Goal: Task Accomplishment & Management: Manage account settings

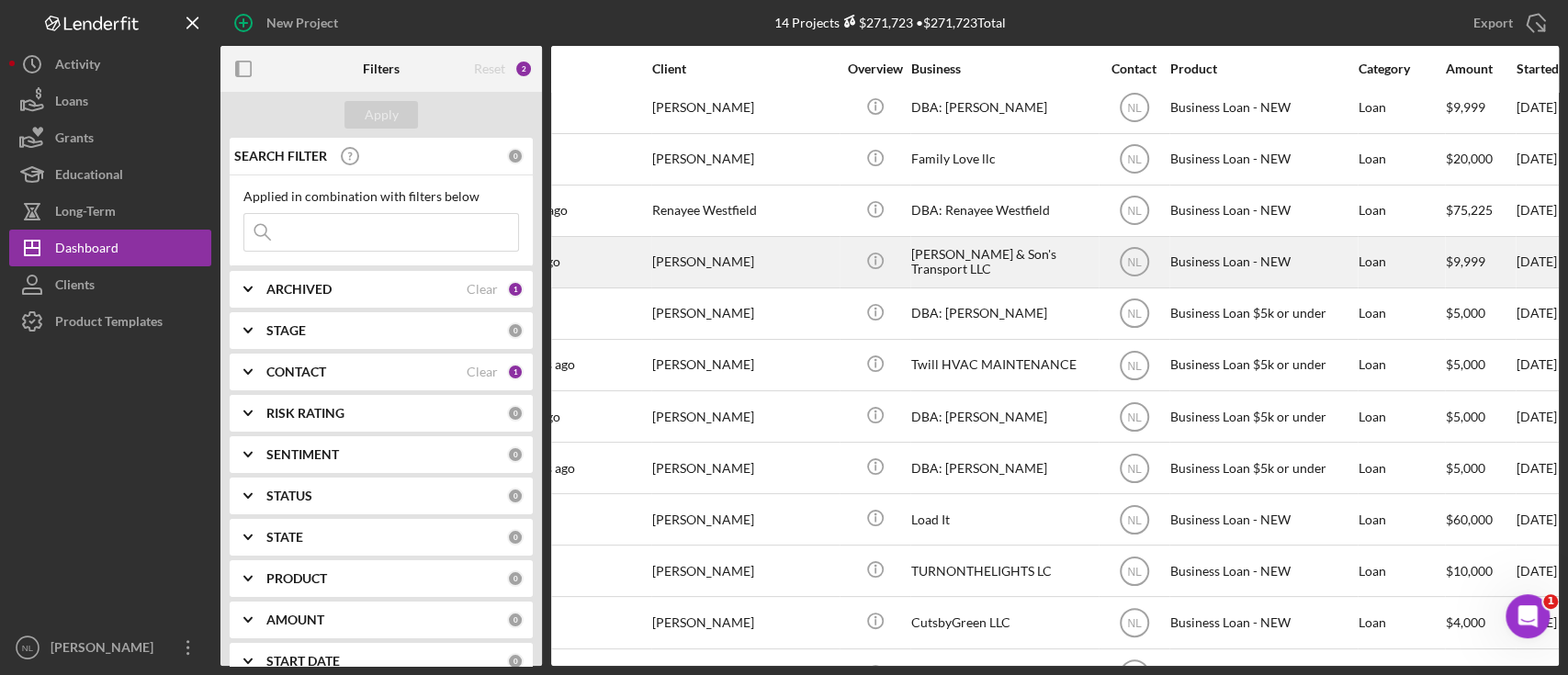
scroll to position [0, 73]
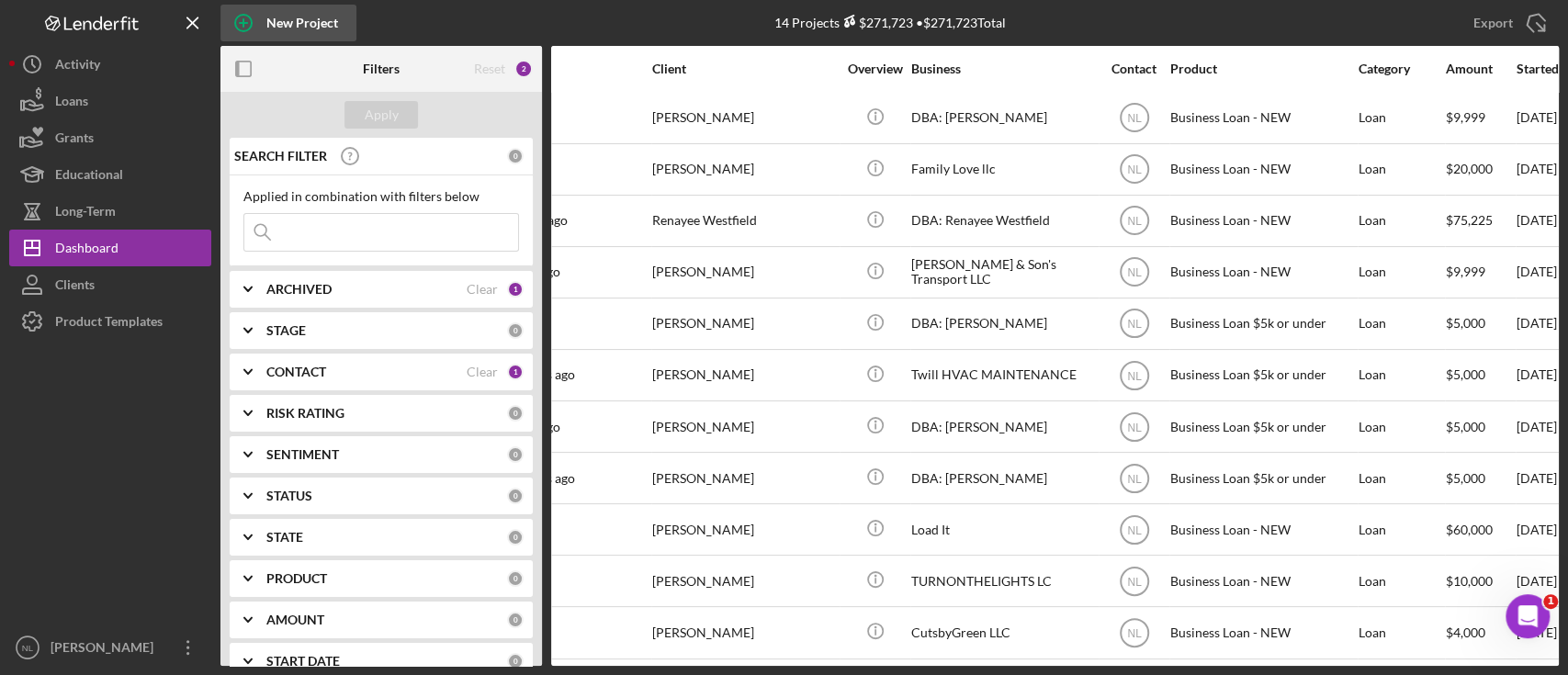
click at [294, 24] on div "New Project" at bounding box center [302, 23] width 71 height 37
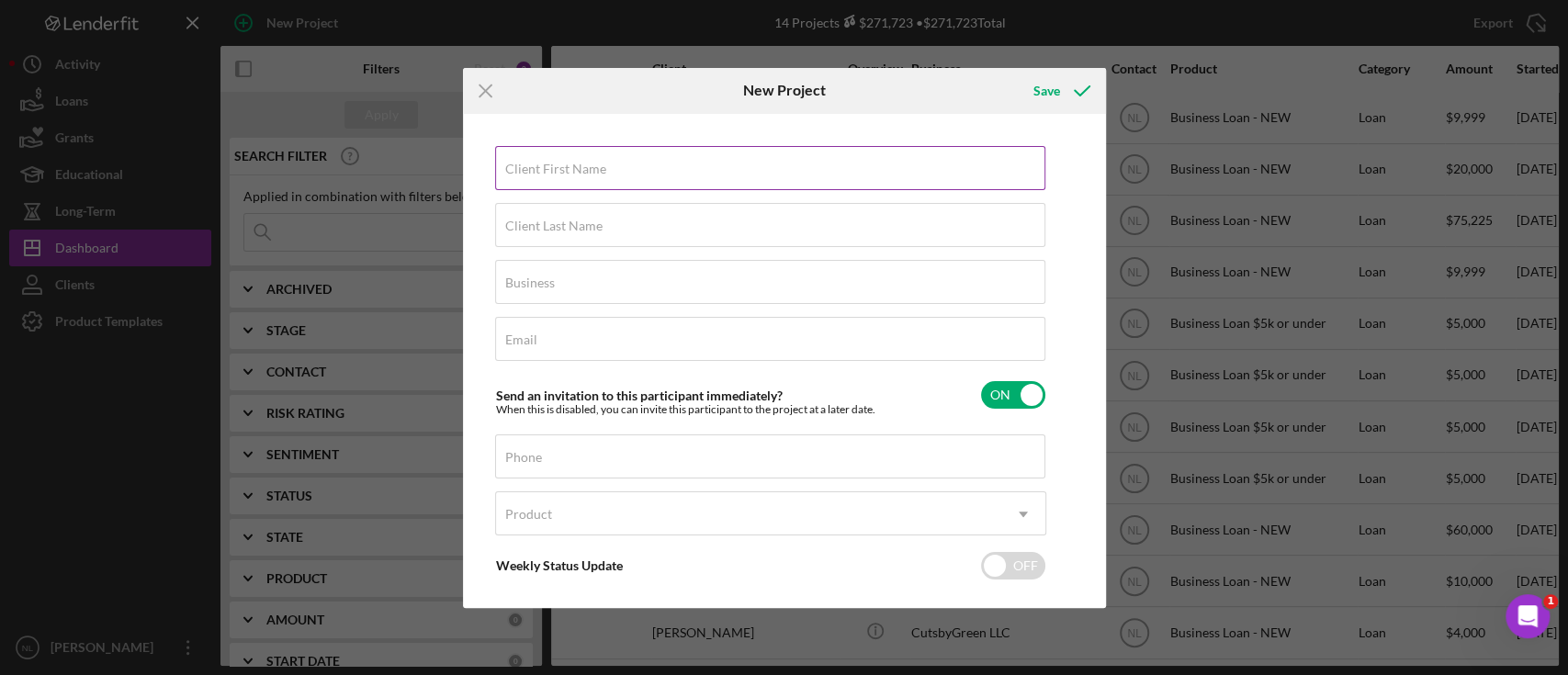
click at [553, 183] on input "Client First Name" at bounding box center [770, 168] width 550 height 44
type input "Eric"
click at [553, 240] on input "Client Last Name" at bounding box center [770, 225] width 550 height 44
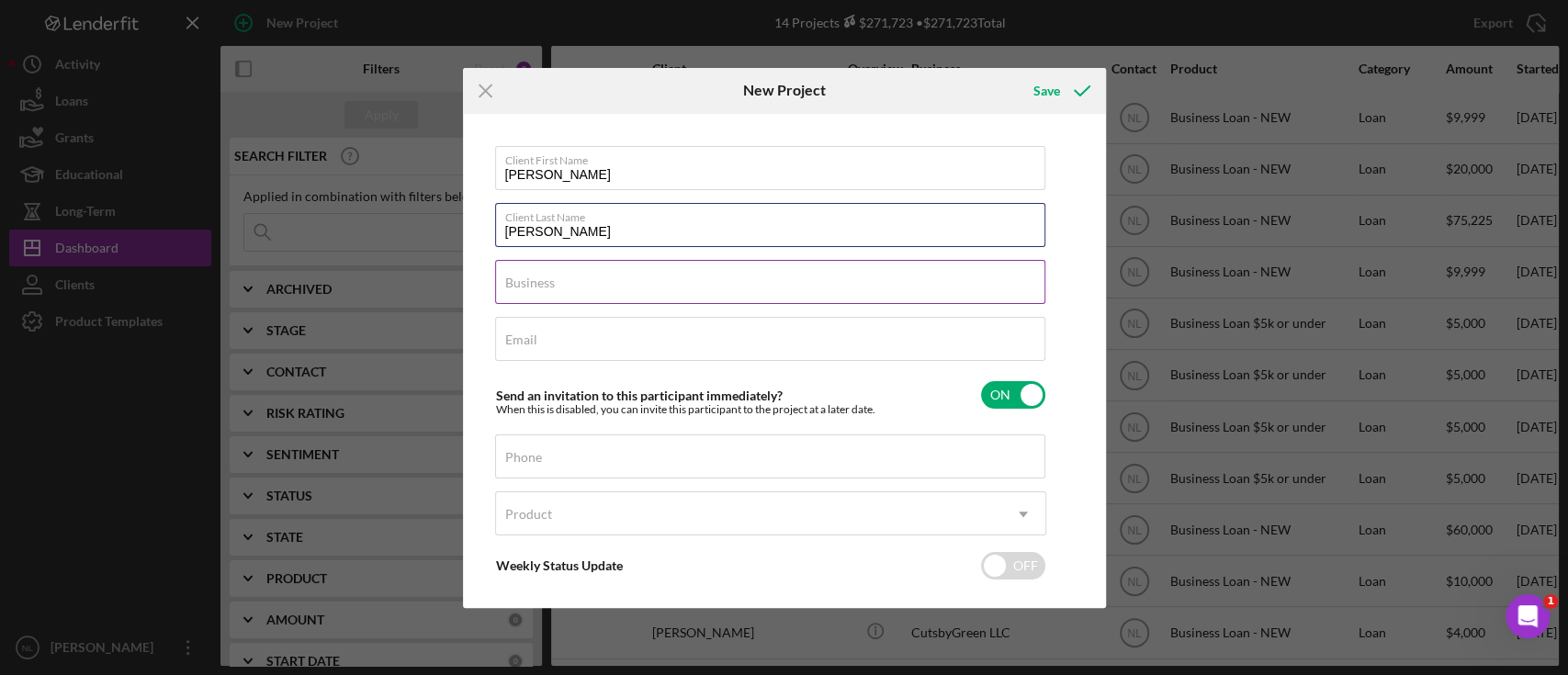
type input "[PERSON_NAME]"
click at [563, 297] on input "Business" at bounding box center [770, 281] width 550 height 44
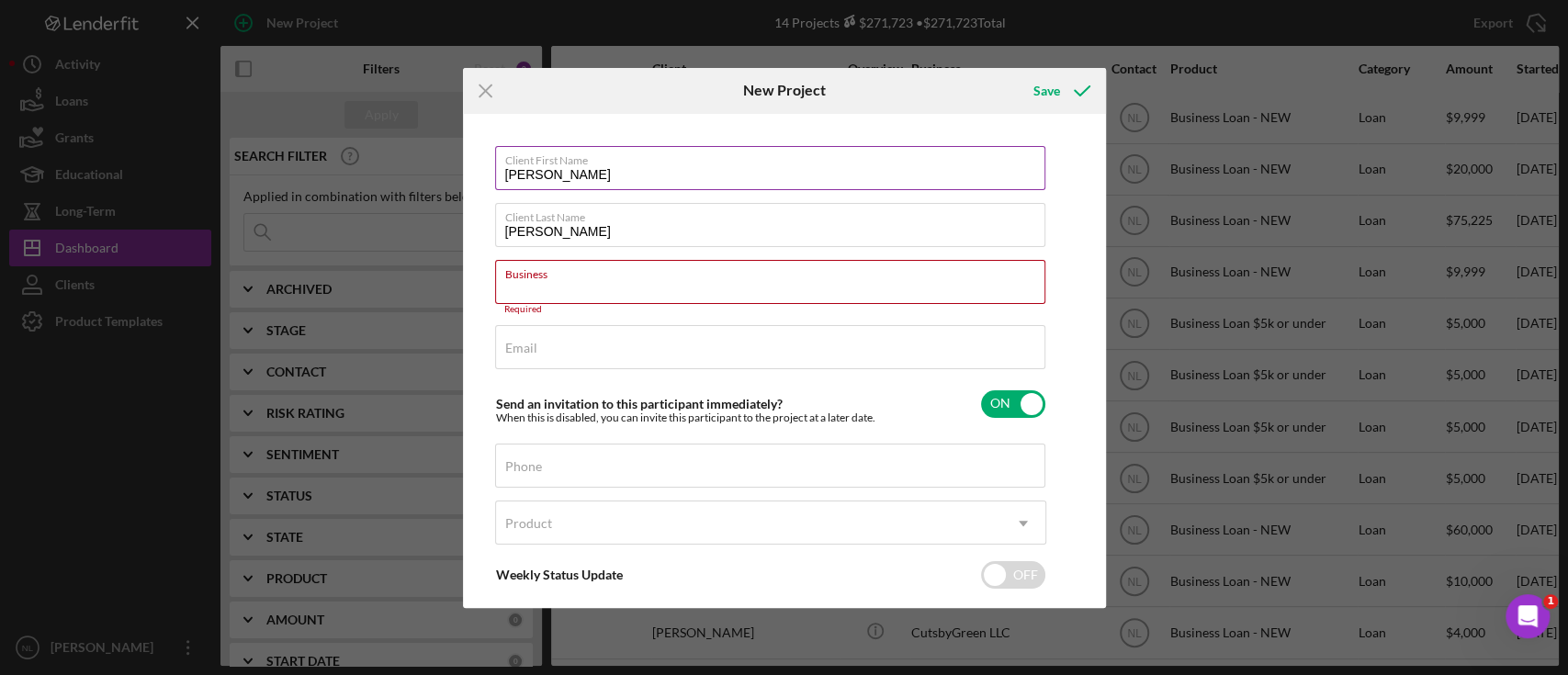
click at [585, 180] on input "Eric" at bounding box center [770, 168] width 550 height 44
click at [585, 180] on input "Eri" at bounding box center [770, 168] width 550 height 44
click at [585, 180] on input "Er" at bounding box center [770, 168] width 550 height 44
type input "[PERSON_NAME]"
click at [558, 281] on div "Business Required" at bounding box center [771, 287] width 551 height 56
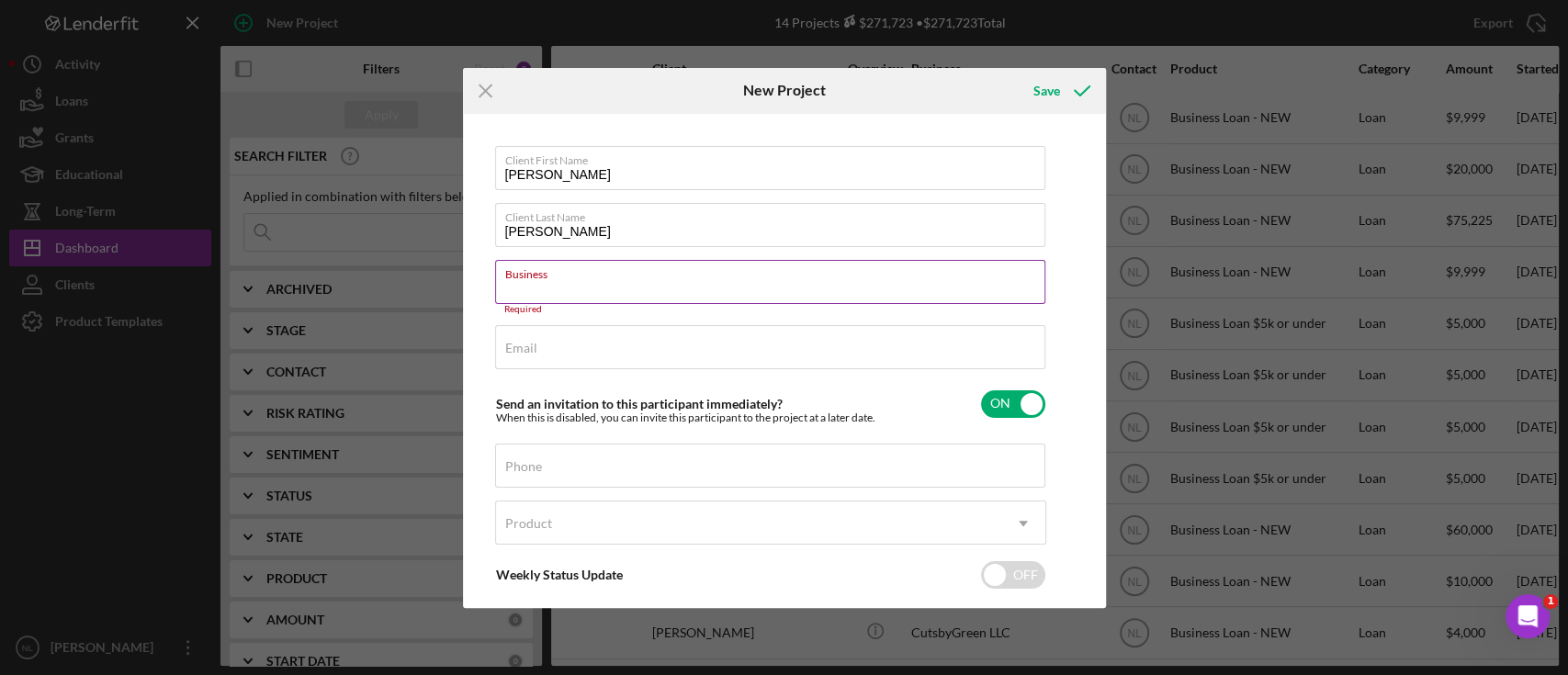
paste input "A Cut Above The Rest [PERSON_NAME] Academy LLC"
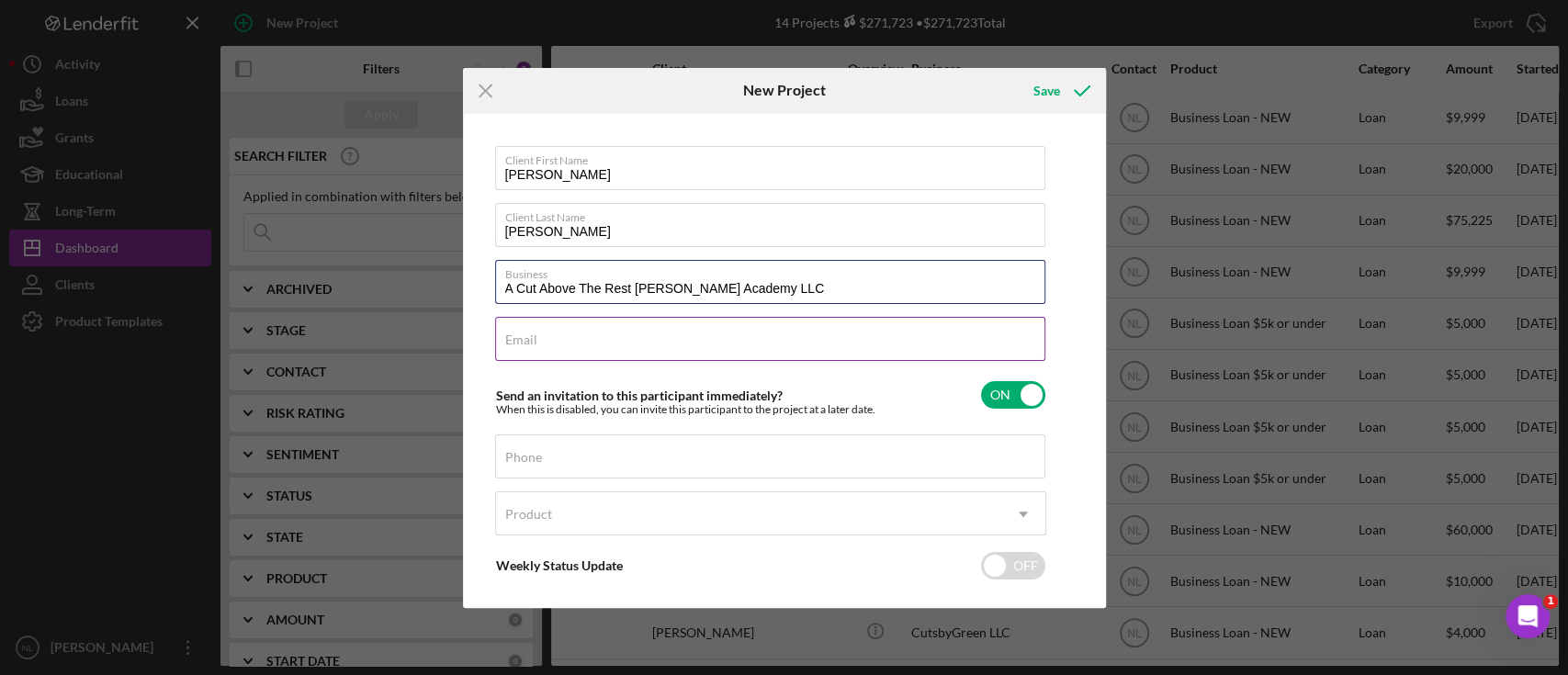
type input "A Cut Above The Rest [PERSON_NAME] Academy LLC"
click at [532, 330] on div "Email Required" at bounding box center [771, 340] width 551 height 46
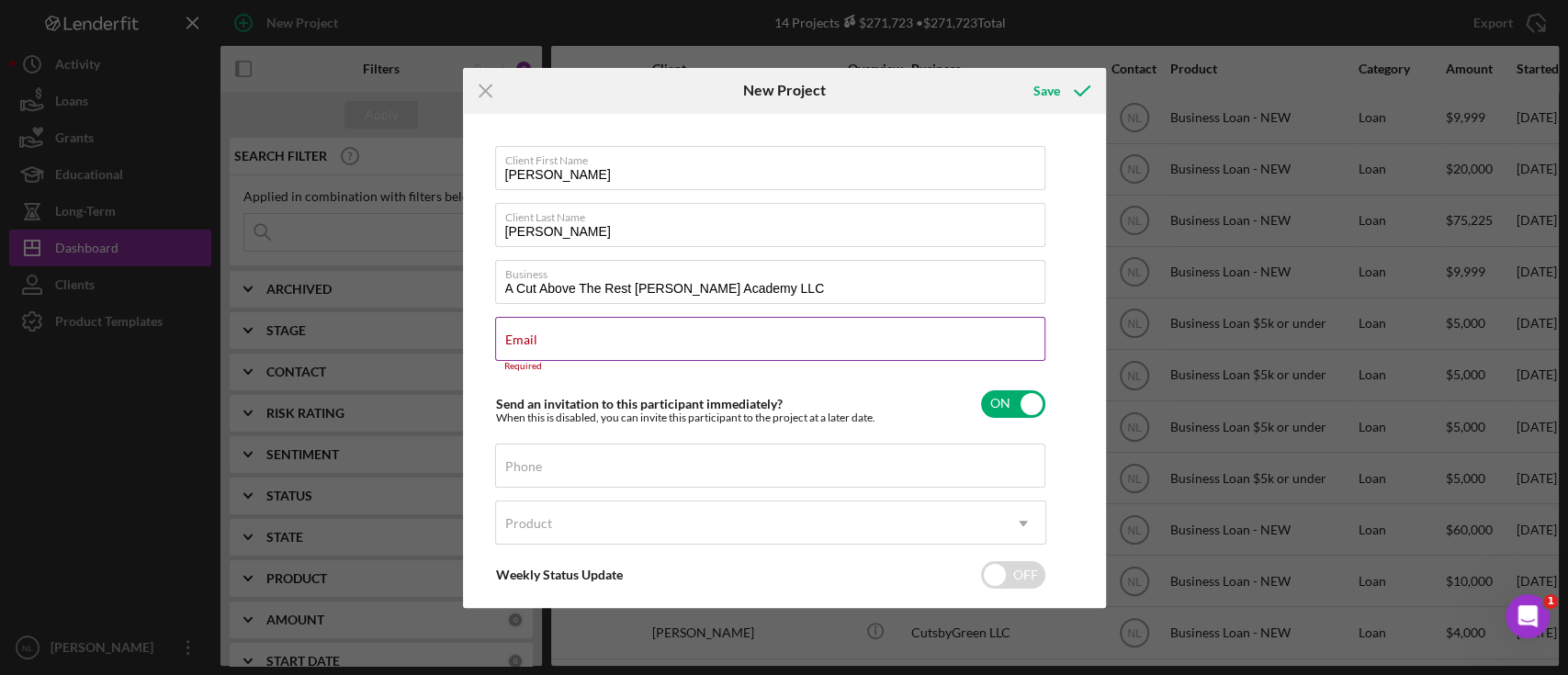
click at [523, 334] on label "Email" at bounding box center [522, 339] width 32 height 15
click at [523, 334] on input "Email" at bounding box center [770, 339] width 550 height 44
drag, startPoint x: 523, startPoint y: 334, endPoint x: 504, endPoint y: 347, distance: 23.0
click at [504, 347] on input "Email" at bounding box center [770, 339] width 550 height 44
paste input "losdabarber.eh@gmail.com"
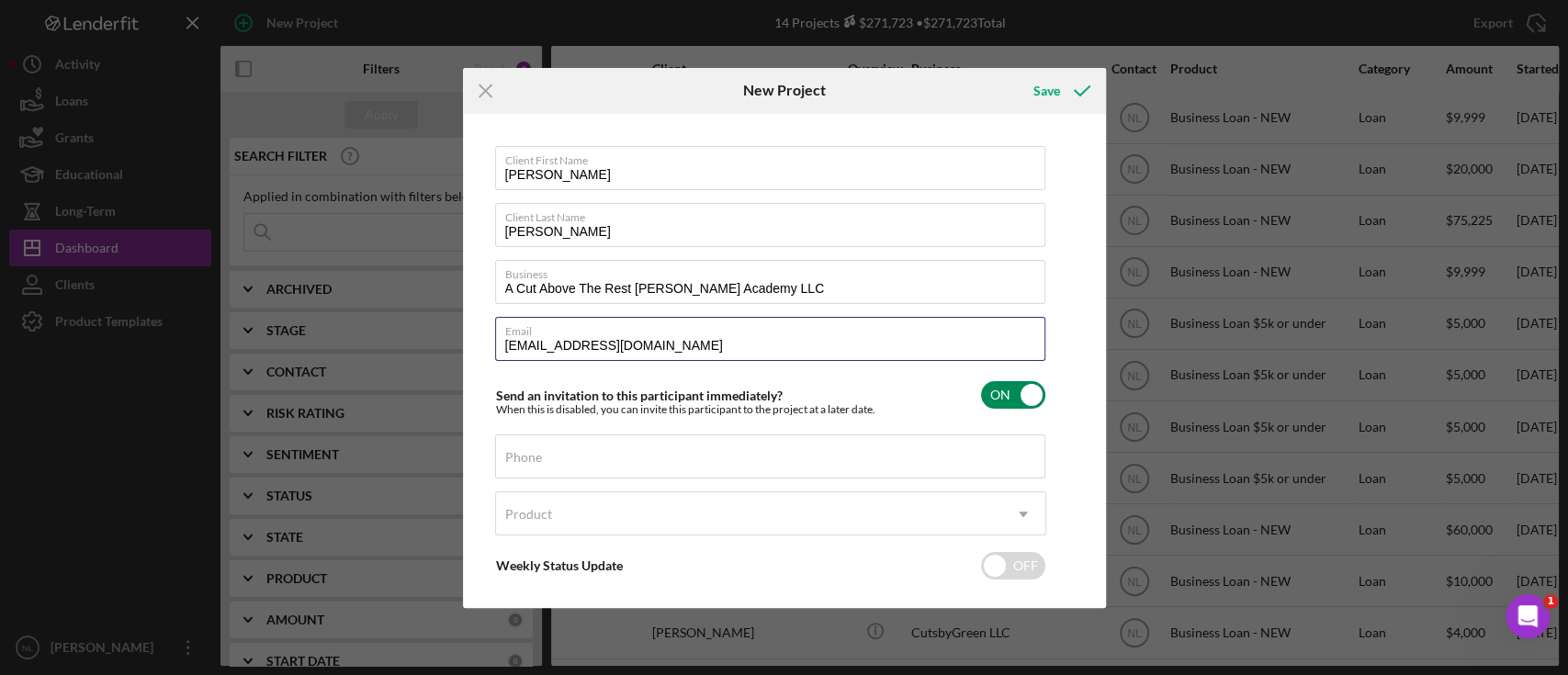
scroll to position [83, 0]
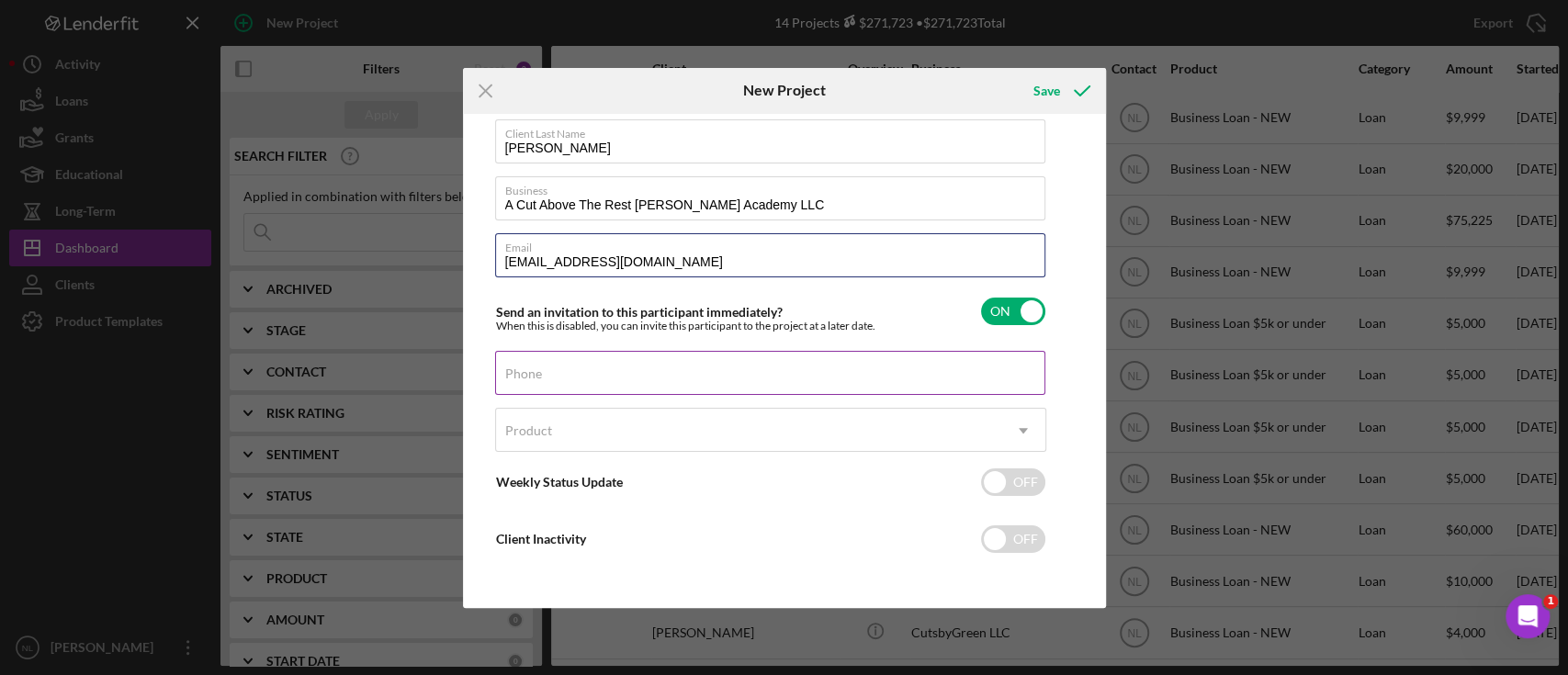
type input "losdabarber.eh@gmail.com"
click at [561, 376] on input "Phone" at bounding box center [770, 373] width 550 height 44
click at [522, 363] on label "Phone" at bounding box center [776, 362] width 541 height 20
click at [522, 363] on input "Phone" at bounding box center [770, 373] width 550 height 44
drag, startPoint x: 522, startPoint y: 363, endPoint x: 510, endPoint y: 374, distance: 16.3
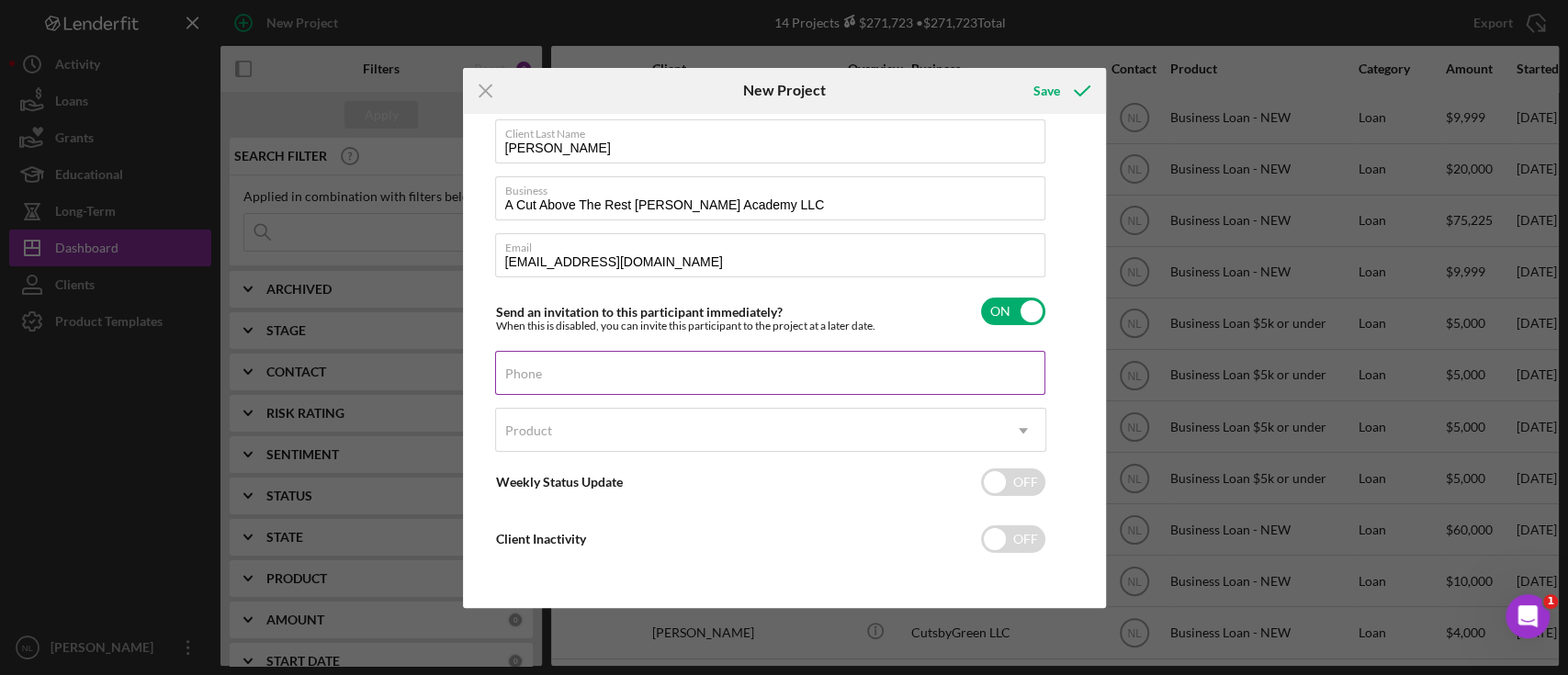
click at [510, 374] on label "Phone" at bounding box center [524, 374] width 37 height 15
click at [510, 374] on input "Phone" at bounding box center [770, 373] width 550 height 44
paste input "(217) 550-9357"
type input "(217) 550-9357"
click at [556, 427] on div "Product" at bounding box center [749, 430] width 506 height 43
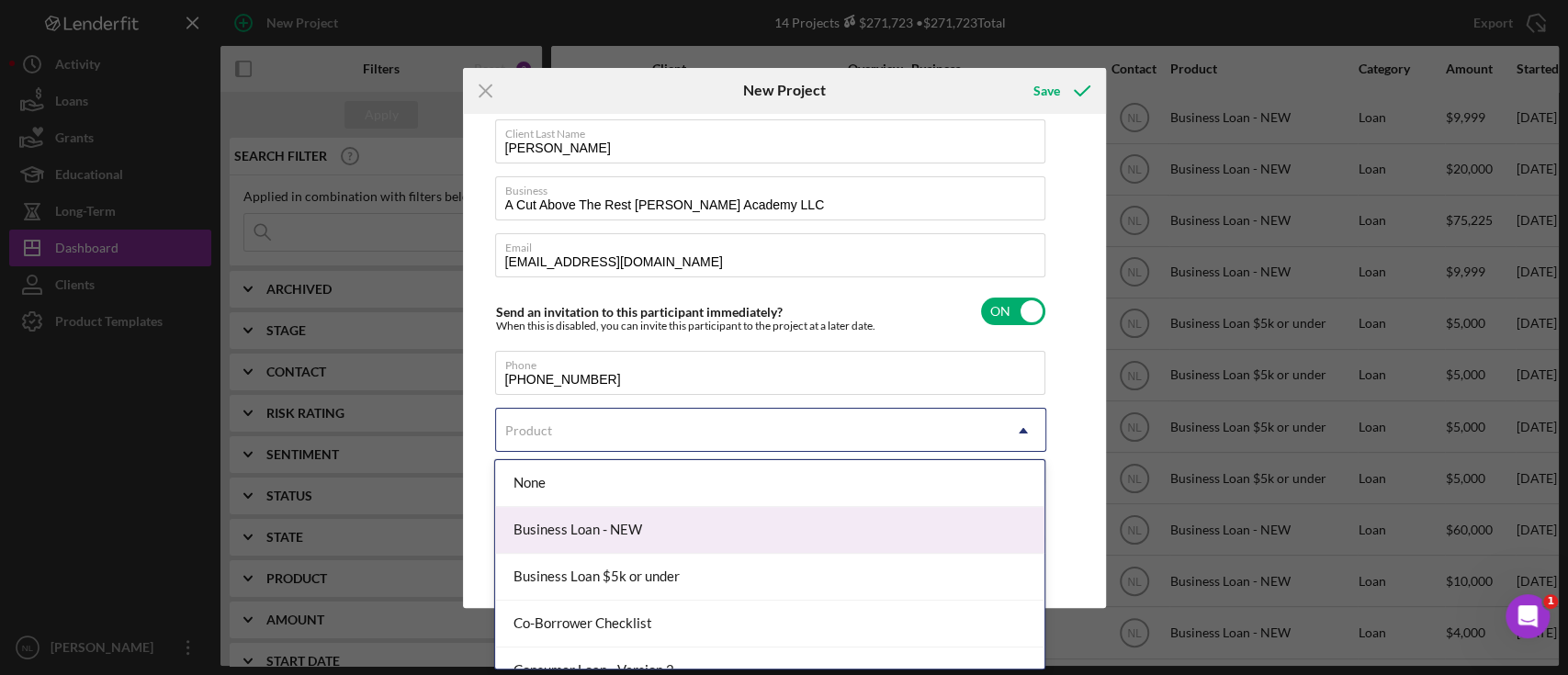
click at [615, 538] on div "Business Loan - NEW" at bounding box center [770, 529] width 549 height 47
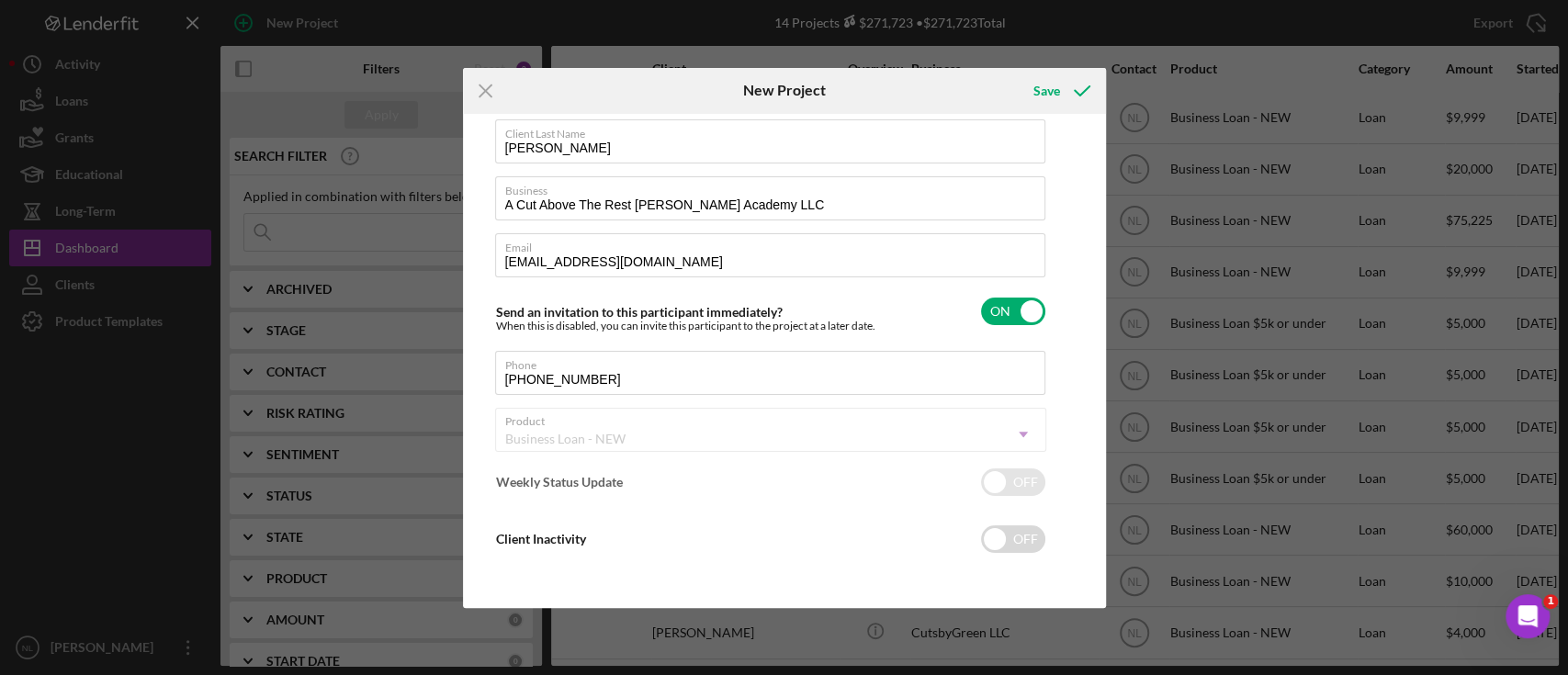
checkbox input "true"
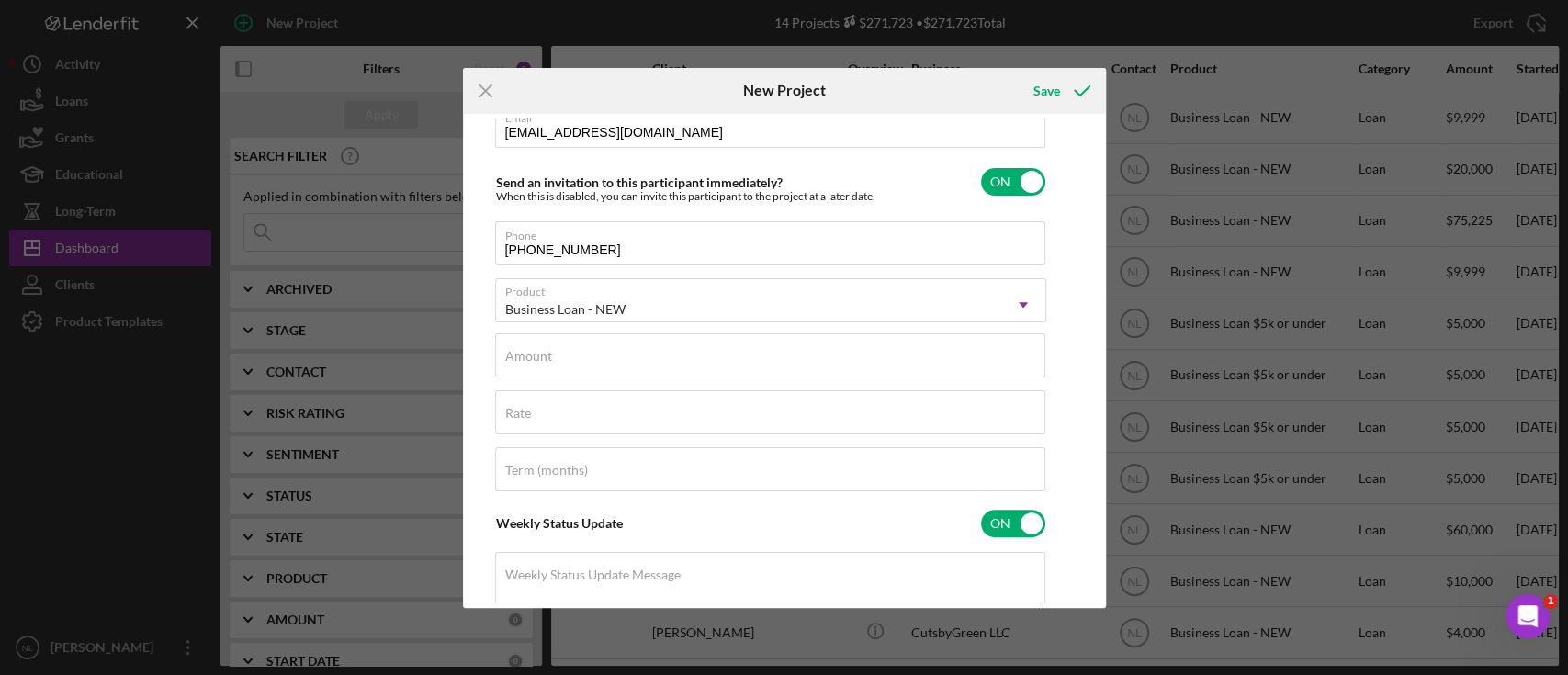
scroll to position [217, 0]
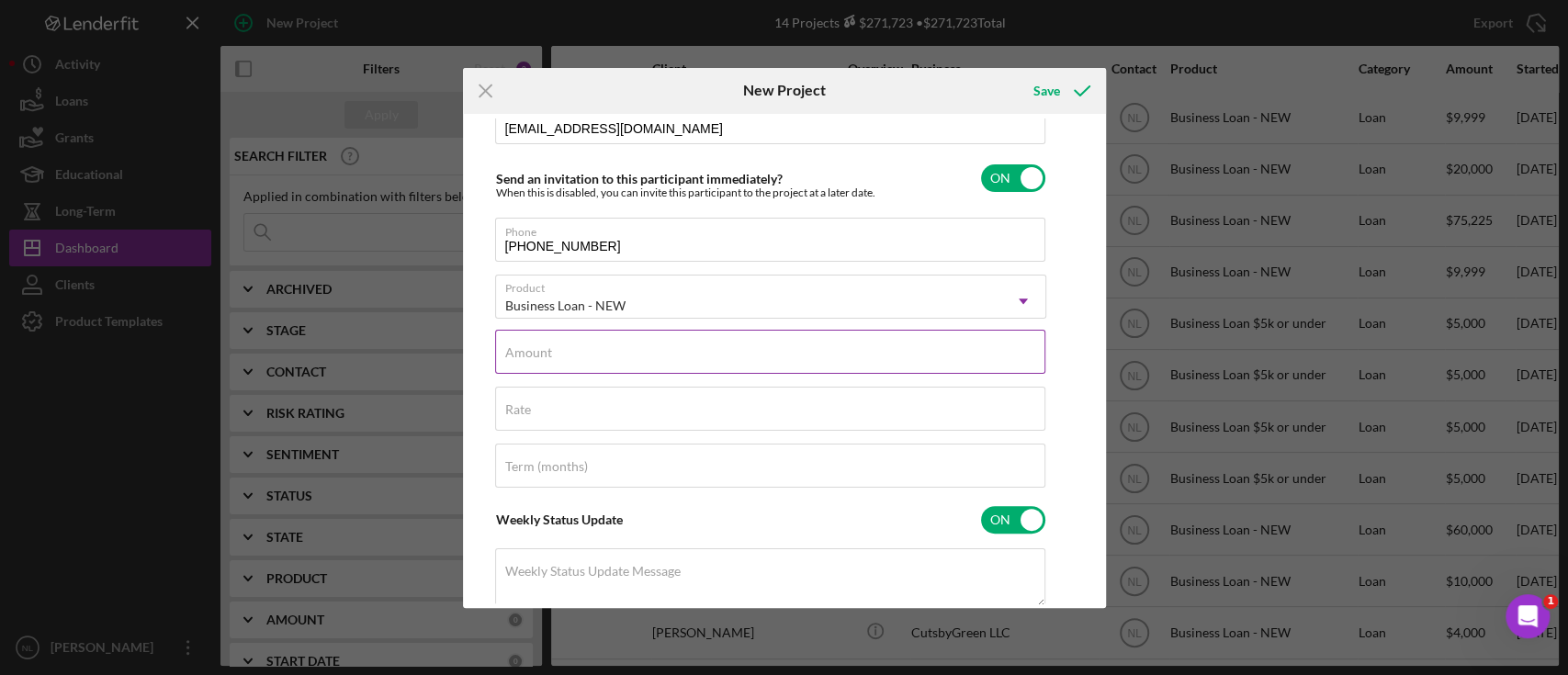
click at [529, 352] on label "Amount" at bounding box center [529, 352] width 47 height 15
click at [529, 352] on input "Amount" at bounding box center [770, 352] width 550 height 44
type input "$5"
type input "$49,999.99"
click at [534, 407] on div "Rate" at bounding box center [771, 409] width 551 height 46
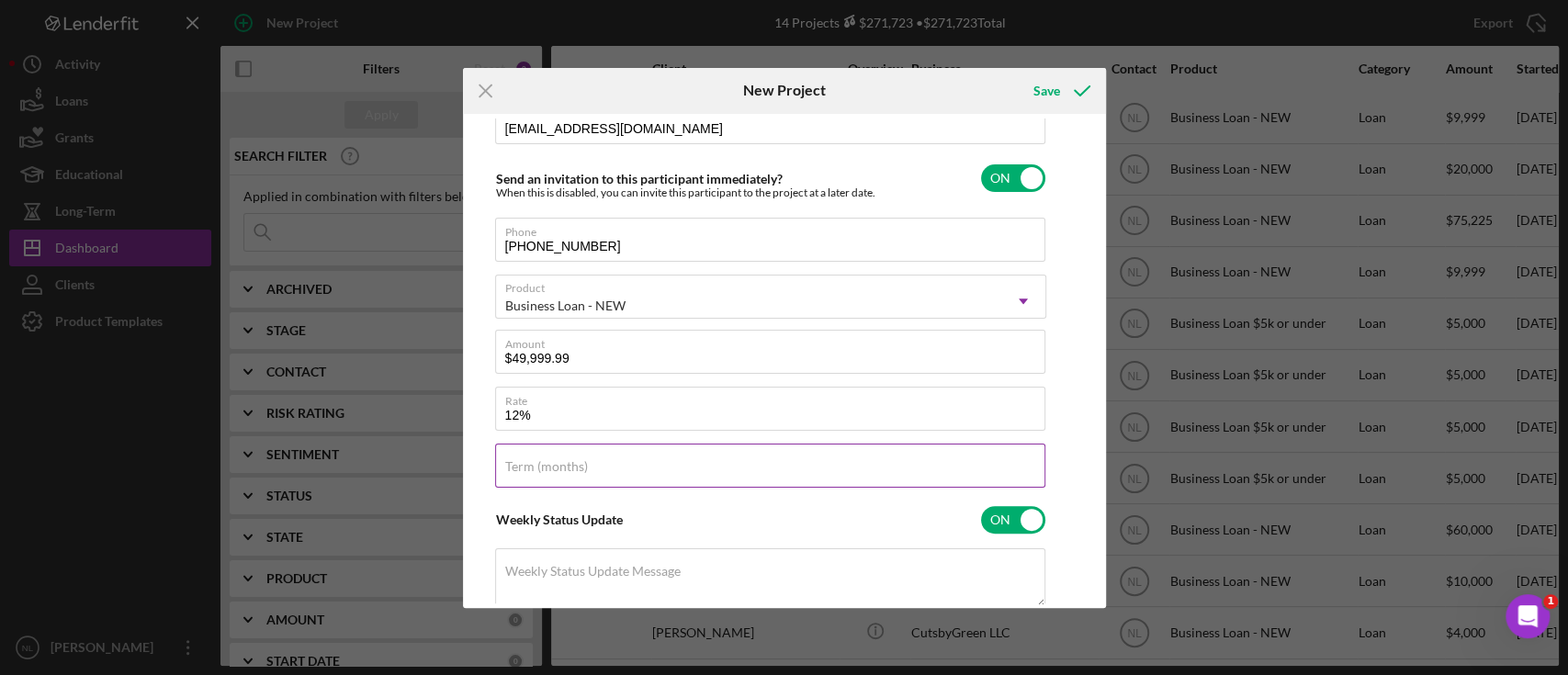
type input "12.000%"
click at [643, 475] on input "Term (months)" at bounding box center [770, 465] width 550 height 44
type input "84"
click at [1015, 187] on input "checkbox" at bounding box center [1013, 178] width 64 height 28
checkbox input "false"
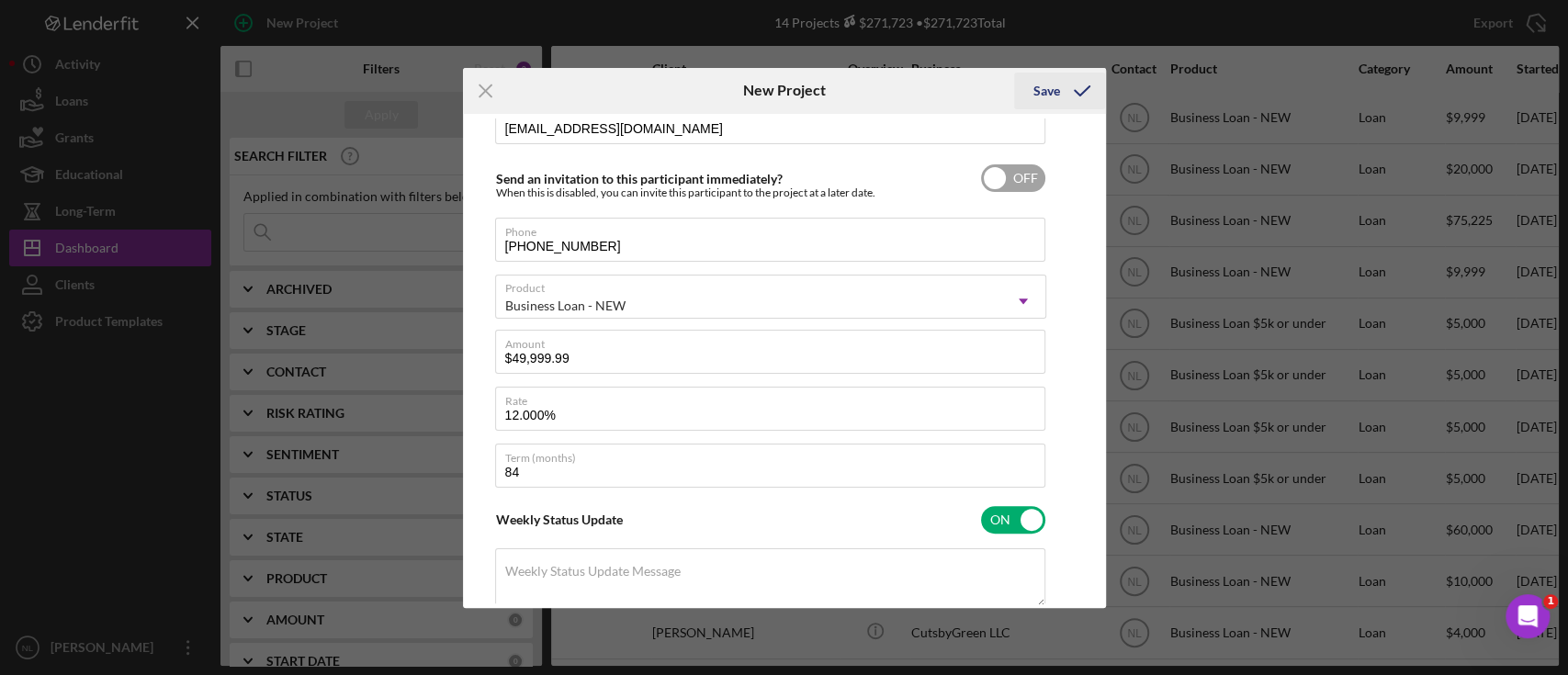
click at [1060, 92] on icon "submit" at bounding box center [1082, 91] width 46 height 46
checkbox input "true"
checkbox input "false"
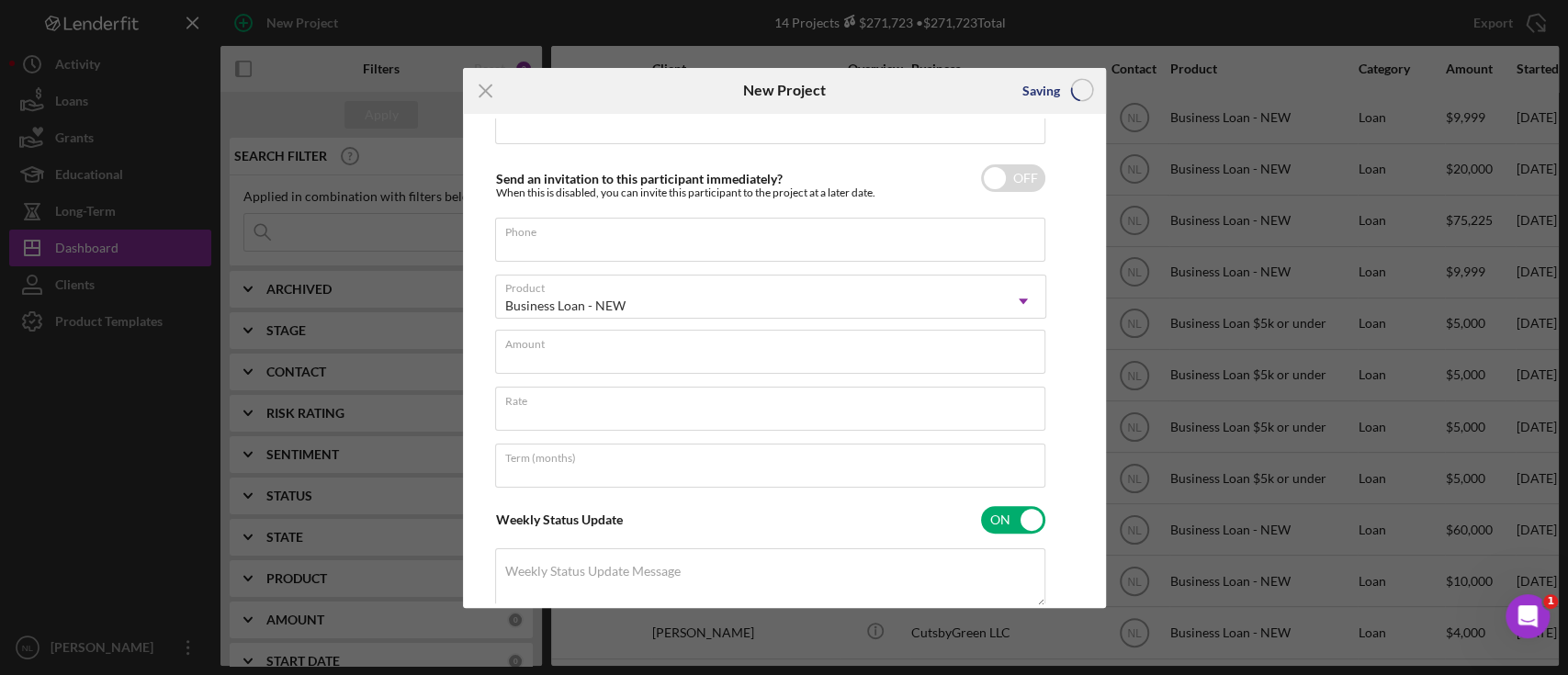
scroll to position [84, 0]
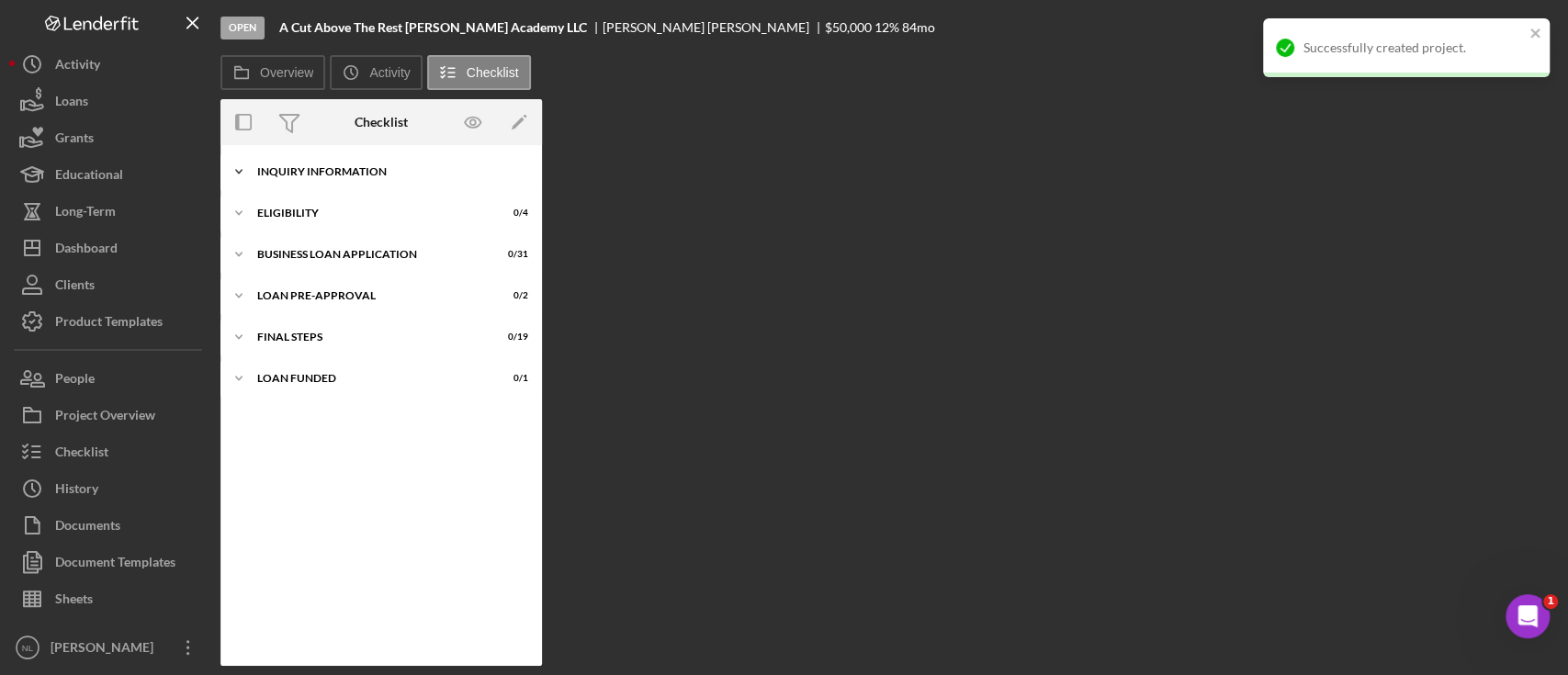
click at [361, 167] on div "INQUIRY INFORMATION" at bounding box center [388, 171] width 262 height 11
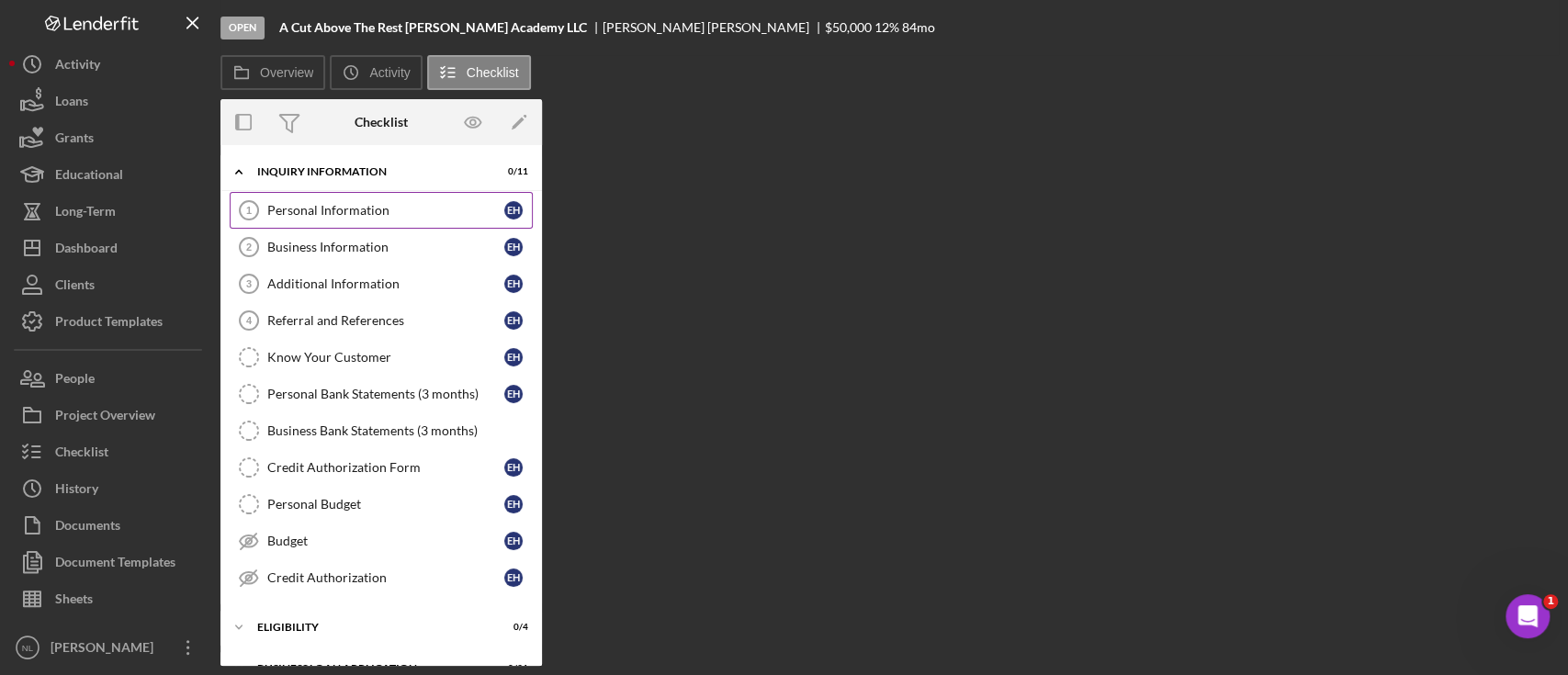
click at [339, 204] on div "Personal Information" at bounding box center [386, 210] width 237 height 15
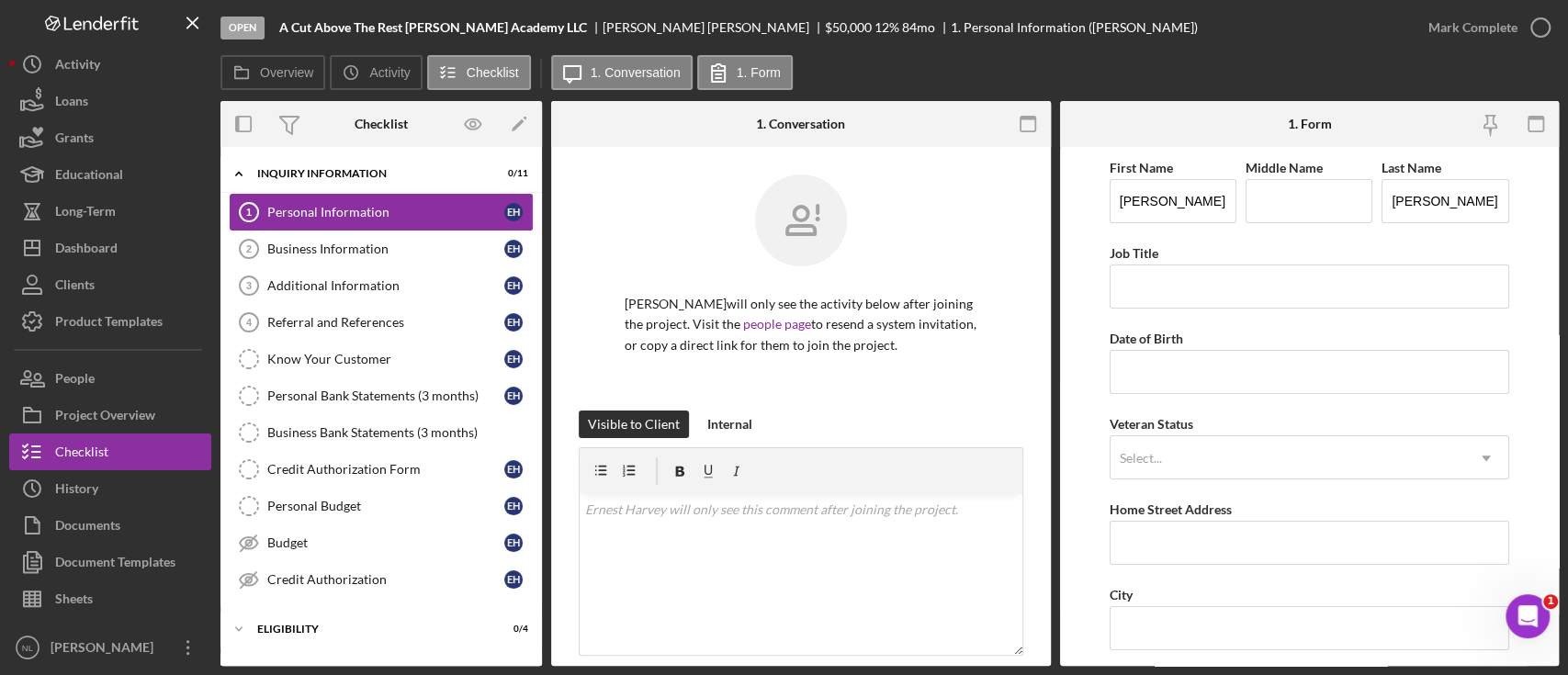
click at [339, 205] on div "Personal Information" at bounding box center [386, 212] width 237 height 15
click at [310, 331] on link "Referral and References 4 Referral and References E H" at bounding box center [382, 322] width 303 height 37
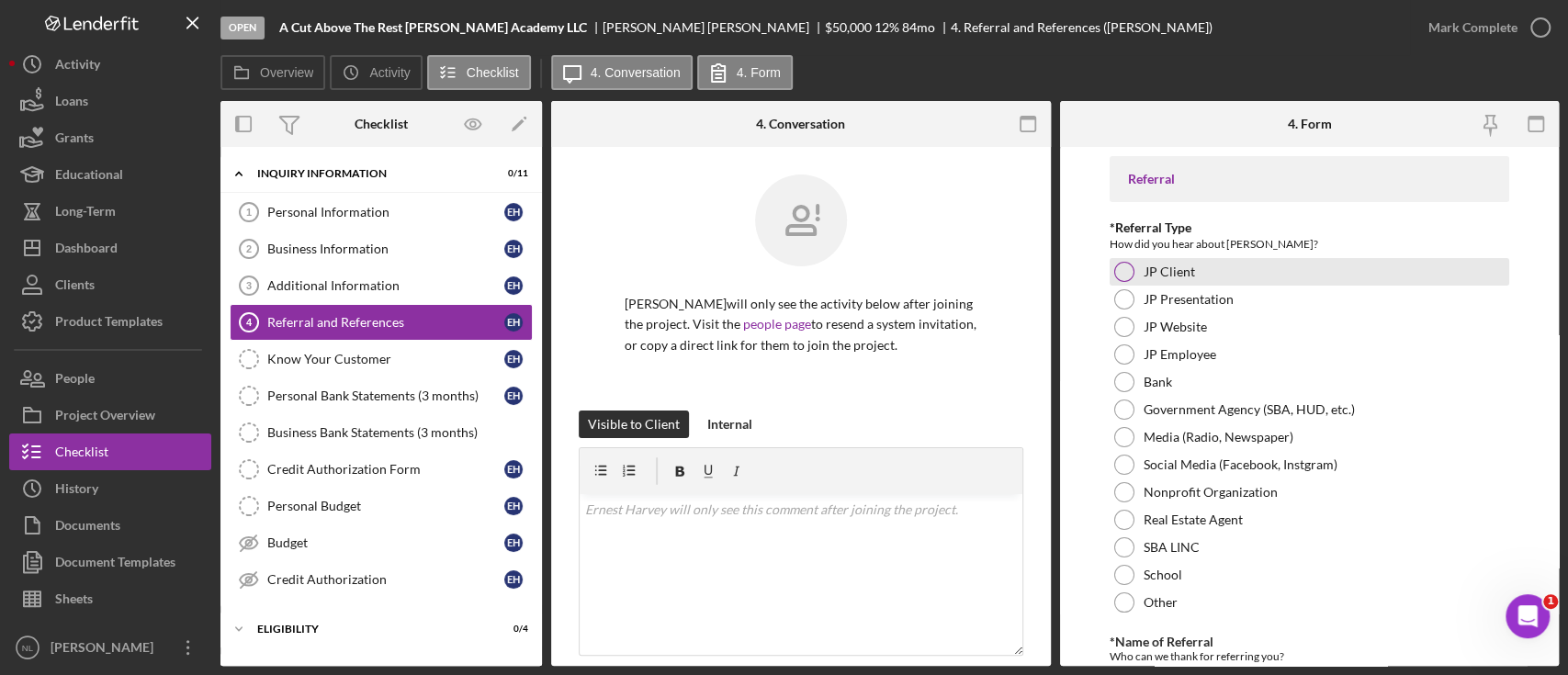
click at [1140, 275] on div "JP Client" at bounding box center [1309, 272] width 400 height 28
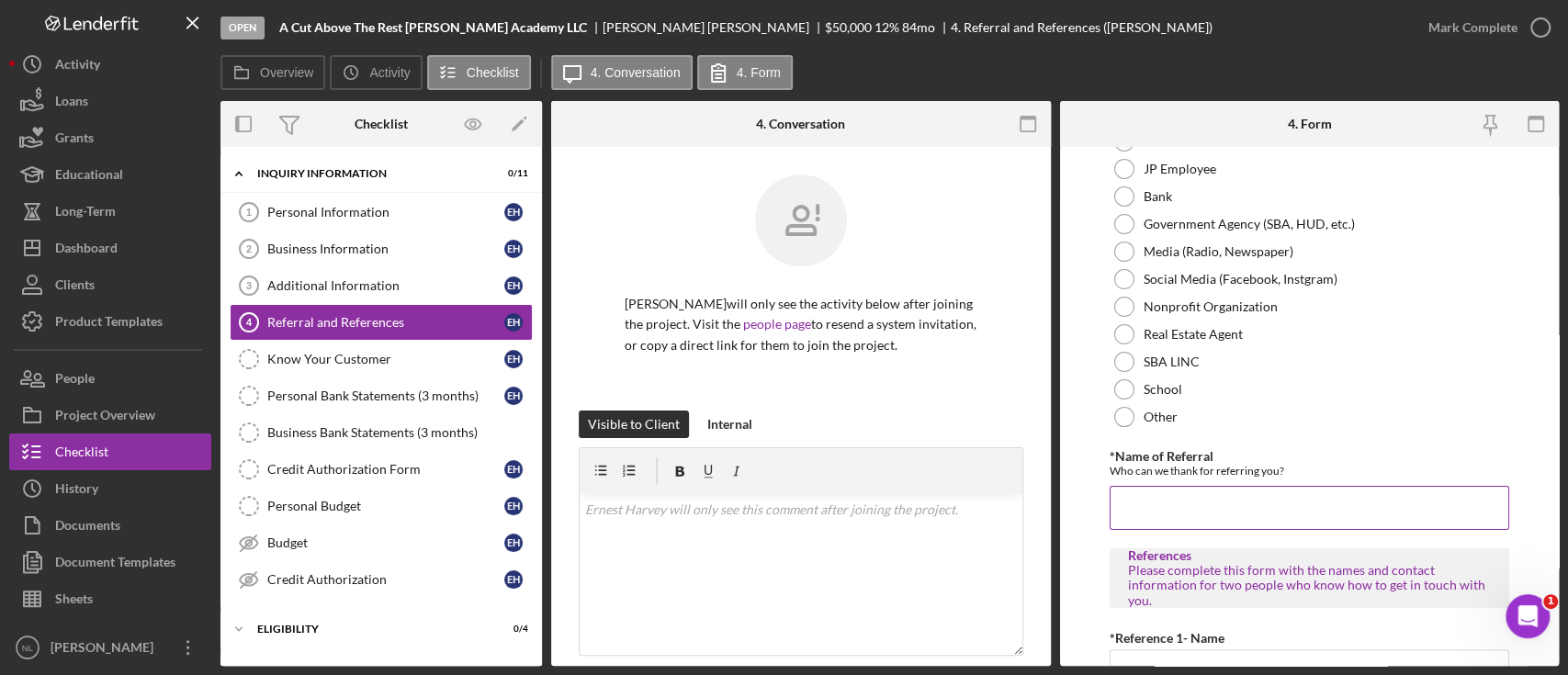
click at [1137, 528] on input "*Name of Referral" at bounding box center [1309, 507] width 400 height 44
paste input "[PERSON_NAME]"
type input "[PERSON_NAME]"
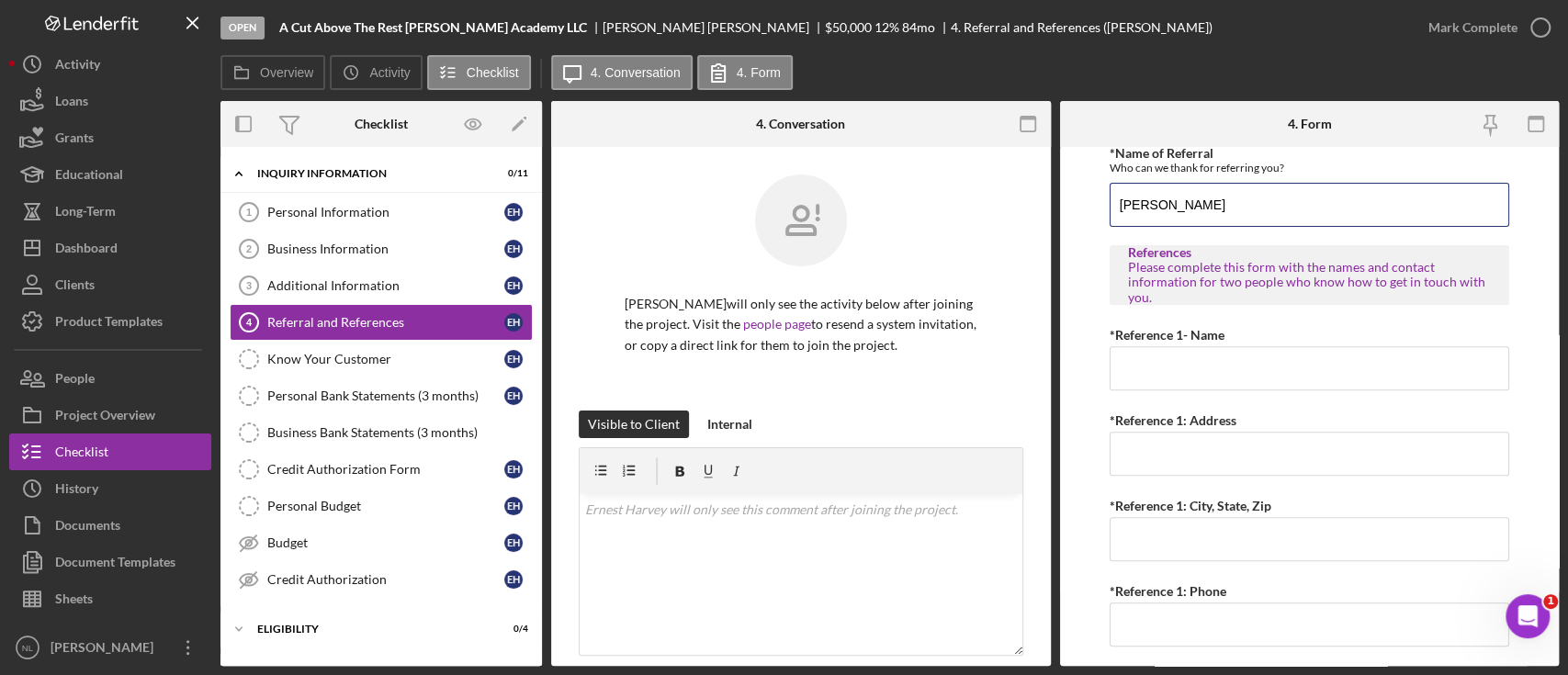
scroll to position [505, 0]
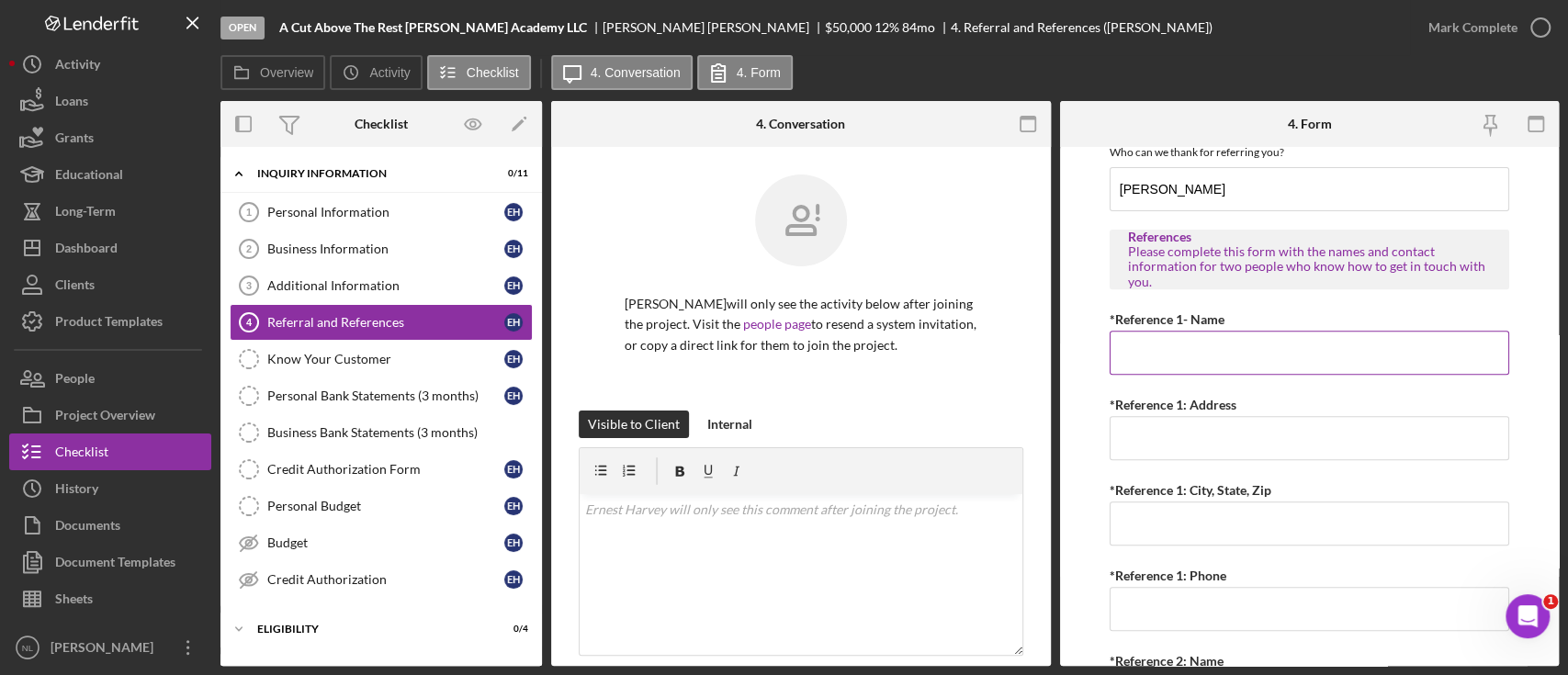
click at [1122, 340] on input "*Reference 1- Name" at bounding box center [1309, 352] width 400 height 44
click at [1122, 340] on input "C" at bounding box center [1309, 352] width 400 height 44
type input "Curtis Blanden"
click at [1131, 422] on input "*Reference 1: Address" at bounding box center [1309, 438] width 400 height 44
paste input "2624122394"
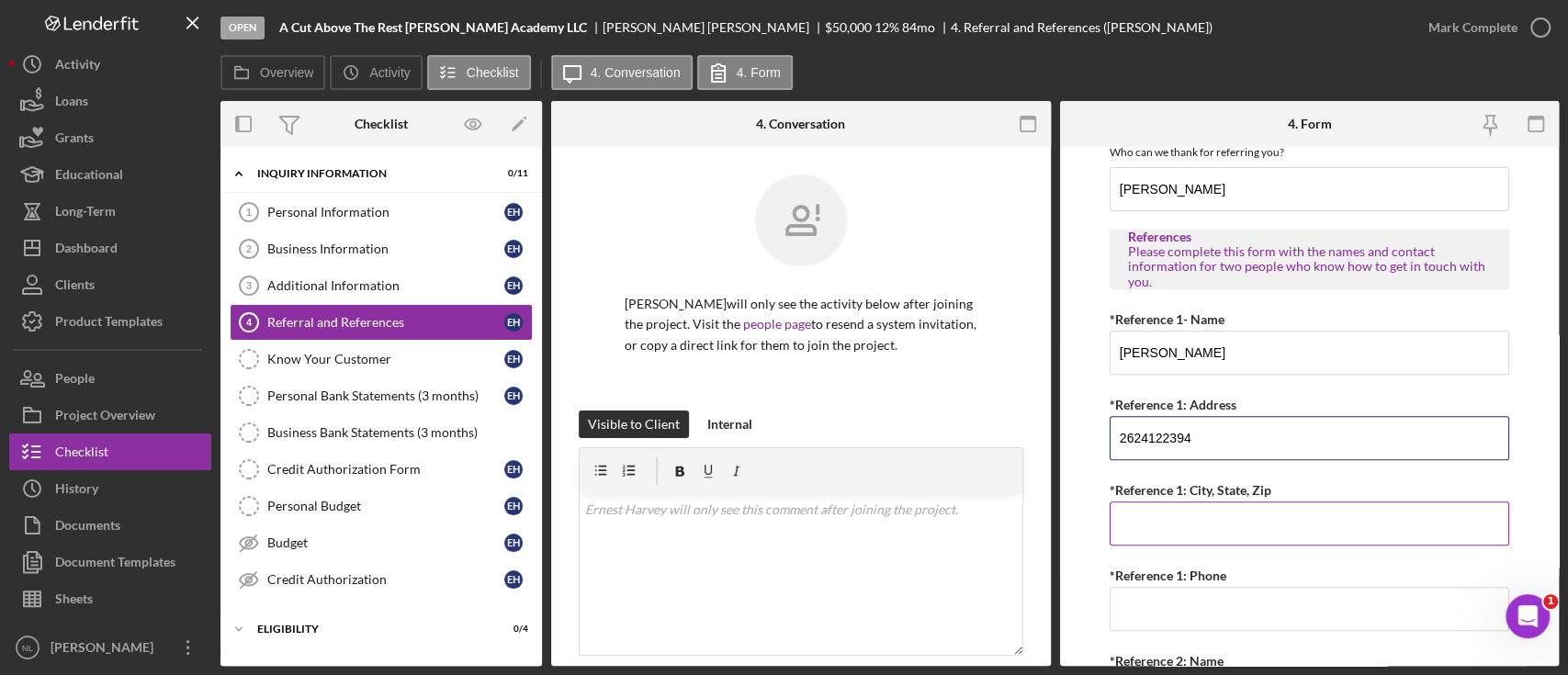
type input "2624122394"
click at [1176, 512] on input "*Reference 1: City, State, Zip" at bounding box center [1309, 523] width 400 height 44
click at [1146, 430] on input "2624122394" at bounding box center [1309, 438] width 400 height 44
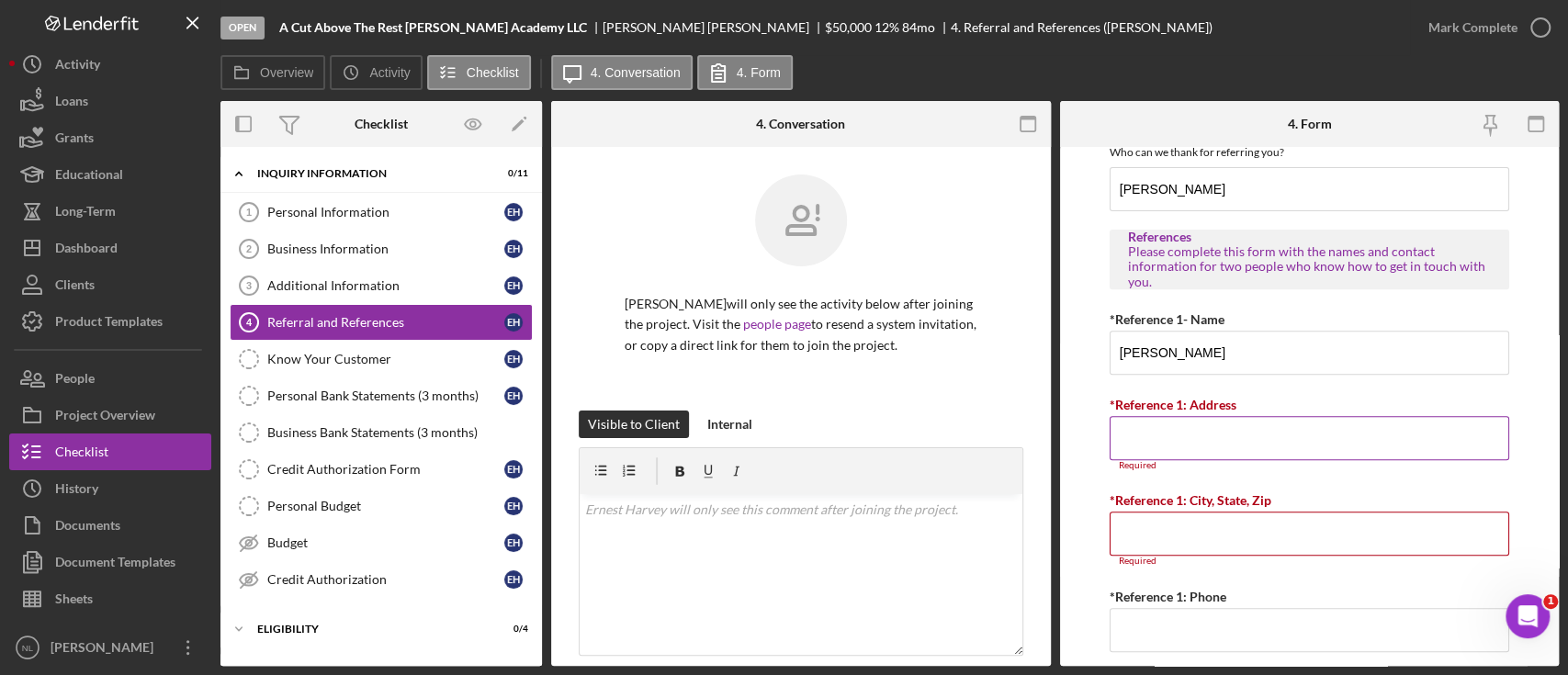
click at [1146, 430] on input "*Reference 1: Address" at bounding box center [1309, 438] width 400 height 44
click at [1157, 612] on input "*Reference 1: Phone" at bounding box center [1309, 629] width 400 height 44
paste input "(262) 412-2394"
type input "(262) 412-2394"
click at [1166, 424] on input "*Reference 1: Address" at bounding box center [1309, 438] width 400 height 44
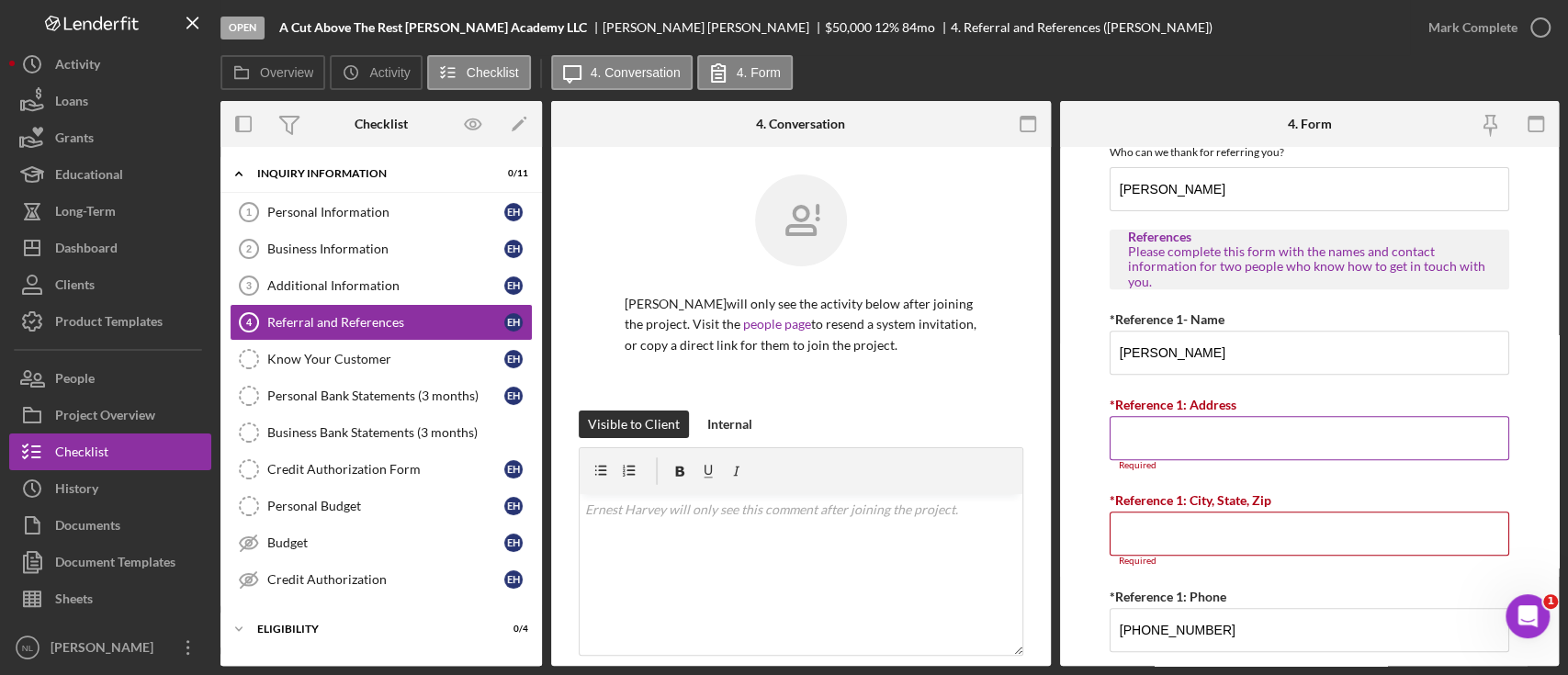
click at [1158, 432] on input "*Reference 1: Address" at bounding box center [1309, 438] width 400 height 44
paste input "[STREET_ADDRESS]"
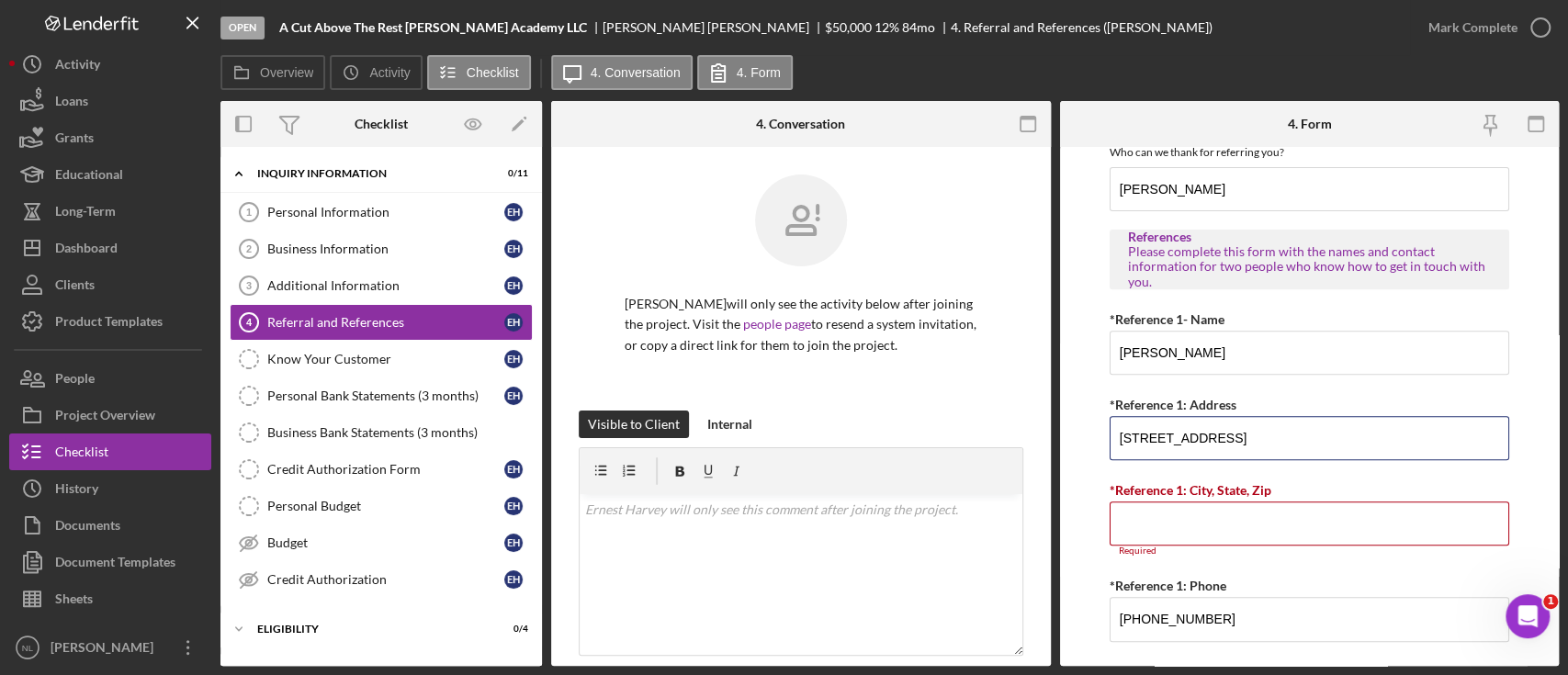
type input "[STREET_ADDRESS]"
click at [1189, 533] on input "*Reference 1: City, State, Zip" at bounding box center [1309, 523] width 400 height 44
paste input "[GEOGRAPHIC_DATA][US_STATE]"
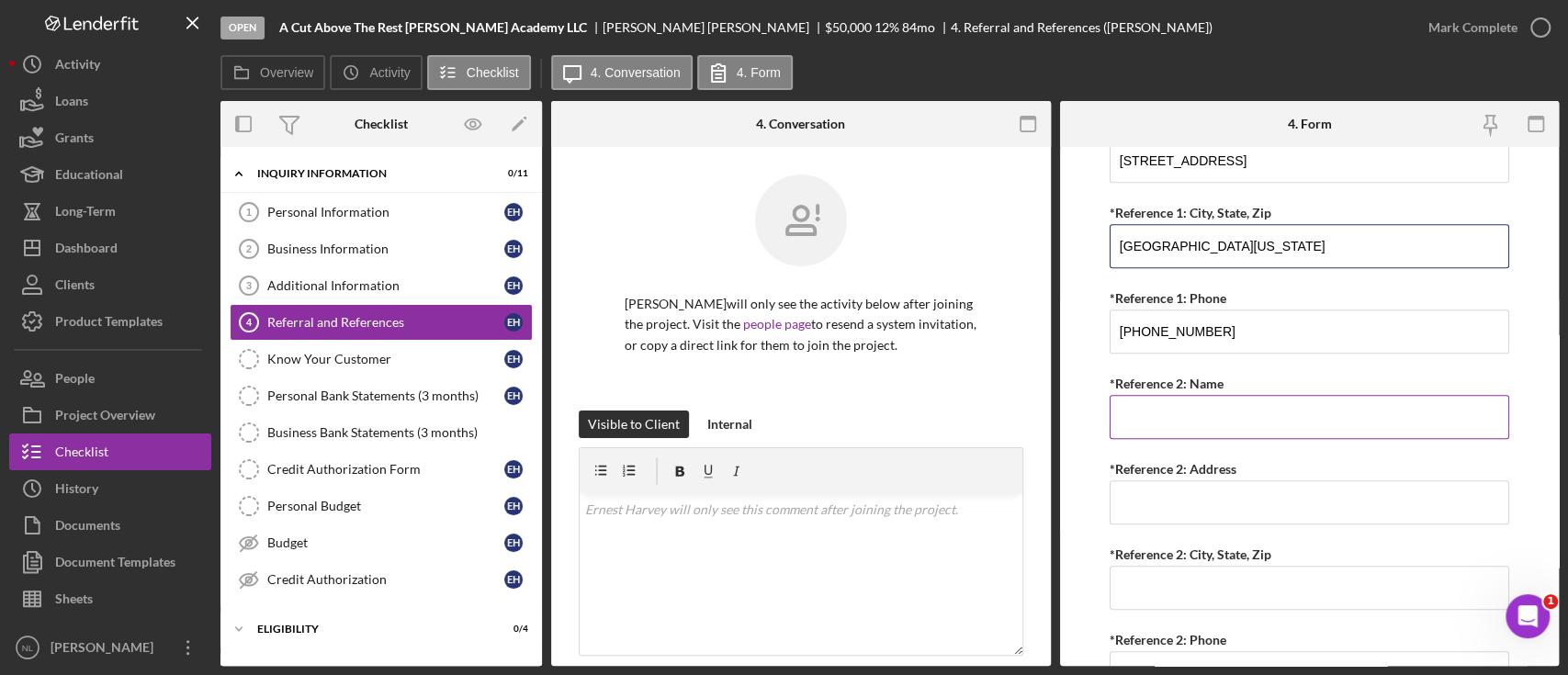
scroll to position [786, 0]
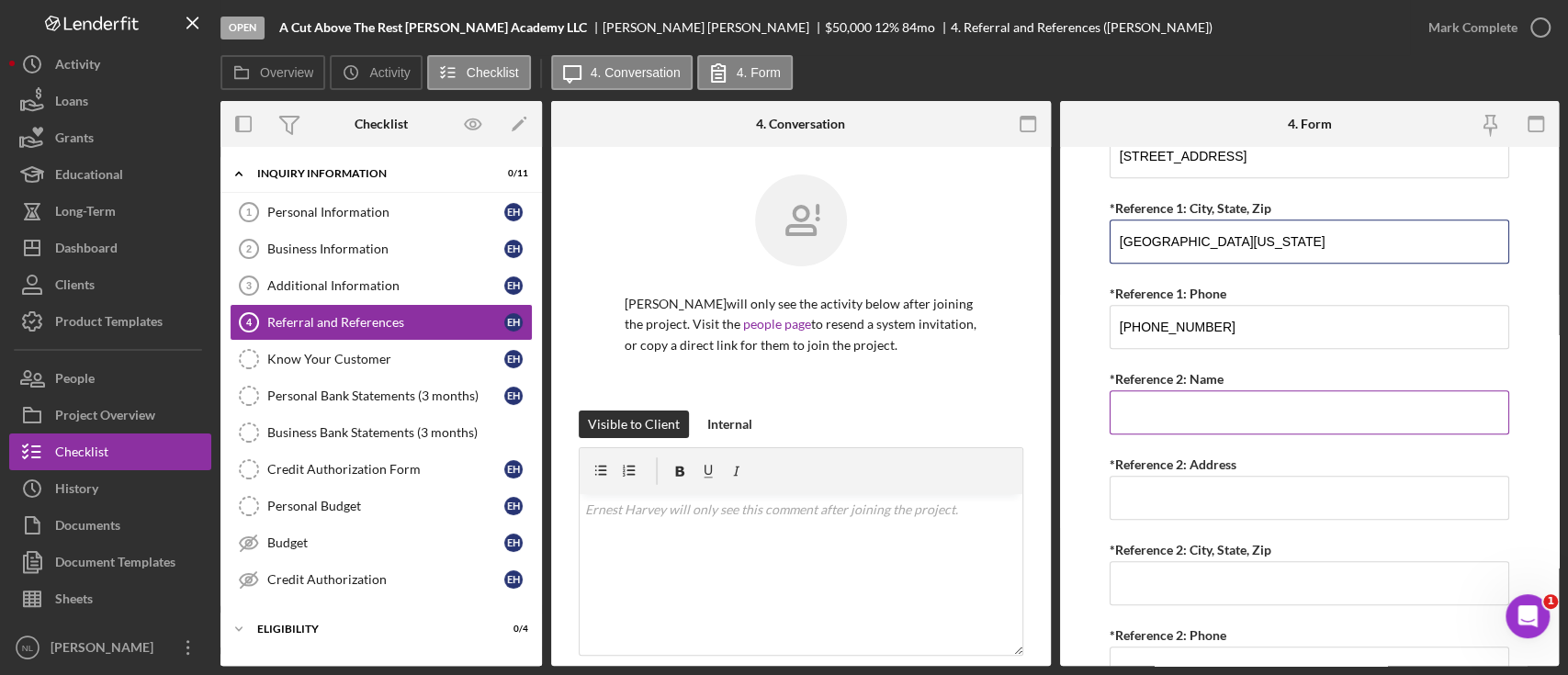
type input "[GEOGRAPHIC_DATA][US_STATE]"
click at [1208, 422] on input "*Reference 2: Name" at bounding box center [1309, 412] width 400 height 44
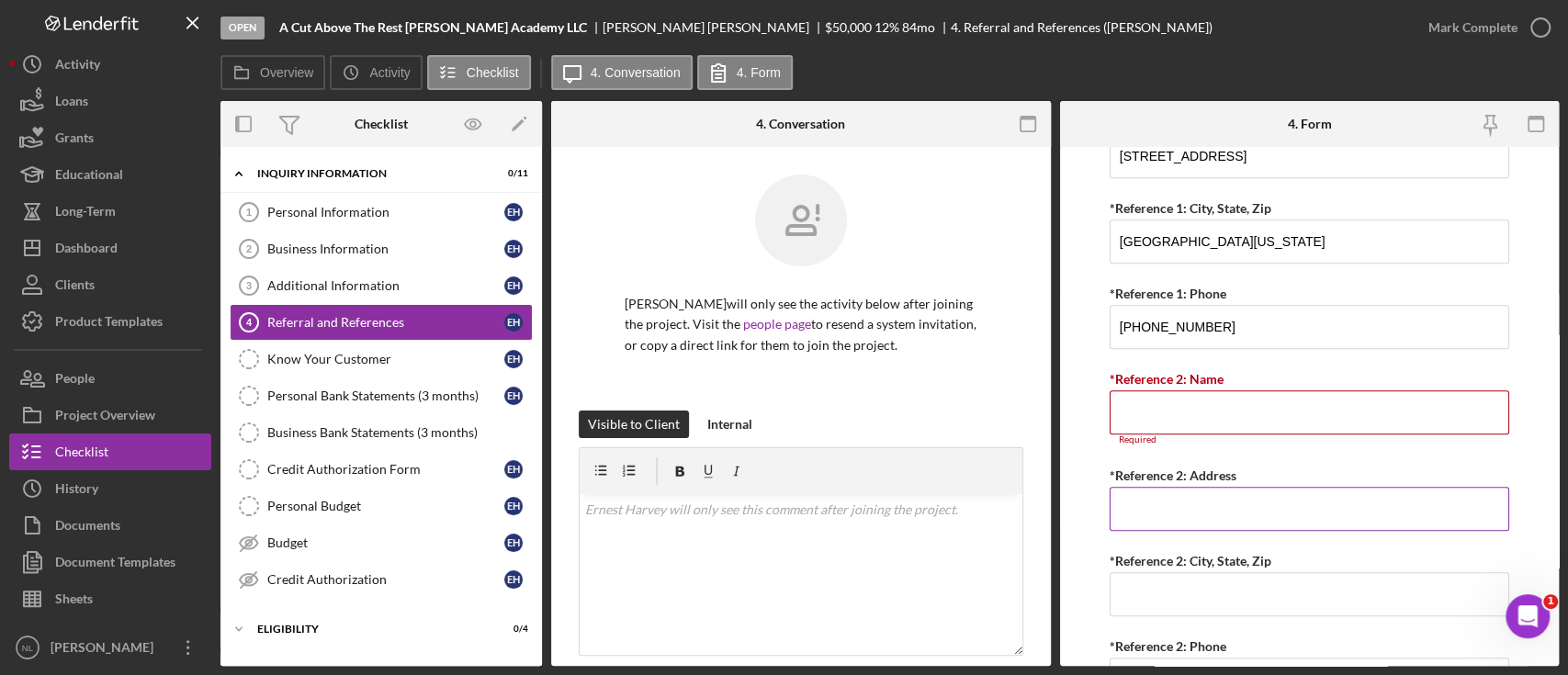
click at [1172, 510] on input "*Reference 2: Address" at bounding box center [1309, 508] width 400 height 44
click at [1131, 392] on input "*Reference 2: Name" at bounding box center [1309, 412] width 400 height 44
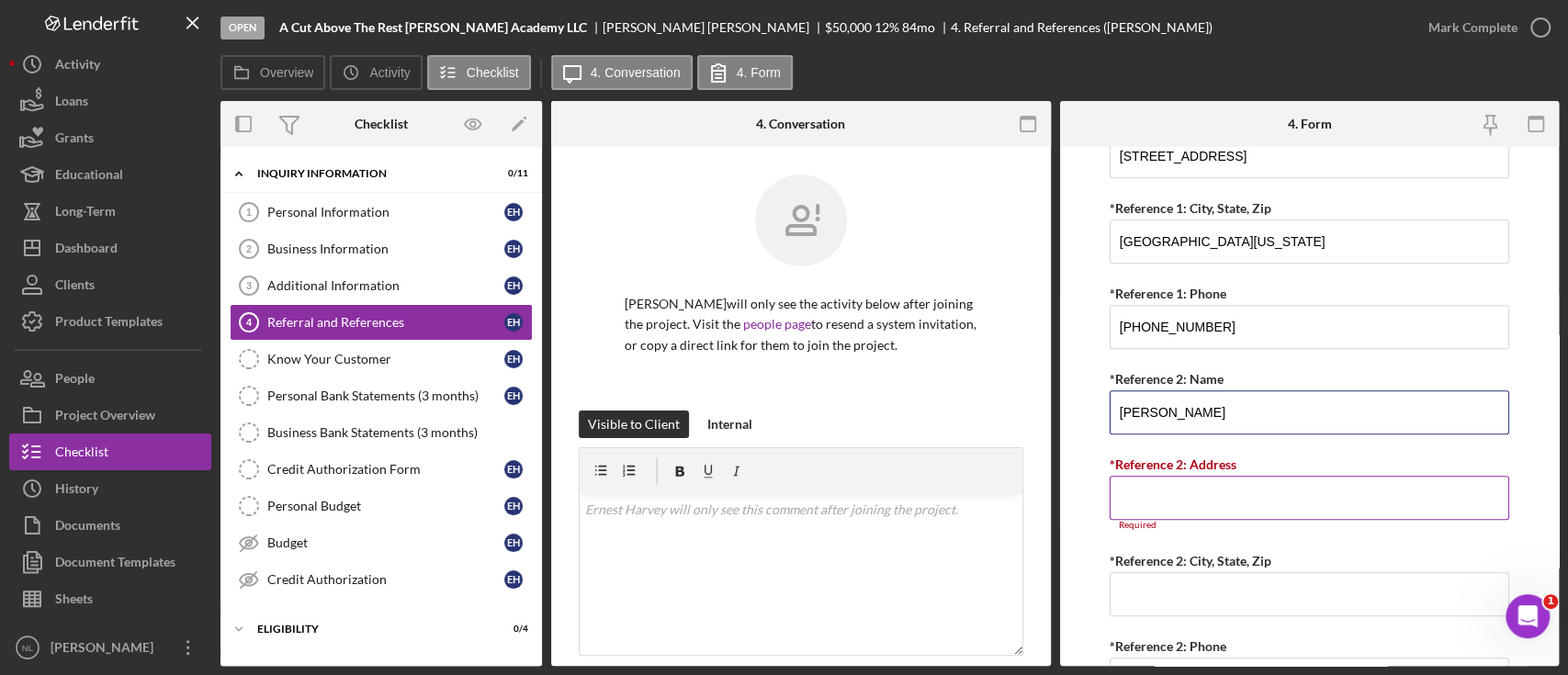
type input "Jimmie Chatmon"
click at [1213, 510] on input "*Reference 2: Address" at bounding box center [1309, 498] width 400 height 44
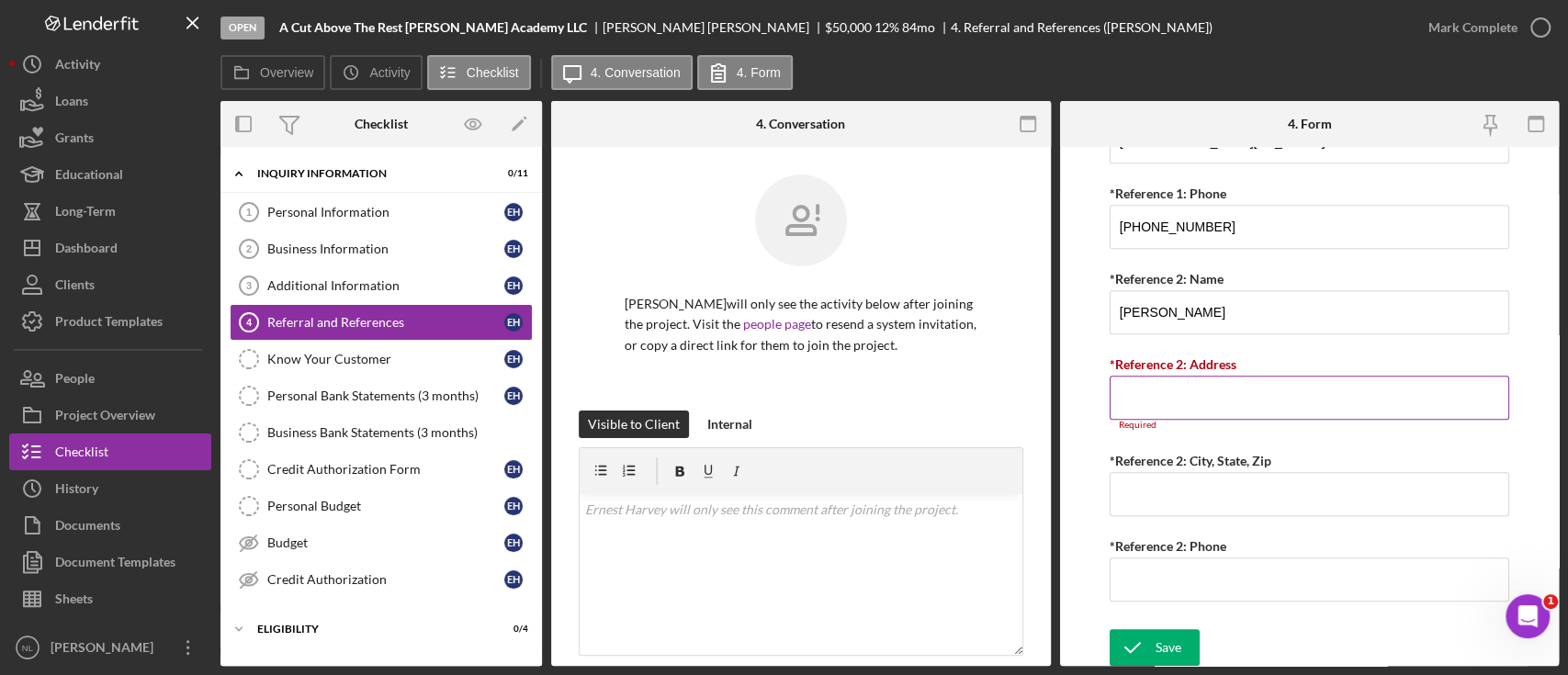
click at [1187, 403] on input "*Reference 2: Address" at bounding box center [1309, 397] width 400 height 44
click at [1152, 496] on input "*Reference 2: City, State, Zip" at bounding box center [1309, 494] width 400 height 44
click at [1132, 403] on input "*Reference 2: Address" at bounding box center [1309, 397] width 400 height 44
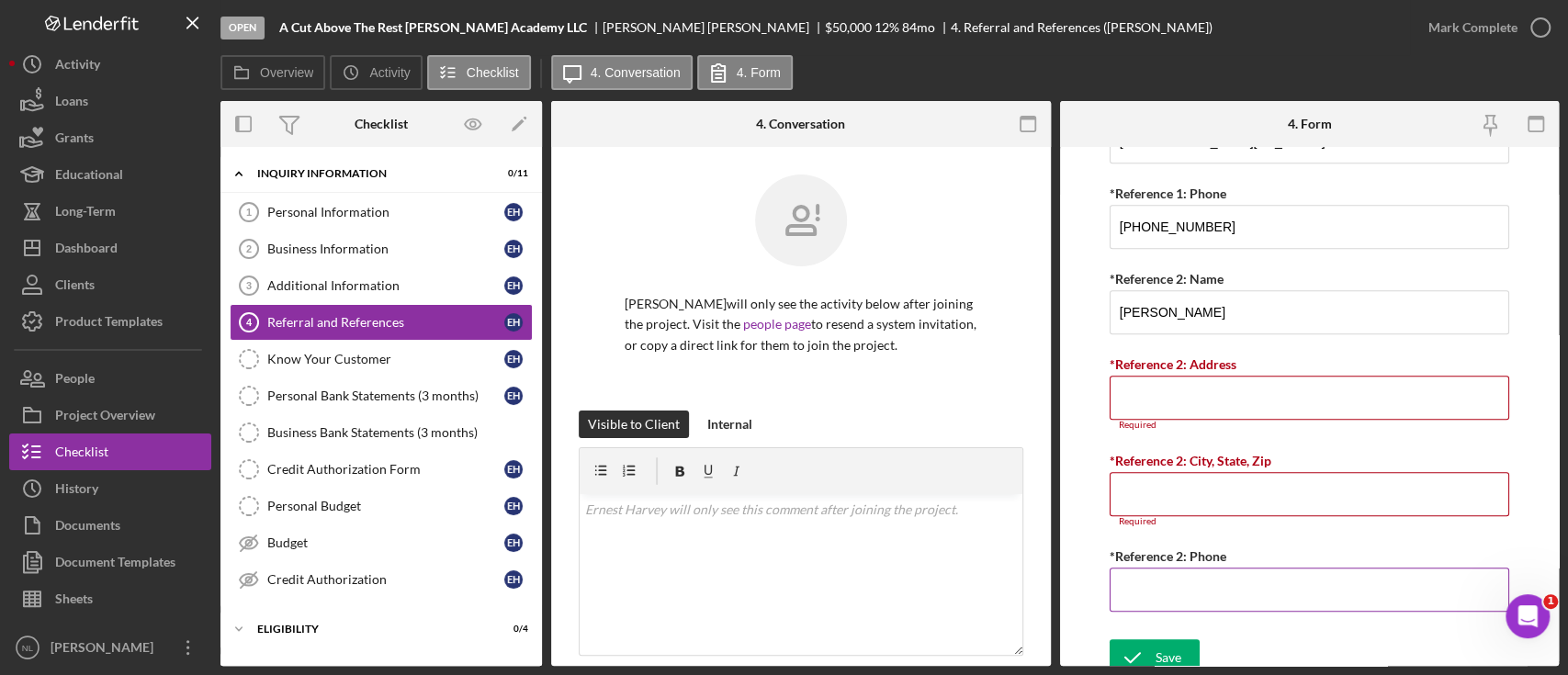
drag, startPoint x: 1132, startPoint y: 403, endPoint x: 1125, endPoint y: 570, distance: 167.1
click at [1125, 570] on input "*Reference 2: Phone" at bounding box center [1309, 589] width 400 height 44
paste input "(217) 766-1797"
type input "(217) 766-1797"
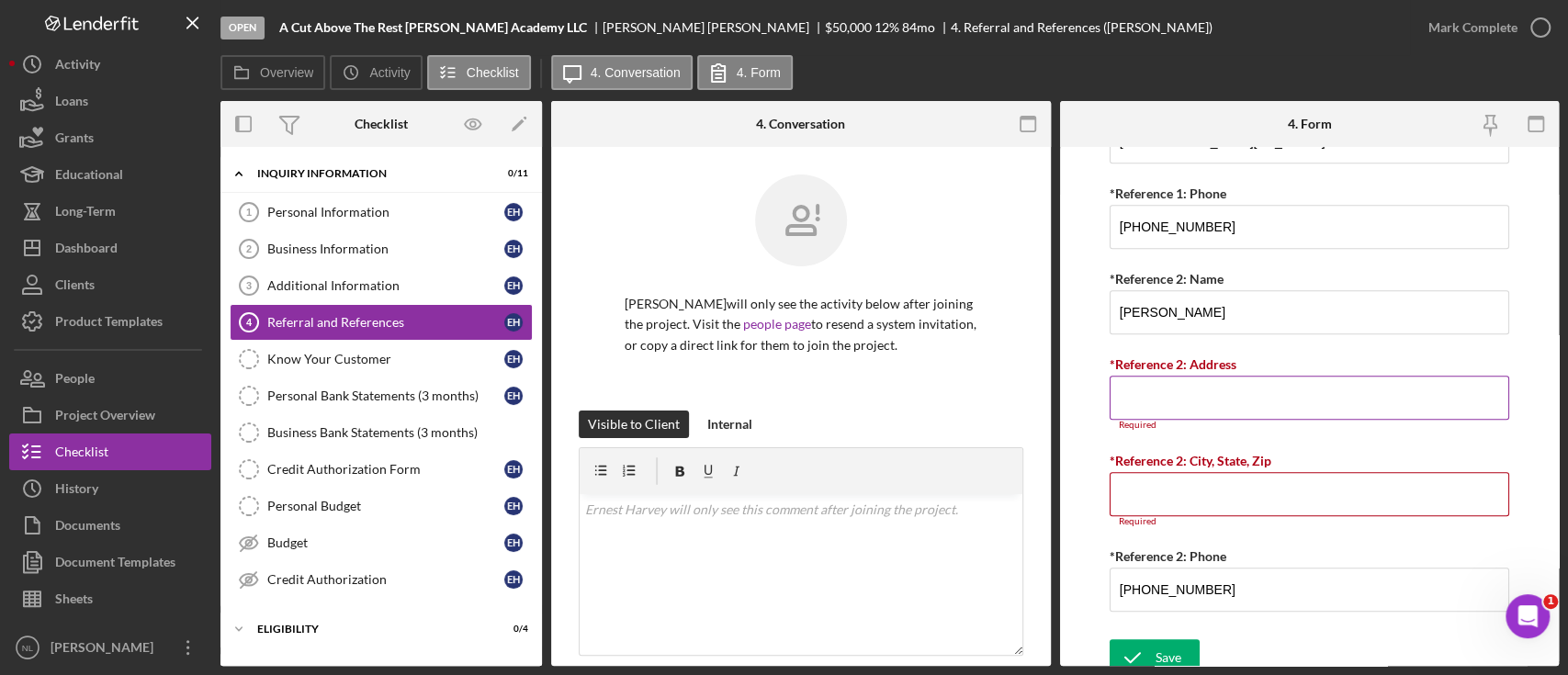
click at [1146, 394] on input "*Reference 2: Address" at bounding box center [1309, 397] width 400 height 44
paste input "[STREET_ADDRESS]"
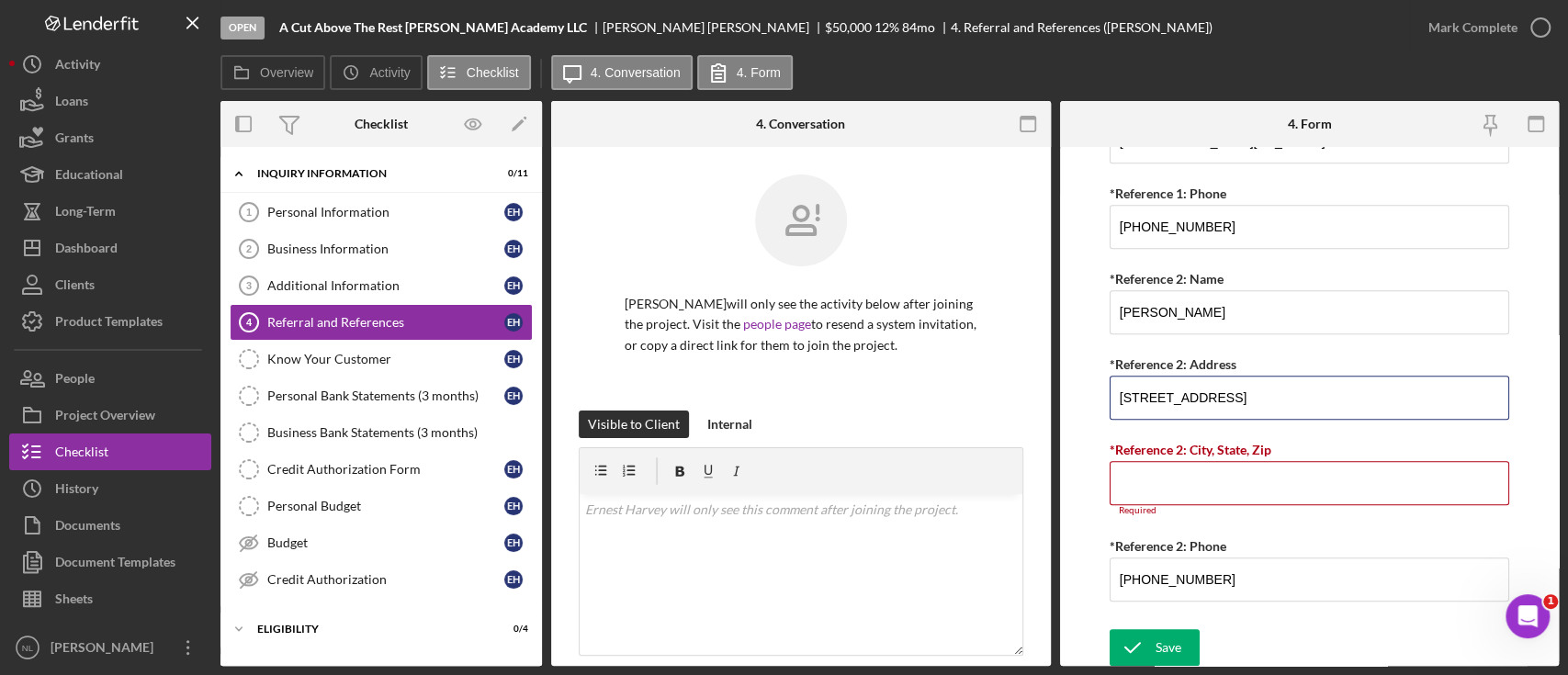
type input "[STREET_ADDRESS]"
click at [1112, 455] on label "*Reference 2: City, State, Zip" at bounding box center [1190, 450] width 162 height 16
click at [1112, 461] on input "*Reference 2: City, State, Zip" at bounding box center [1309, 483] width 400 height 44
paste input "[GEOGRAPHIC_DATA],[US_STATE] 61821"
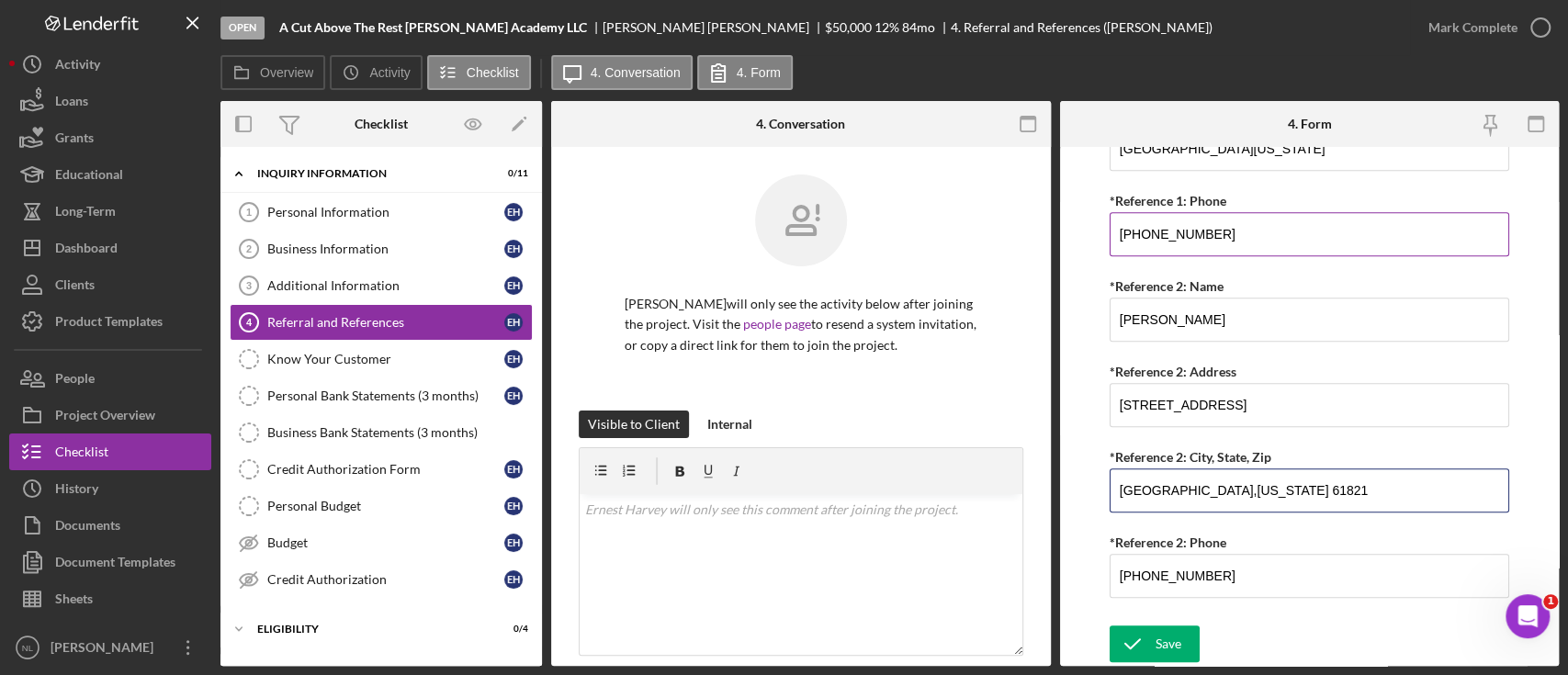
scroll to position [875, 0]
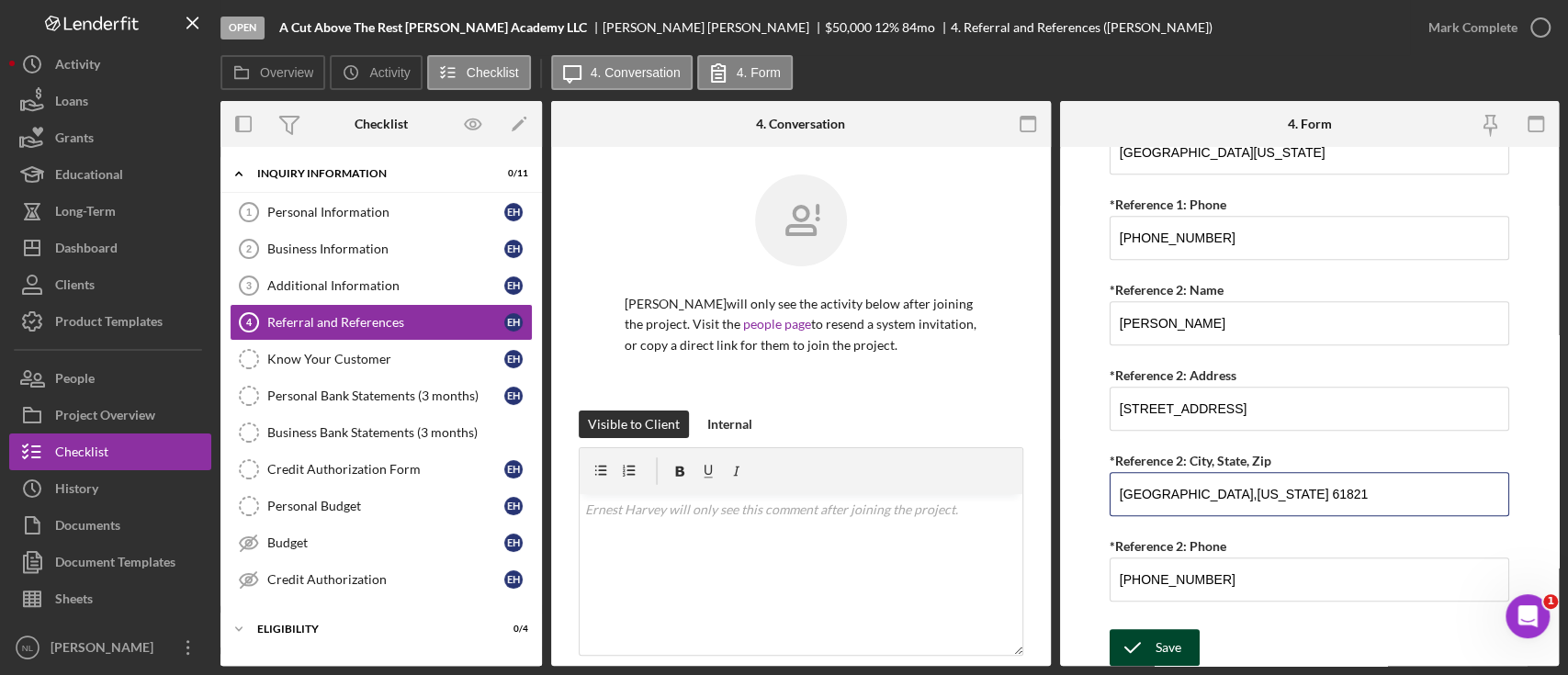
type input "[GEOGRAPHIC_DATA],[US_STATE] 61821"
click at [1187, 630] on button "Save" at bounding box center [1154, 647] width 90 height 37
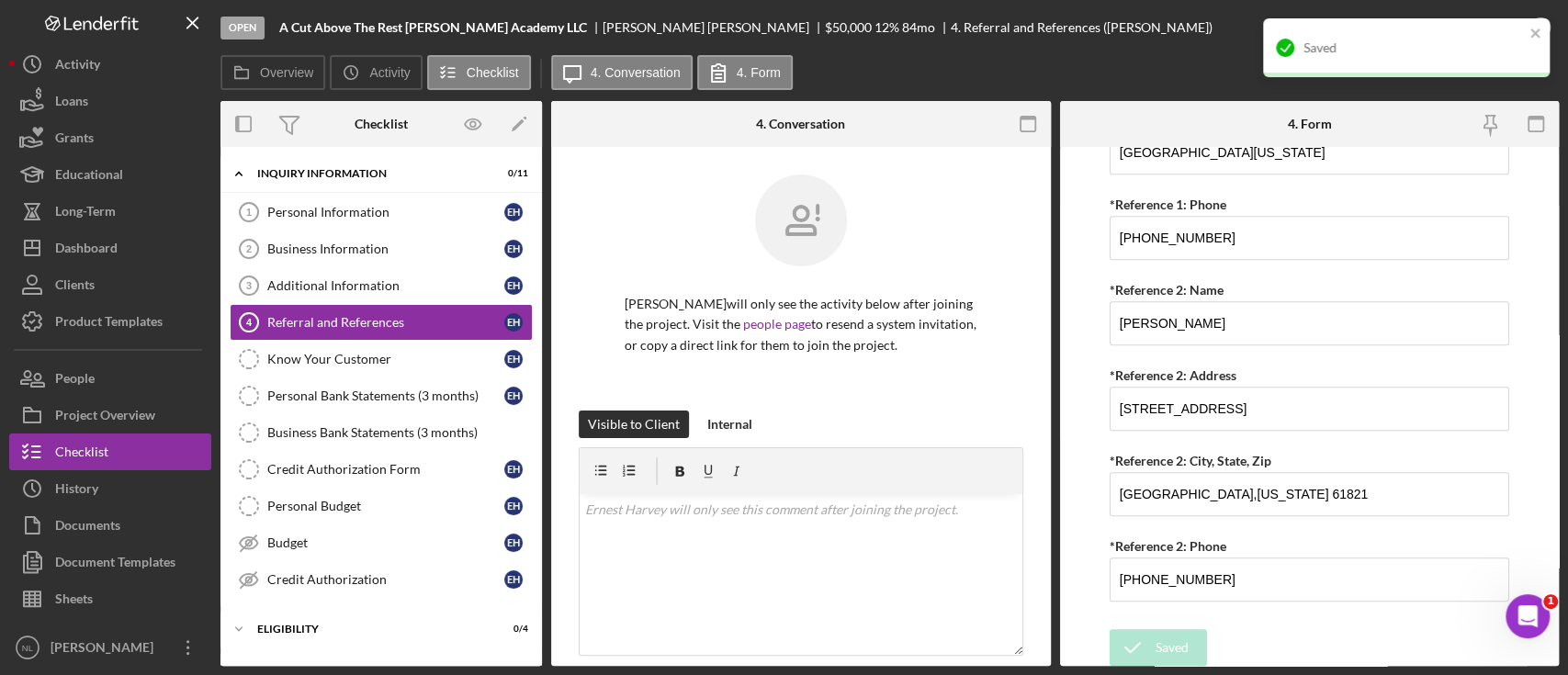
click at [1467, 23] on div "Saved" at bounding box center [1406, 48] width 287 height 58
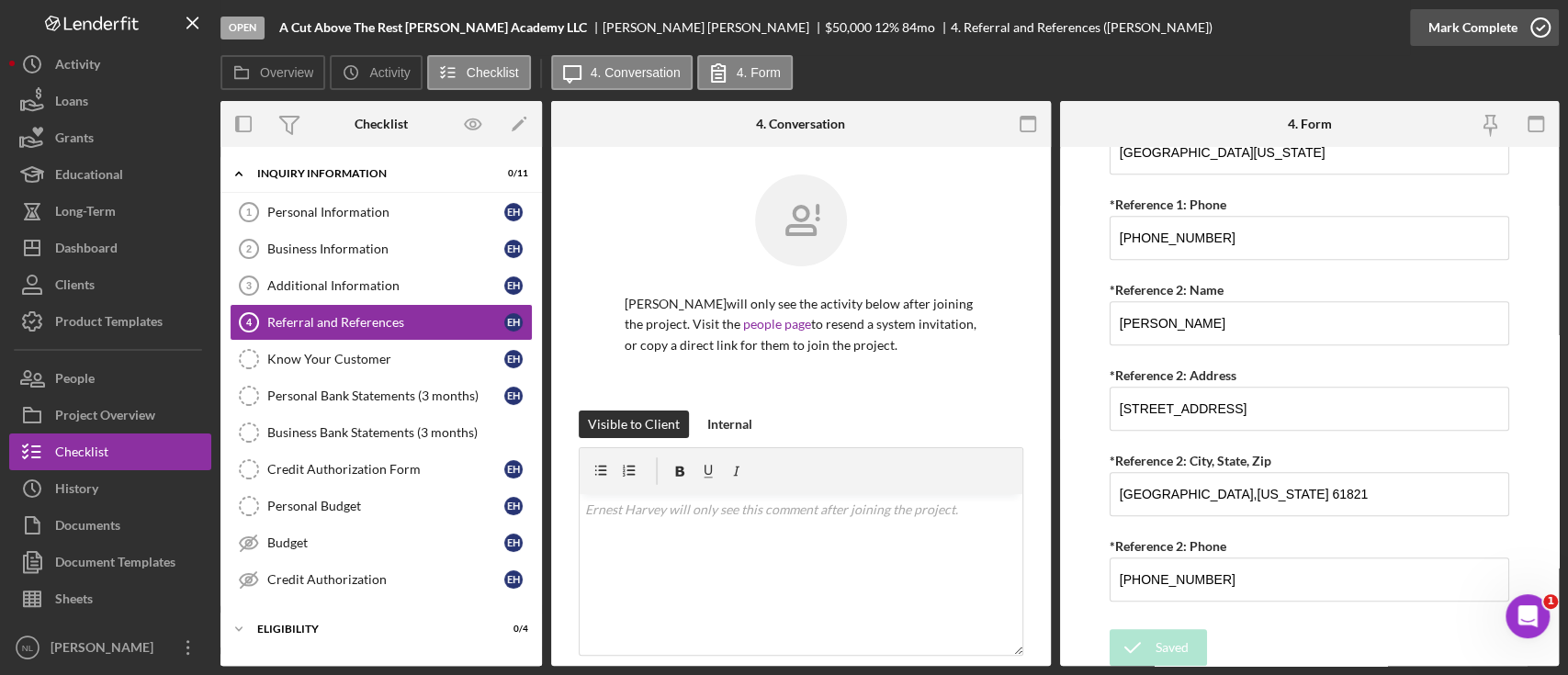
click at [1477, 30] on div "Mark Complete" at bounding box center [1474, 27] width 89 height 37
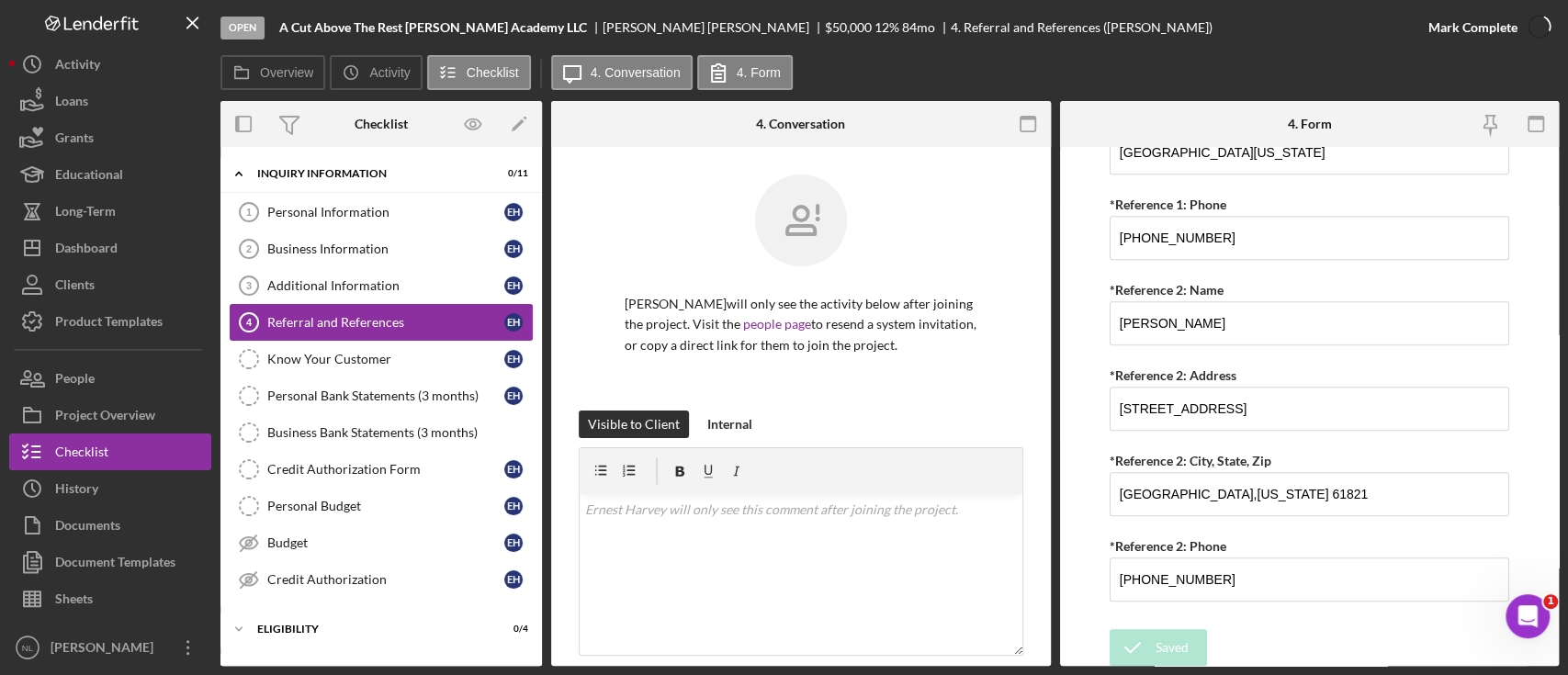
scroll to position [0, 0]
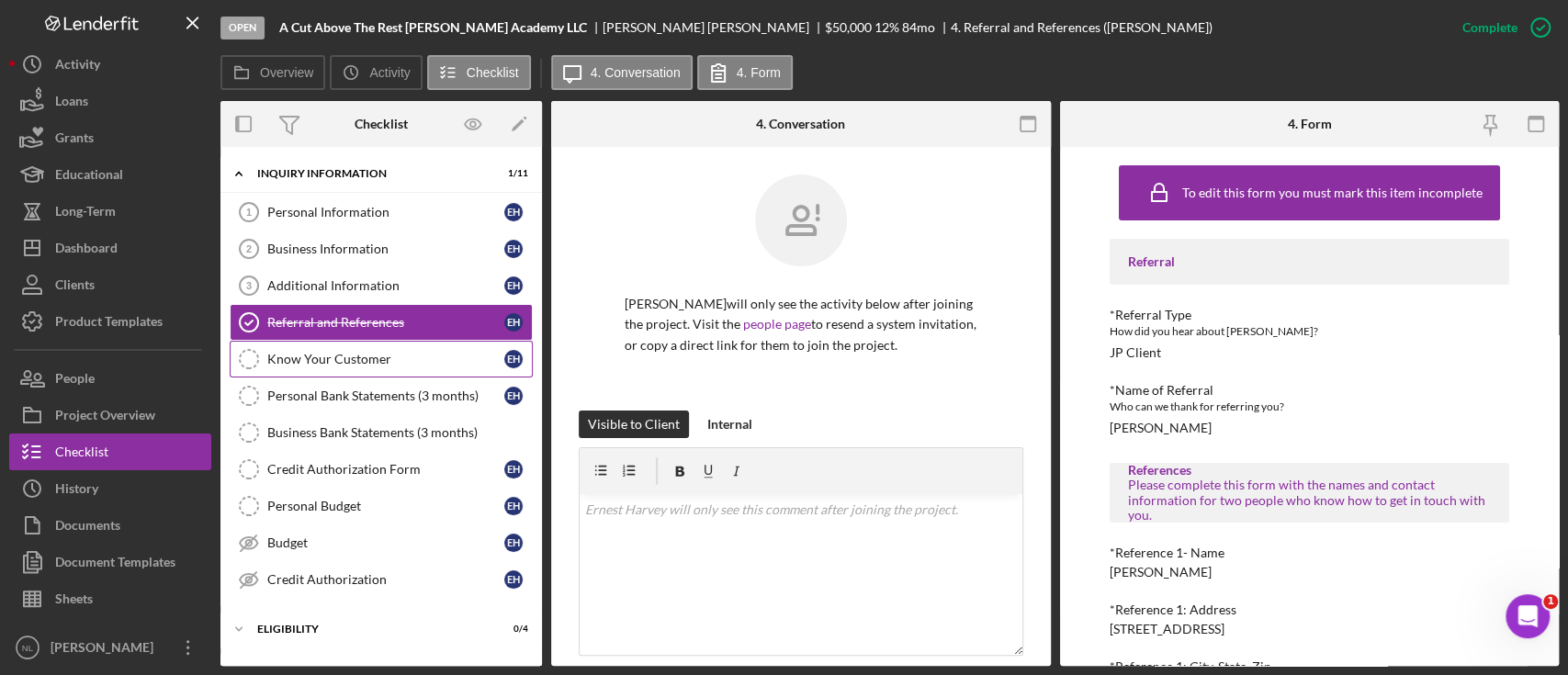
click at [361, 346] on link "Know Your Customer Know Your Customer E H" at bounding box center [382, 359] width 303 height 37
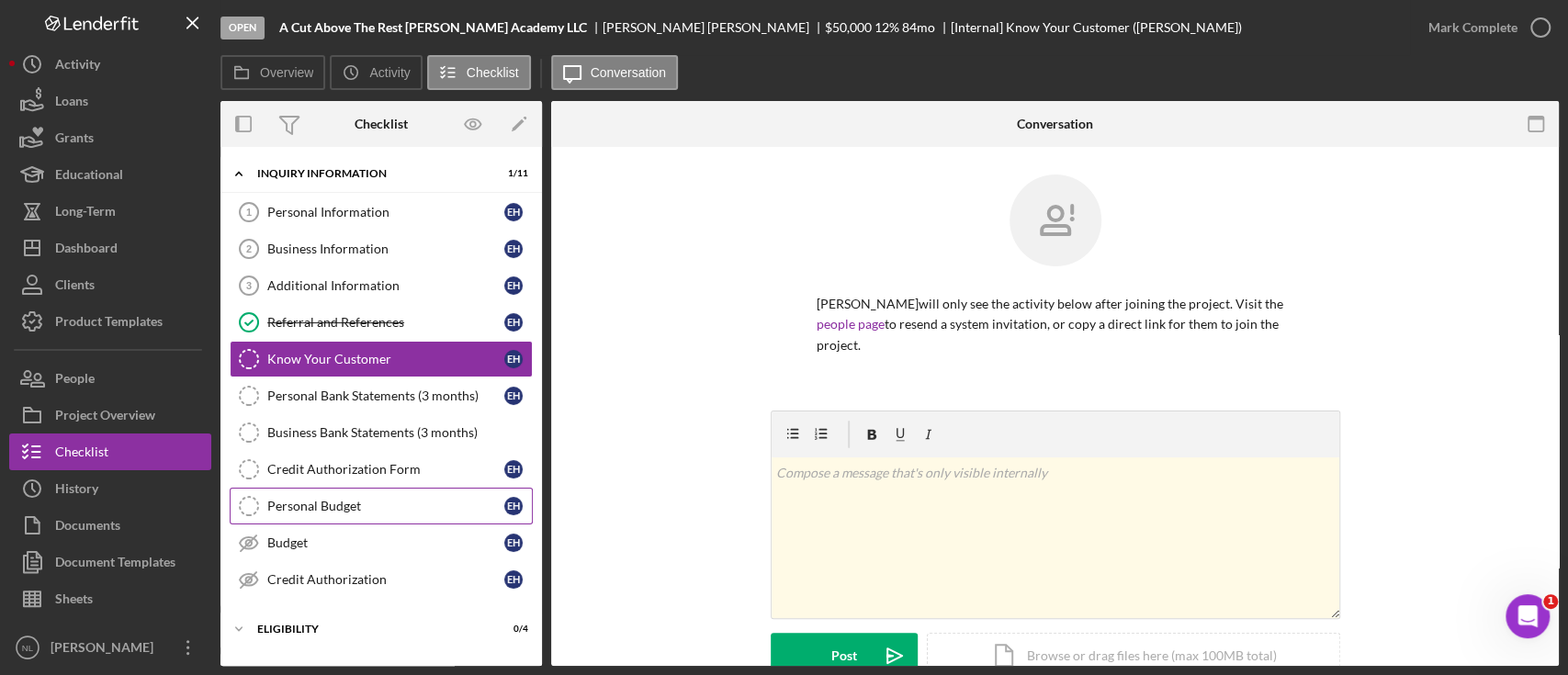
click at [365, 499] on div "Personal Budget" at bounding box center [386, 506] width 237 height 15
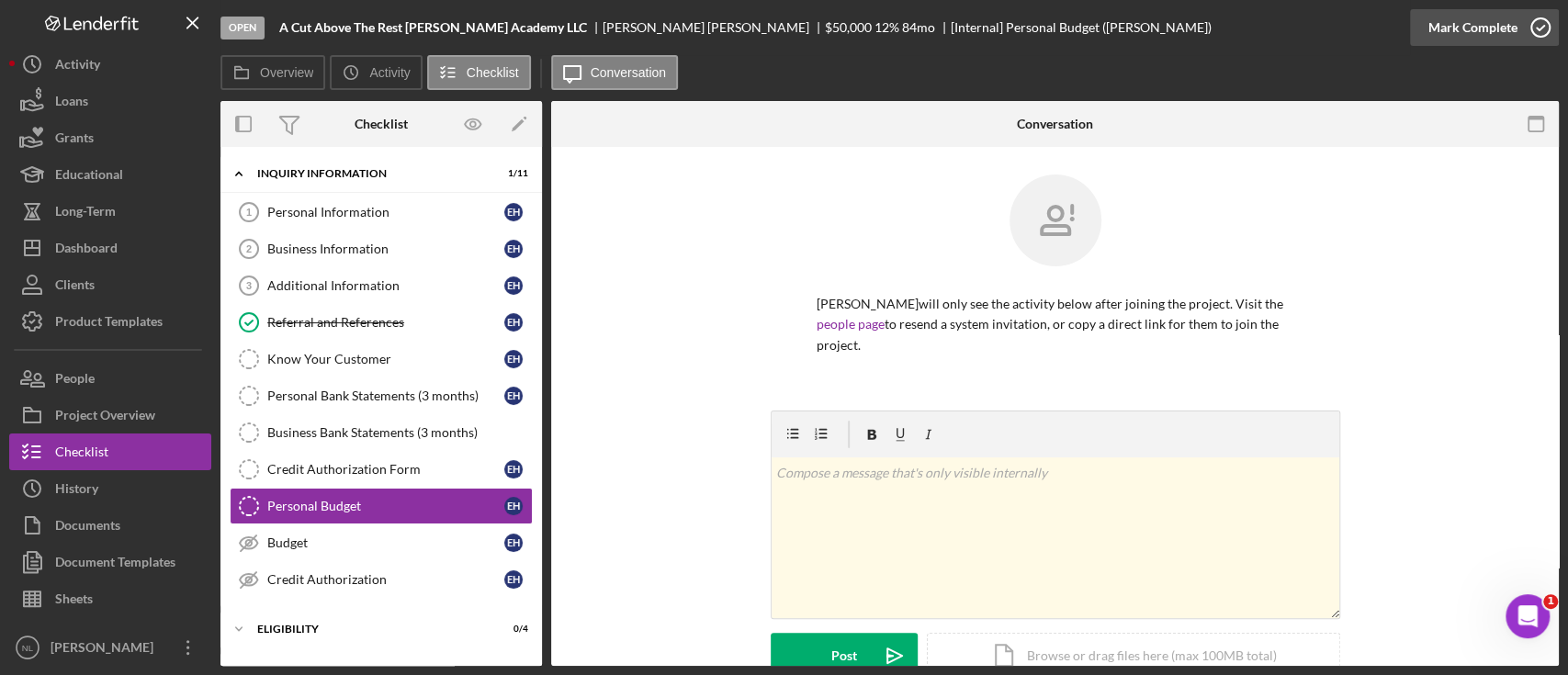
click at [1453, 9] on div "Mark Complete" at bounding box center [1474, 27] width 89 height 37
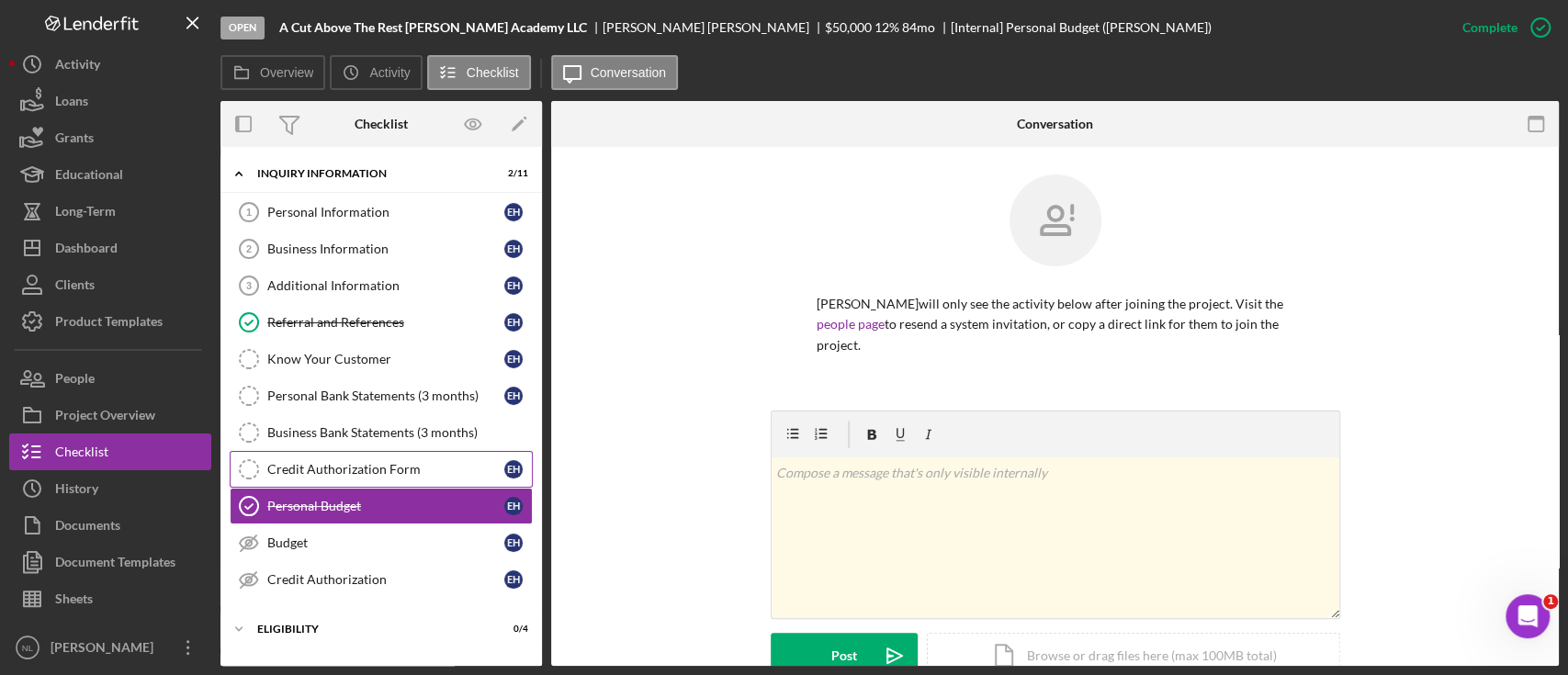
click at [418, 452] on link "Credit Authorization Form Credit Authorization Form E H" at bounding box center [382, 469] width 303 height 37
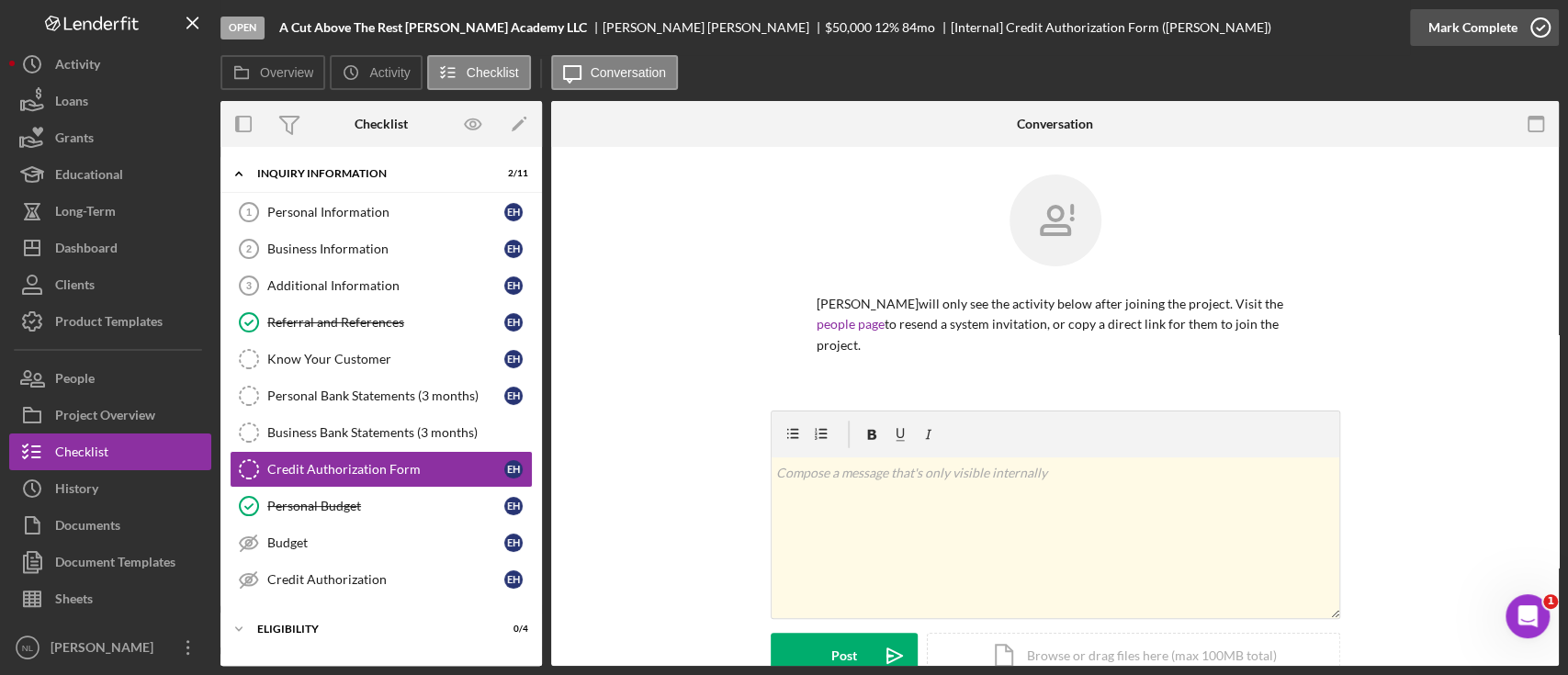
click at [1485, 24] on div "Mark Complete" at bounding box center [1474, 27] width 89 height 37
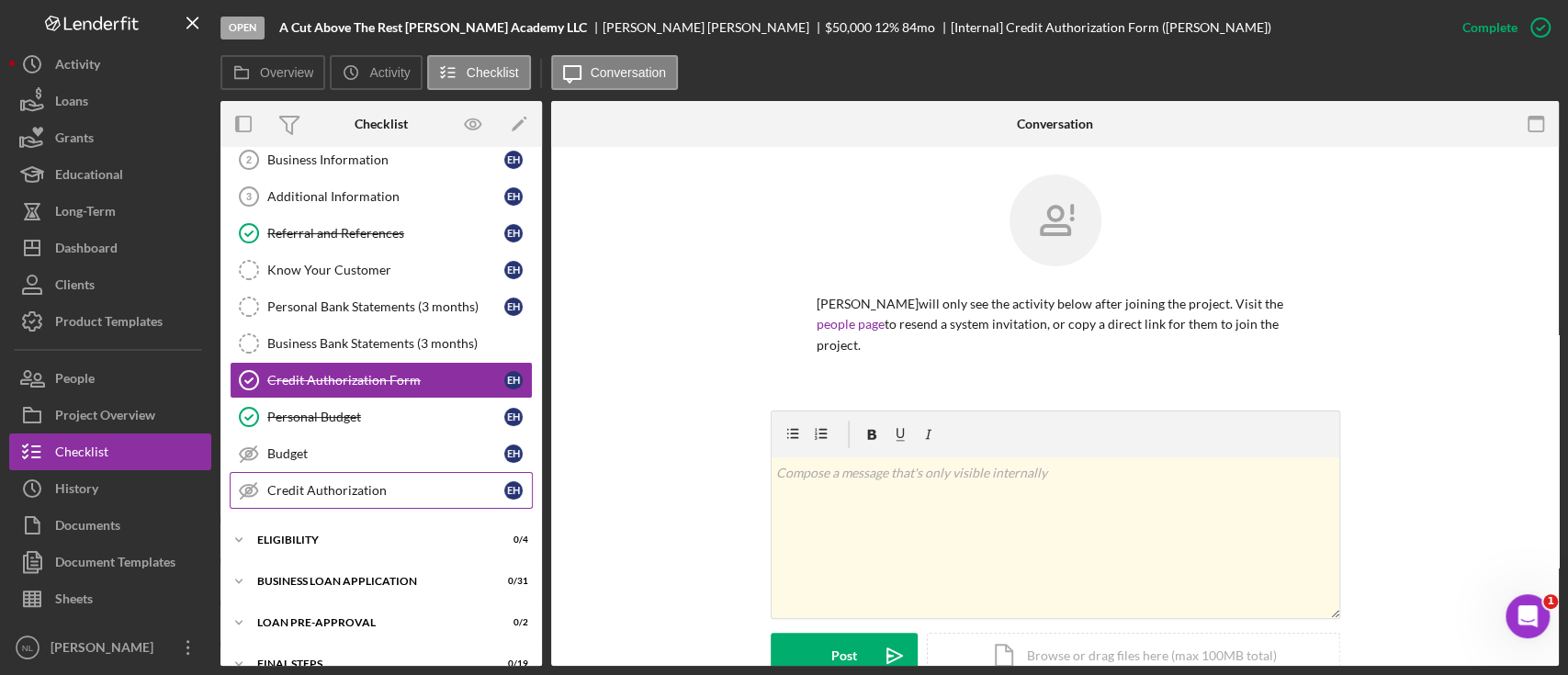
scroll to position [93, 0]
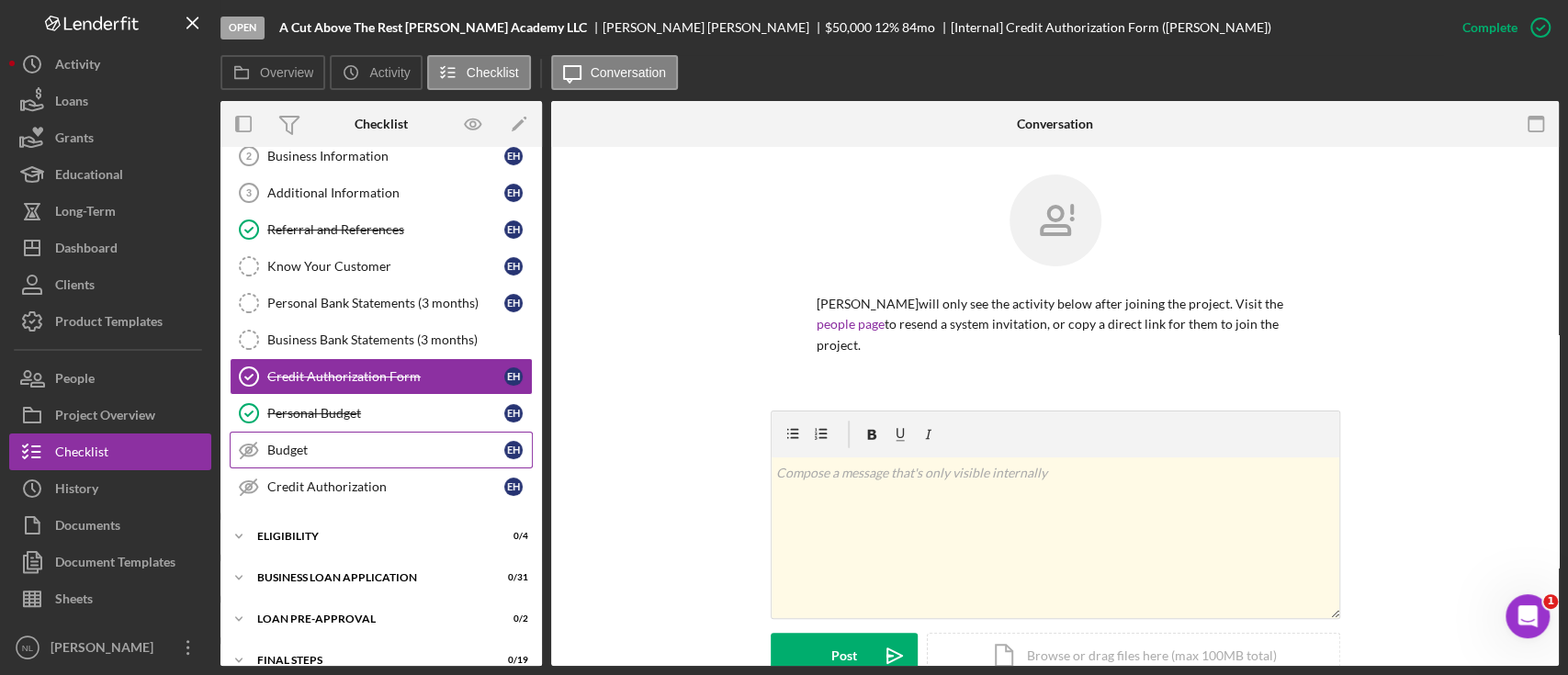
click at [323, 456] on link "Budget Budget E H" at bounding box center [382, 449] width 303 height 37
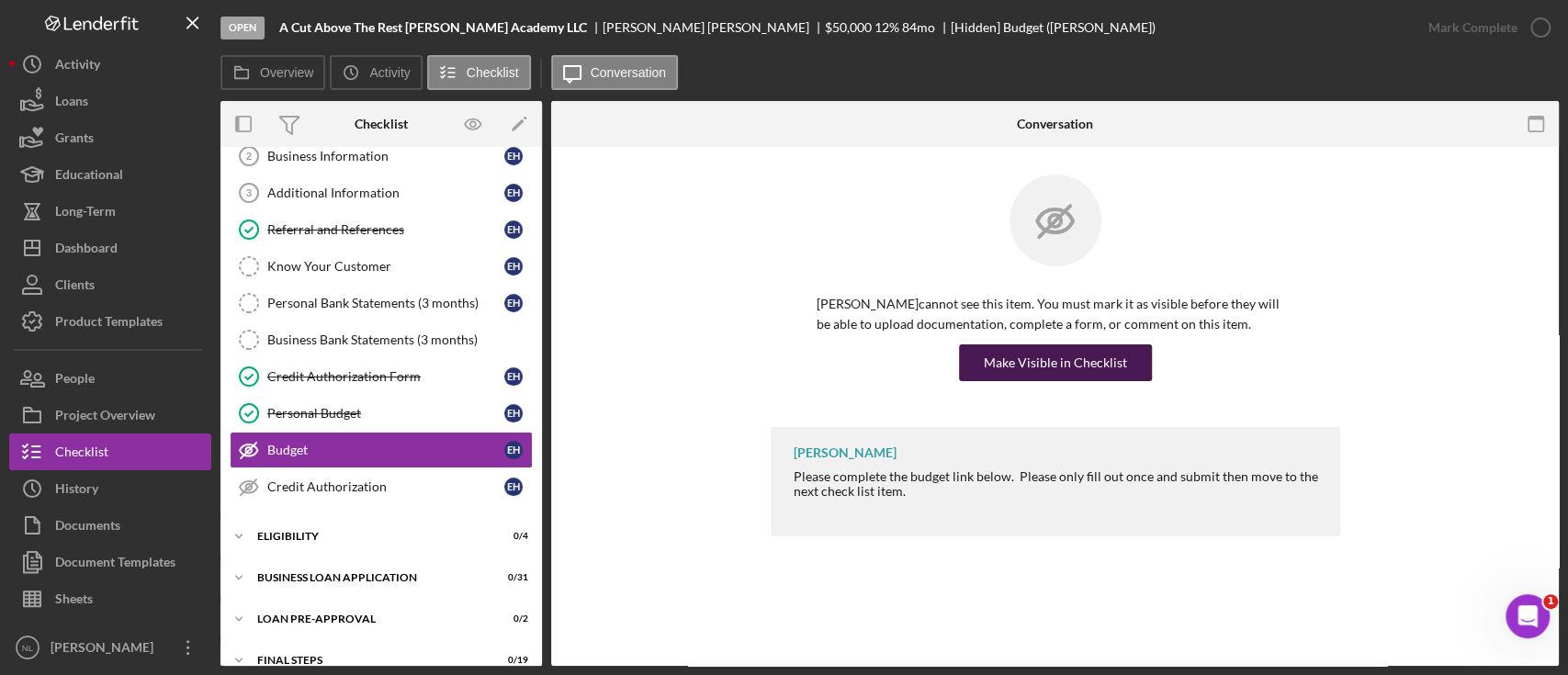
click at [1026, 365] on div "Make Visible in Checklist" at bounding box center [1055, 362] width 144 height 37
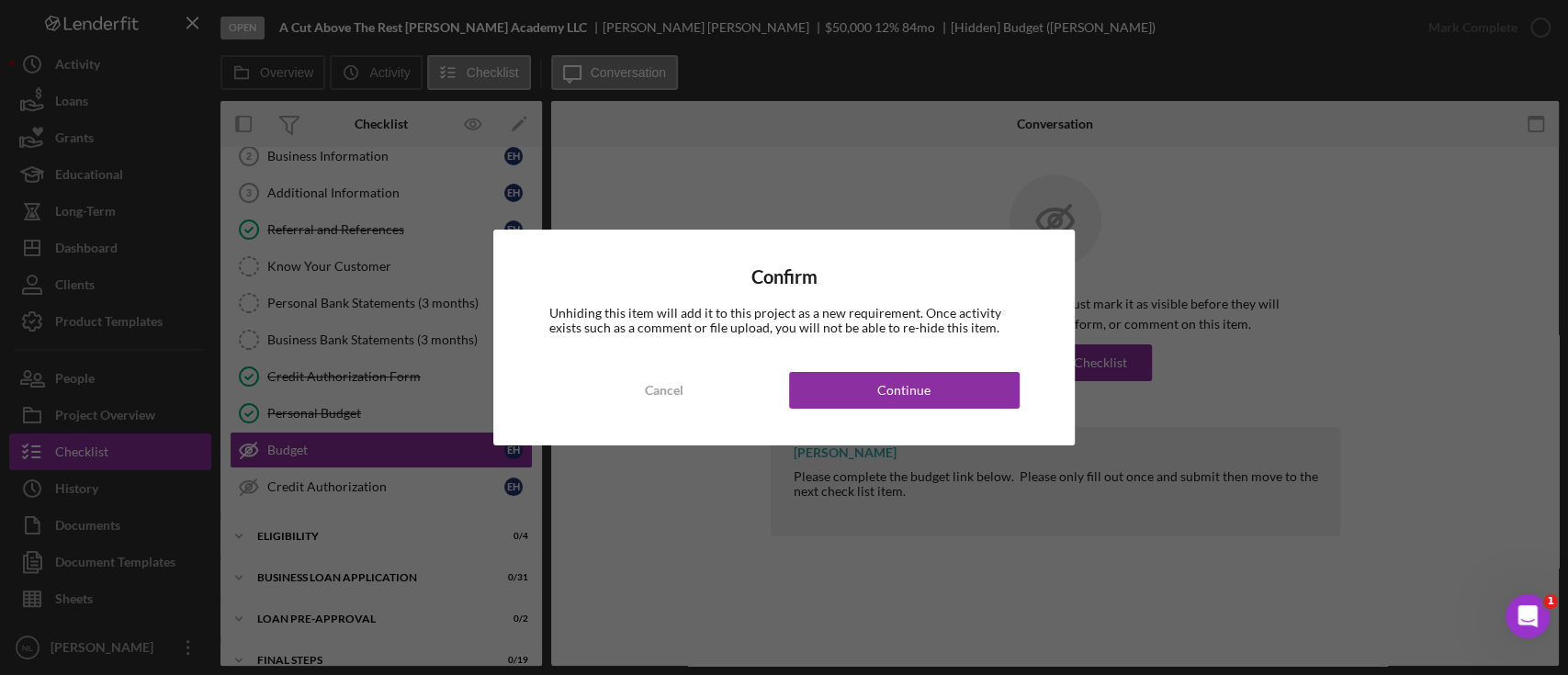
click at [901, 413] on div "Confirm Unhiding this item will add it to this project as a new requirement. On…" at bounding box center [783, 338] width 580 height 216
click at [890, 386] on div "Continue" at bounding box center [905, 390] width 54 height 37
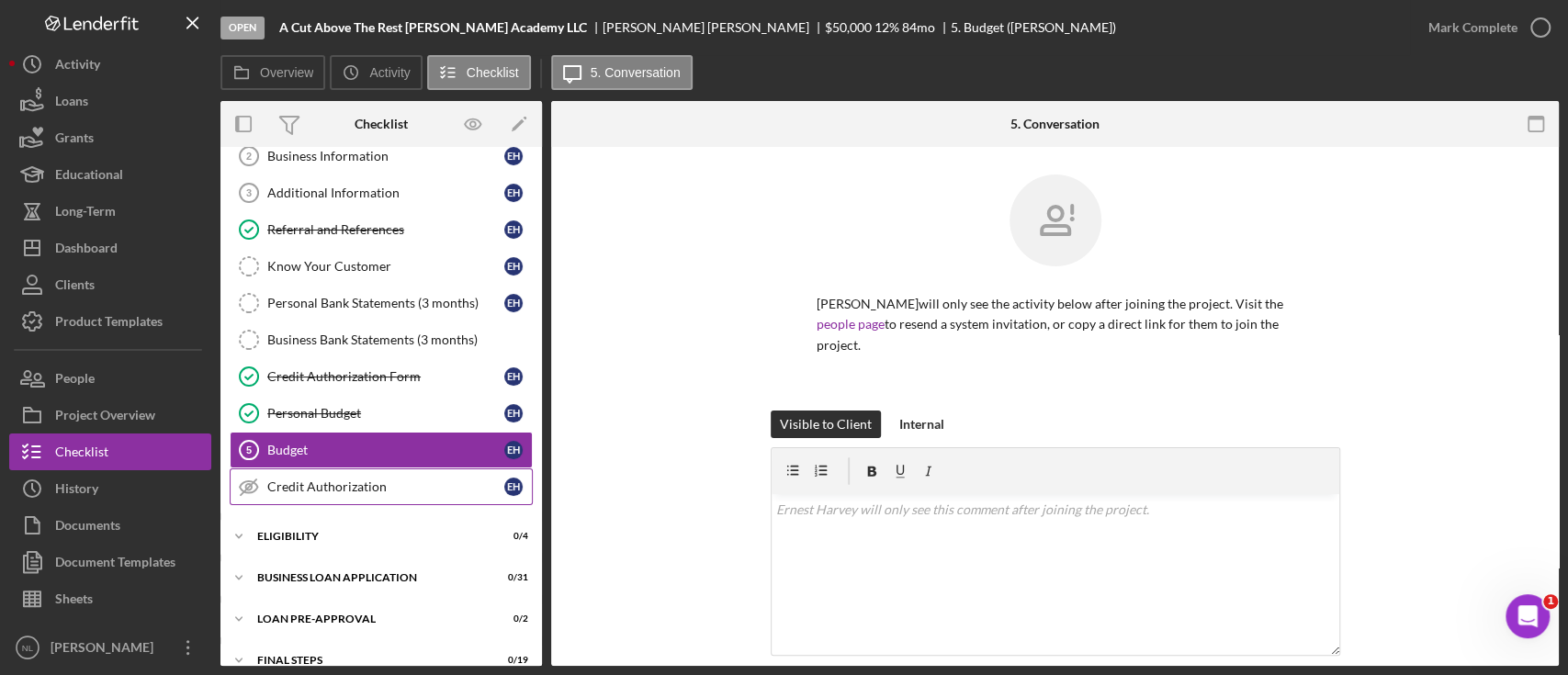
click at [383, 480] on div "Credit Authorization" at bounding box center [386, 487] width 237 height 15
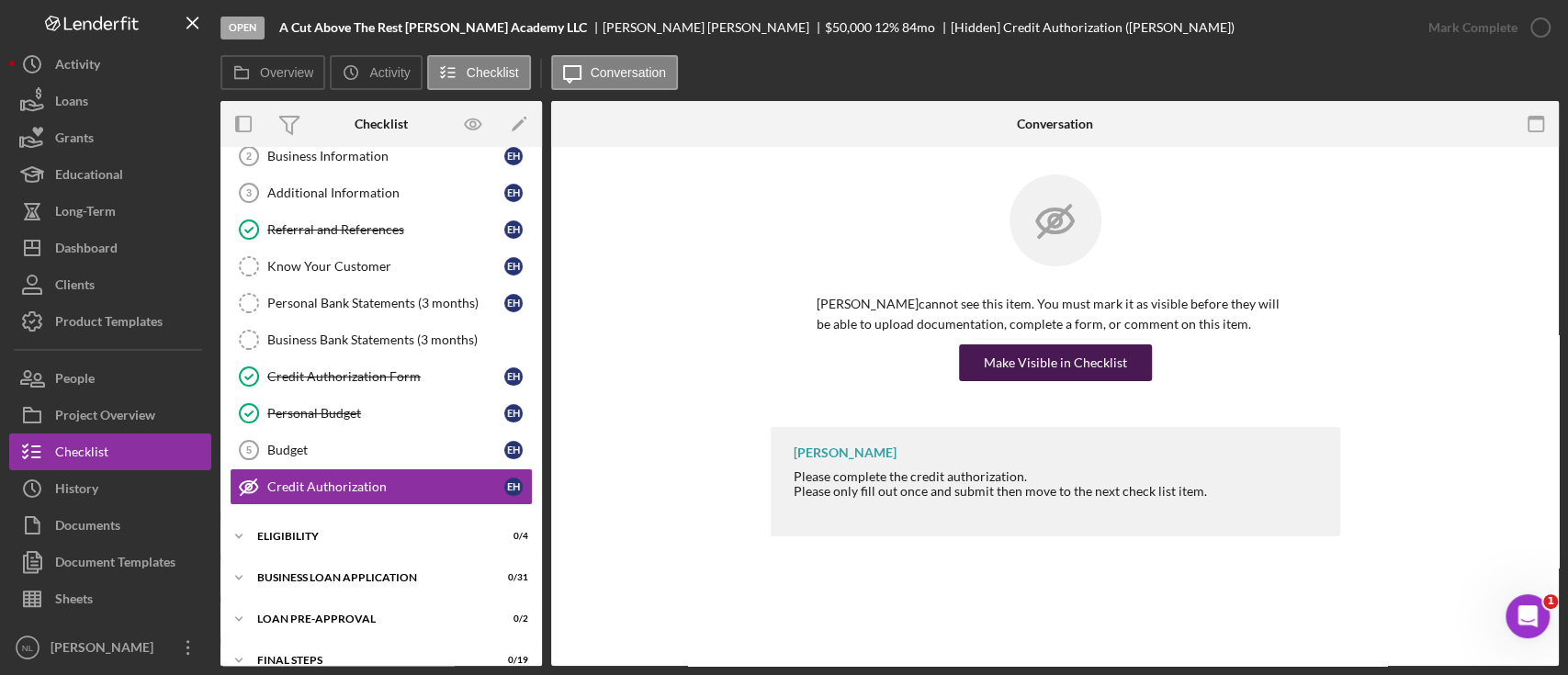
click at [990, 364] on div "Make Visible in Checklist" at bounding box center [1055, 362] width 144 height 37
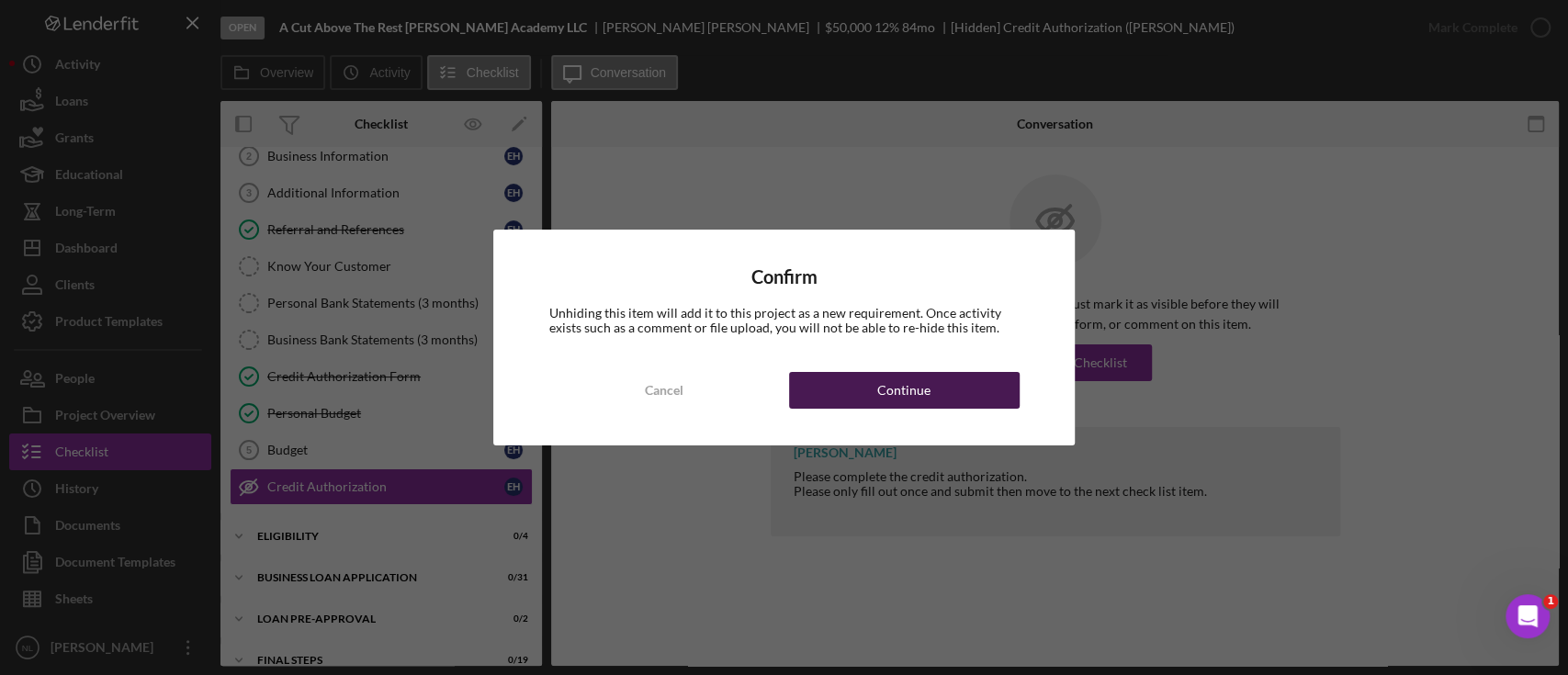
click at [973, 391] on button "Continue" at bounding box center [905, 390] width 231 height 37
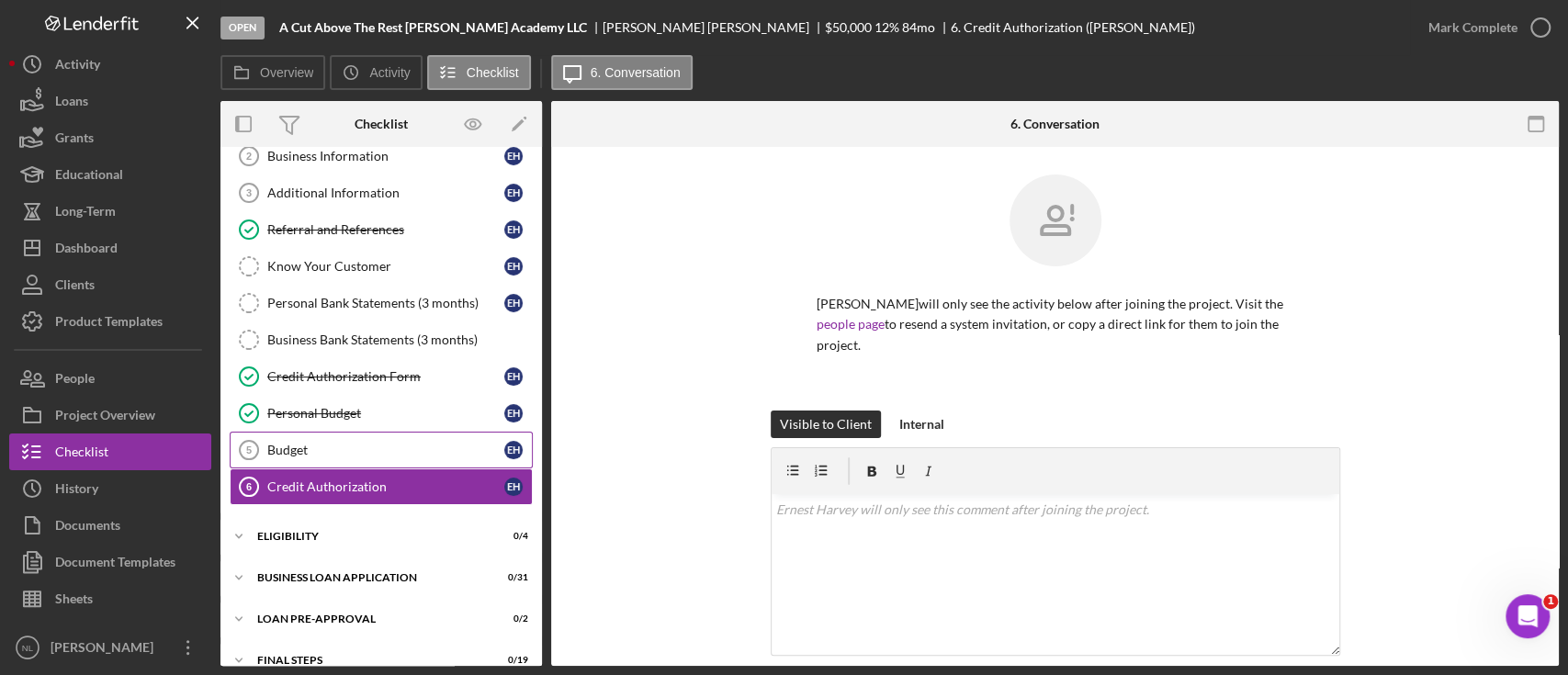
click at [446, 449] on div "Budget" at bounding box center [386, 450] width 237 height 15
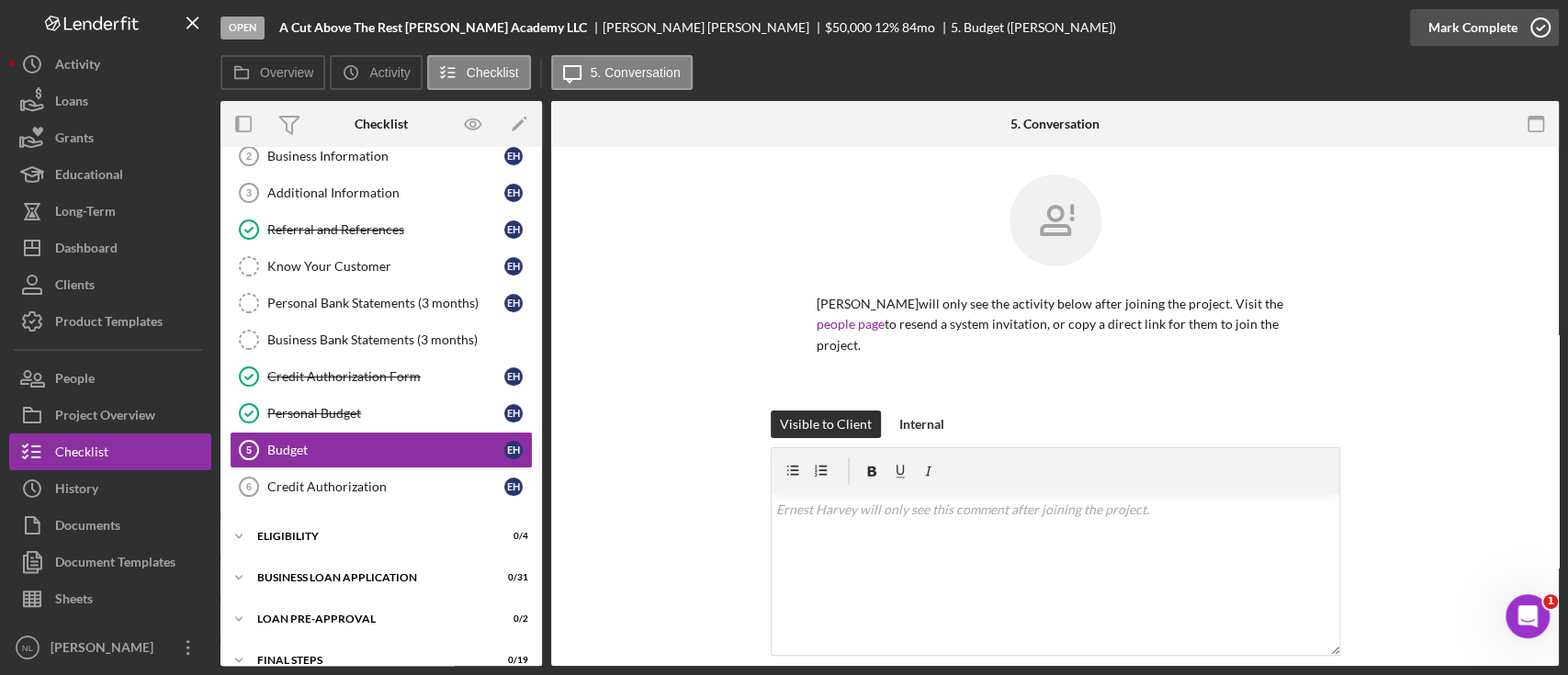
click at [1504, 40] on div "Mark Complete" at bounding box center [1474, 27] width 89 height 37
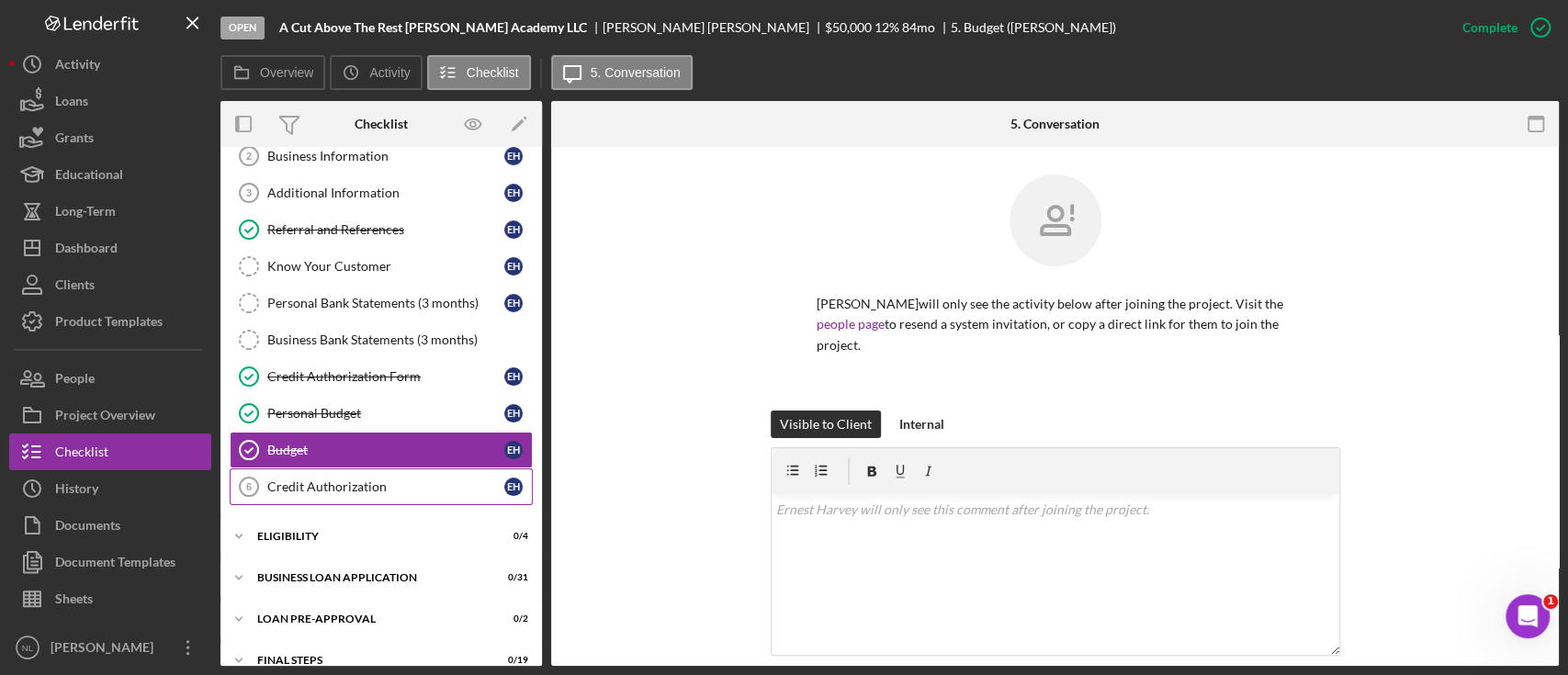
click at [443, 481] on div "Credit Authorization" at bounding box center [386, 487] width 237 height 15
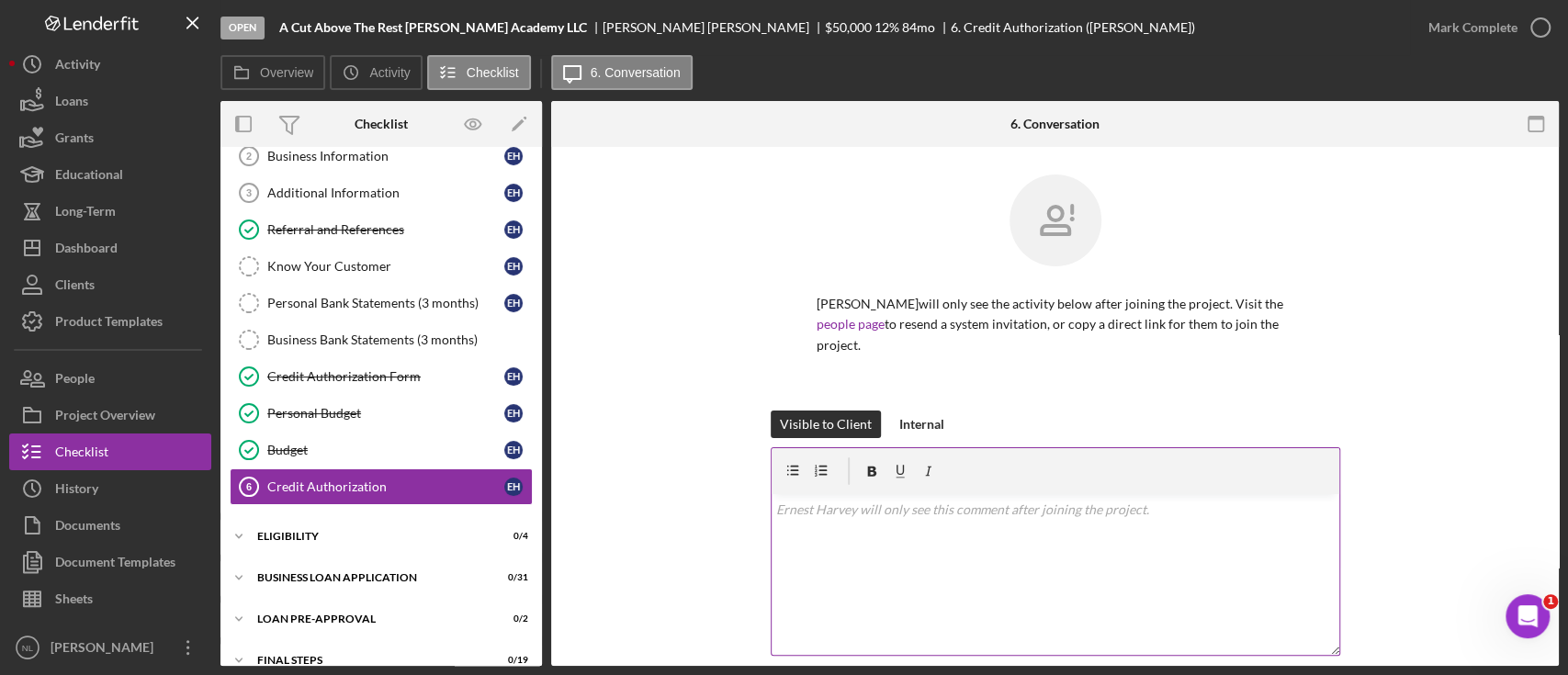
click at [839, 528] on div "v Color teal Color pink Remove color Add row above Add row below Add column bef…" at bounding box center [1055, 574] width 567 height 161
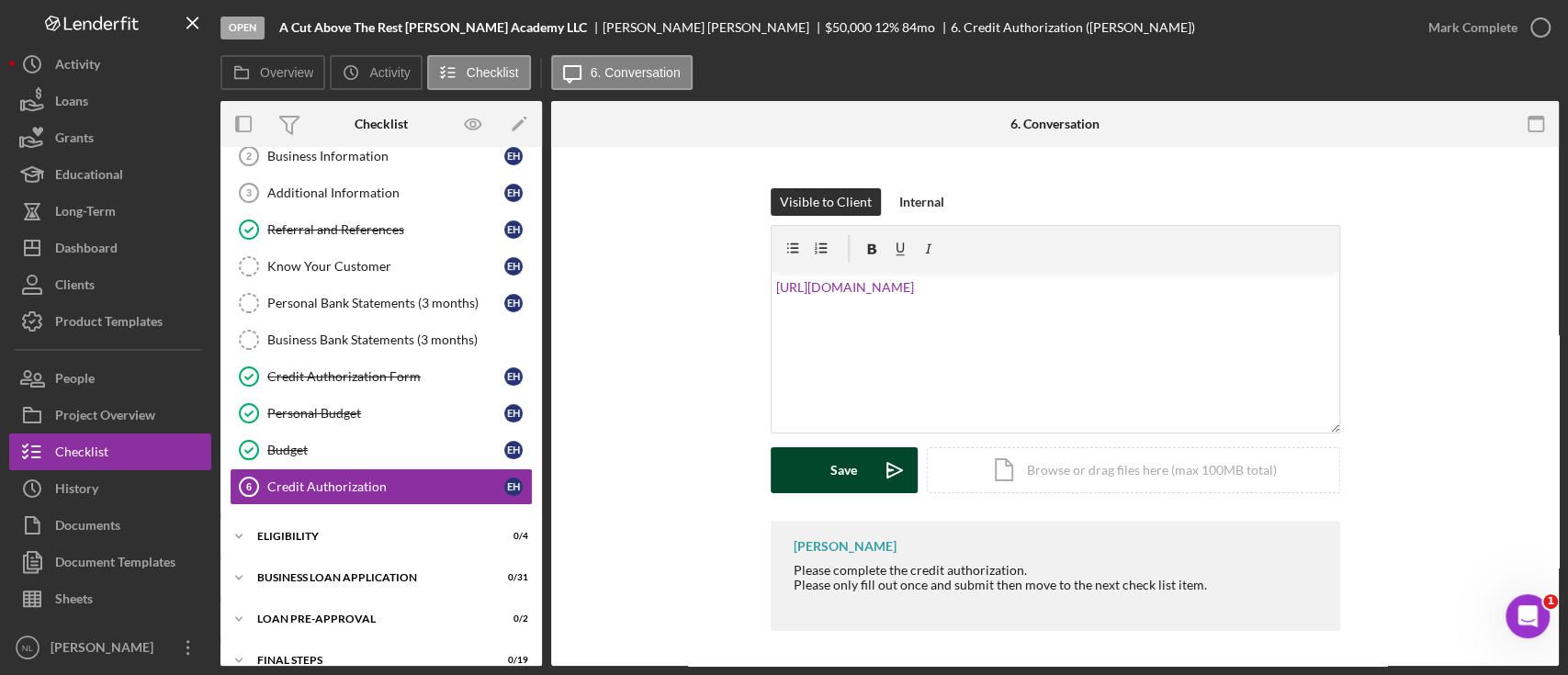
click at [855, 470] on button "Save Icon/icon-invite-send" at bounding box center [844, 470] width 147 height 46
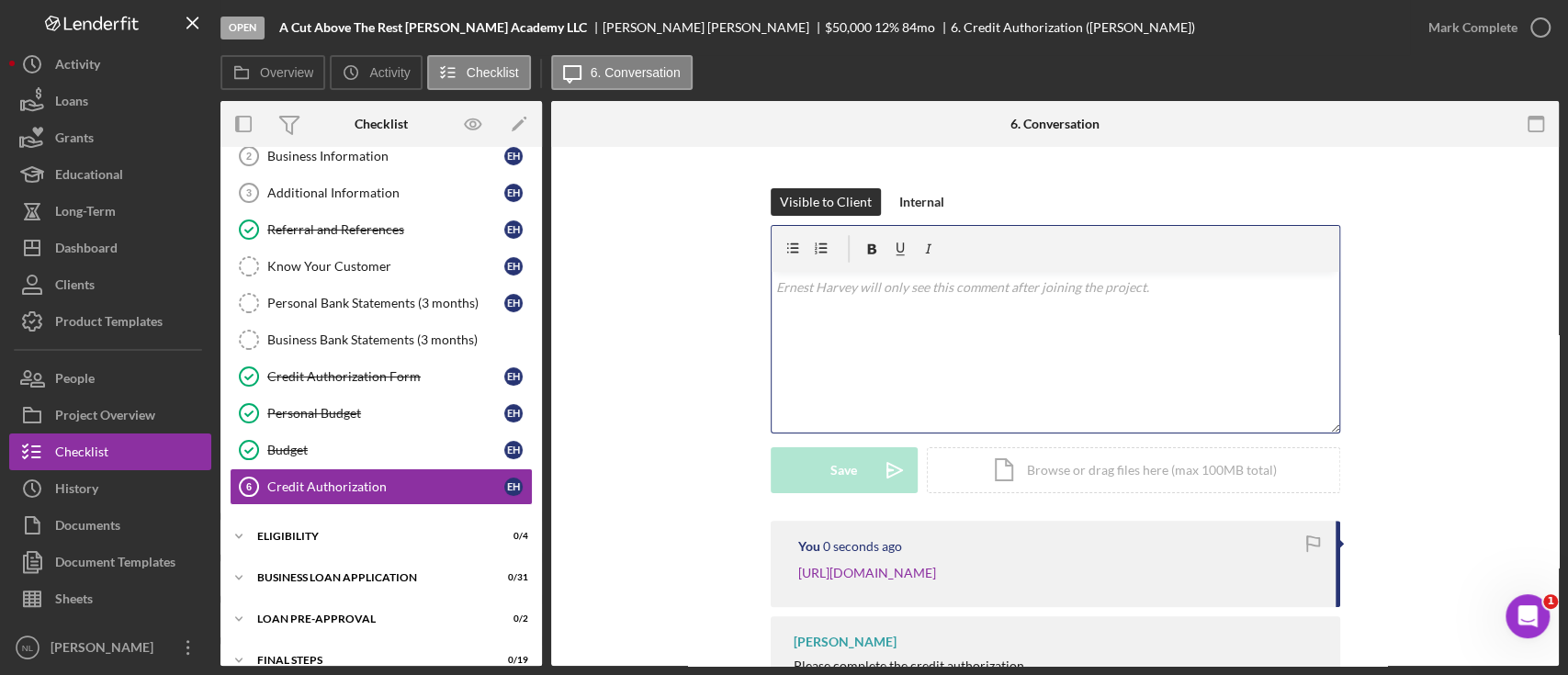
click at [867, 332] on div "v Color teal Color pink Remove color Add row above Add row below Add column bef…" at bounding box center [1055, 352] width 567 height 161
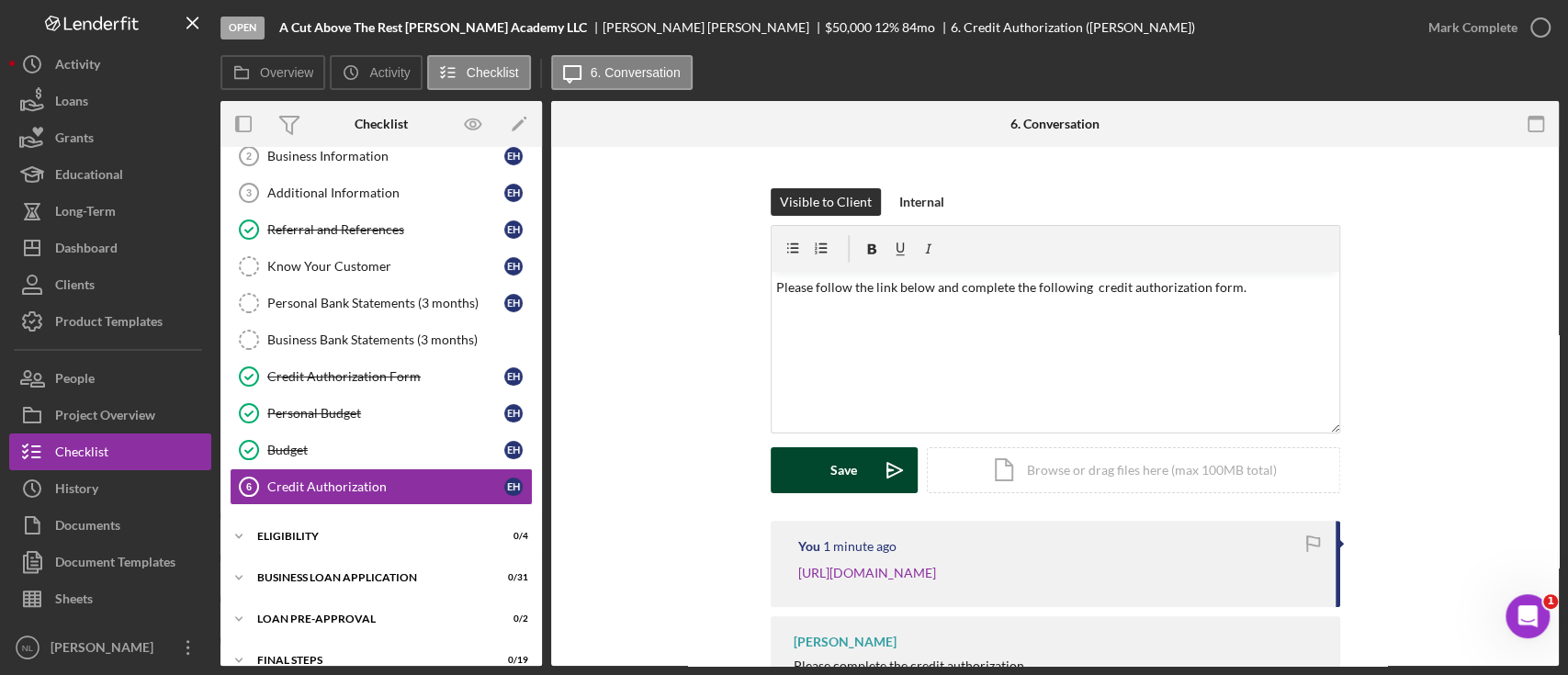
click at [836, 480] on div "Save" at bounding box center [843, 470] width 27 height 46
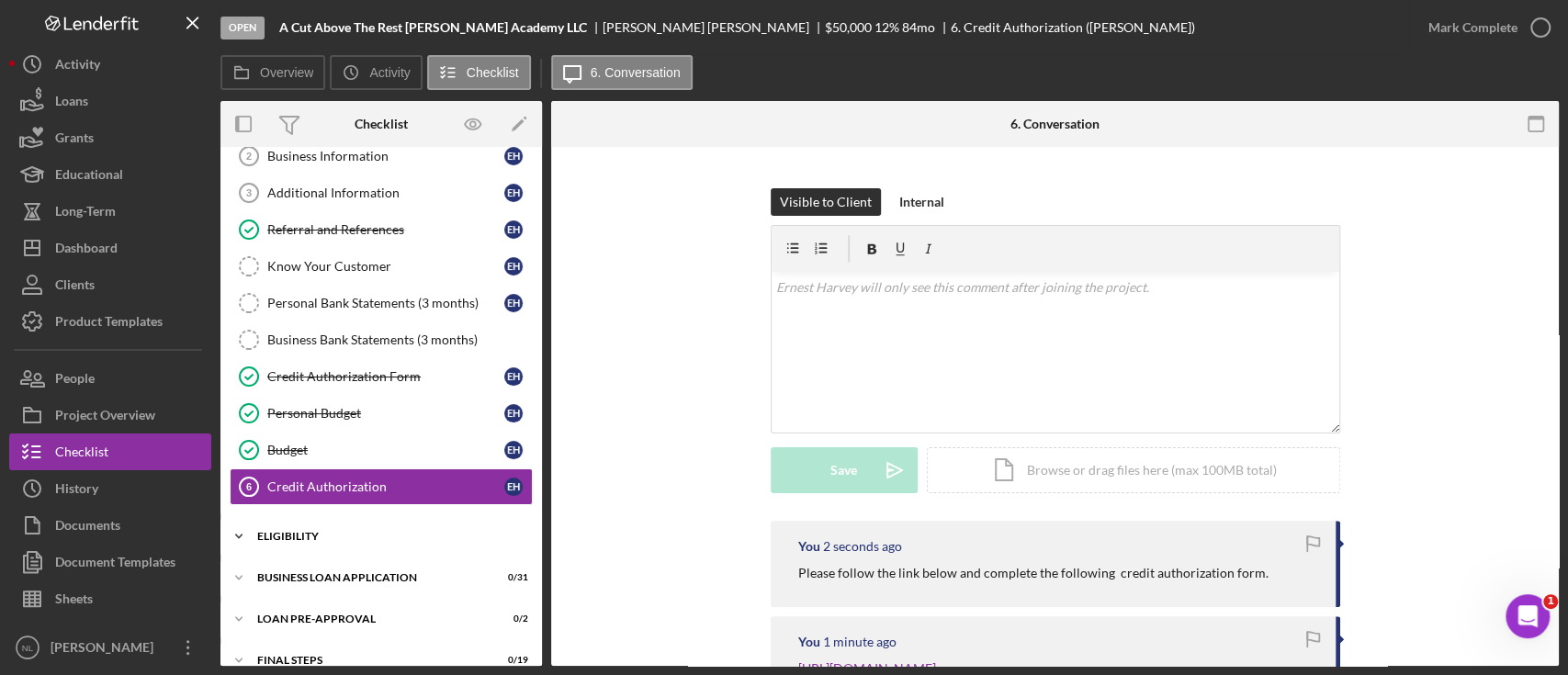
click at [308, 541] on div "Icon/Expander ELIGIBILITY 0 / 4" at bounding box center [381, 535] width 321 height 37
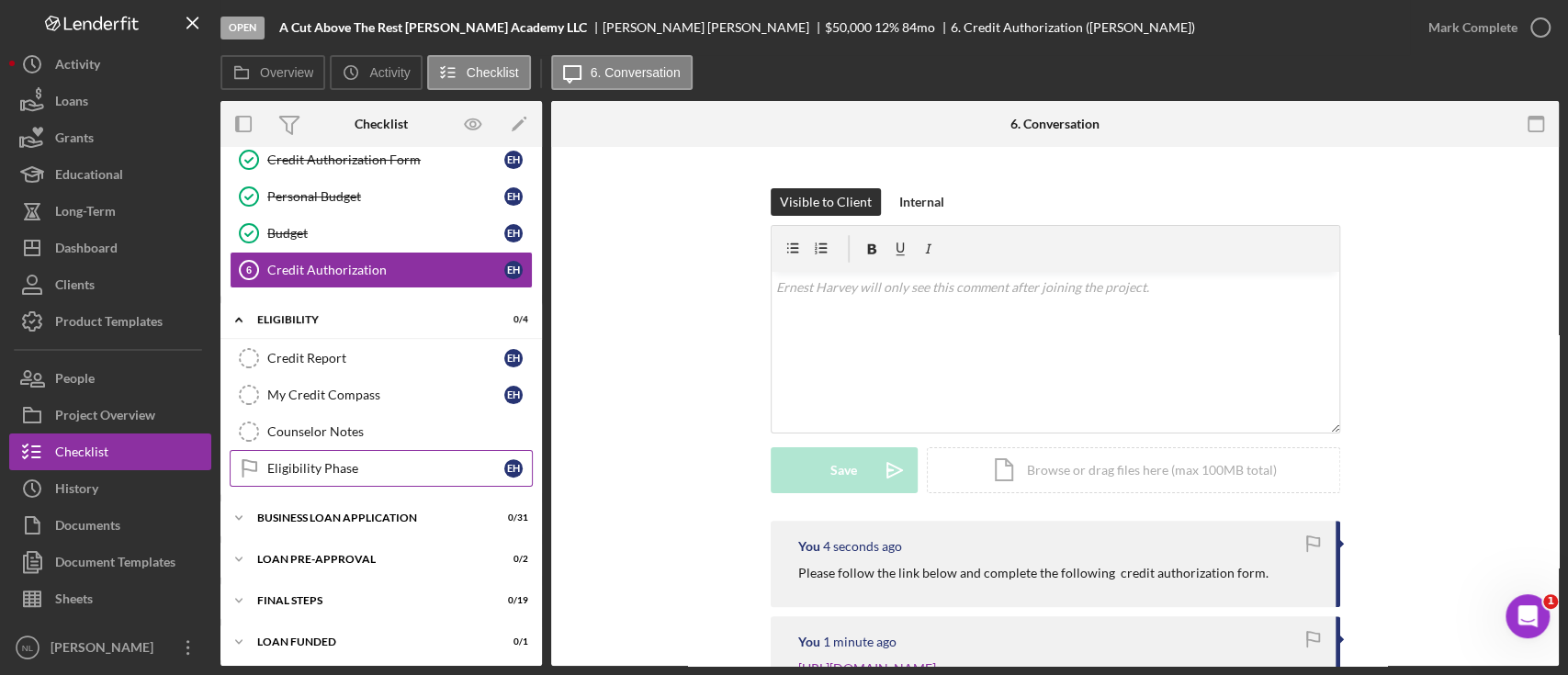
click at [406, 461] on div "Eligibility Phase" at bounding box center [386, 468] width 237 height 15
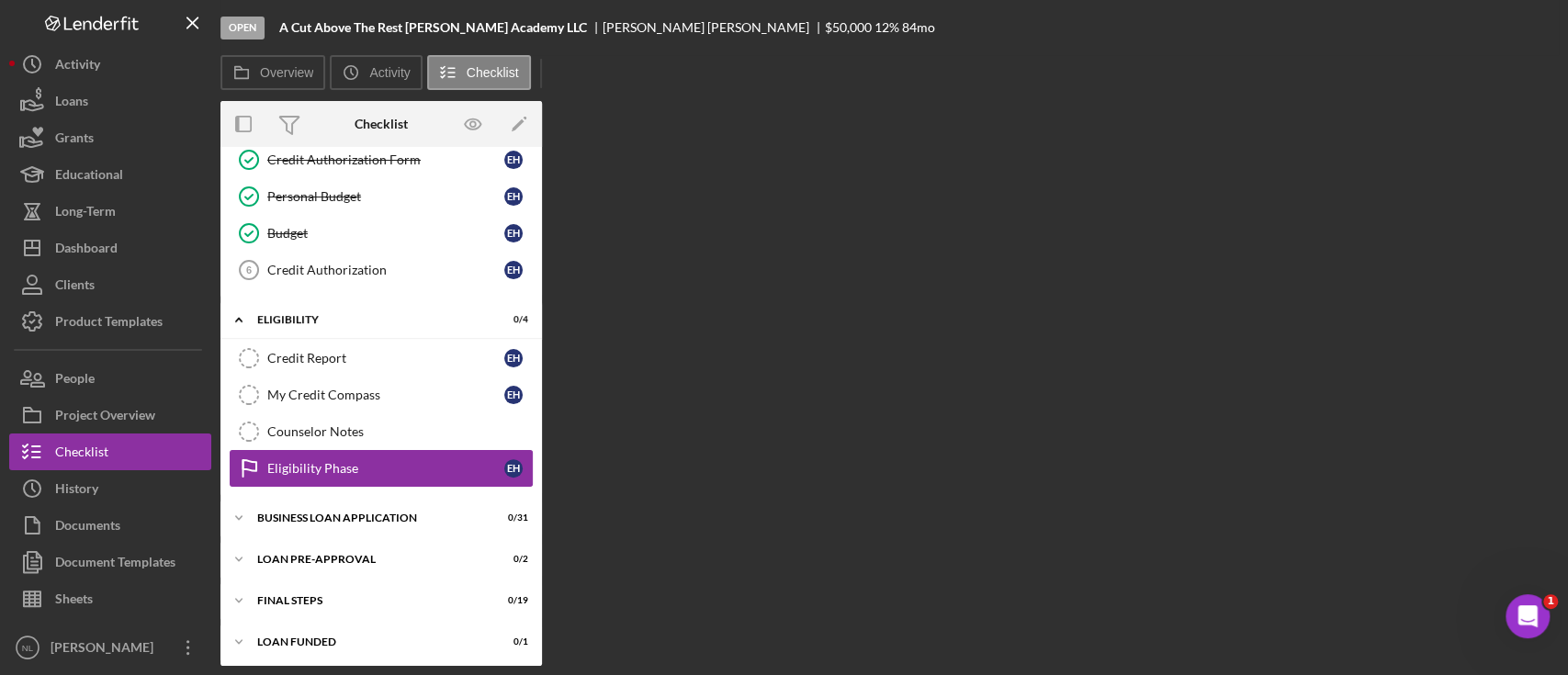
scroll to position [309, 0]
click at [406, 461] on div "Eligibility Phase" at bounding box center [386, 468] width 237 height 15
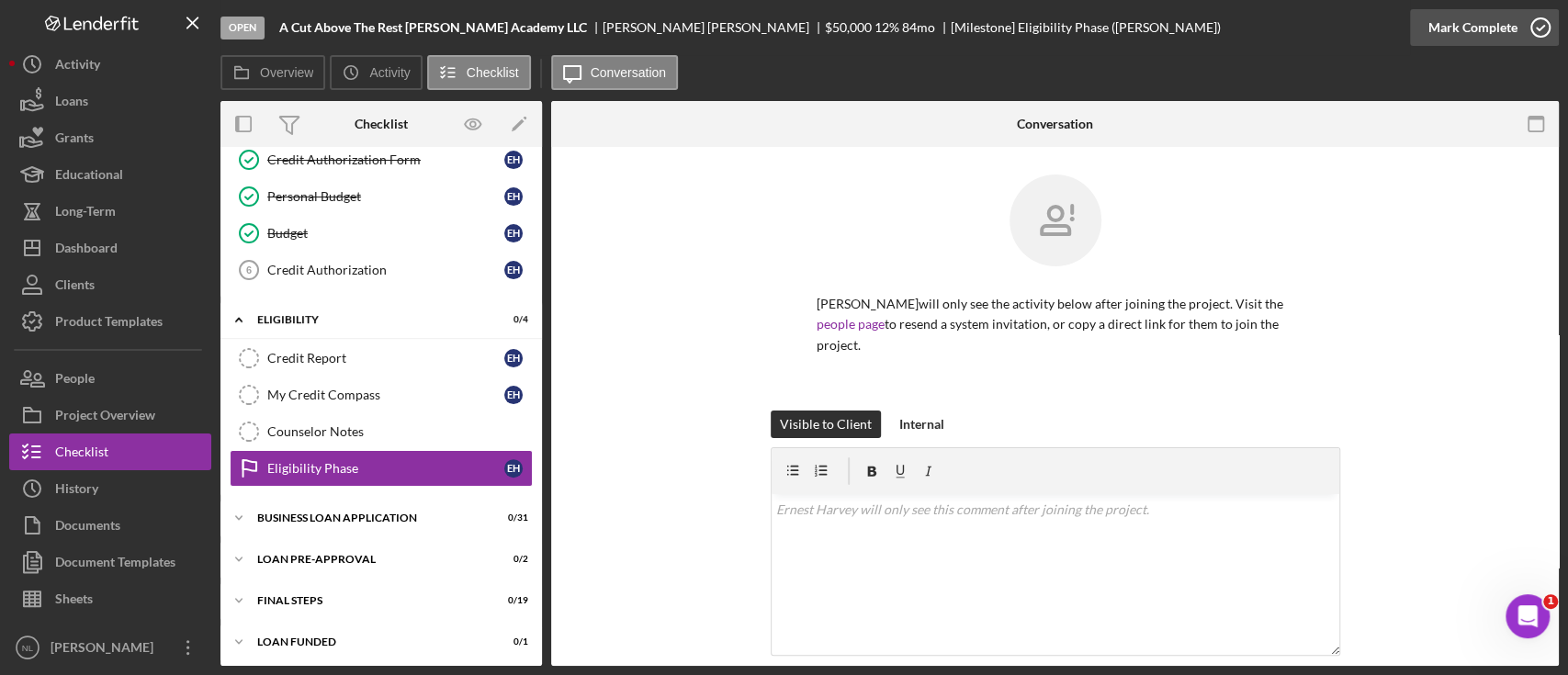
click at [1458, 30] on div "Mark Complete" at bounding box center [1474, 27] width 89 height 37
click at [339, 430] on div "Counselor Notes" at bounding box center [400, 431] width 265 height 15
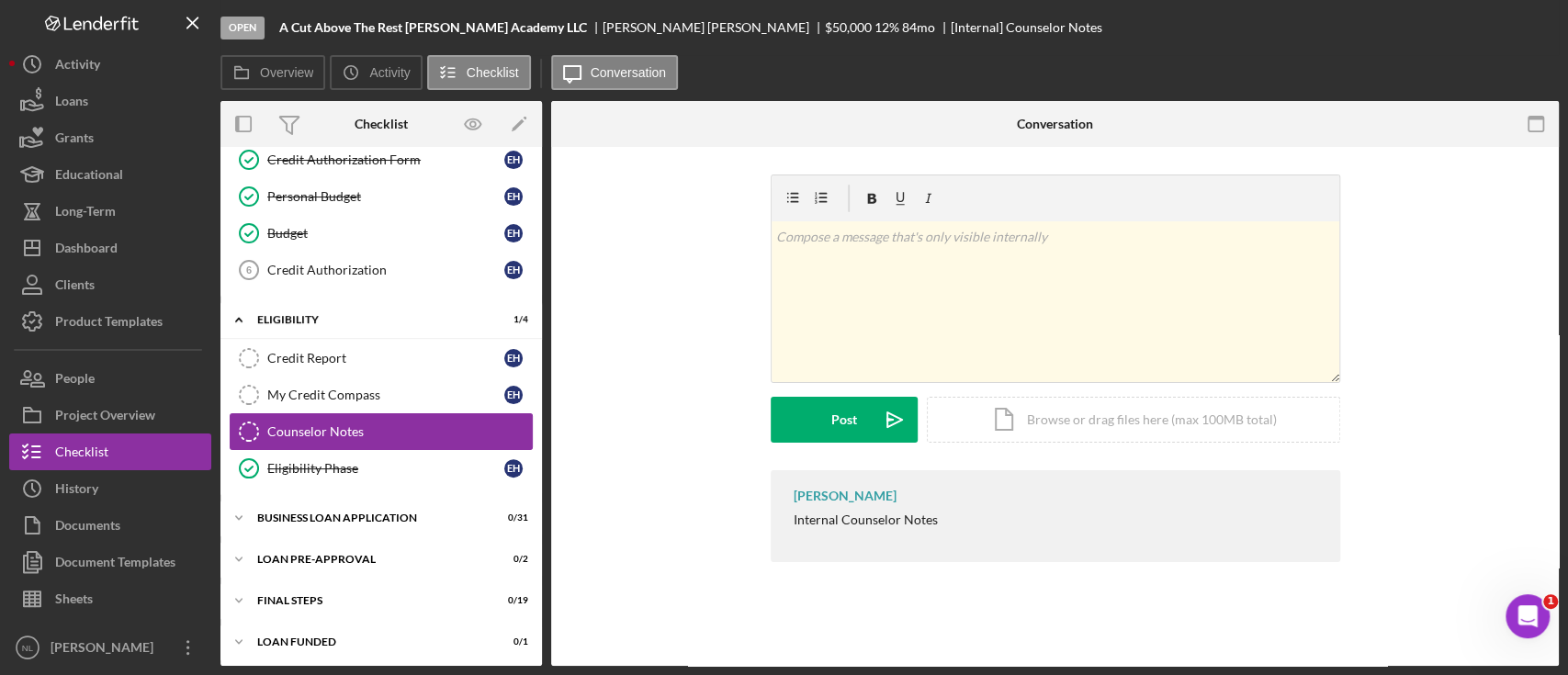
scroll to position [309, 0]
click at [1481, 61] on div "Overview Icon/History Activity Checklist Icon/Message Conversation" at bounding box center [890, 73] width 1339 height 37
click at [1454, 4] on div "Mark Complete" at bounding box center [1485, 28] width 149 height 56
click at [1460, 34] on div "Mark Complete" at bounding box center [1474, 27] width 89 height 37
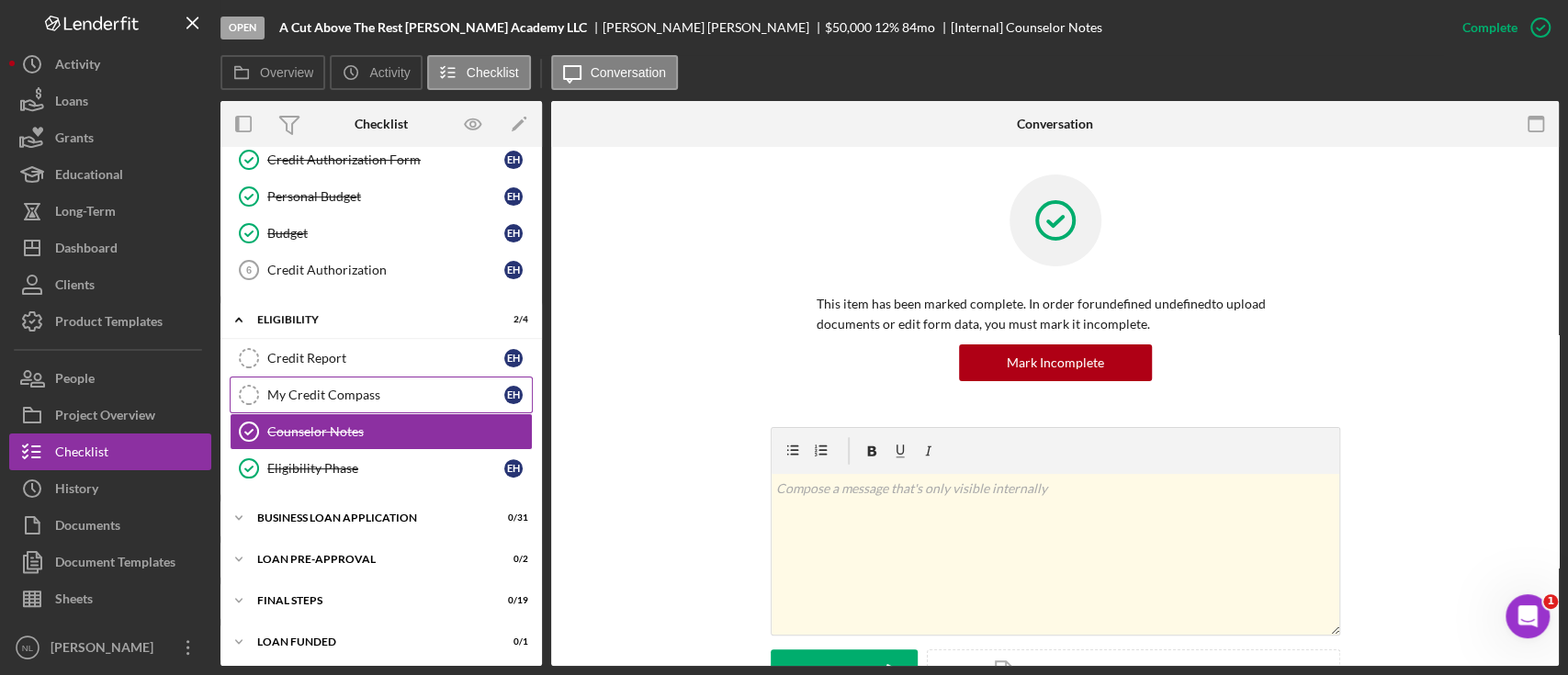
click at [300, 393] on div "My Credit Compass" at bounding box center [386, 394] width 237 height 15
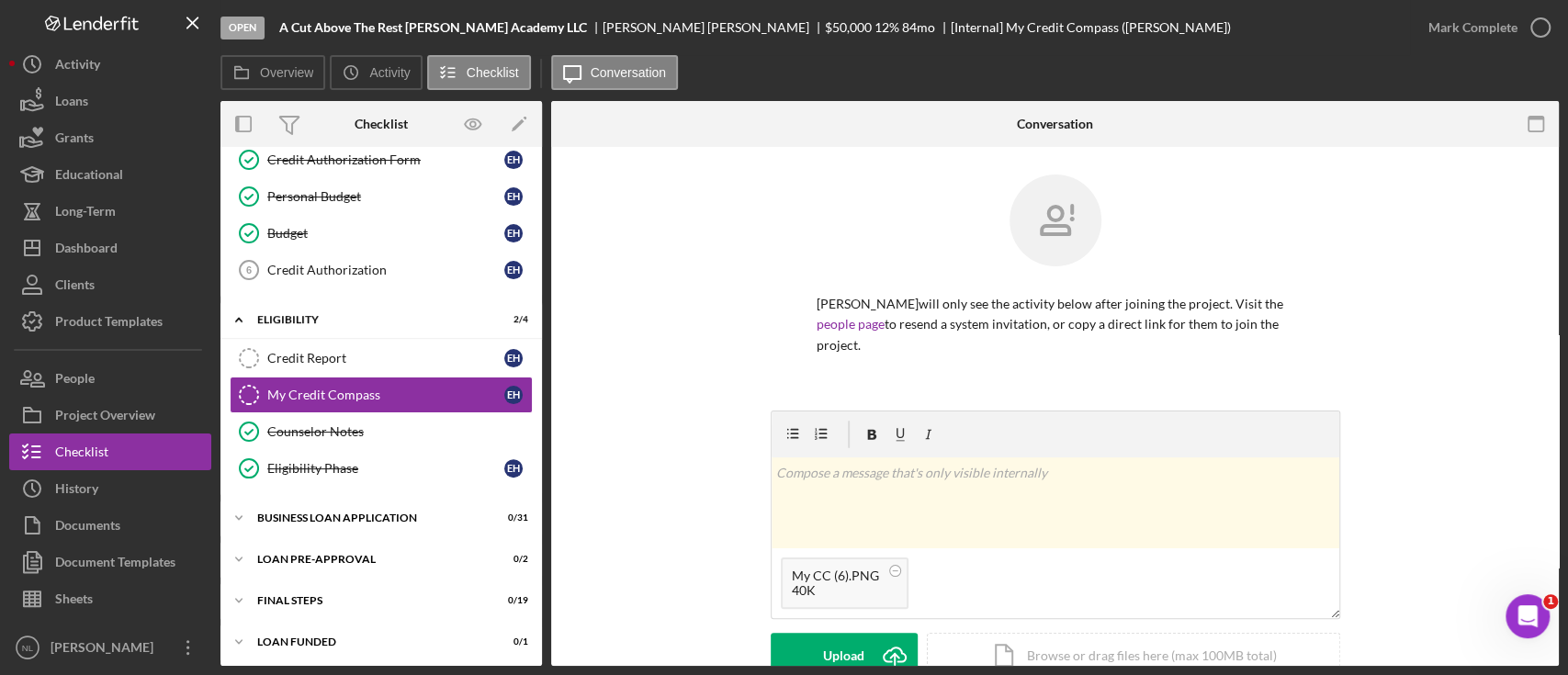
scroll to position [216, 0]
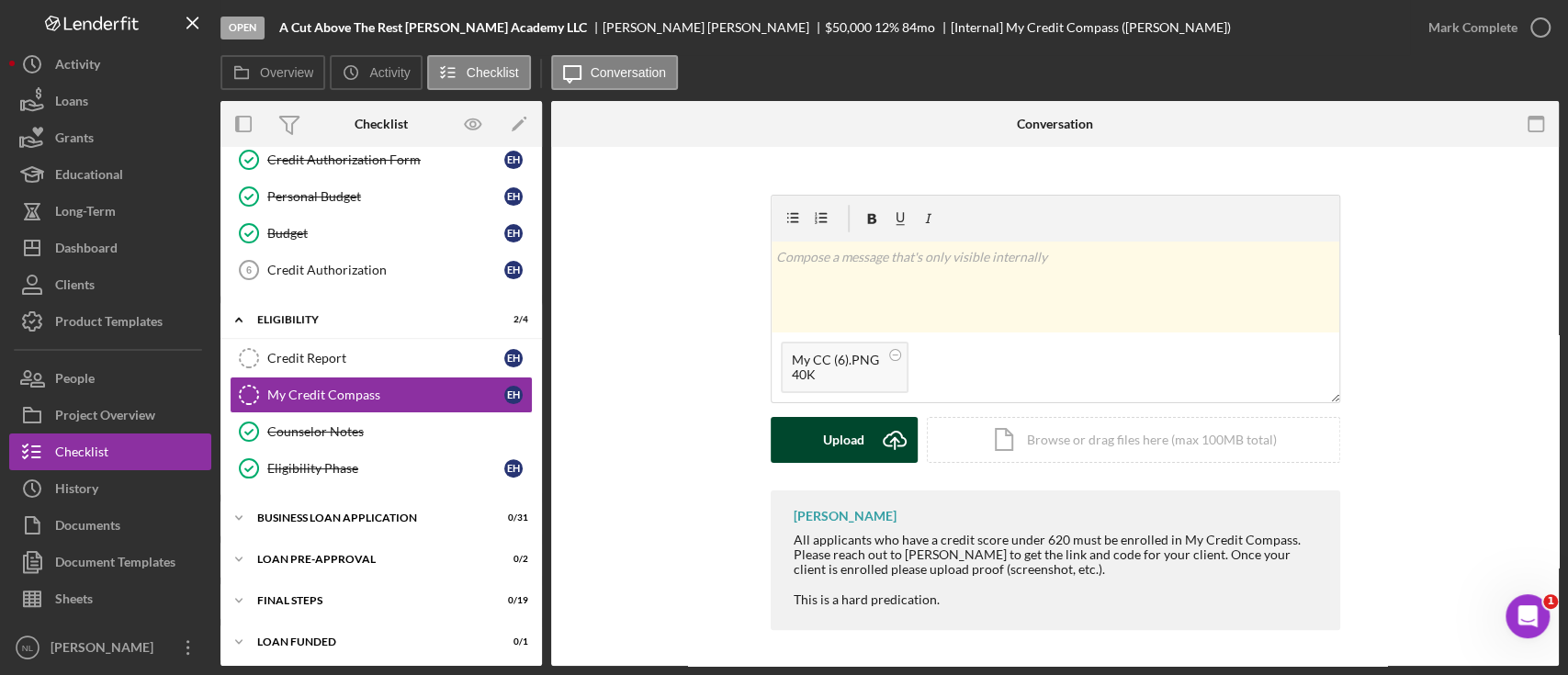
click at [830, 447] on div "Upload" at bounding box center [844, 440] width 42 height 46
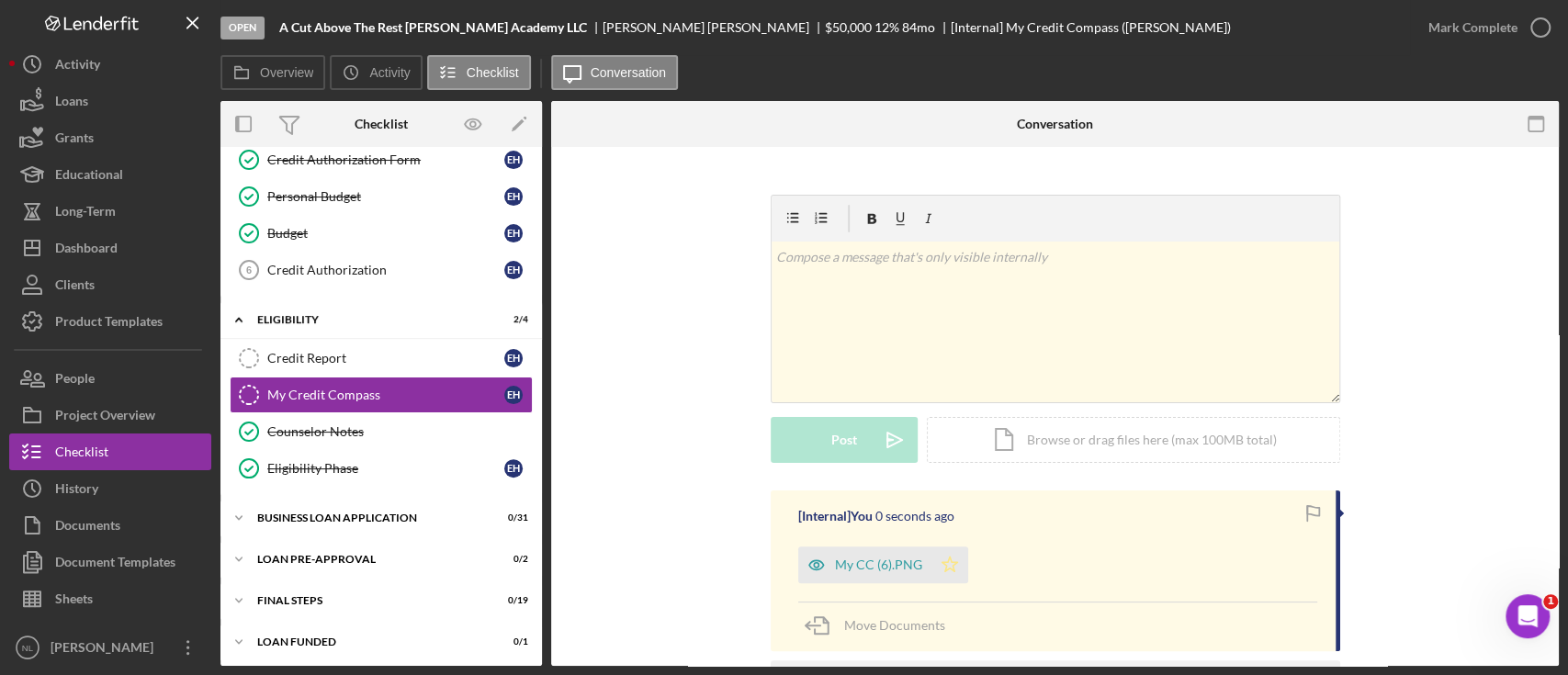
click at [950, 576] on icon "Icon/Star" at bounding box center [949, 564] width 37 height 37
click at [1466, 28] on div "Mark Complete" at bounding box center [1474, 27] width 89 height 37
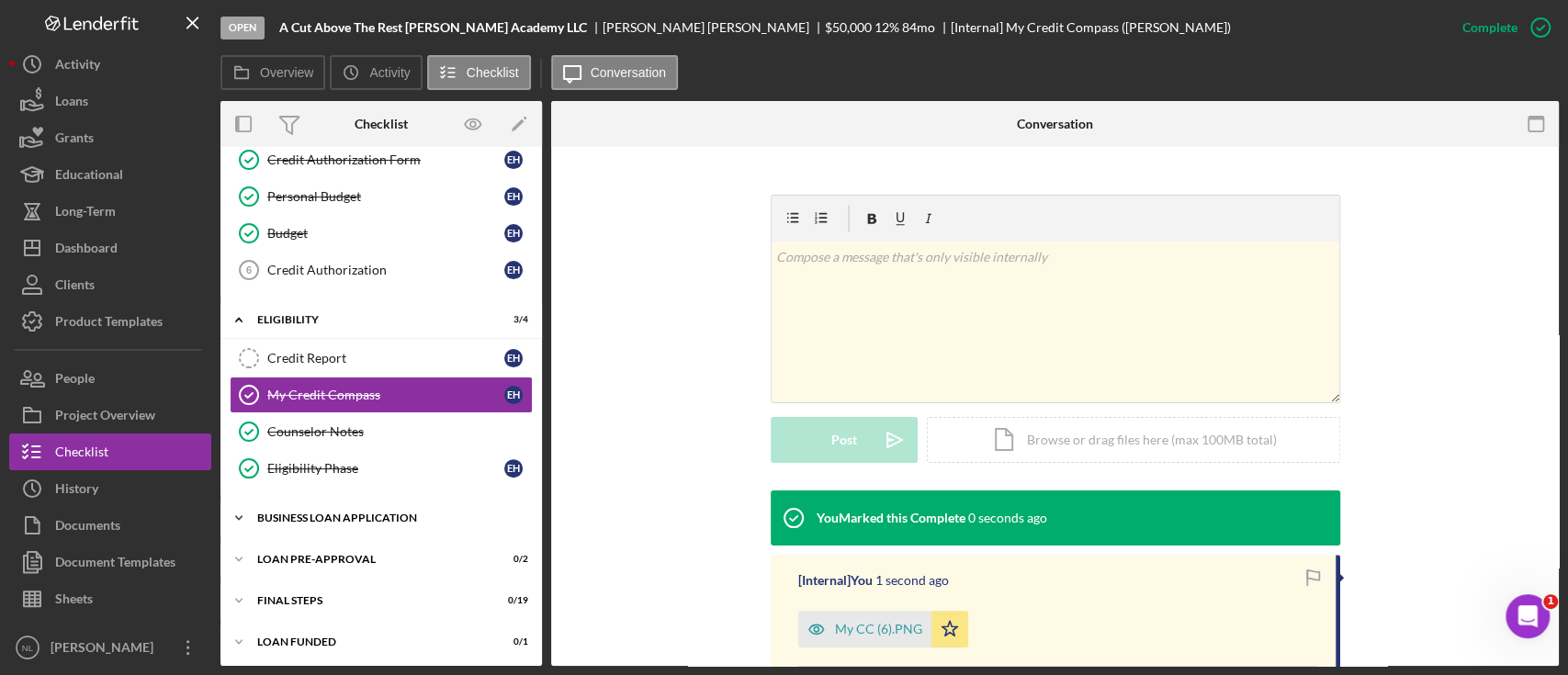
click at [336, 500] on div "Icon/Expander BUSINESS LOAN APPLICATION 0 / 31" at bounding box center [381, 517] width 321 height 37
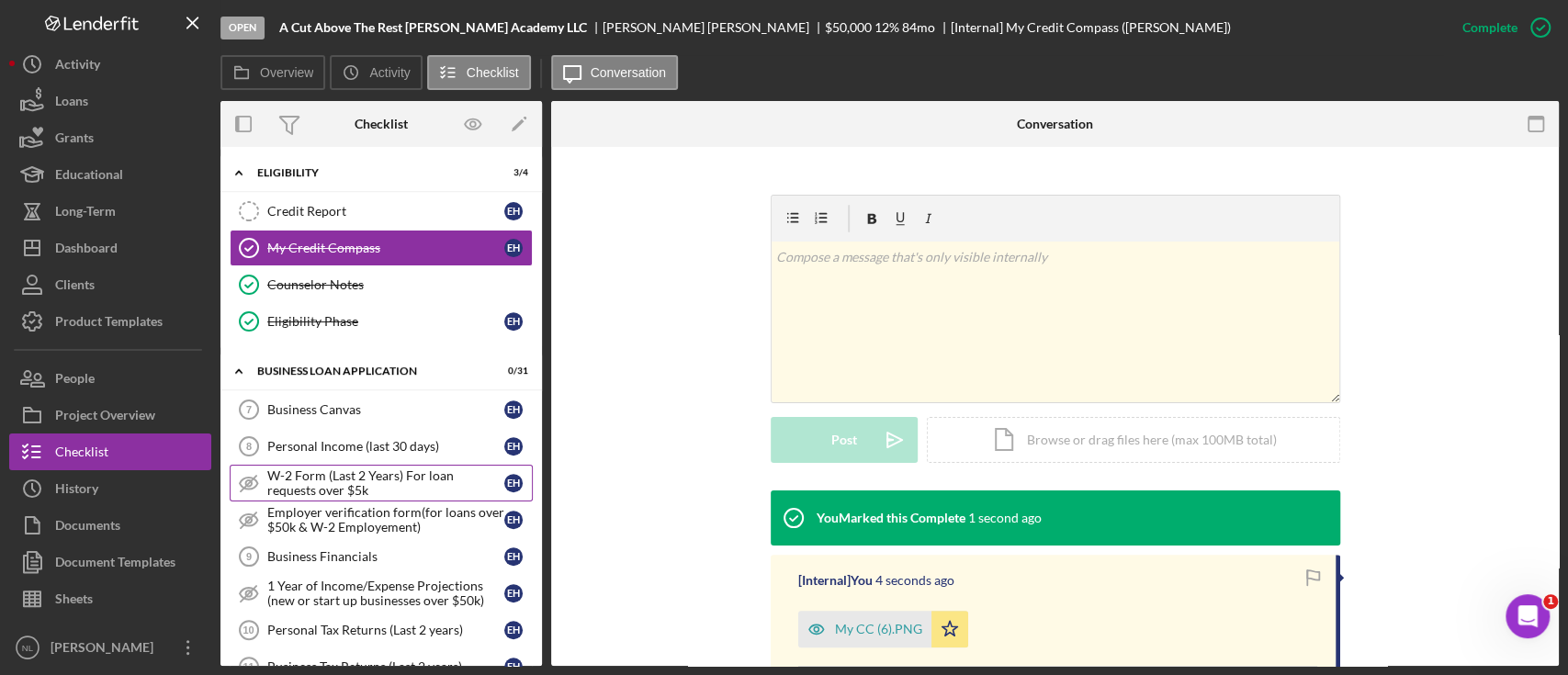
scroll to position [459, 0]
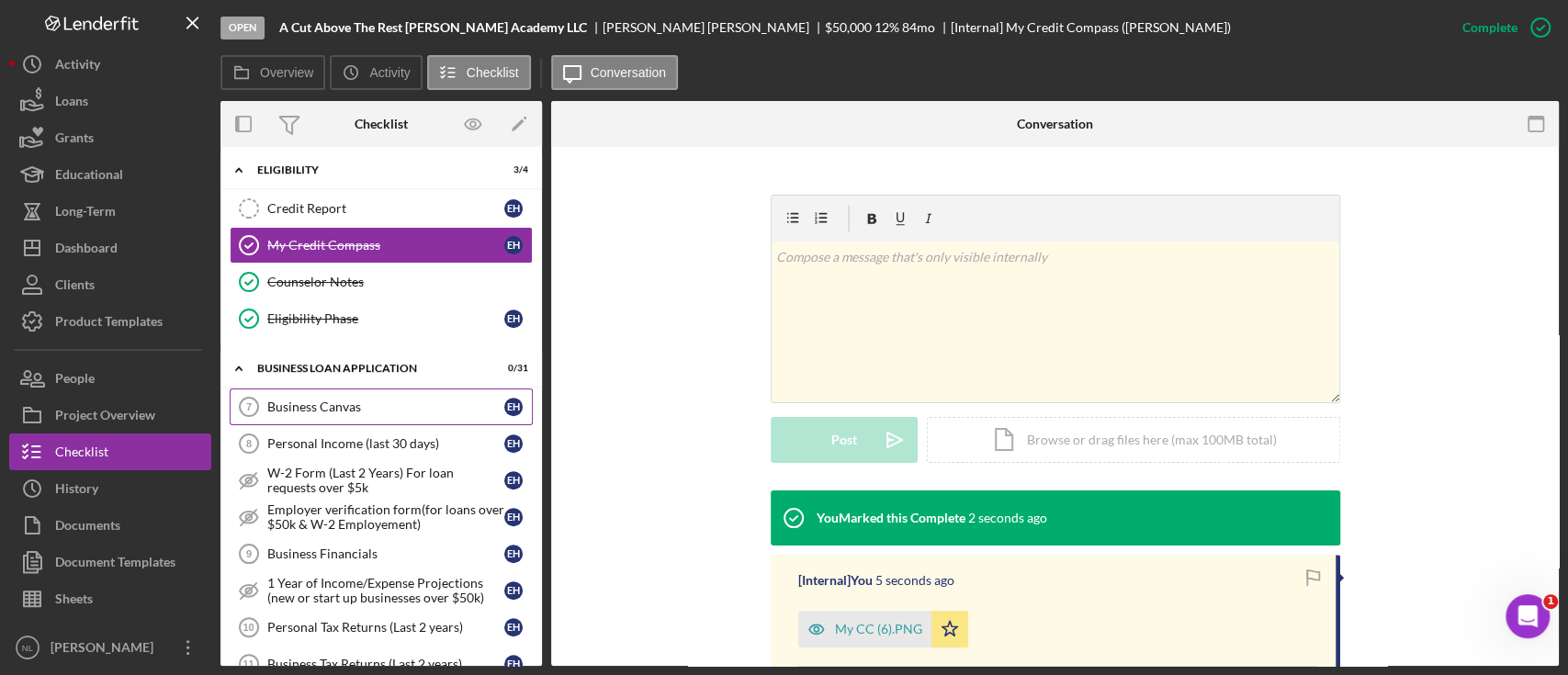
click at [294, 392] on link "Business Canvas 7 Business Canvas E H" at bounding box center [382, 406] width 303 height 37
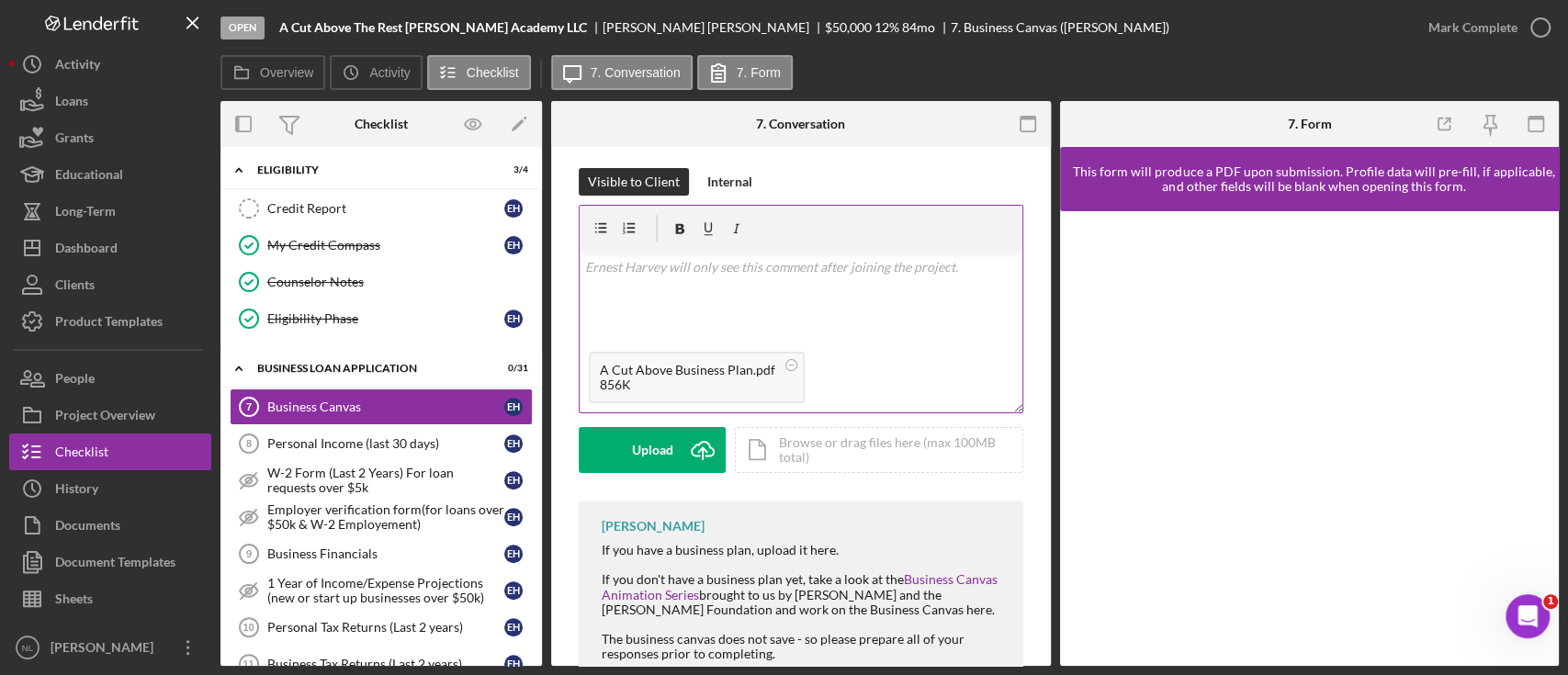
scroll to position [256, 0]
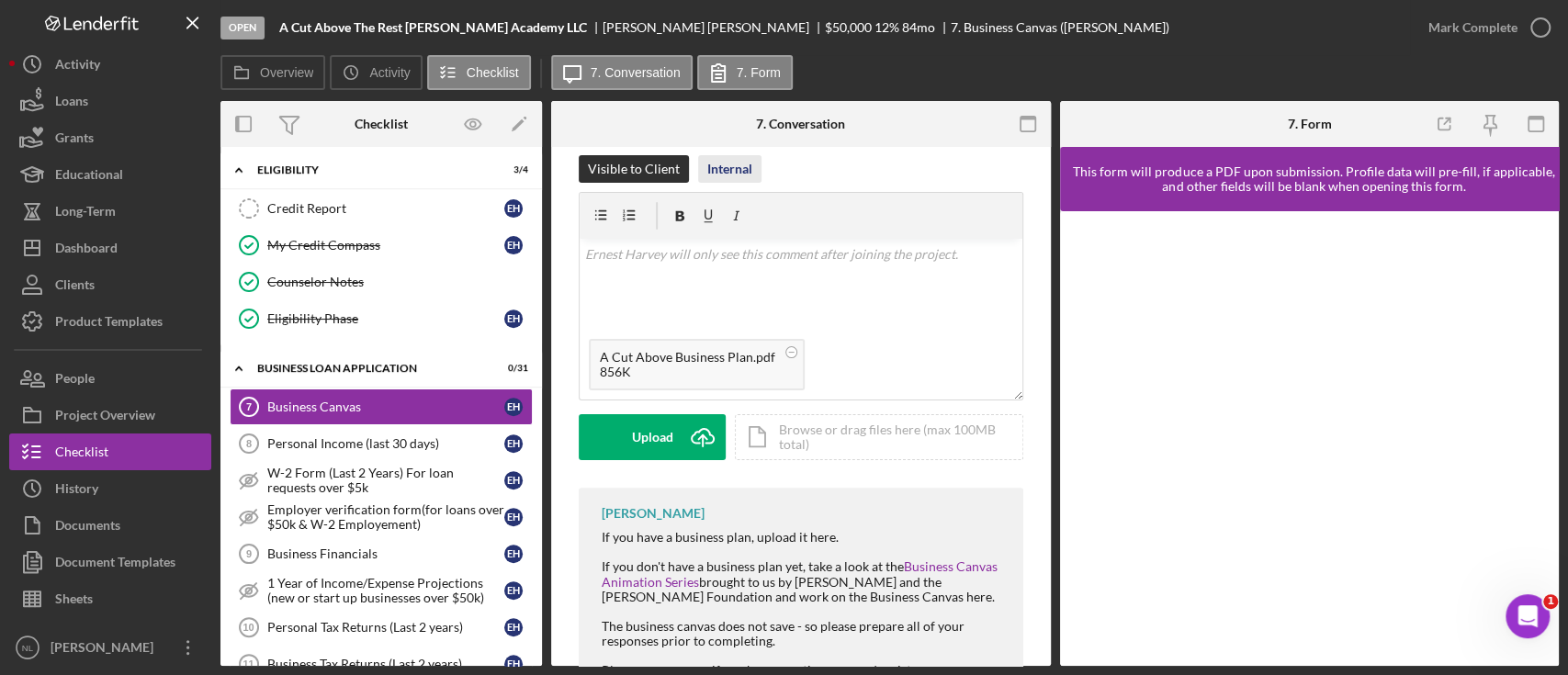
click at [731, 178] on div "Internal" at bounding box center [729, 169] width 45 height 28
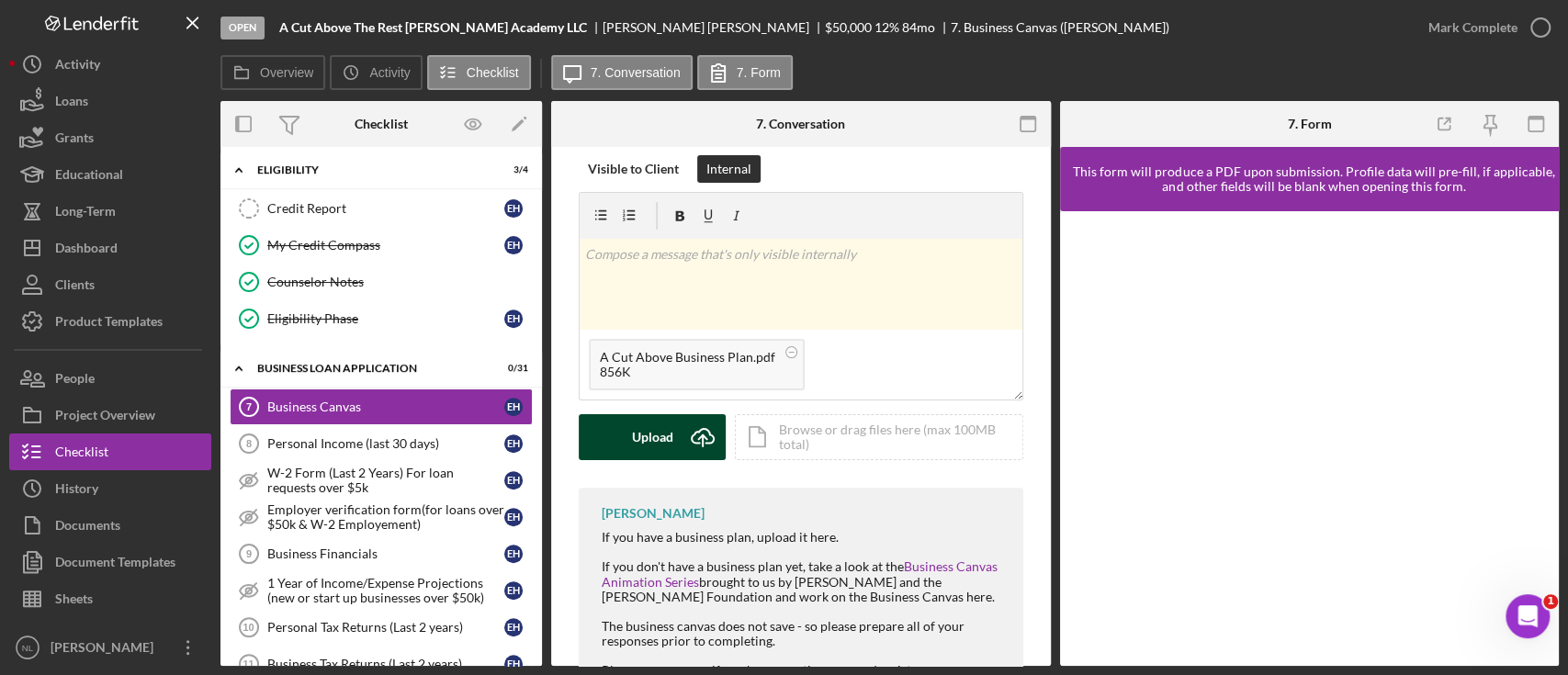
click at [672, 450] on div "Upload" at bounding box center [653, 437] width 42 height 46
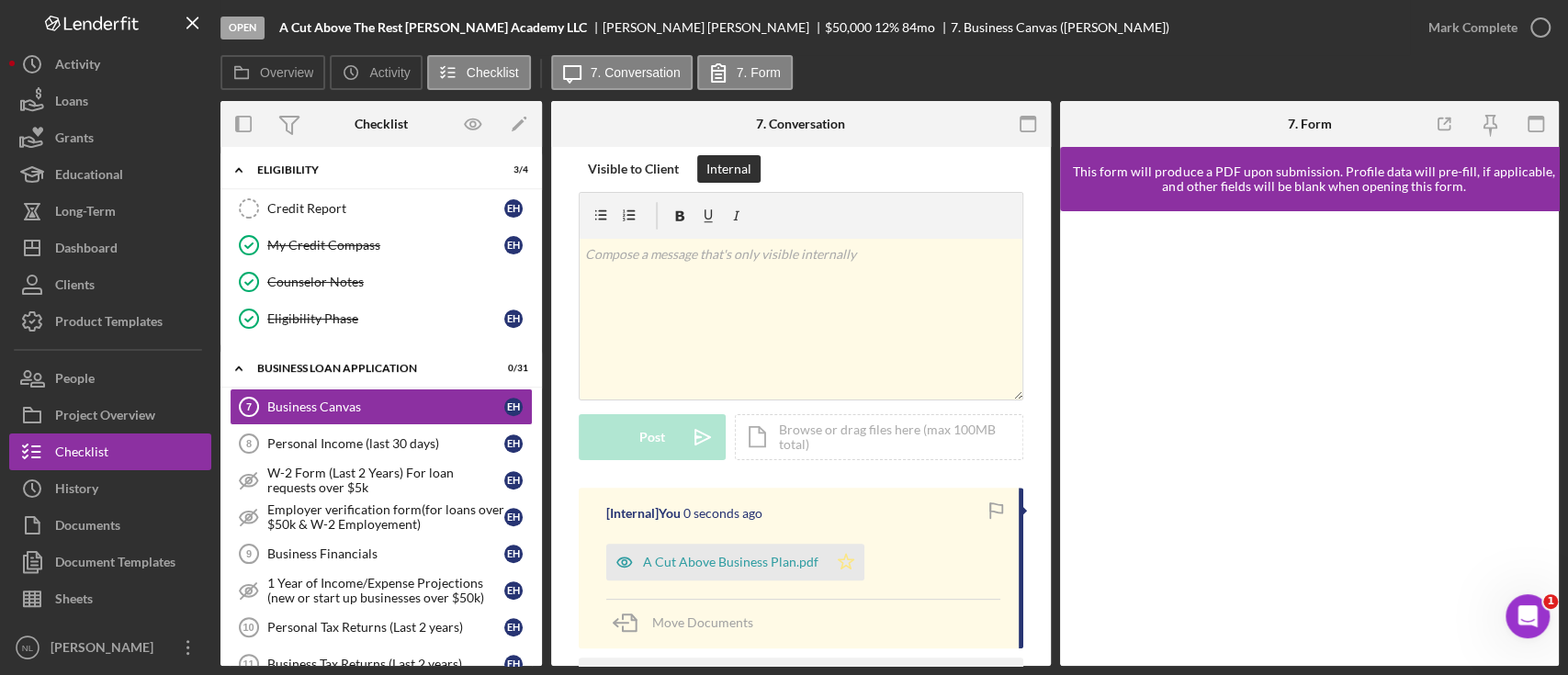
click at [852, 563] on icon "Icon/Star" at bounding box center [846, 561] width 37 height 37
click at [1504, 21] on div "Mark Complete" at bounding box center [1474, 27] width 89 height 37
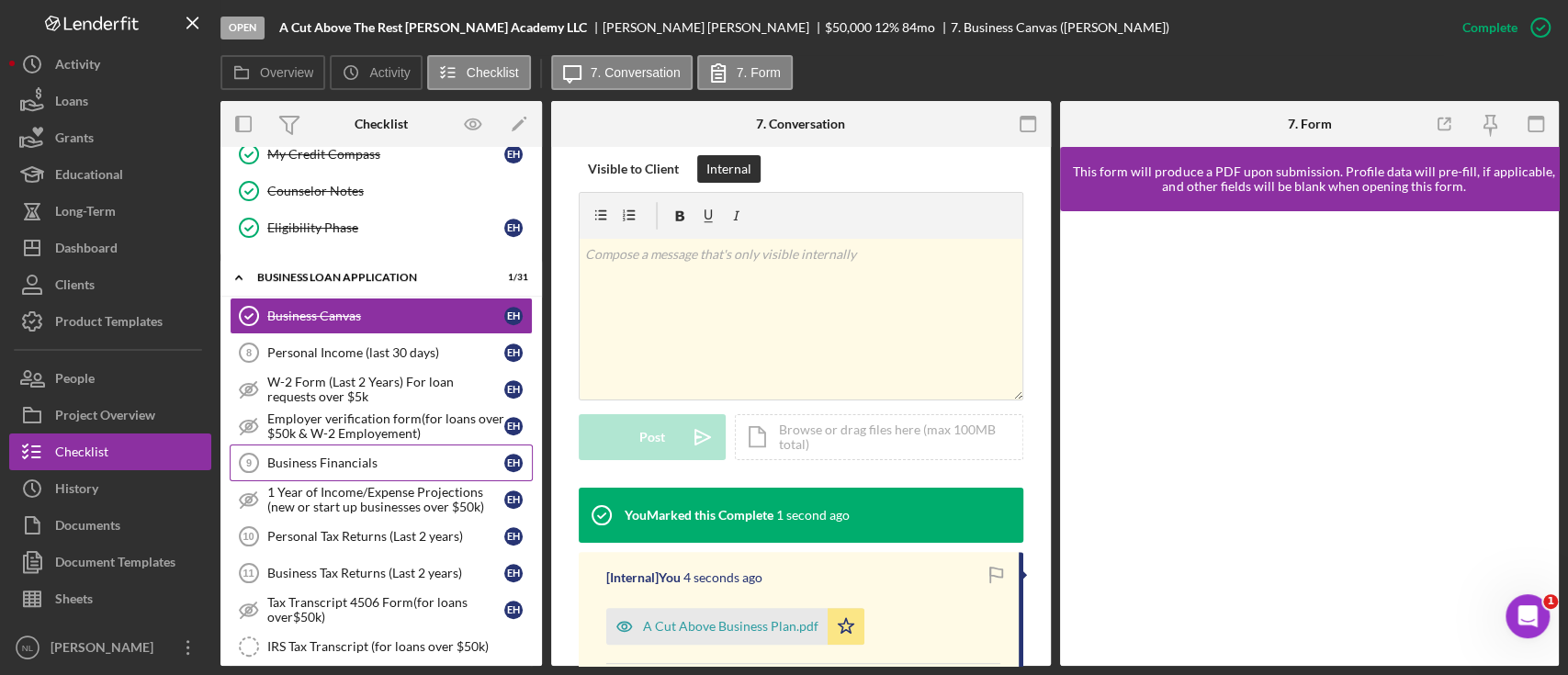
scroll to position [551, 0]
click at [363, 461] on div "Business Financials" at bounding box center [386, 462] width 237 height 15
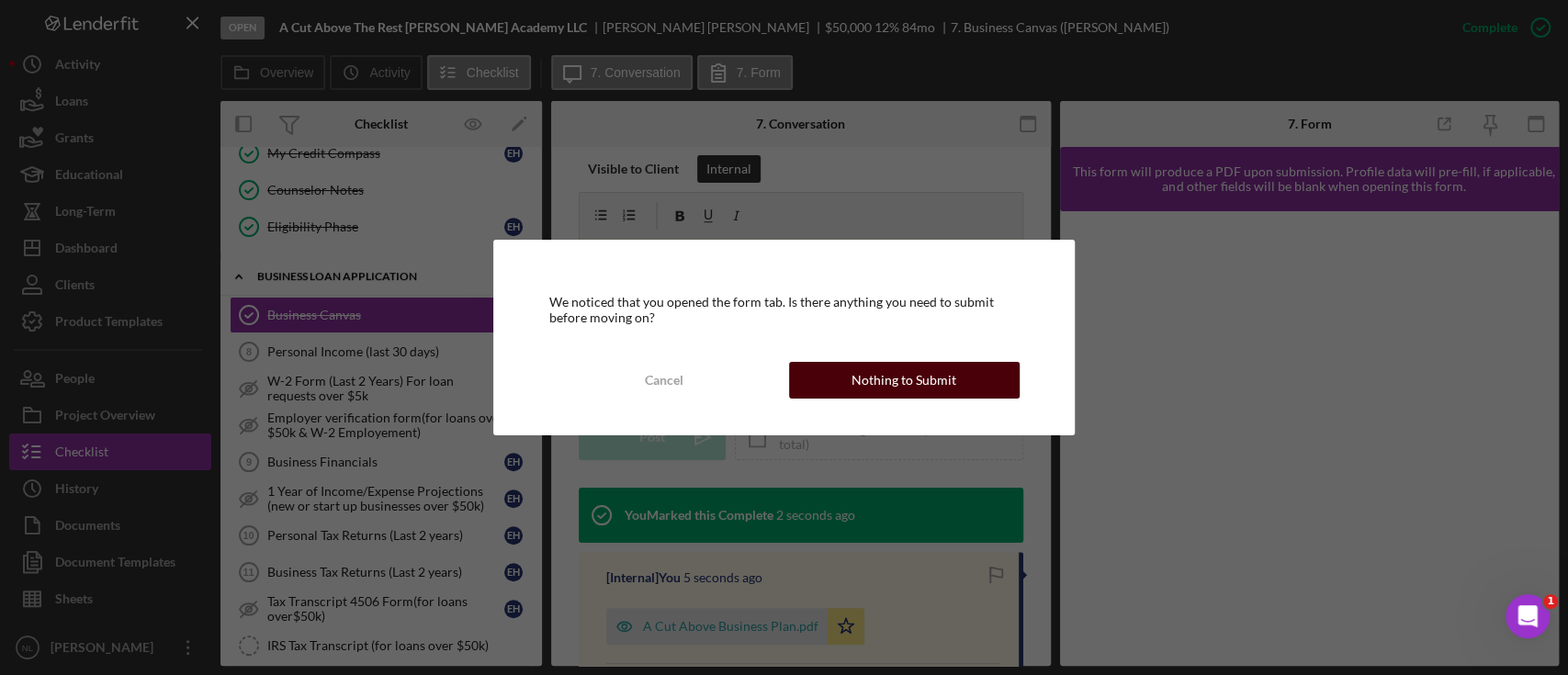
click at [823, 375] on button "Nothing to Submit" at bounding box center [905, 380] width 231 height 37
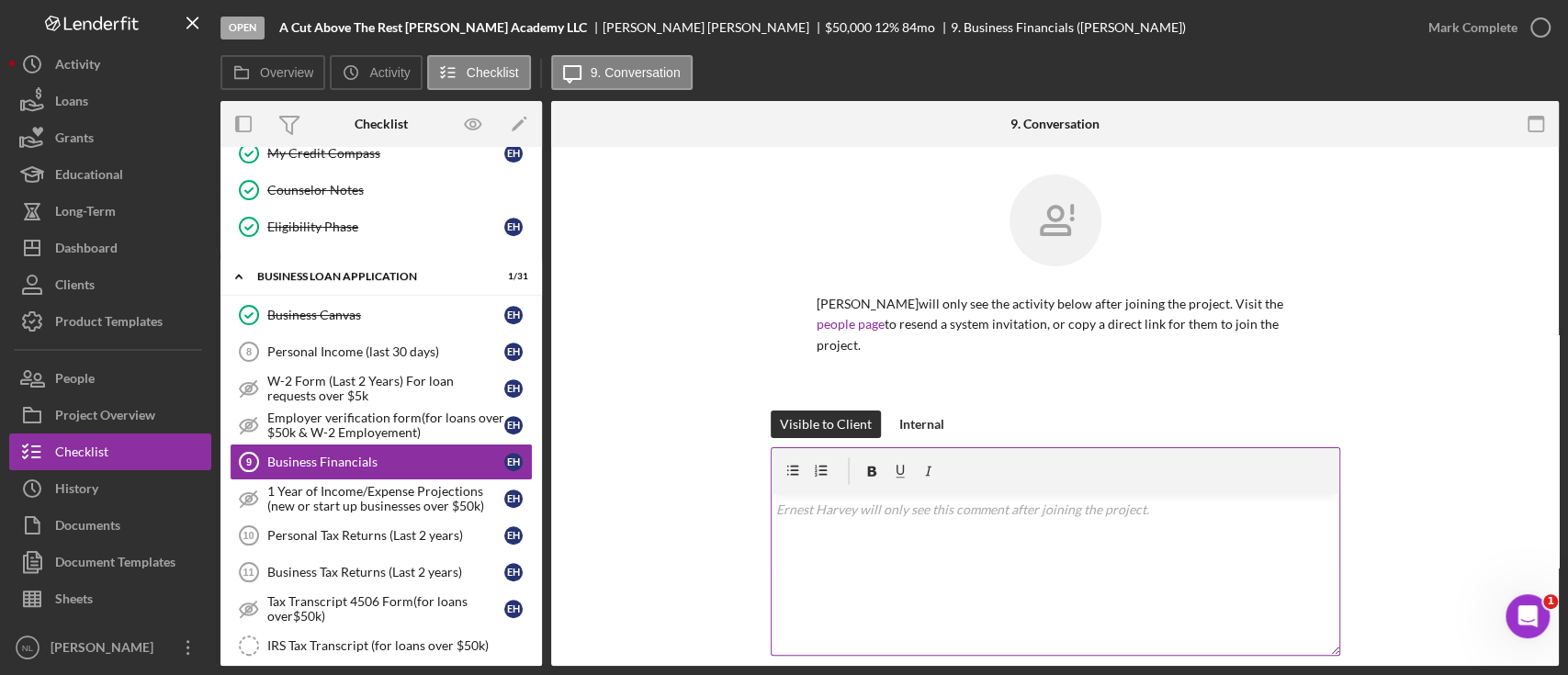
scroll to position [168, 0]
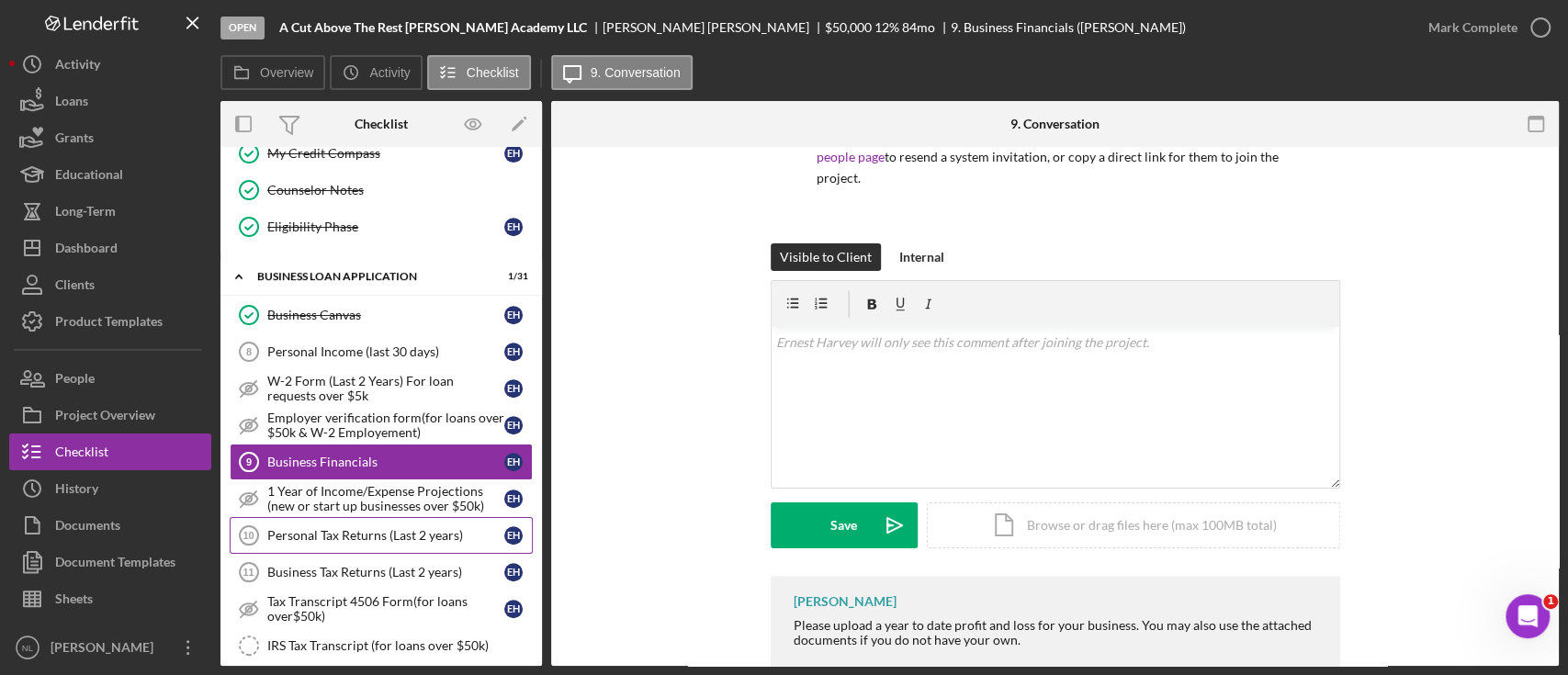
click at [429, 528] on div "Personal Tax Returns (Last 2 years)" at bounding box center [386, 535] width 237 height 15
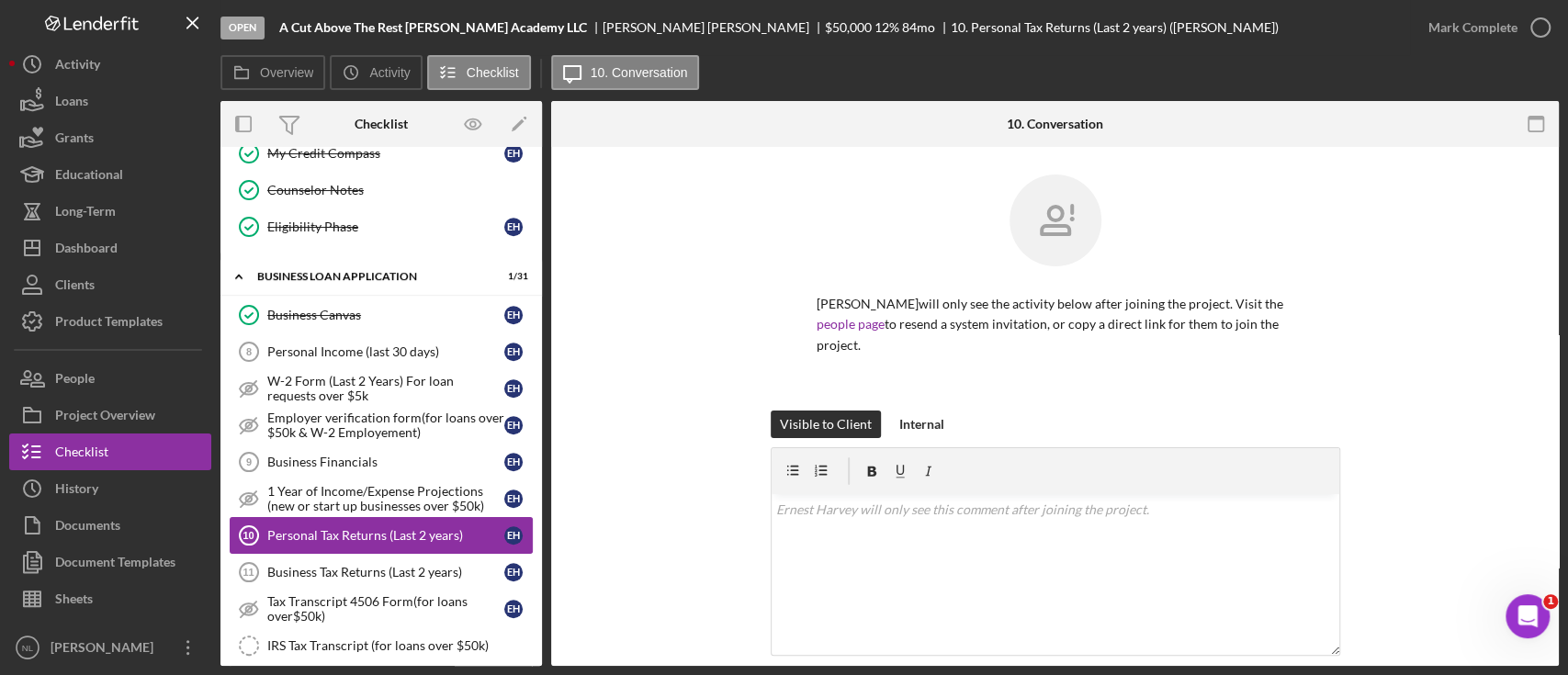
click at [418, 544] on link "Personal Tax Returns (Last 2 years) 10 Personal Tax Returns (Last 2 years) E H" at bounding box center [382, 535] width 303 height 37
click at [406, 565] on div "Business Tax Returns (Last 2 years)" at bounding box center [386, 572] width 237 height 15
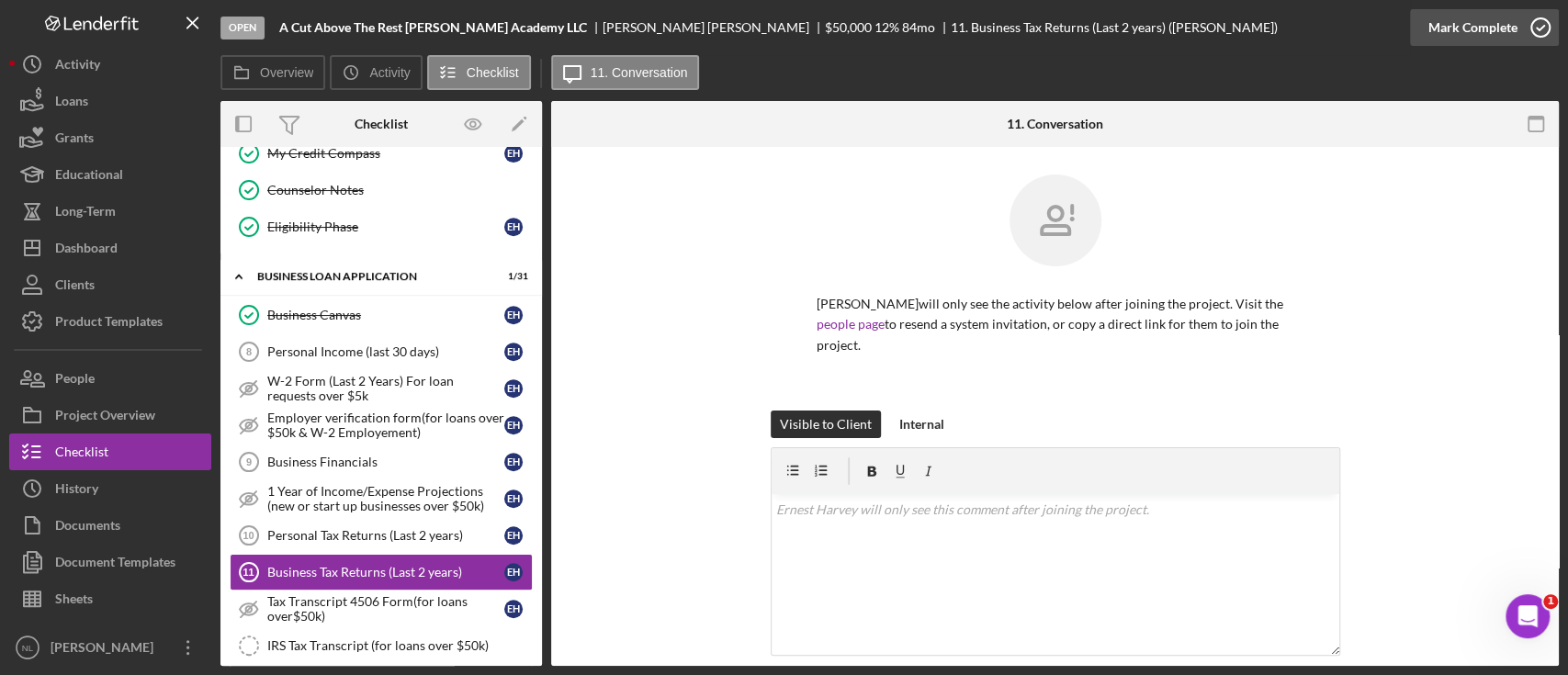
click at [1464, 31] on div "Mark Complete" at bounding box center [1474, 27] width 89 height 37
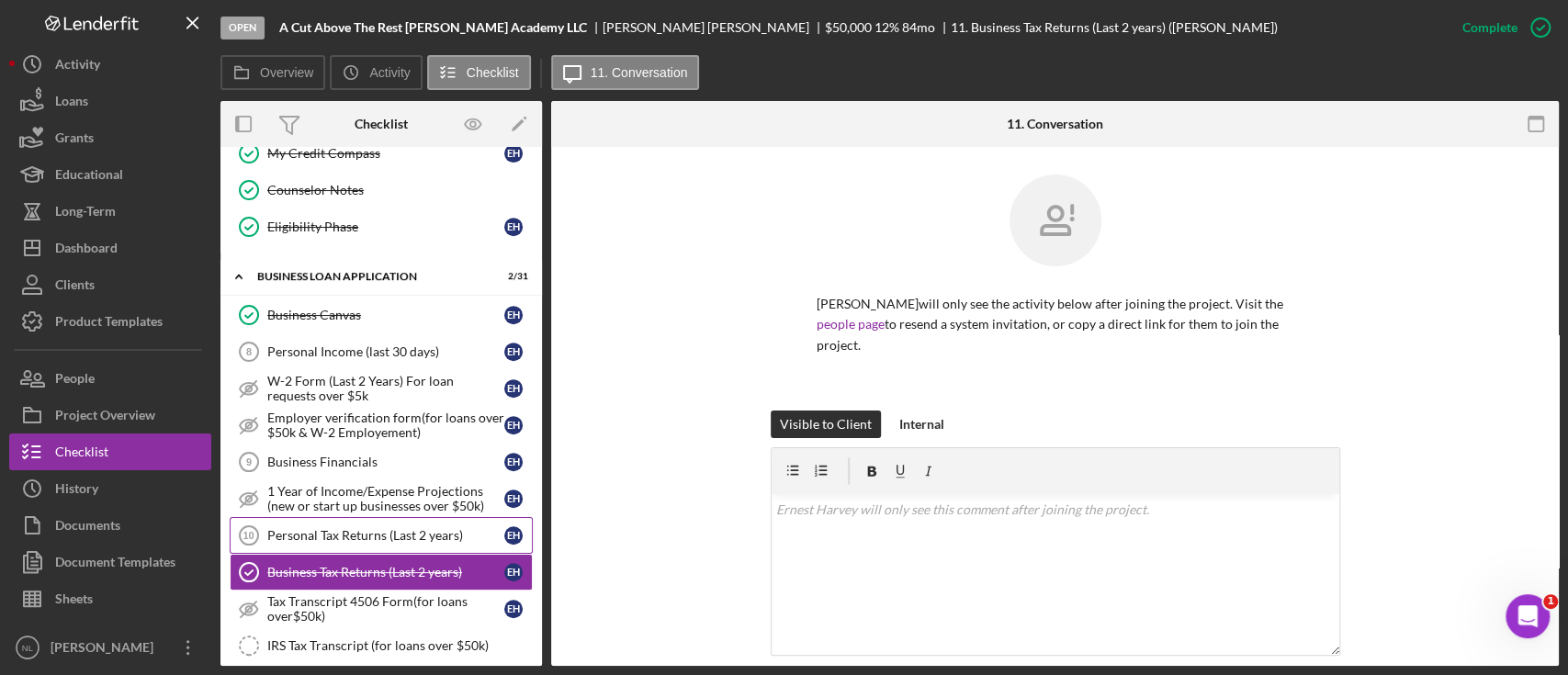
click at [471, 532] on div "Personal Tax Returns (Last 2 years)" at bounding box center [386, 535] width 237 height 15
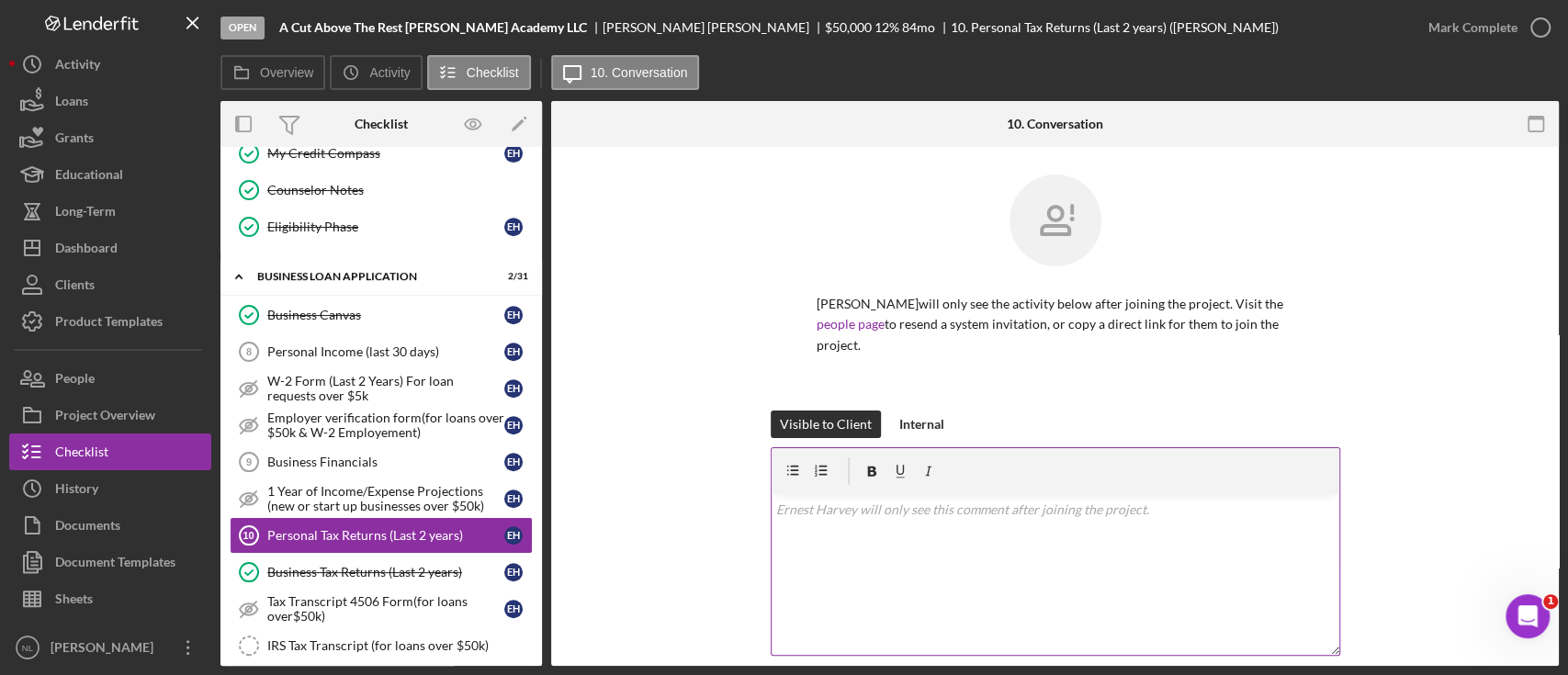
scroll to position [206, 0]
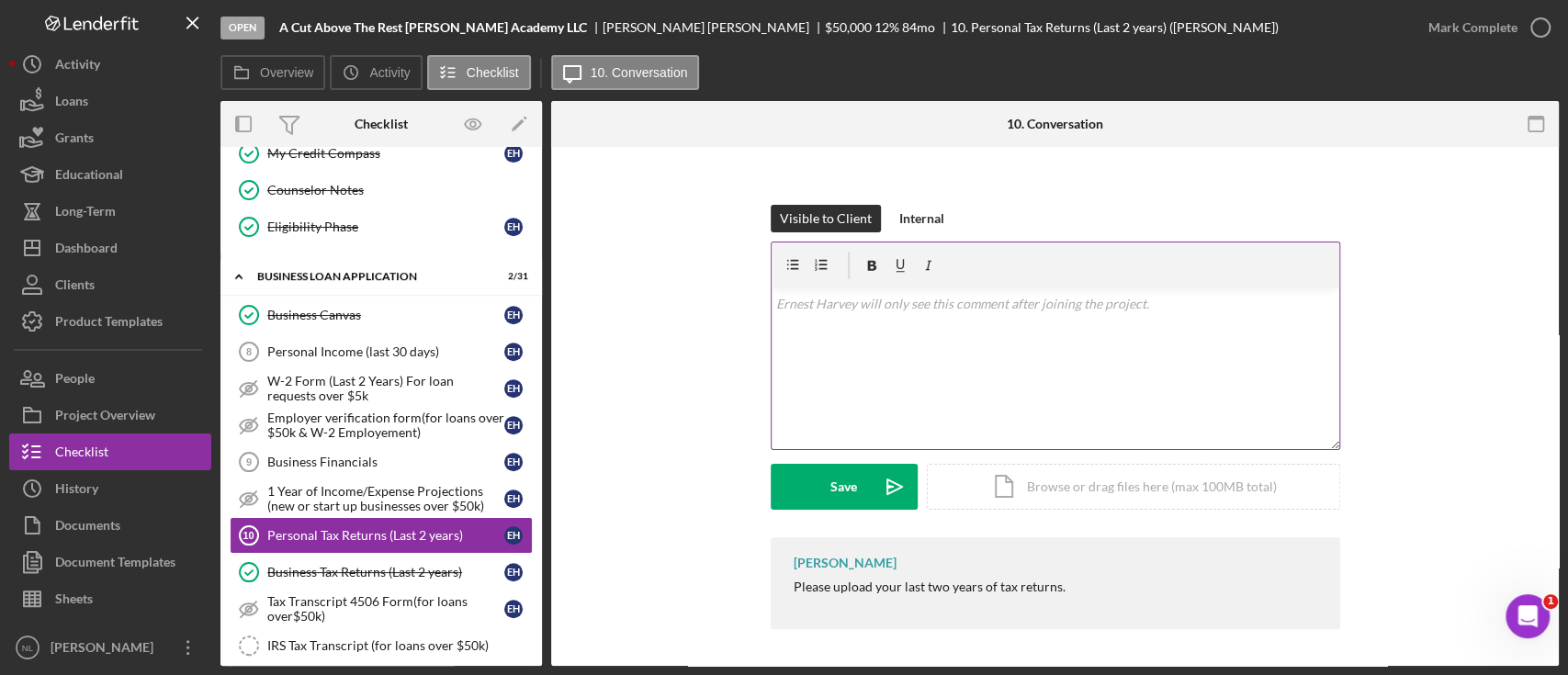
click at [831, 359] on div "v Color teal Color pink Remove color Add row above Add row below Add column bef…" at bounding box center [1055, 369] width 567 height 161
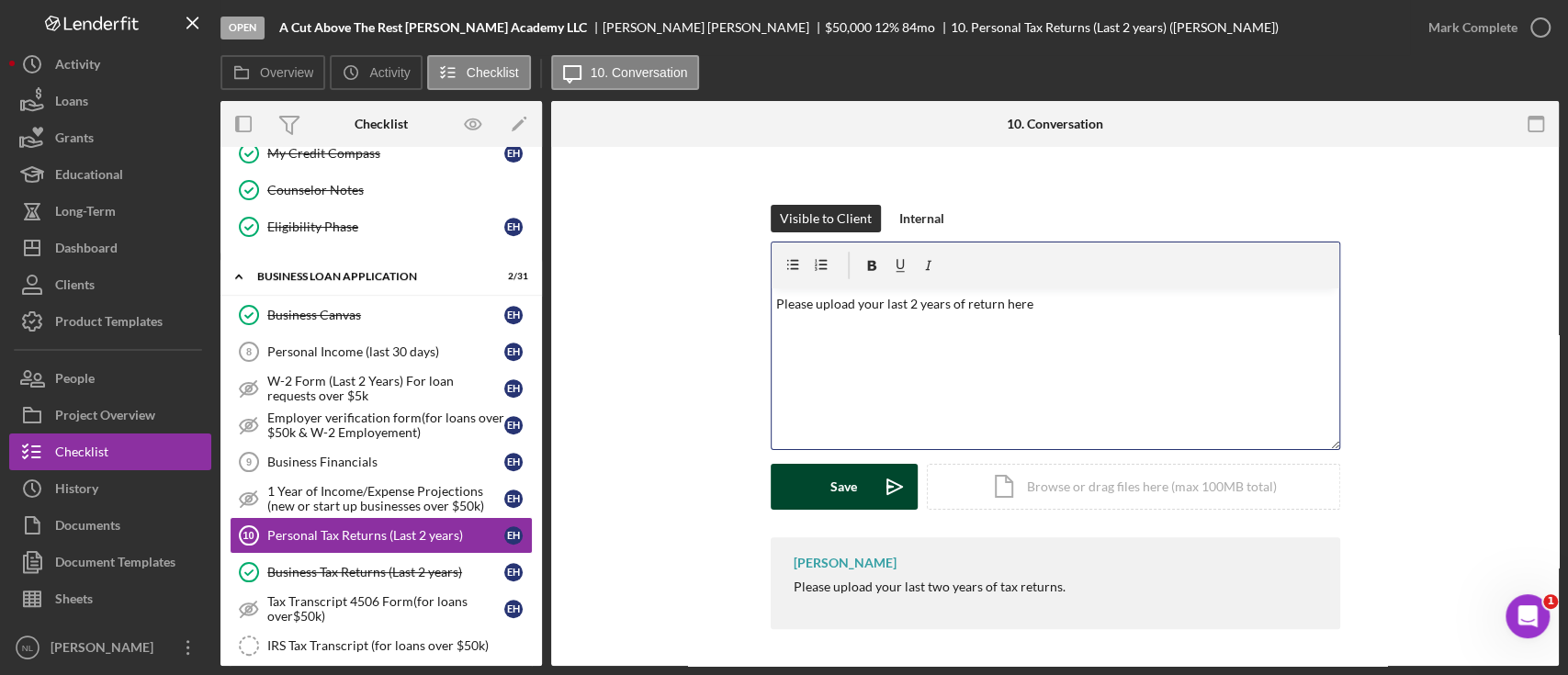
click at [830, 493] on div "Save" at bounding box center [843, 487] width 27 height 46
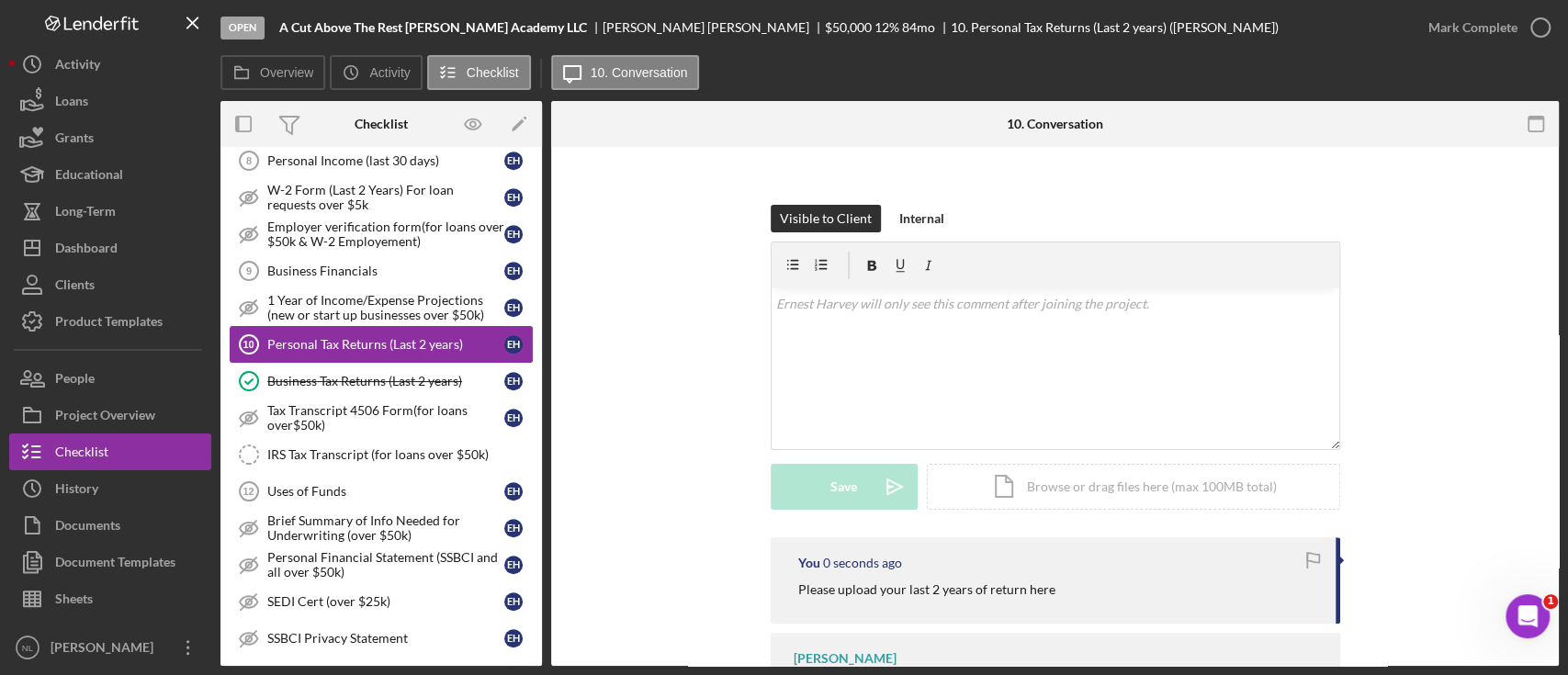
scroll to position [745, 0]
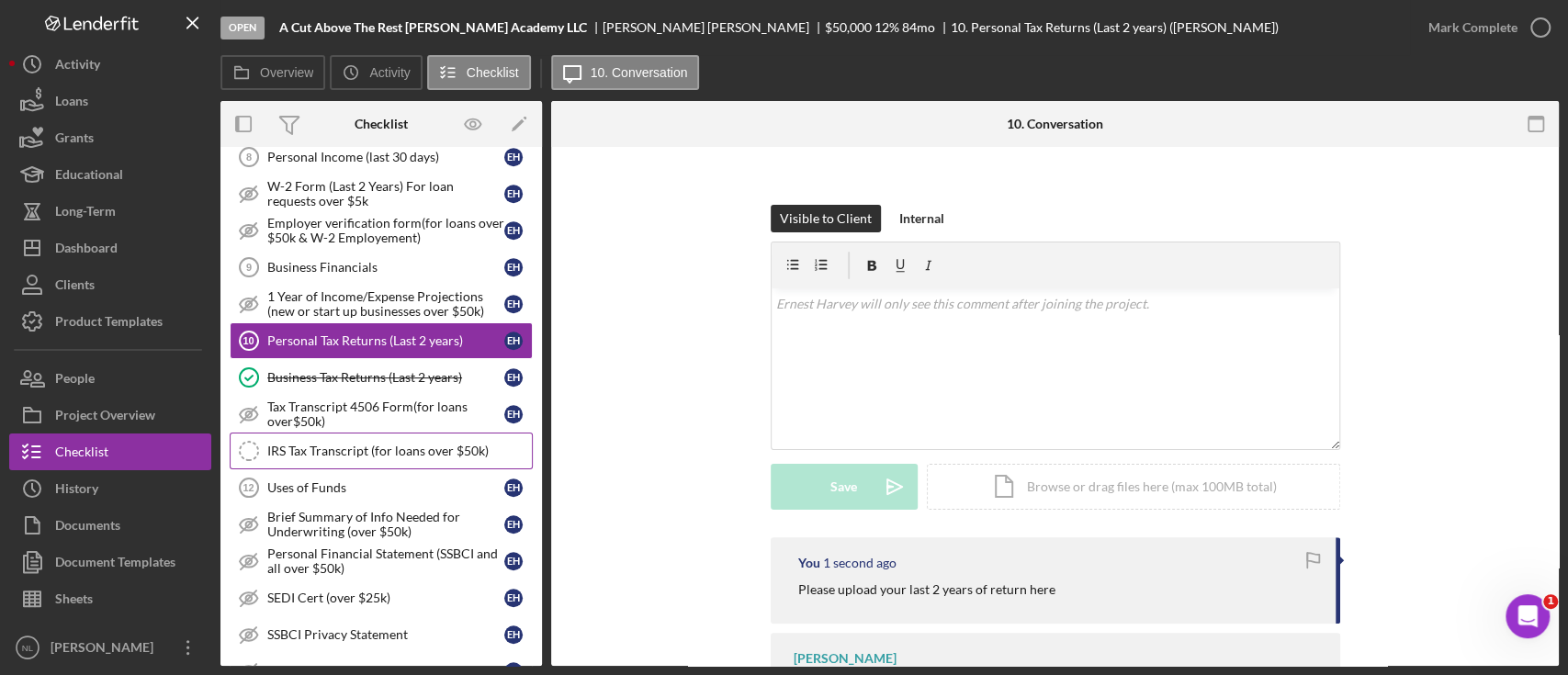
click at [329, 461] on link "IRS Tax Transcript (for loans over $50k) IRS Tax Transcript (for loans over $50…" at bounding box center [382, 450] width 303 height 37
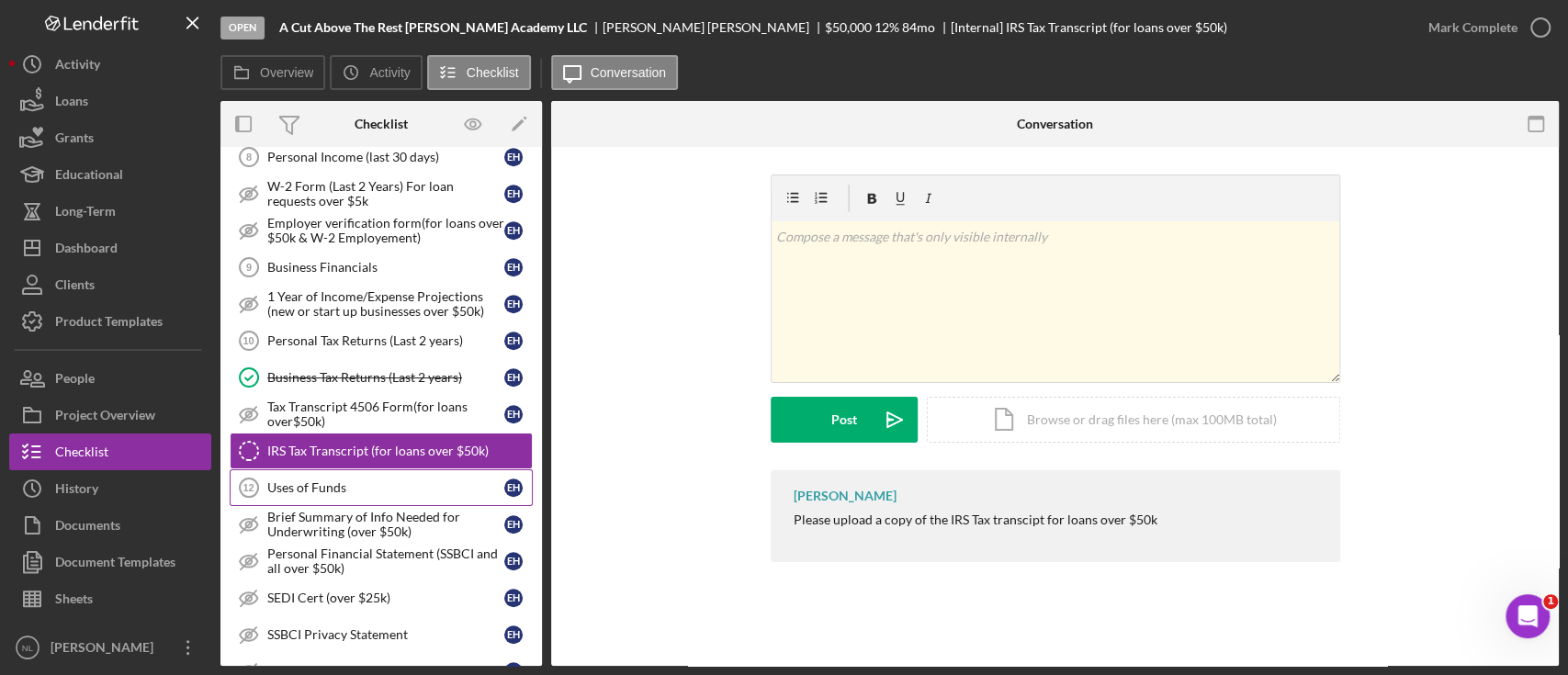
click at [330, 484] on div "Uses of Funds" at bounding box center [386, 487] width 237 height 15
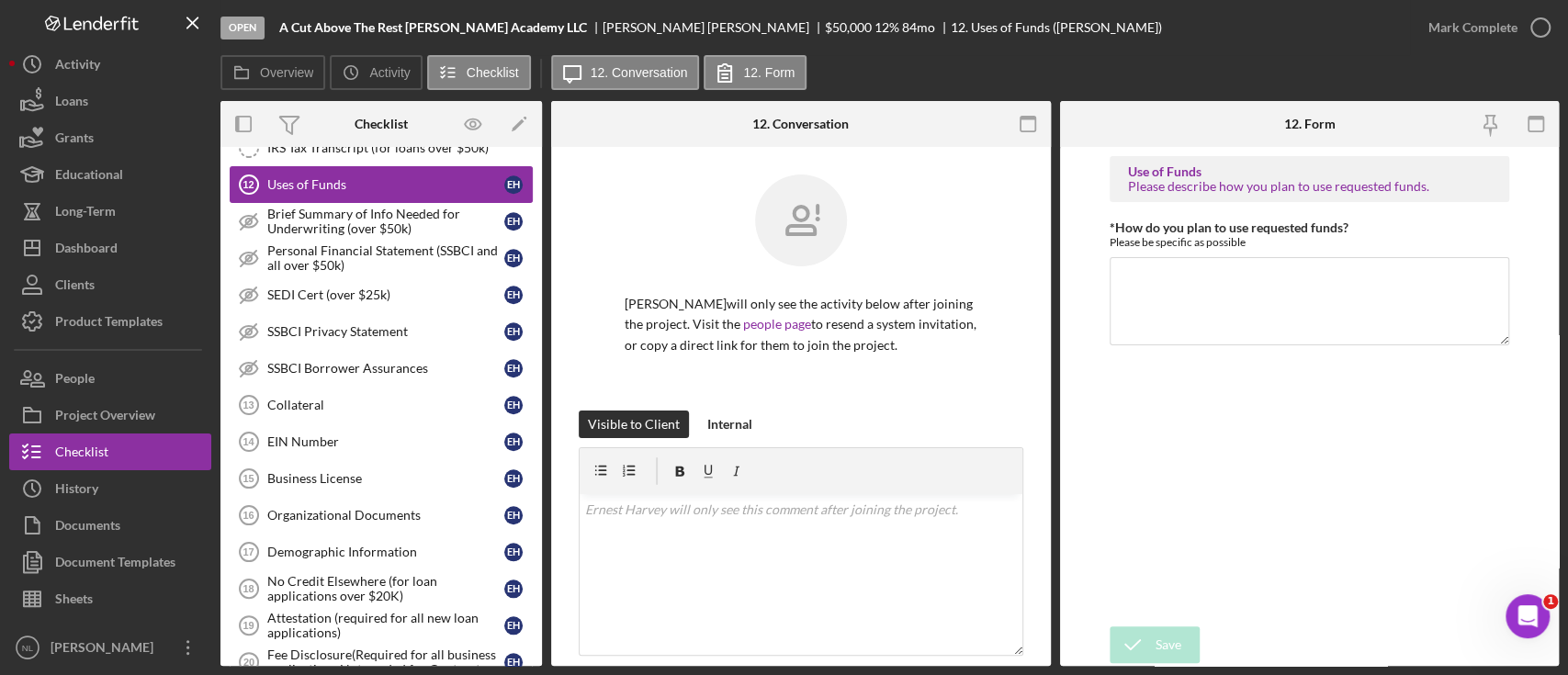
scroll to position [1069, 0]
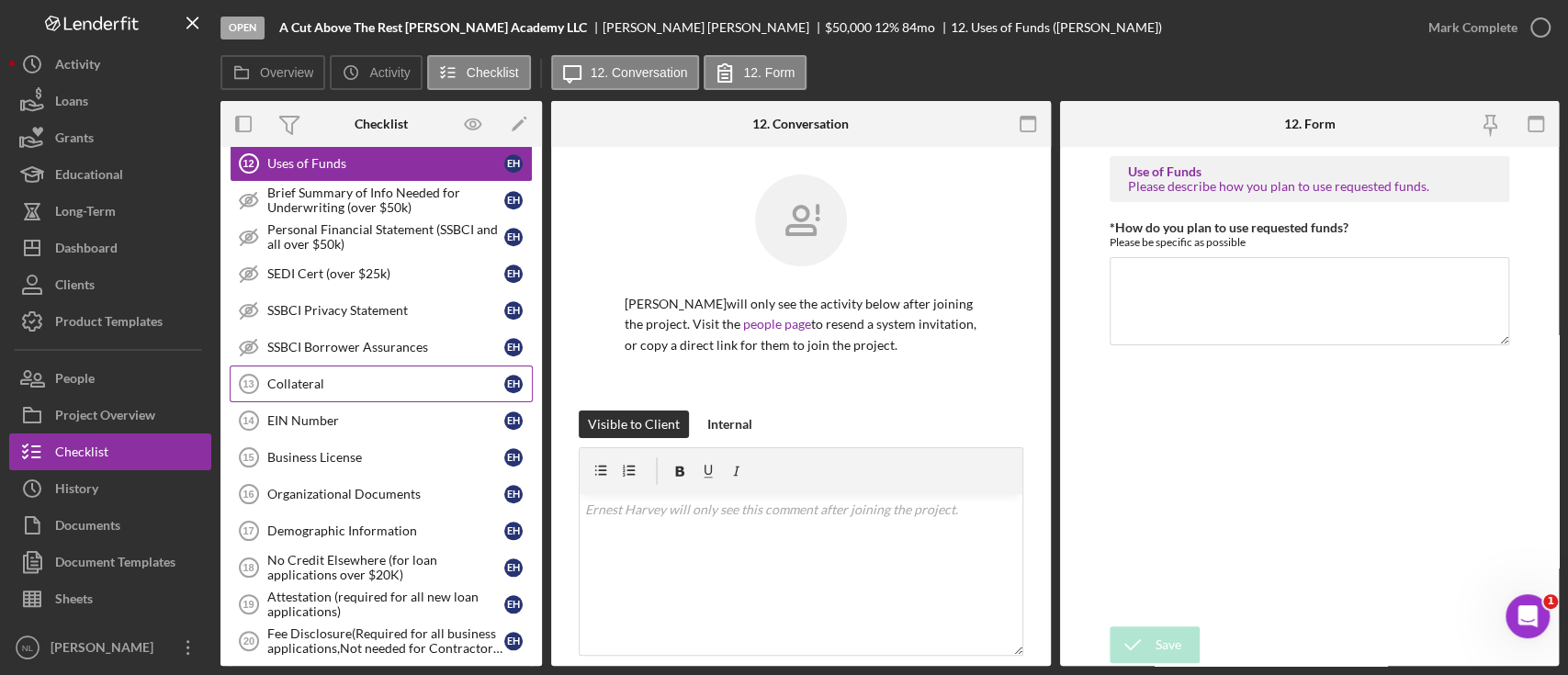
click at [304, 390] on link "Collateral 13 Collateral E H" at bounding box center [382, 384] width 303 height 37
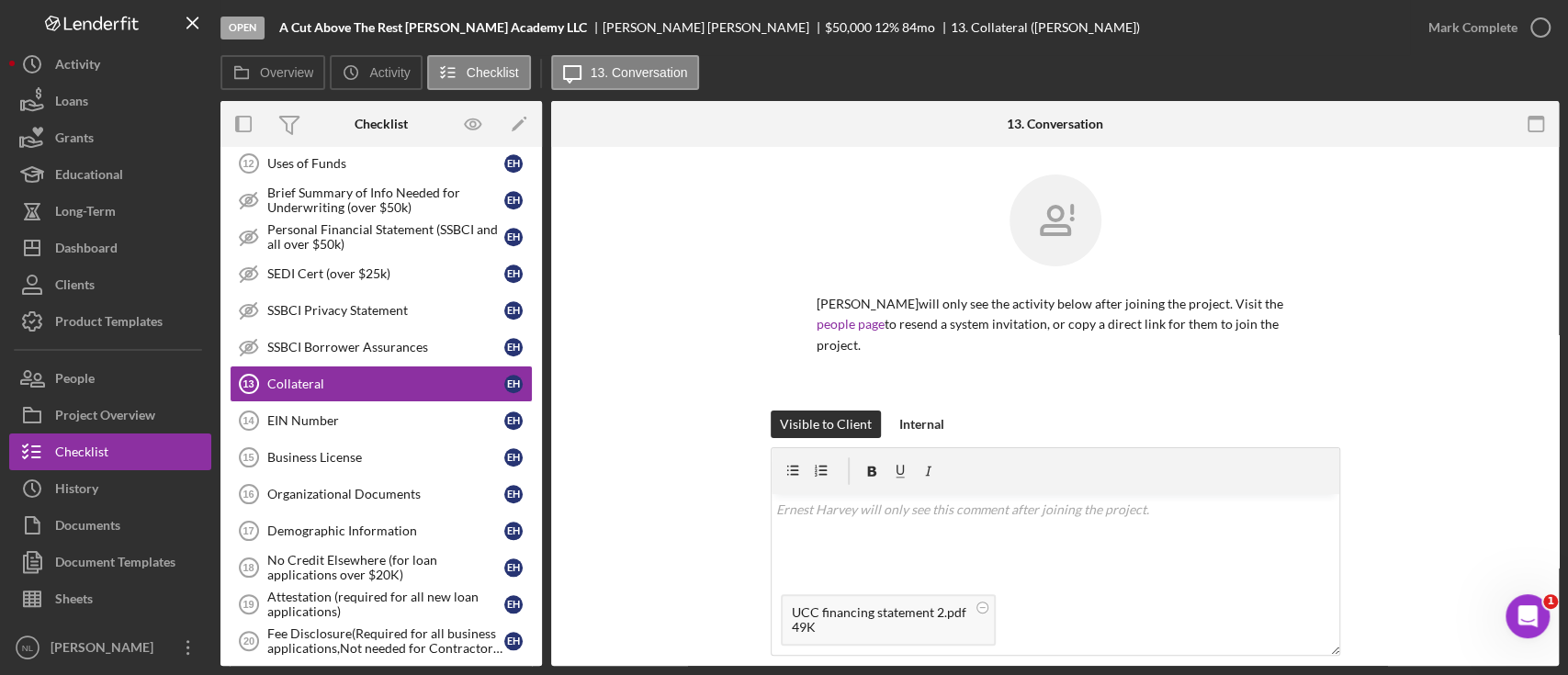
scroll to position [268, 0]
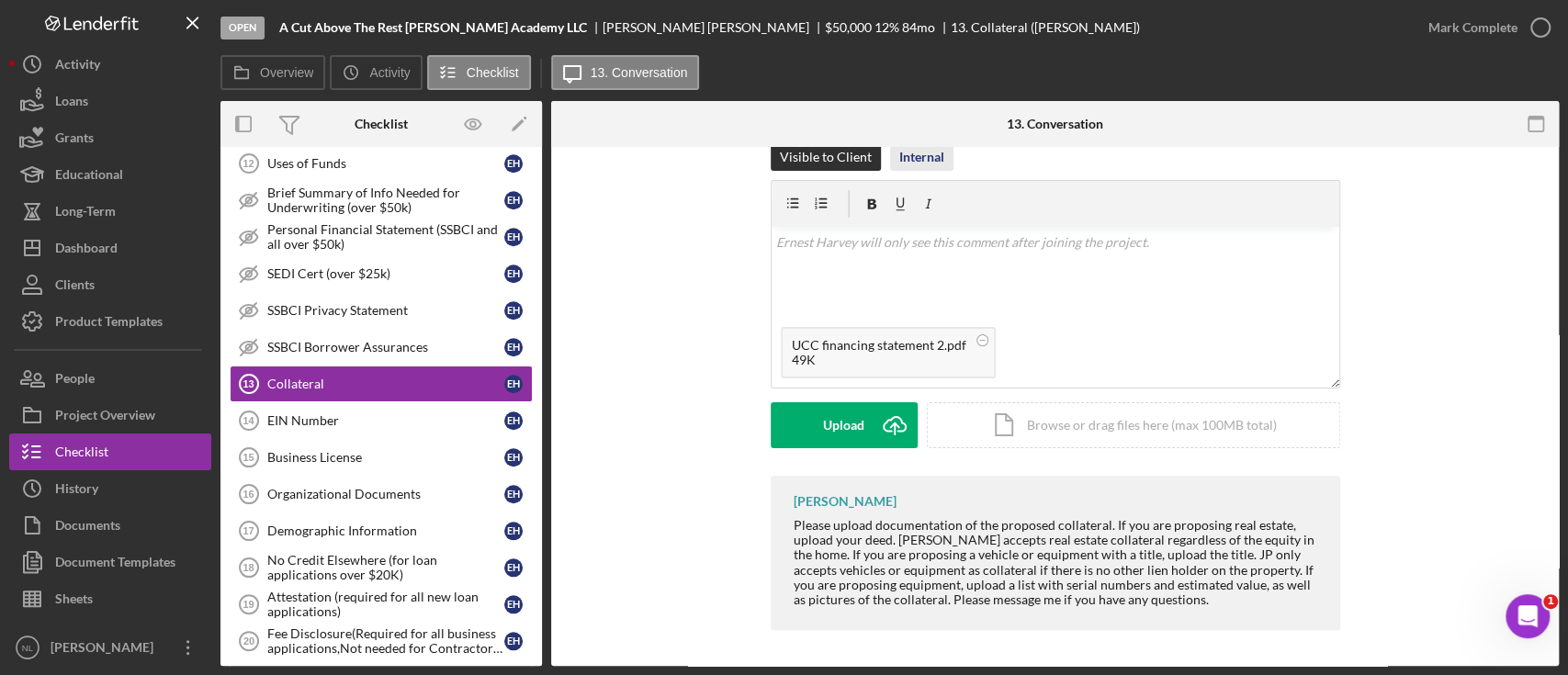
click at [900, 162] on div "Internal" at bounding box center [921, 158] width 45 height 28
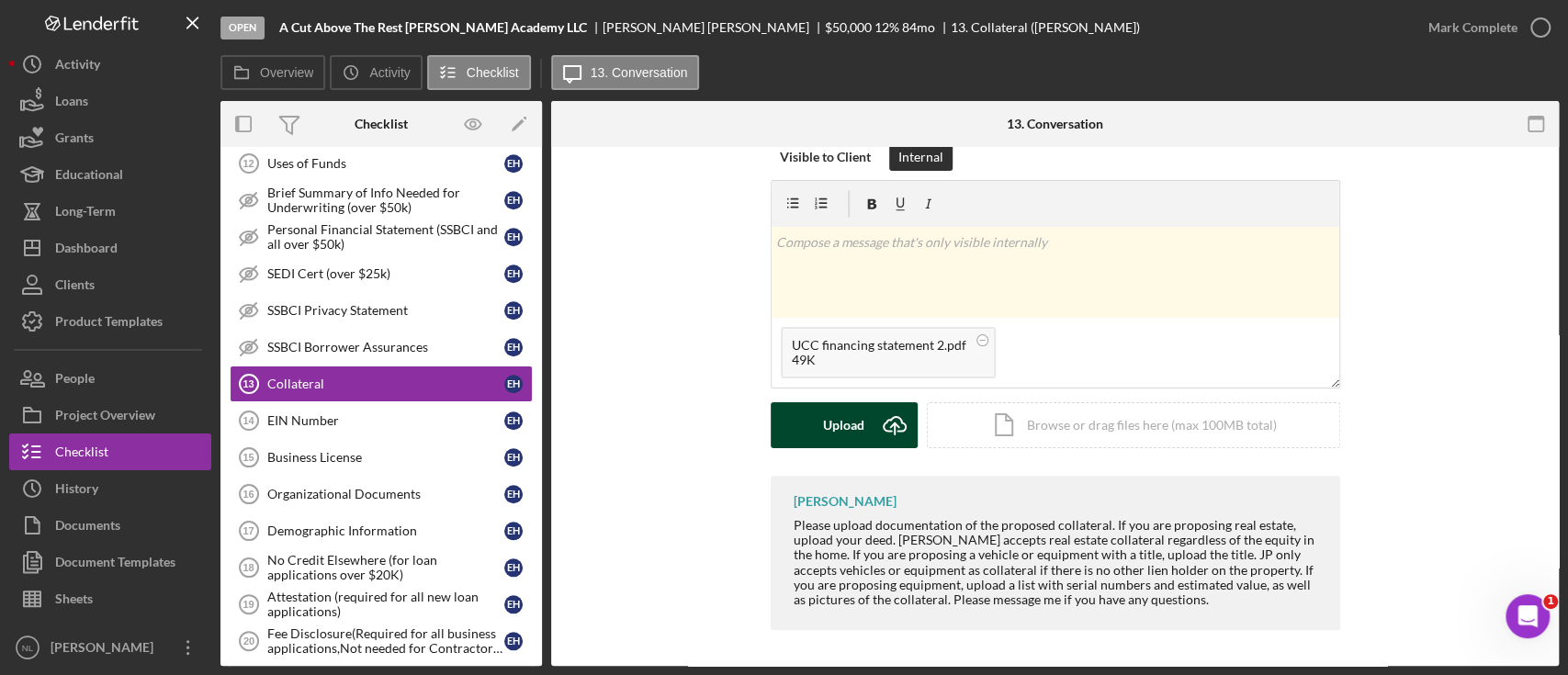
click at [887, 431] on icon "Icon/Upload" at bounding box center [895, 425] width 46 height 46
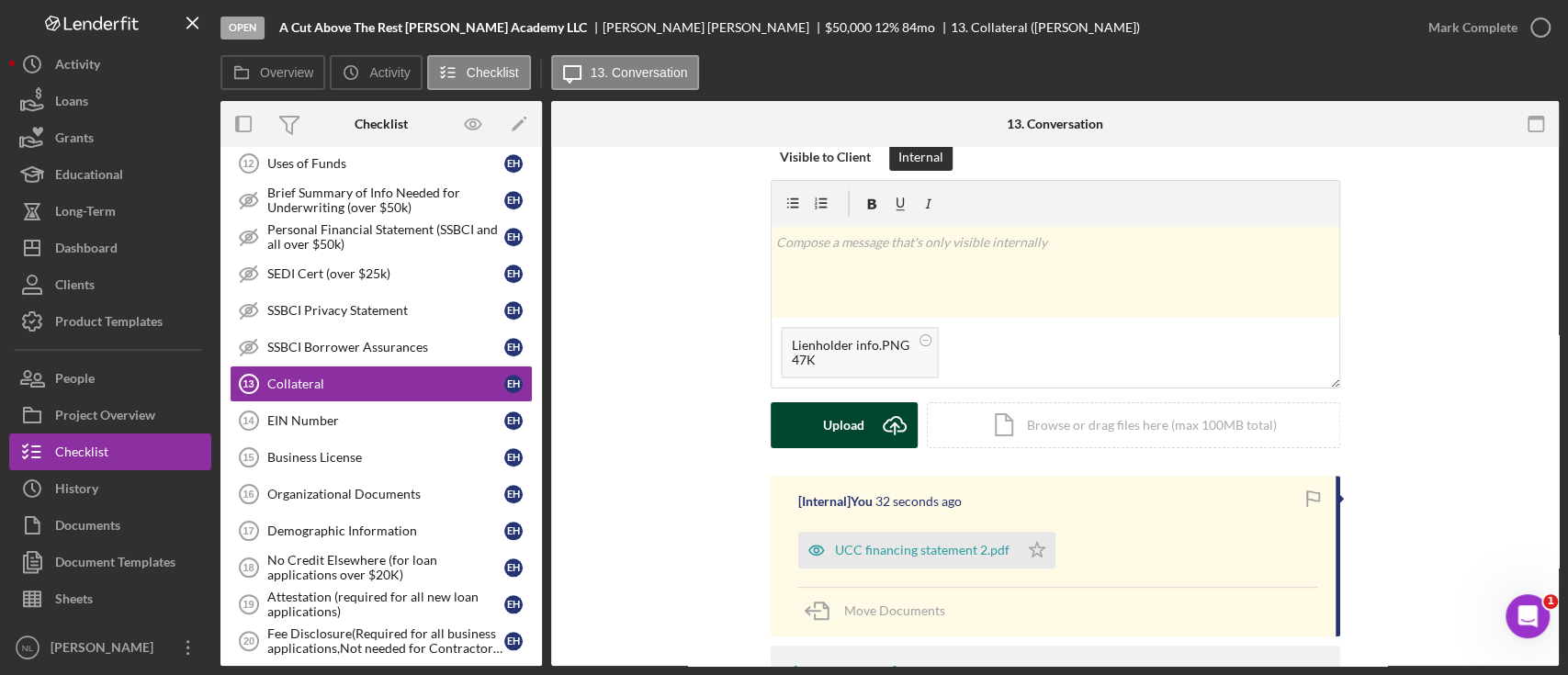
click at [855, 425] on div "Upload" at bounding box center [844, 425] width 42 height 46
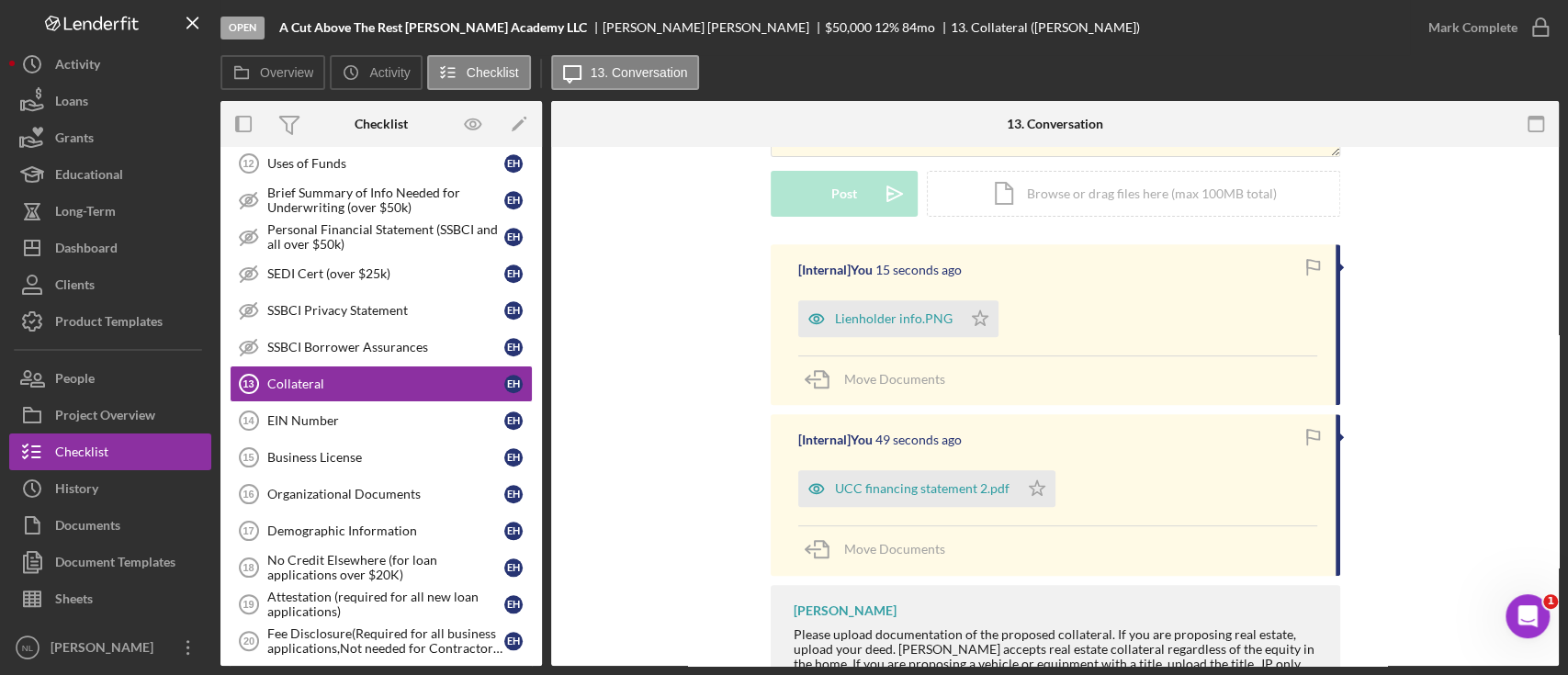
scroll to position [505, 0]
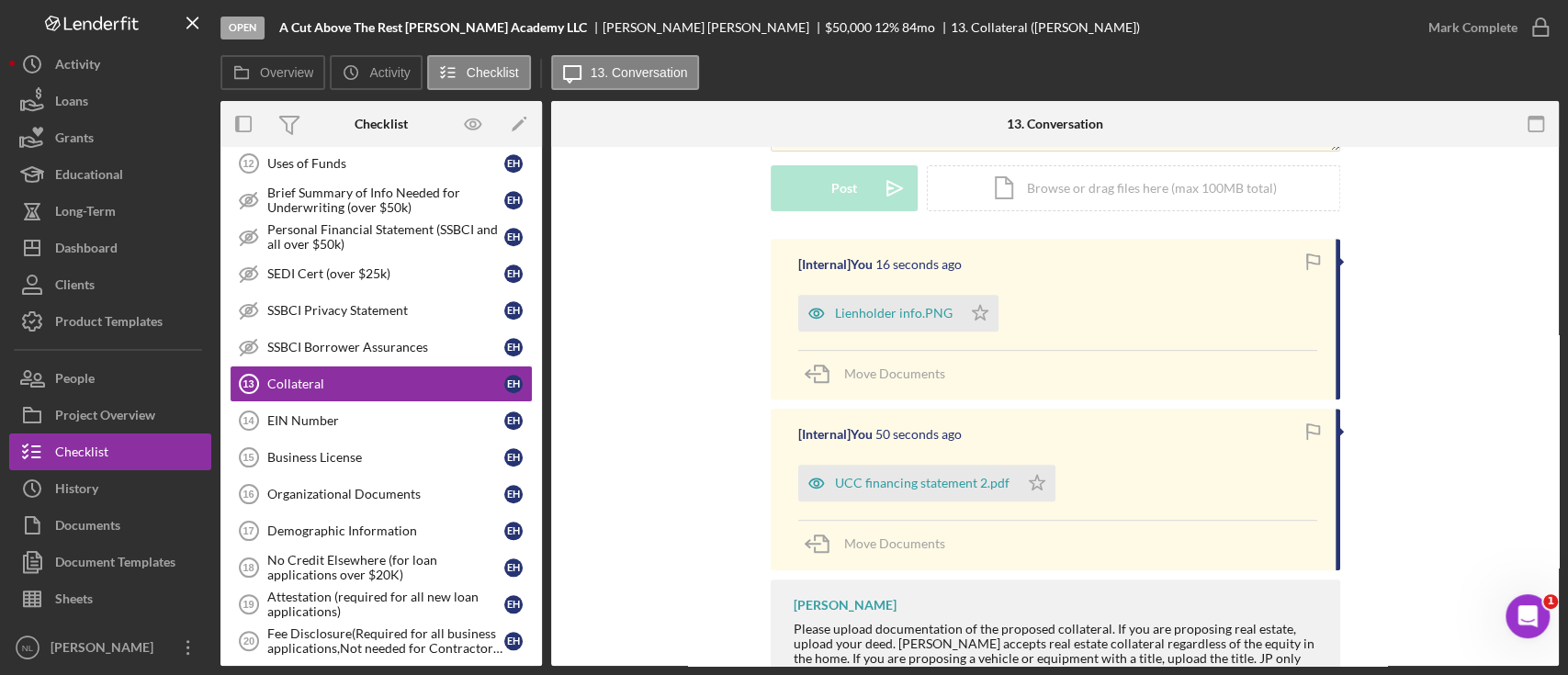
click at [978, 334] on div "[Internal] You 16 seconds ago Lienholder info.PNG Icon/Star Move Documents" at bounding box center [1055, 319] width 569 height 161
click at [977, 334] on div "[Internal] You 16 seconds ago Lienholder info.PNG Icon/Star Move Documents" at bounding box center [1055, 319] width 569 height 161
click at [974, 324] on icon "Icon/Star" at bounding box center [980, 312] width 37 height 37
click at [1029, 482] on polygon "button" at bounding box center [1037, 483] width 16 height 15
click at [1441, 37] on div "Mark Complete" at bounding box center [1474, 27] width 89 height 37
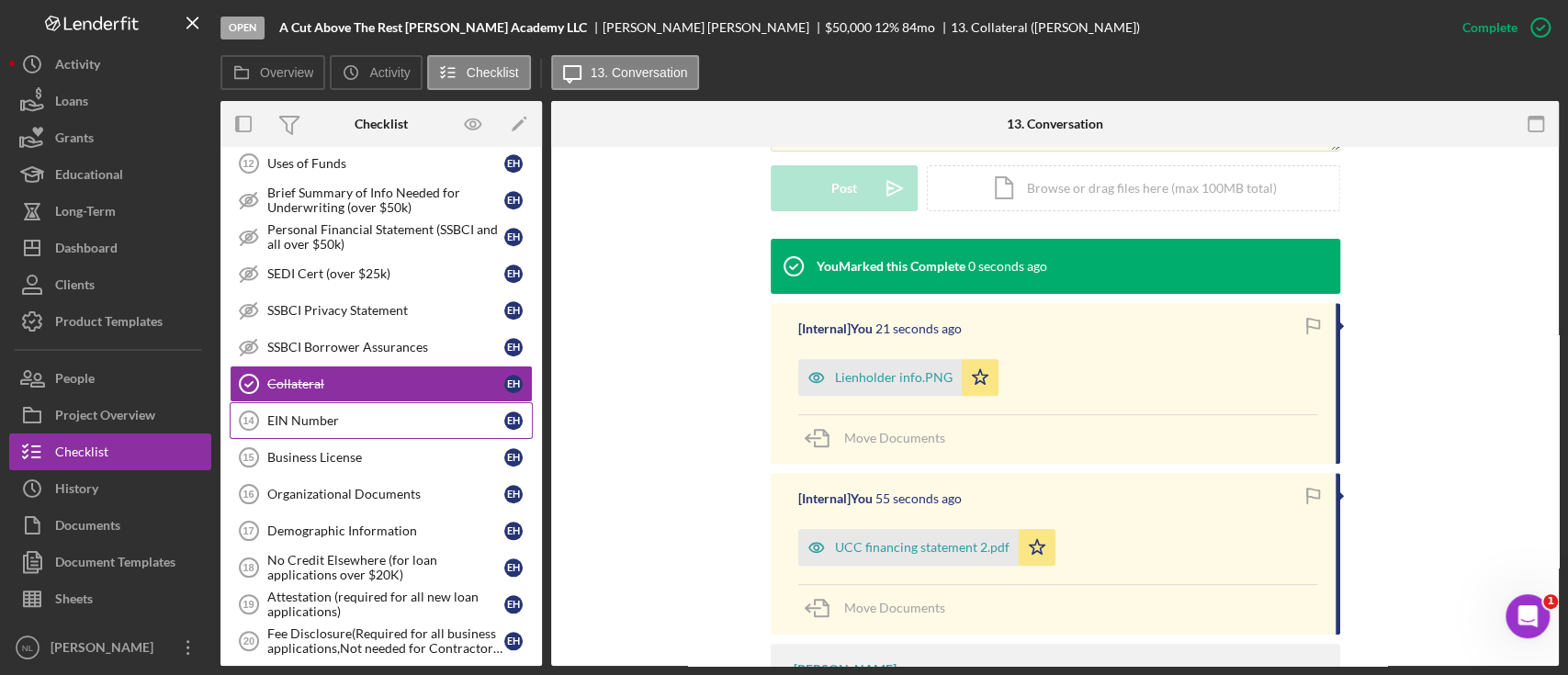
click at [313, 420] on link "EIN Number 14 EIN Number E H" at bounding box center [382, 420] width 303 height 37
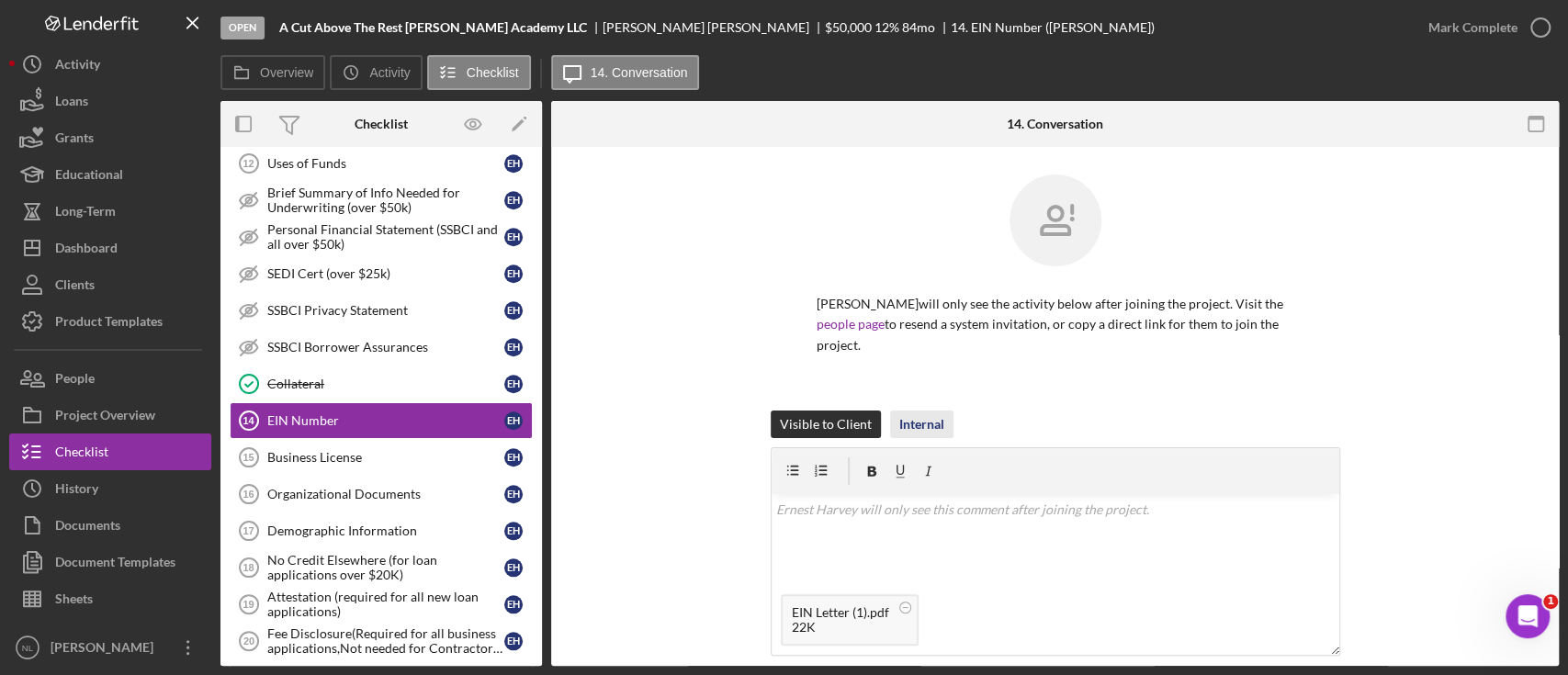
click at [904, 434] on div "Internal" at bounding box center [921, 424] width 45 height 28
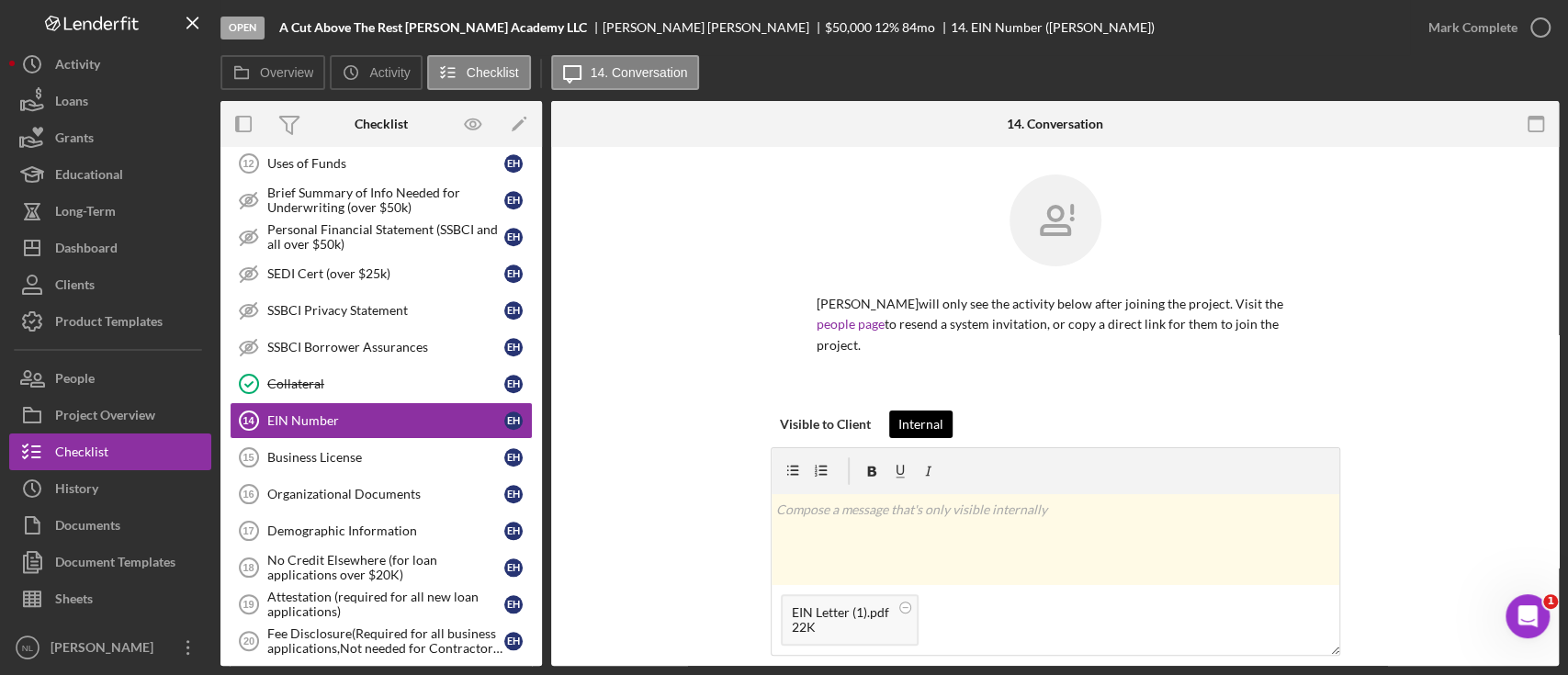
scroll to position [207, 0]
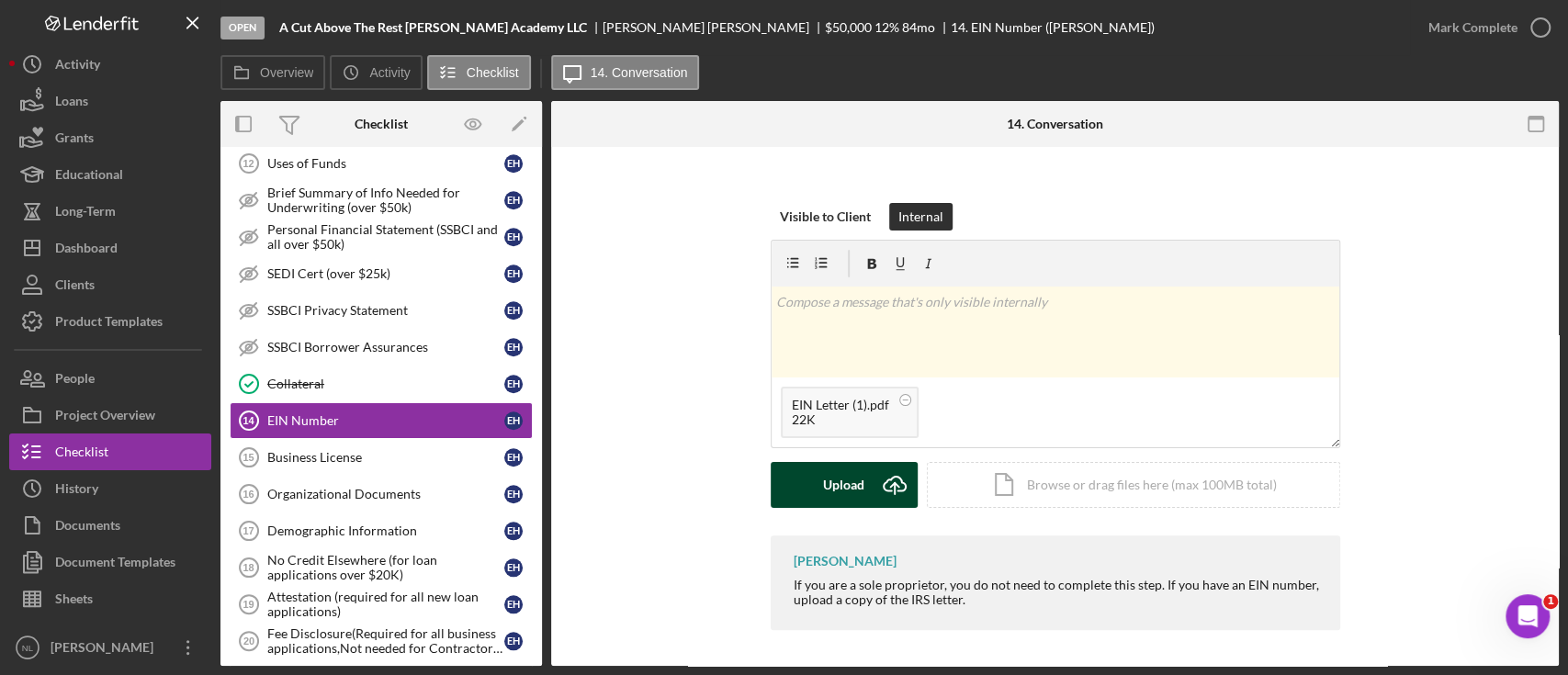
click at [848, 480] on div "Upload" at bounding box center [844, 485] width 42 height 46
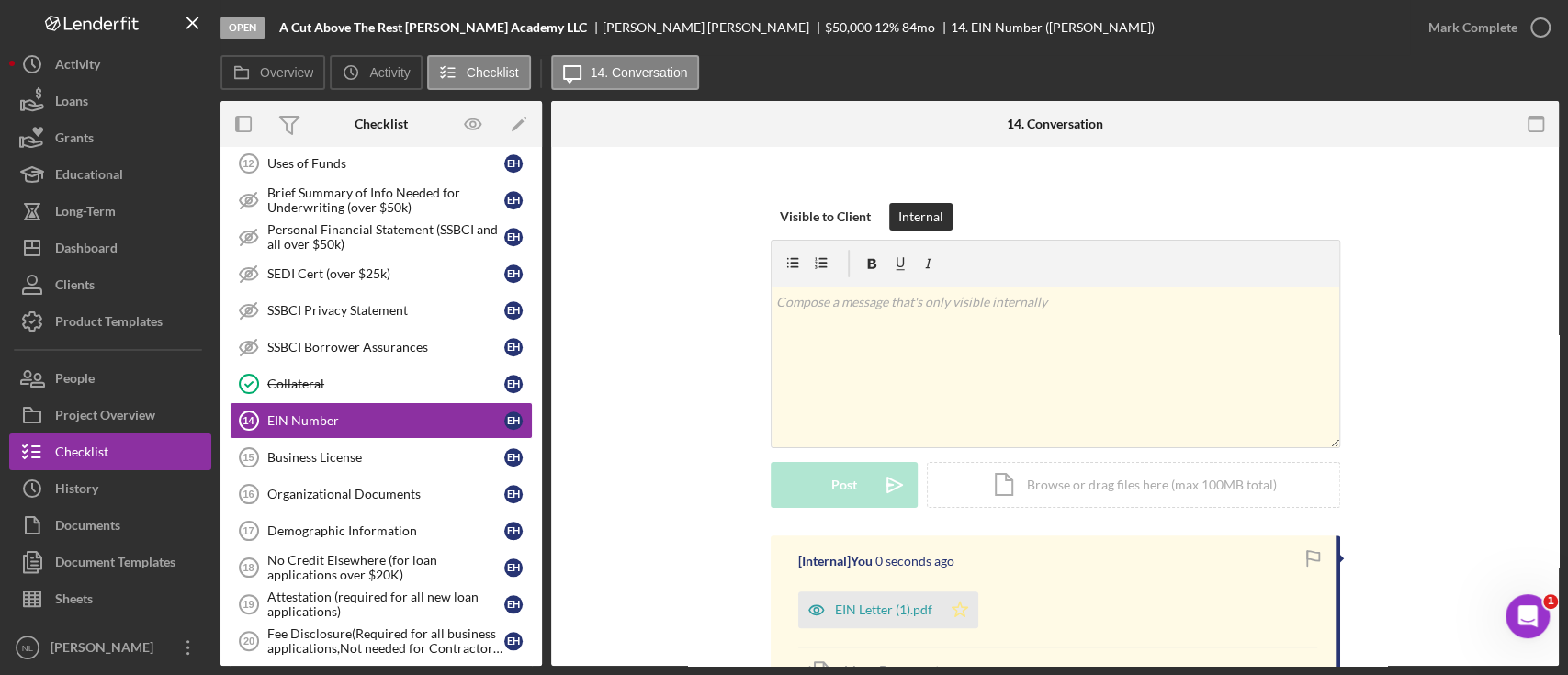
click at [961, 614] on polygon "button" at bounding box center [960, 609] width 16 height 15
click at [1492, 39] on div "Mark Complete" at bounding box center [1474, 27] width 89 height 37
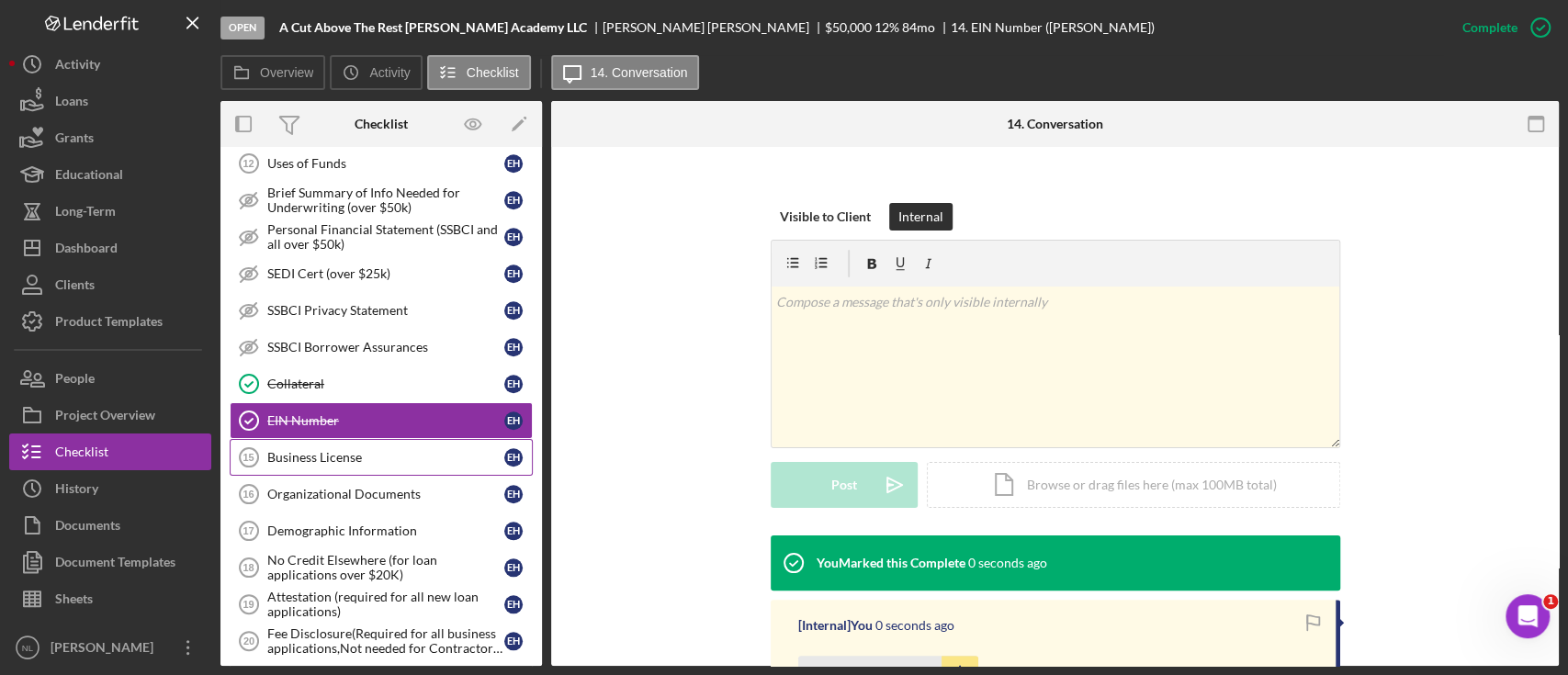
click at [313, 459] on link "Business License 15 Business License E H" at bounding box center [382, 457] width 303 height 37
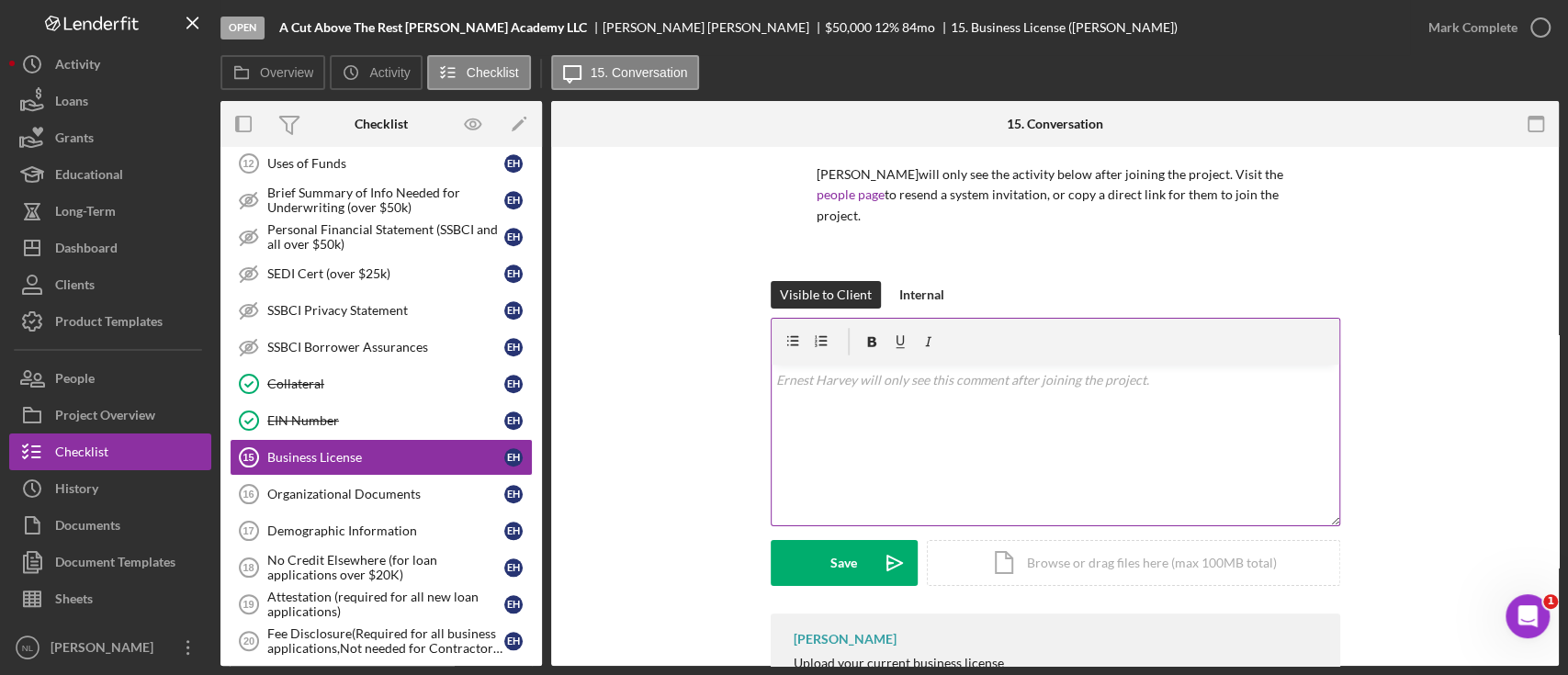
scroll to position [133, 0]
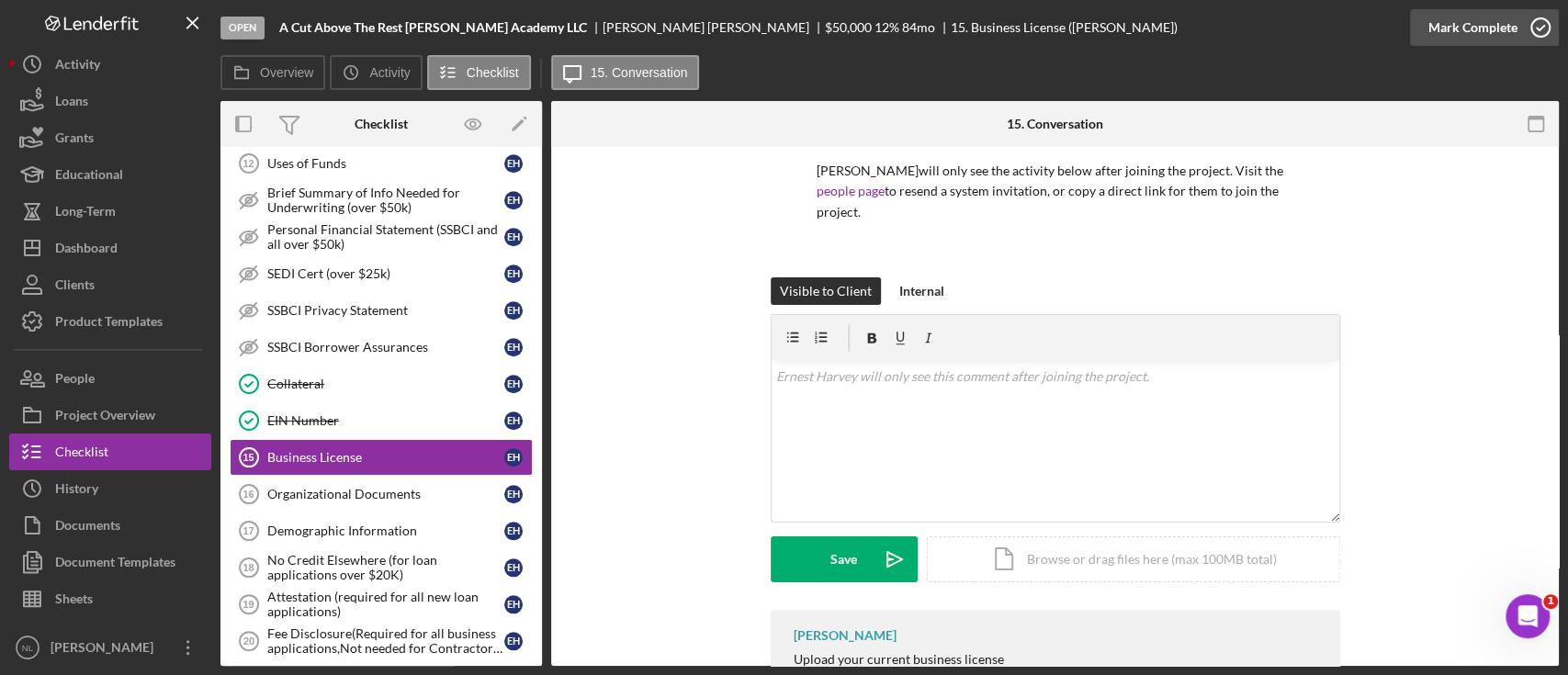
click at [1517, 28] on icon "button" at bounding box center [1540, 28] width 46 height 46
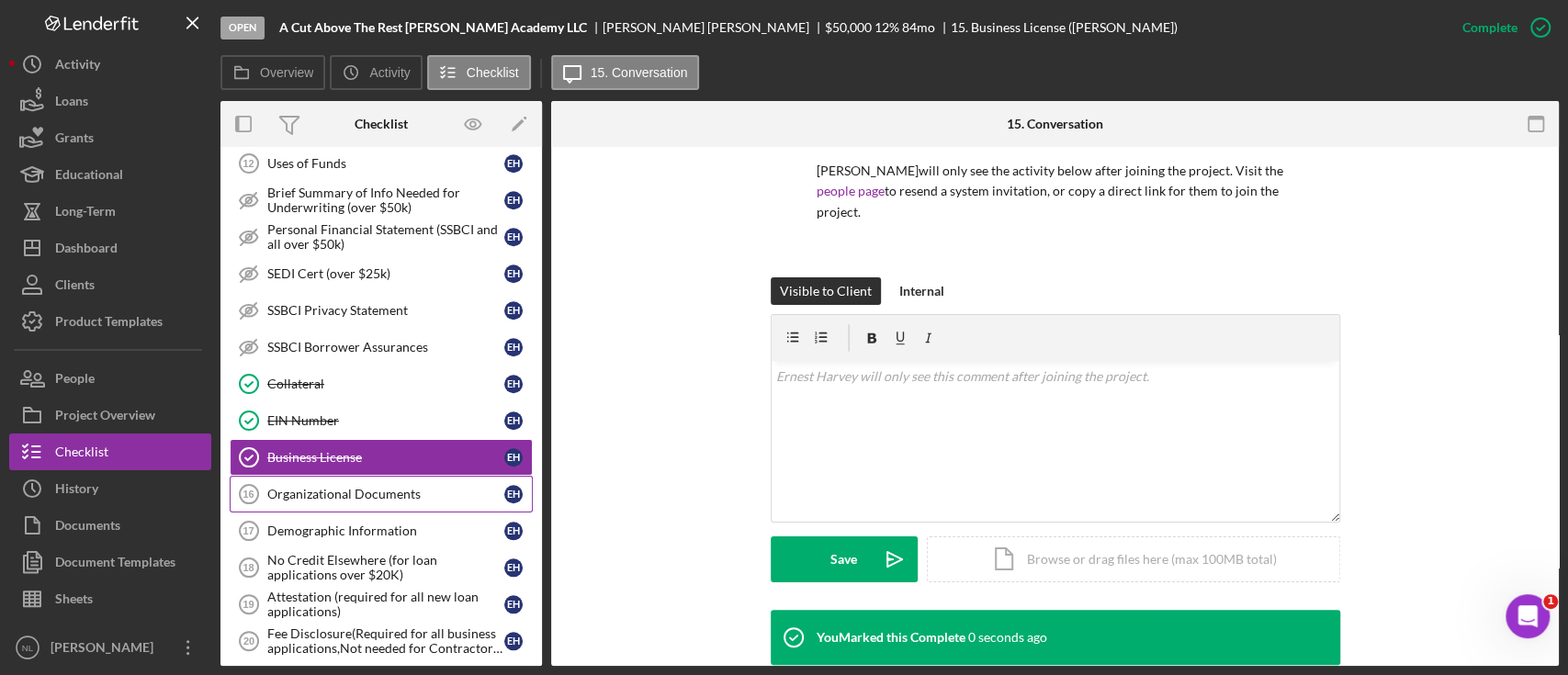
click at [370, 495] on link "Organizational Documents 16 Organizational Documents E H" at bounding box center [382, 494] width 303 height 37
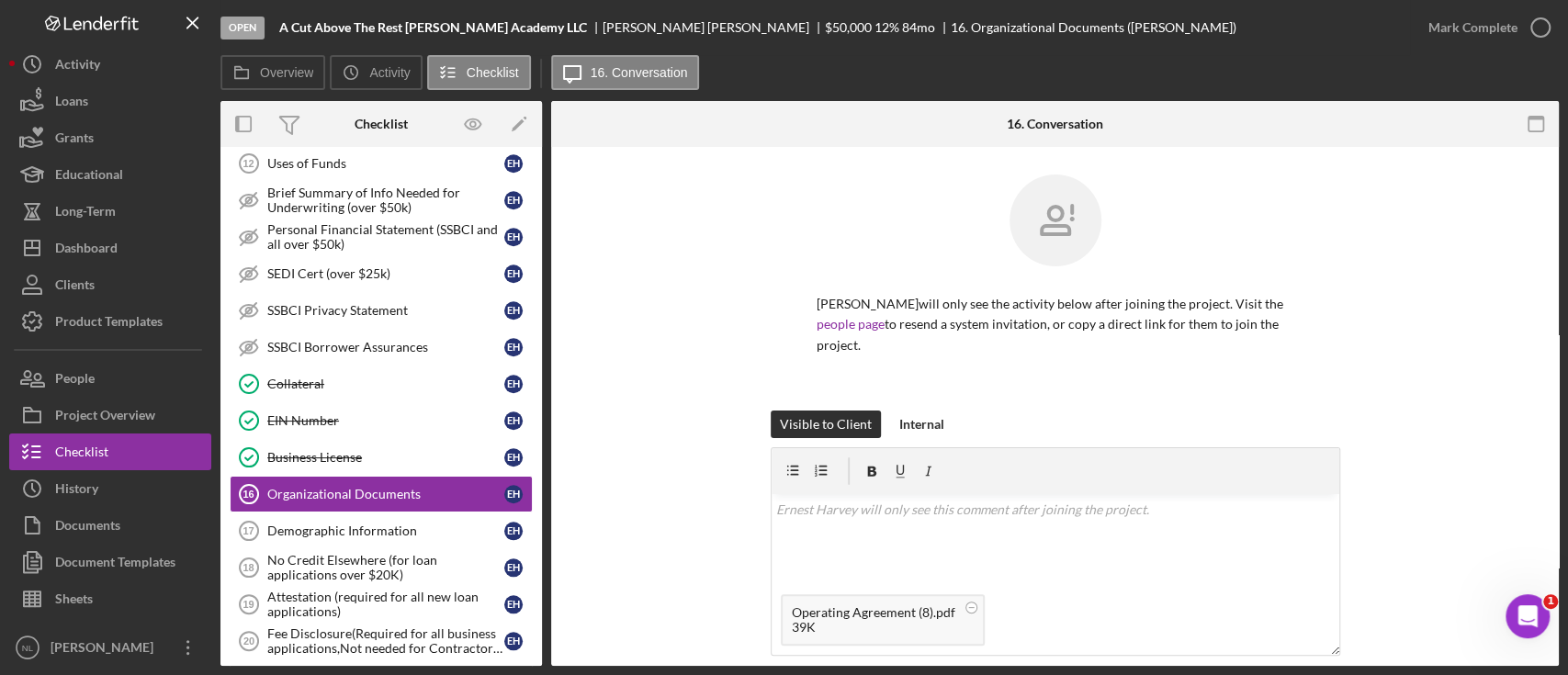
click at [607, 249] on div "Ernest Harvey will only see the activity below after joining the project. Visit…" at bounding box center [1055, 292] width 953 height 236
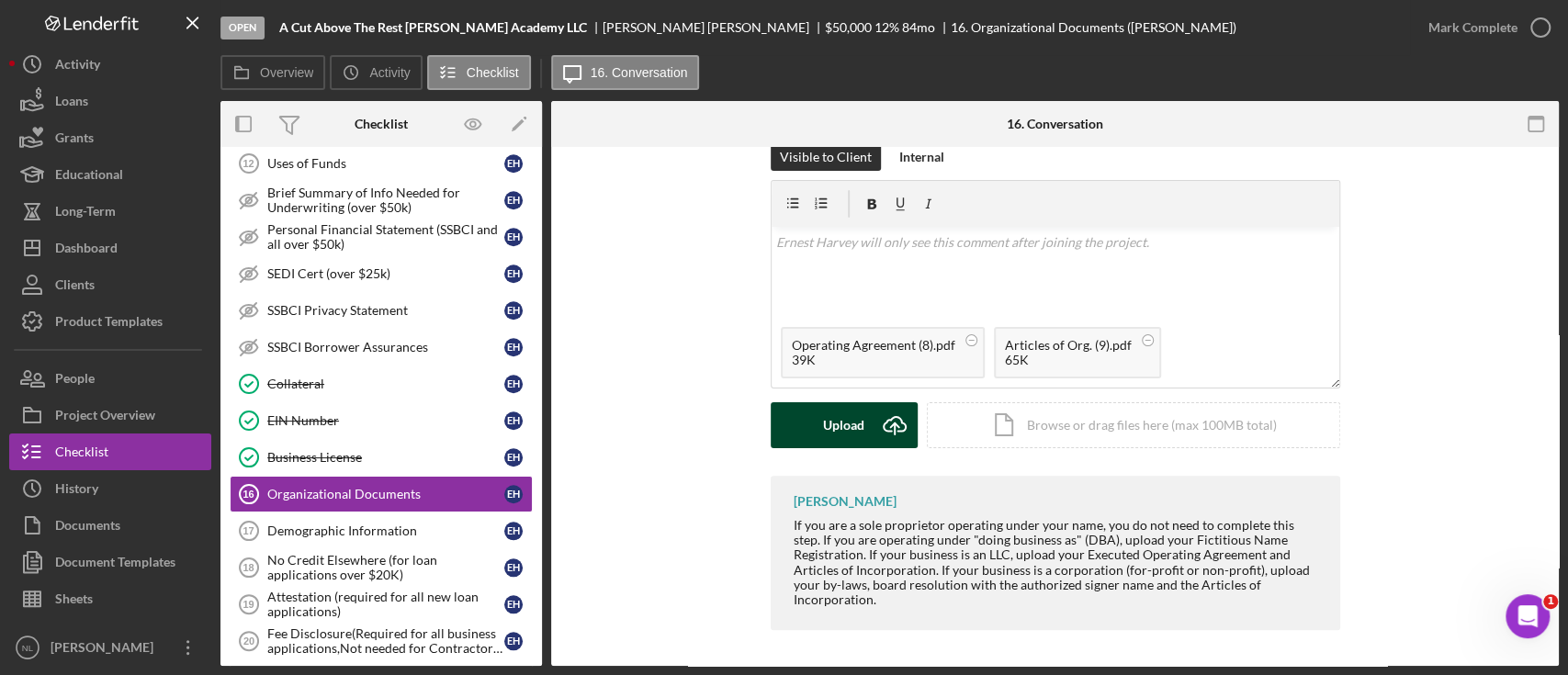
click at [835, 436] on div "Upload" at bounding box center [844, 425] width 42 height 46
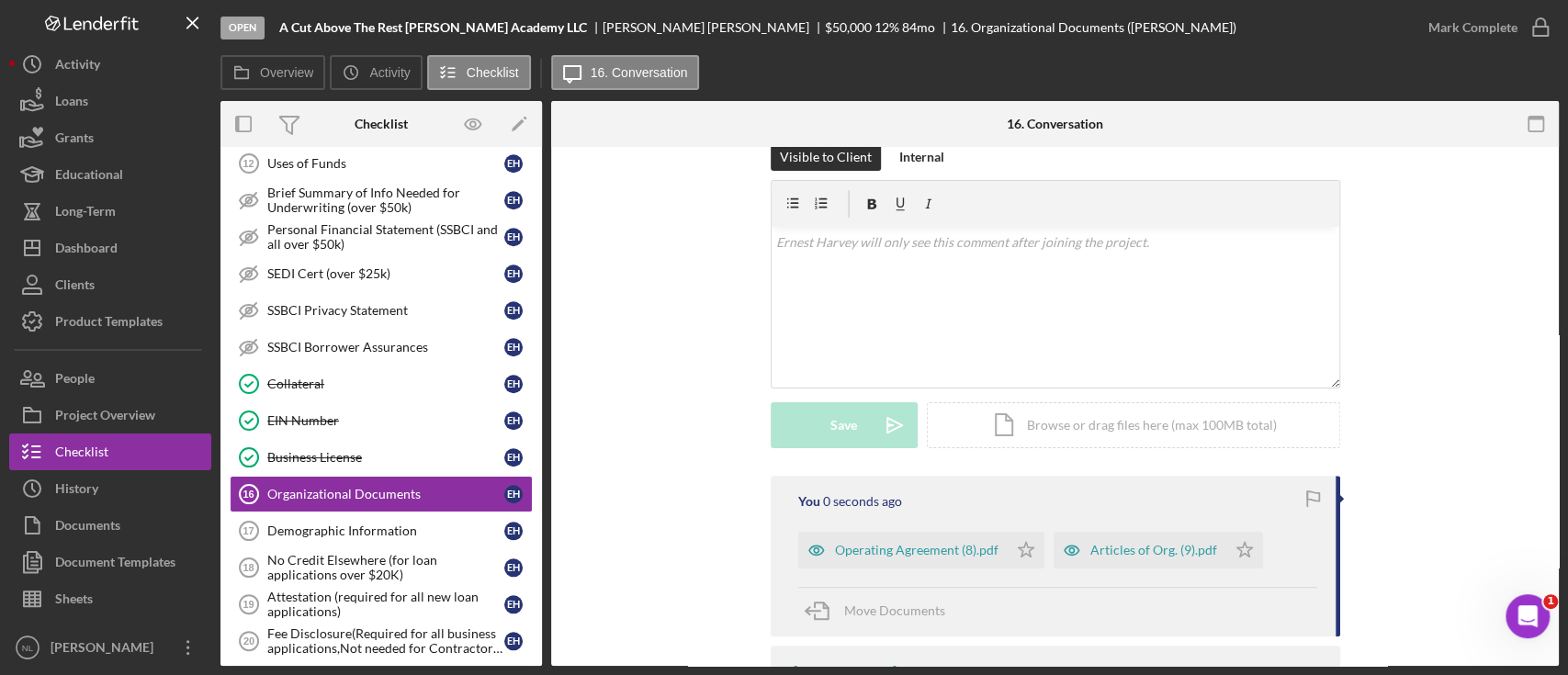
scroll to position [437, 0]
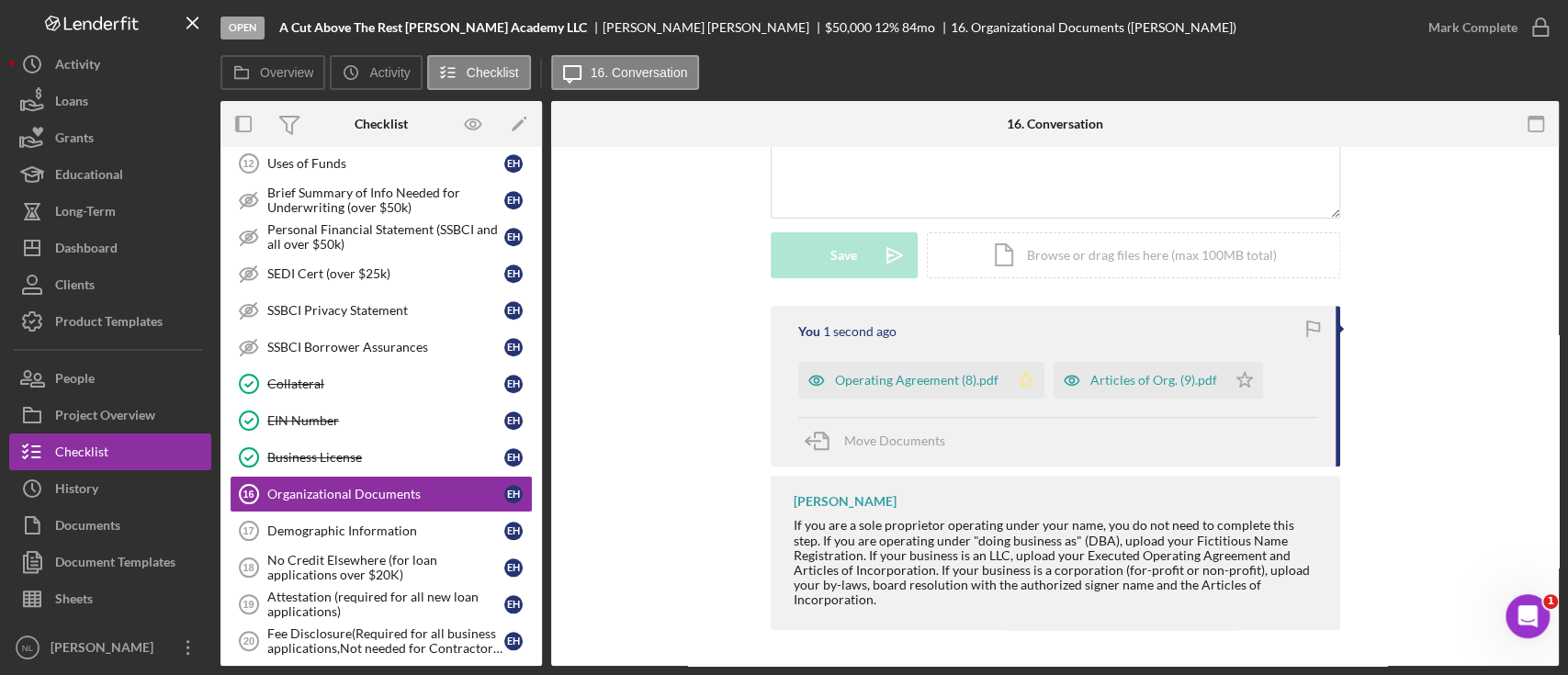
click at [1012, 388] on icon "Icon/Star" at bounding box center [1025, 380] width 37 height 37
click at [1248, 389] on icon "Icon/Star" at bounding box center [1245, 380] width 37 height 37
click at [1468, 19] on div "Mark Complete" at bounding box center [1474, 27] width 89 height 37
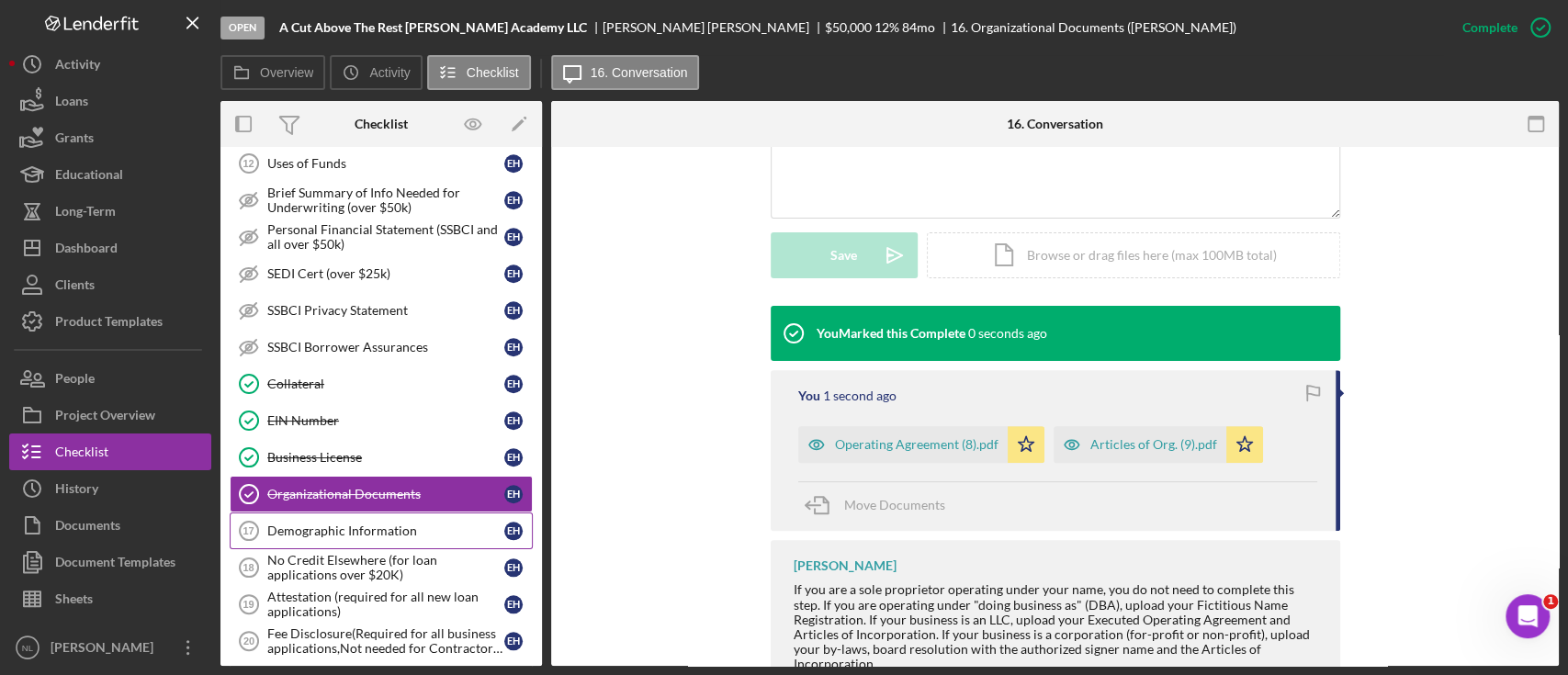
click at [423, 512] on link "Demographic Information 17 Demographic Information E H" at bounding box center [382, 530] width 303 height 37
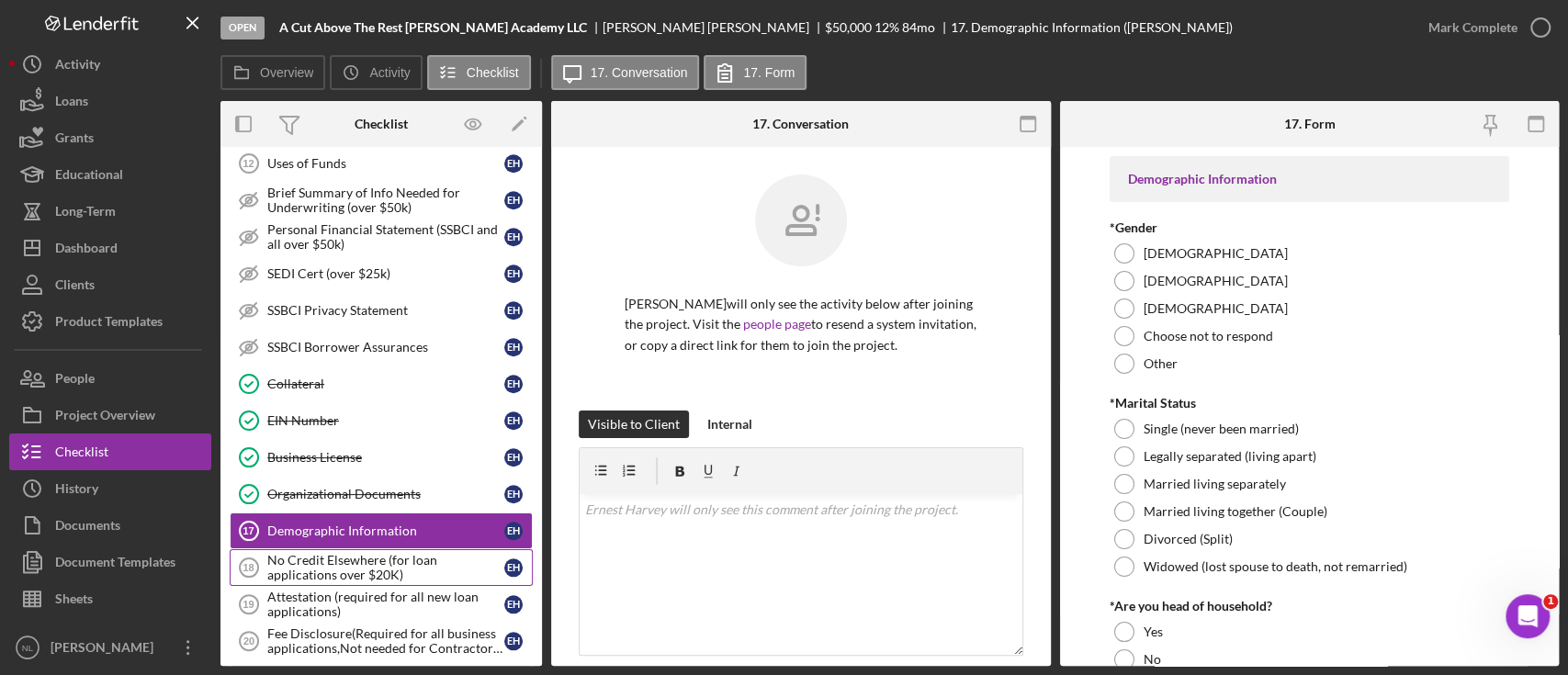
click at [411, 555] on div "No Credit Elsewhere (for loan applications over $20K)" at bounding box center [386, 568] width 237 height 30
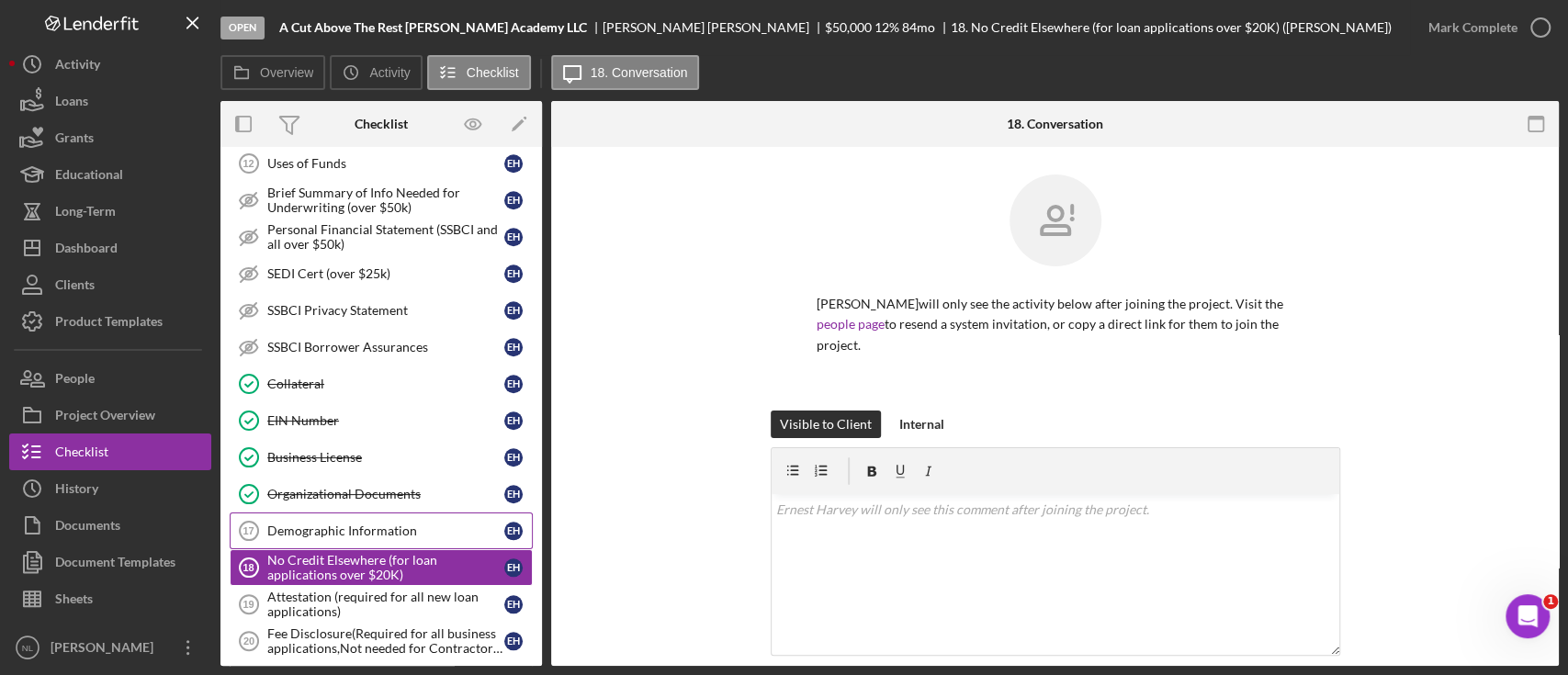
click at [383, 513] on link "Demographic Information 17 Demographic Information E H" at bounding box center [382, 530] width 303 height 37
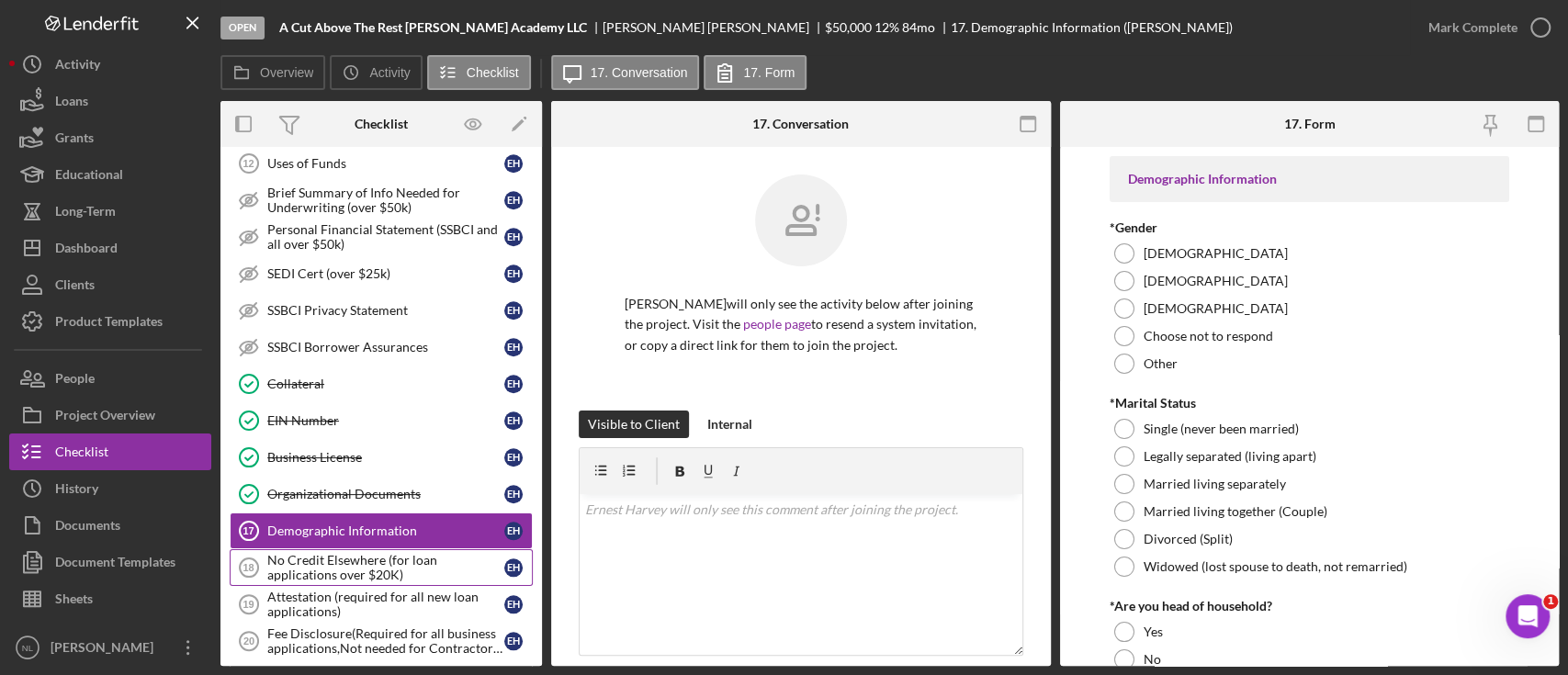
click at [368, 570] on div "No Credit Elsewhere (for loan applications over $20K)" at bounding box center [386, 568] width 237 height 30
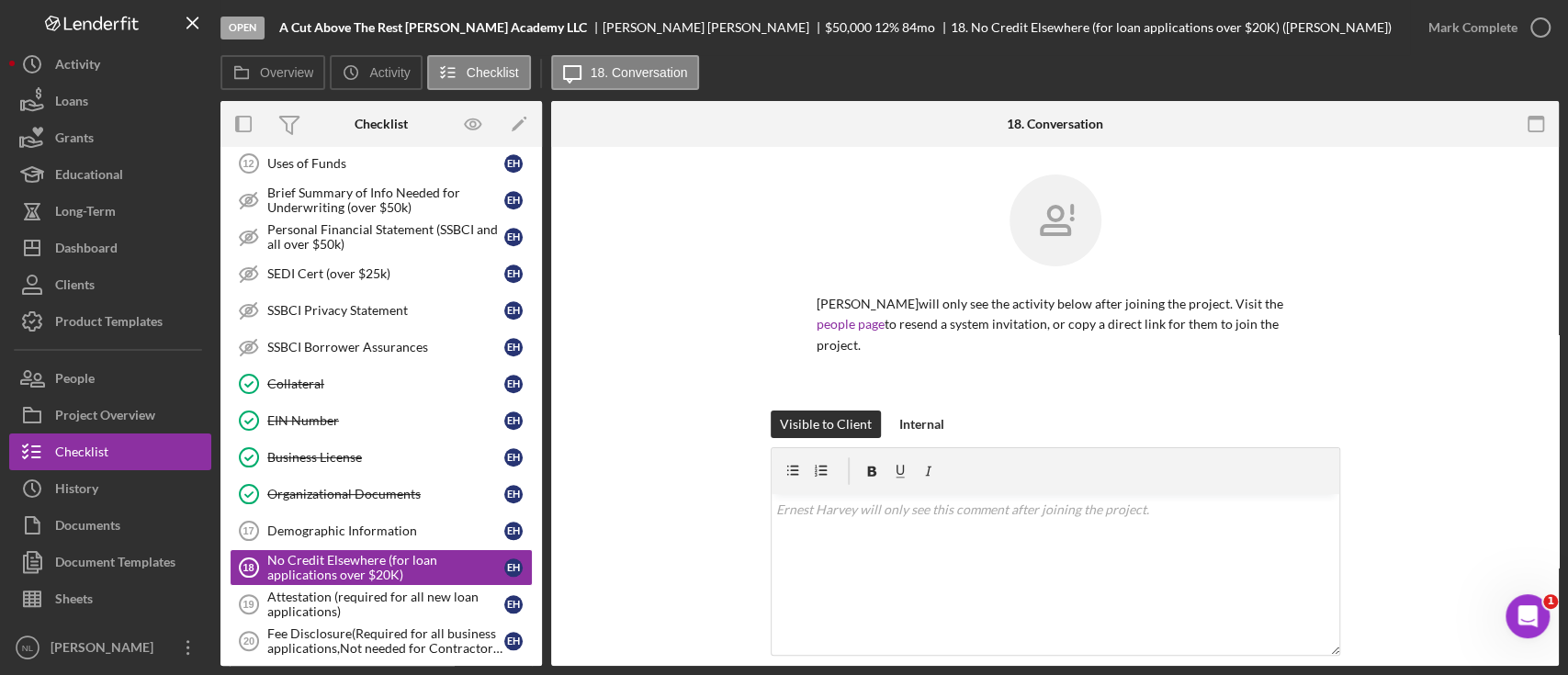
drag, startPoint x: 1468, startPoint y: 1, endPoint x: 564, endPoint y: 430, distance: 1000.6
click at [564, 430] on div "Ernest Harvey will only see the activity below after joining the project. Visit…" at bounding box center [1055, 517] width 1008 height 742
click at [1471, 45] on div "Mark Complete" at bounding box center [1485, 28] width 149 height 56
click at [1472, 41] on div "Mark Complete" at bounding box center [1474, 27] width 89 height 37
click at [403, 523] on div "Demographic Information" at bounding box center [386, 530] width 237 height 15
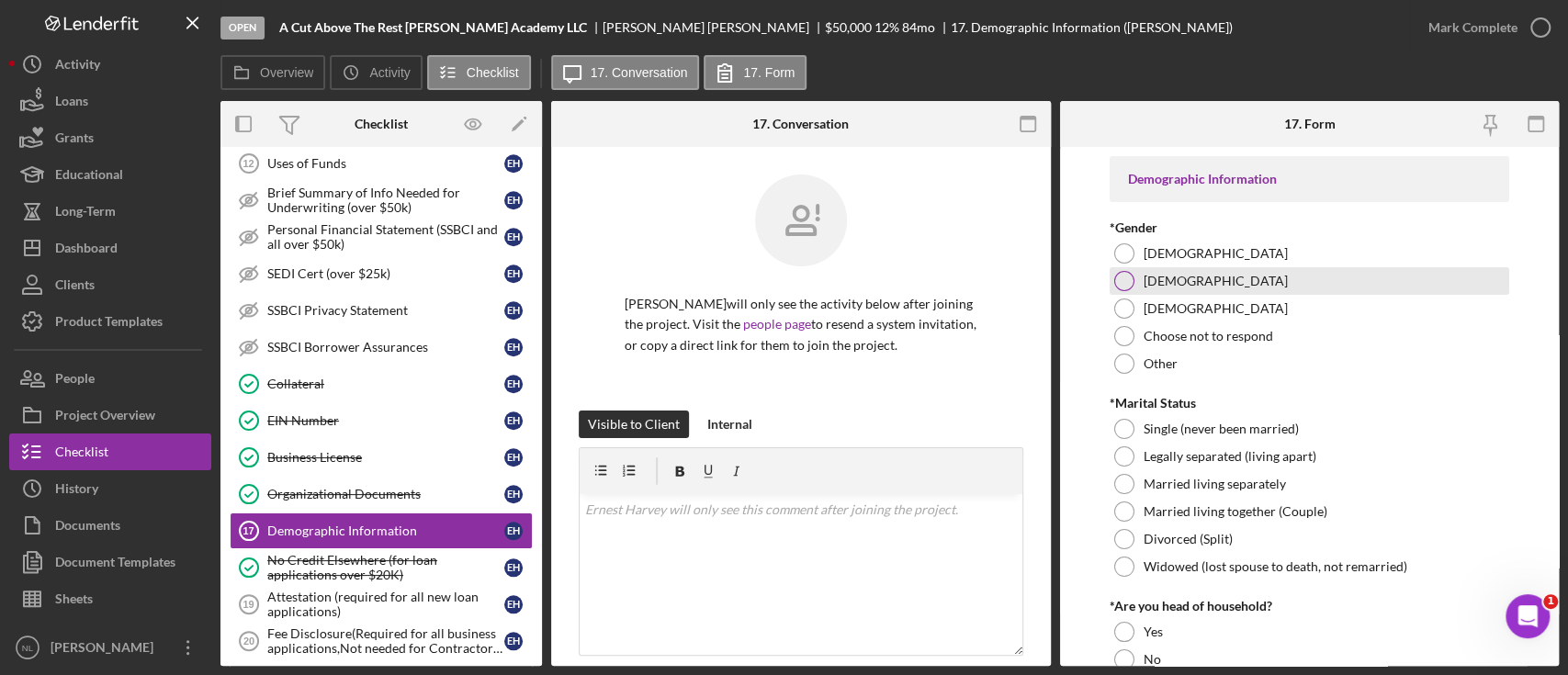
click at [1161, 291] on div "[DEMOGRAPHIC_DATA]" at bounding box center [1309, 281] width 400 height 28
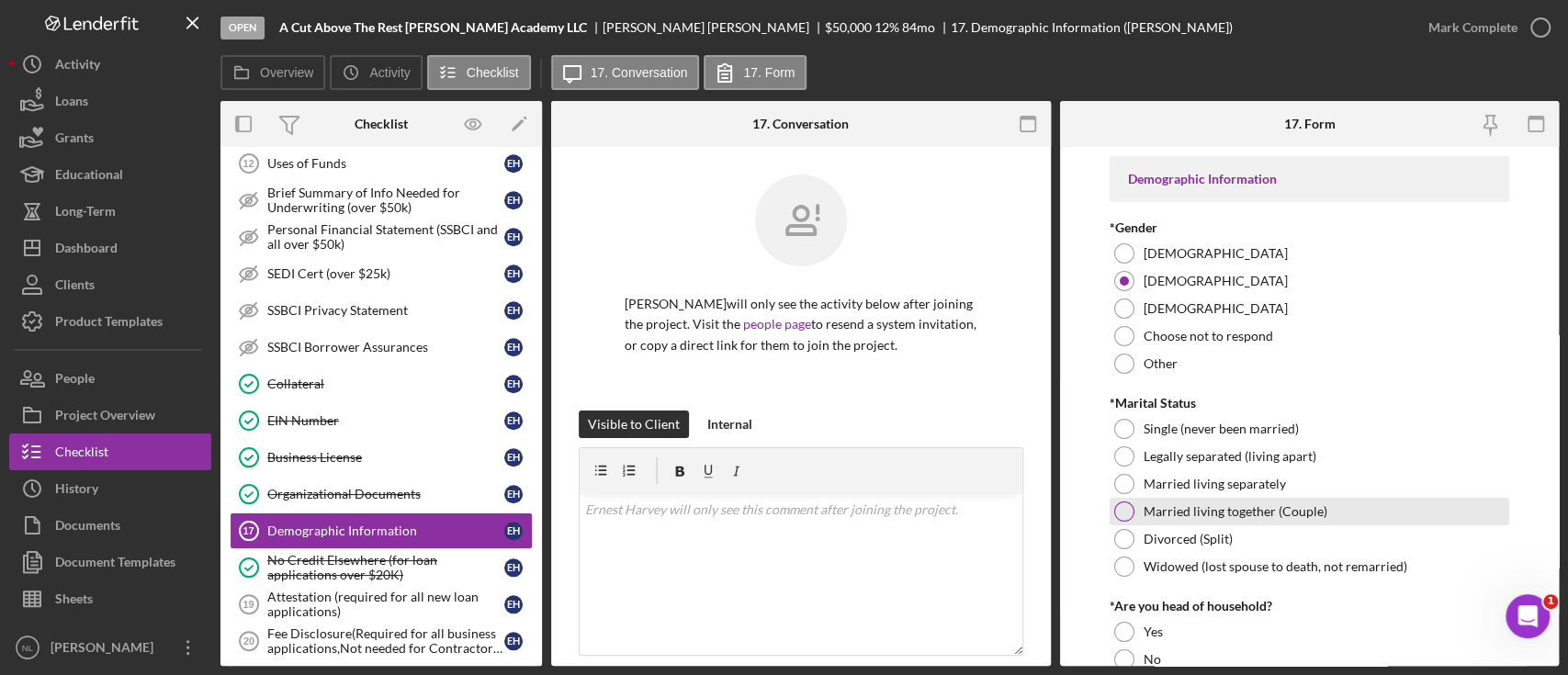
click at [1151, 499] on div "Married living together (Couple)" at bounding box center [1309, 511] width 400 height 28
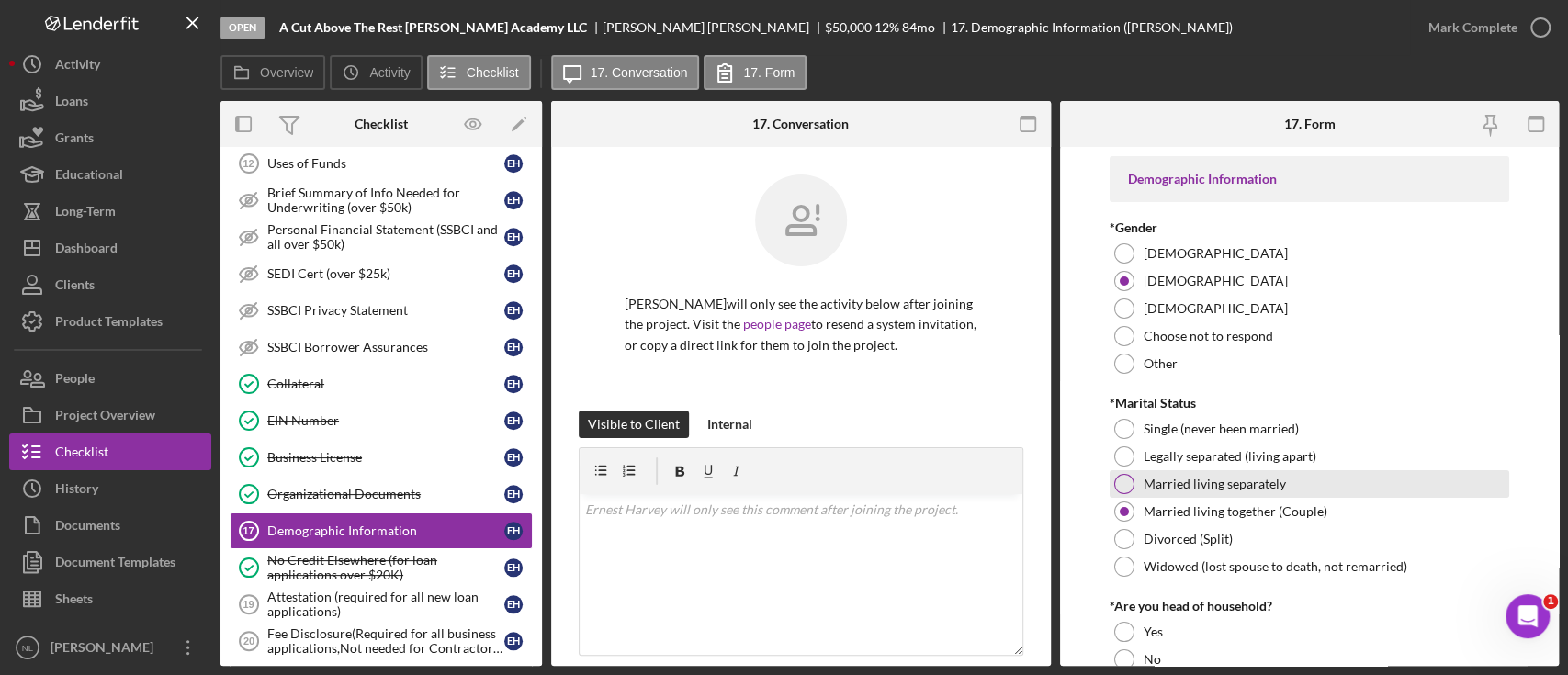
scroll to position [280, 0]
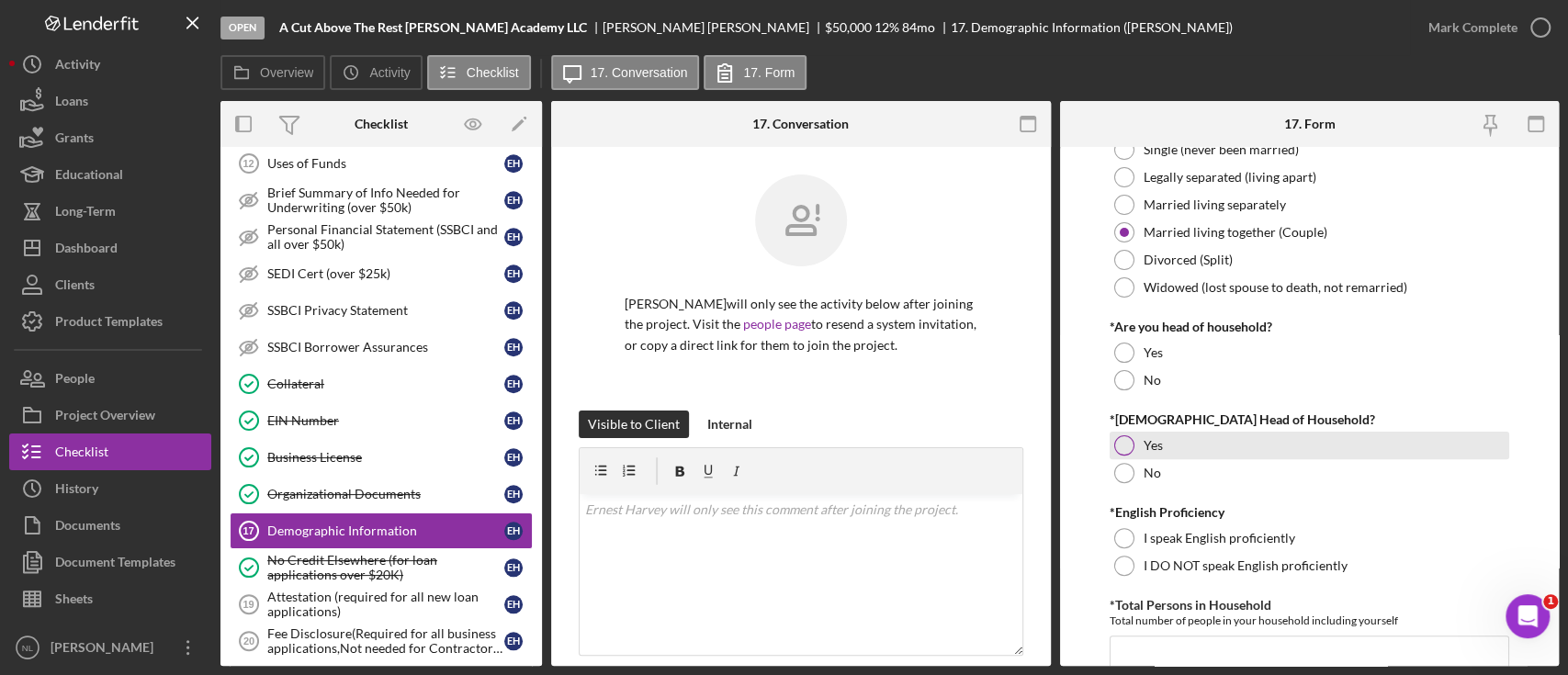
click at [1145, 441] on label "Yes" at bounding box center [1152, 445] width 19 height 15
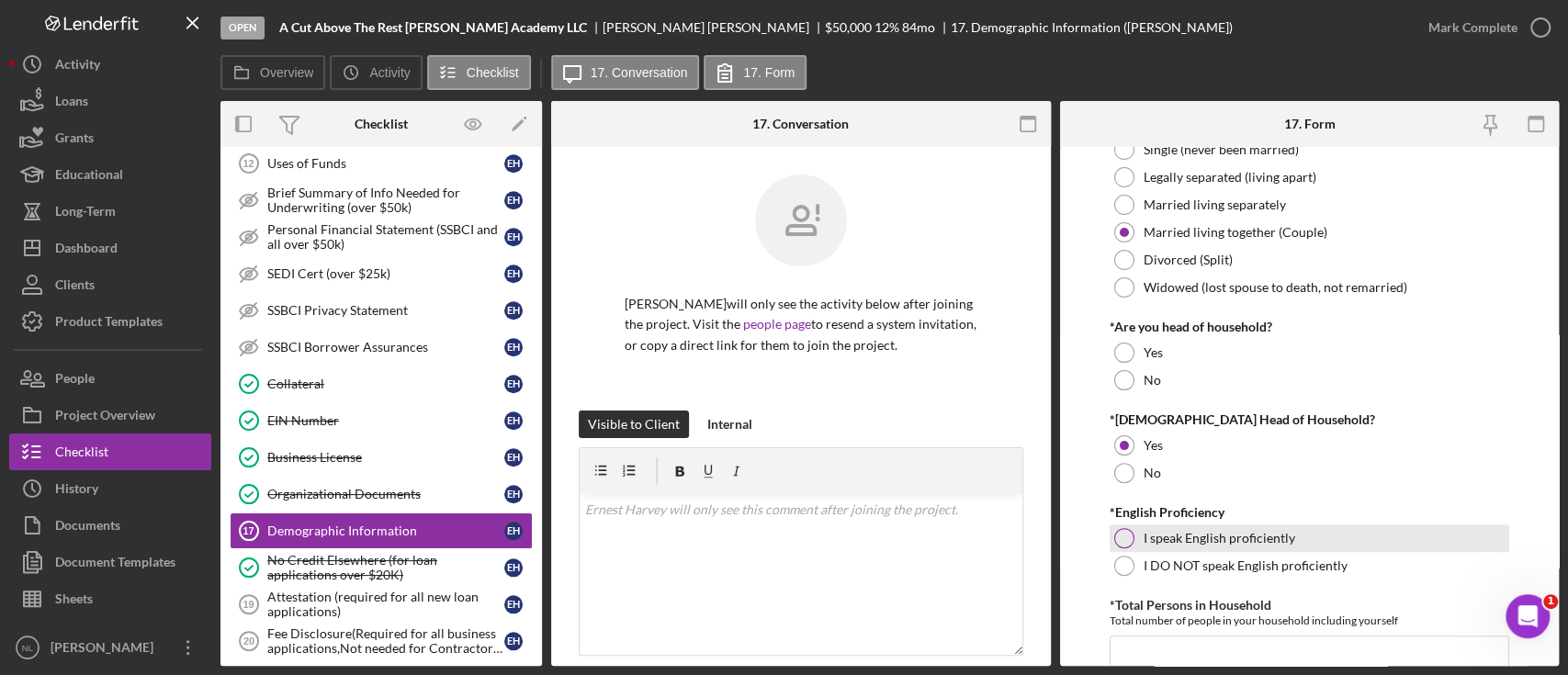
click at [1131, 535] on div at bounding box center [1125, 538] width 20 height 20
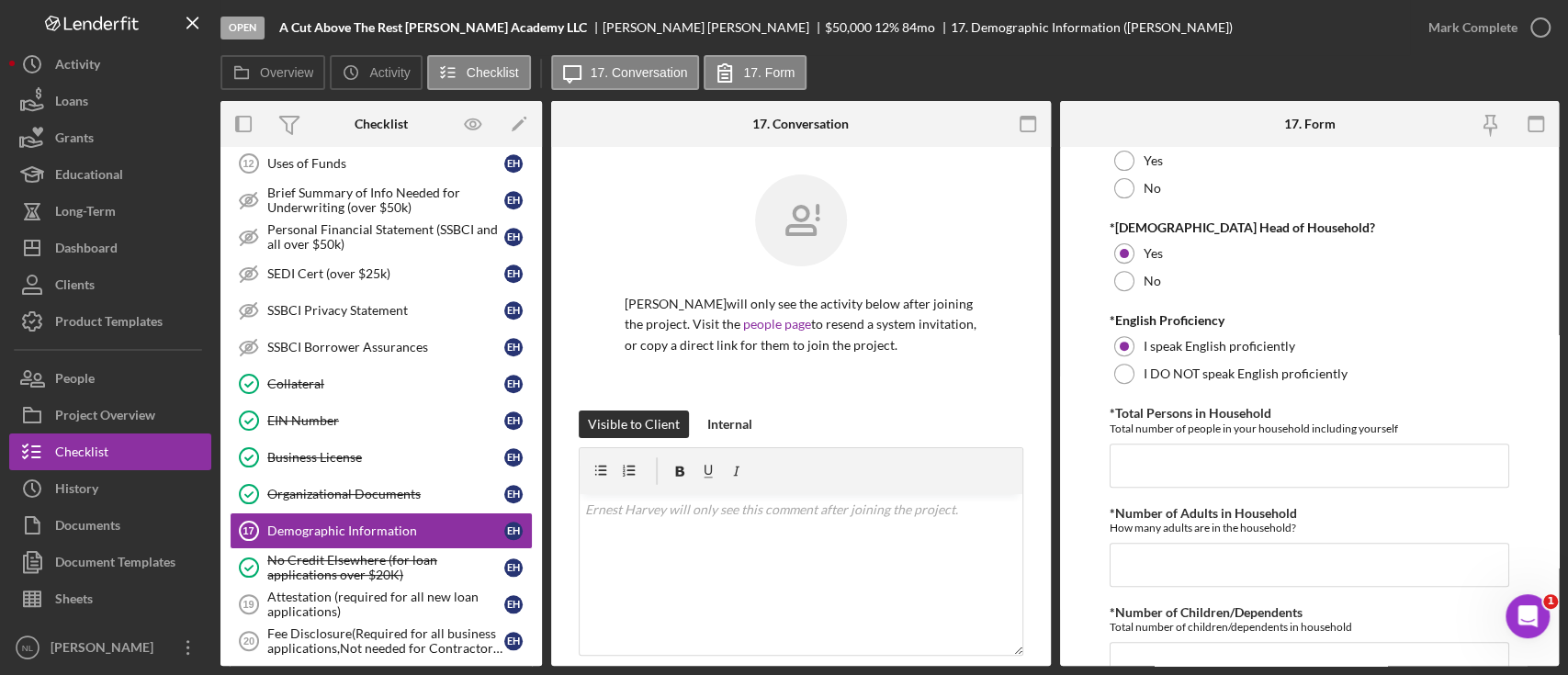
scroll to position [477, 0]
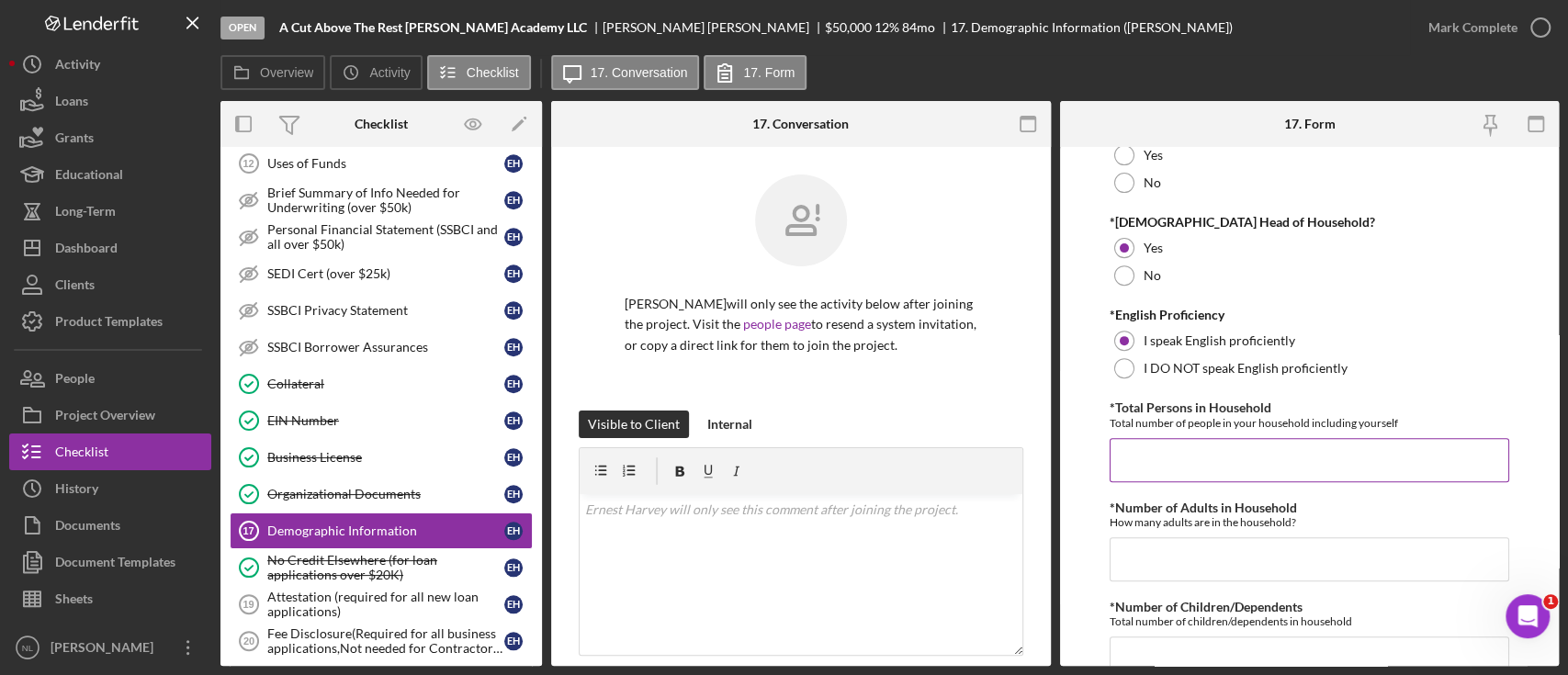
click at [1158, 448] on input "*Total Persons in Household" at bounding box center [1309, 460] width 400 height 44
type input "2"
click at [1143, 561] on input "*Number of Adults in Household" at bounding box center [1309, 559] width 400 height 44
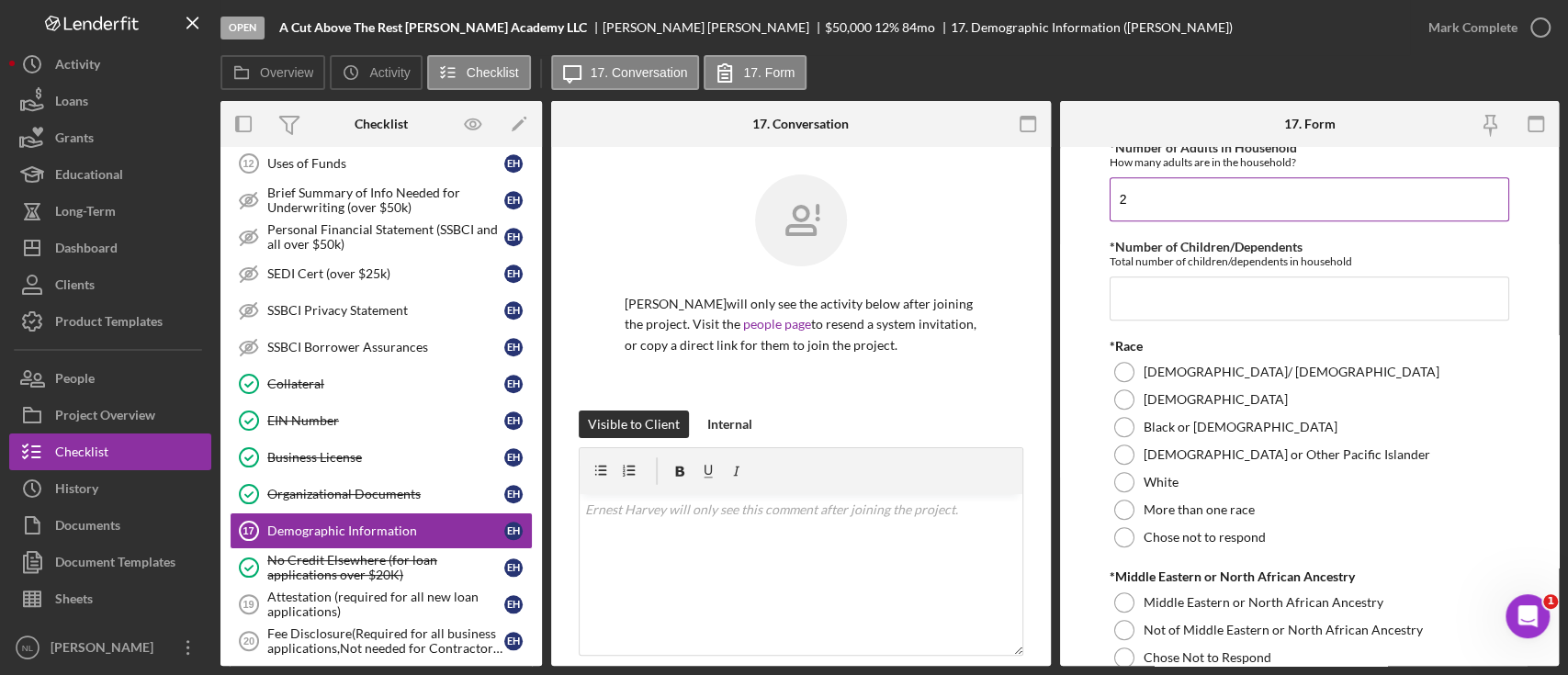
scroll to position [875, 0]
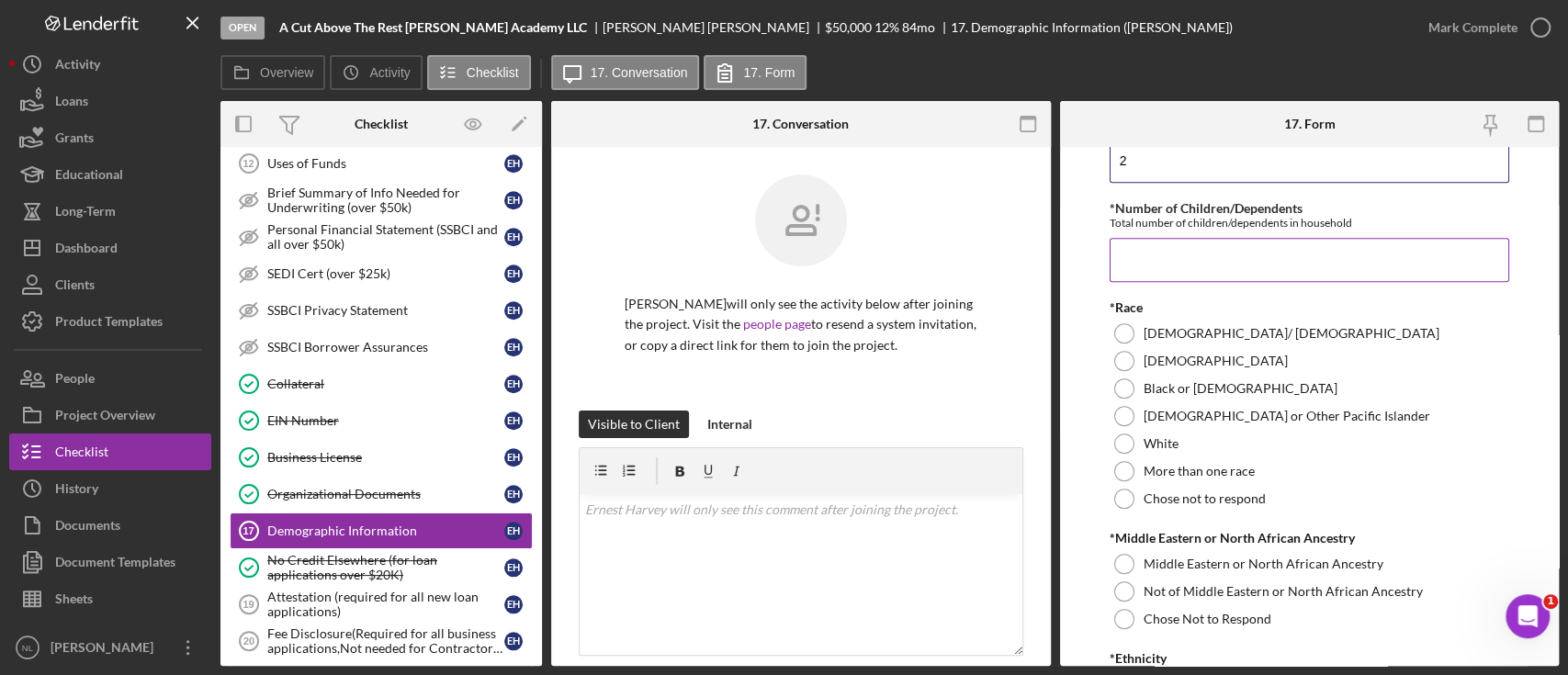
type input "2"
click at [1180, 268] on input "*Number of Children/Dependents" at bounding box center [1309, 260] width 400 height 44
type input "0"
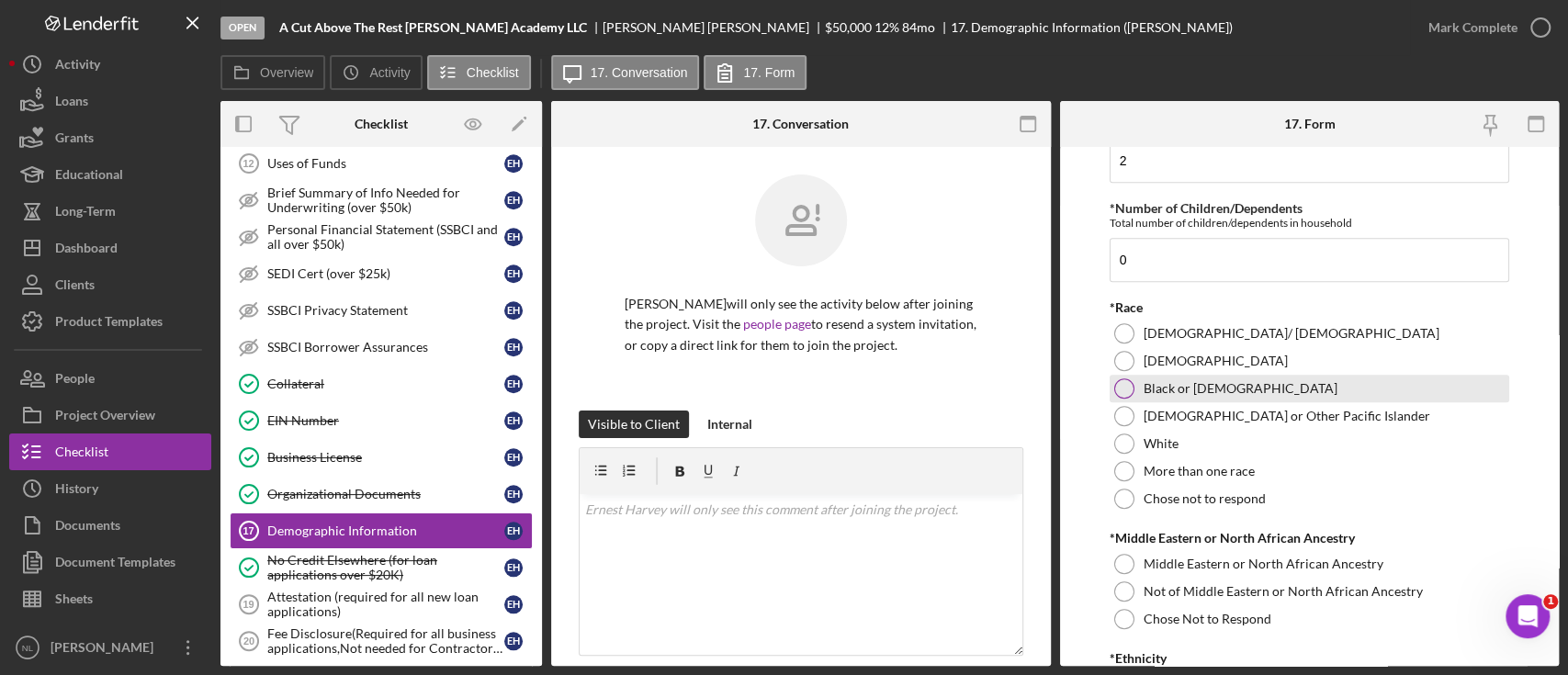
click at [1140, 389] on div "Black or [DEMOGRAPHIC_DATA]" at bounding box center [1309, 389] width 400 height 28
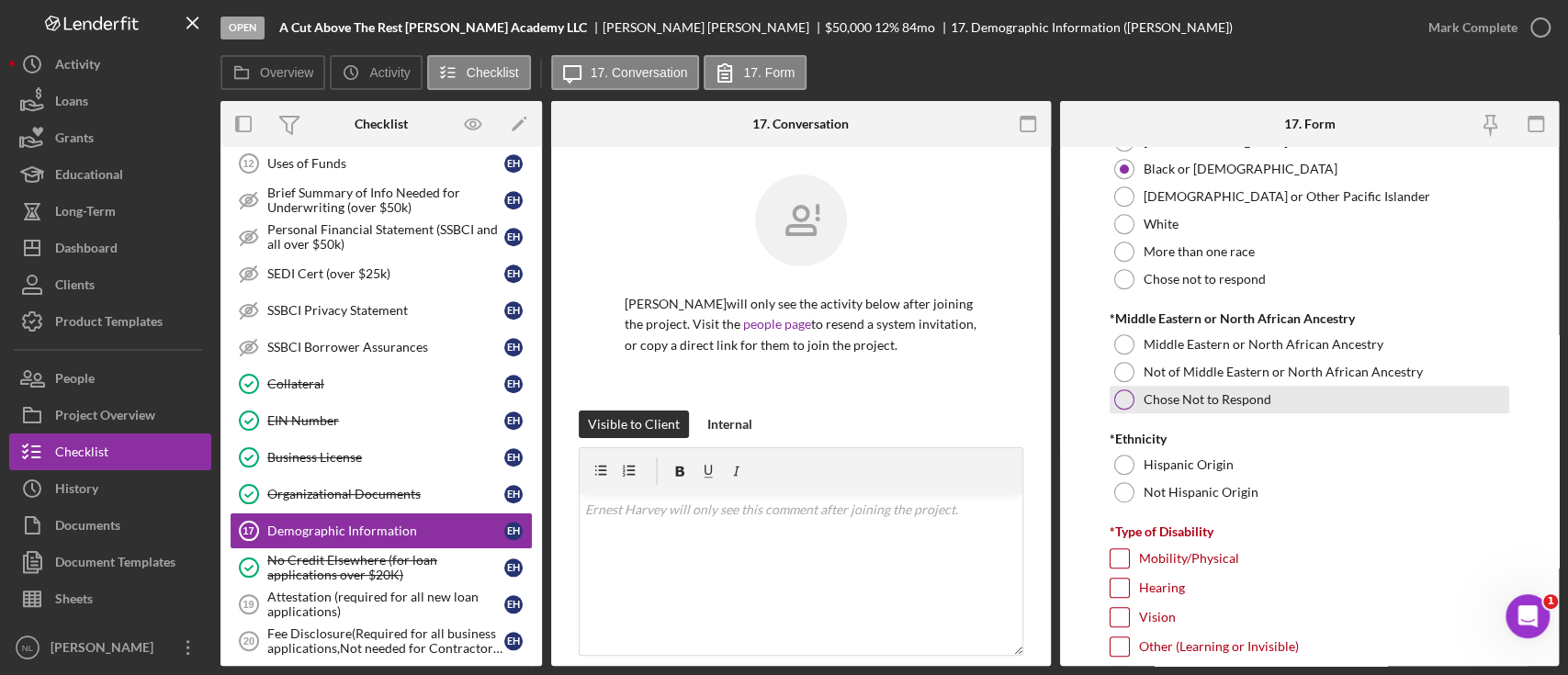
scroll to position [1100, 0]
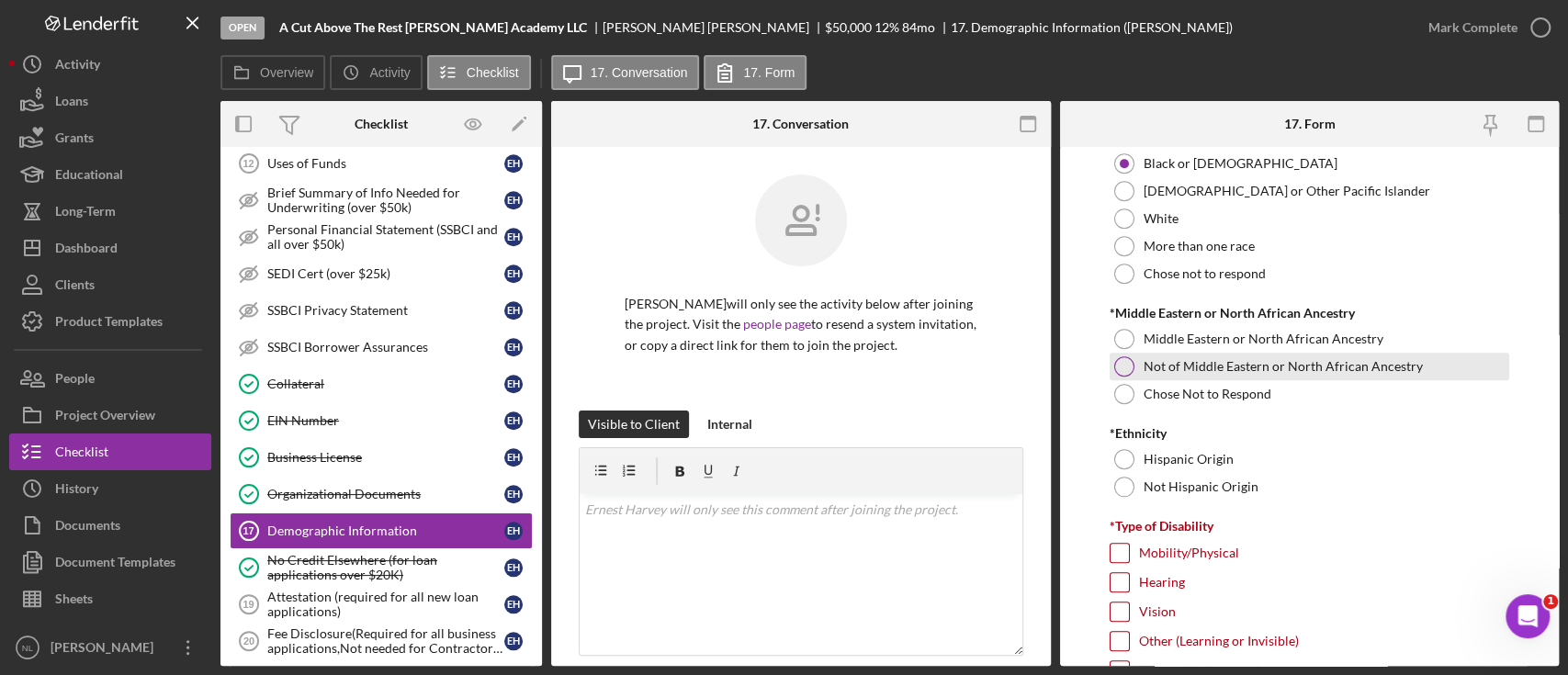
click at [1161, 364] on label "Not of Middle Eastern or North African Ancestry" at bounding box center [1283, 366] width 280 height 15
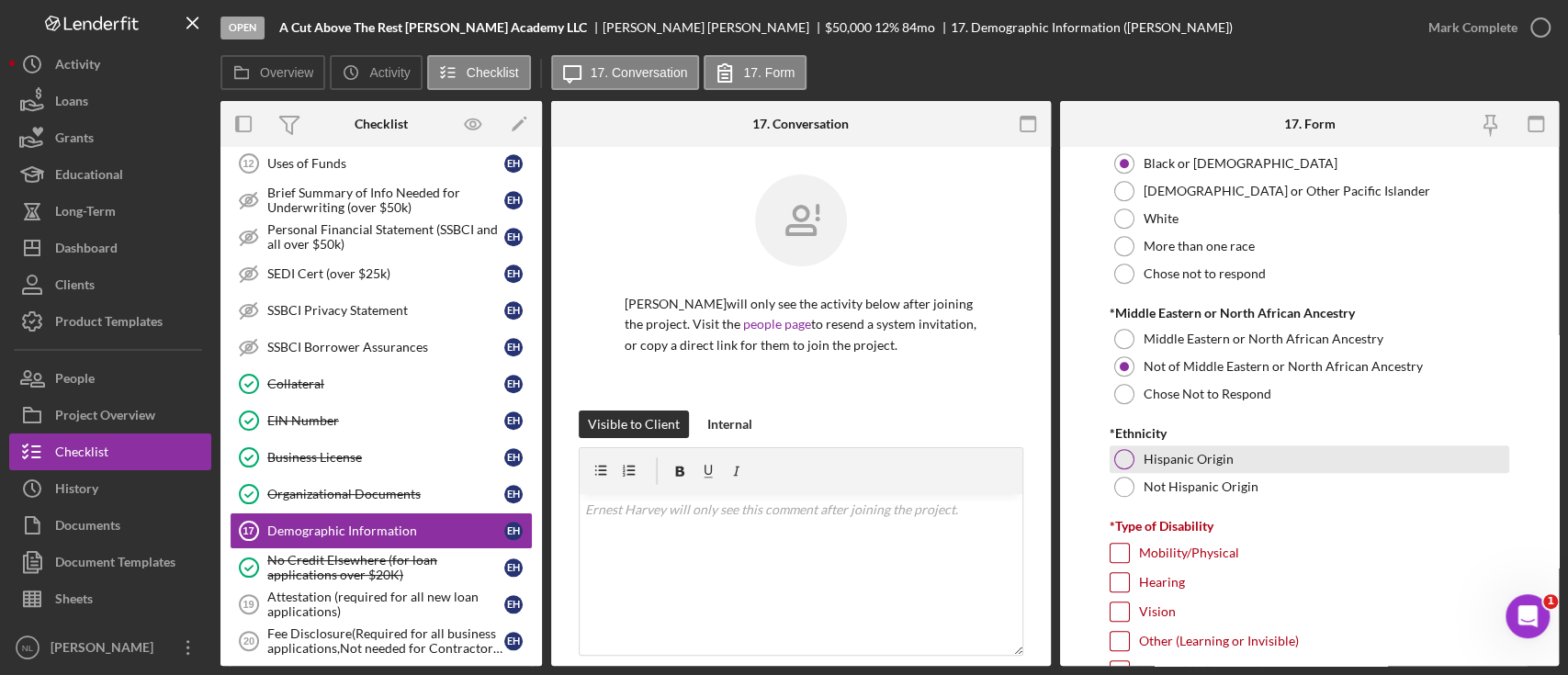
click at [1146, 463] on label "Hispanic Origin" at bounding box center [1188, 459] width 90 height 15
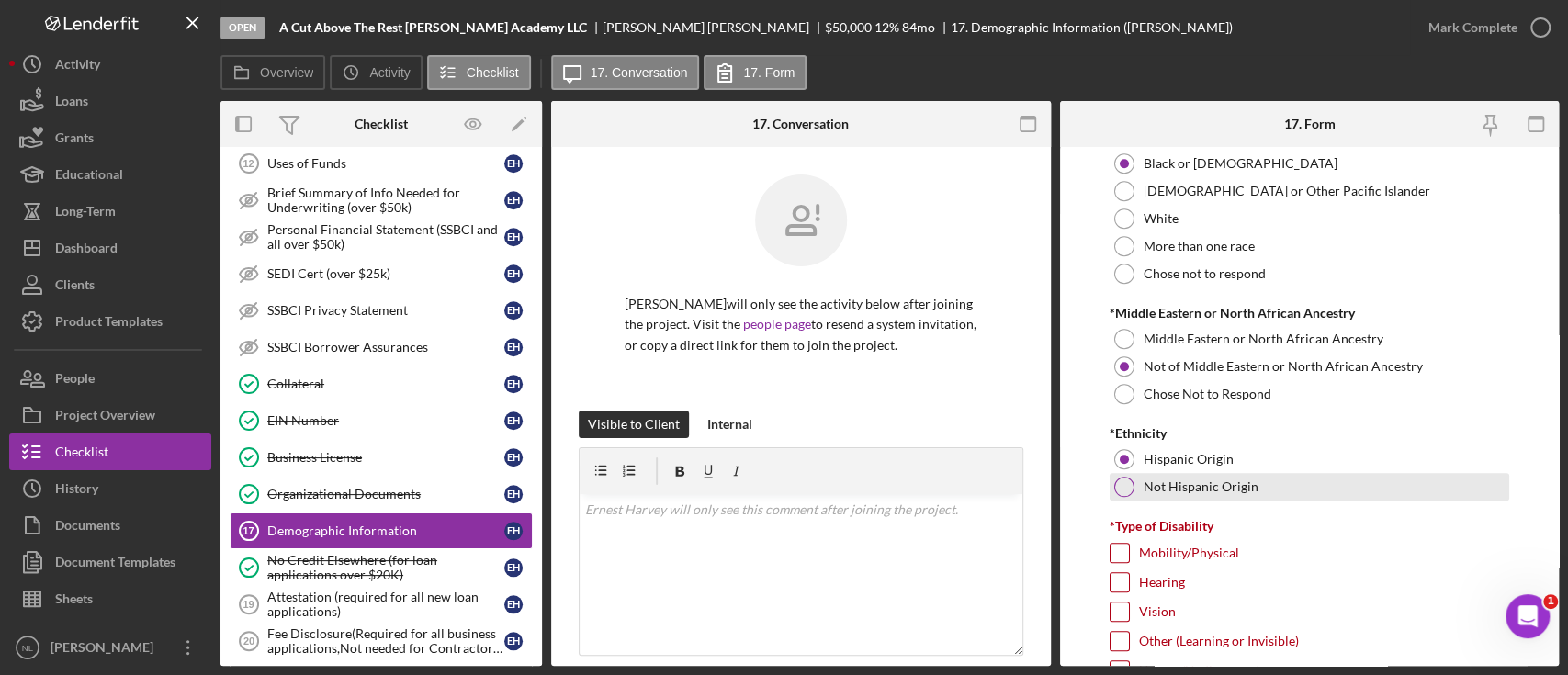
click at [1138, 475] on div "Not Hispanic Origin" at bounding box center [1309, 487] width 400 height 28
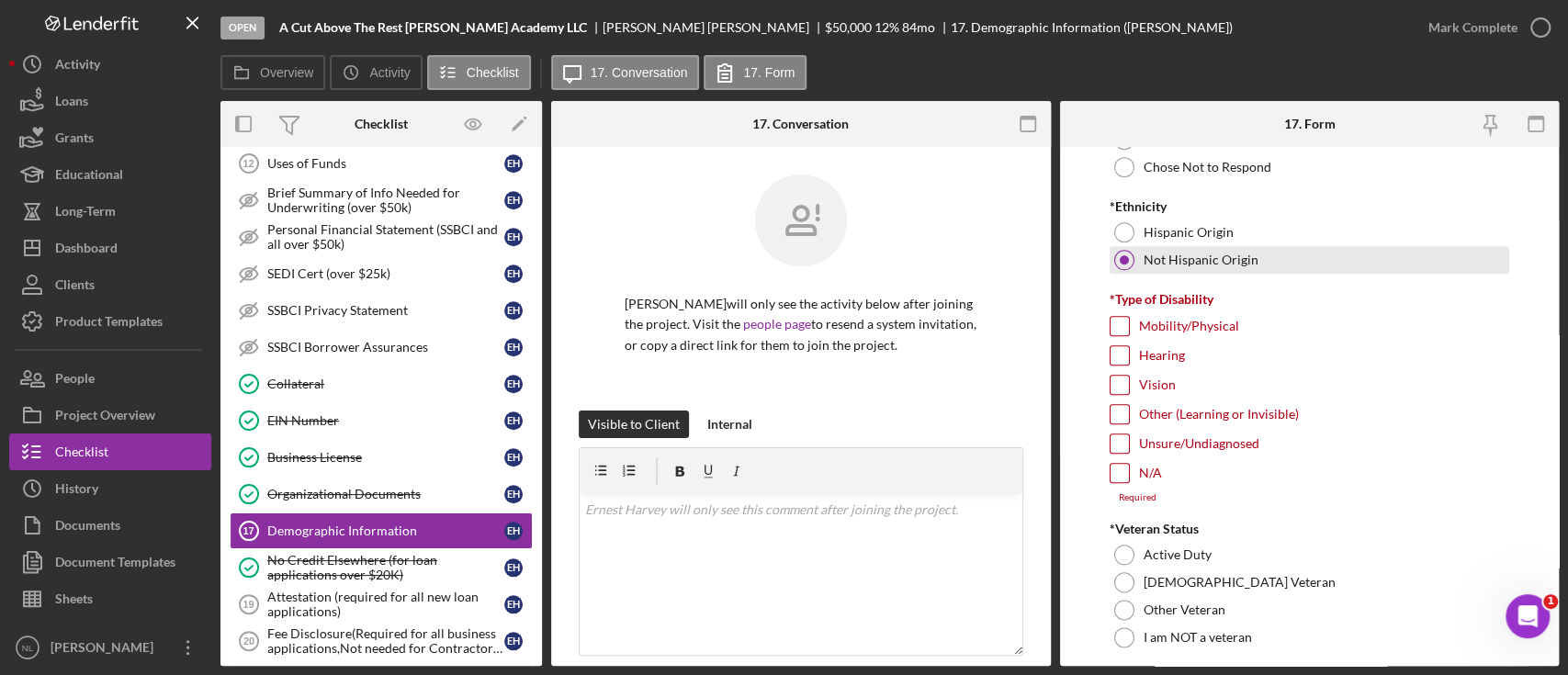
scroll to position [1394, 0]
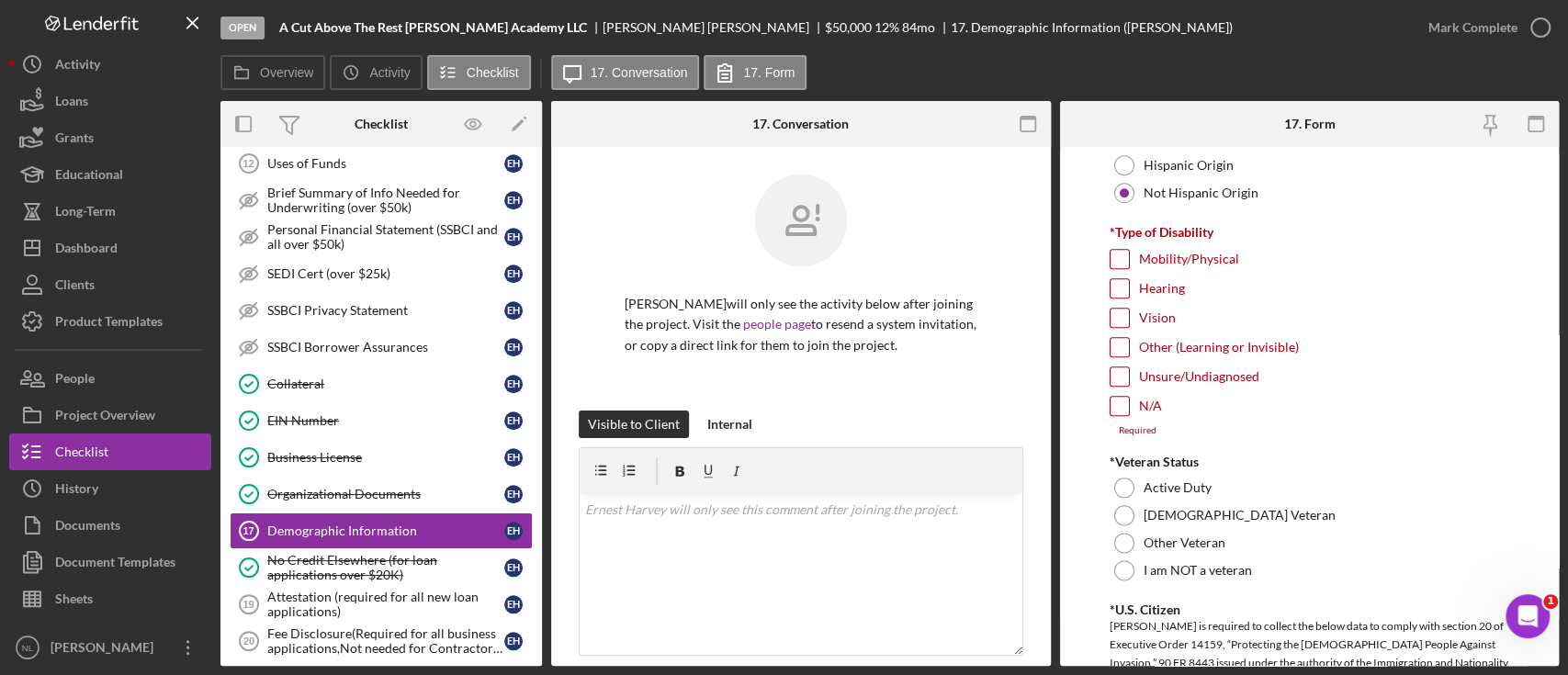
click at [1131, 415] on div "N/A" at bounding box center [1309, 410] width 400 height 30
click at [1121, 401] on input "N/A" at bounding box center [1120, 405] width 19 height 19
checkbox input "true"
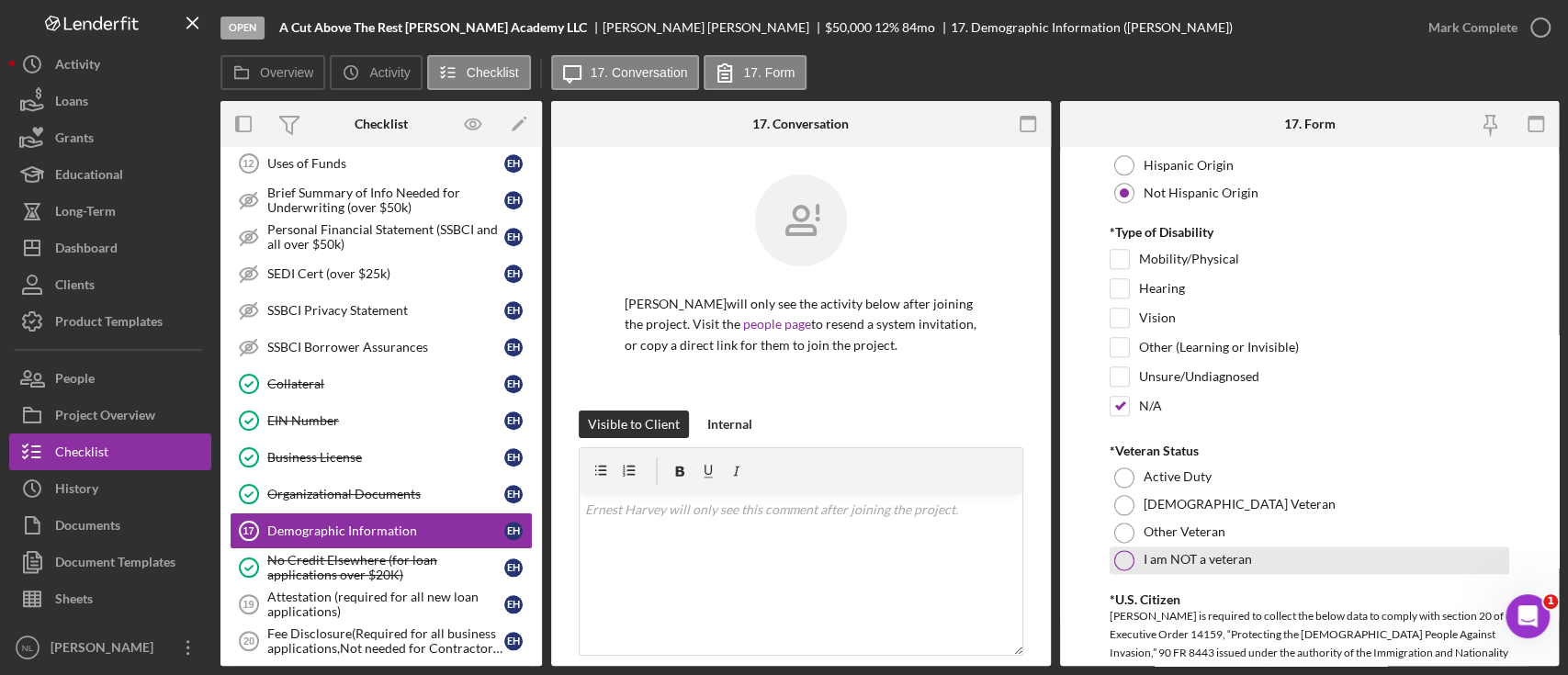
click at [1130, 557] on div at bounding box center [1125, 560] width 20 height 20
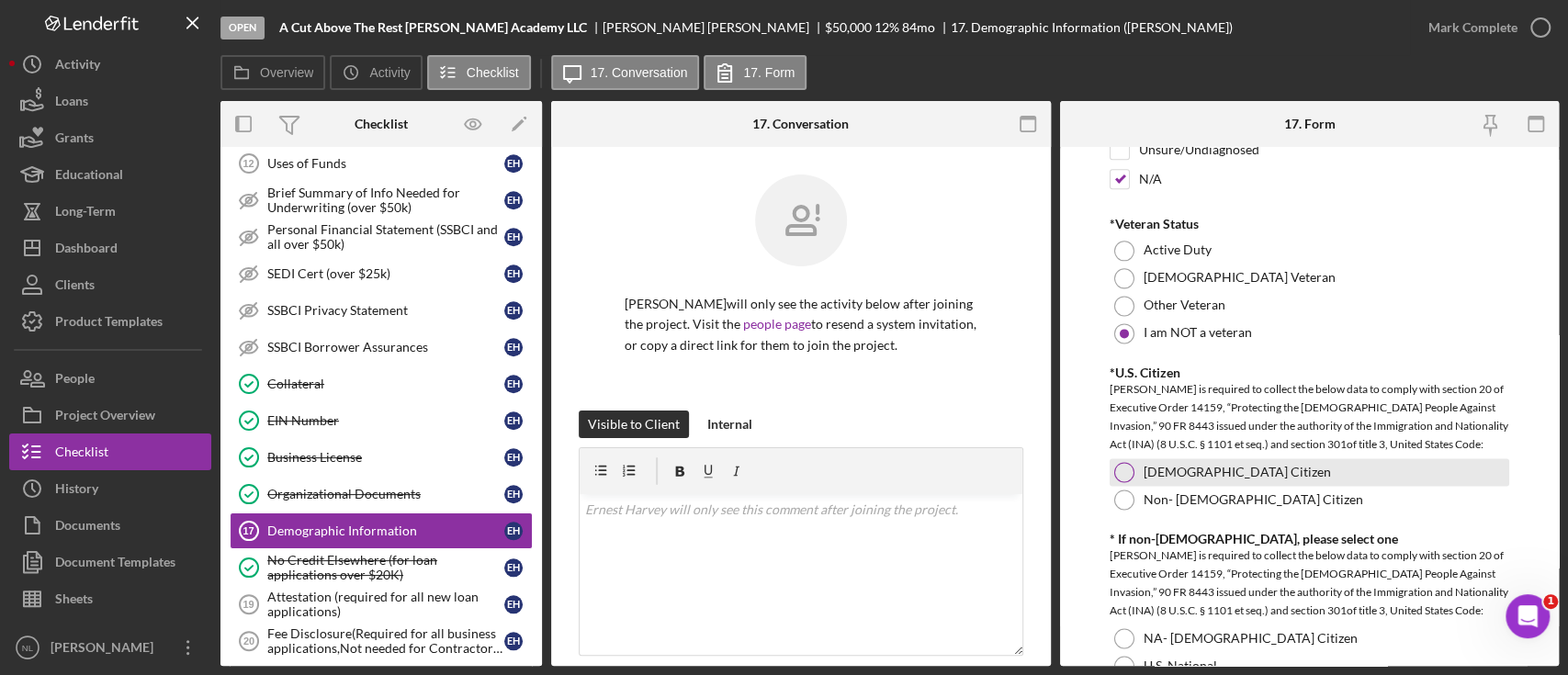
click at [1118, 477] on div at bounding box center [1125, 472] width 20 height 20
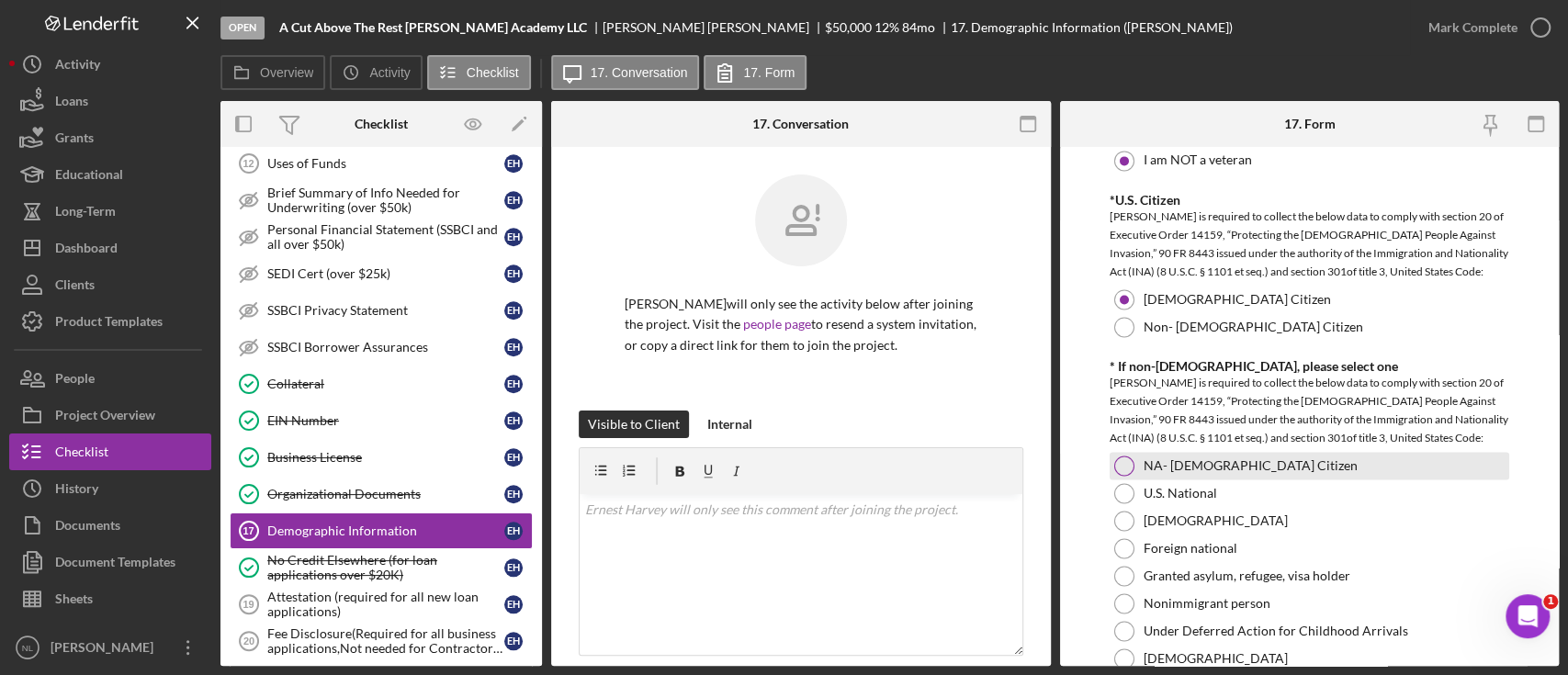
click at [1122, 464] on div at bounding box center [1125, 465] width 20 height 20
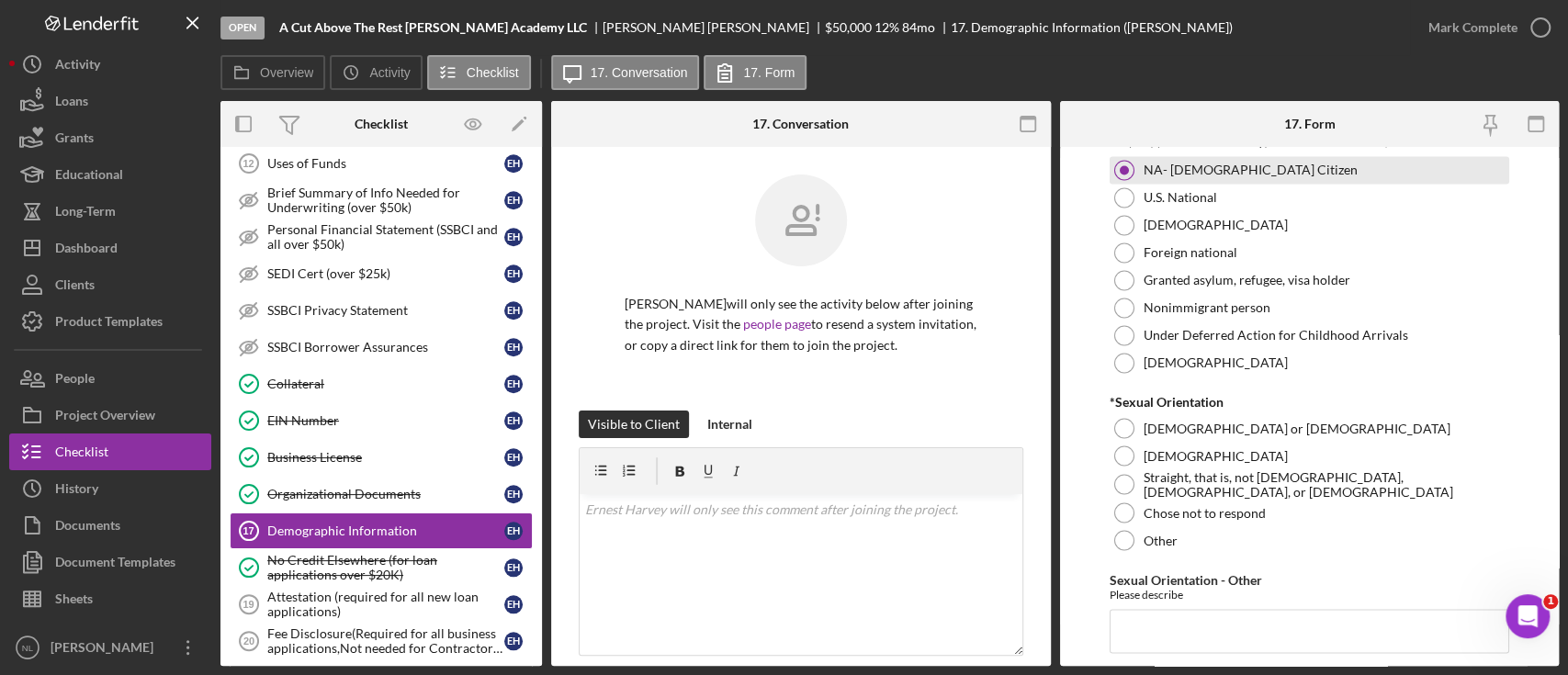
scroll to position [2237, 0]
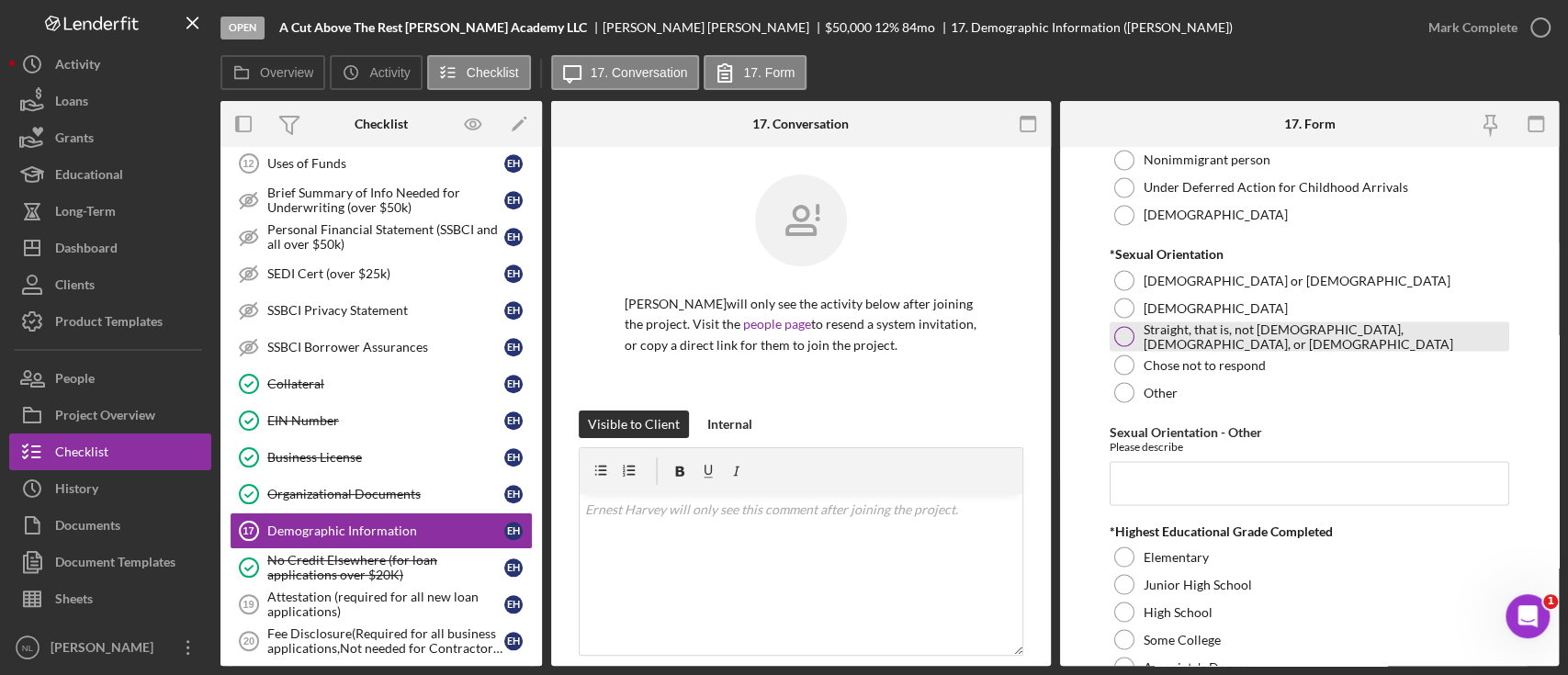
click at [1121, 326] on div at bounding box center [1125, 336] width 20 height 20
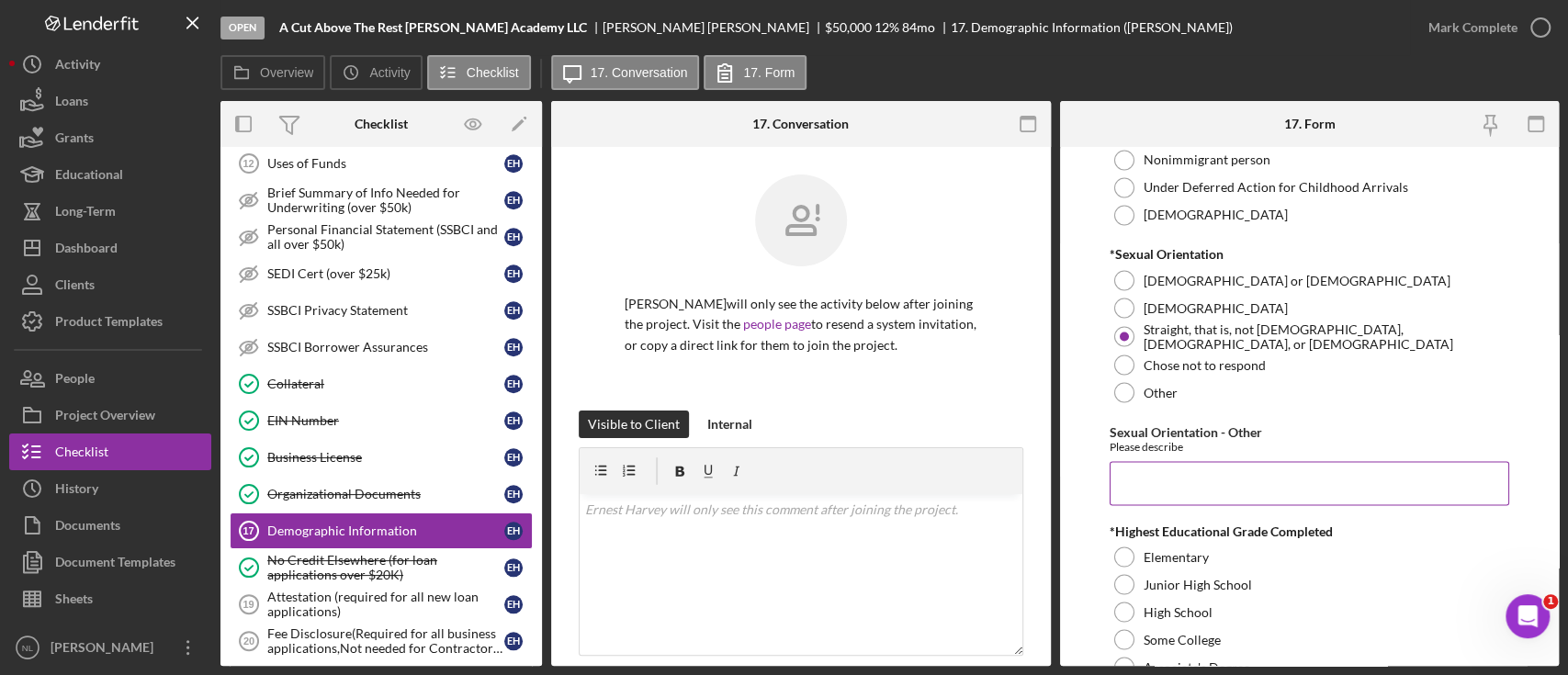
click at [1161, 493] on input "Sexual Orientation - Other" at bounding box center [1309, 483] width 400 height 44
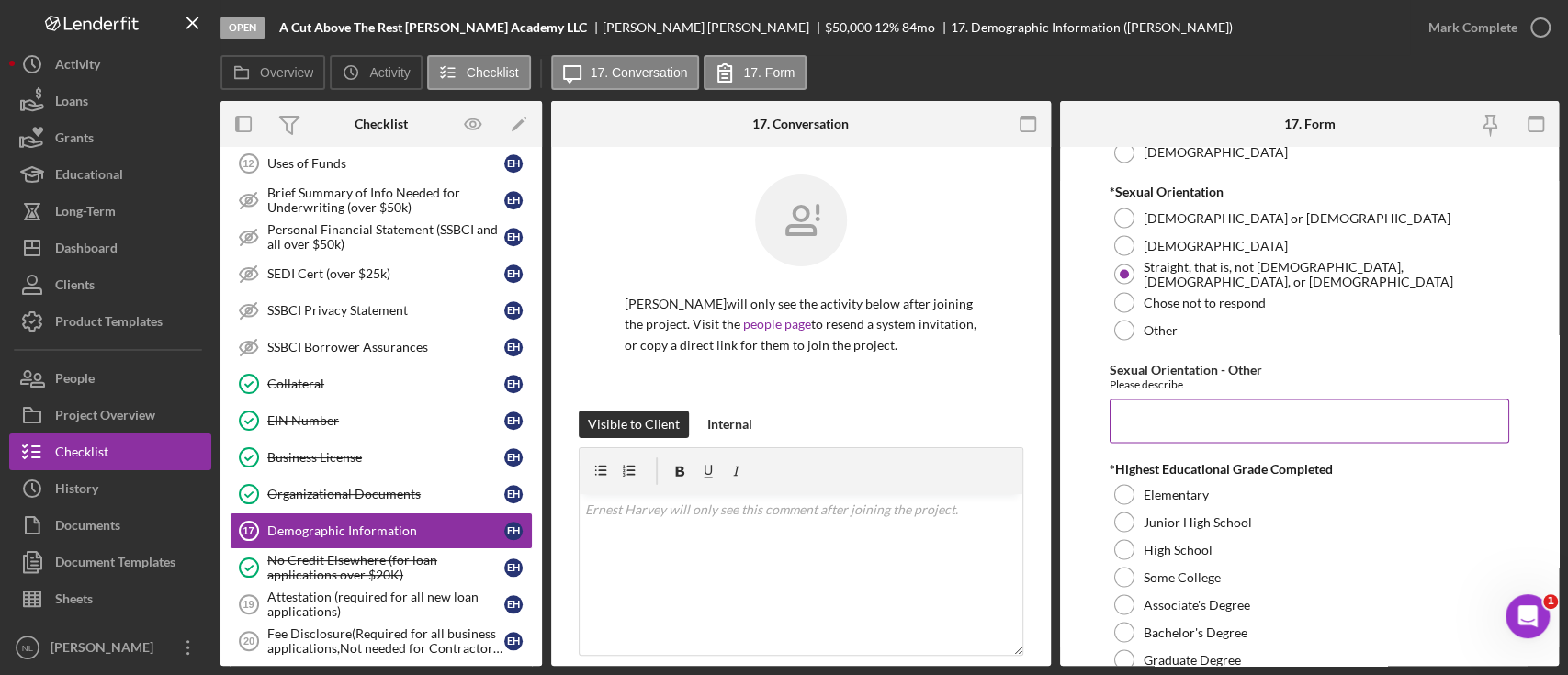
scroll to position [2419, 0]
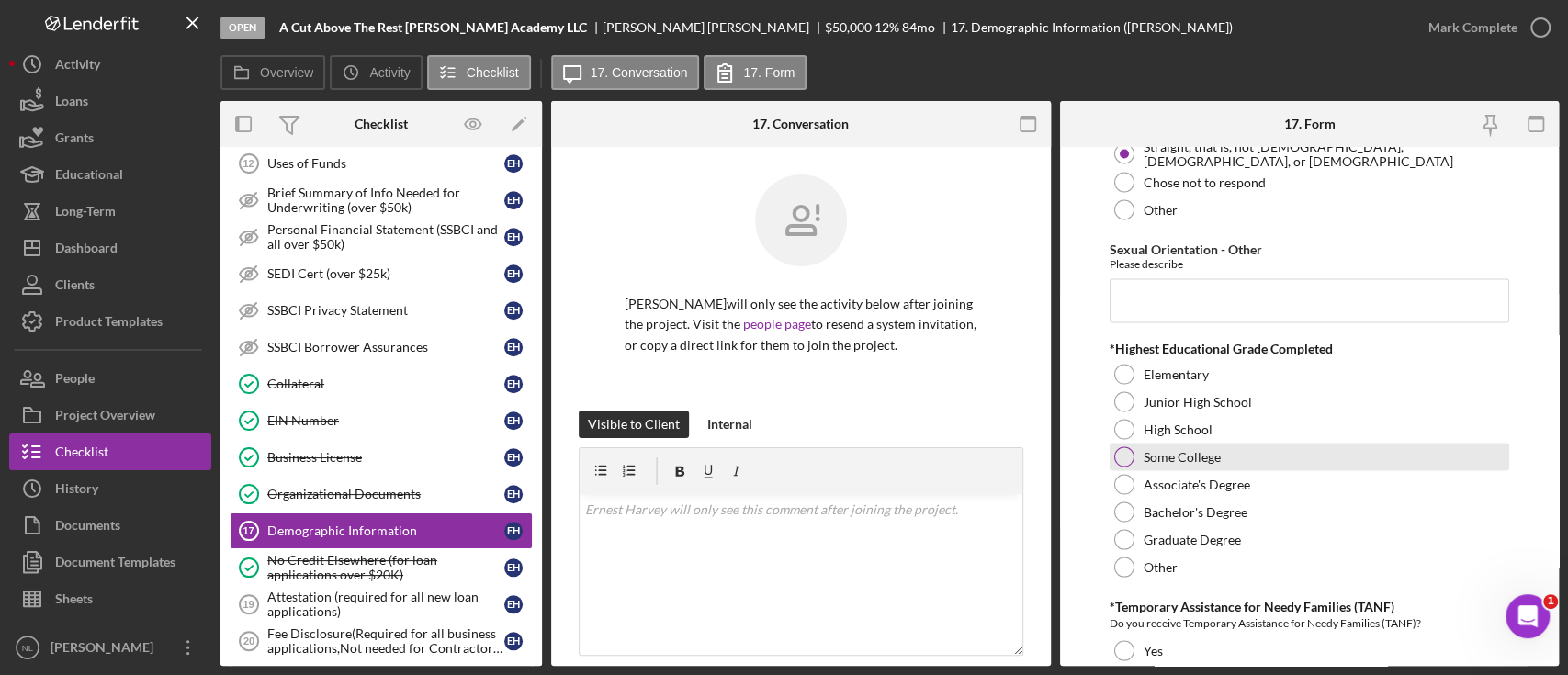
click at [1144, 451] on label "Some College" at bounding box center [1182, 456] width 77 height 15
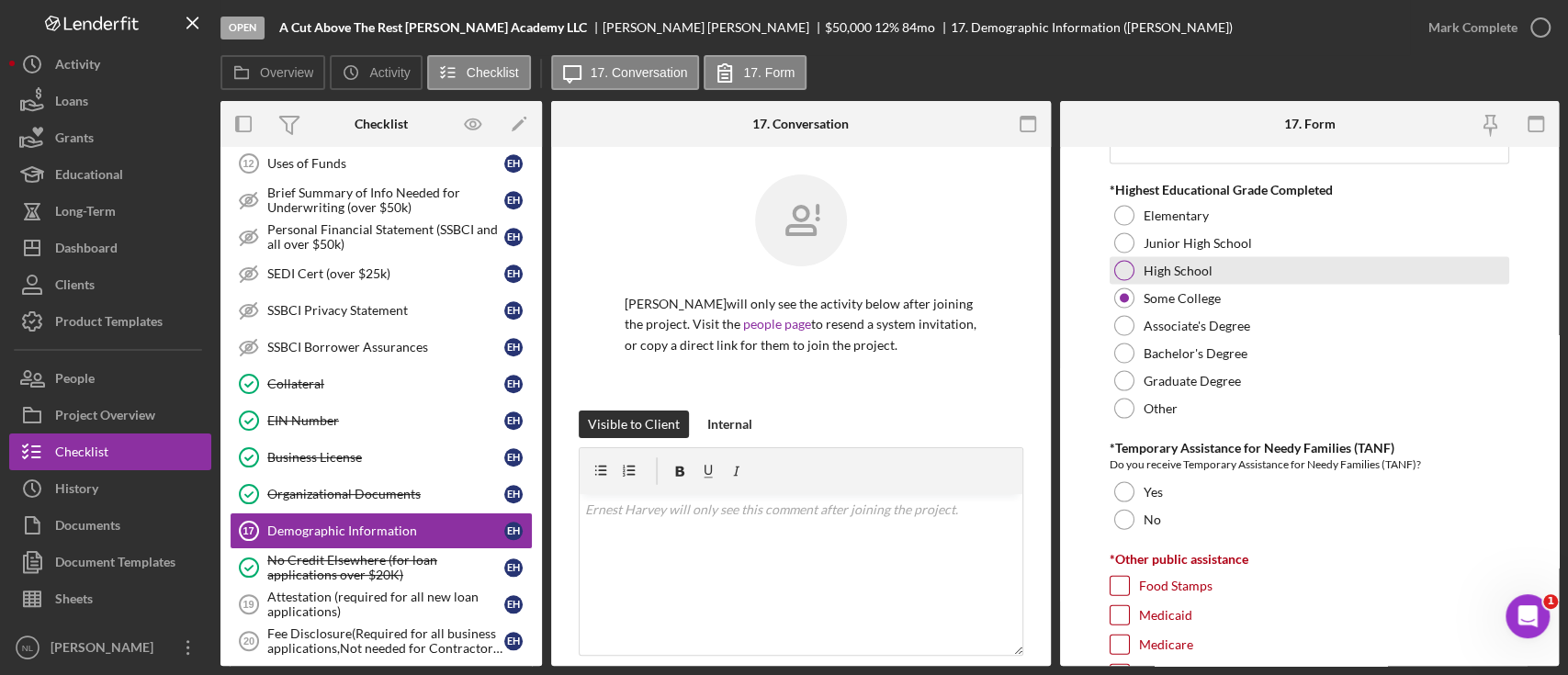
scroll to position [2579, 0]
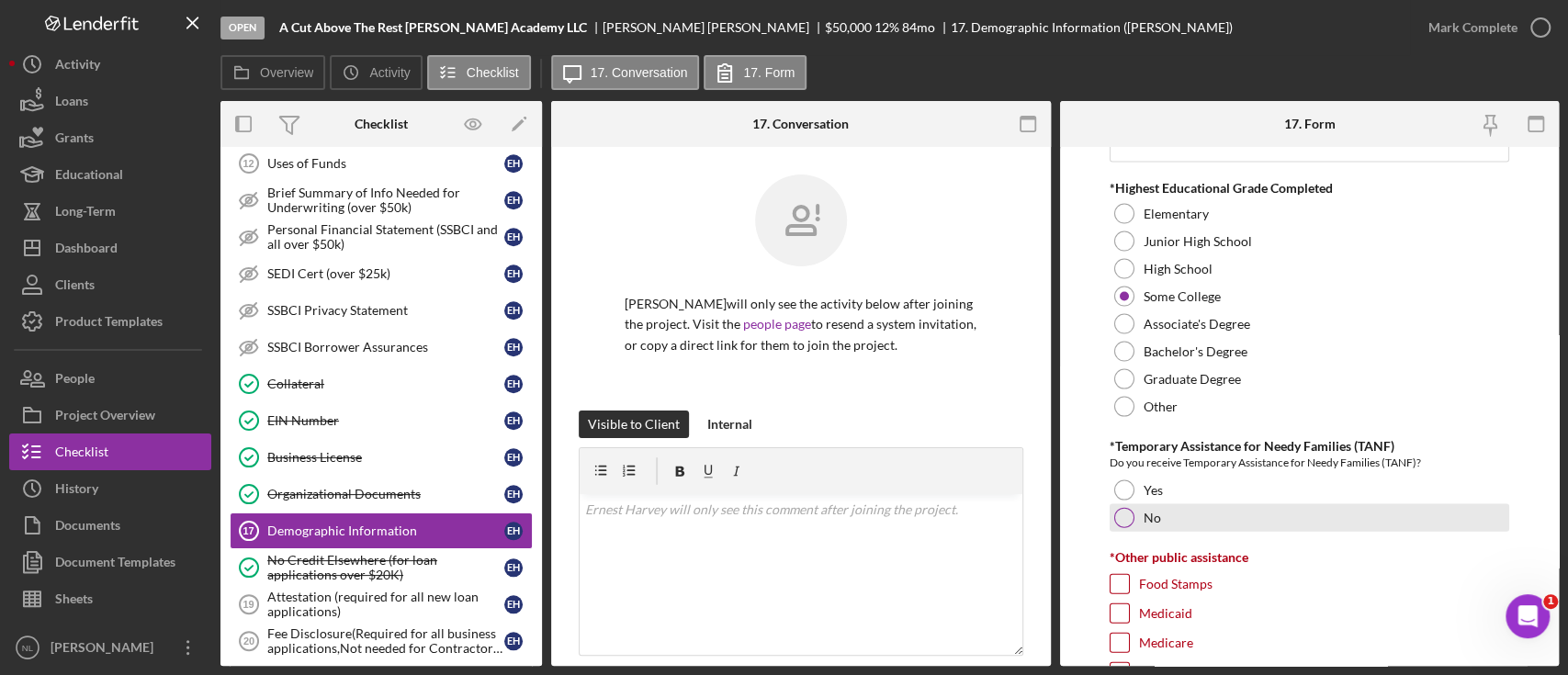
click at [1137, 524] on div "No" at bounding box center [1309, 518] width 400 height 28
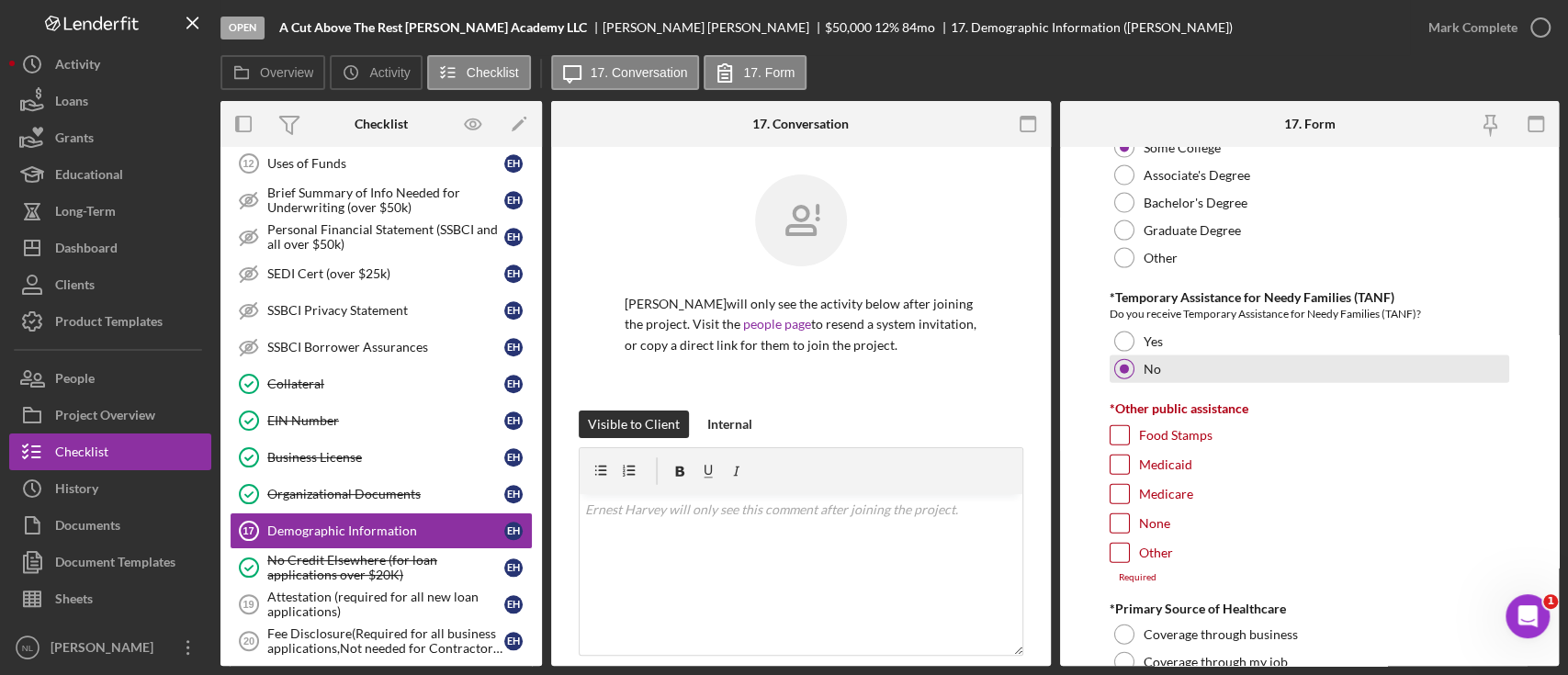
scroll to position [2749, 0]
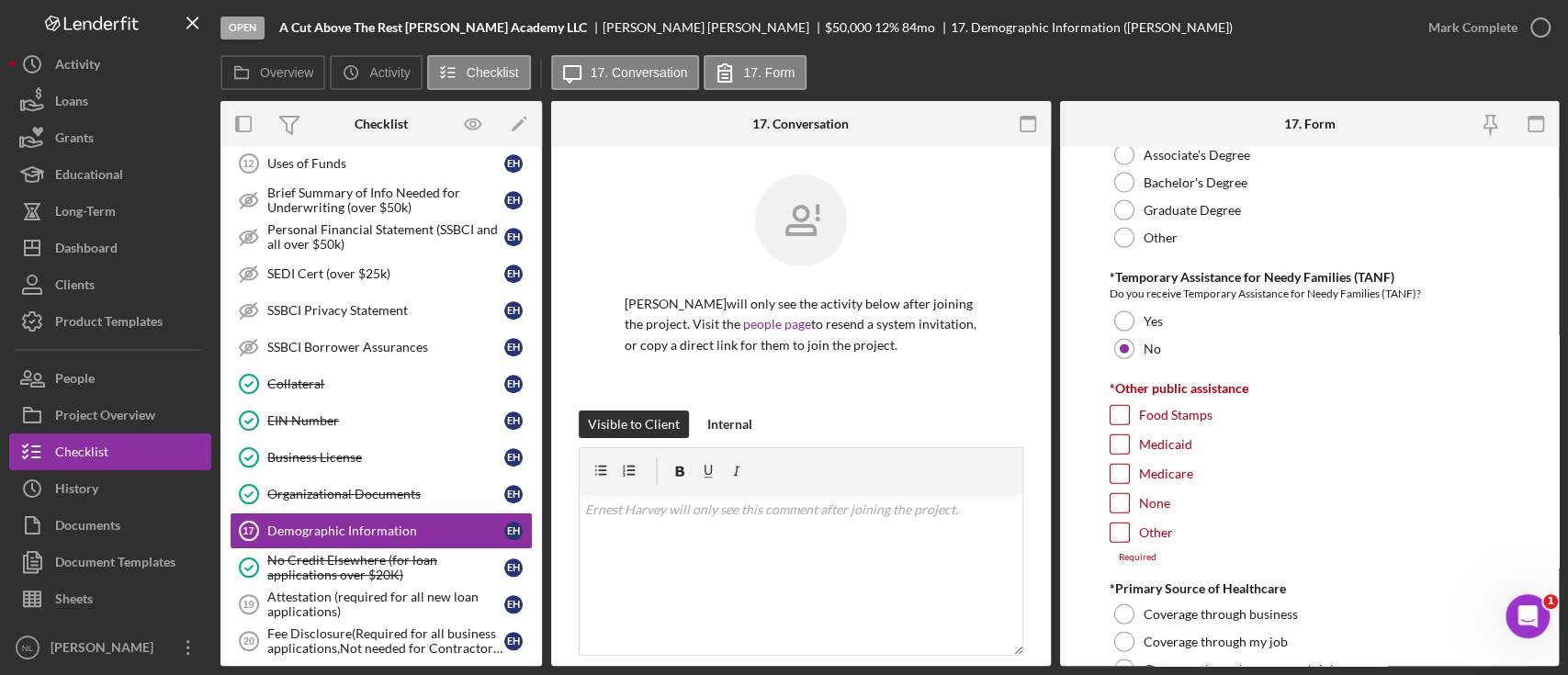
click at [1136, 537] on div "Other" at bounding box center [1309, 537] width 400 height 30
click at [1125, 510] on div "None" at bounding box center [1309, 507] width 400 height 30
click at [1113, 486] on div "Medicare" at bounding box center [1309, 479] width 400 height 30
click at [1117, 494] on input "None" at bounding box center [1120, 503] width 19 height 19
checkbox input "true"
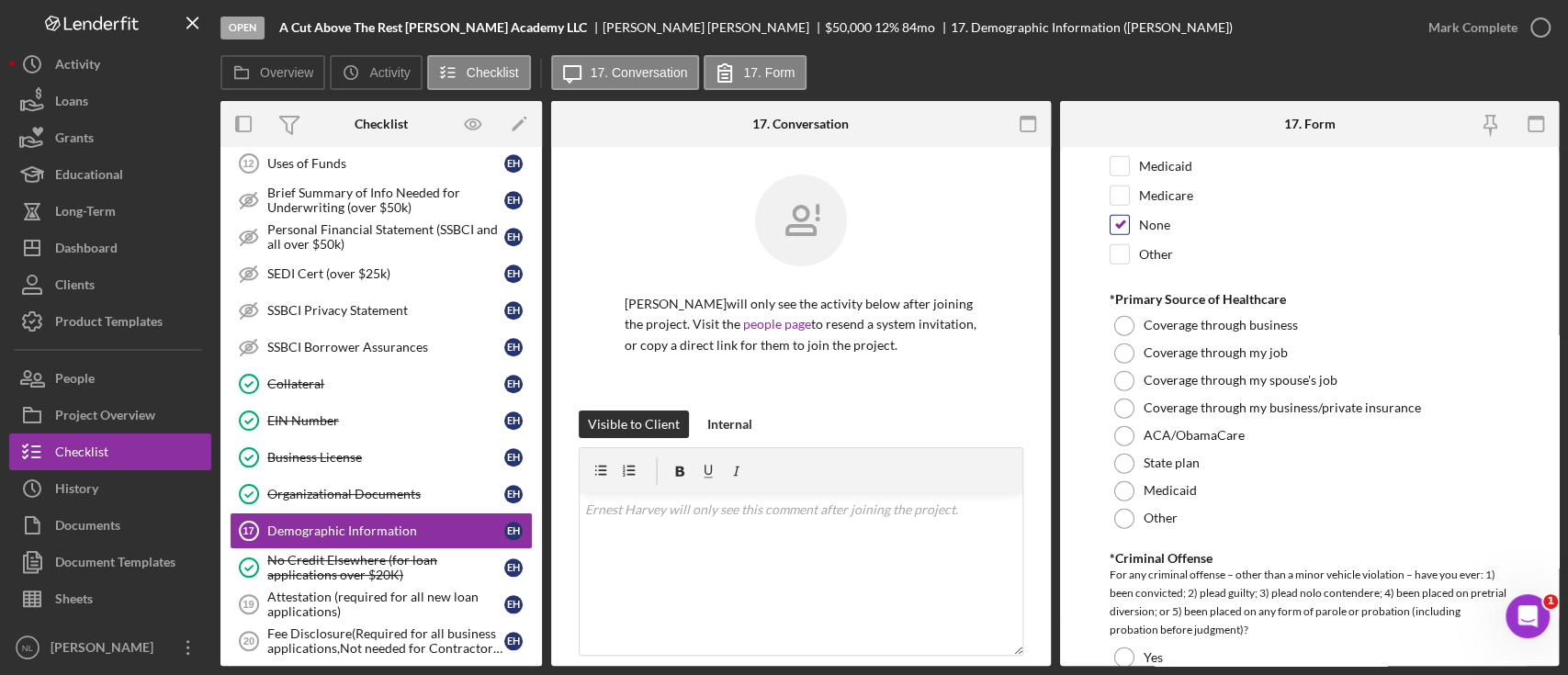
scroll to position [3031, 0]
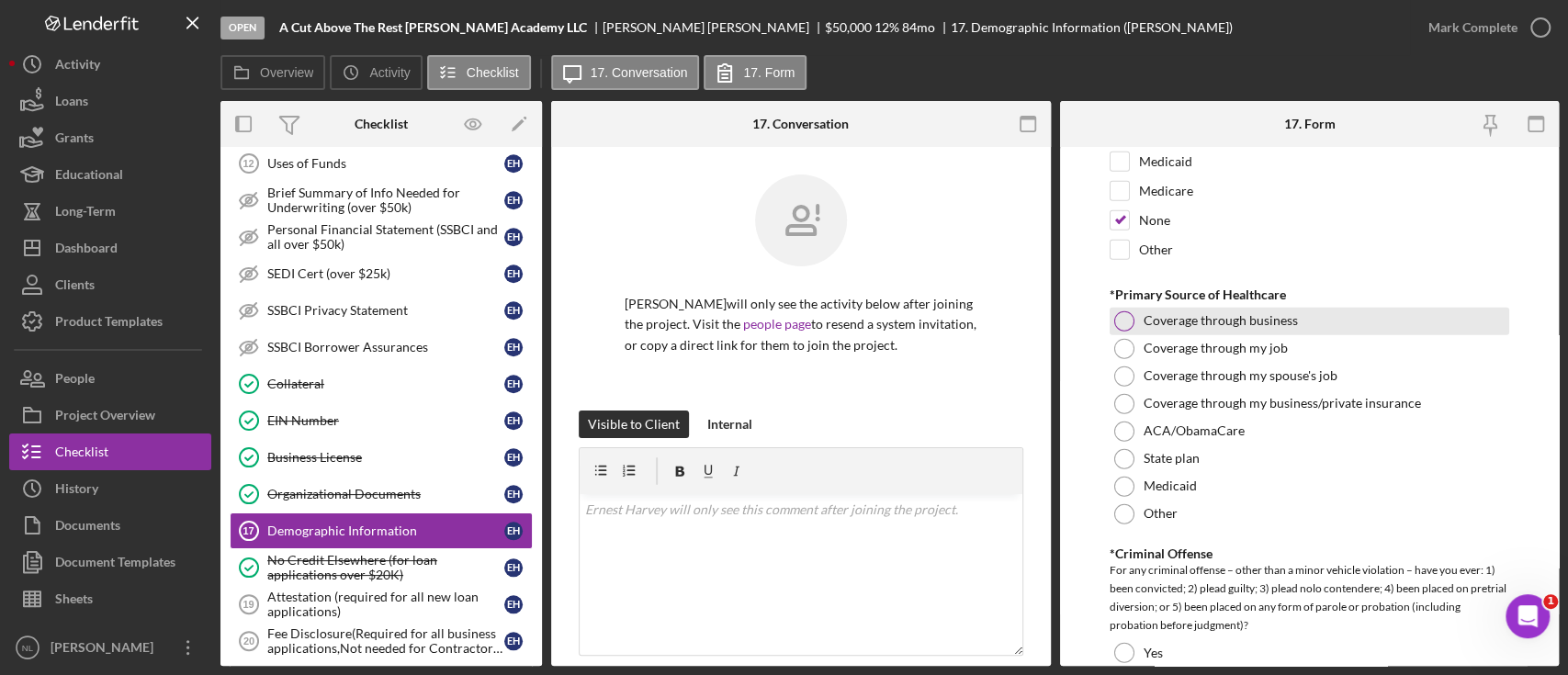
click at [1119, 311] on div at bounding box center [1125, 321] width 20 height 20
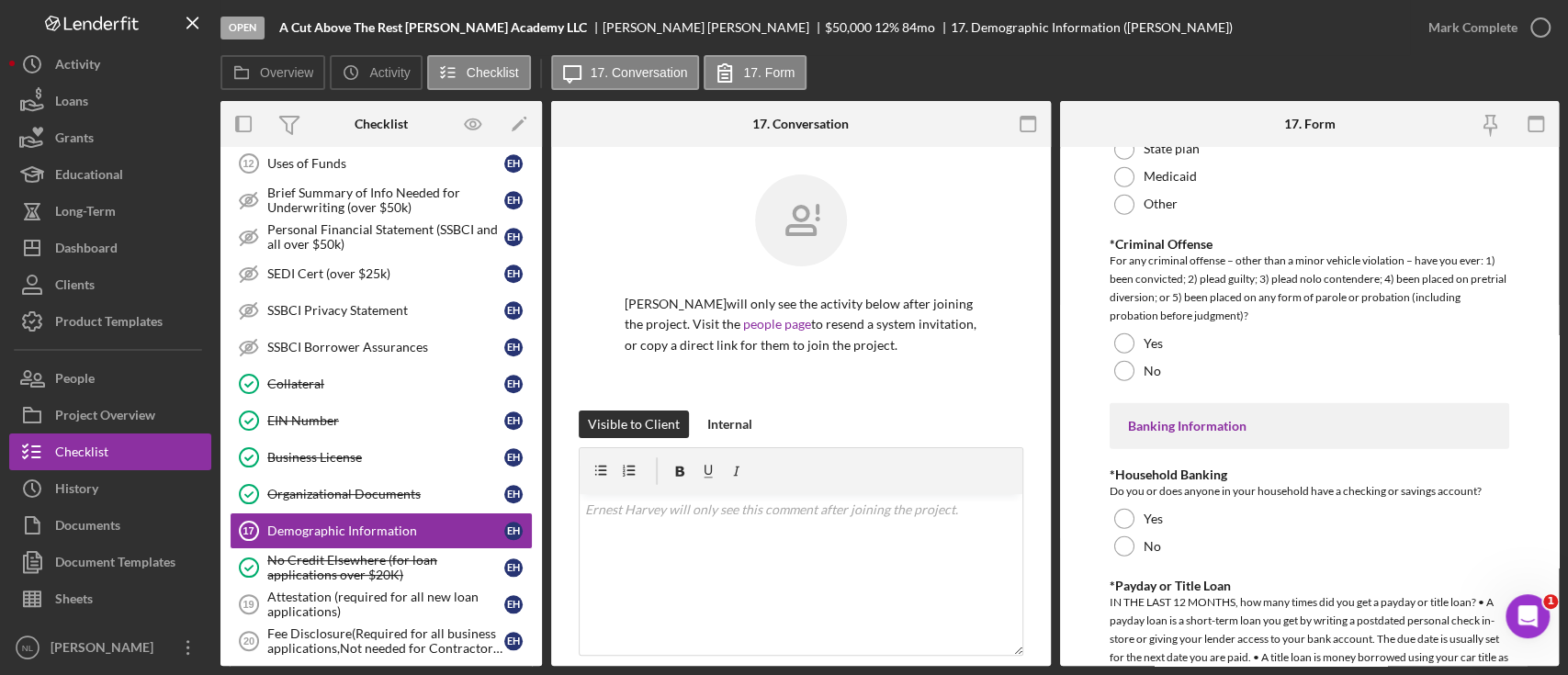
scroll to position [3357, 0]
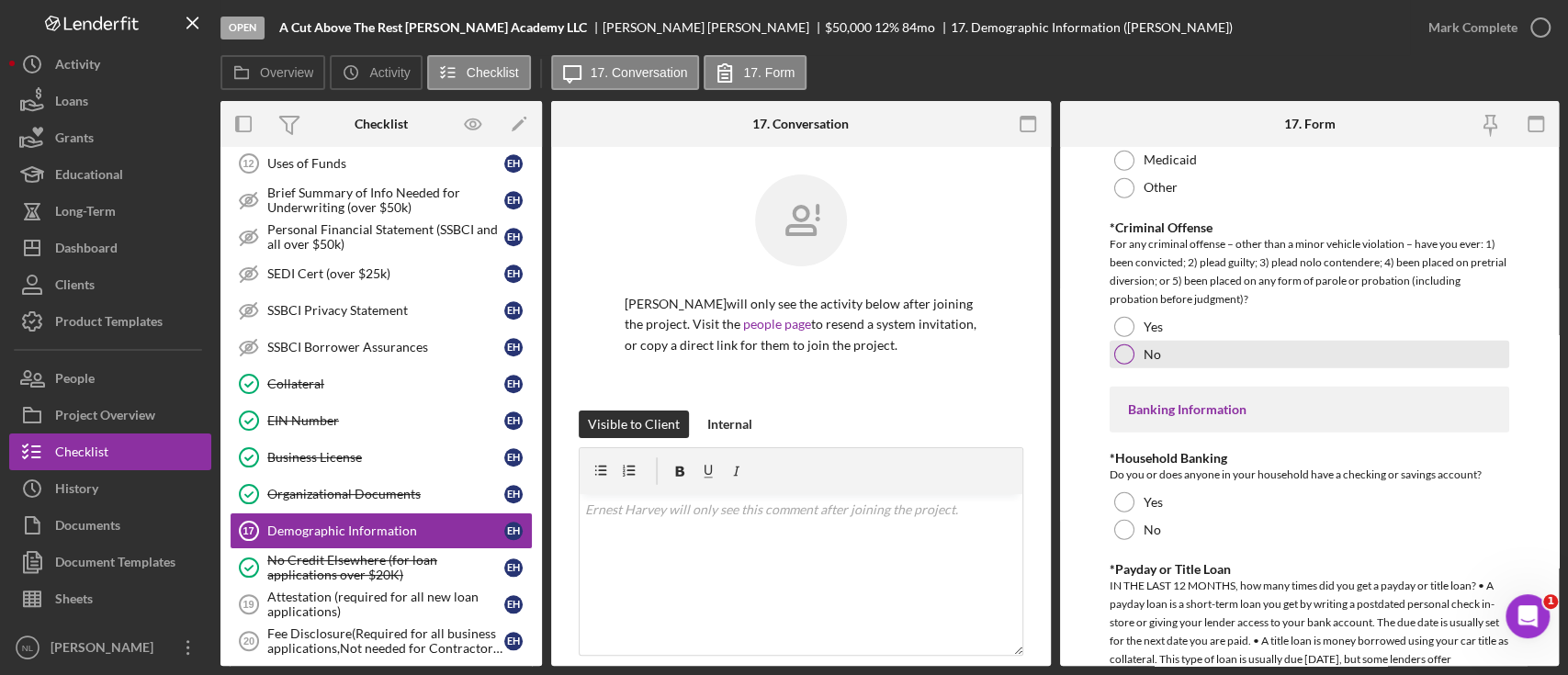
click at [1125, 344] on div at bounding box center [1125, 354] width 20 height 20
click at [1123, 323] on div at bounding box center [1125, 327] width 20 height 20
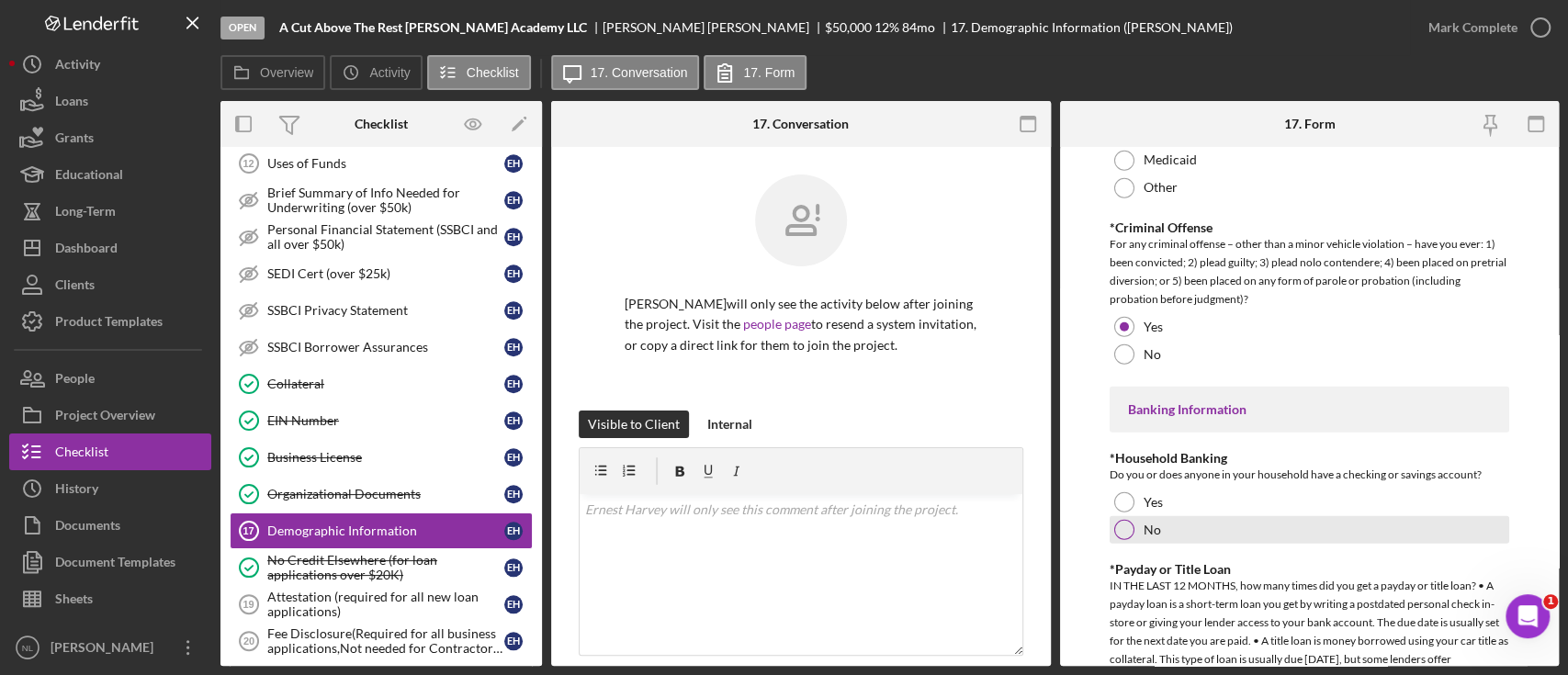
click at [1123, 519] on div at bounding box center [1125, 529] width 20 height 20
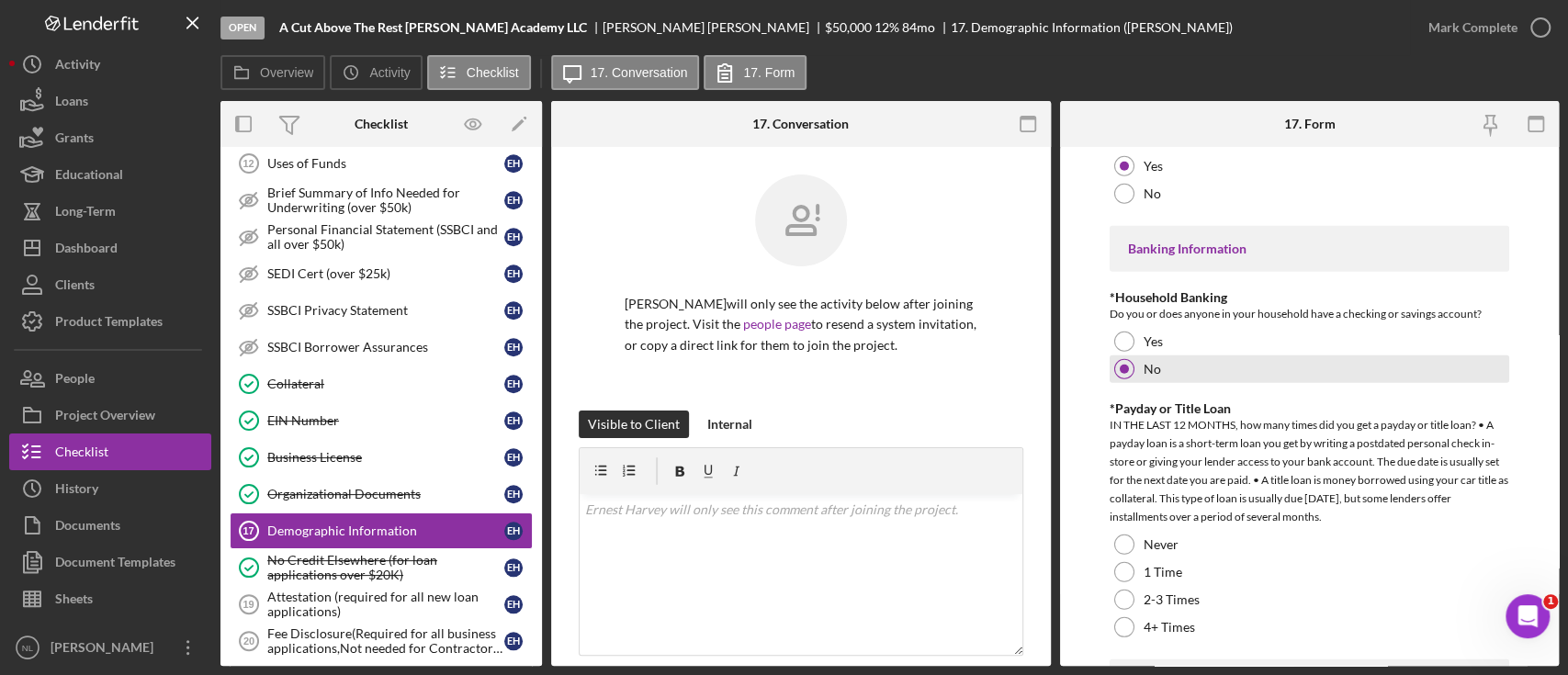
scroll to position [3555, 0]
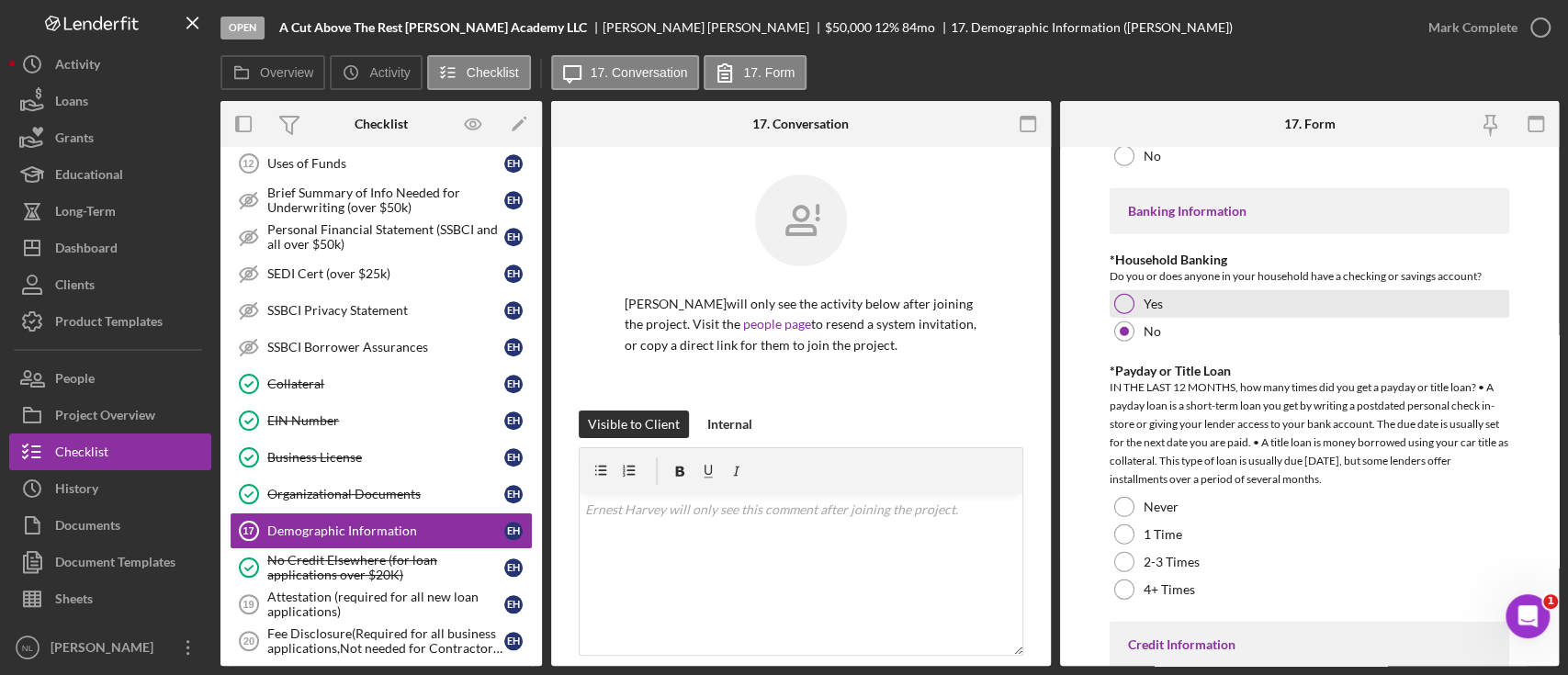
click at [1119, 298] on div at bounding box center [1125, 303] width 20 height 20
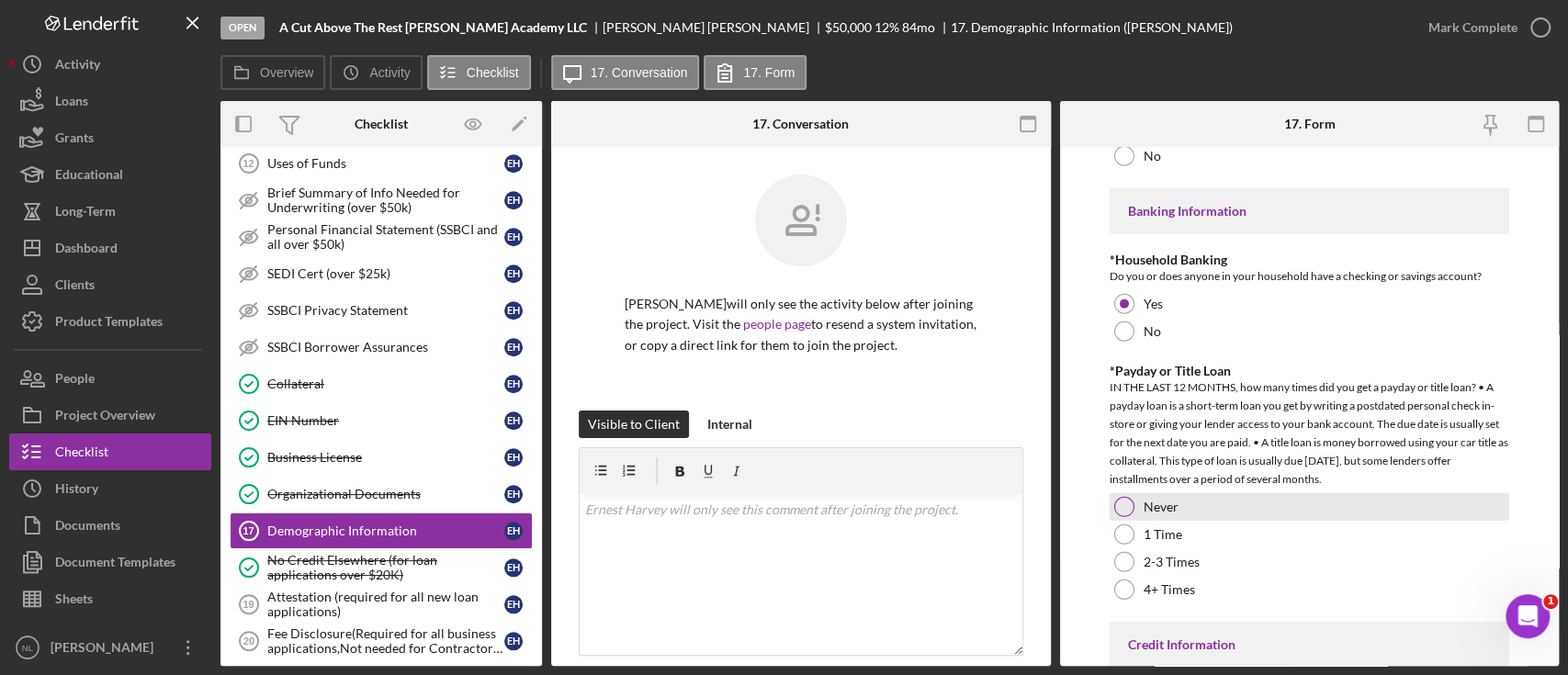
click at [1133, 499] on div "Never" at bounding box center [1309, 506] width 400 height 28
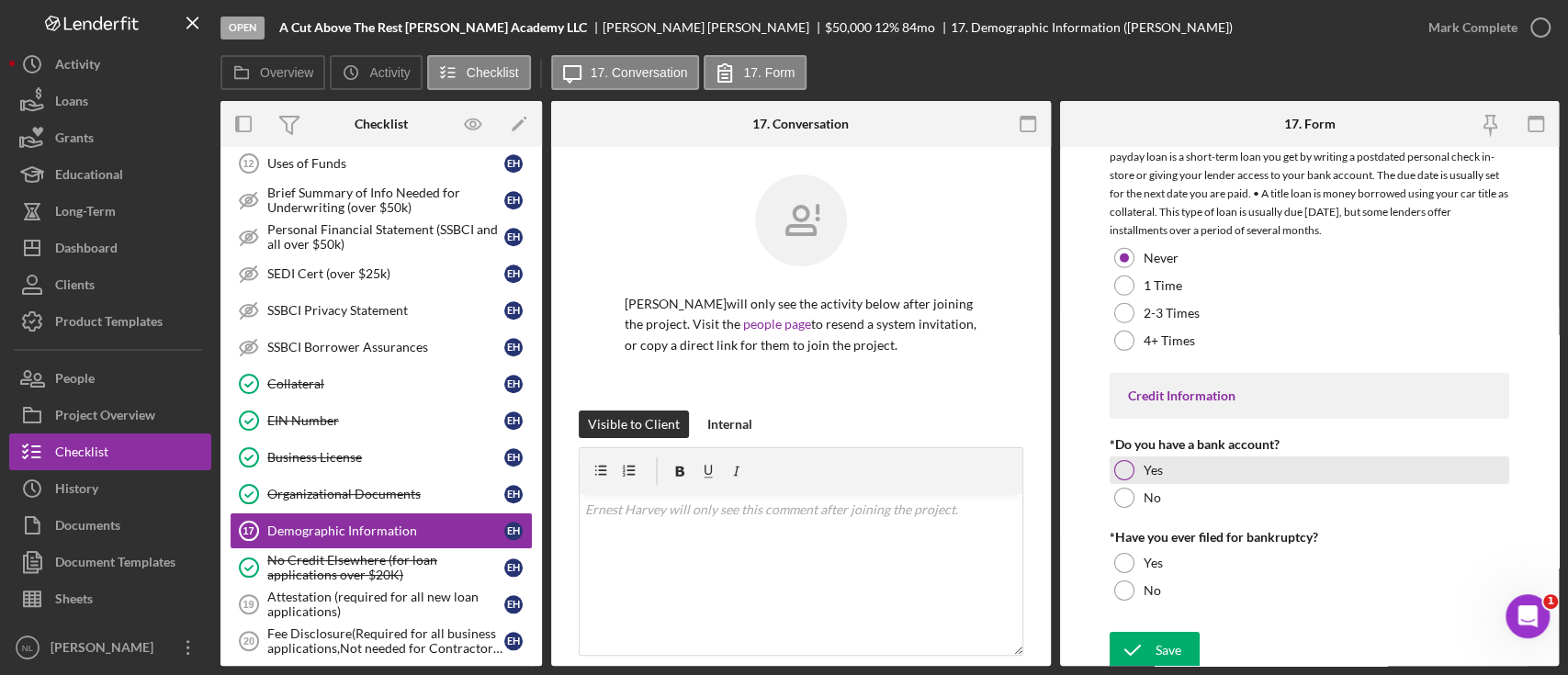
click at [1129, 462] on div at bounding box center [1125, 470] width 20 height 20
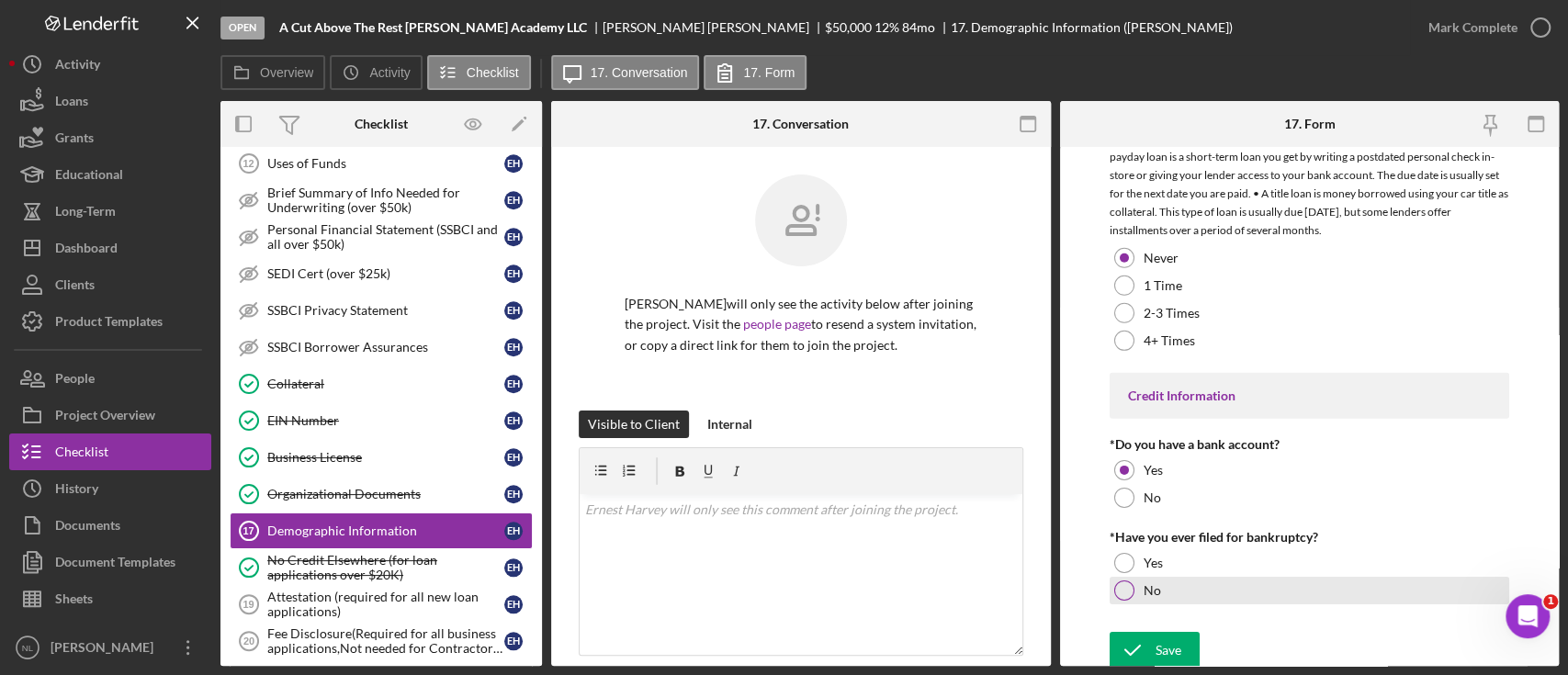
click at [1136, 581] on div "No" at bounding box center [1309, 591] width 400 height 28
click at [1149, 621] on form "Demographic Information *Gender Female Male Nonbinary Choose not to respond Oth…" at bounding box center [1310, 405] width 500 height 518
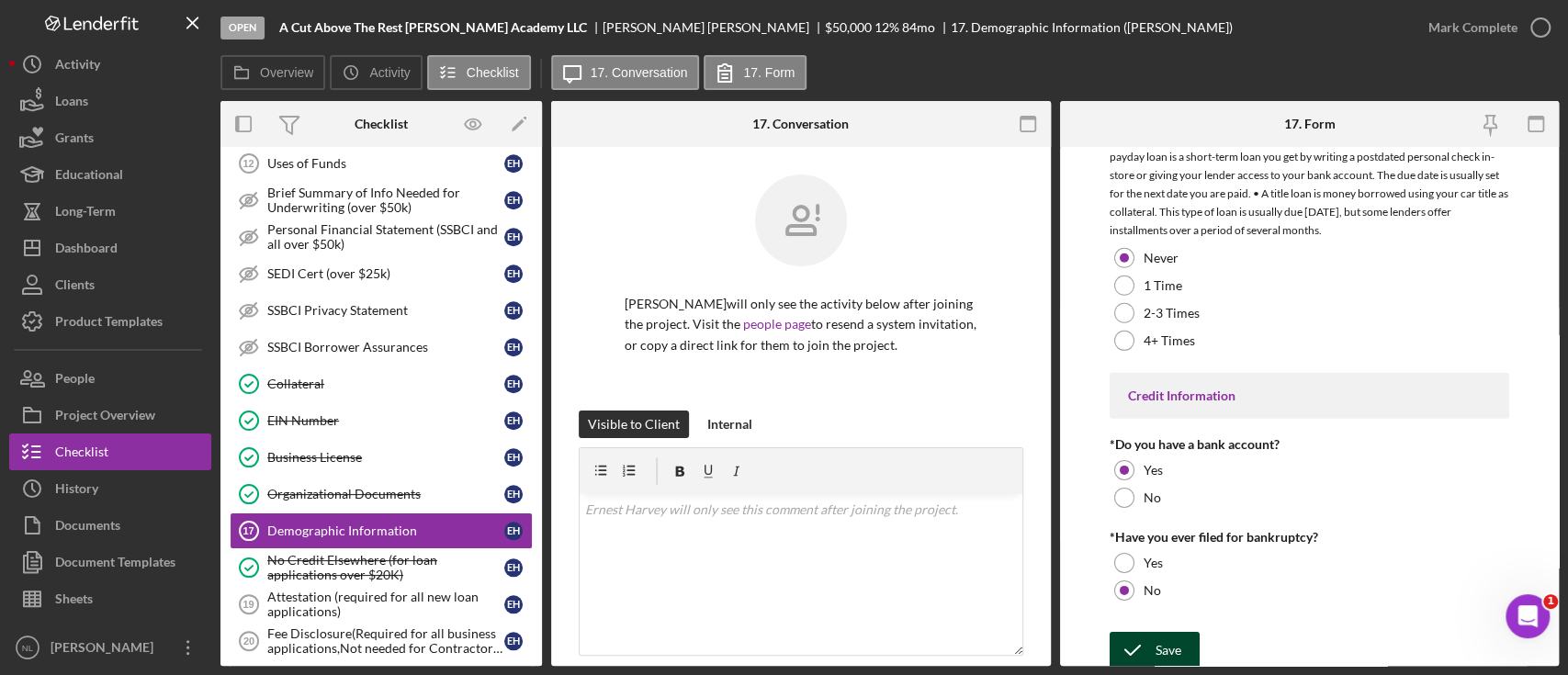
click at [1147, 628] on icon "submit" at bounding box center [1133, 650] width 46 height 46
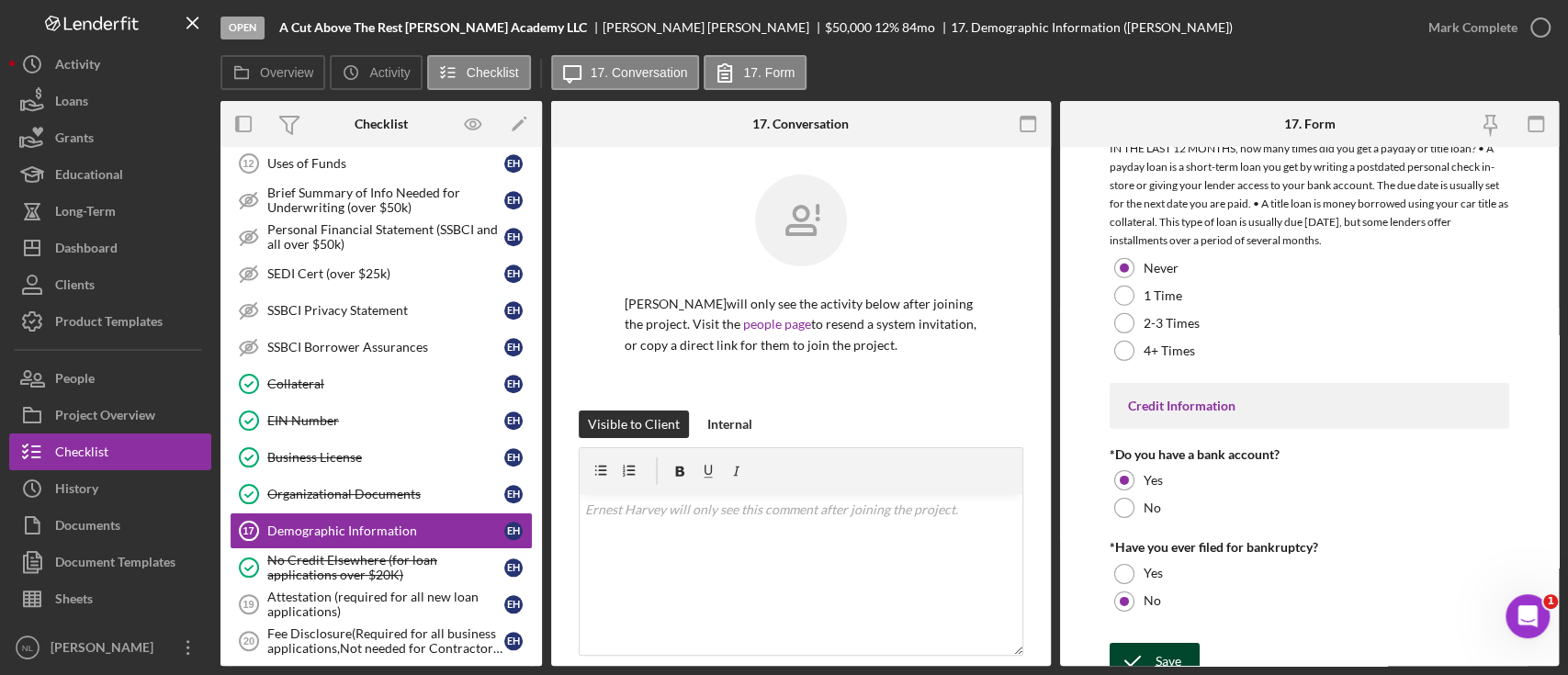
scroll to position [3814, 0]
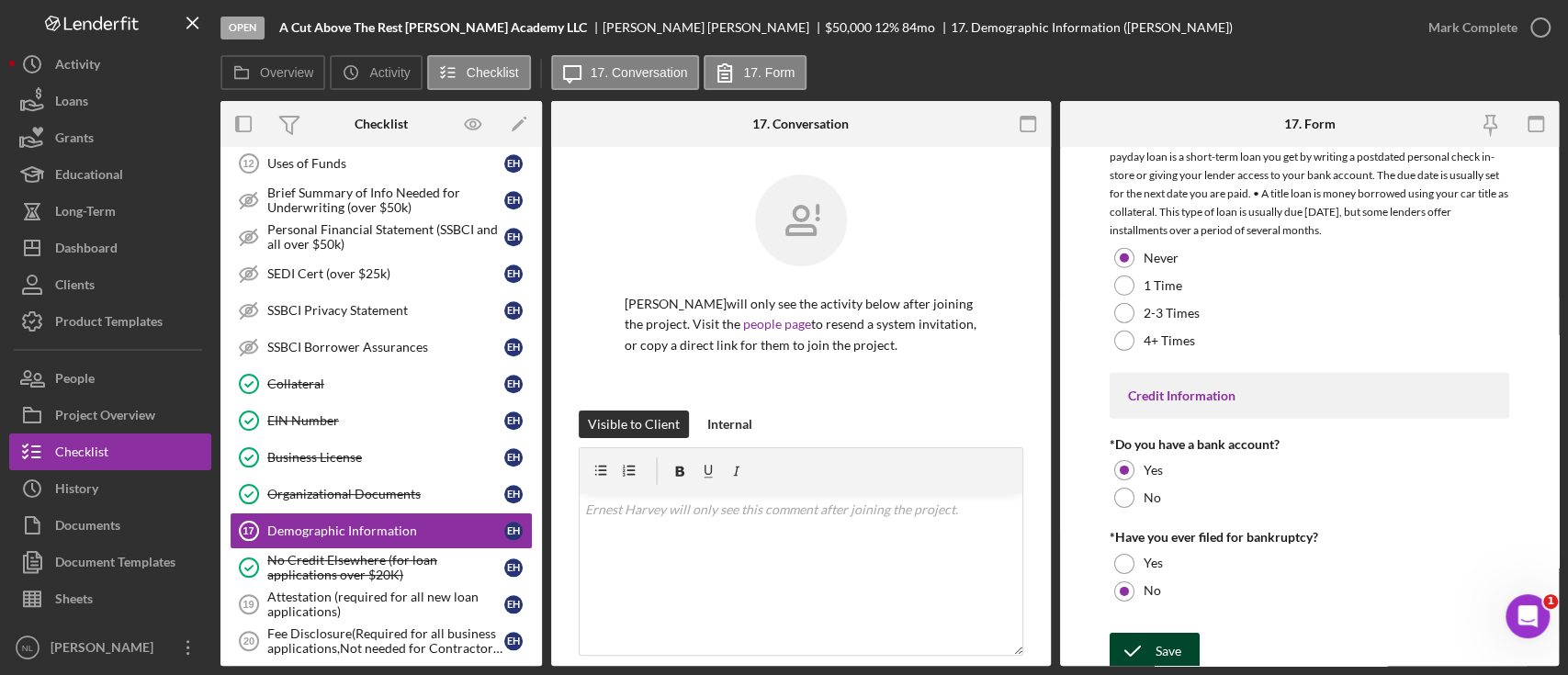
click at [1132, 636] on icon "submit" at bounding box center [1133, 651] width 46 height 46
click at [1188, 635] on button "Save" at bounding box center [1154, 650] width 90 height 37
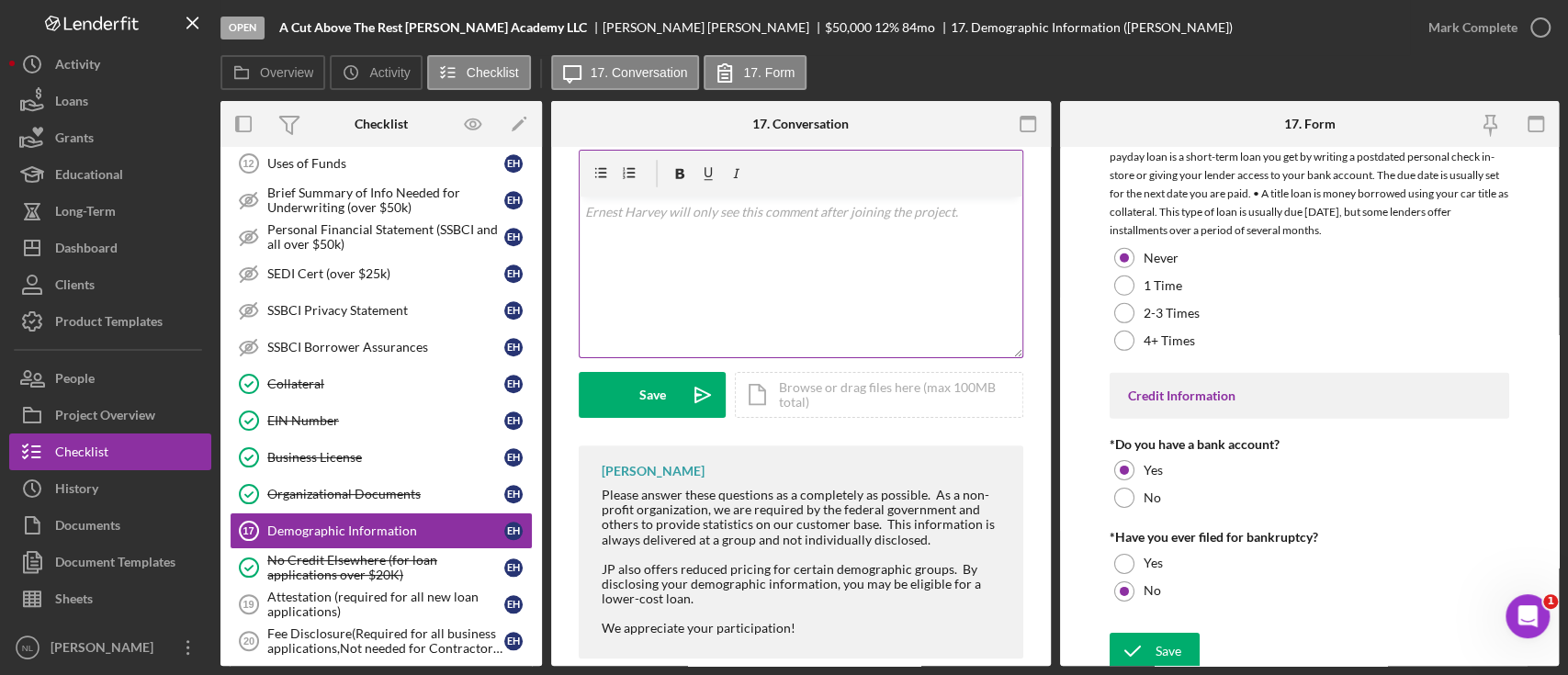
scroll to position [322, 0]
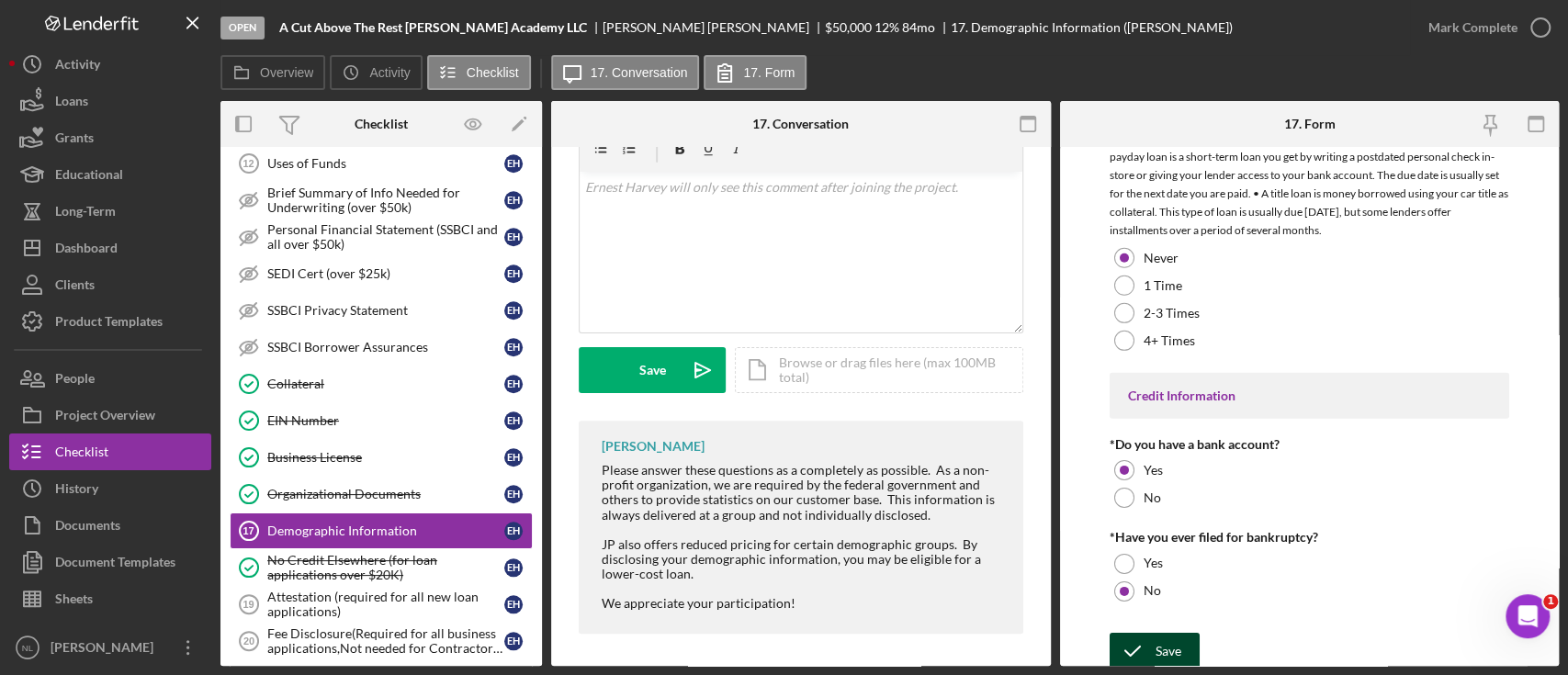
click at [1155, 649] on div "Save" at bounding box center [1168, 650] width 26 height 37
click at [1498, 21] on div "Mark Complete" at bounding box center [1474, 27] width 89 height 37
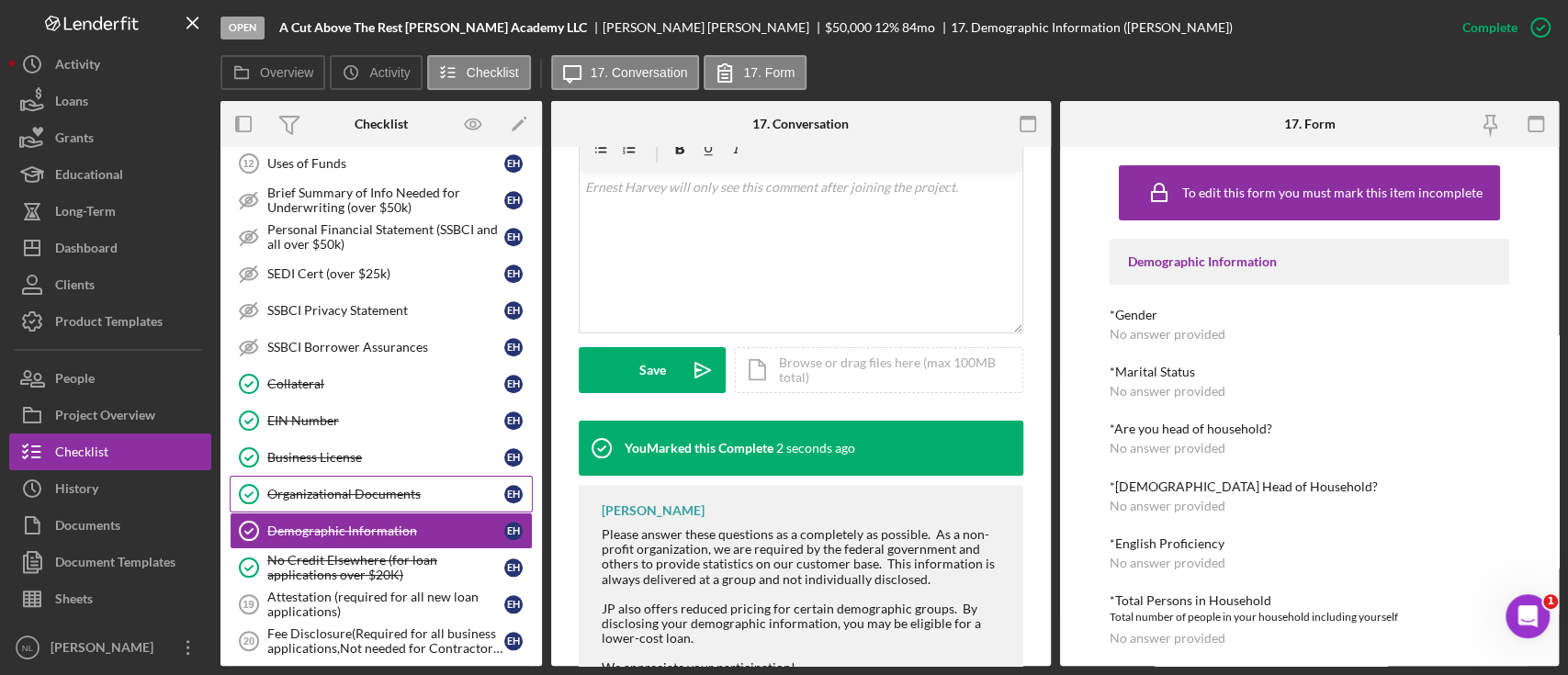
scroll to position [1344, 0]
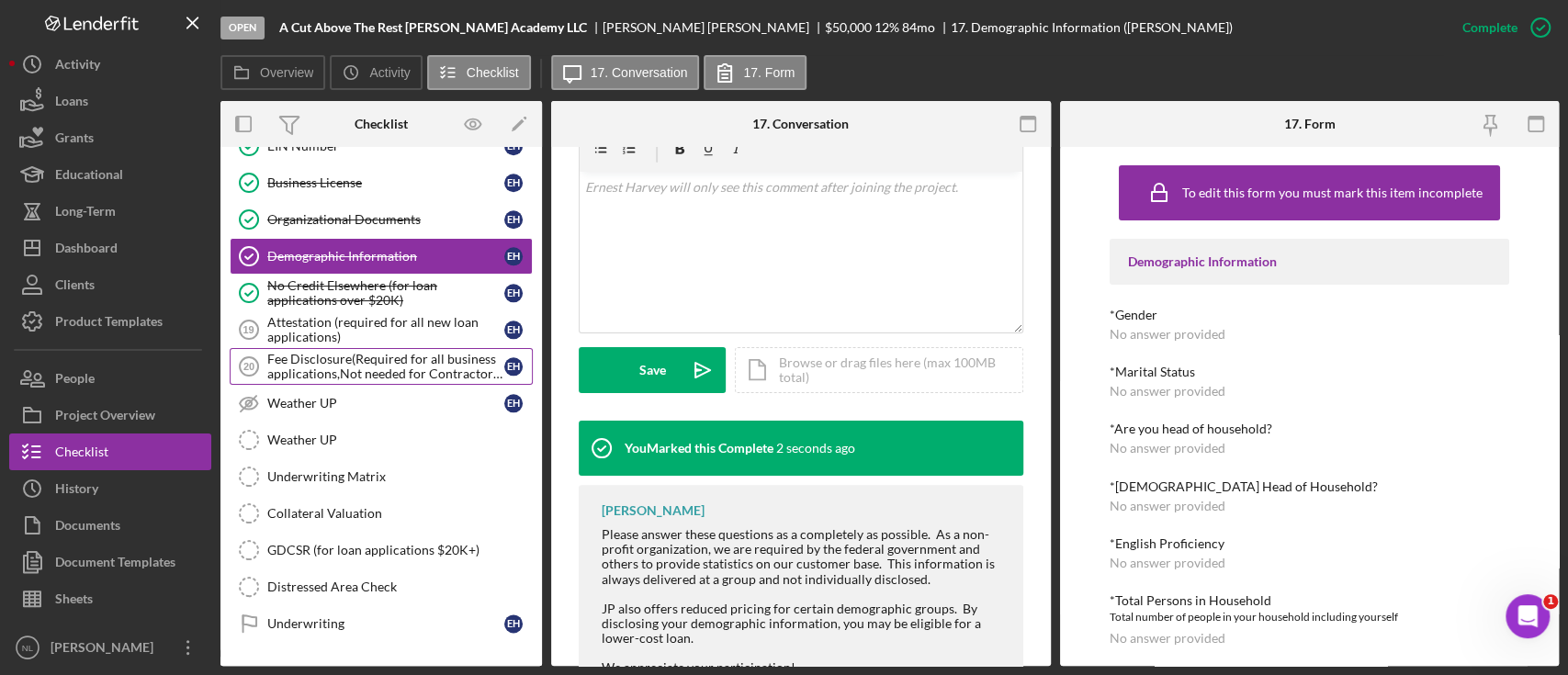
click at [302, 348] on link "Fee Disclosure(Required for all business applications,Not needed for Contractor…" at bounding box center [382, 366] width 303 height 37
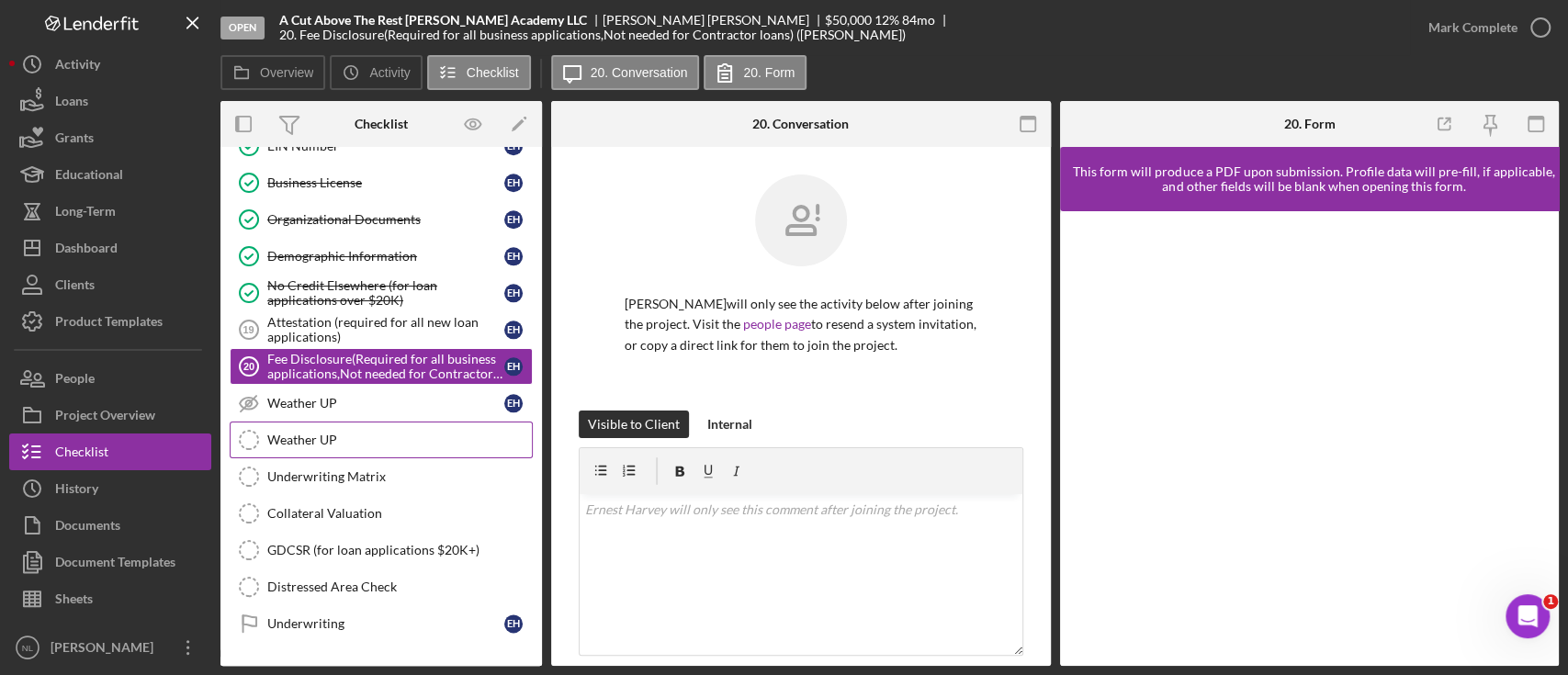
click at [307, 434] on div "Weather UP" at bounding box center [400, 439] width 265 height 15
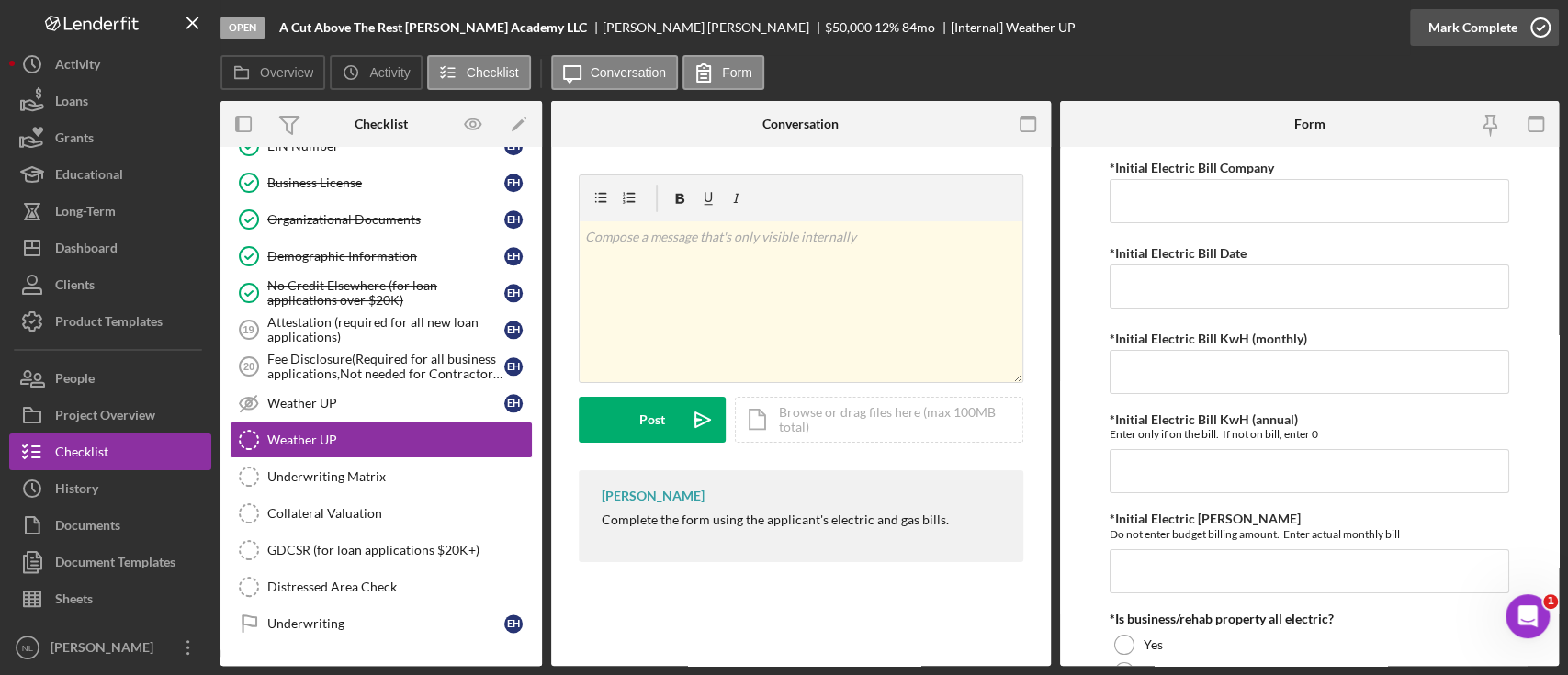
click at [1469, 31] on div "Mark Complete" at bounding box center [1474, 27] width 89 height 37
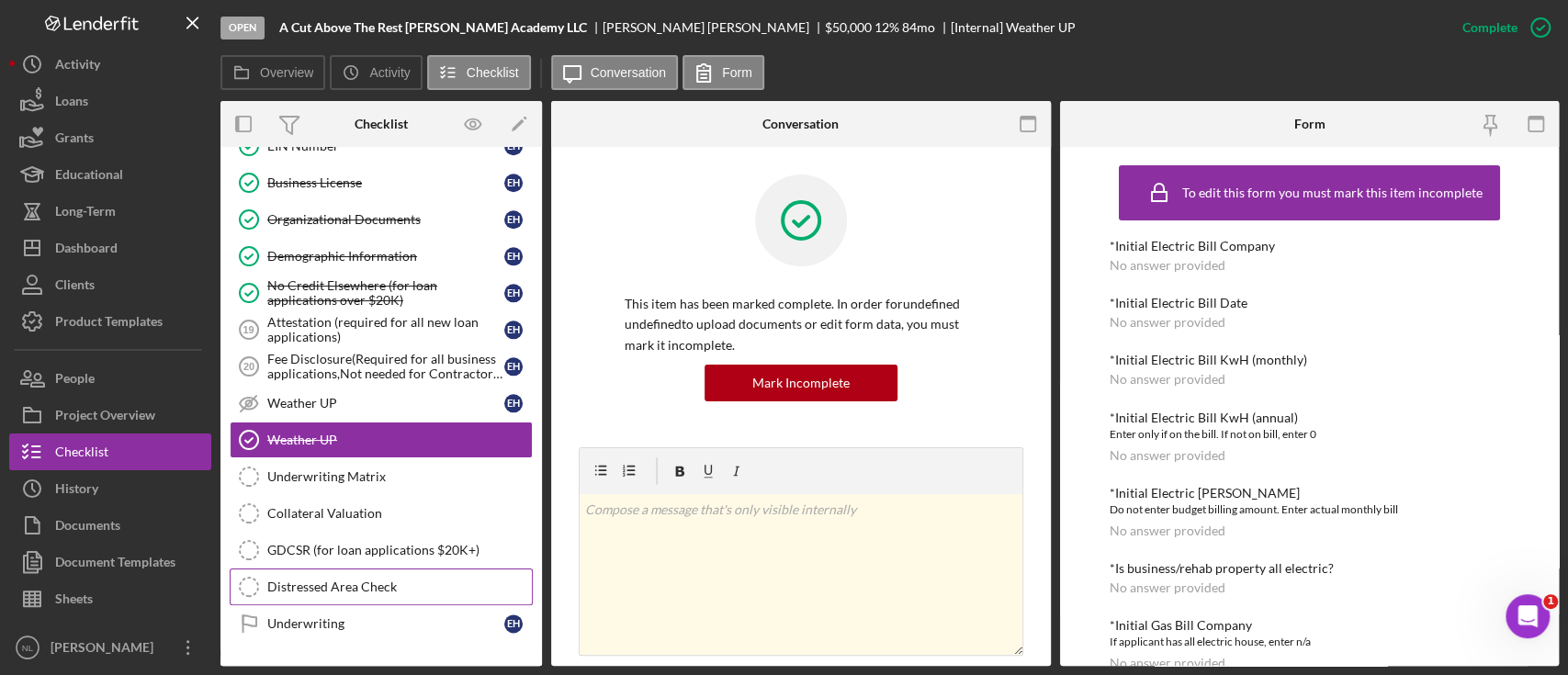
click at [341, 568] on link "Distressed Area Check Distressed Area Check" at bounding box center [382, 586] width 303 height 37
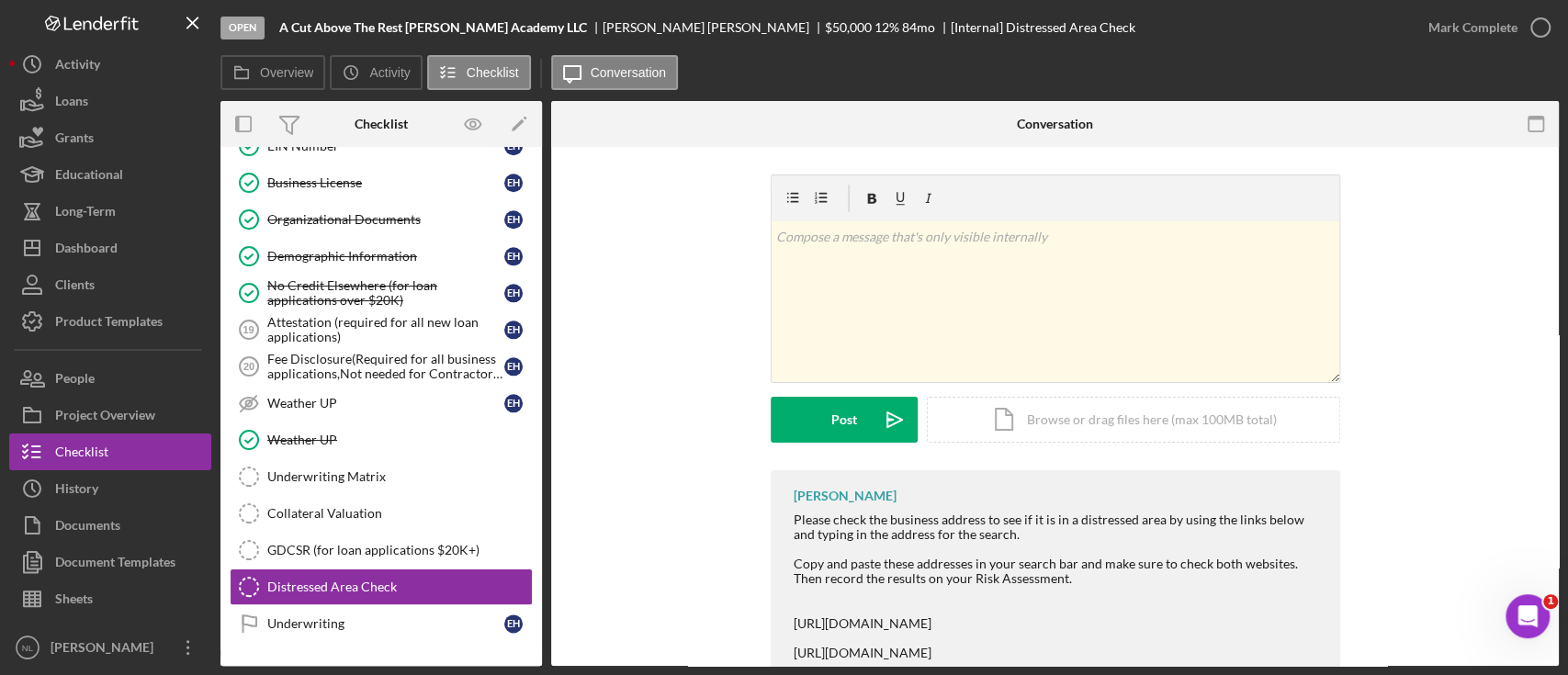
click at [1500, 48] on div "Mark Complete" at bounding box center [1485, 28] width 149 height 56
click at [1499, 48] on div "Mark Complete" at bounding box center [1485, 28] width 149 height 56
click at [1497, 44] on div "Mark Complete" at bounding box center [1474, 27] width 89 height 37
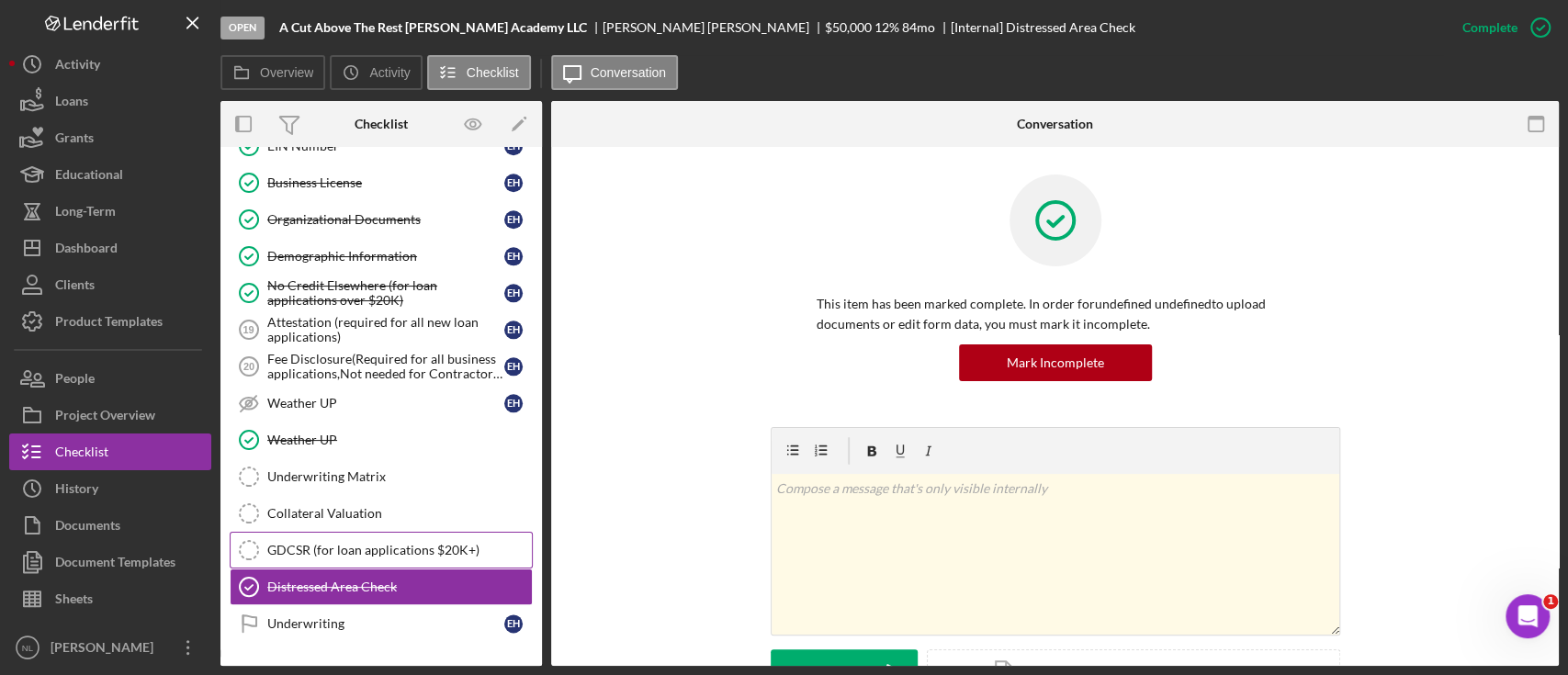
click at [330, 553] on link "GDCSR (for loan applications $20K+) GDCSR (for loan applications $20K+)" at bounding box center [382, 549] width 303 height 37
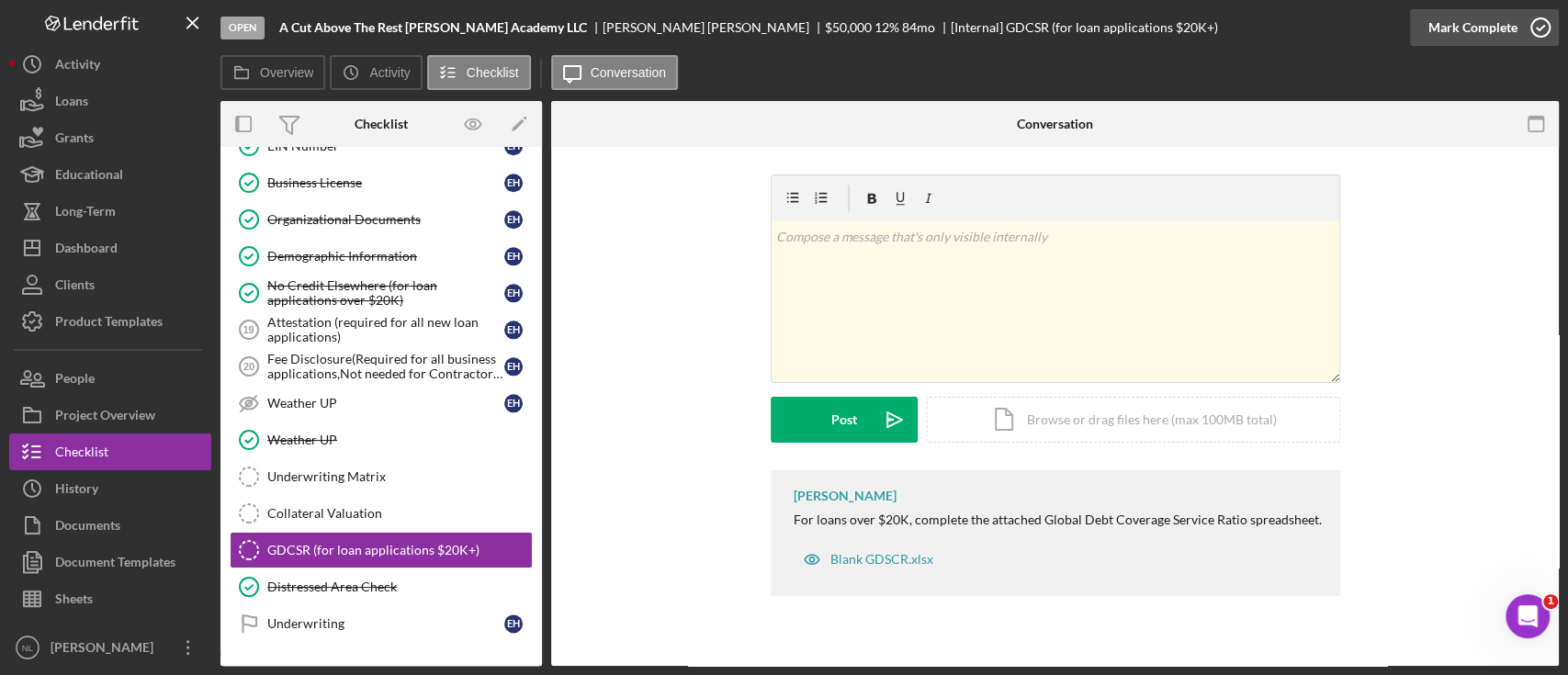
click at [1485, 45] on div "Mark Complete" at bounding box center [1485, 28] width 149 height 56
click at [1453, 37] on div "Mark Complete" at bounding box center [1474, 27] width 89 height 37
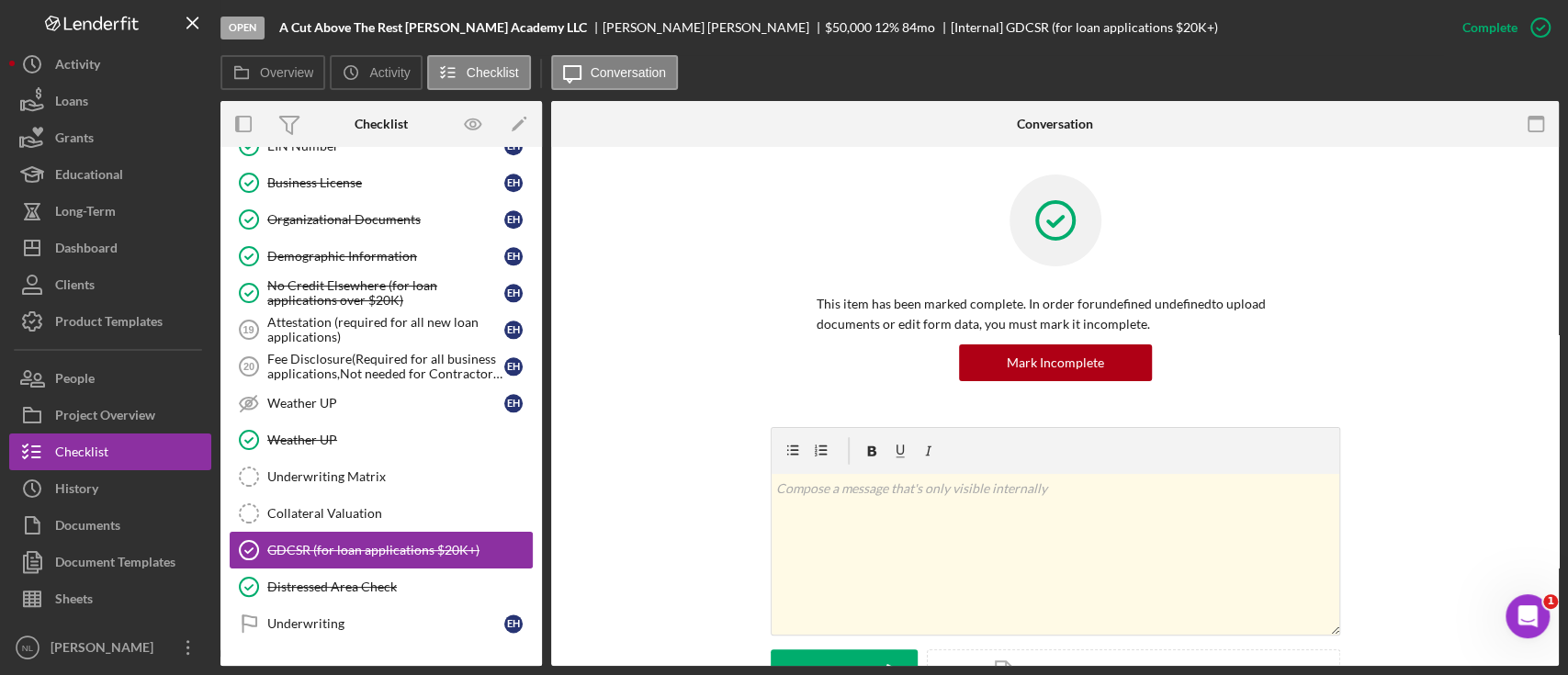
click at [356, 531] on link "GDCSR (for loan applications $20K+) GDCSR (for loan applications $20K+)" at bounding box center [382, 549] width 303 height 37
click at [364, 506] on div "Collateral Valuation" at bounding box center [400, 512] width 265 height 15
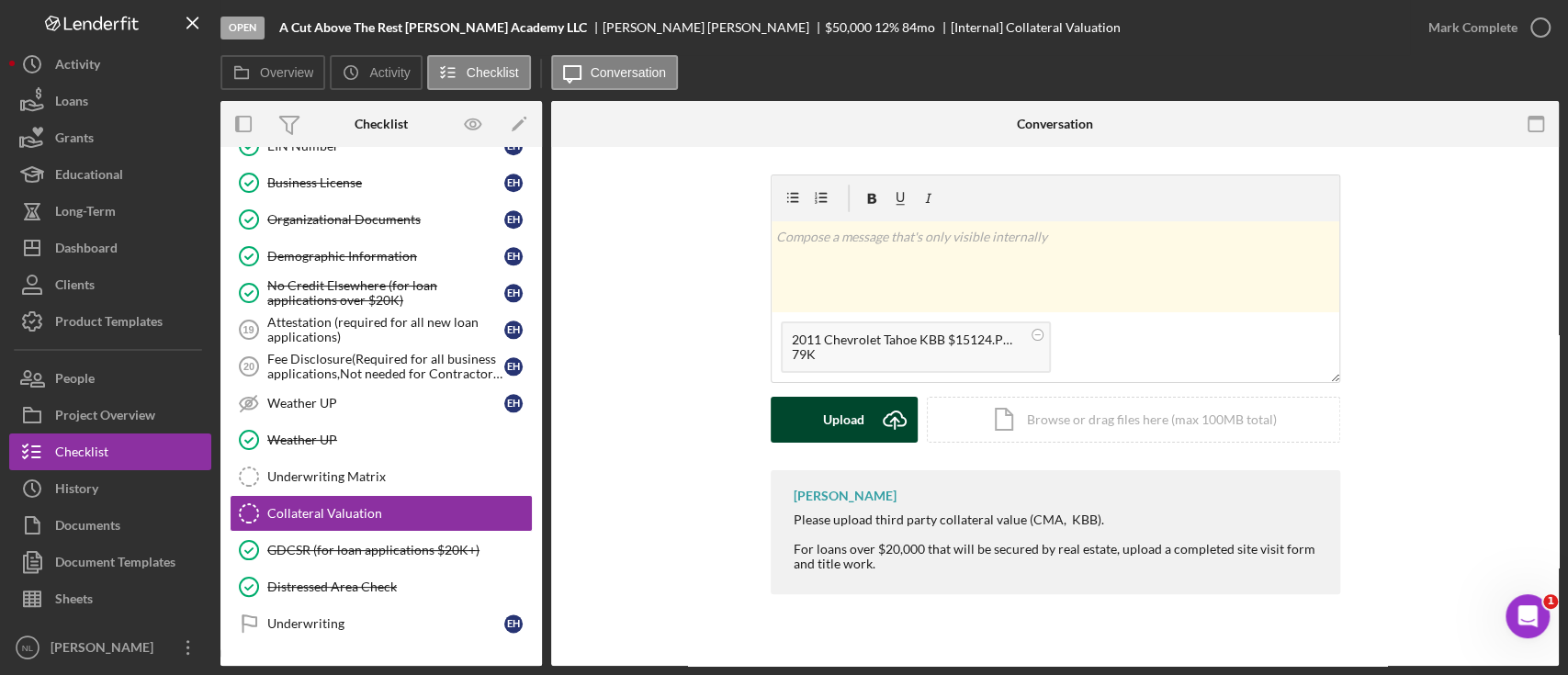
click at [844, 420] on div "Upload" at bounding box center [844, 419] width 42 height 46
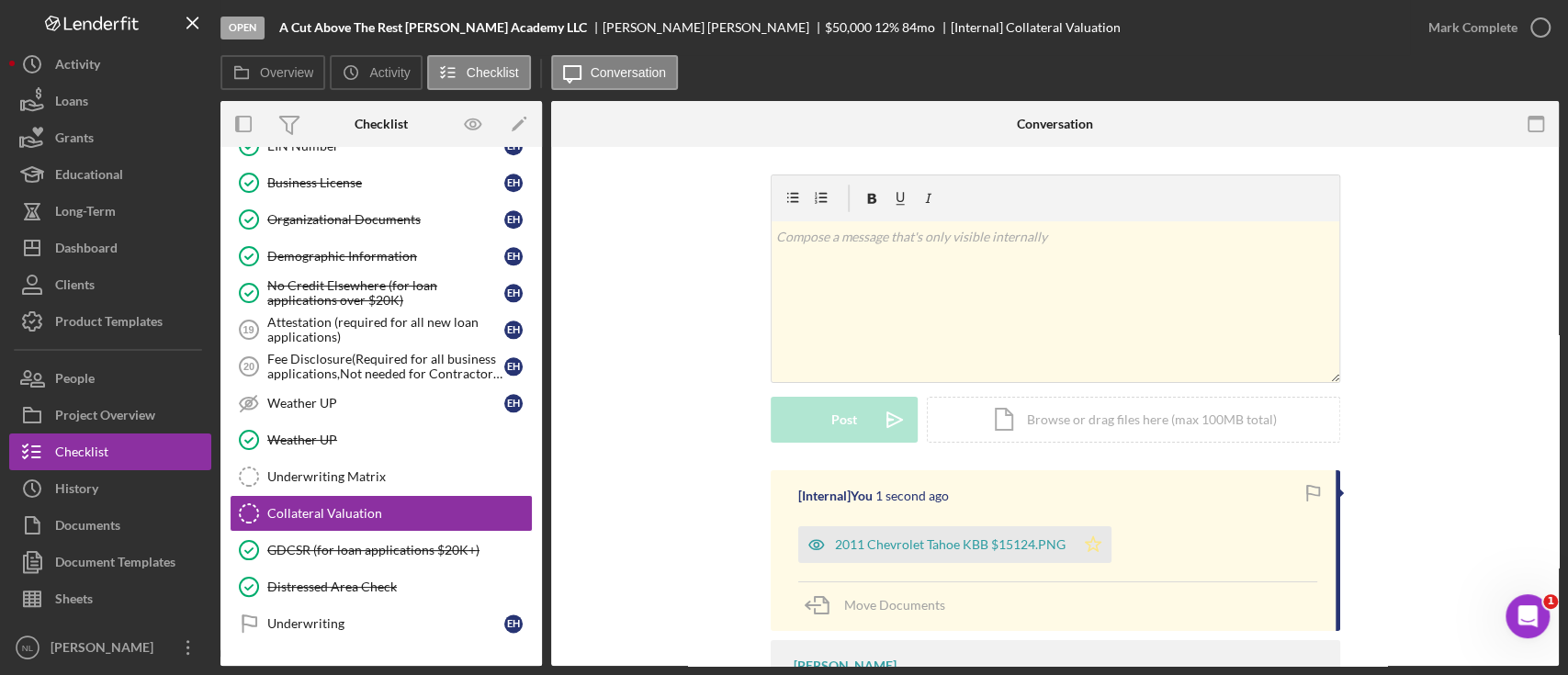
click at [1089, 555] on icon "Icon/Star" at bounding box center [1093, 544] width 37 height 37
click at [1440, 36] on div "Mark Complete" at bounding box center [1474, 27] width 89 height 37
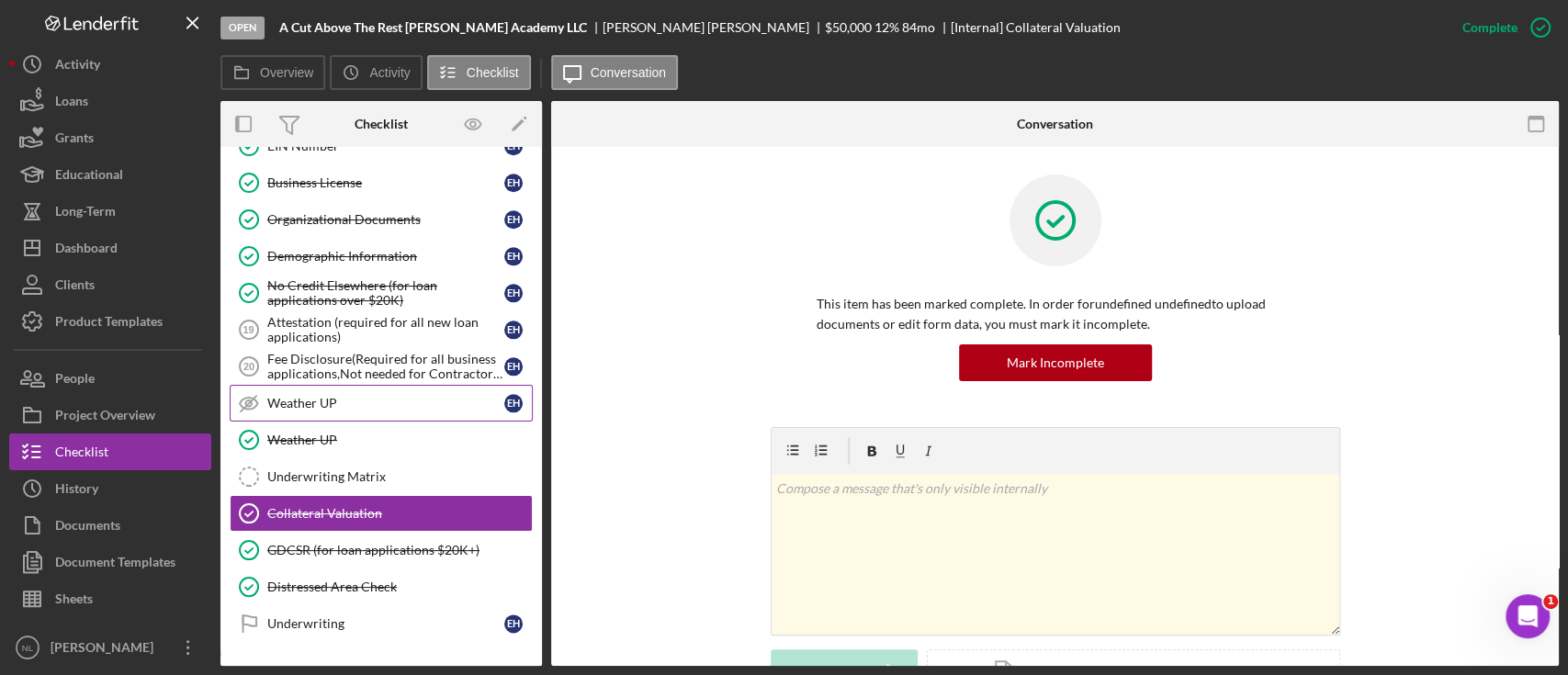
scroll to position [1453, 0]
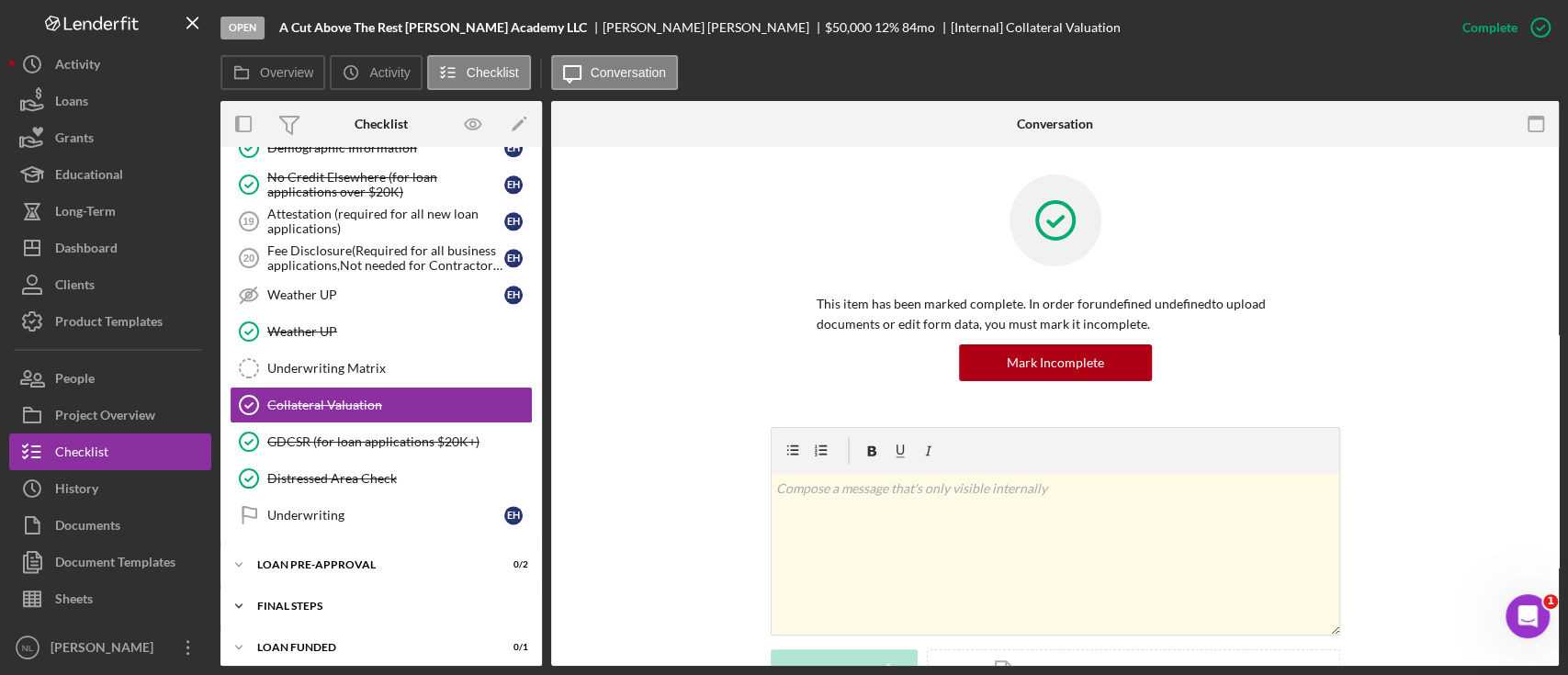
click at [360, 601] on div "FINAL STEPS" at bounding box center [388, 606] width 262 height 11
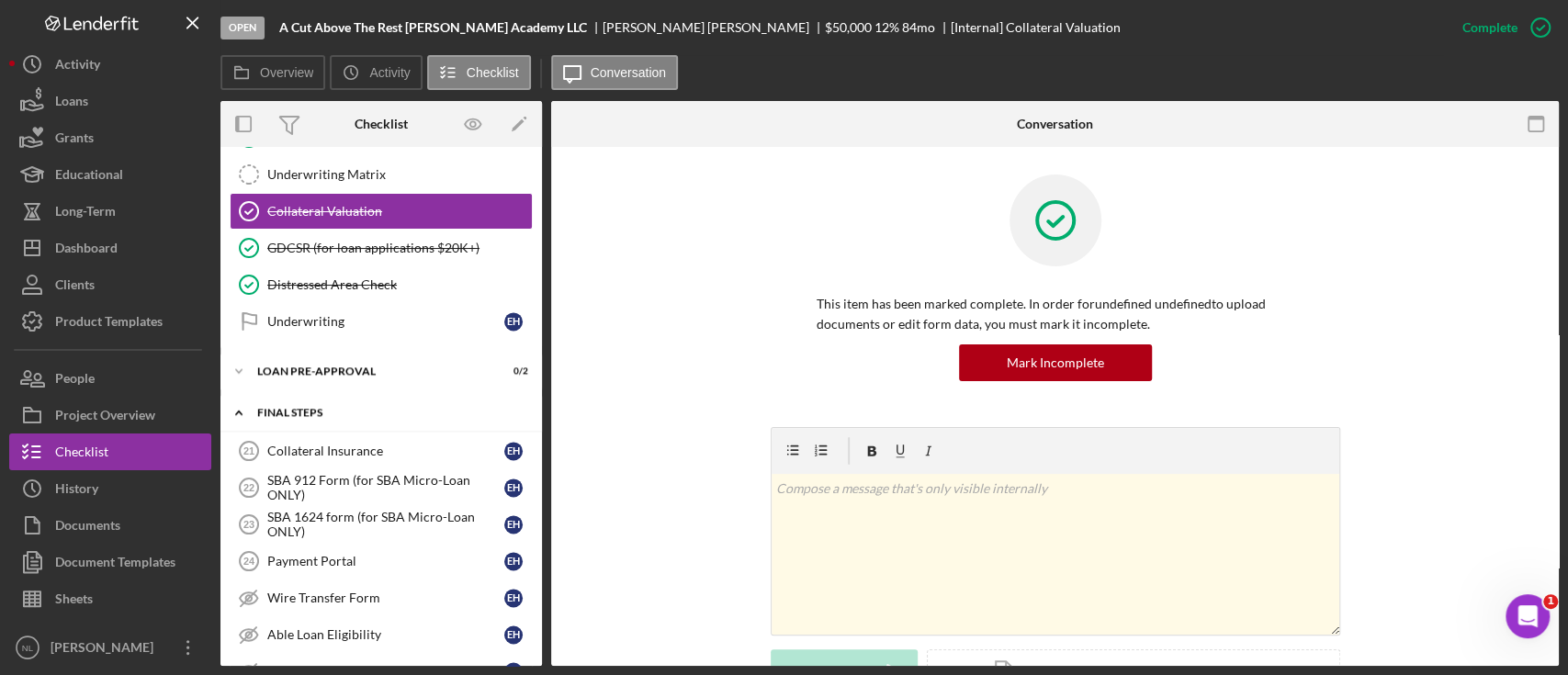
scroll to position [1682, 0]
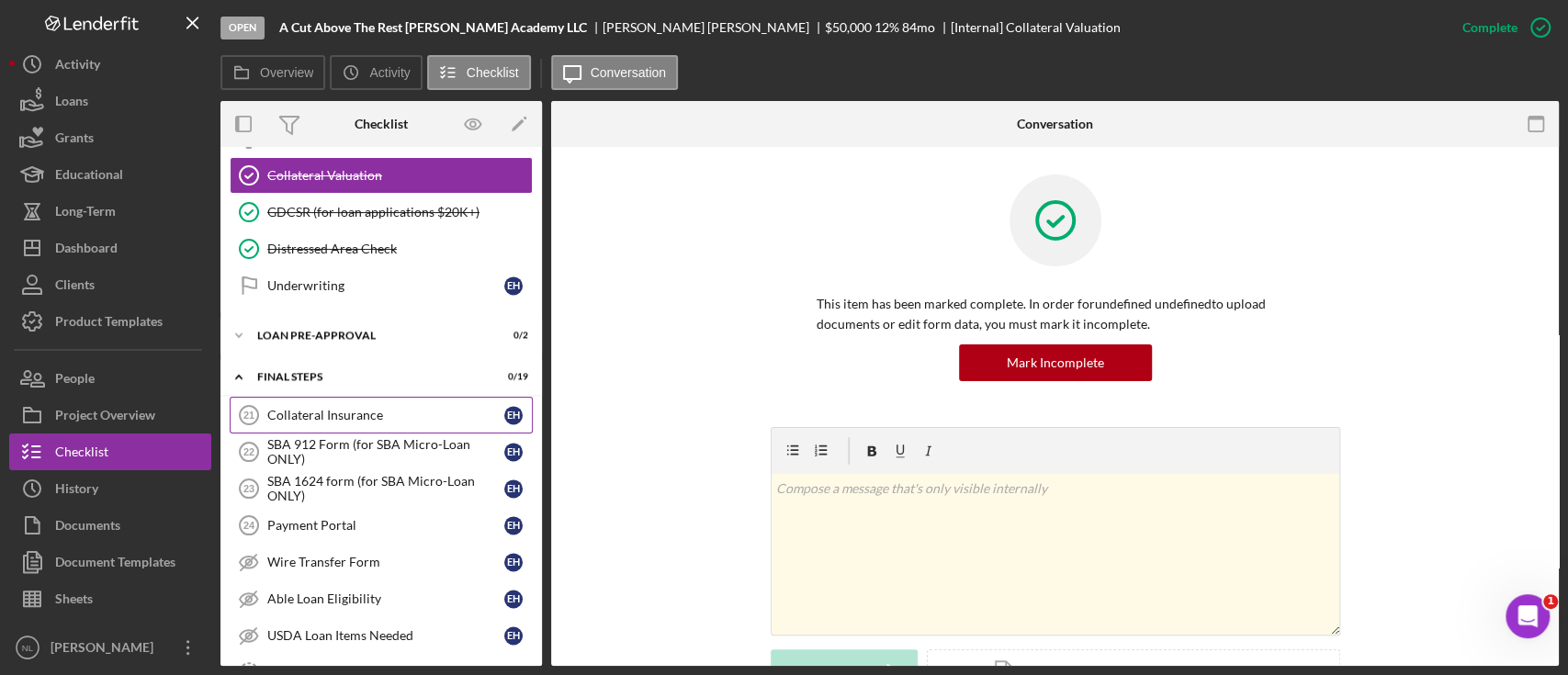
click at [316, 407] on div "Collateral Insurance" at bounding box center [386, 414] width 237 height 15
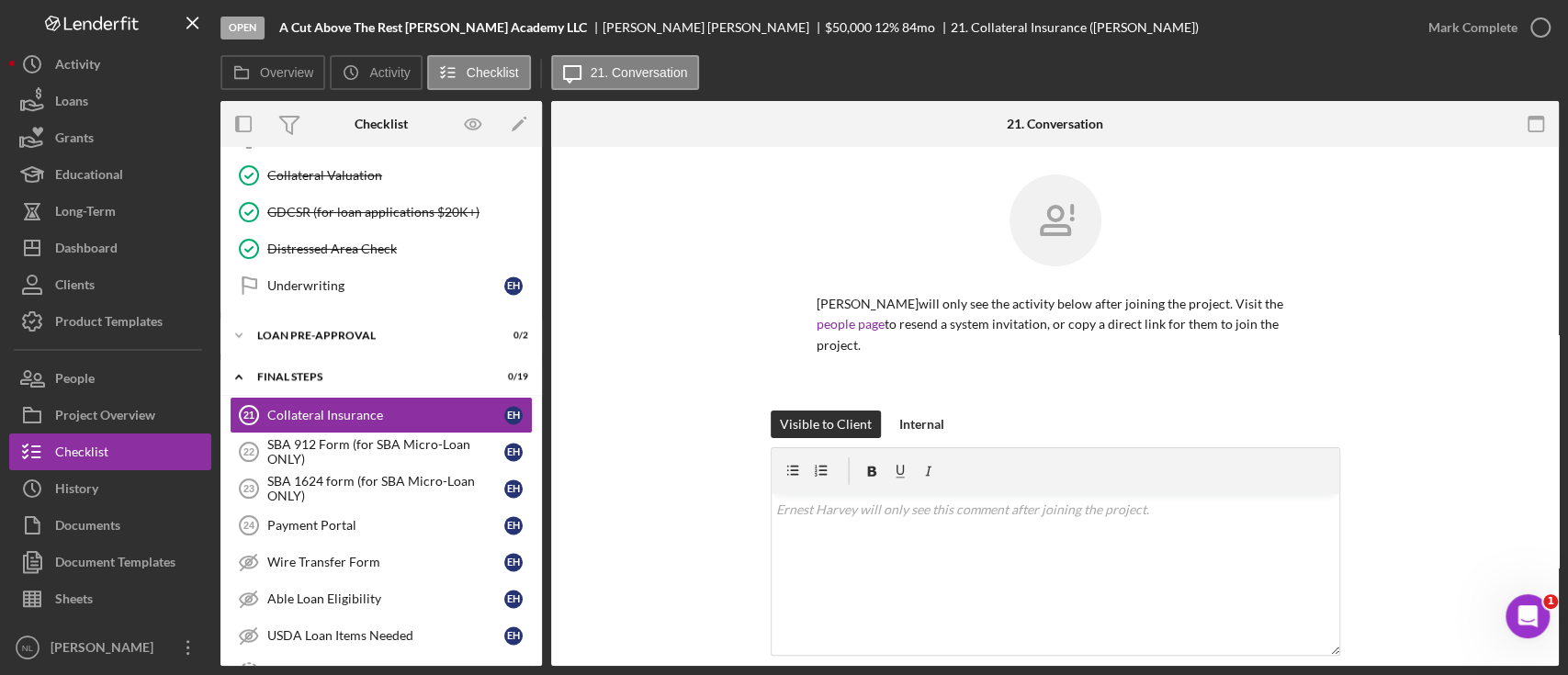
scroll to position [434, 0]
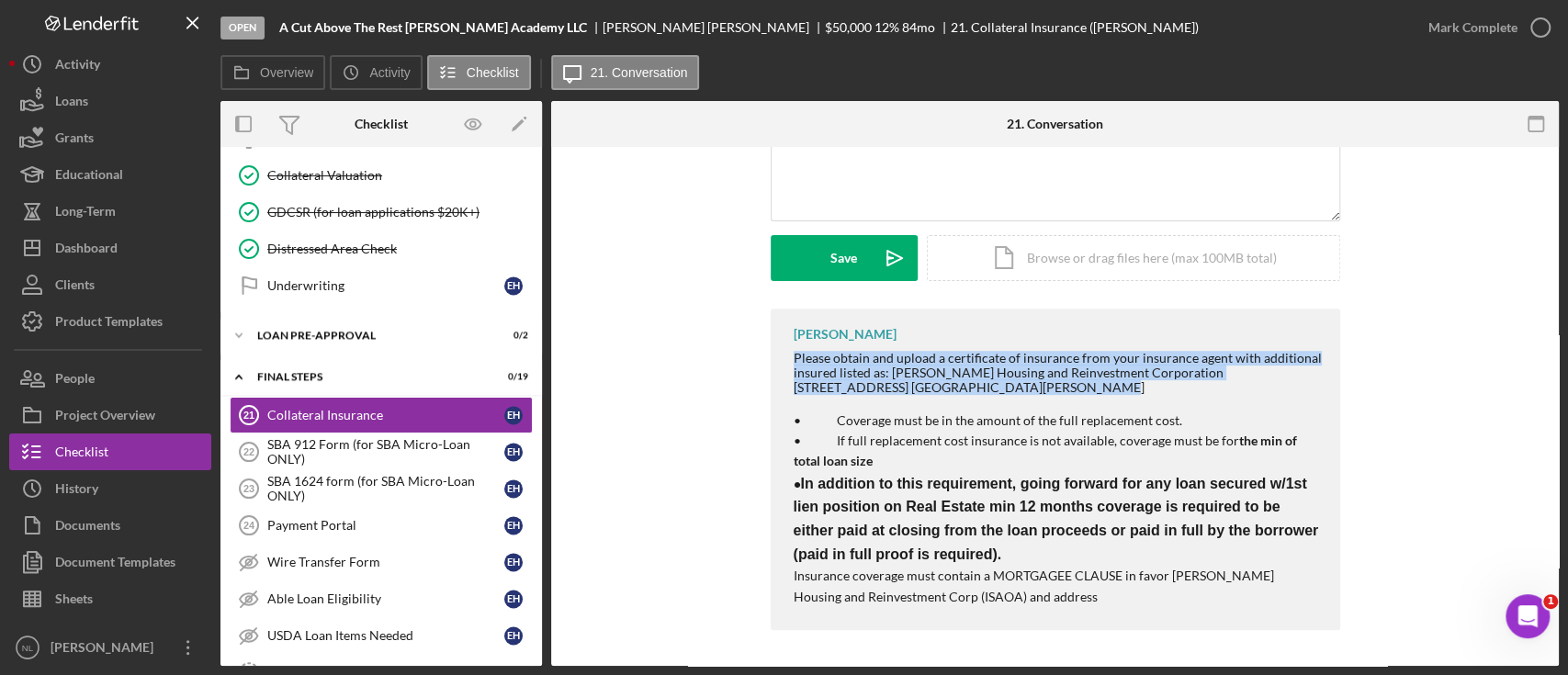
drag, startPoint x: 790, startPoint y: 361, endPoint x: 996, endPoint y: 383, distance: 207.2
click at [996, 383] on div "Please obtain and upload a certificate of insurance from your insurance agent w…" at bounding box center [1057, 373] width 529 height 44
copy div "Please obtain and upload a certificate of insurance from your insurance agent w…"
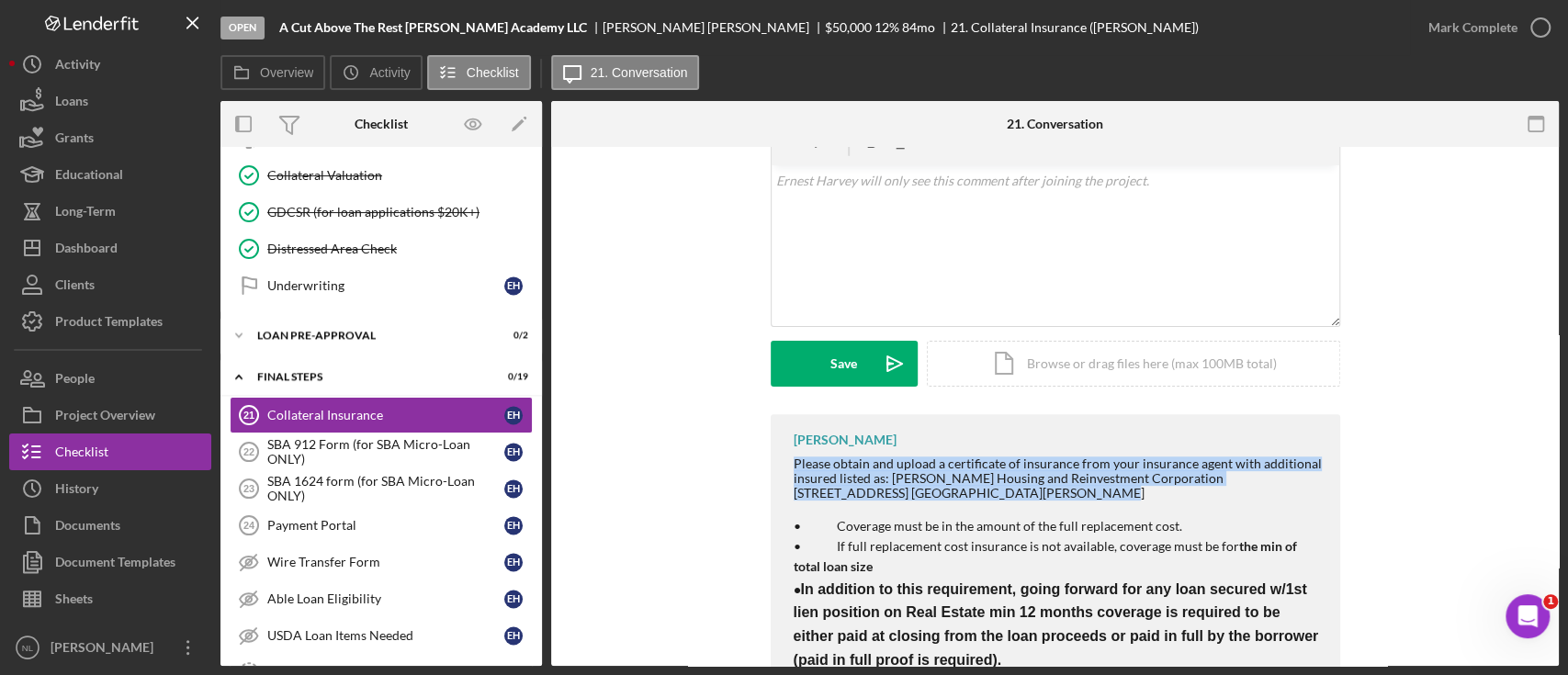
scroll to position [181, 0]
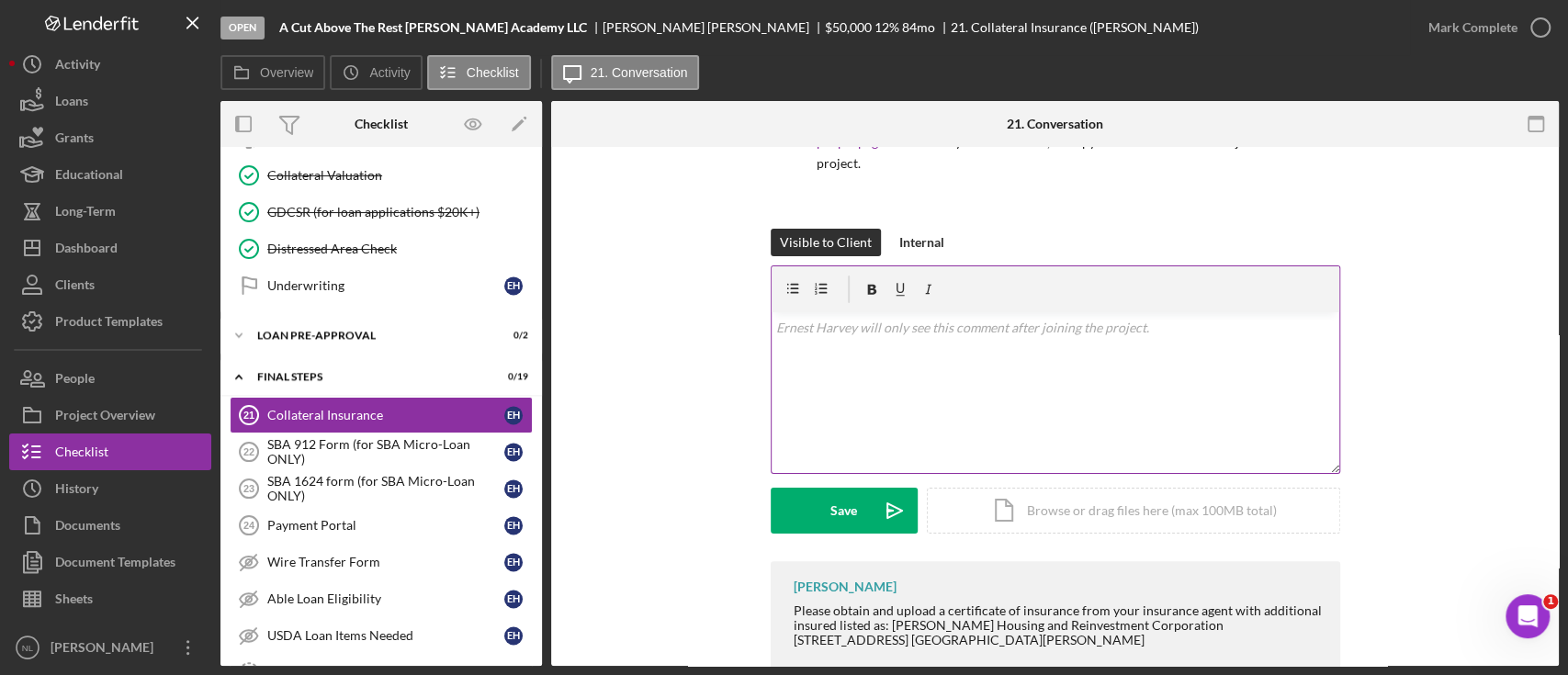
click at [941, 387] on div "v Color teal Color pink Remove color Add row above Add row below Add column bef…" at bounding box center [1055, 393] width 567 height 161
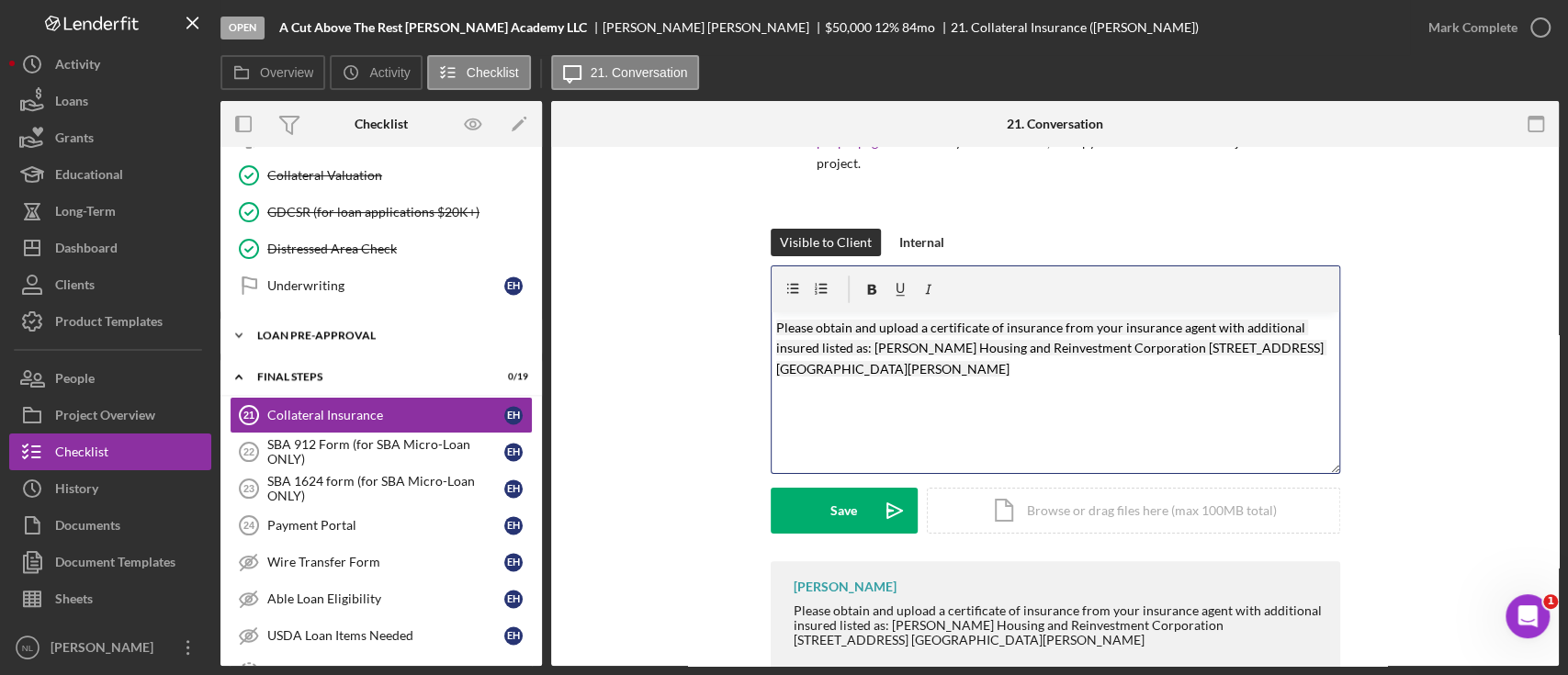
scroll to position [1500, 0]
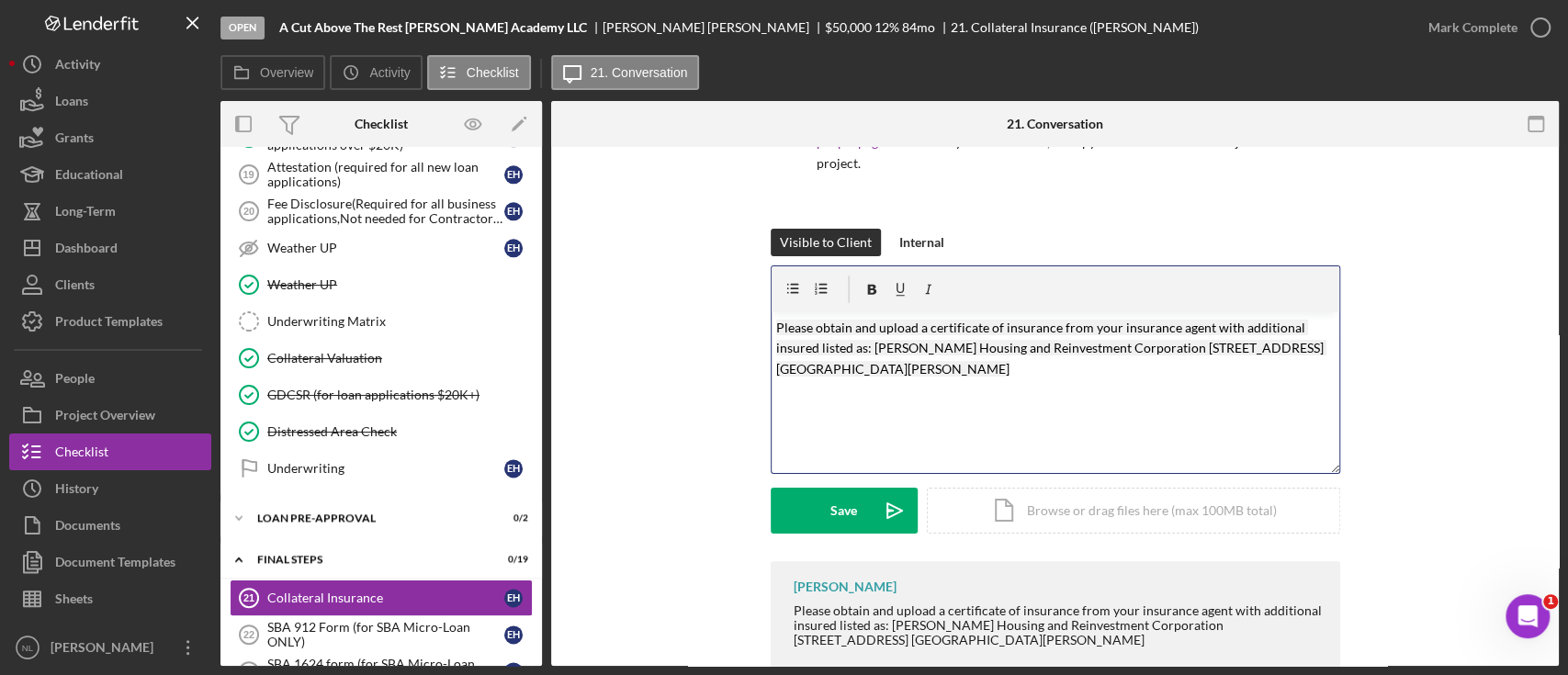
click at [920, 329] on mark "Please obtain and upload a certificate of insurance from your insurance agent w…" at bounding box center [1051, 347] width 550 height 56
click at [1054, 328] on mark "Please obtain and upload a certificate of insurance from your insurance agent w…" at bounding box center [1051, 347] width 550 height 56
click at [872, 522] on icon "Icon/icon-invite-send" at bounding box center [895, 510] width 46 height 46
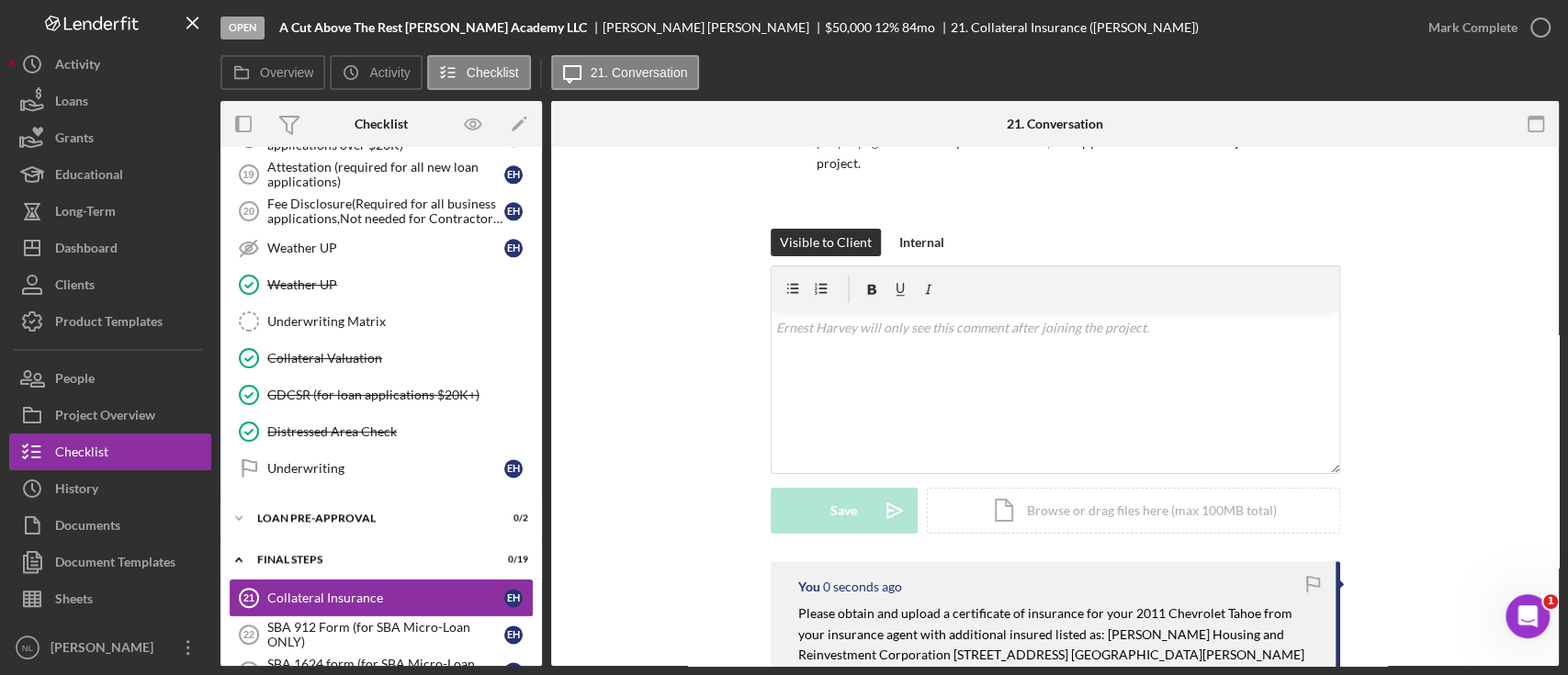
scroll to position [1739, 0]
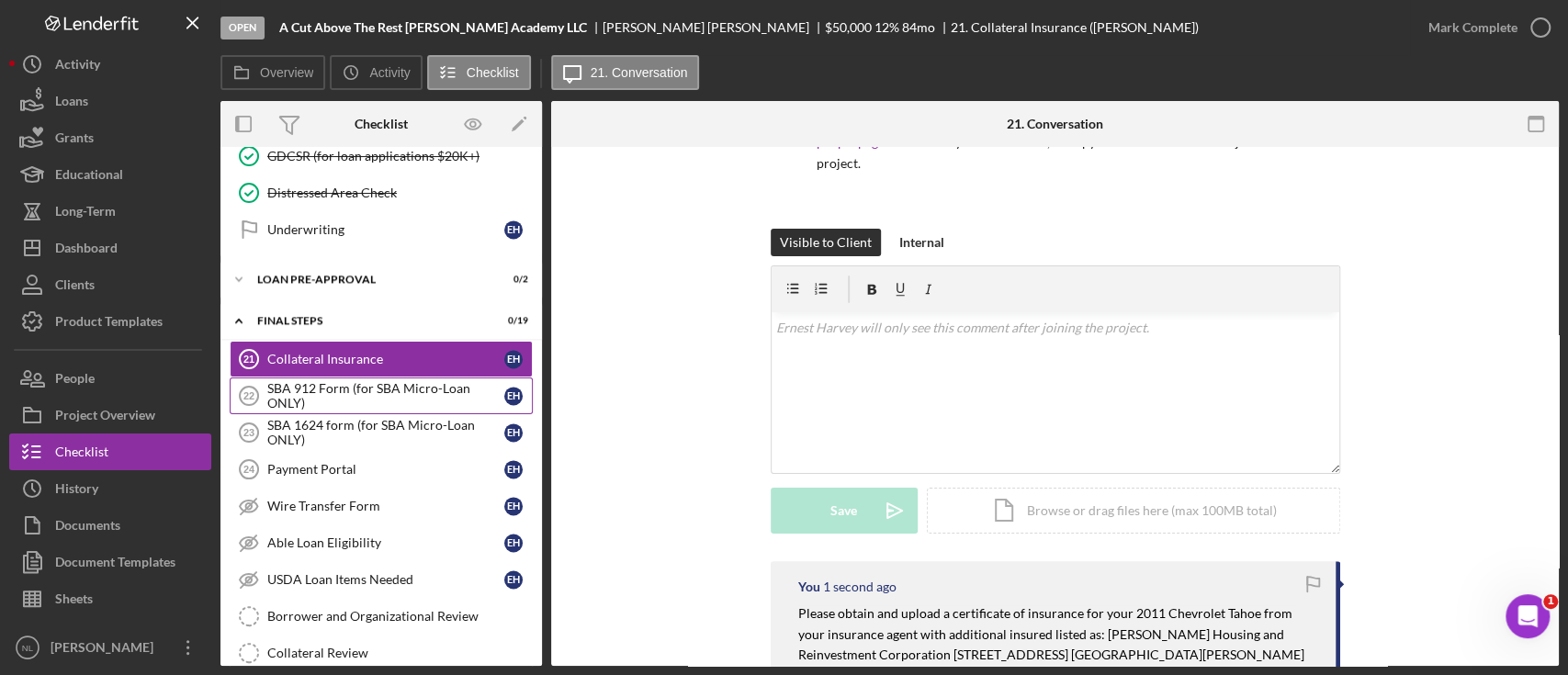
click at [349, 381] on div "SBA 912 Form (for SBA Micro-Loan ONLY)" at bounding box center [386, 395] width 237 height 30
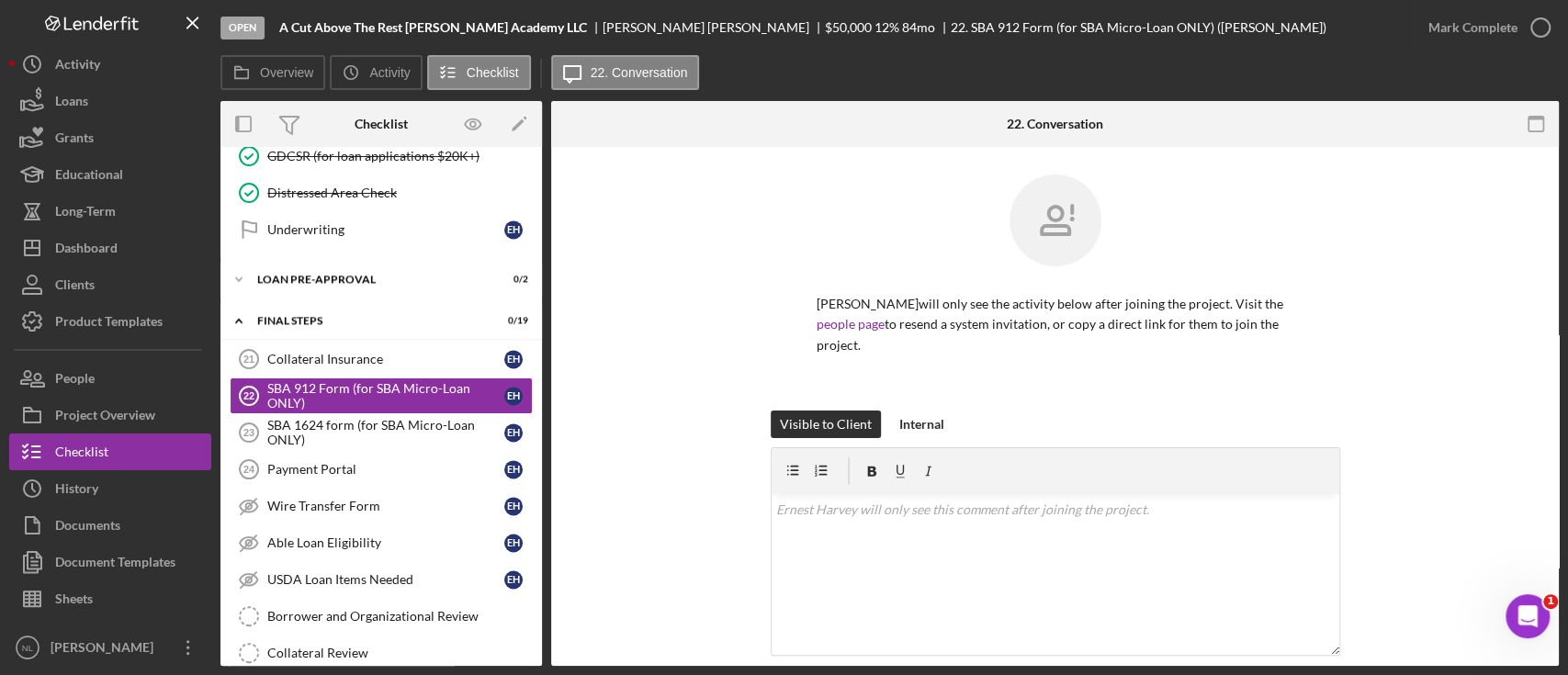
click at [1515, 6] on div "Mark Complete" at bounding box center [1485, 28] width 149 height 56
click at [1501, 11] on div "Mark Complete" at bounding box center [1474, 27] width 89 height 37
click at [353, 427] on div "SBA 1624 form (for SBA Micro-Loan ONLY)" at bounding box center [386, 432] width 237 height 30
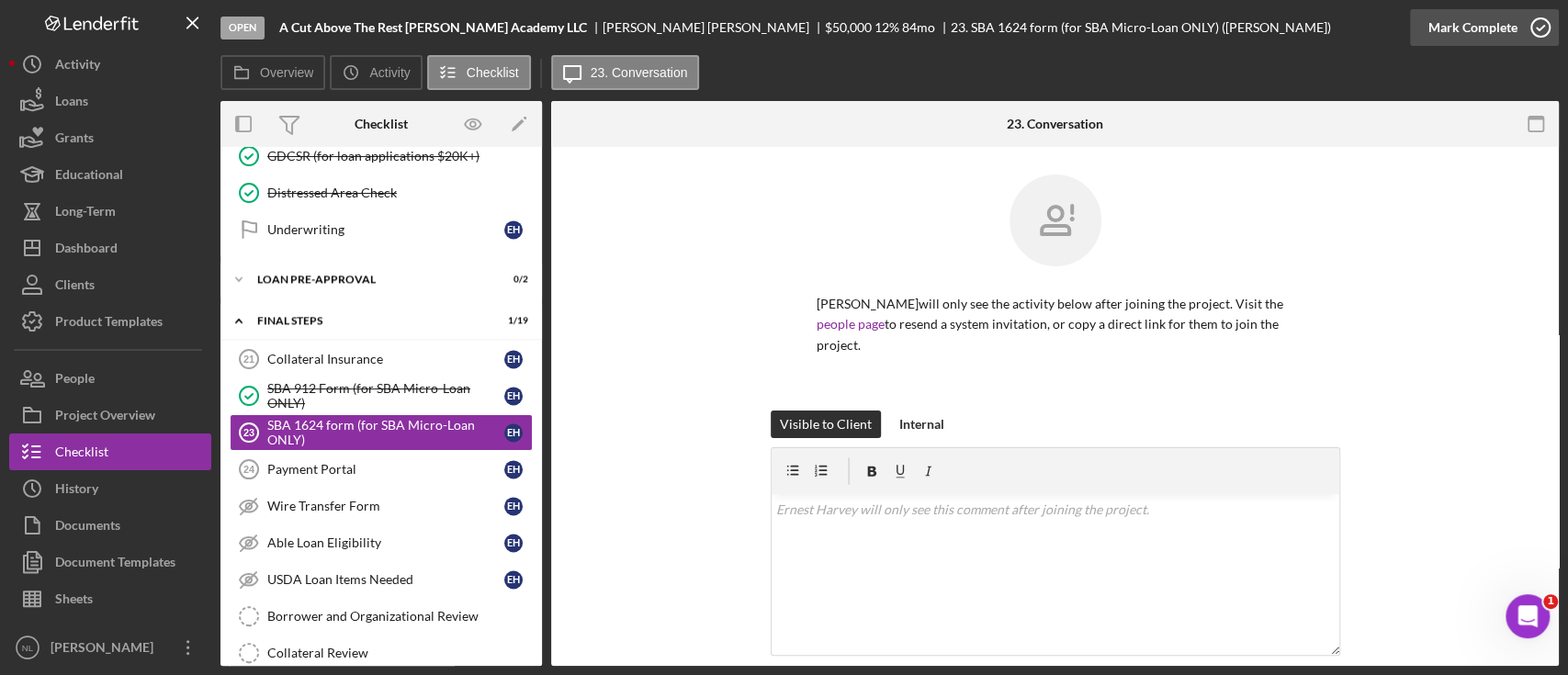
click at [1477, 36] on div "Mark Complete" at bounding box center [1474, 27] width 89 height 37
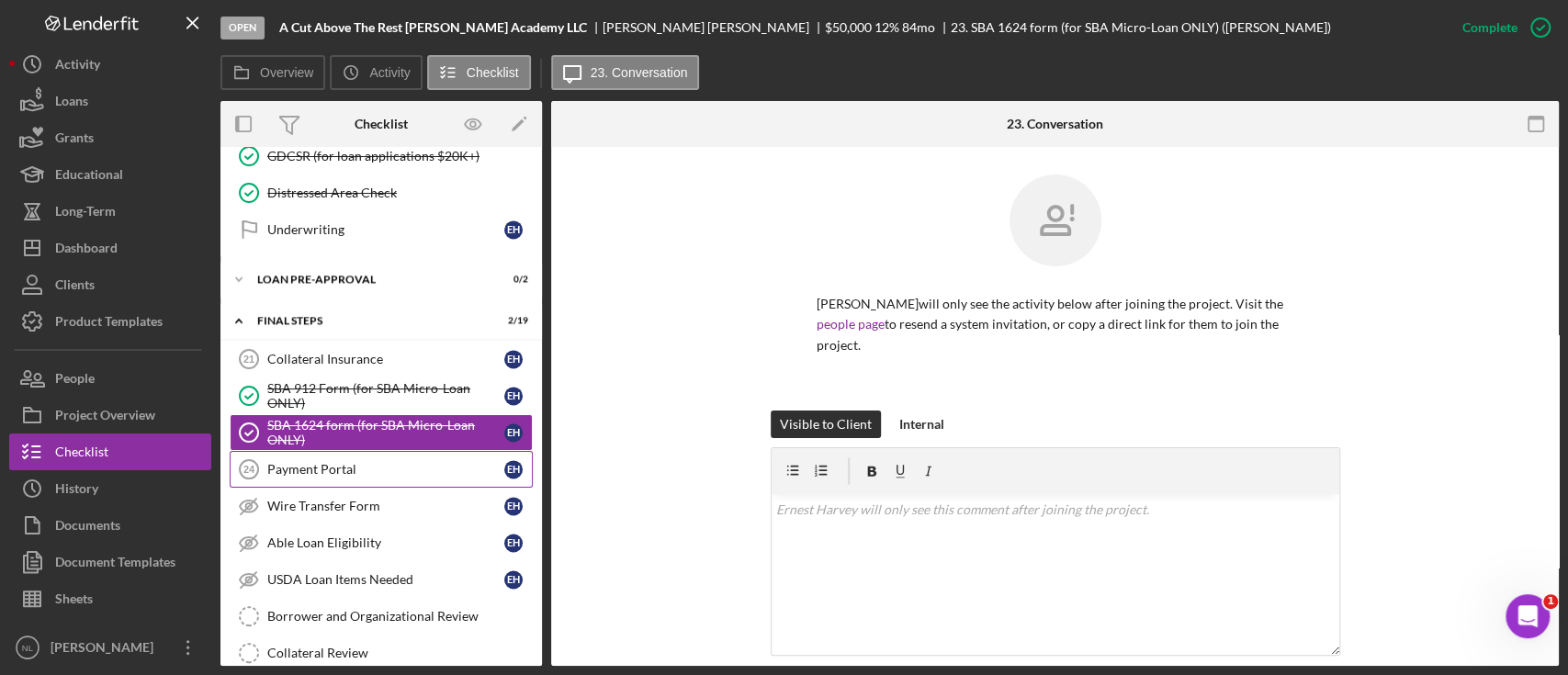
click at [356, 462] on div "Payment Portal" at bounding box center [386, 469] width 237 height 15
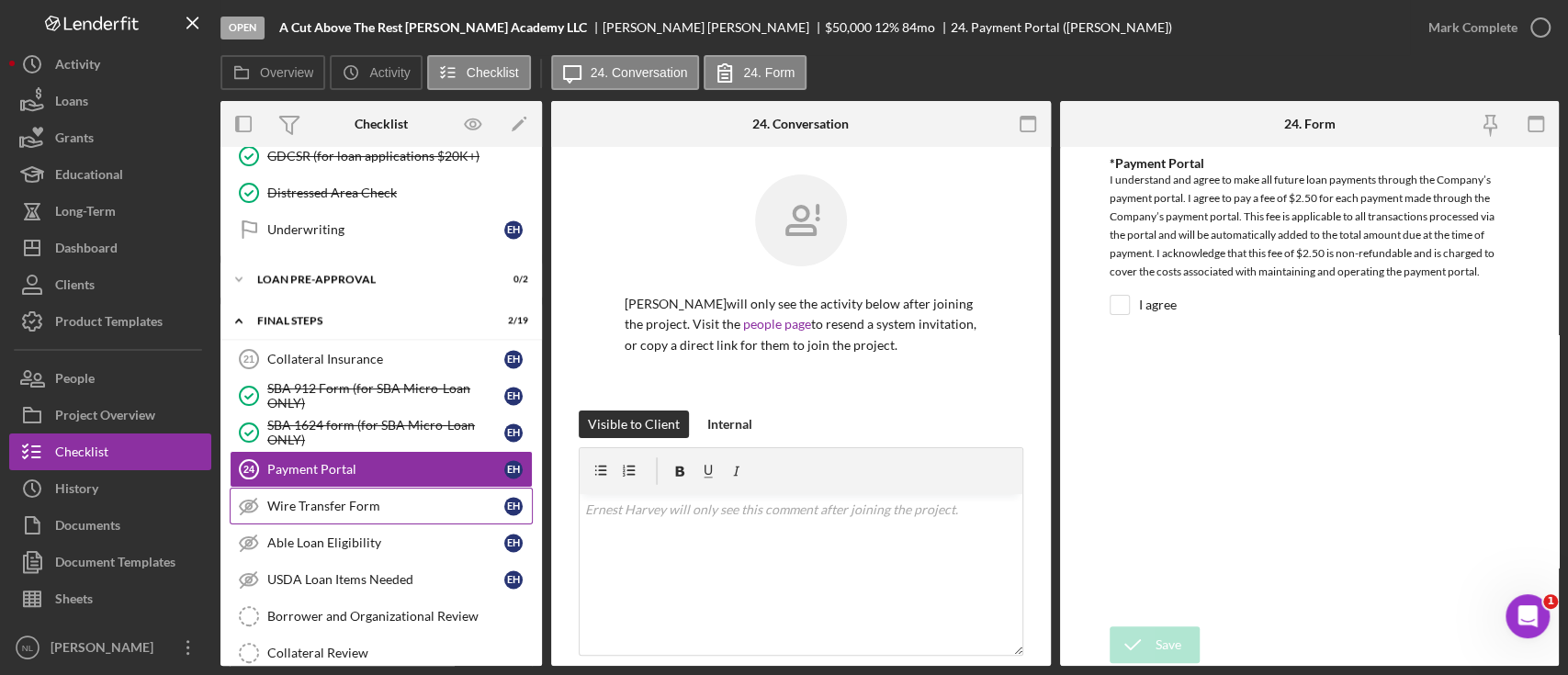
click at [341, 501] on div "Wire Transfer Form" at bounding box center [386, 506] width 237 height 15
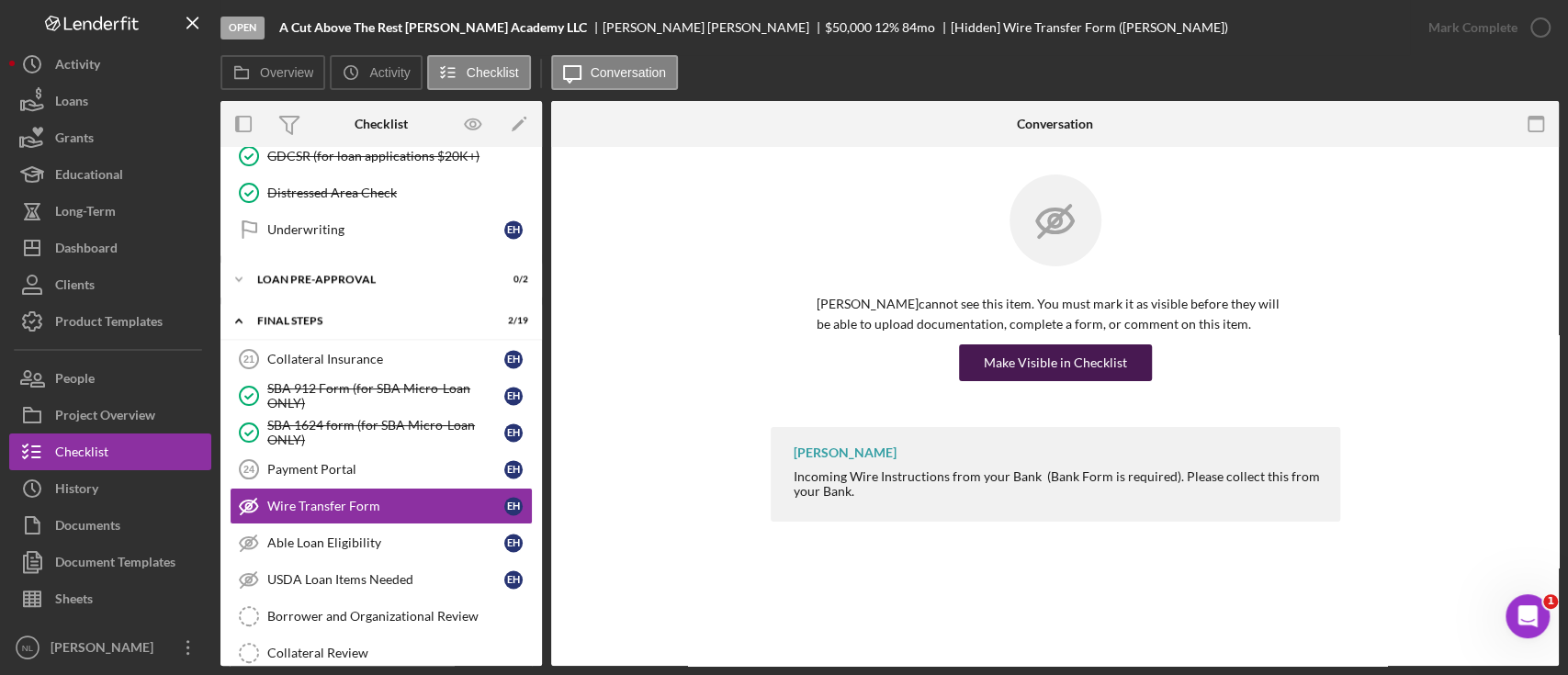
click at [1051, 373] on div "Make Visible in Checklist" at bounding box center [1055, 362] width 144 height 37
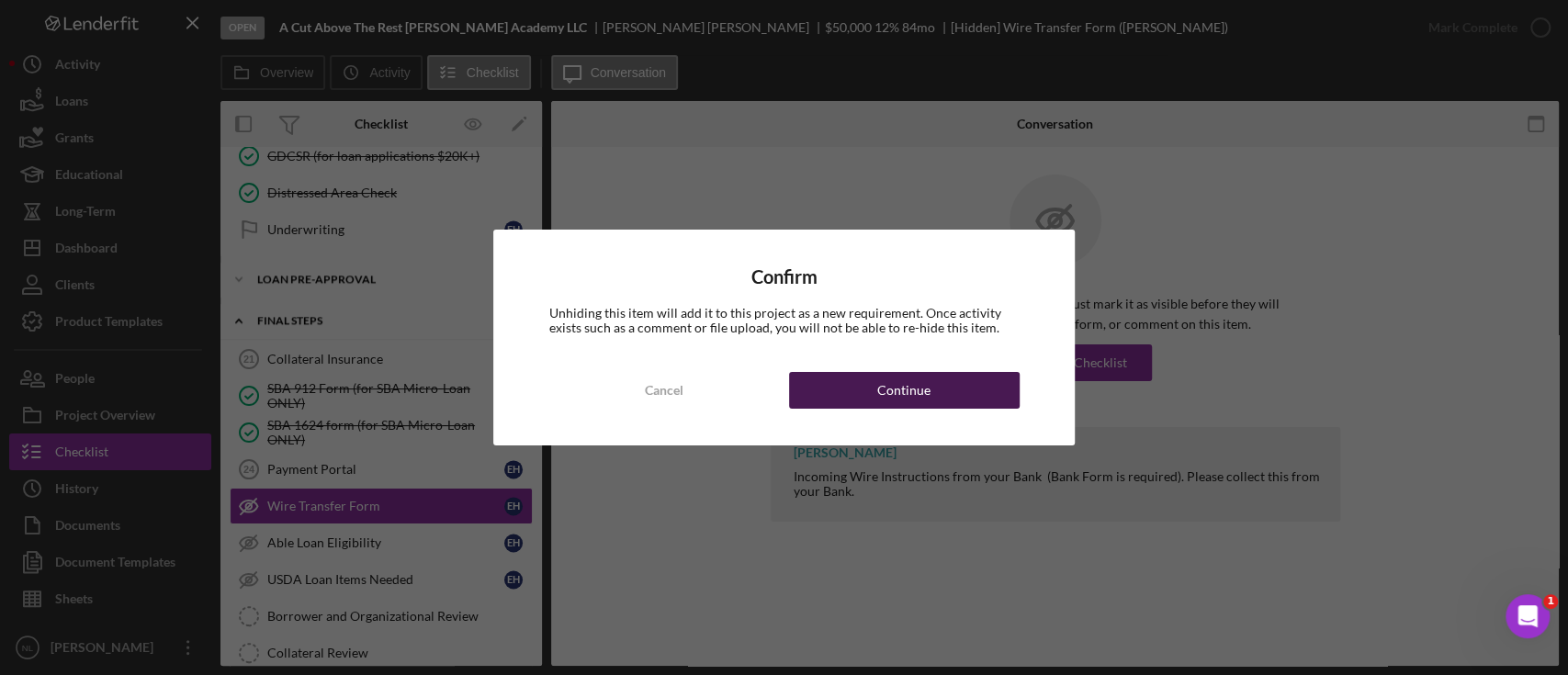
click at [912, 392] on div "Continue" at bounding box center [905, 390] width 54 height 37
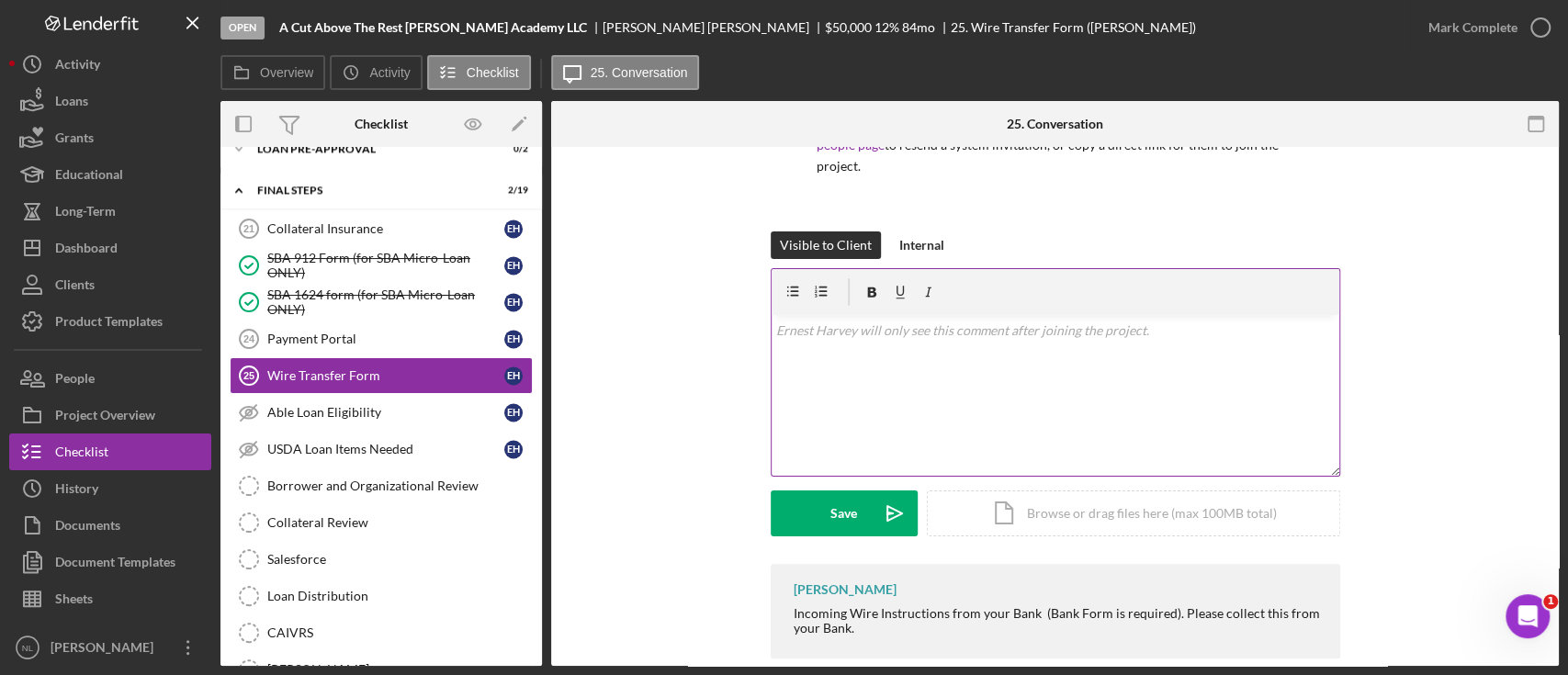
scroll to position [181, 0]
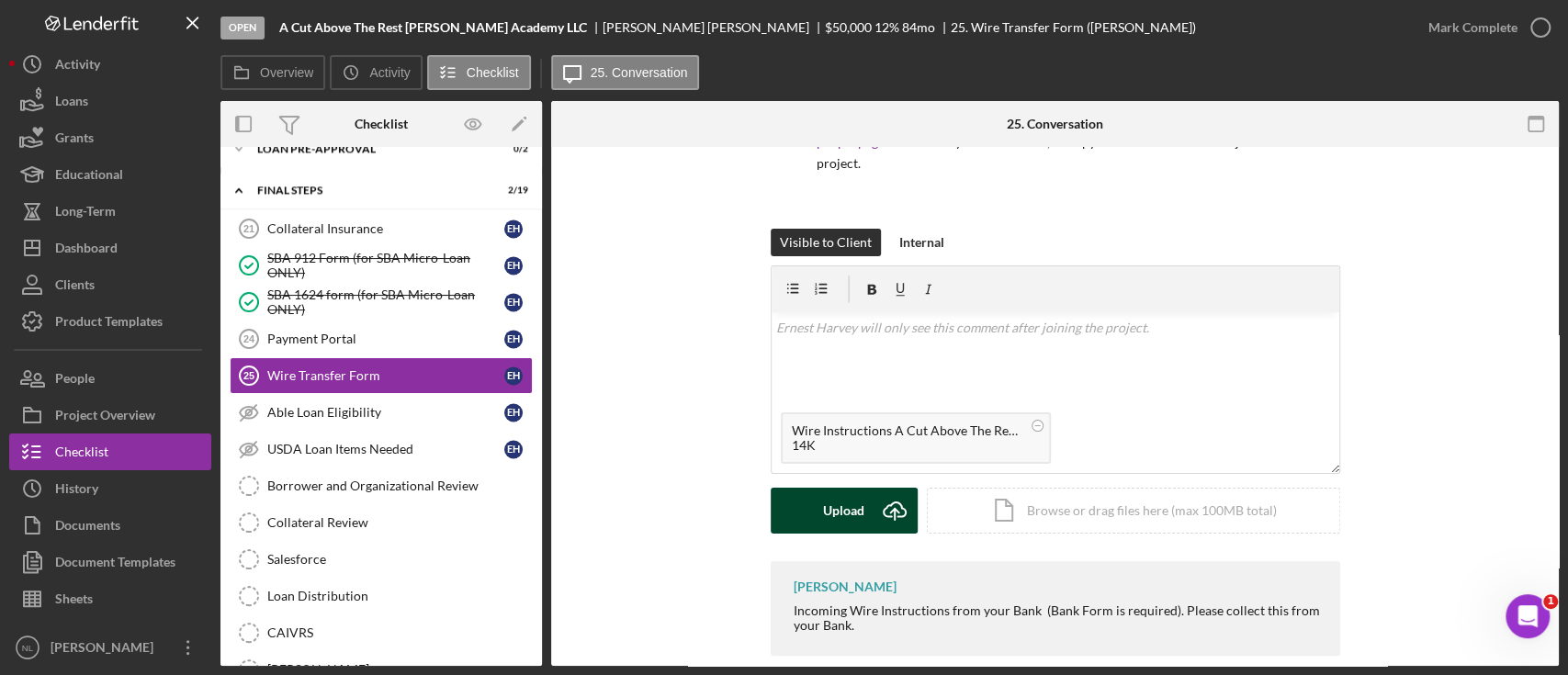
click at [872, 502] on icon "Icon/Upload" at bounding box center [895, 510] width 46 height 46
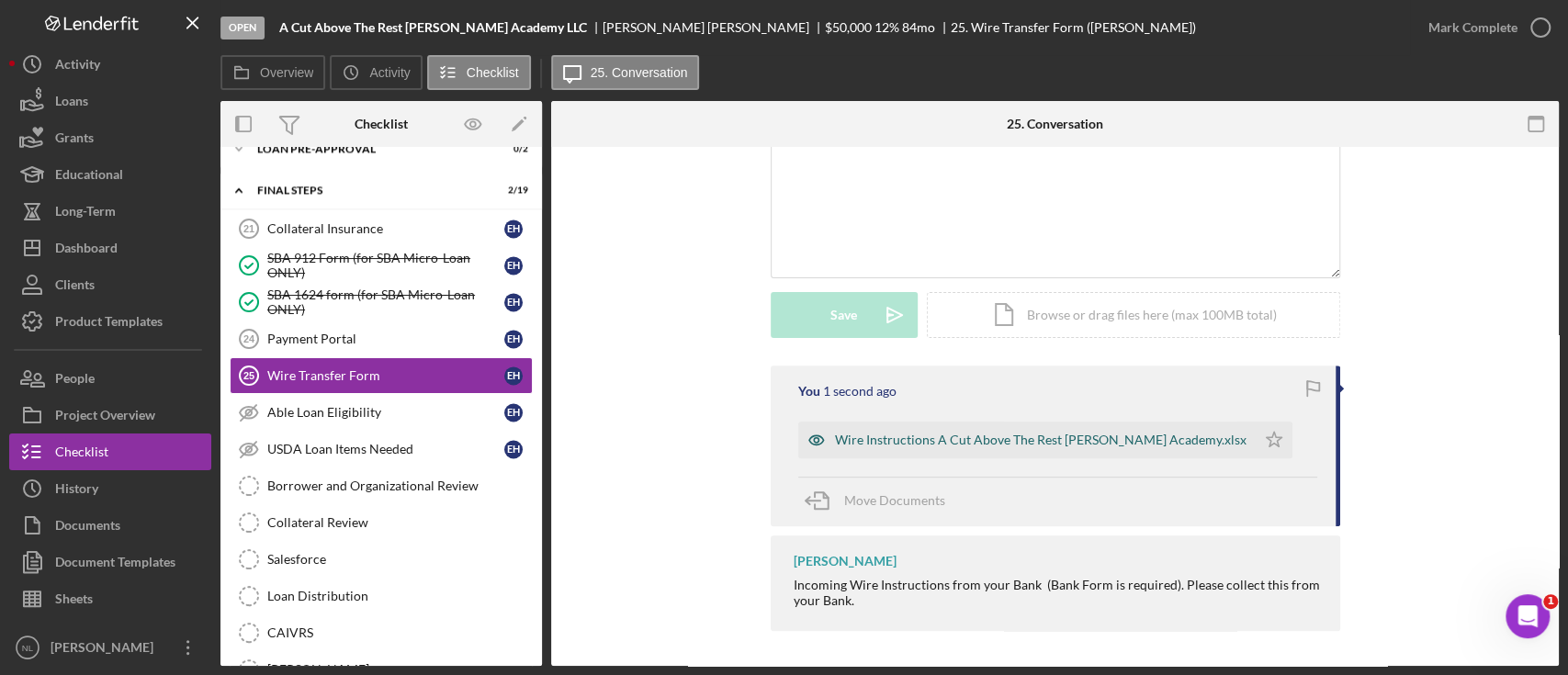
click at [960, 442] on div "Wire Instructions A Cut Above The Rest Barber Academy.xlsx" at bounding box center [1040, 439] width 412 height 15
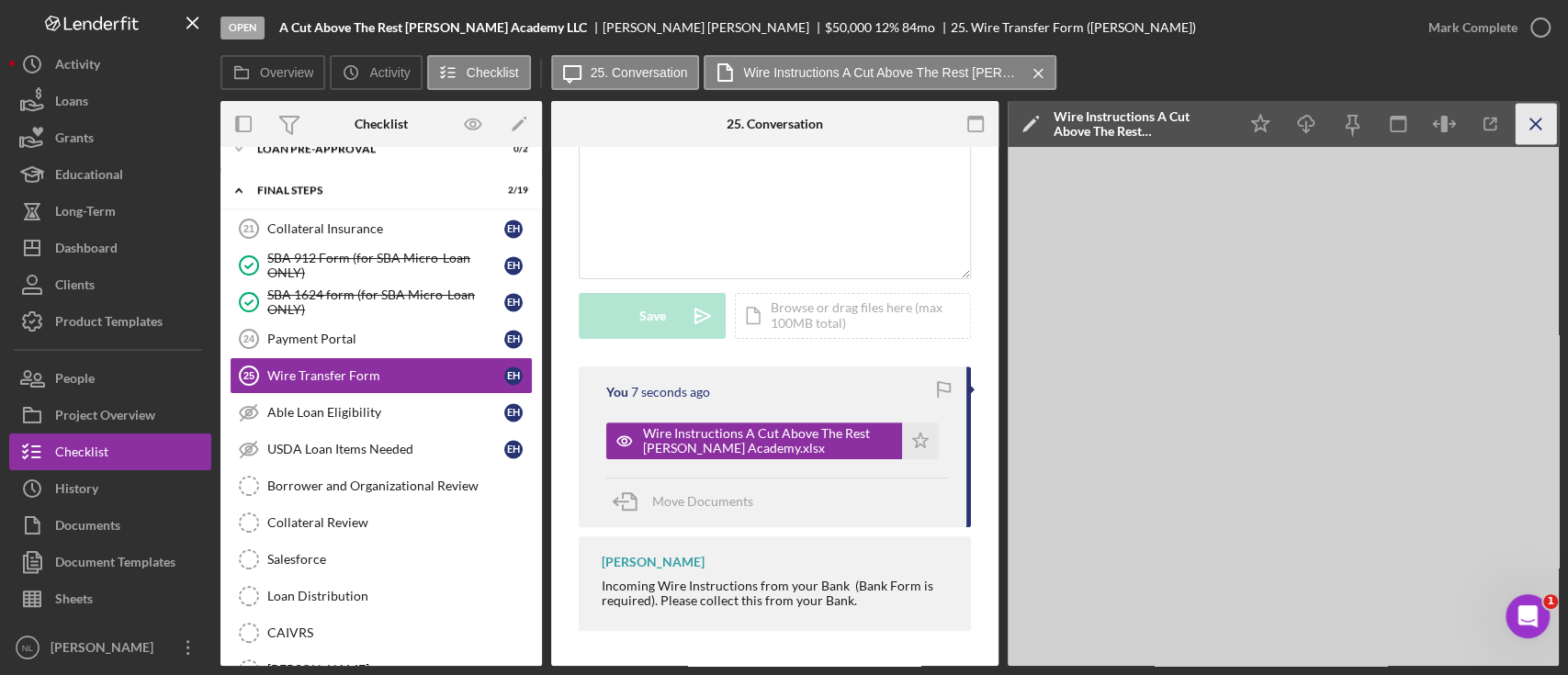
click at [1533, 125] on line "button" at bounding box center [1535, 124] width 10 height 10
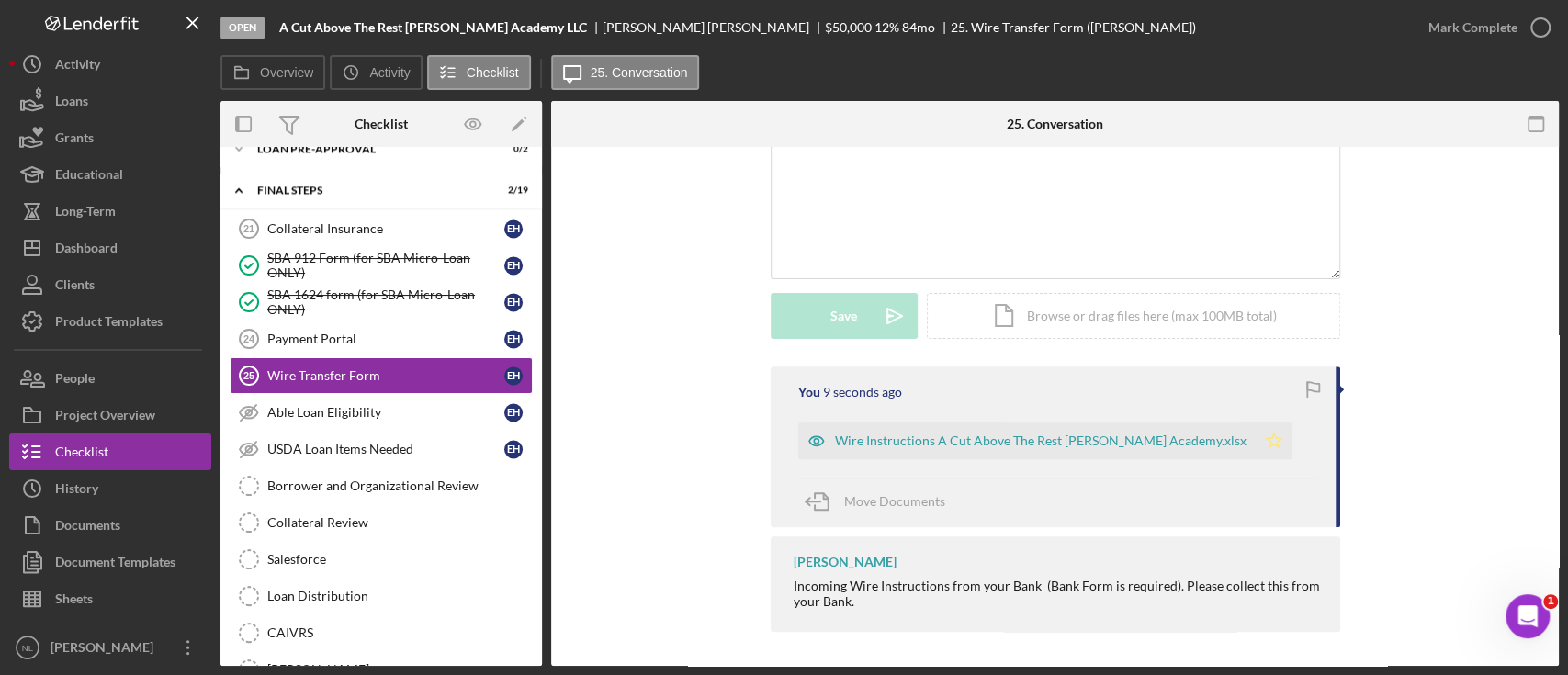
click at [1256, 435] on icon "Icon/Star" at bounding box center [1273, 440] width 37 height 37
click at [1478, 34] on div "Mark Complete" at bounding box center [1474, 27] width 89 height 37
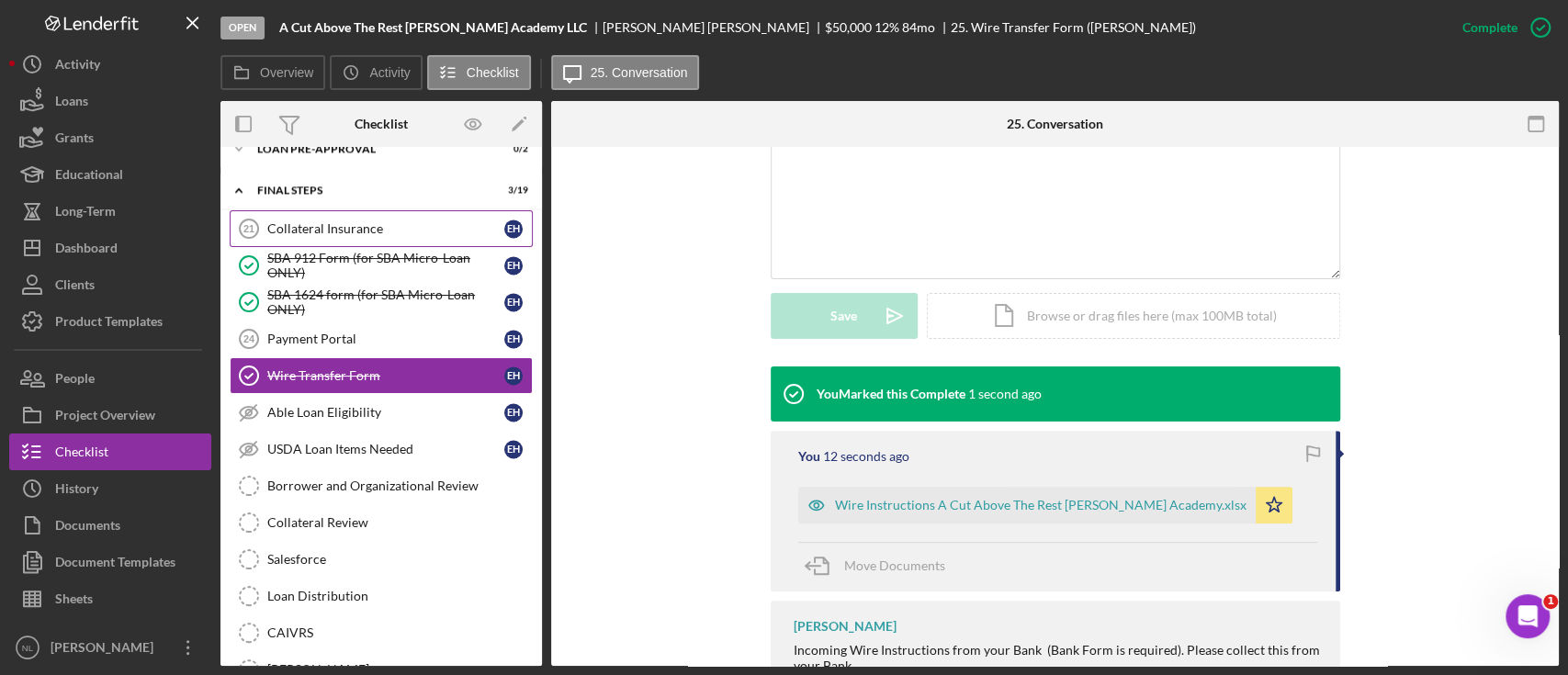
click at [338, 233] on link "Collateral Insurance 21 Collateral Insurance E H" at bounding box center [382, 228] width 303 height 37
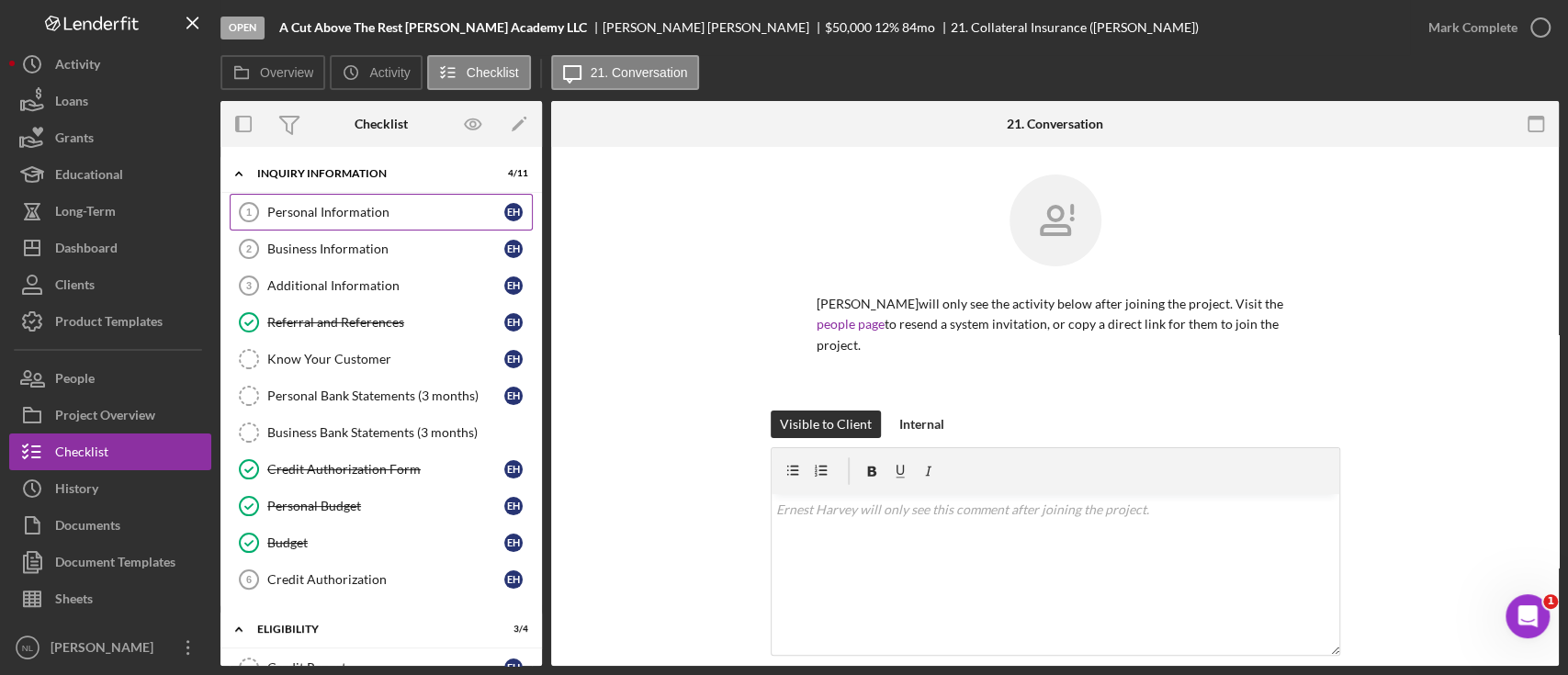
click at [340, 227] on link "Personal Information 1 Personal Information E H" at bounding box center [382, 211] width 303 height 37
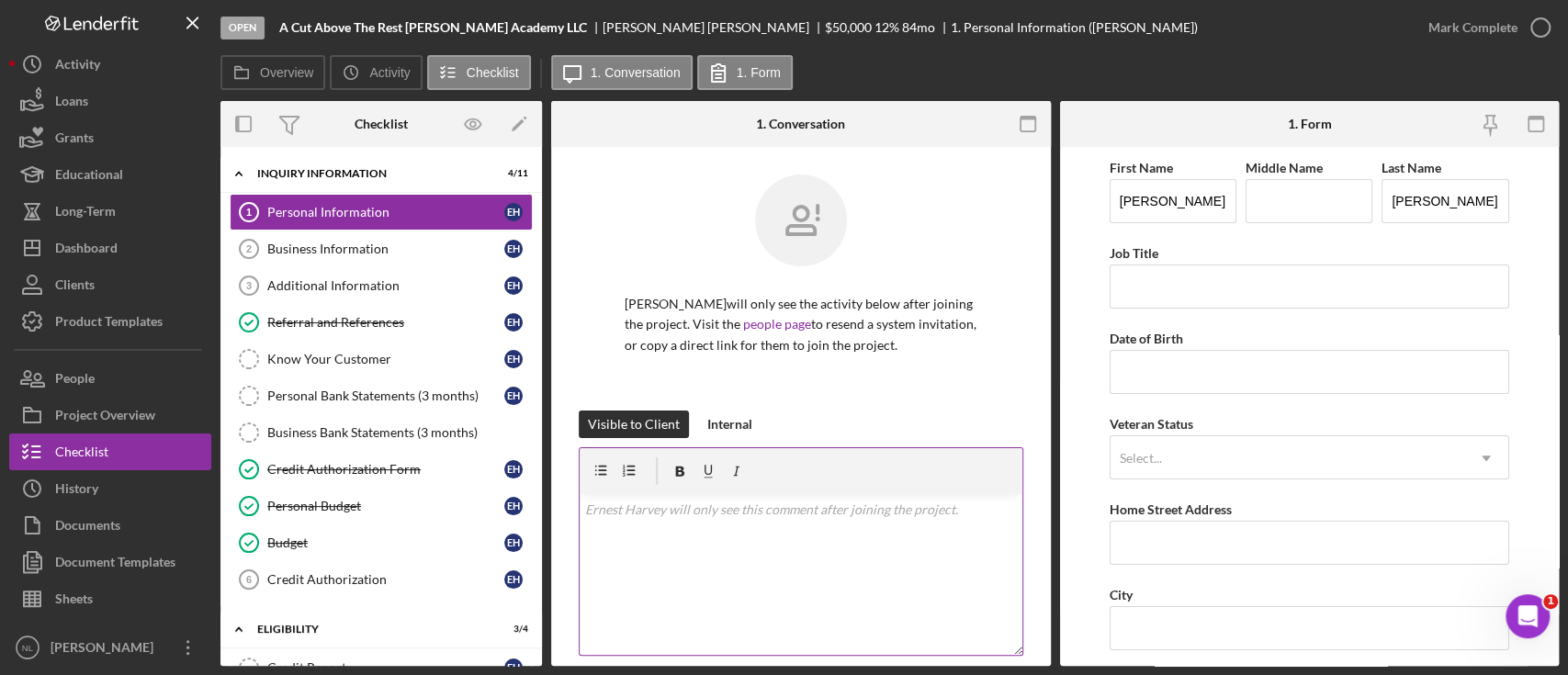
scroll to position [273, 0]
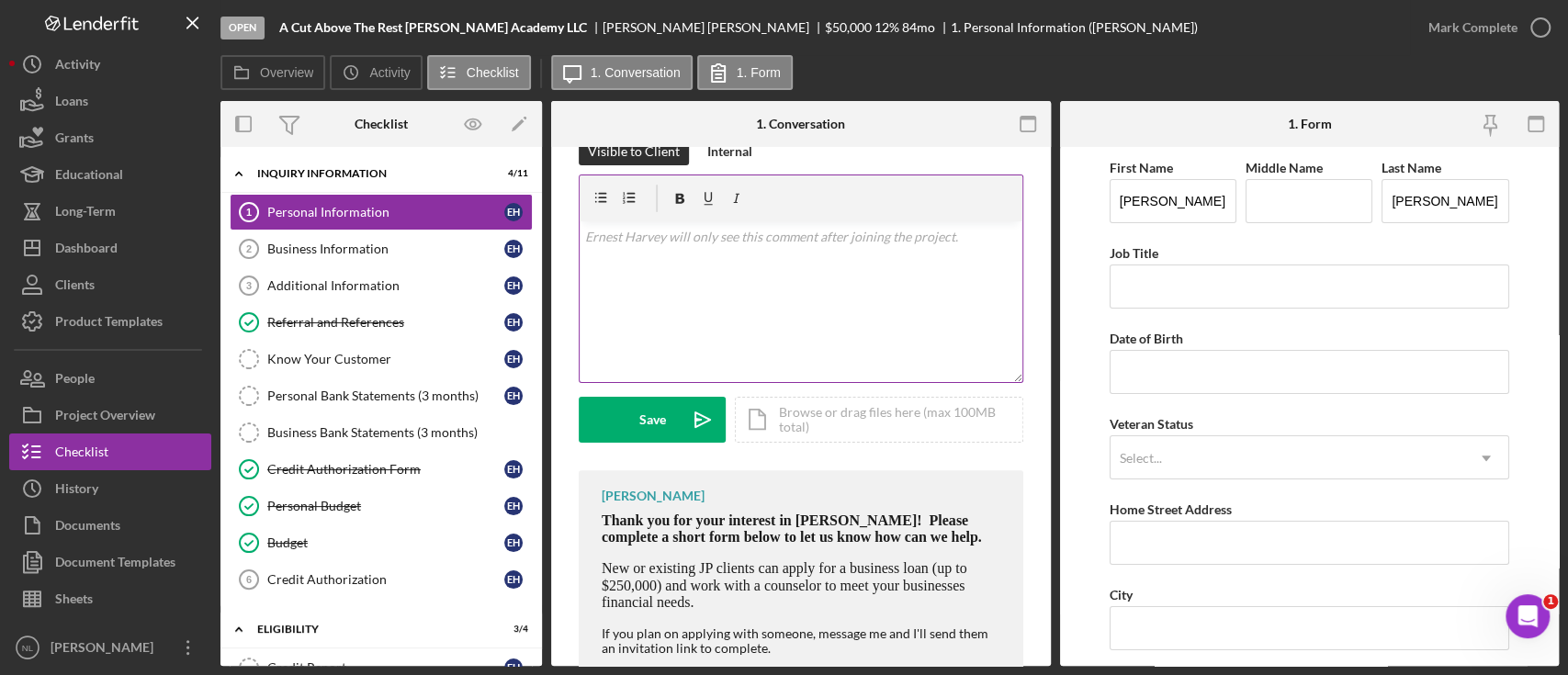
click at [722, 285] on div "v Color teal Color pink Remove color Add row above Add row below Add column bef…" at bounding box center [801, 301] width 443 height 161
click at [90, 246] on div "Dashboard" at bounding box center [86, 251] width 62 height 42
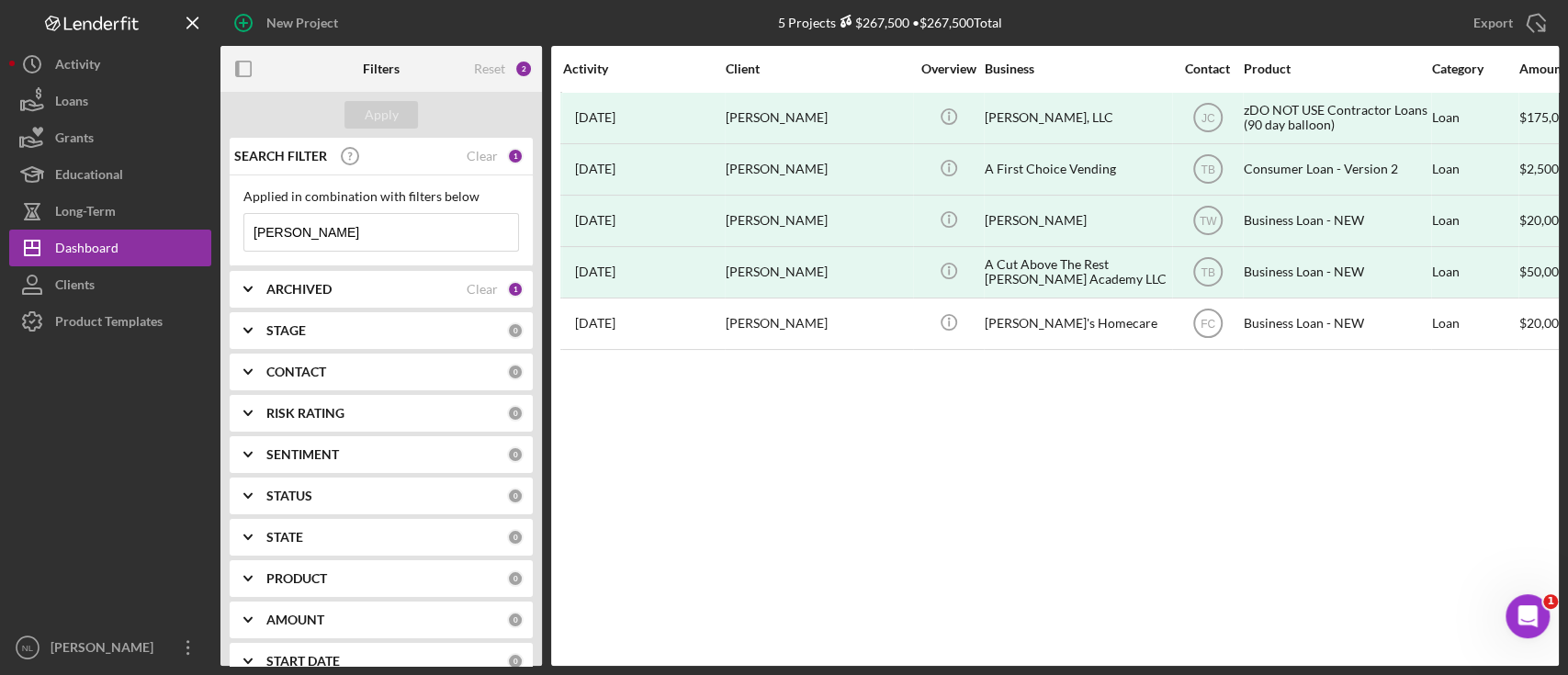
click at [385, 244] on input "[PERSON_NAME]" at bounding box center [381, 232] width 274 height 37
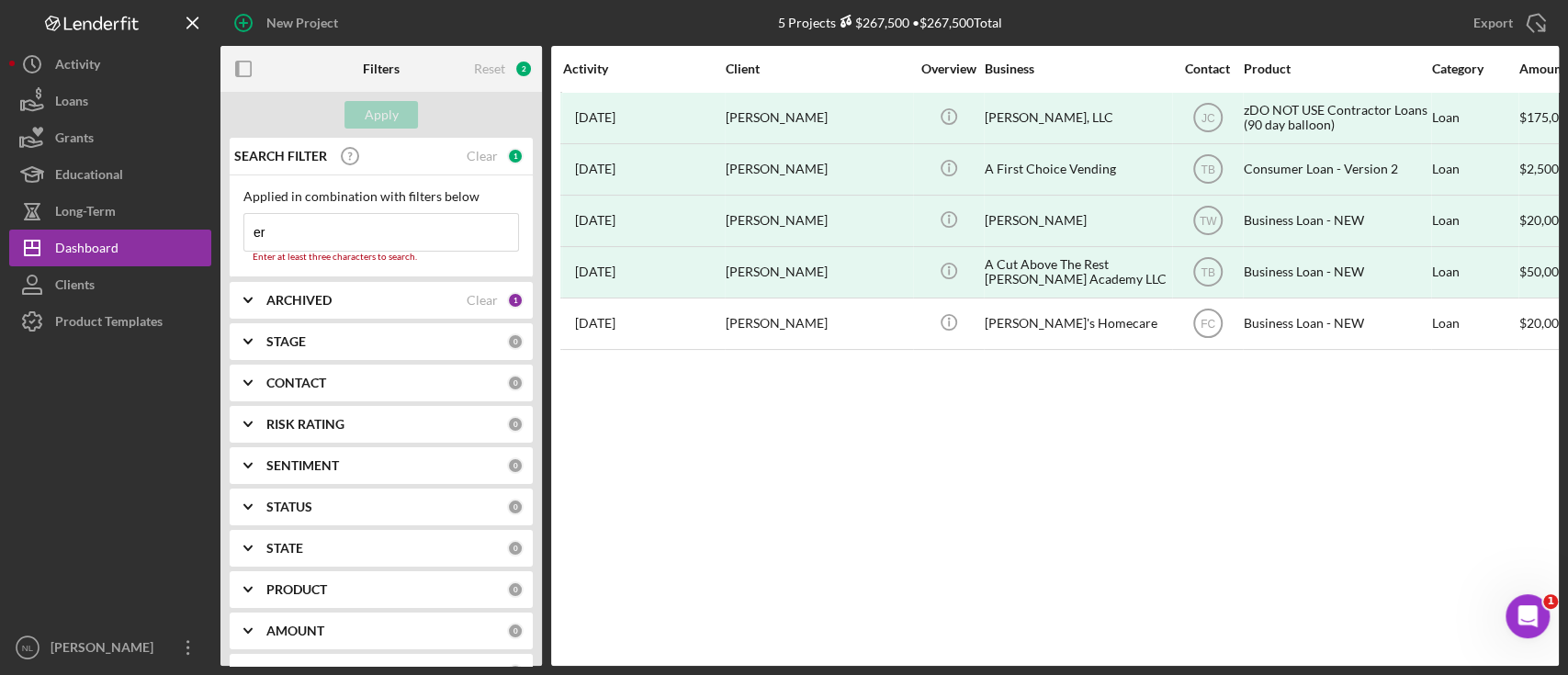
type input "e"
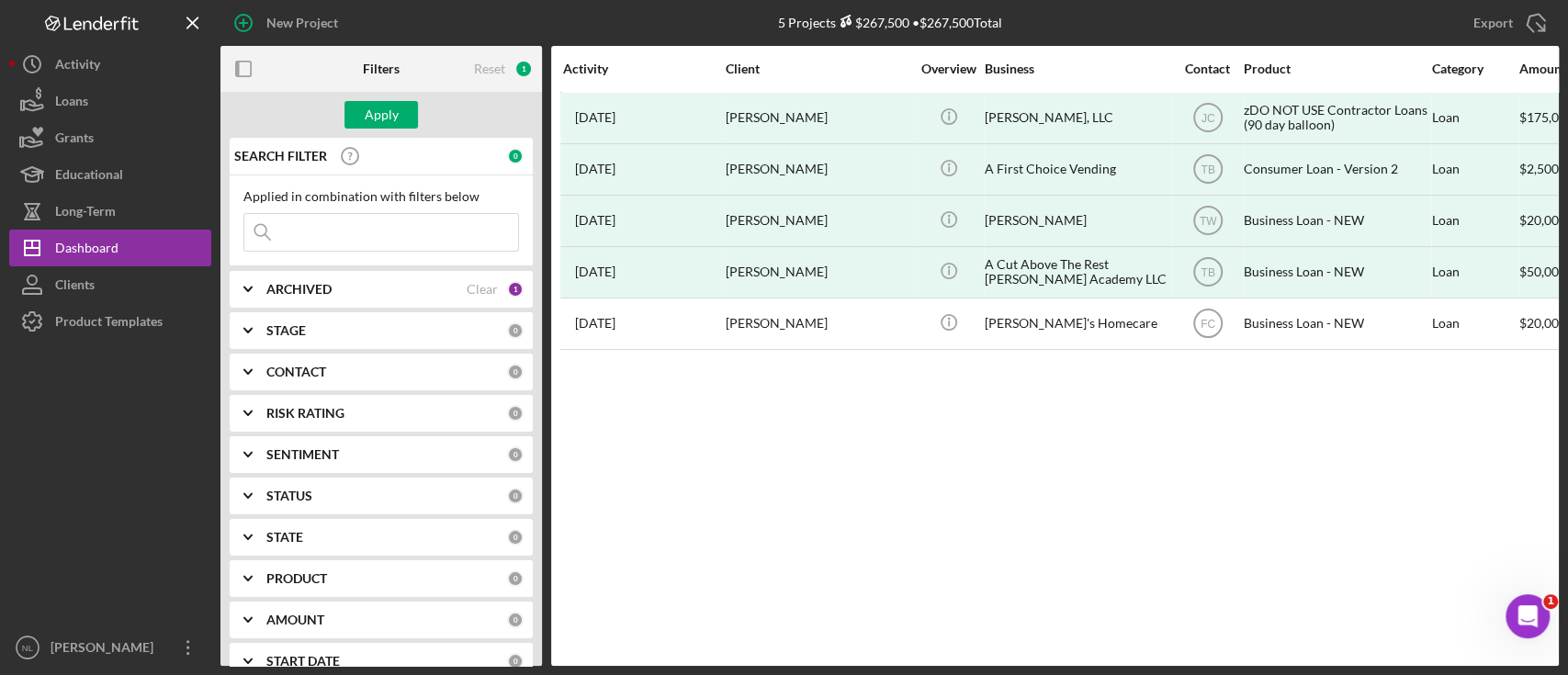
click at [329, 306] on div "SEARCH FILTER 0 Applied in combination with filters below Icon/Menu Close Icon/…" at bounding box center [381, 401] width 321 height 528
click at [323, 302] on div "ARCHIVED Clear 1" at bounding box center [395, 288] width 257 height 37
click at [250, 394] on input "Archived" at bounding box center [253, 394] width 19 height 19
checkbox input "false"
click at [255, 366] on input "Active" at bounding box center [253, 365] width 19 height 19
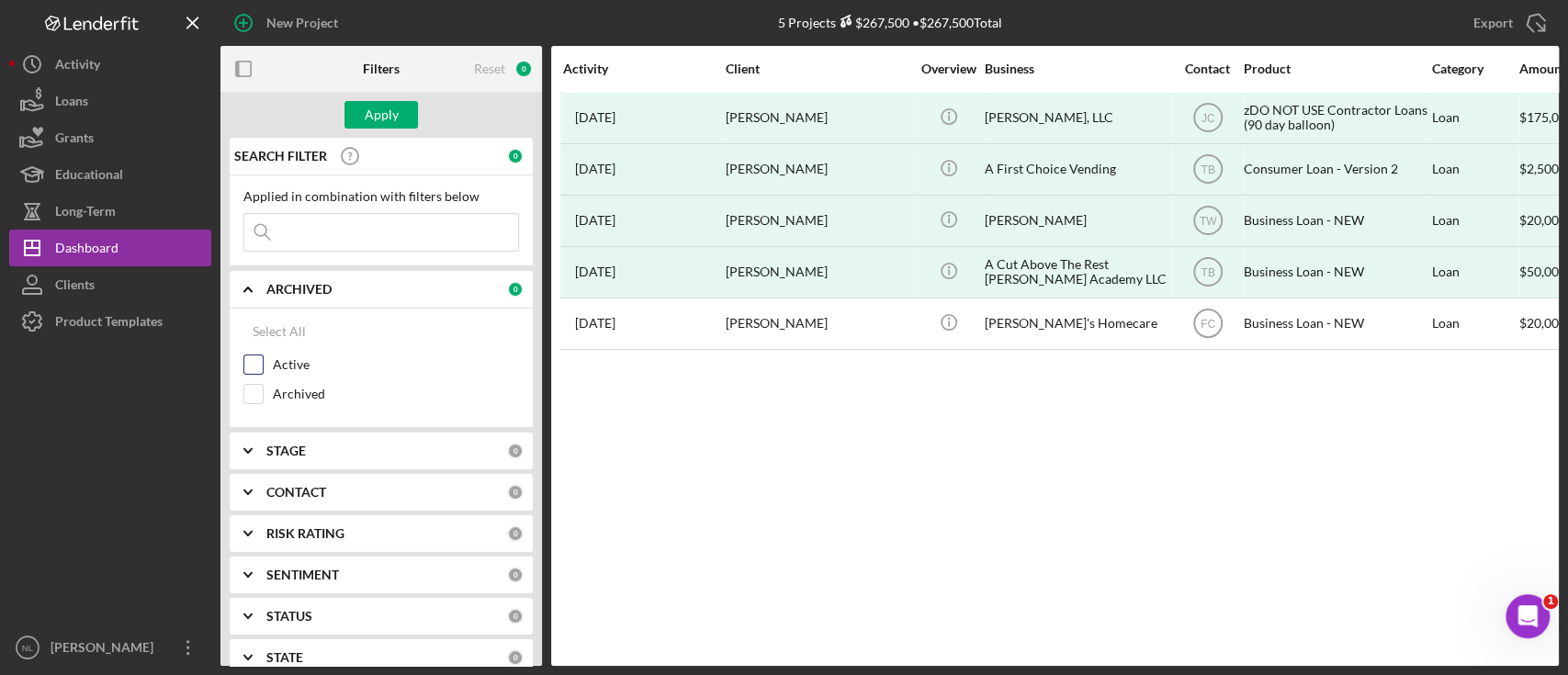
checkbox input "true"
click at [384, 133] on div "Apply" at bounding box center [381, 115] width 321 height 46
click at [376, 126] on div "Apply" at bounding box center [382, 115] width 34 height 28
click at [307, 233] on input at bounding box center [381, 232] width 274 height 37
click at [308, 493] on b "CONTACT" at bounding box center [297, 492] width 60 height 15
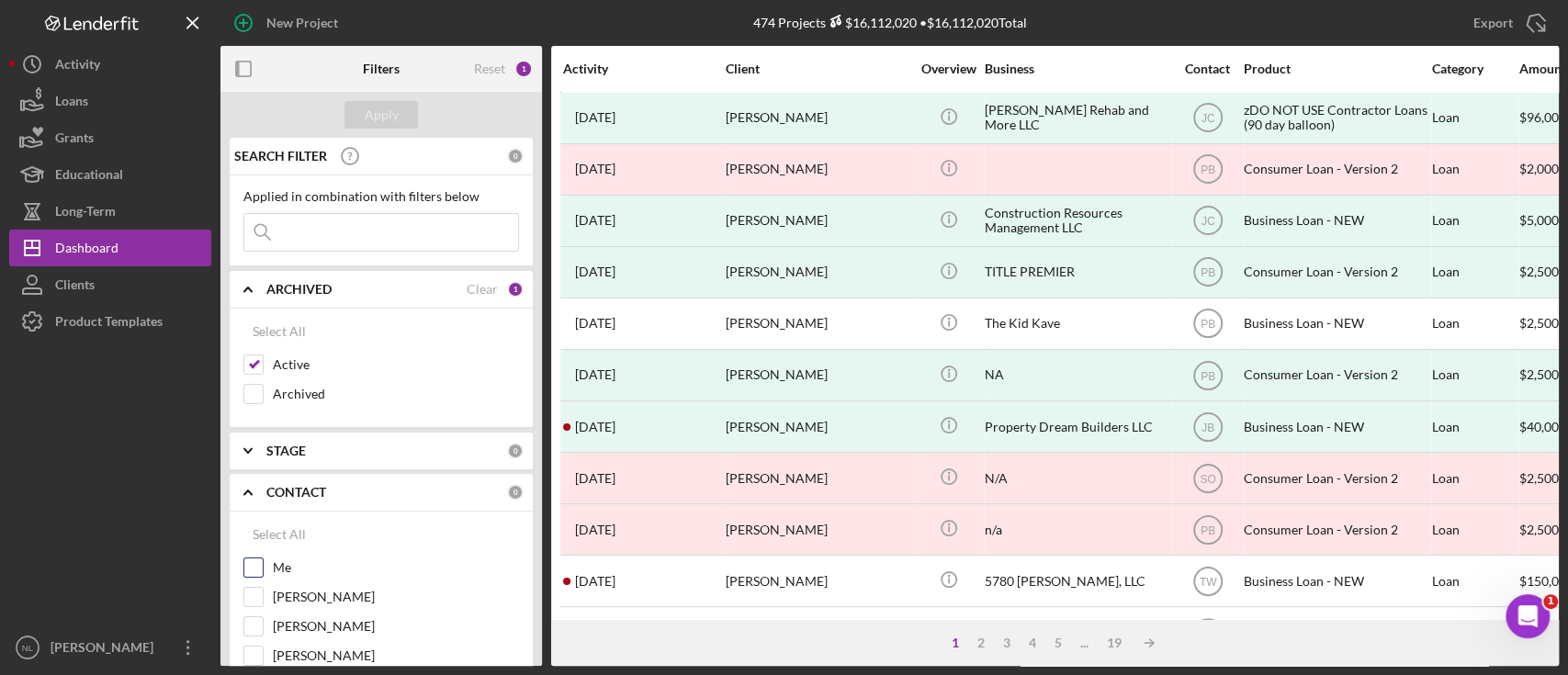
click at [249, 567] on input "Me" at bounding box center [253, 567] width 19 height 19
checkbox input "true"
click at [390, 116] on div "Apply" at bounding box center [382, 115] width 34 height 28
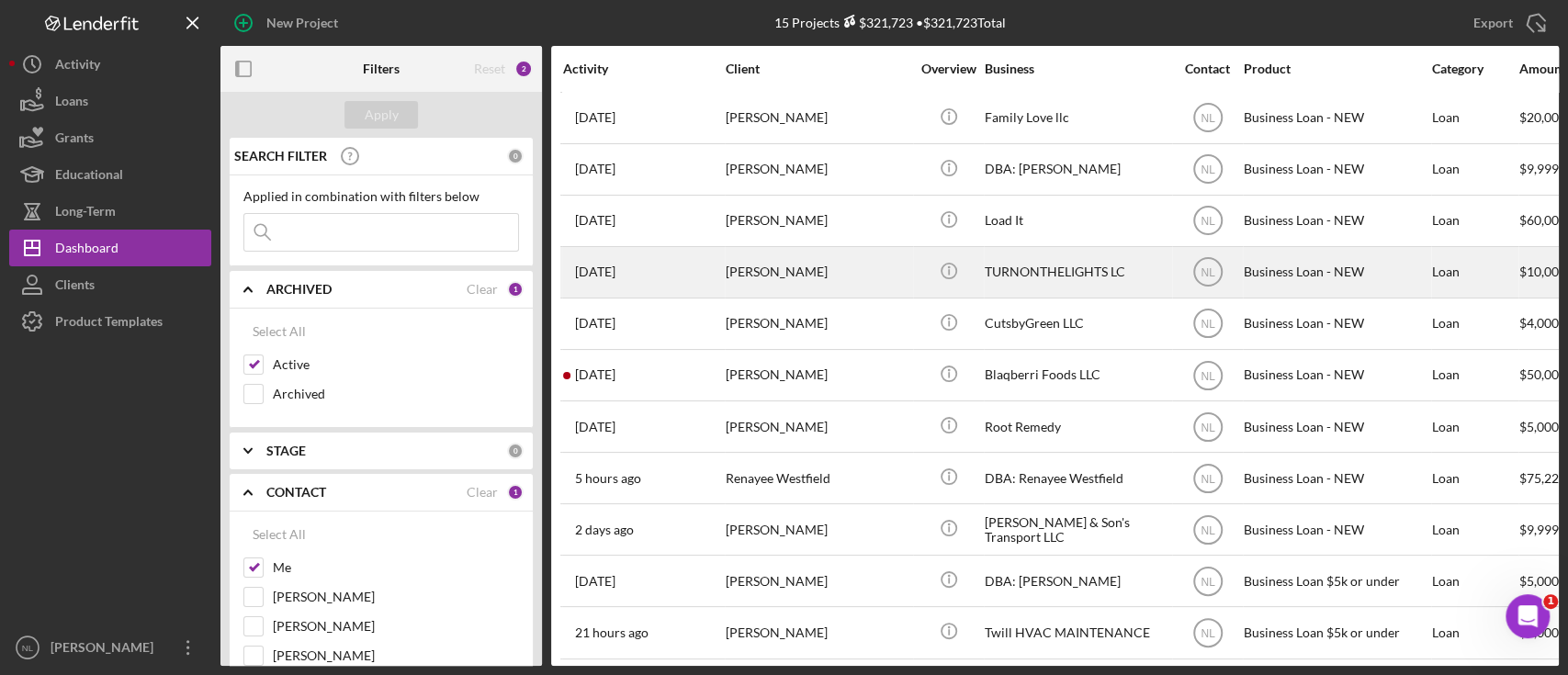
scroll to position [220, 0]
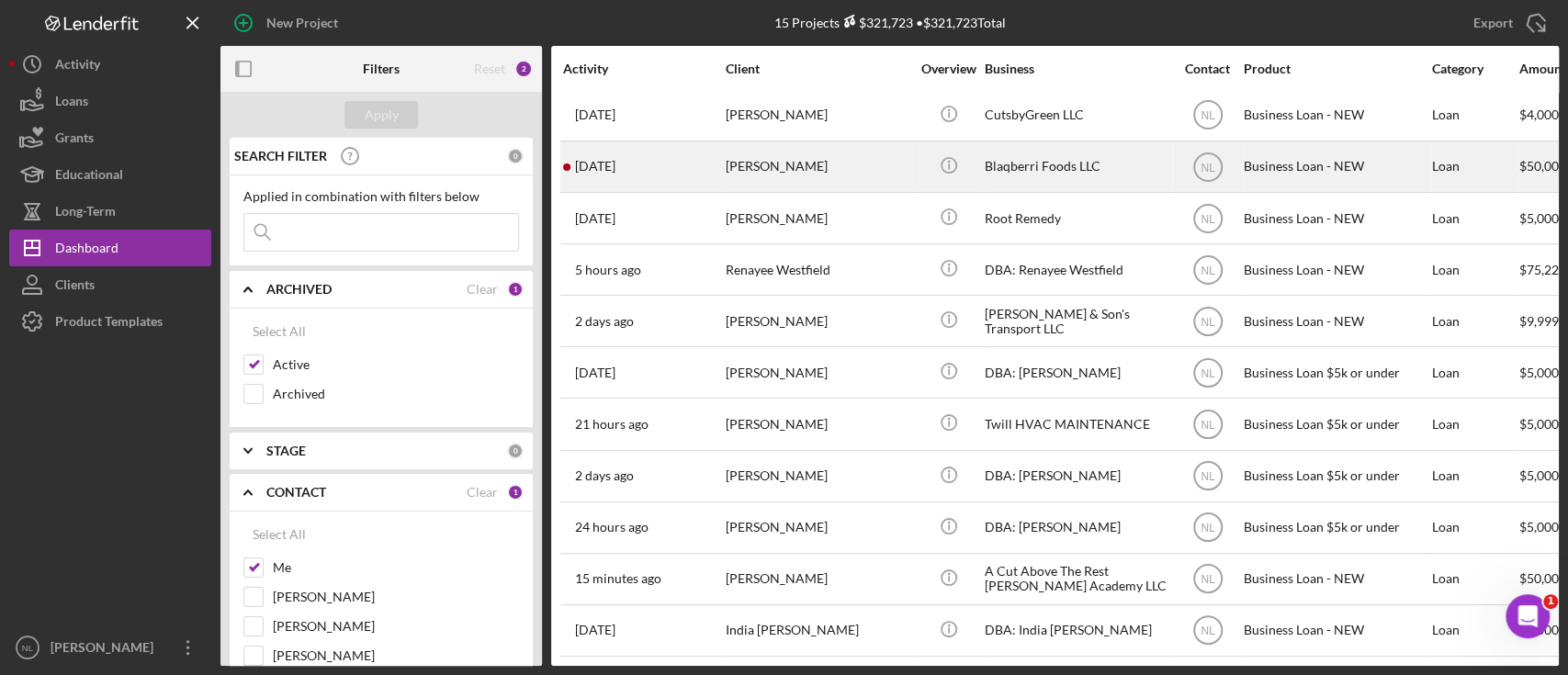
click at [731, 162] on div "[PERSON_NAME]" at bounding box center [817, 167] width 183 height 49
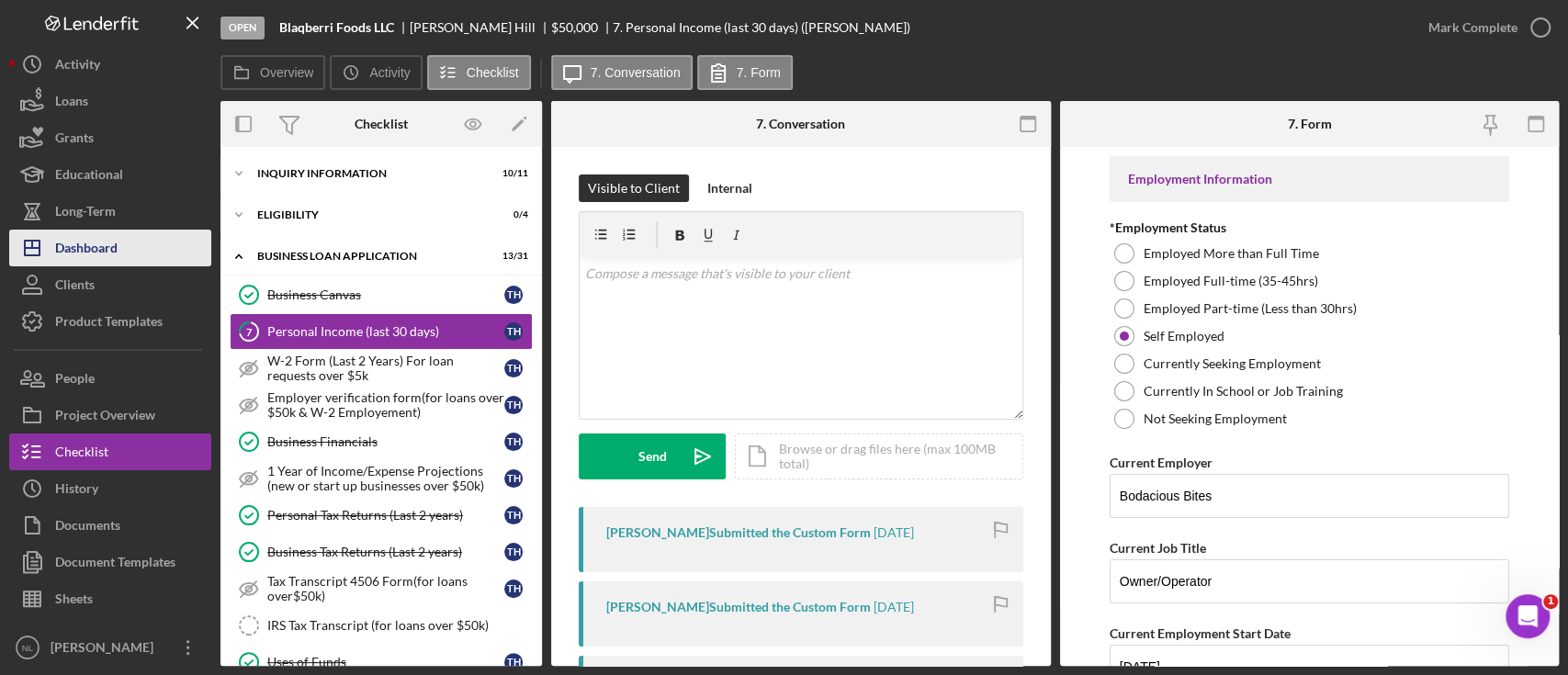
click at [145, 254] on button "Icon/Dashboard Dashboard" at bounding box center [110, 248] width 202 height 37
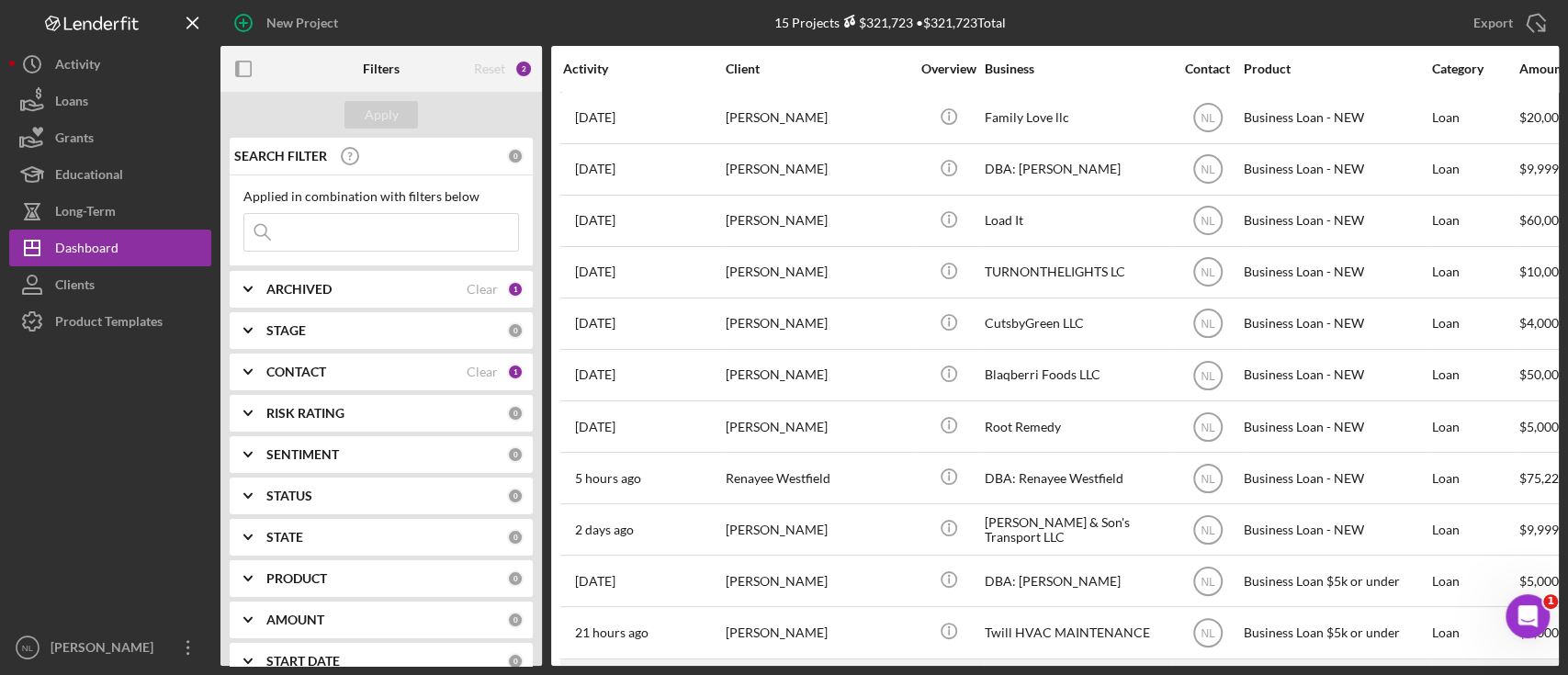
scroll to position [220, 0]
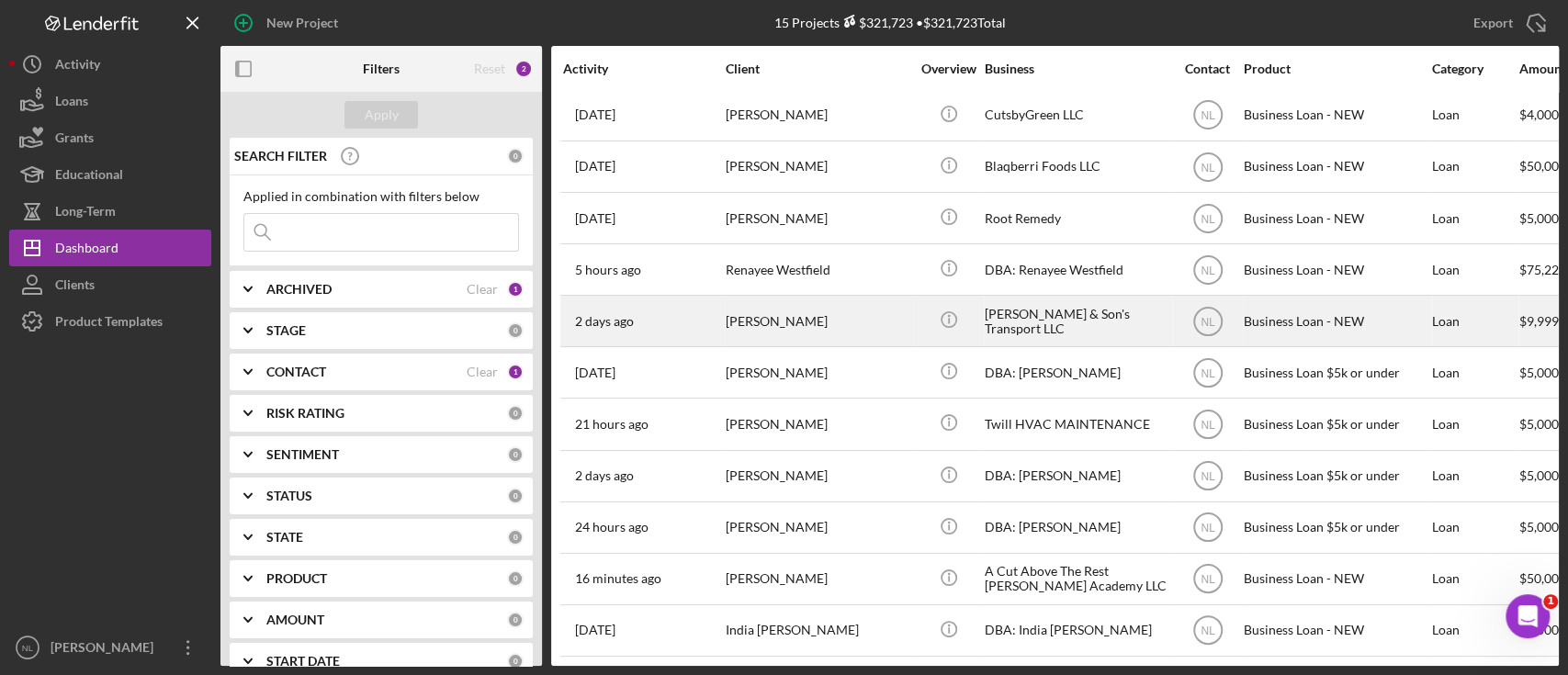
click at [799, 319] on div "[PERSON_NAME]" at bounding box center [817, 320] width 183 height 49
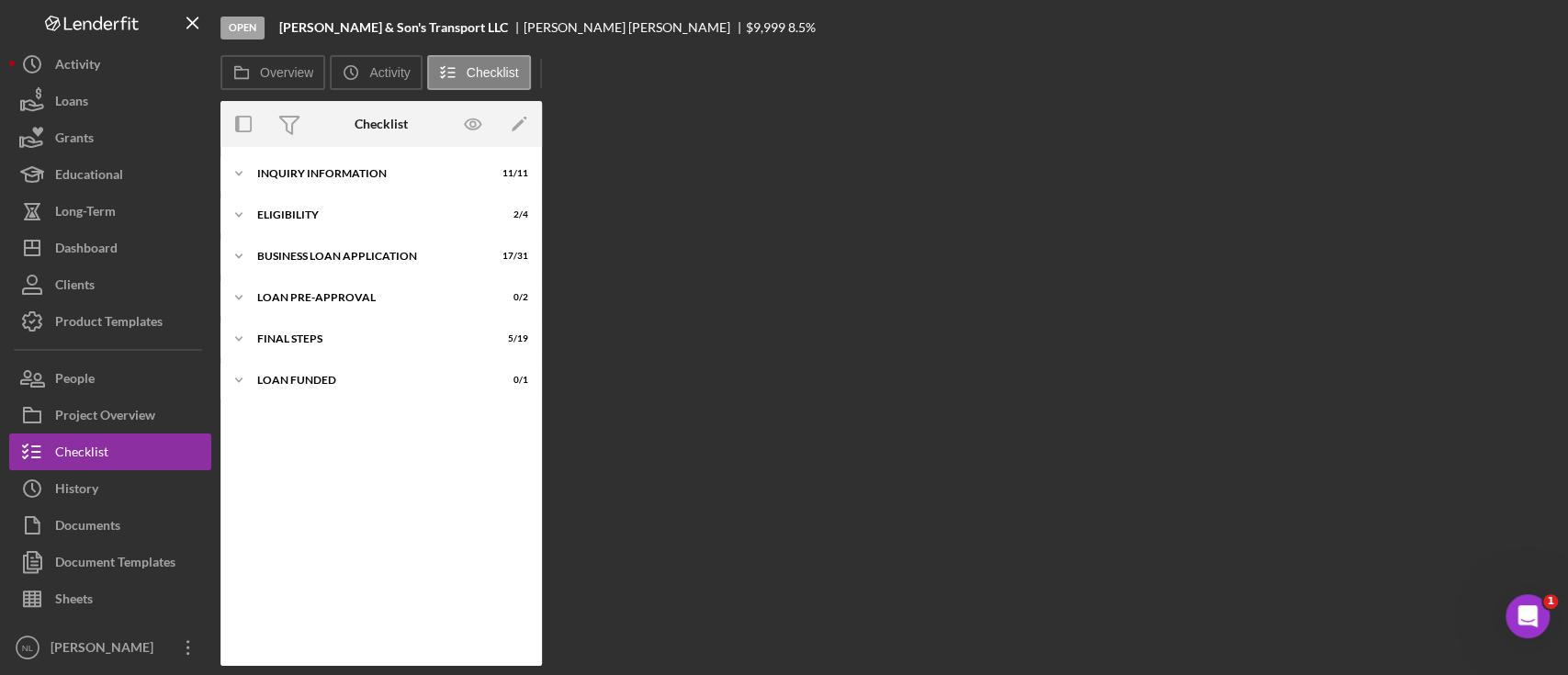
scroll to position [23, 0]
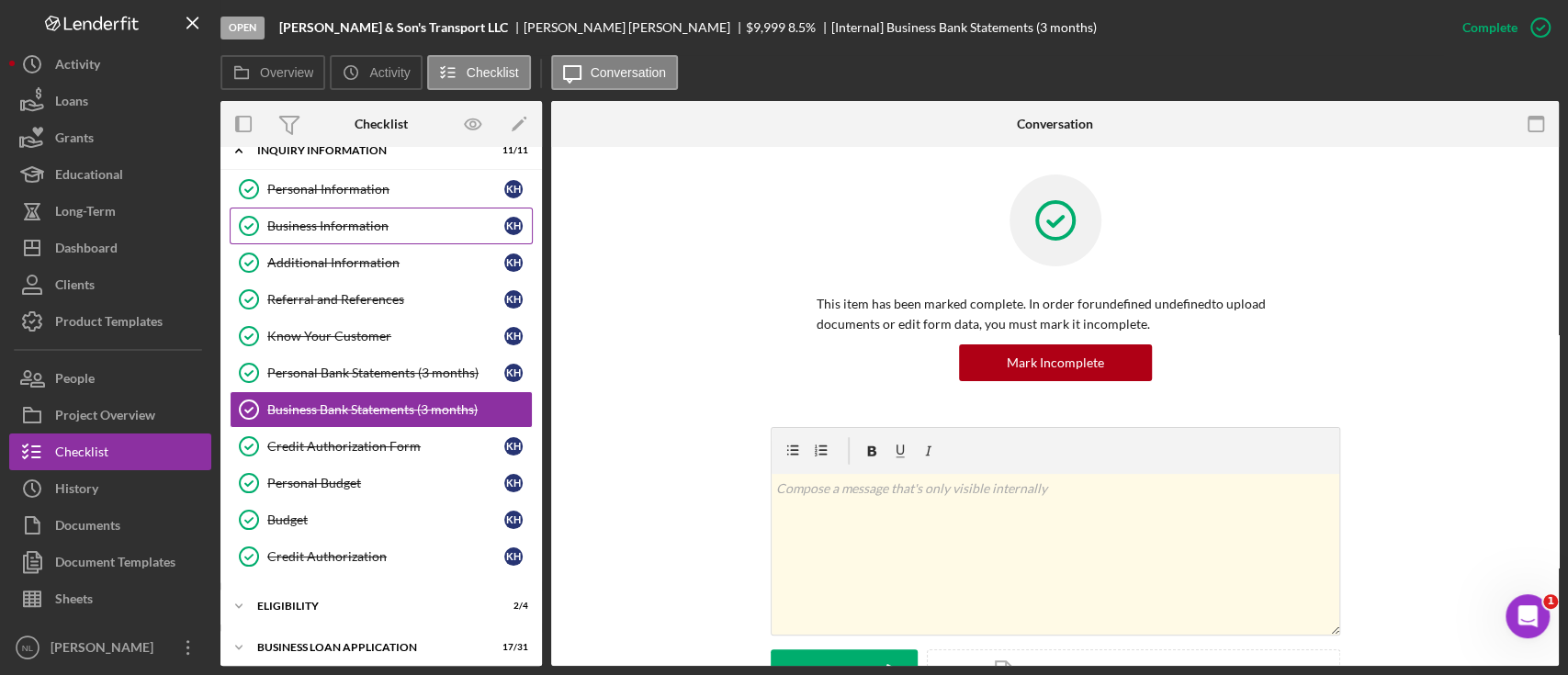
click at [327, 207] on link "Business Information Business Information K H" at bounding box center [382, 225] width 303 height 37
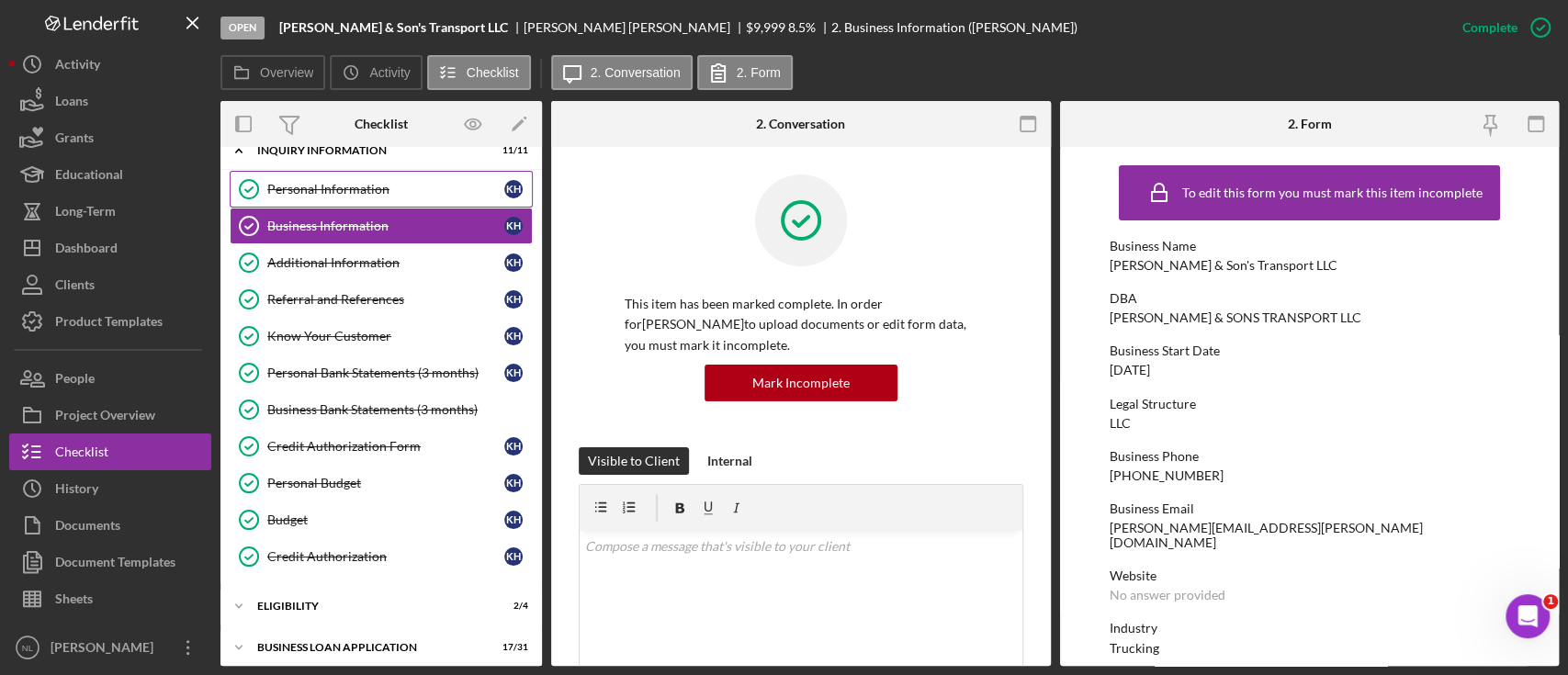
click at [325, 194] on div "Personal Information" at bounding box center [386, 188] width 237 height 15
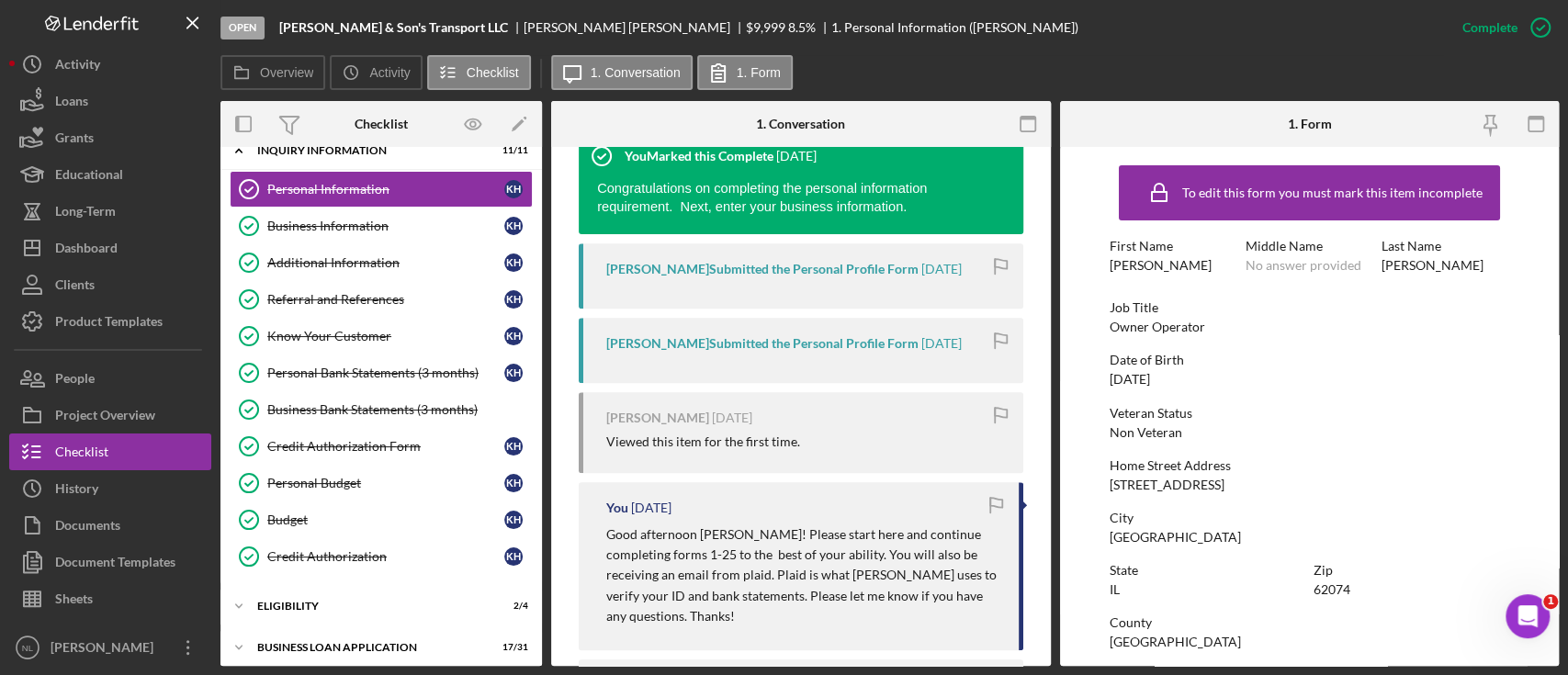
scroll to position [885, 0]
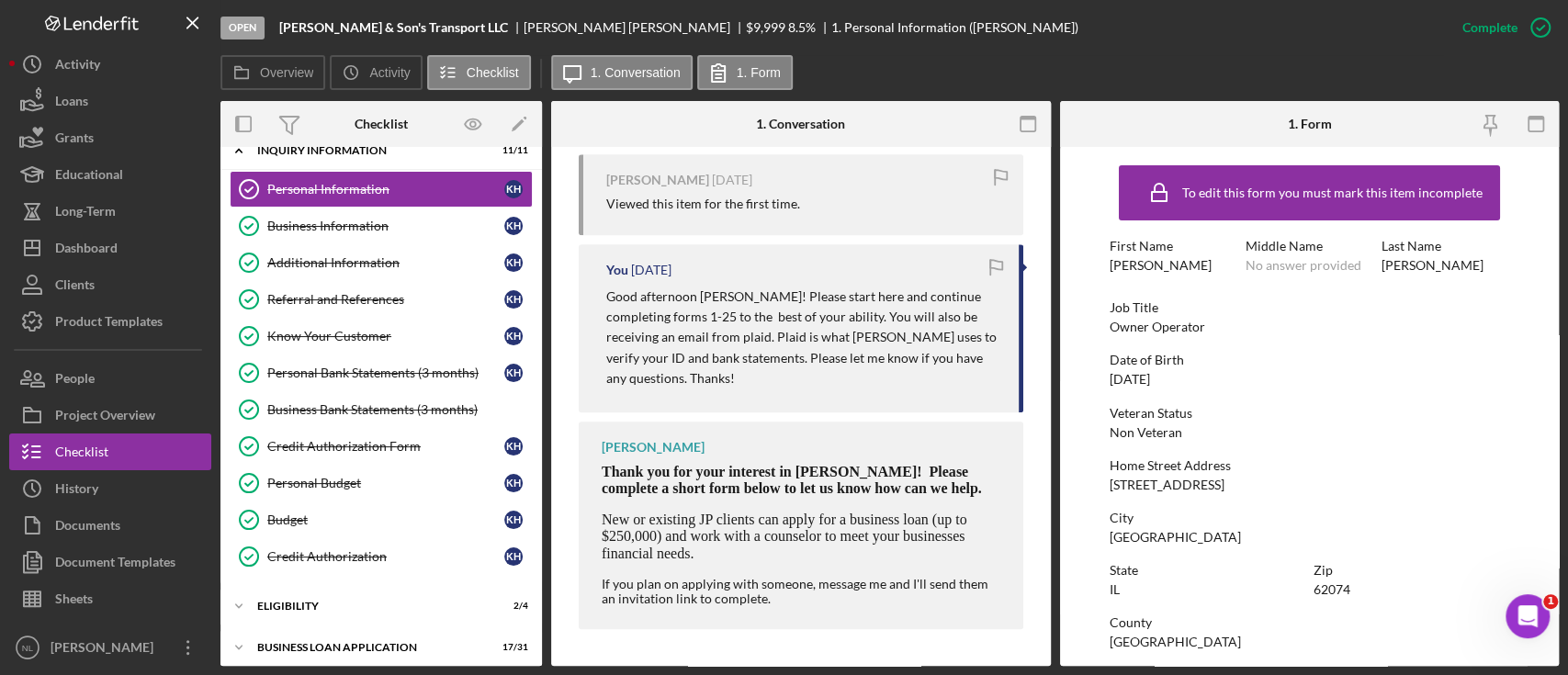
click at [755, 352] on p "Good afternoon Kenise! Please start here and continue completing forms 1-25 to …" at bounding box center [802, 338] width 394 height 103
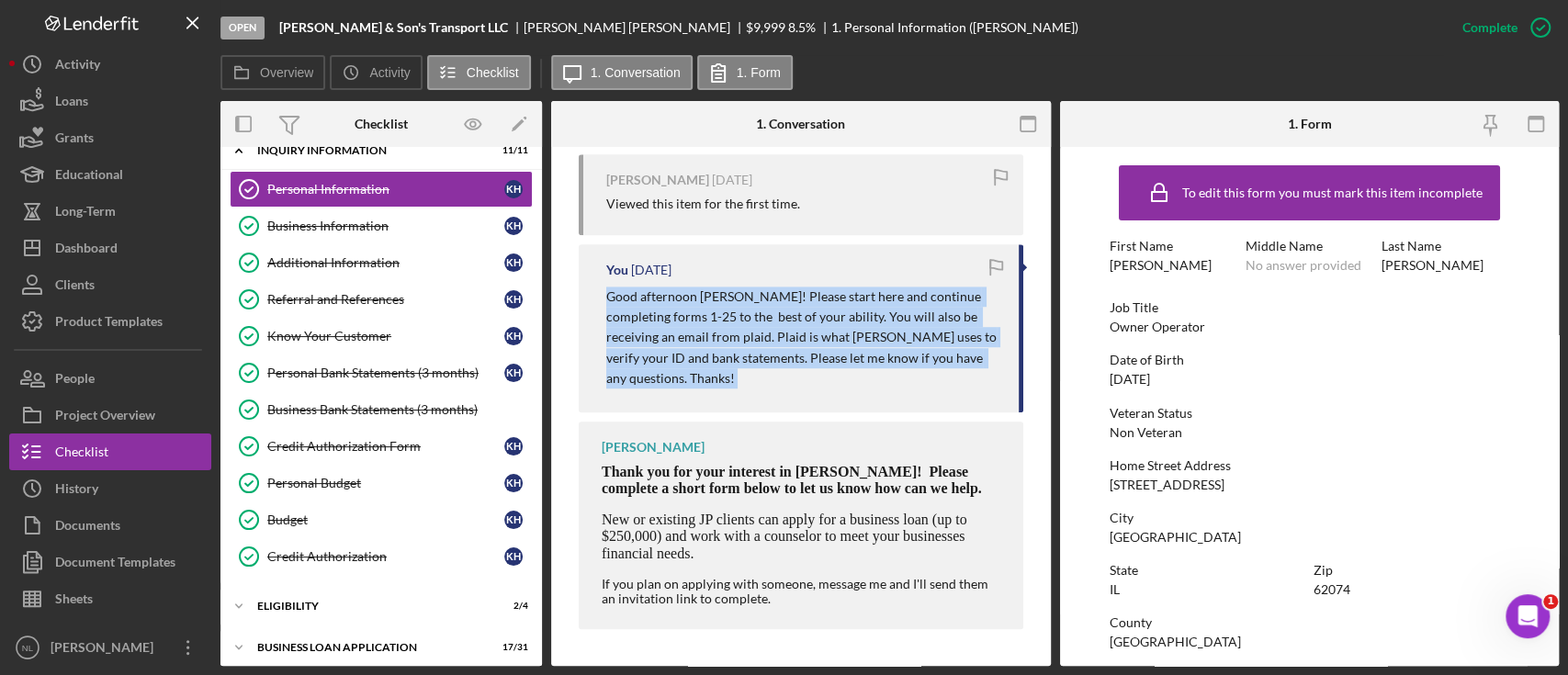
click at [755, 352] on p "Good afternoon Kenise! Please start here and continue completing forms 1-25 to …" at bounding box center [802, 338] width 394 height 103
click at [174, 246] on button "Icon/Dashboard Dashboard" at bounding box center [110, 248] width 202 height 37
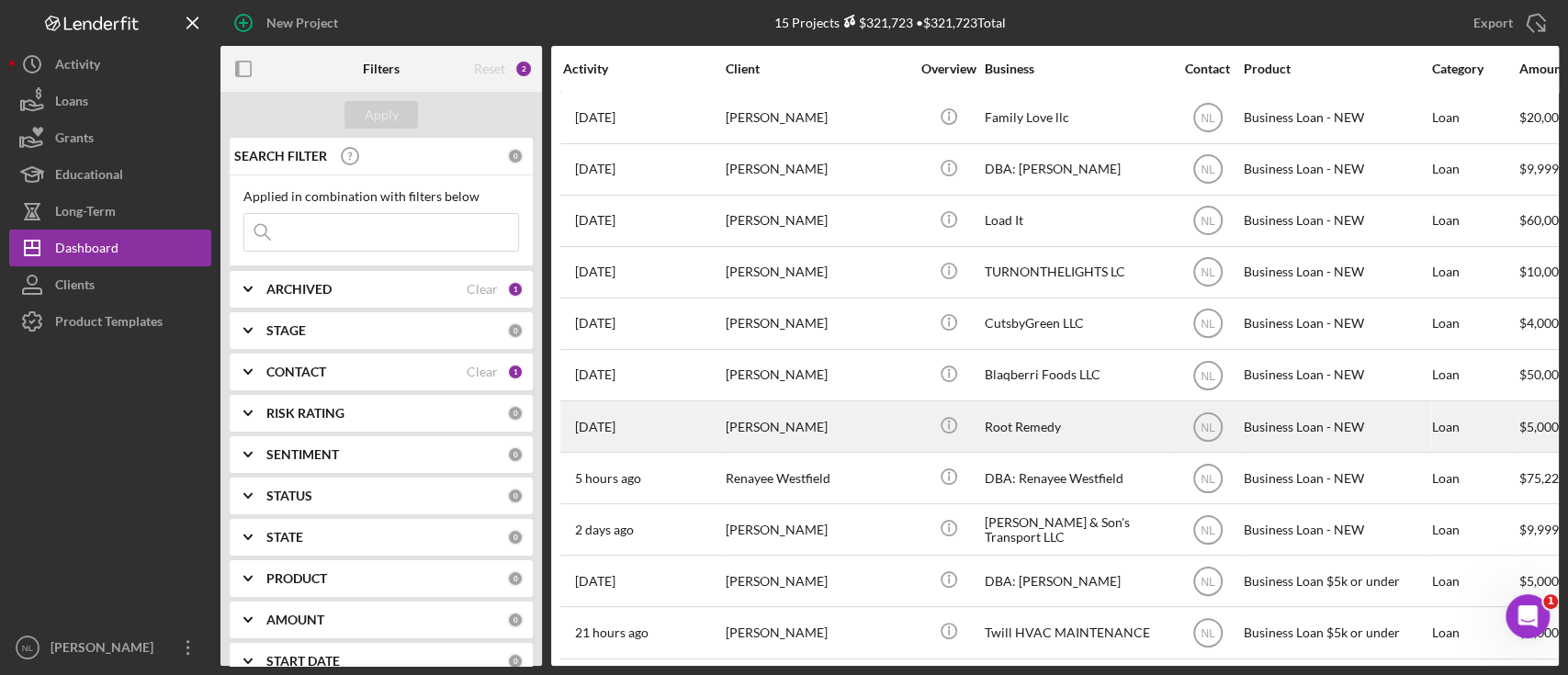
scroll to position [220, 0]
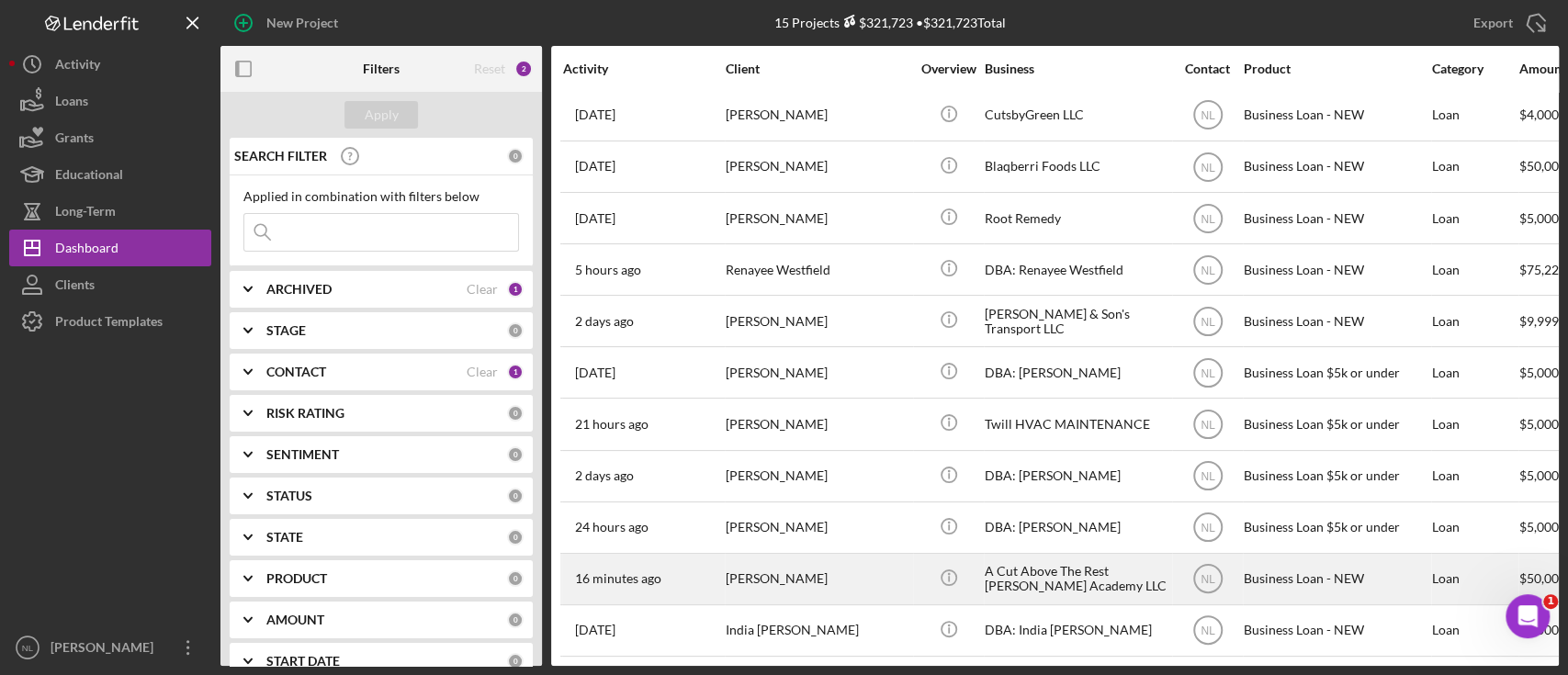
click at [835, 569] on div "[PERSON_NAME]" at bounding box center [817, 579] width 183 height 49
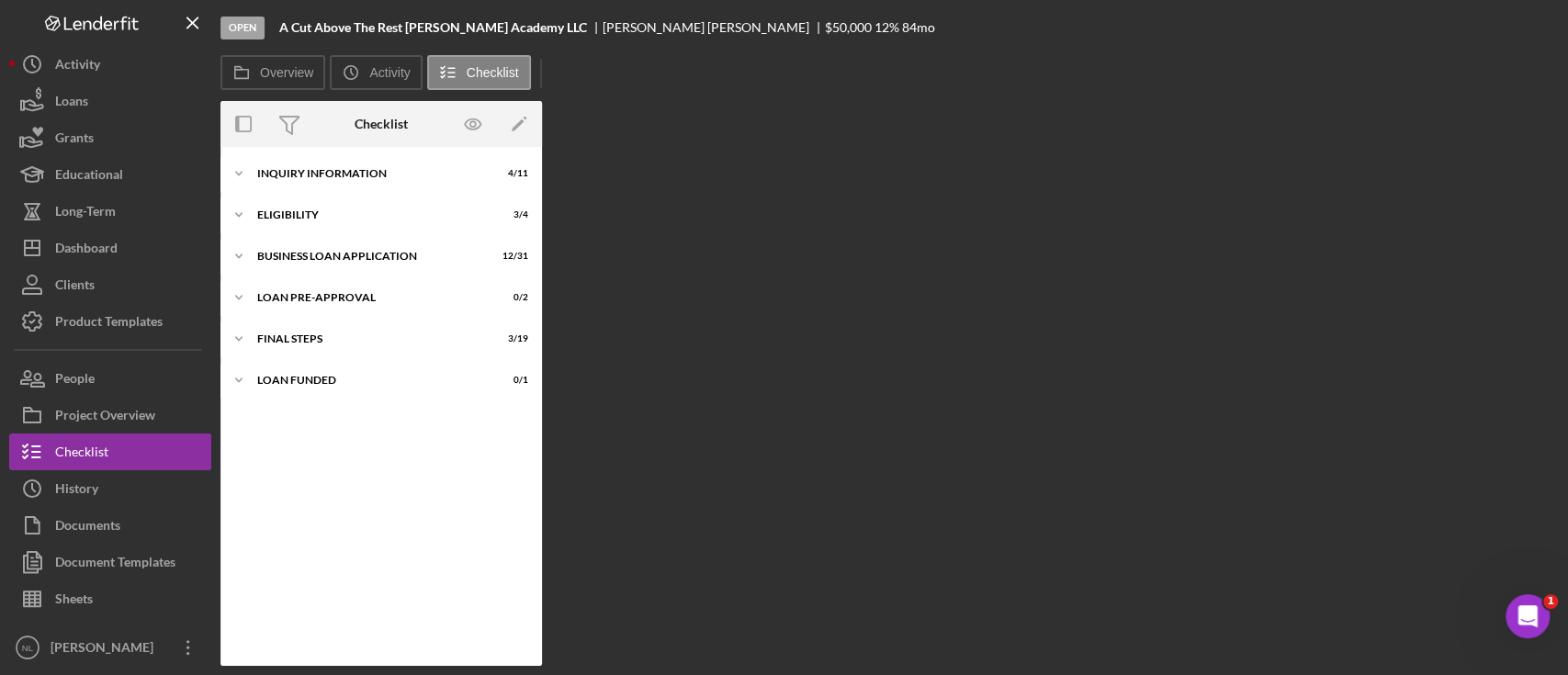
scroll to position [116, 0]
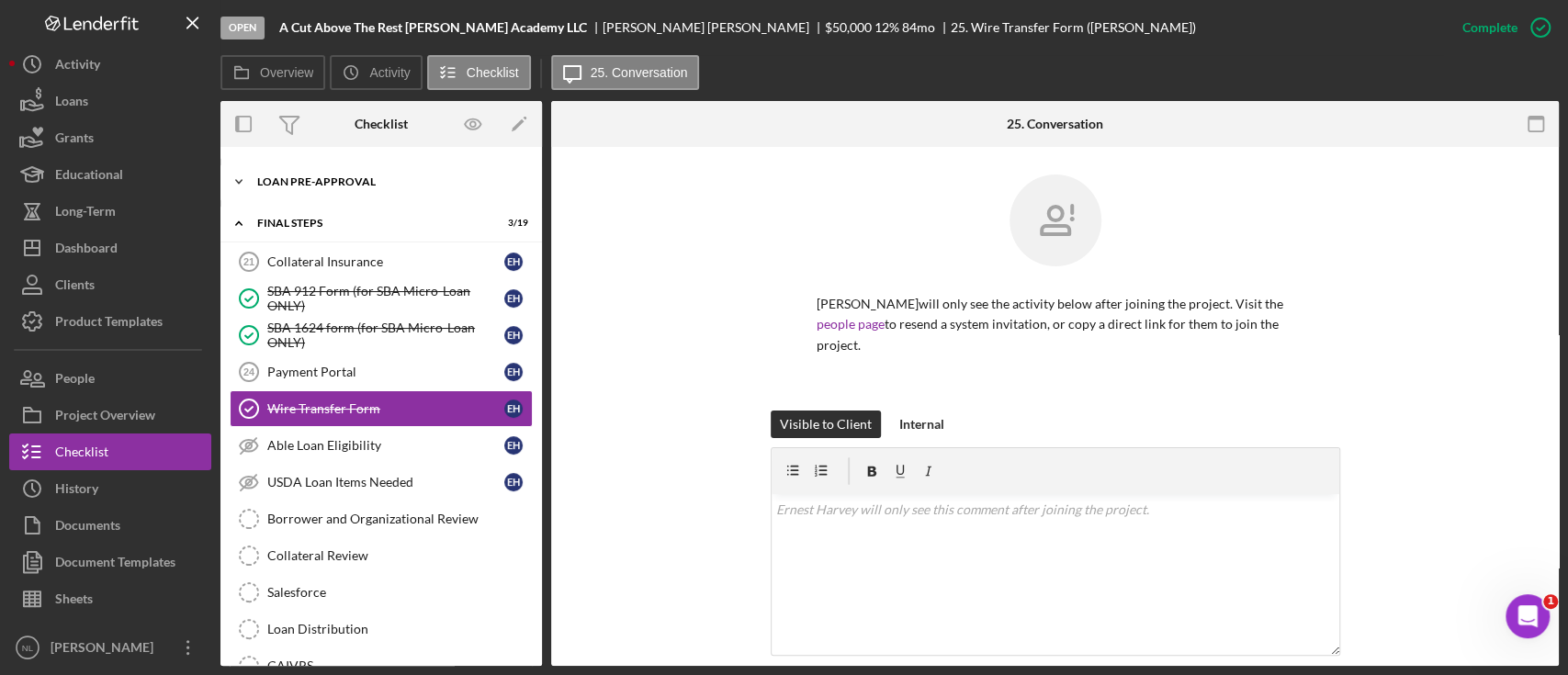
click at [286, 176] on div "LOAN PRE-APPROVAL" at bounding box center [388, 181] width 262 height 11
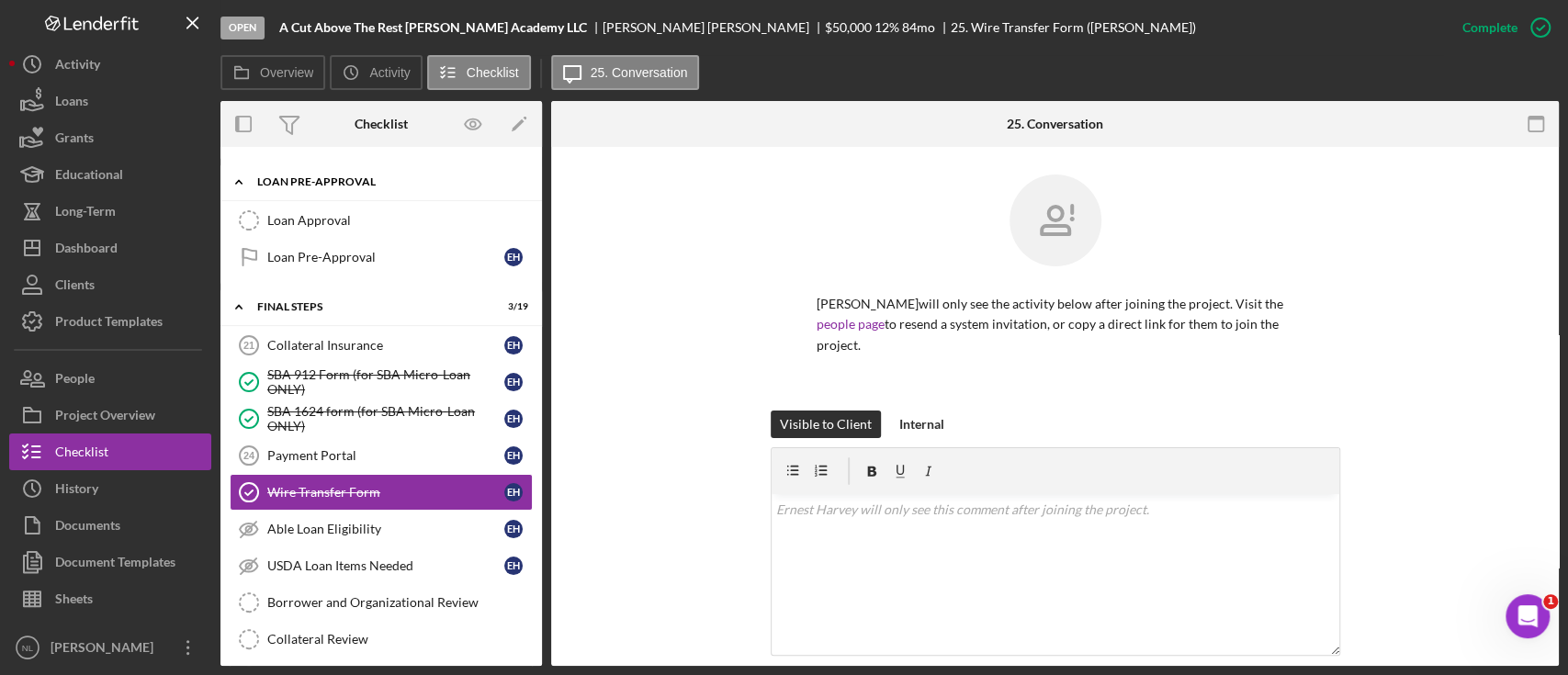
click at [308, 190] on div "Icon/Expander LOAN PRE-APPROVAL 0 / 2" at bounding box center [381, 182] width 321 height 38
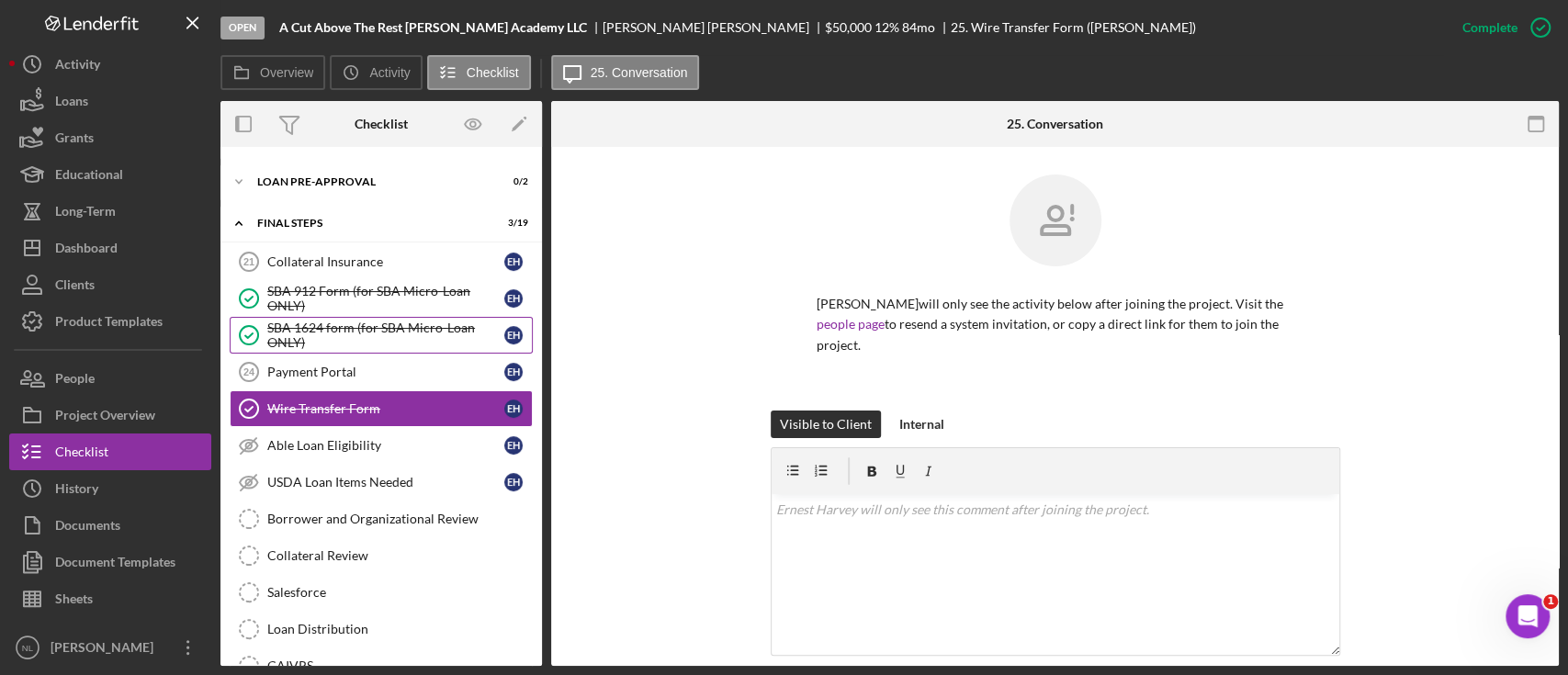
scroll to position [0, 0]
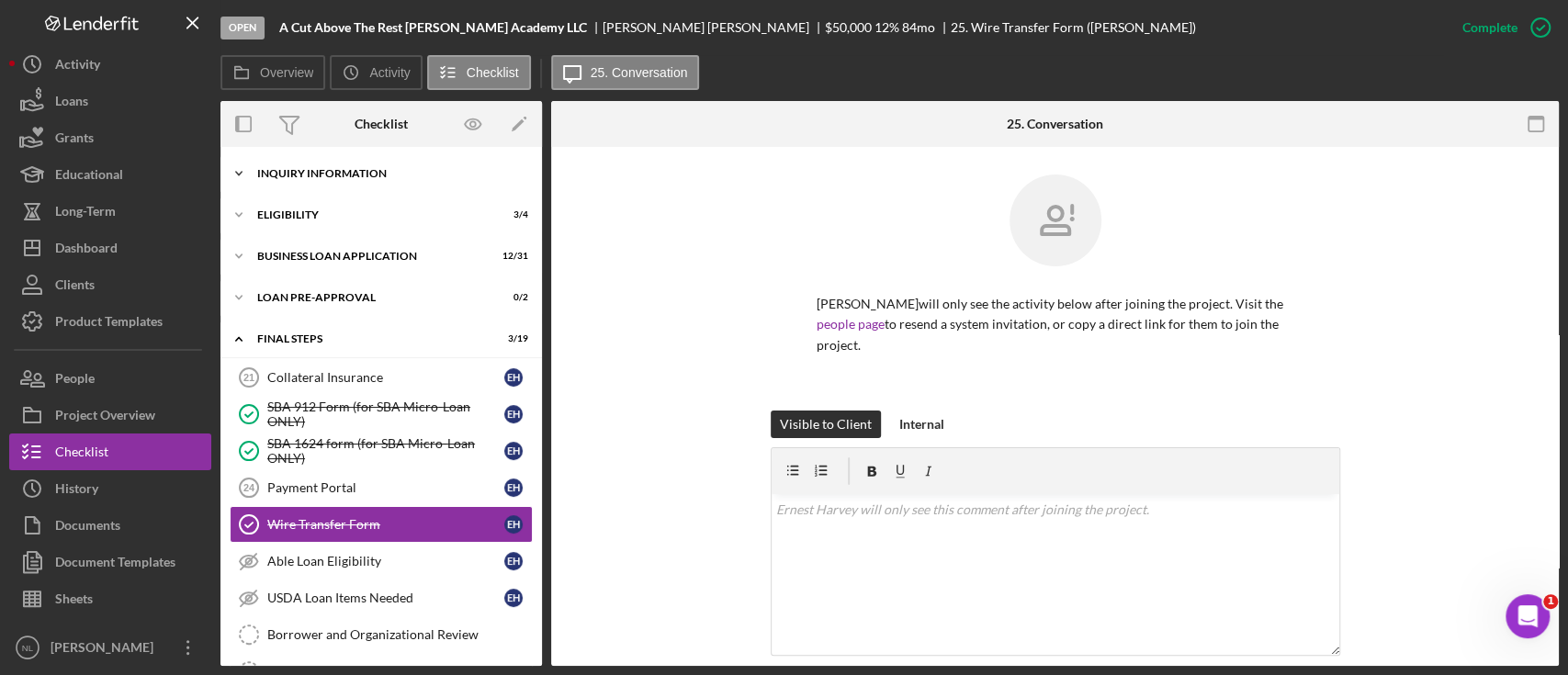
click at [304, 176] on div "INQUIRY INFORMATION" at bounding box center [388, 173] width 262 height 11
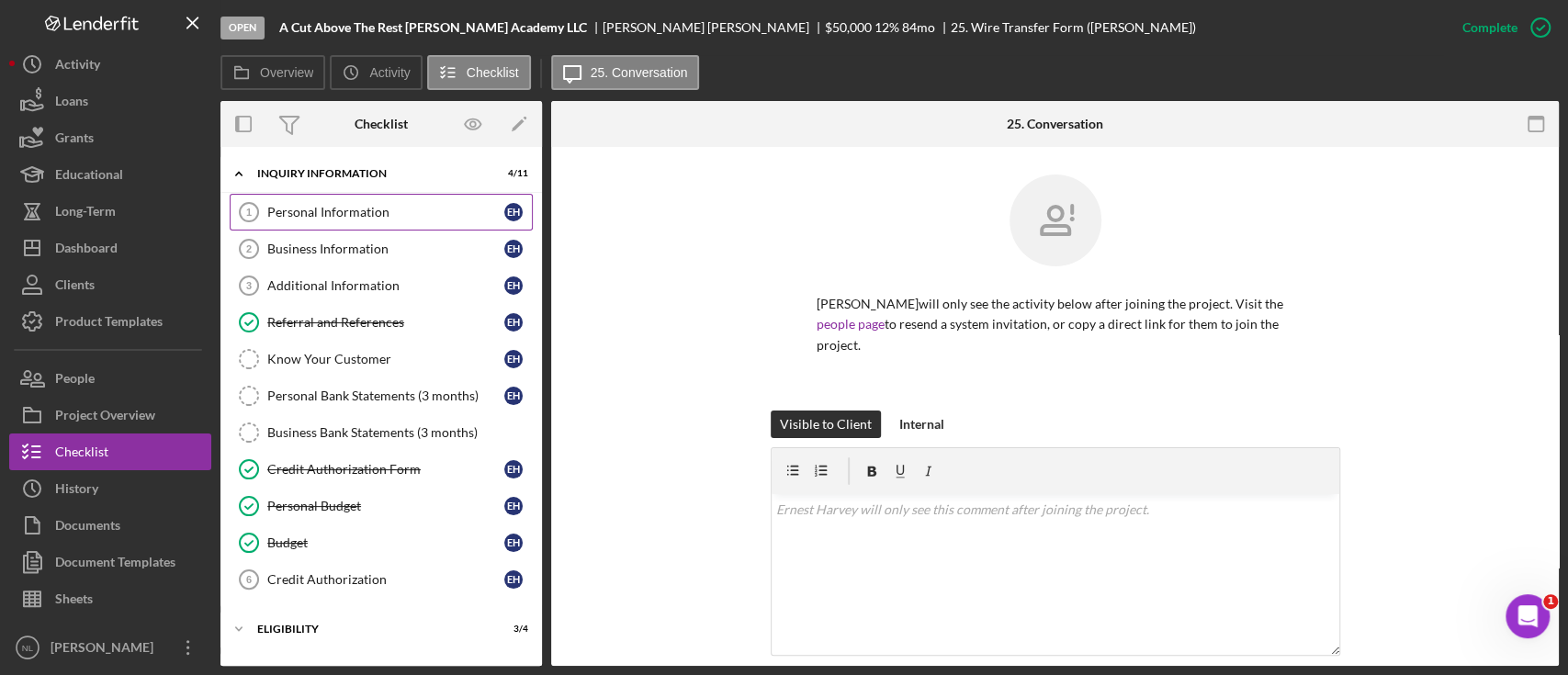
click at [338, 206] on div "Personal Information" at bounding box center [386, 212] width 237 height 15
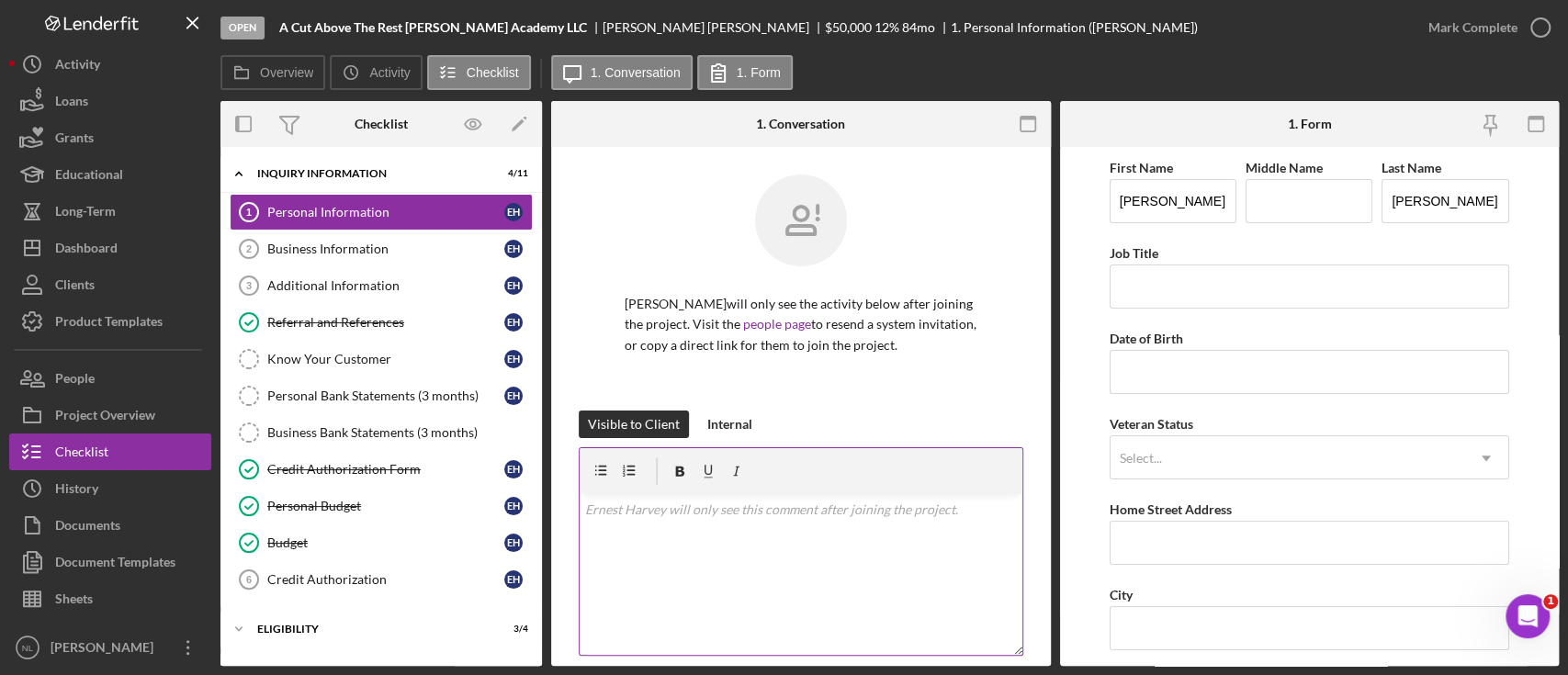
scroll to position [289, 0]
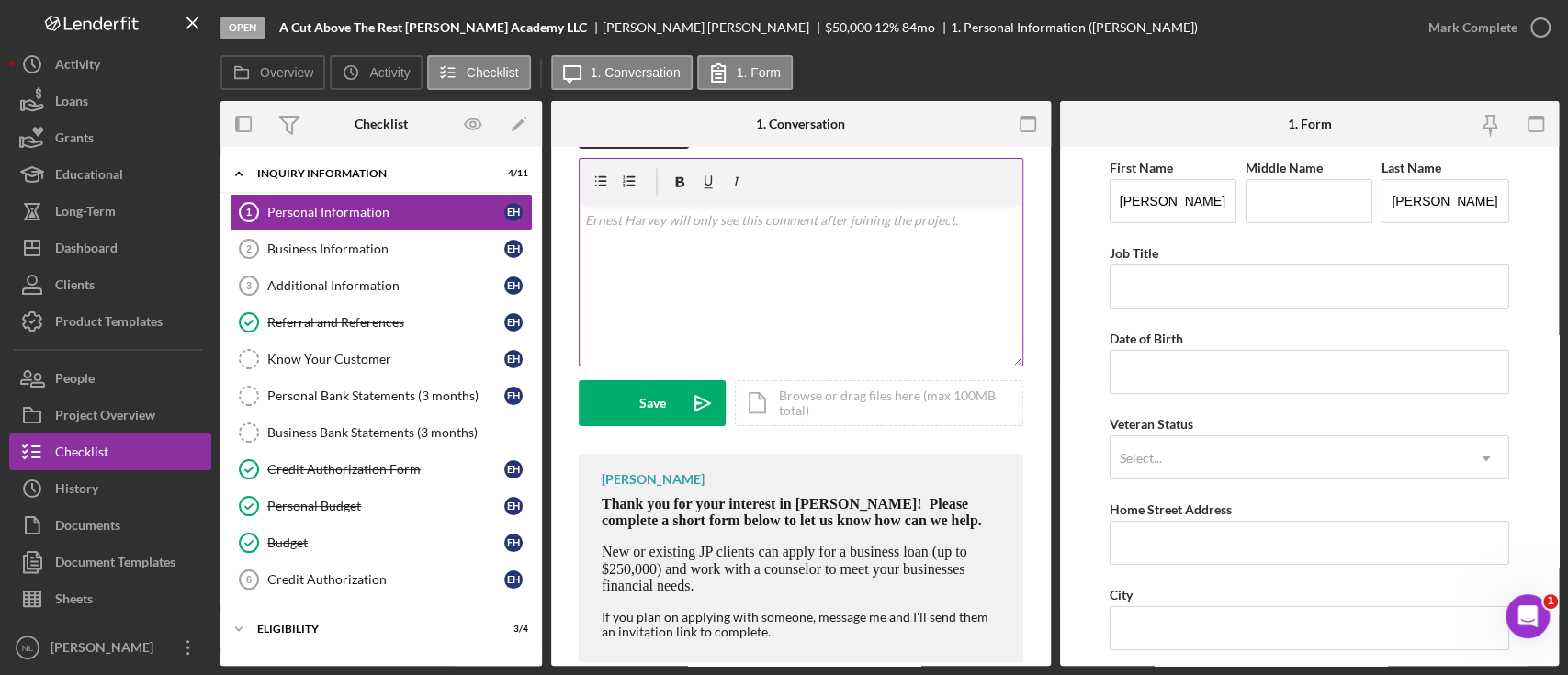
click at [745, 276] on div "v Color teal Color pink Remove color Add row above Add row below Add column bef…" at bounding box center [801, 285] width 443 height 161
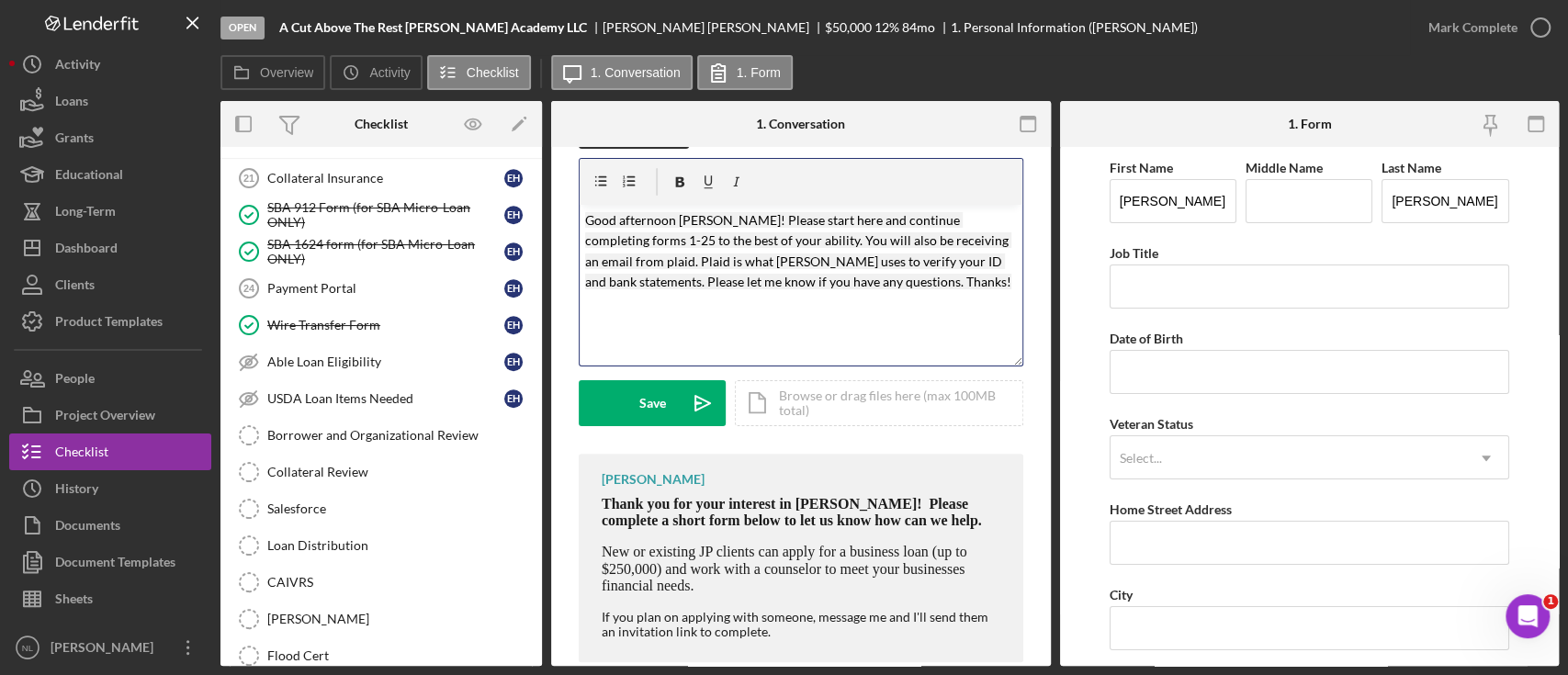
scroll to position [567, 0]
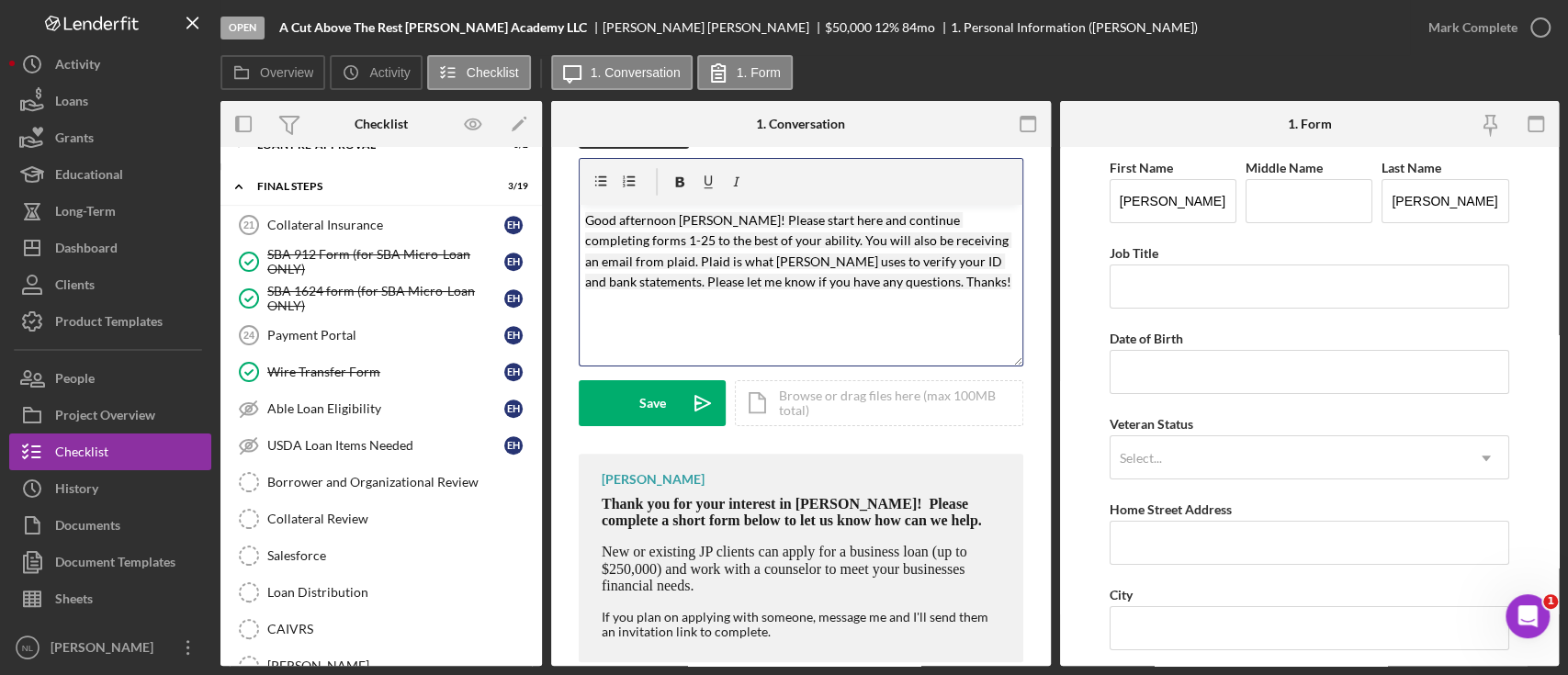
click at [746, 279] on mark "Good afternoon Kenise! Please start here and continue completing forms 1-25 to …" at bounding box center [798, 251] width 426 height 77
click at [598, 239] on mark "Good afternoon Kenise! Please start here and continue completing forms 1-25 to …" at bounding box center [798, 251] width 426 height 77
click at [667, 280] on mark "Good afternoon Kenise! Please start here and continue completing forms 1-25 to …" at bounding box center [798, 251] width 426 height 77
click at [595, 237] on mark "Good afternoon Kenise! Please start here and continue completing forms 1-25 to …" at bounding box center [798, 251] width 426 height 77
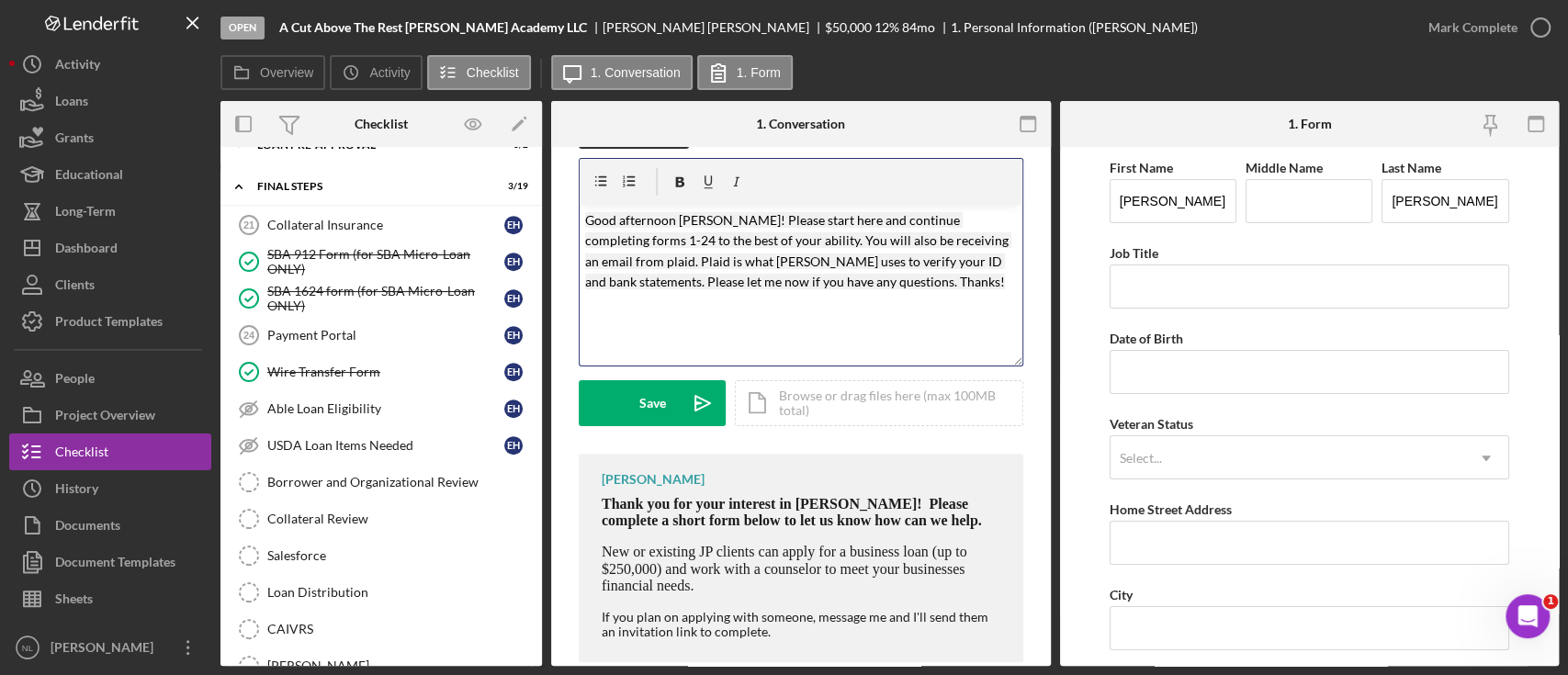
click at [879, 282] on p "Good afternoon Kenise! Please start here and continue completing forms 1-24 to …" at bounding box center [800, 251] width 431 height 82
click at [712, 218] on mark "Good afternoon Kenise! Please start here and continue completing forms 1-24 to …" at bounding box center [798, 251] width 426 height 77
click at [792, 243] on mark "Good afternoon Mr Harvey! Please start here and continue completing forms 1-24 …" at bounding box center [798, 251] width 426 height 77
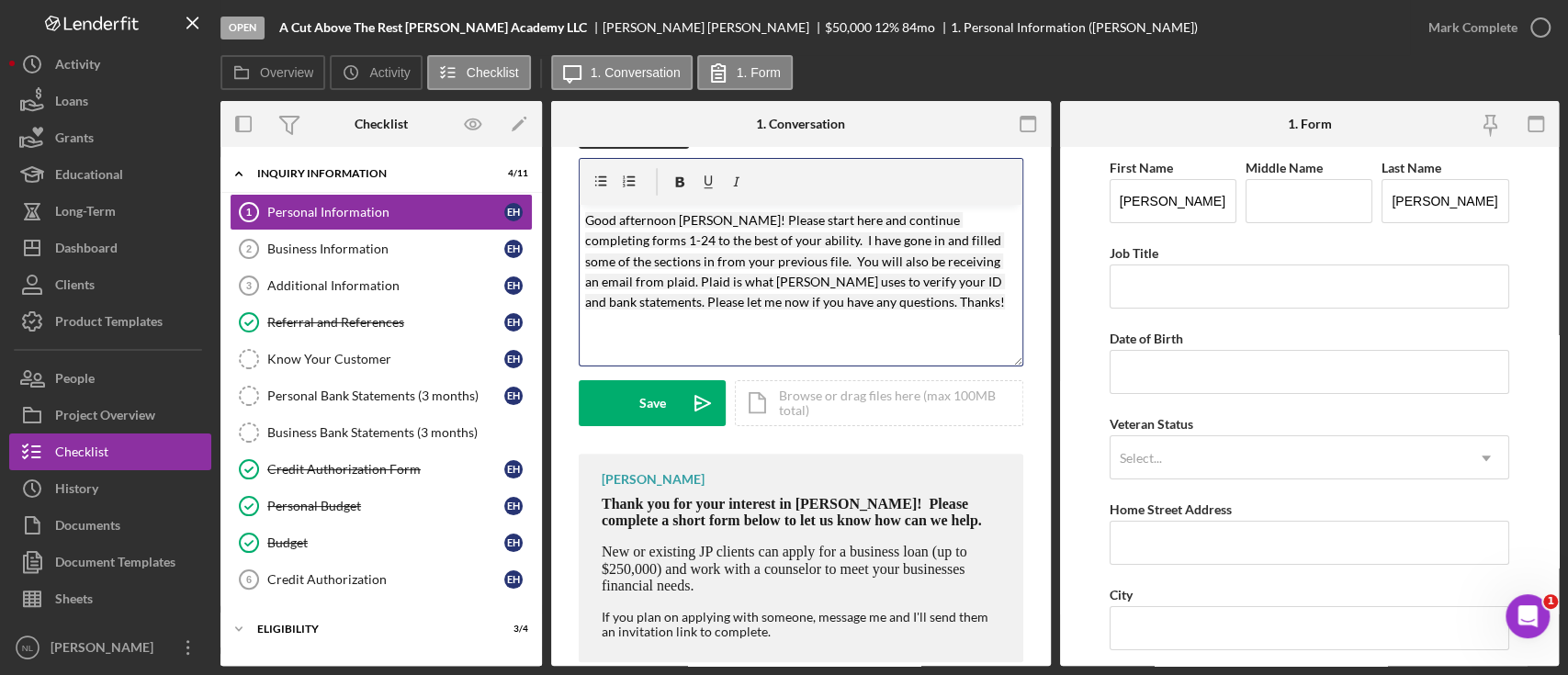
click at [782, 308] on mark "Good afternoon Mr Harvey! Please start here and continue completing forms 1-24 …" at bounding box center [794, 261] width 420 height 98
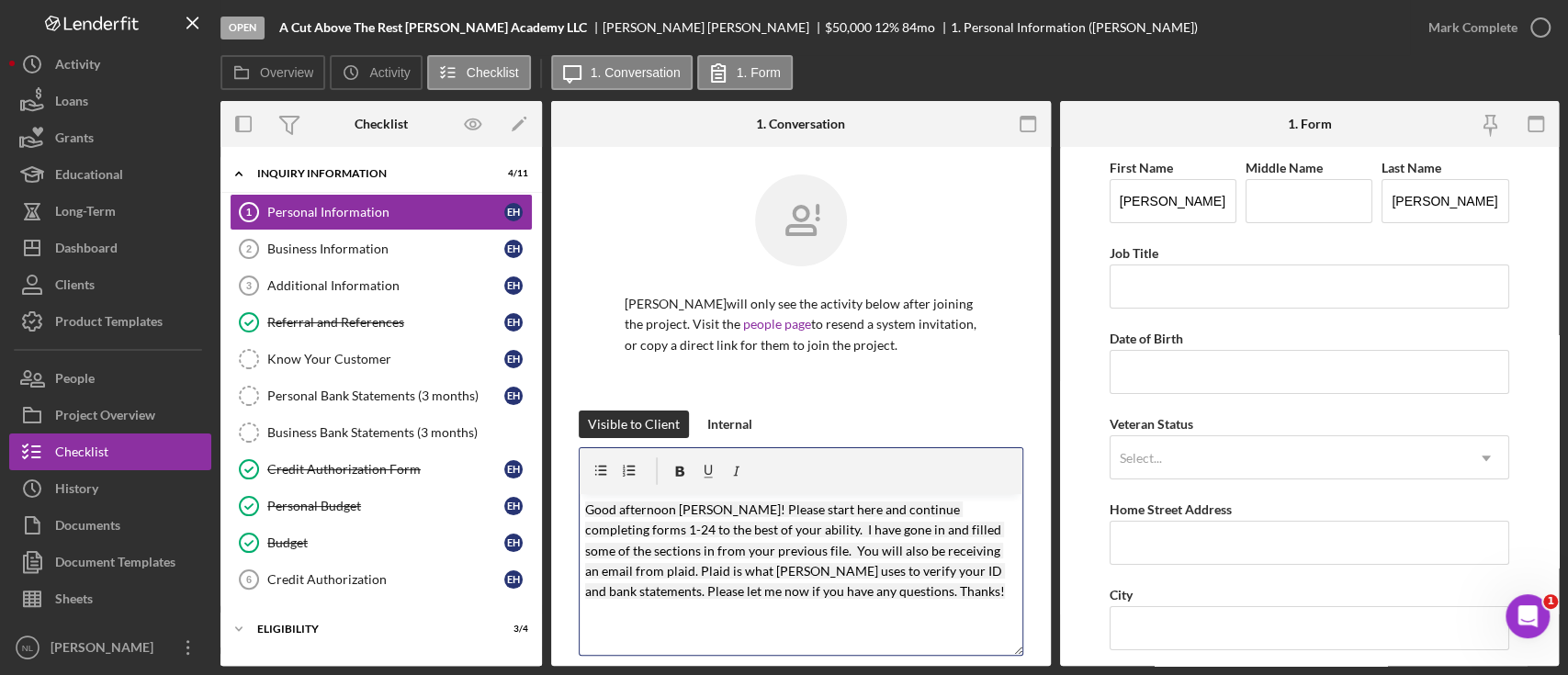
click at [760, 577] on mark "Good afternoon Mr Harvey! Please start here and continue completing forms 1-24 …" at bounding box center [794, 550] width 420 height 98
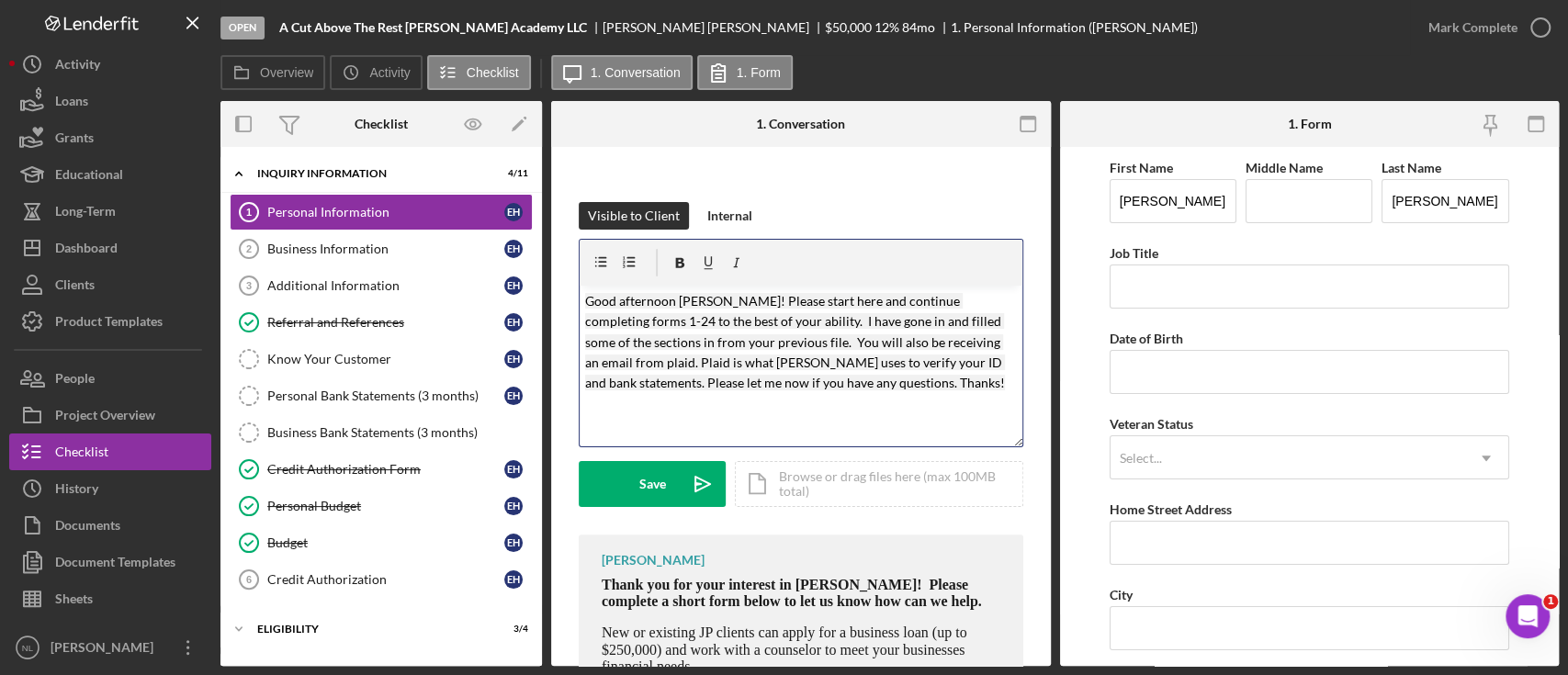
scroll to position [206, 0]
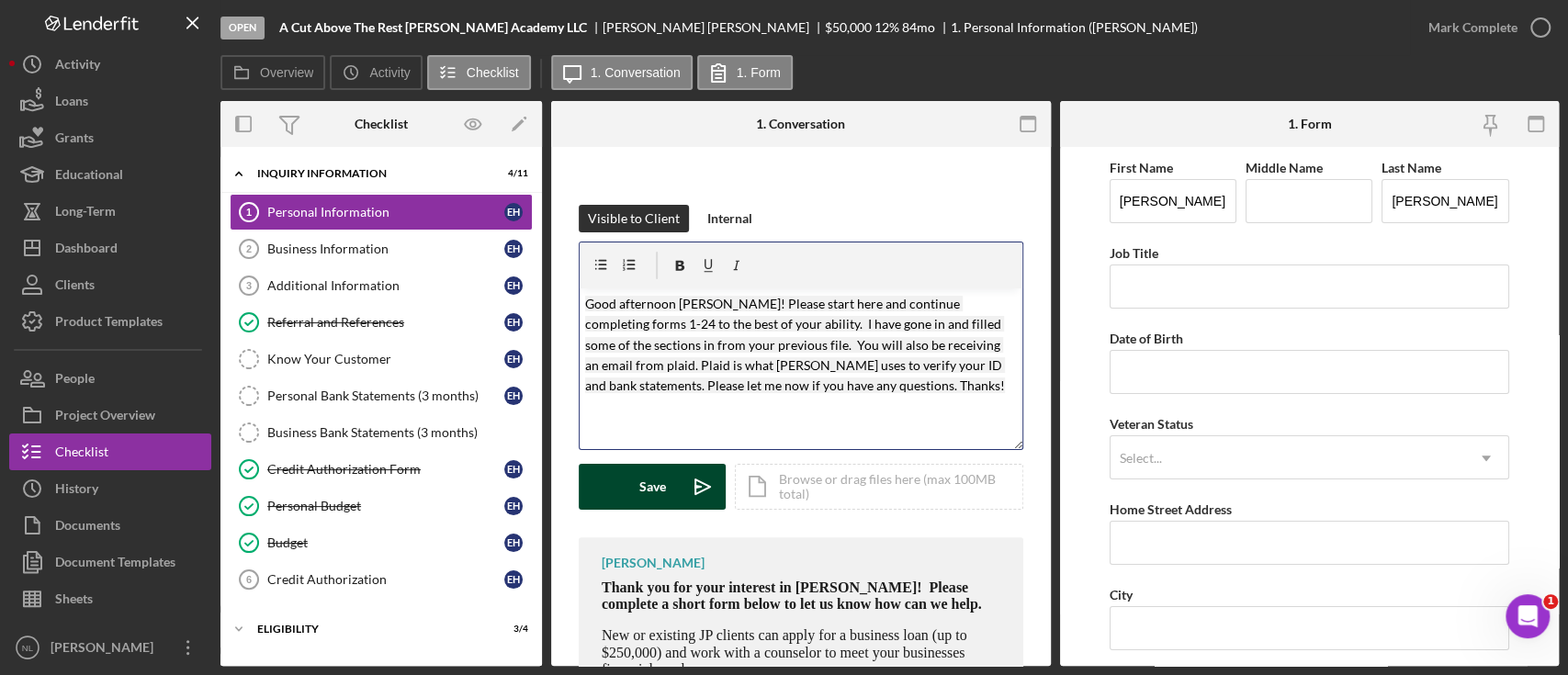
click at [671, 494] on button "Save Icon/icon-invite-send" at bounding box center [653, 487] width 147 height 46
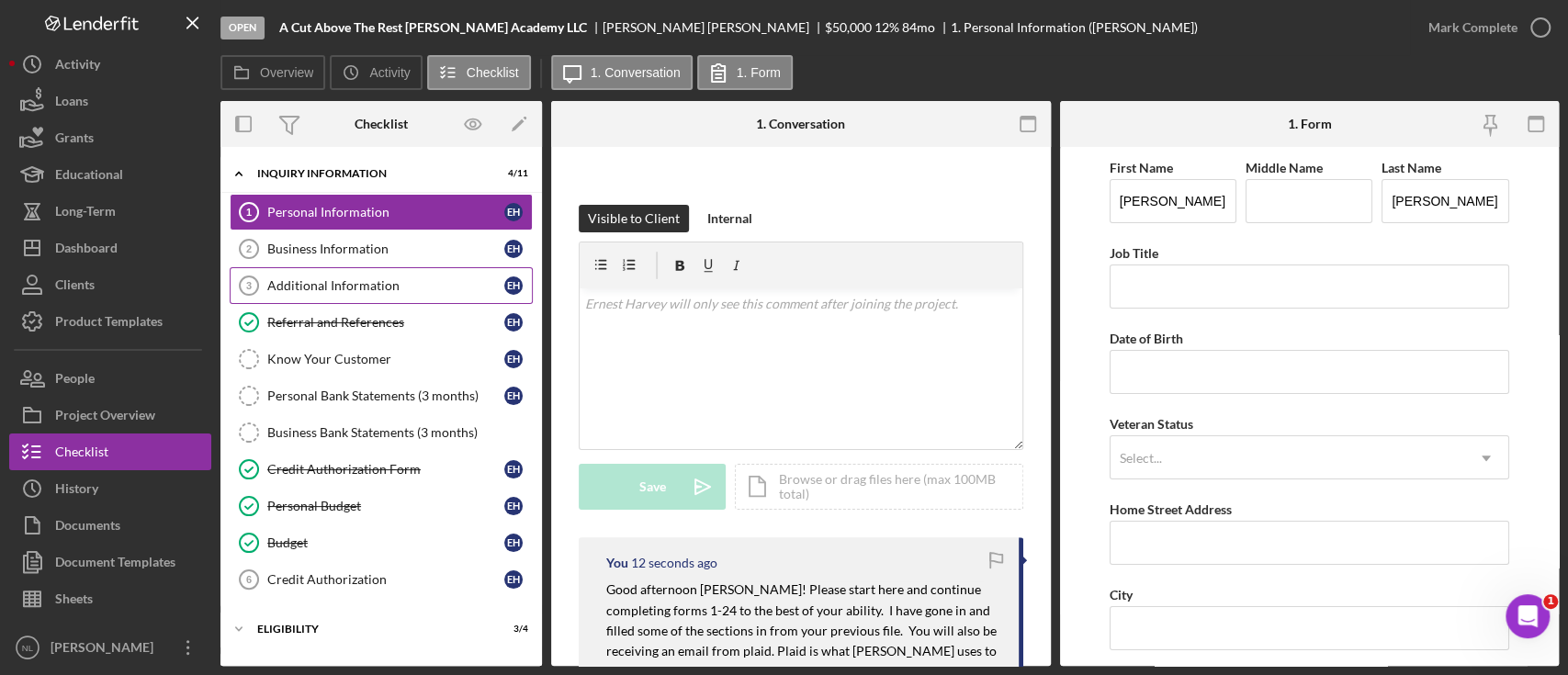
click at [294, 268] on link "Additional Information 3 Additional Information E H" at bounding box center [382, 285] width 303 height 37
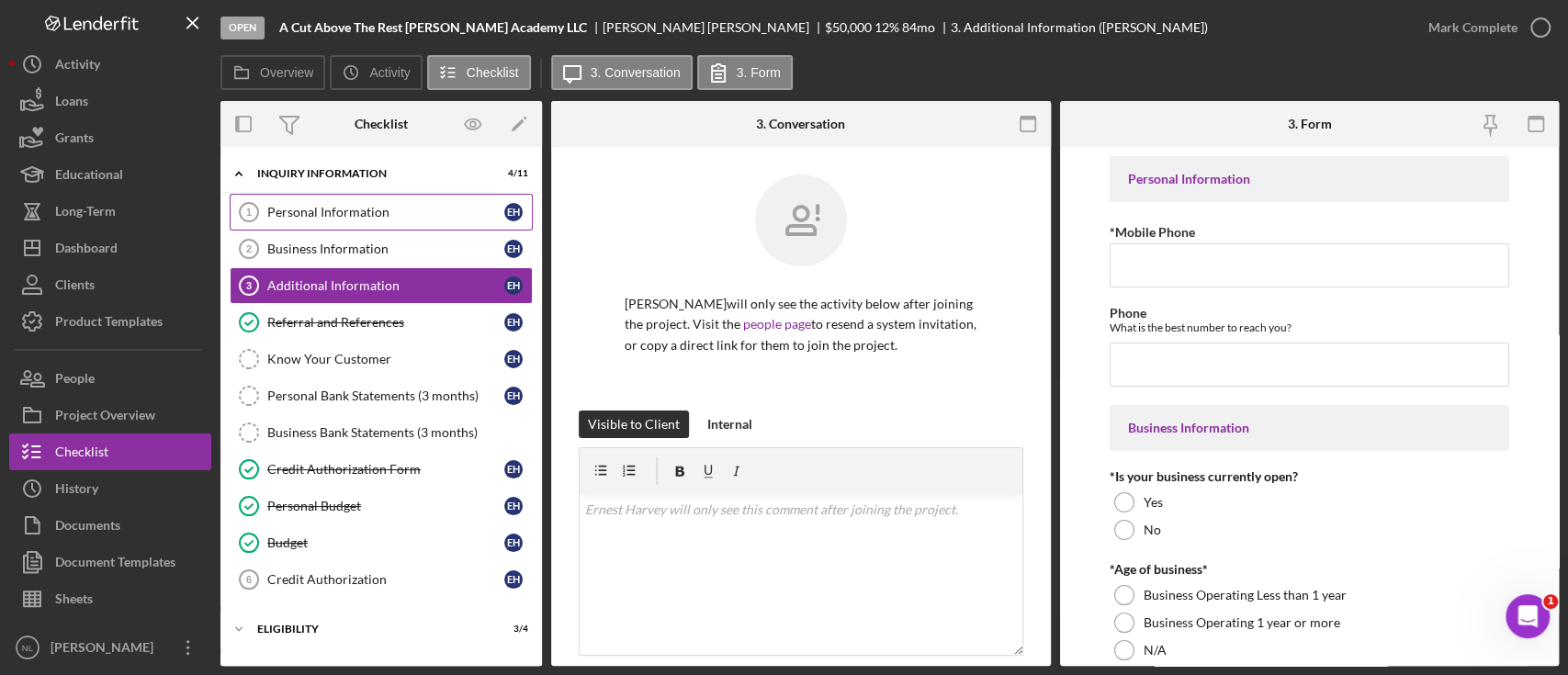
click at [290, 221] on link "Personal Information 1 Personal Information E H" at bounding box center [382, 211] width 303 height 37
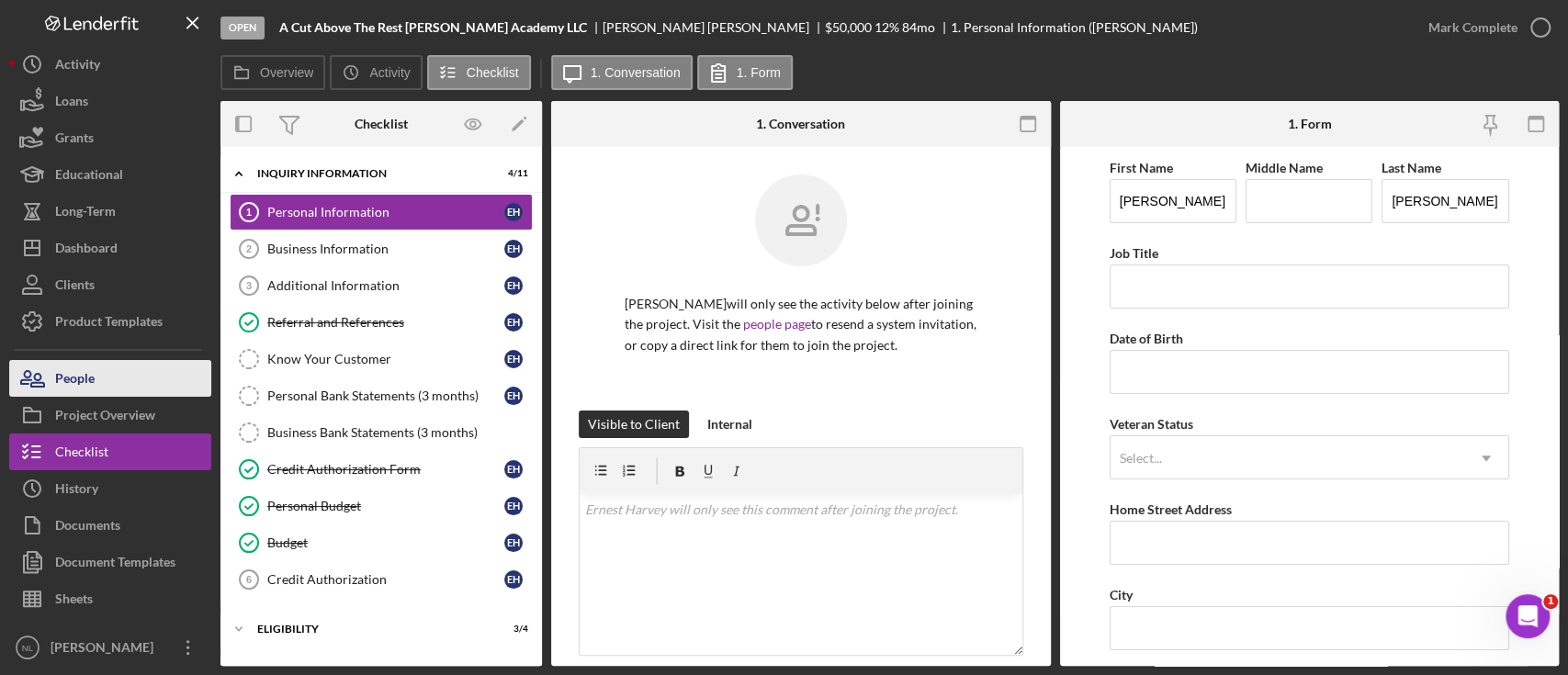
click at [156, 368] on button "People" at bounding box center [110, 378] width 202 height 37
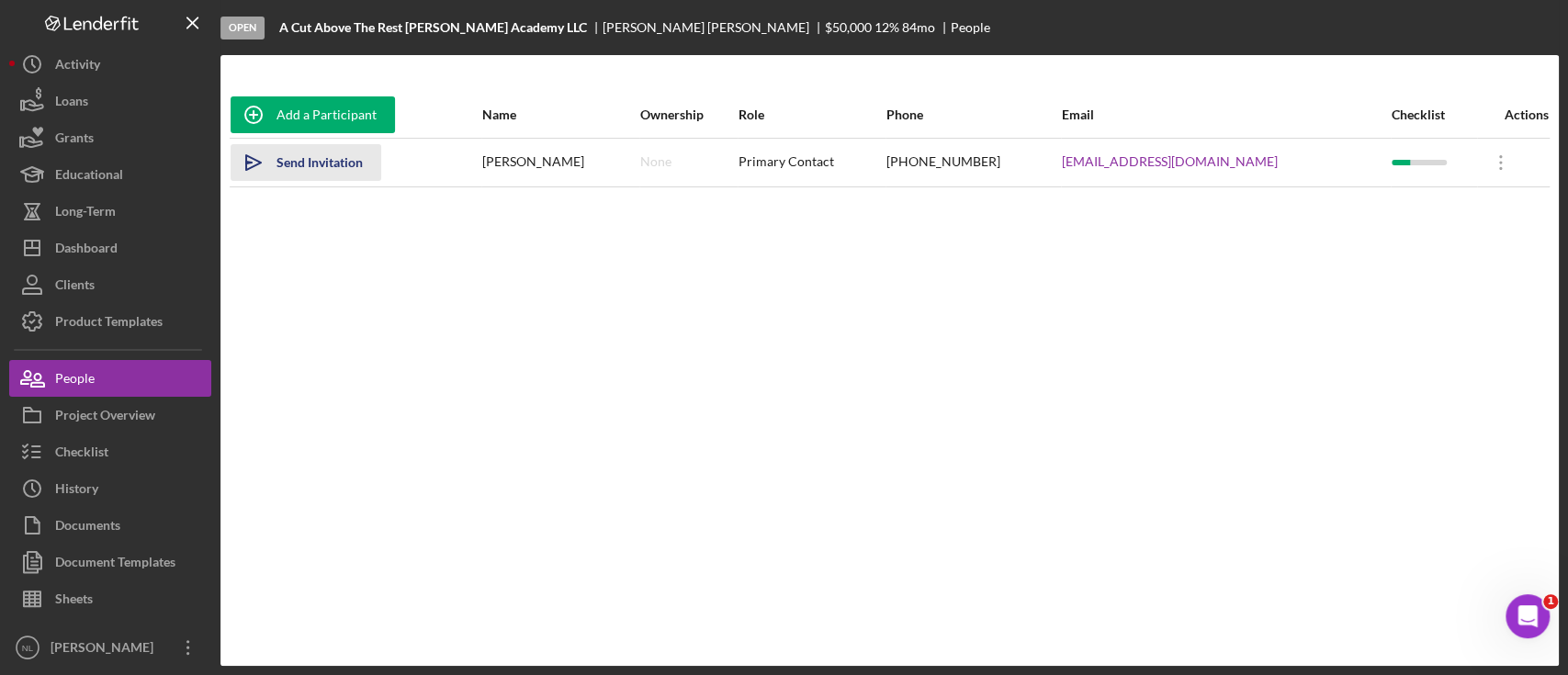
click at [366, 166] on button "Icon/icon-invite-send Send Invitation" at bounding box center [306, 162] width 151 height 37
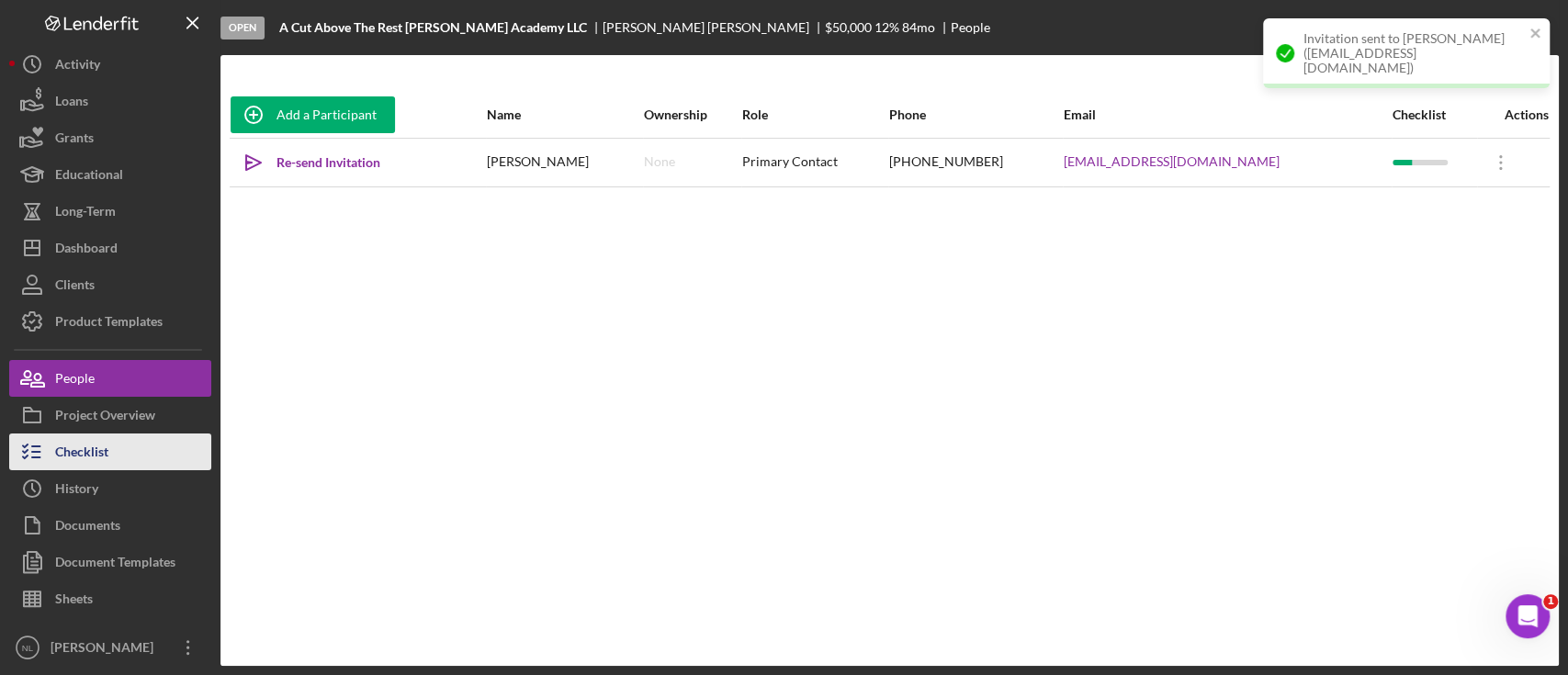
click at [151, 455] on button "Checklist" at bounding box center [110, 451] width 202 height 37
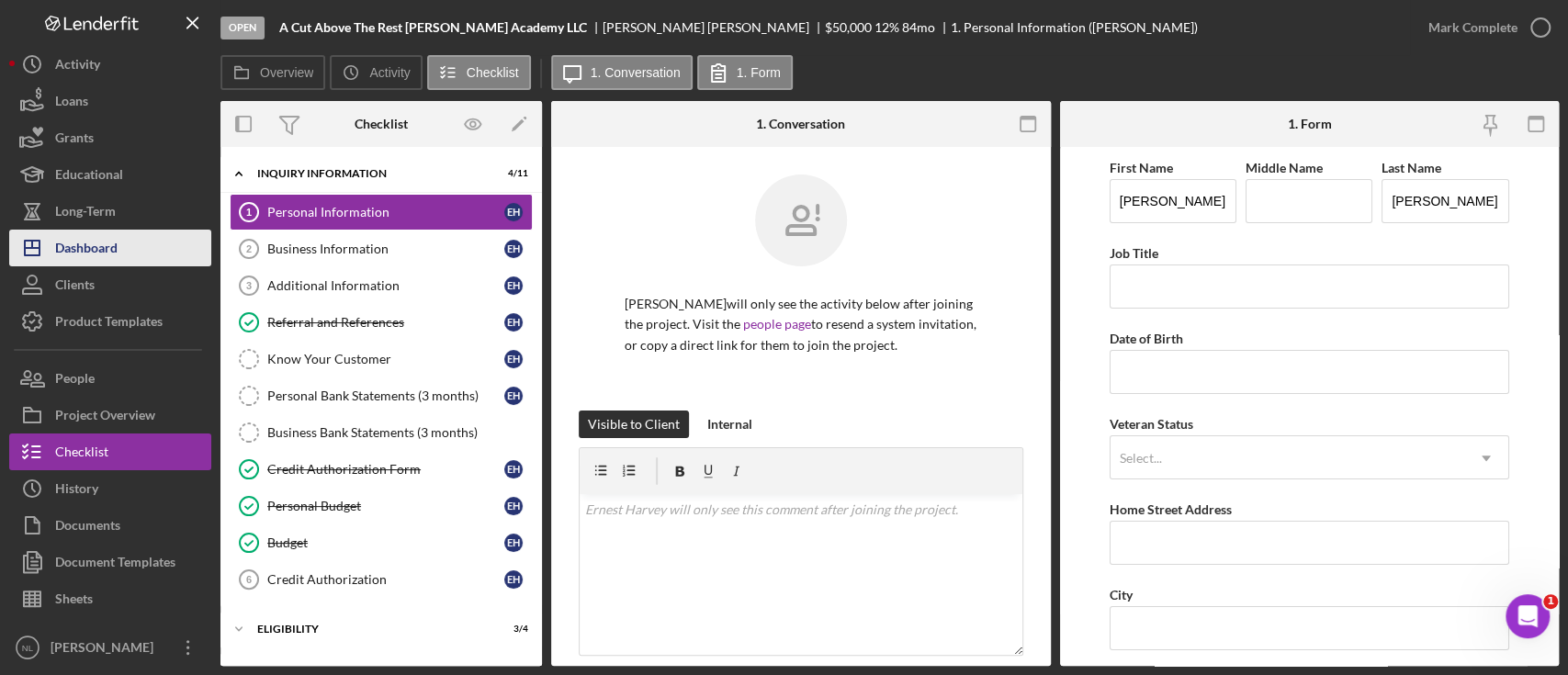
click at [72, 256] on div "Dashboard" at bounding box center [86, 251] width 62 height 42
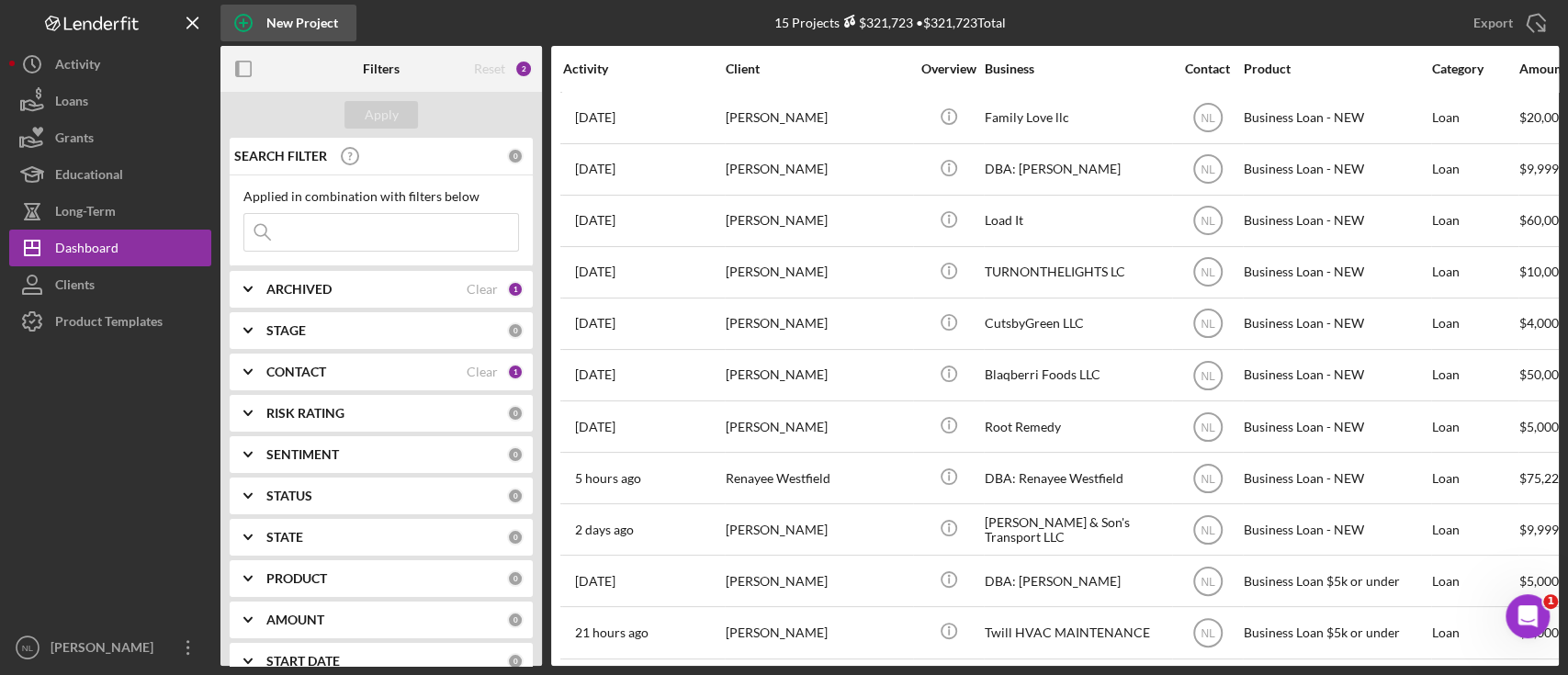
click at [283, 26] on div "New Project" at bounding box center [302, 23] width 71 height 37
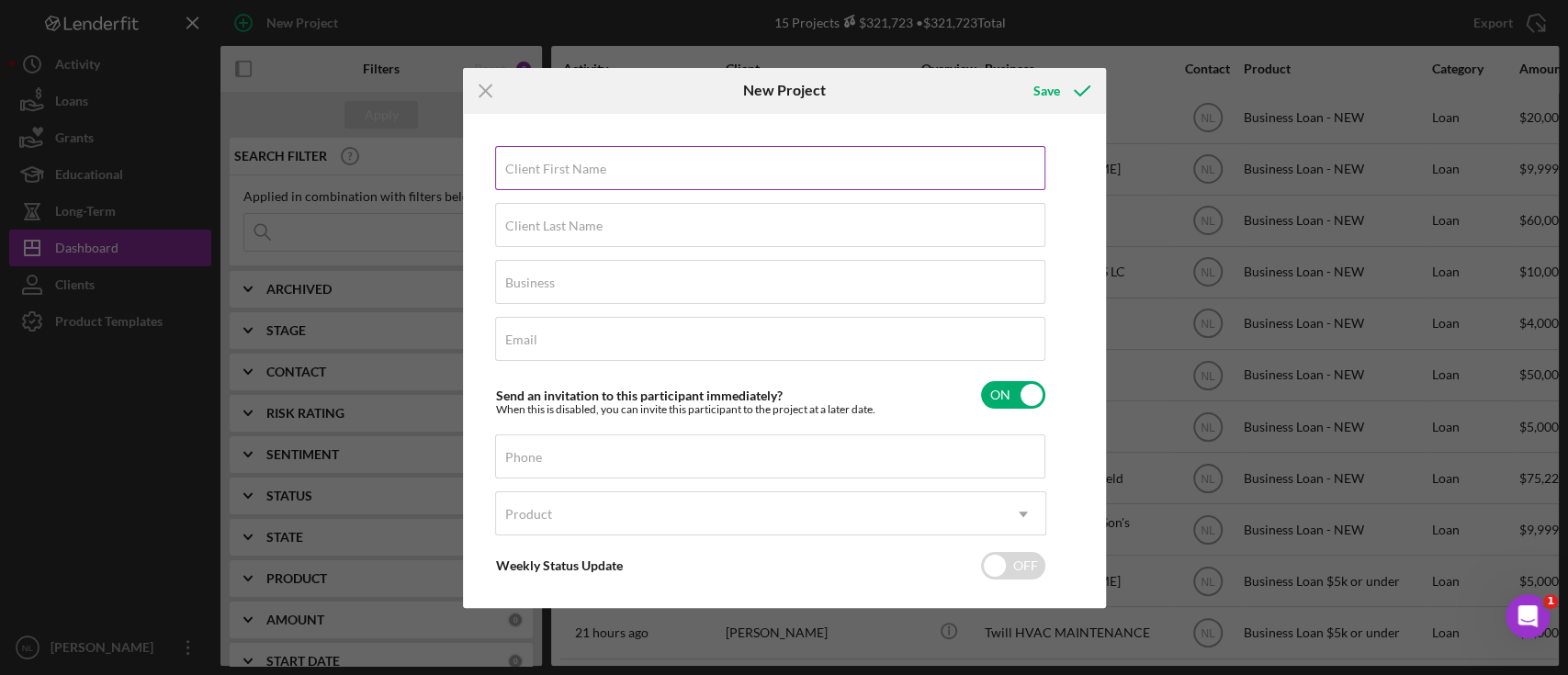
click at [552, 166] on label "Client First Name" at bounding box center [556, 169] width 101 height 15
click at [552, 166] on input "Client First Name" at bounding box center [770, 168] width 550 height 44
type input "[PERSON_NAME]"
click at [595, 205] on div "Client Last Name Required" at bounding box center [771, 226] width 551 height 46
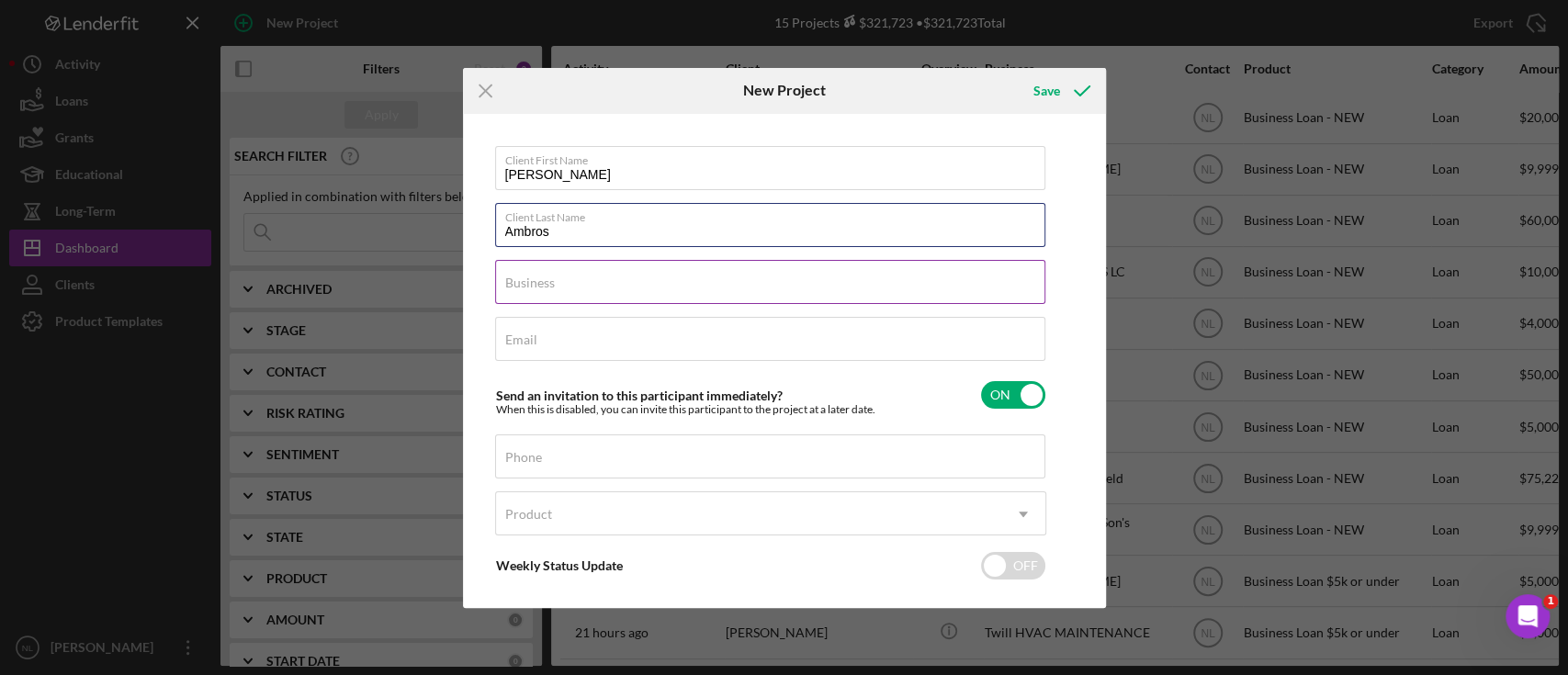
type input "Ambros"
click at [540, 297] on input "Business" at bounding box center [770, 281] width 550 height 44
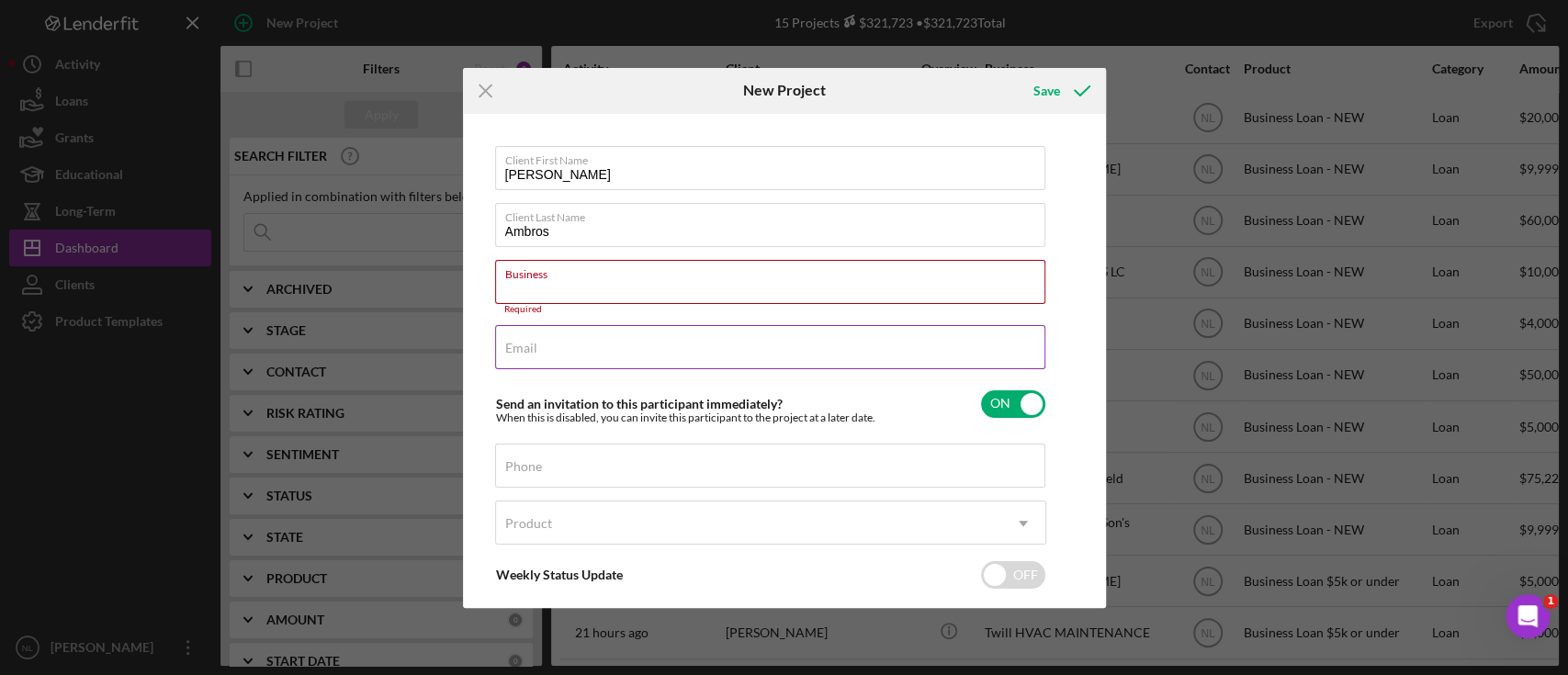
click at [531, 341] on label "Email" at bounding box center [522, 348] width 32 height 15
click at [531, 341] on input "Email" at bounding box center [770, 347] width 550 height 44
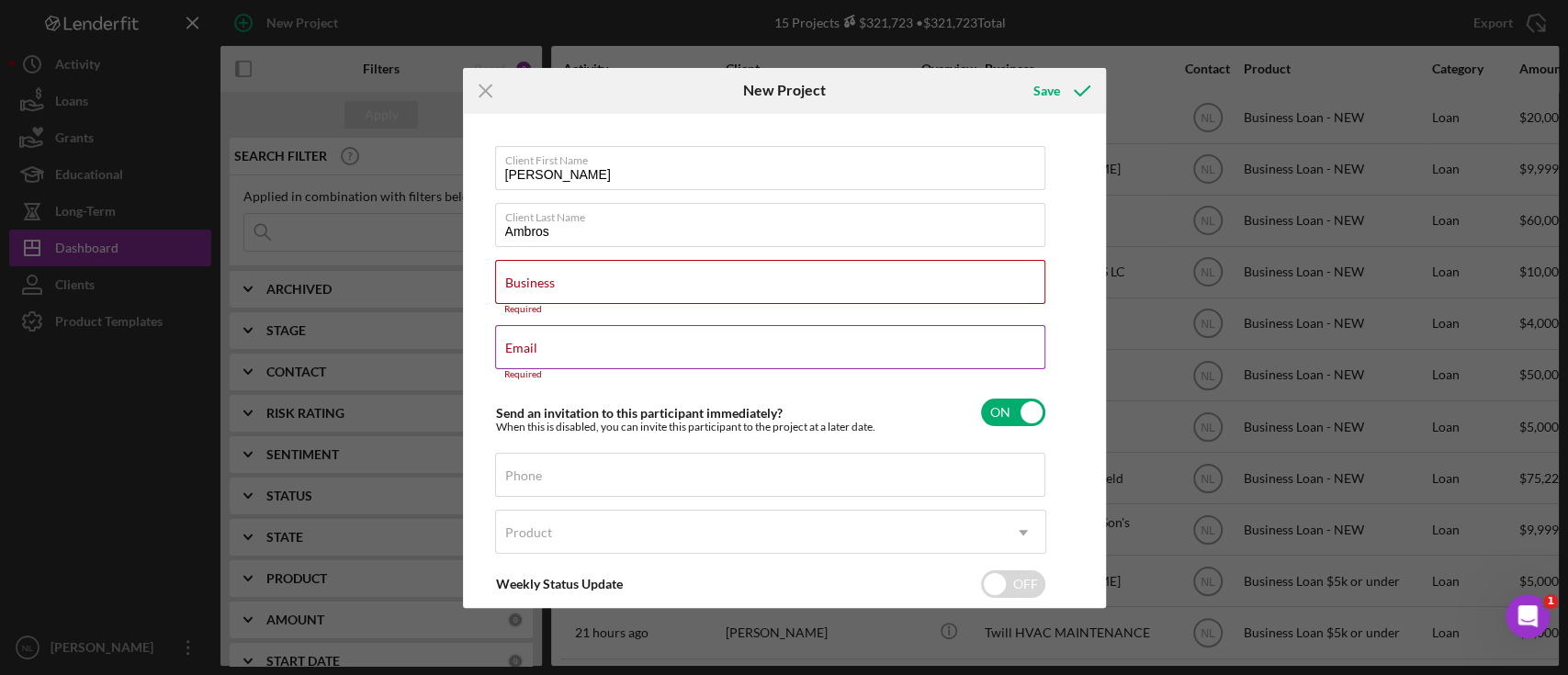
drag, startPoint x: 532, startPoint y: 341, endPoint x: 506, endPoint y: 349, distance: 27.2
click at [506, 349] on label "Email" at bounding box center [522, 348] width 32 height 15
click at [506, 349] on input "Email" at bounding box center [770, 347] width 550 height 44
paste input "riveramelixa@gmail.com"
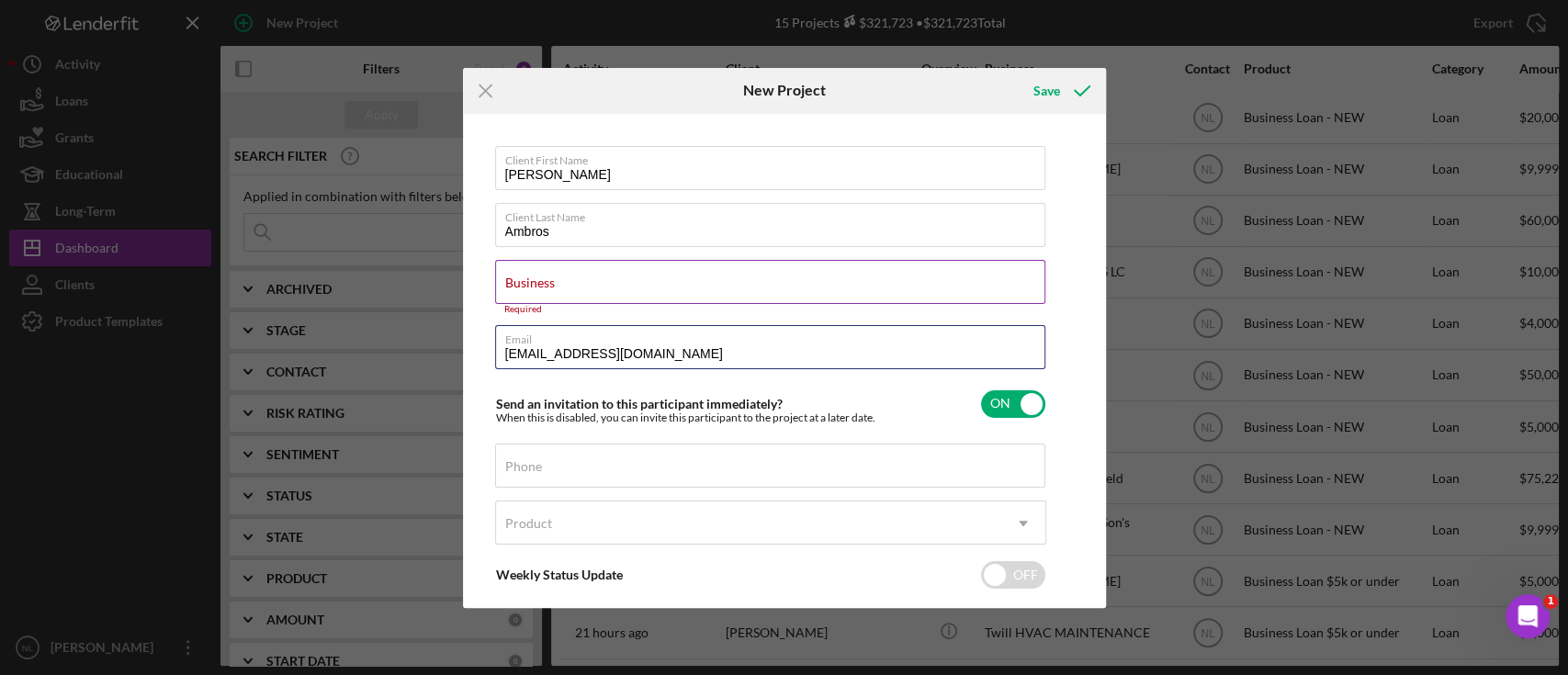
type input "riveramelixa@gmail.com"
click at [539, 291] on input "Business" at bounding box center [770, 281] width 550 height 44
click at [518, 285] on input "Business" at bounding box center [770, 281] width 550 height 44
paste input "VIDA Bottega LLC"
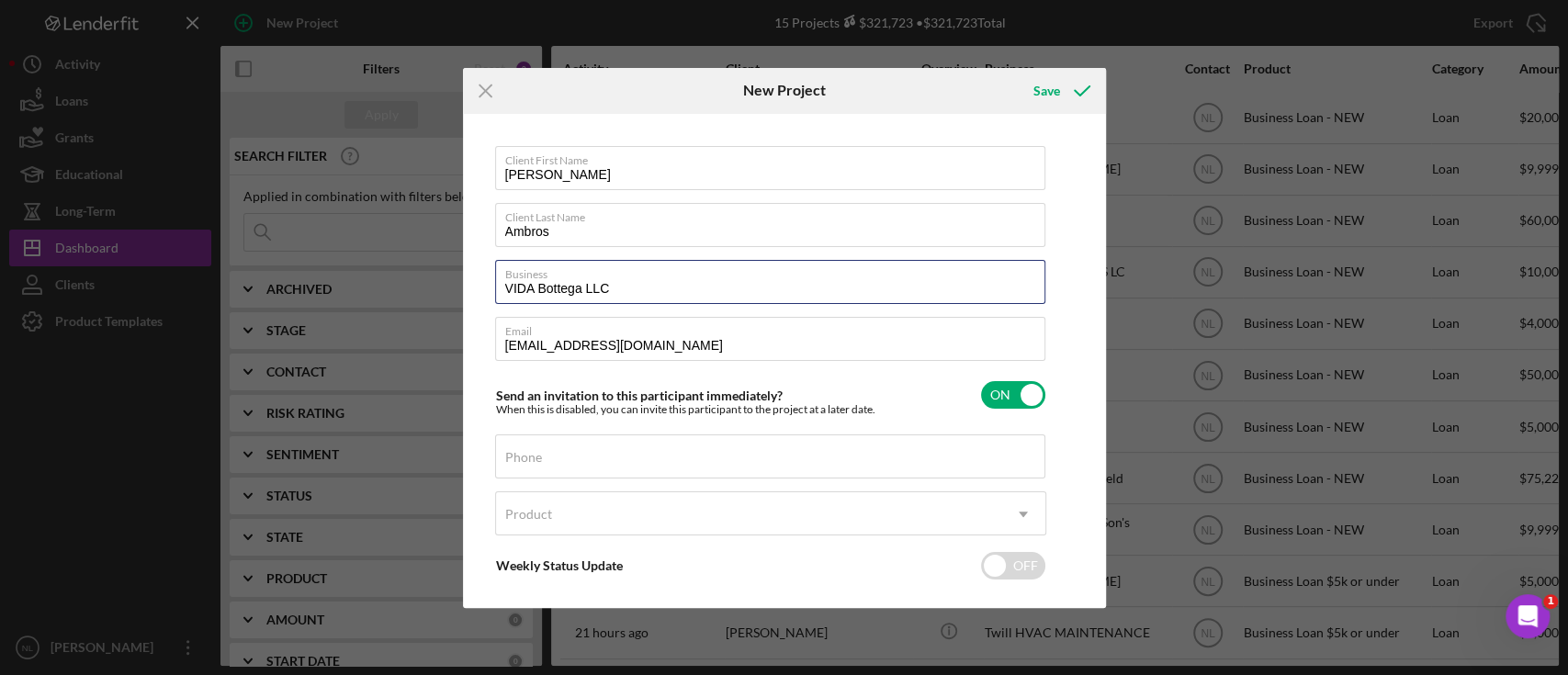
type input "VIDA Bottega LLC"
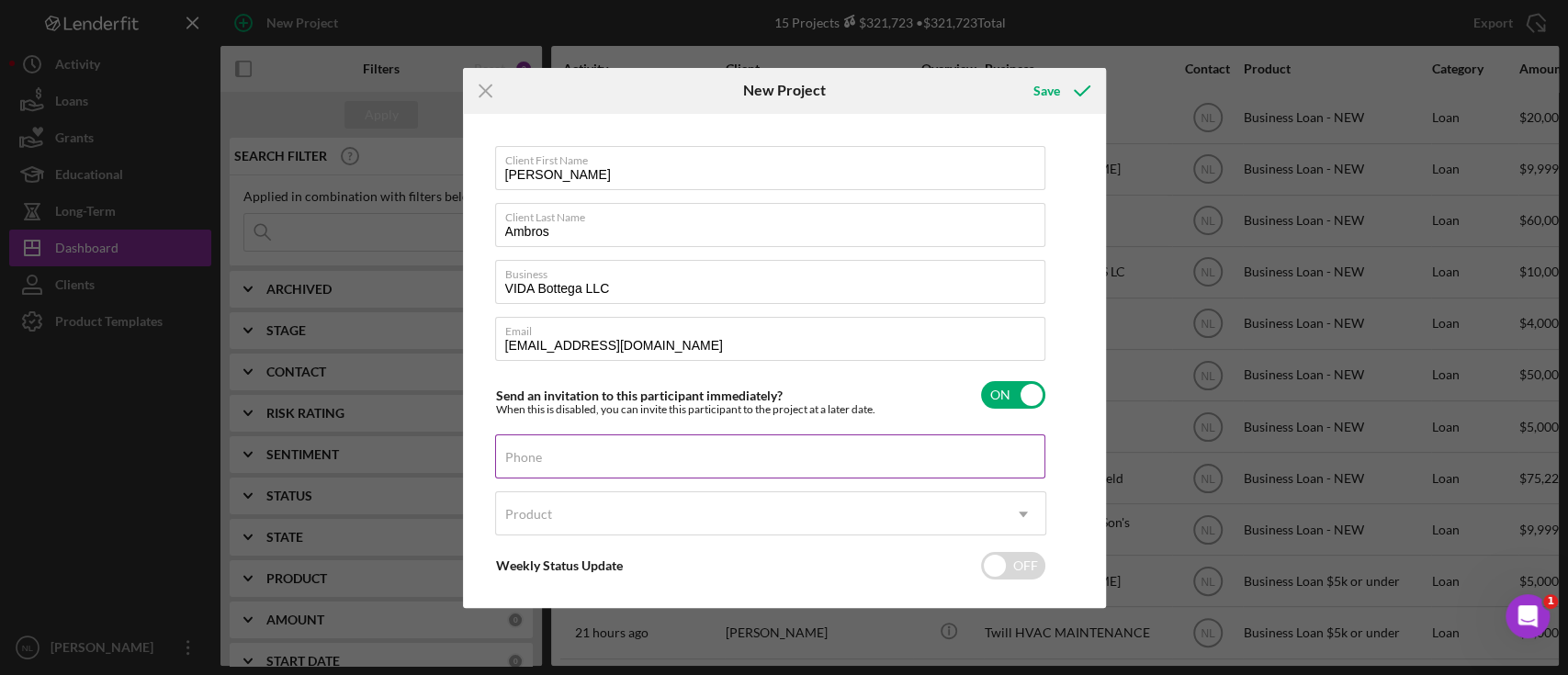
click at [605, 448] on div "Phone" at bounding box center [771, 457] width 551 height 46
click at [558, 453] on div "Phone" at bounding box center [771, 457] width 551 height 46
drag, startPoint x: 558, startPoint y: 453, endPoint x: 537, endPoint y: 469, distance: 26.4
click at [537, 469] on input "Phone" at bounding box center [770, 456] width 550 height 44
drag, startPoint x: 537, startPoint y: 469, endPoint x: 507, endPoint y: 462, distance: 30.8
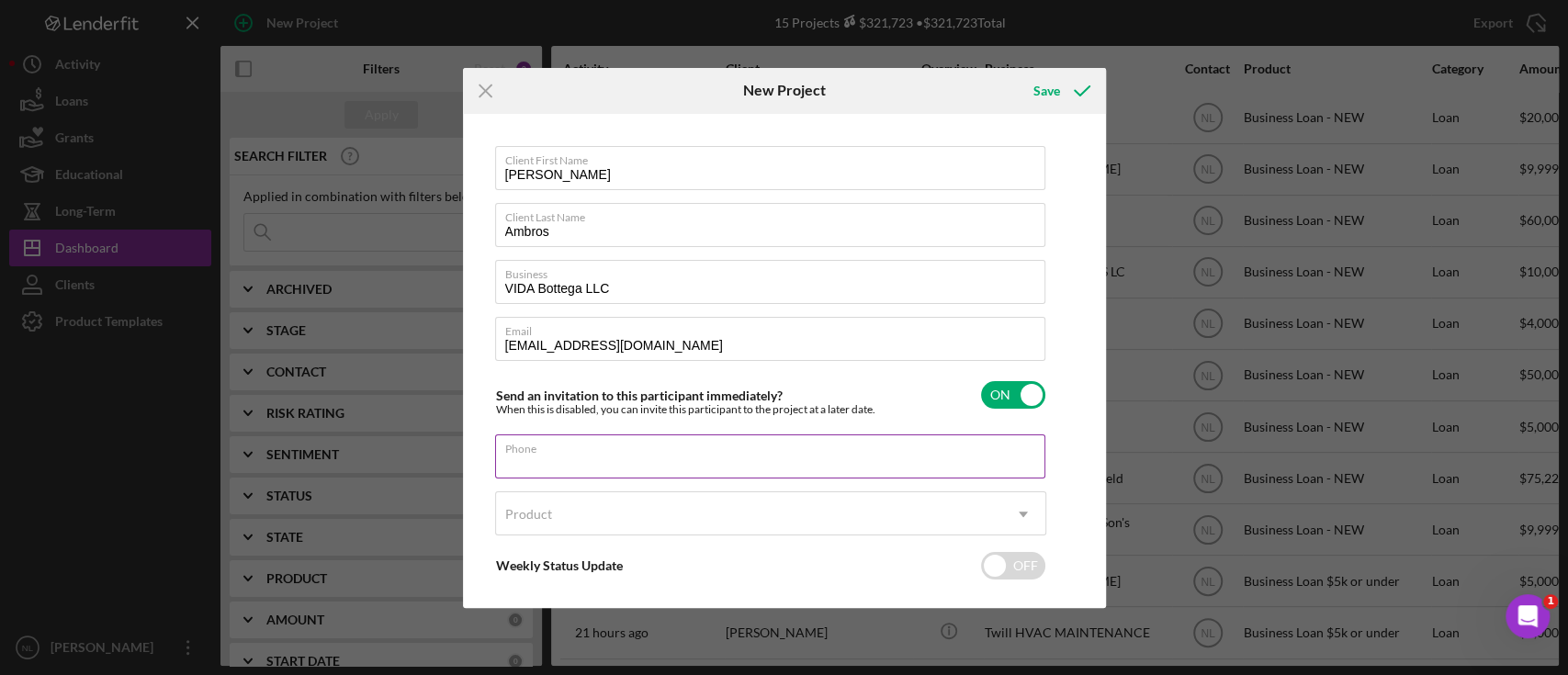
click at [507, 462] on input "Phone" at bounding box center [770, 456] width 550 height 44
paste input "(787) 370-5680"
type input "(787) 370-5680"
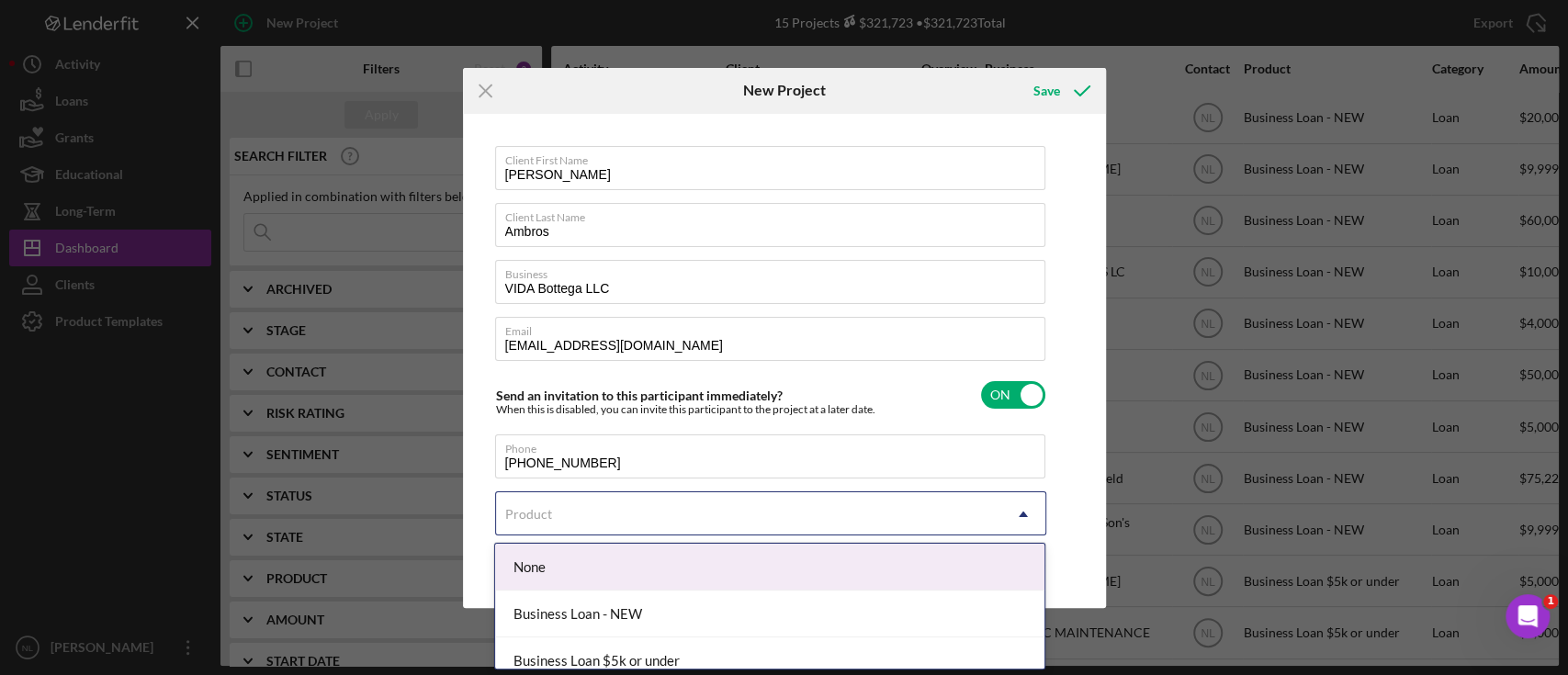
click at [549, 521] on div "Product" at bounding box center [749, 513] width 506 height 43
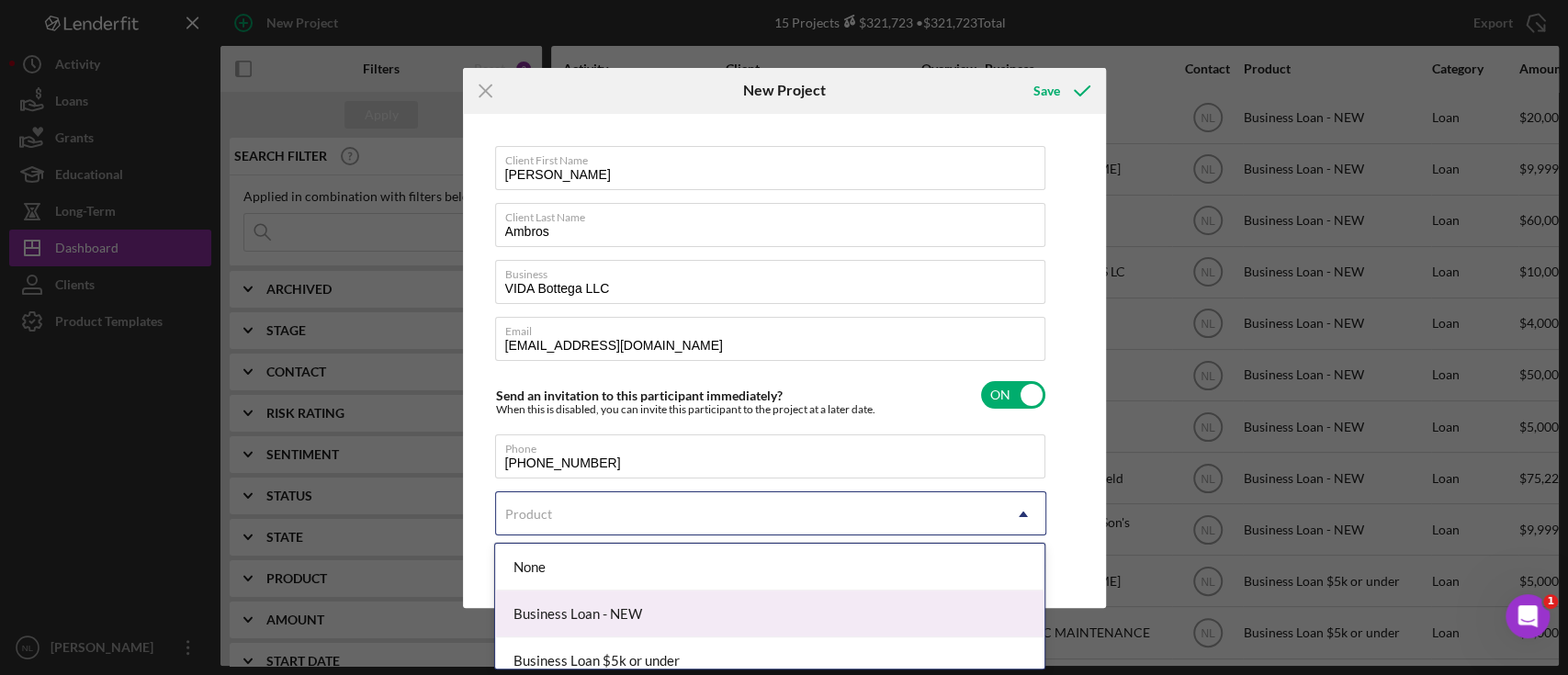
click at [589, 620] on div "Business Loan - NEW" at bounding box center [770, 614] width 549 height 47
checkbox input "true"
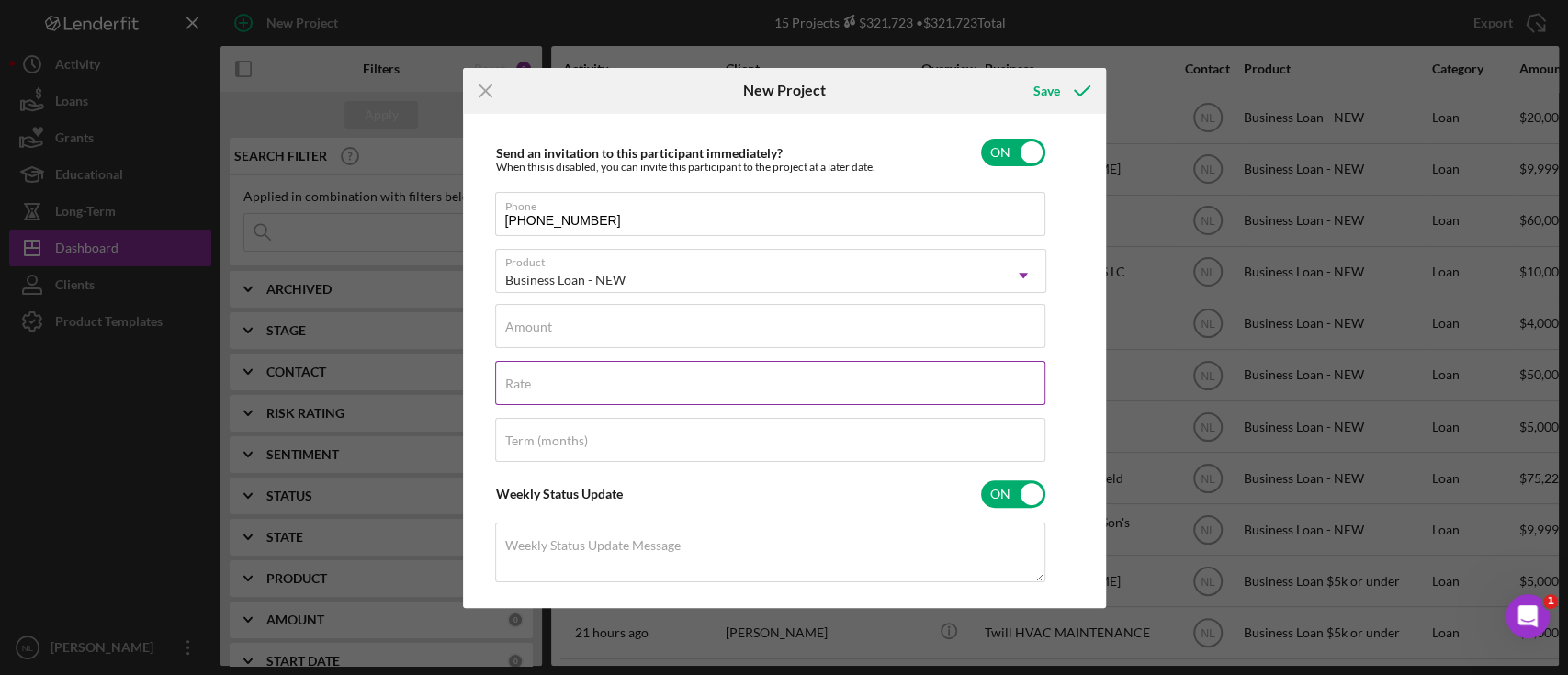
scroll to position [244, 0]
click at [533, 329] on label "Amount" at bounding box center [529, 325] width 47 height 15
click at [533, 329] on input "Amount" at bounding box center [770, 324] width 550 height 44
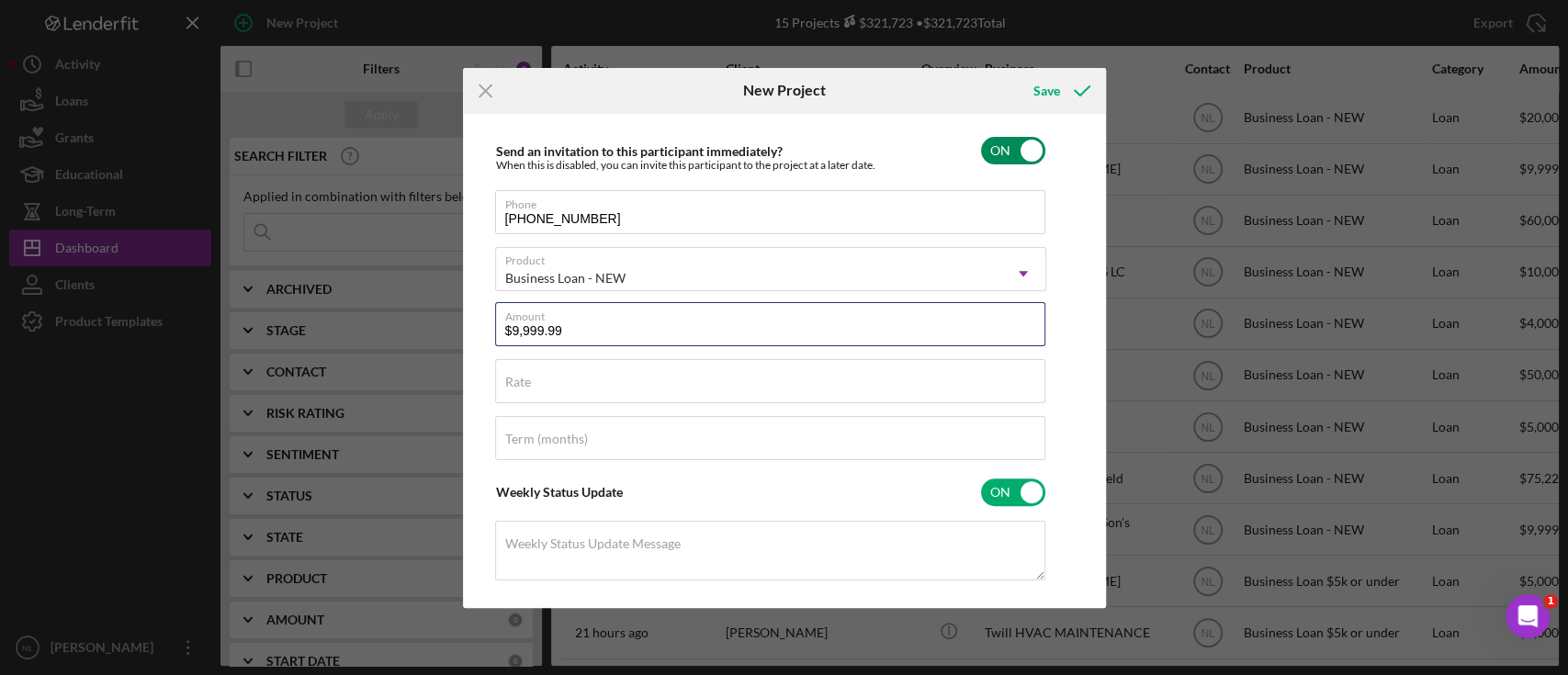
type input "$9,999.99"
click at [1020, 156] on input "checkbox" at bounding box center [1013, 151] width 64 height 28
checkbox input "false"
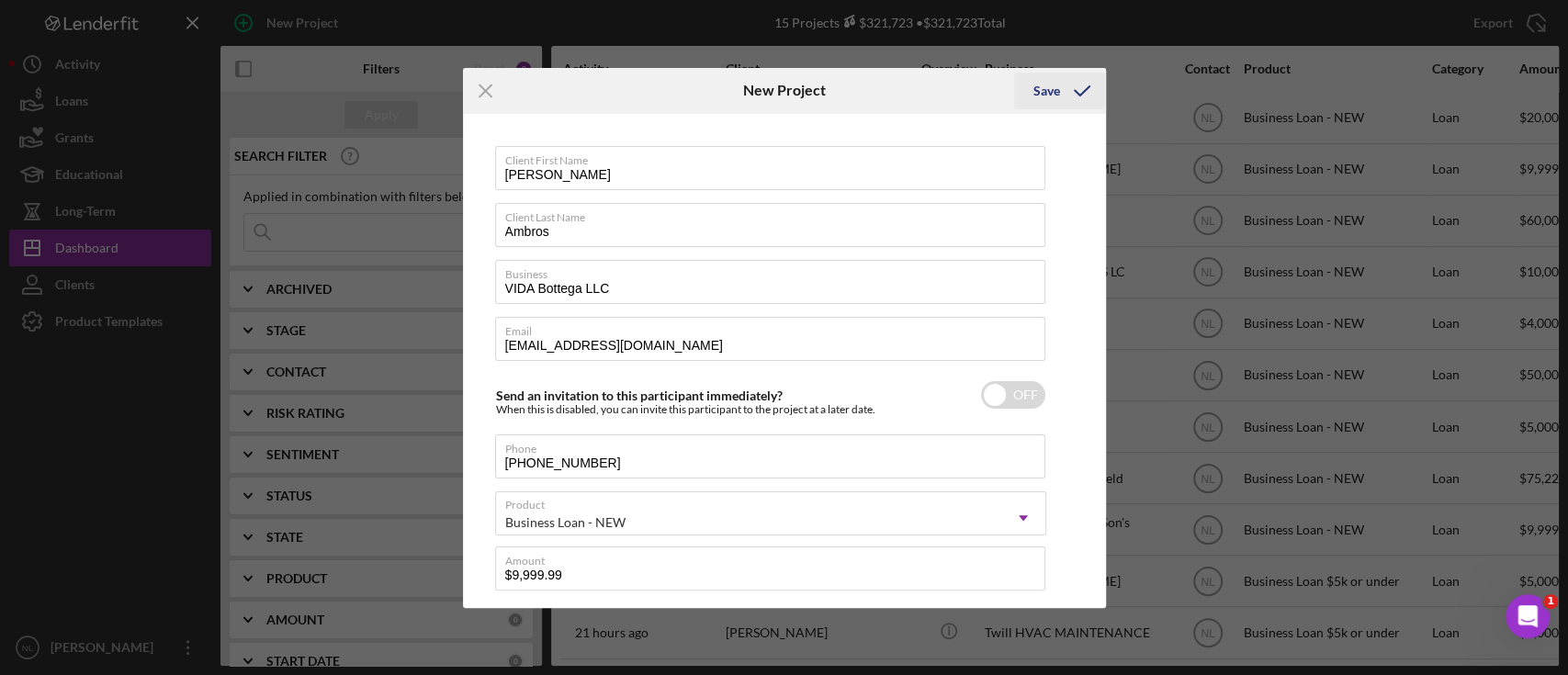
click at [1060, 84] on icon "submit" at bounding box center [1082, 91] width 46 height 46
checkbox input "true"
checkbox input "false"
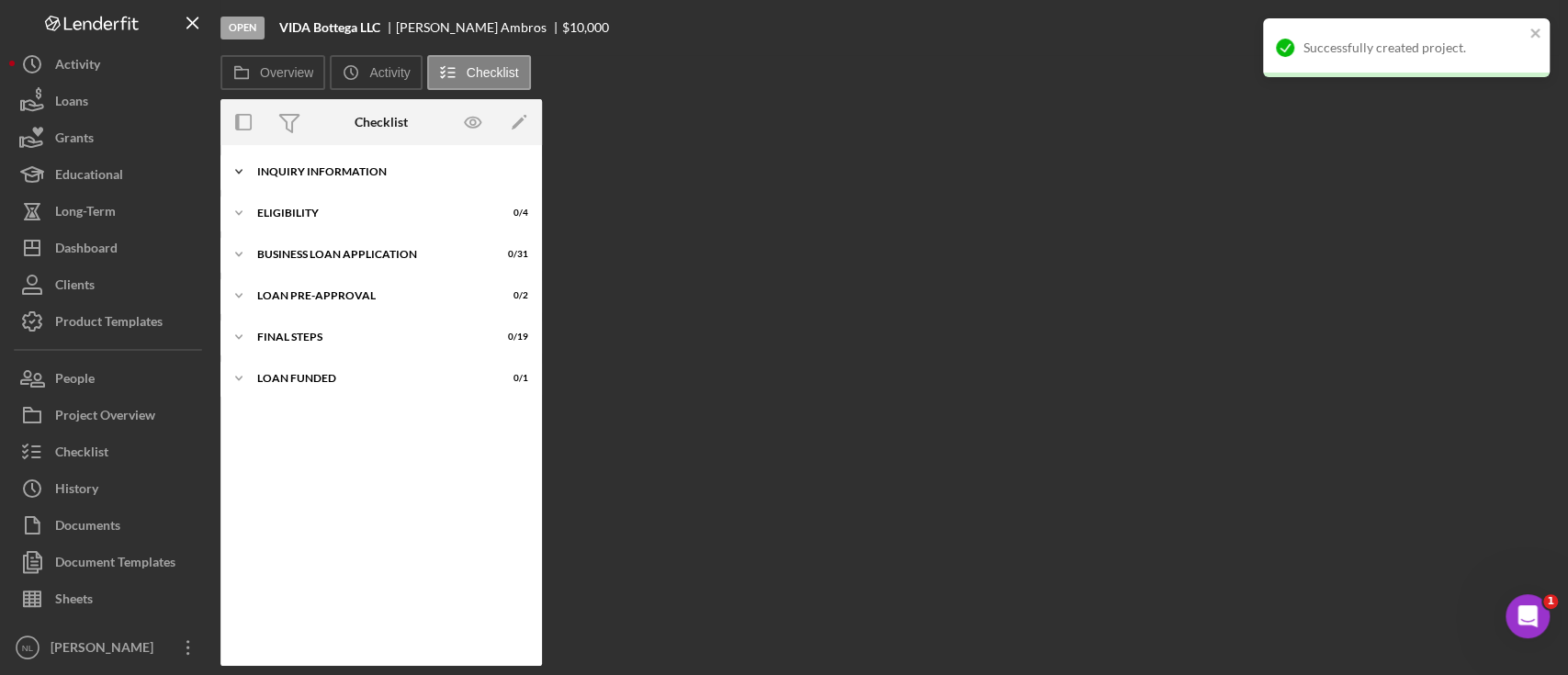
click at [348, 189] on div "Icon/Expander INQUIRY INFORMATION 0 / 11" at bounding box center [381, 171] width 321 height 37
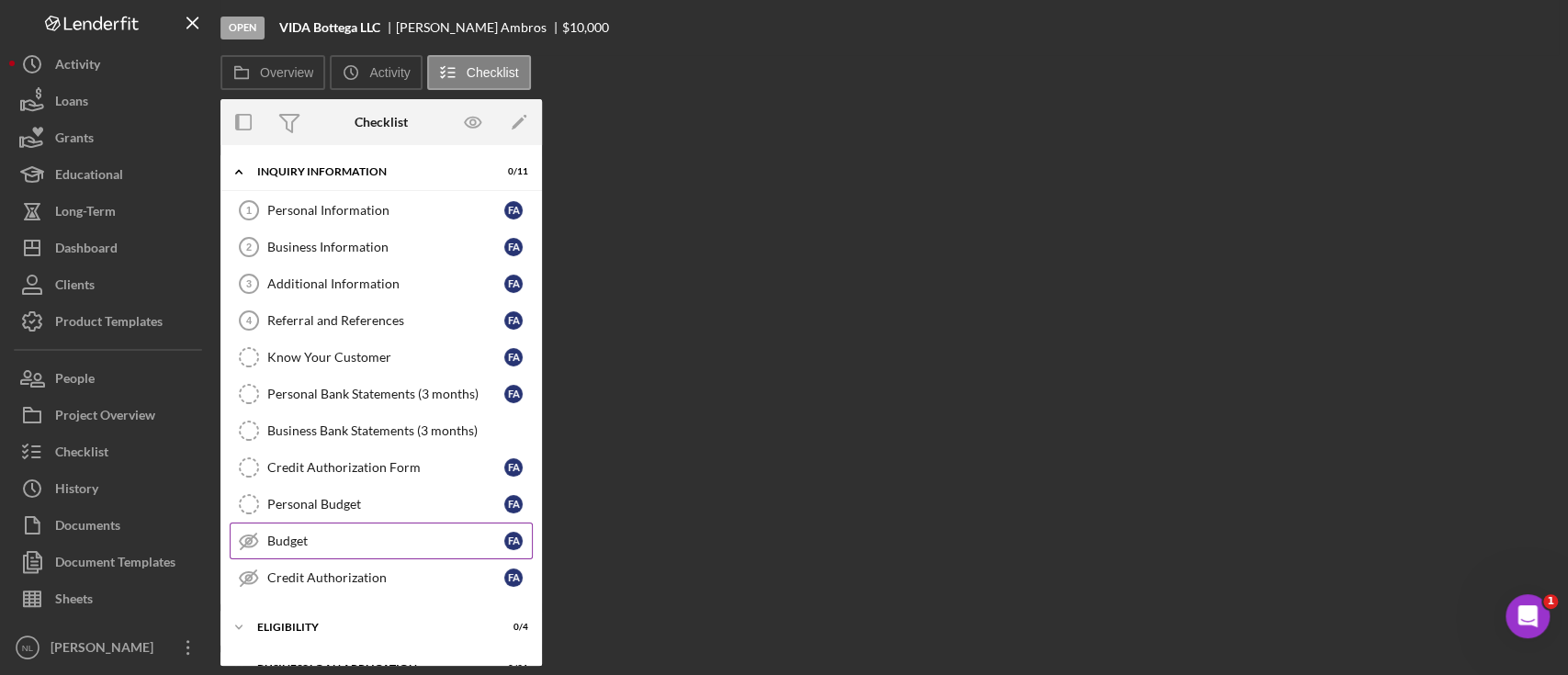
click at [335, 545] on div "Budget" at bounding box center [386, 540] width 237 height 15
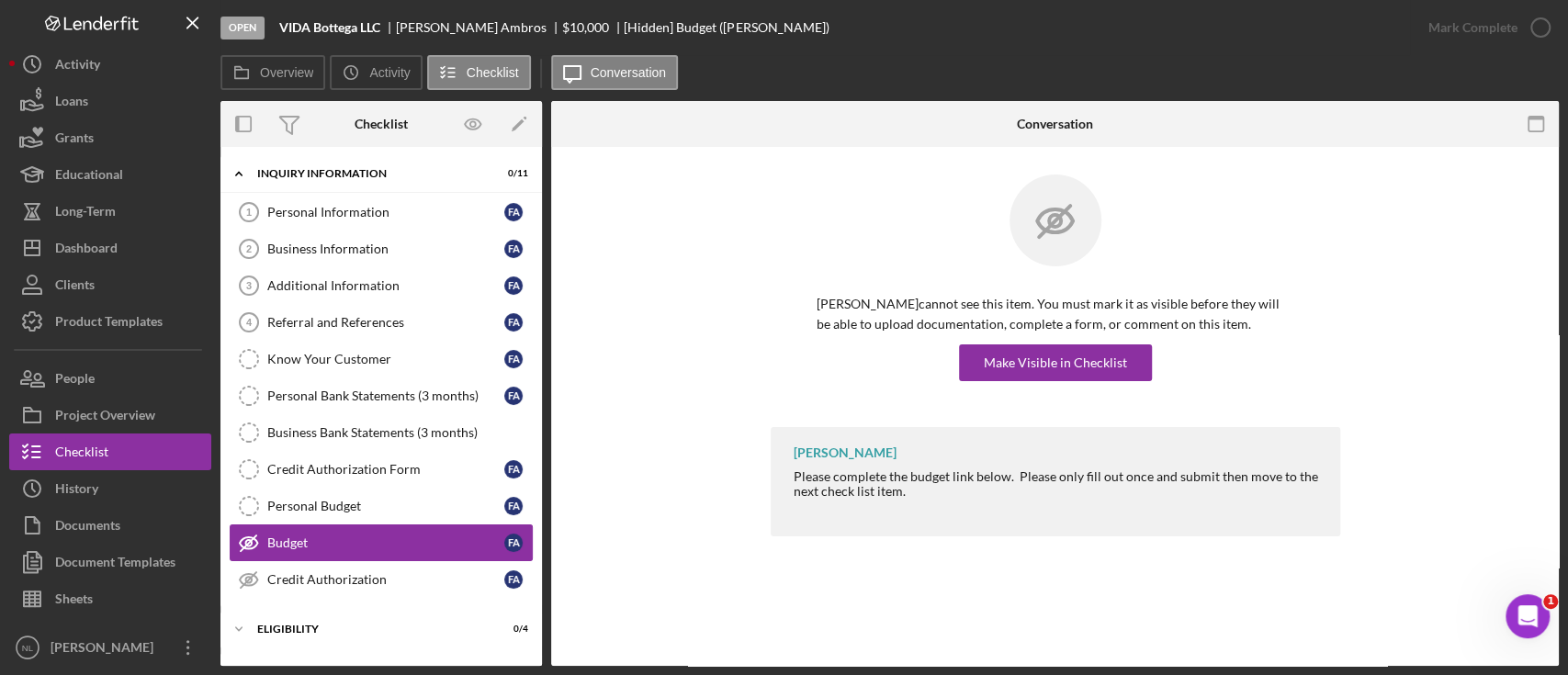
scroll to position [155, 0]
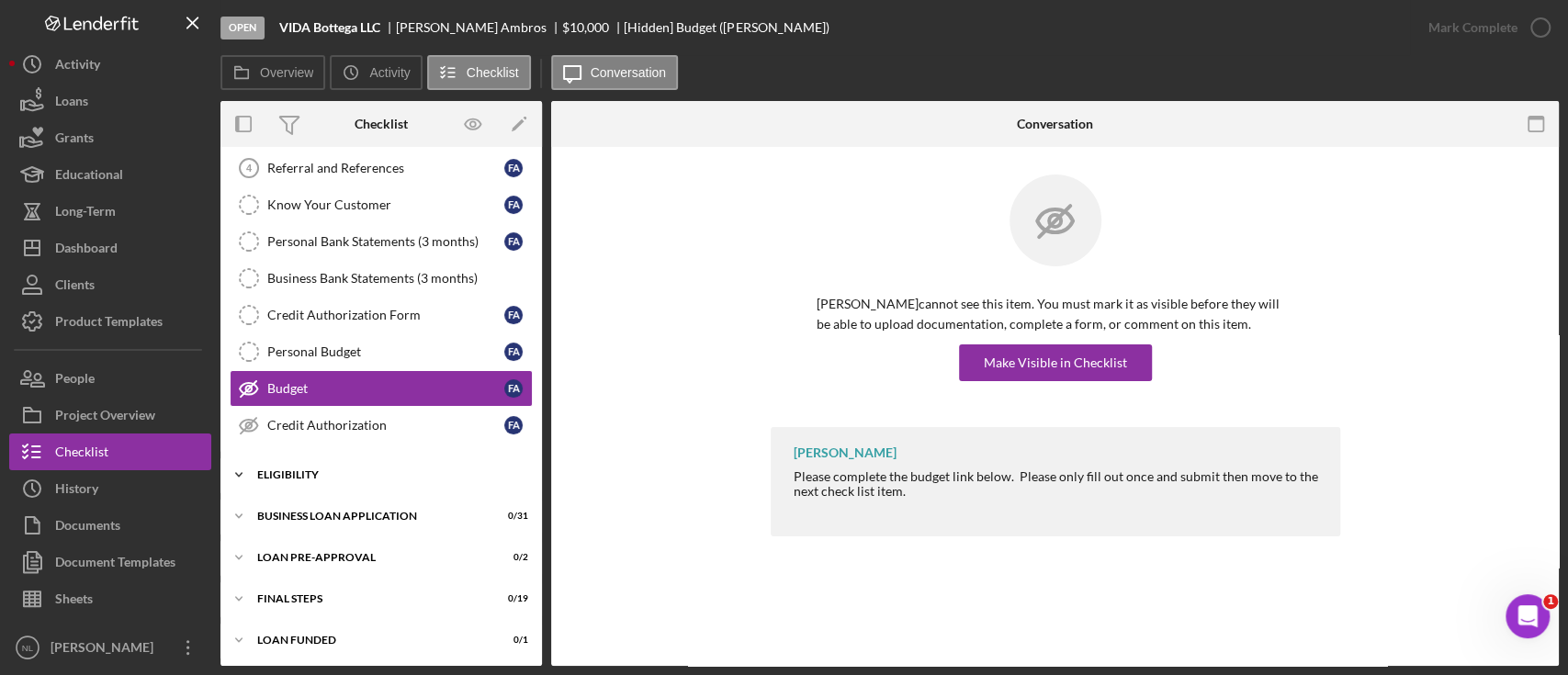
click at [323, 469] on div "ELIGIBILITY" at bounding box center [388, 474] width 262 height 11
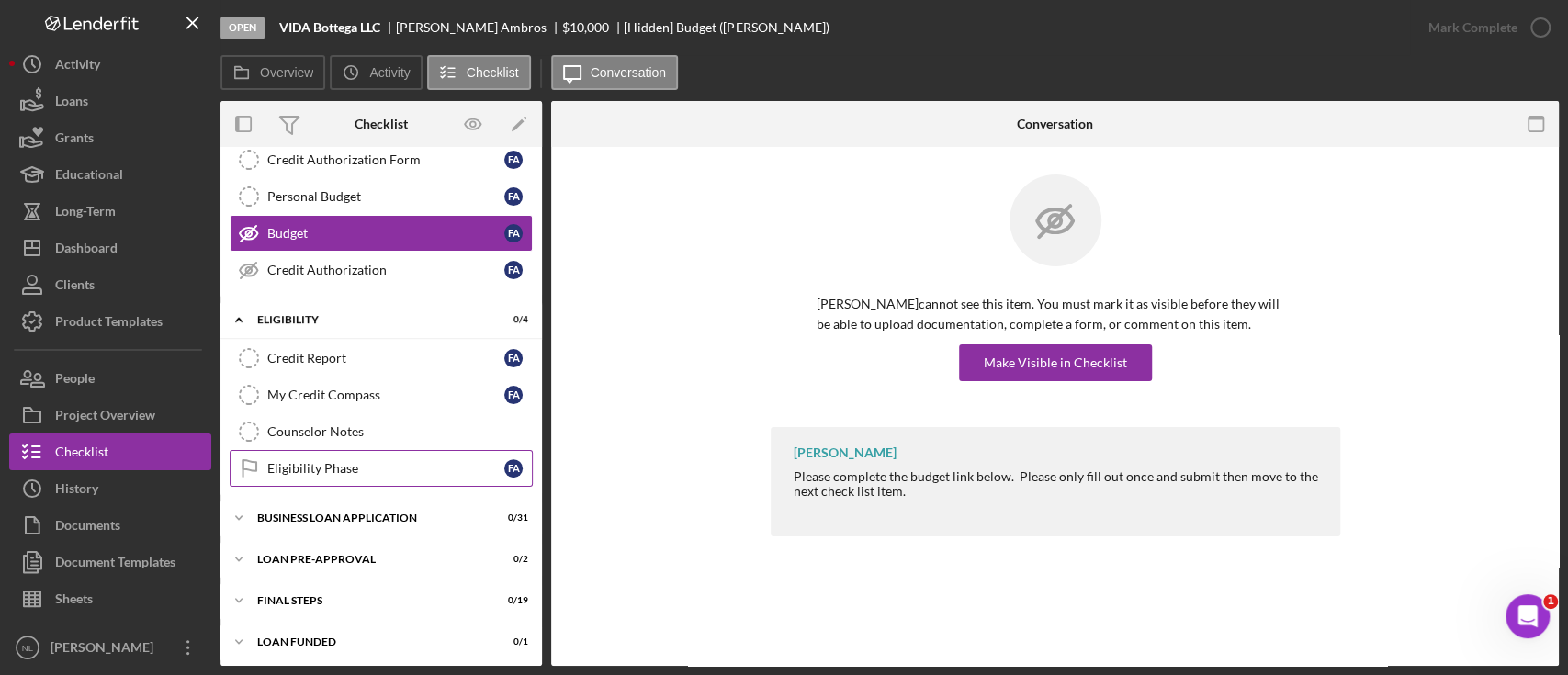
click at [355, 462] on div "Eligibility Phase" at bounding box center [386, 468] width 237 height 15
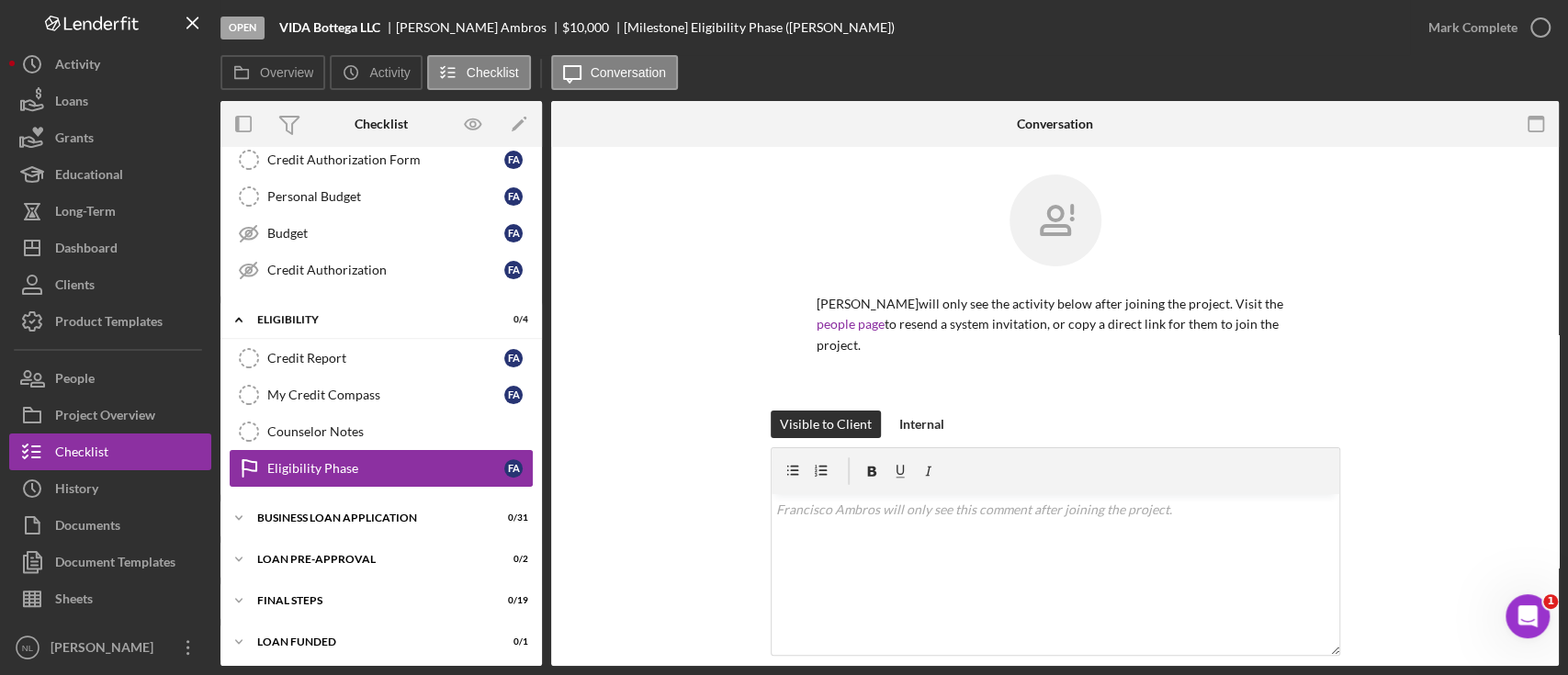
scroll to position [309, 0]
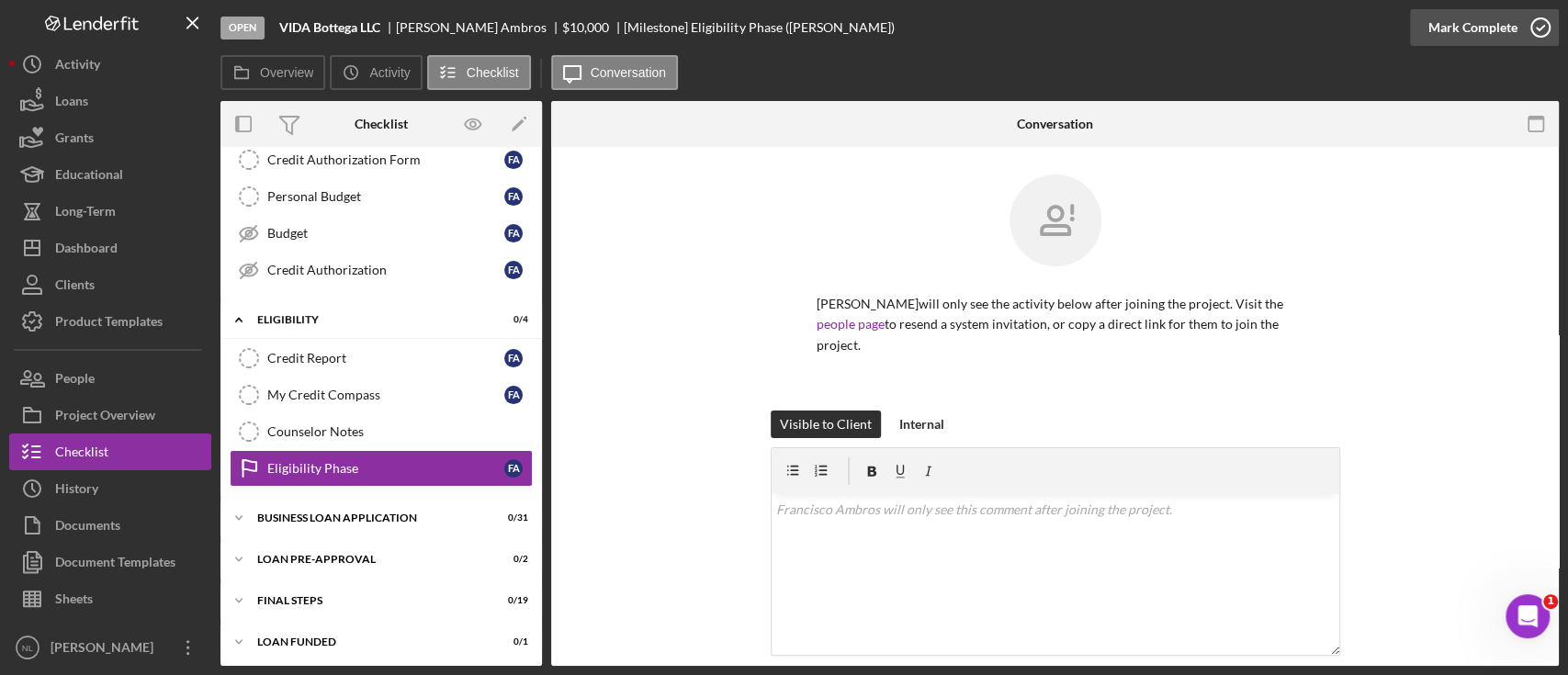
click at [1454, 18] on div "Mark Complete" at bounding box center [1474, 27] width 89 height 37
click at [305, 424] on div "Counselor Notes" at bounding box center [400, 431] width 265 height 15
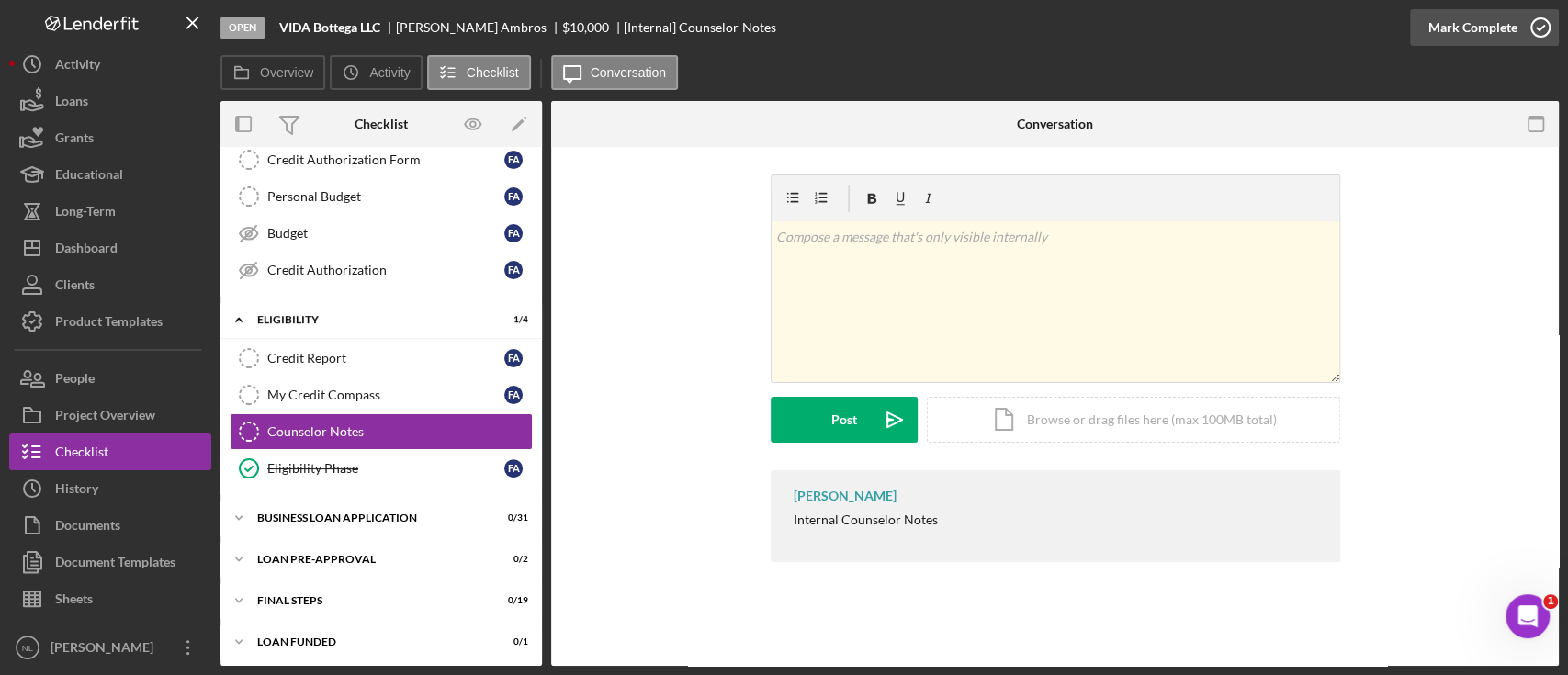
click at [1477, 26] on div "Mark Complete" at bounding box center [1474, 27] width 89 height 37
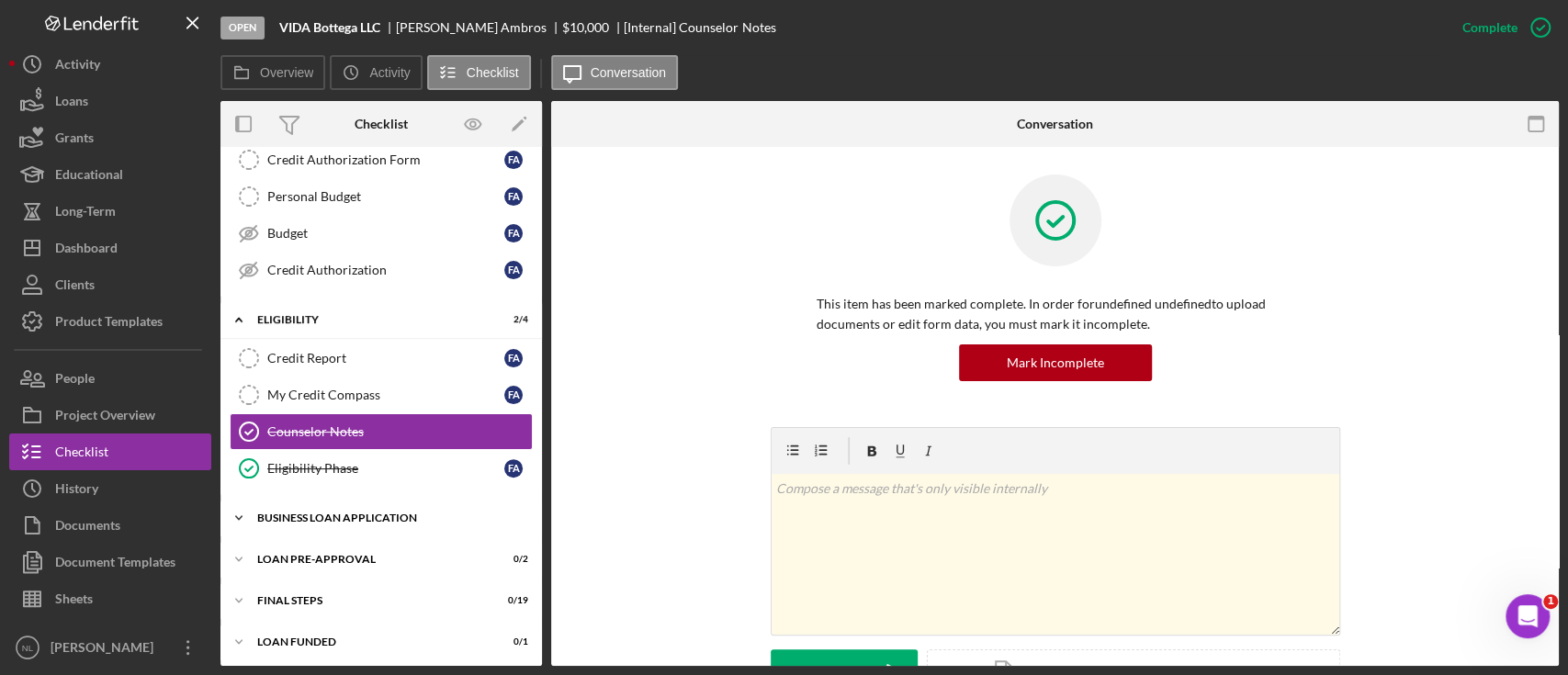
click at [397, 512] on div "BUSINESS LOAN APPLICATION" at bounding box center [388, 517] width 262 height 11
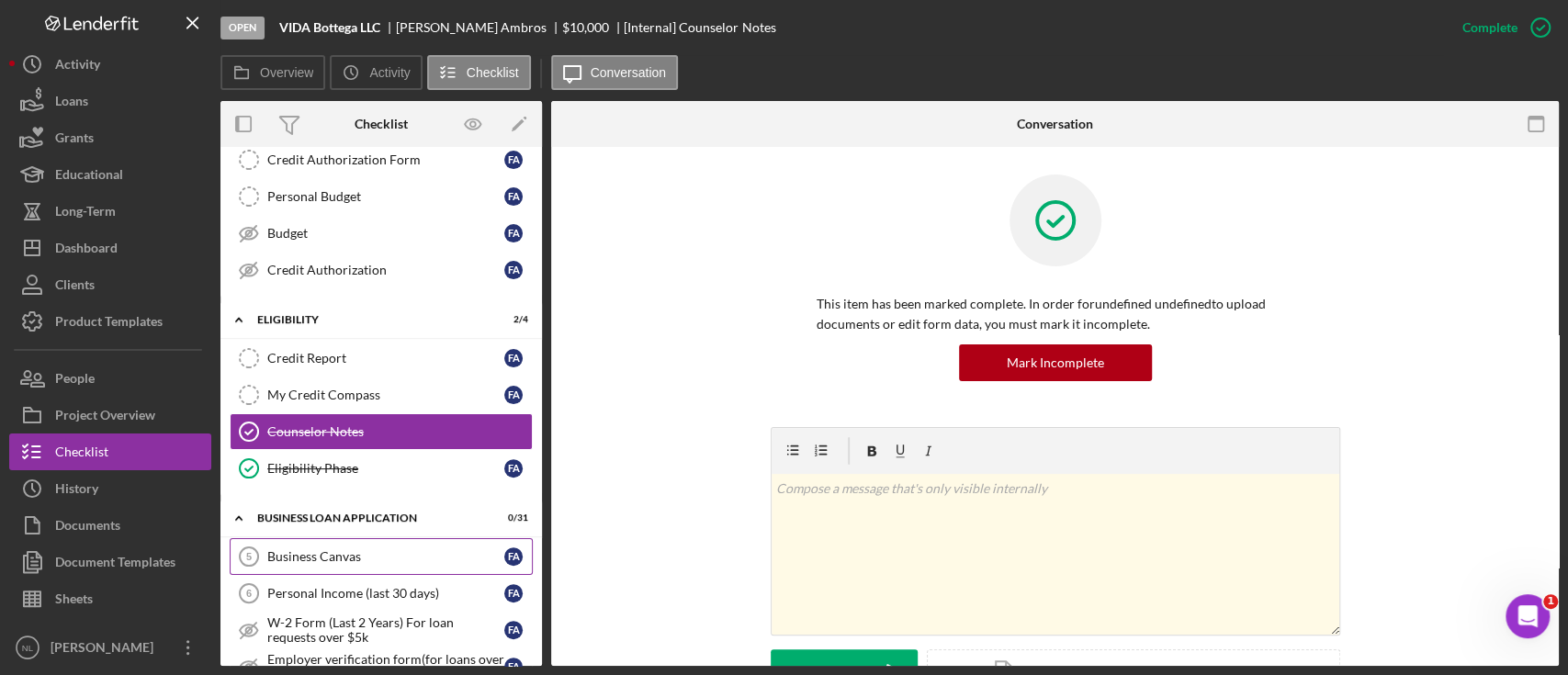
click at [367, 551] on div "Business Canvas" at bounding box center [386, 556] width 237 height 15
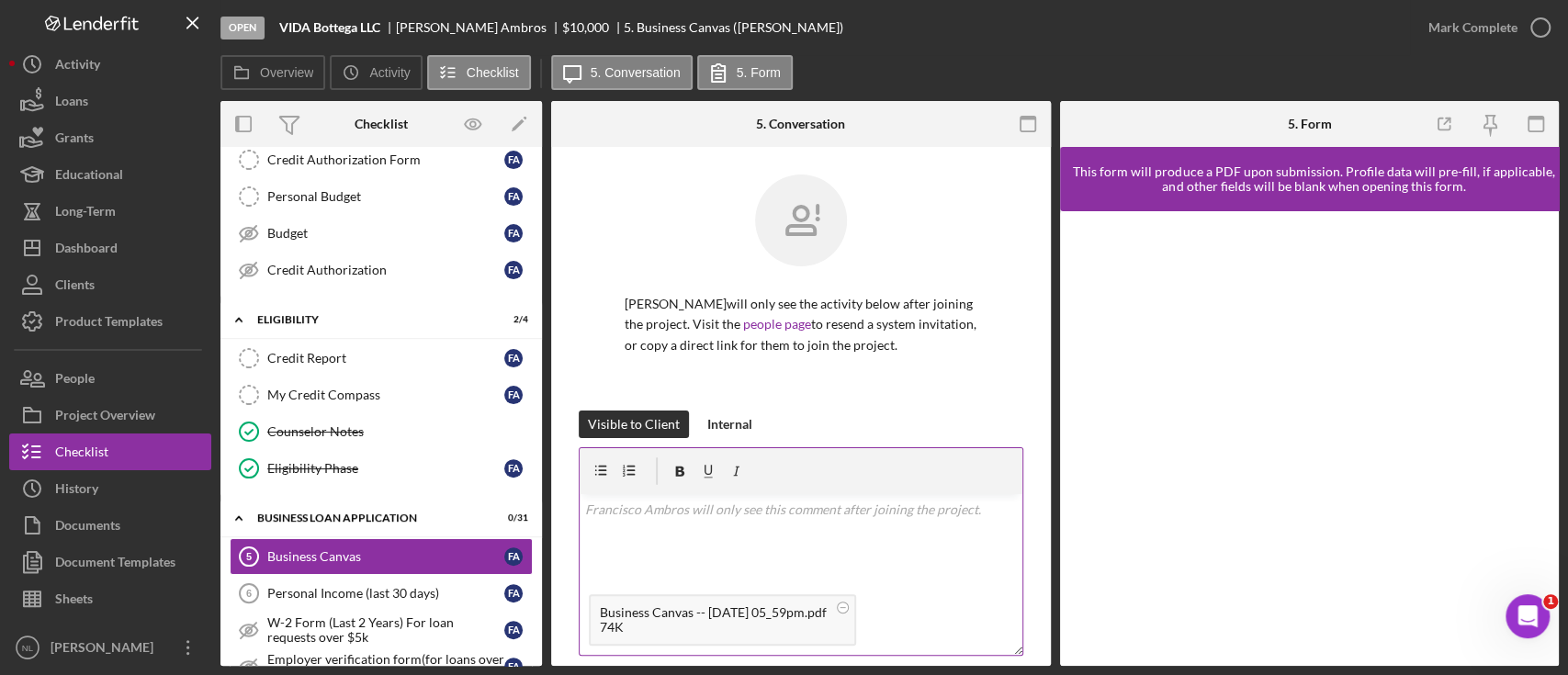
scroll to position [326, 0]
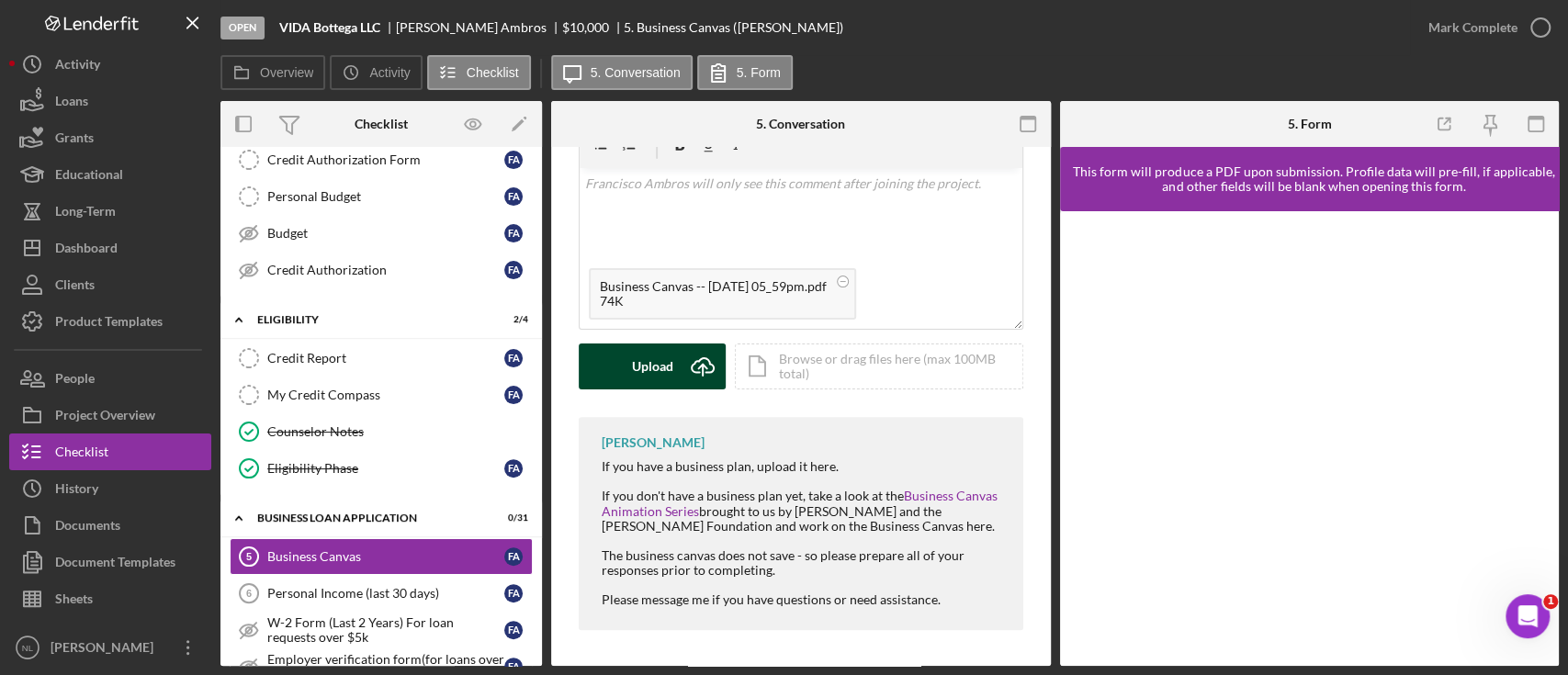
click at [637, 367] on div "Upload" at bounding box center [653, 366] width 42 height 46
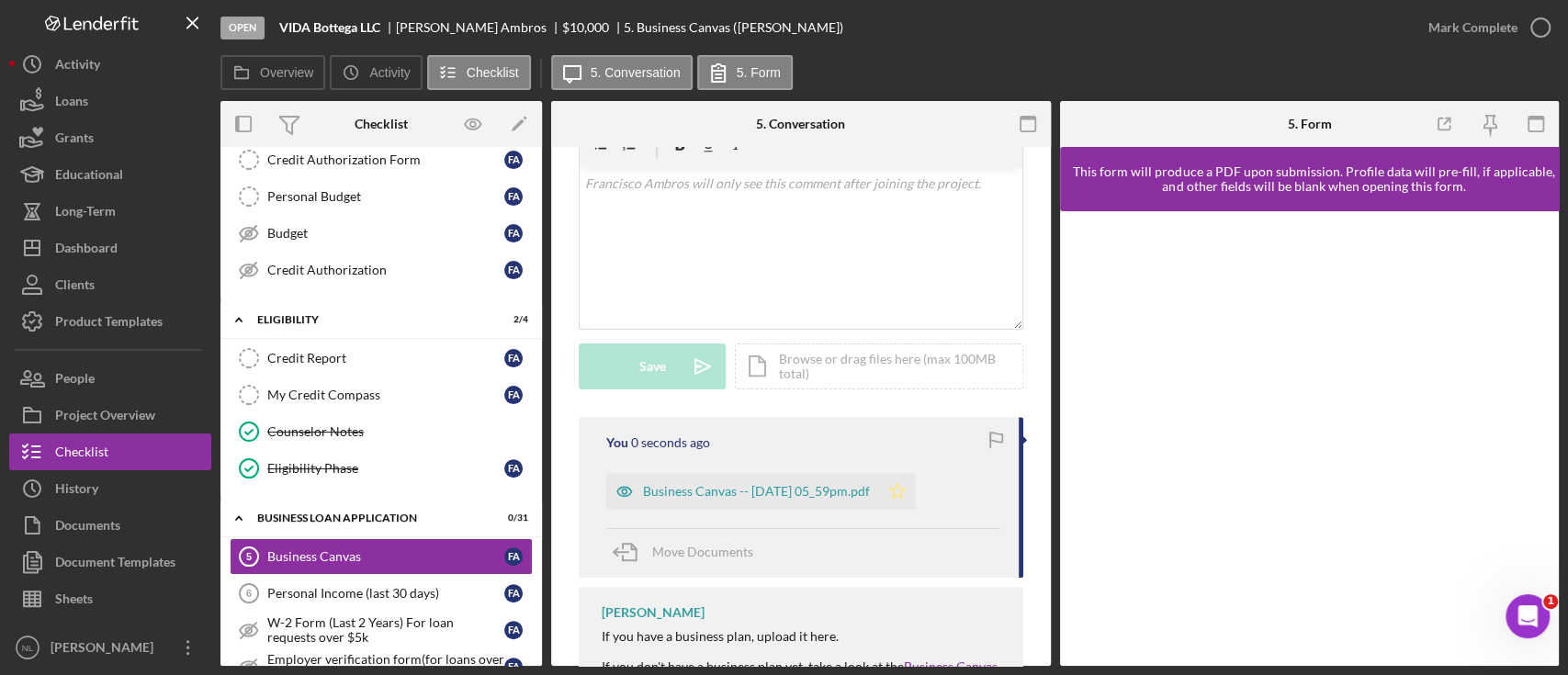
click at [916, 489] on icon "Icon/Star" at bounding box center [898, 491] width 37 height 37
click at [1462, 39] on div "Mark Complete" at bounding box center [1474, 27] width 89 height 37
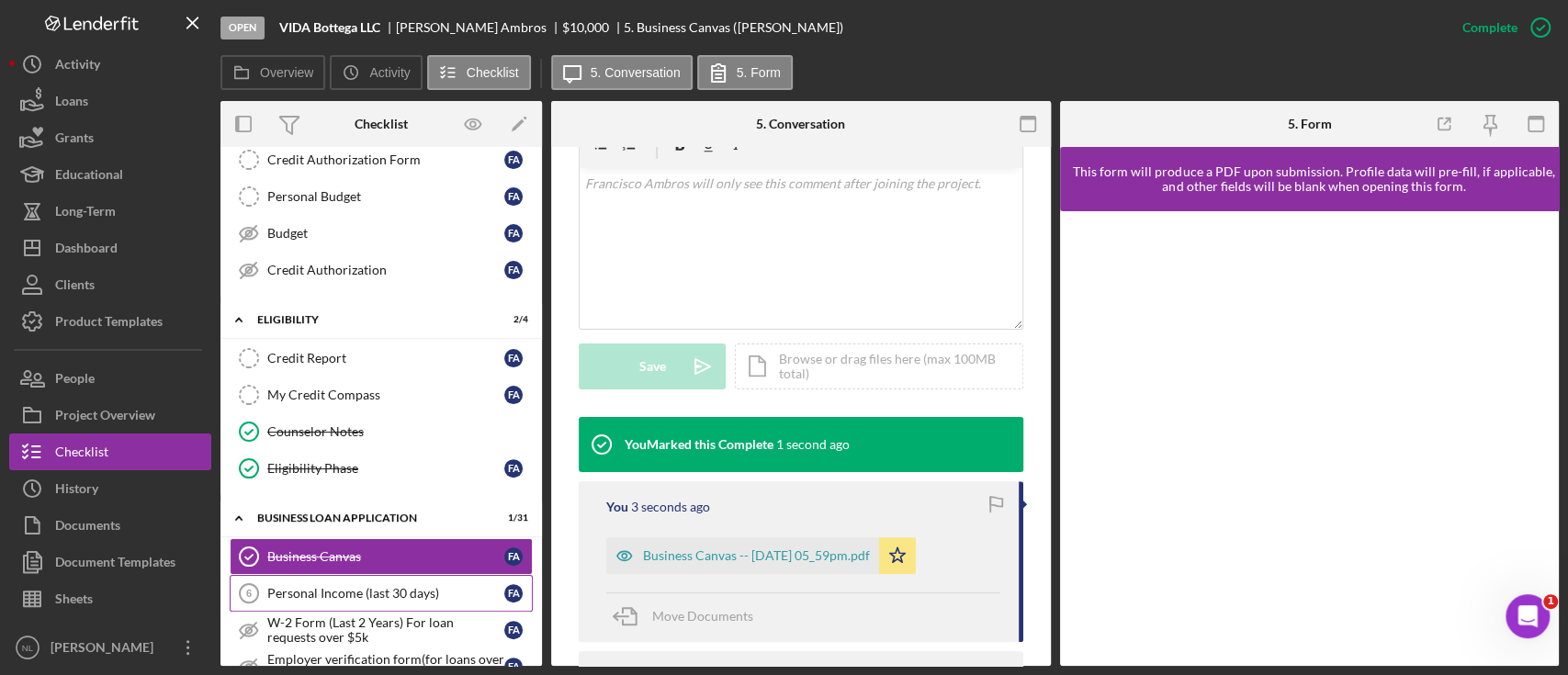
click at [343, 586] on div "Personal Income (last 30 days)" at bounding box center [386, 593] width 237 height 15
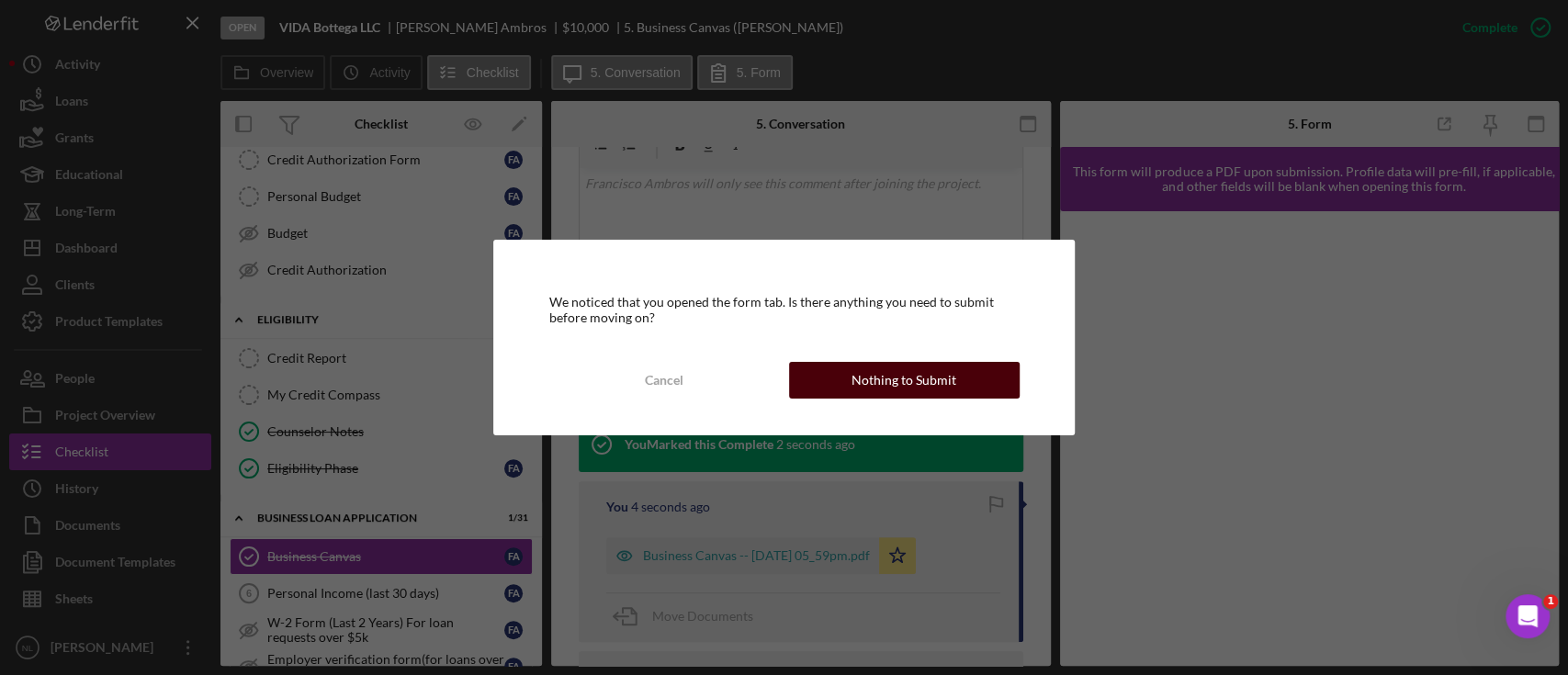
click at [859, 377] on div "Nothing to Submit" at bounding box center [905, 380] width 105 height 37
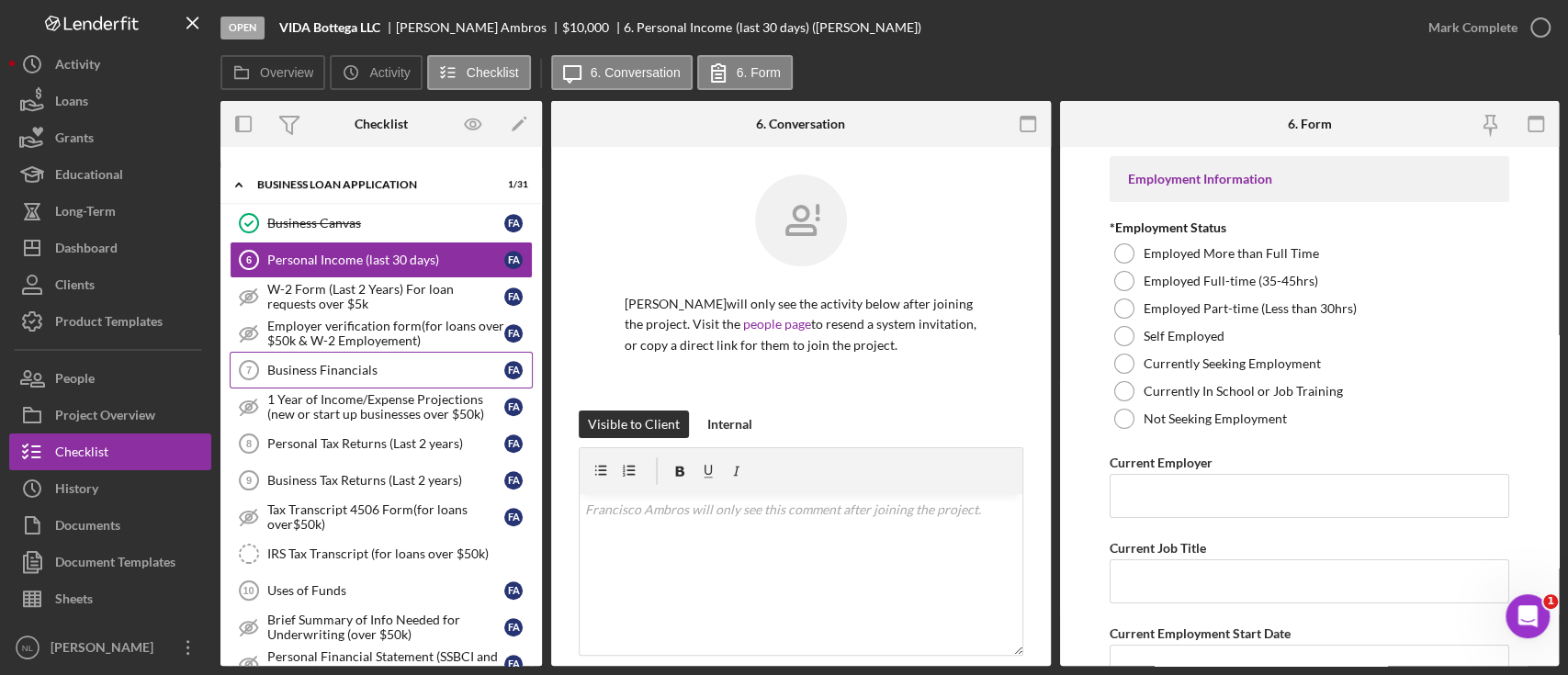
scroll to position [644, 0]
click at [283, 350] on link "Business Financials 7 Business Financials F A" at bounding box center [382, 368] width 303 height 37
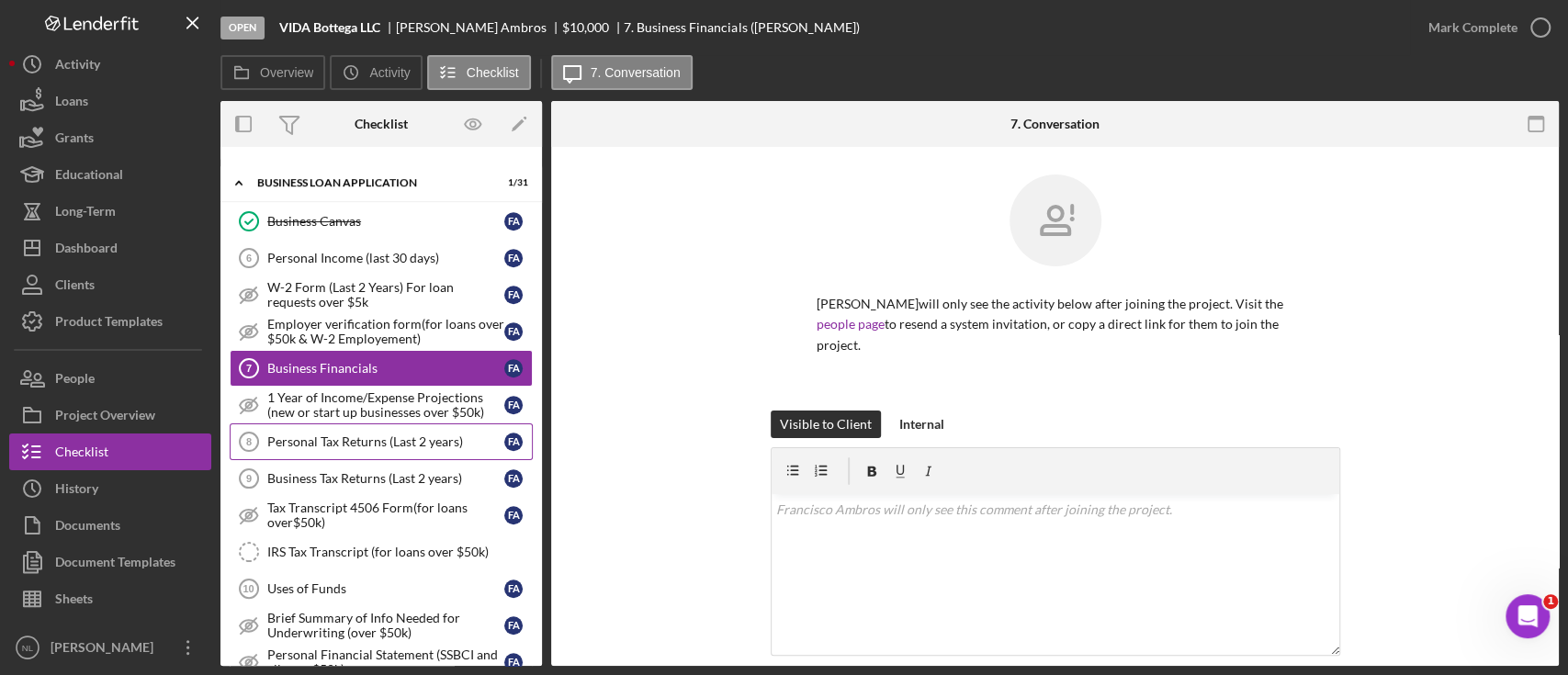
click at [309, 434] on div "Personal Tax Returns (Last 2 years)" at bounding box center [386, 441] width 237 height 15
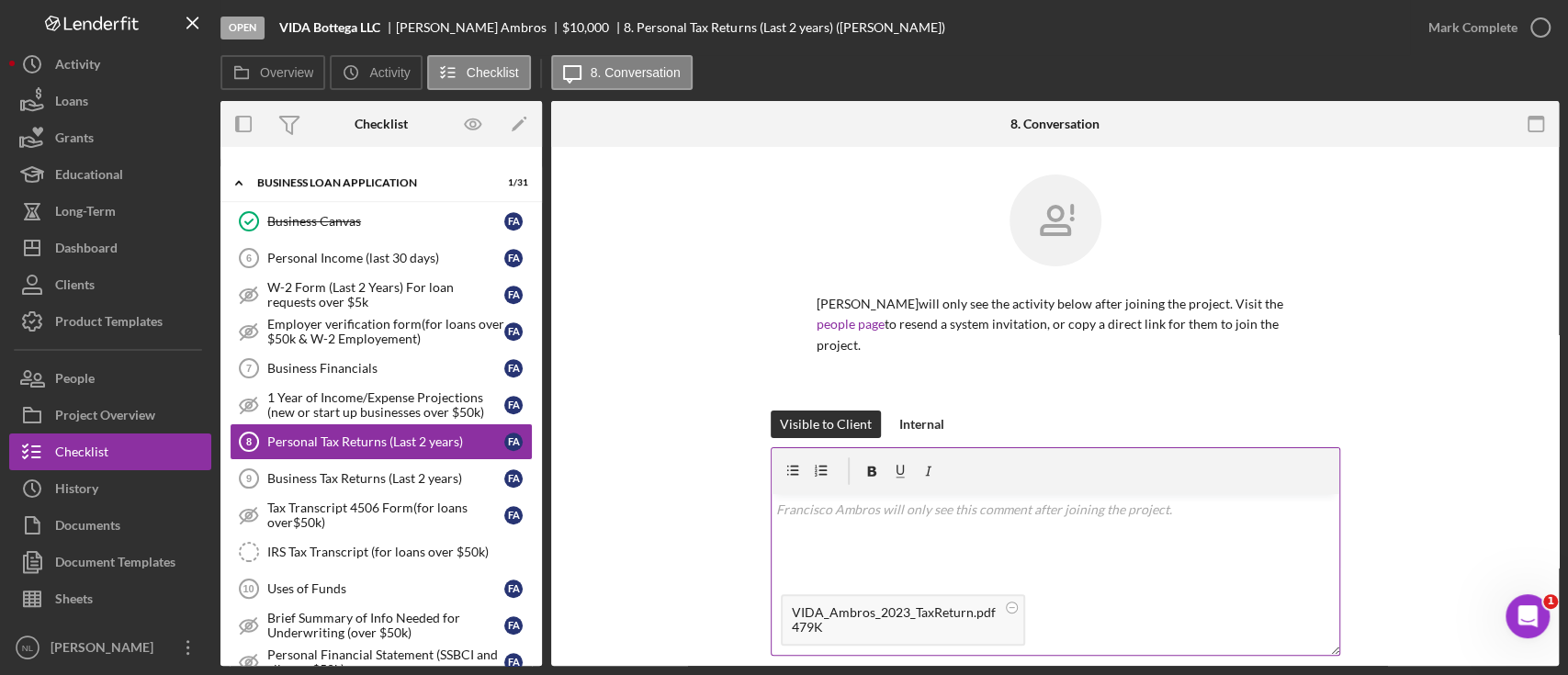
scroll to position [206, 0]
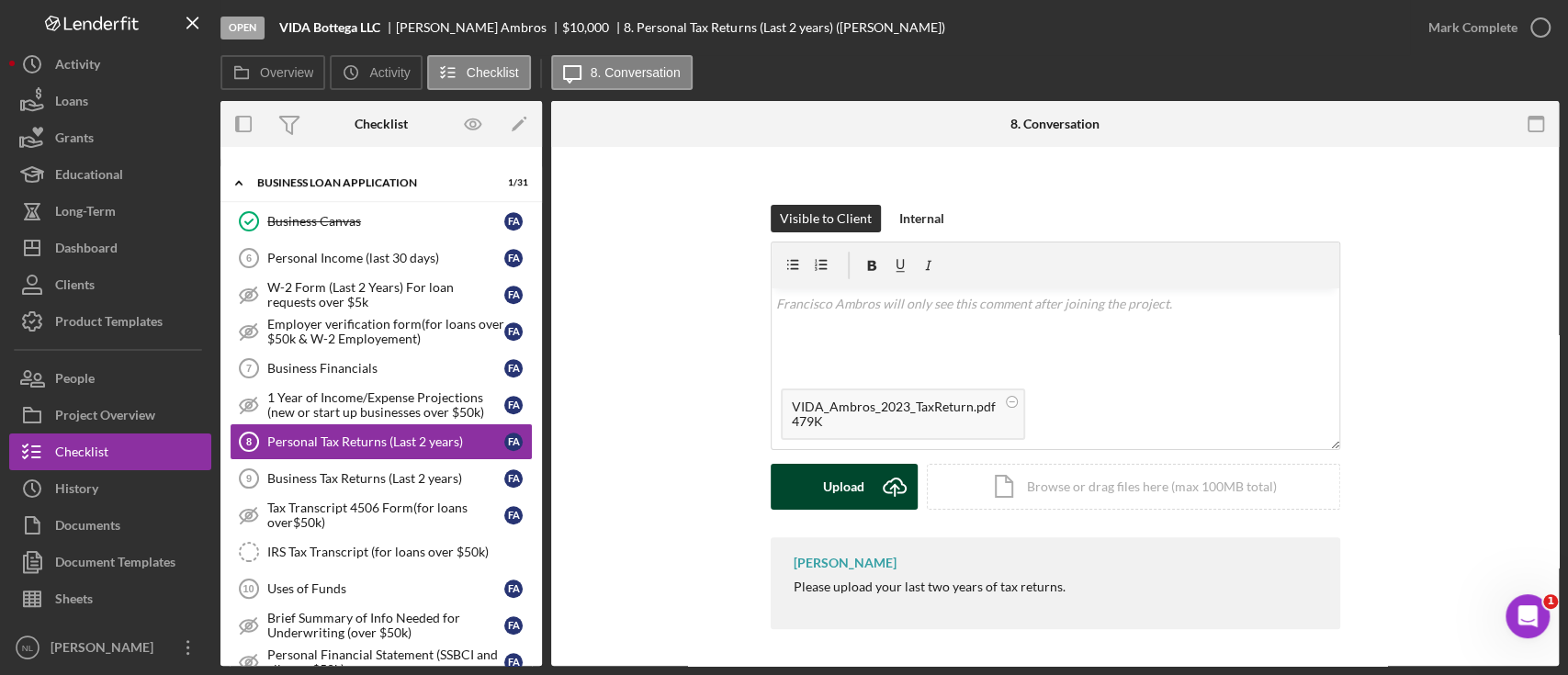
click at [847, 485] on div "Upload" at bounding box center [844, 487] width 42 height 46
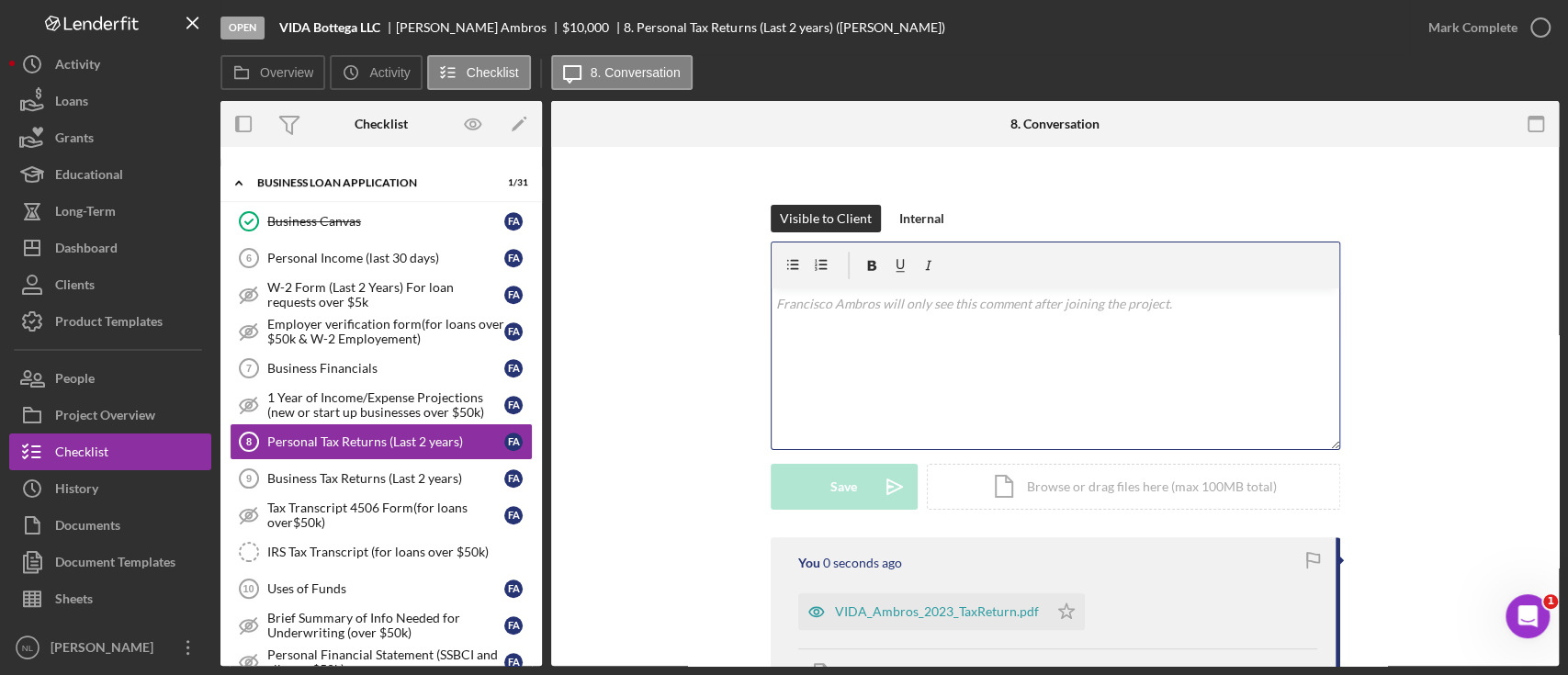
click at [848, 387] on div "v Color teal Color pink Remove color Add row above Add row below Add column bef…" at bounding box center [1055, 369] width 567 height 161
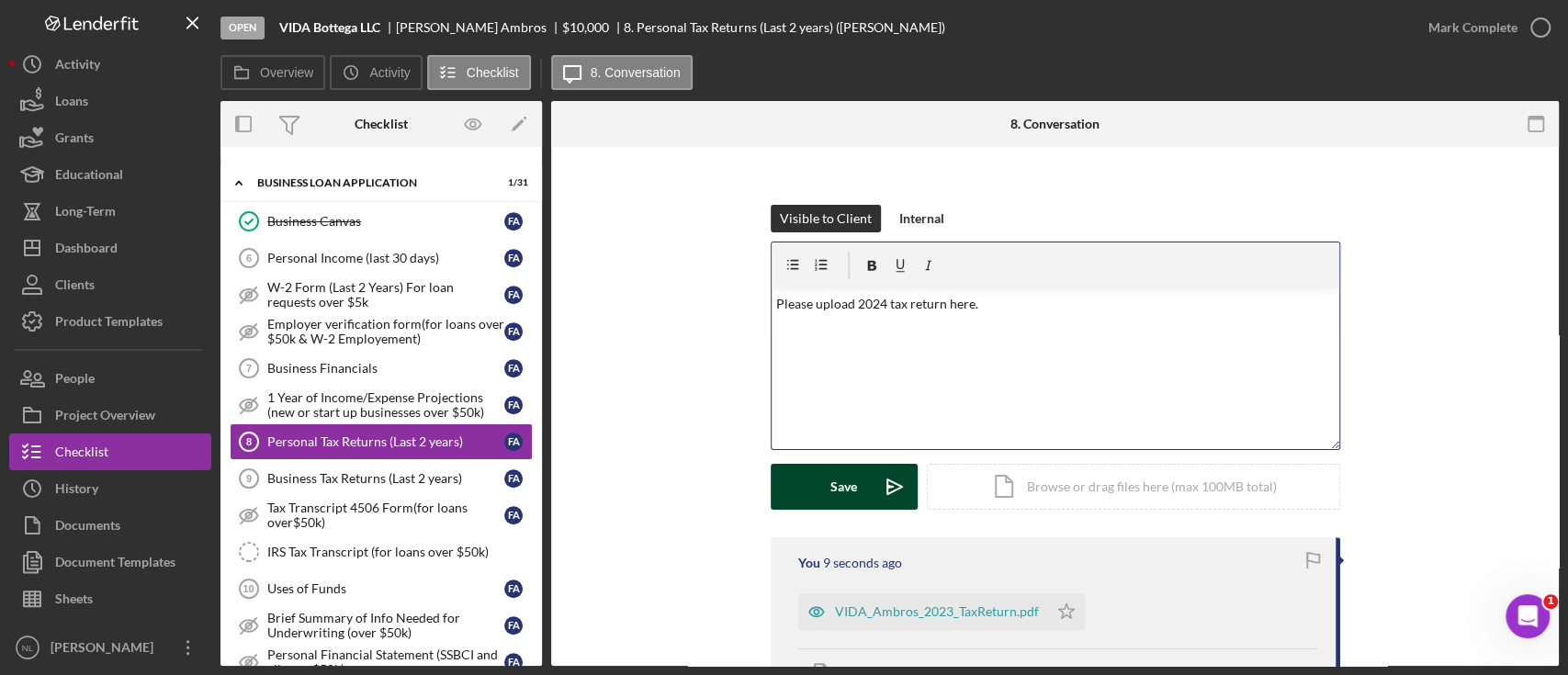
click at [831, 476] on div "Save" at bounding box center [843, 487] width 27 height 46
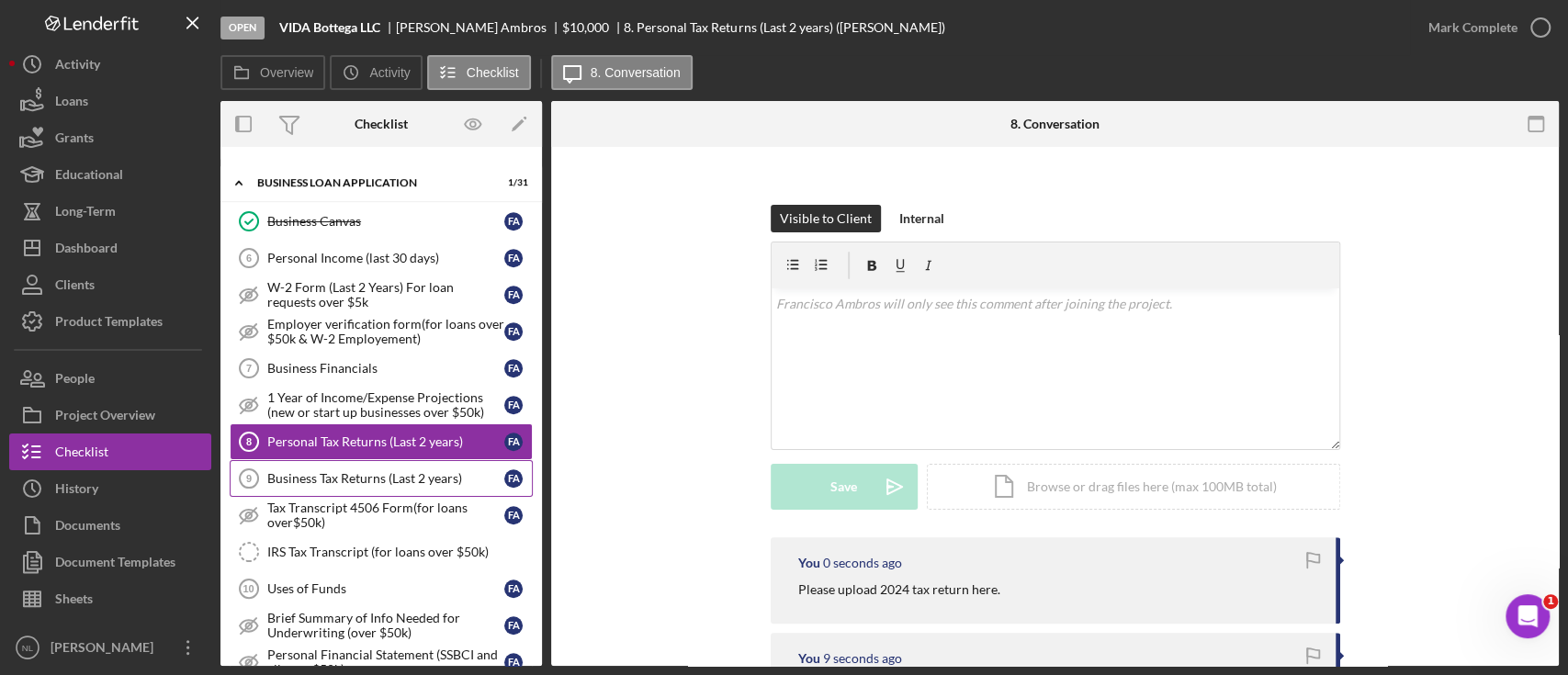
click at [358, 471] on div "Business Tax Returns (Last 2 years)" at bounding box center [386, 478] width 237 height 15
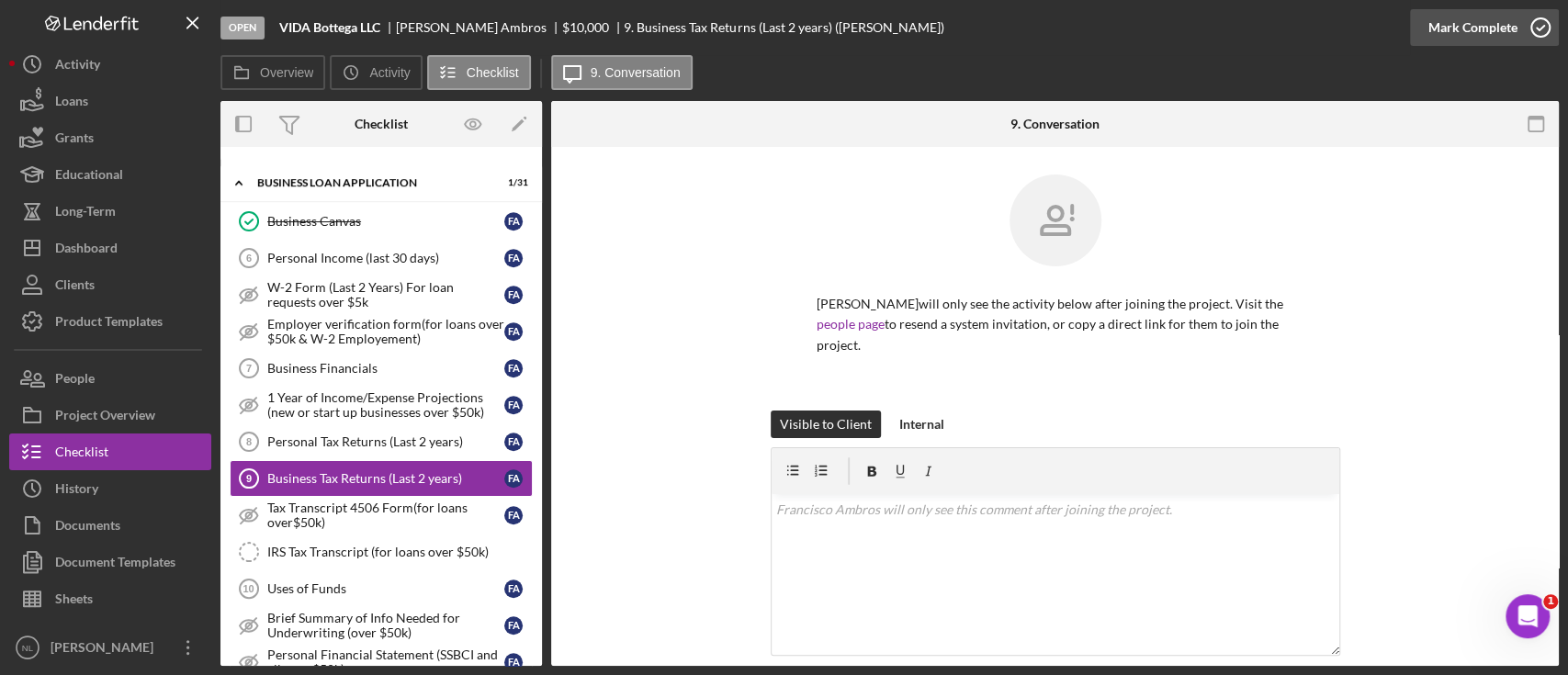
click at [1460, 19] on div "Mark Complete" at bounding box center [1474, 27] width 89 height 37
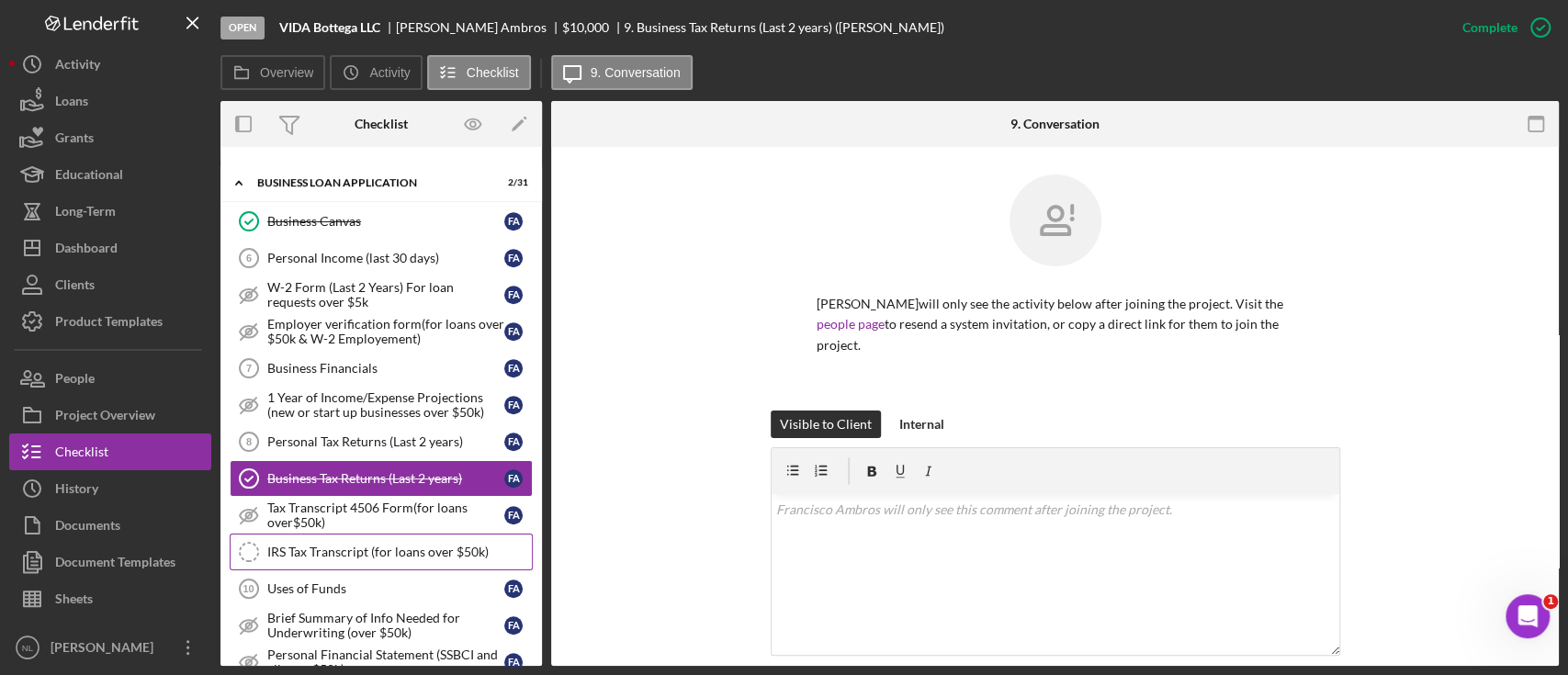
scroll to position [905, 0]
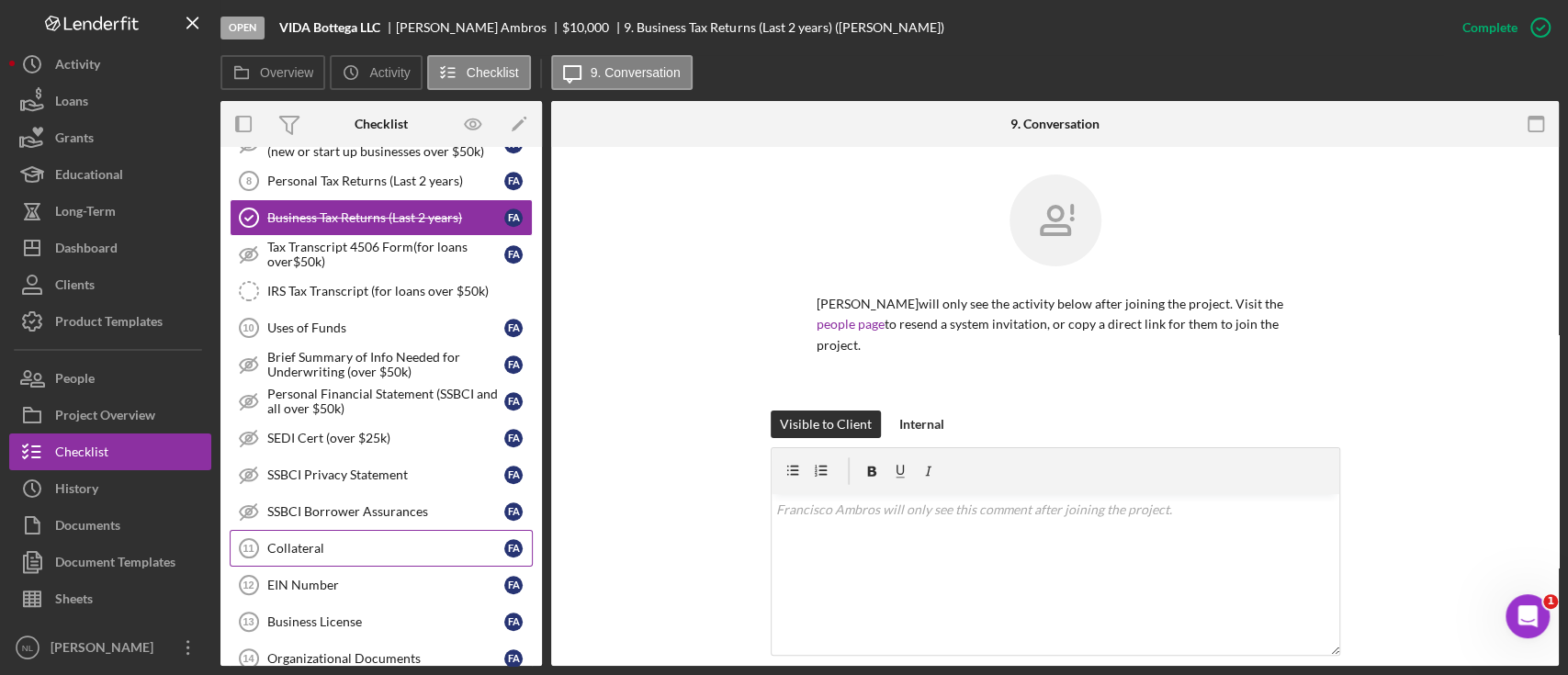
click at [369, 541] on div "Collateral" at bounding box center [386, 548] width 237 height 15
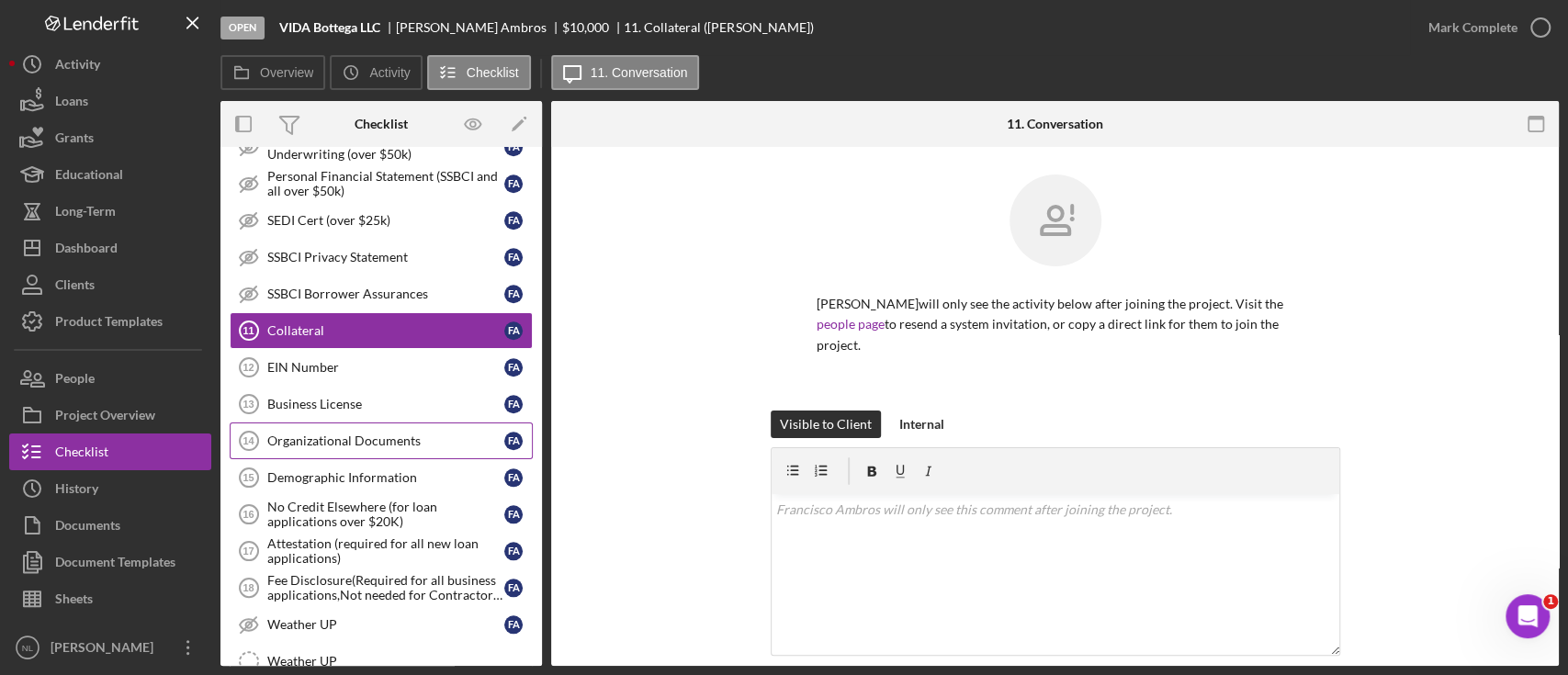
scroll to position [1129, 0]
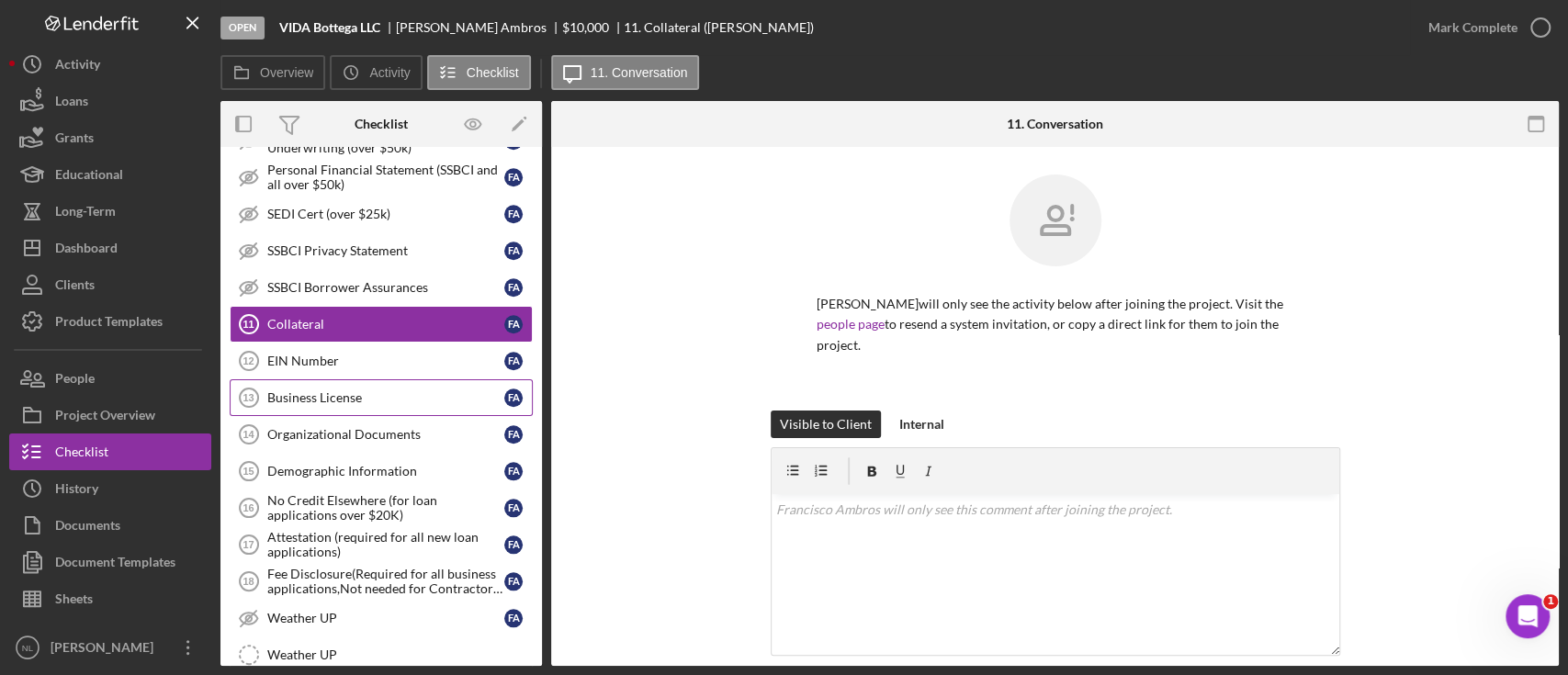
click at [305, 371] on link "EIN Number 12 EIN Number F A" at bounding box center [382, 361] width 303 height 37
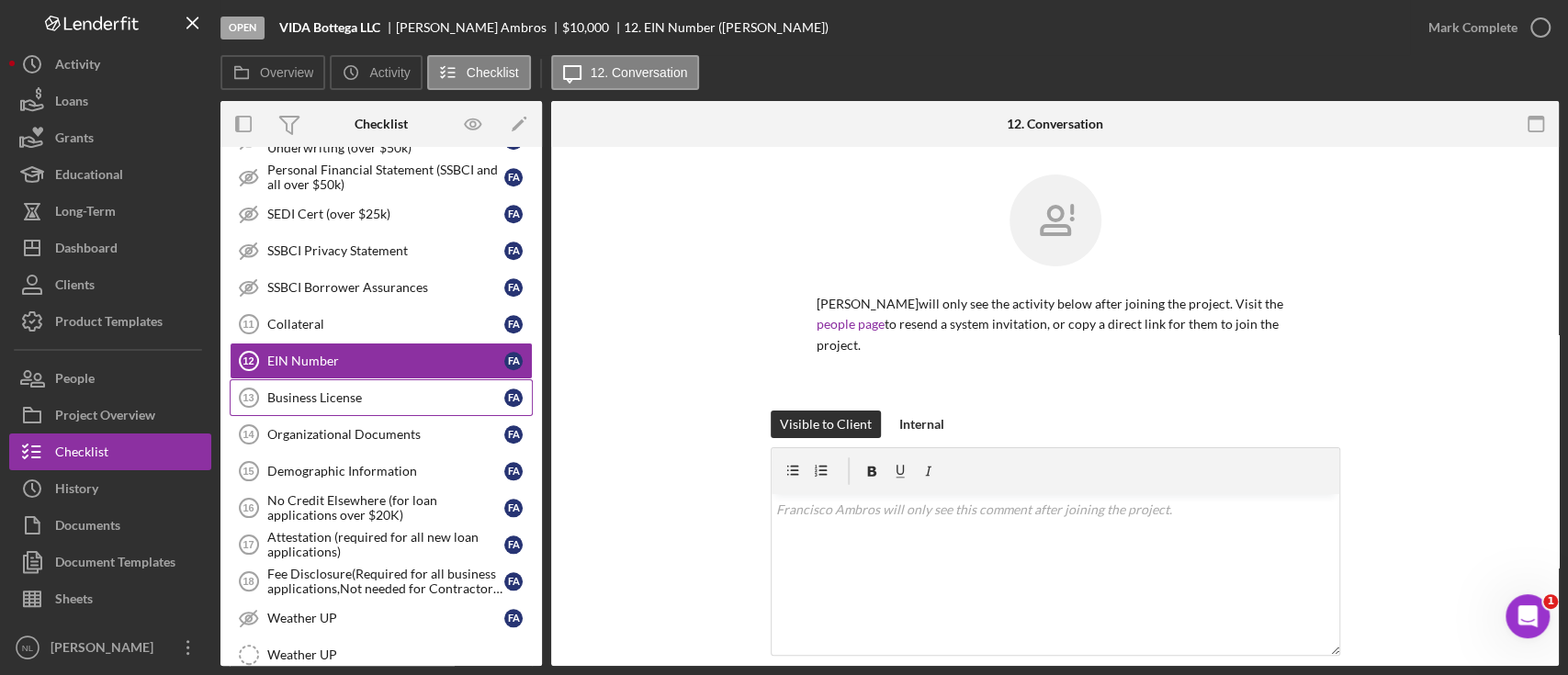
click at [451, 405] on link "Business License 13 Business License F A" at bounding box center [382, 397] width 303 height 37
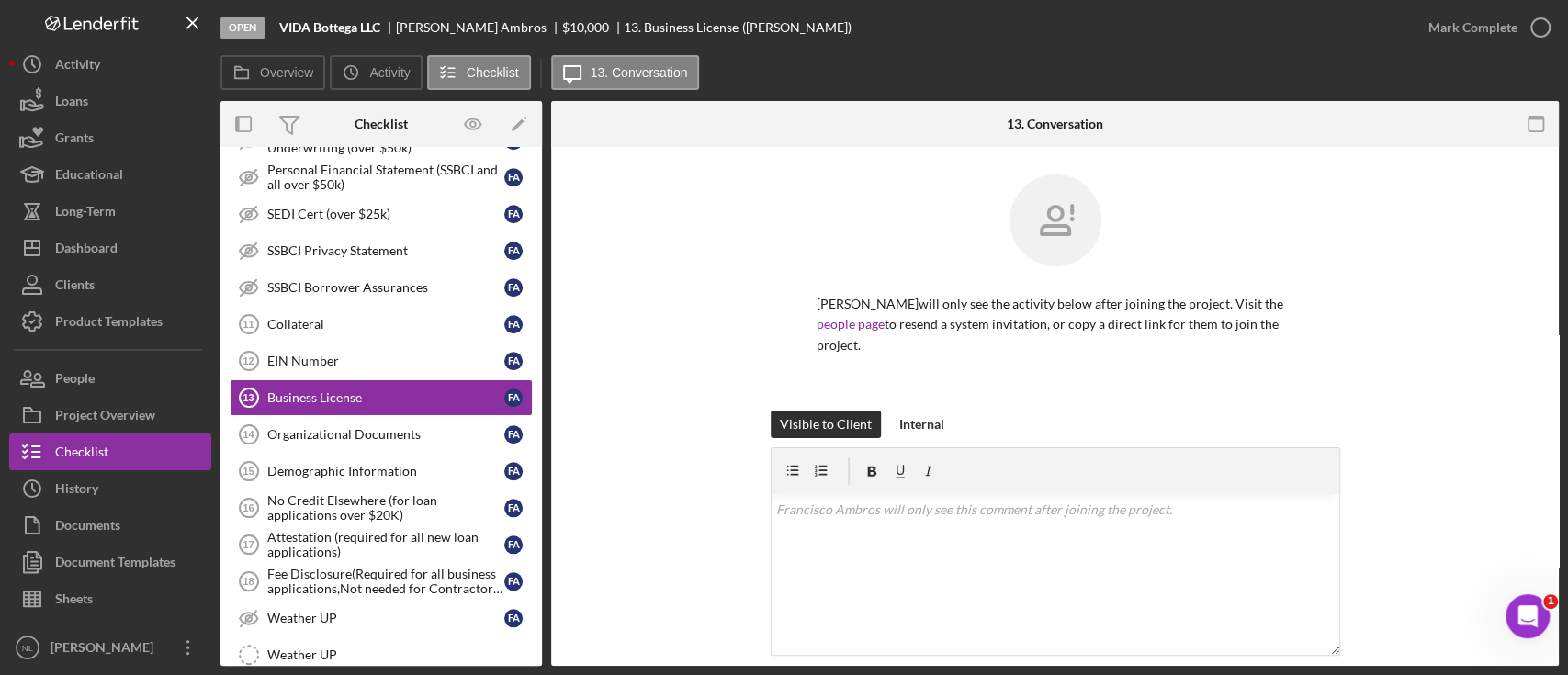
click at [1455, 7] on div "Mark Complete" at bounding box center [1485, 28] width 149 height 56
click at [1452, 25] on div "Mark Complete" at bounding box center [1474, 27] width 89 height 37
click at [264, 354] on icon "EIN Number 12" at bounding box center [249, 361] width 46 height 46
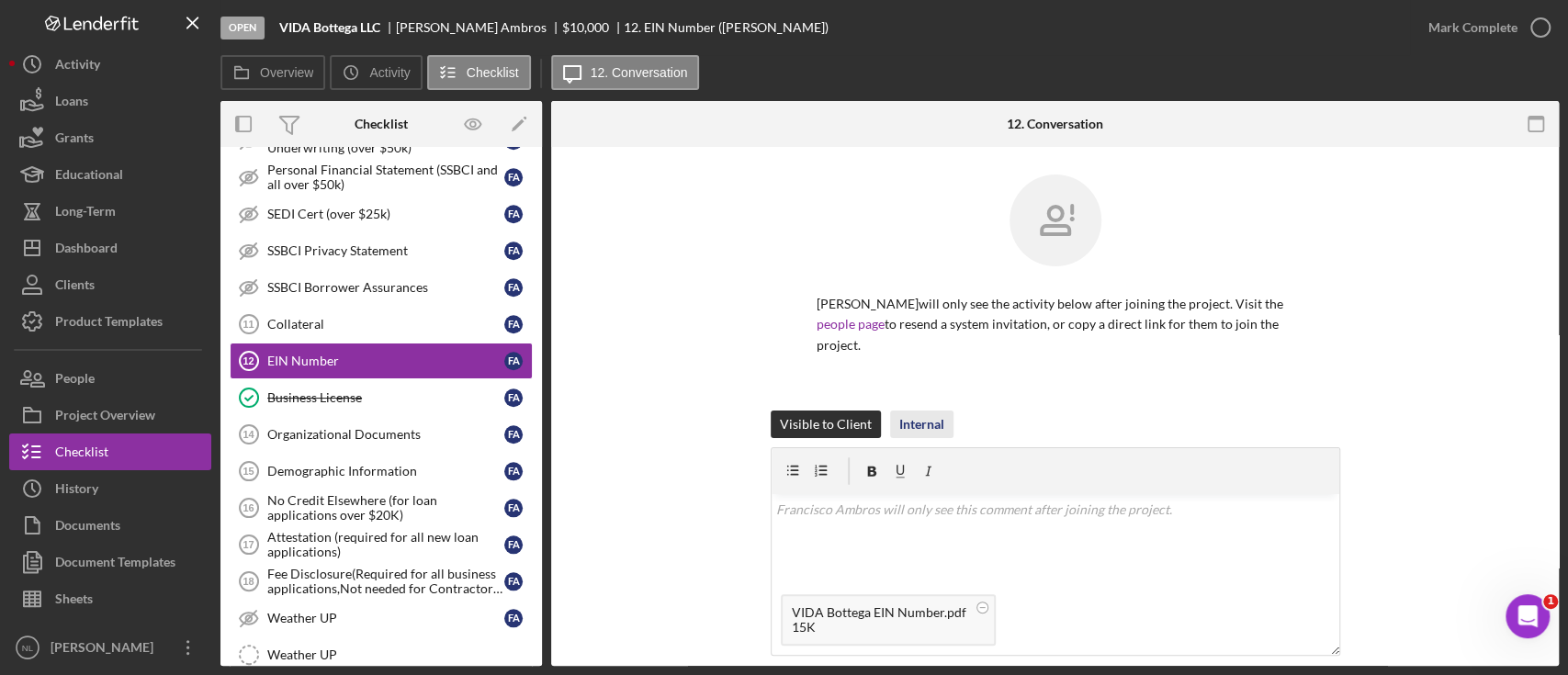
click at [917, 427] on div "Internal" at bounding box center [921, 424] width 45 height 28
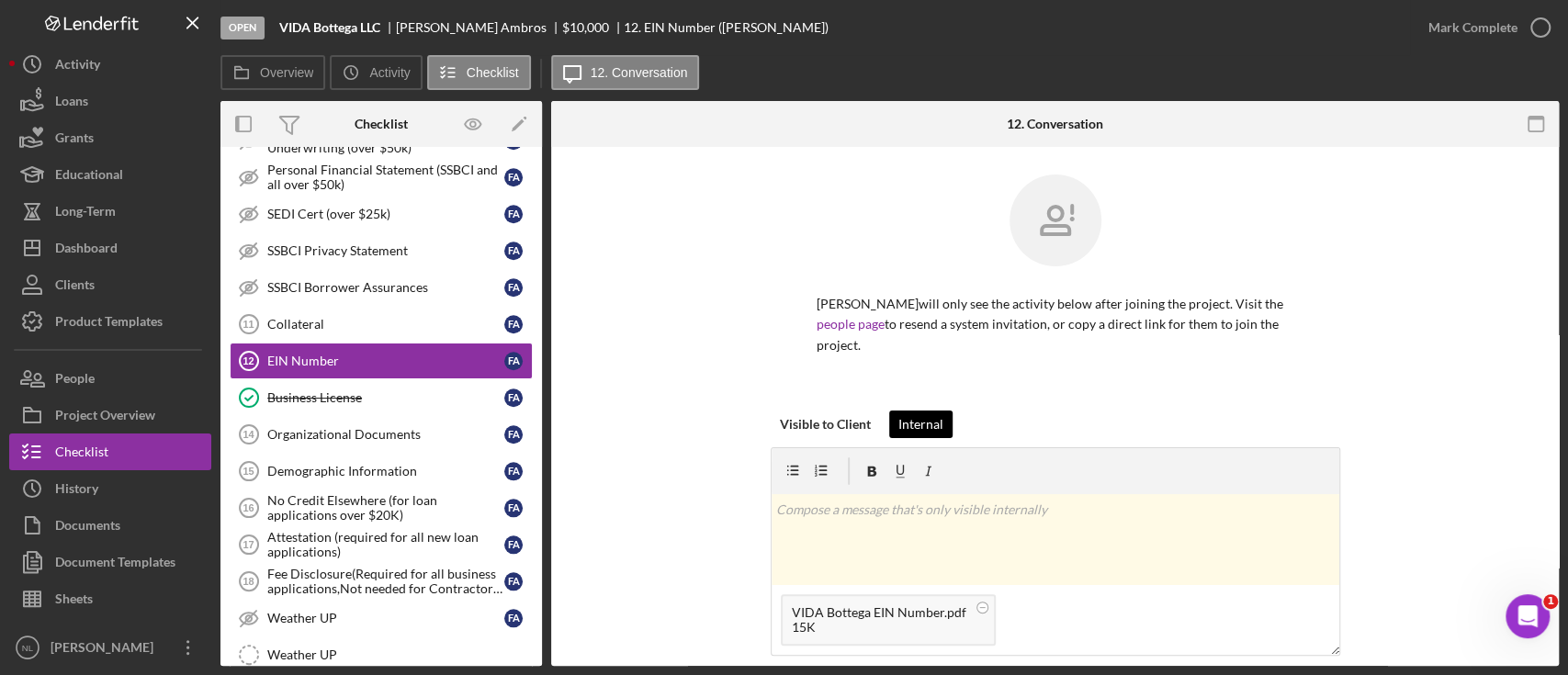
scroll to position [207, 0]
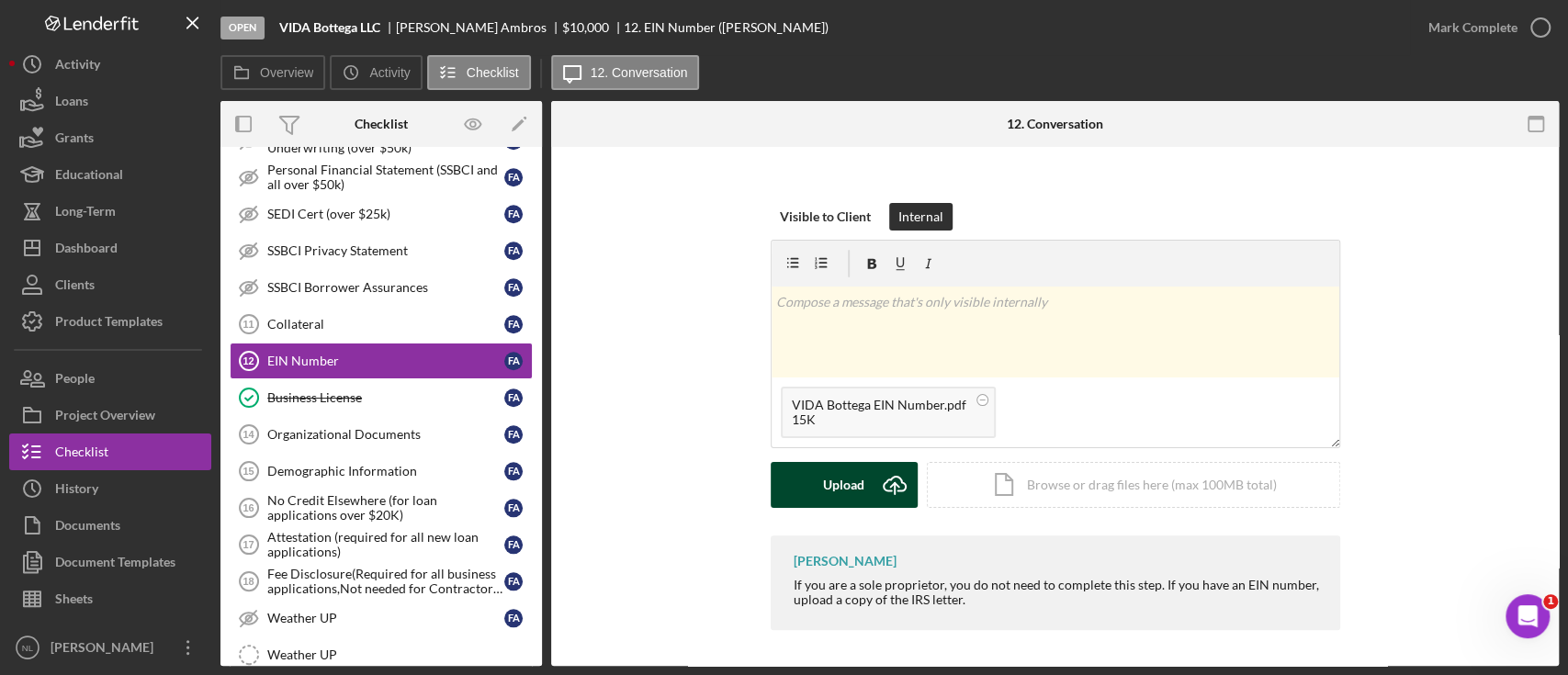
click at [860, 479] on div "Upload" at bounding box center [844, 485] width 42 height 46
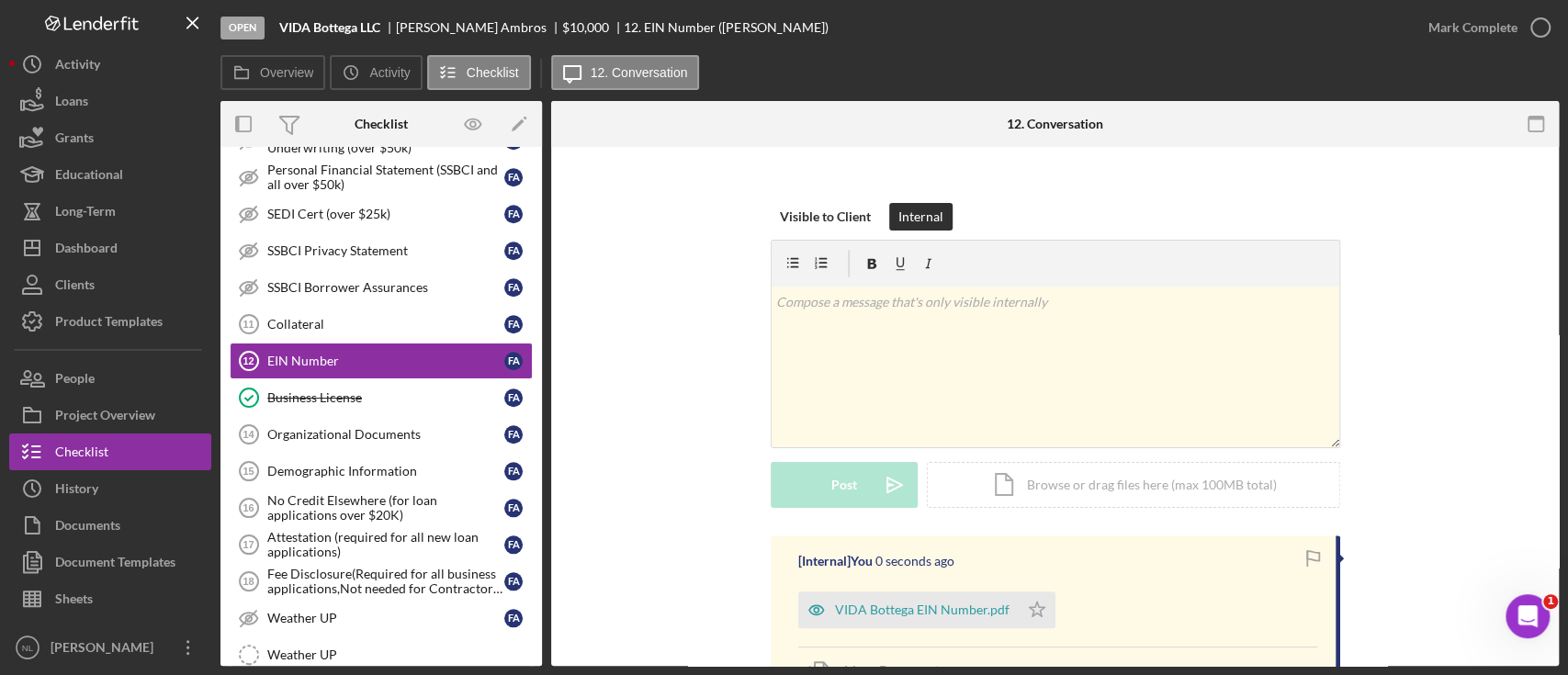
scroll to position [329, 0]
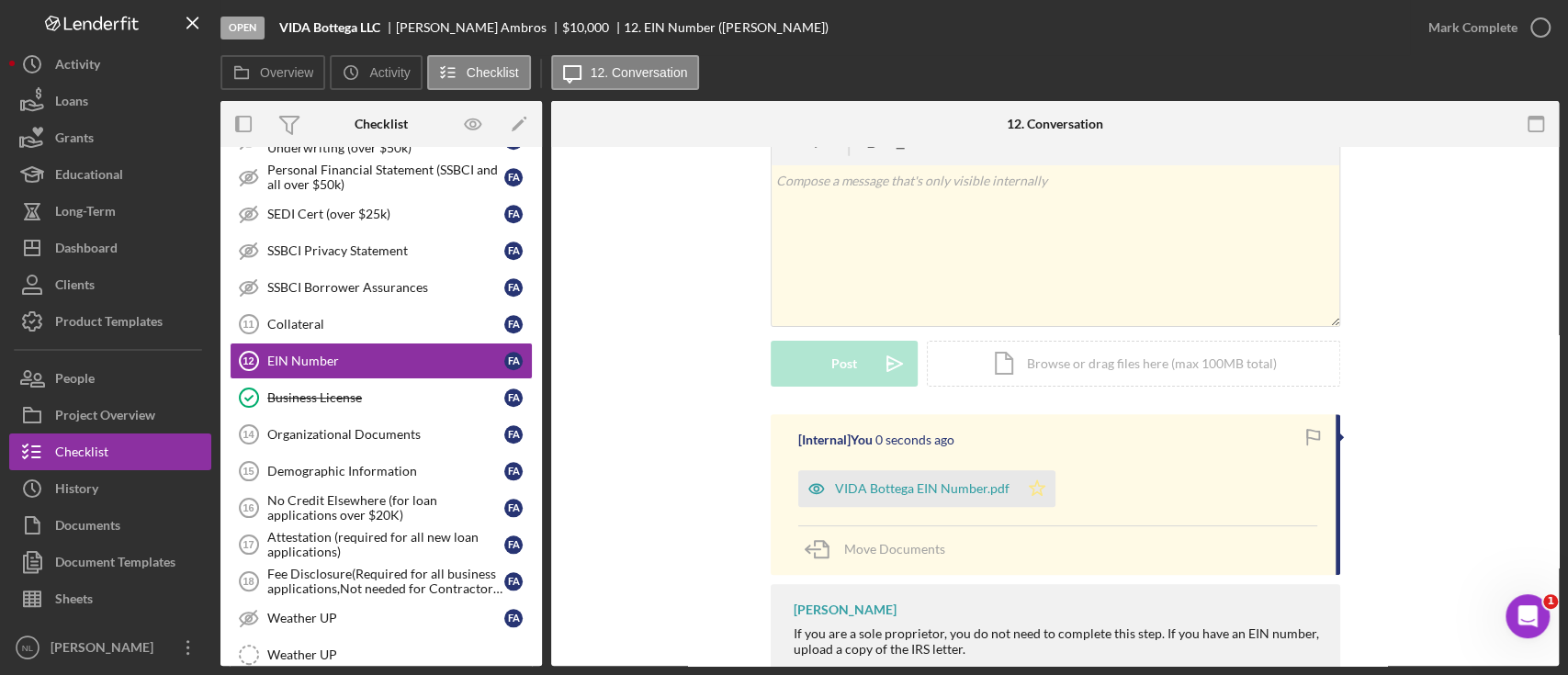
click at [1049, 485] on icon "Icon/Star" at bounding box center [1036, 488] width 37 height 37
click at [1428, 44] on button "Mark Complete" at bounding box center [1485, 27] width 149 height 37
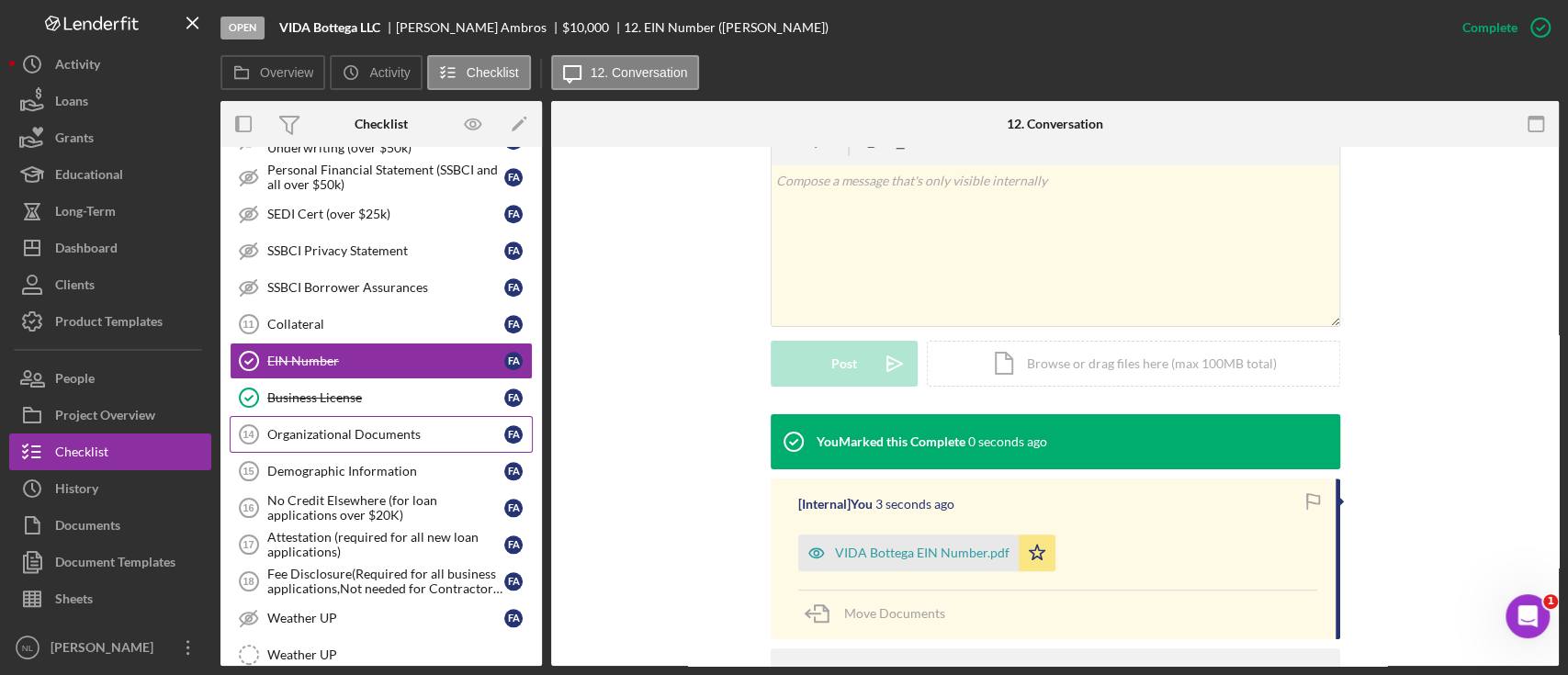
click at [393, 437] on link "Organizational Documents 14 Organizational Documents F A" at bounding box center [382, 434] width 303 height 37
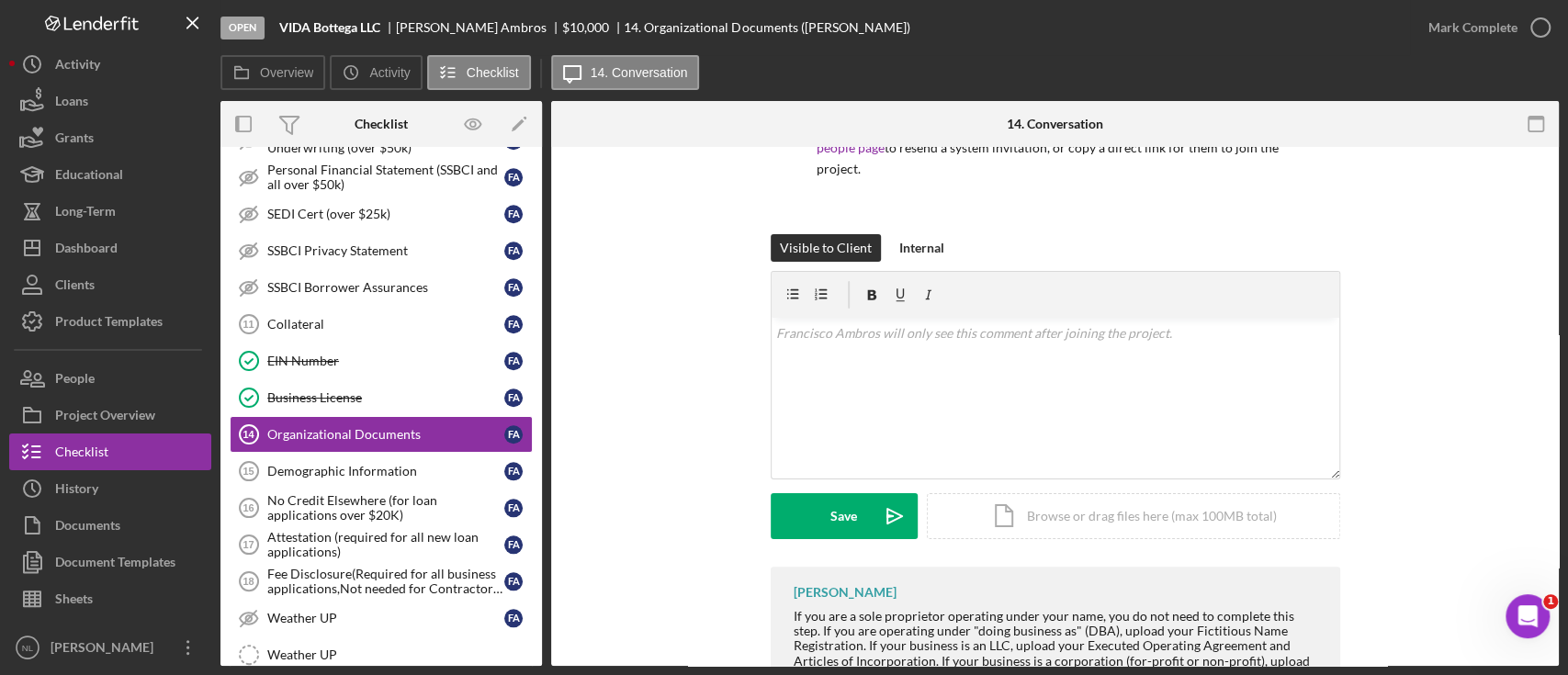
scroll to position [268, 0]
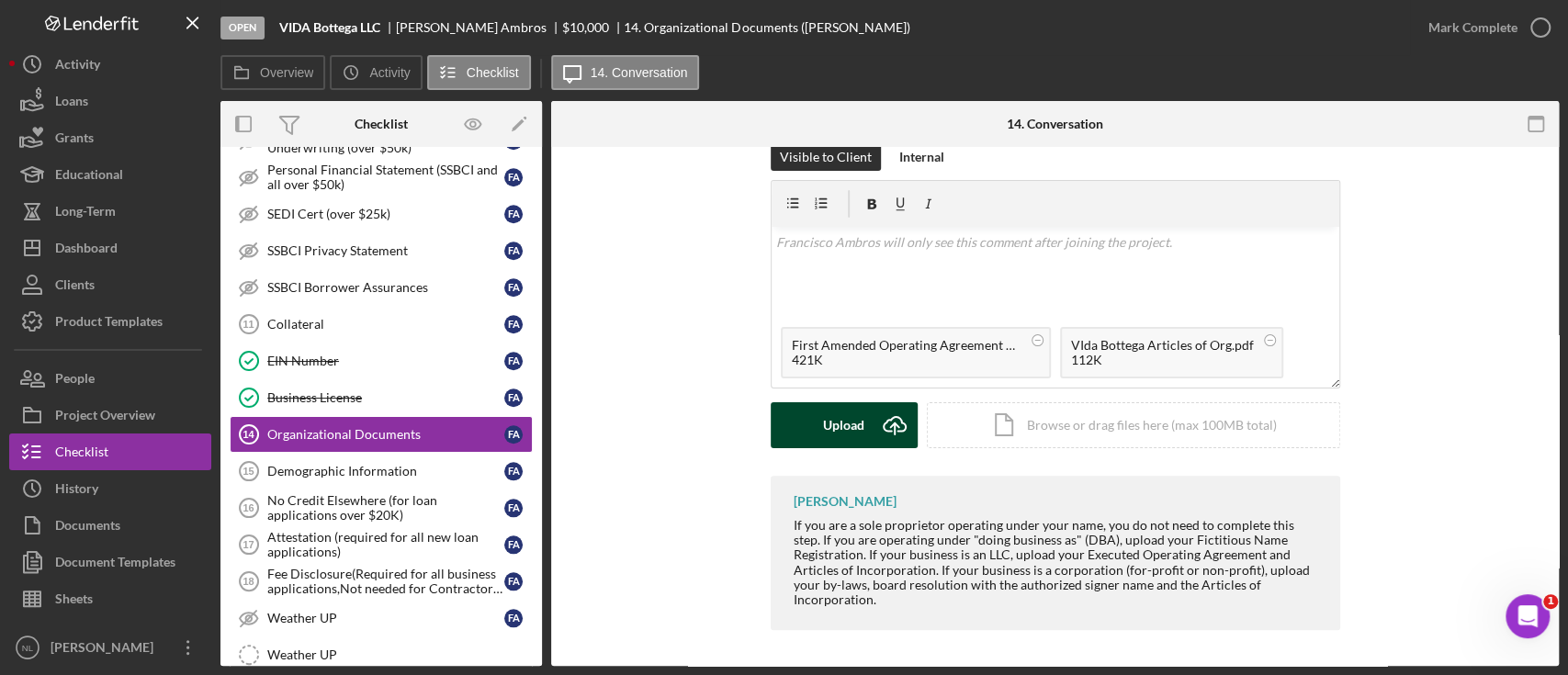
click at [834, 442] on div "Upload" at bounding box center [844, 425] width 42 height 46
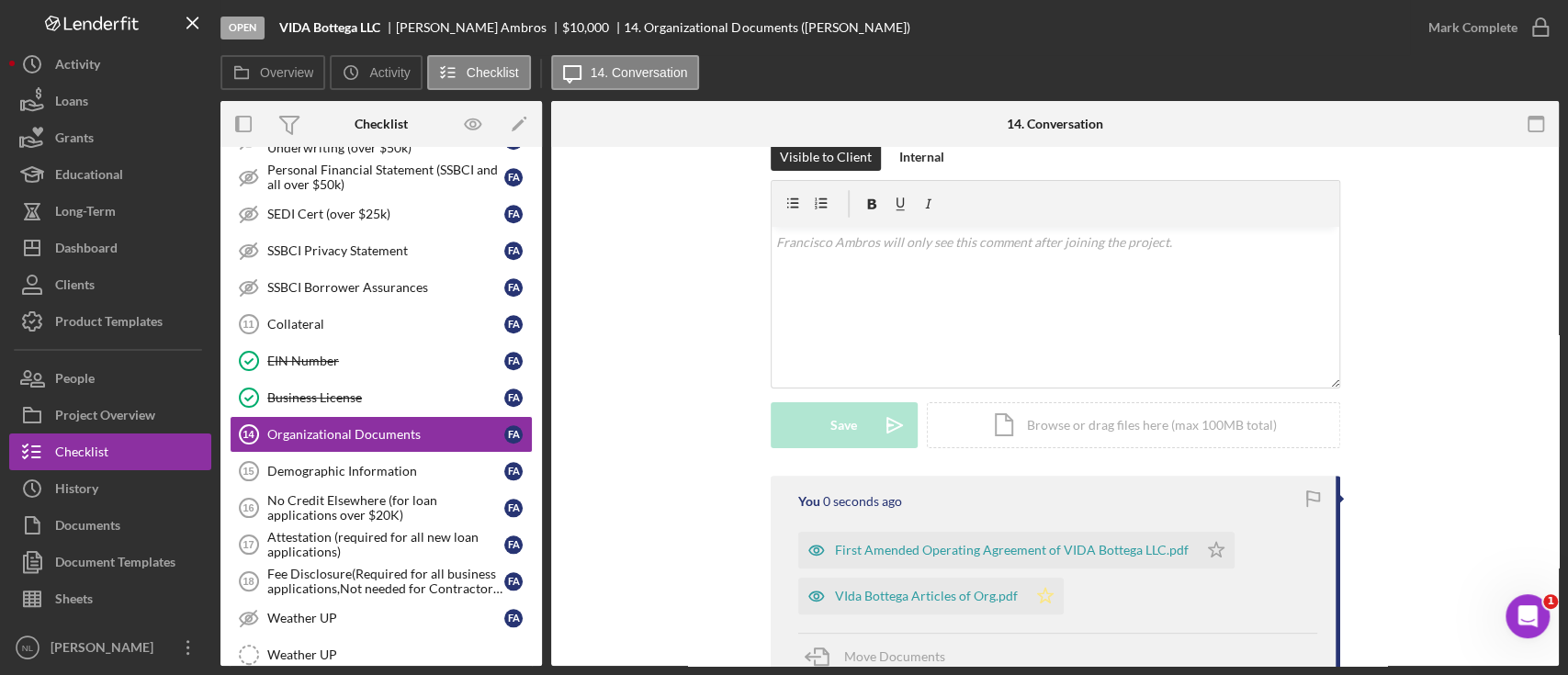
click at [1031, 602] on icon "Icon/Star" at bounding box center [1045, 596] width 37 height 37
click at [1212, 550] on polygon "button" at bounding box center [1216, 549] width 16 height 15
click at [1445, 41] on div "Mark Complete" at bounding box center [1474, 27] width 89 height 37
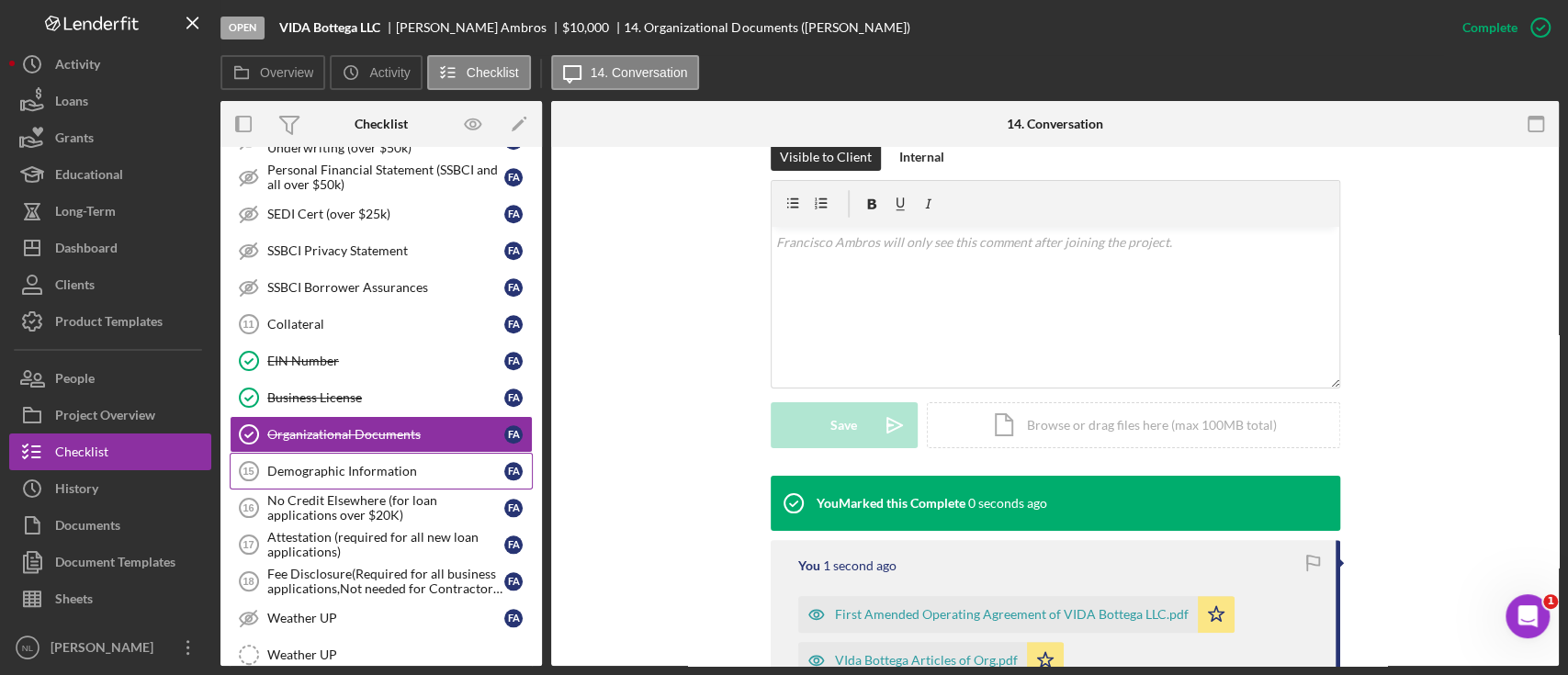
click at [415, 467] on div "Demographic Information" at bounding box center [386, 471] width 237 height 15
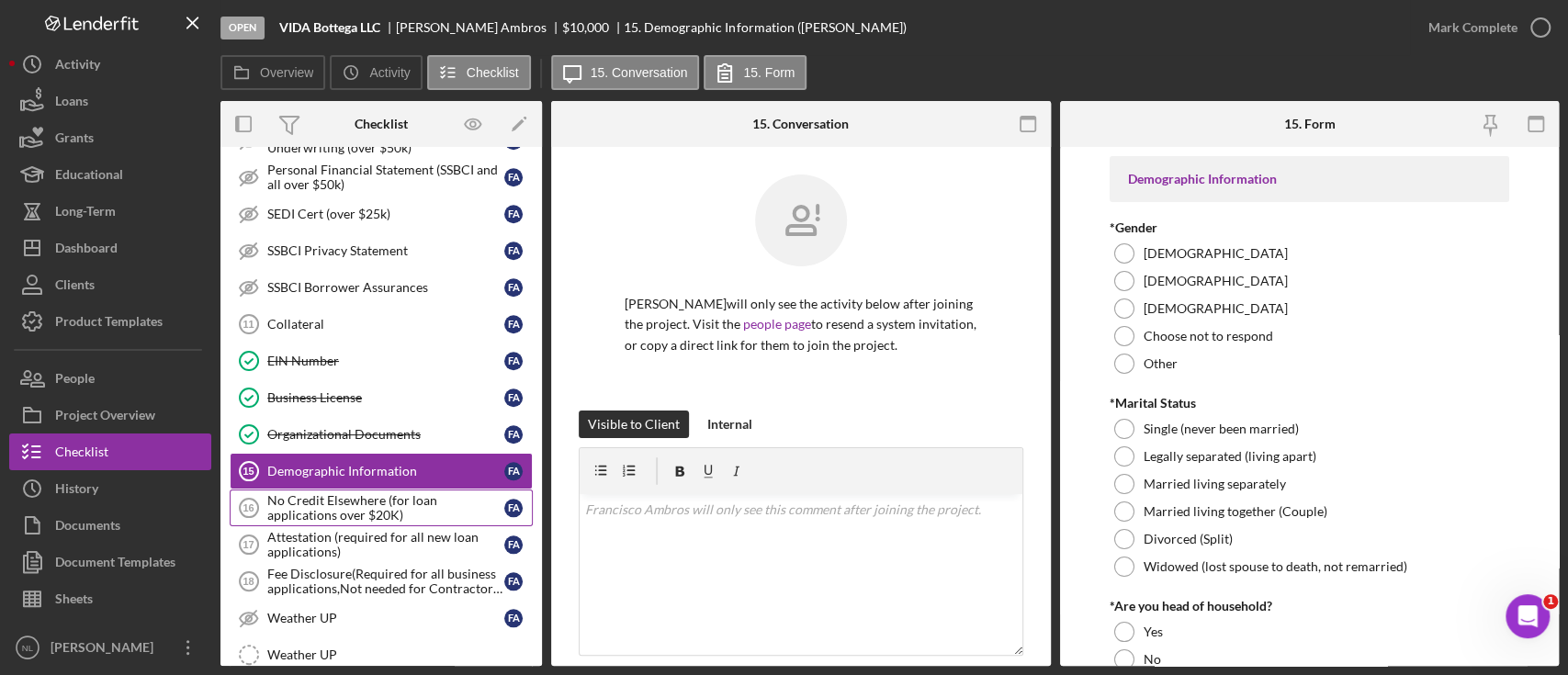
click at [404, 503] on div "No Credit Elsewhere (for loan applications over $20K)" at bounding box center [386, 507] width 237 height 30
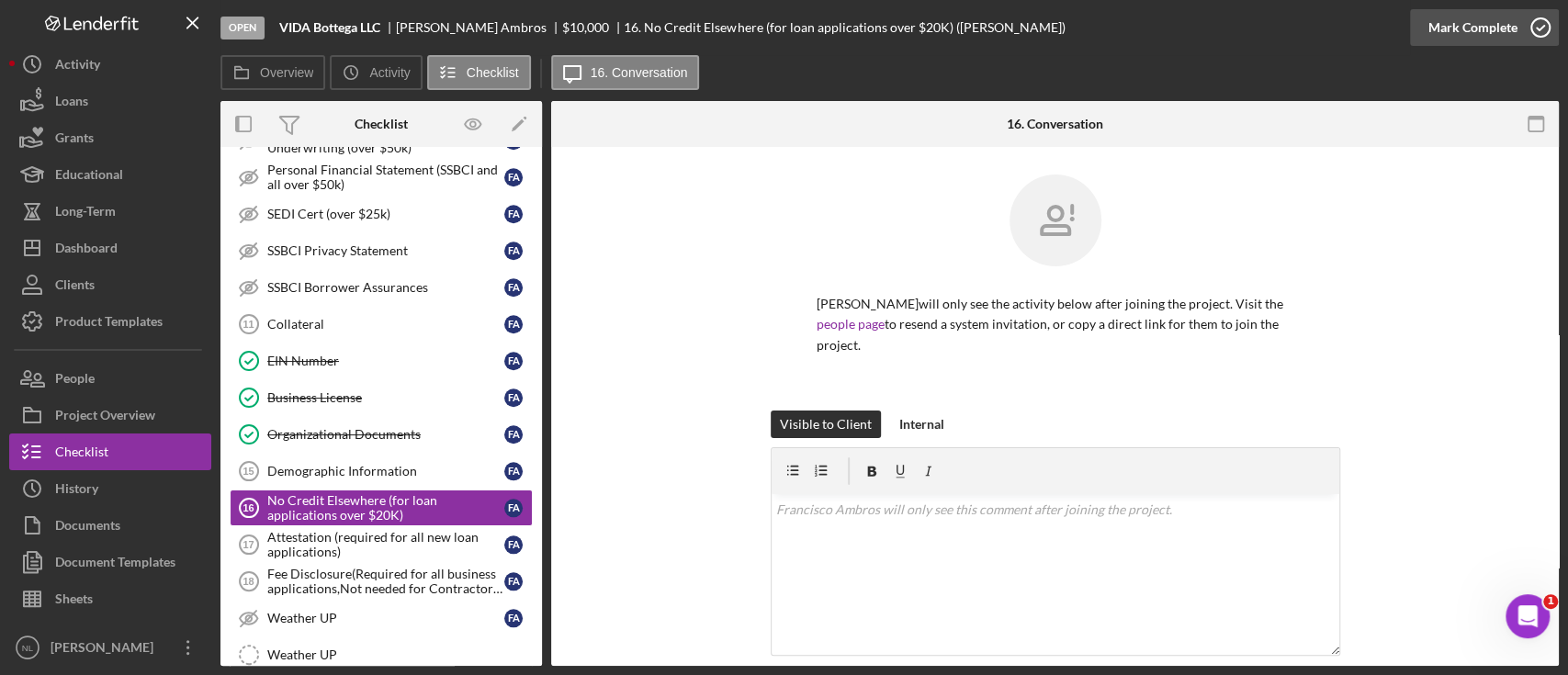
click at [1439, 19] on div "Mark Complete" at bounding box center [1474, 27] width 89 height 37
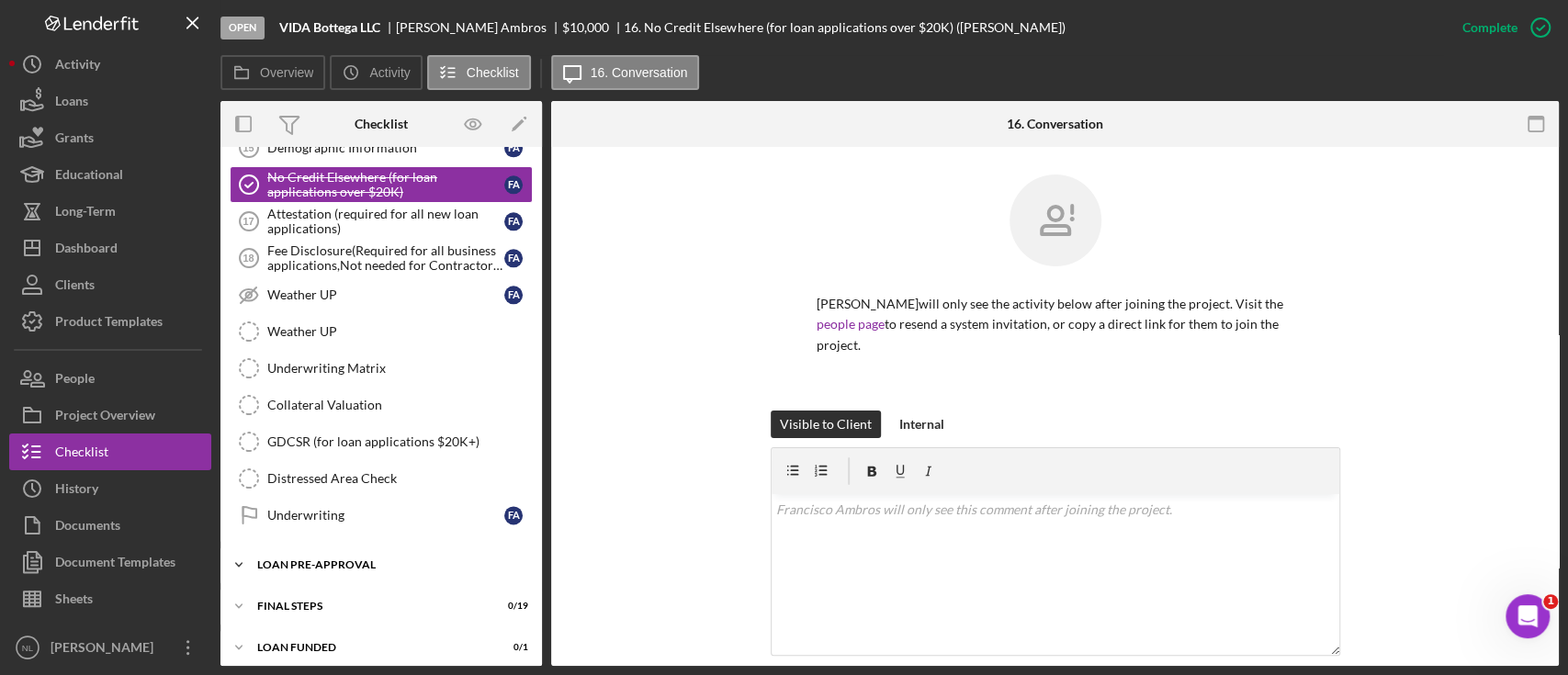
click at [339, 559] on div "LOAN PRE-APPROVAL" at bounding box center [388, 564] width 262 height 11
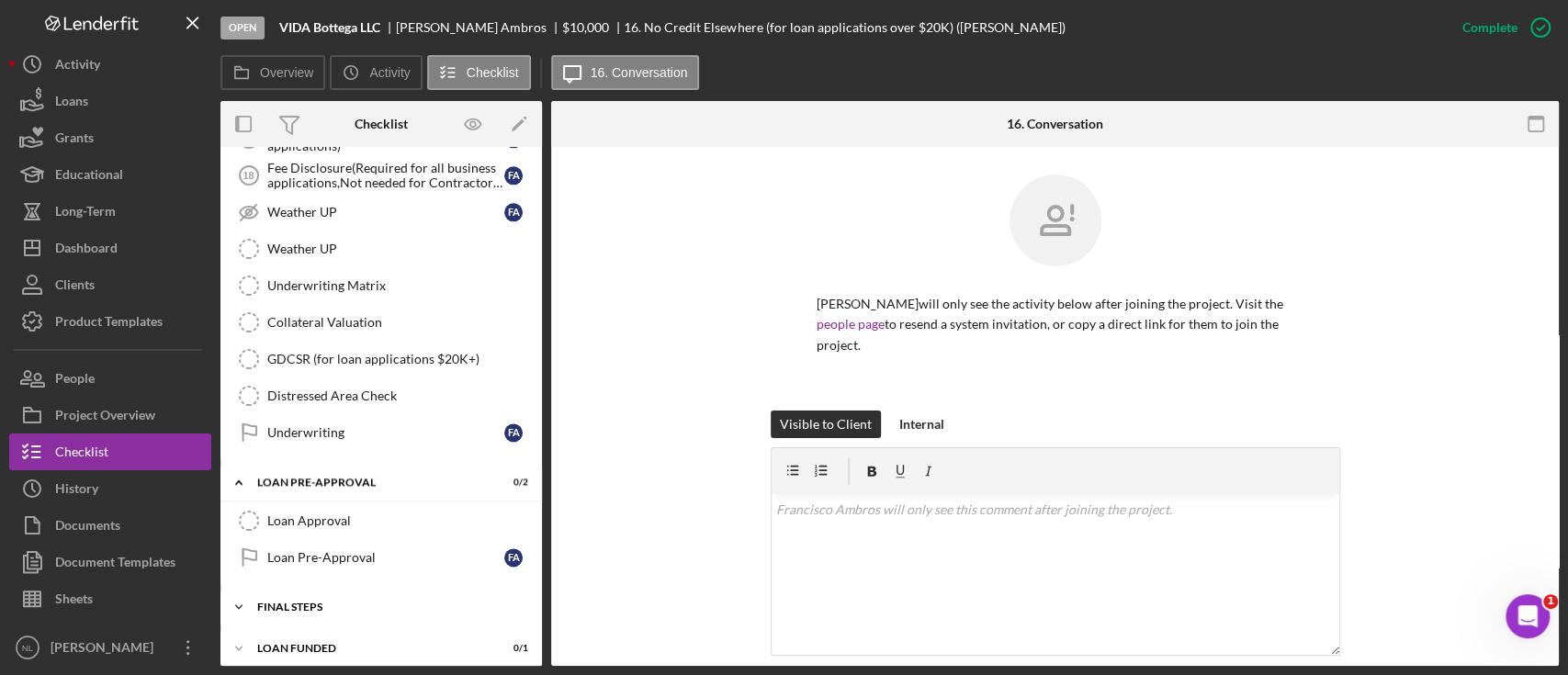
click at [338, 602] on div "FINAL STEPS" at bounding box center [388, 607] width 262 height 11
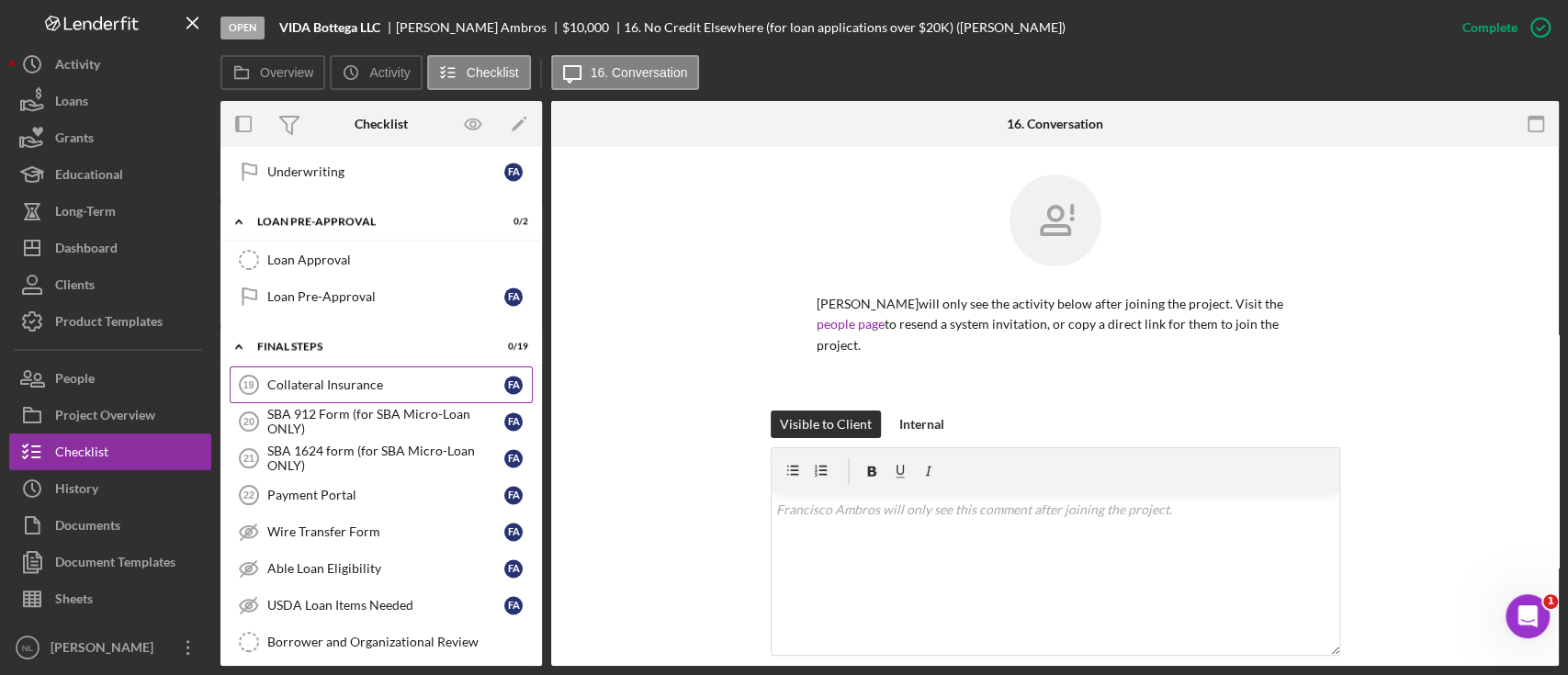
click at [294, 378] on div "Collateral Insurance" at bounding box center [386, 385] width 237 height 15
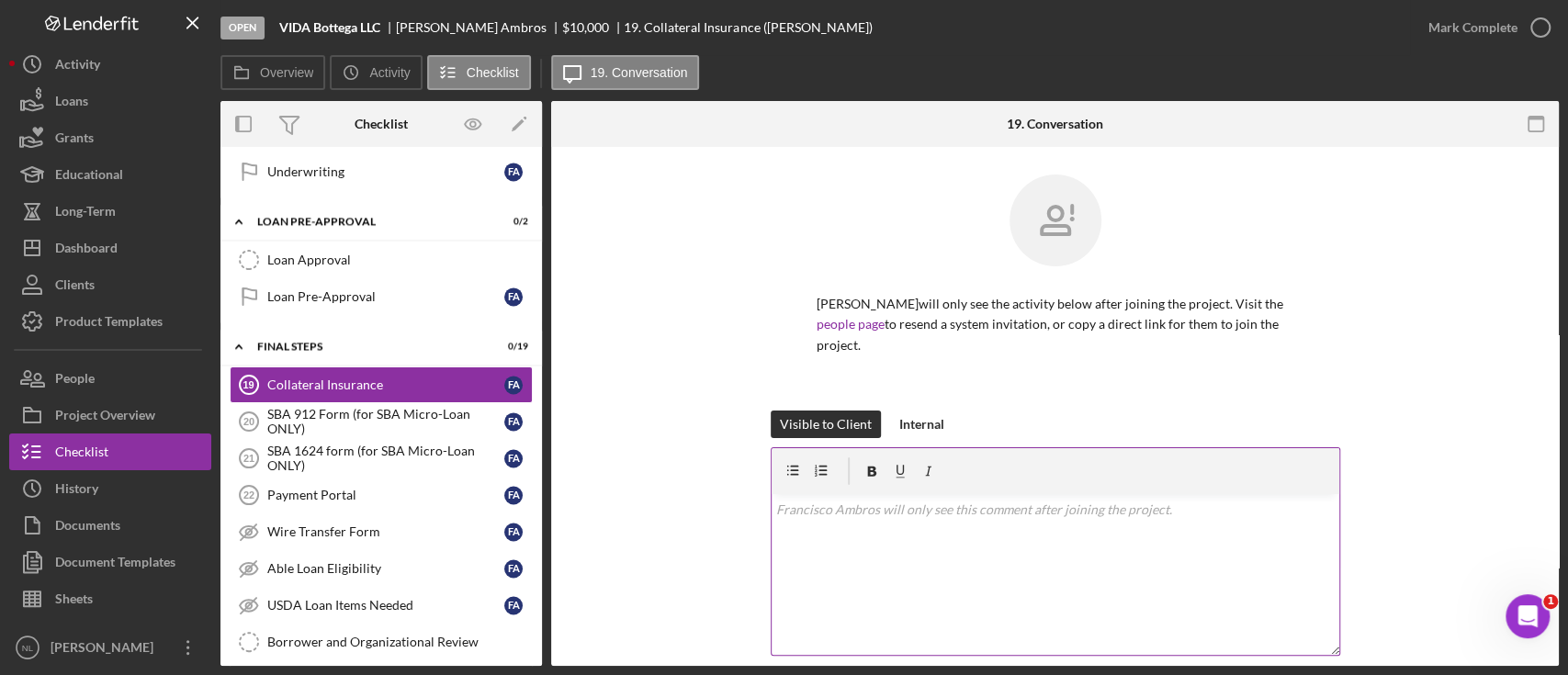
scroll to position [333, 0]
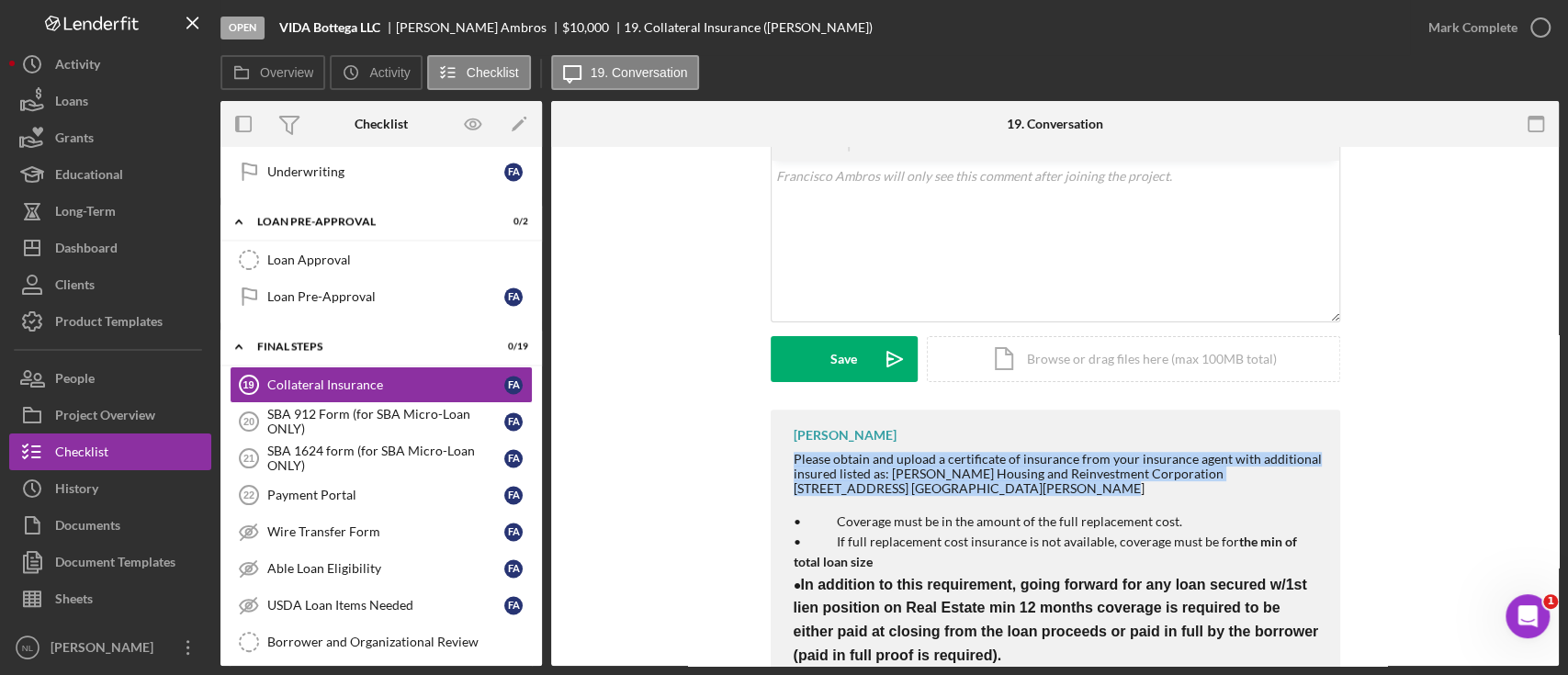
drag, startPoint x: 782, startPoint y: 456, endPoint x: 966, endPoint y: 493, distance: 187.7
click at [966, 493] on div "Noah Lynn Please obtain and upload a certificate of insurance from your insuran…" at bounding box center [1055, 570] width 569 height 321
copy div "Please obtain and upload a certificate of insurance from your insurance agent w…"
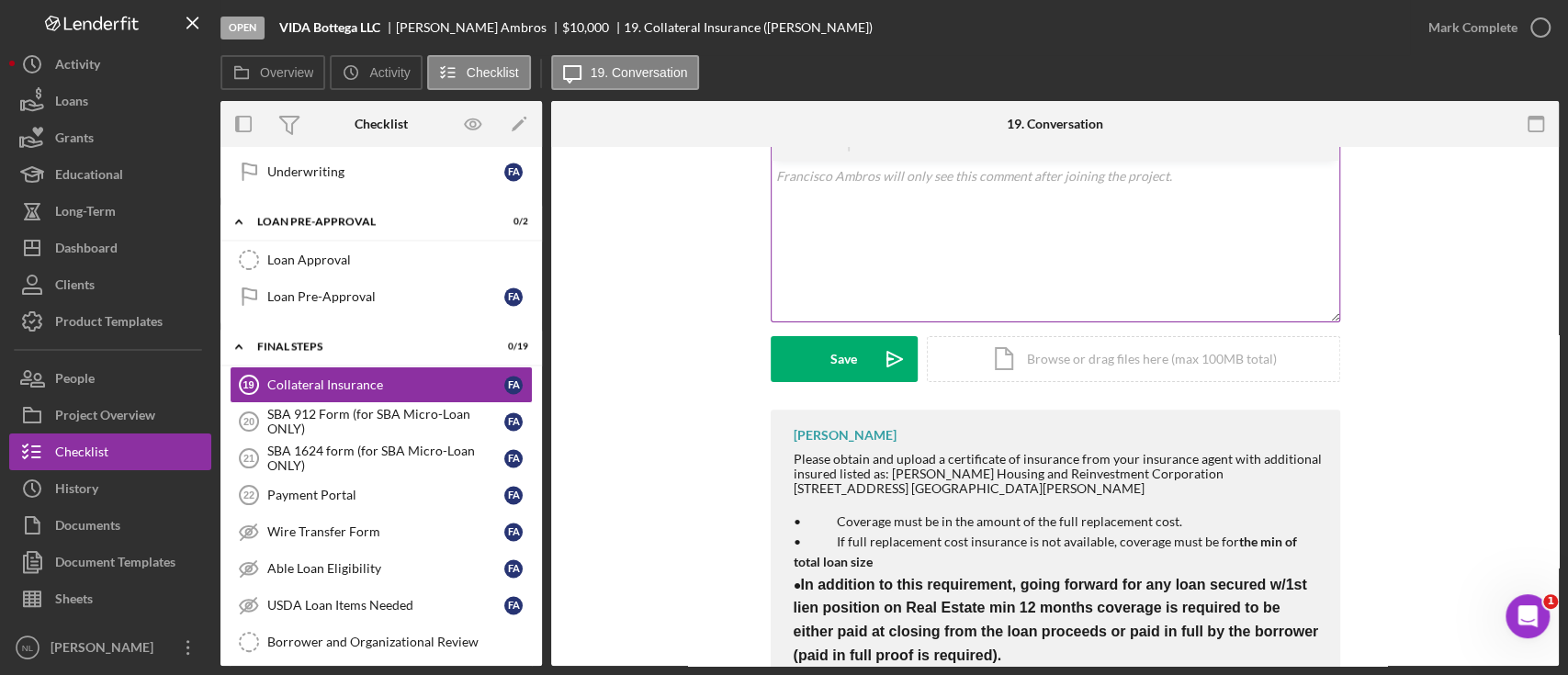
click at [882, 199] on div "v Color teal Color pink Remove color Add row above Add row below Add column bef…" at bounding box center [1055, 241] width 567 height 161
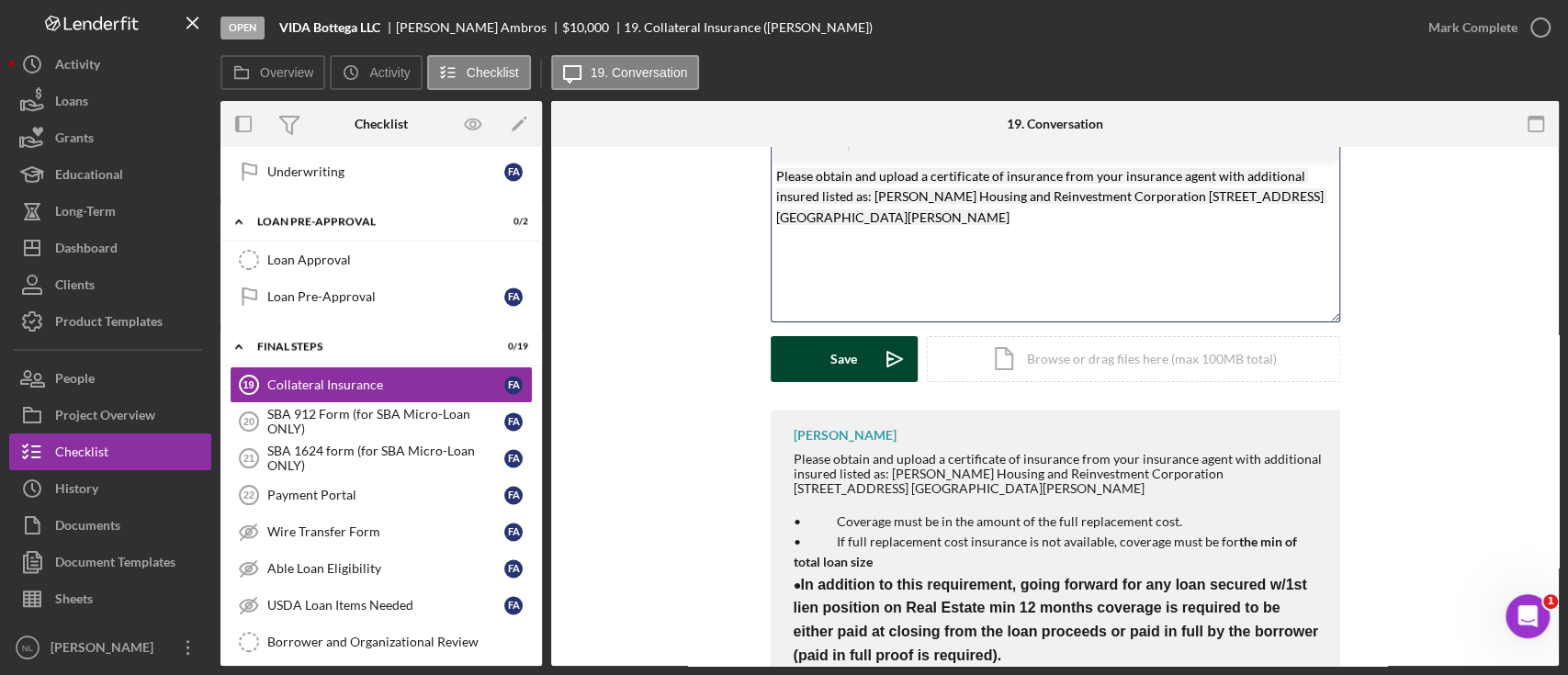
click at [892, 360] on icon "Icon/icon-invite-send" at bounding box center [895, 359] width 46 height 46
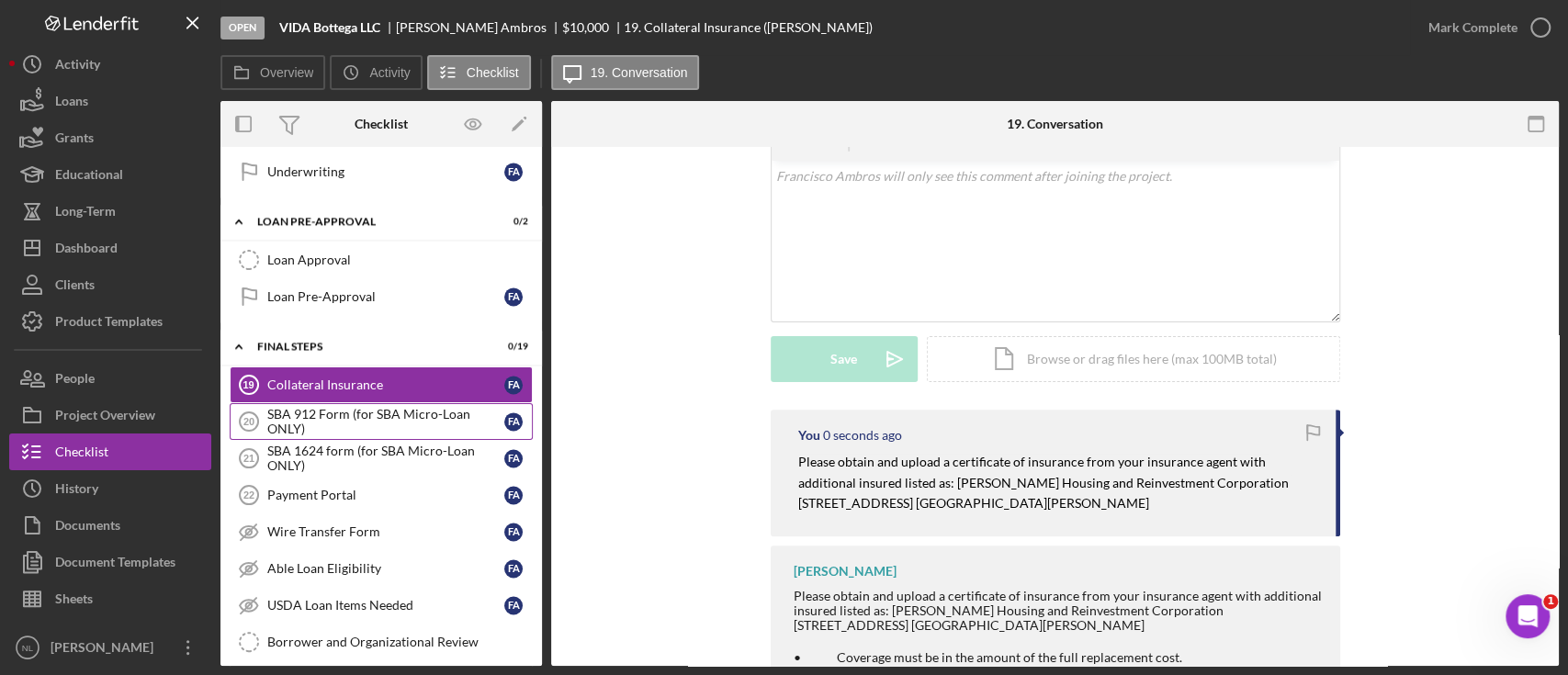
click at [368, 424] on div "SBA 912 Form (for SBA Micro-Loan ONLY)" at bounding box center [386, 421] width 237 height 30
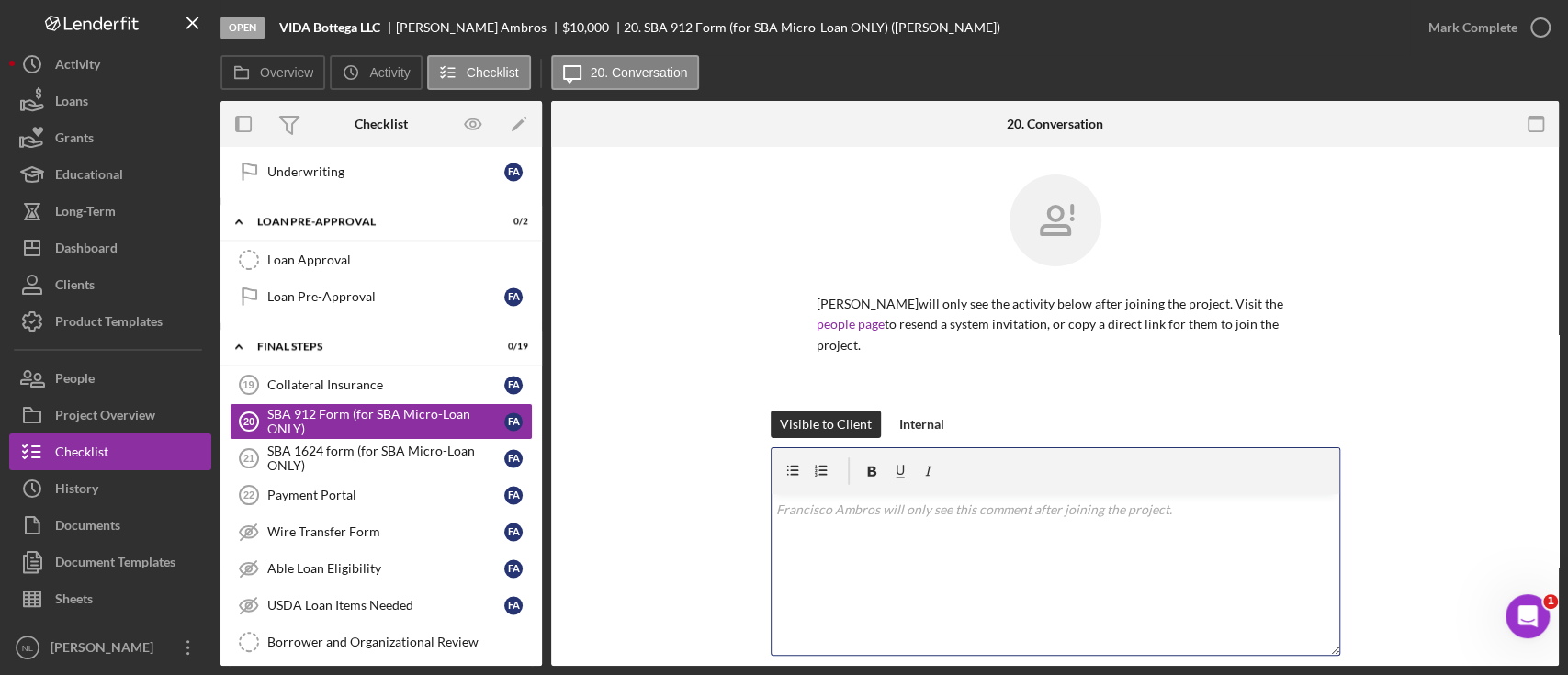
click at [835, 569] on div "v Color teal Color pink Remove color Add row above Add row below Add column bef…" at bounding box center [1055, 574] width 567 height 161
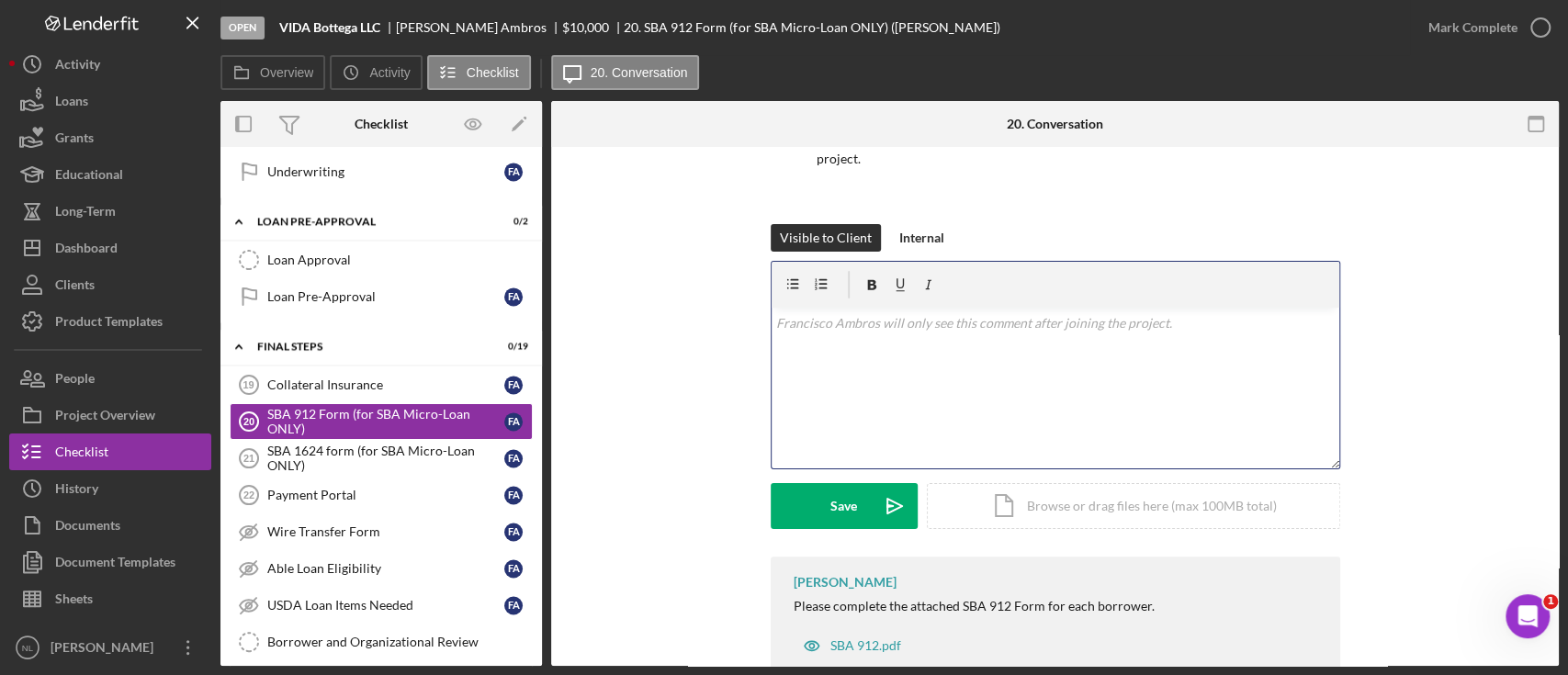
scroll to position [195, 0]
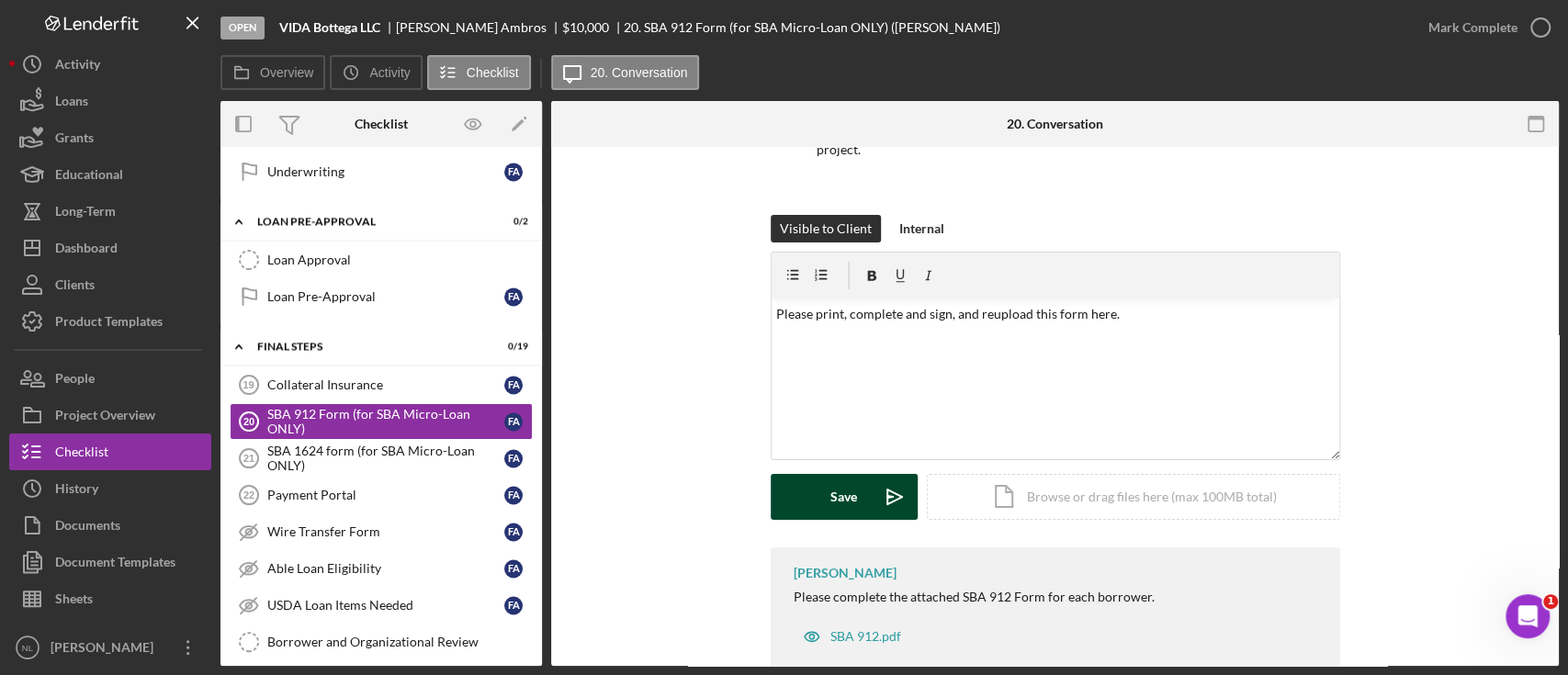
click at [843, 483] on div "Save" at bounding box center [843, 497] width 27 height 46
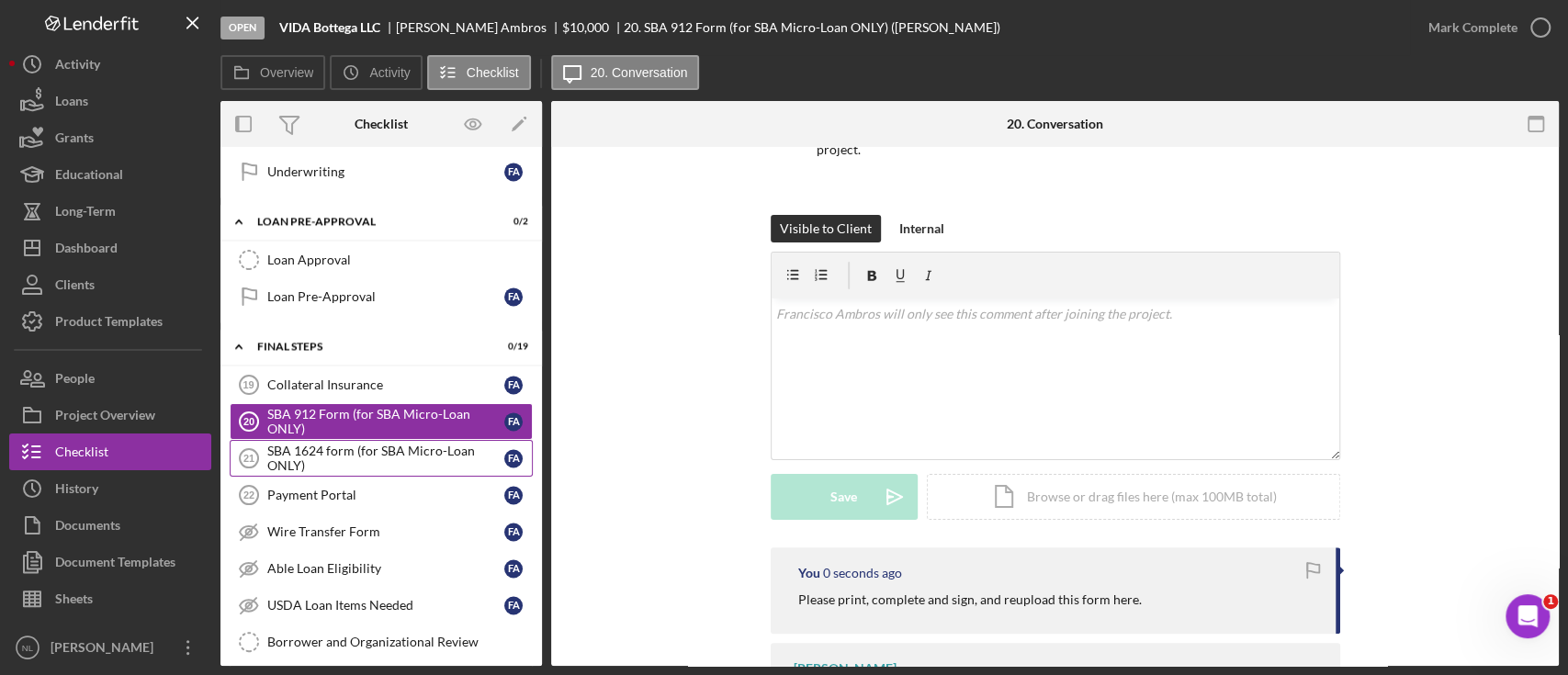
click at [383, 447] on div "SBA 1624 form (for SBA Micro-Loan ONLY)" at bounding box center [386, 458] width 237 height 30
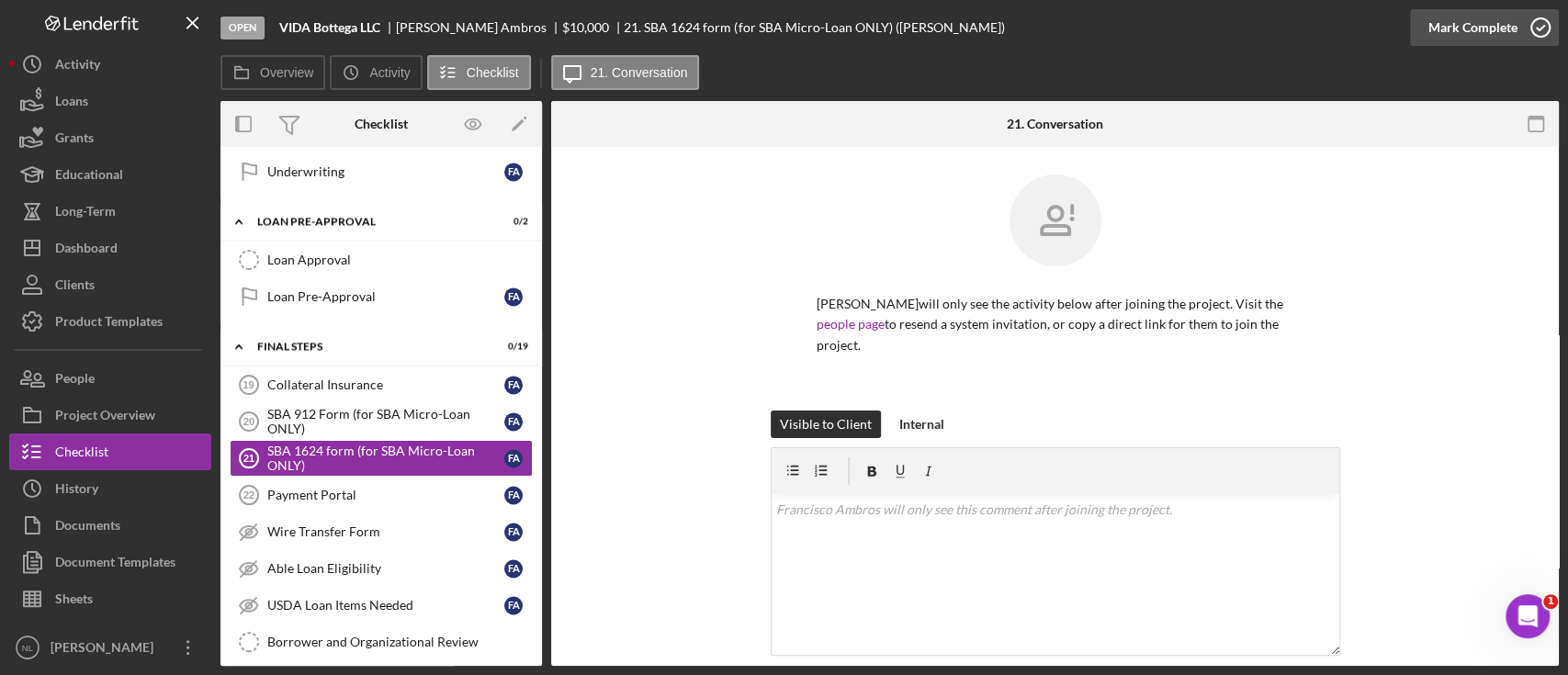
click at [1441, 31] on div "Mark Complete" at bounding box center [1474, 27] width 89 height 37
click at [368, 488] on div "Payment Portal" at bounding box center [386, 495] width 237 height 15
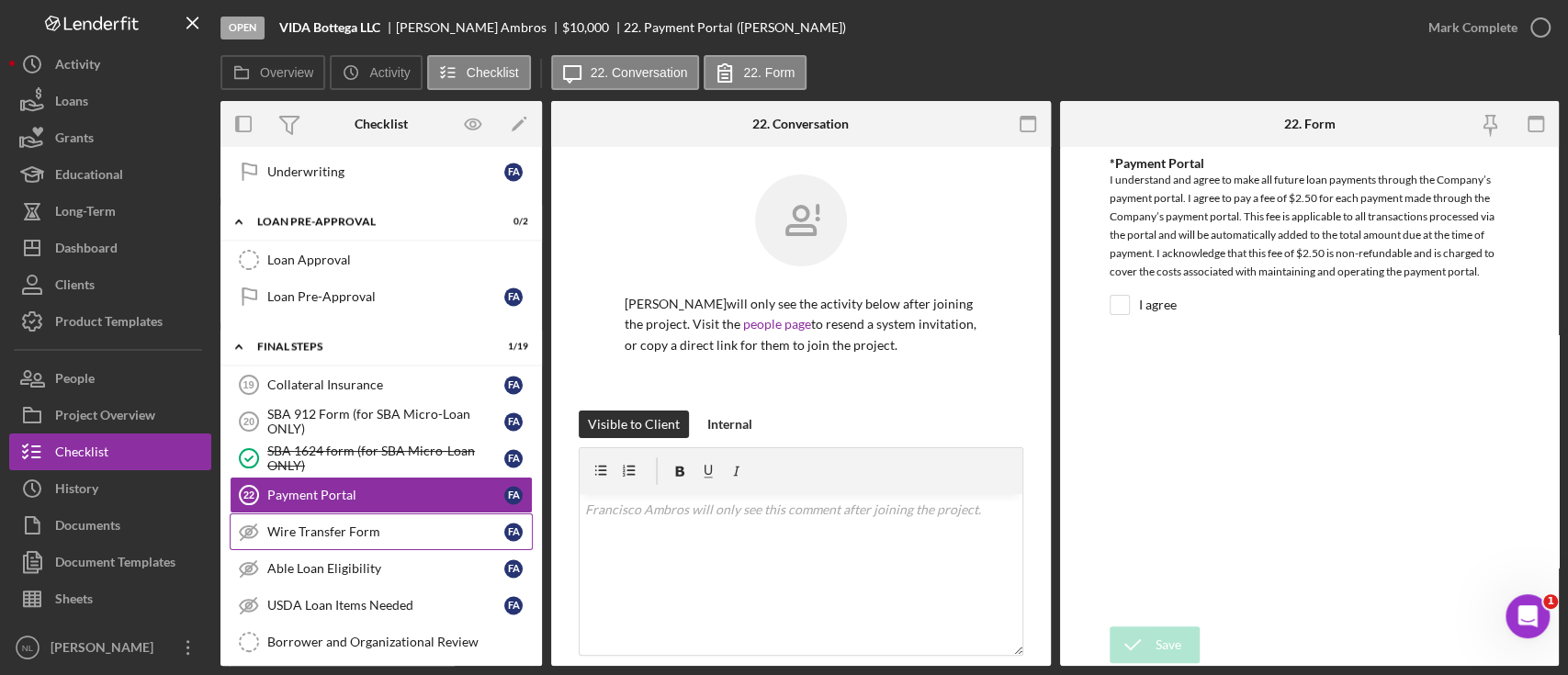
click at [353, 524] on div "Wire Transfer Form" at bounding box center [386, 531] width 237 height 15
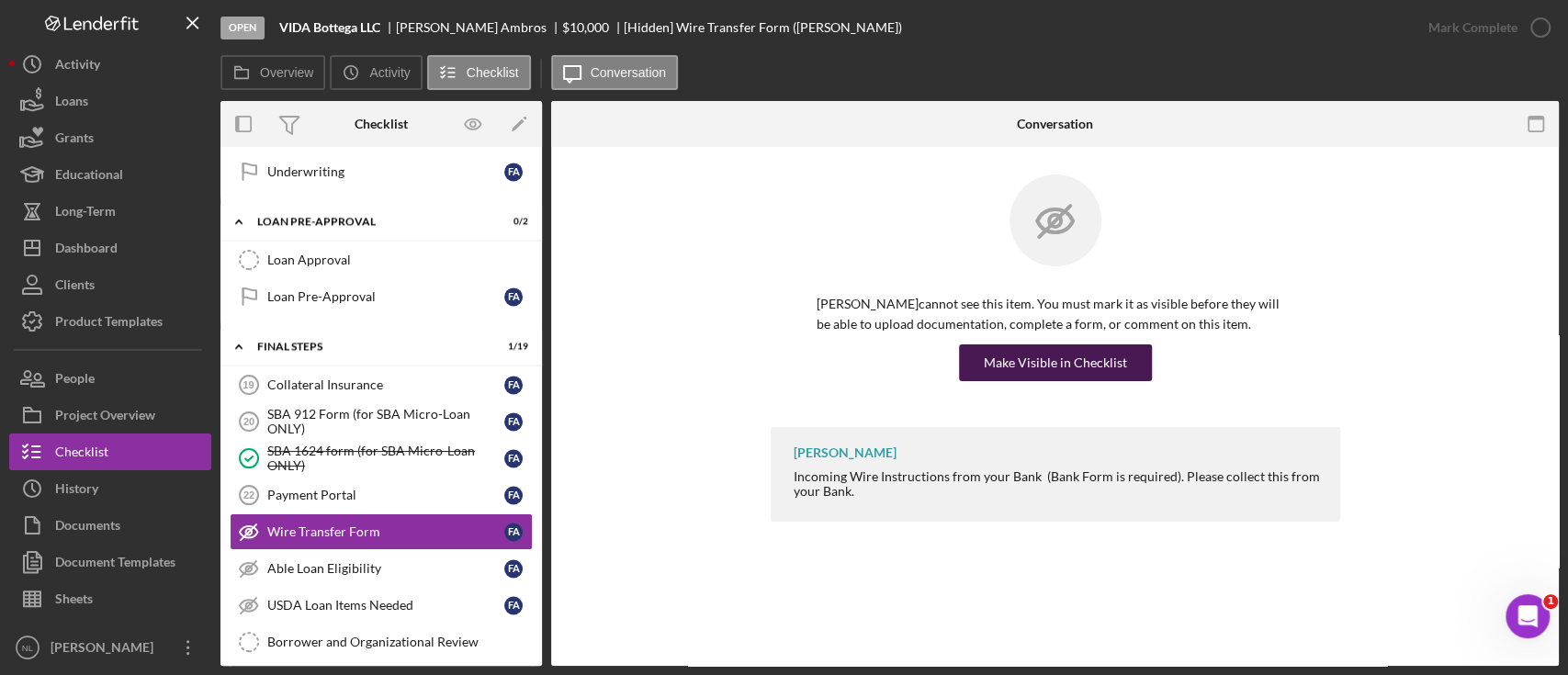
click at [1068, 373] on div "Make Visible in Checklist" at bounding box center [1055, 362] width 144 height 37
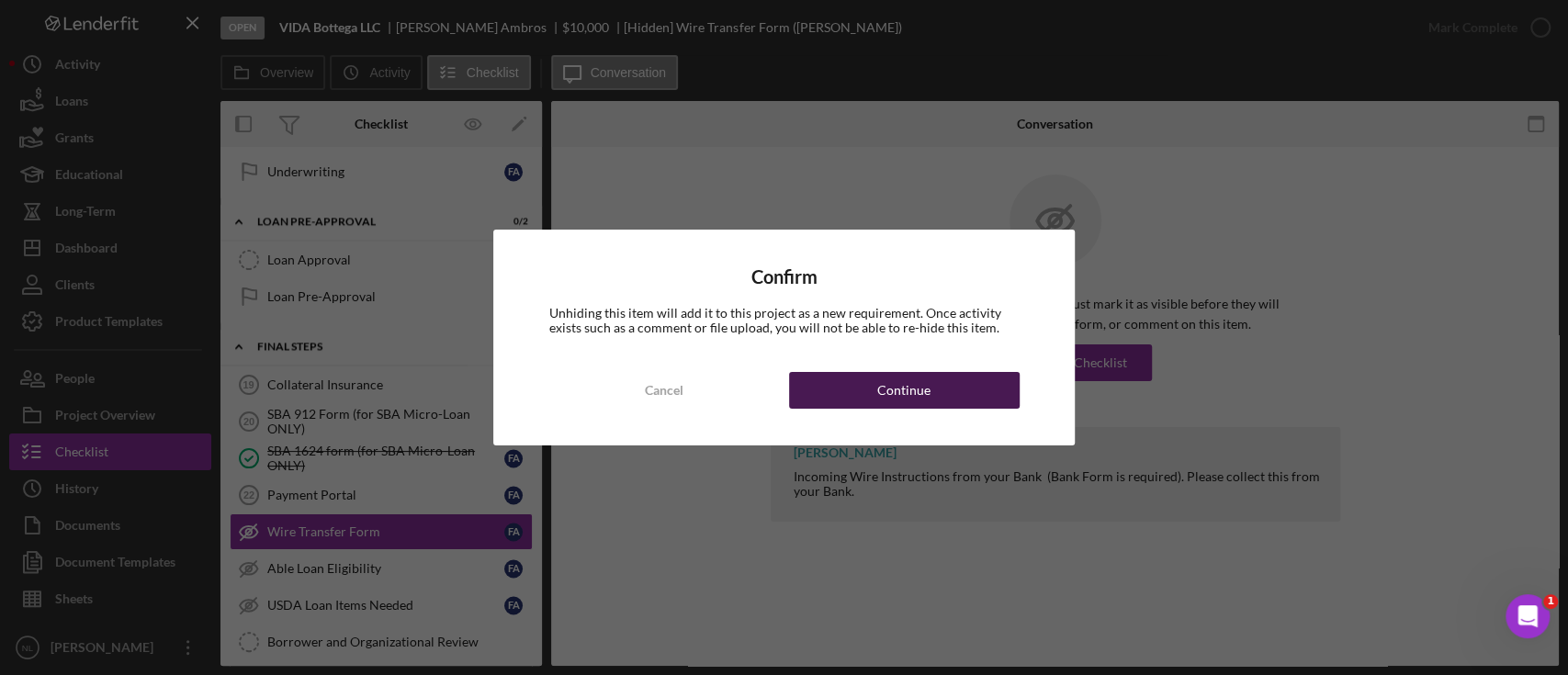
click at [954, 386] on button "Continue" at bounding box center [905, 390] width 231 height 37
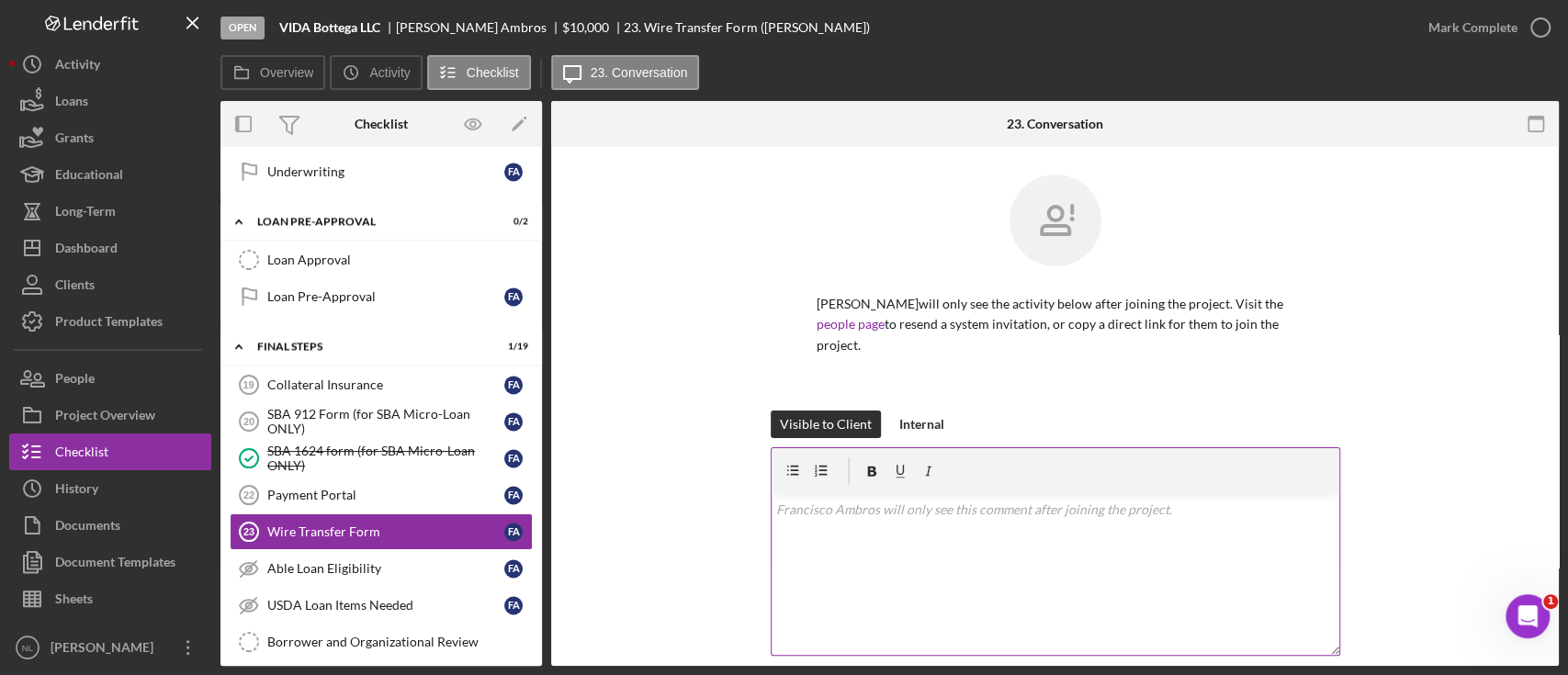
scroll to position [121, 0]
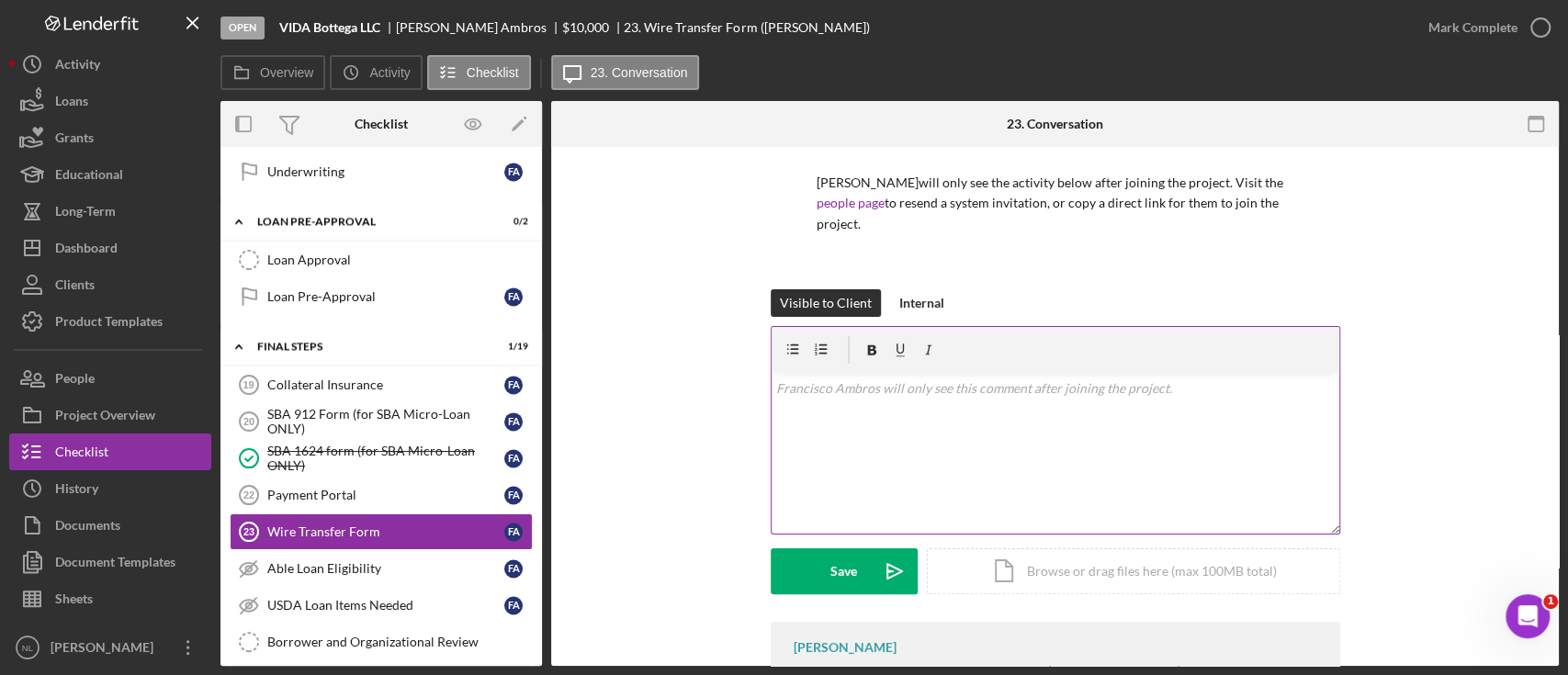
click at [862, 441] on div "v Color teal Color pink Remove color Add row above Add row below Add column bef…" at bounding box center [1055, 453] width 567 height 161
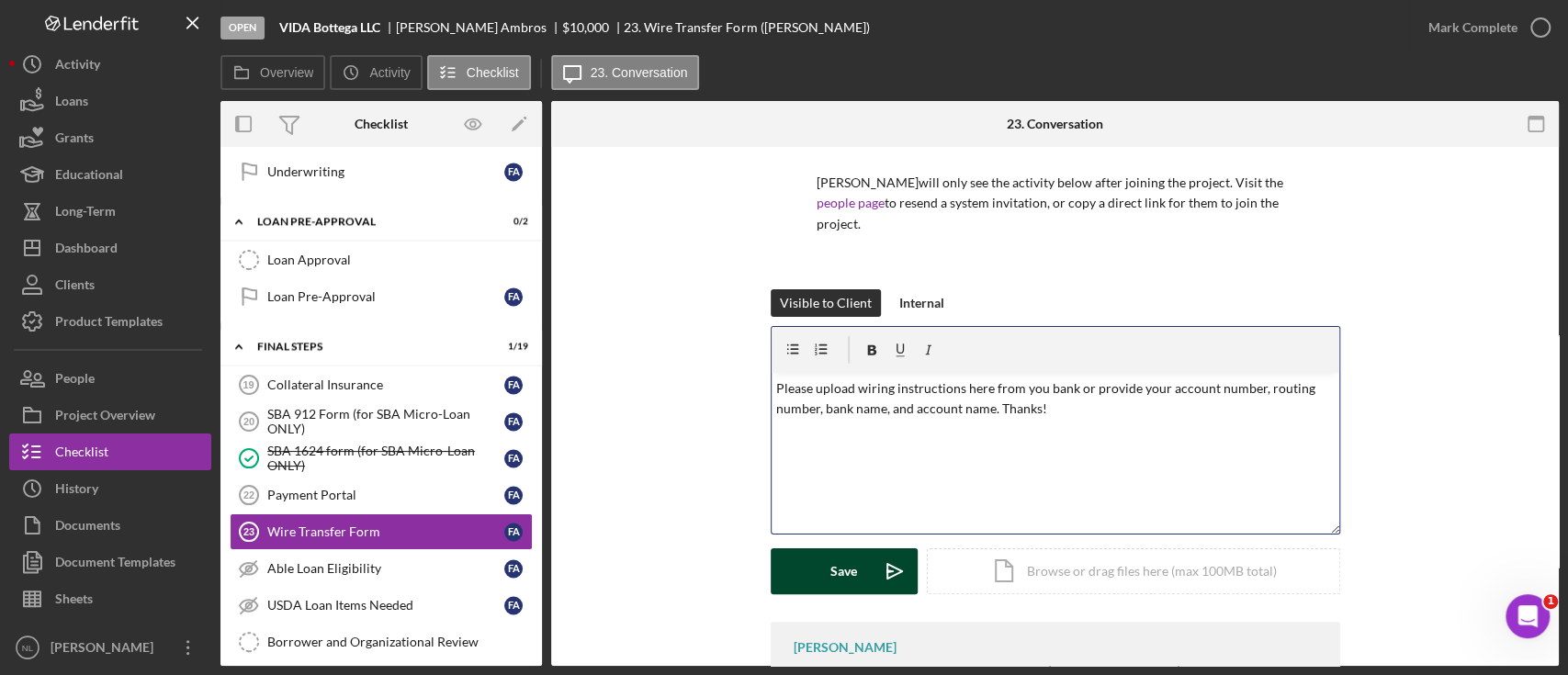
click at [840, 592] on div "Save" at bounding box center [843, 571] width 27 height 46
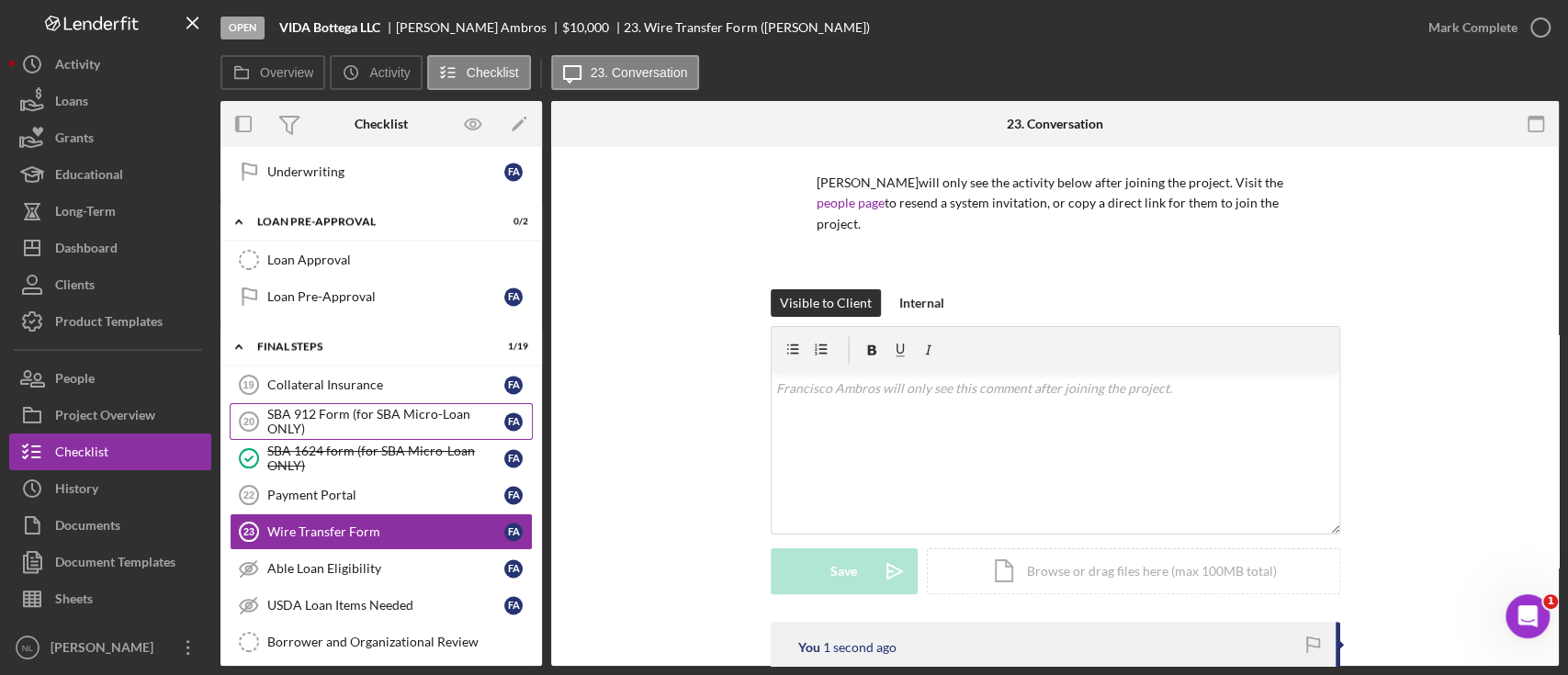
drag, startPoint x: 462, startPoint y: 595, endPoint x: 331, endPoint y: 426, distance: 213.8
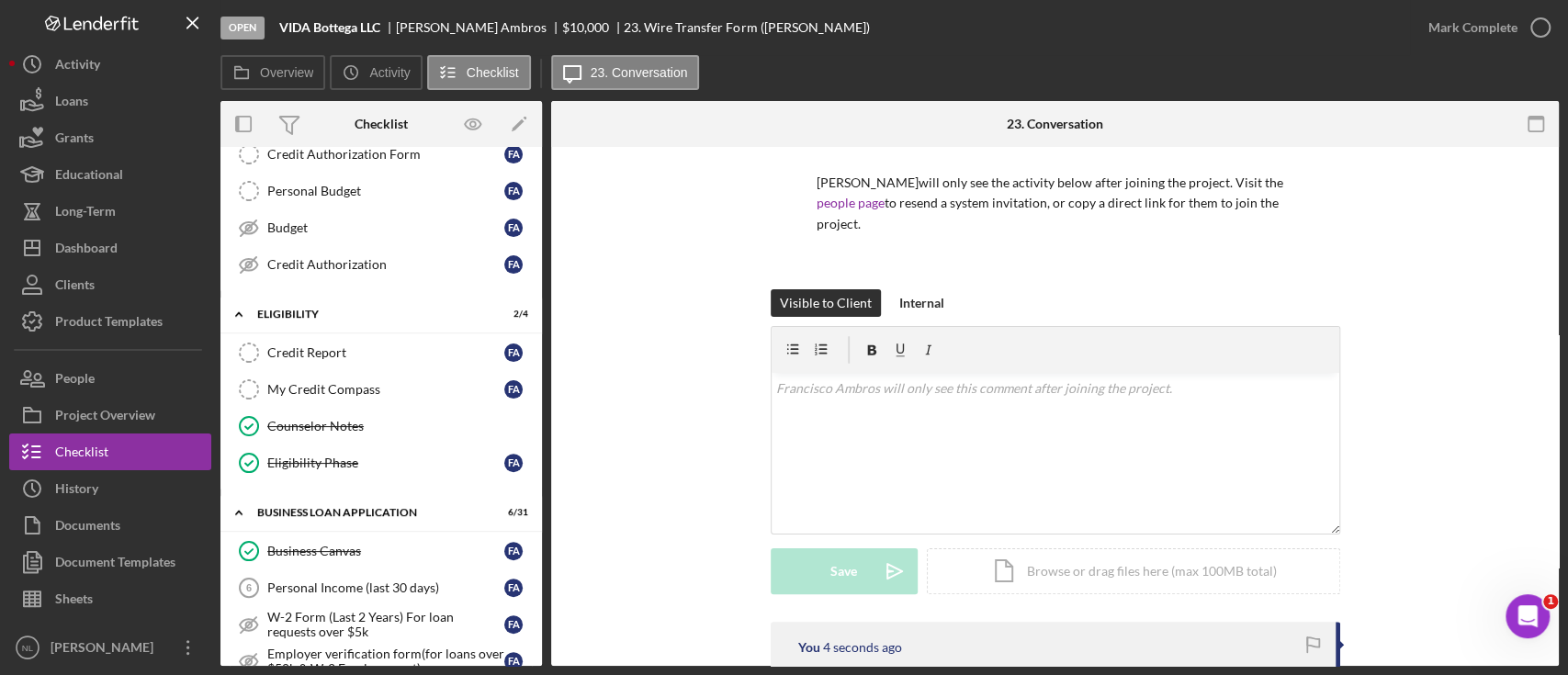
scroll to position [0, 0]
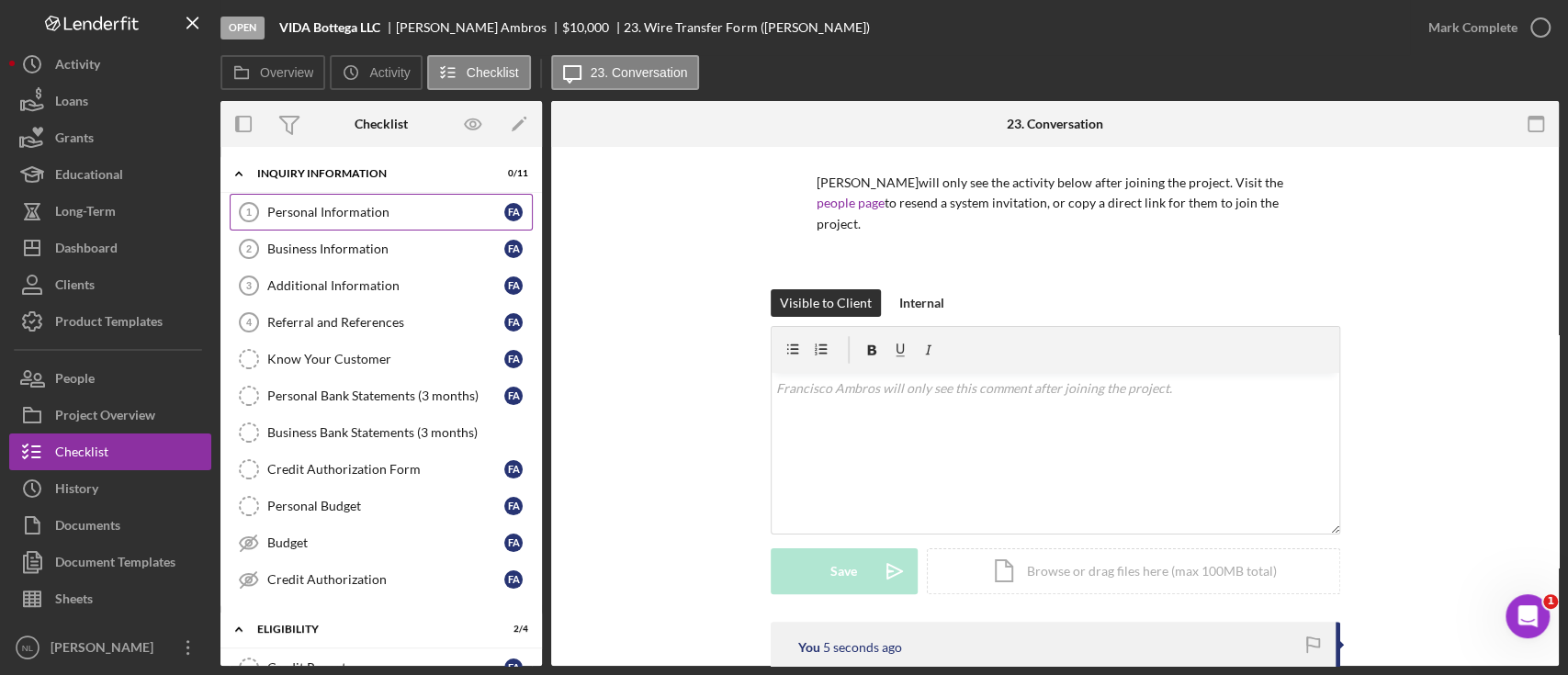
click at [312, 227] on link "Personal Information 1 Personal Information F A" at bounding box center [382, 211] width 303 height 37
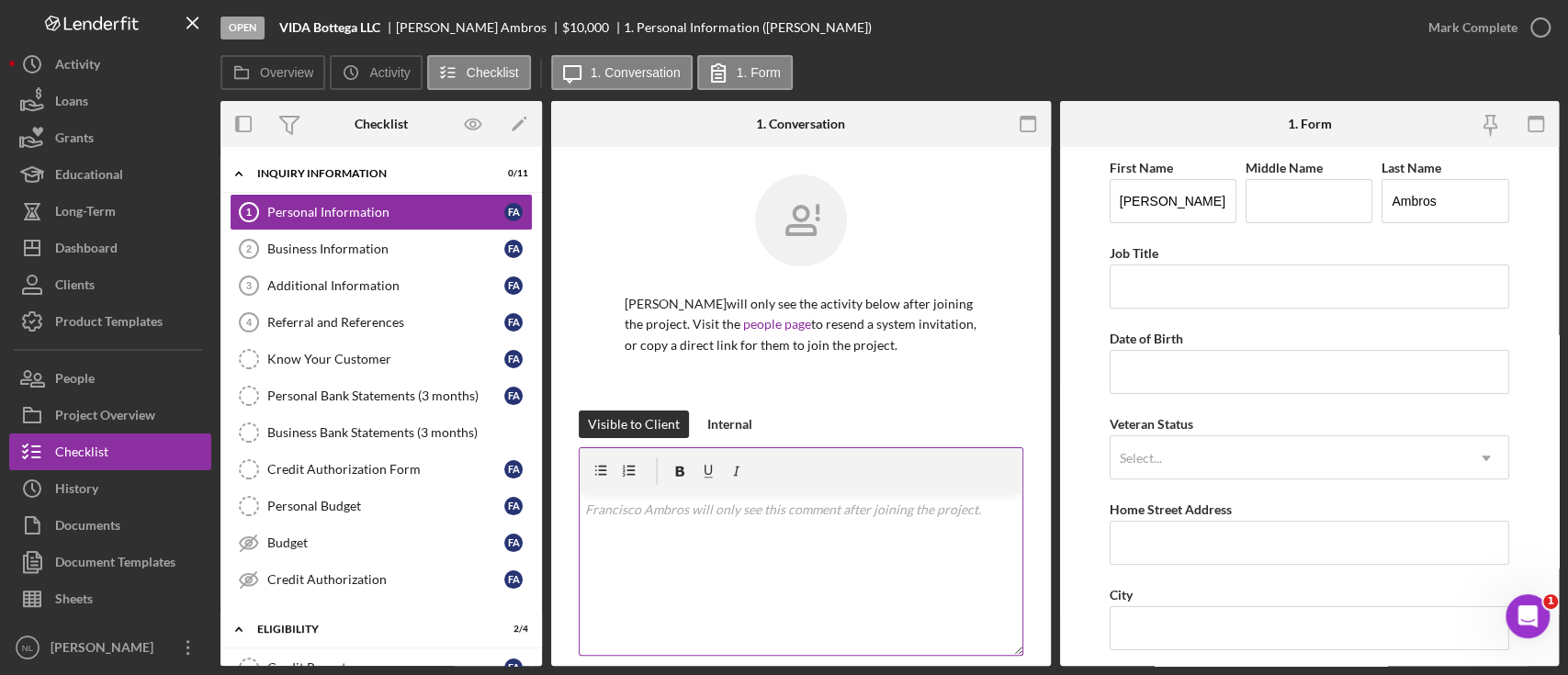
click at [700, 542] on div "v Color teal Color pink Remove color Add row above Add row below Add column bef…" at bounding box center [801, 574] width 443 height 161
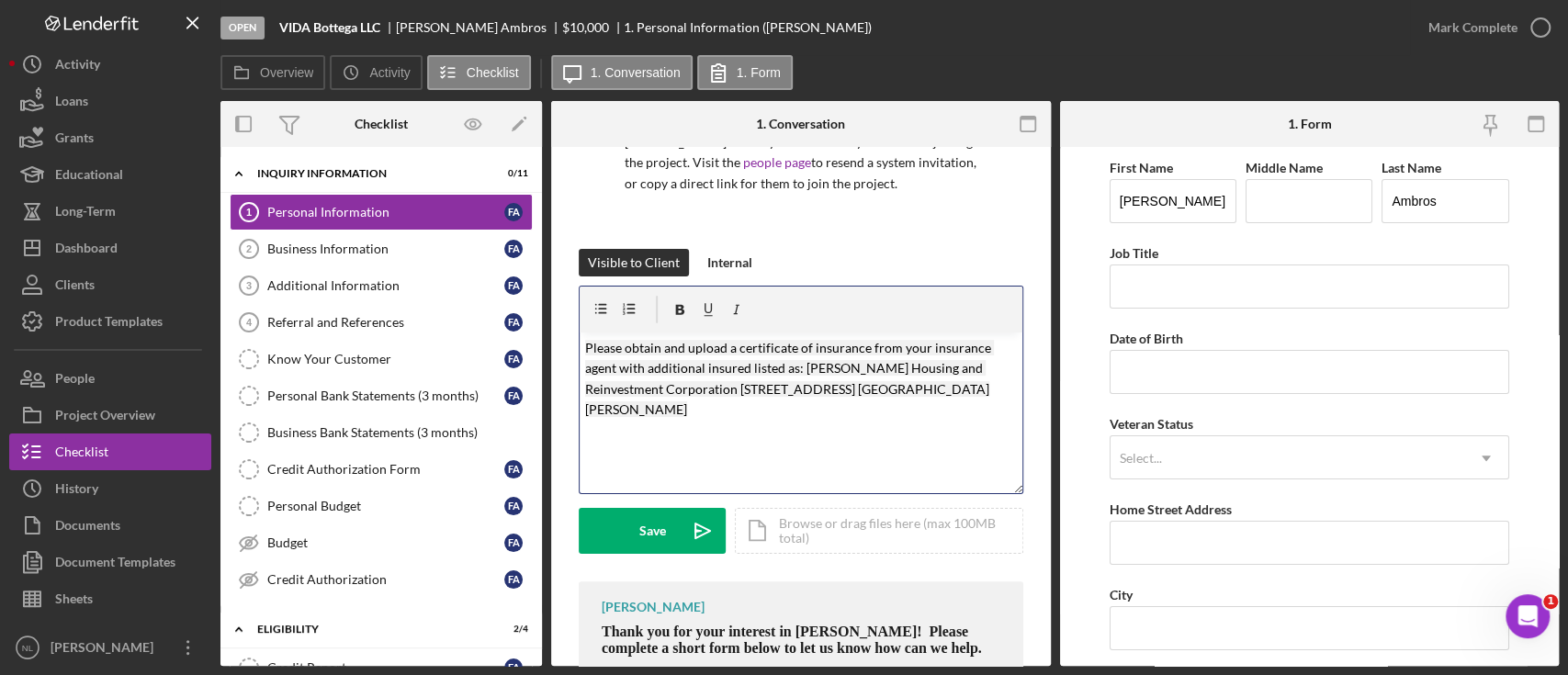
scroll to position [220, 0]
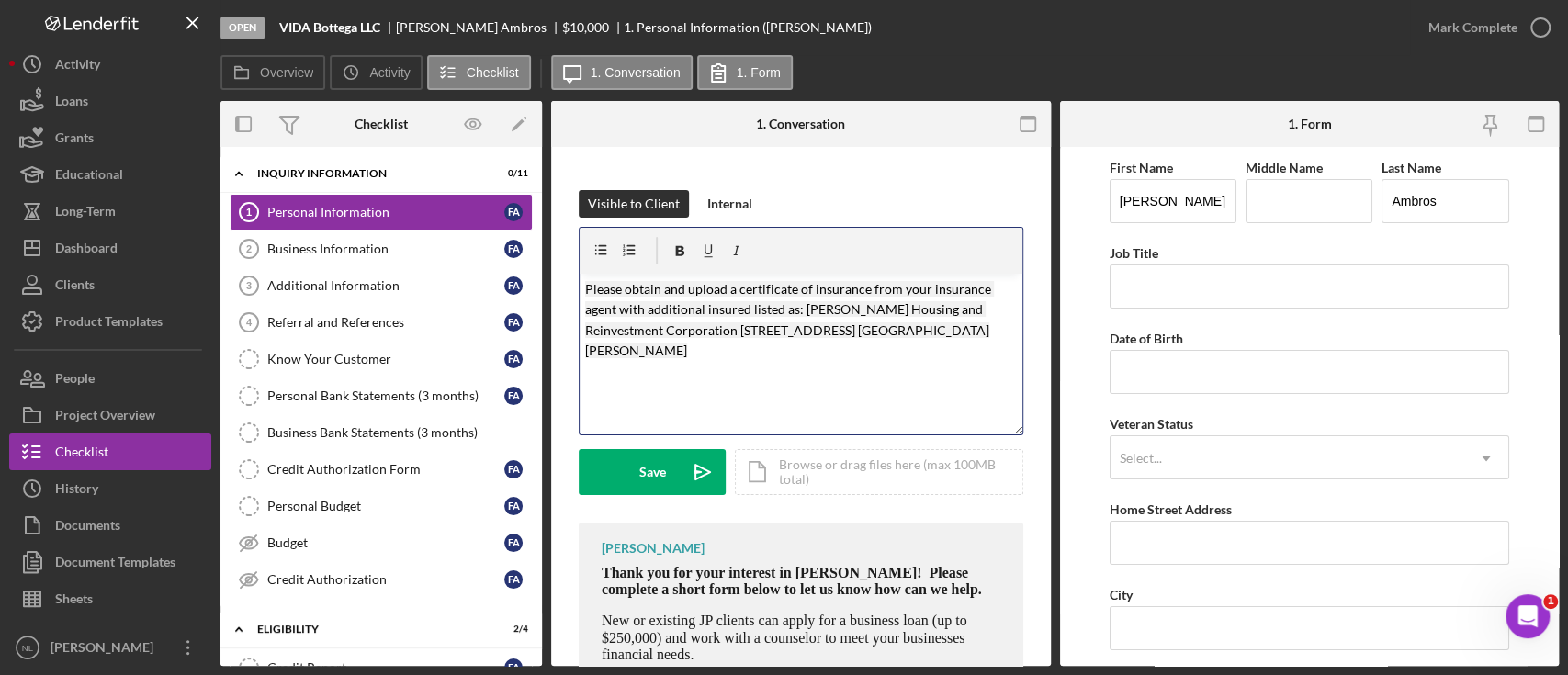
click at [702, 326] on mark "Please obtain and upload a certificate of insurance from your insurance agent w…" at bounding box center [789, 319] width 409 height 77
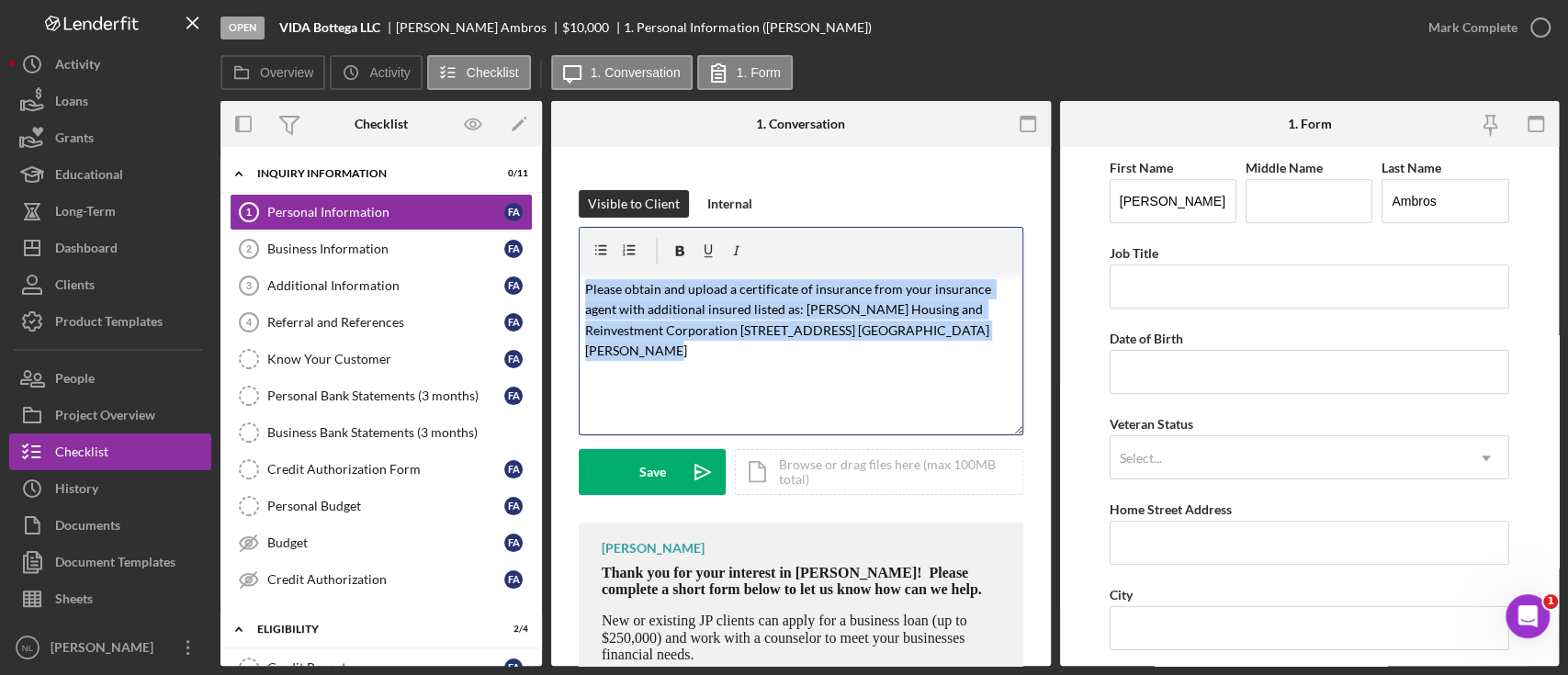
click at [702, 326] on mark "Please obtain and upload a certificate of insurance from your insurance agent w…" at bounding box center [789, 319] width 409 height 77
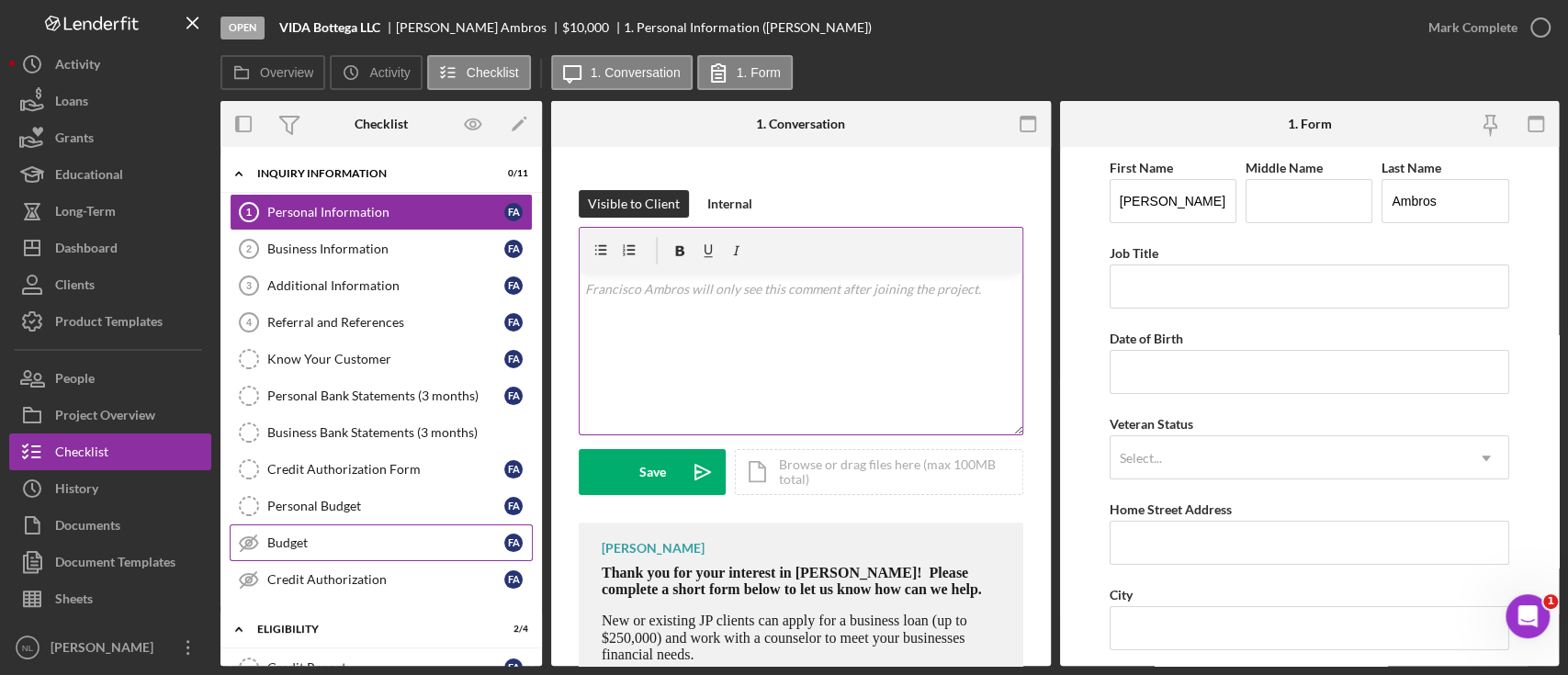
click at [345, 541] on div "Budget" at bounding box center [386, 542] width 237 height 15
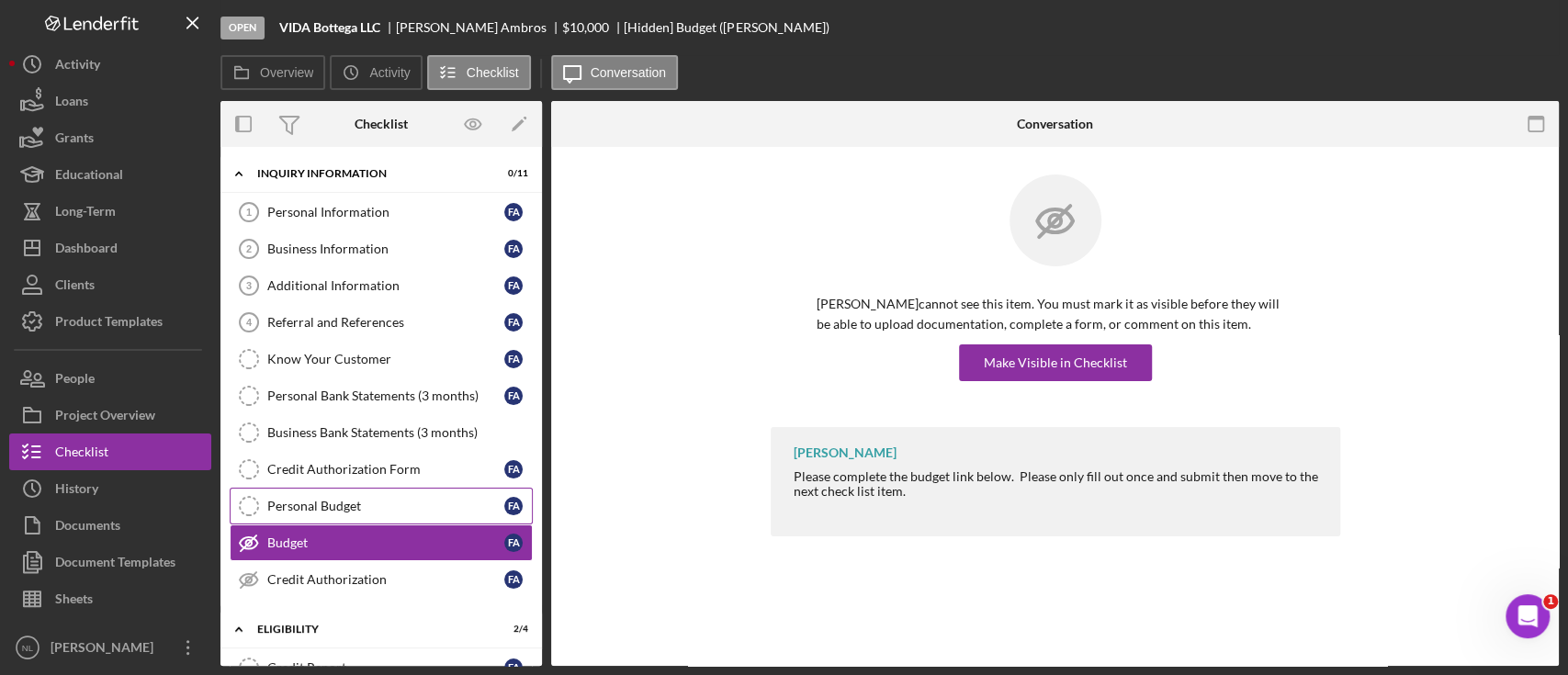
click at [338, 506] on div "Personal Budget" at bounding box center [386, 506] width 237 height 15
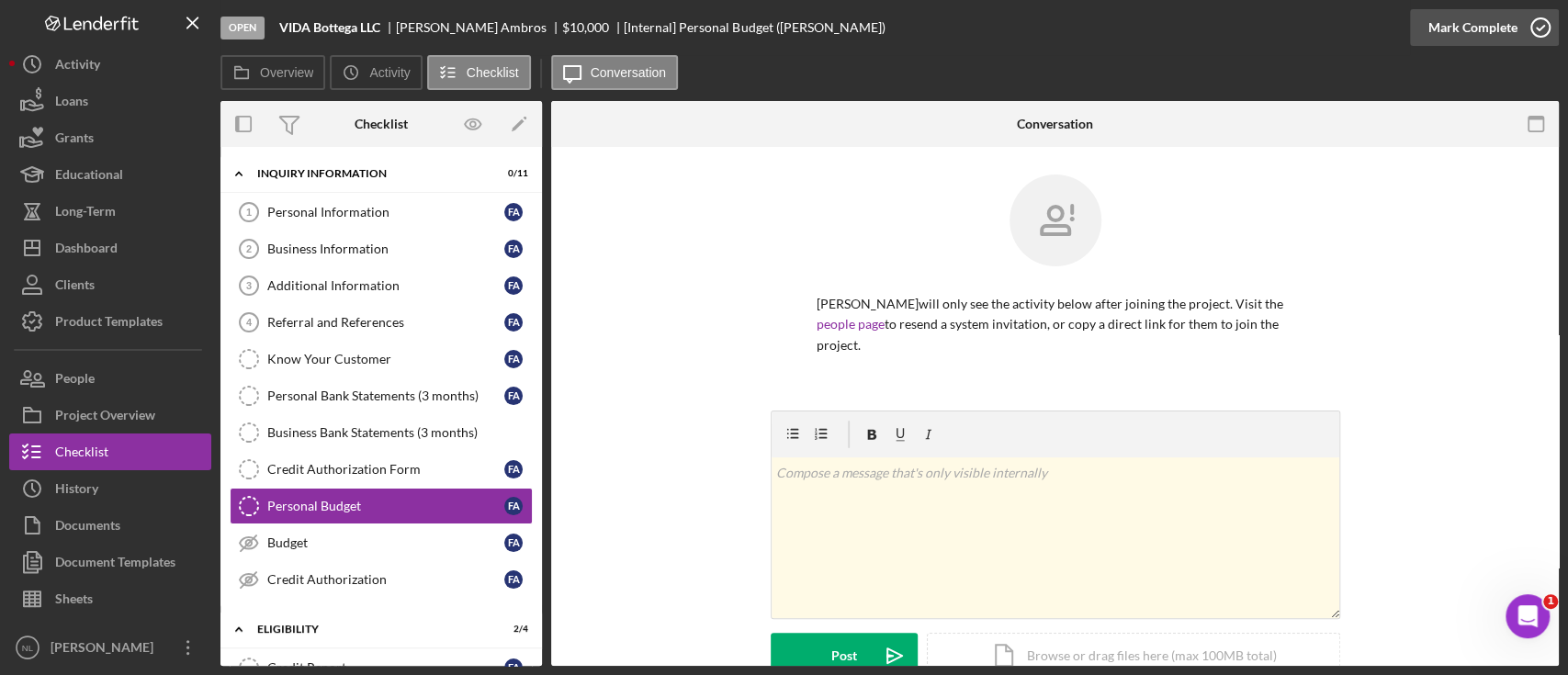
click at [1475, 22] on div "Mark Complete" at bounding box center [1474, 27] width 89 height 37
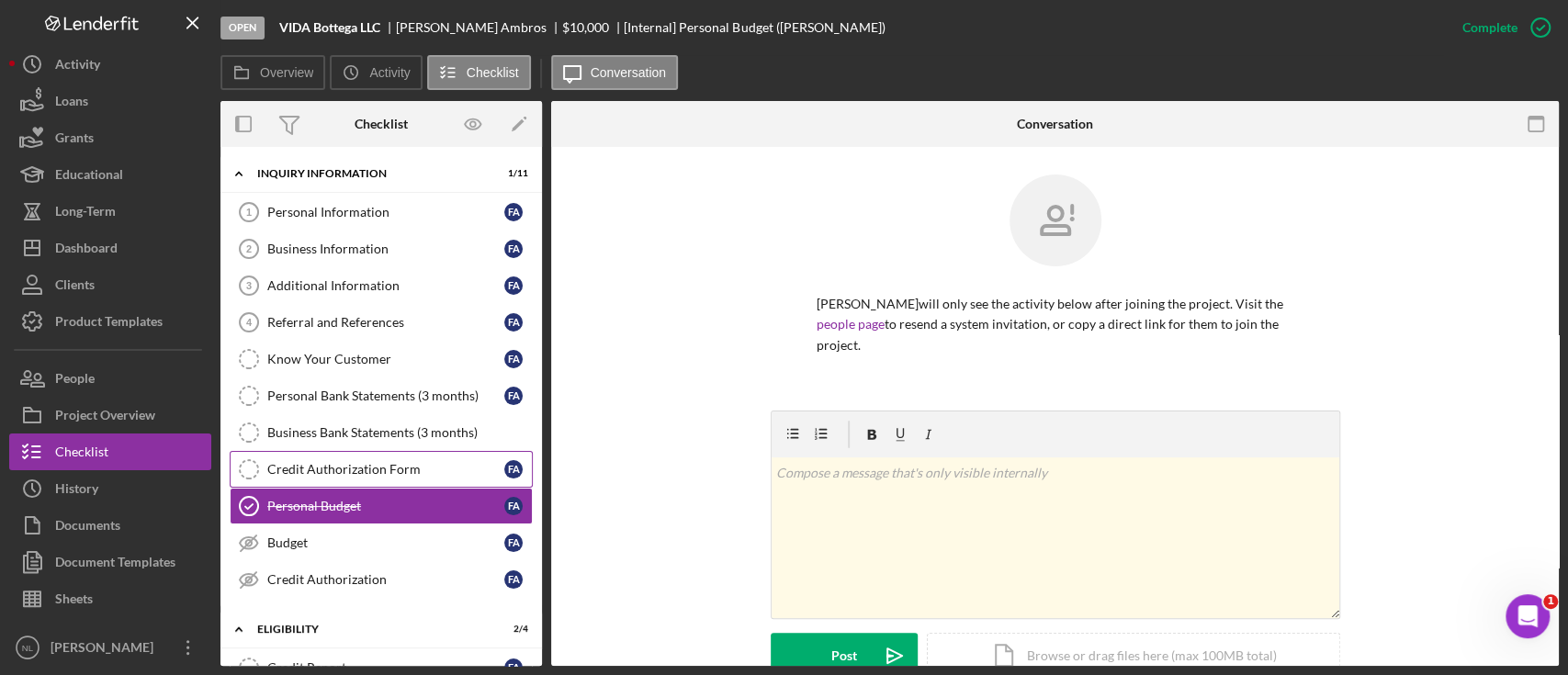
click at [359, 470] on div "Credit Authorization Form" at bounding box center [386, 469] width 237 height 15
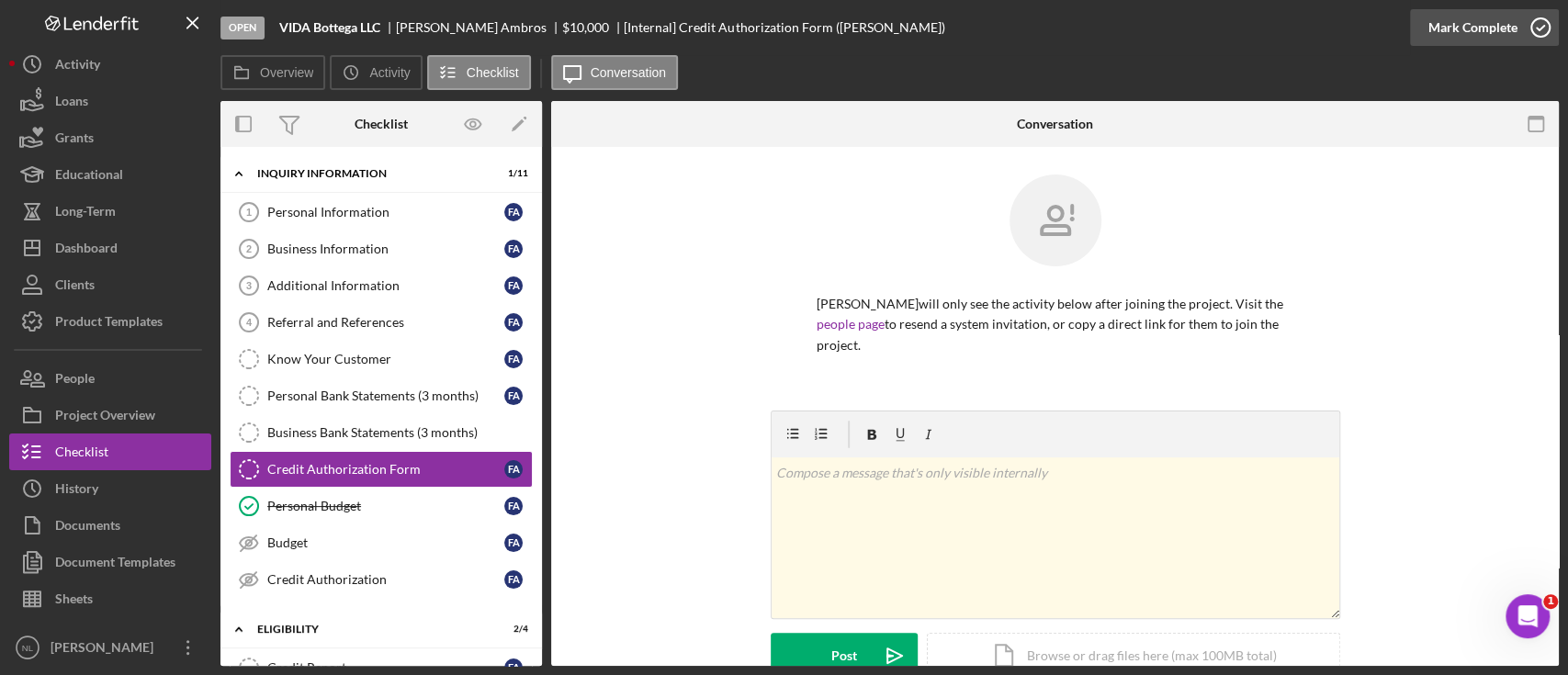
click at [1455, 22] on div "Mark Complete" at bounding box center [1474, 27] width 89 height 37
click at [409, 585] on link "Credit Authorization Credit Authorization F A" at bounding box center [382, 579] width 303 height 37
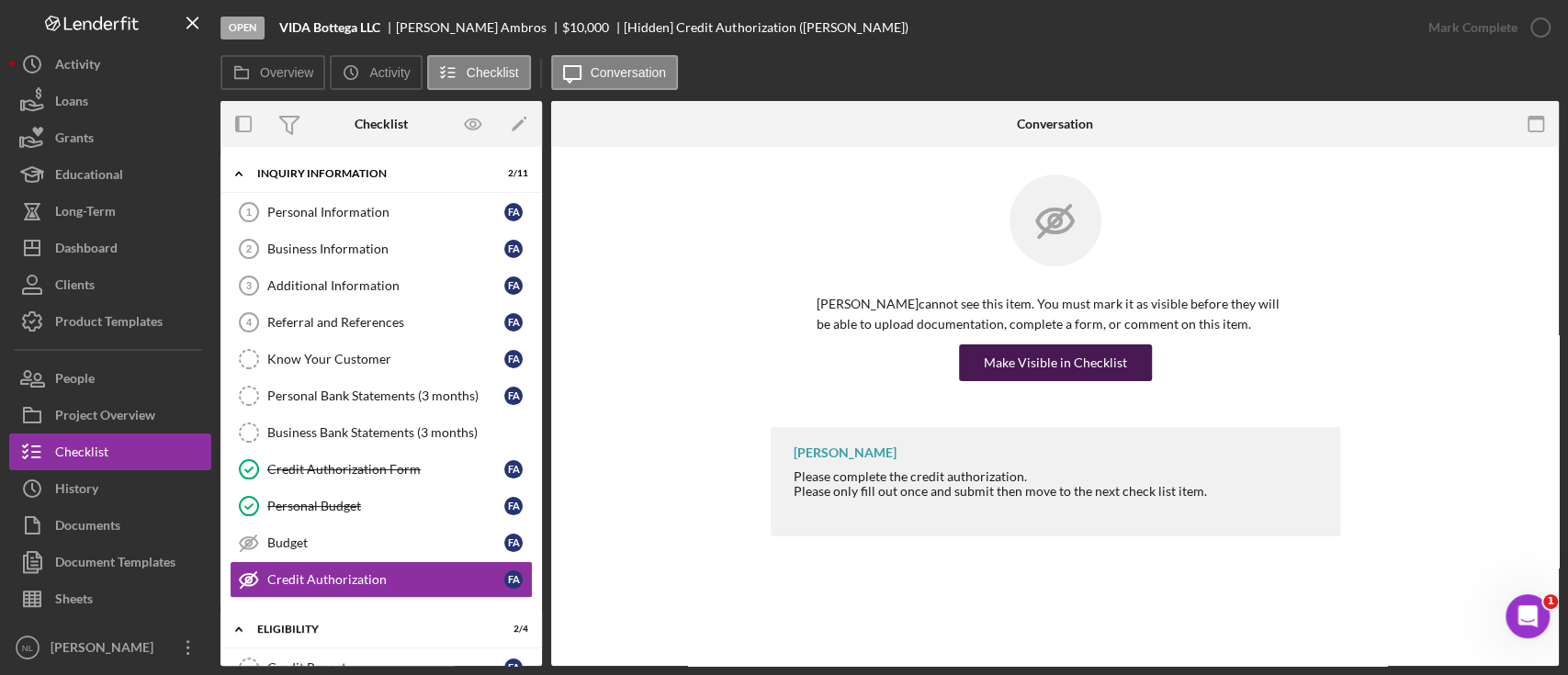
click at [1012, 366] on div "Make Visible in Checklist" at bounding box center [1055, 362] width 144 height 37
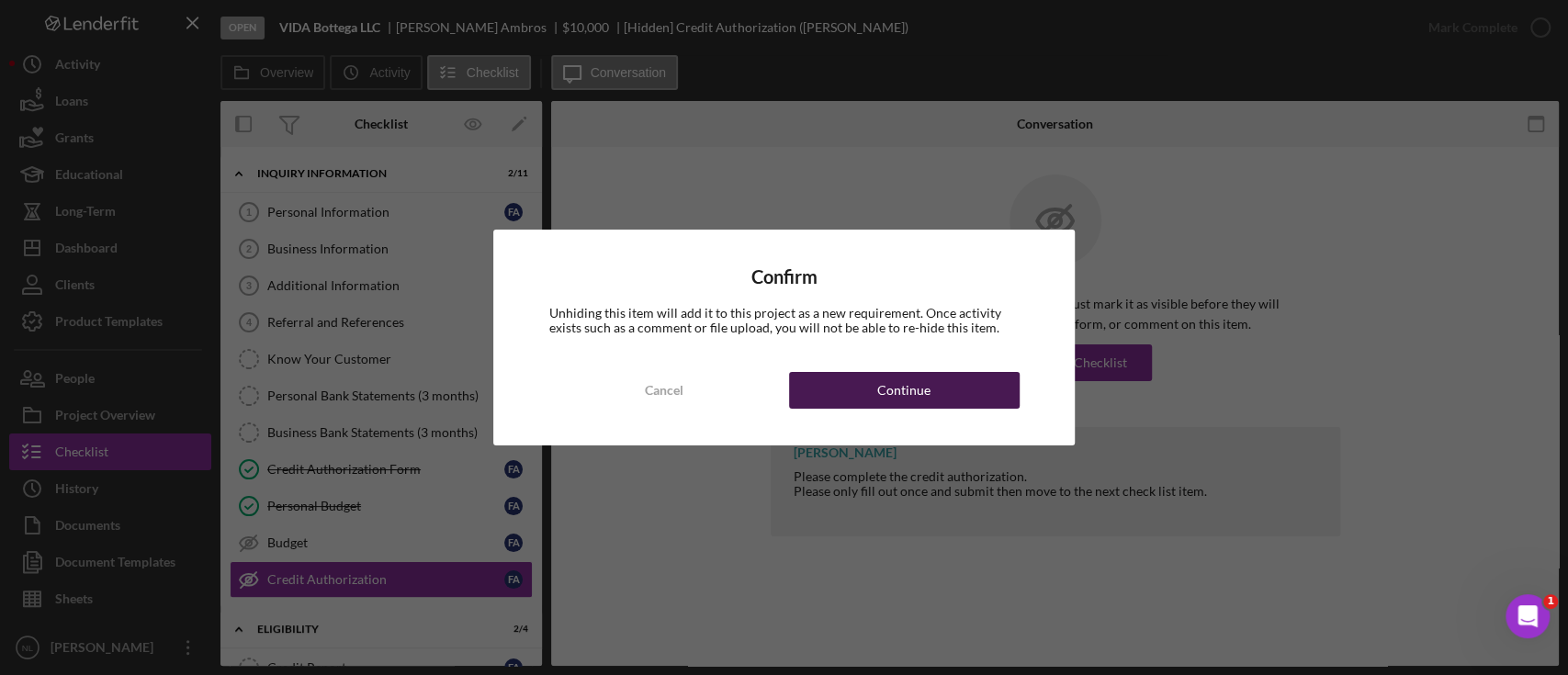
click at [936, 395] on button "Continue" at bounding box center [905, 390] width 231 height 37
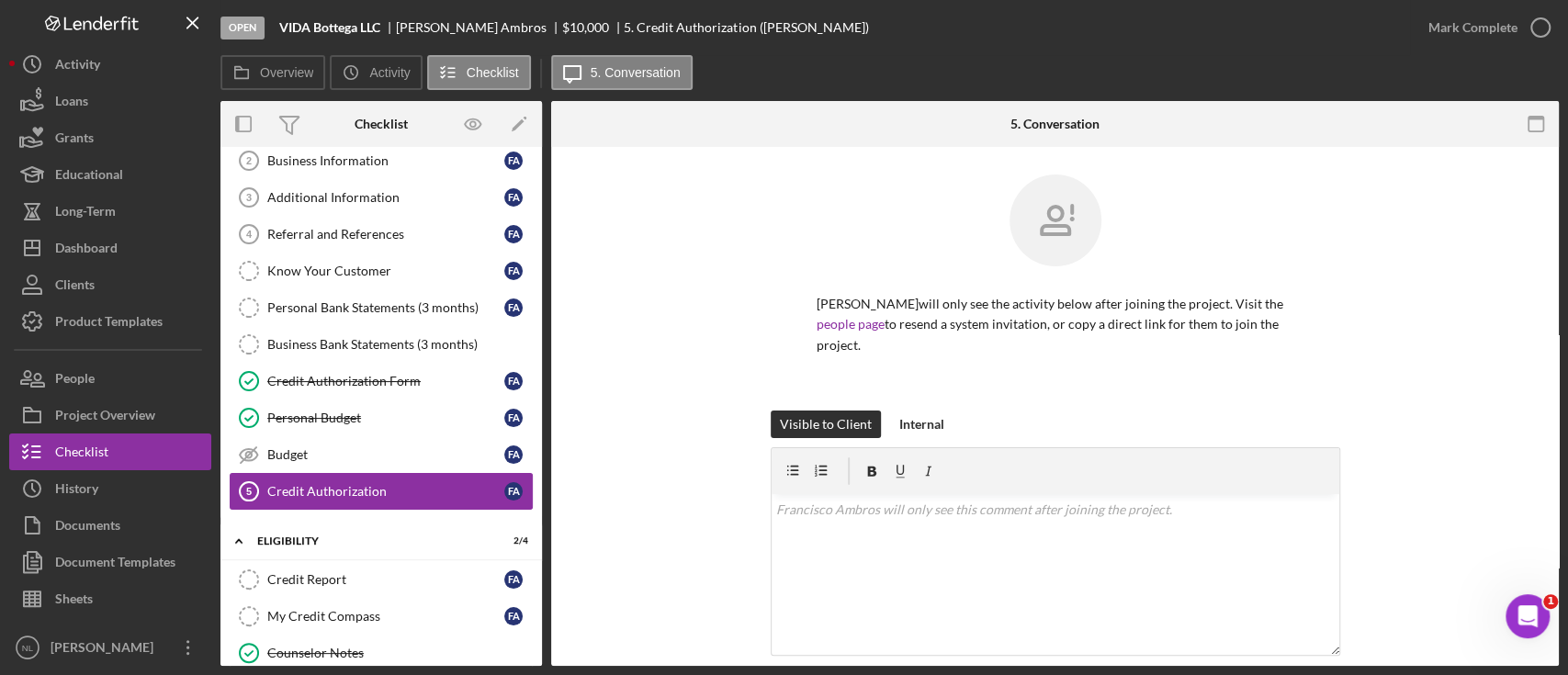
scroll to position [169, 0]
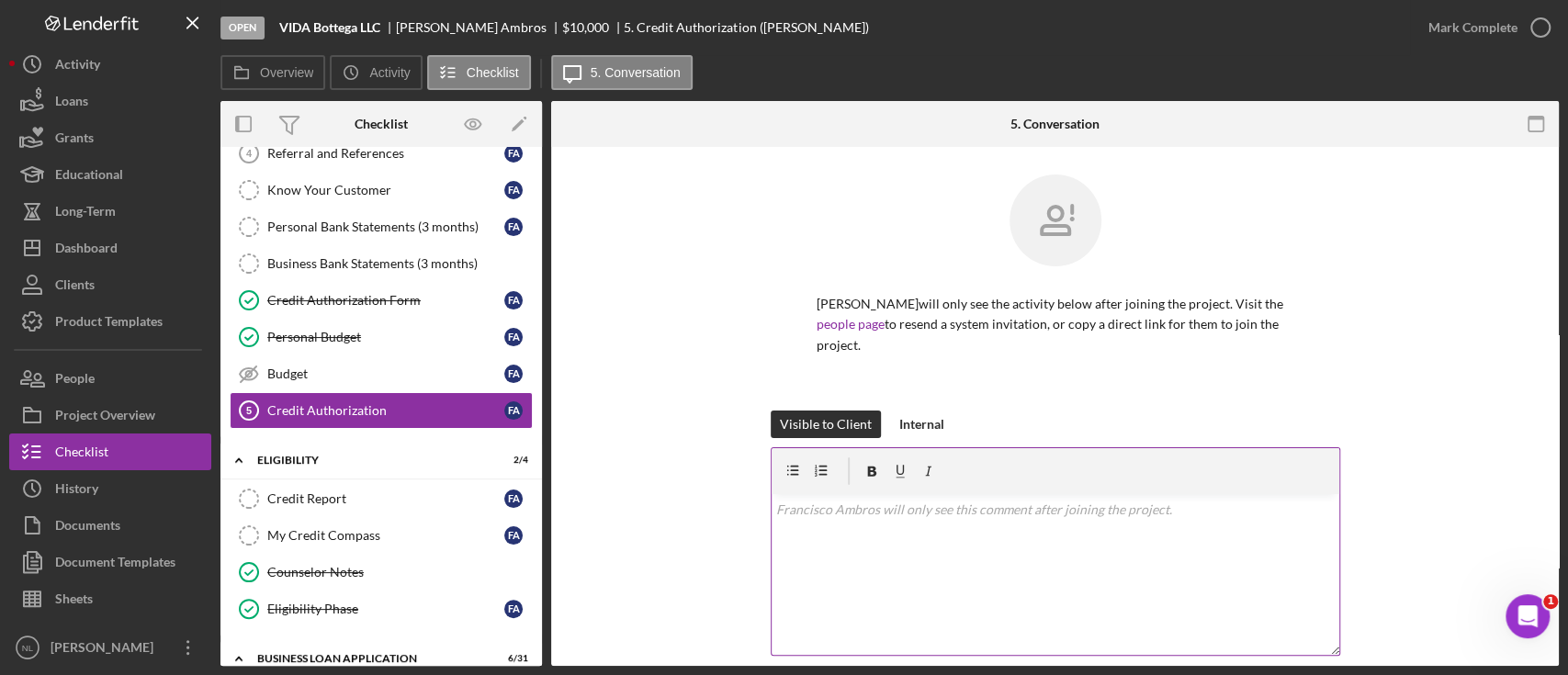
click at [881, 551] on div "v Color teal Color pink Remove color Add row above Add row below Add column bef…" at bounding box center [1055, 574] width 567 height 161
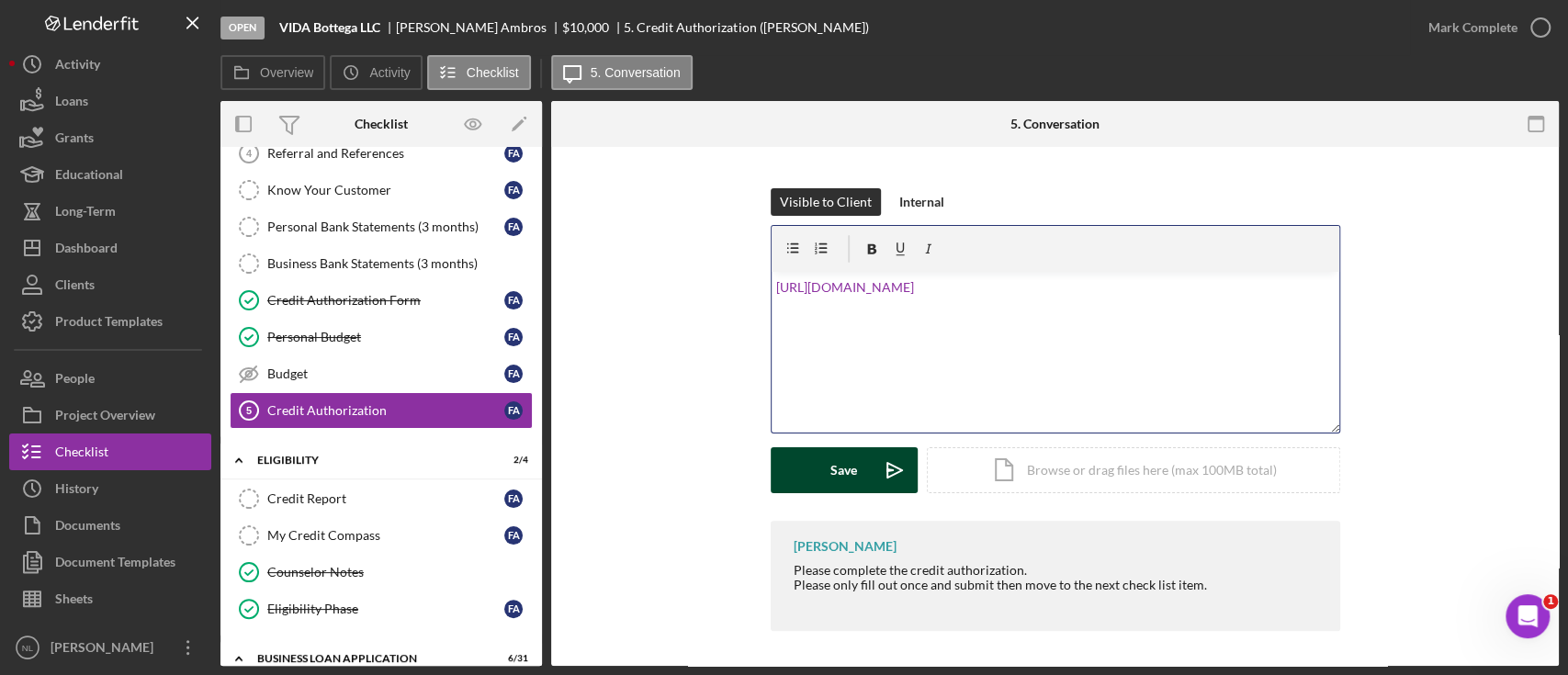
click at [856, 472] on button "Save Icon/icon-invite-send" at bounding box center [844, 470] width 147 height 46
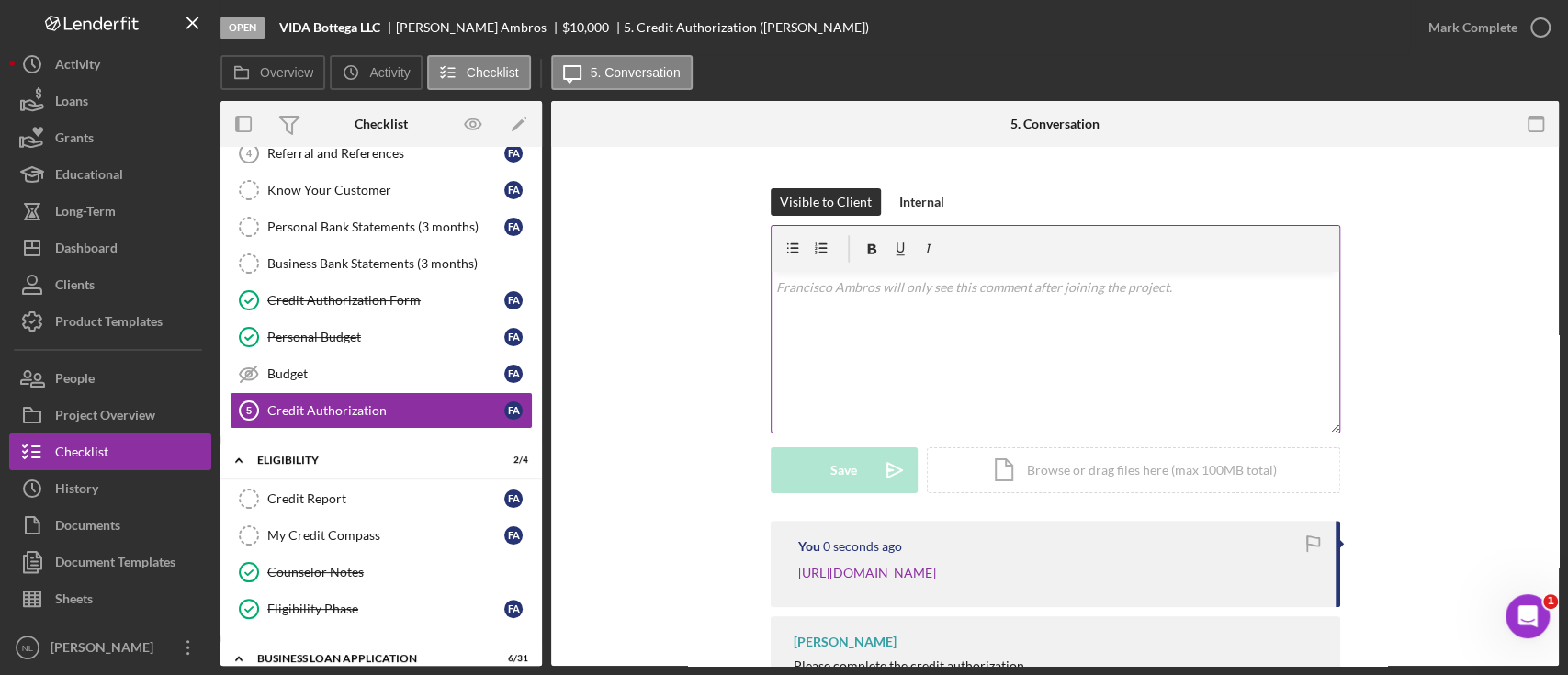
click at [826, 367] on div "v Color teal Color pink Remove color Add row above Add row below Add column bef…" at bounding box center [1055, 352] width 567 height 161
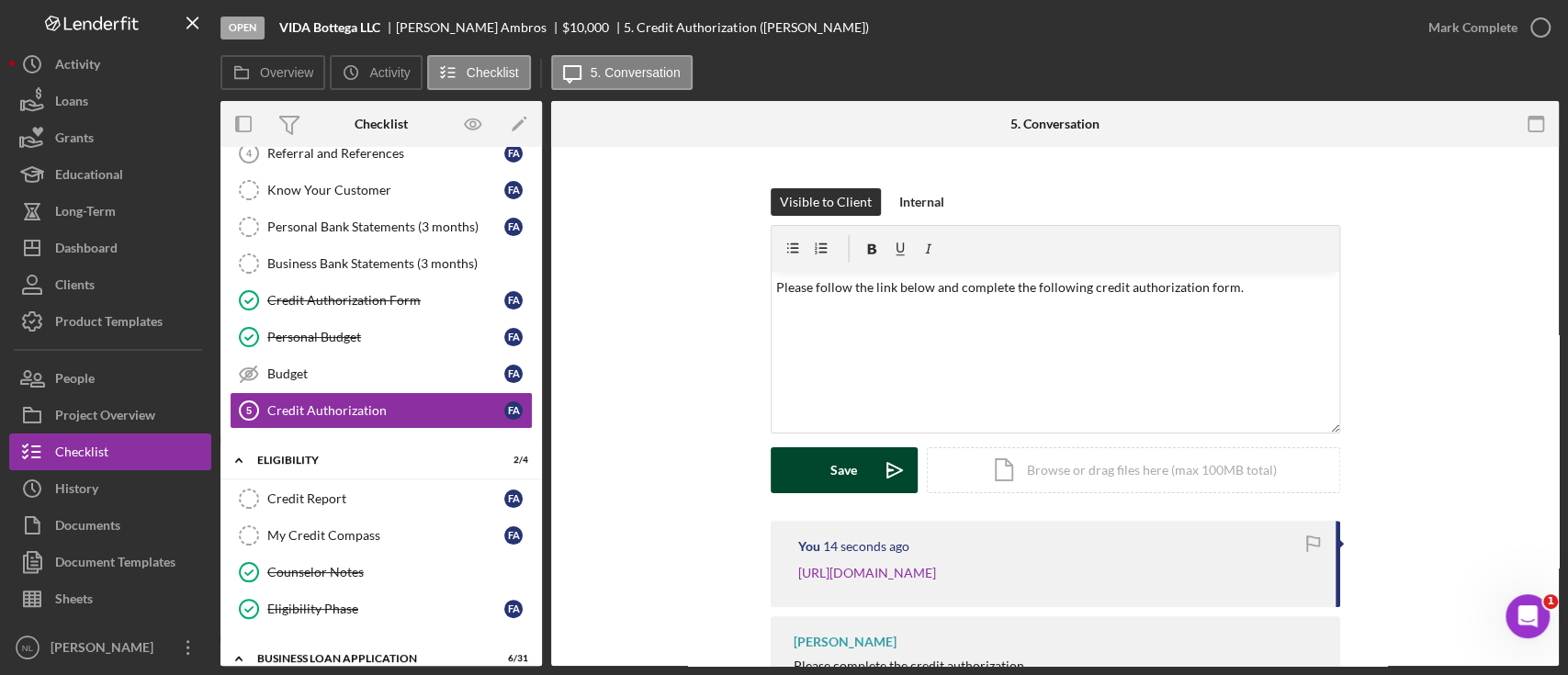
click at [836, 463] on div "Save" at bounding box center [843, 470] width 27 height 46
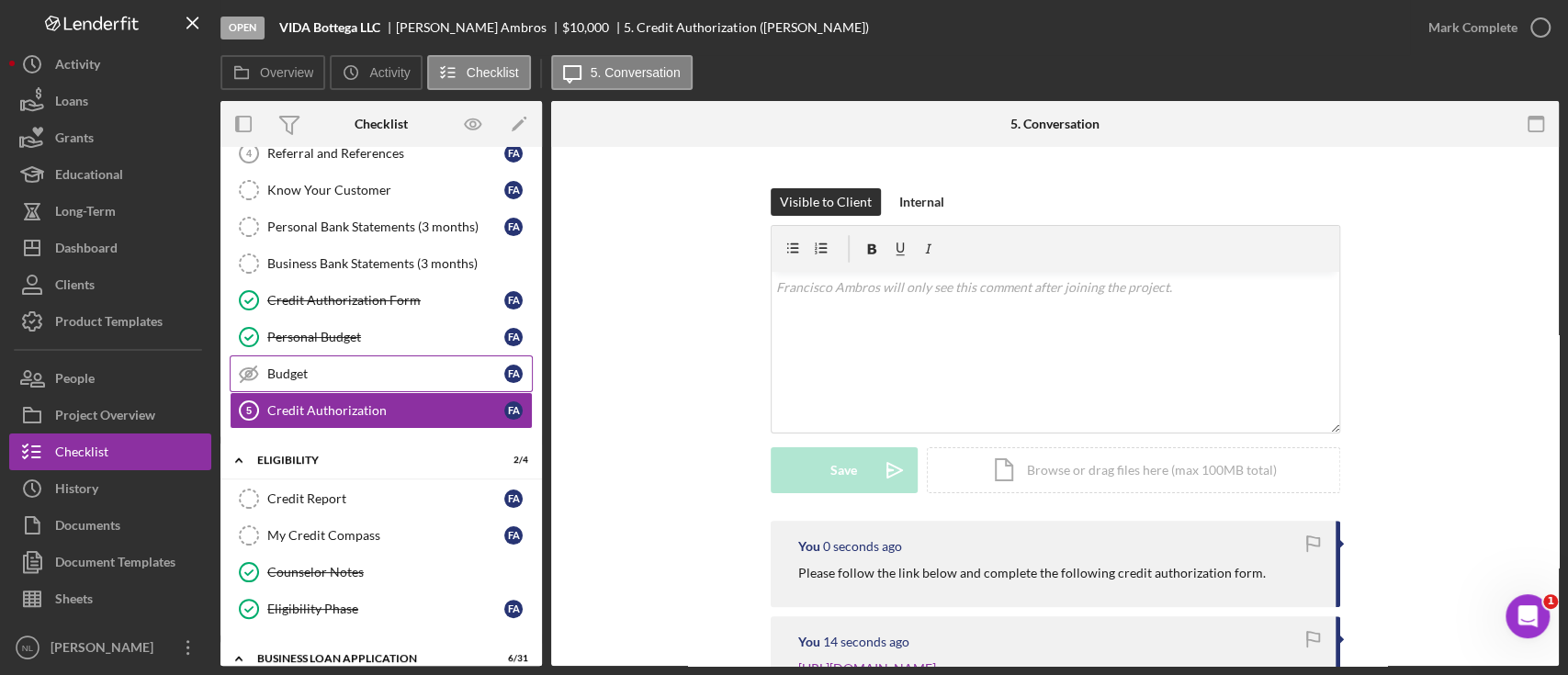
click at [394, 368] on div "Budget" at bounding box center [386, 374] width 237 height 15
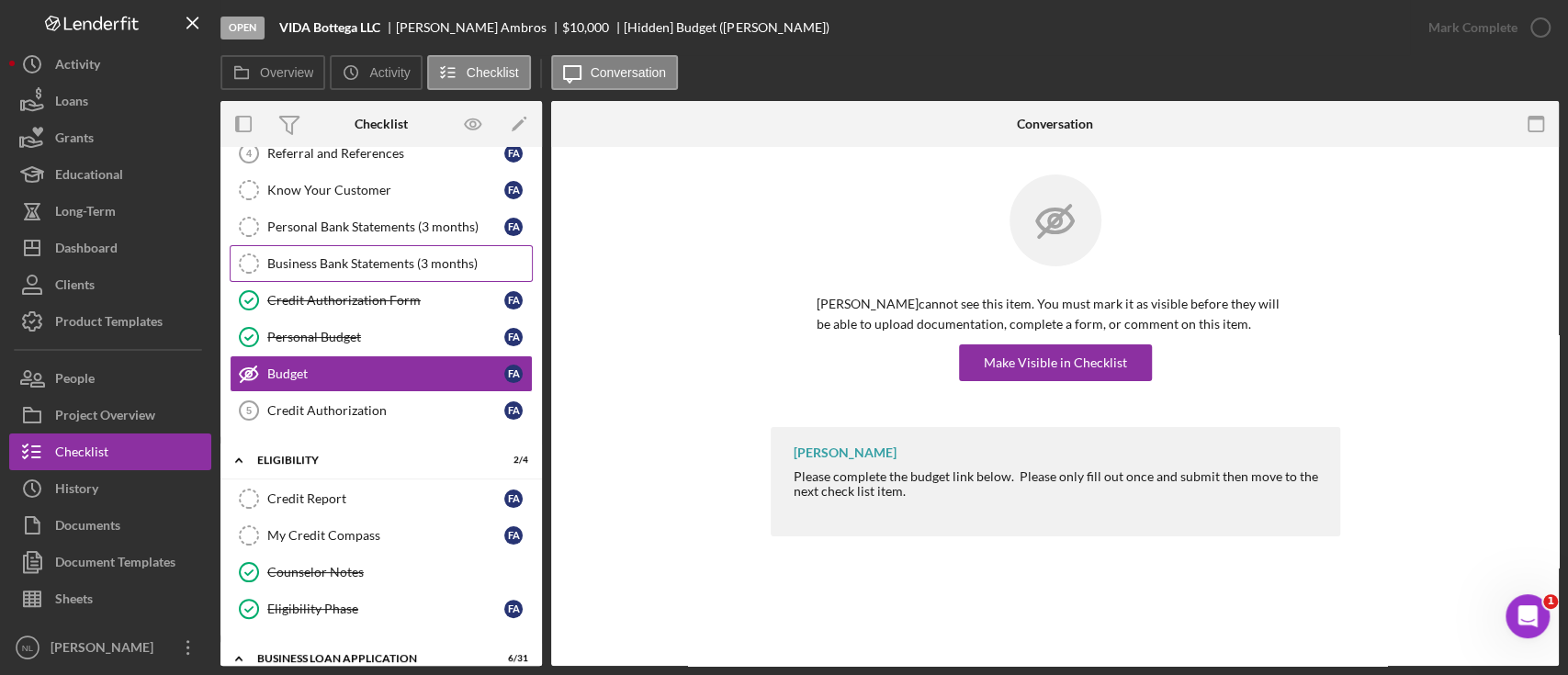
click at [343, 250] on link "Business Bank Statements (3 months) Business Bank Statements (3 months)" at bounding box center [382, 263] width 303 height 37
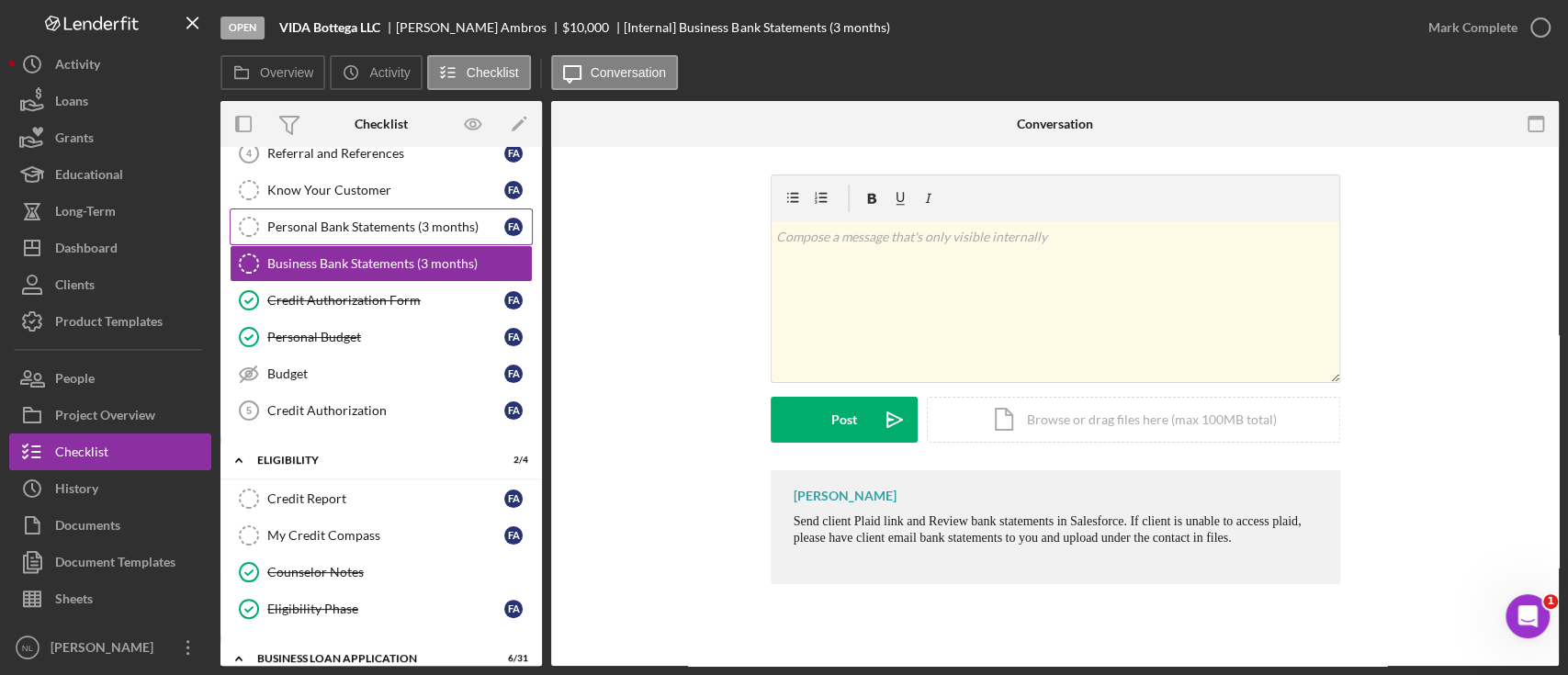
click at [326, 208] on link "Personal Bank Statements (3 months) Personal Bank Statements (3 months) F A" at bounding box center [382, 226] width 303 height 37
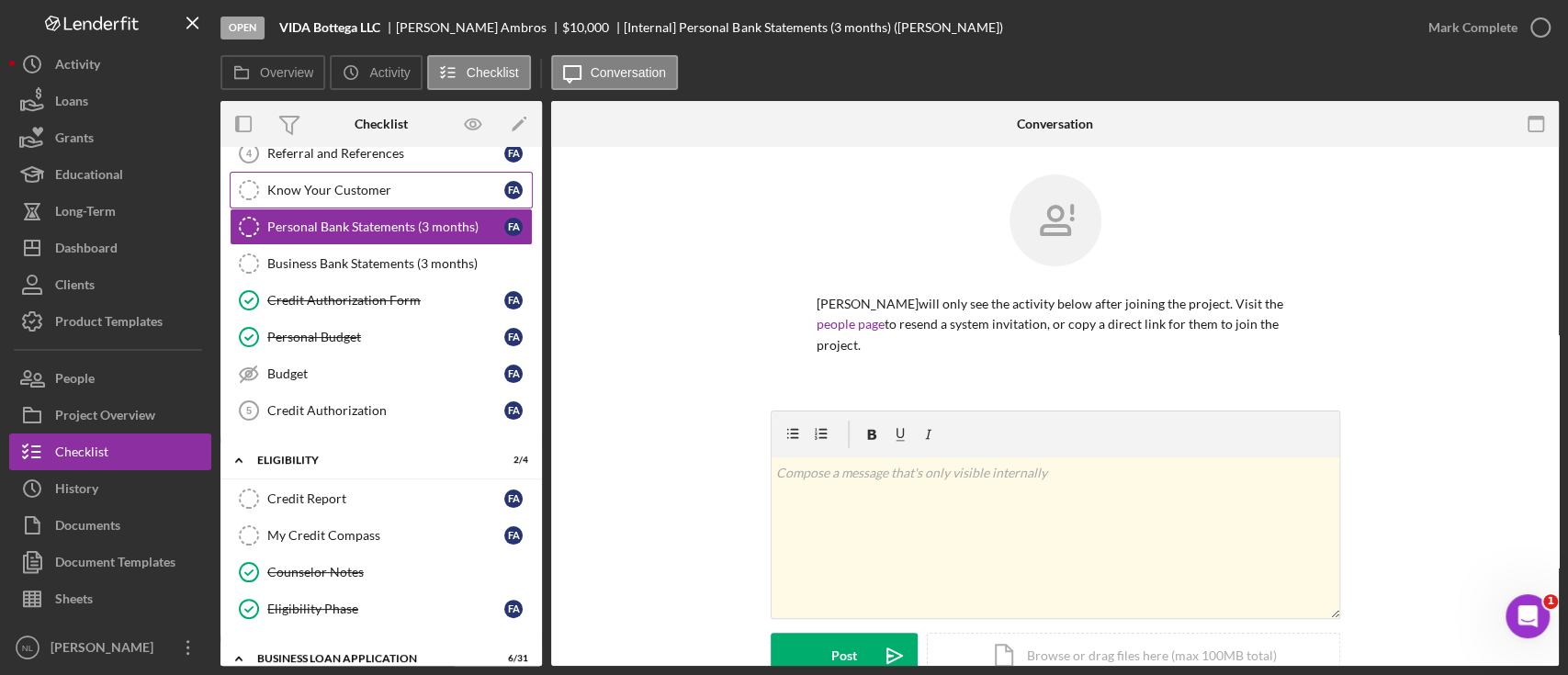
click at [325, 199] on link "Know Your Customer Know Your Customer F A" at bounding box center [382, 189] width 303 height 37
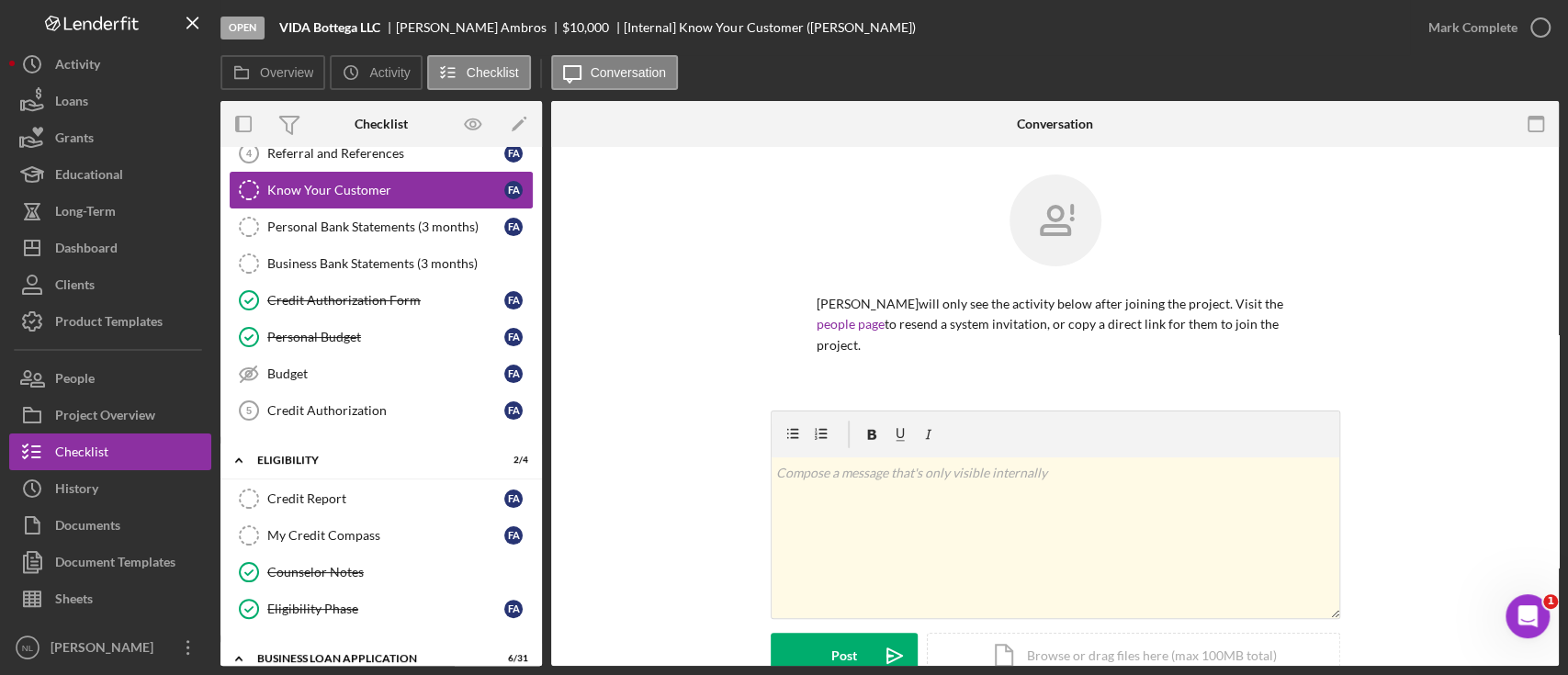
click at [325, 199] on link "Know Your Customer Know Your Customer F A" at bounding box center [382, 189] width 303 height 37
click at [368, 236] on link "Personal Bank Statements (3 months) Personal Bank Statements (3 months) F A" at bounding box center [382, 226] width 303 height 37
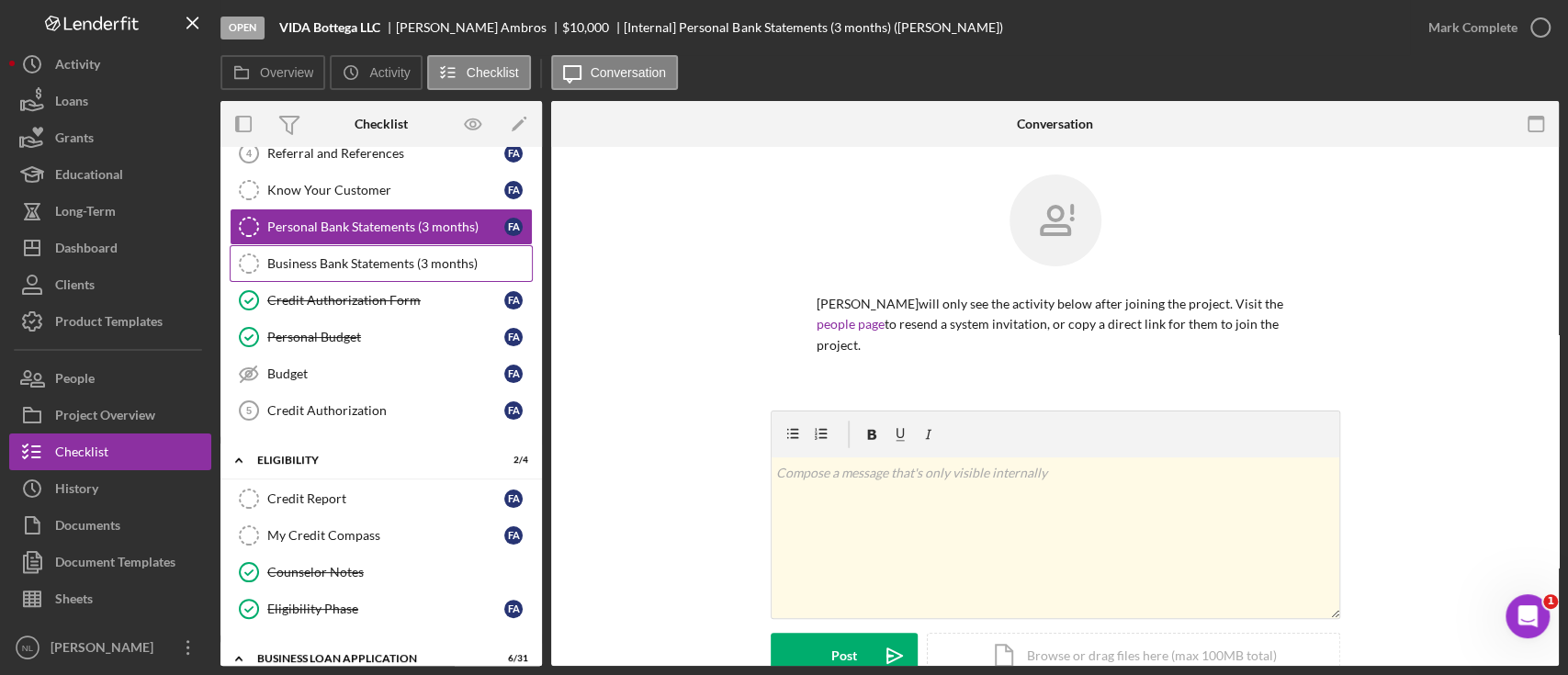
click at [357, 256] on div "Business Bank Statements (3 months)" at bounding box center [400, 263] width 265 height 15
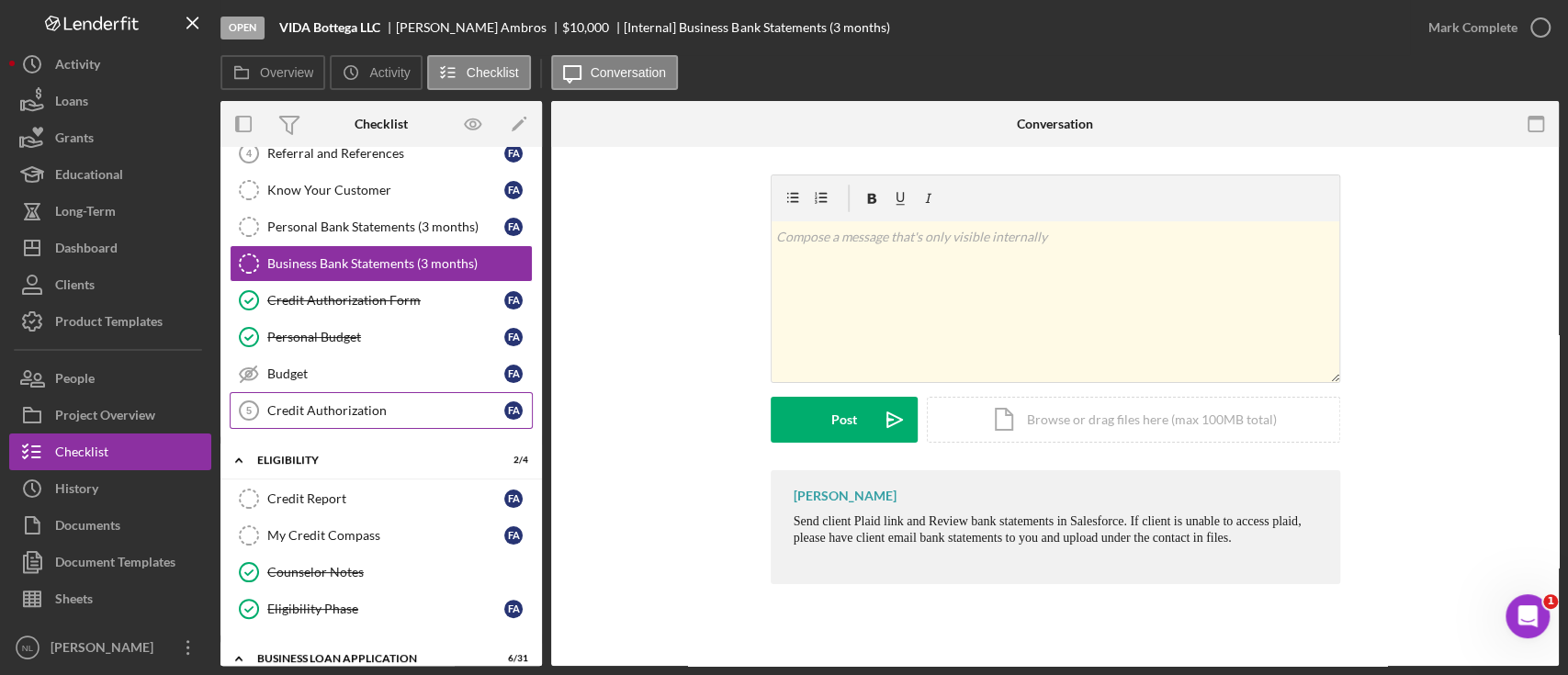
click at [310, 397] on link "Credit Authorization 5 Credit Authorization F A" at bounding box center [382, 410] width 303 height 37
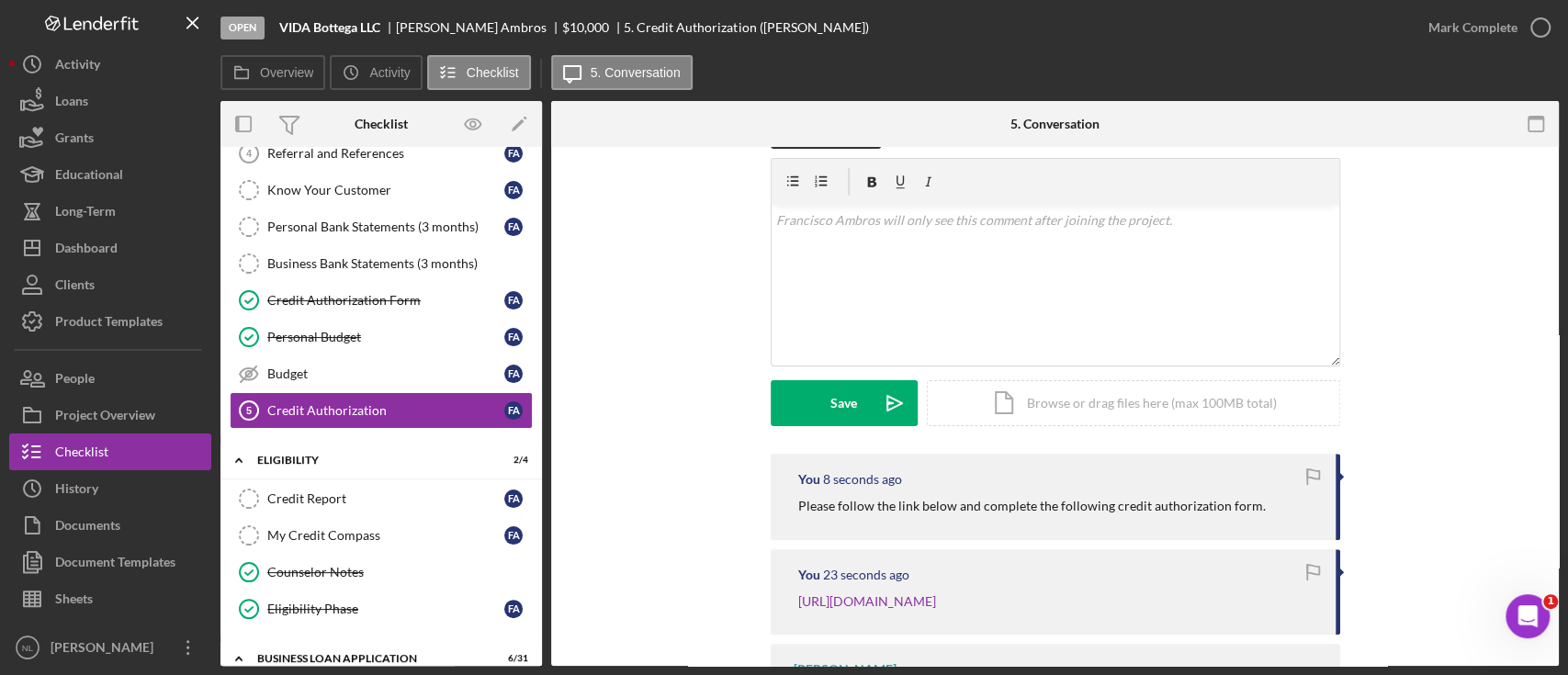
scroll to position [290, 0]
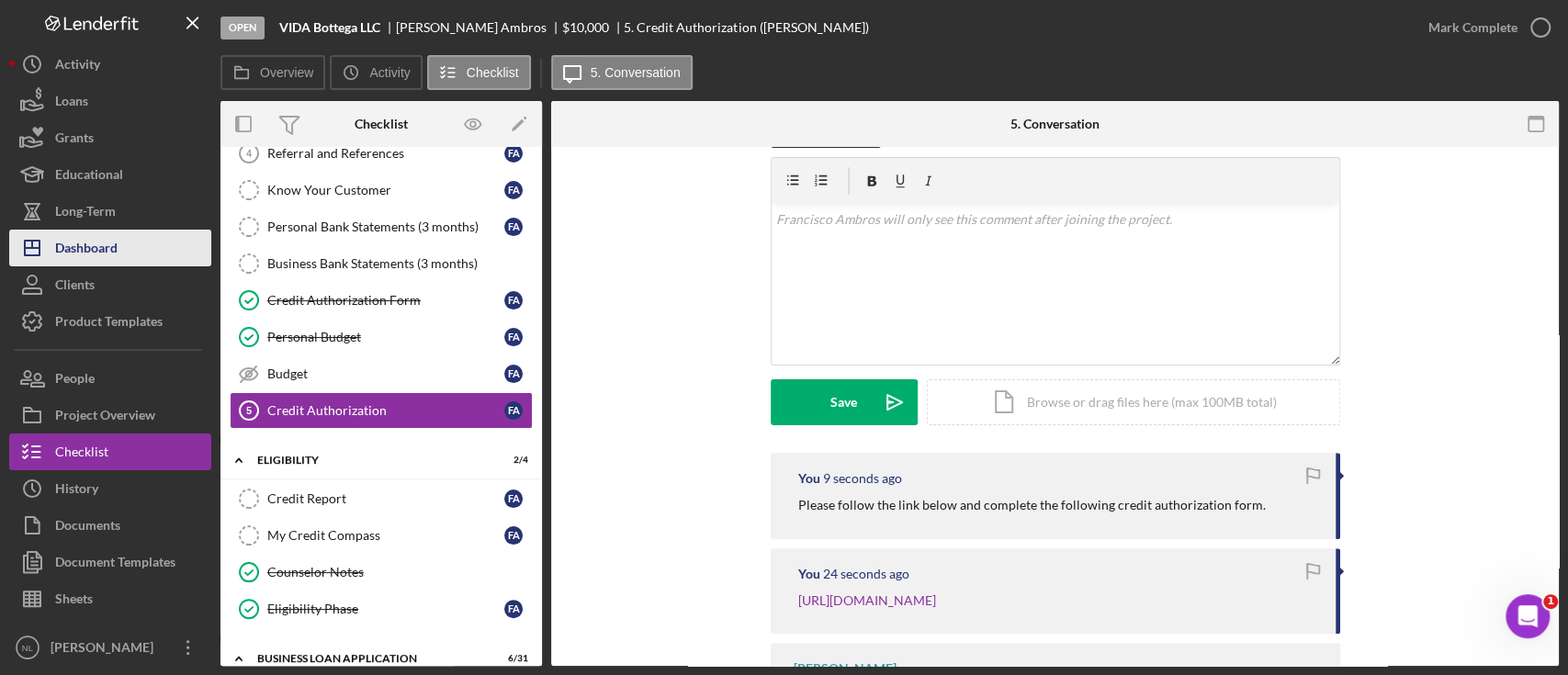
click at [152, 246] on button "Icon/Dashboard Dashboard" at bounding box center [110, 248] width 202 height 37
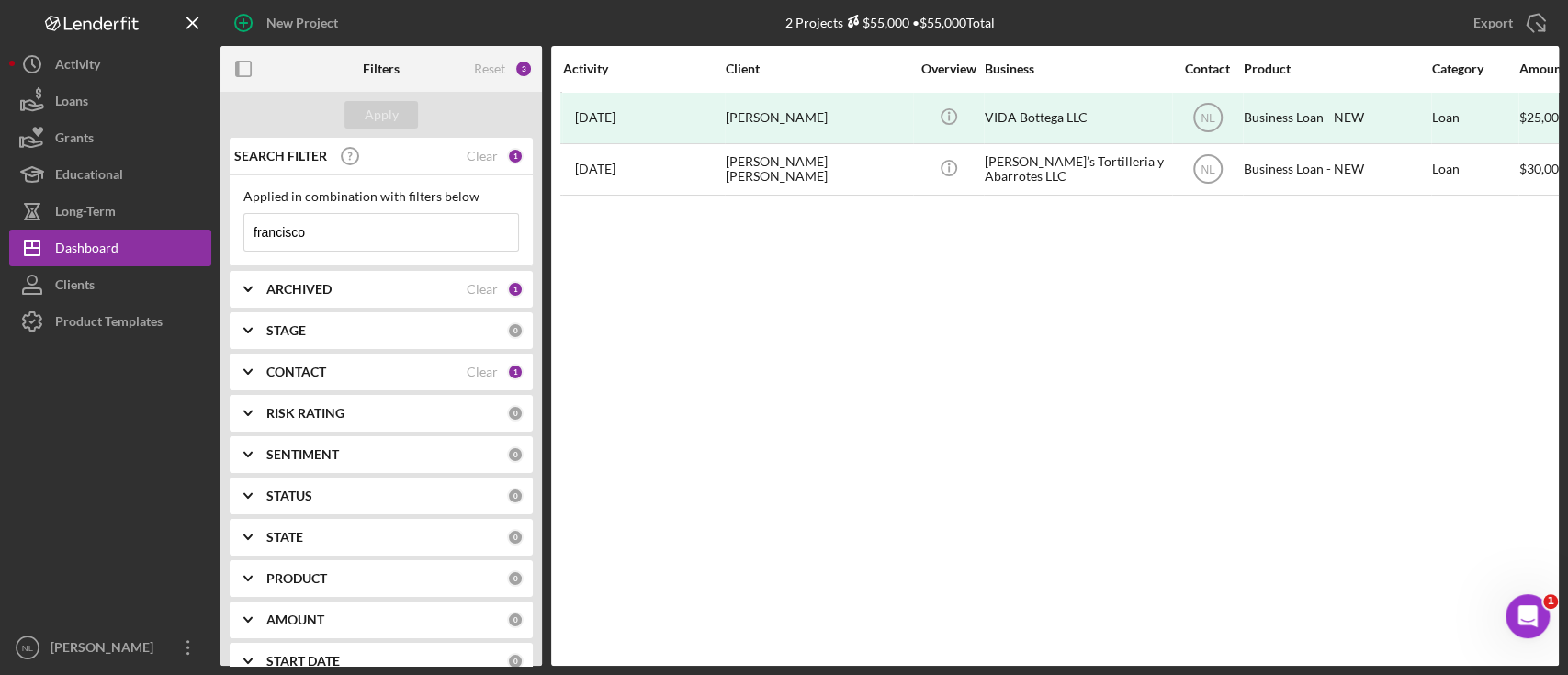
click at [309, 232] on input "francisco" at bounding box center [381, 232] width 274 height 37
click at [302, 275] on div "ARCHIVED Clear 1" at bounding box center [395, 288] width 257 height 37
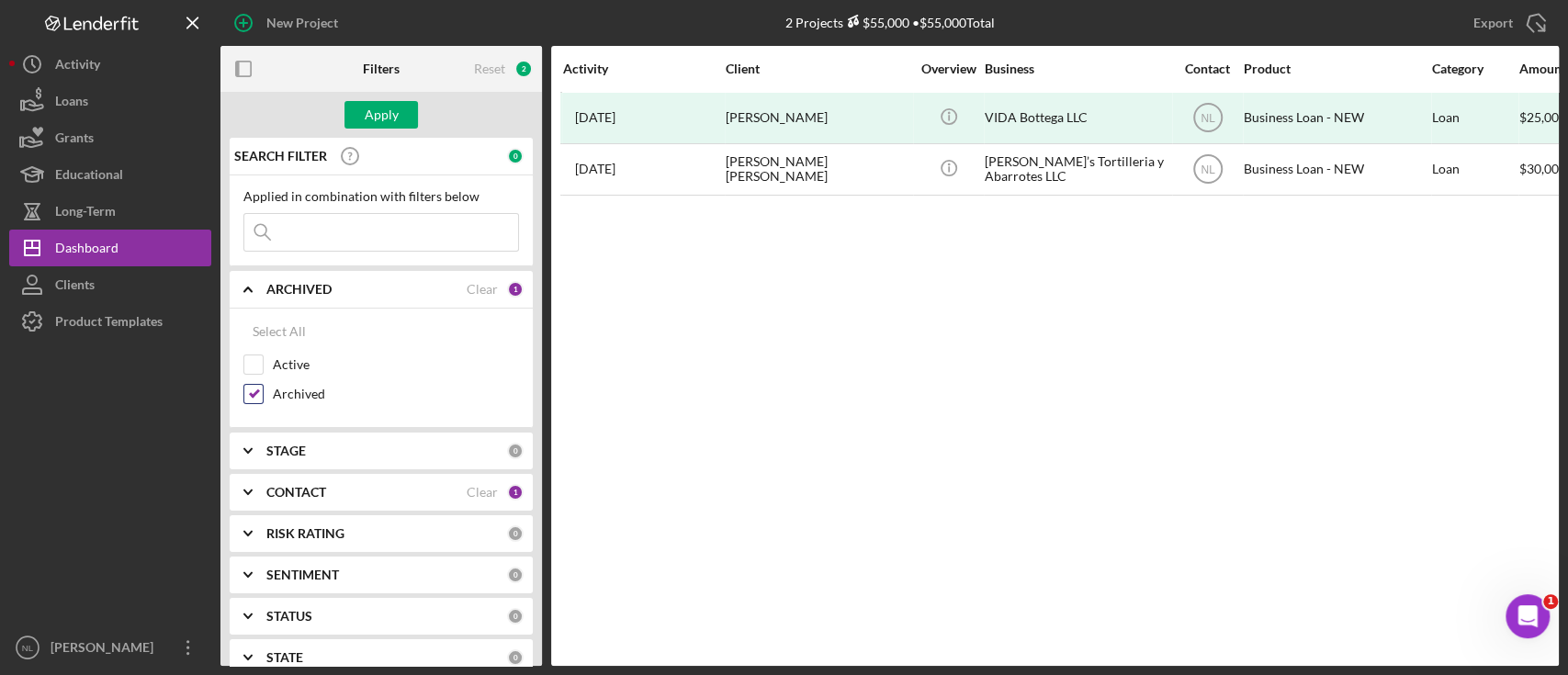
click at [256, 393] on input "Archived" at bounding box center [253, 394] width 19 height 19
checkbox input "false"
click at [254, 364] on input "Active" at bounding box center [253, 365] width 19 height 19
checkbox input "true"
click at [368, 106] on div "Apply" at bounding box center [382, 115] width 34 height 28
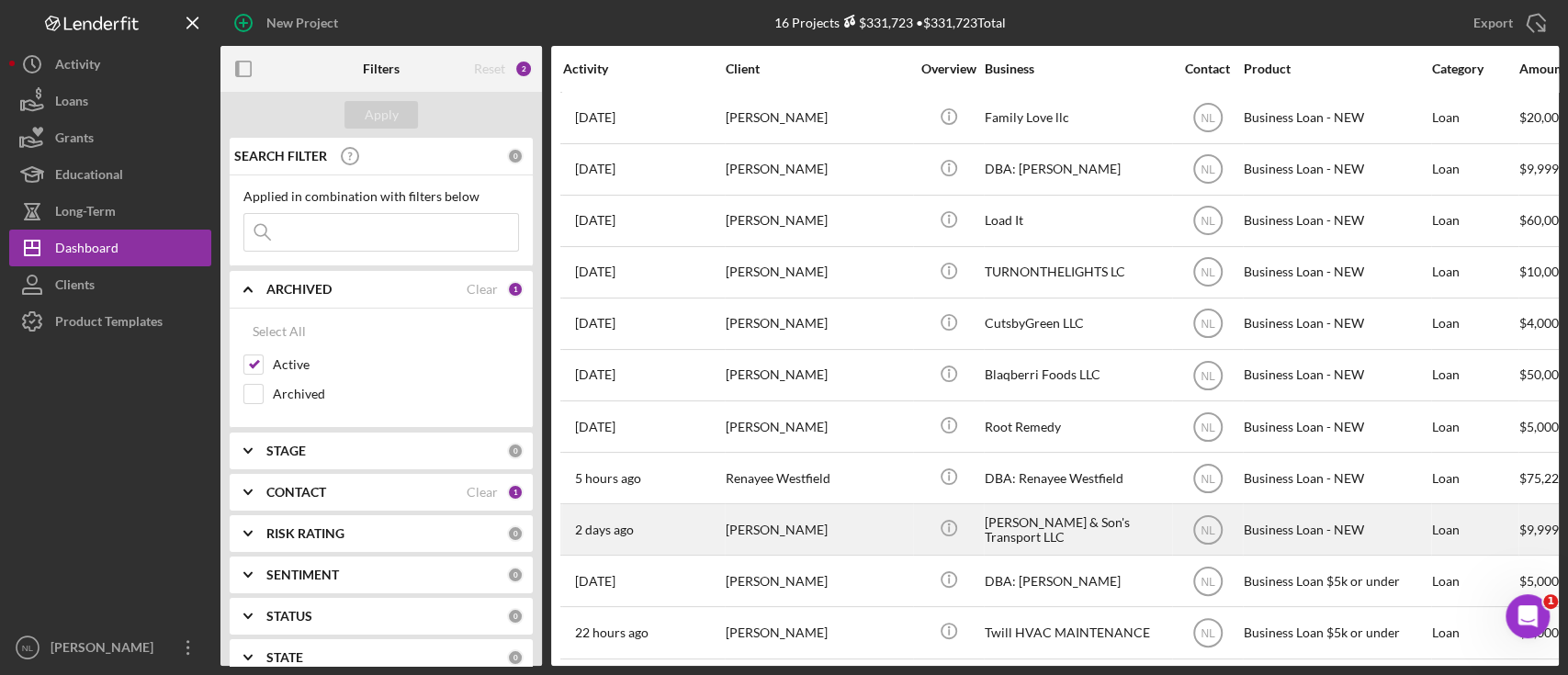
scroll to position [272, 0]
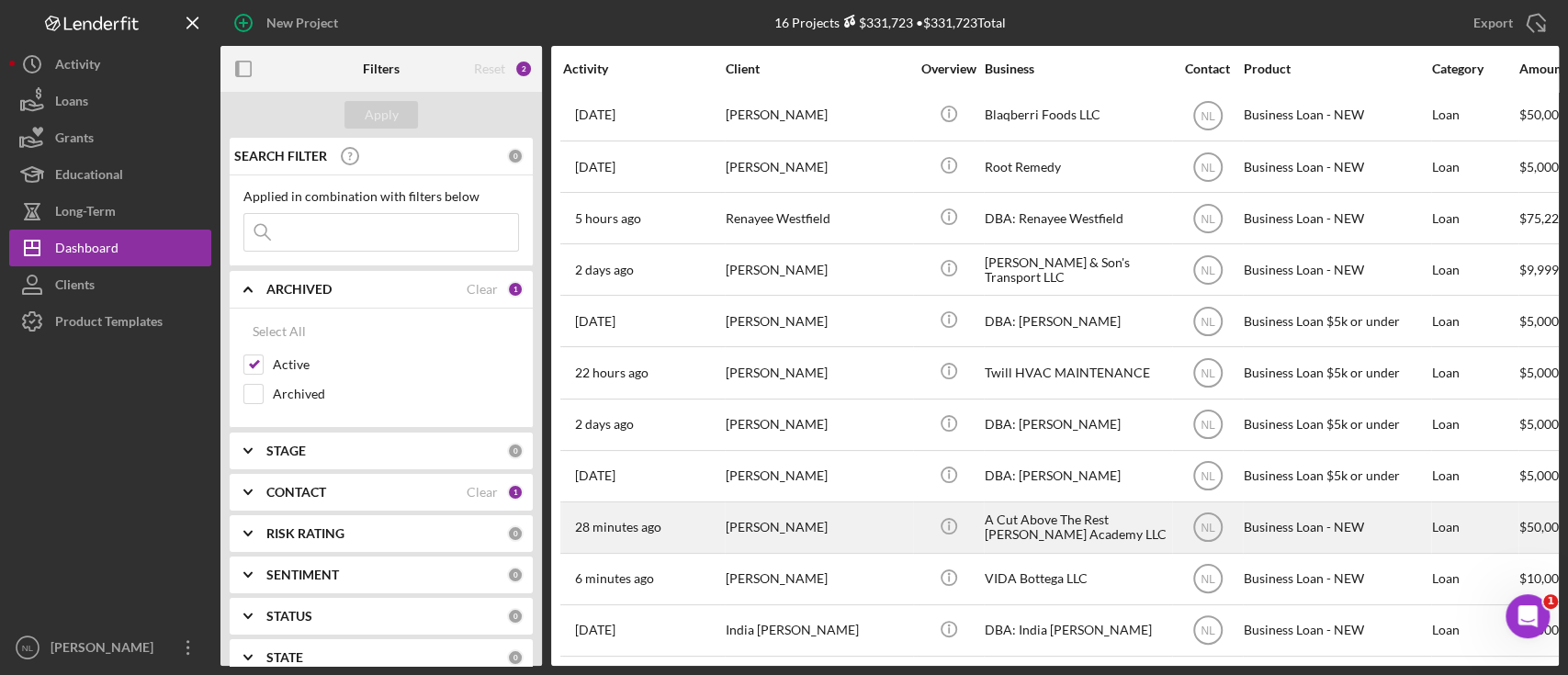
click at [772, 512] on div "[PERSON_NAME]" at bounding box center [817, 527] width 183 height 49
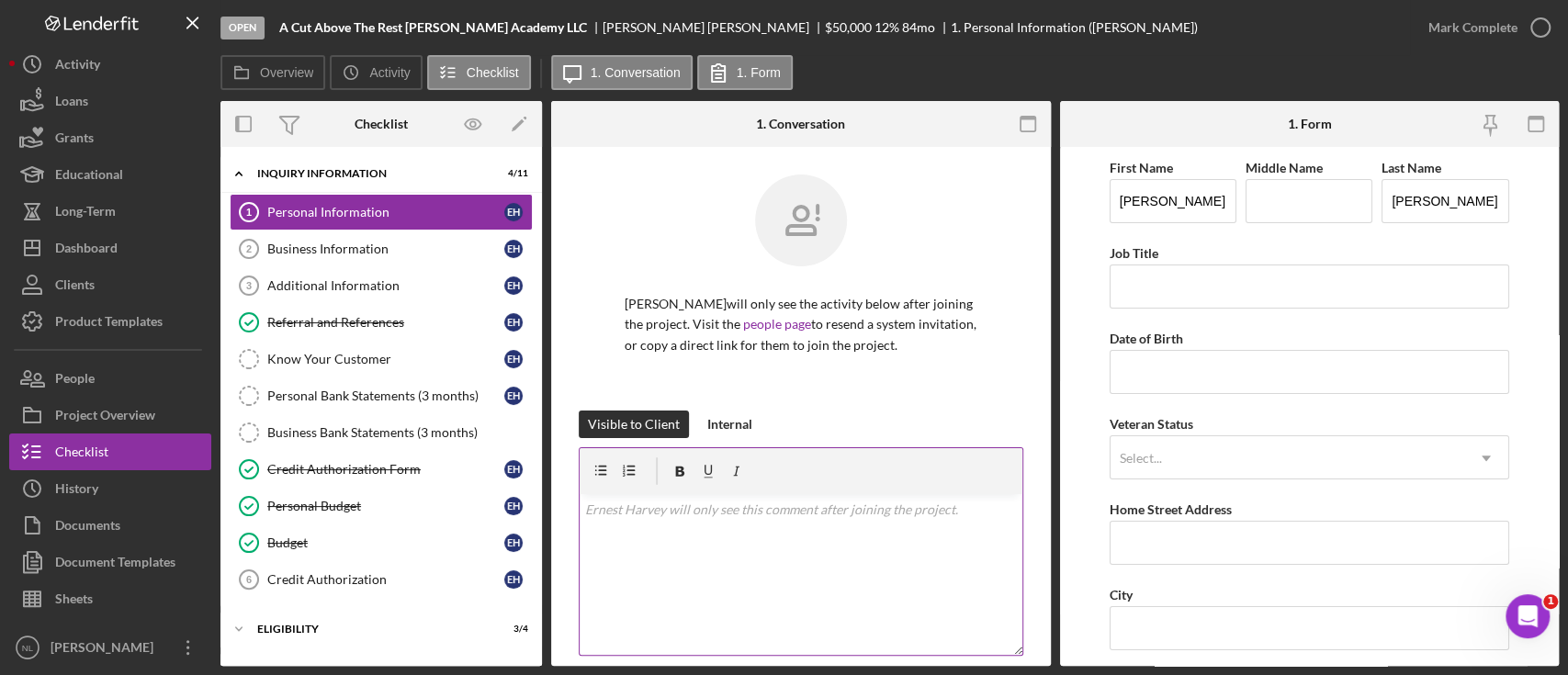
scroll to position [536, 0]
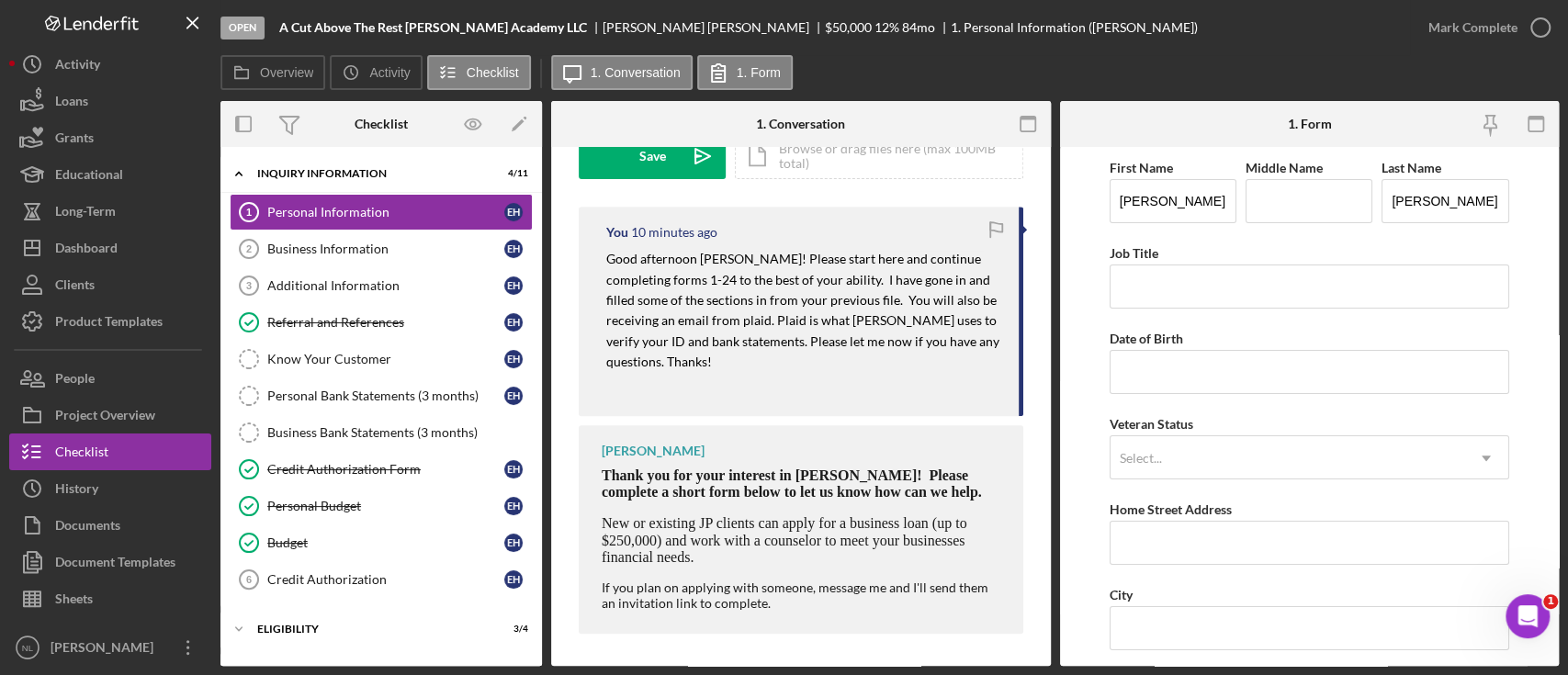
click at [683, 322] on mark "Good afternoon Mr Harvey! Please start here and continue completing forms 1-24 …" at bounding box center [803, 310] width 396 height 119
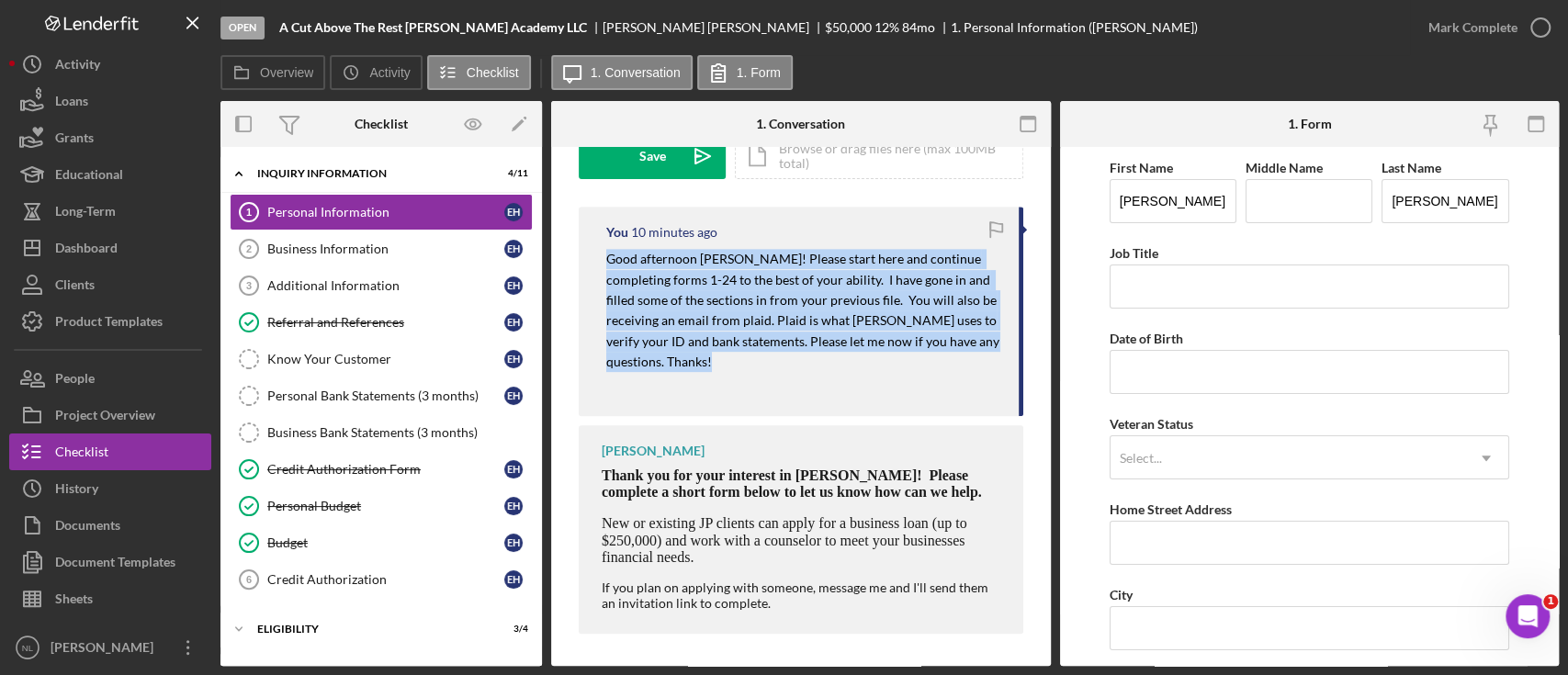
click at [683, 322] on mark "Good afternoon Mr Harvey! Please start here and continue completing forms 1-24 …" at bounding box center [803, 310] width 396 height 119
copy mark "Good afternoon Mr Harvey! Please start here and continue completing forms 1-24 …"
click at [142, 231] on button "Icon/Dashboard Dashboard" at bounding box center [110, 248] width 202 height 37
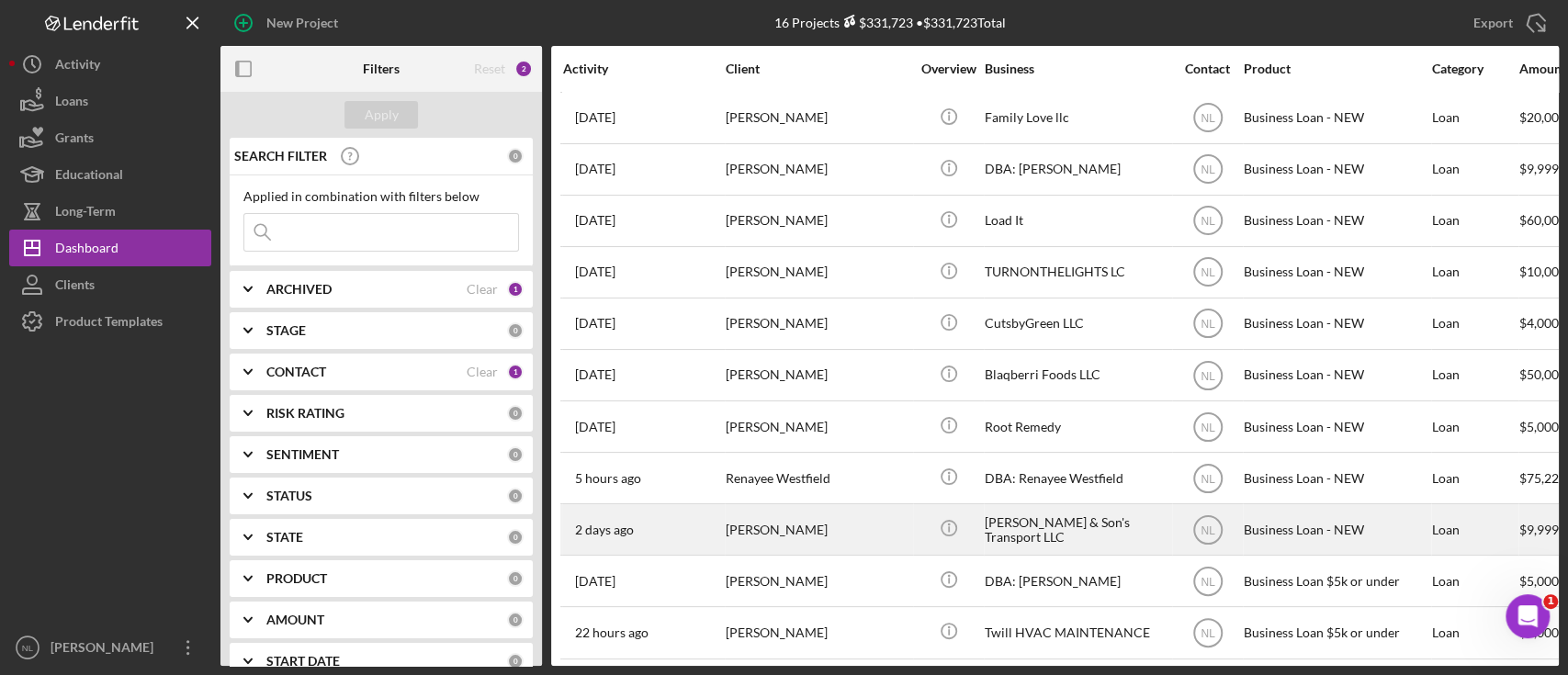
scroll to position [272, 0]
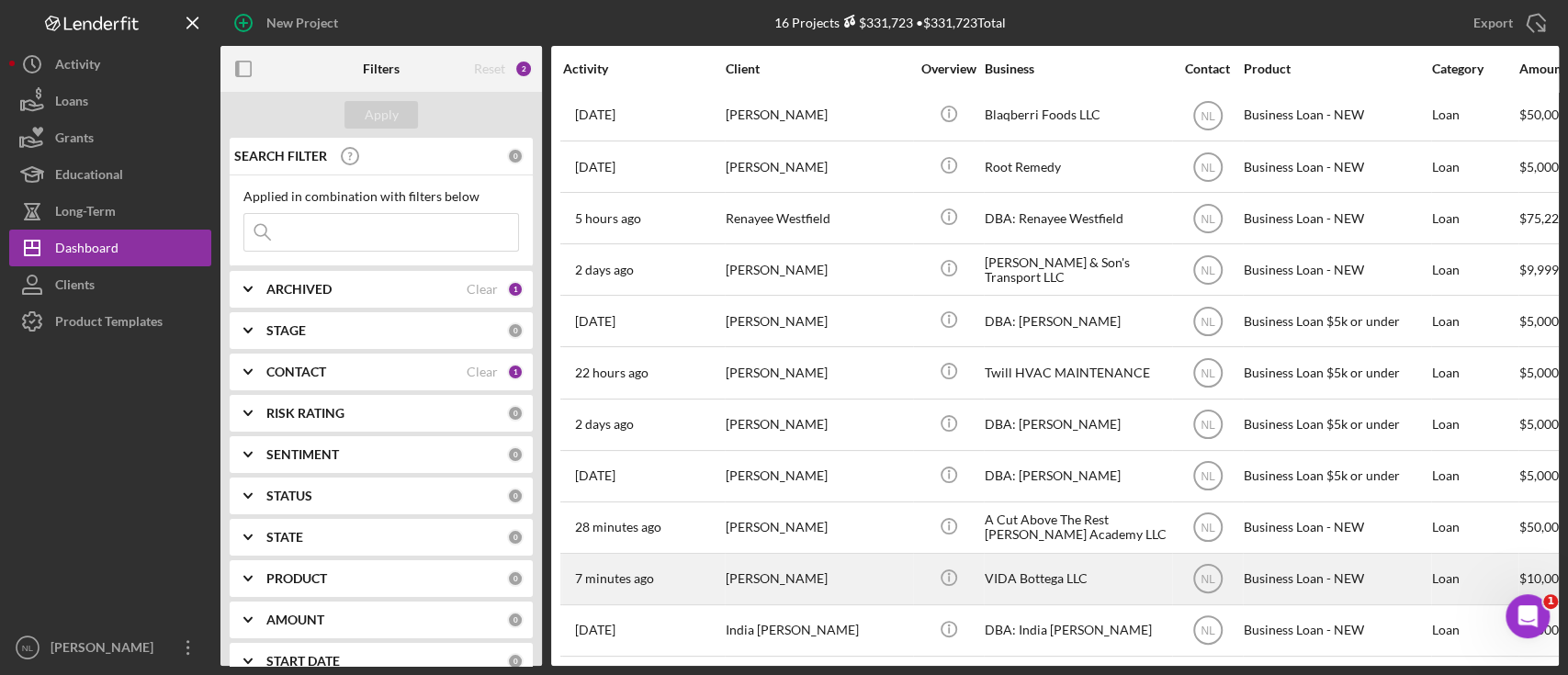
click at [827, 565] on div "[PERSON_NAME]" at bounding box center [817, 579] width 183 height 49
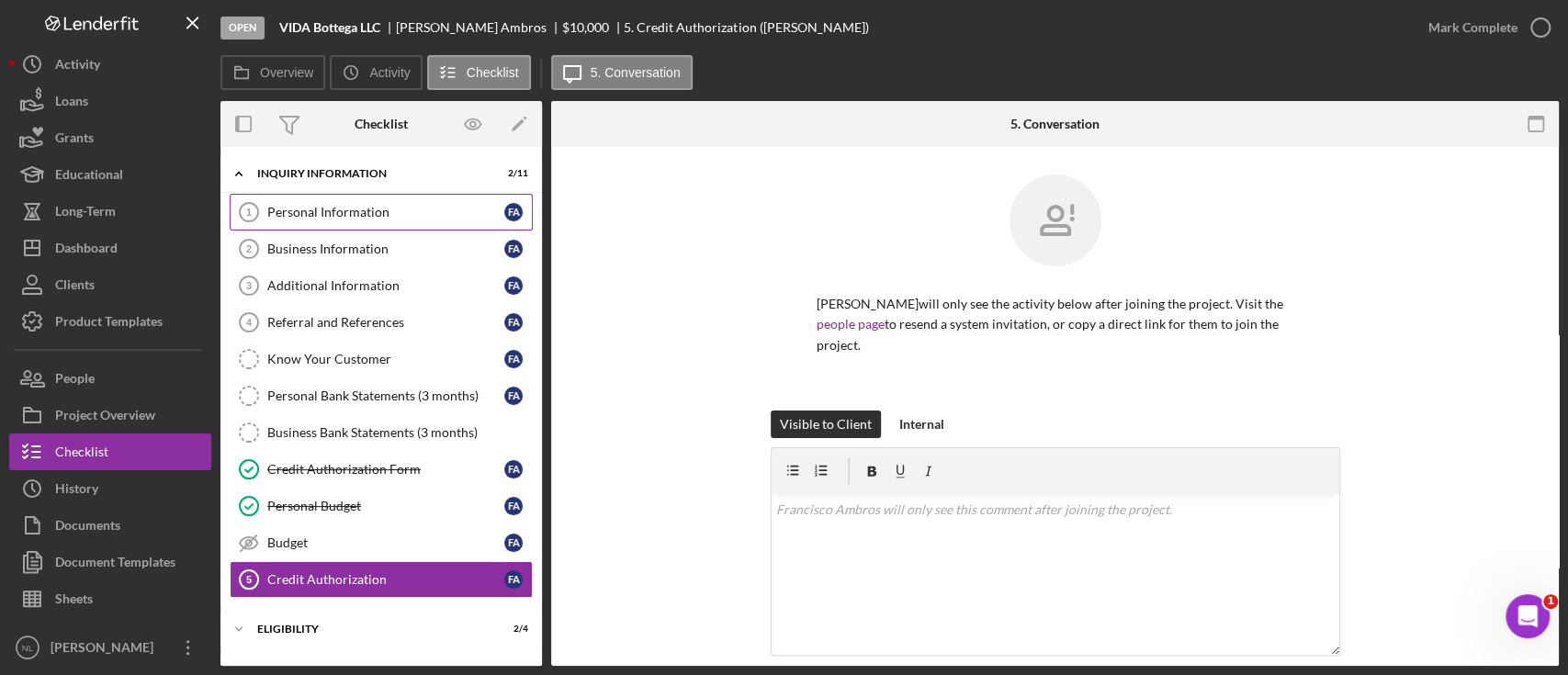
click at [368, 207] on div "Personal Information" at bounding box center [386, 212] width 237 height 15
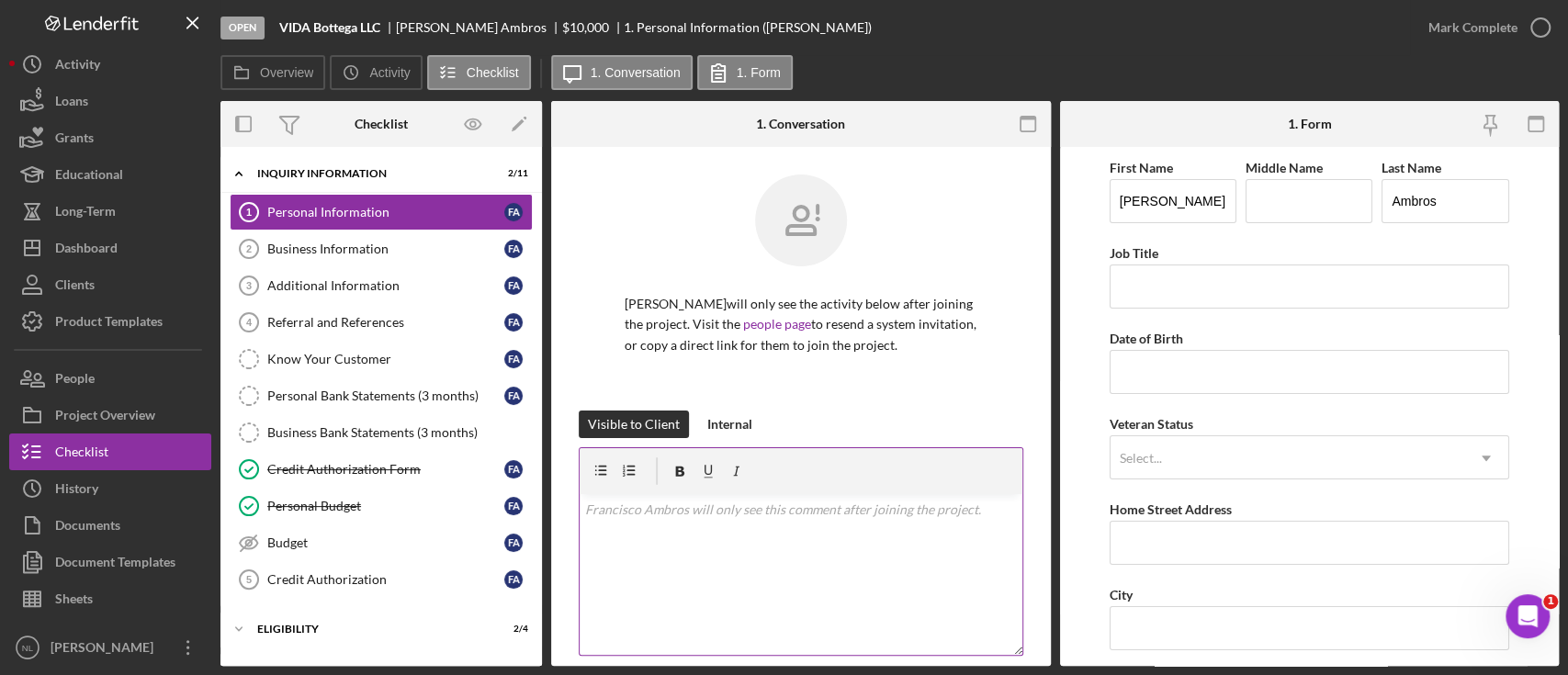
click at [809, 540] on div "v Color teal Color pink Remove color Add row above Add row below Add column bef…" at bounding box center [801, 574] width 443 height 161
paste div
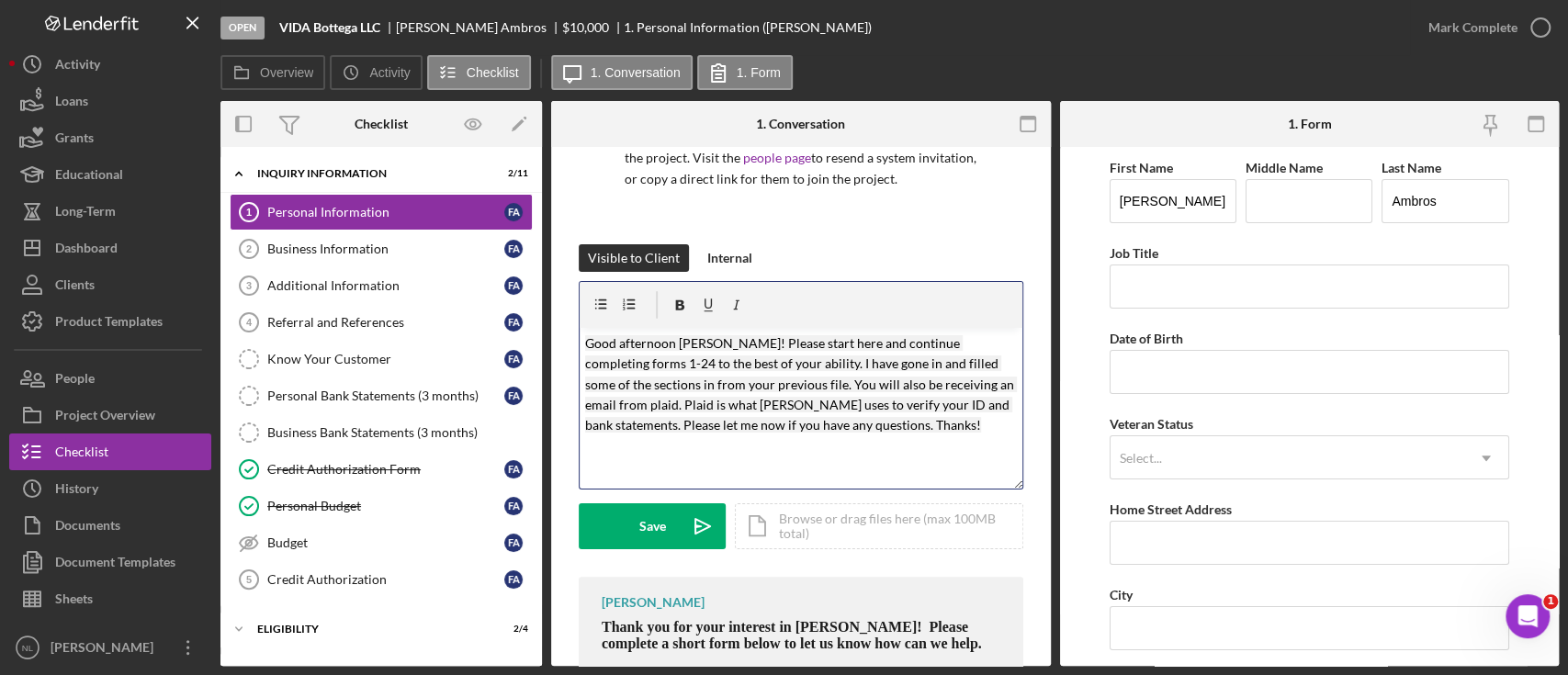
scroll to position [168, 0]
click at [736, 344] on mark "Good afternoon Mr Harvey! Please start here and continue completing forms 1-24 …" at bounding box center [800, 383] width 431 height 98
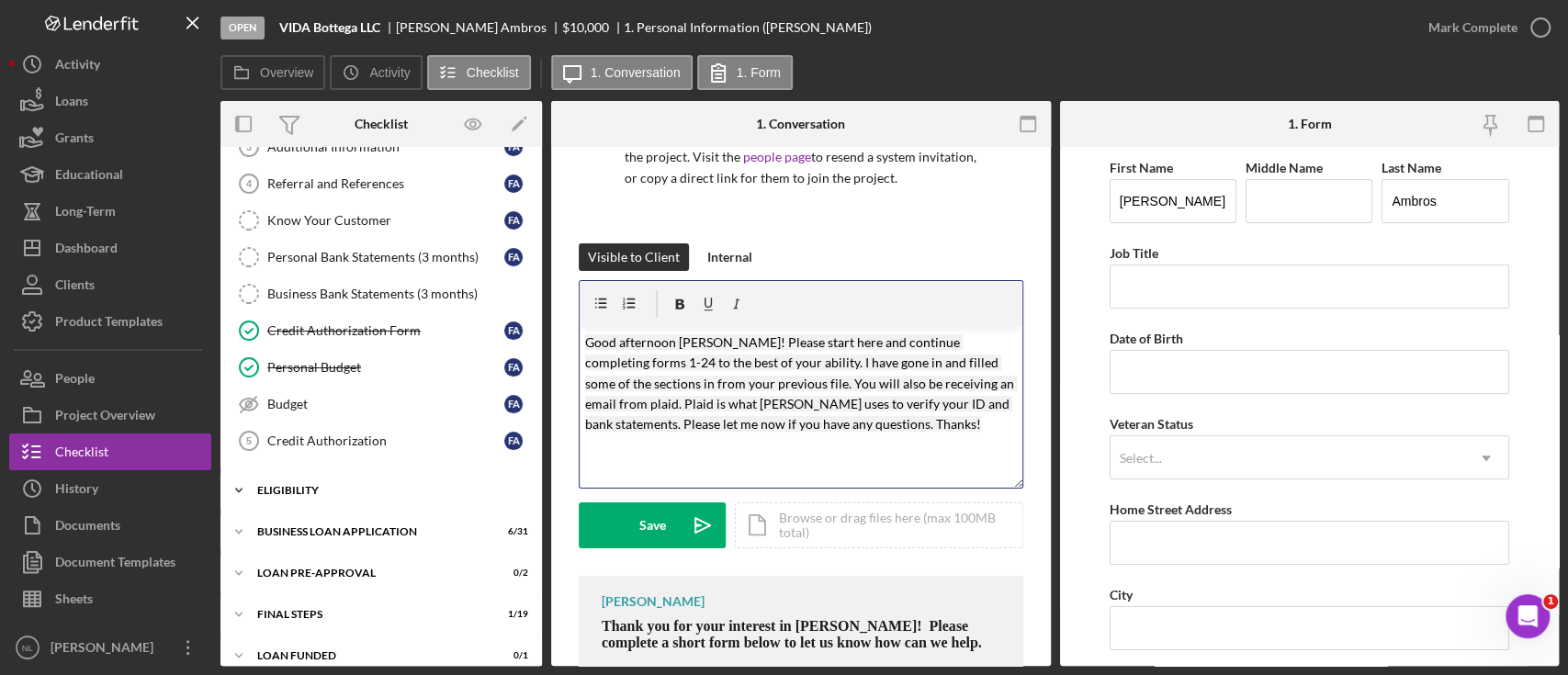
scroll to position [155, 0]
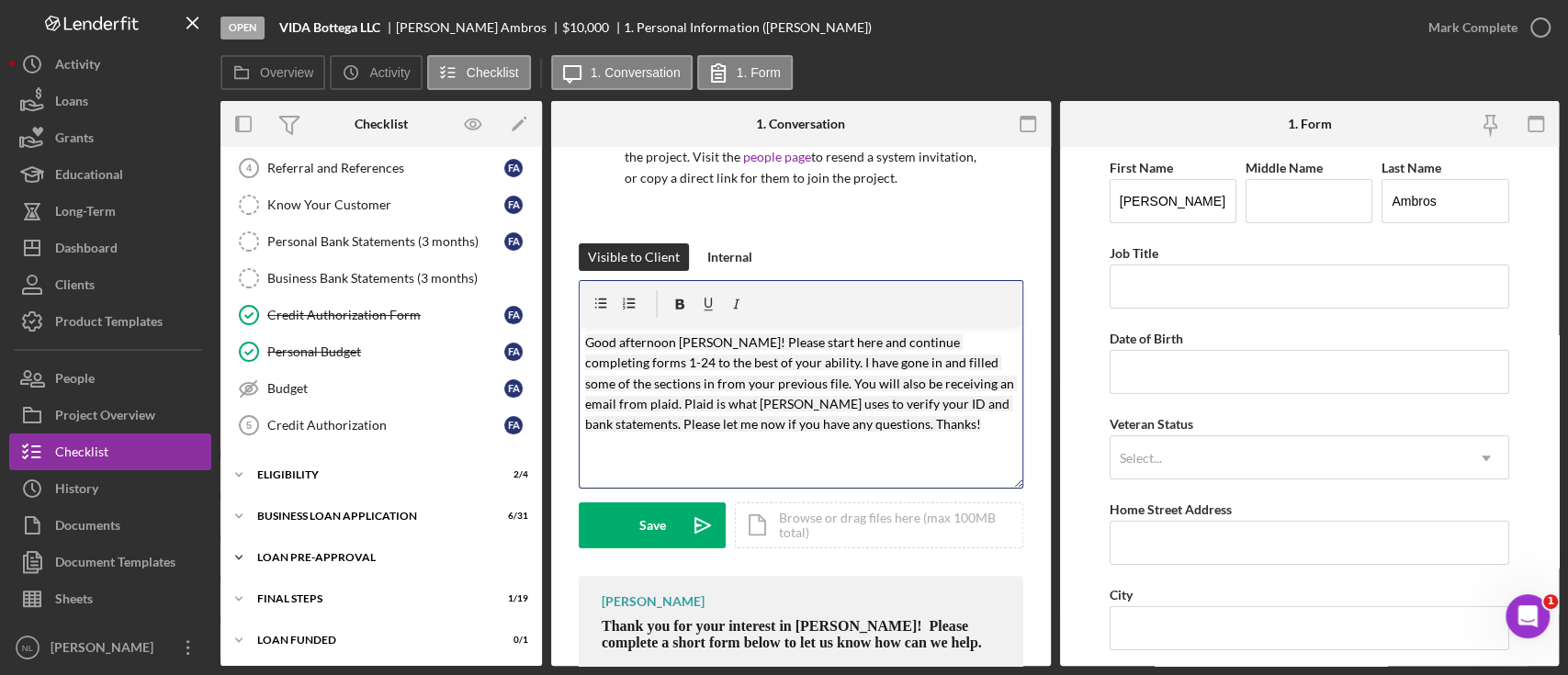
click at [356, 562] on div "Icon/Expander LOAN PRE-APPROVAL 0 / 2" at bounding box center [381, 557] width 321 height 37
click at [326, 488] on div "Icon/Expander ELIGIBILITY 2 / 4" at bounding box center [381, 474] width 321 height 37
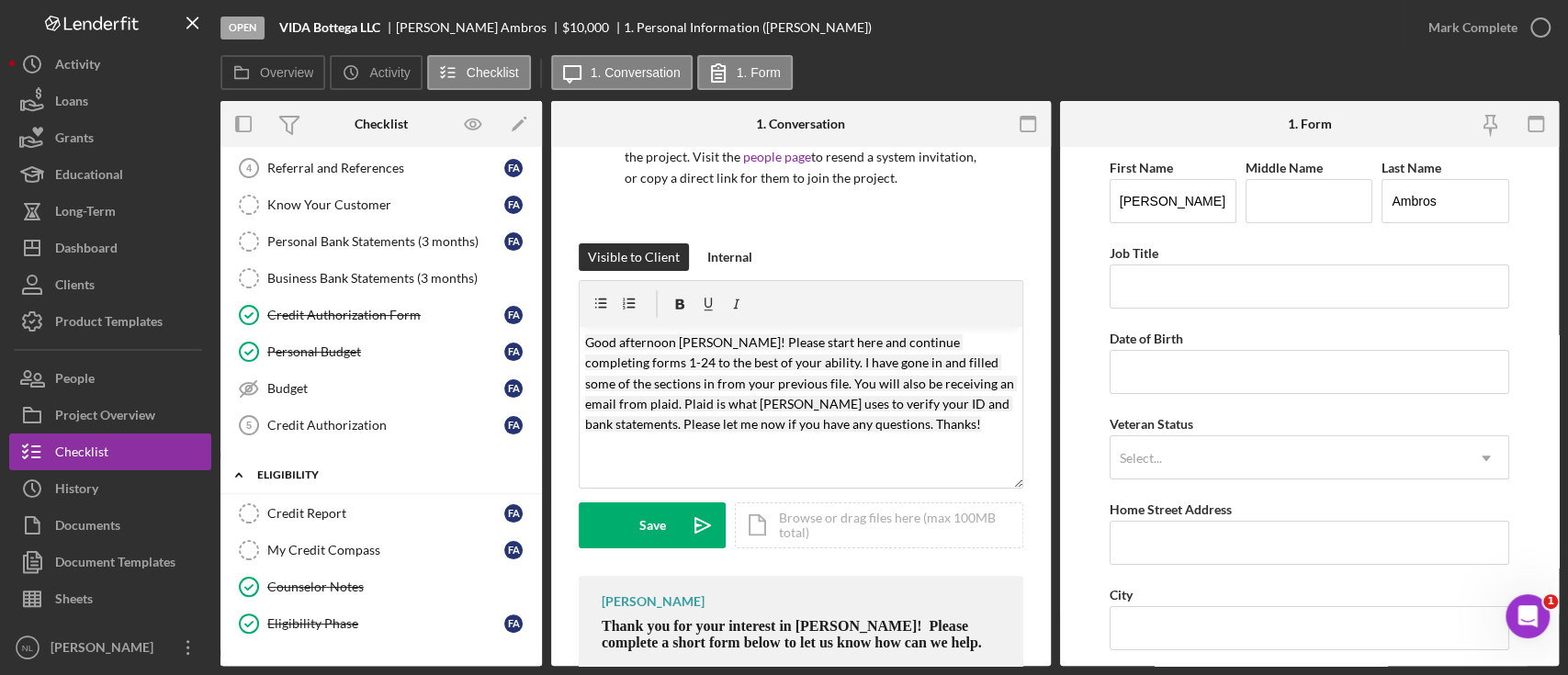
scroll to position [393, 0]
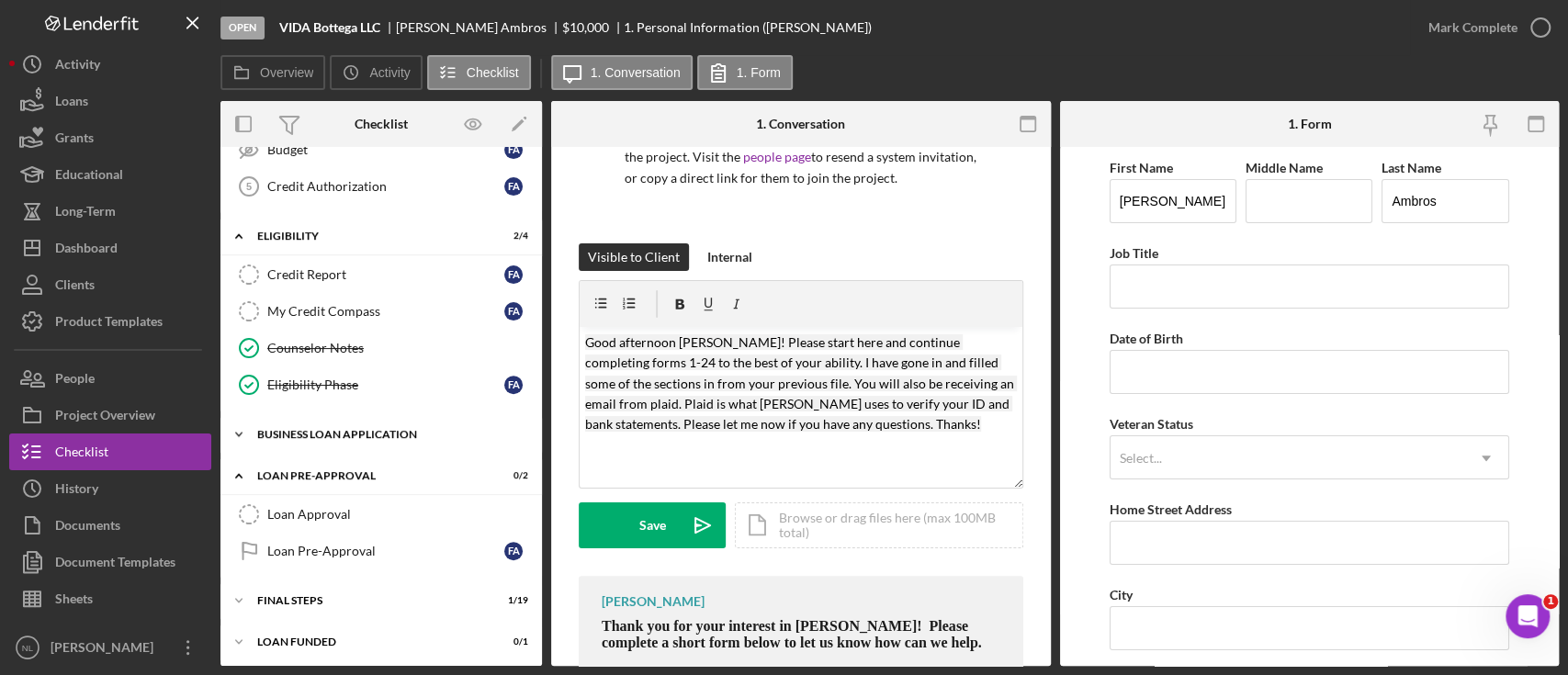
click at [316, 430] on div "BUSINESS LOAN APPLICATION" at bounding box center [388, 434] width 262 height 11
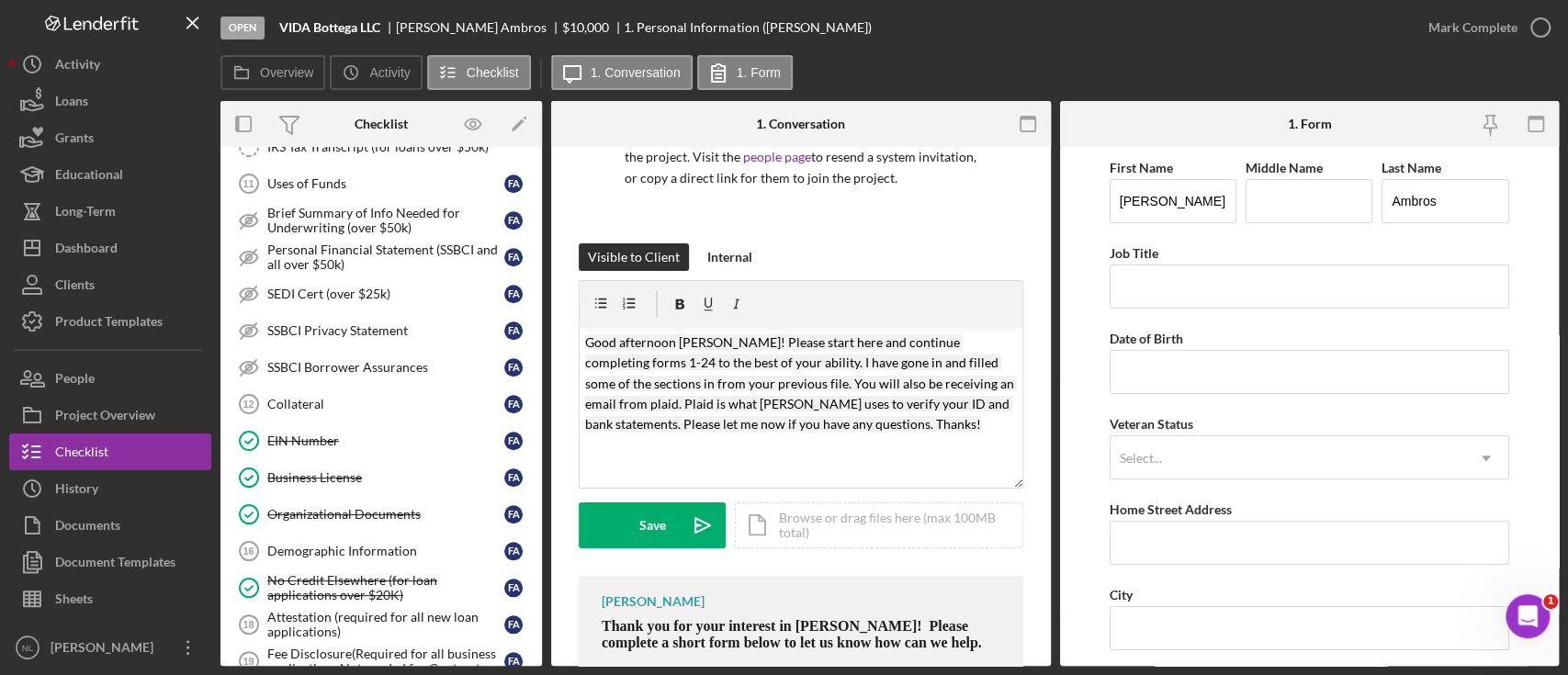
scroll to position [1535, 0]
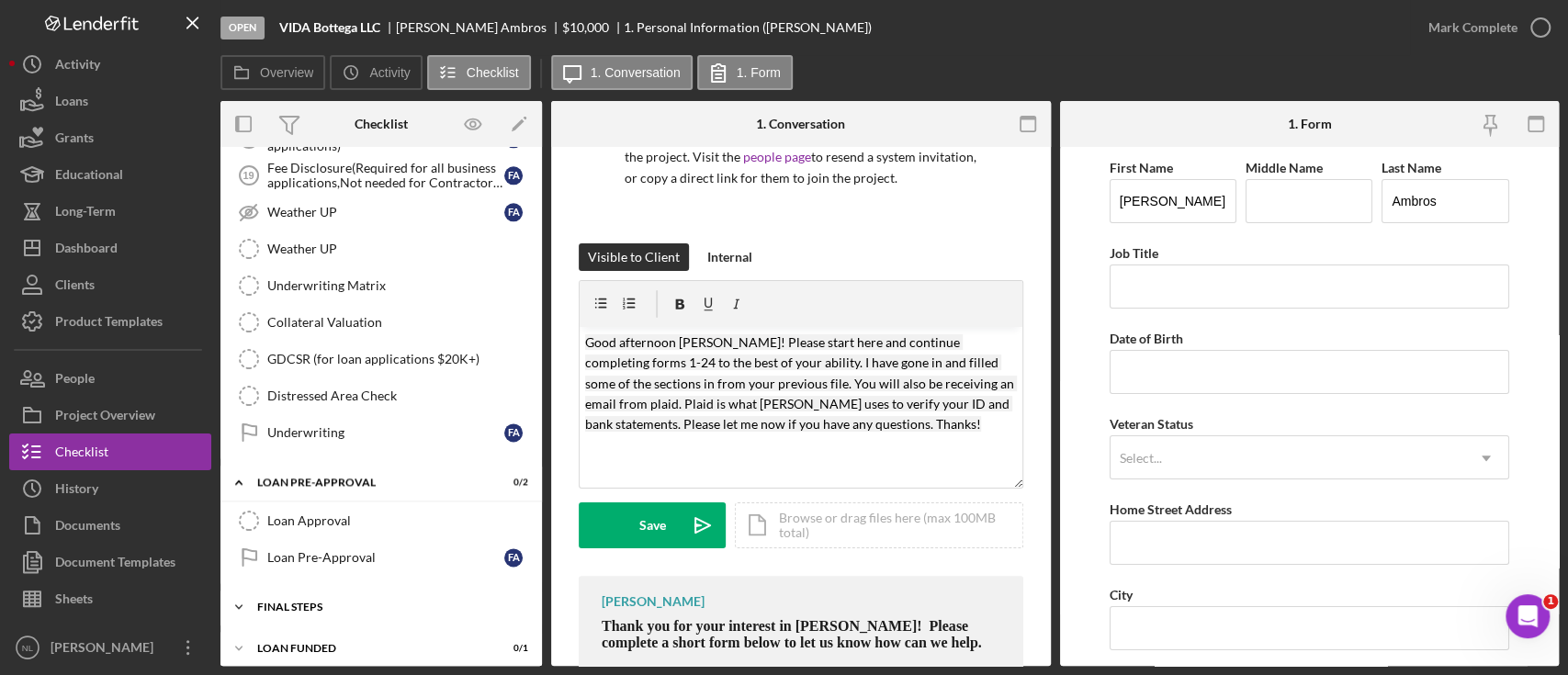
click at [330, 590] on div "Icon/Expander FINAL STEPS 1 / 19" at bounding box center [381, 607] width 321 height 37
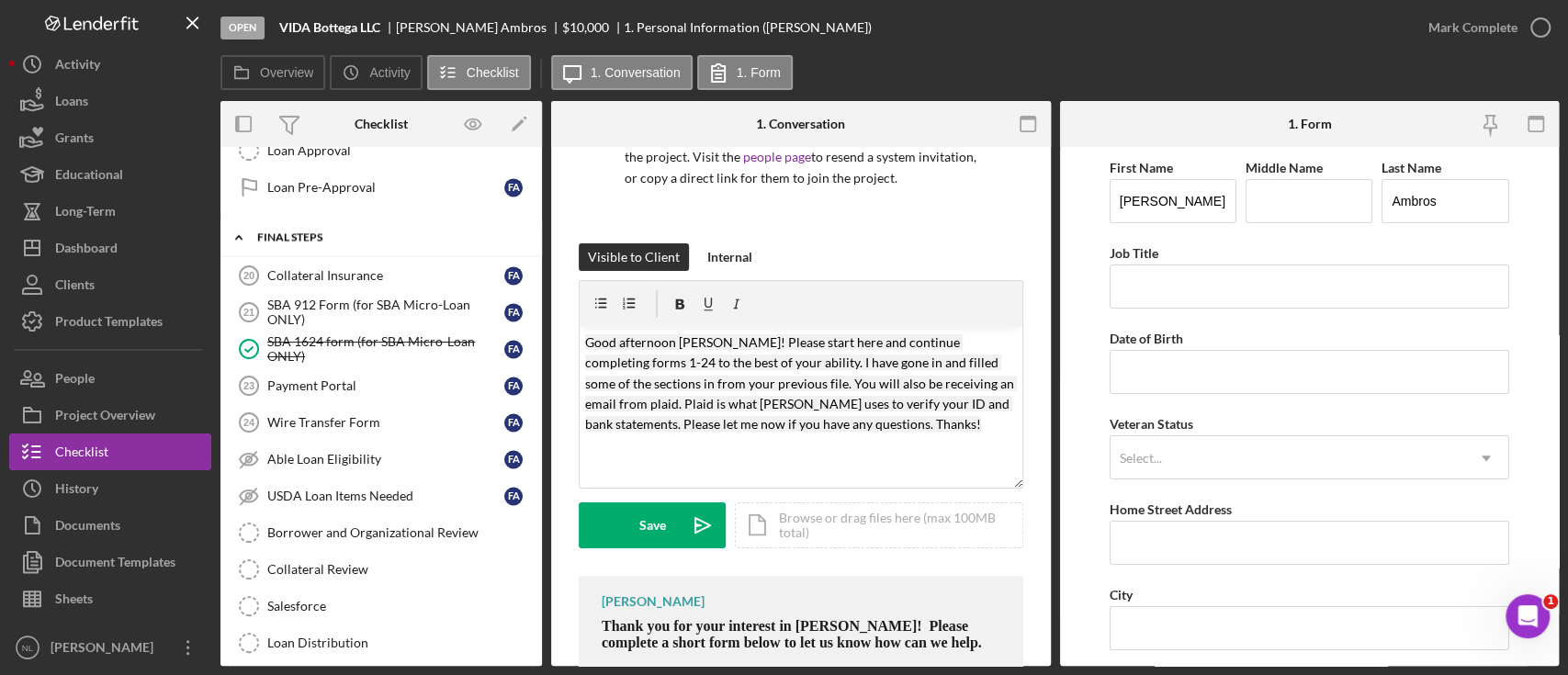
scroll to position [1417, 0]
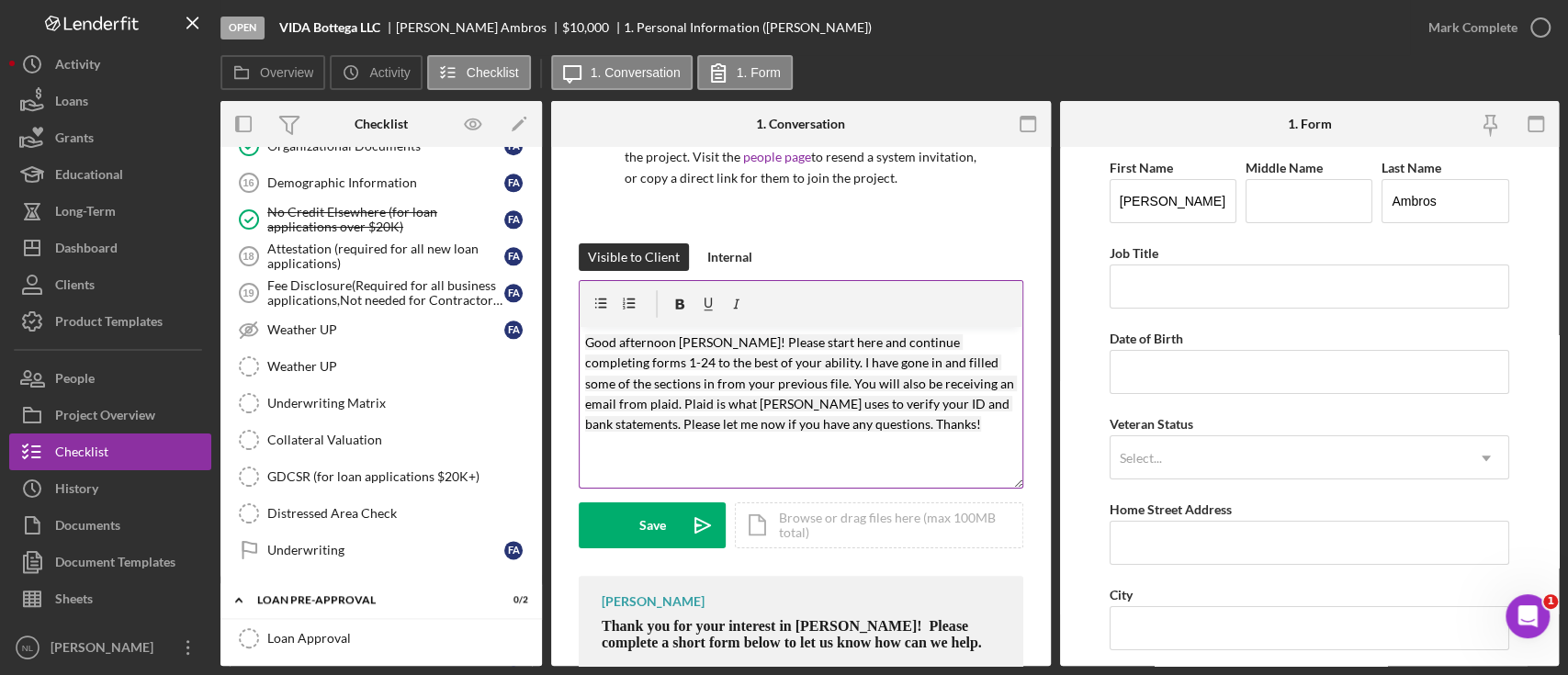
click at [960, 415] on p "Good afternoon Francisco! Please start here and continue completing forms 1-24 …" at bounding box center [800, 384] width 431 height 103
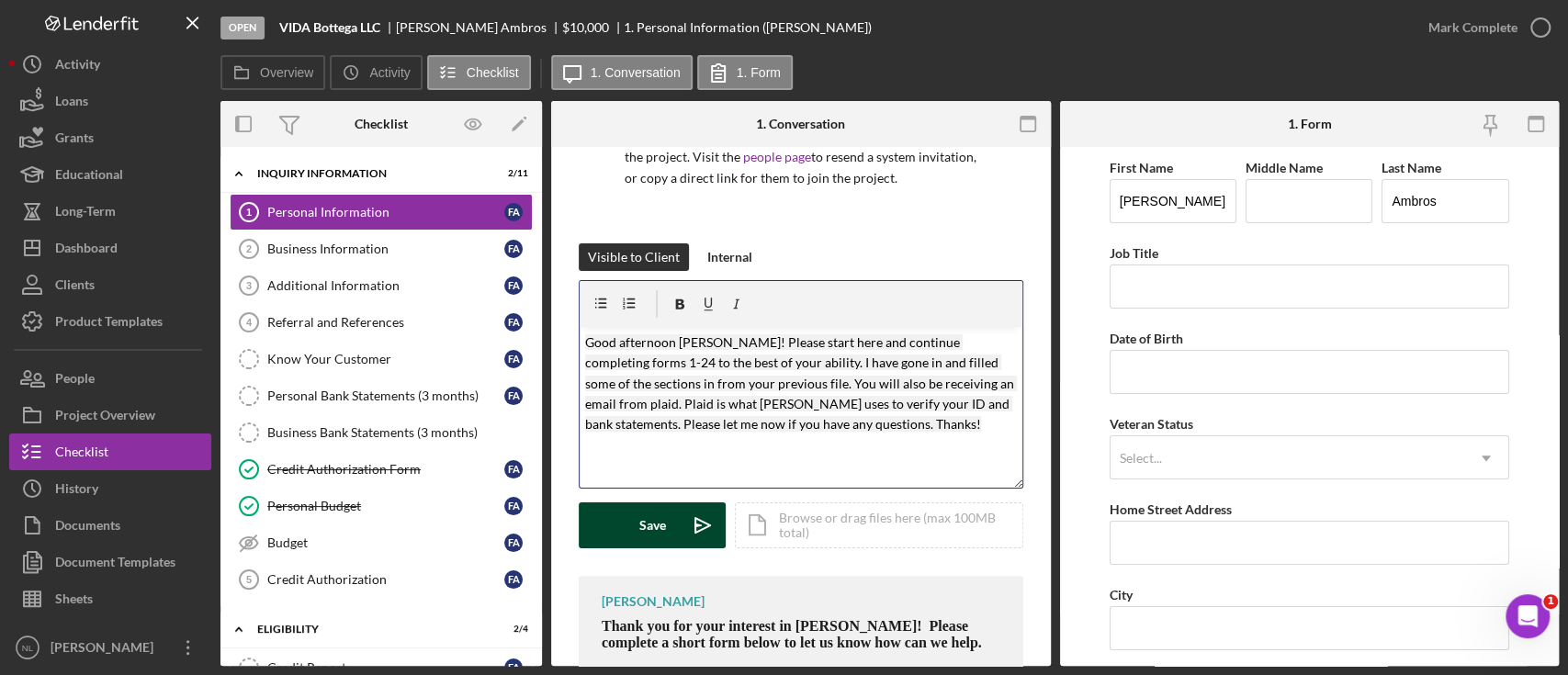
click at [644, 525] on div "Save" at bounding box center [653, 525] width 27 height 46
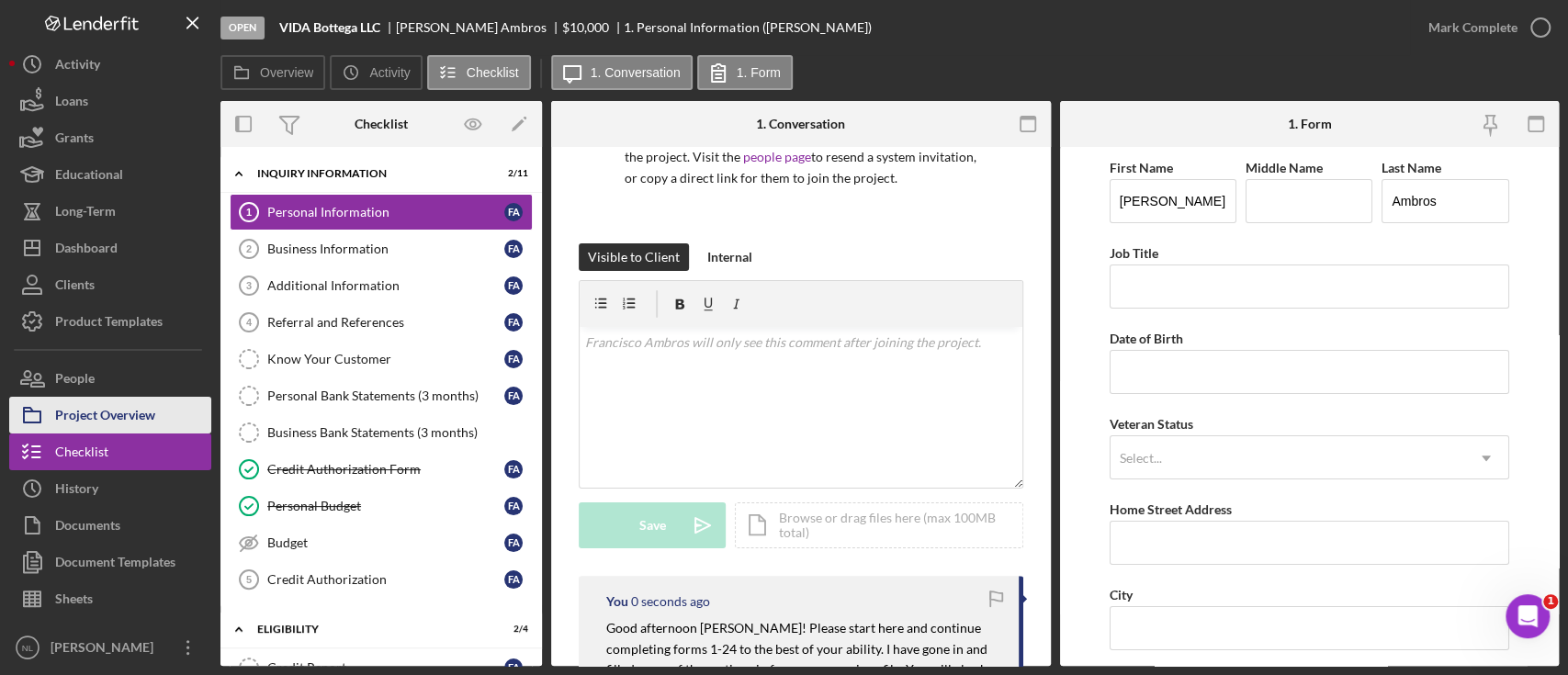
click at [119, 396] on div "Project Overview" at bounding box center [105, 417] width 100 height 42
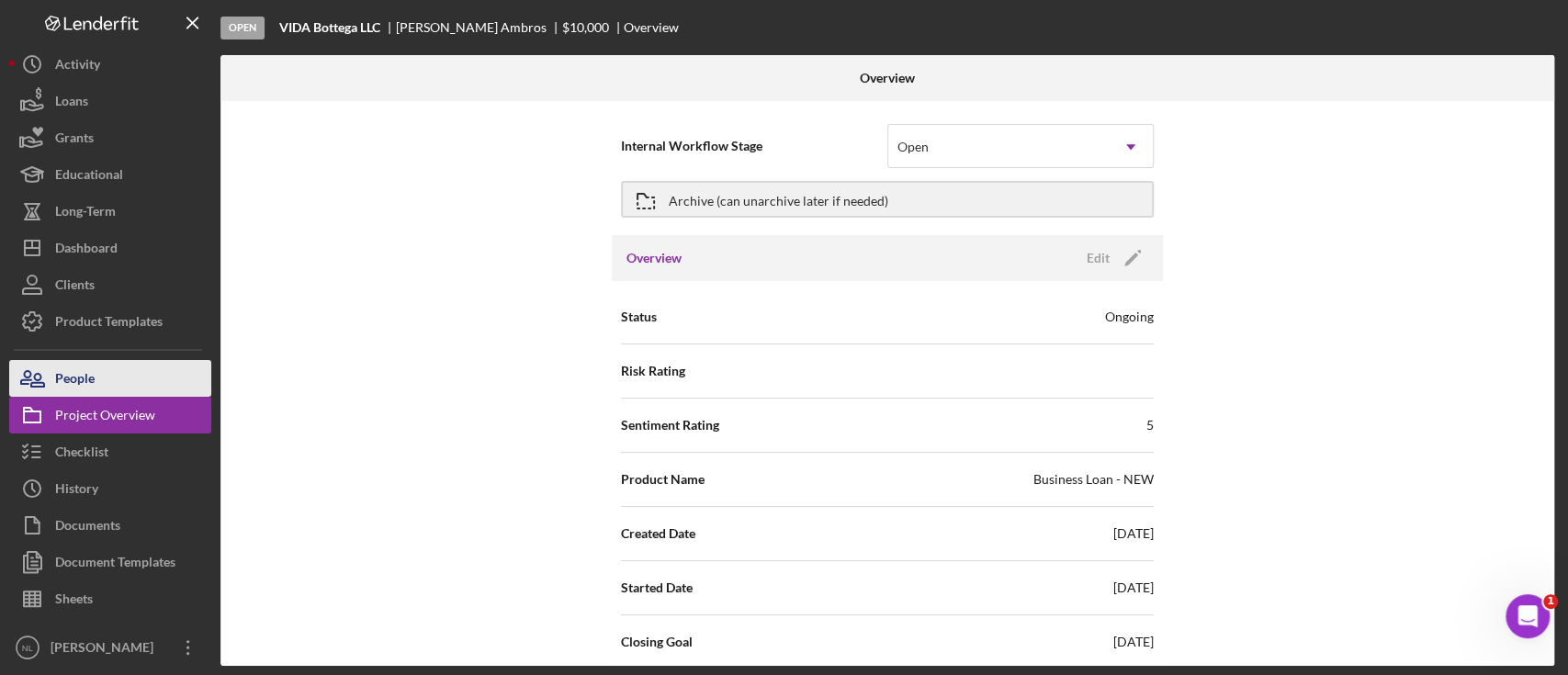
click at [88, 360] on div "People" at bounding box center [75, 381] width 40 height 42
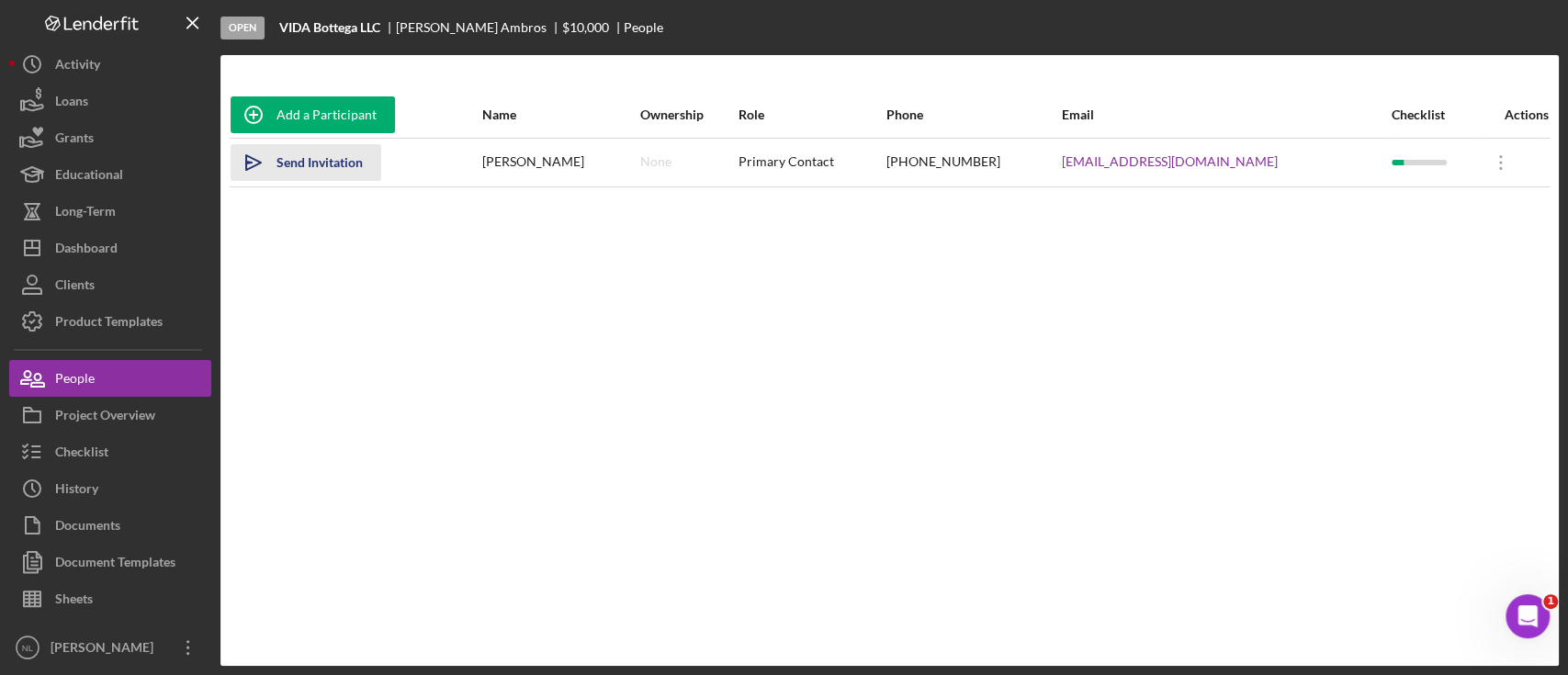
click at [347, 163] on div "Send Invitation" at bounding box center [319, 162] width 86 height 37
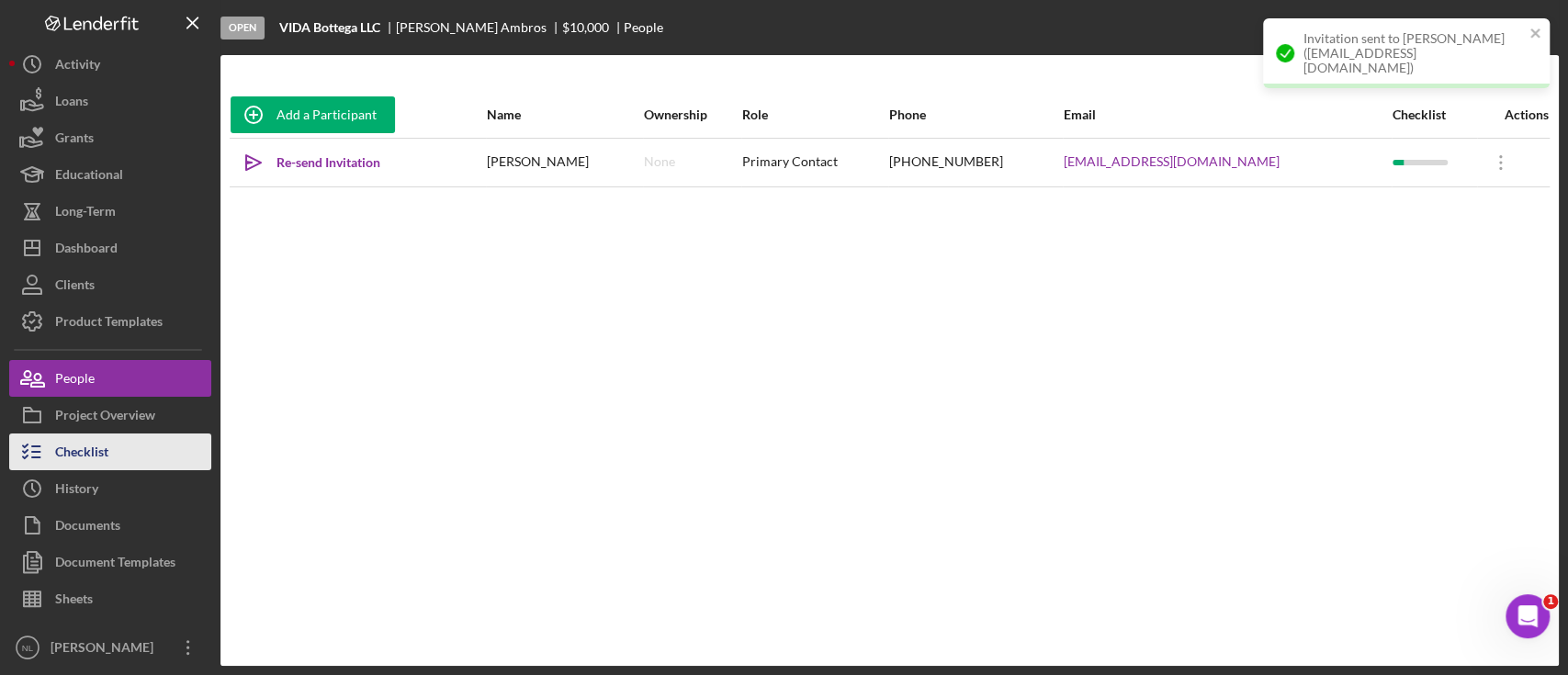
click at [165, 452] on button "Checklist" at bounding box center [110, 451] width 202 height 37
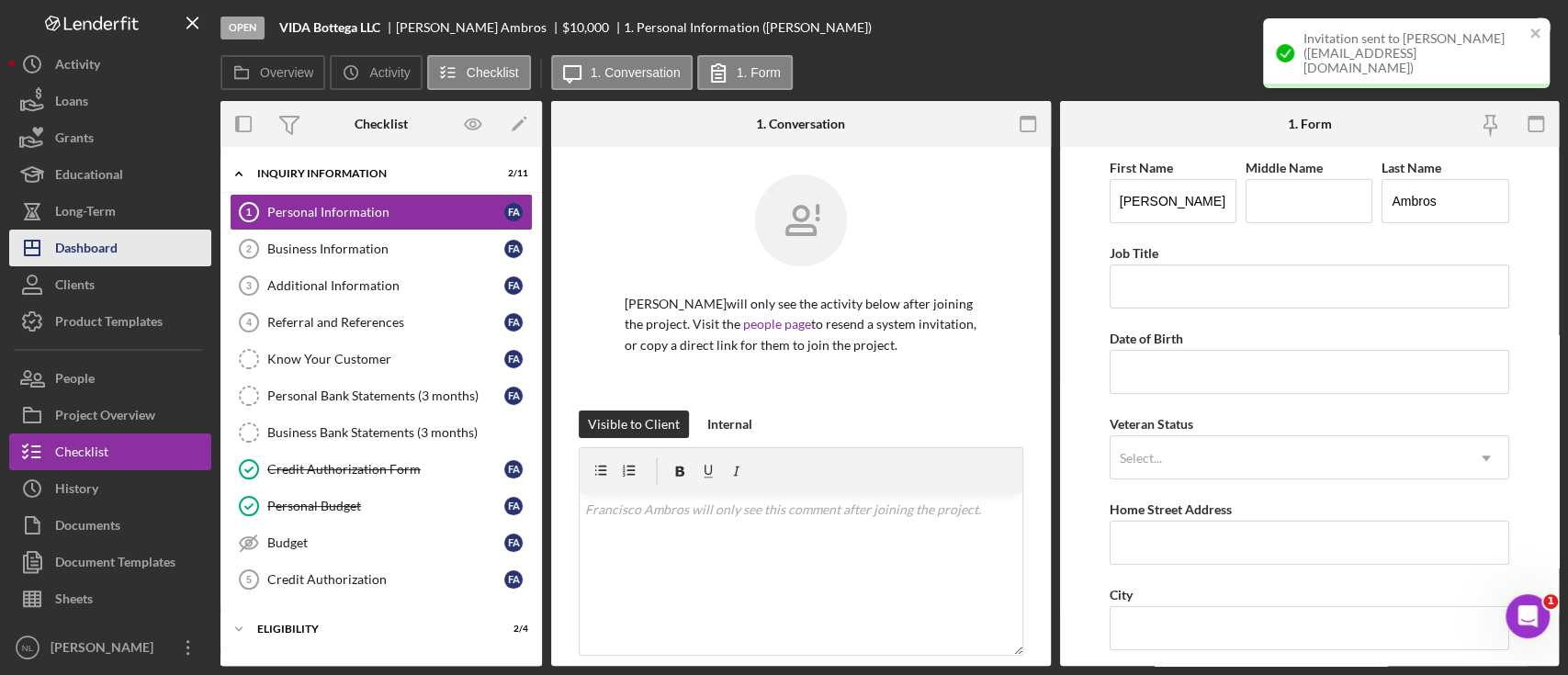
click at [107, 263] on div "Dashboard" at bounding box center [86, 251] width 62 height 42
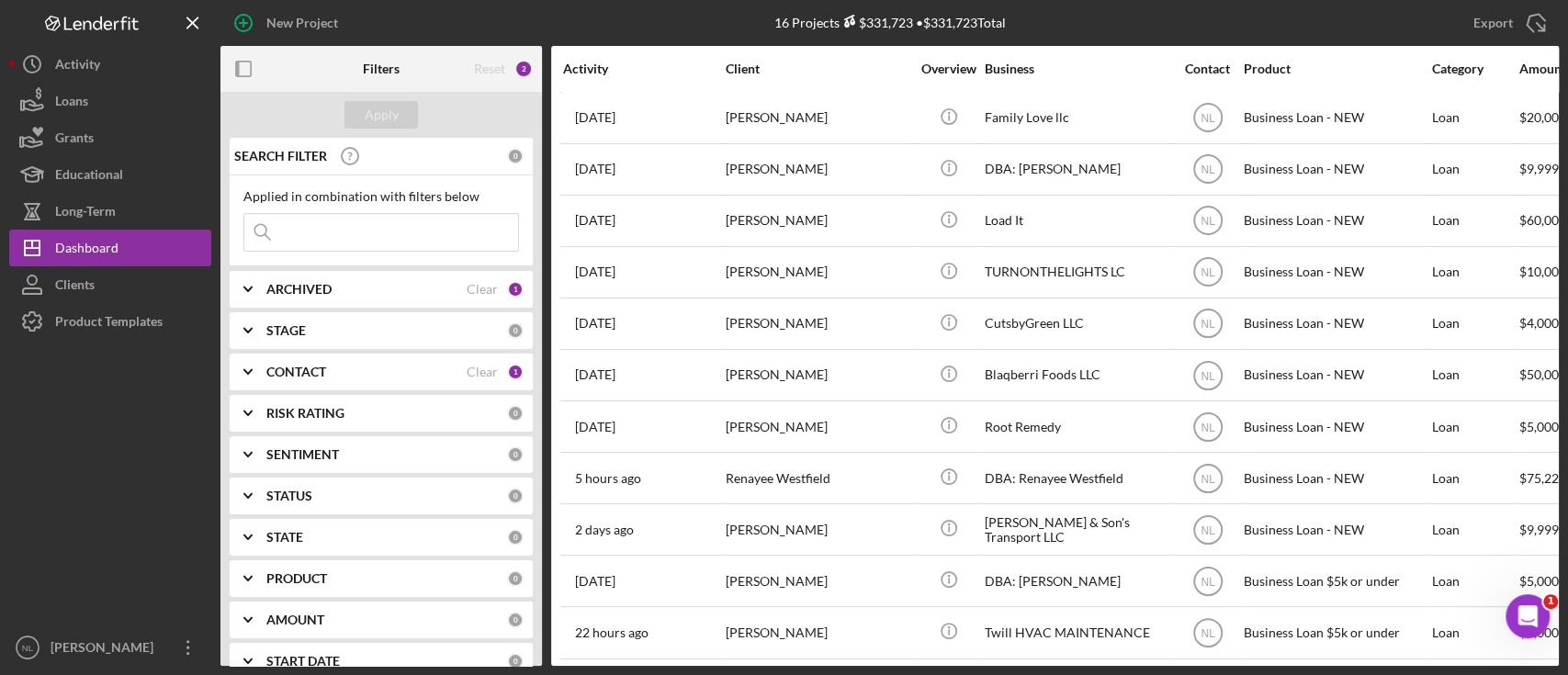
click at [324, 288] on b "ARCHIVED" at bounding box center [300, 288] width 65 height 15
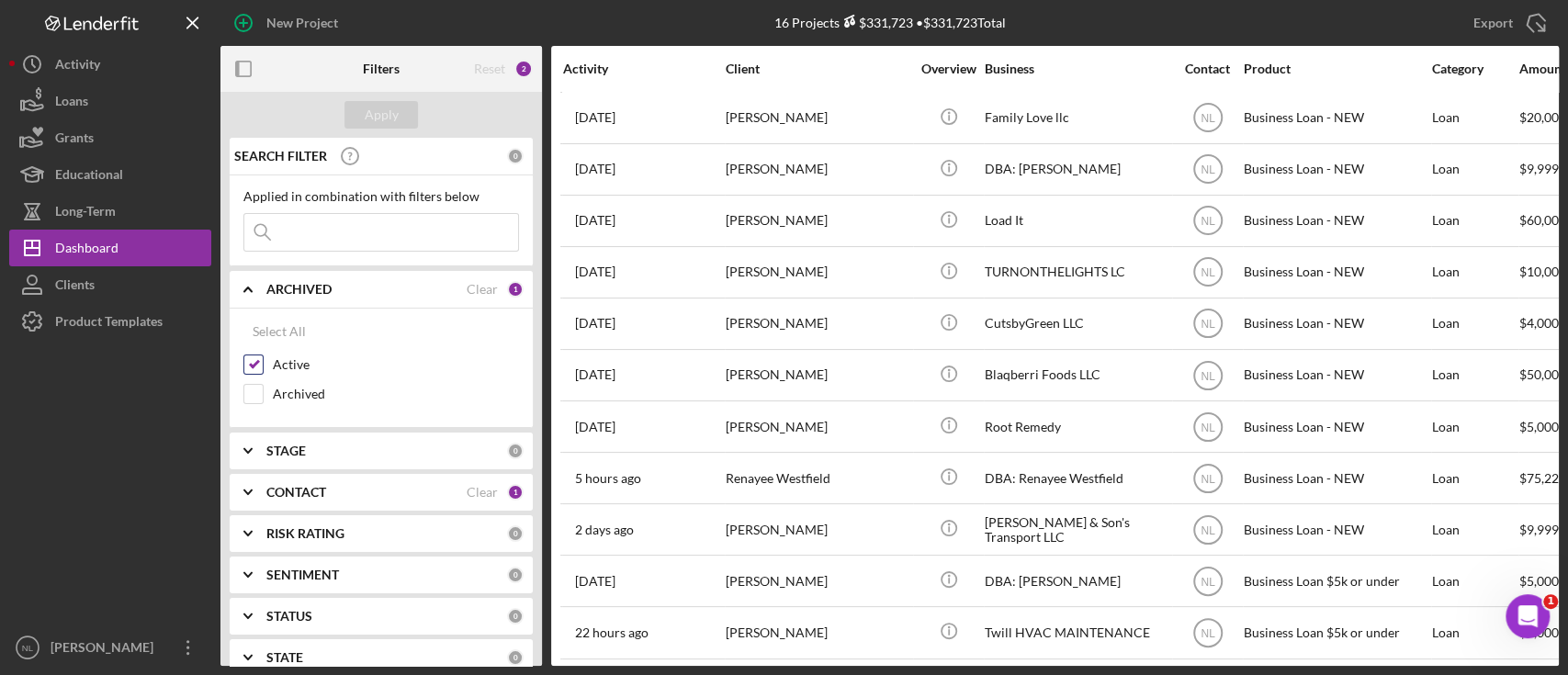
click at [248, 364] on input "Active" at bounding box center [253, 365] width 19 height 19
checkbox input "false"
click at [256, 394] on input "Archived" at bounding box center [253, 394] width 19 height 19
checkbox input "true"
click at [326, 246] on input at bounding box center [381, 232] width 274 height 37
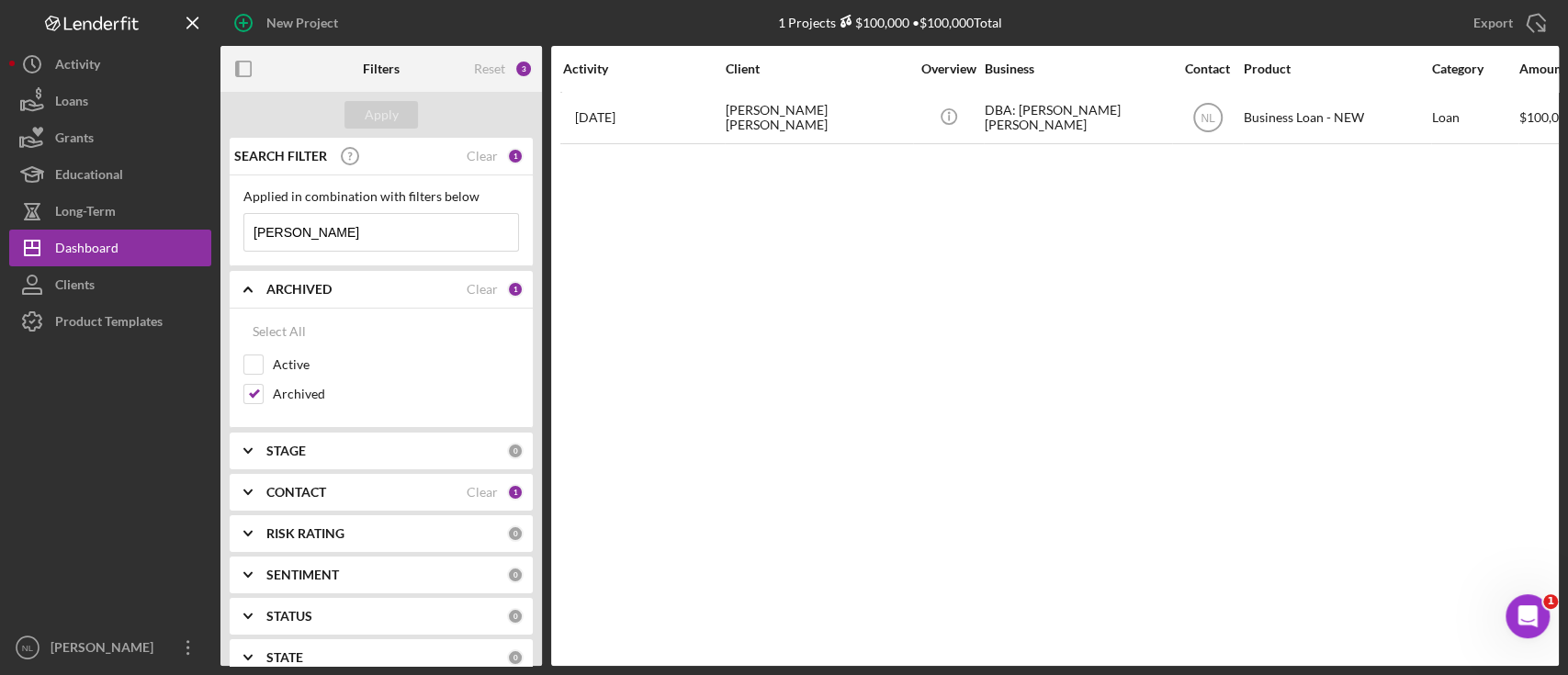
type input "ricardo"
click at [697, 149] on div "Activity Client Overview Business Contact Product Category Amount Started Closi…" at bounding box center [1055, 355] width 1008 height 619
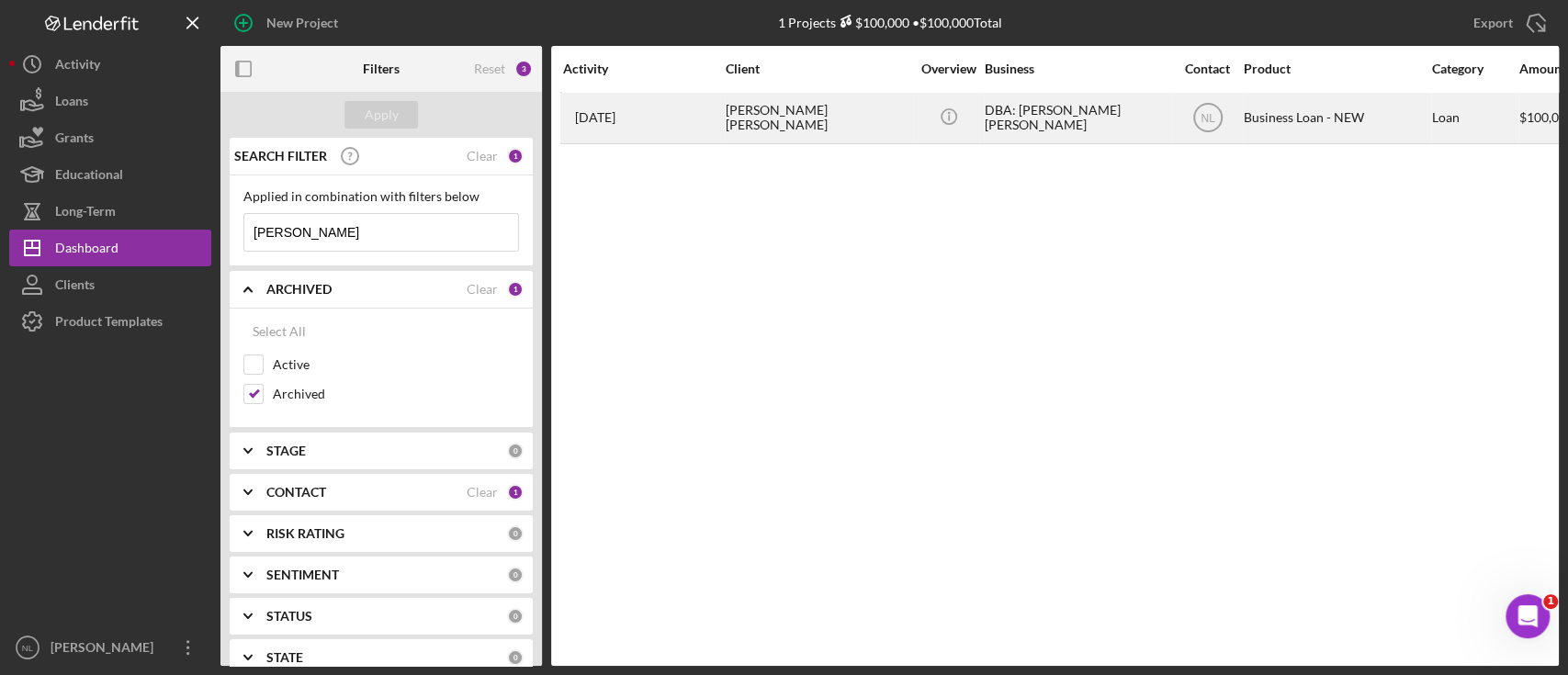
click at [692, 136] on div "7 months ago Ricardo Mendoza Ceron" at bounding box center [644, 117] width 161 height 49
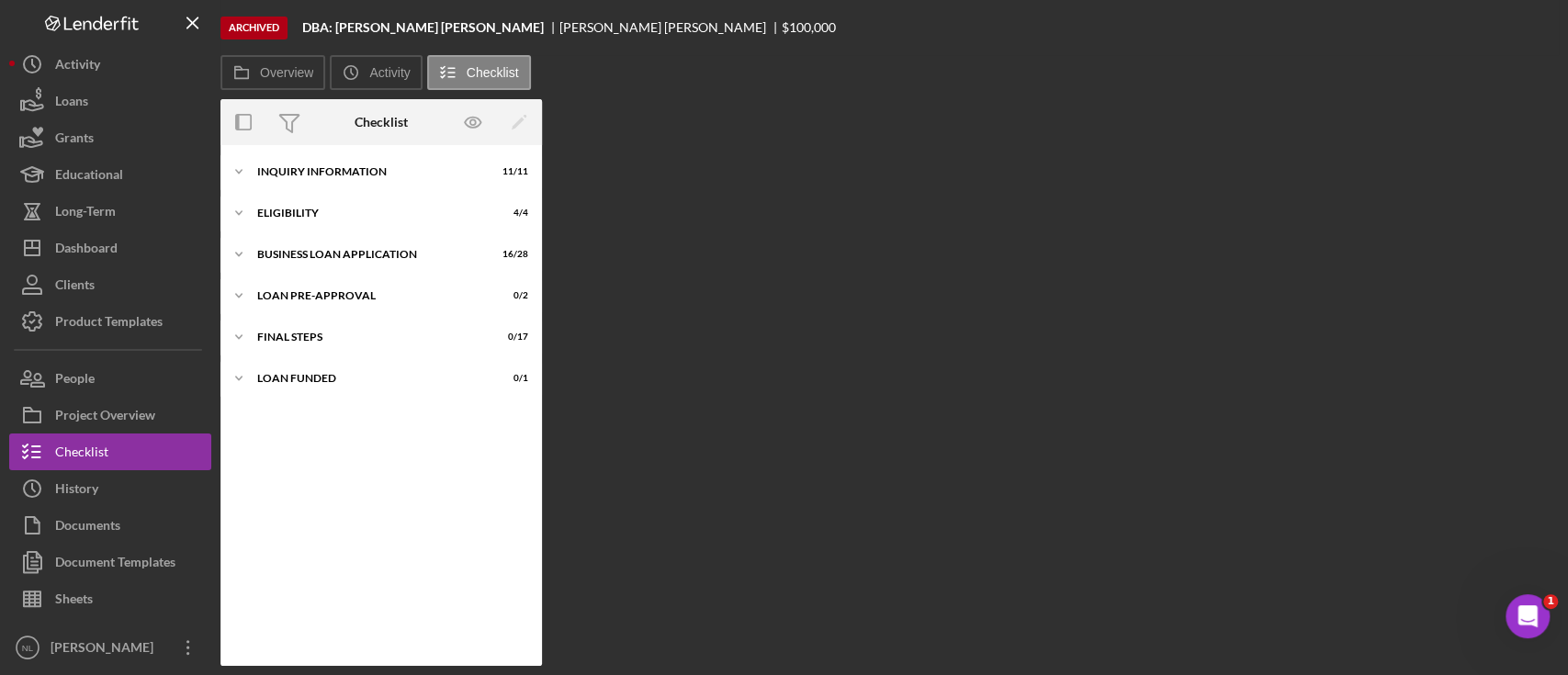
scroll to position [23, 0]
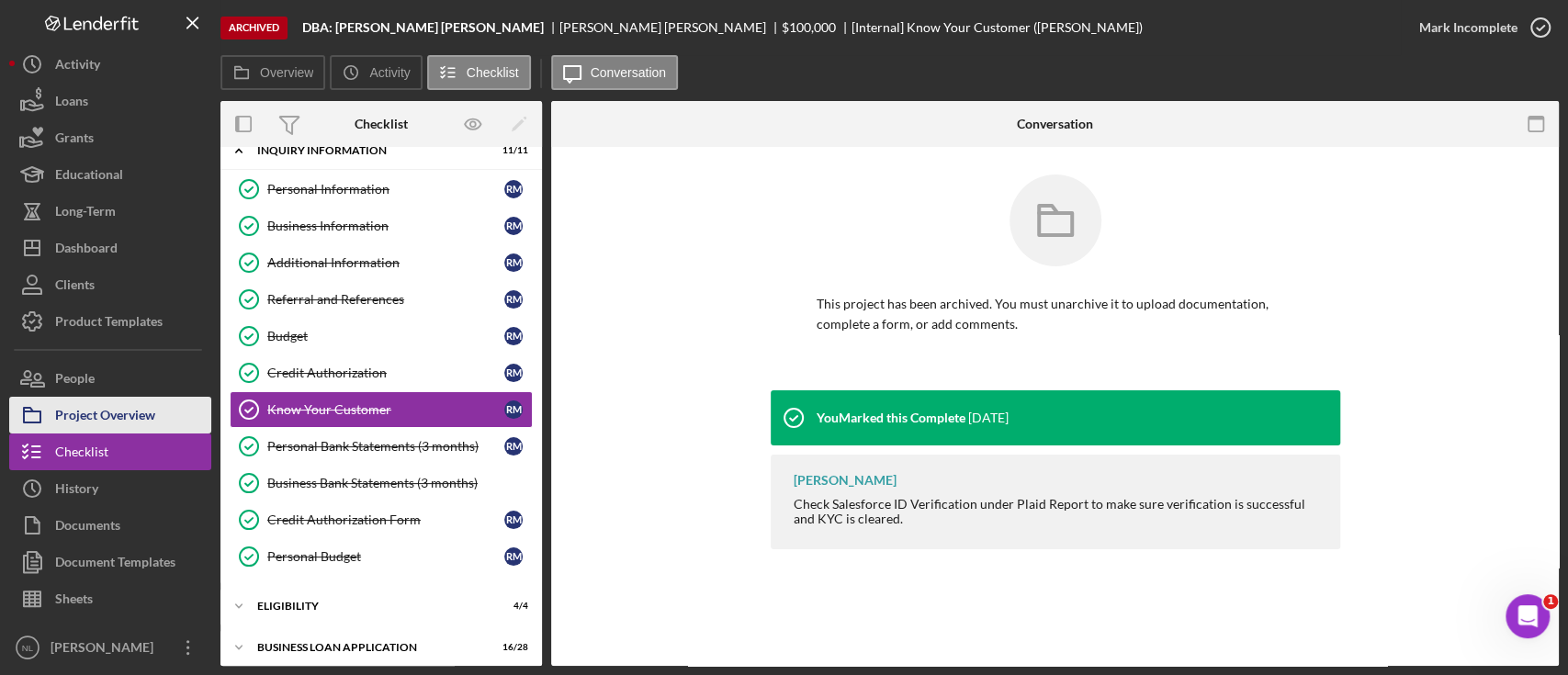
click at [125, 411] on div "Project Overview" at bounding box center [105, 417] width 100 height 42
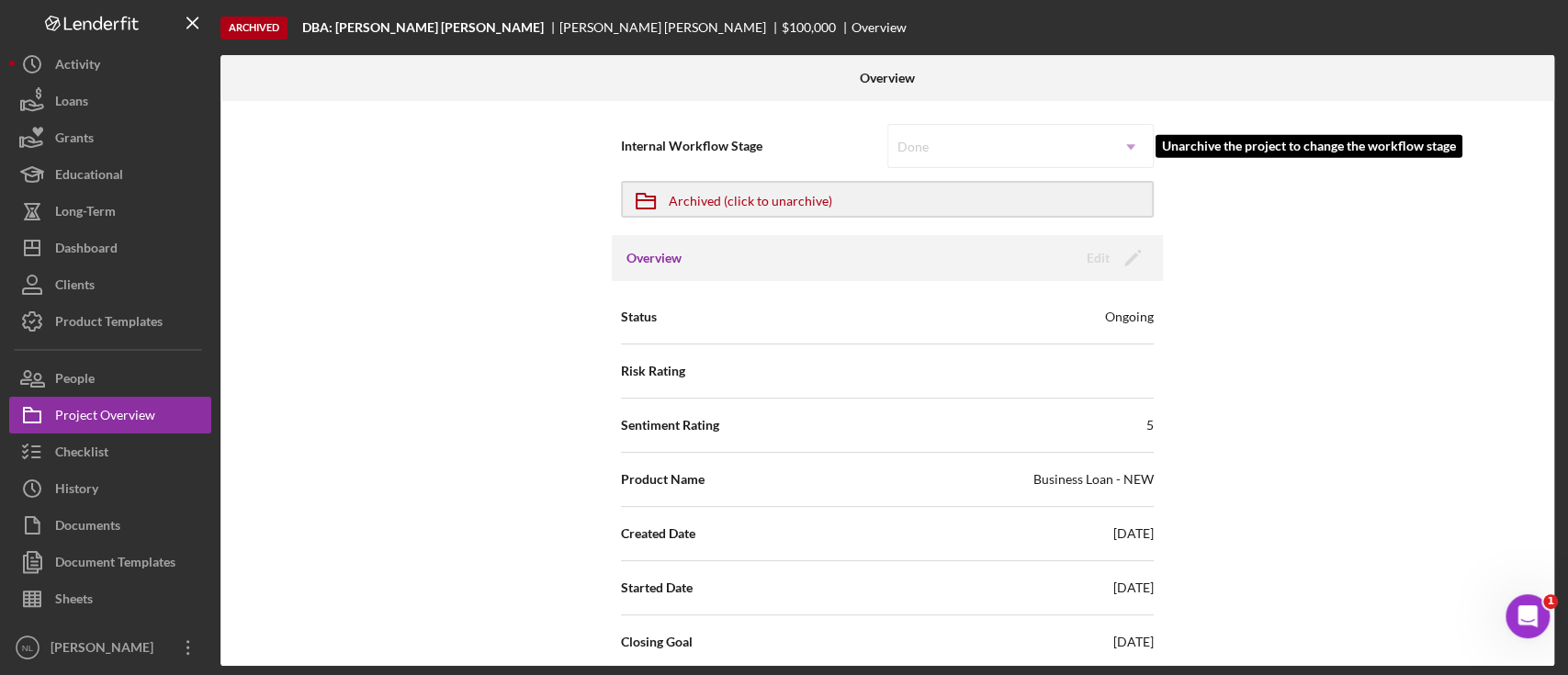
click at [1009, 155] on div "Done Icon/Dropdown Arrow" at bounding box center [1021, 146] width 267 height 44
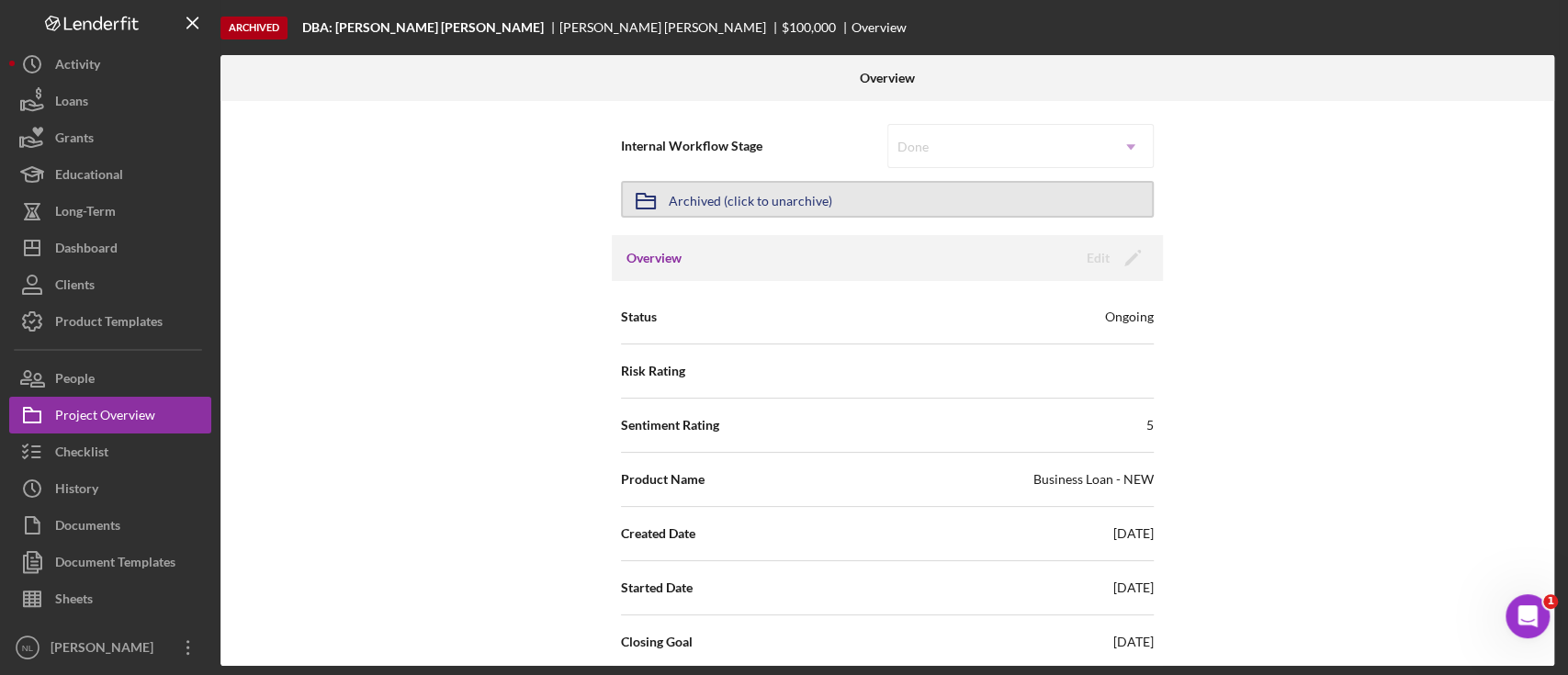
click at [871, 189] on button "Icon/Archived Archived (click to unarchive)" at bounding box center [887, 198] width 533 height 37
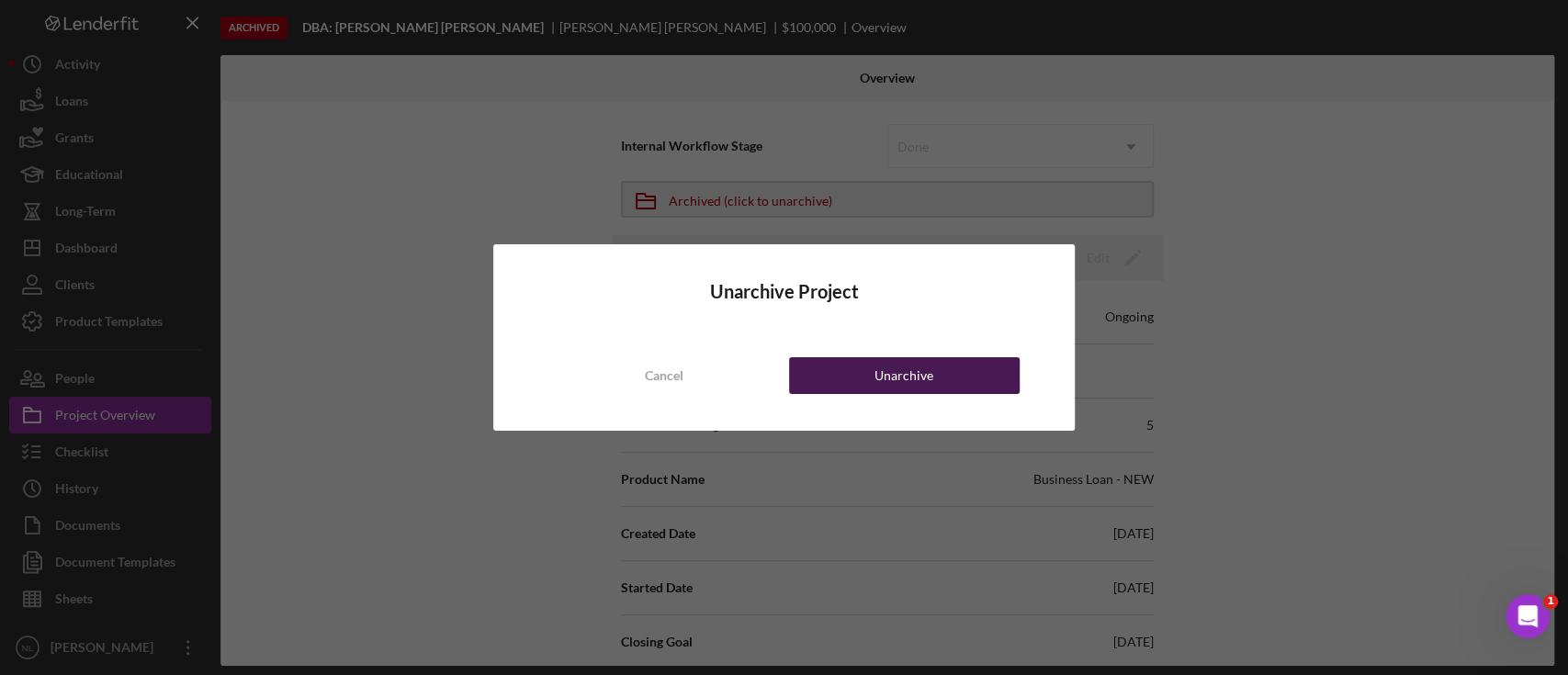
click at [875, 388] on div "Unarchive" at bounding box center [904, 375] width 59 height 37
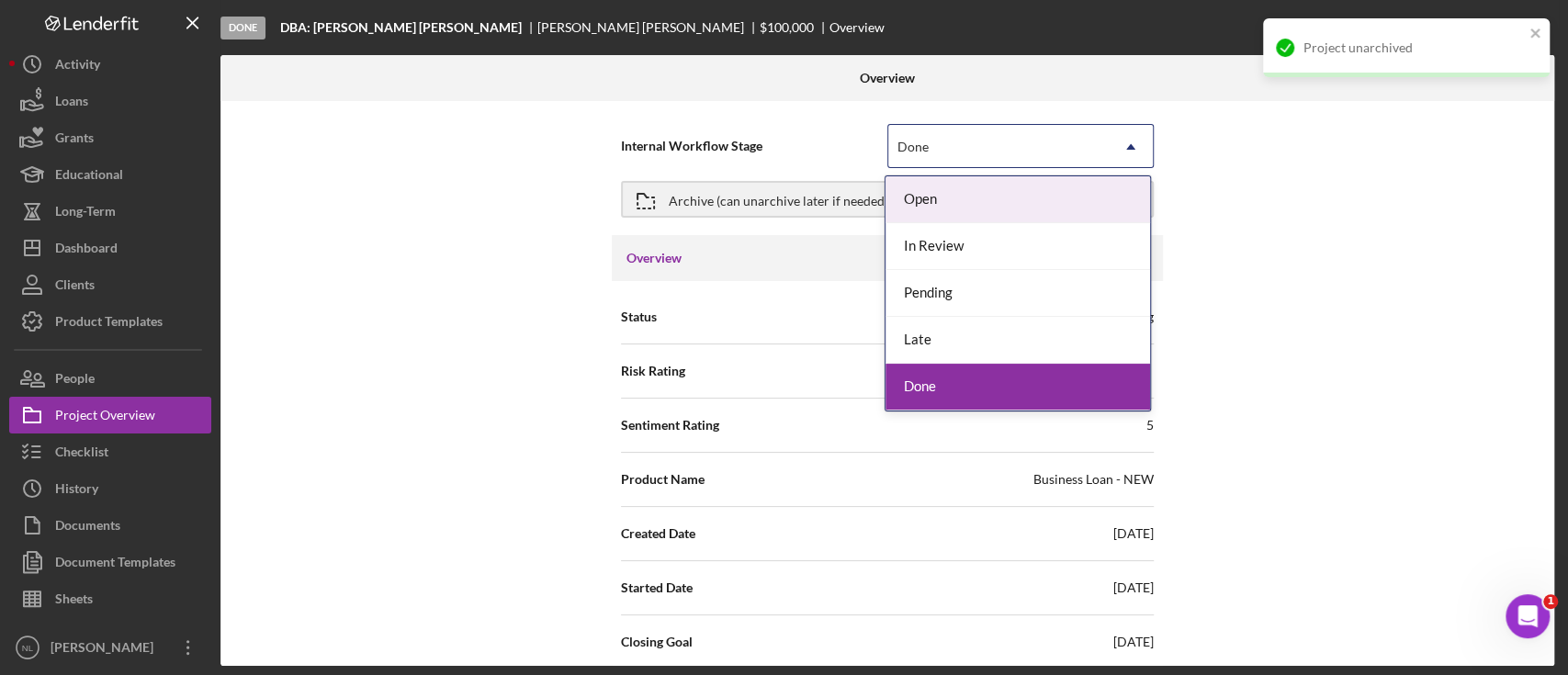
click at [940, 141] on div "Done" at bounding box center [999, 147] width 220 height 43
click at [916, 205] on div "Open" at bounding box center [1018, 199] width 265 height 47
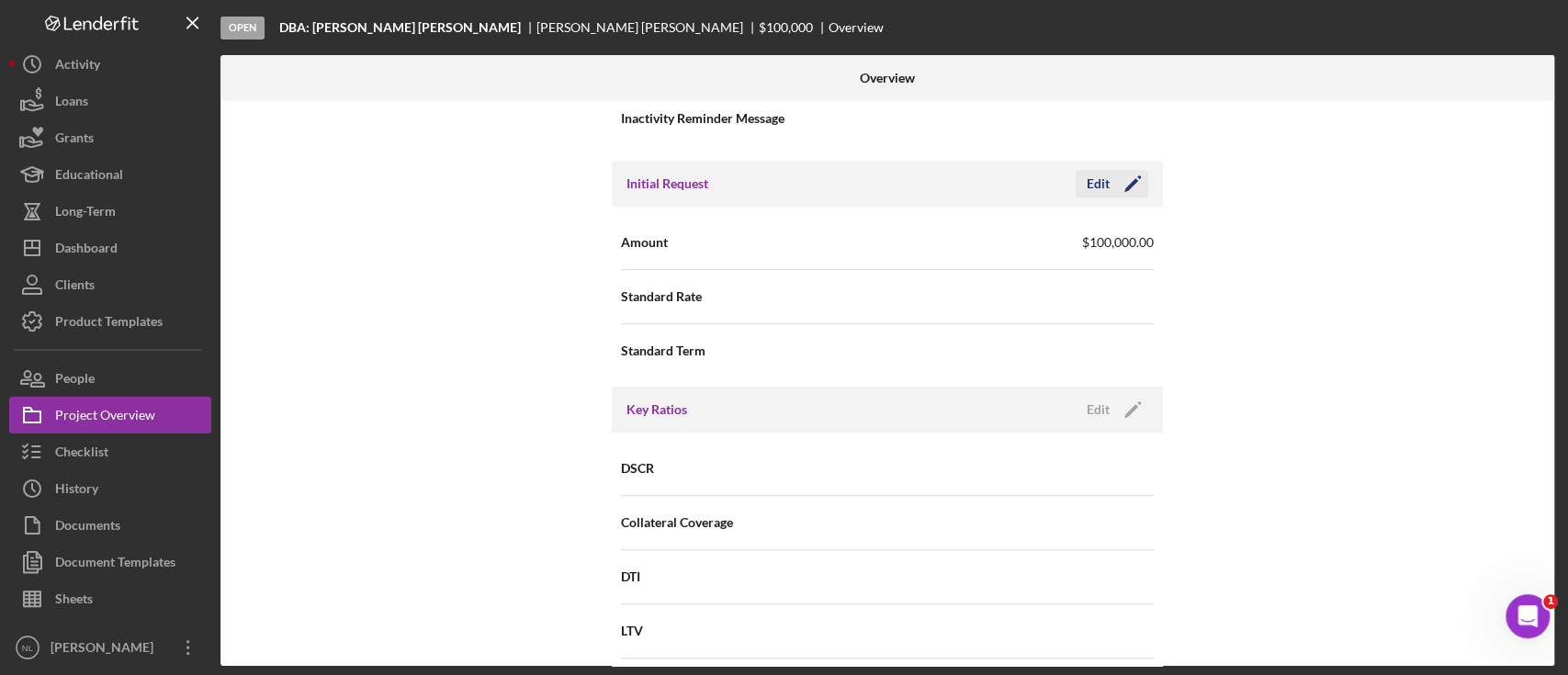
scroll to position [893, 0]
click at [1122, 172] on icon "Icon/Edit" at bounding box center [1133, 186] width 46 height 46
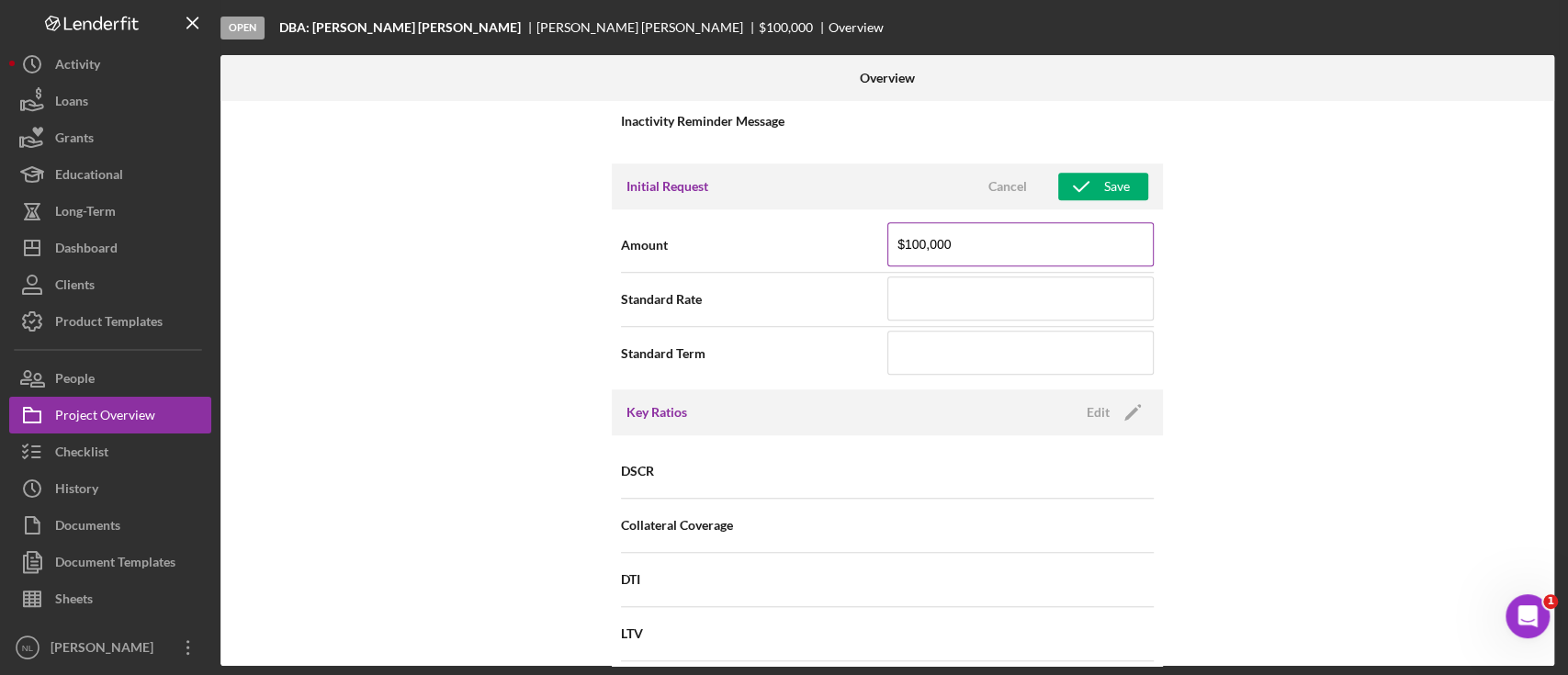
click at [982, 260] on input "$100,000" at bounding box center [1021, 244] width 267 height 44
type input "$150,000"
click at [1081, 204] on div "Initial Request Cancel Save" at bounding box center [888, 186] width 551 height 46
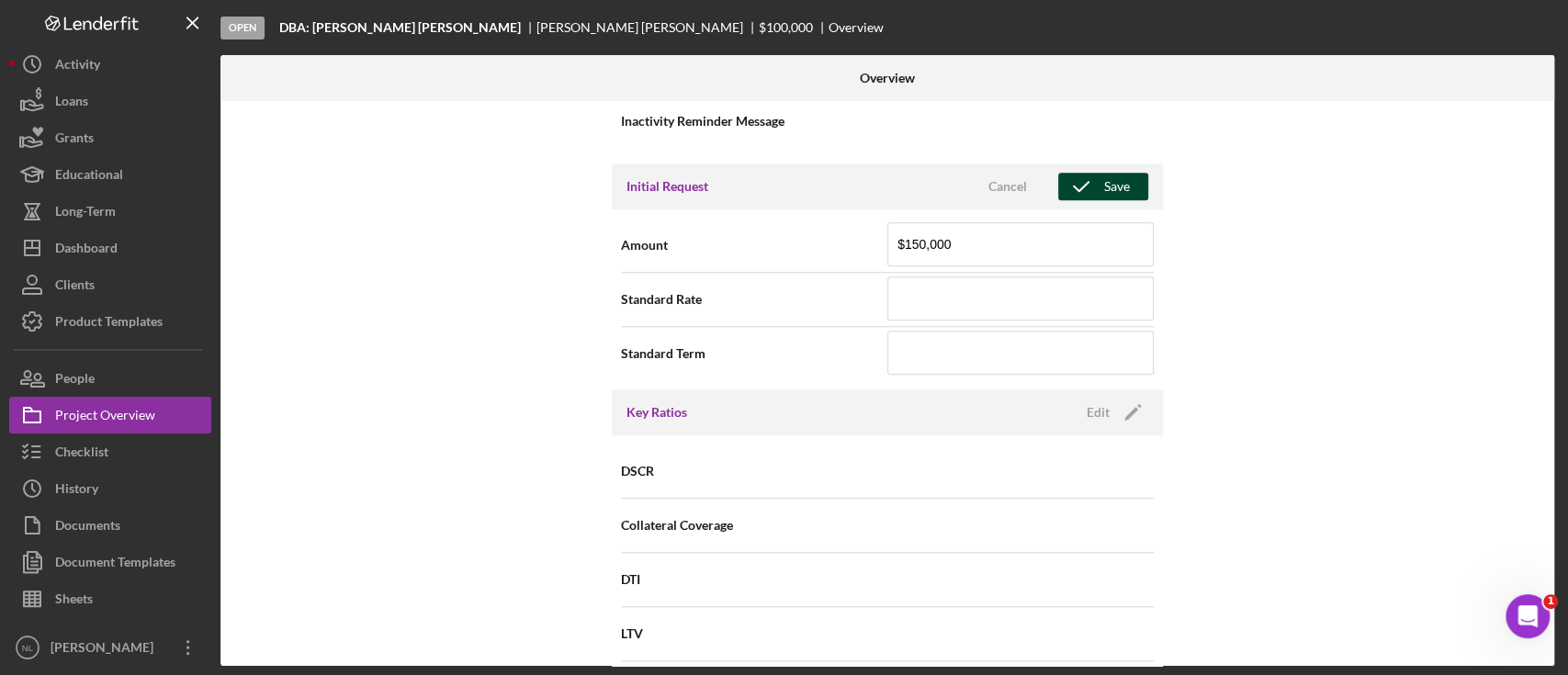
click at [1081, 193] on icon "button" at bounding box center [1081, 186] width 46 height 46
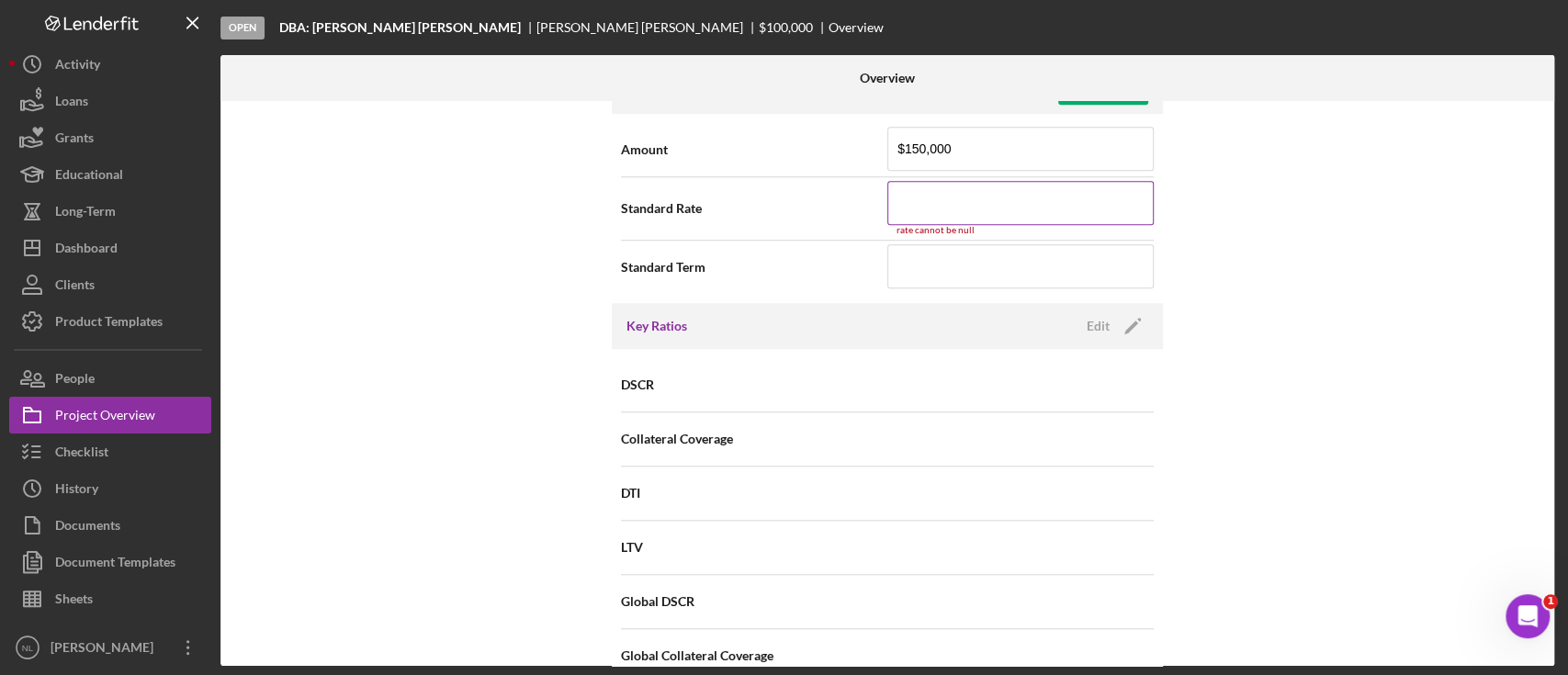
scroll to position [973, 0]
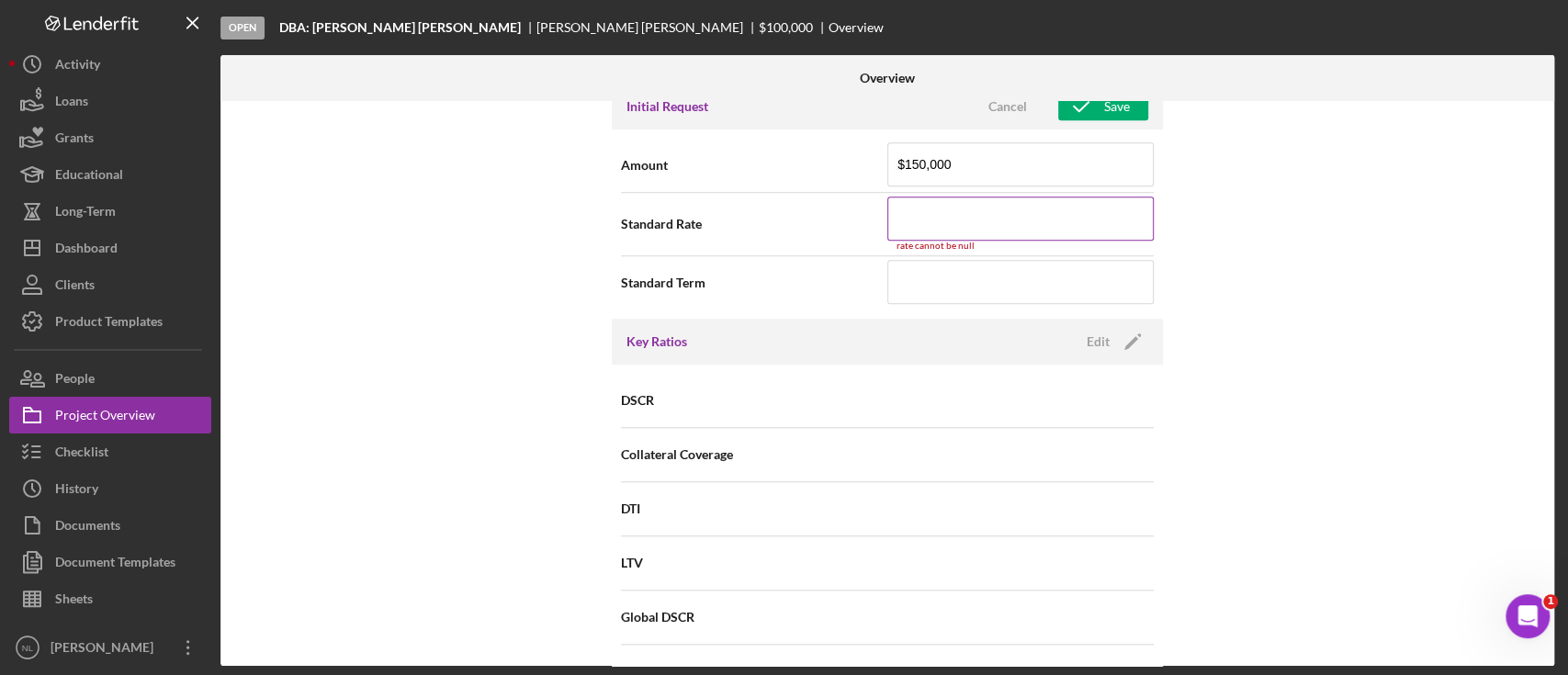
click at [974, 204] on input at bounding box center [1021, 218] width 267 height 44
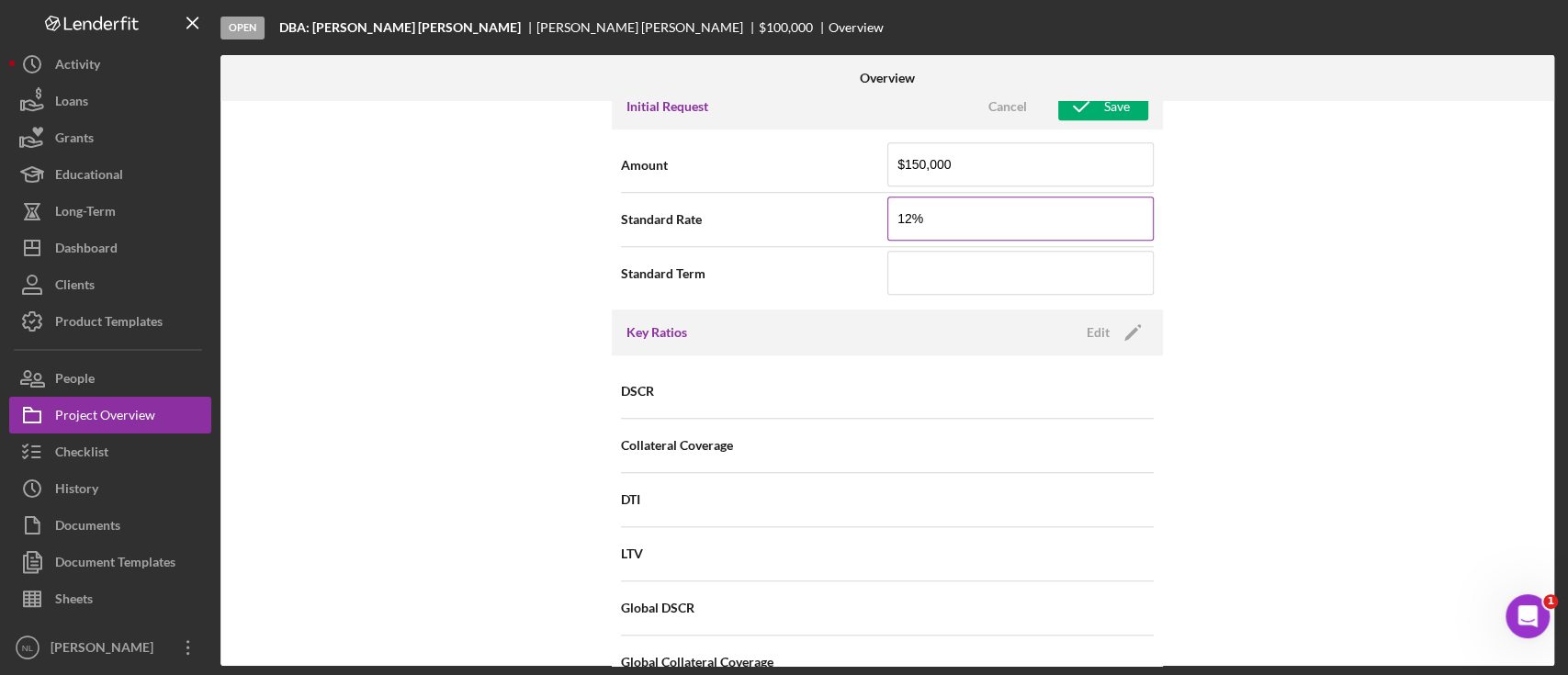
type input "1%"
type input "12.000%"
click at [1080, 104] on icon "button" at bounding box center [1081, 106] width 46 height 46
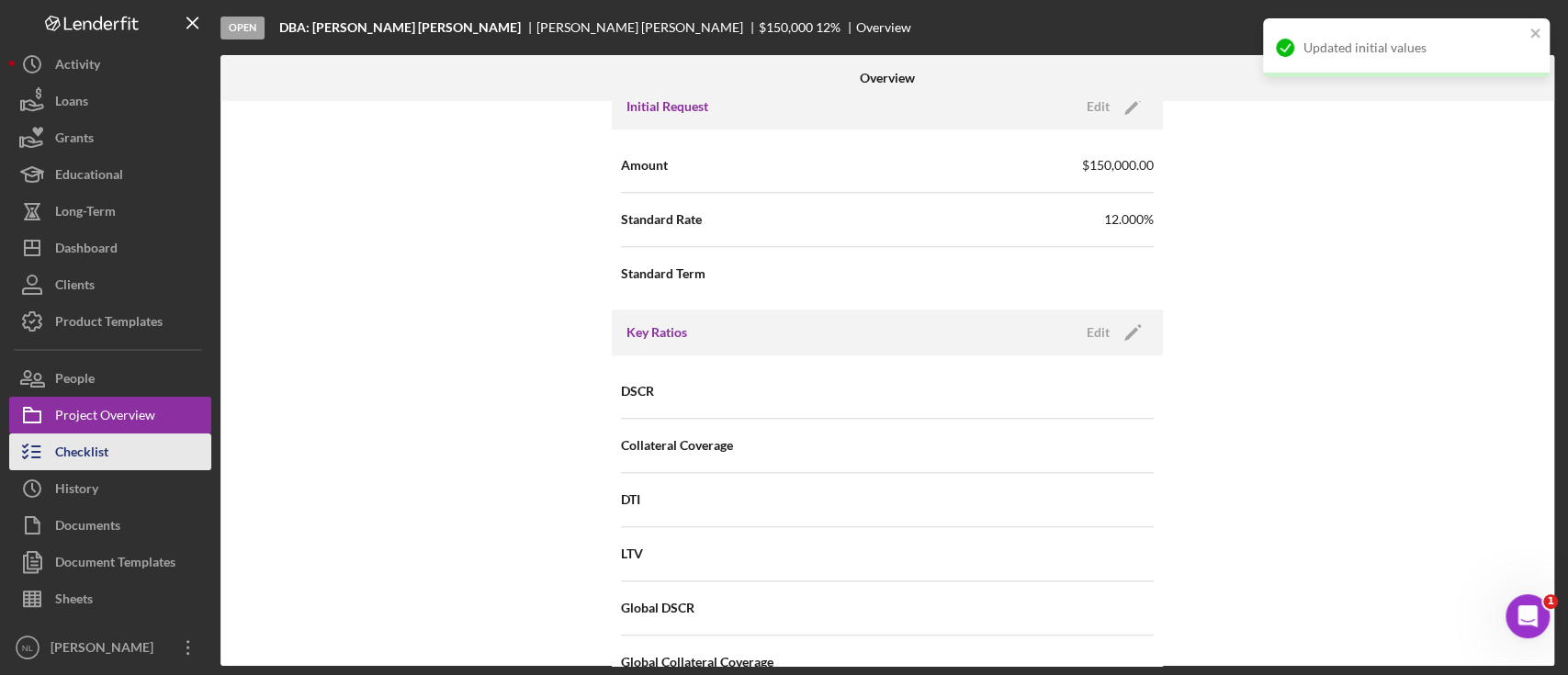
click at [103, 452] on div "Checklist" at bounding box center [82, 454] width 54 height 42
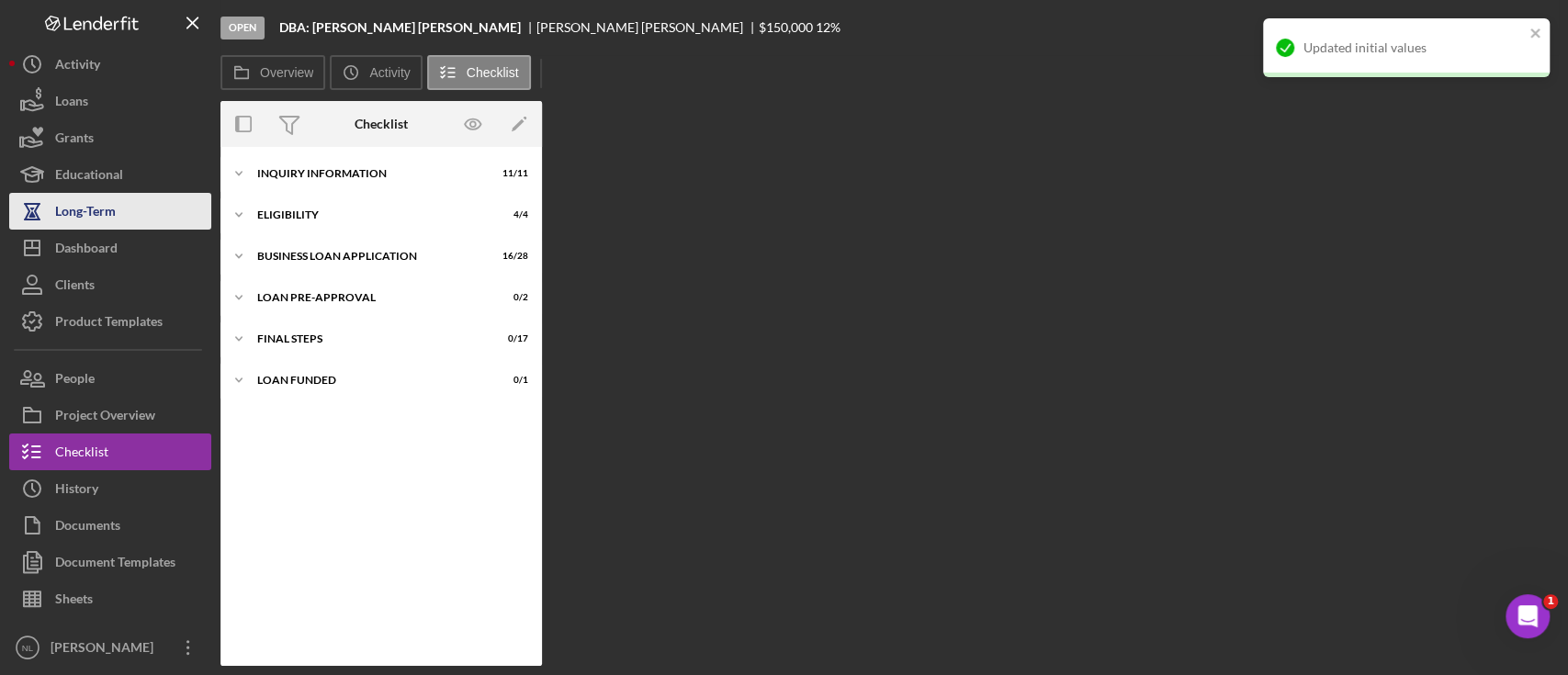
scroll to position [23, 0]
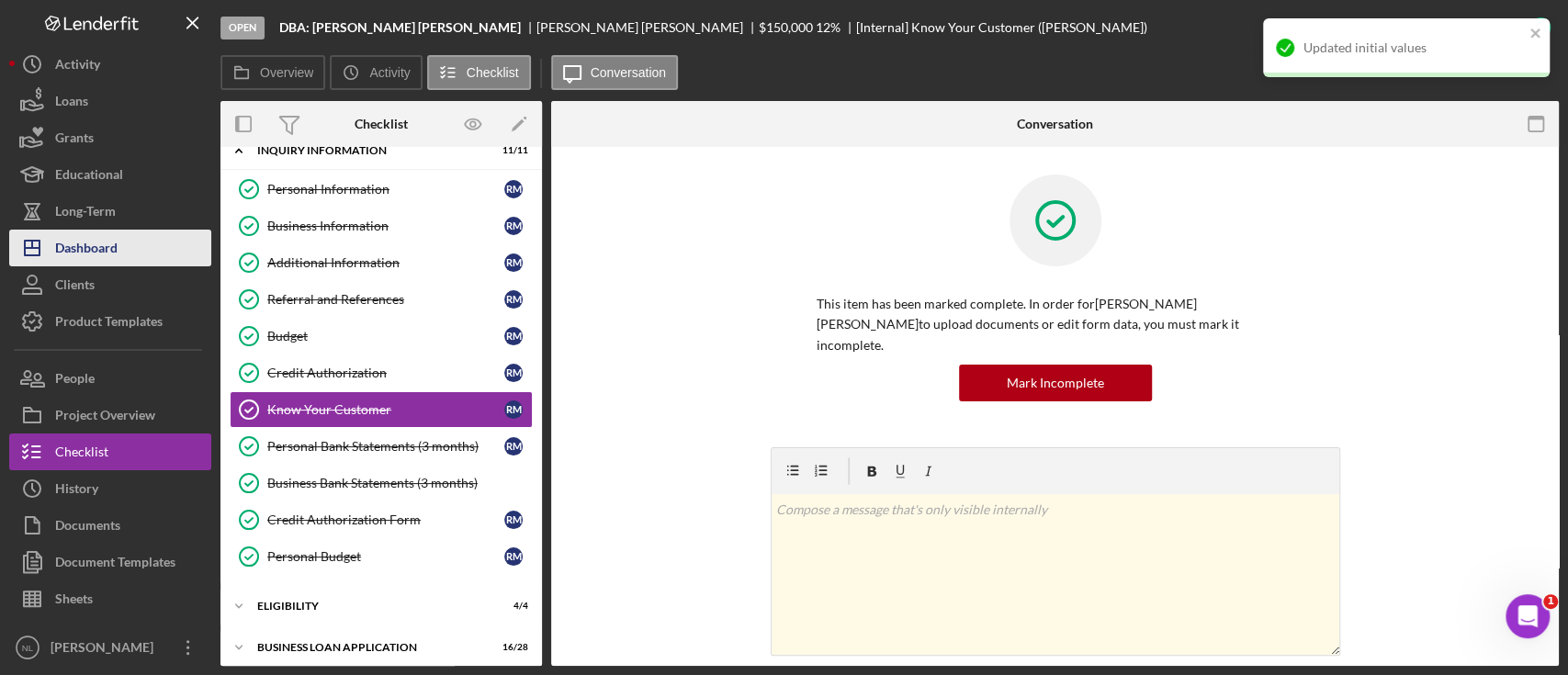
click at [98, 248] on div "Dashboard" at bounding box center [86, 251] width 62 height 42
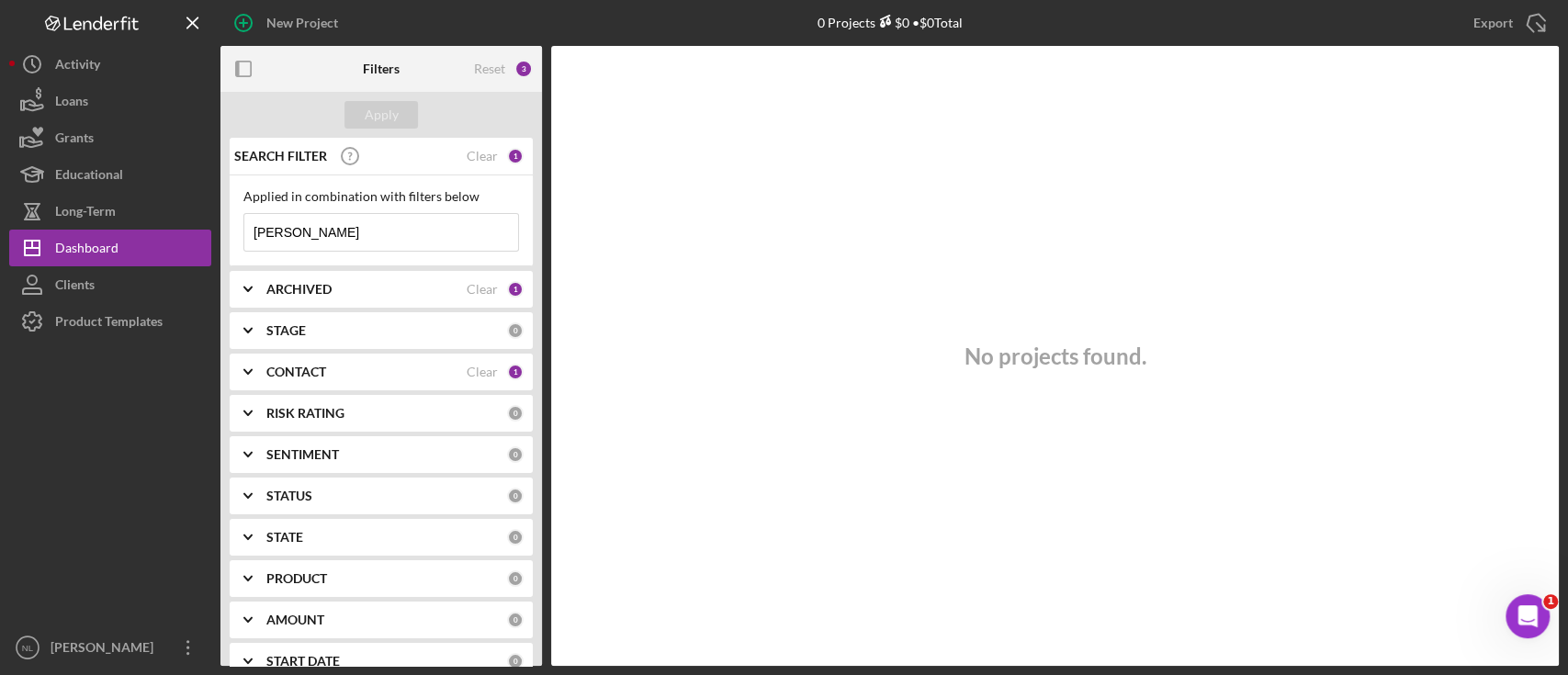
click at [347, 243] on input "ricardo" at bounding box center [381, 232] width 274 height 37
click at [329, 288] on b "ARCHIVED" at bounding box center [300, 288] width 65 height 15
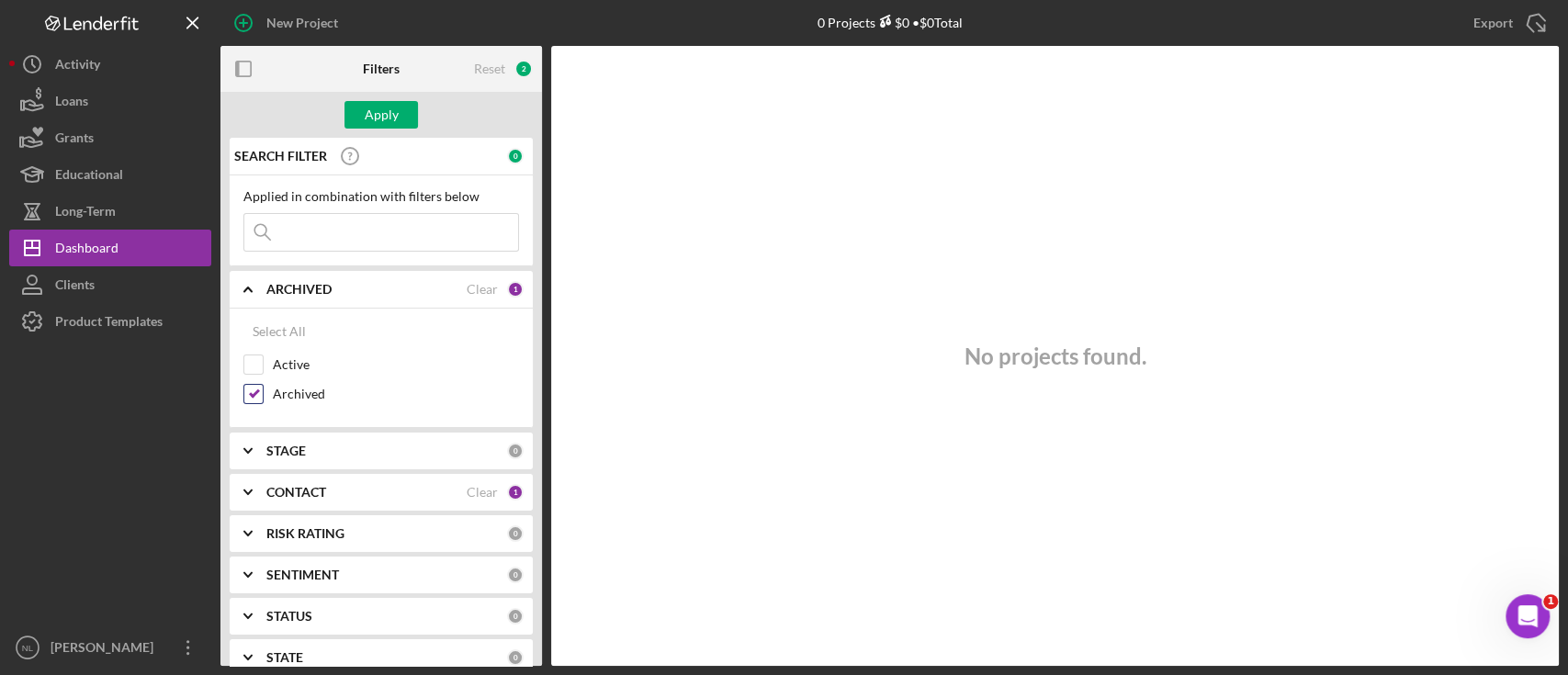
click at [255, 396] on input "Archived" at bounding box center [253, 394] width 19 height 19
checkbox input "false"
click at [255, 364] on input "Active" at bounding box center [253, 365] width 19 height 19
checkbox input "true"
click at [375, 106] on div "Apply" at bounding box center [382, 115] width 34 height 28
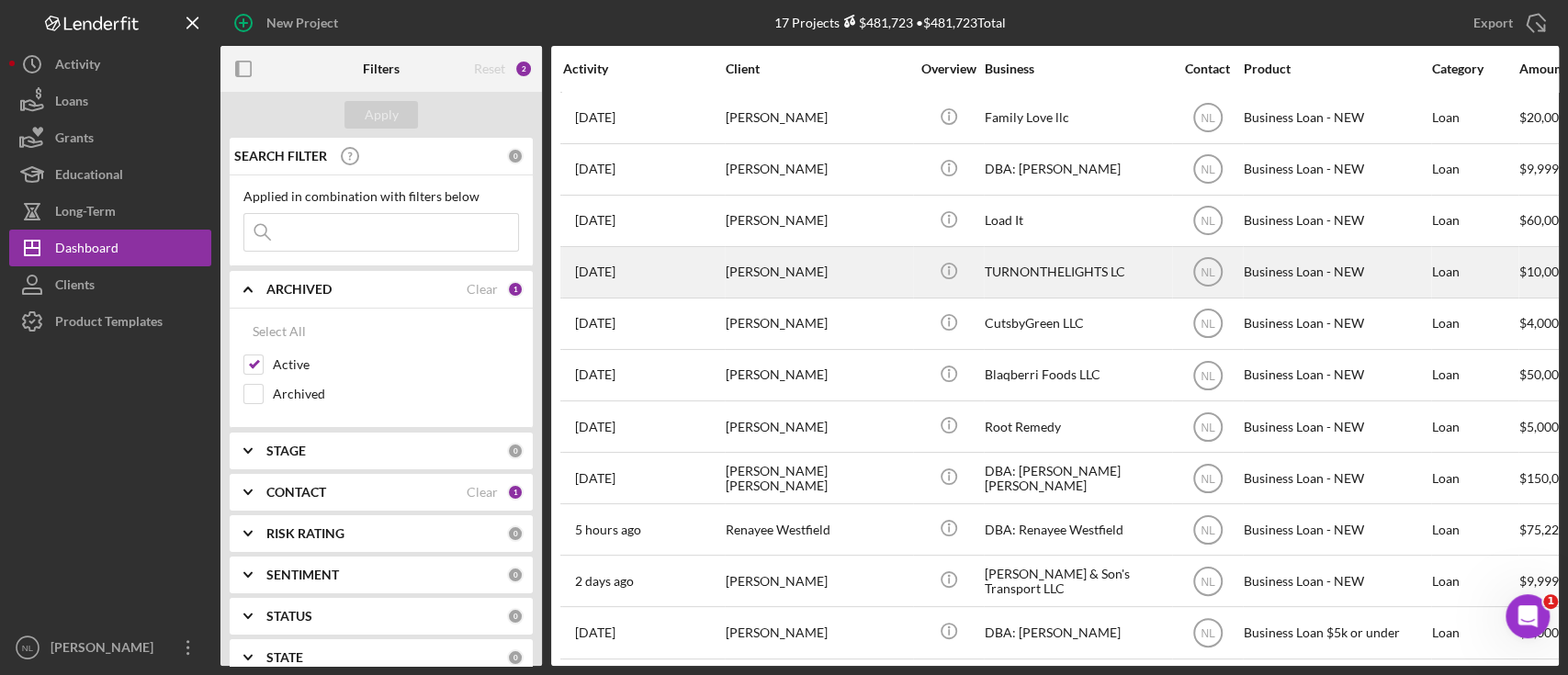
click at [867, 289] on div "[PERSON_NAME]" at bounding box center [817, 272] width 183 height 49
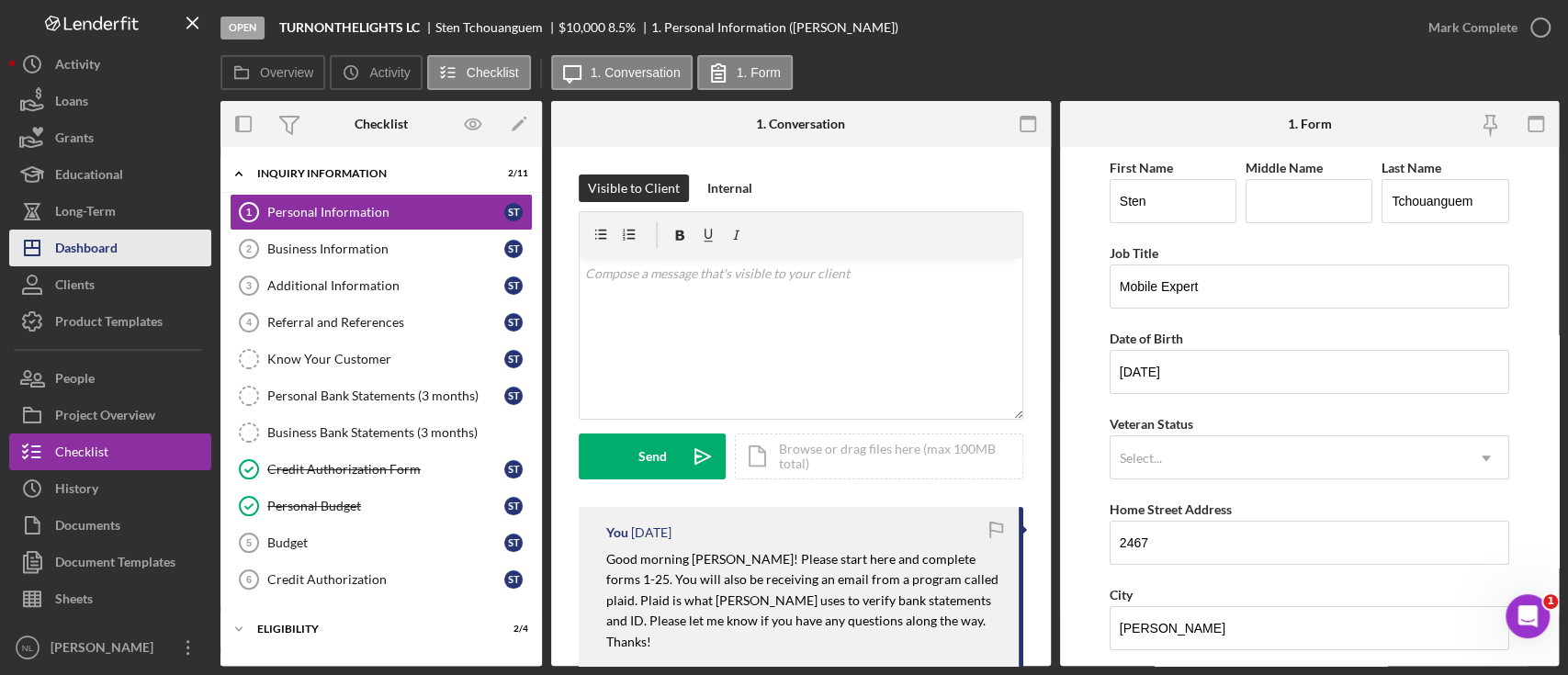
click at [162, 247] on button "Icon/Dashboard Dashboard" at bounding box center [110, 248] width 202 height 37
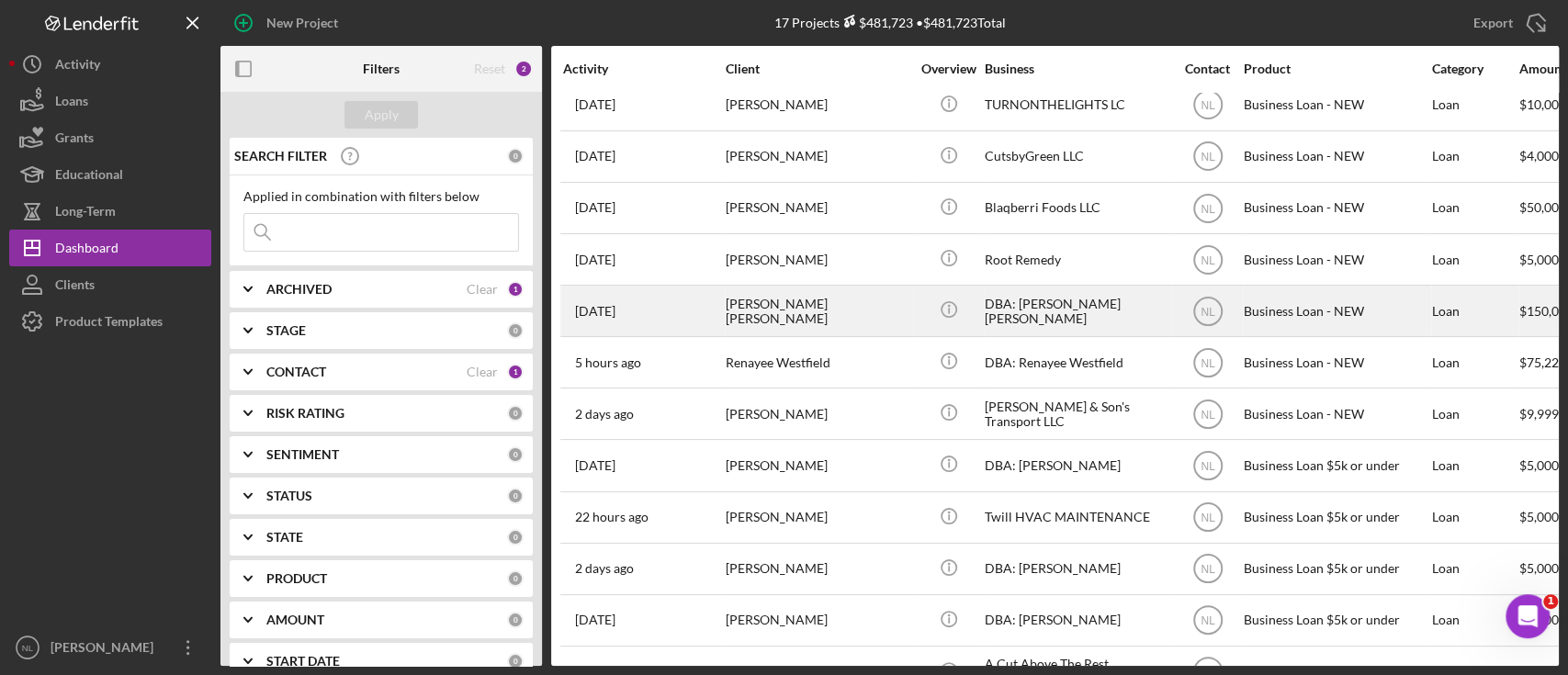
scroll to position [166, 0]
click at [918, 311] on div "Icon/Info" at bounding box center [948, 312] width 68 height 49
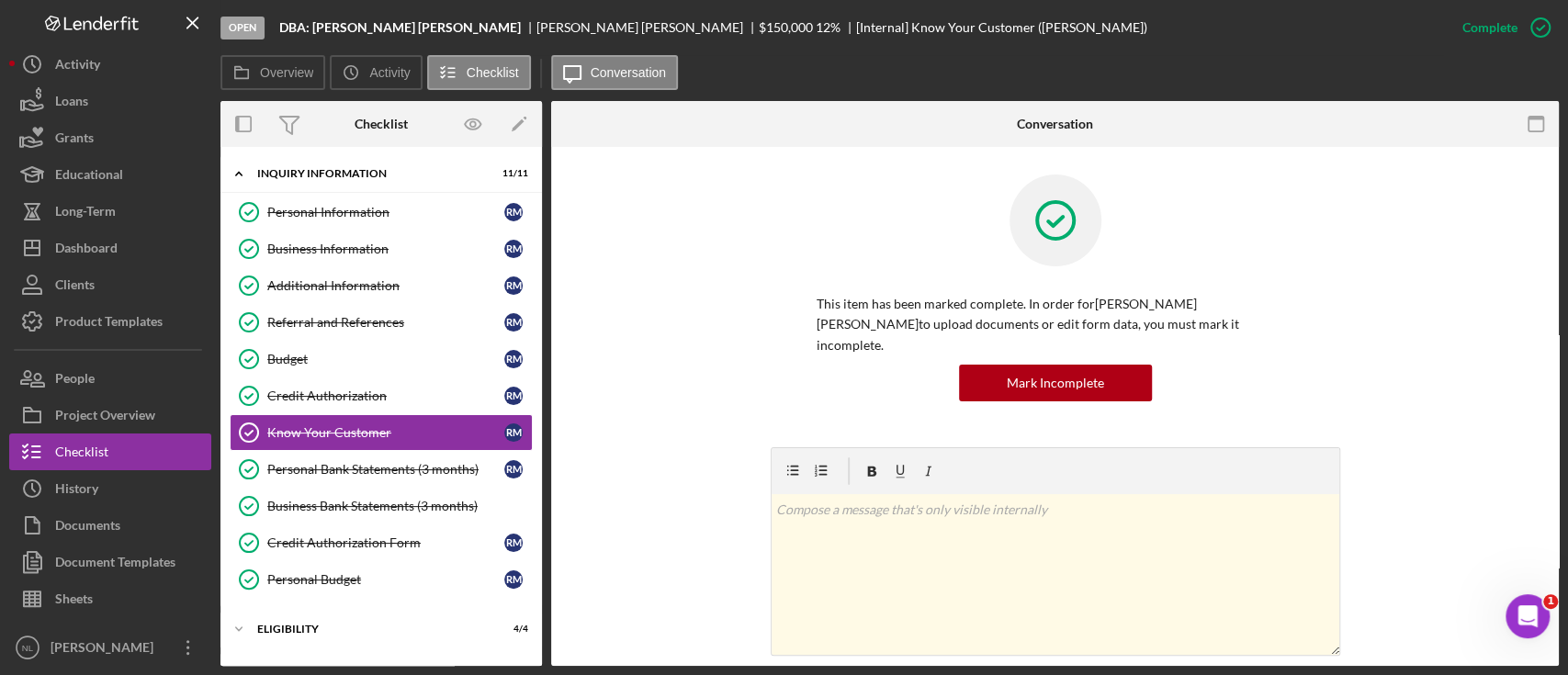
scroll to position [23, 0]
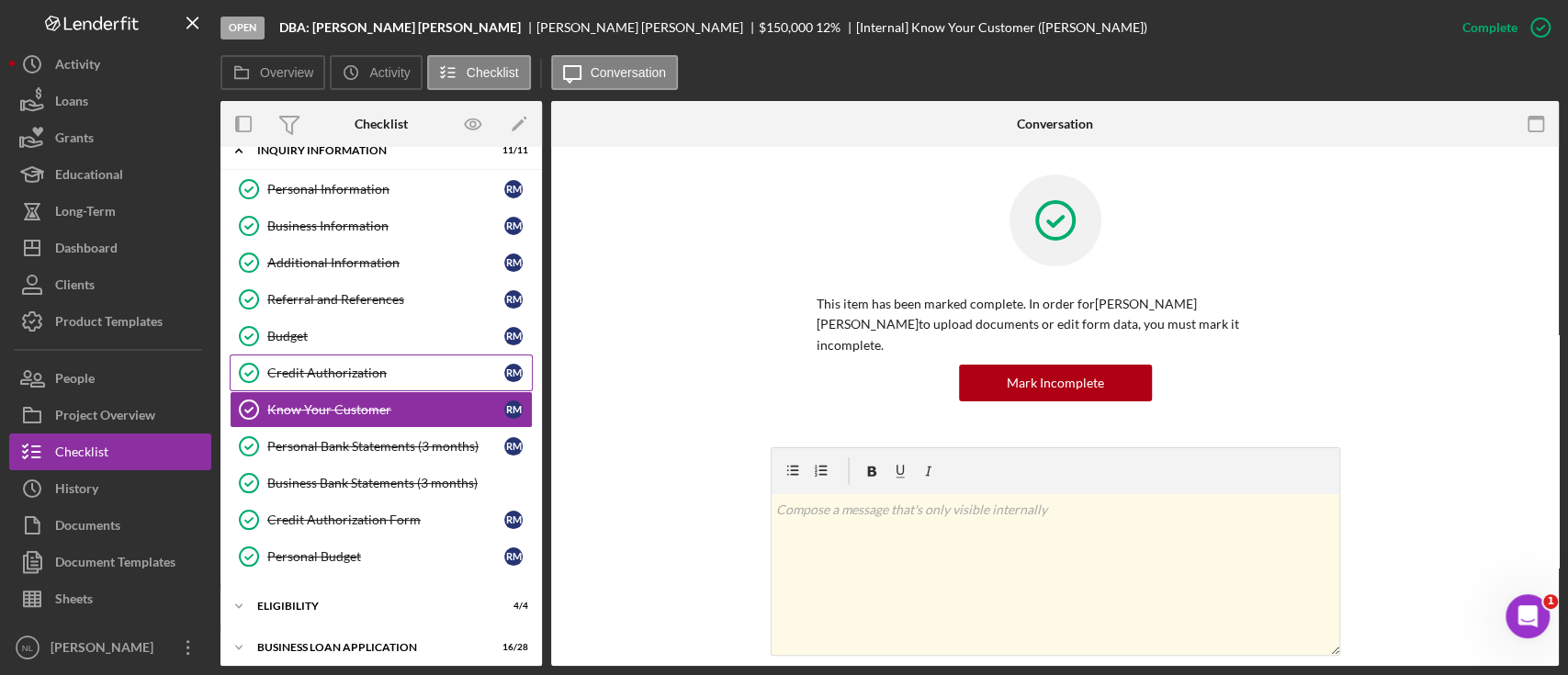
click at [327, 355] on link "Credit Authorization Credit Authorization R M" at bounding box center [382, 373] width 303 height 37
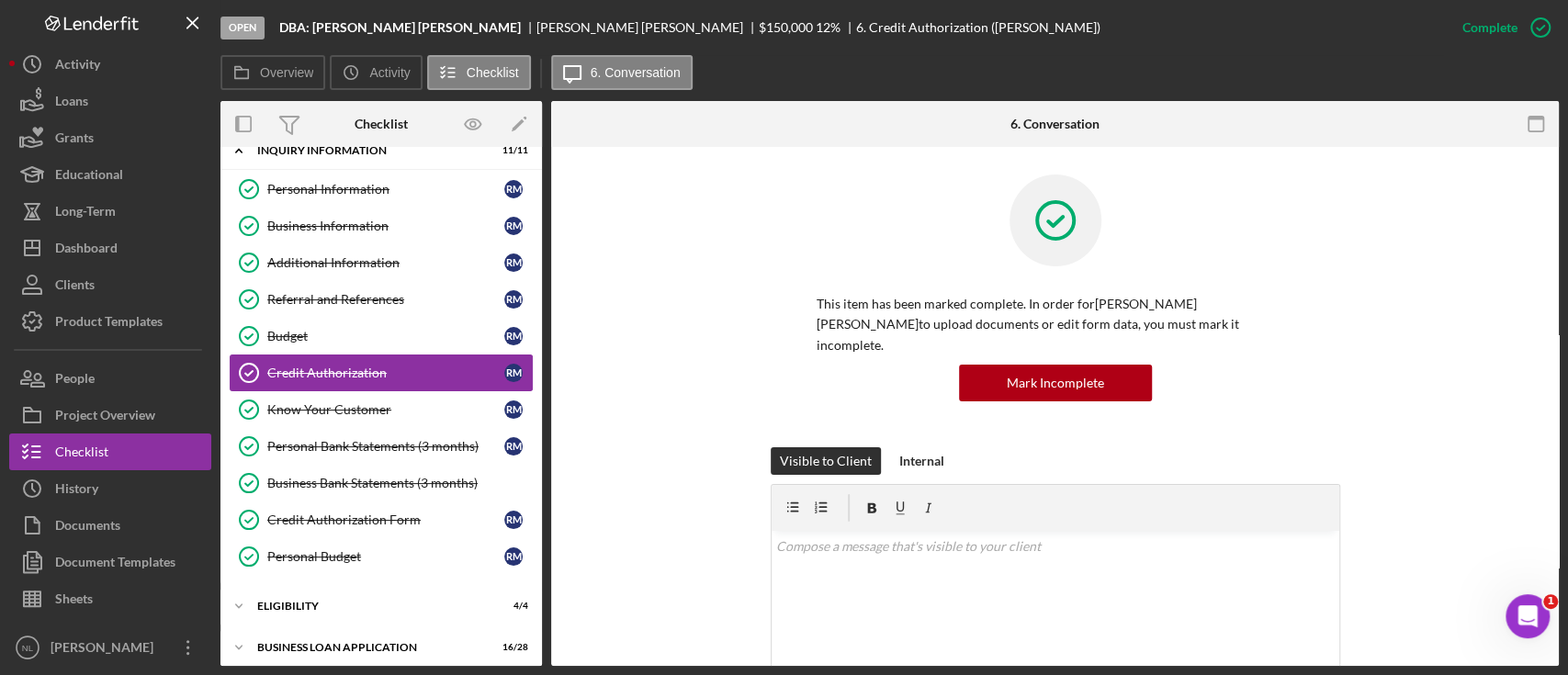
scroll to position [155, 0]
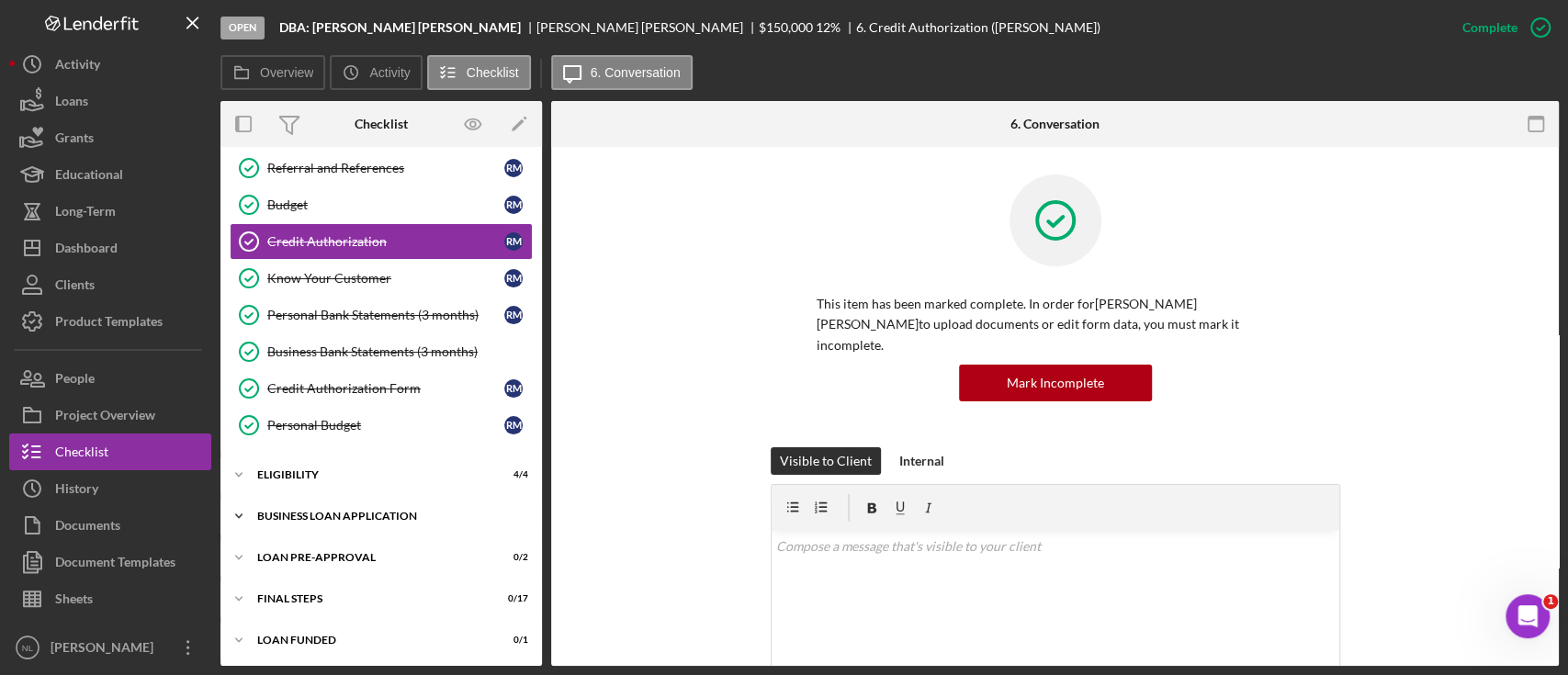
click at [335, 506] on div "Icon/Expander BUSINESS LOAN APPLICATION 16 / 28" at bounding box center [381, 515] width 321 height 37
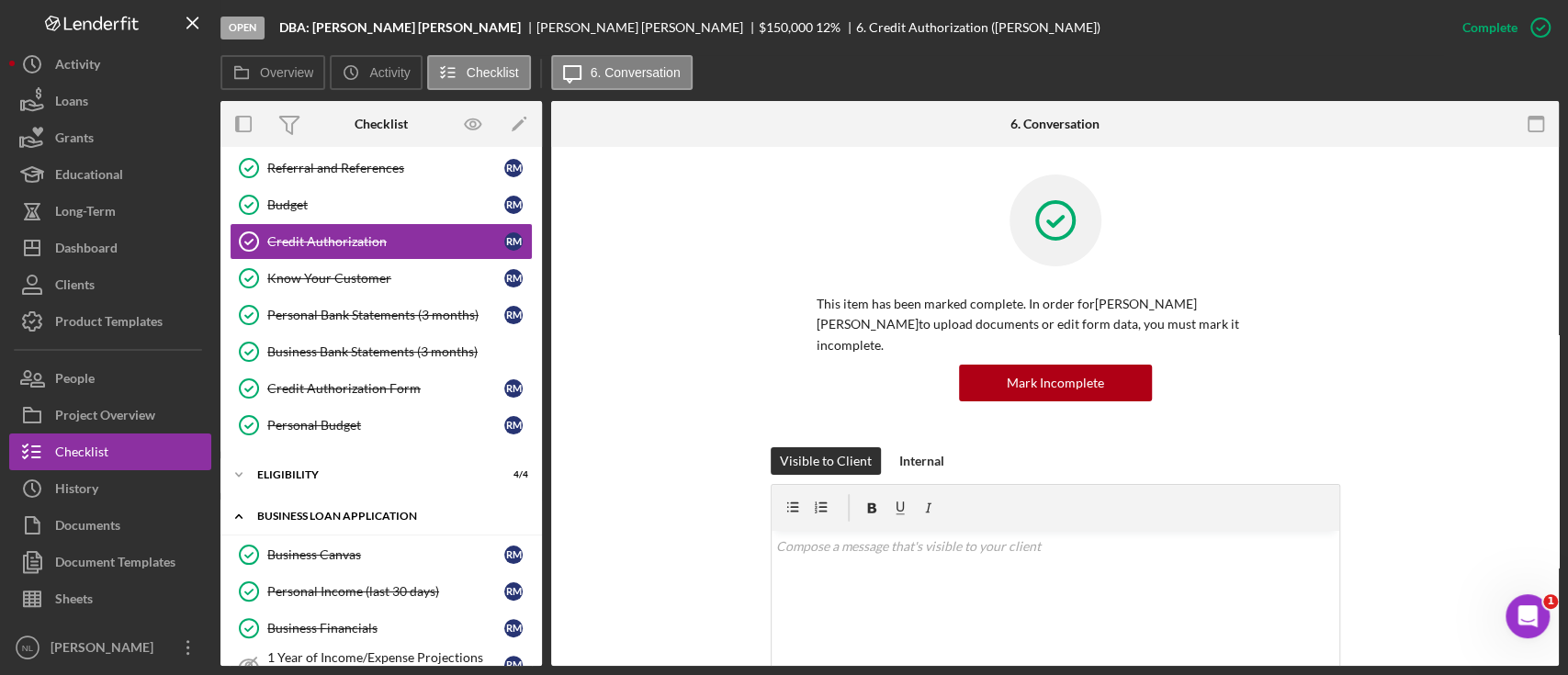
scroll to position [378, 0]
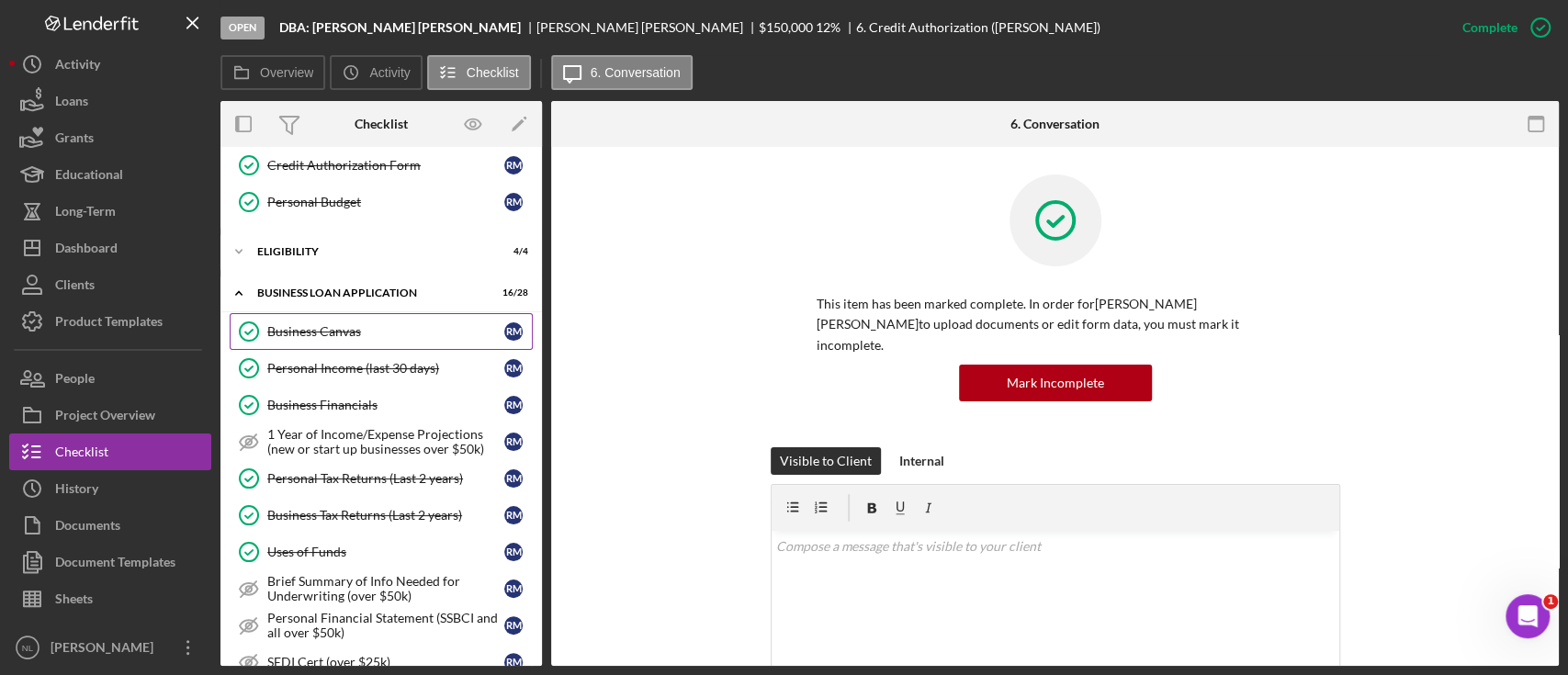
click at [302, 328] on div "Business Canvas" at bounding box center [386, 331] width 237 height 15
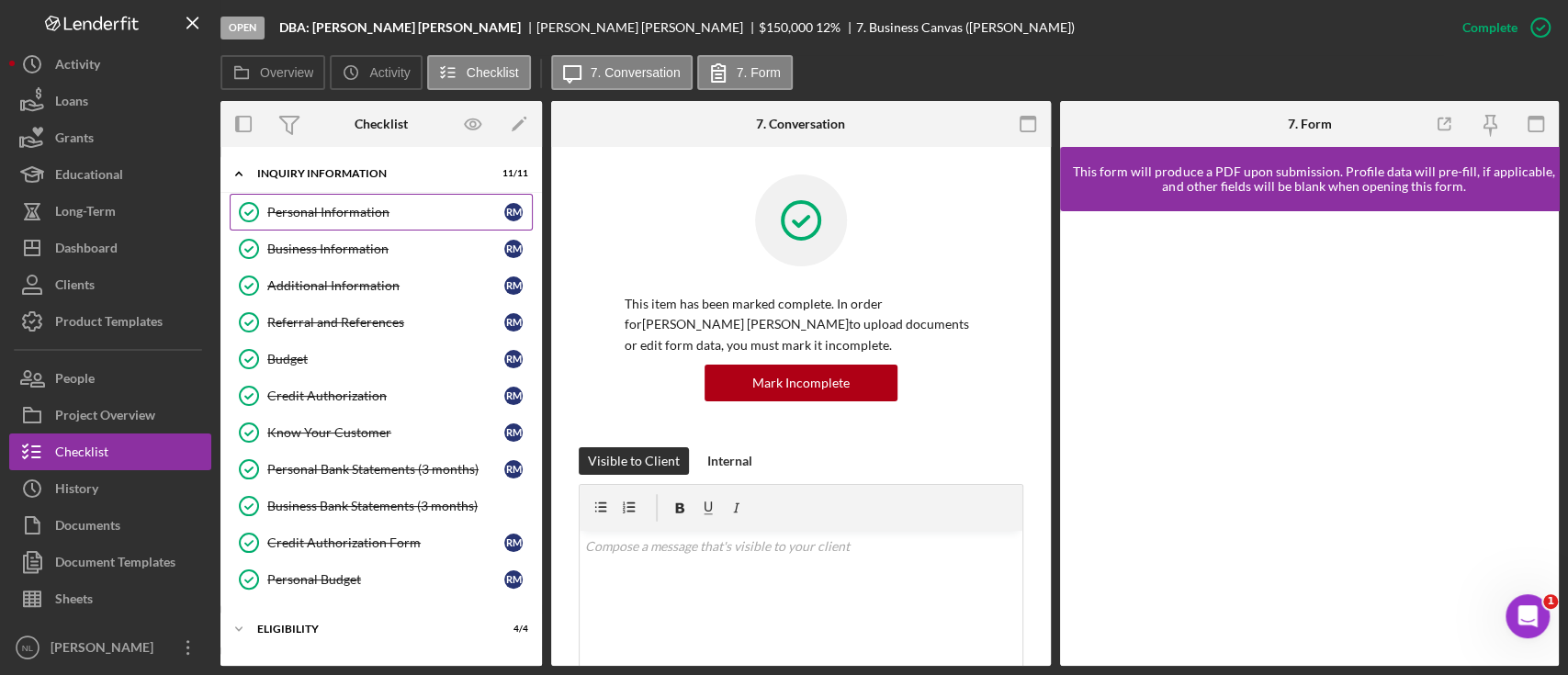
click at [350, 220] on link "Personal Information Personal Information R M" at bounding box center [382, 211] width 303 height 37
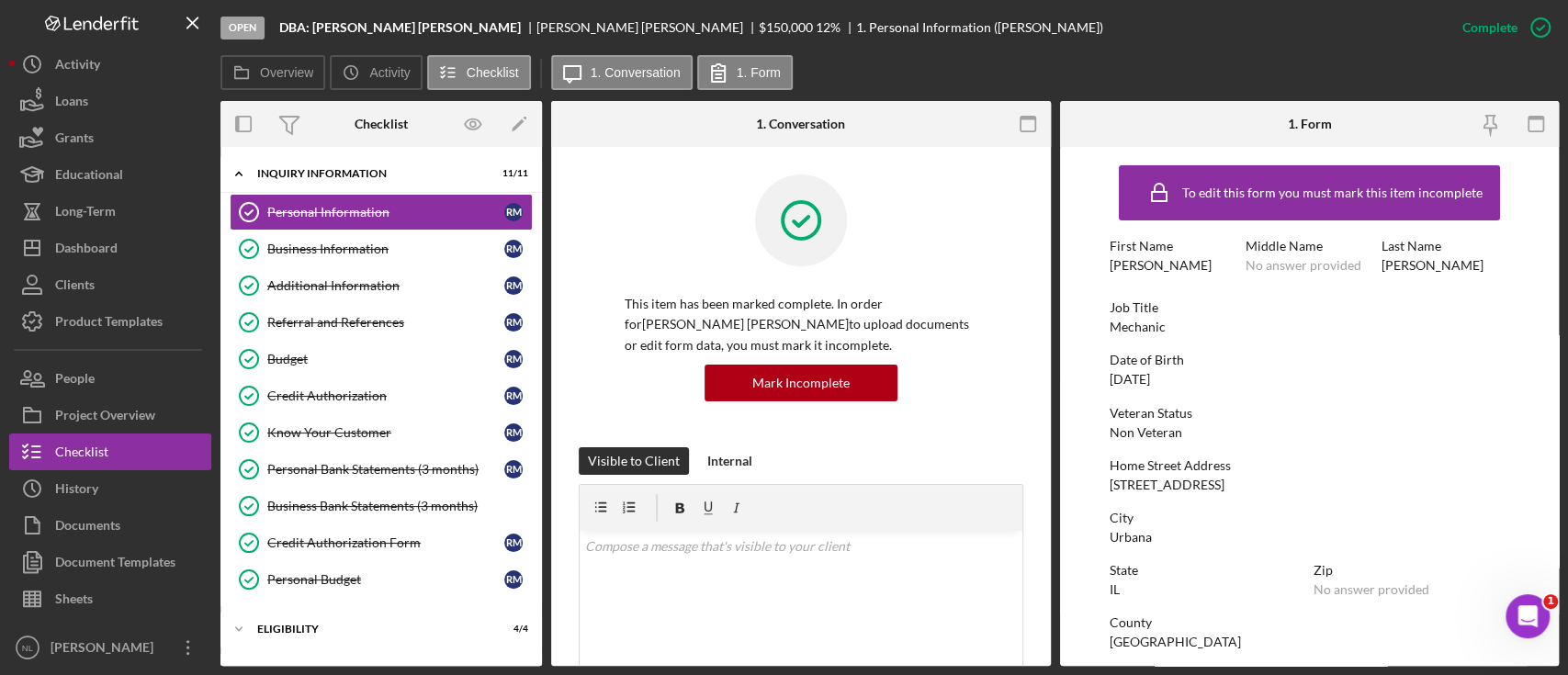
scroll to position [338, 0]
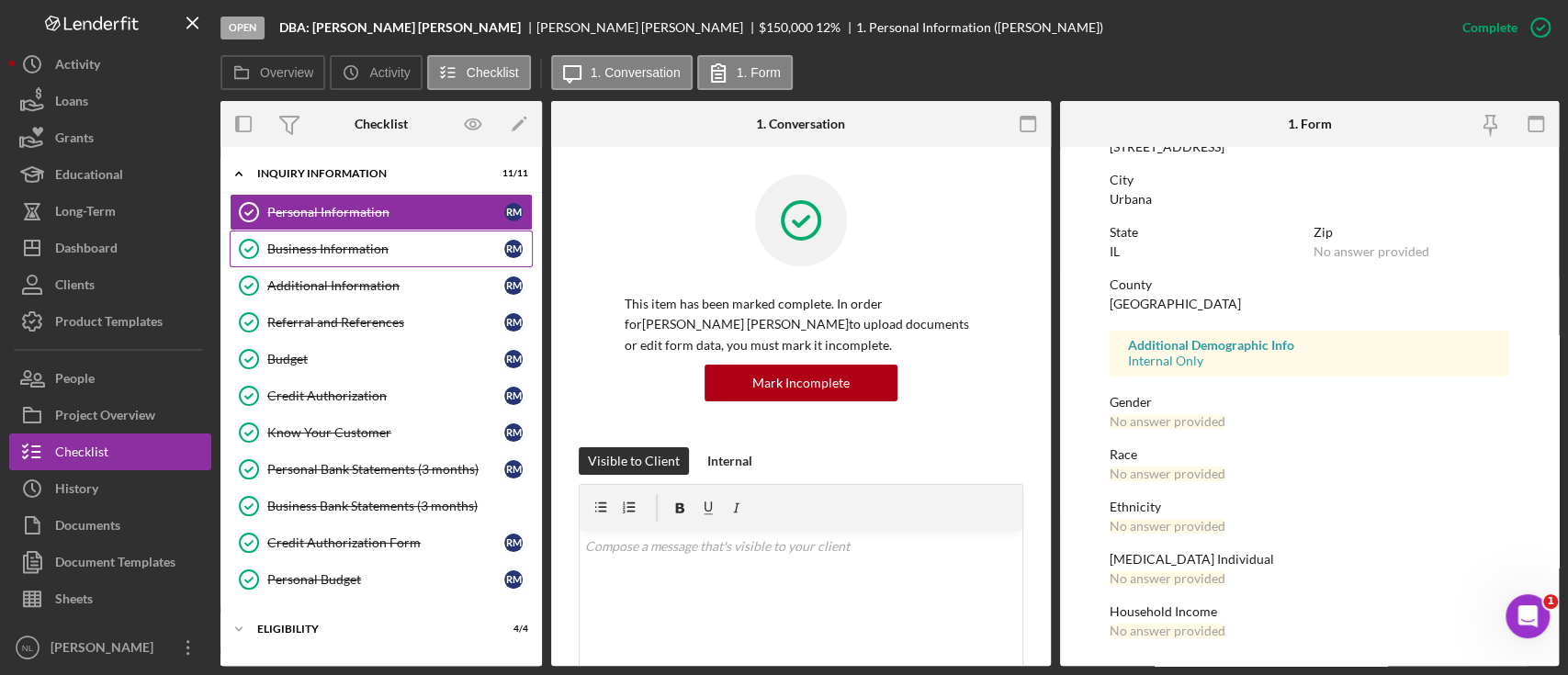
click at [328, 253] on div "Business Information" at bounding box center [386, 249] width 237 height 15
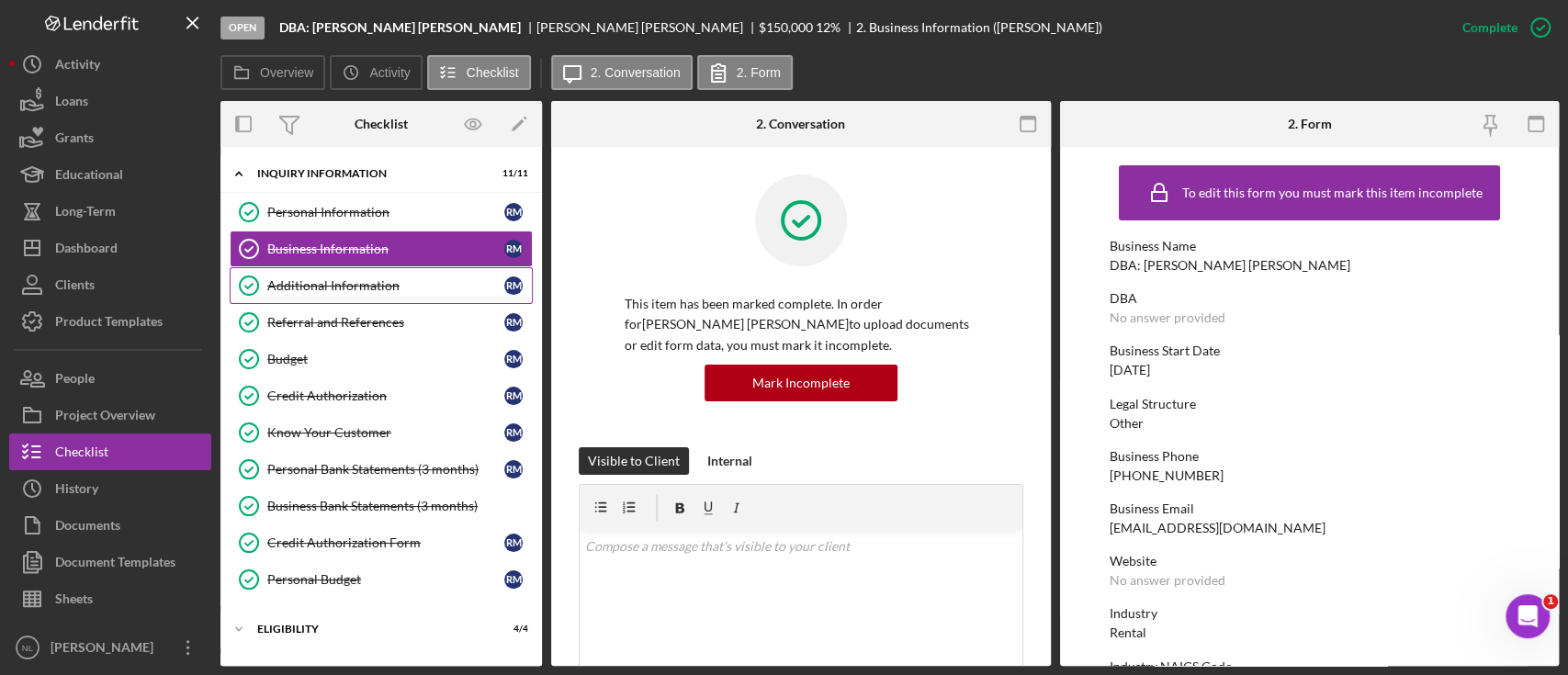
click at [360, 290] on div "Additional Information" at bounding box center [386, 285] width 237 height 15
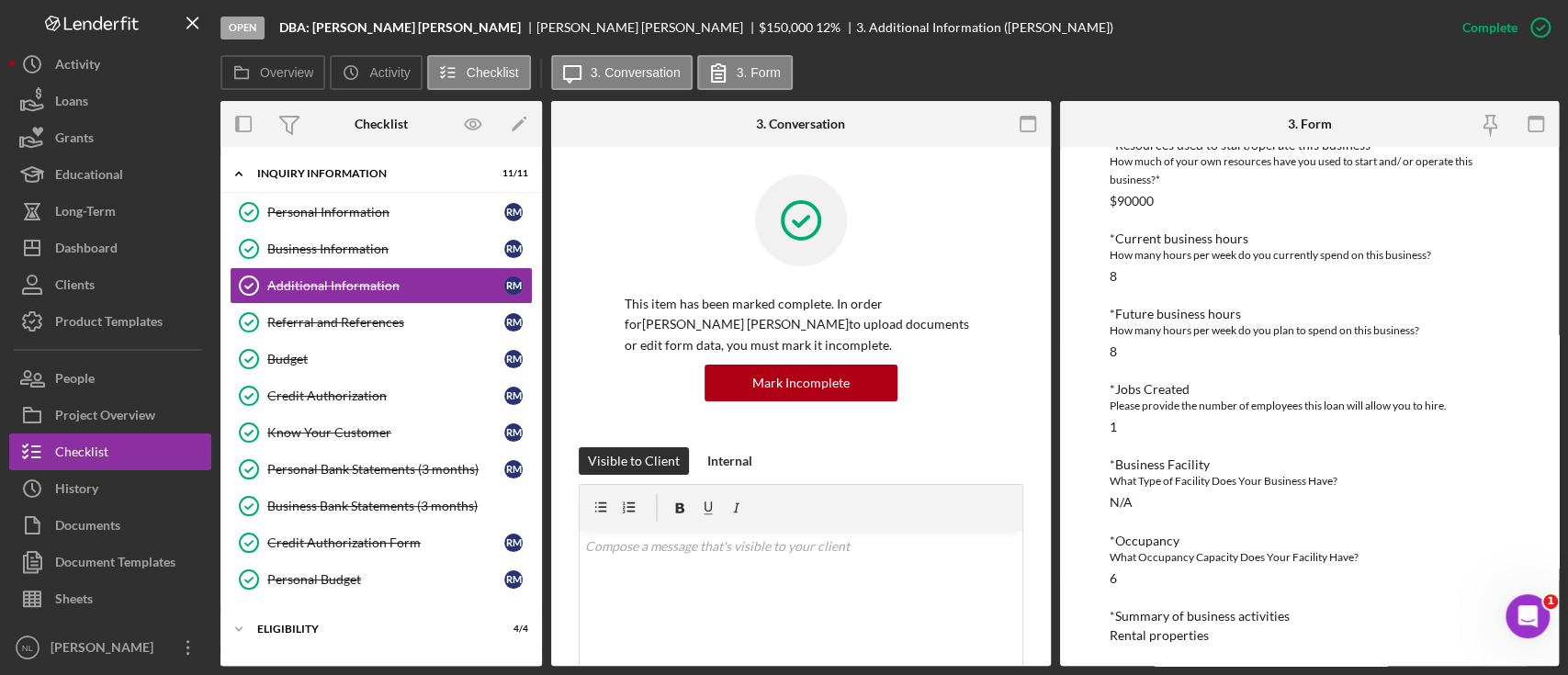
scroll to position [852, 0]
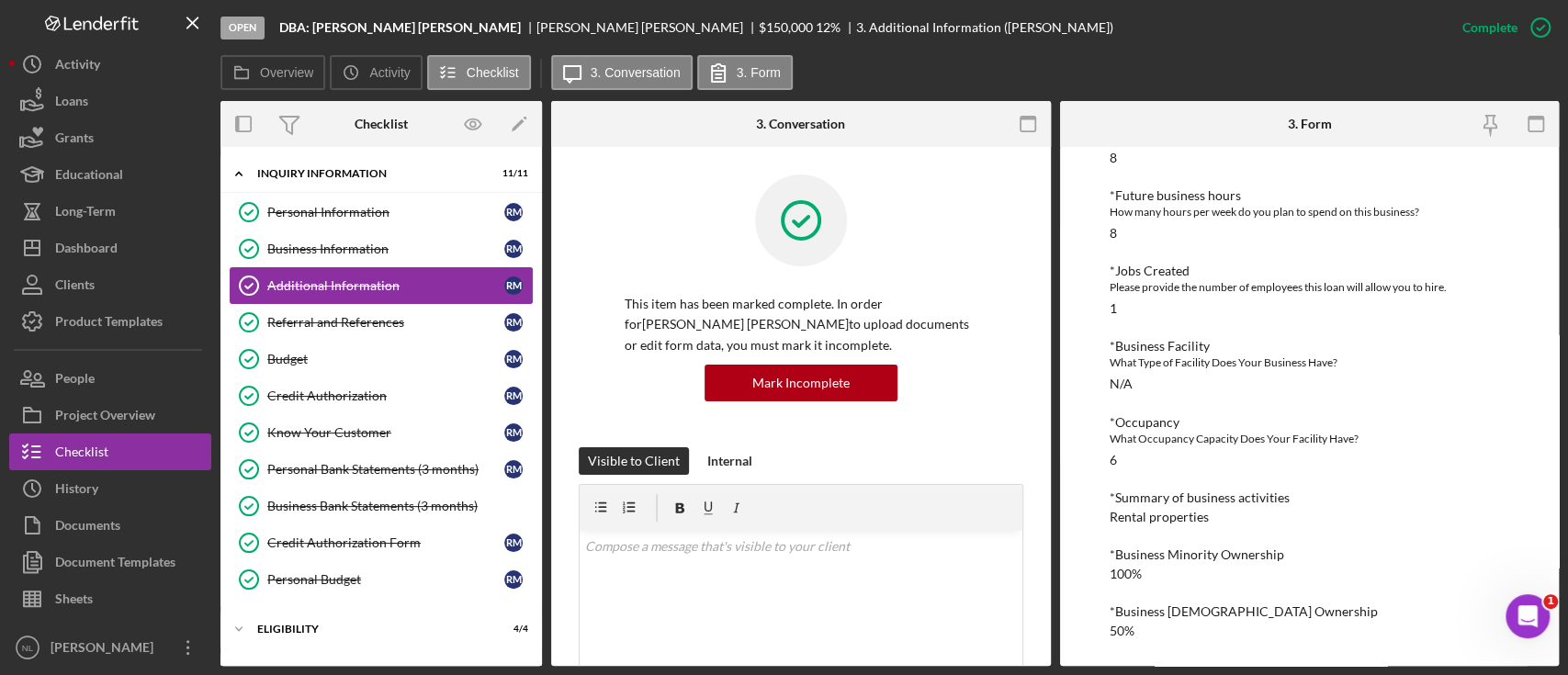
click at [340, 289] on div "Additional Information" at bounding box center [386, 285] width 237 height 15
click at [336, 318] on div "Referral and References" at bounding box center [386, 322] width 237 height 15
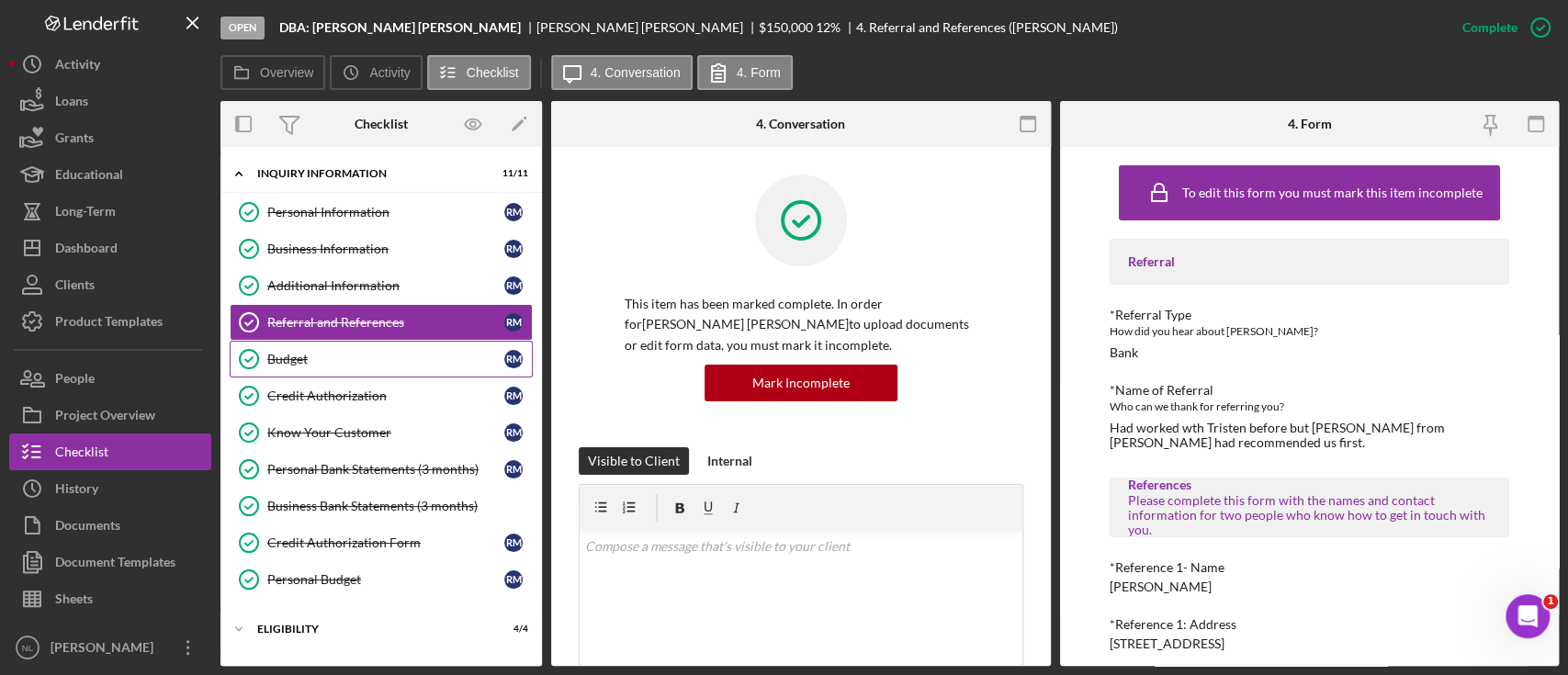
click at [318, 356] on div "Budget" at bounding box center [386, 359] width 237 height 15
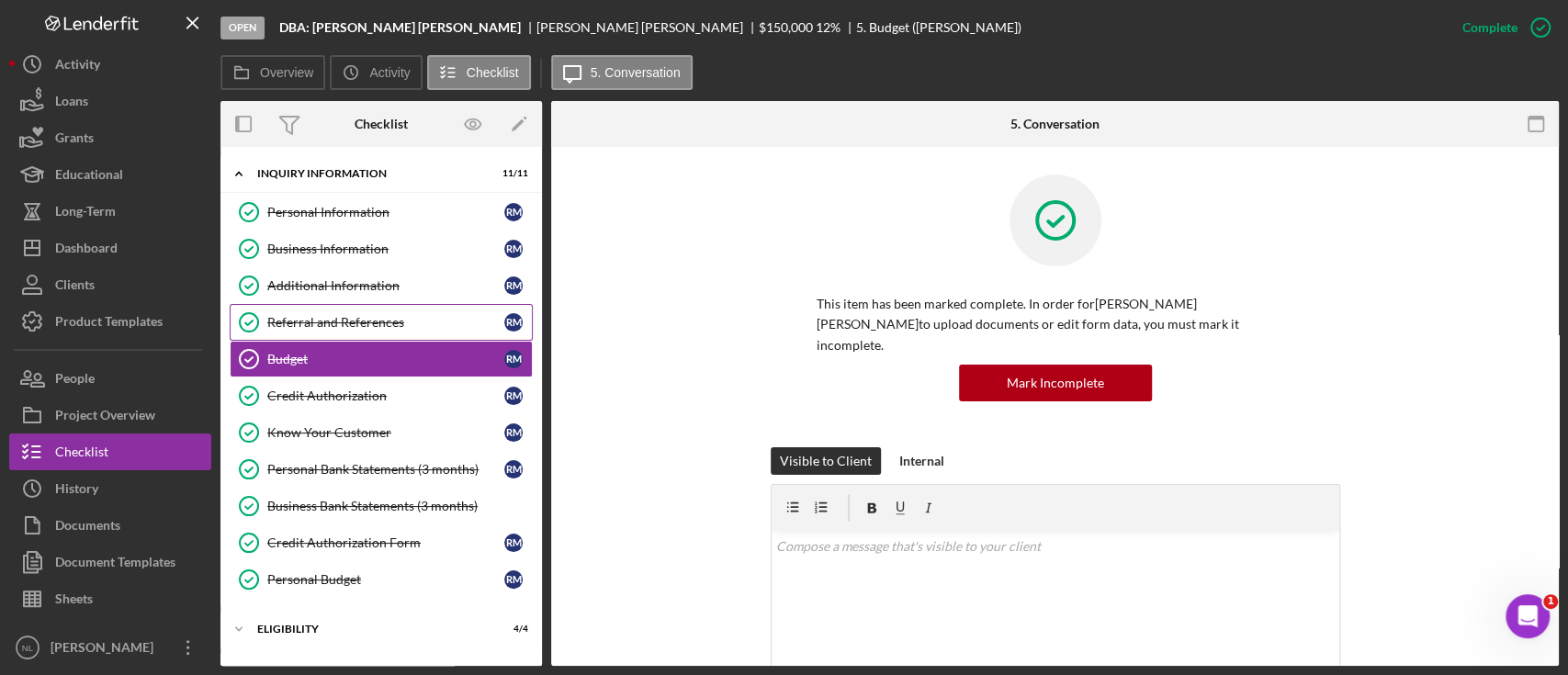
click at [316, 325] on div "Referral and References" at bounding box center [386, 322] width 237 height 15
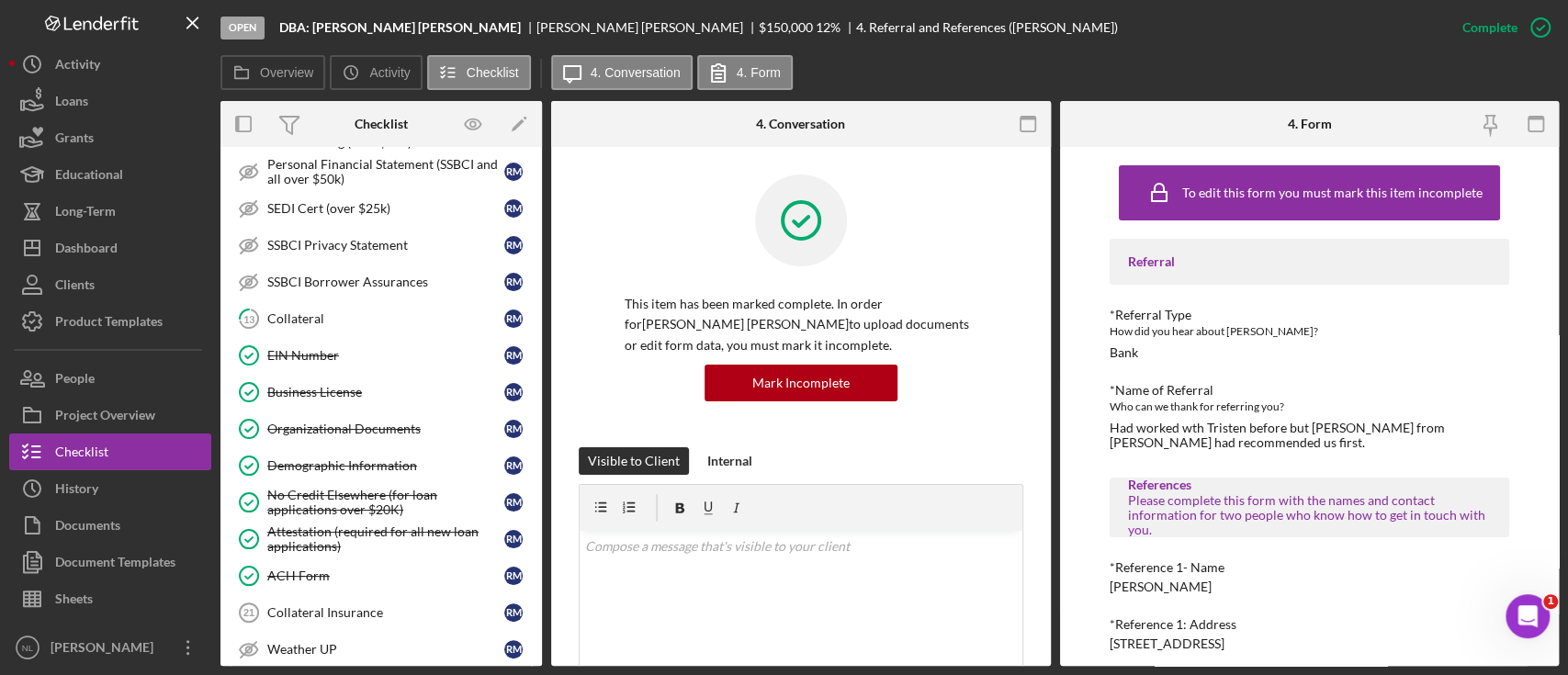
scroll to position [987, 0]
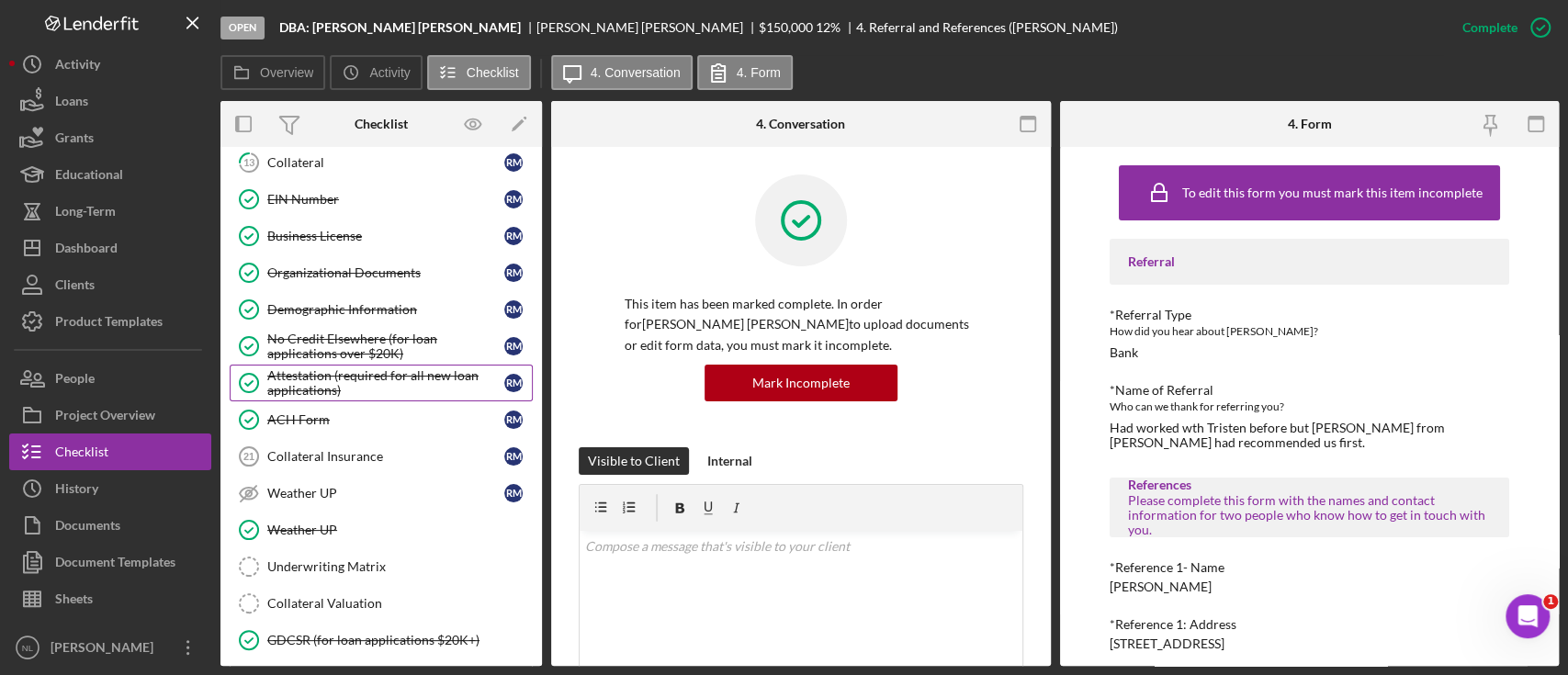
click at [346, 368] on div "Attestation (required for all new loan applications)" at bounding box center [386, 383] width 237 height 30
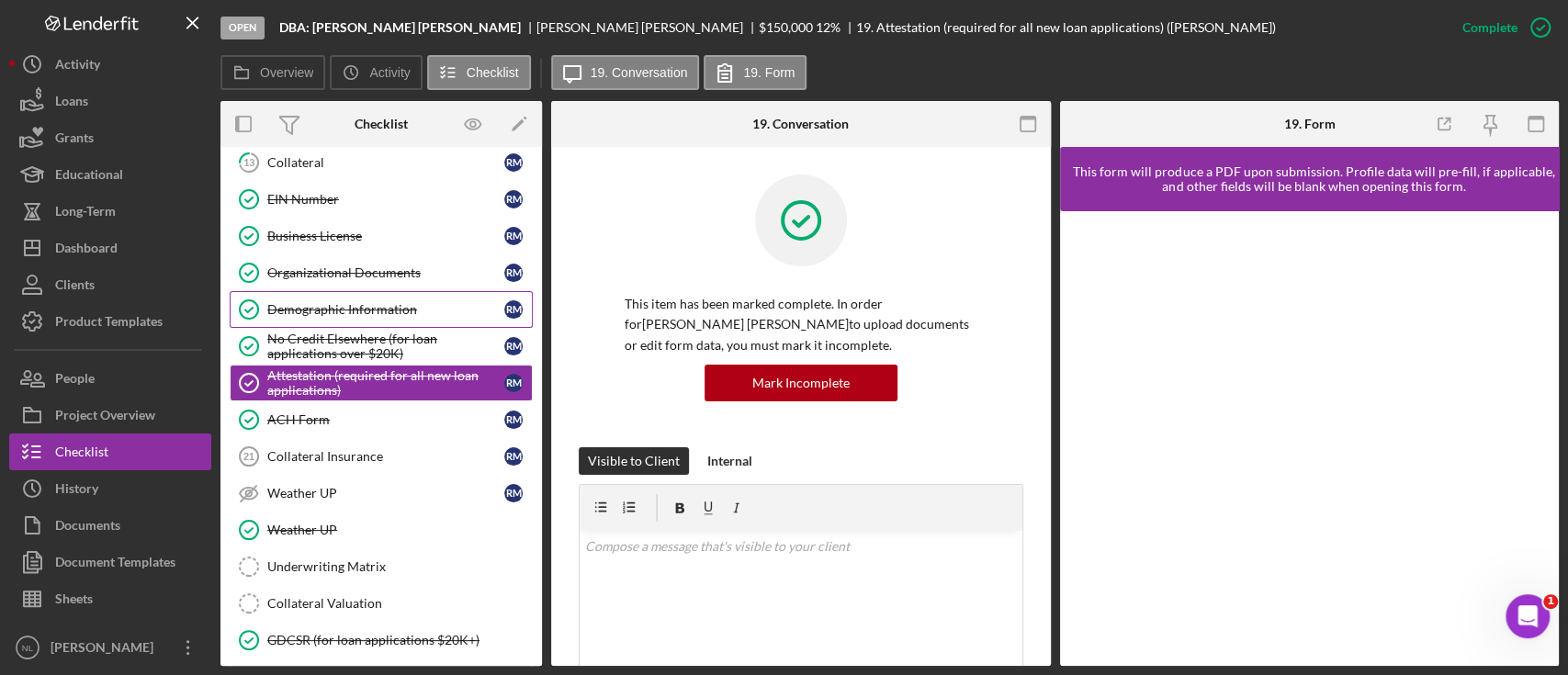
click at [325, 308] on div "Demographic Information" at bounding box center [386, 309] width 237 height 15
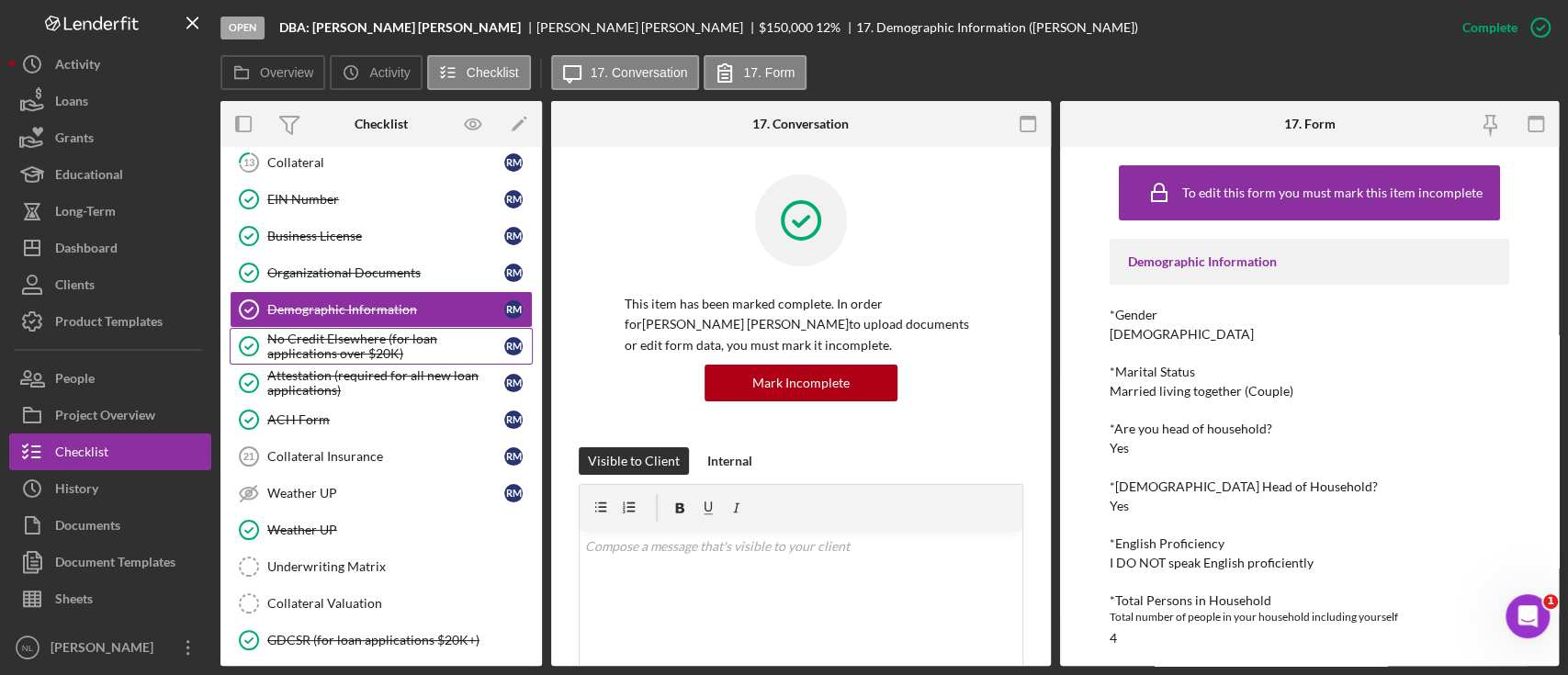
click at [330, 347] on div "No Credit Elsewhere (for loan applications over $20K)" at bounding box center [386, 346] width 237 height 30
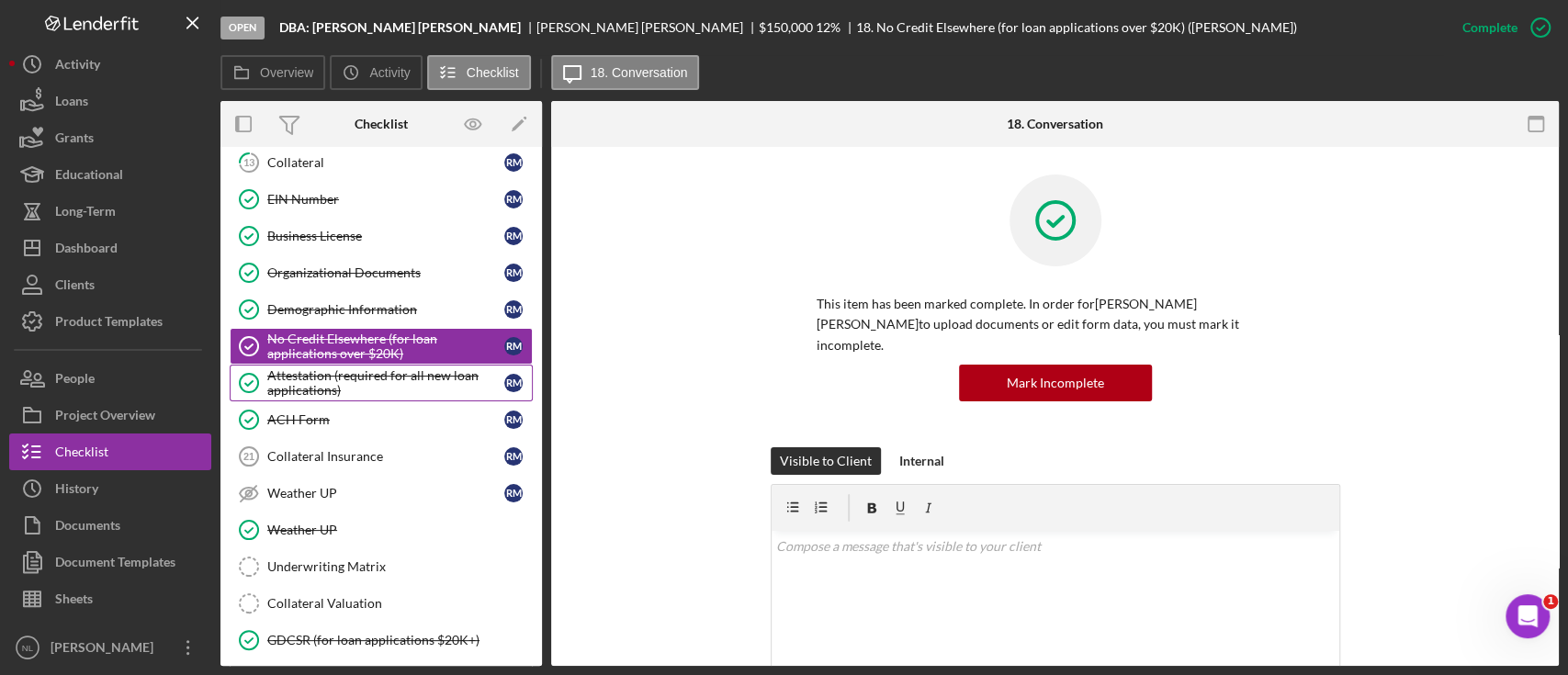
click at [329, 393] on link "Attestation (required for all new loan applications) Attestation (required for …" at bounding box center [382, 383] width 303 height 37
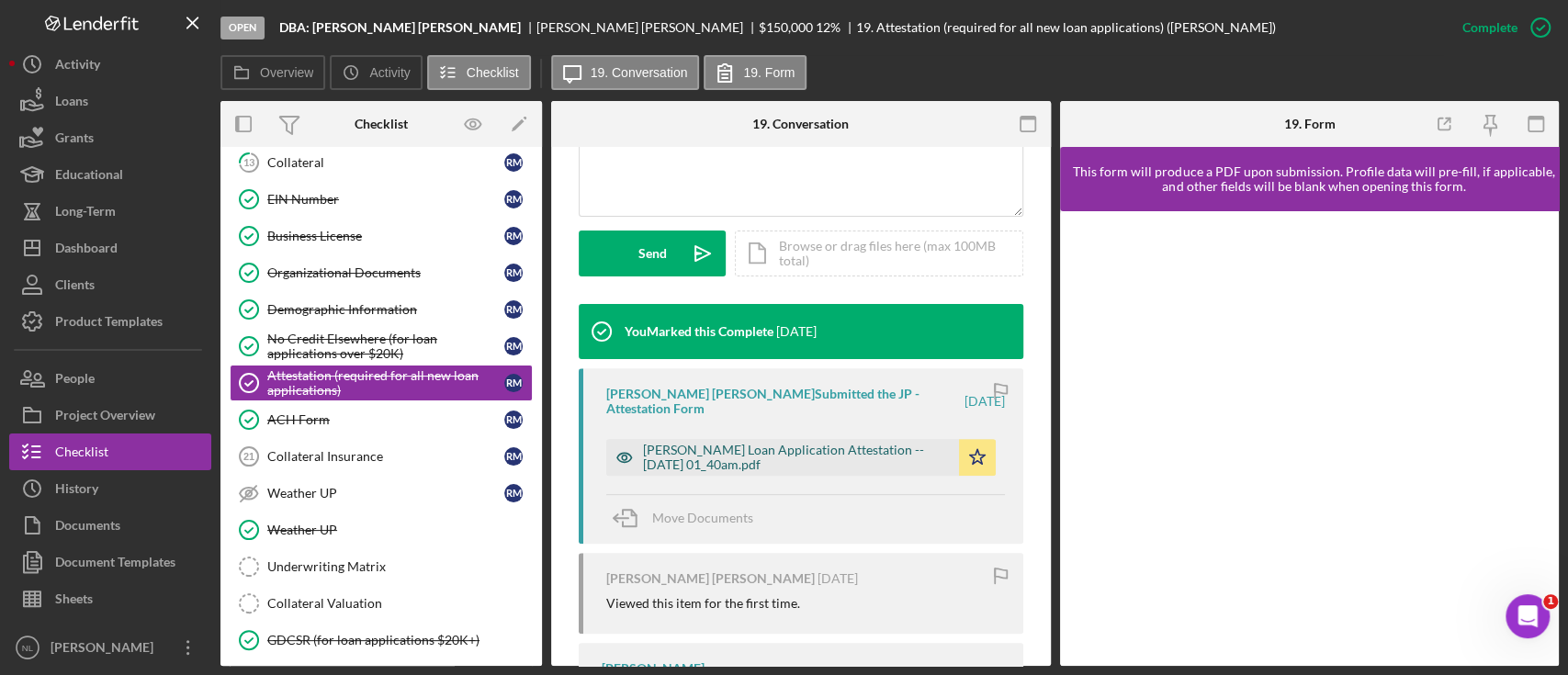
click at [728, 461] on div "Justine Petersen Loan Application Attestation -- 2025-03-13 01_40am.pdf" at bounding box center [795, 458] width 306 height 30
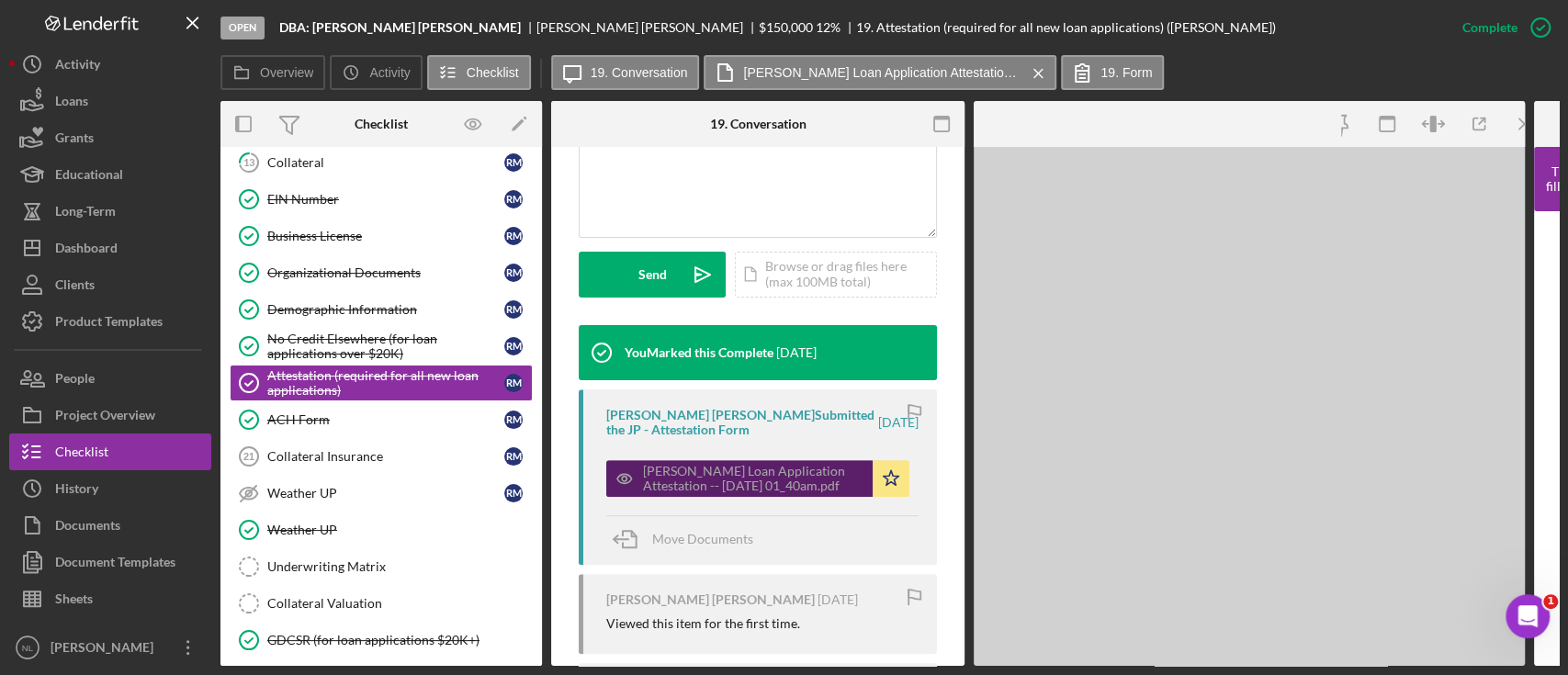
scroll to position [497, 0]
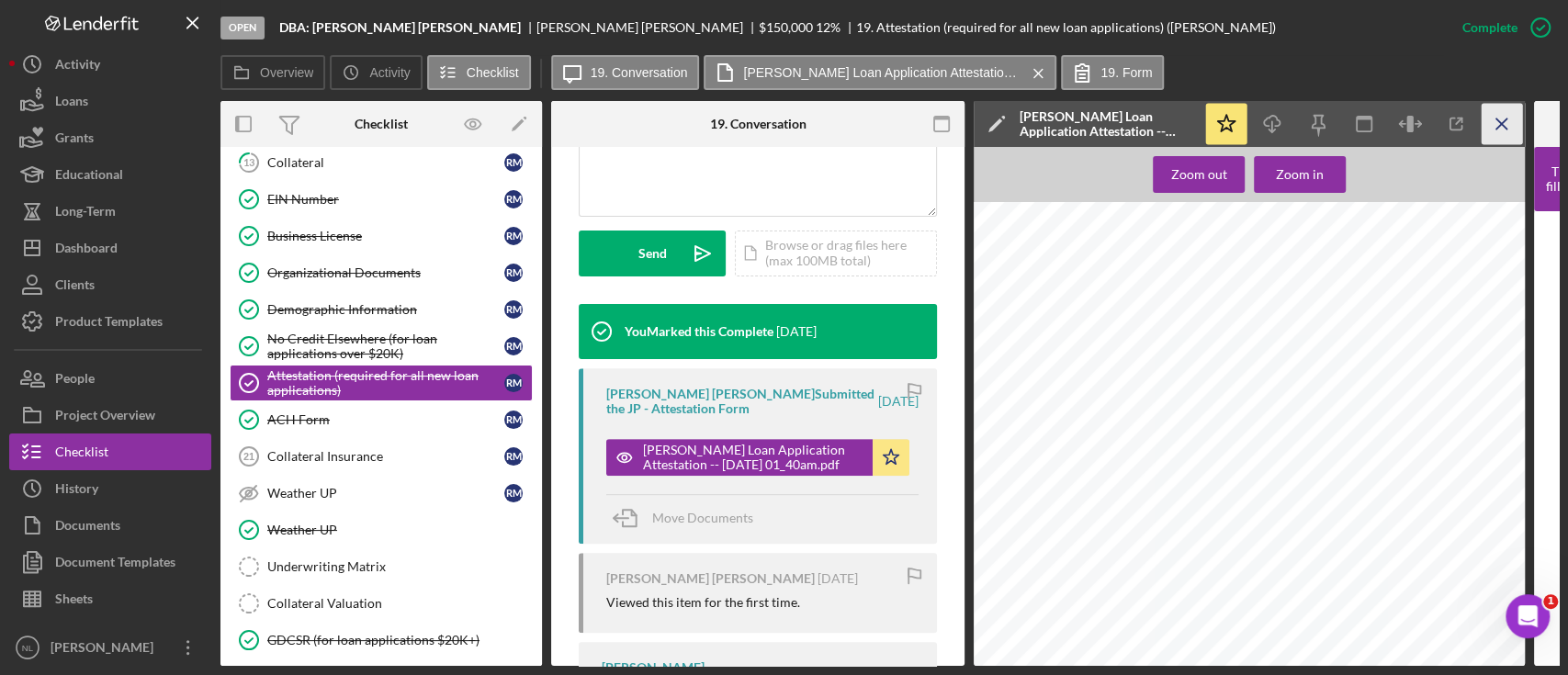
click at [1491, 135] on icon "Icon/Menu Close" at bounding box center [1503, 125] width 42 height 42
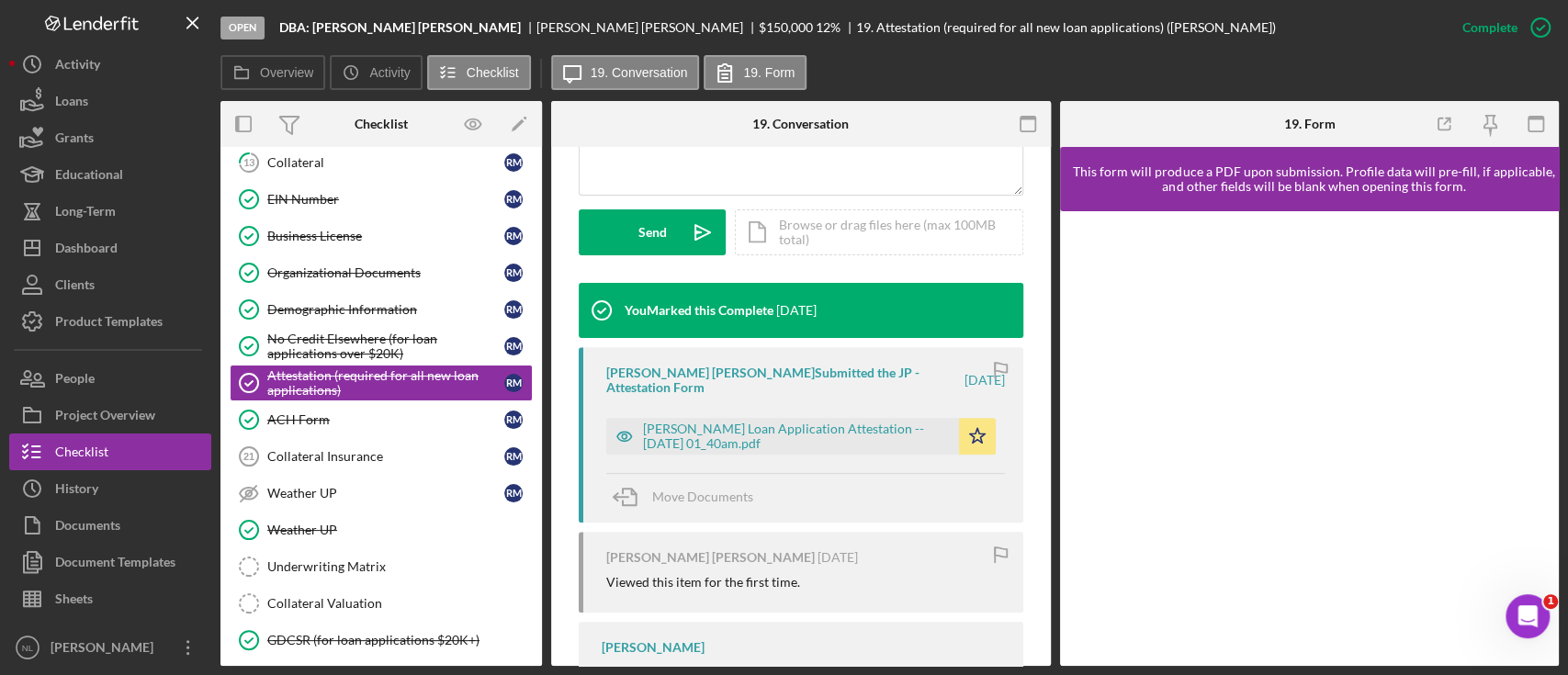
scroll to position [476, 0]
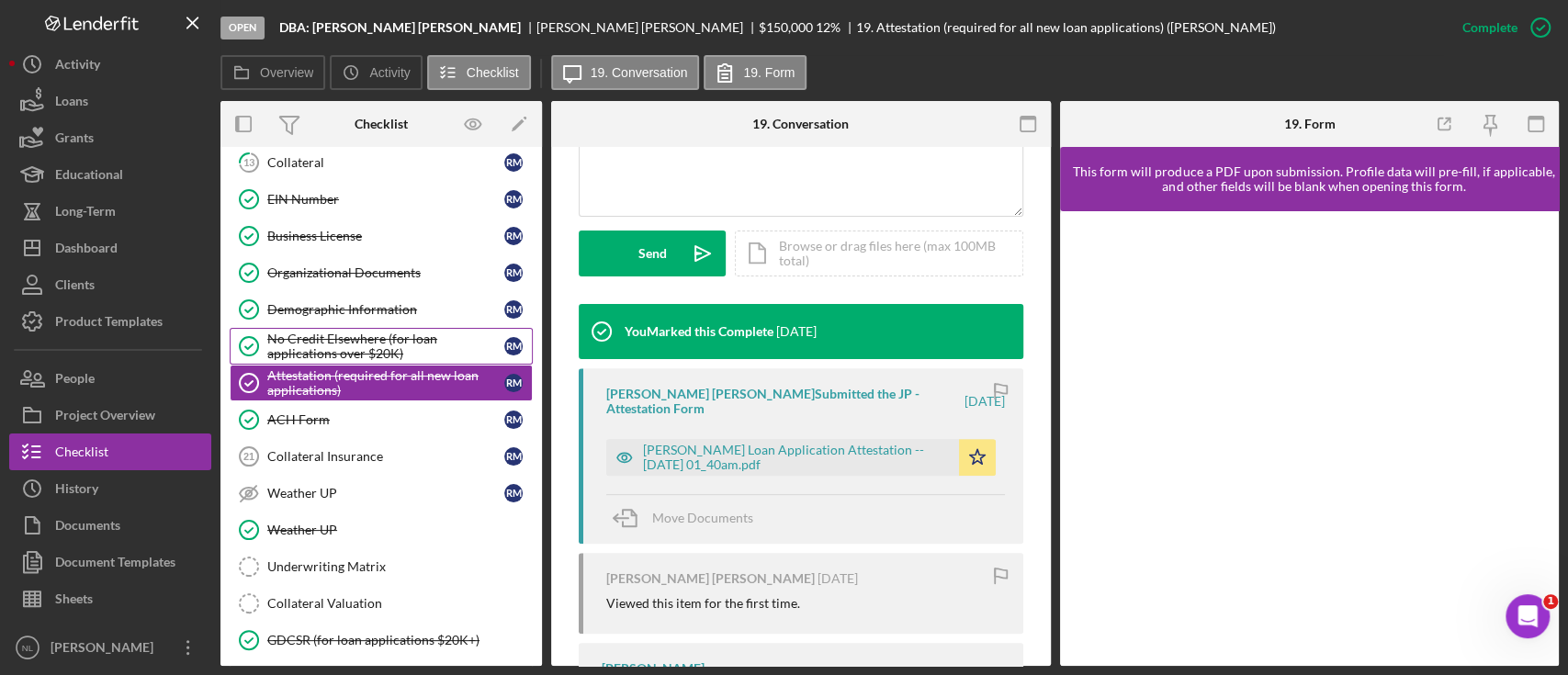
click at [423, 338] on div "No Credit Elsewhere (for loan applications over $20K)" at bounding box center [386, 346] width 237 height 30
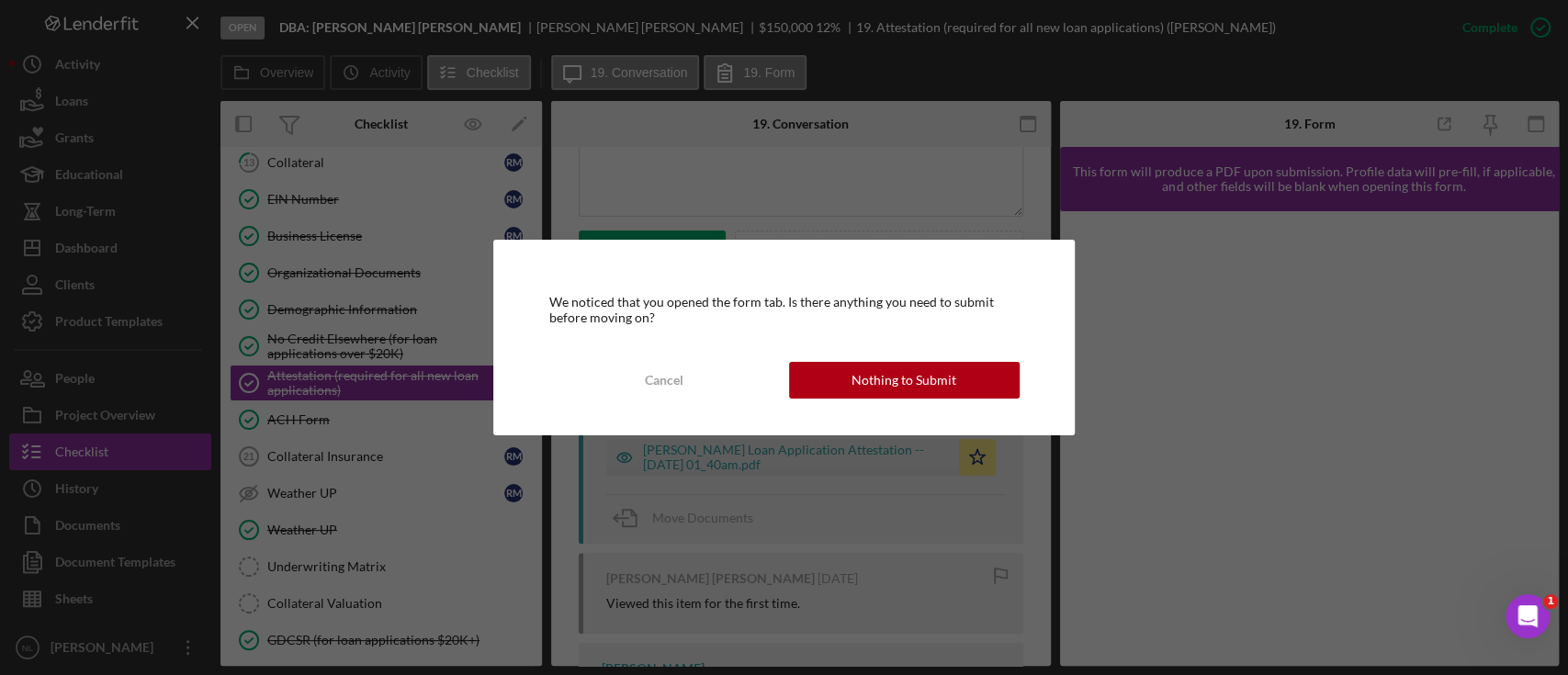
click at [861, 399] on div "We noticed that you opened the form tab. Is there anything you need to submit b…" at bounding box center [783, 337] width 580 height 194
click at [832, 383] on button "Nothing to Submit" at bounding box center [905, 380] width 231 height 37
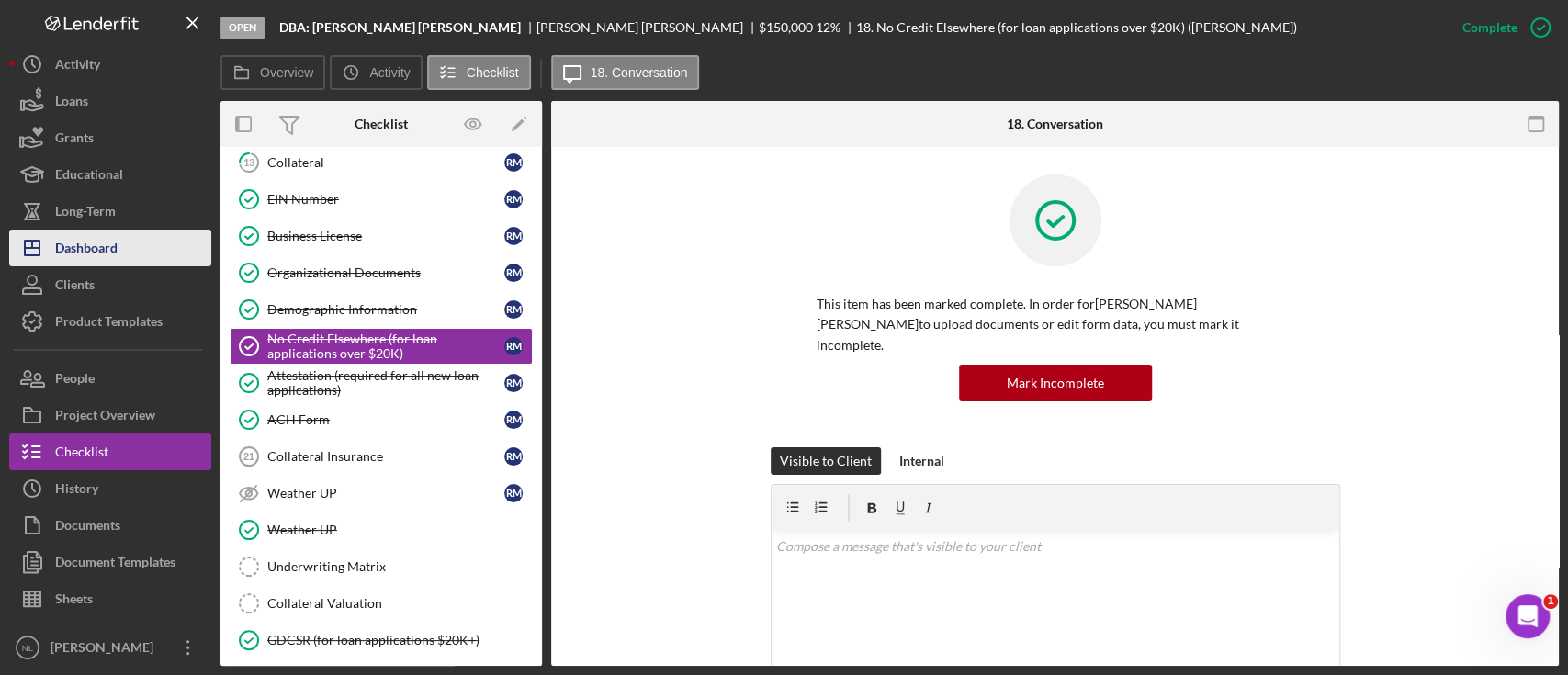
click at [112, 248] on div "Dashboard" at bounding box center [86, 251] width 62 height 42
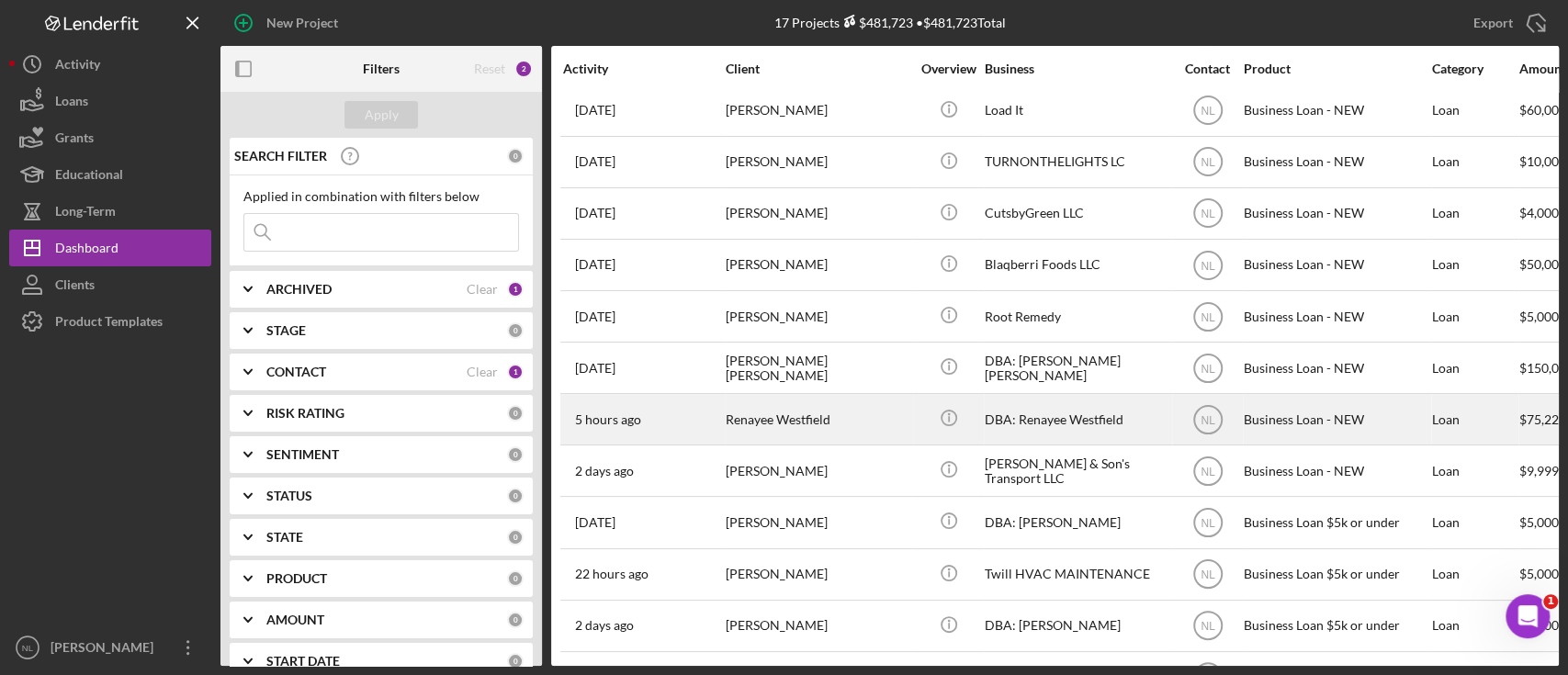
scroll to position [112, 0]
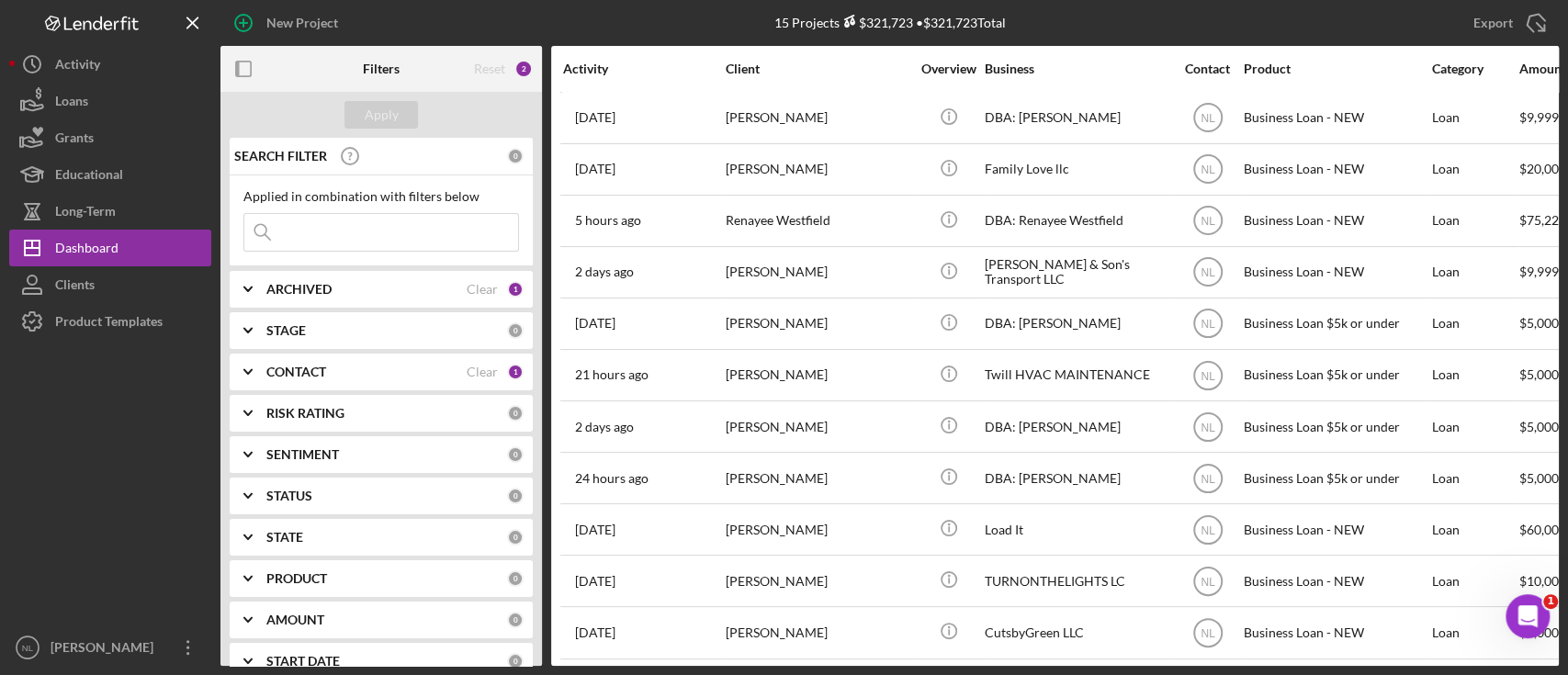
click at [383, 291] on div "ARCHIVED" at bounding box center [367, 288] width 200 height 15
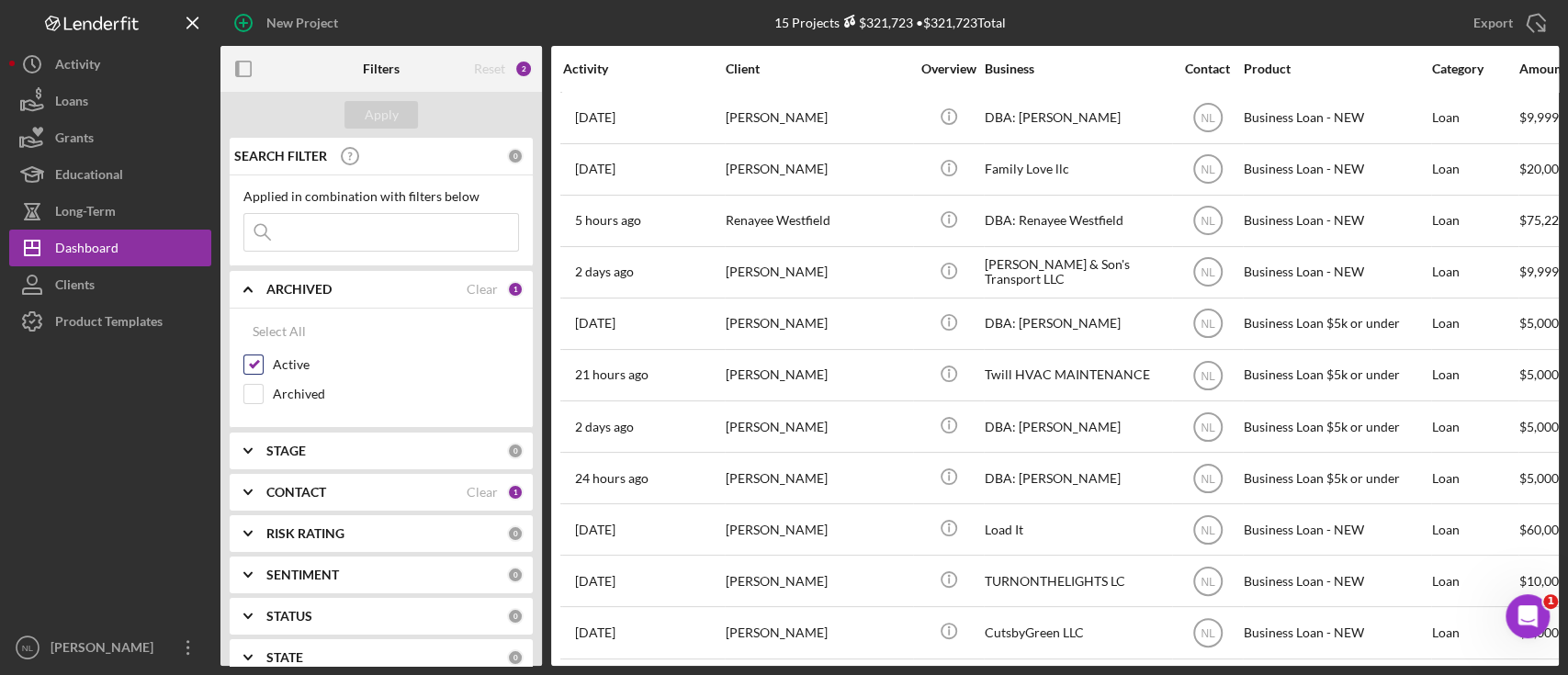
click at [260, 356] on input "Active" at bounding box center [253, 365] width 19 height 19
checkbox input "false"
click at [305, 240] on input at bounding box center [381, 232] width 274 height 37
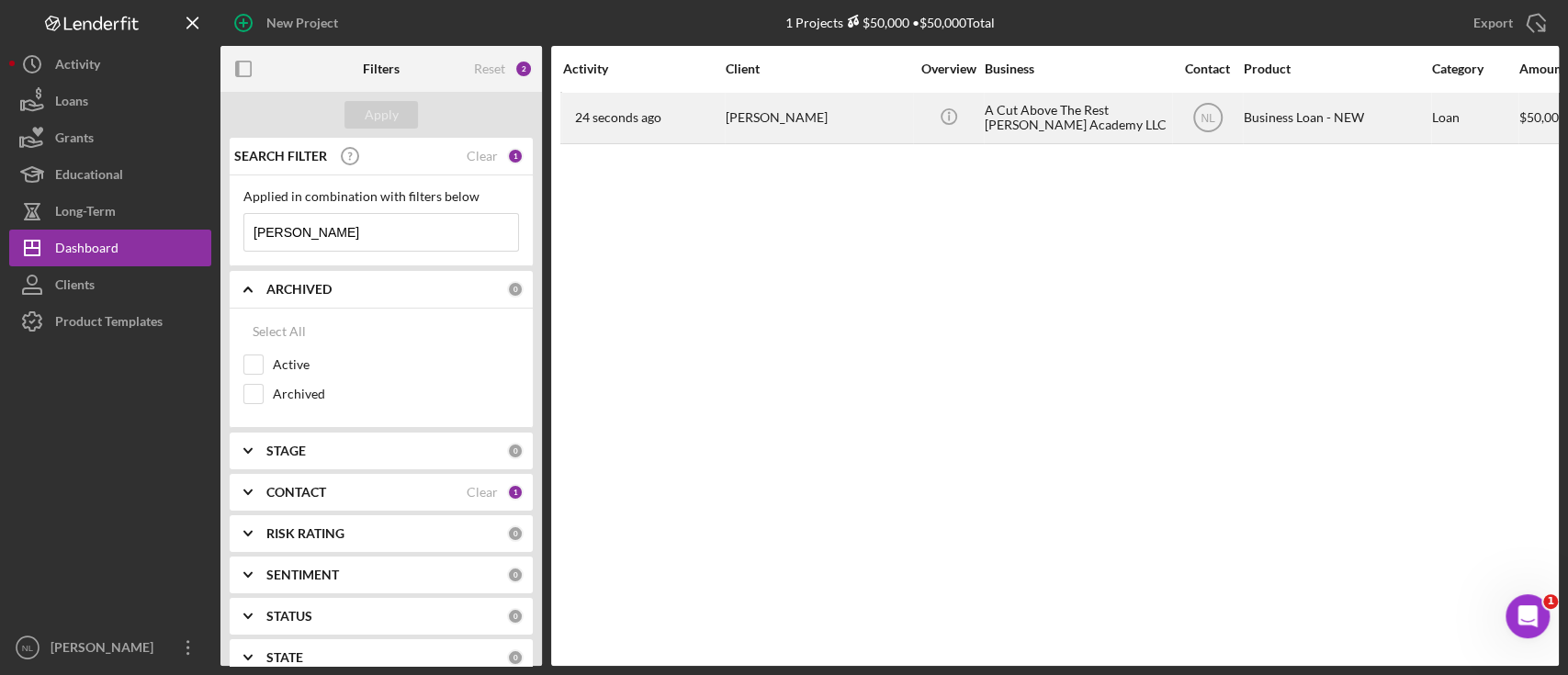
type input "[PERSON_NAME]"
click at [714, 139] on div "24 seconds ago [PERSON_NAME]" at bounding box center [644, 117] width 161 height 49
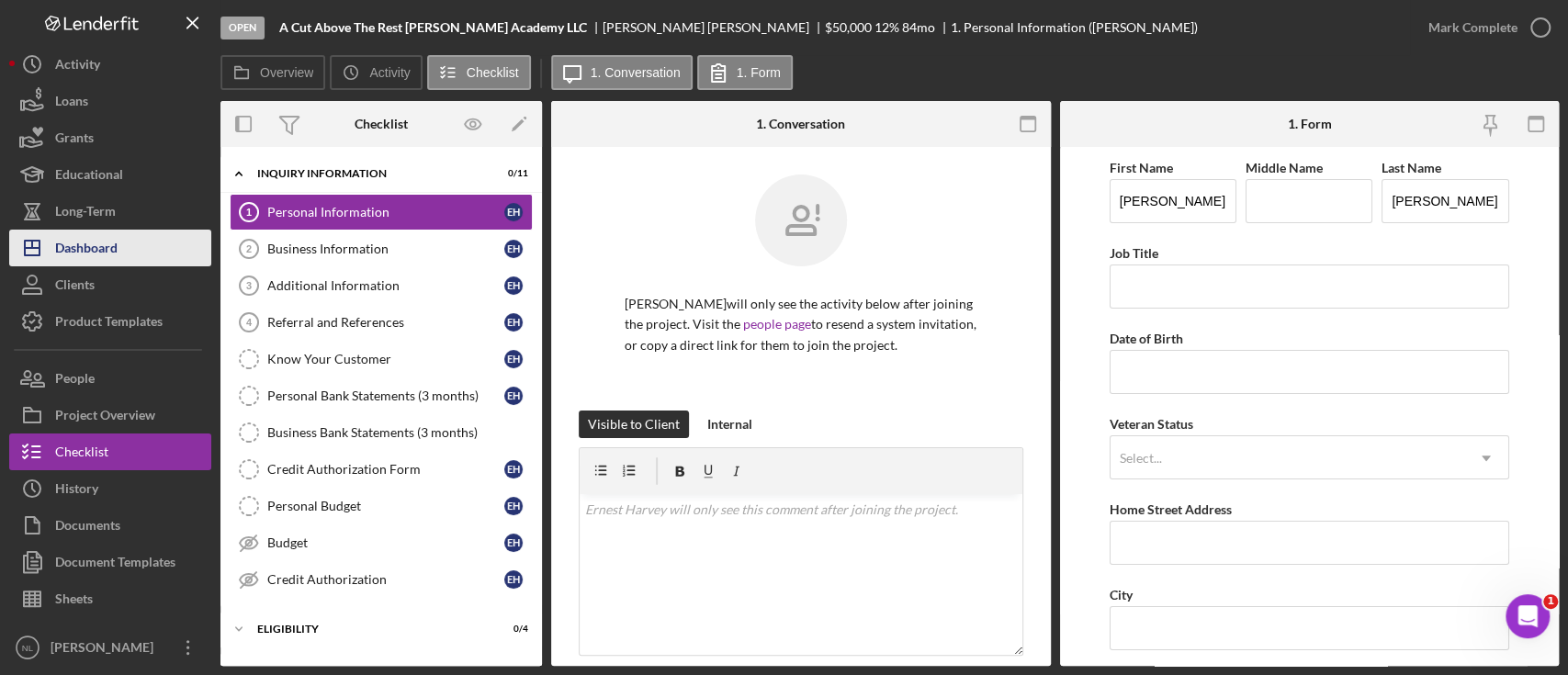
click at [89, 252] on div "Dashboard" at bounding box center [86, 251] width 62 height 42
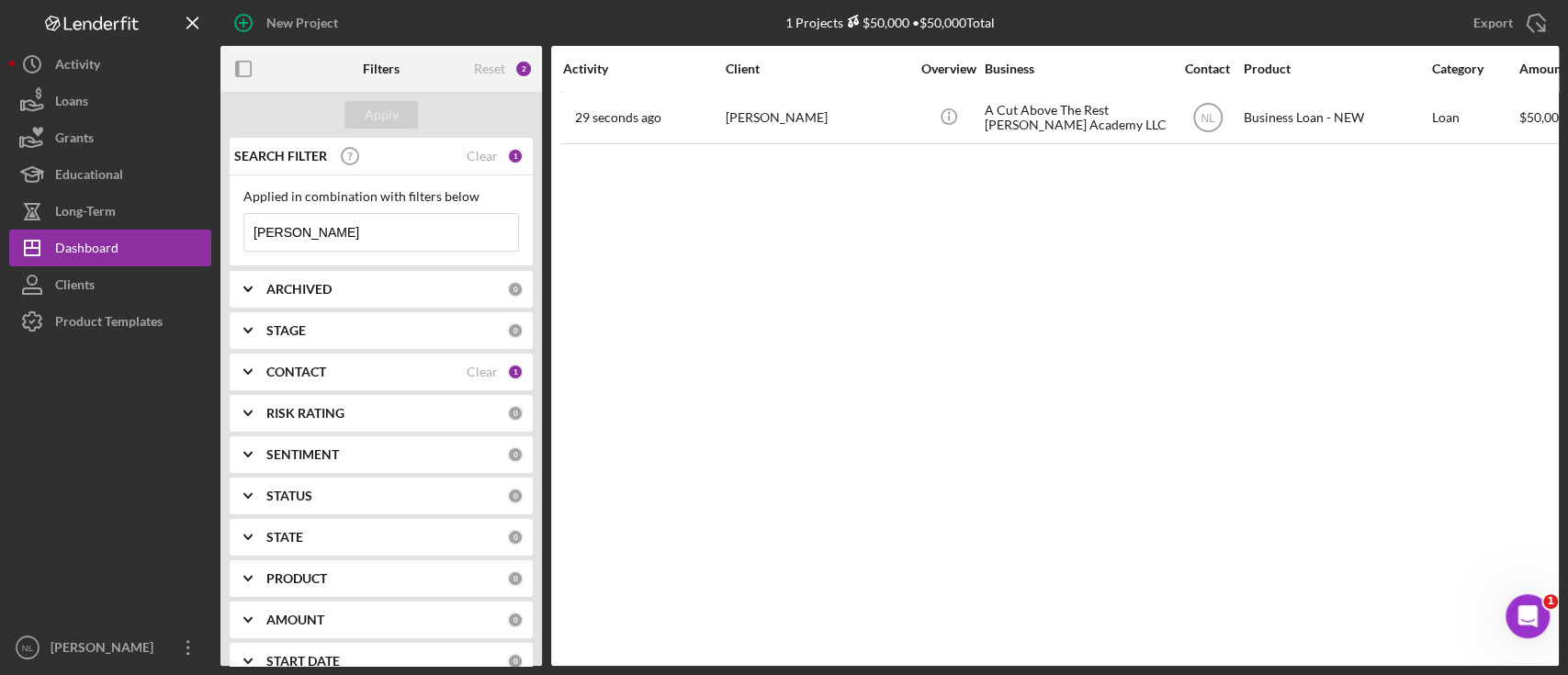
click at [267, 297] on icon "Icon/Expander" at bounding box center [248, 289] width 46 height 46
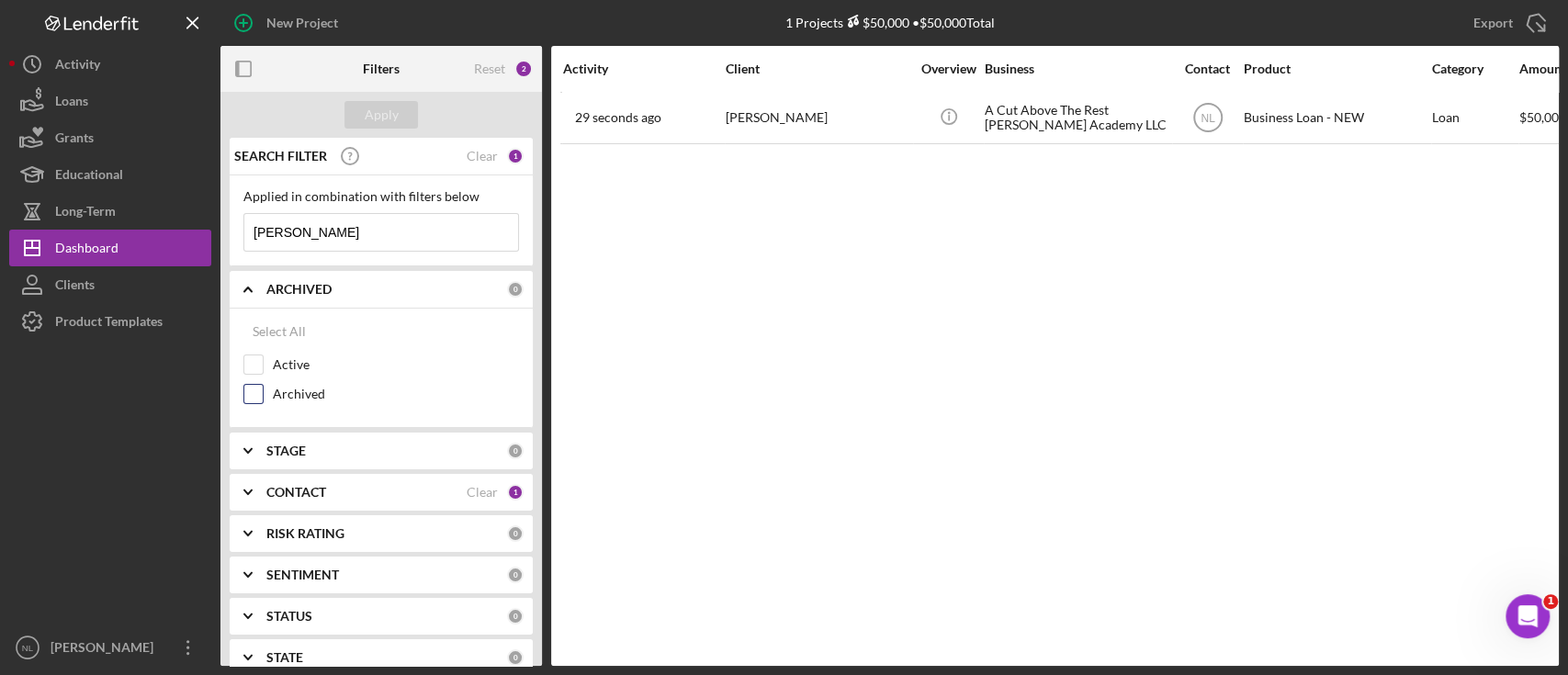
click at [250, 398] on input "Archived" at bounding box center [253, 394] width 19 height 19
checkbox input "true"
click at [271, 497] on icon "Icon/Expander" at bounding box center [248, 492] width 46 height 46
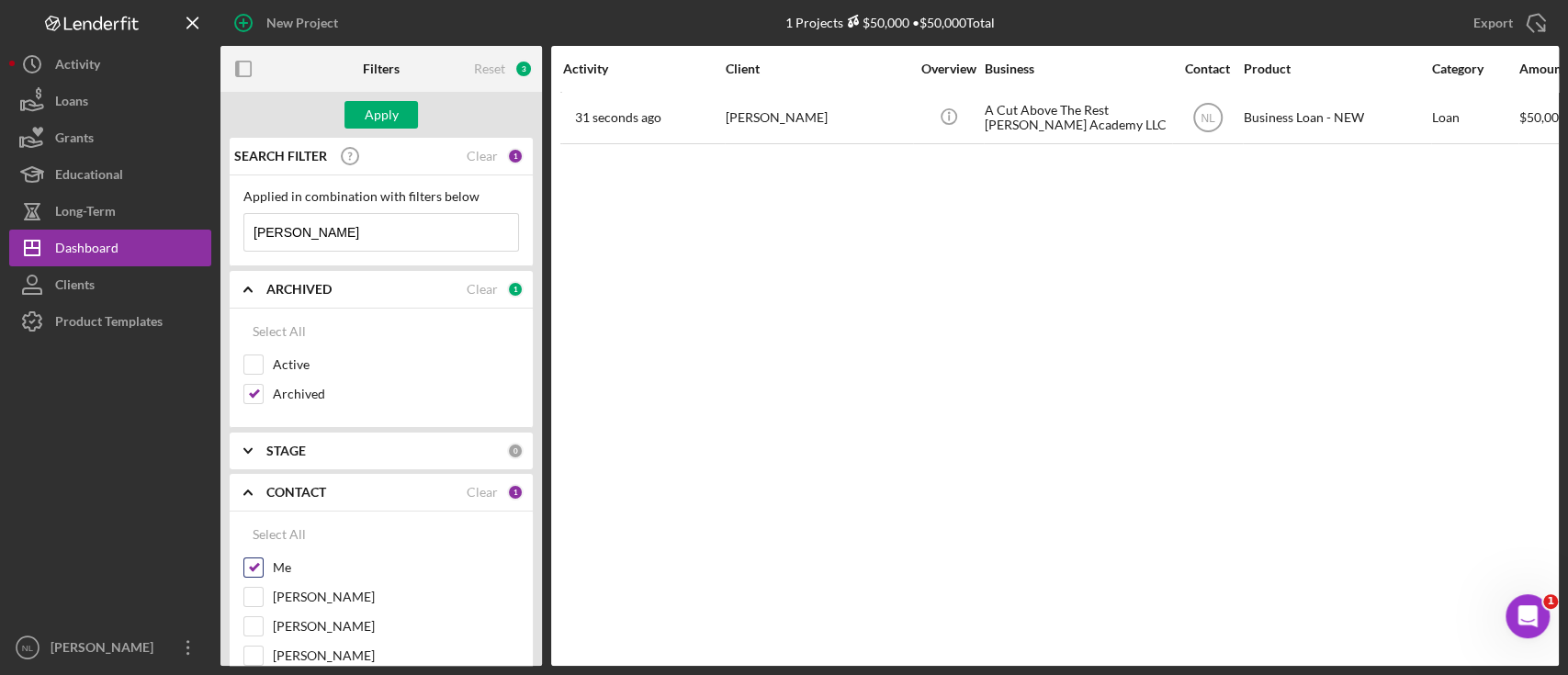
click at [256, 569] on input "Me" at bounding box center [253, 567] width 19 height 19
checkbox input "false"
click at [390, 110] on div "Apply" at bounding box center [382, 115] width 34 height 28
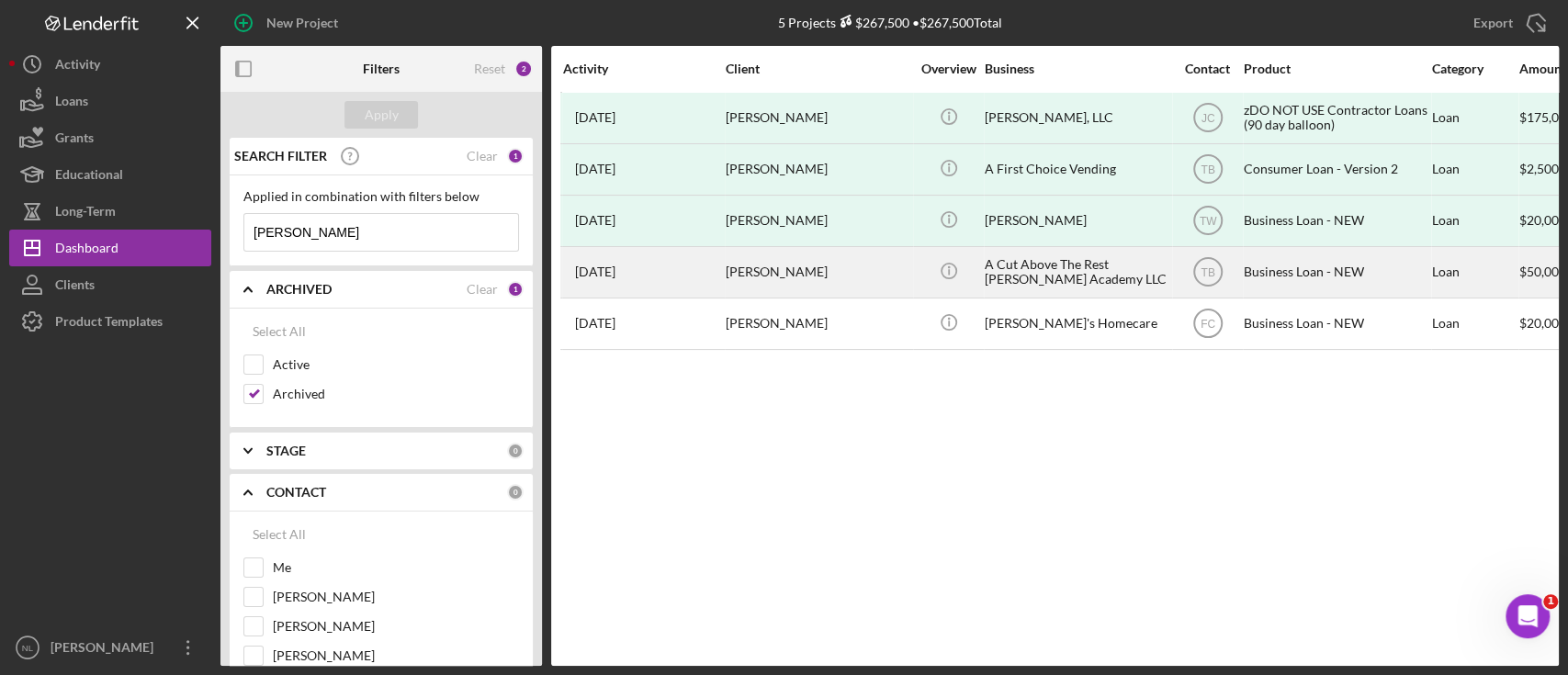
scroll to position [0, 252]
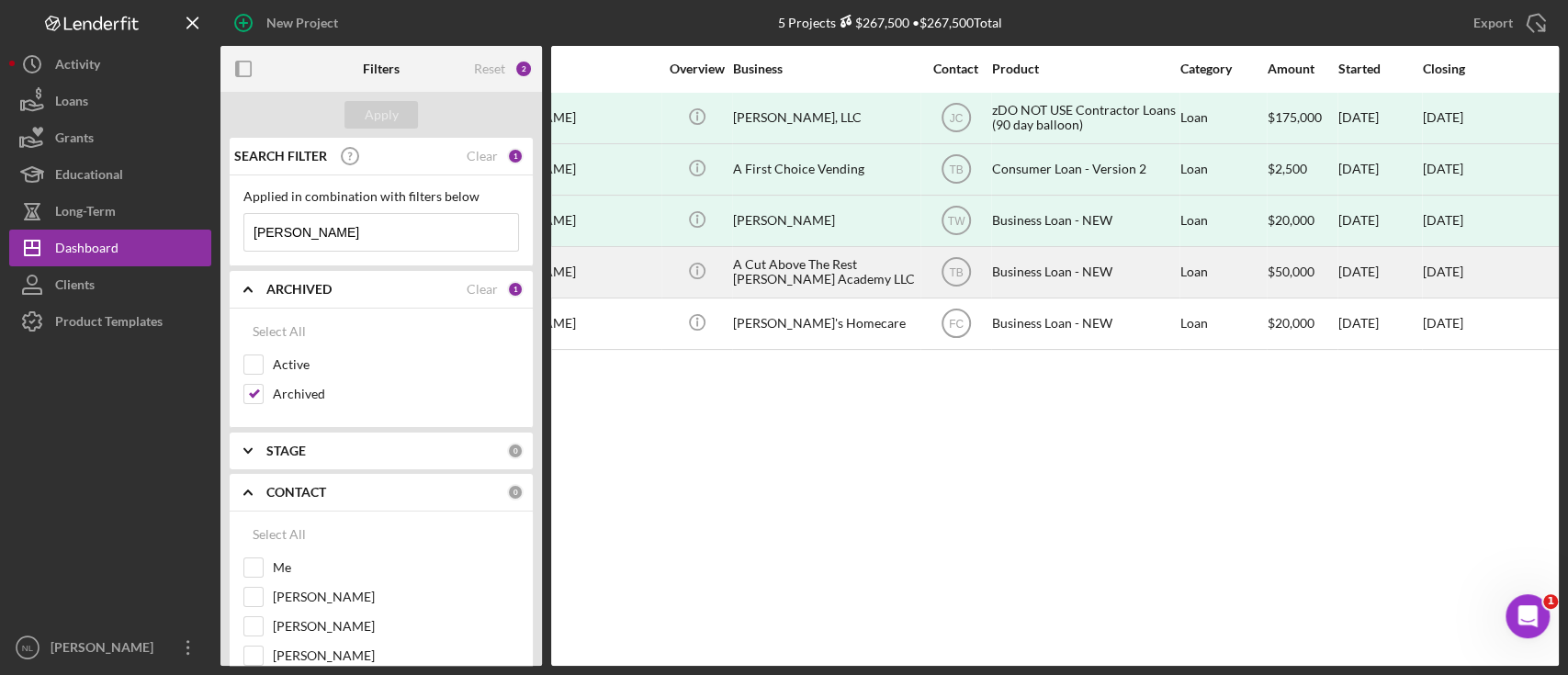
click at [841, 267] on div "A Cut Above The Rest [PERSON_NAME] Academy LLC" at bounding box center [824, 272] width 183 height 49
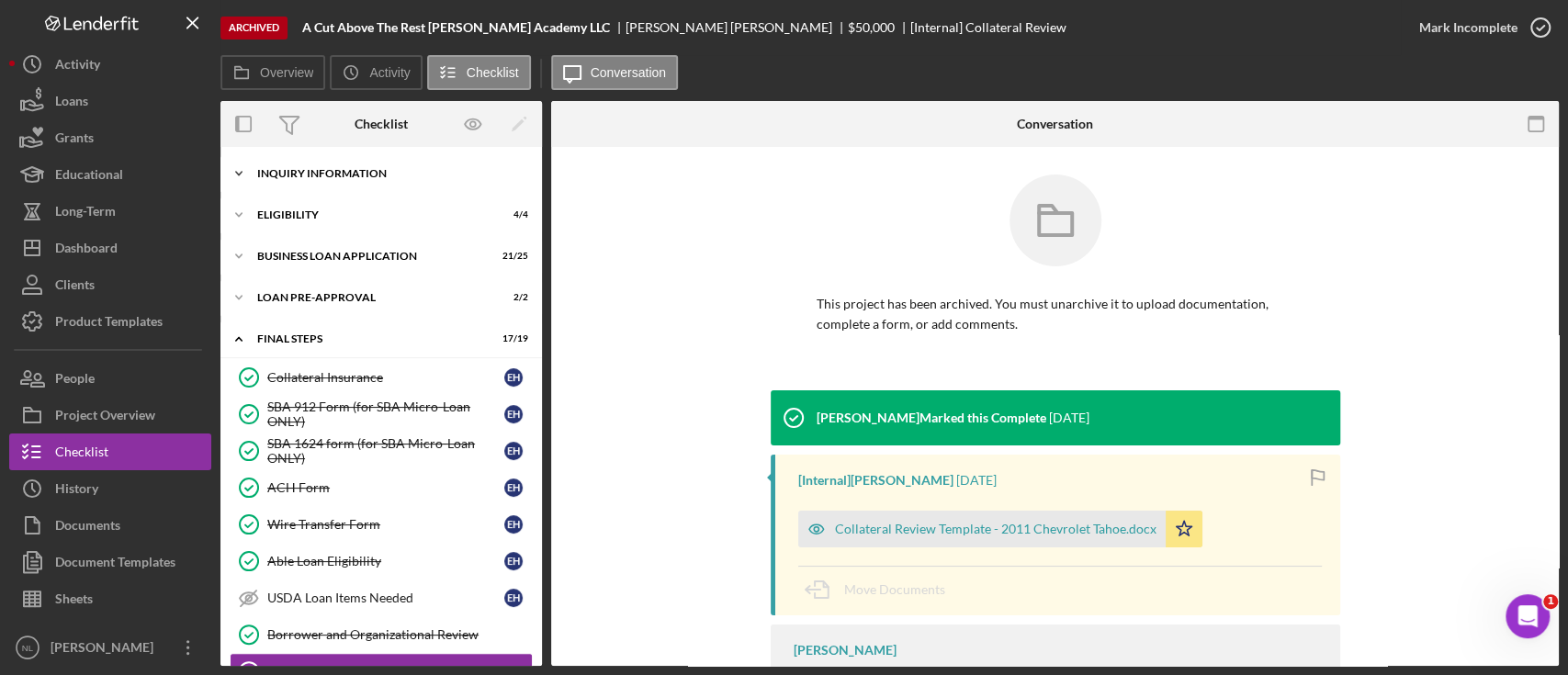
click at [360, 176] on div "INQUIRY INFORMATION" at bounding box center [388, 173] width 262 height 11
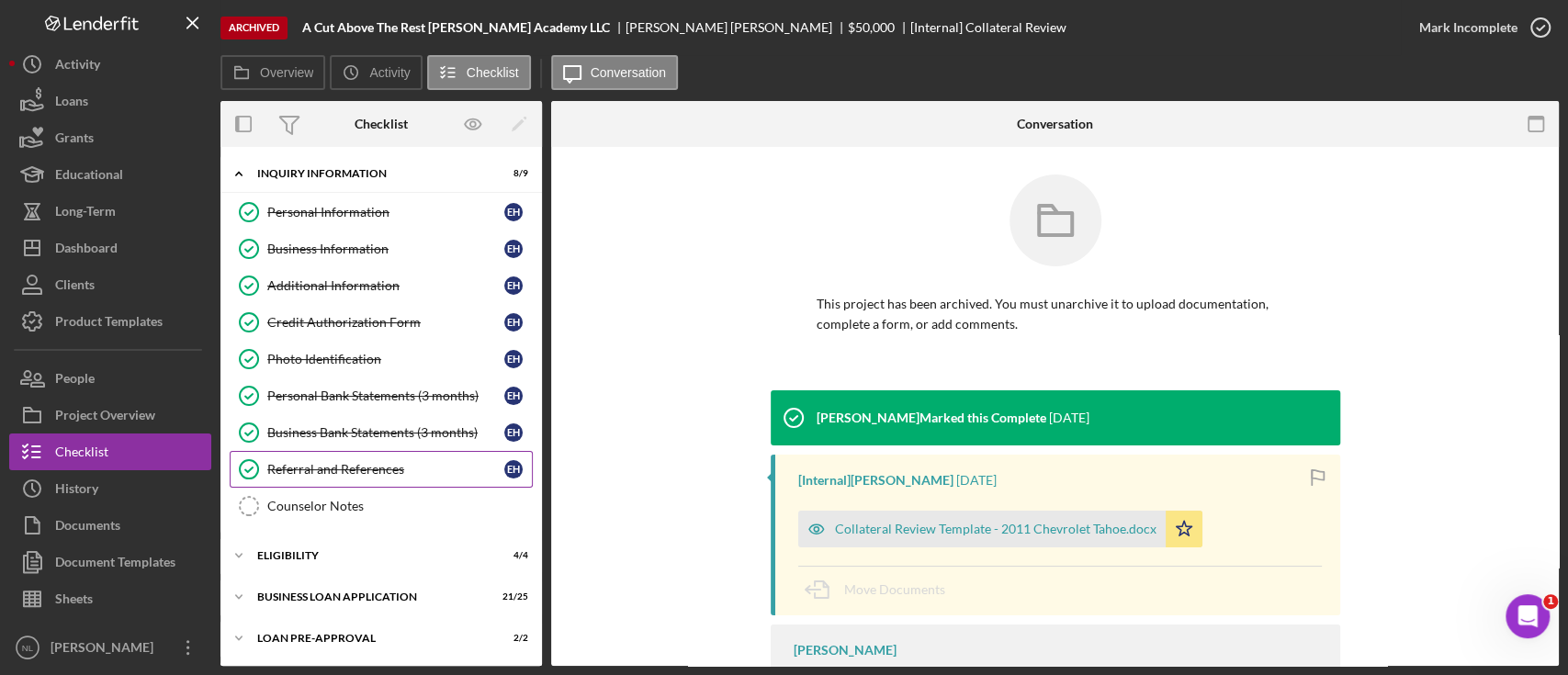
click at [349, 463] on div "Referral and References" at bounding box center [386, 469] width 237 height 15
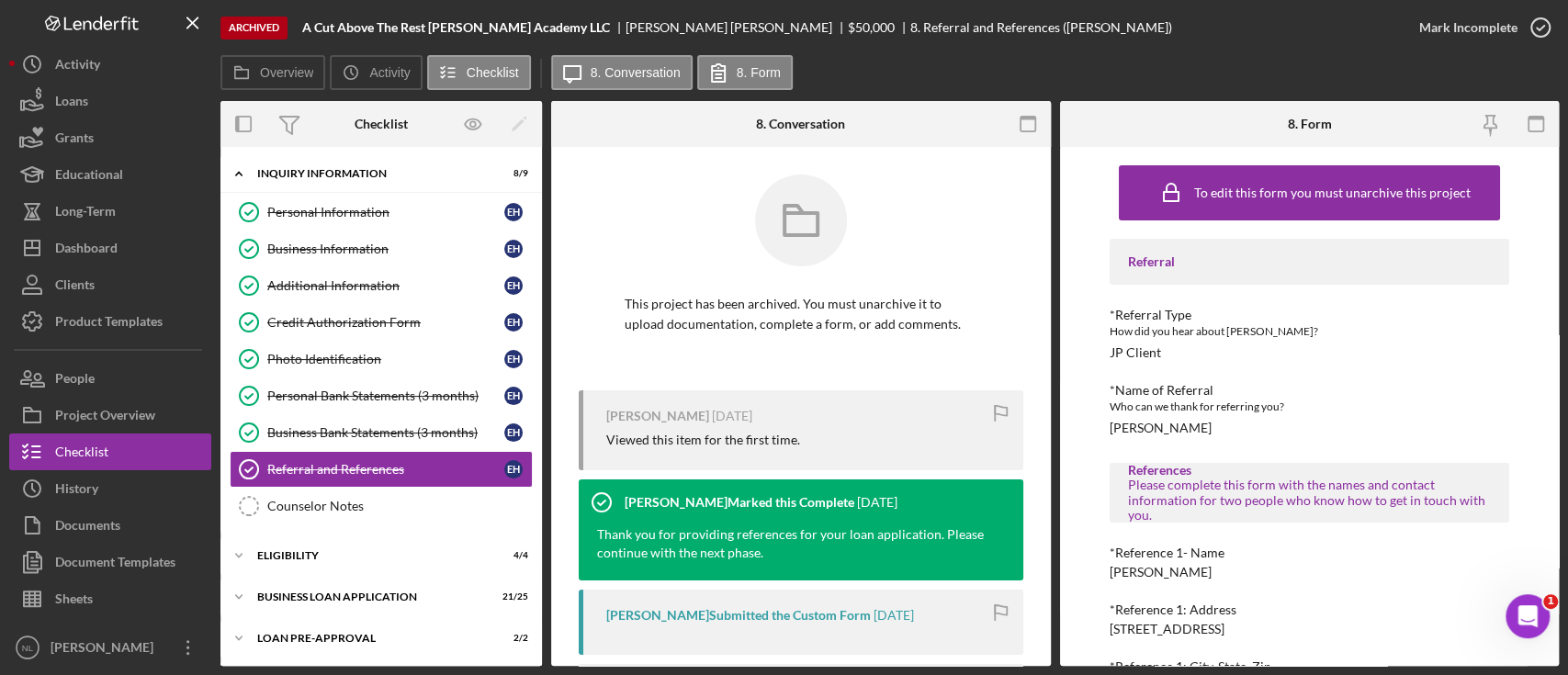
click at [1171, 436] on div "Referral *Referral Type How did you hear about [PERSON_NAME]? JP Client *Name o…" at bounding box center [1309, 609] width 400 height 740
click at [1162, 423] on div "[PERSON_NAME]" at bounding box center [1160, 427] width 102 height 15
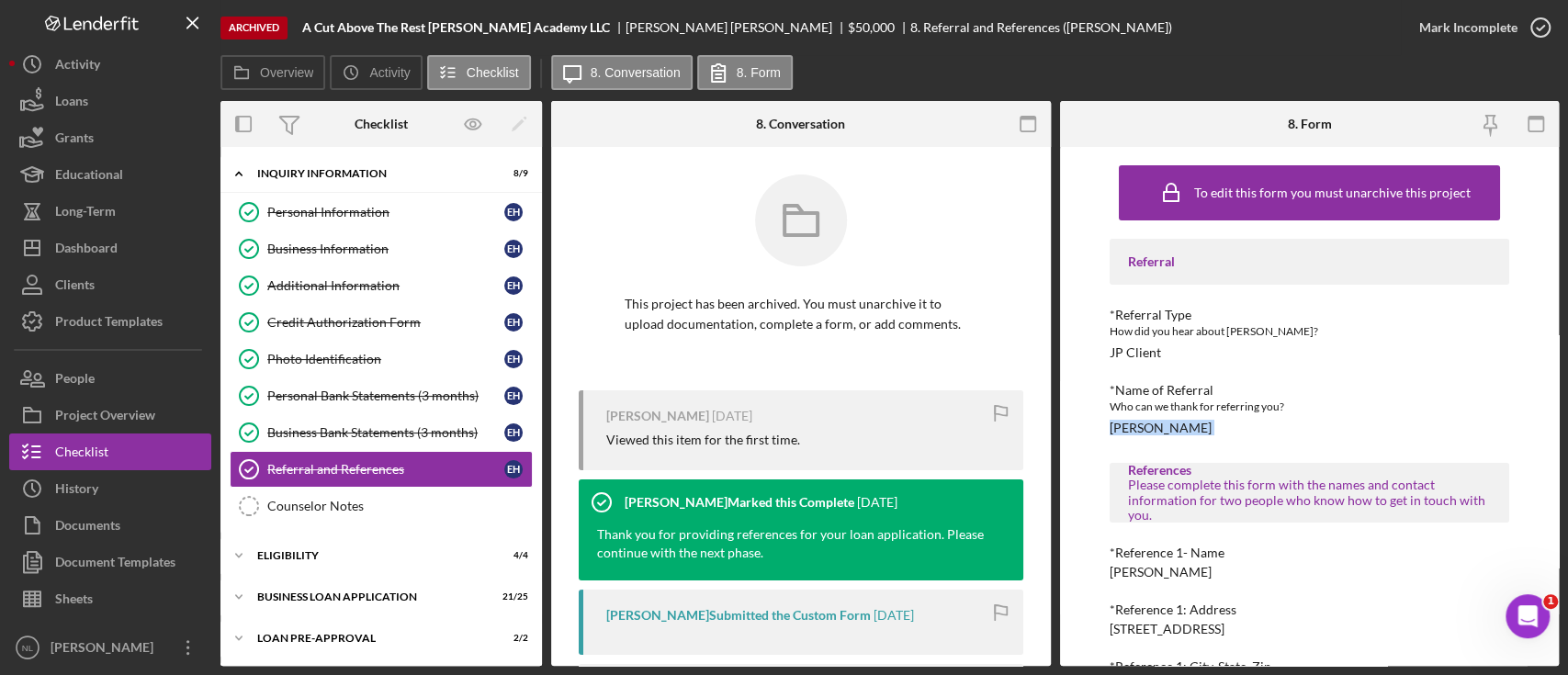
copy div "[PERSON_NAME]"
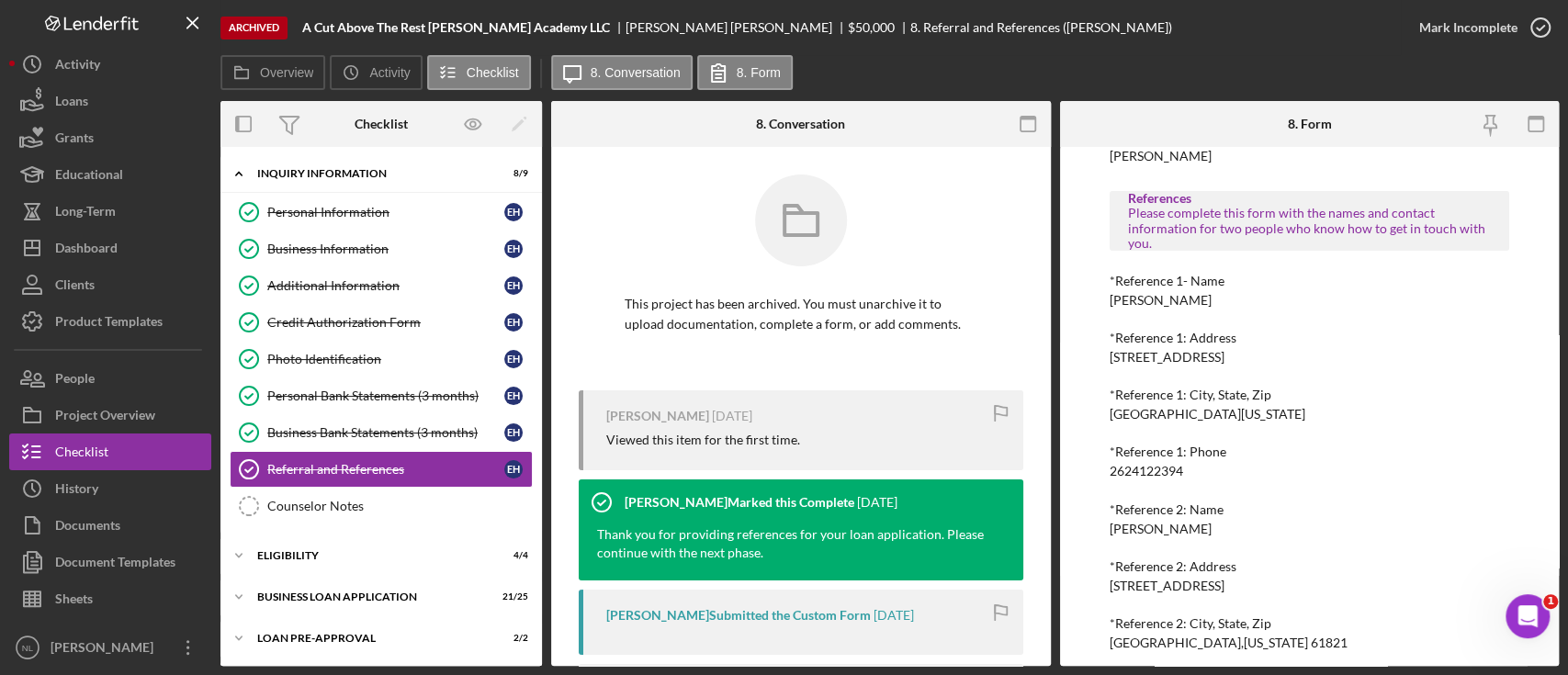
click at [1133, 476] on div "2624122394" at bounding box center [1146, 471] width 73 height 15
copy div "2624122394"
click at [1142, 363] on div "[STREET_ADDRESS]" at bounding box center [1167, 357] width 115 height 15
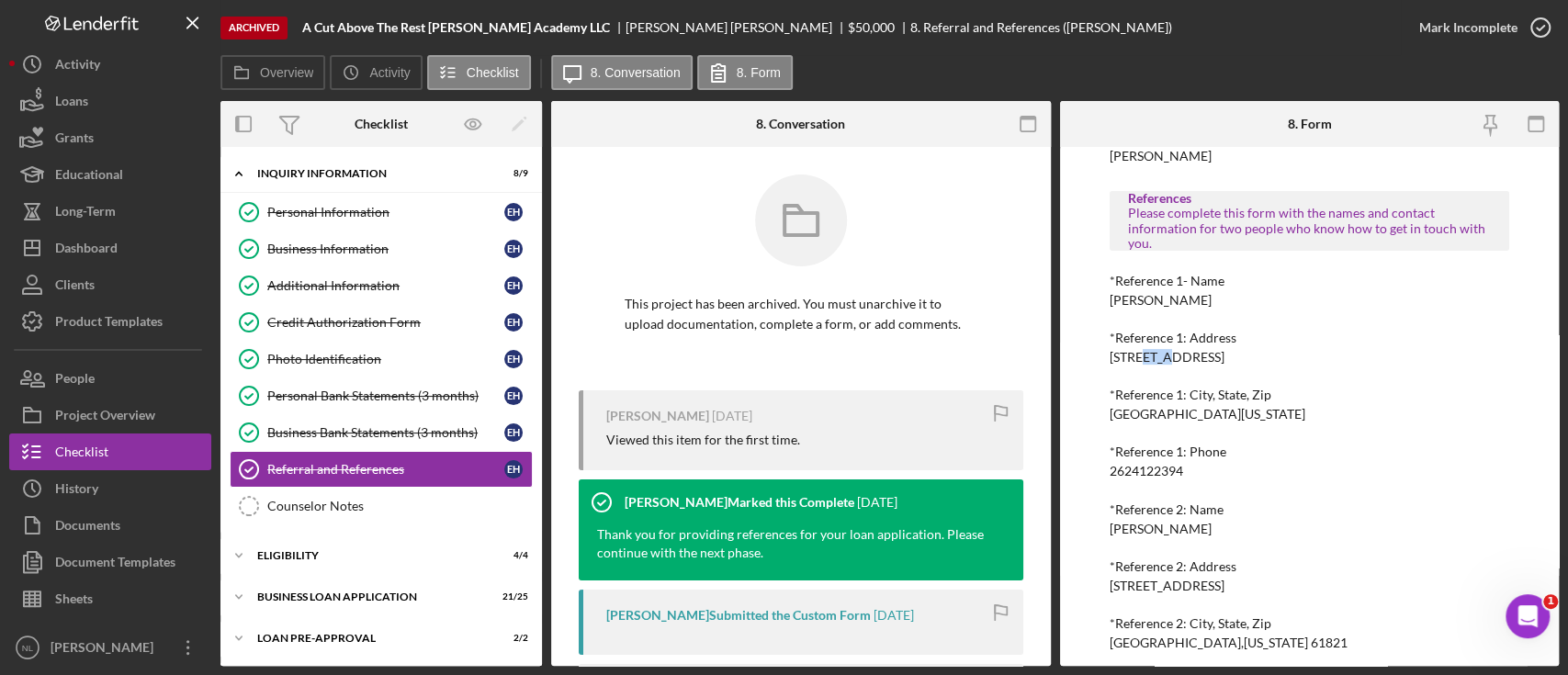
click at [1142, 363] on div "[STREET_ADDRESS]" at bounding box center [1167, 357] width 115 height 15
copy div "[STREET_ADDRESS]"
click at [1161, 415] on div "[GEOGRAPHIC_DATA][US_STATE]" at bounding box center [1207, 413] width 195 height 15
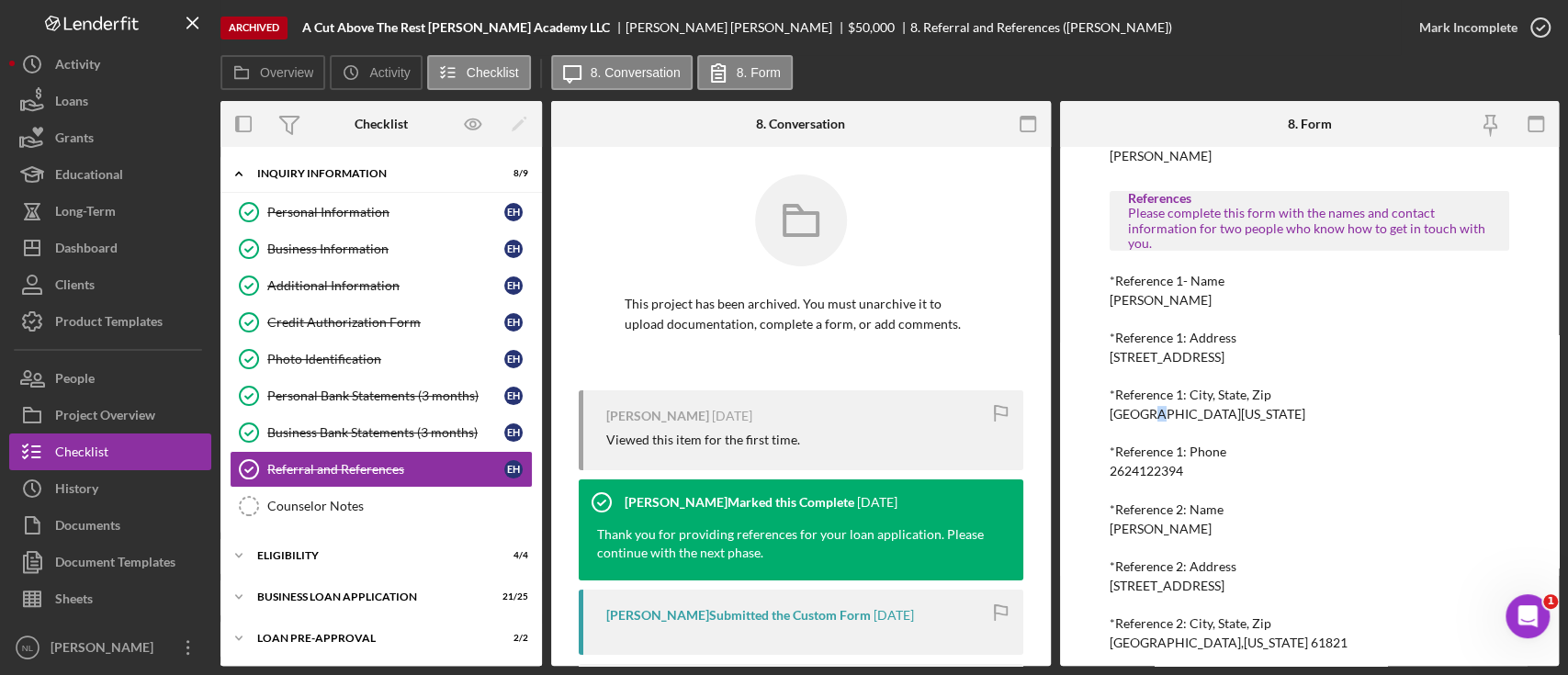
click at [1161, 415] on div "[GEOGRAPHIC_DATA][US_STATE]" at bounding box center [1207, 413] width 195 height 15
copy div "[GEOGRAPHIC_DATA][US_STATE]"
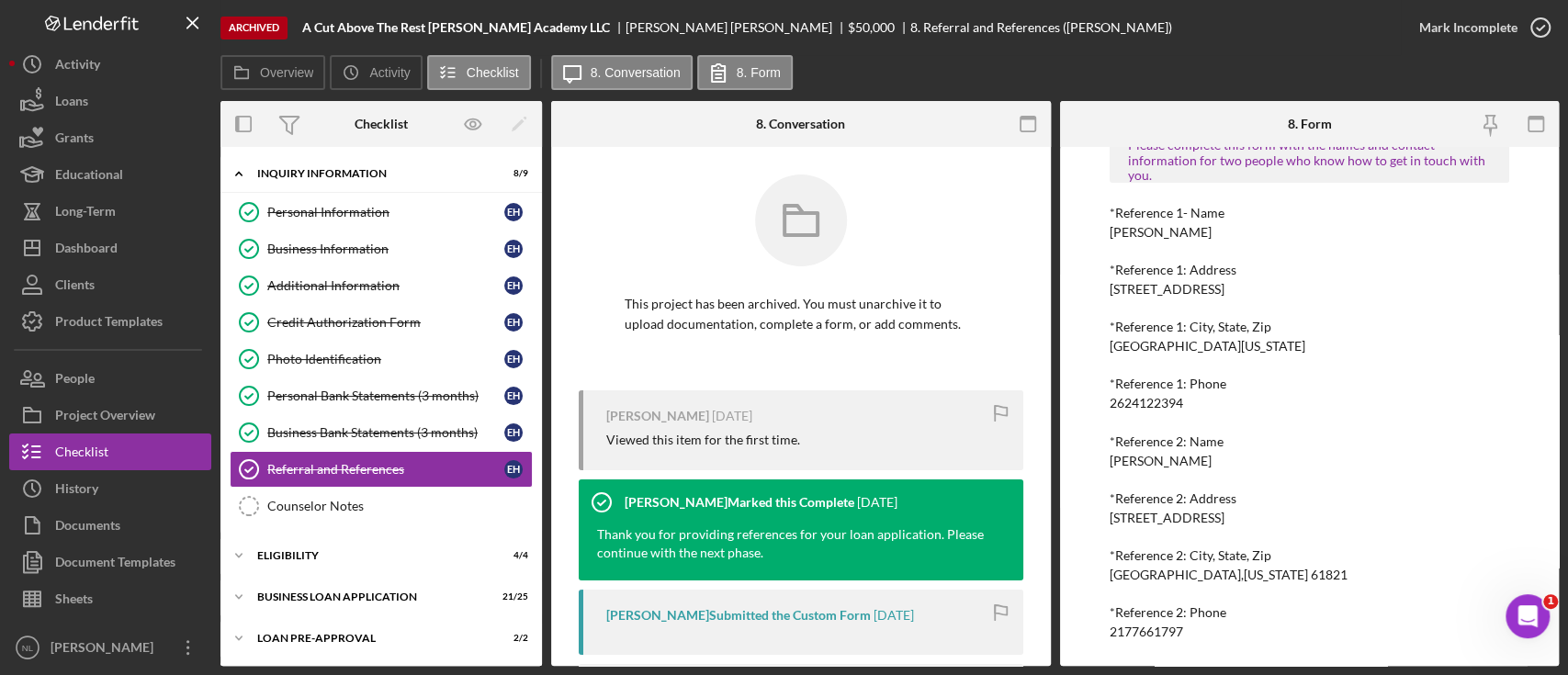
click at [1142, 630] on div "2177661797" at bounding box center [1146, 631] width 73 height 15
copy div "2177661797"
click at [1163, 517] on div "[STREET_ADDRESS]" at bounding box center [1167, 517] width 115 height 15
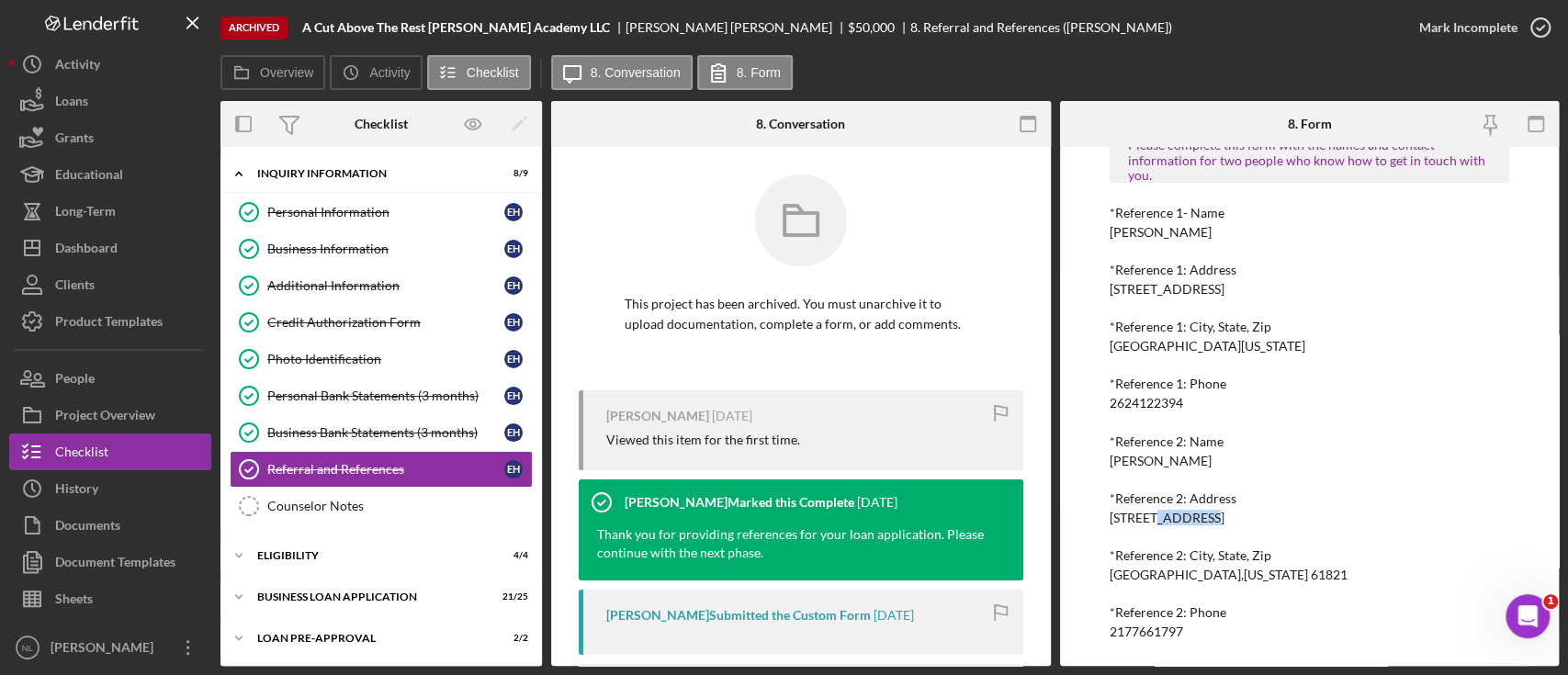
click at [1163, 517] on div "[STREET_ADDRESS]" at bounding box center [1167, 517] width 115 height 15
copy div "[STREET_ADDRESS]"
click at [1190, 577] on div "[GEOGRAPHIC_DATA],[US_STATE] 61821" at bounding box center [1229, 574] width 238 height 15
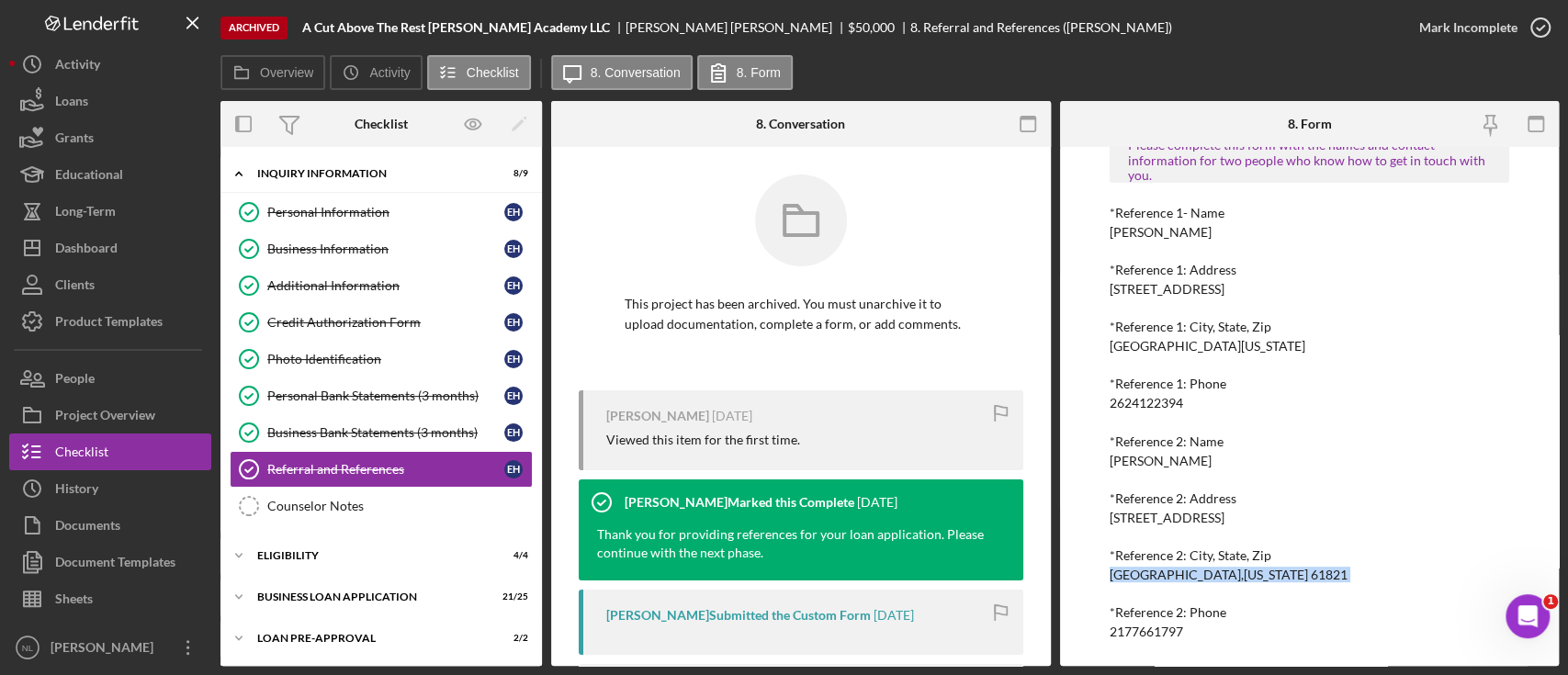
copy div "[GEOGRAPHIC_DATA],[US_STATE] 61821"
click at [328, 566] on div "Icon/Expander ELIGIBILITY 4 / 4" at bounding box center [381, 555] width 321 height 37
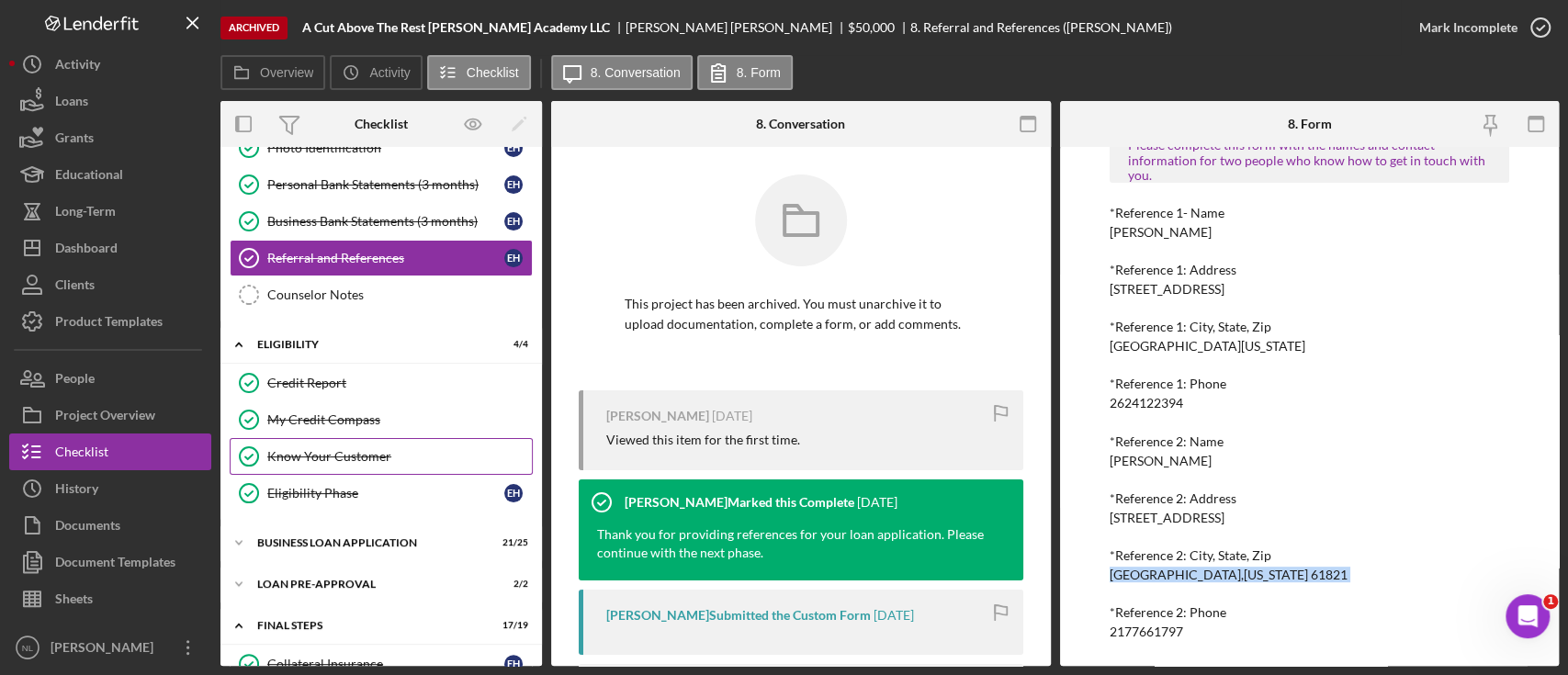
click at [323, 461] on link "Know Your Customer Know Your Customer" at bounding box center [382, 456] width 303 height 37
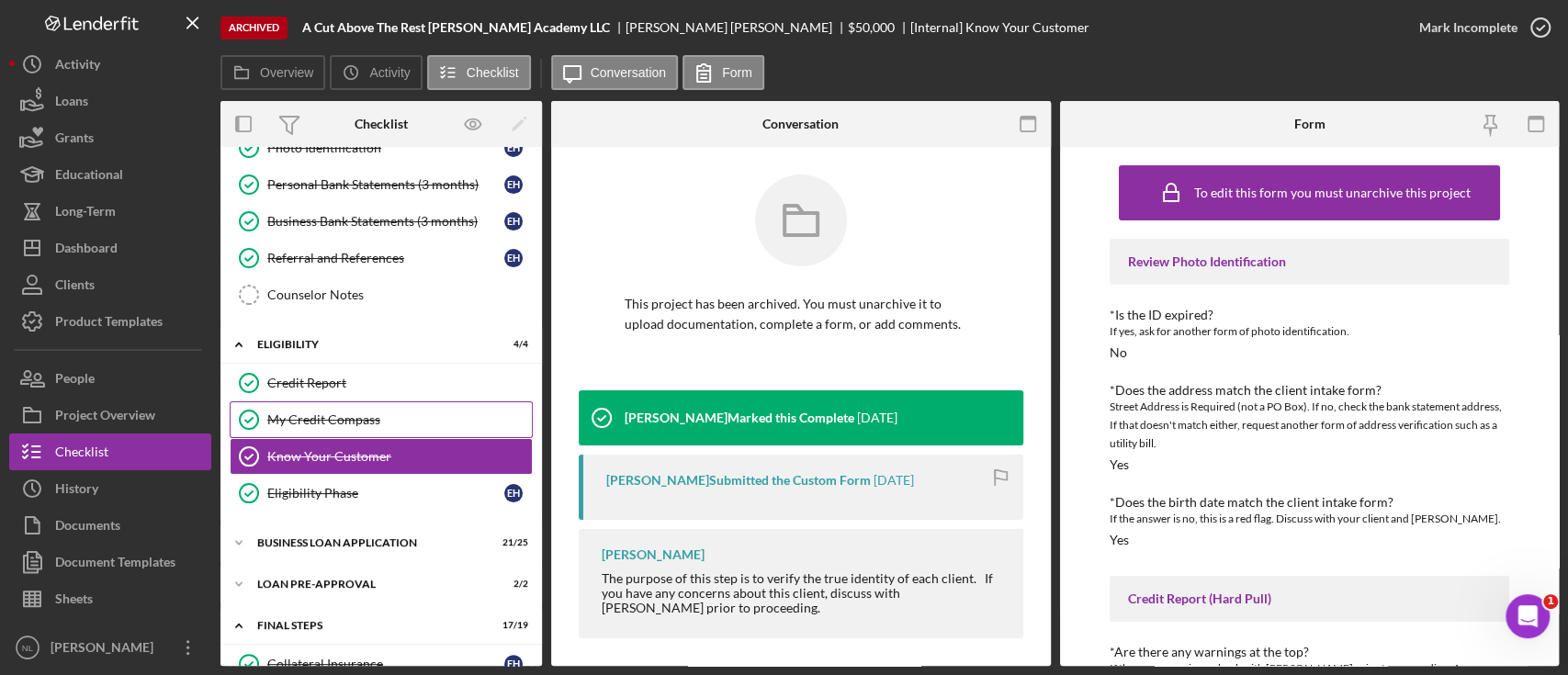
click at [312, 412] on div "My Credit Compass" at bounding box center [400, 419] width 265 height 15
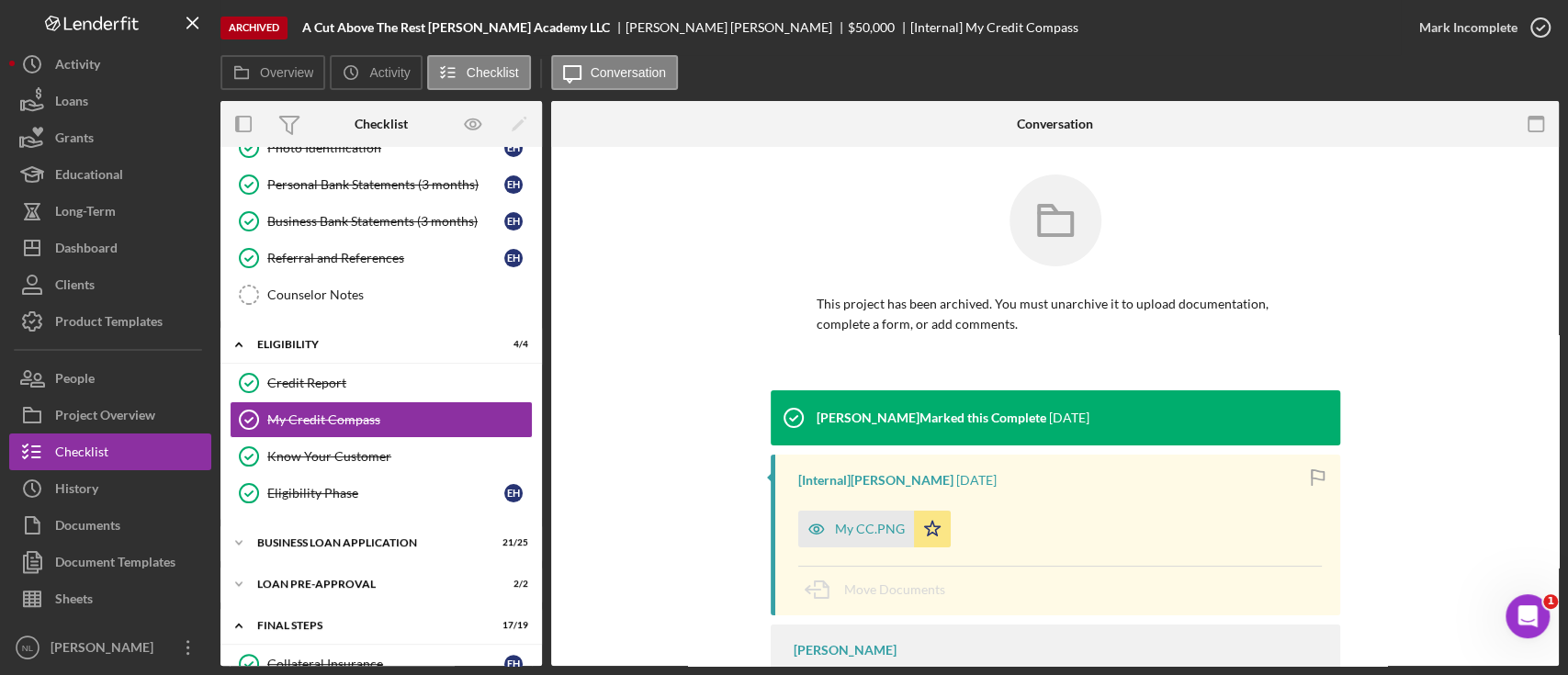
scroll to position [131, 0]
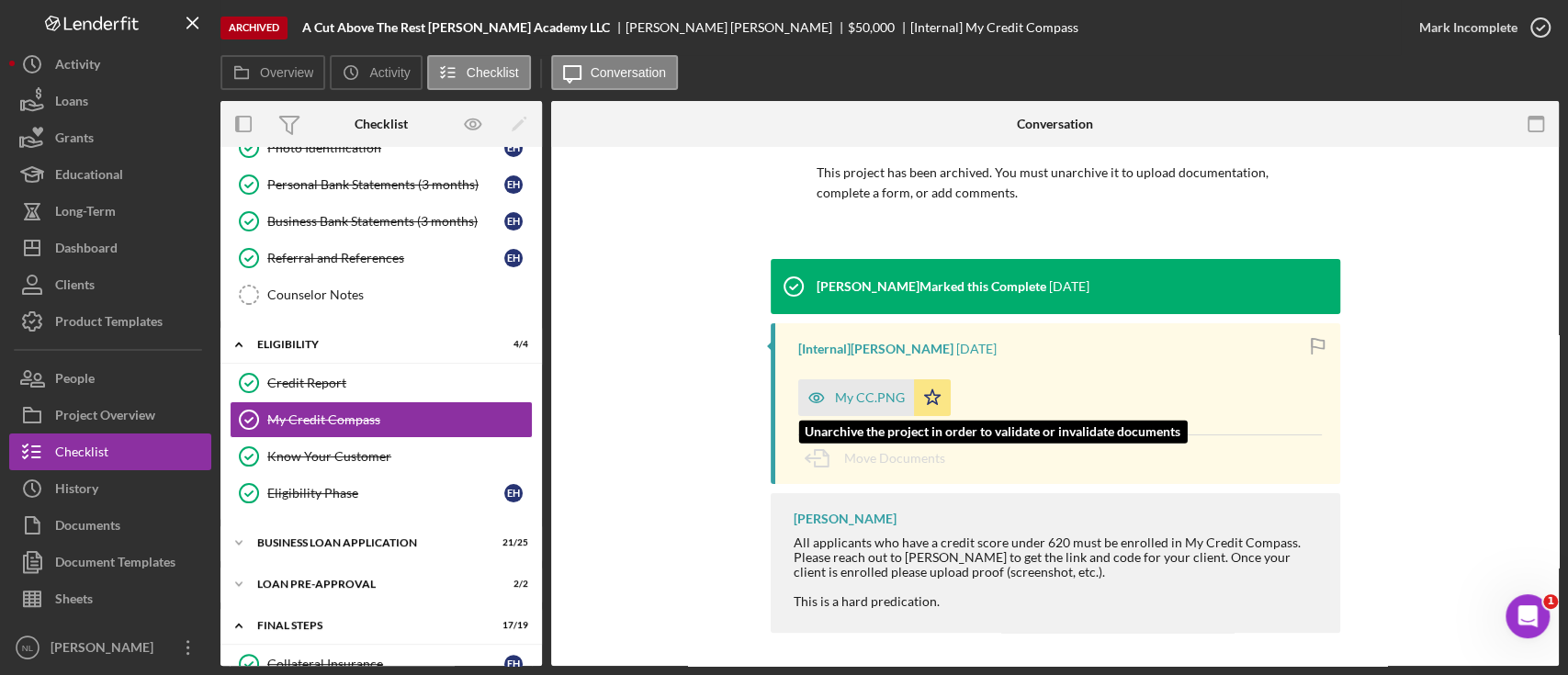
click at [836, 408] on div "My CC.PNG" at bounding box center [856, 397] width 116 height 37
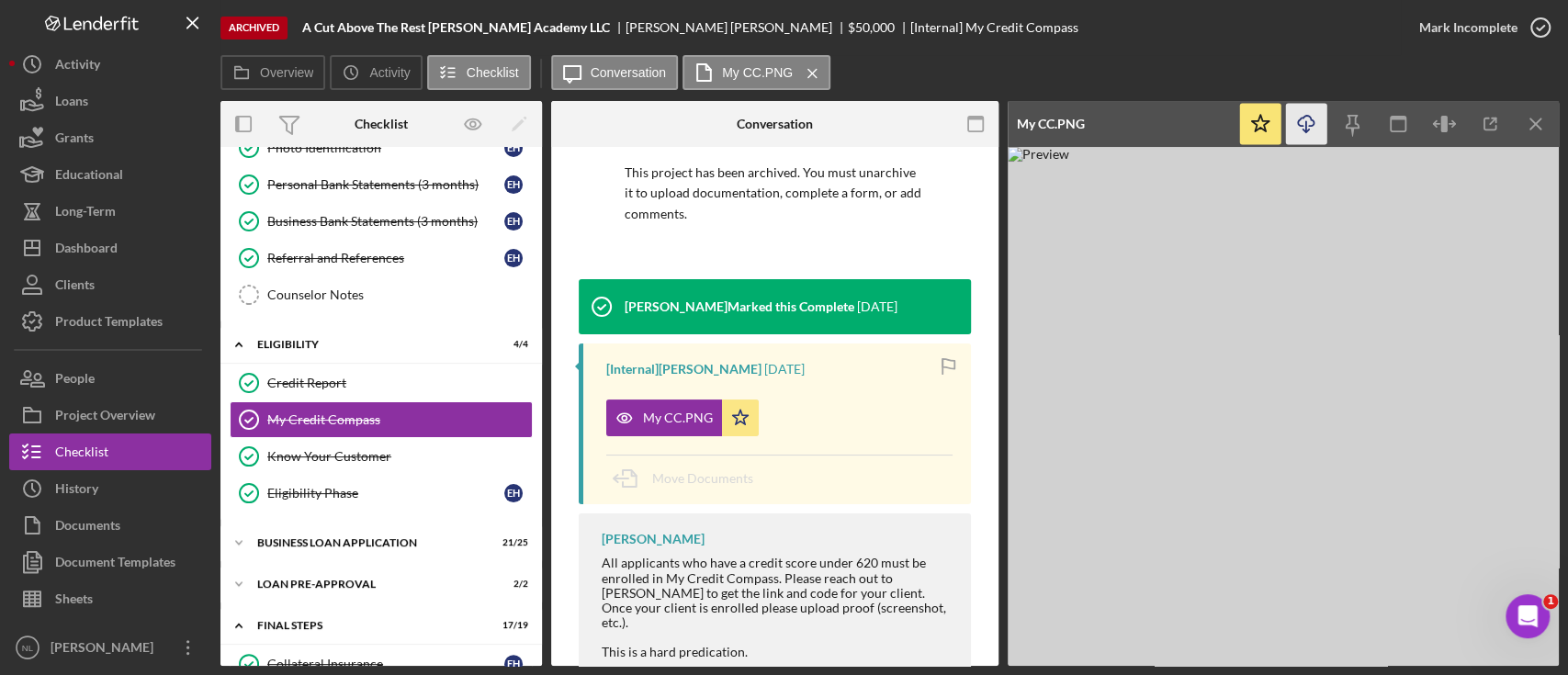
click at [1295, 115] on icon "Icon/Download" at bounding box center [1307, 125] width 42 height 42
click at [330, 539] on div "BUSINESS LOAN APPLICATION" at bounding box center [388, 542] width 262 height 11
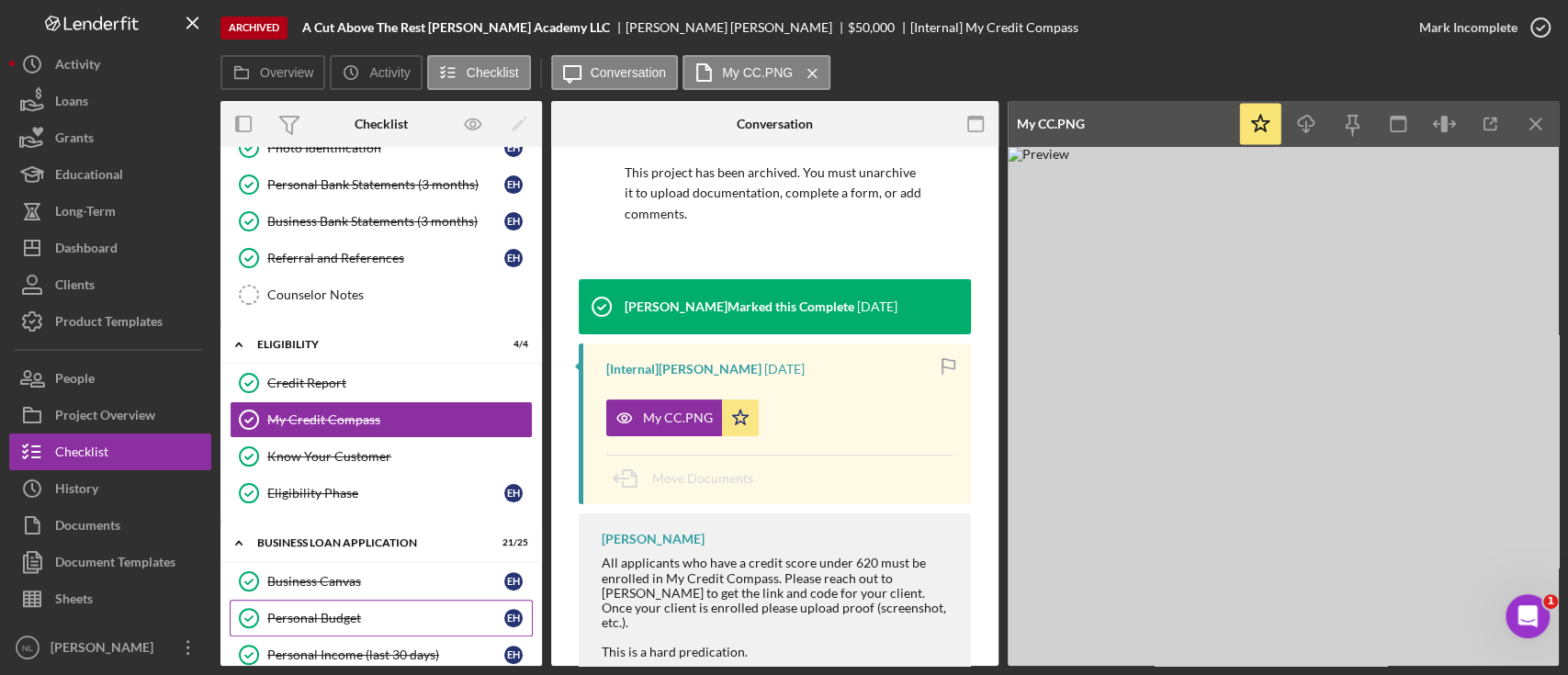
click at [342, 613] on div "Personal Budget" at bounding box center [386, 618] width 237 height 15
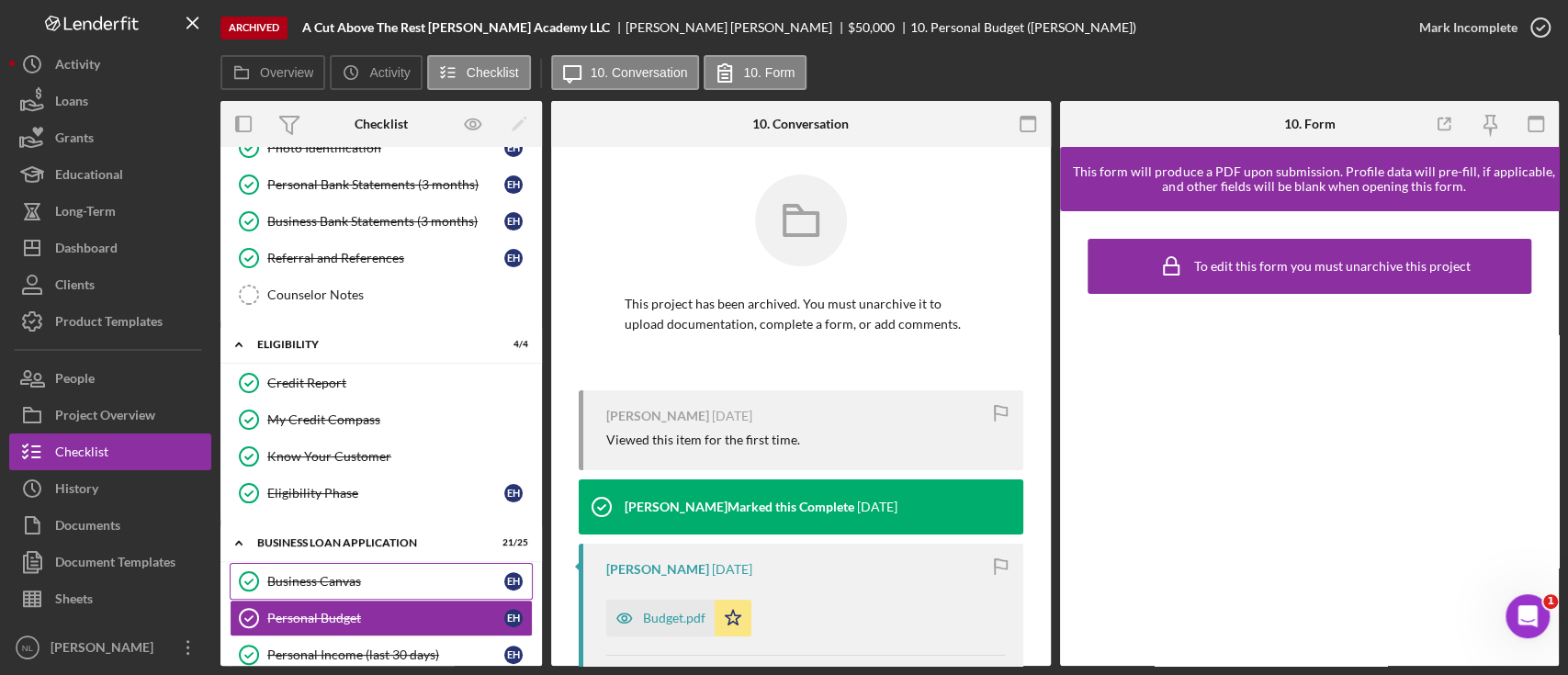
click at [324, 578] on div "Business Canvas" at bounding box center [386, 581] width 237 height 15
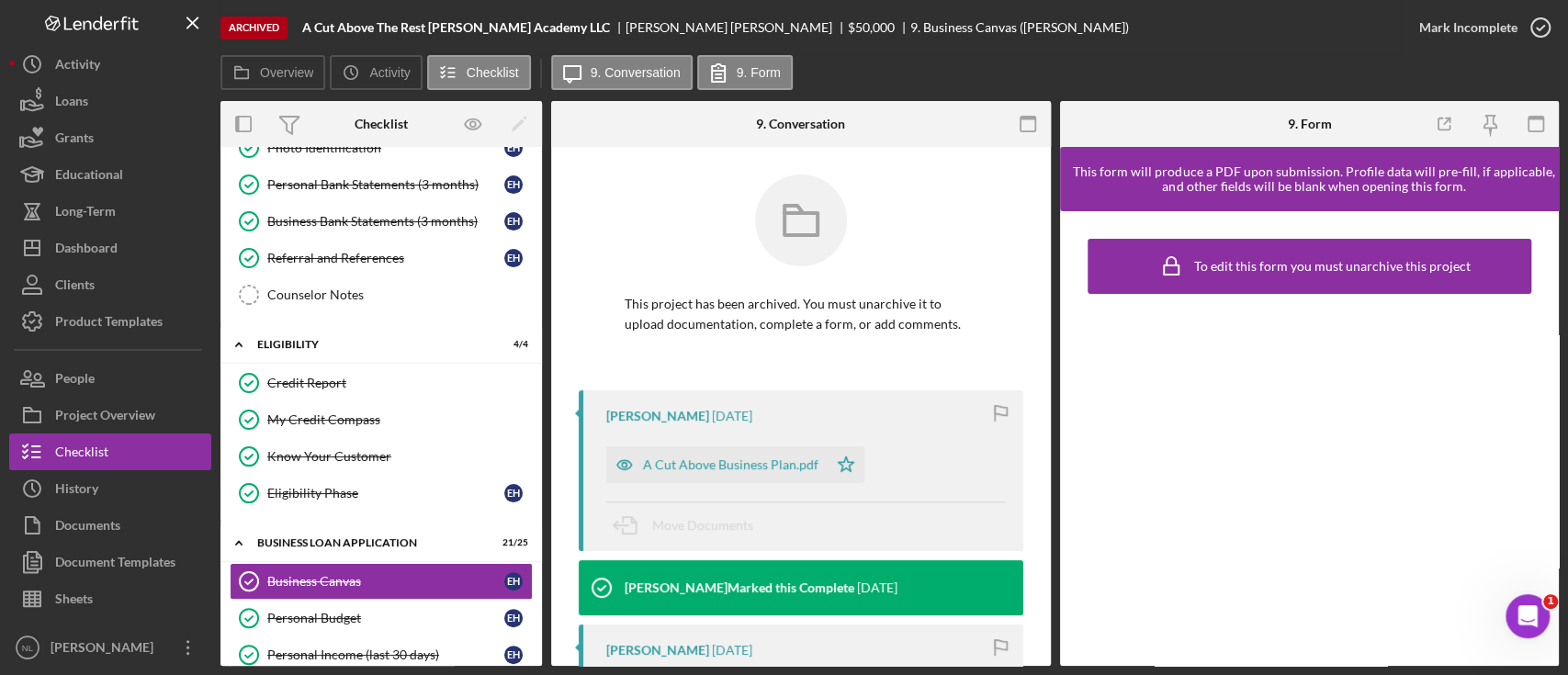
scroll to position [253, 0]
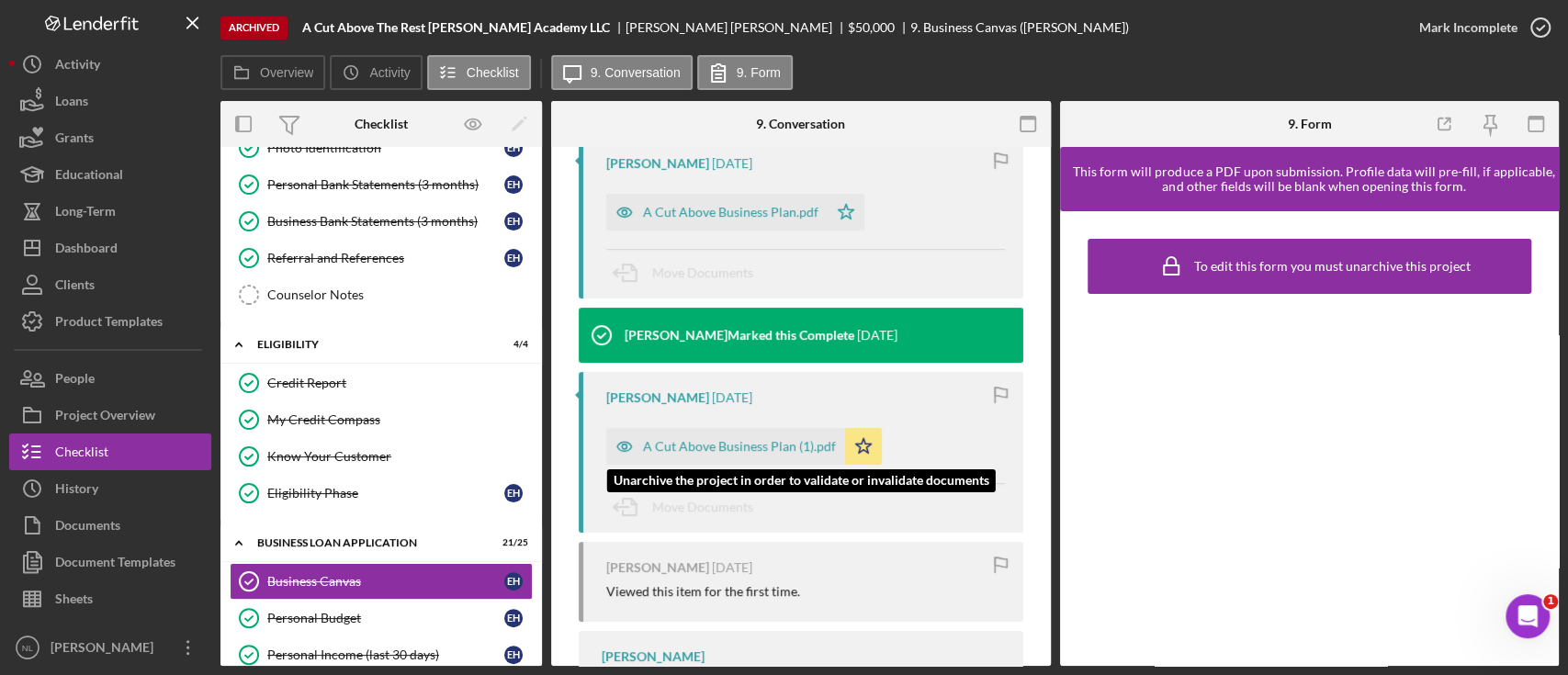
click at [705, 428] on div "A Cut Above Business Plan (1).pdf" at bounding box center [725, 446] width 239 height 37
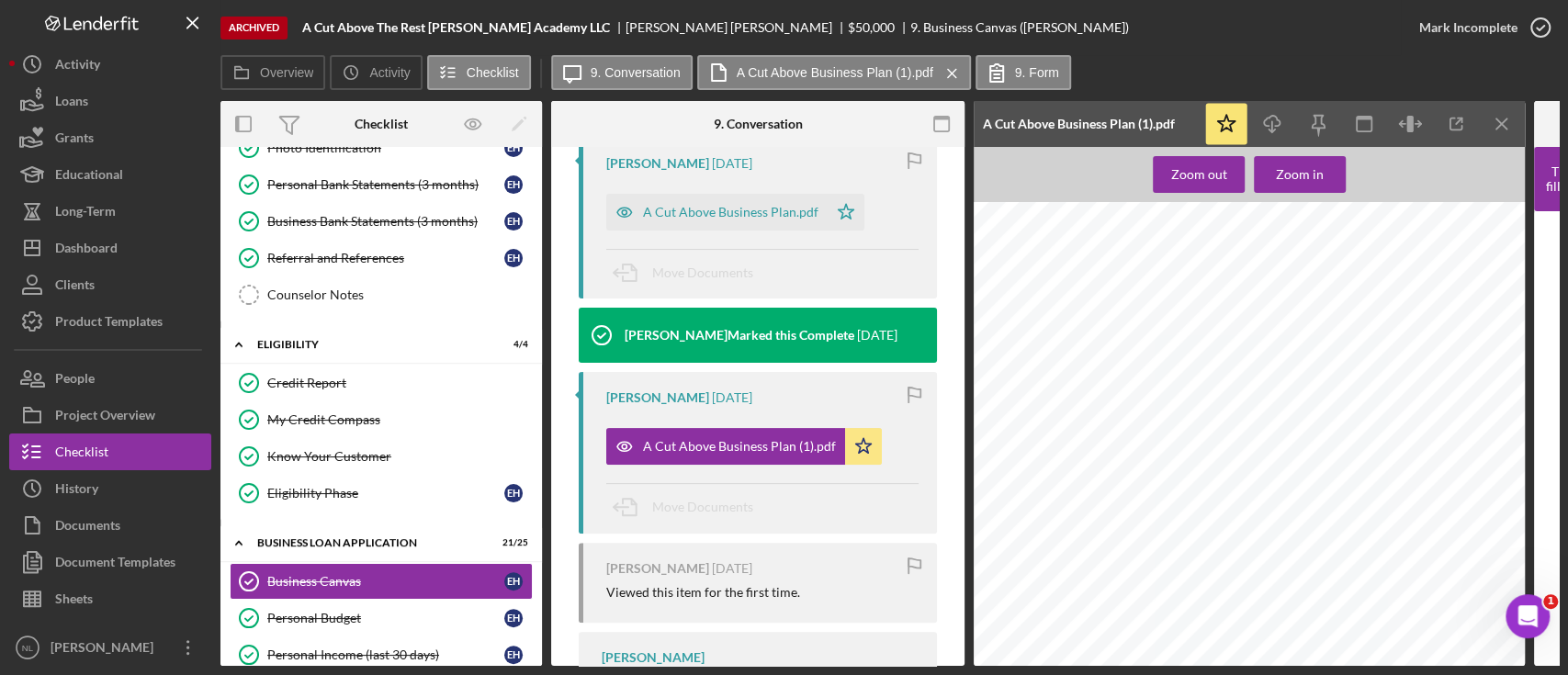
scroll to position [0, 0]
click at [1191, 319] on span "confidential; therefore, [PERSON_NAME] agrees not to disclose it without the ex…" at bounding box center [1259, 318] width 436 height 9
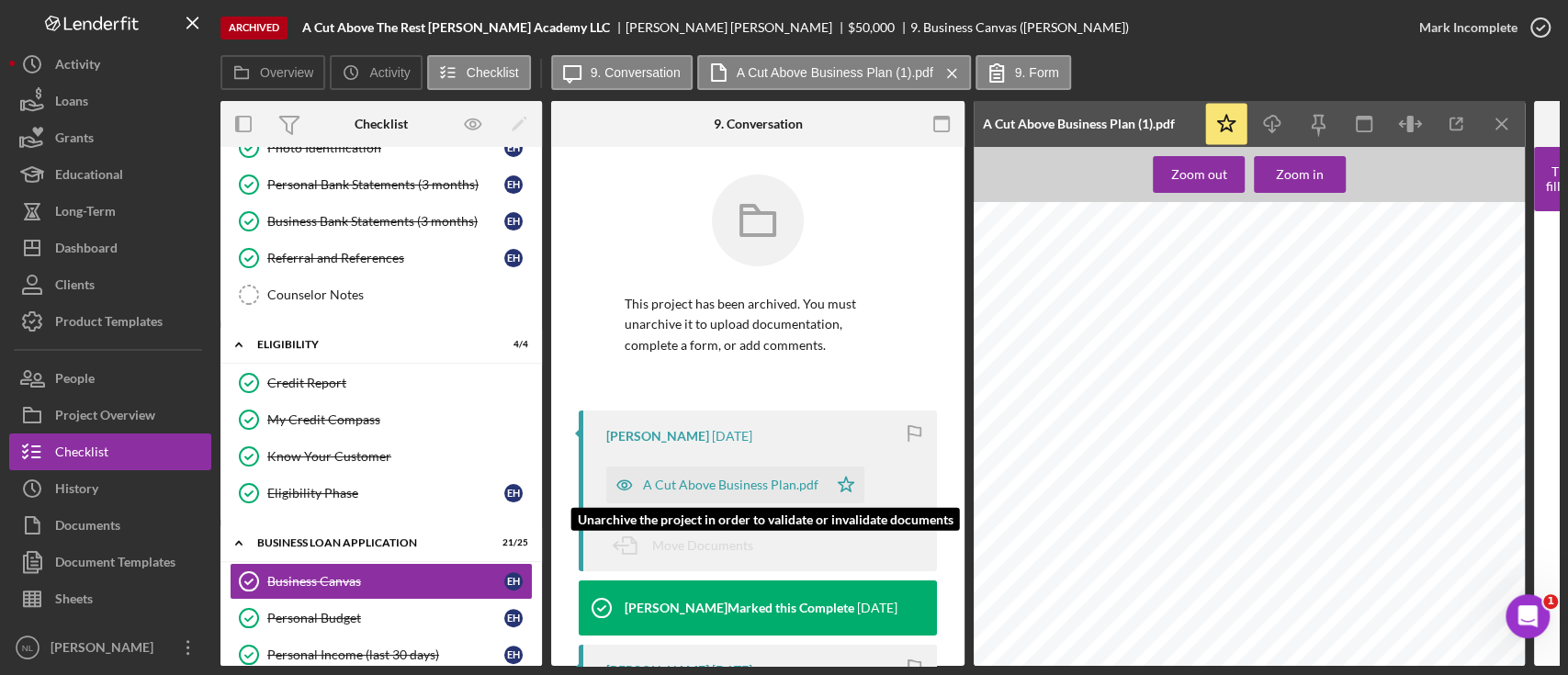
click at [724, 486] on div "A Cut Above Business Plan.pdf" at bounding box center [730, 485] width 176 height 15
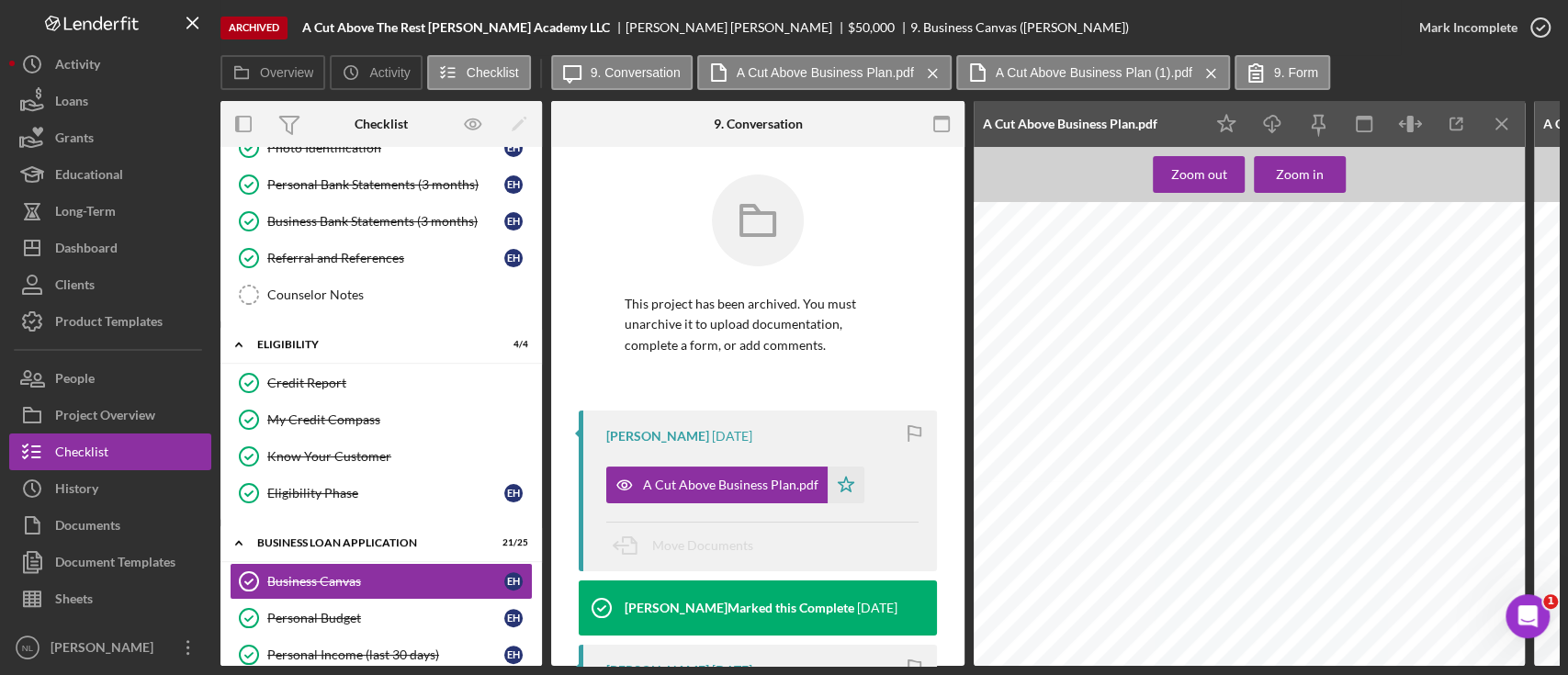
scroll to position [930, 0]
click at [1279, 125] on icon "button" at bounding box center [1272, 121] width 16 height 10
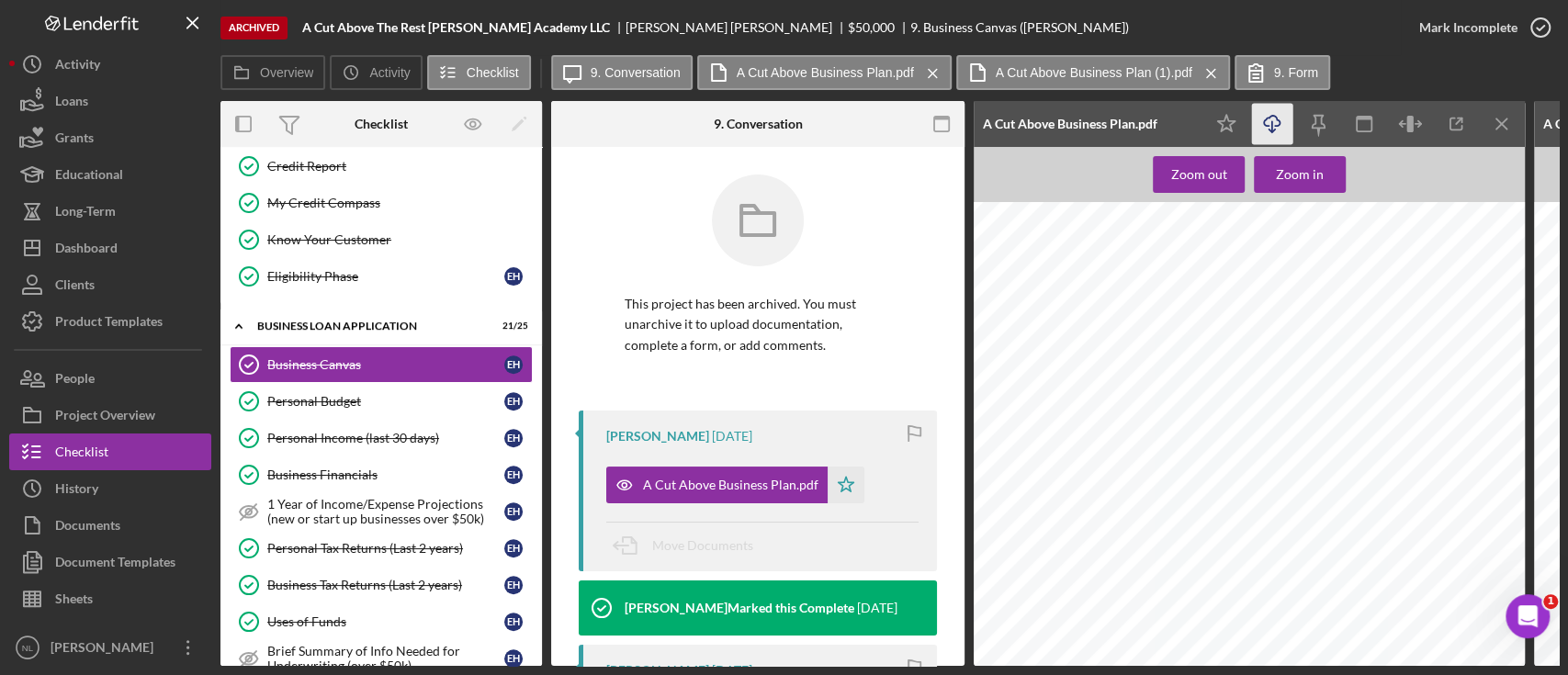
scroll to position [440, 0]
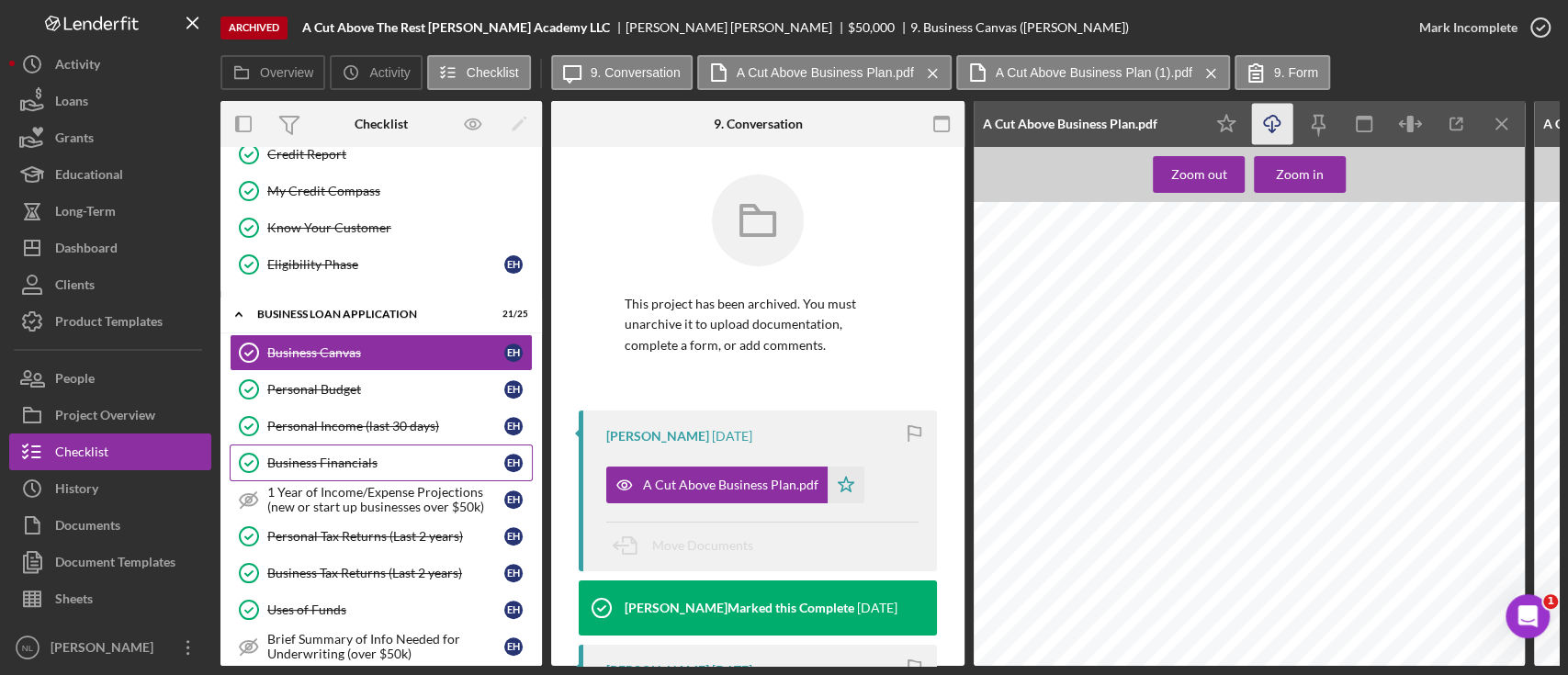
click at [348, 465] on div "Business Financials" at bounding box center [386, 462] width 237 height 15
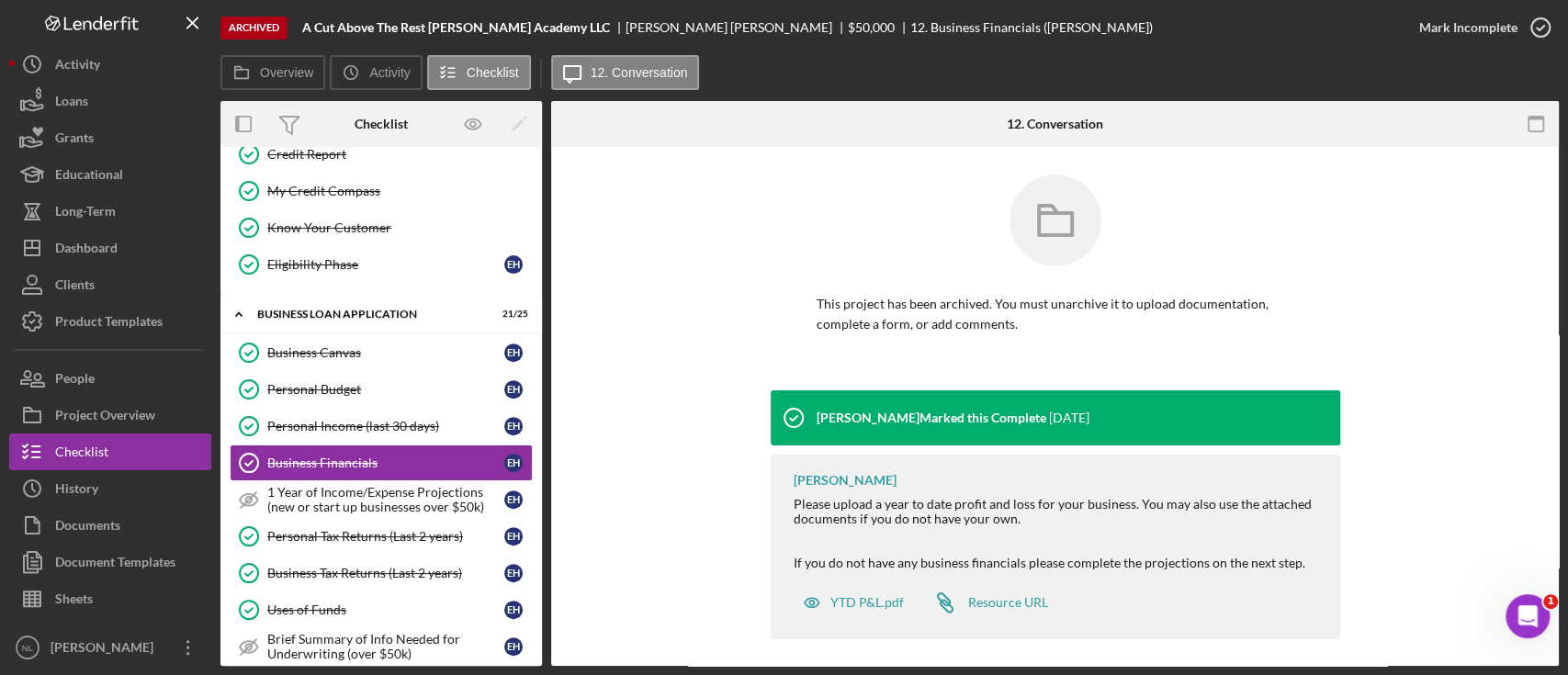
scroll to position [9, 0]
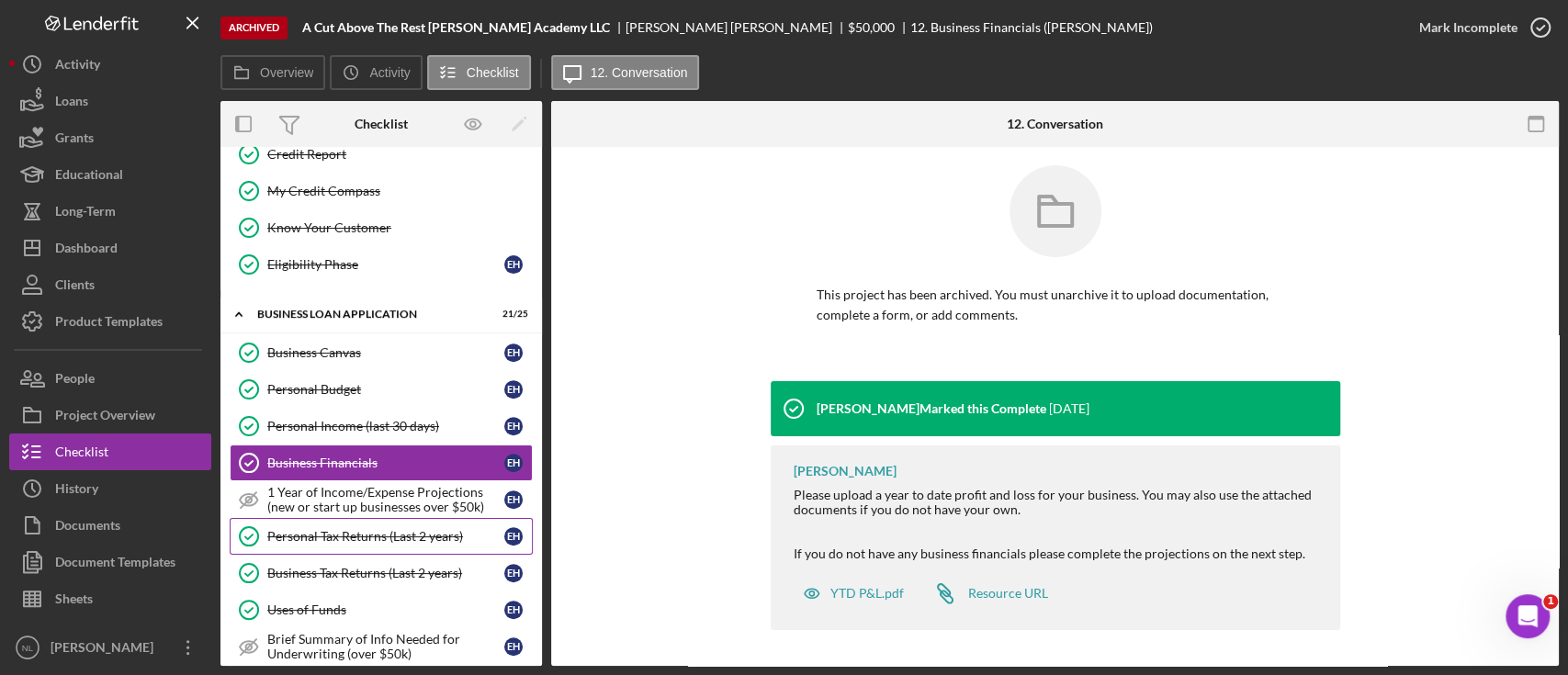
click at [415, 529] on div "Personal Tax Returns (Last 2 years)" at bounding box center [386, 536] width 237 height 15
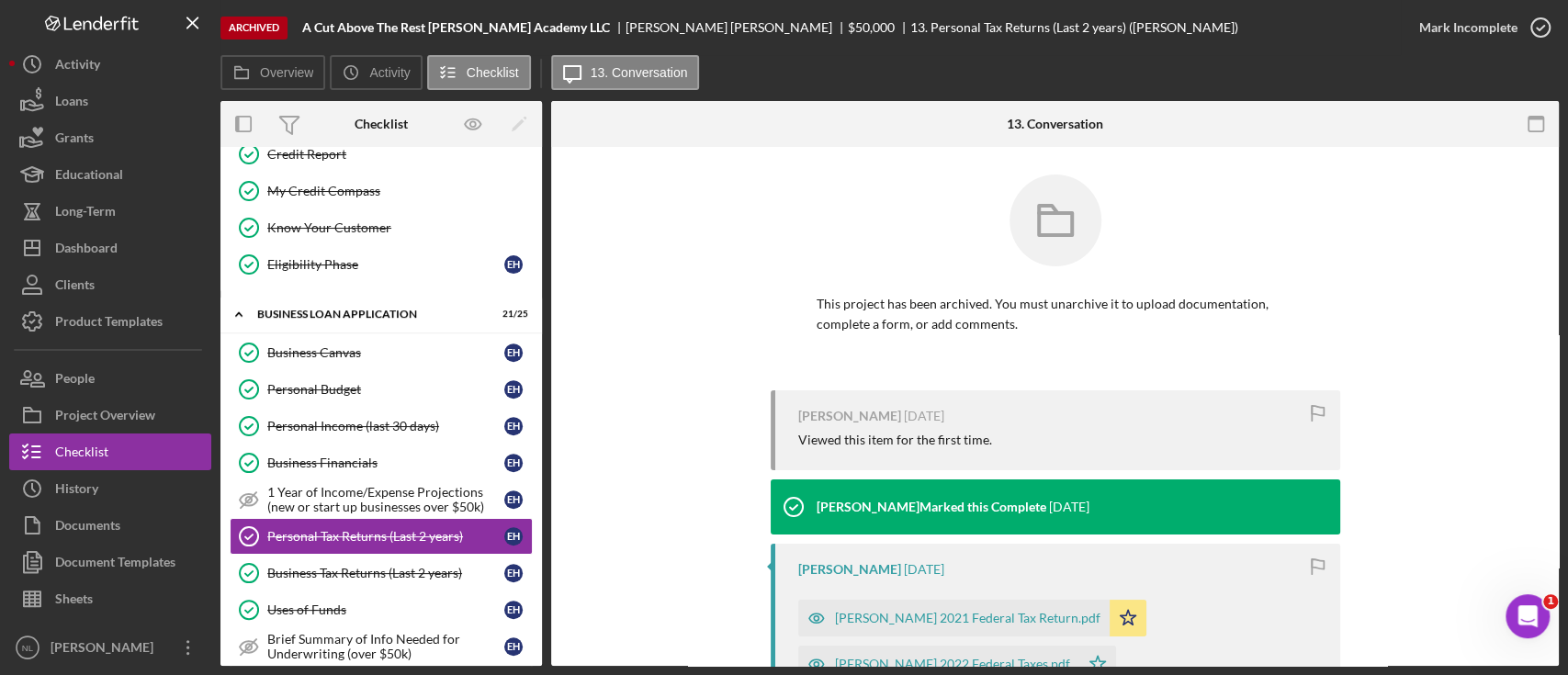
scroll to position [202, 0]
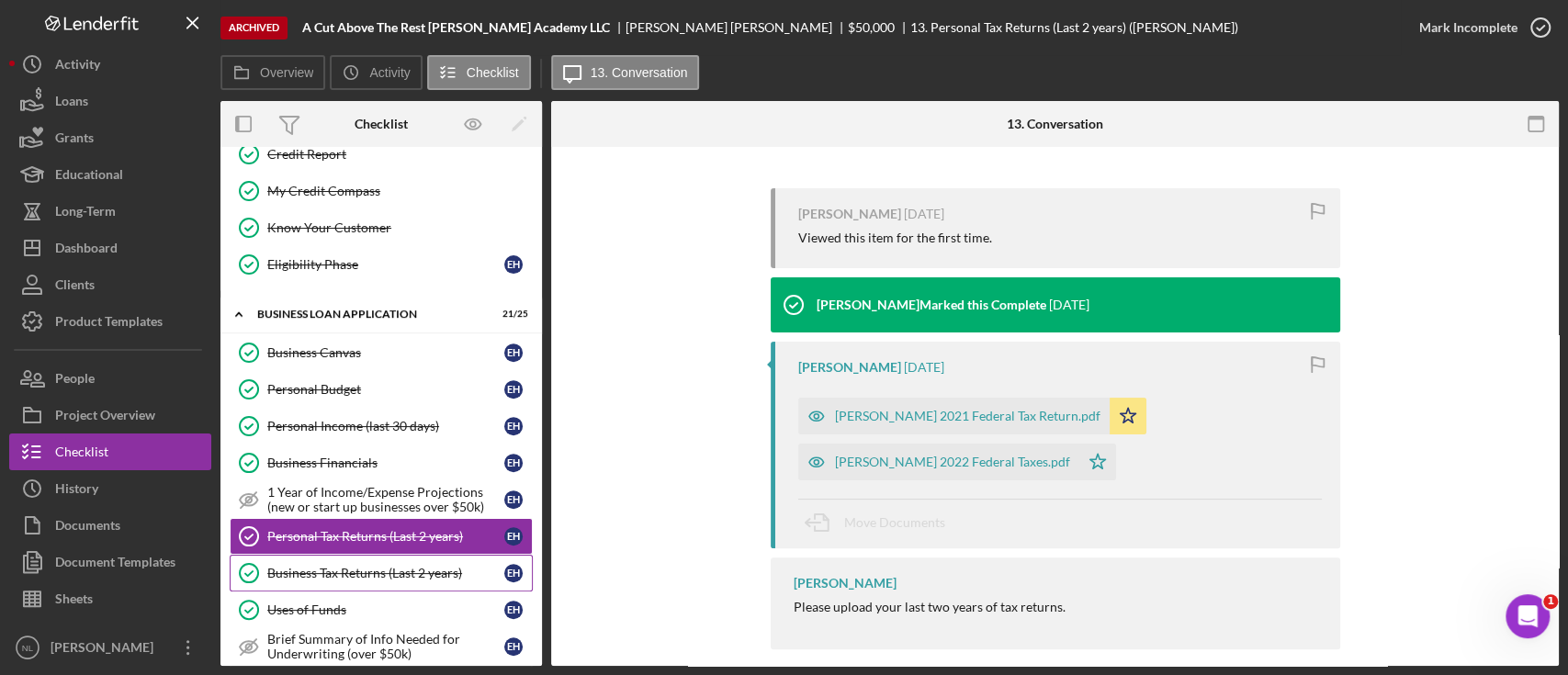
click at [474, 555] on link "Business Tax Returns (Last 2 years) Business Tax Returns (Last 2 years) E H" at bounding box center [382, 573] width 303 height 37
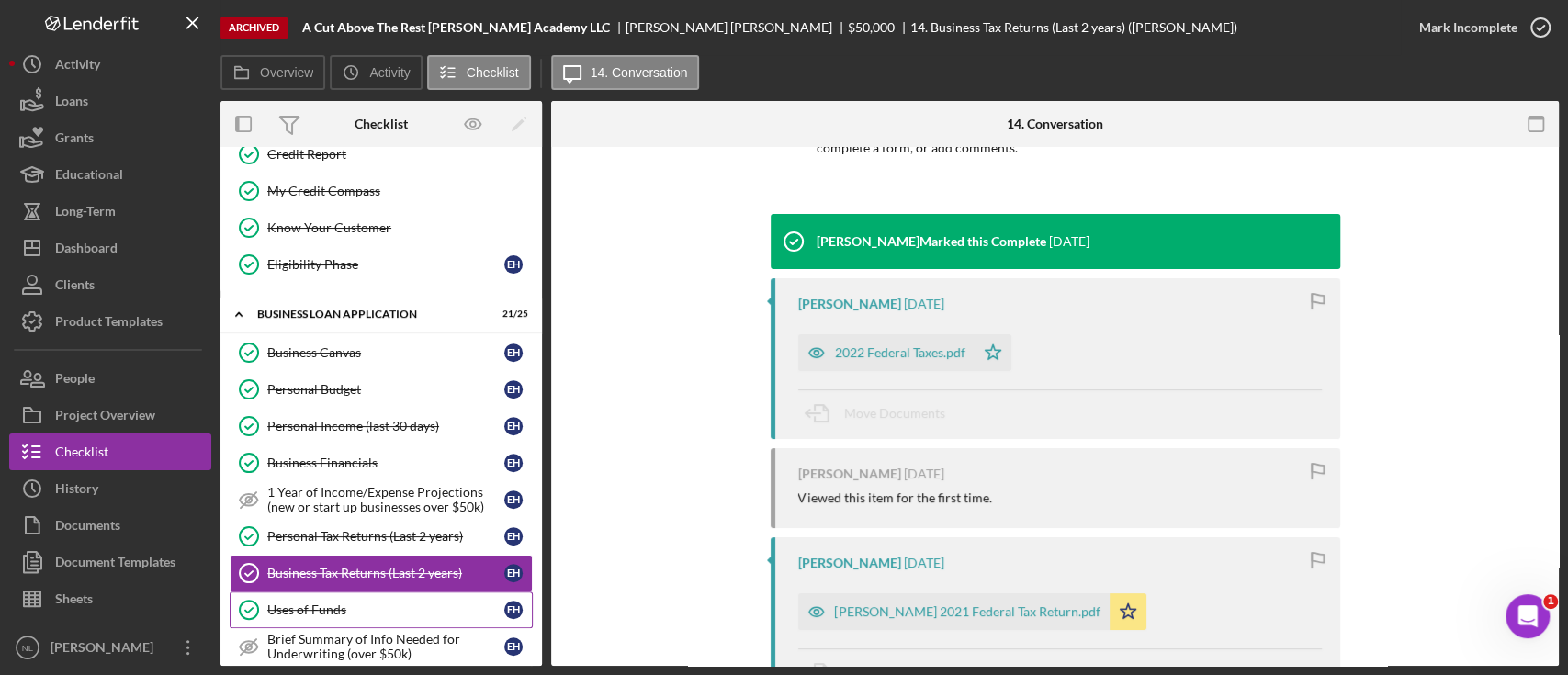
scroll to position [756, 0]
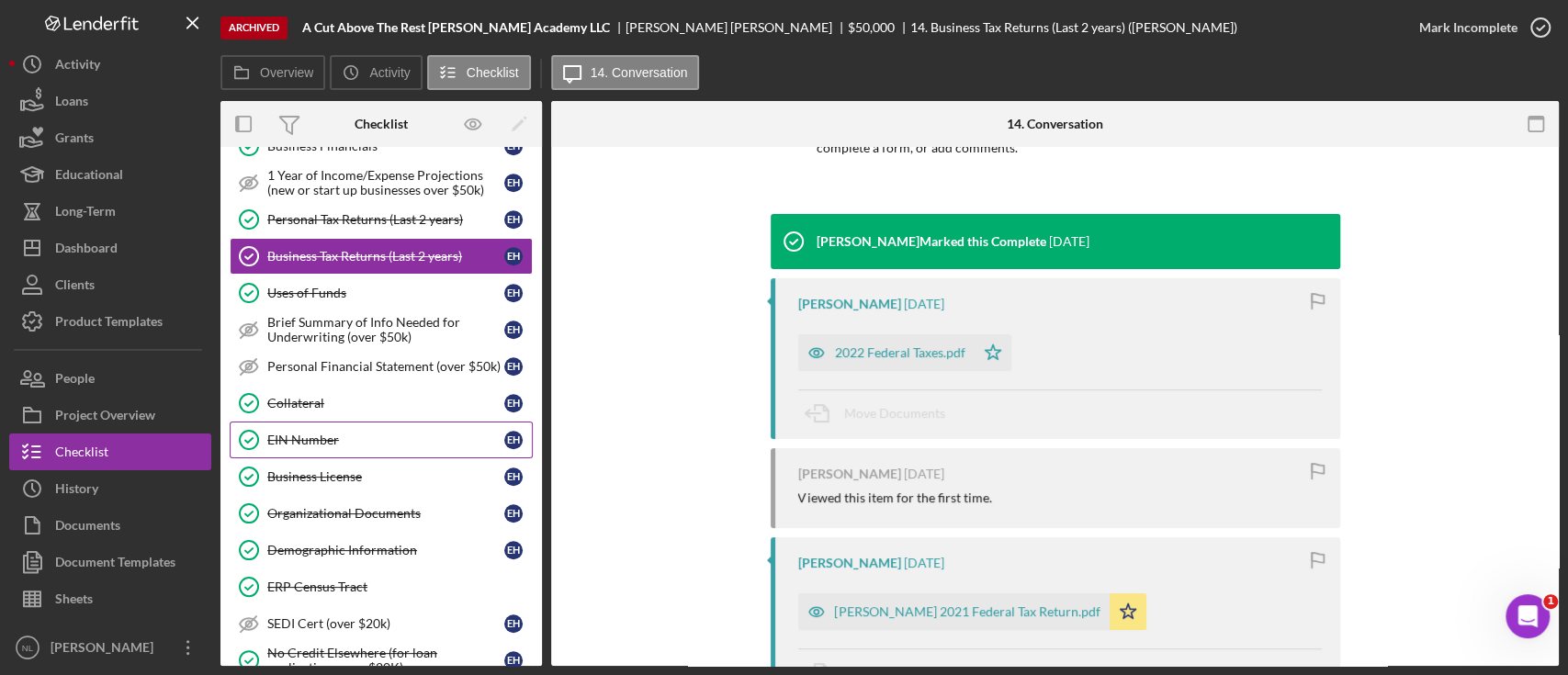
click at [304, 424] on link "EIN Number EIN Number E H" at bounding box center [382, 439] width 303 height 37
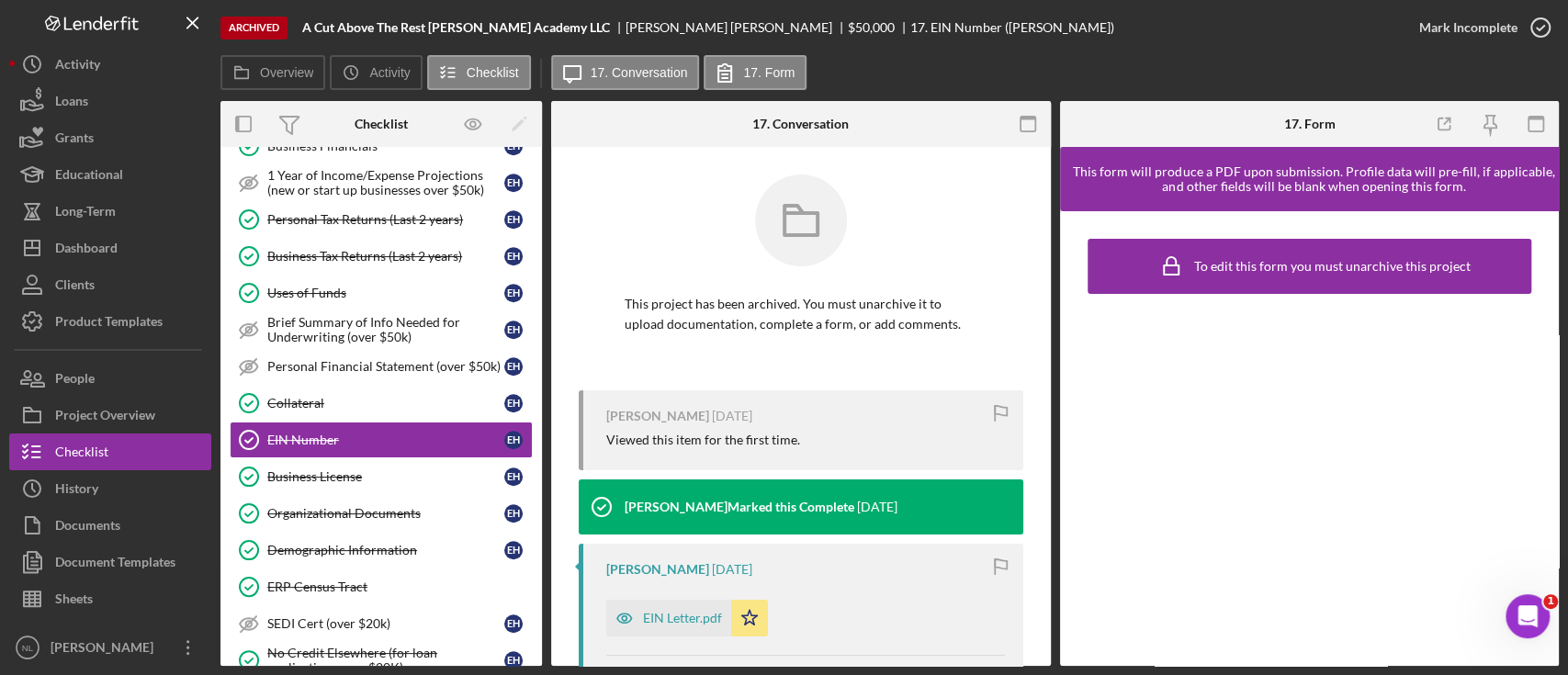
scroll to position [193, 0]
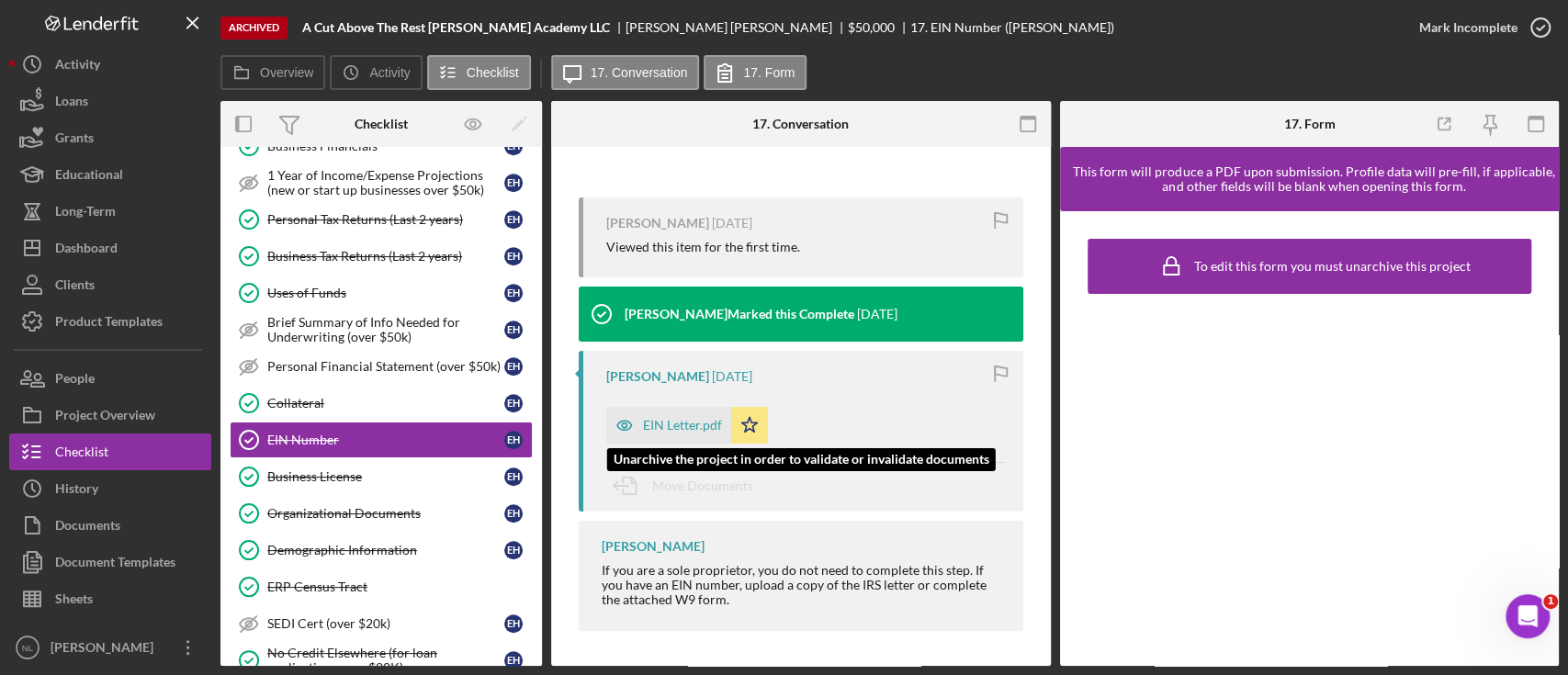
click at [654, 437] on div "EIN Letter.pdf" at bounding box center [668, 424] width 125 height 37
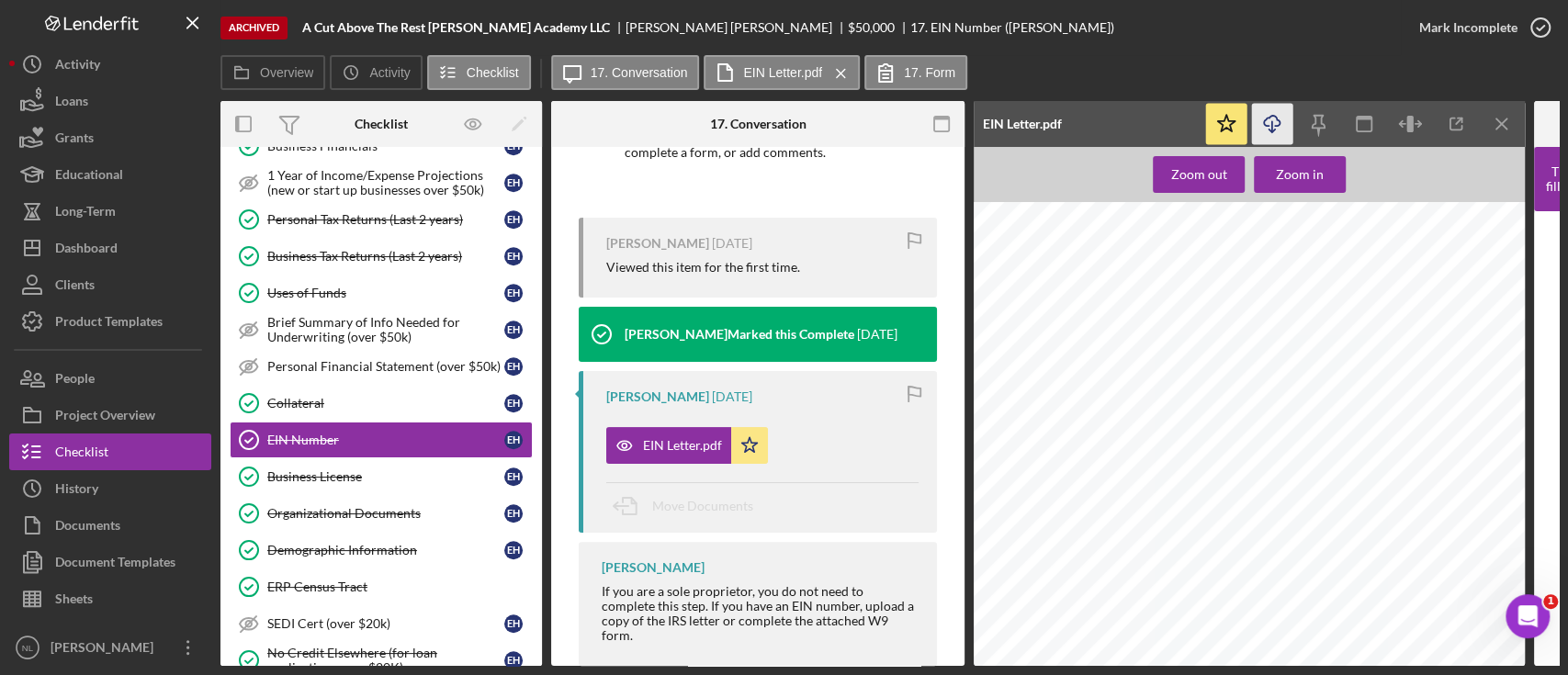
click at [1272, 129] on line "button" at bounding box center [1272, 126] width 0 height 10
click at [392, 506] on div "Organizational Documents" at bounding box center [386, 512] width 237 height 15
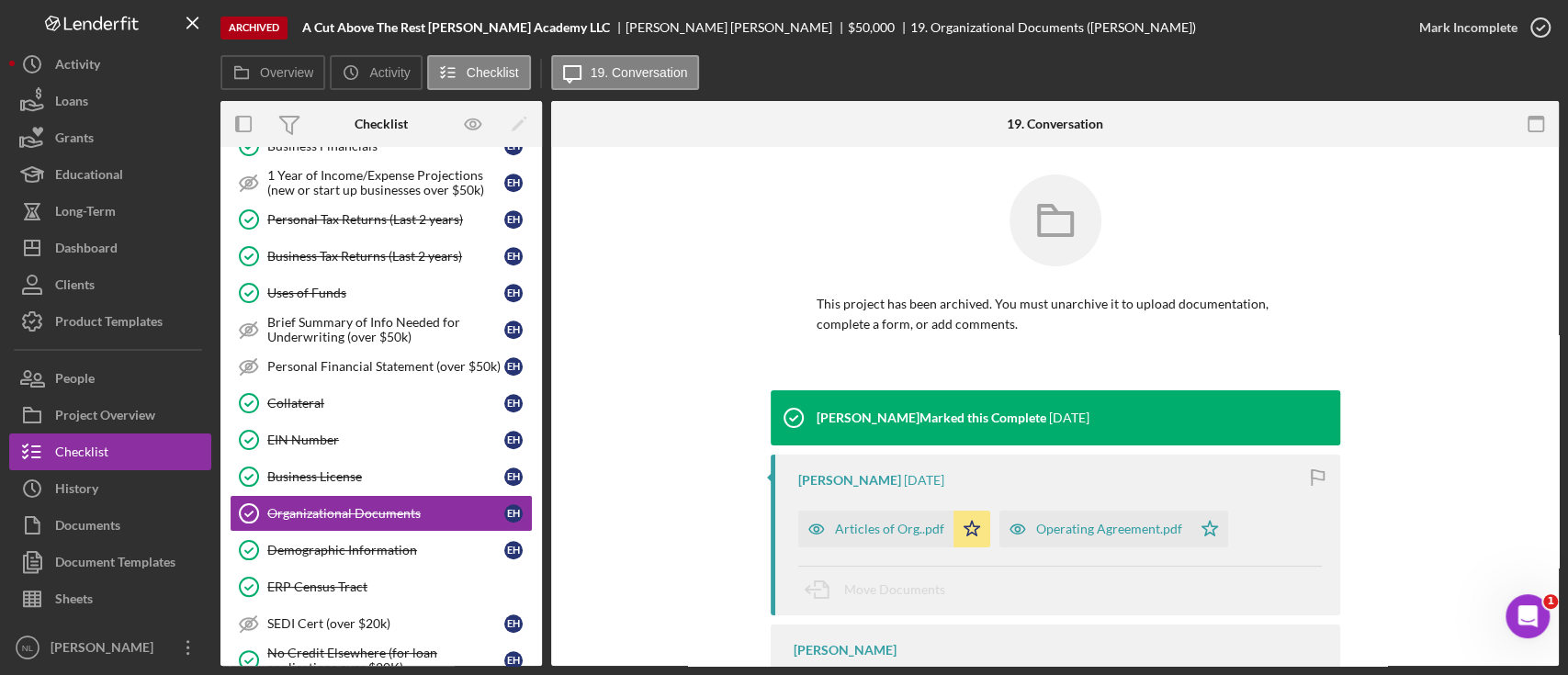
scroll to position [207, 0]
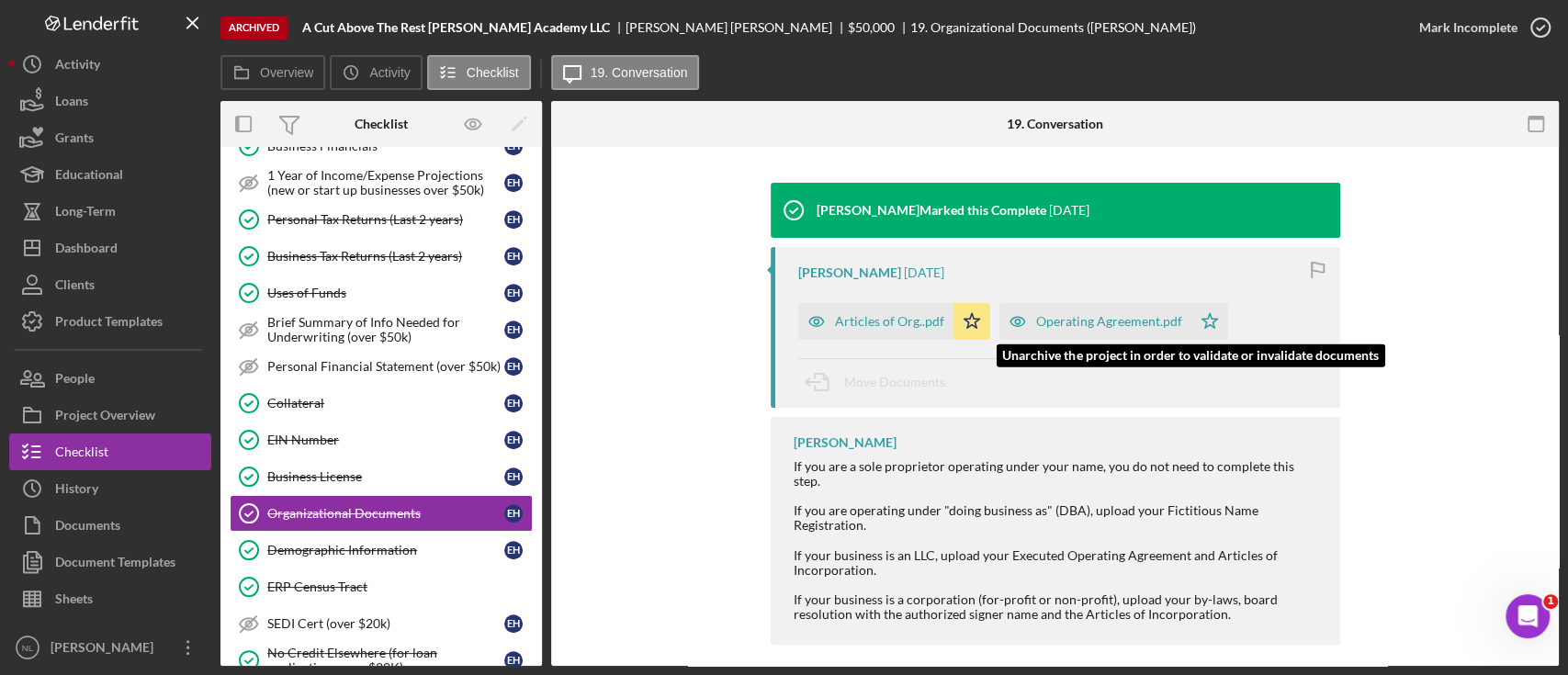
click at [1022, 330] on icon "button" at bounding box center [1018, 321] width 37 height 37
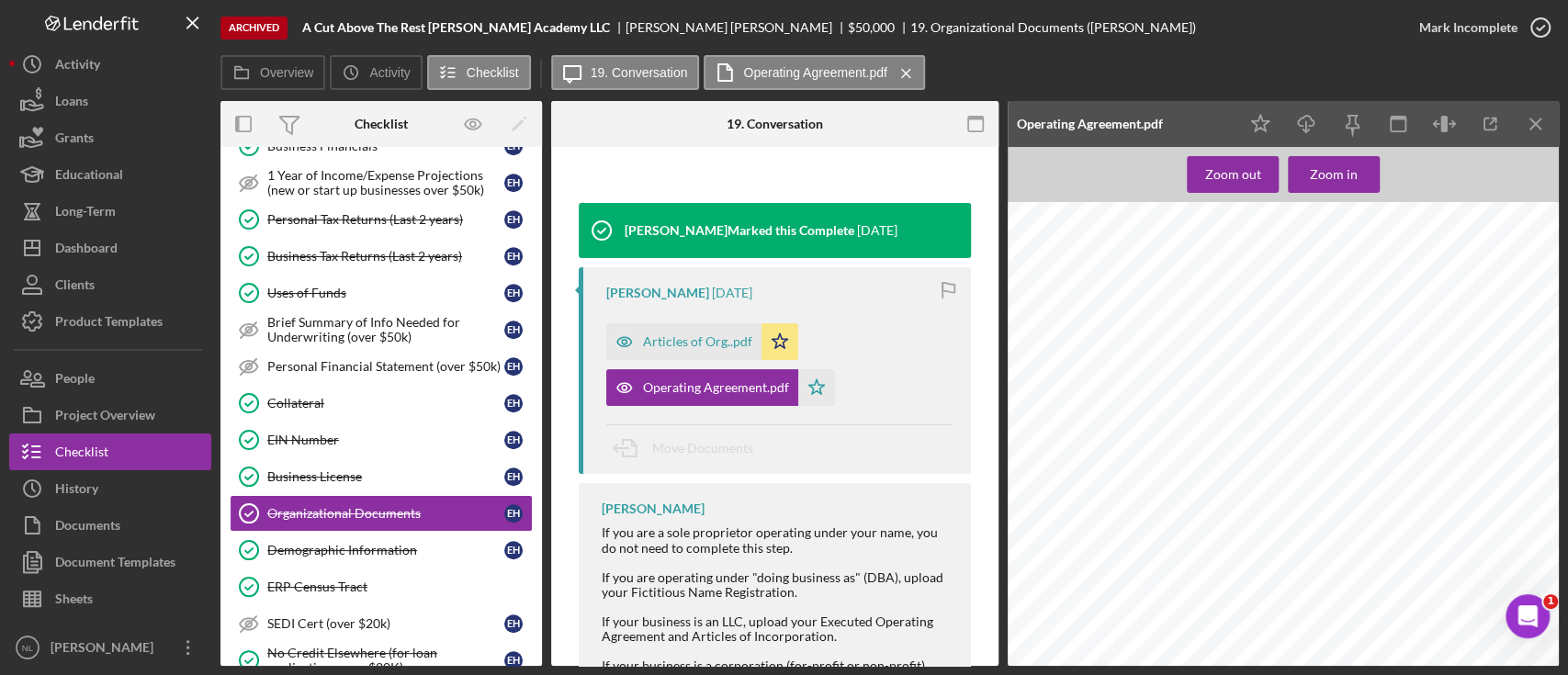
scroll to position [281, 0]
click at [1297, 115] on icon "Icon/Download" at bounding box center [1307, 125] width 42 height 42
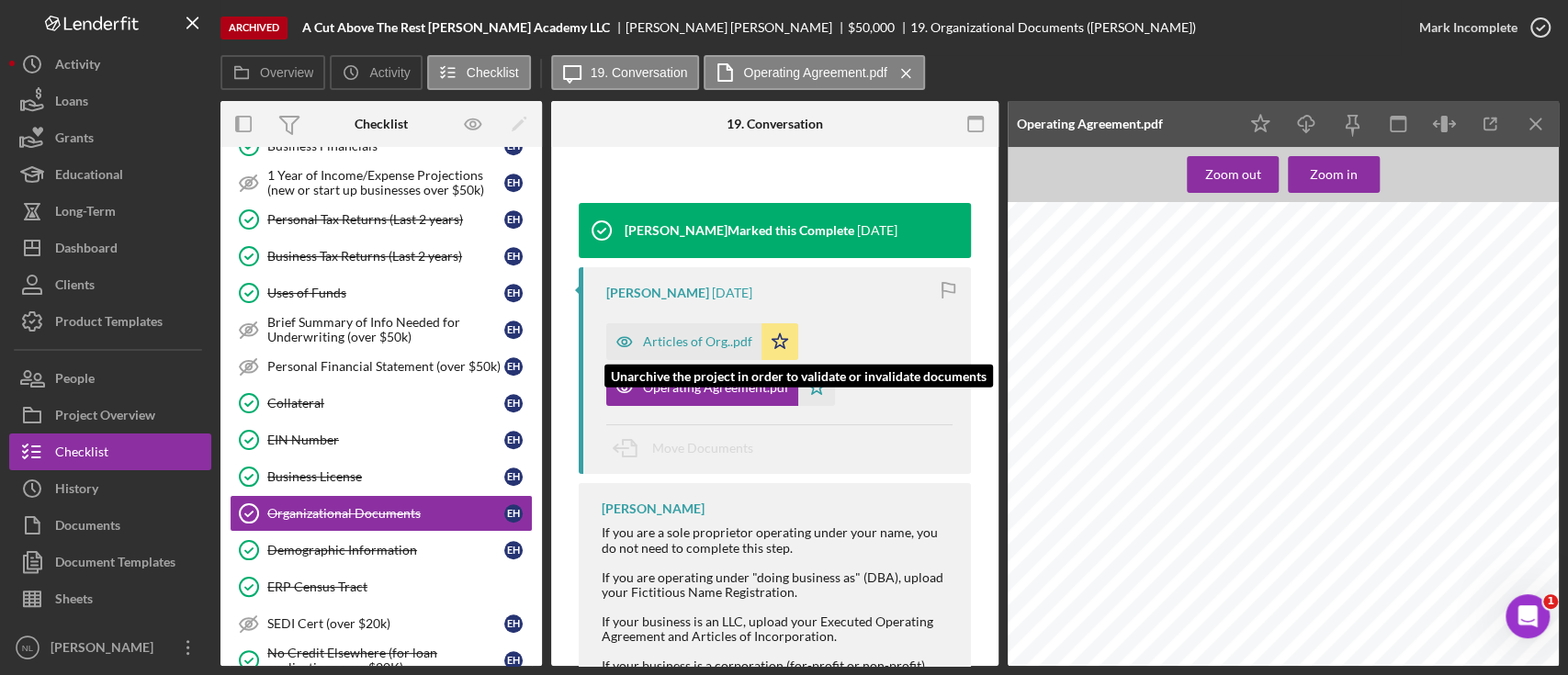
click at [680, 327] on div "Articles of Org..pdf" at bounding box center [683, 341] width 156 height 37
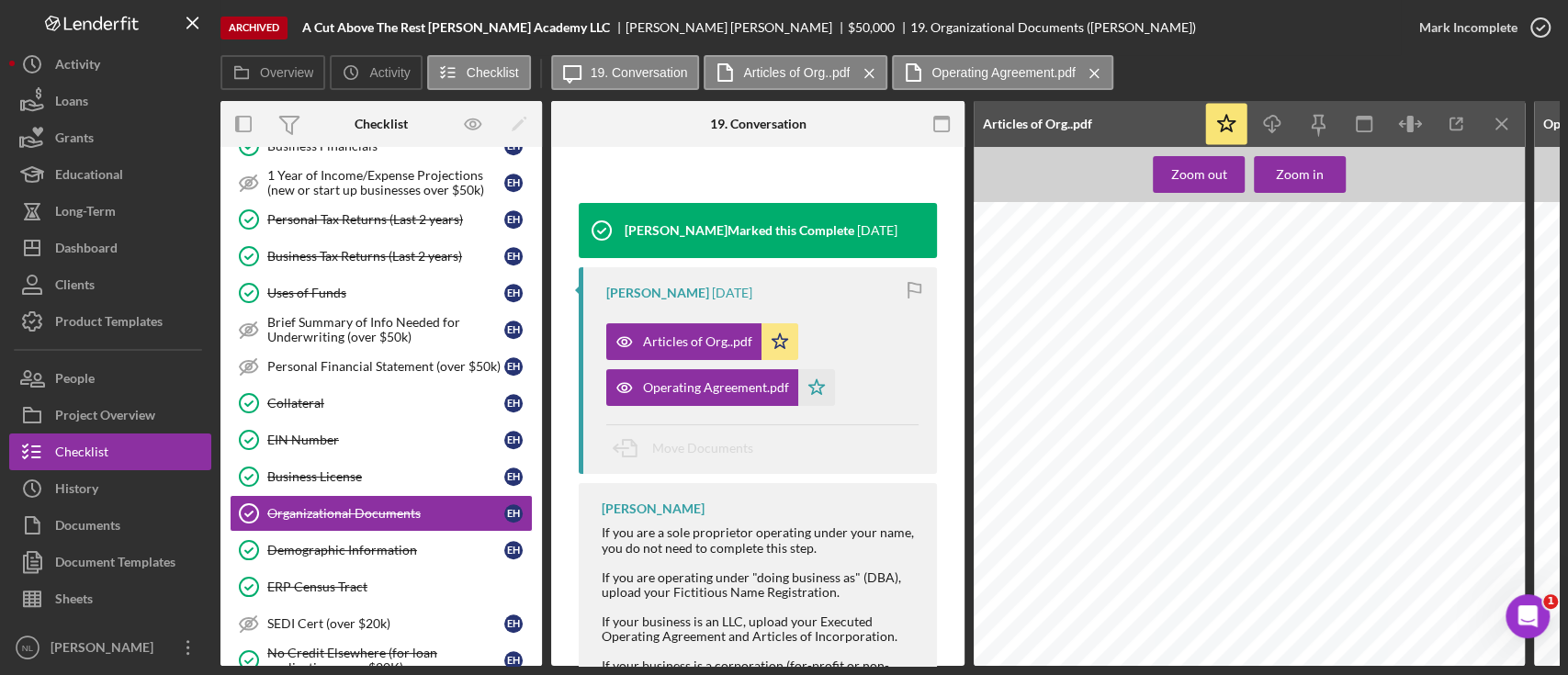
scroll to position [243, 0]
click at [1265, 140] on icon "Icon/Download" at bounding box center [1273, 125] width 42 height 42
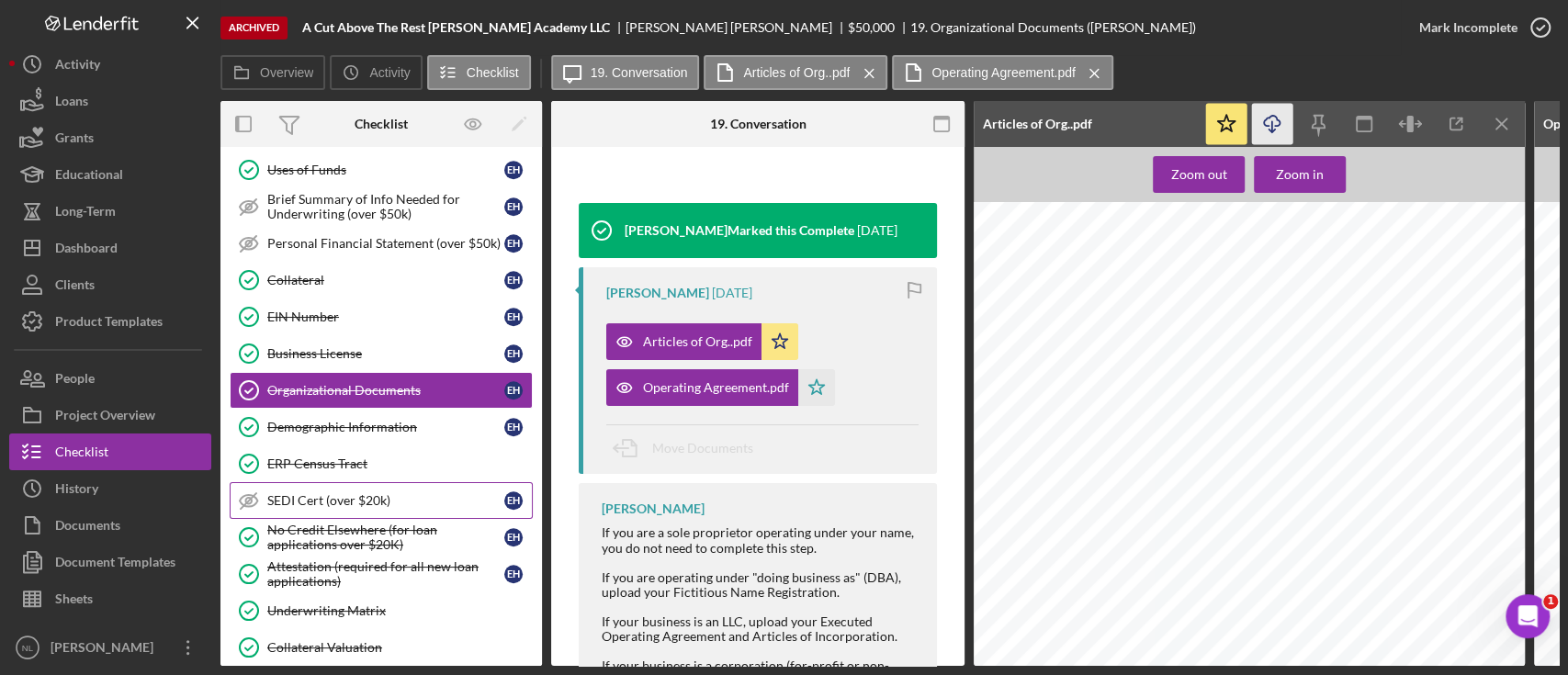
click at [405, 504] on link "SEDI Cert (over $20k) SEDI Cert (over $20k) E H" at bounding box center [382, 500] width 303 height 37
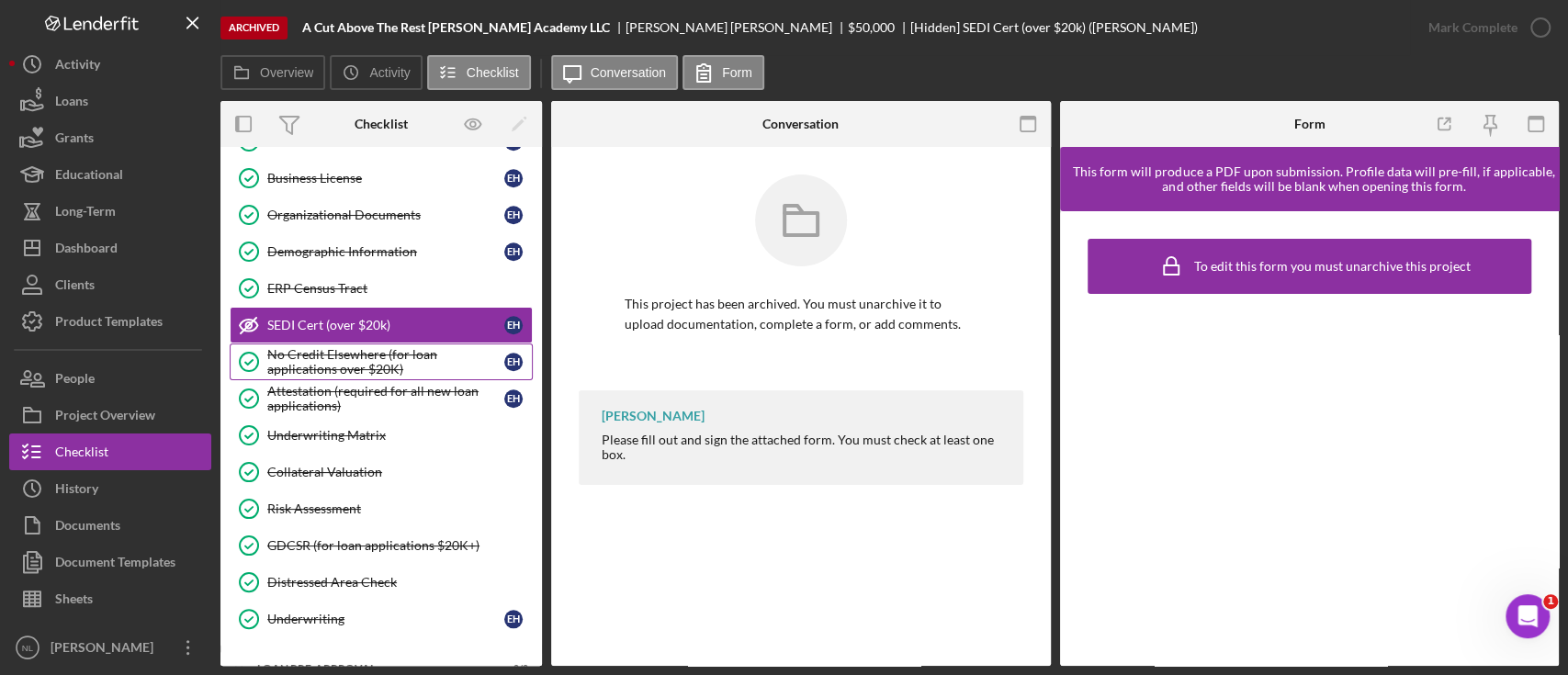
click at [332, 352] on div "No Credit Elsewhere (for loan applications over $20K)" at bounding box center [386, 362] width 237 height 30
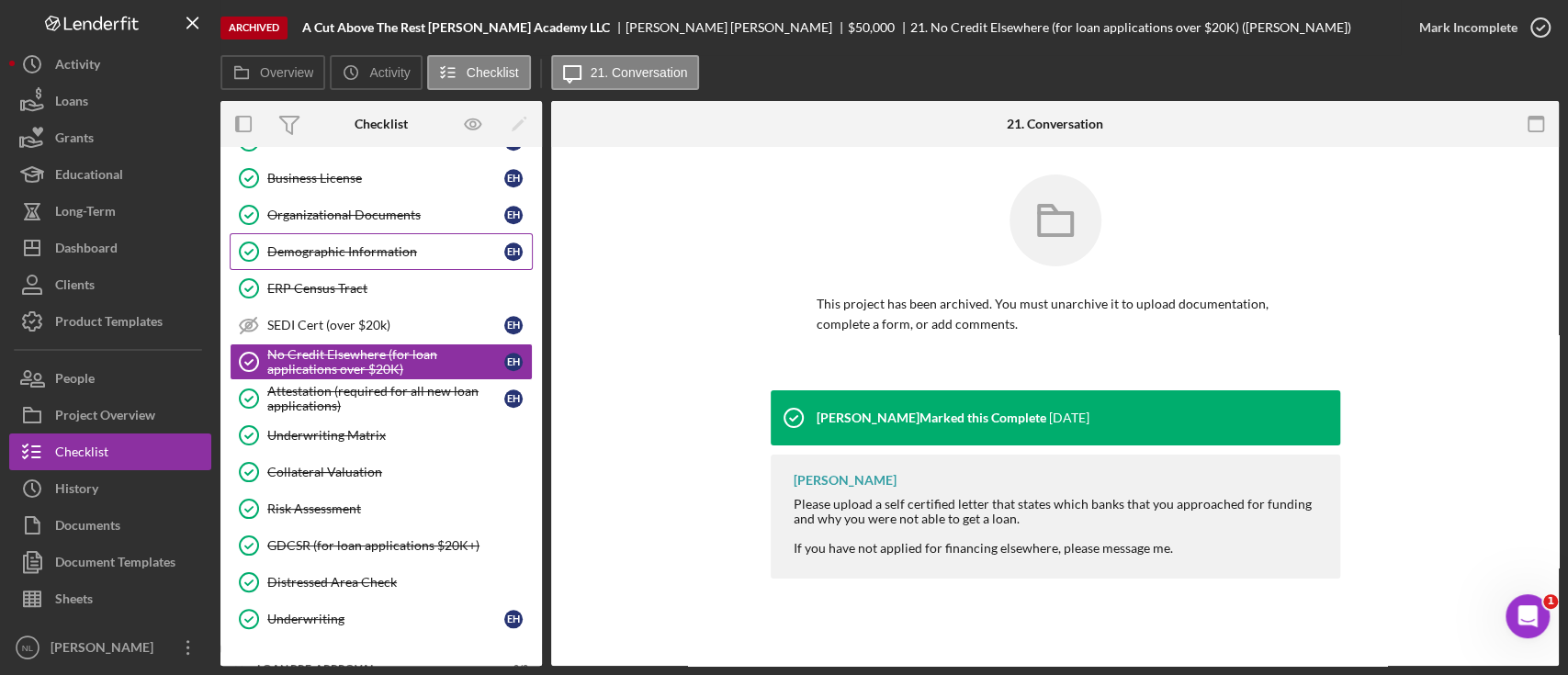
click at [329, 245] on div "Demographic Information" at bounding box center [386, 251] width 237 height 15
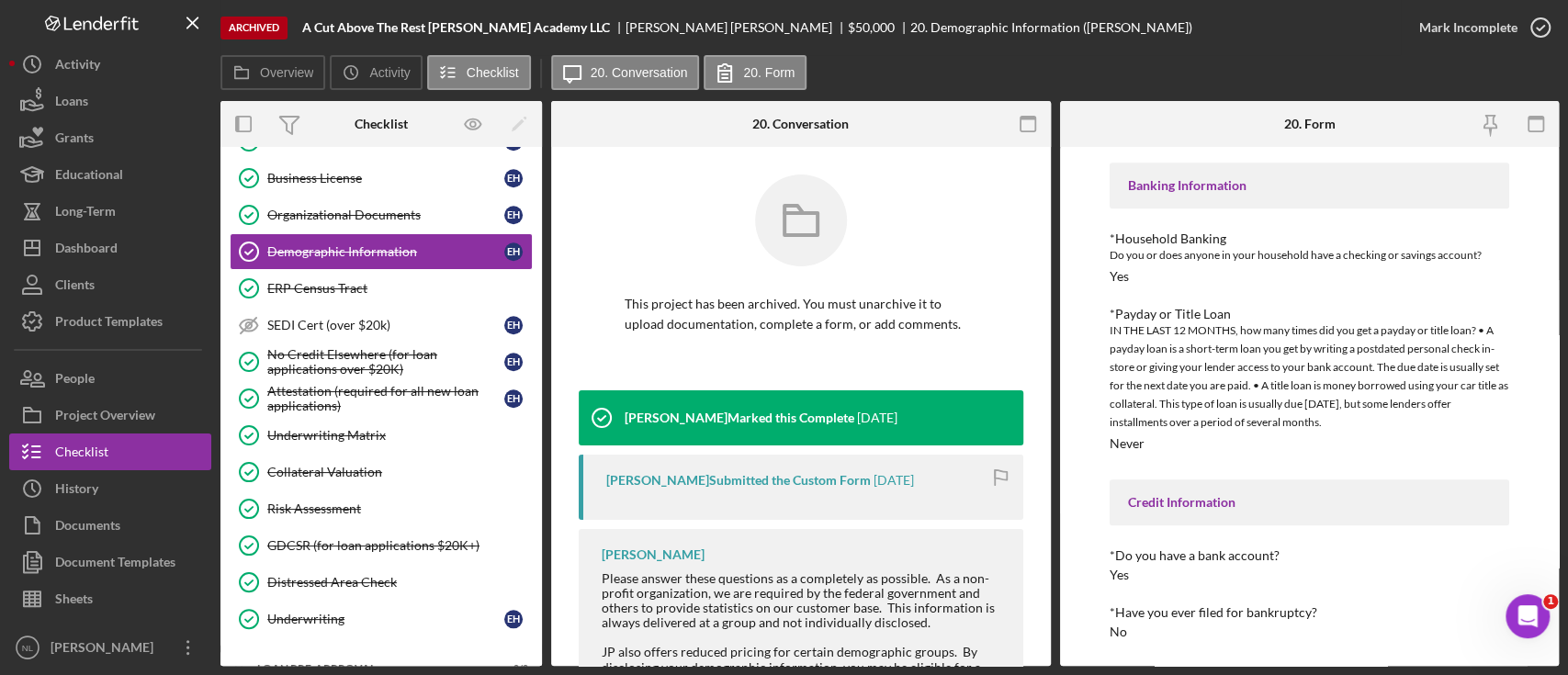
scroll to position [1042, 0]
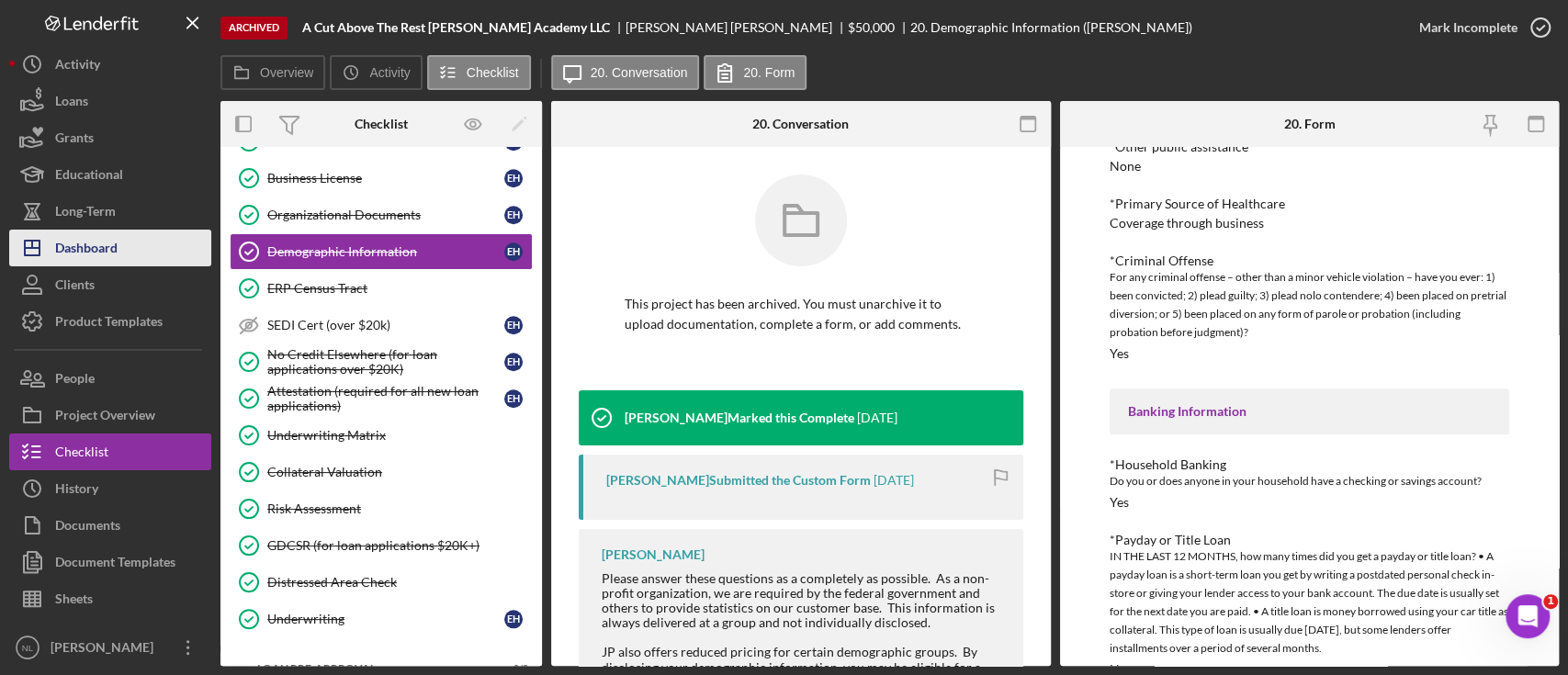
click at [118, 261] on button "Icon/Dashboard Dashboard" at bounding box center [110, 248] width 202 height 37
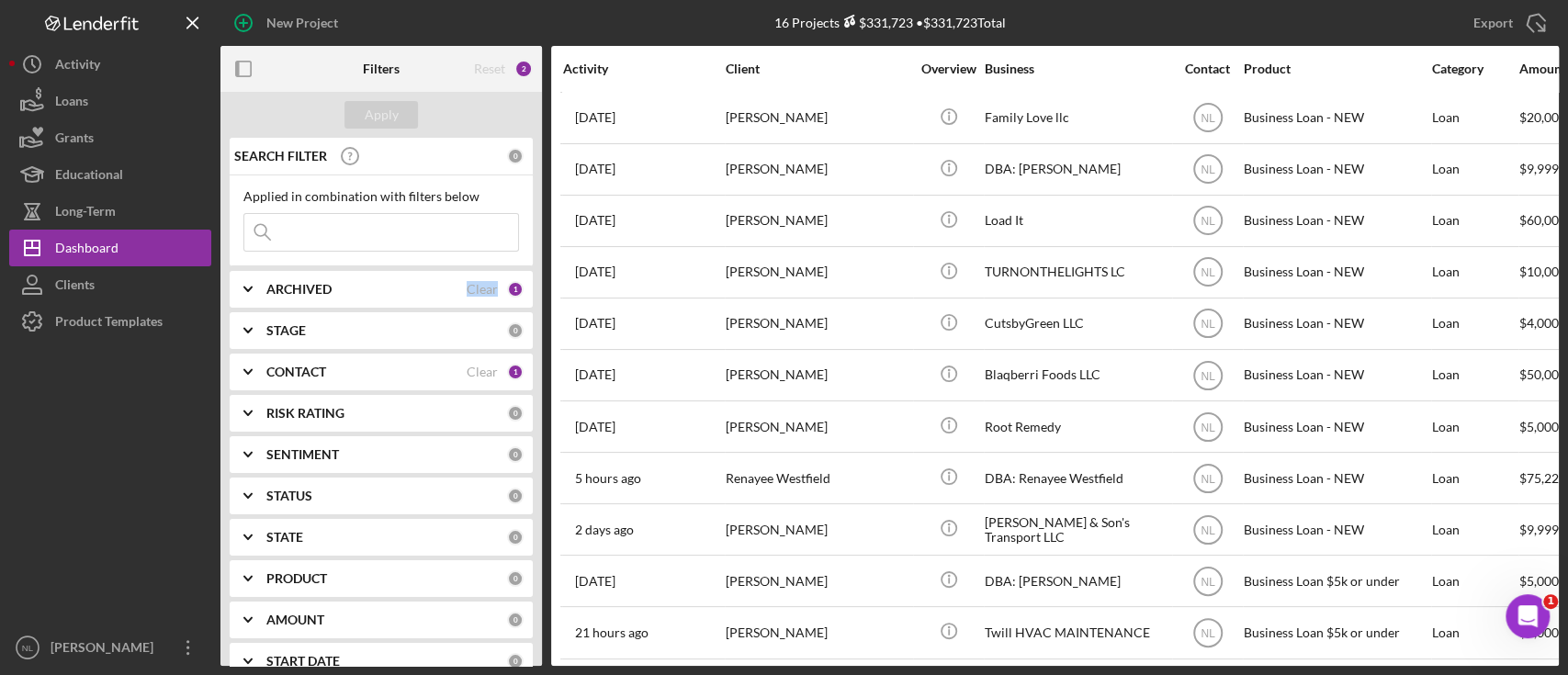
click at [303, 299] on div "ARCHIVED Clear 1" at bounding box center [395, 288] width 257 height 37
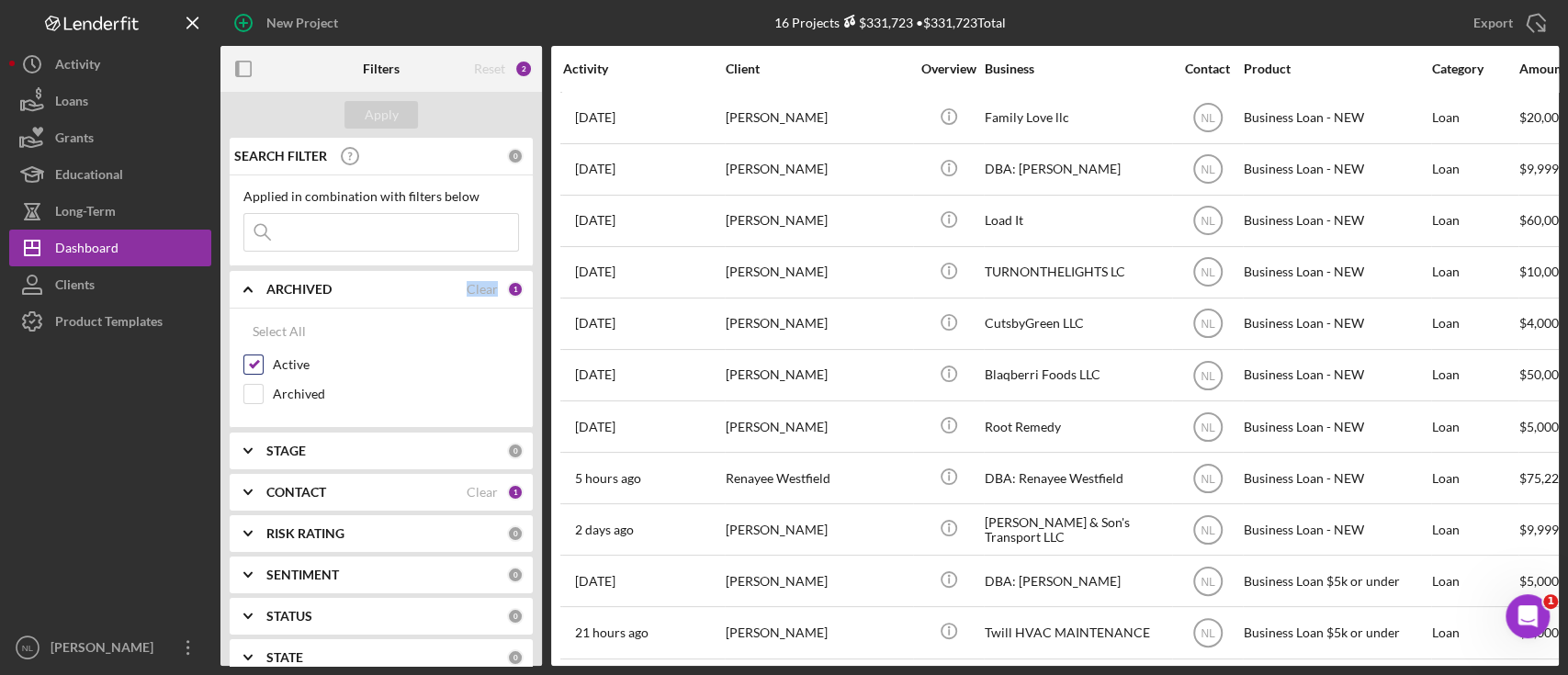
click at [265, 365] on div "Active" at bounding box center [381, 370] width 276 height 30
click at [255, 365] on input "Active" at bounding box center [253, 365] width 19 height 19
checkbox input "false"
click at [253, 390] on input "Archived" at bounding box center [253, 394] width 19 height 19
checkbox input "true"
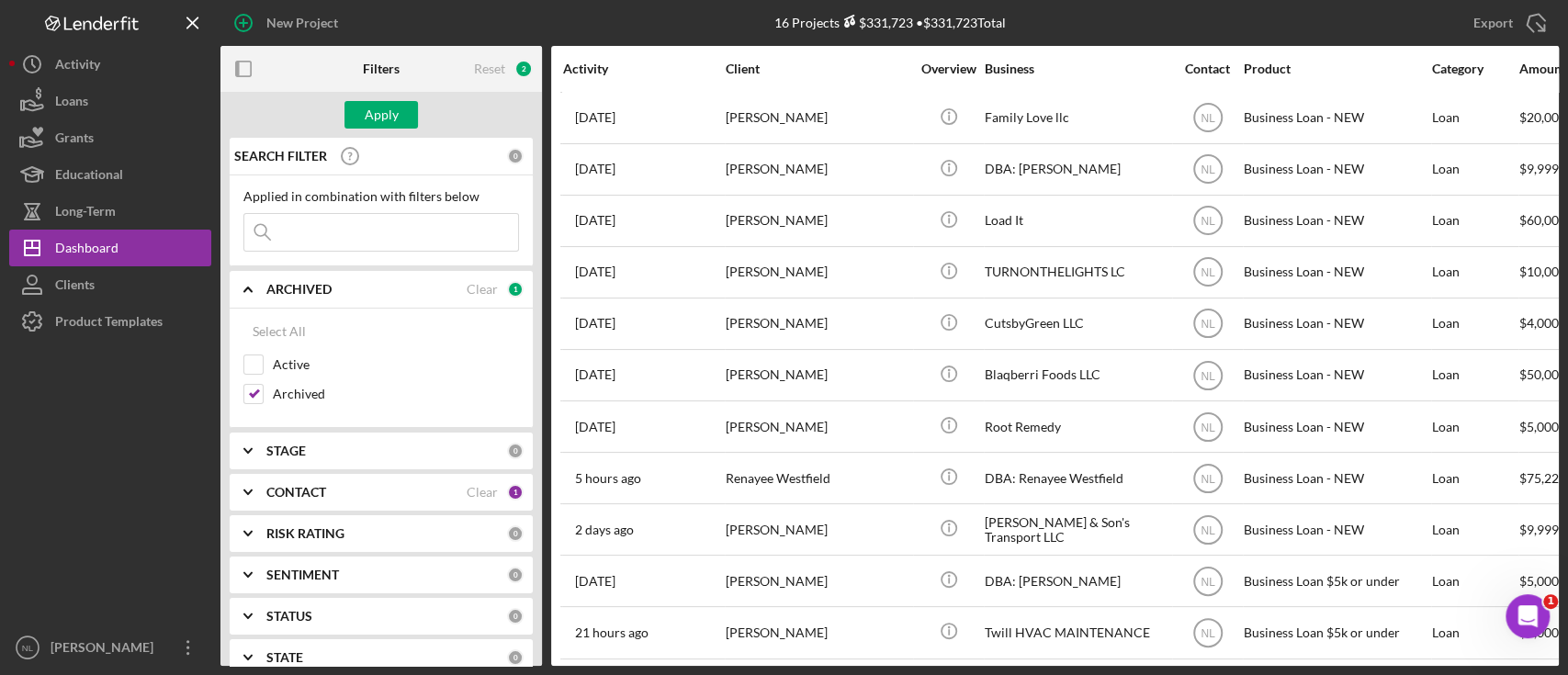
click at [280, 485] on b "CONTACT" at bounding box center [297, 492] width 60 height 15
click at [256, 566] on input "Me" at bounding box center [253, 567] width 19 height 19
checkbox input "false"
click at [405, 236] on input at bounding box center [381, 232] width 274 height 37
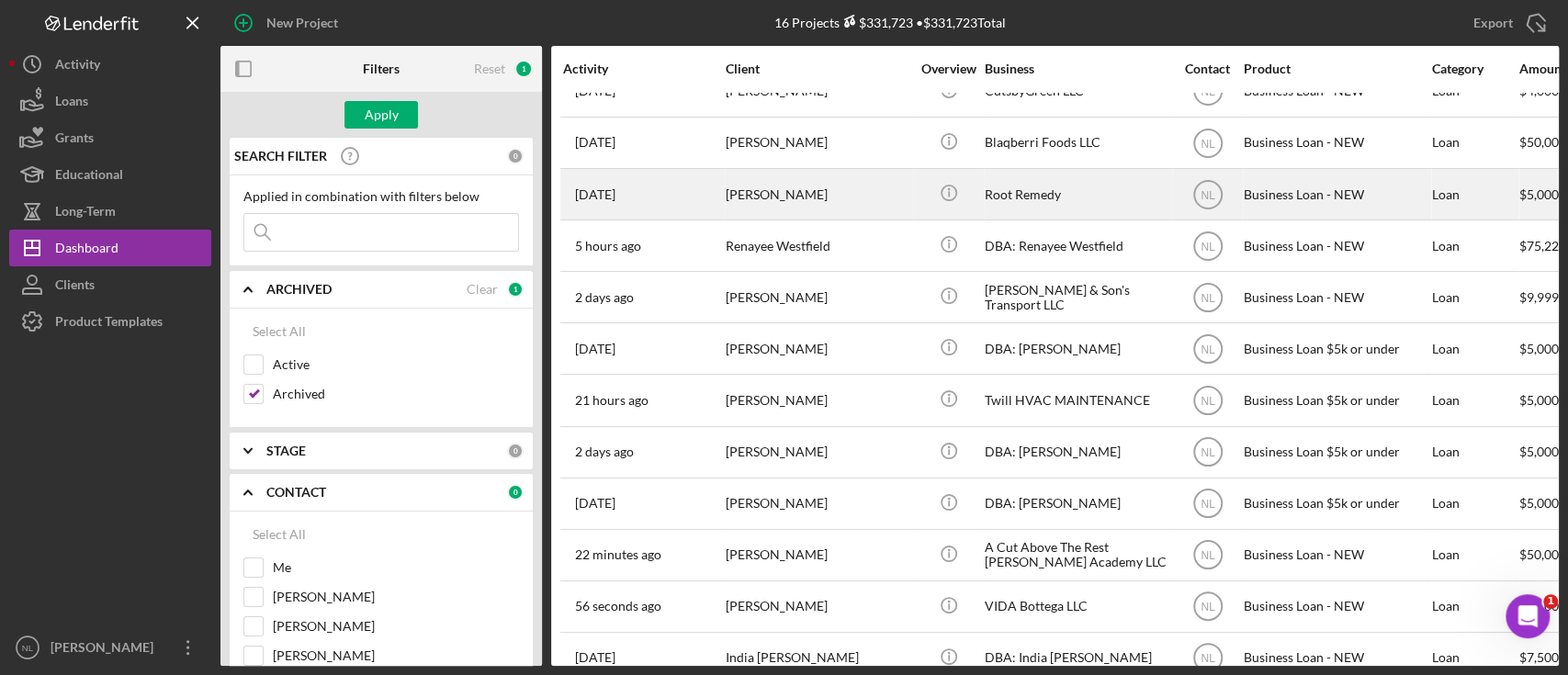
scroll to position [272, 0]
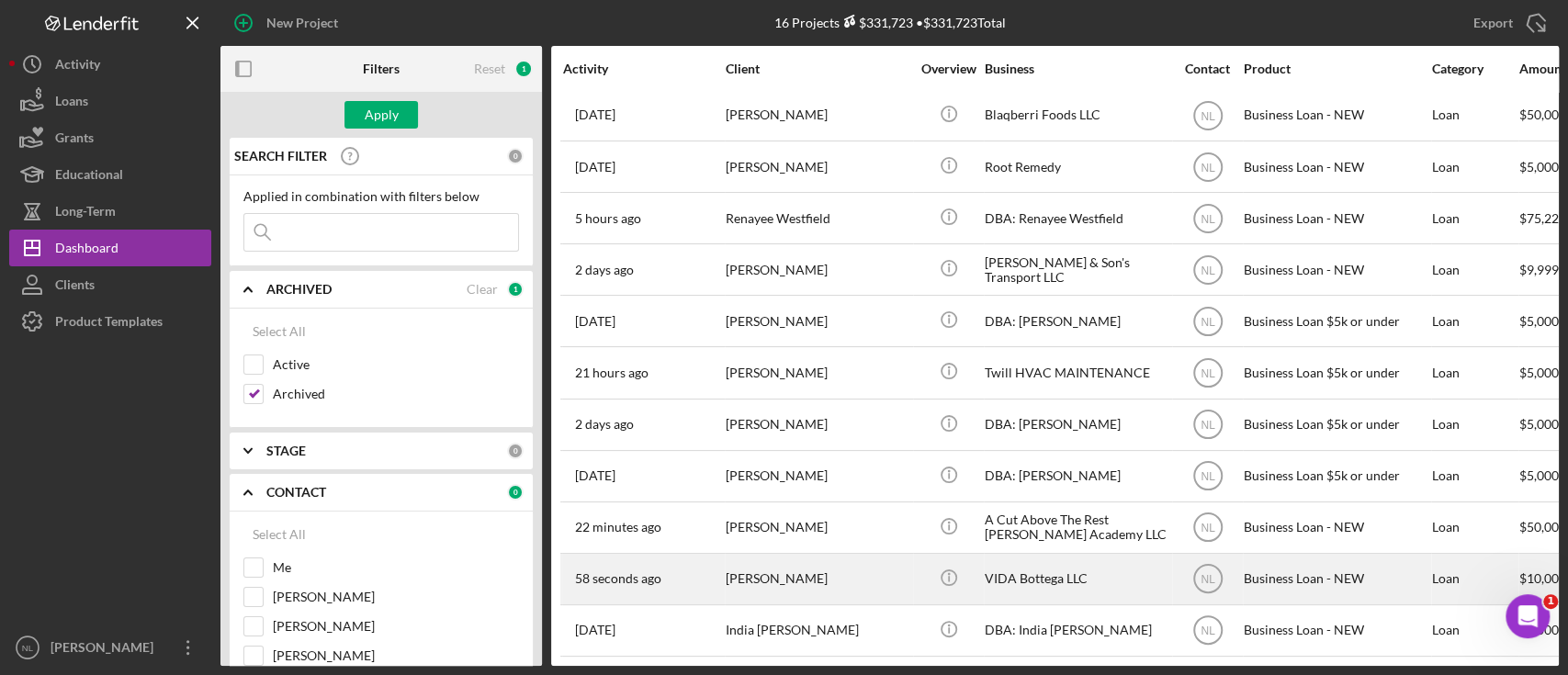
click at [800, 566] on div "[PERSON_NAME]" at bounding box center [817, 579] width 183 height 49
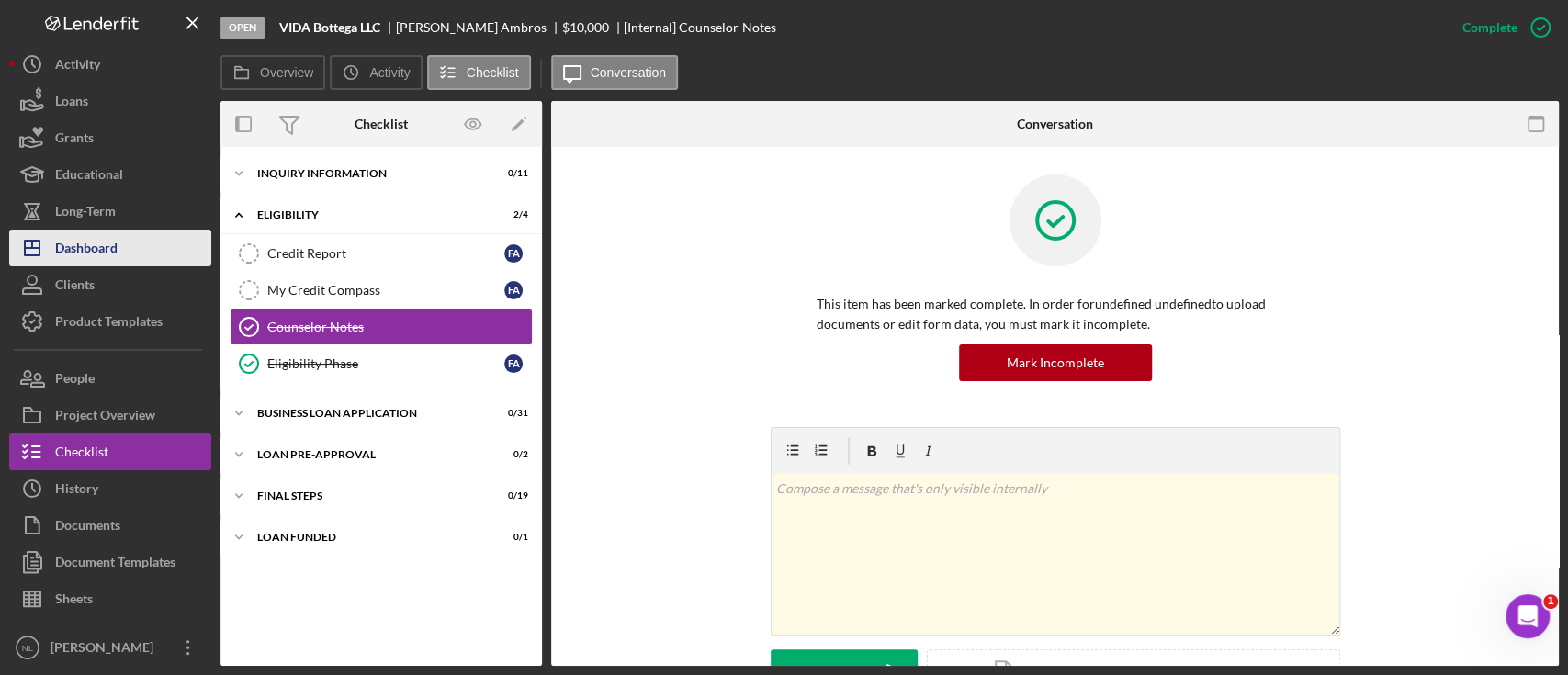
click at [153, 246] on button "Icon/Dashboard Dashboard" at bounding box center [110, 248] width 202 height 37
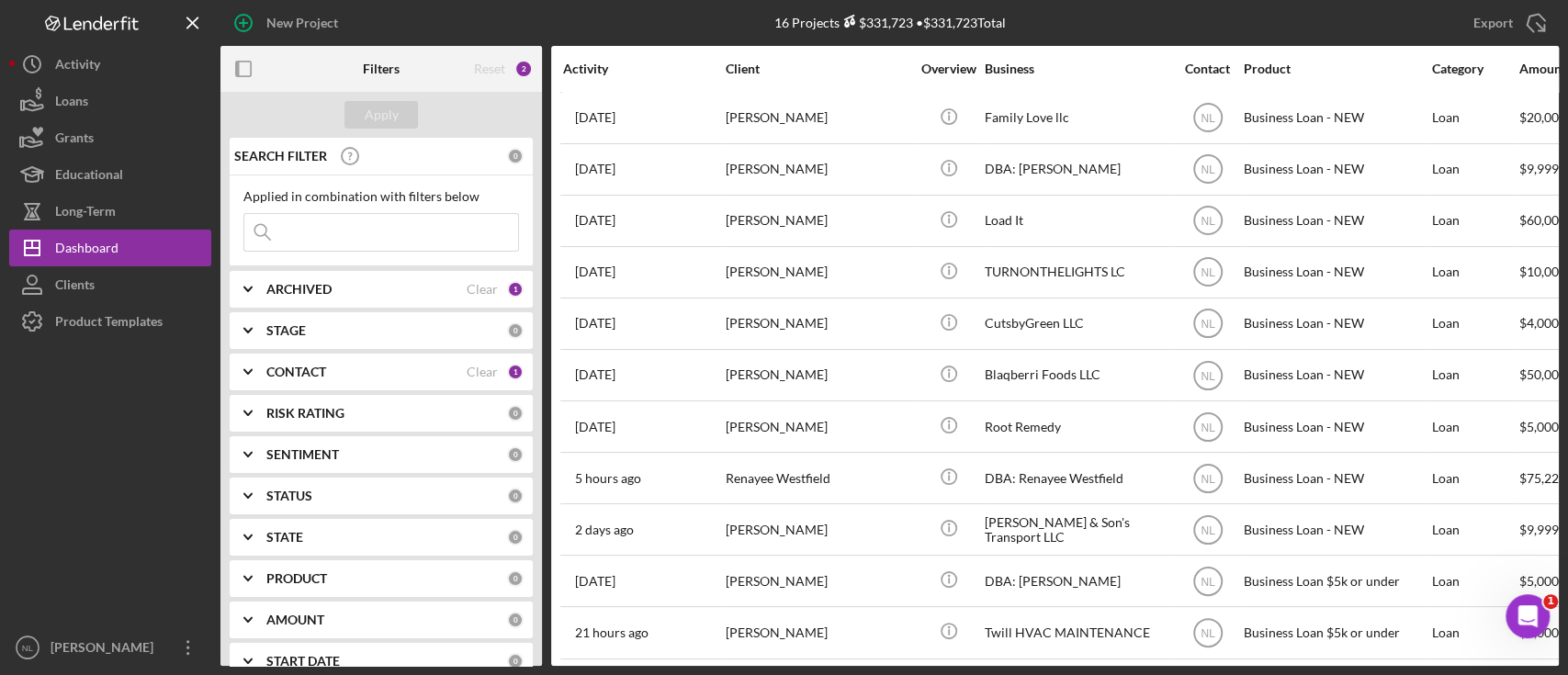
click at [328, 299] on div "ARCHIVED Clear 1" at bounding box center [395, 288] width 257 height 37
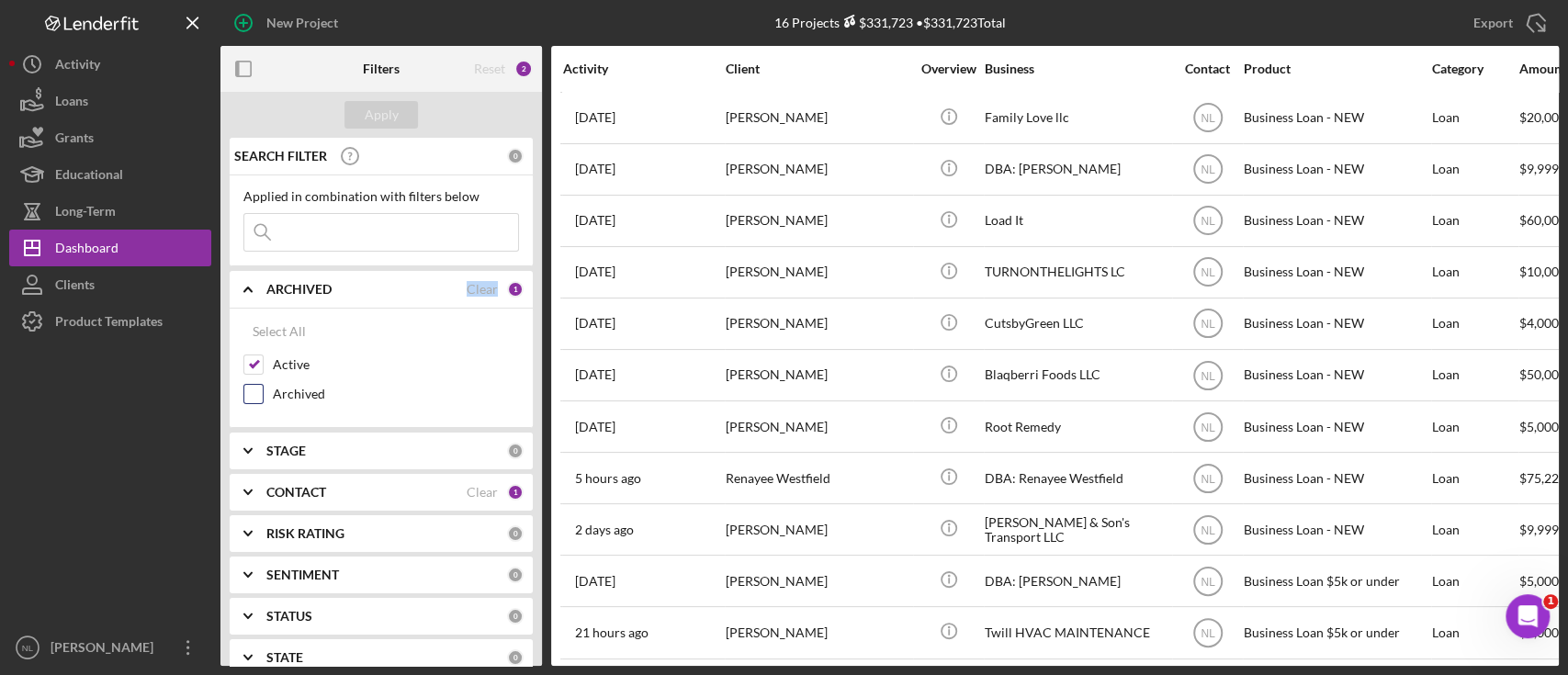
click at [258, 393] on input "Archived" at bounding box center [253, 394] width 19 height 19
checkbox input "true"
click at [252, 371] on input "Active" at bounding box center [253, 365] width 19 height 19
checkbox input "false"
click at [295, 479] on div "CONTACT Clear 1" at bounding box center [395, 492] width 257 height 37
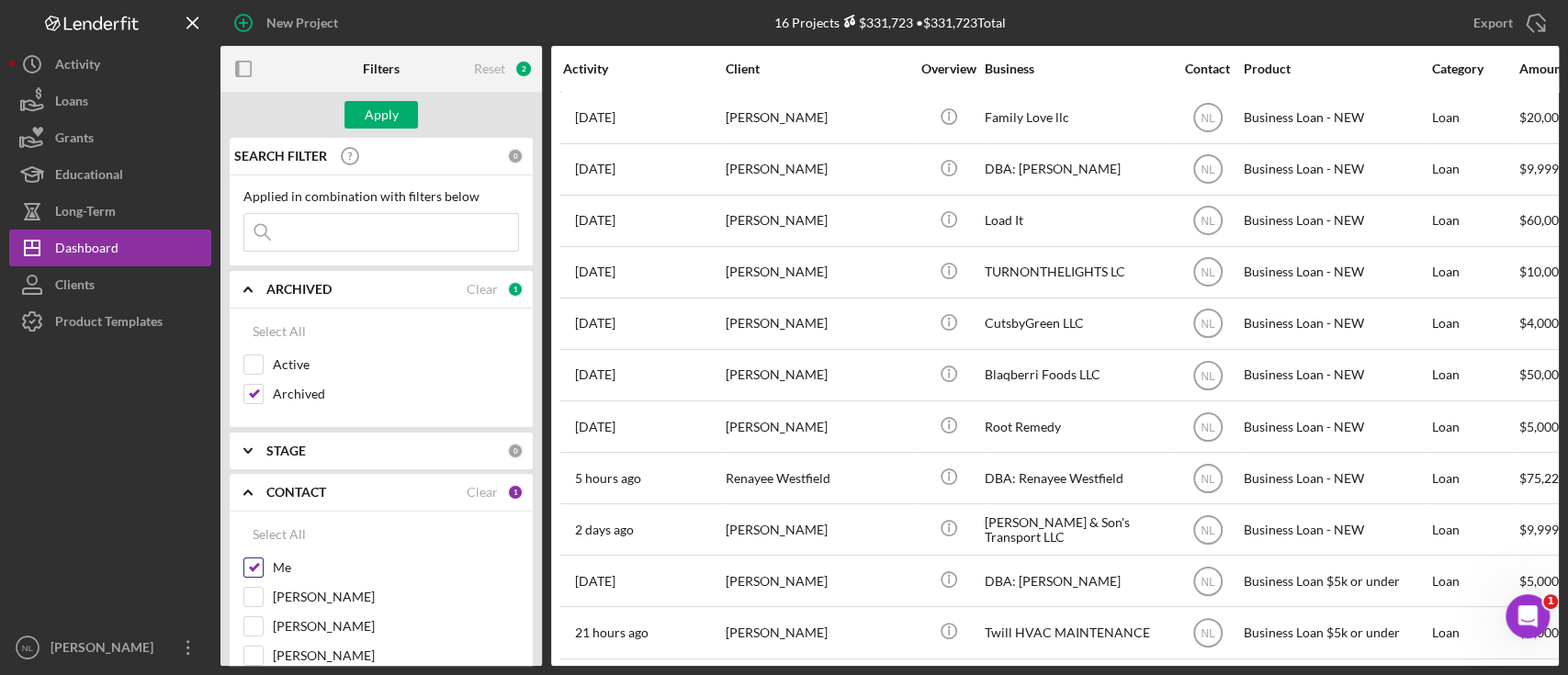
scroll to position [144, 0]
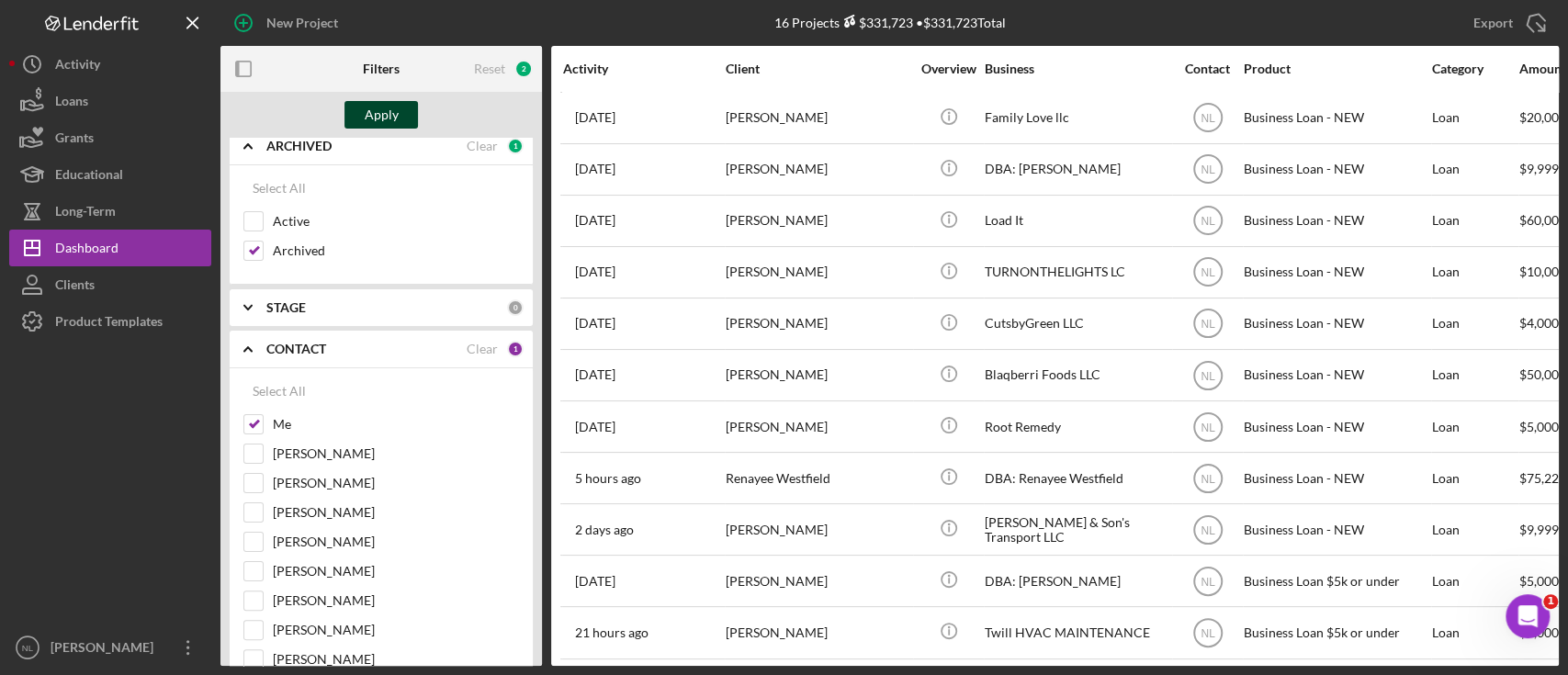
click at [378, 117] on div "Apply" at bounding box center [382, 115] width 34 height 28
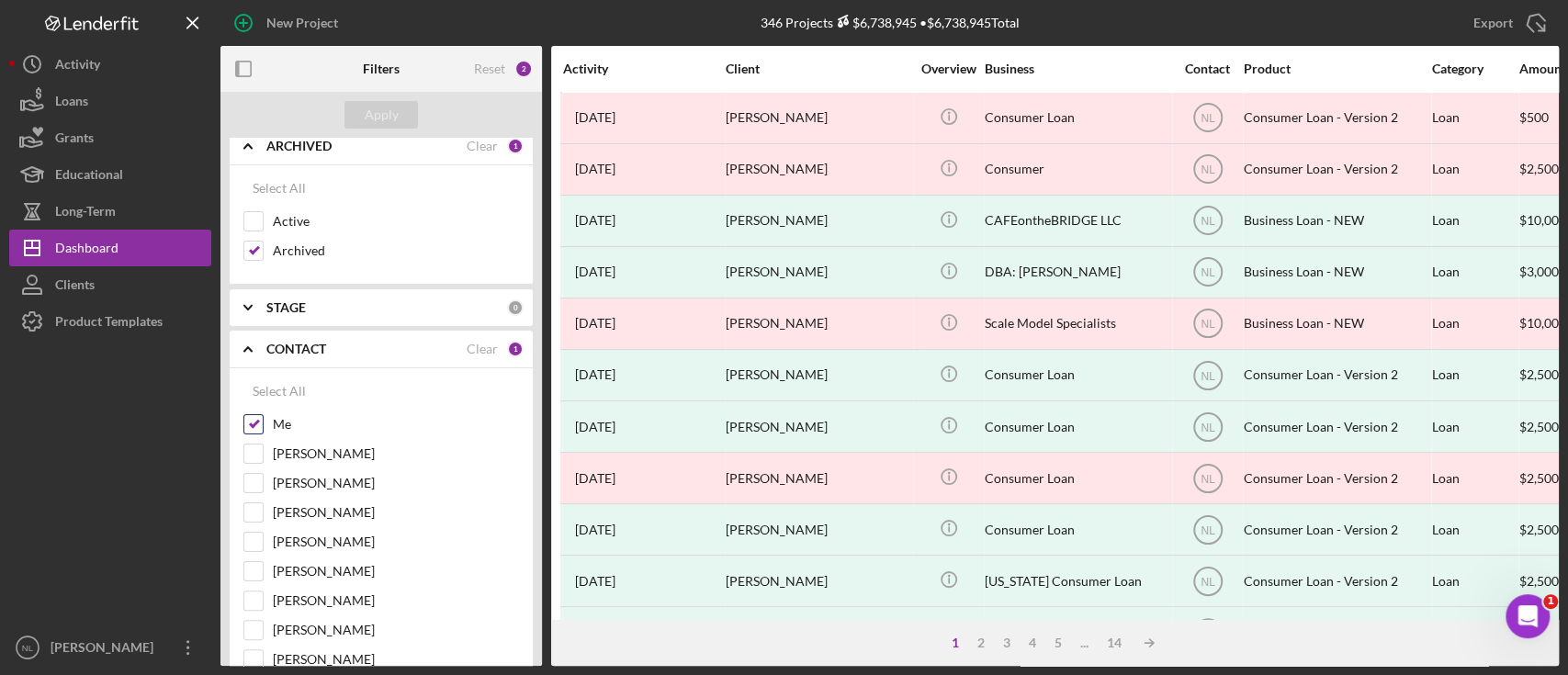
click at [257, 425] on input "Me" at bounding box center [253, 424] width 19 height 19
checkbox input "true"
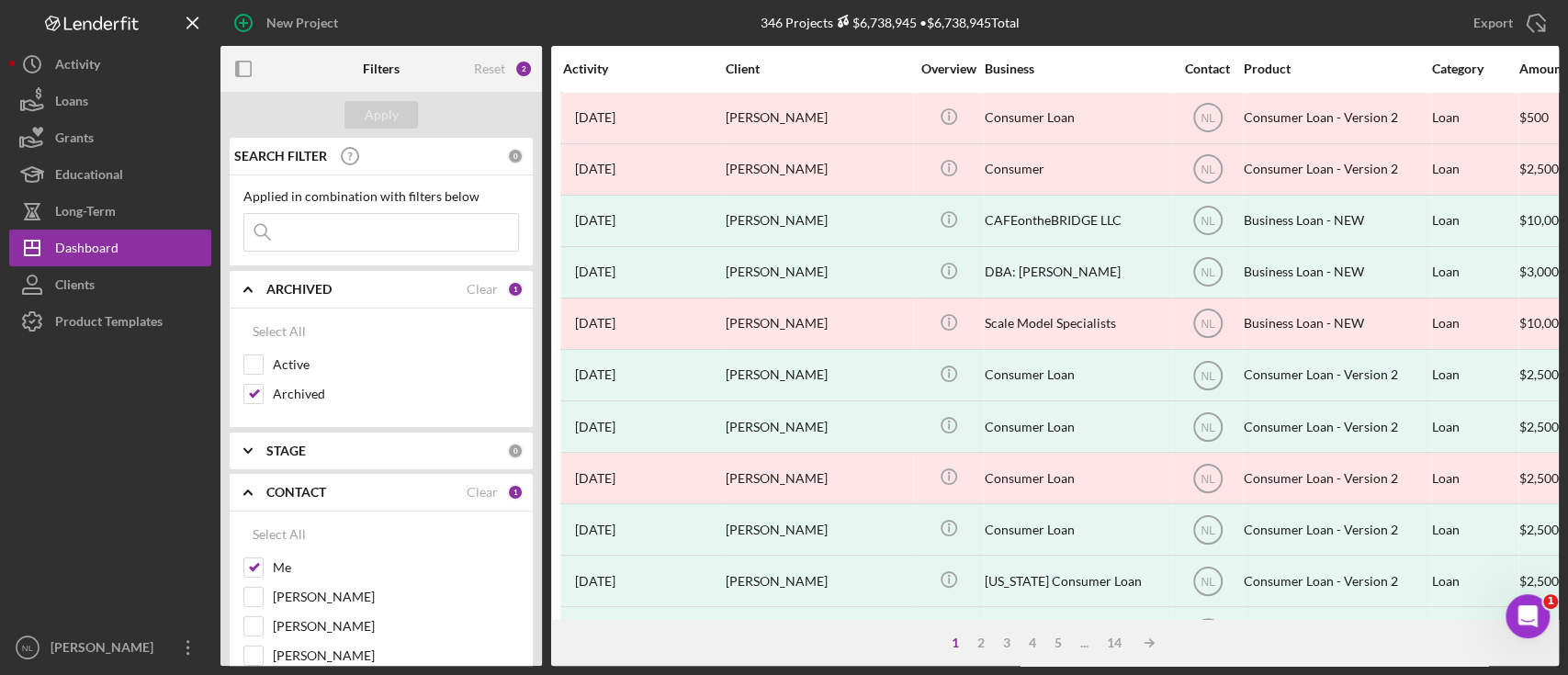
click at [302, 231] on input at bounding box center [381, 232] width 274 height 37
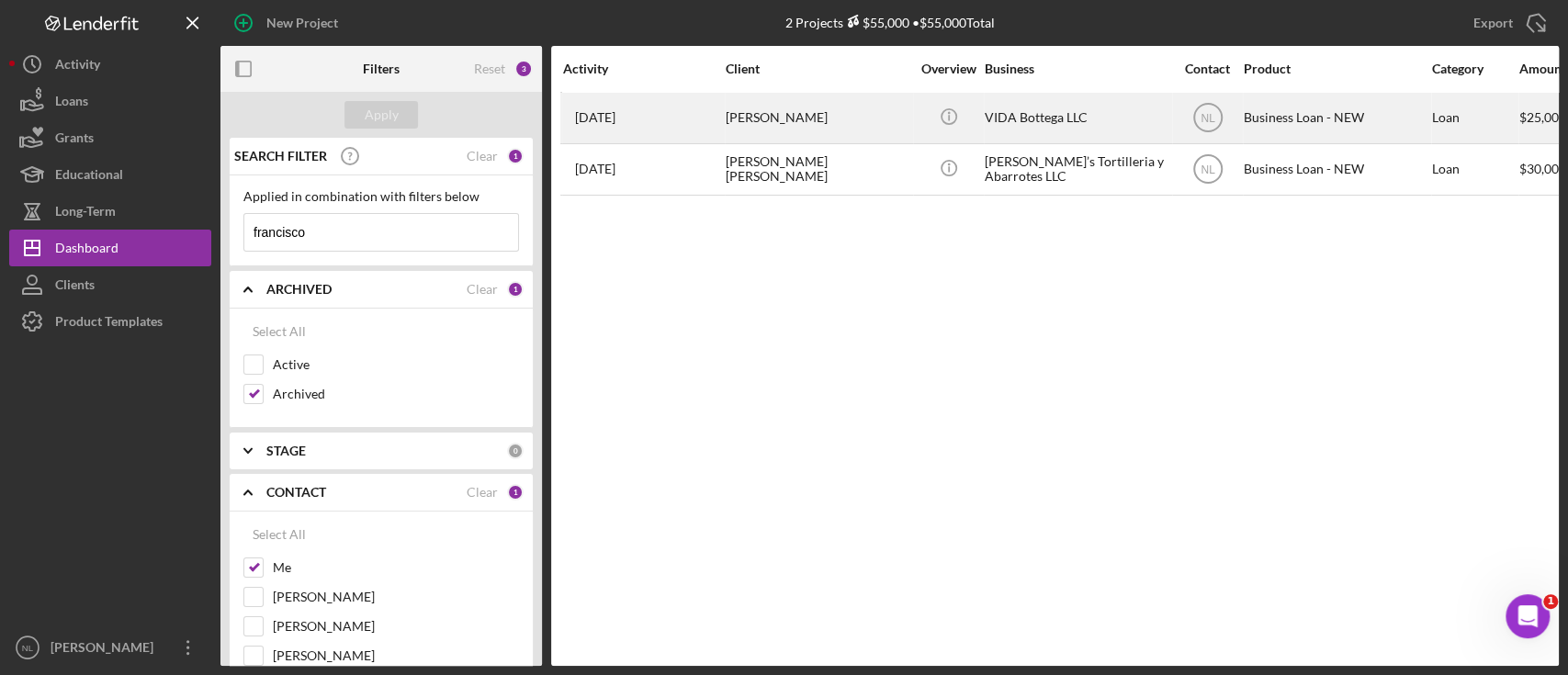
type input "francisco"
click at [728, 118] on div "[PERSON_NAME]" at bounding box center [817, 117] width 183 height 49
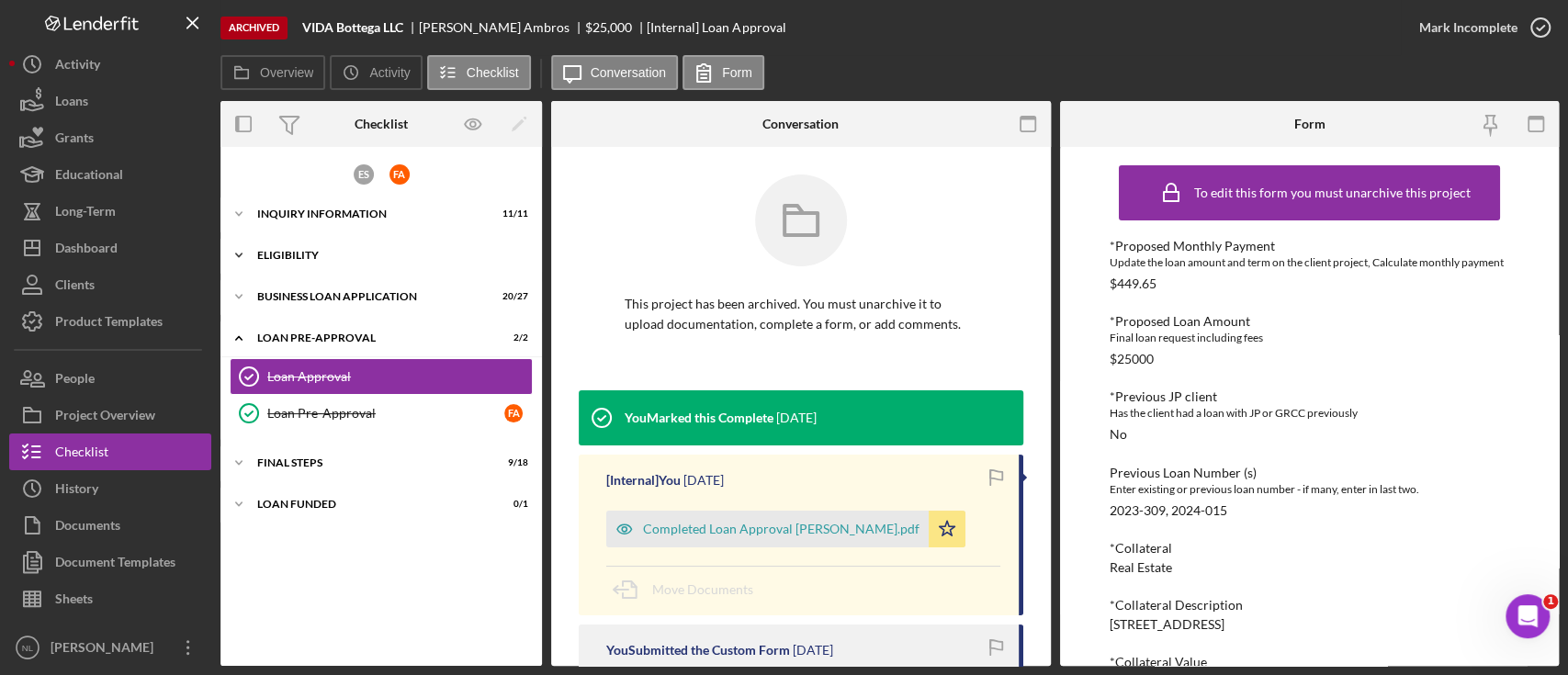
click at [330, 238] on div "Icon/Expander ELIGIBILITY 4 / 4" at bounding box center [381, 255] width 321 height 37
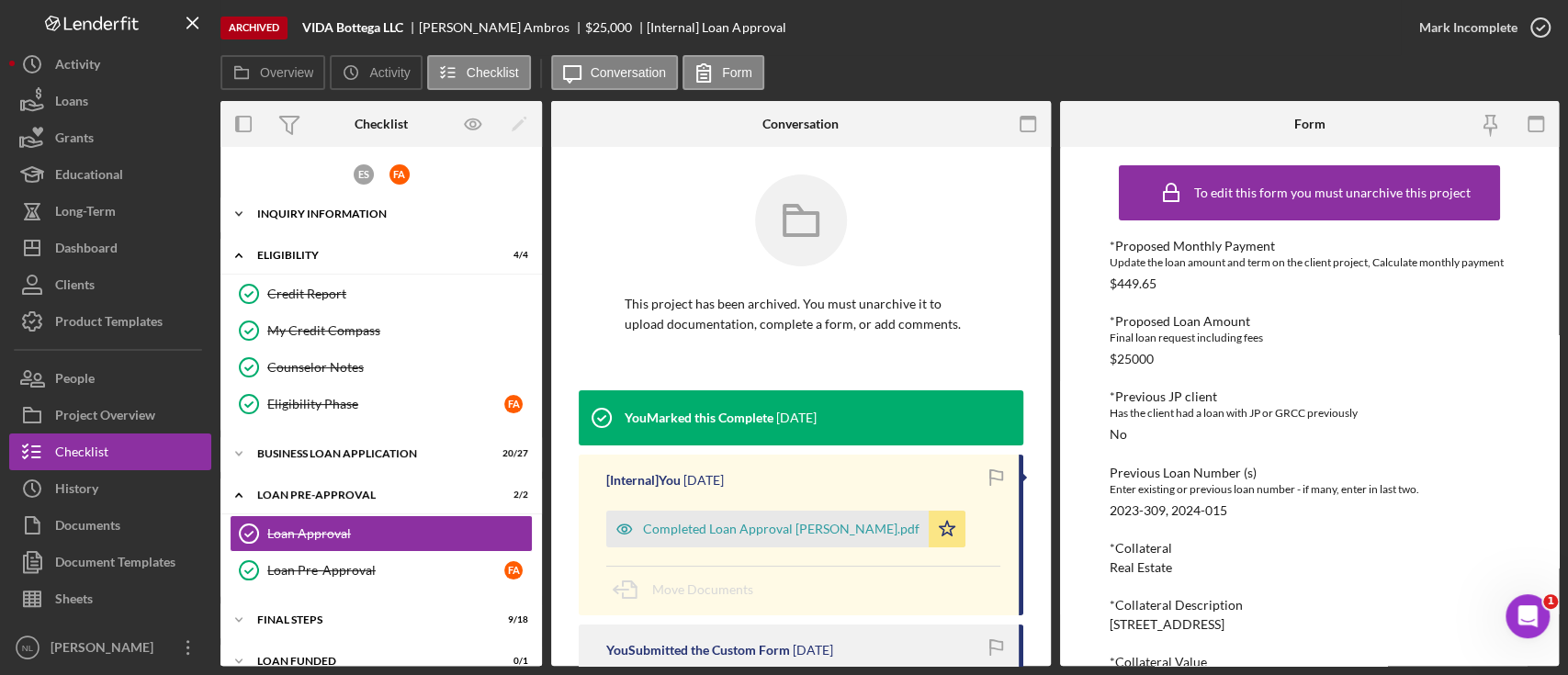
click at [302, 208] on div "INQUIRY INFORMATION" at bounding box center [388, 213] width 262 height 11
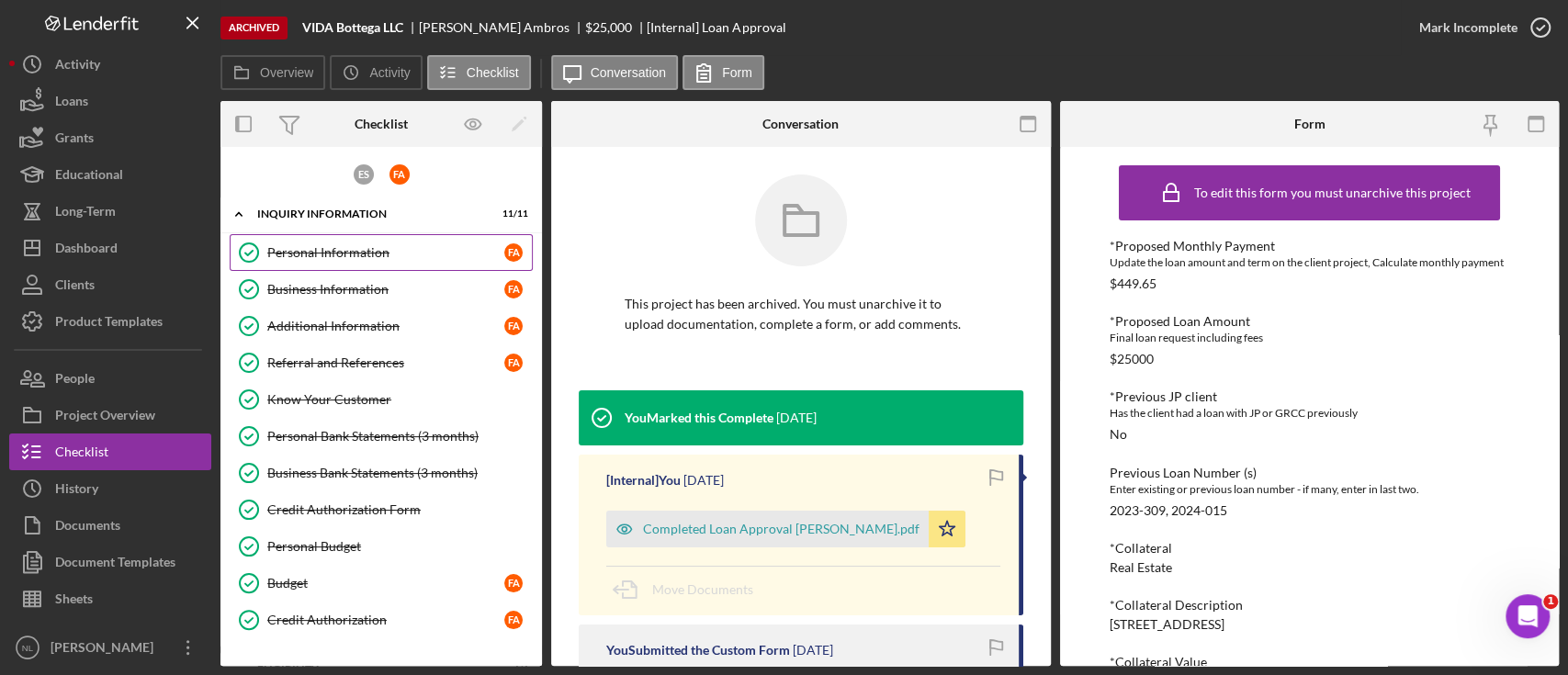
click at [306, 240] on link "Personal Information Personal Information F A" at bounding box center [382, 252] width 303 height 37
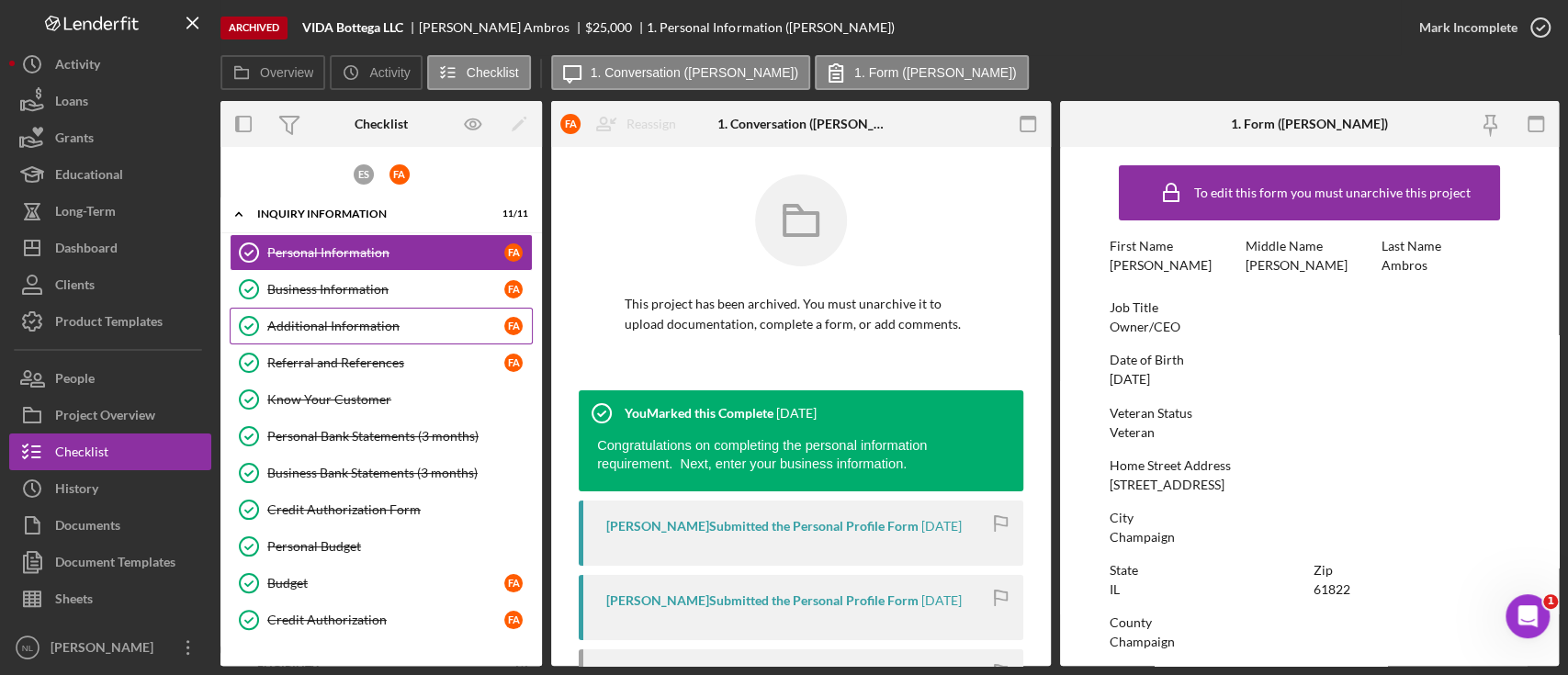
click at [349, 307] on link "Additional Information Additional Information F A" at bounding box center [382, 325] width 303 height 37
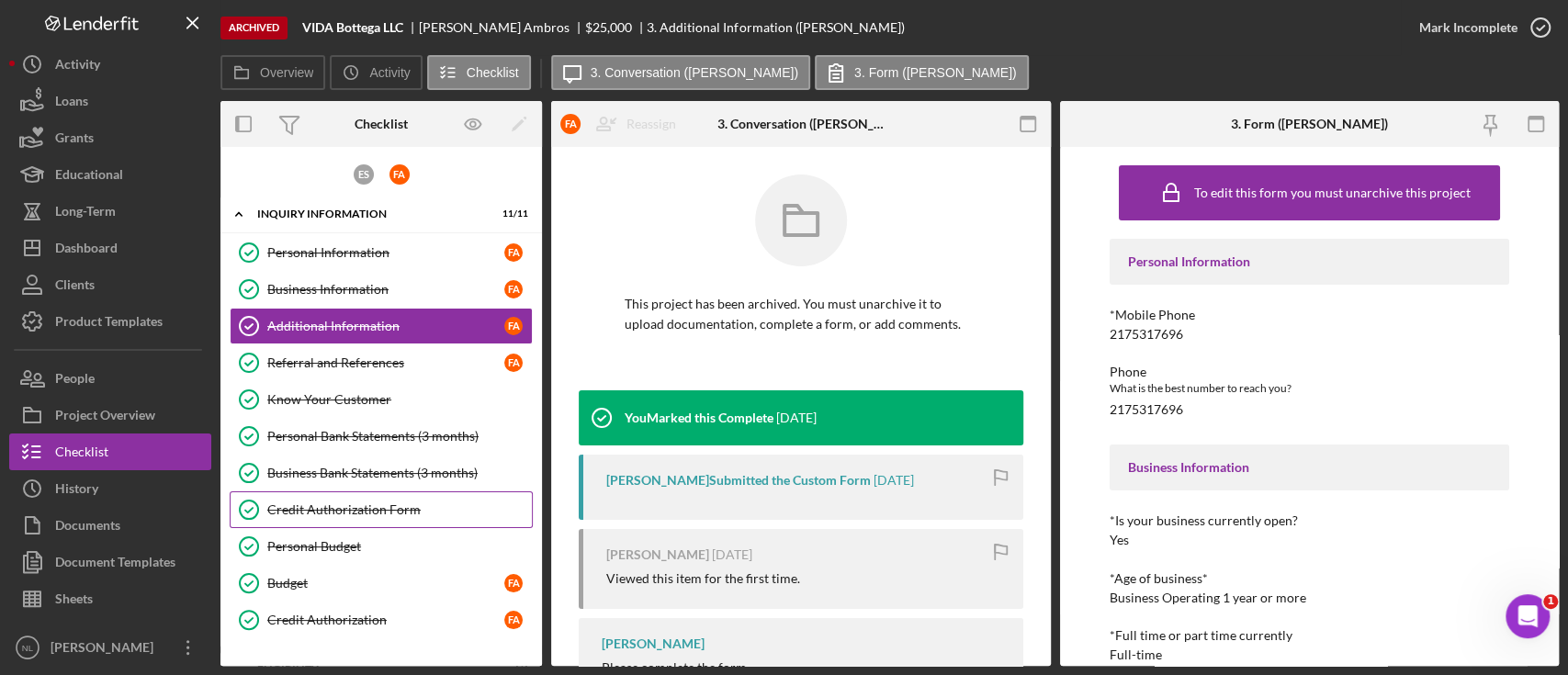
scroll to position [433, 0]
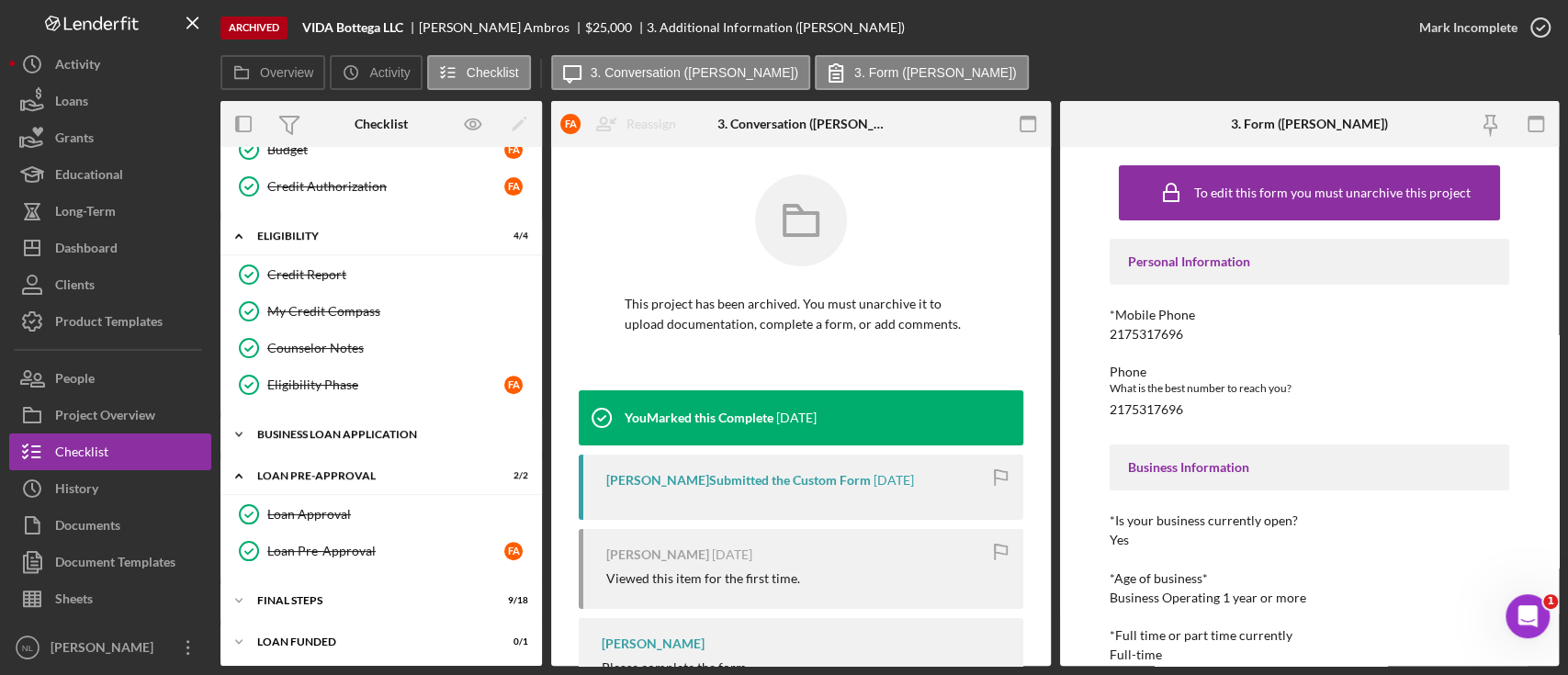
click at [346, 419] on div "Icon/Expander BUSINESS LOAN APPLICATION 20 / 27" at bounding box center [381, 434] width 321 height 37
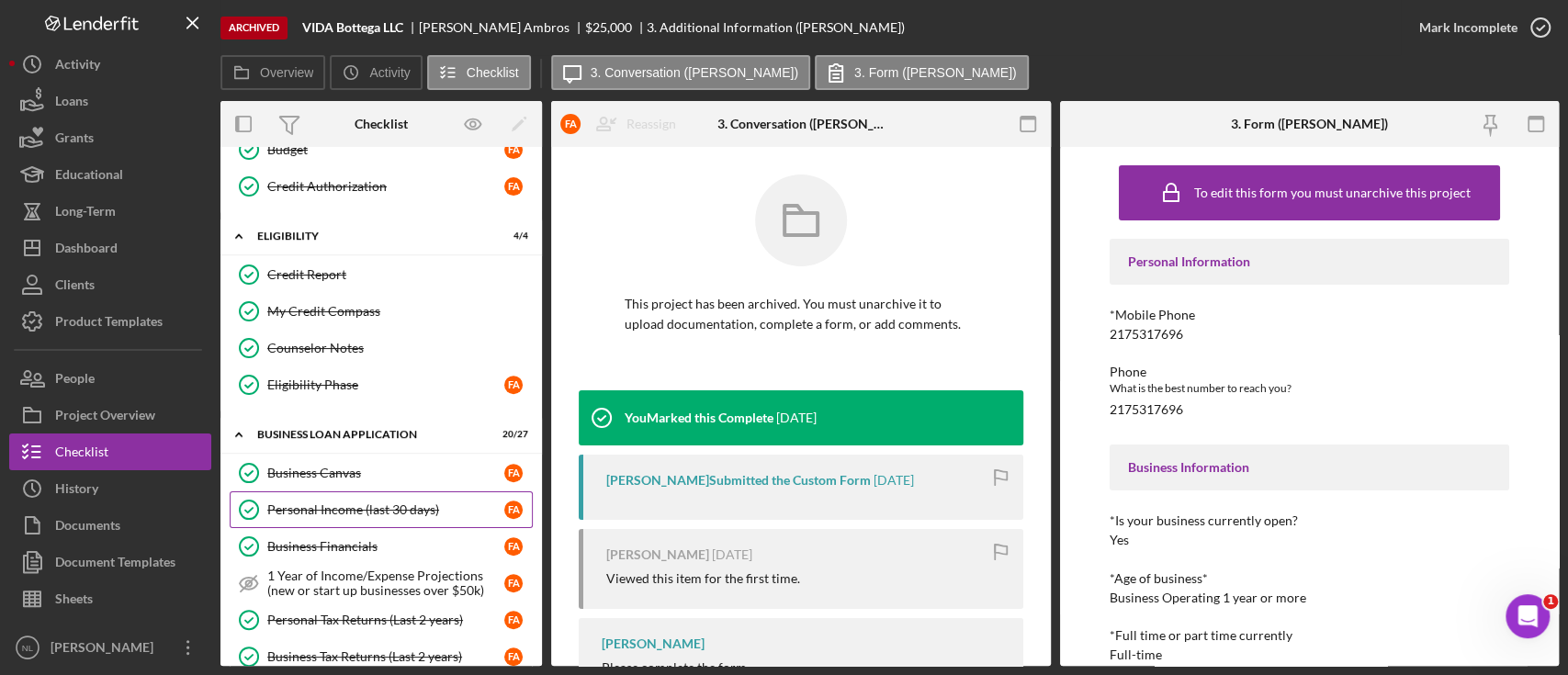
click at [344, 492] on link "Personal Income (last 30 days) Personal Income (last 30 days) F A" at bounding box center [382, 509] width 303 height 37
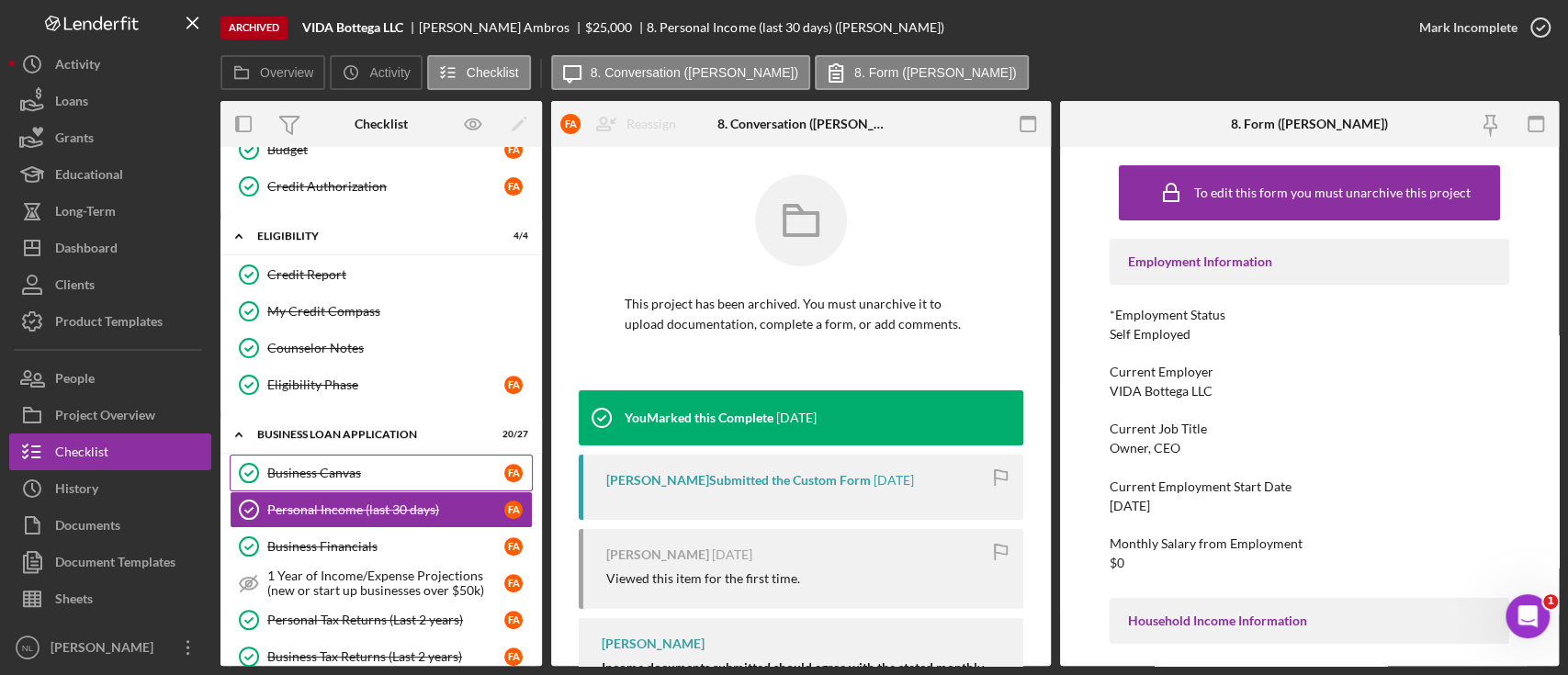
click at [330, 455] on link "Business Canvas Business Canvas F A" at bounding box center [382, 473] width 303 height 37
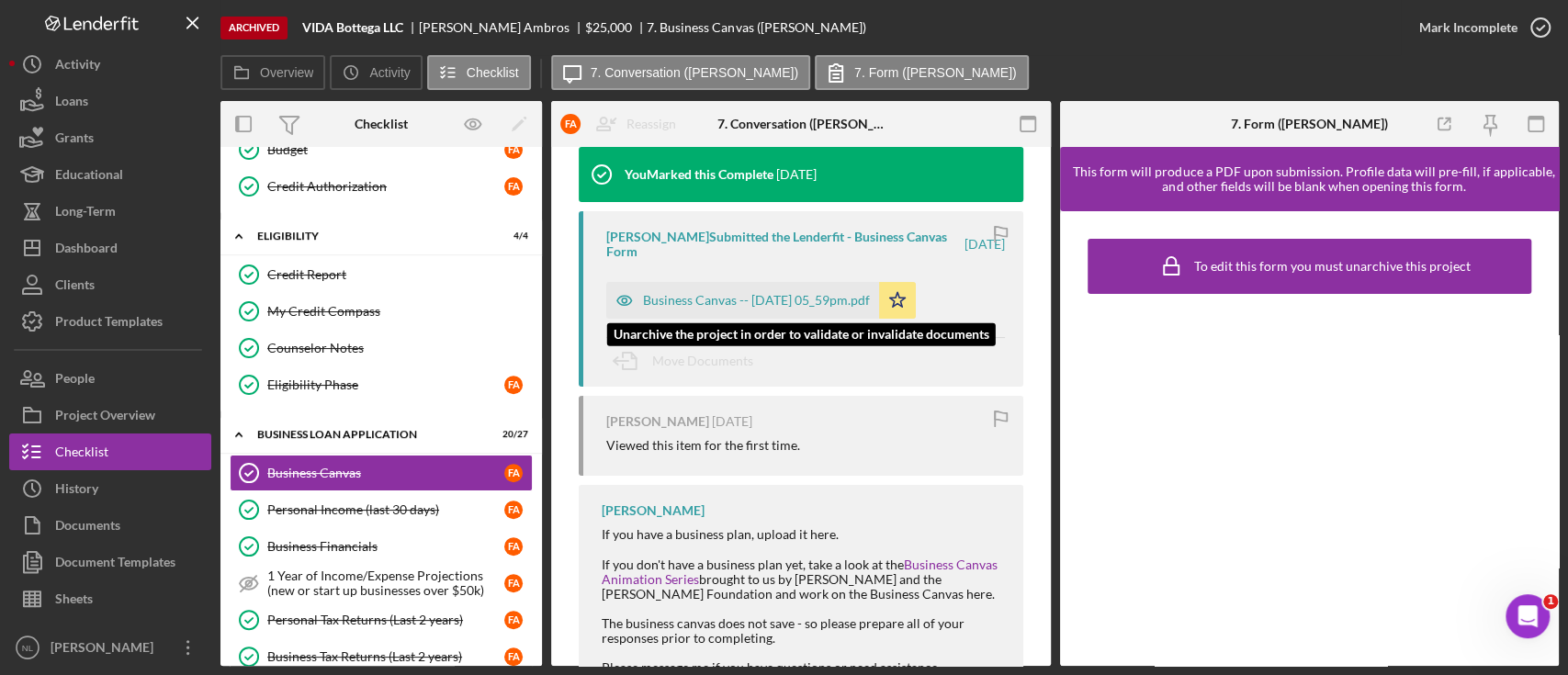
click at [738, 288] on div "Business Canvas -- [DATE] 05_59pm.pdf" at bounding box center [742, 299] width 273 height 37
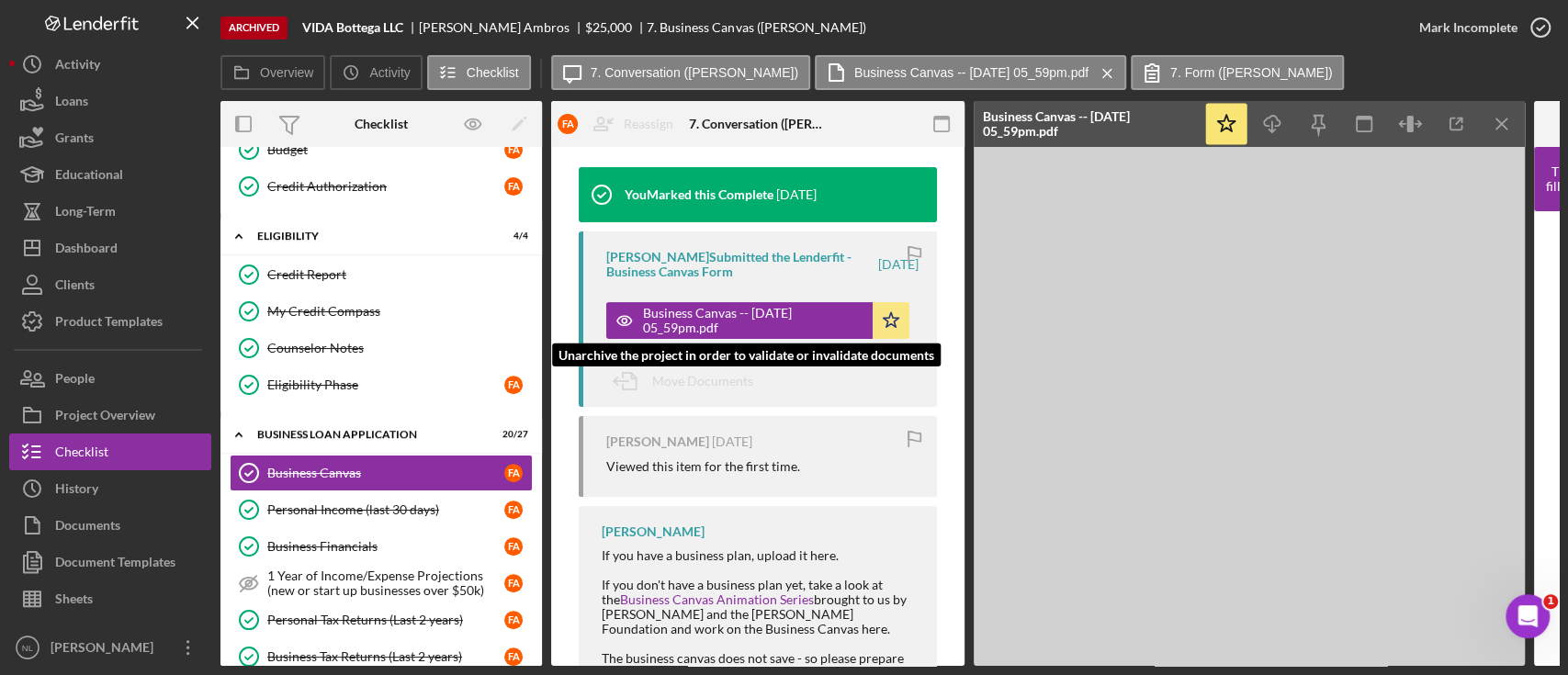
scroll to position [265, 0]
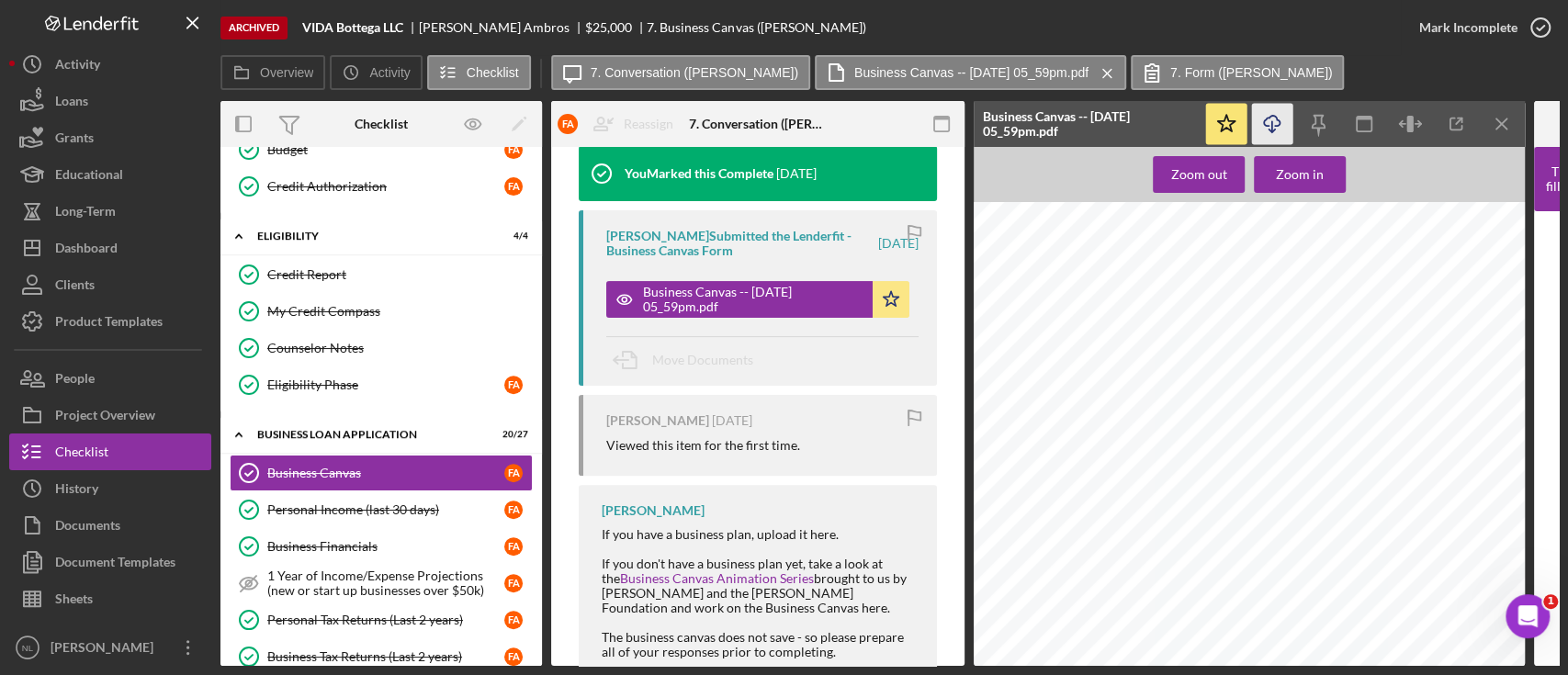
click at [1262, 124] on icon "Icon/Download" at bounding box center [1273, 125] width 42 height 42
click at [320, 540] on div "Business Financials" at bounding box center [386, 546] width 237 height 15
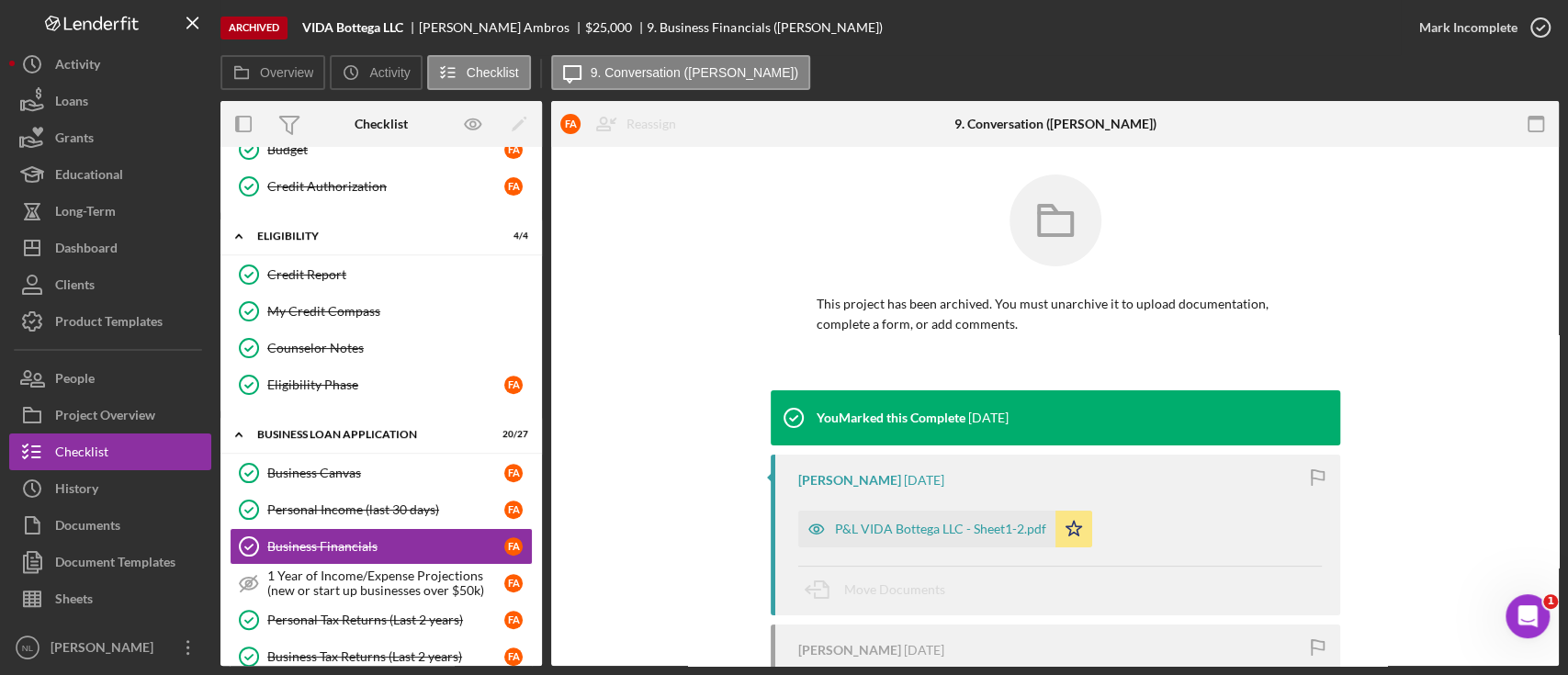
scroll to position [180, 0]
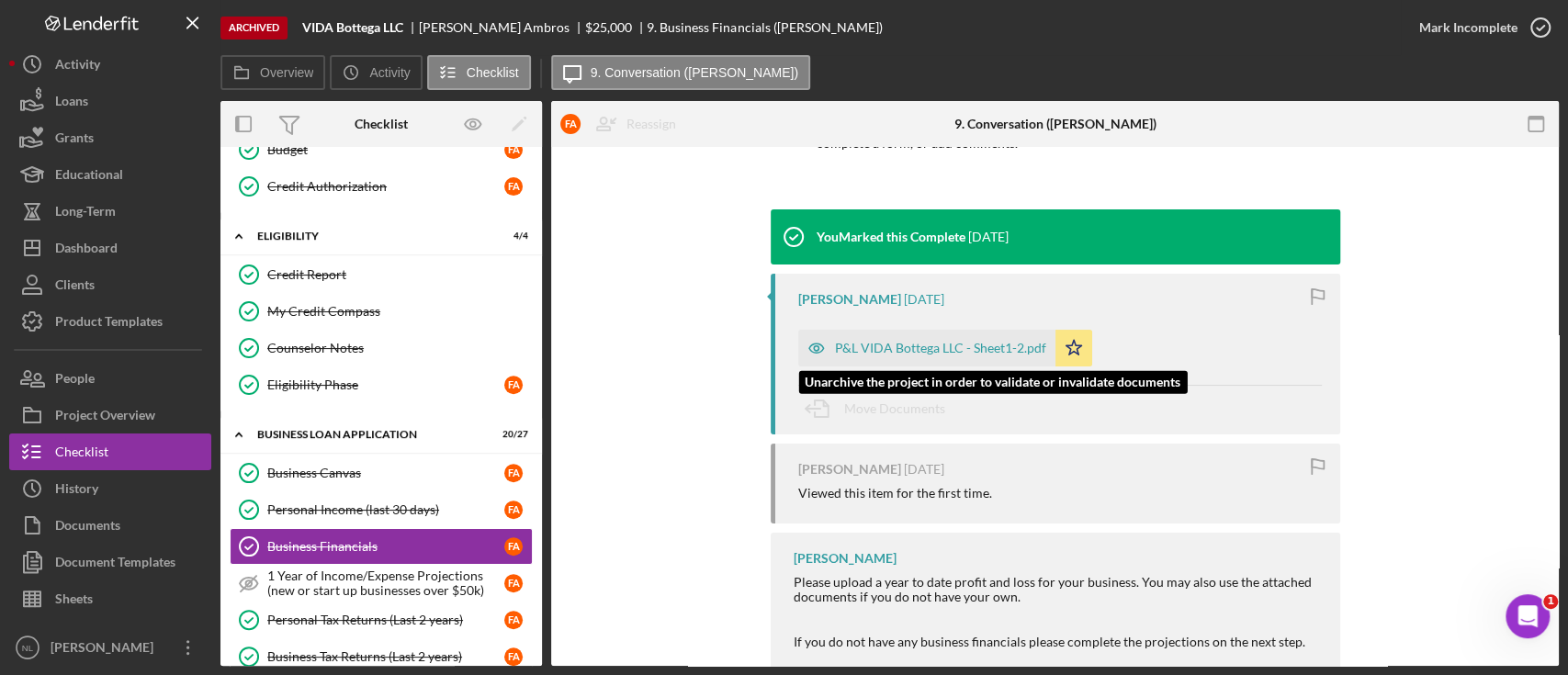
click at [929, 341] on div "P&L VIDA Bottega LLC - Sheet1-2.pdf" at bounding box center [940, 348] width 211 height 15
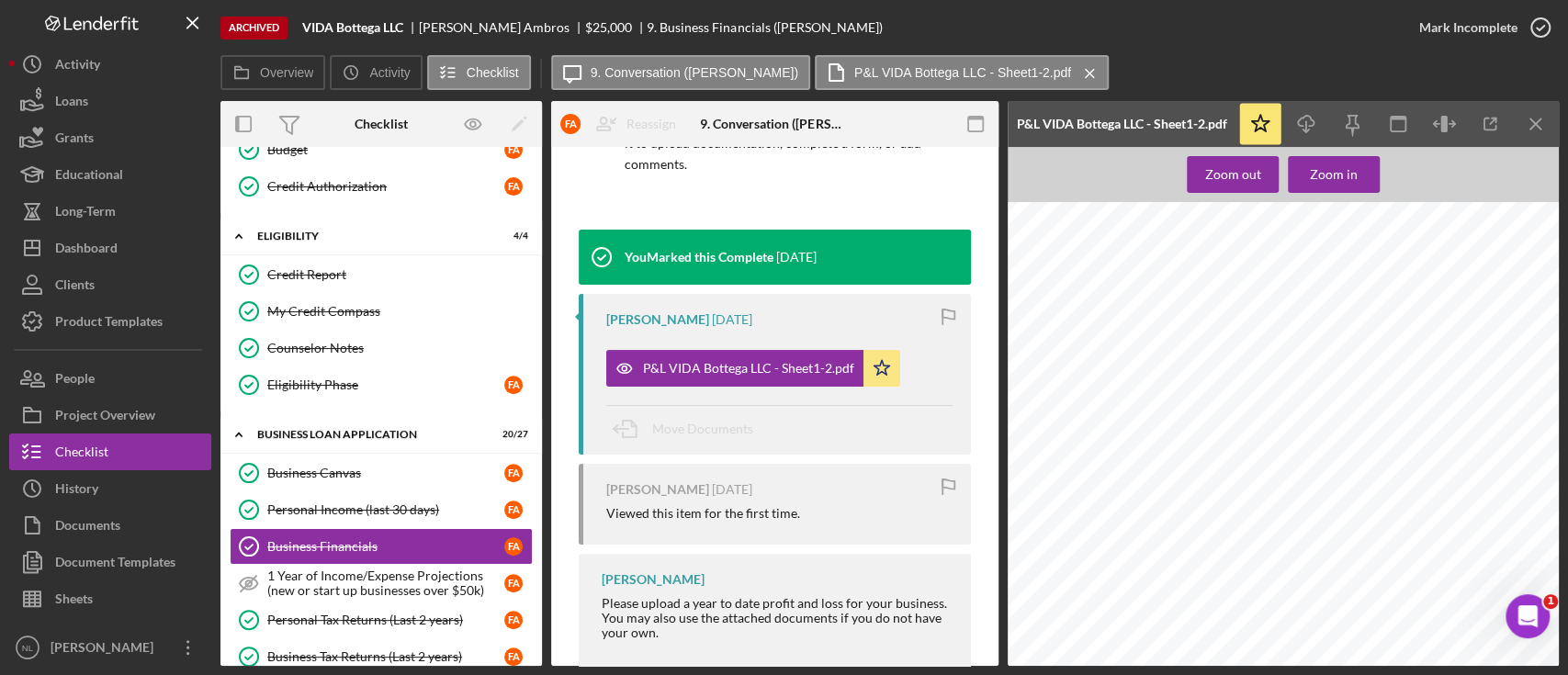
scroll to position [0, 0]
click at [370, 629] on link "Personal Tax Returns (Last 2 years) Personal Tax Returns (Last 2 years) F A" at bounding box center [382, 619] width 303 height 37
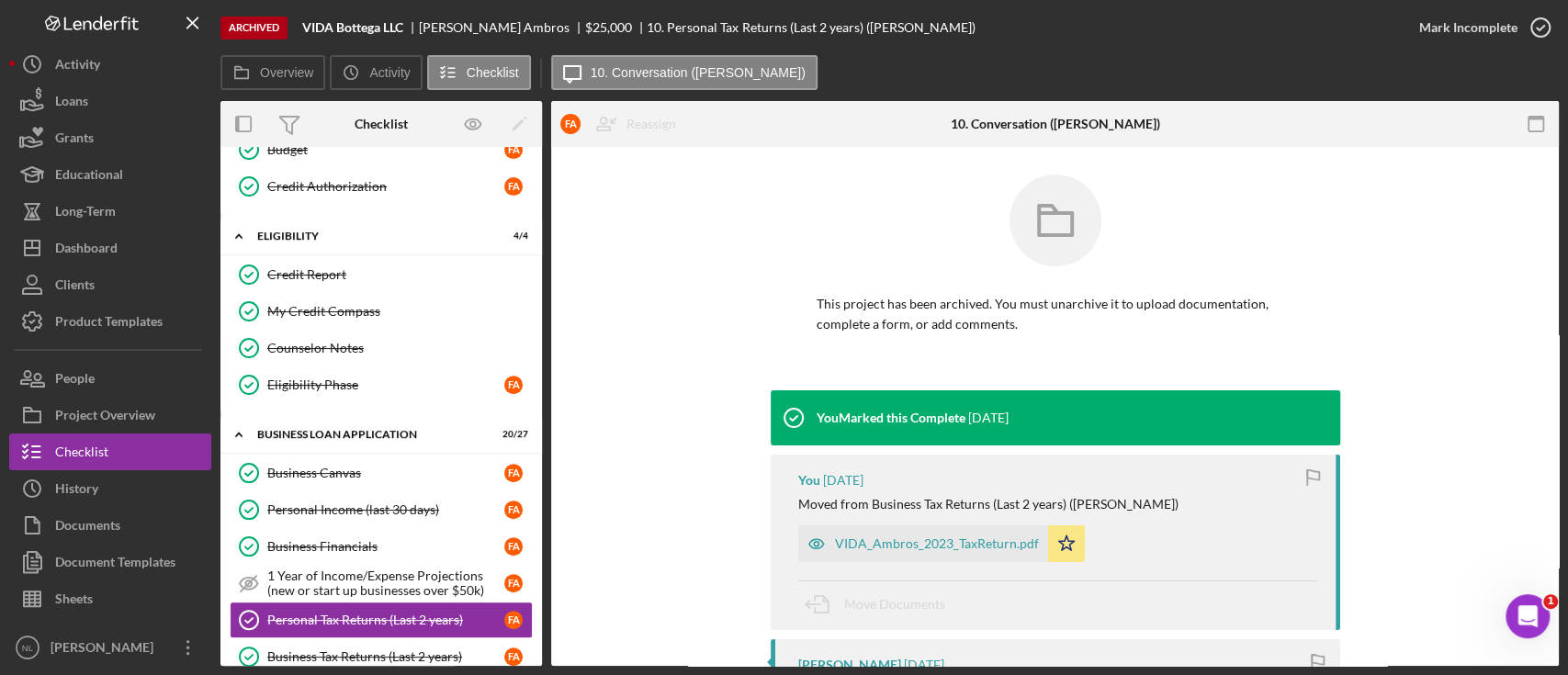
scroll to position [159, 0]
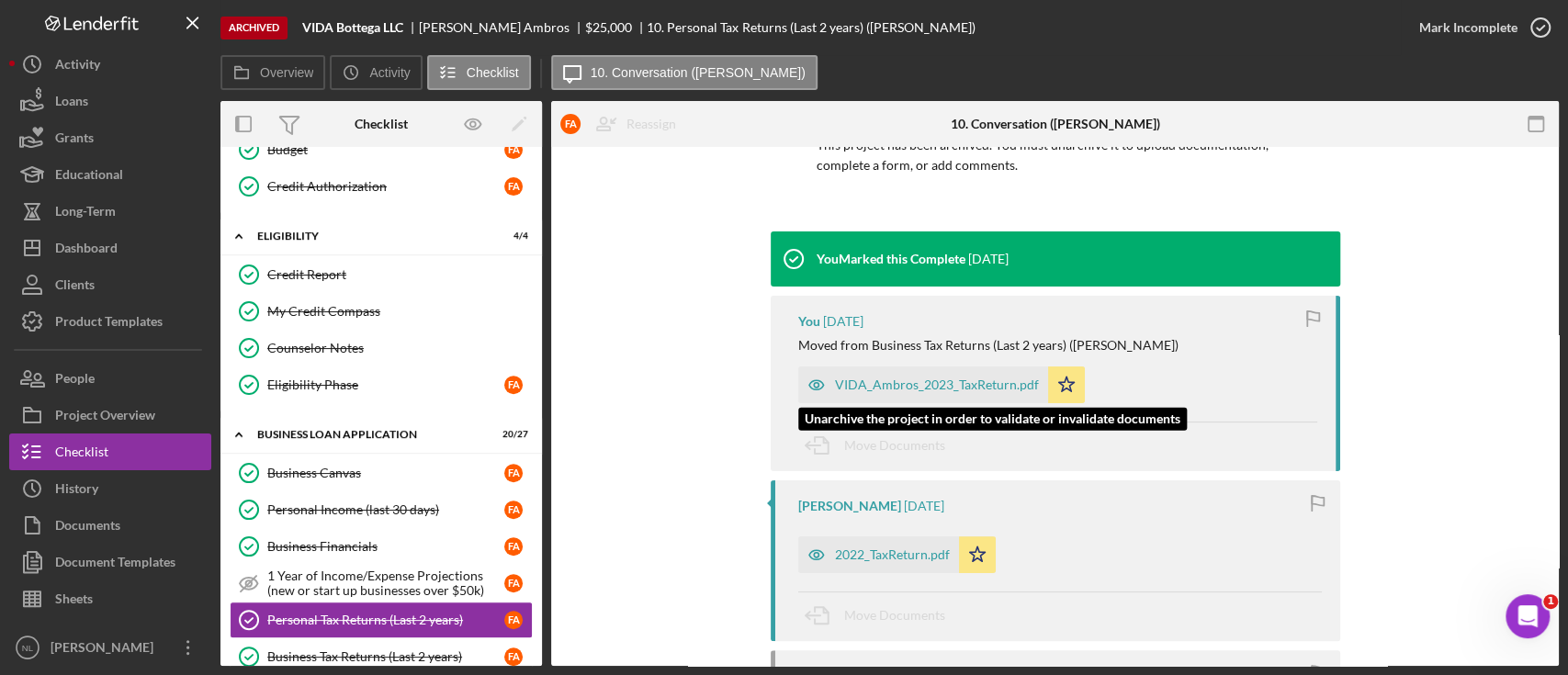
click at [929, 382] on div "VIDA_Ambros_2023_TaxReturn.pdf" at bounding box center [937, 385] width 204 height 15
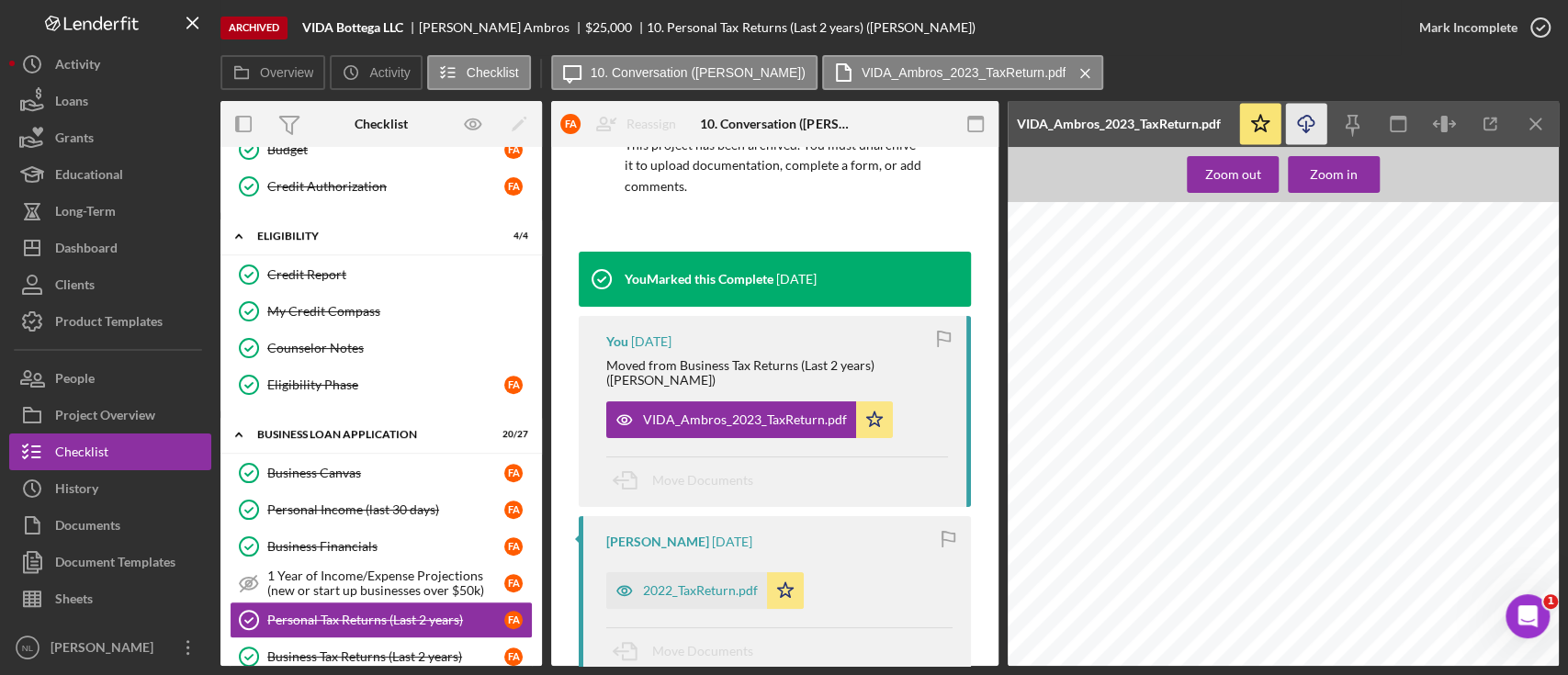
click at [1315, 136] on icon "Icon/Download" at bounding box center [1307, 125] width 42 height 42
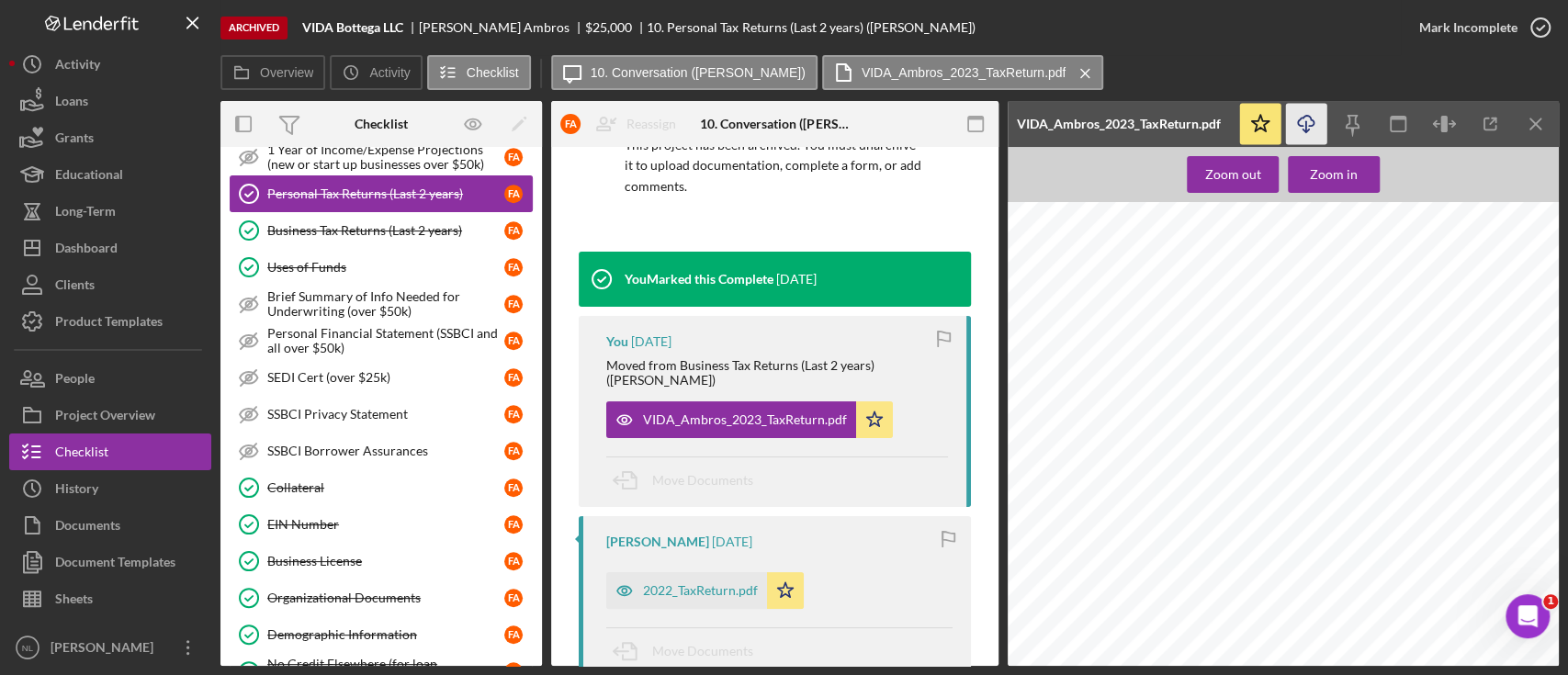
scroll to position [879, 0]
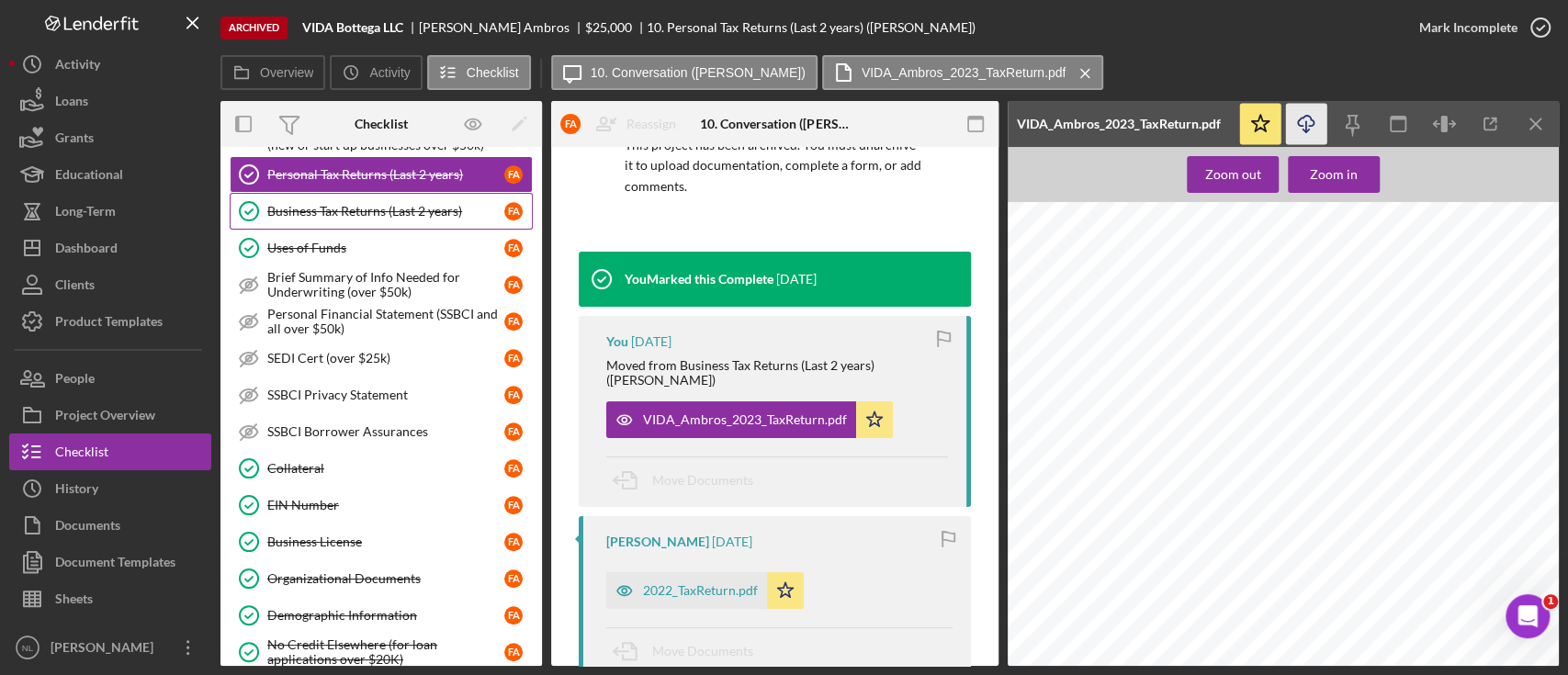
click at [353, 216] on link "Business Tax Returns (Last 2 years) Business Tax Returns (Last 2 years) F A" at bounding box center [382, 211] width 303 height 37
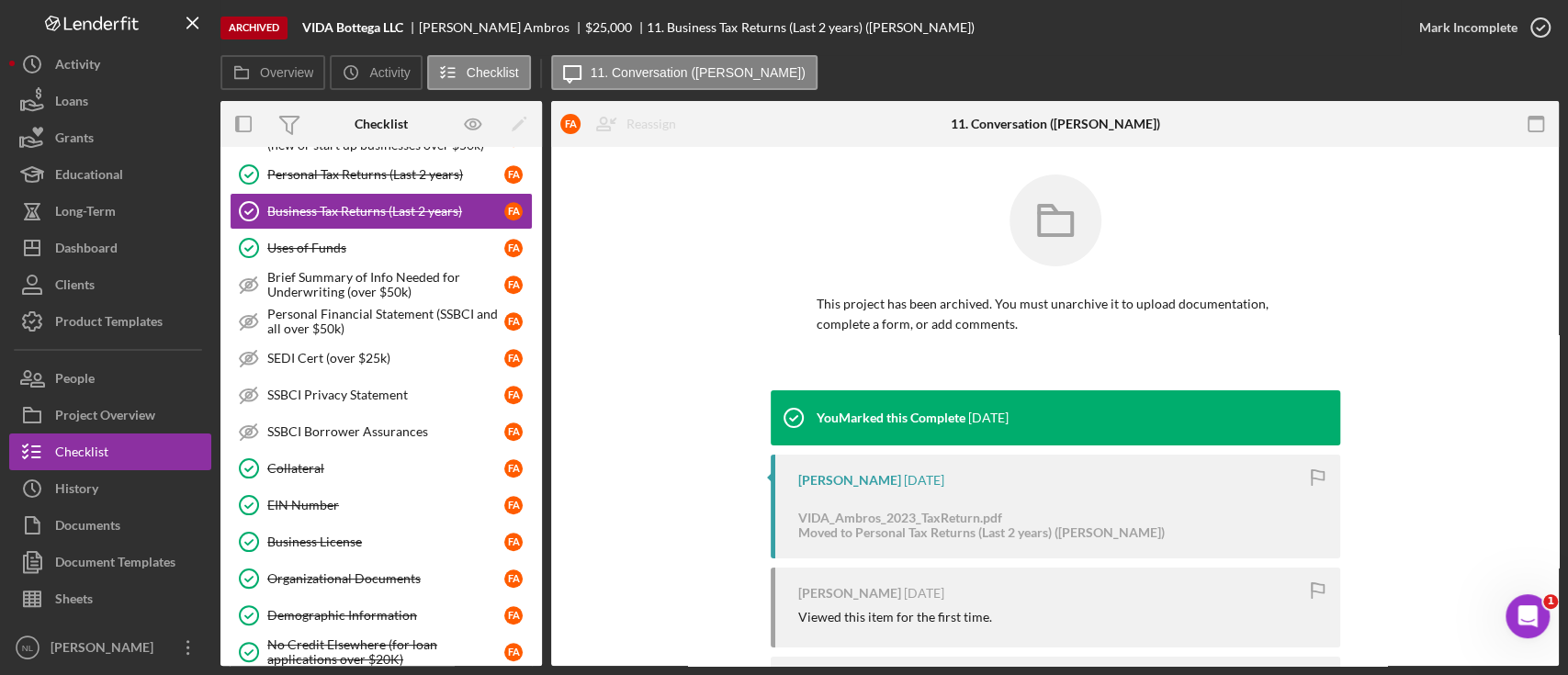
scroll to position [137, 0]
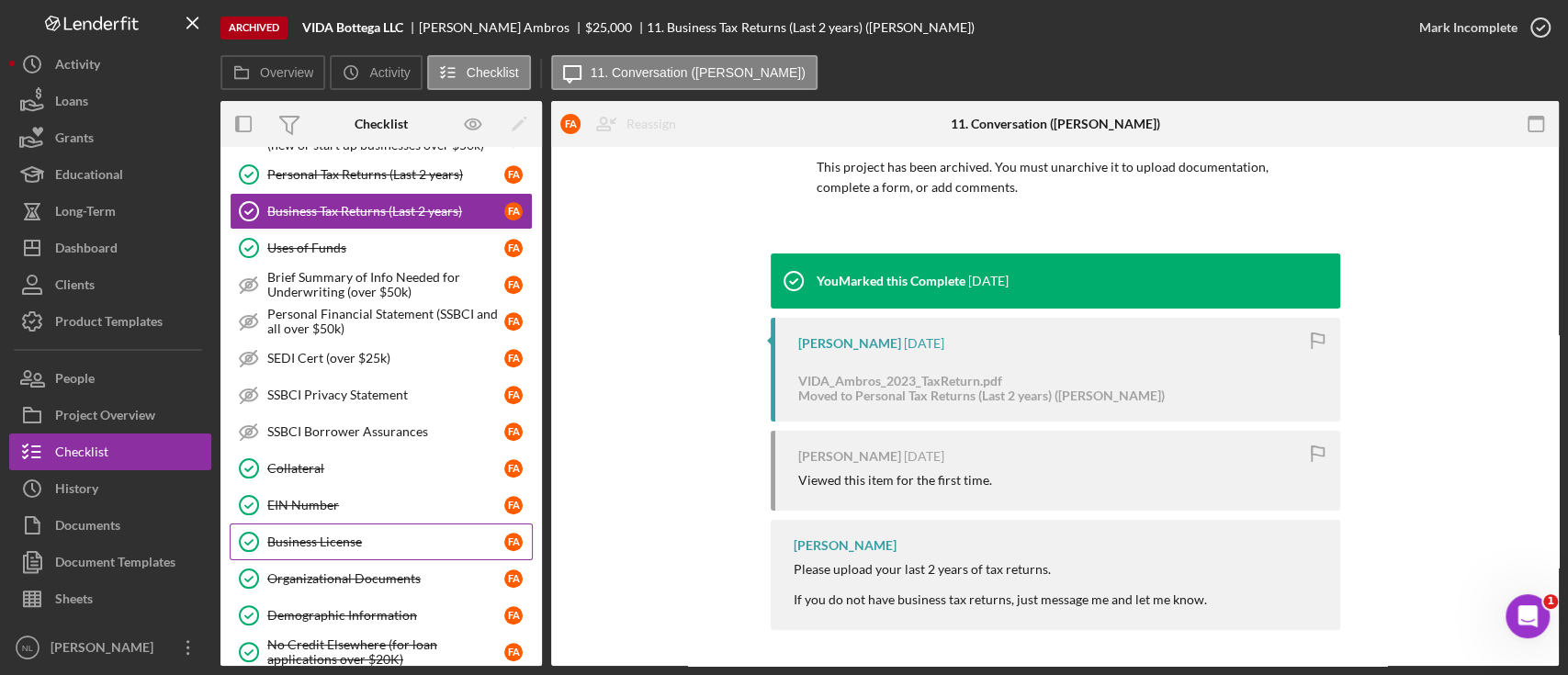
click at [323, 534] on div "Business License" at bounding box center [386, 541] width 237 height 15
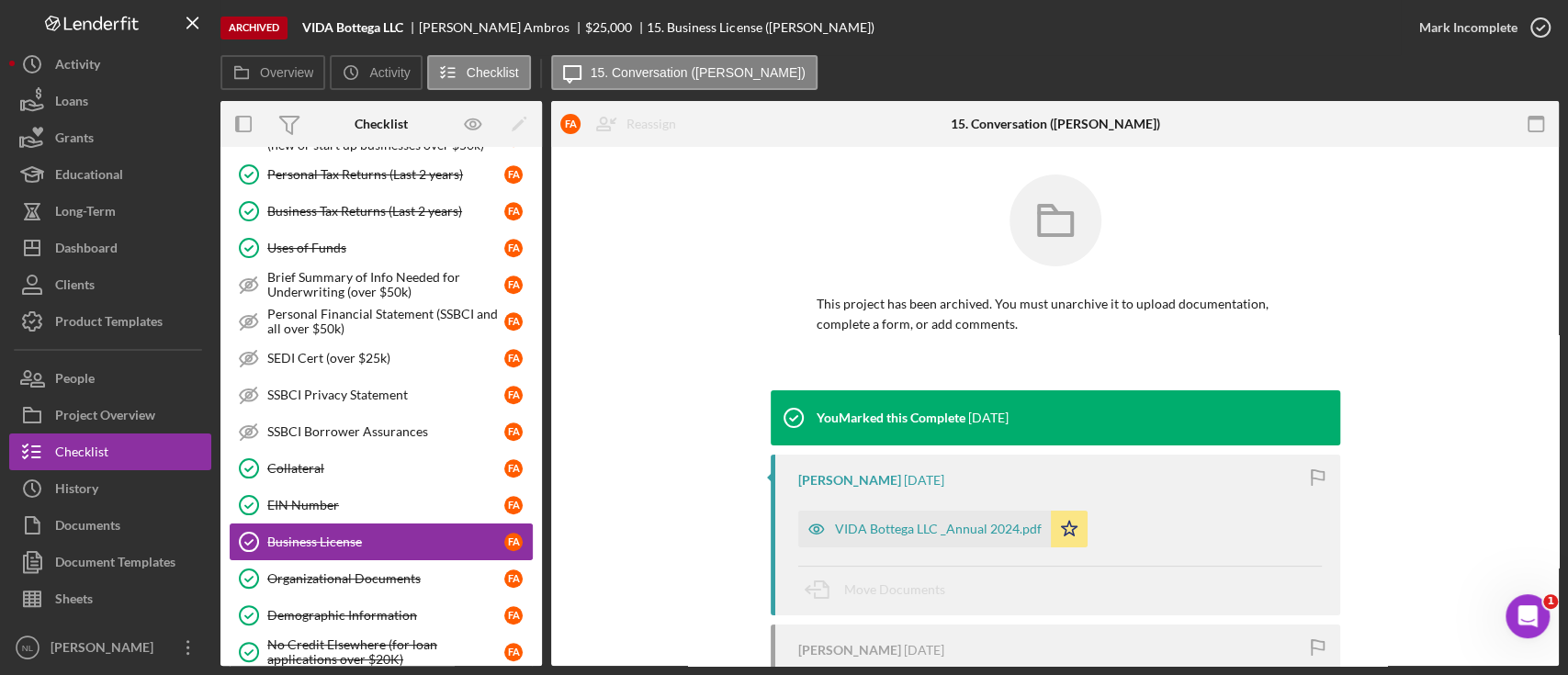
click at [335, 549] on link "Business License Business License F A" at bounding box center [382, 541] width 303 height 37
click at [336, 571] on div "Organizational Documents" at bounding box center [386, 578] width 237 height 15
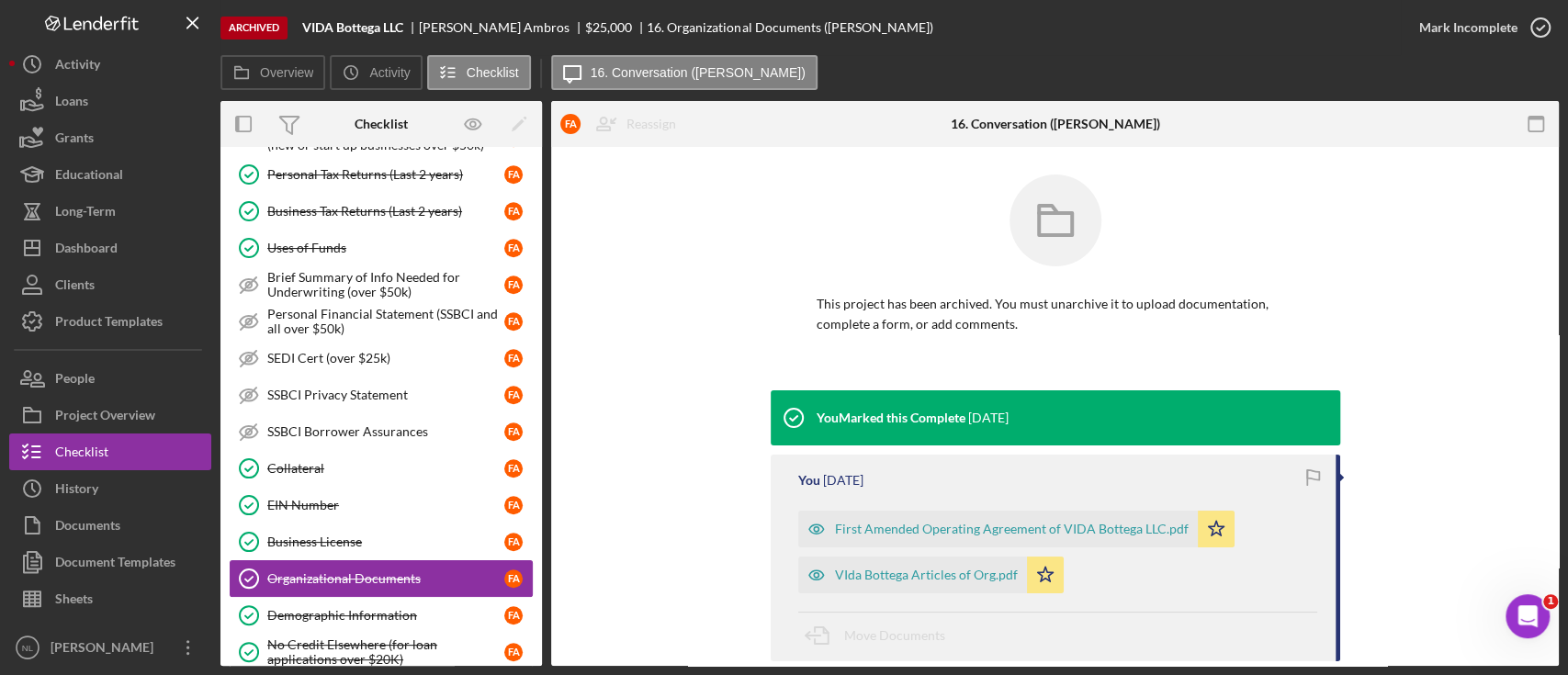
scroll to position [991, 0]
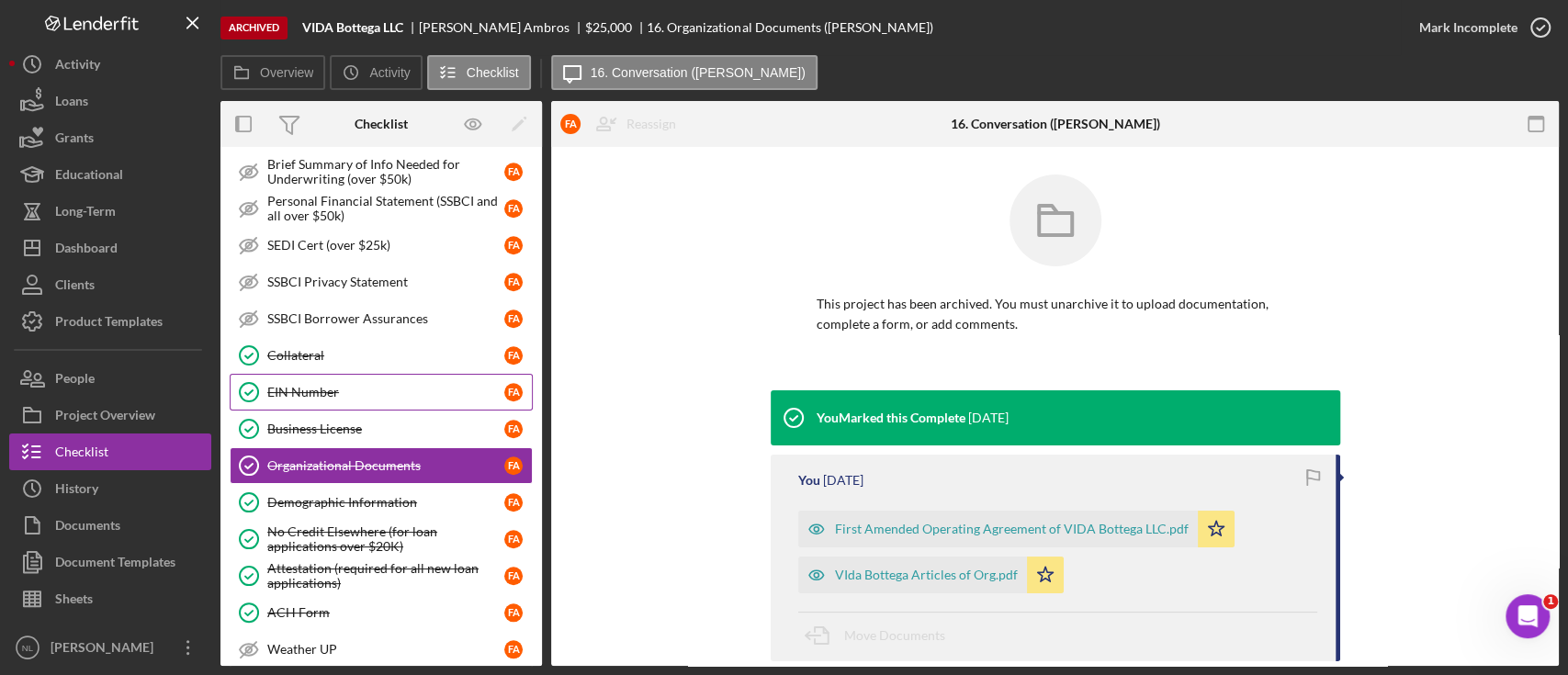
click at [374, 389] on div "EIN Number" at bounding box center [386, 392] width 237 height 15
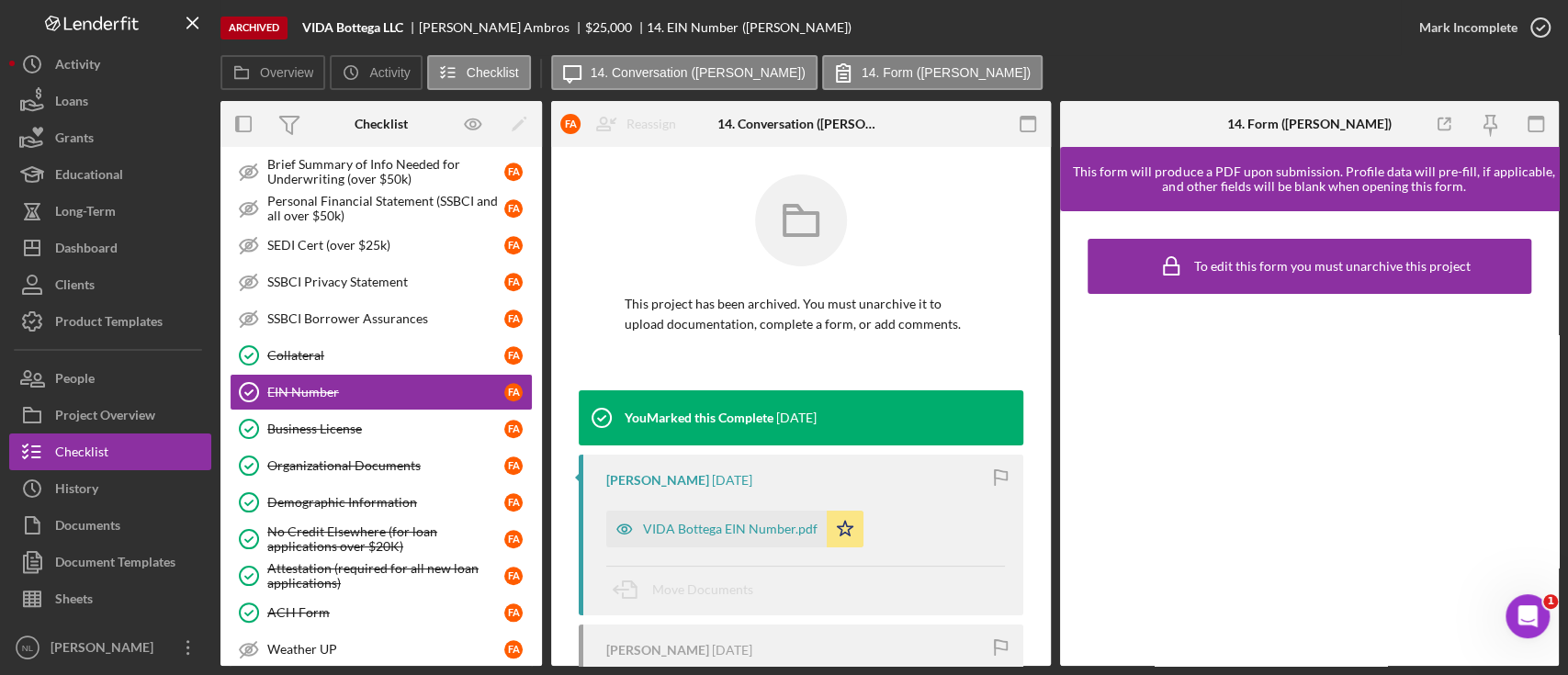
scroll to position [193, 0]
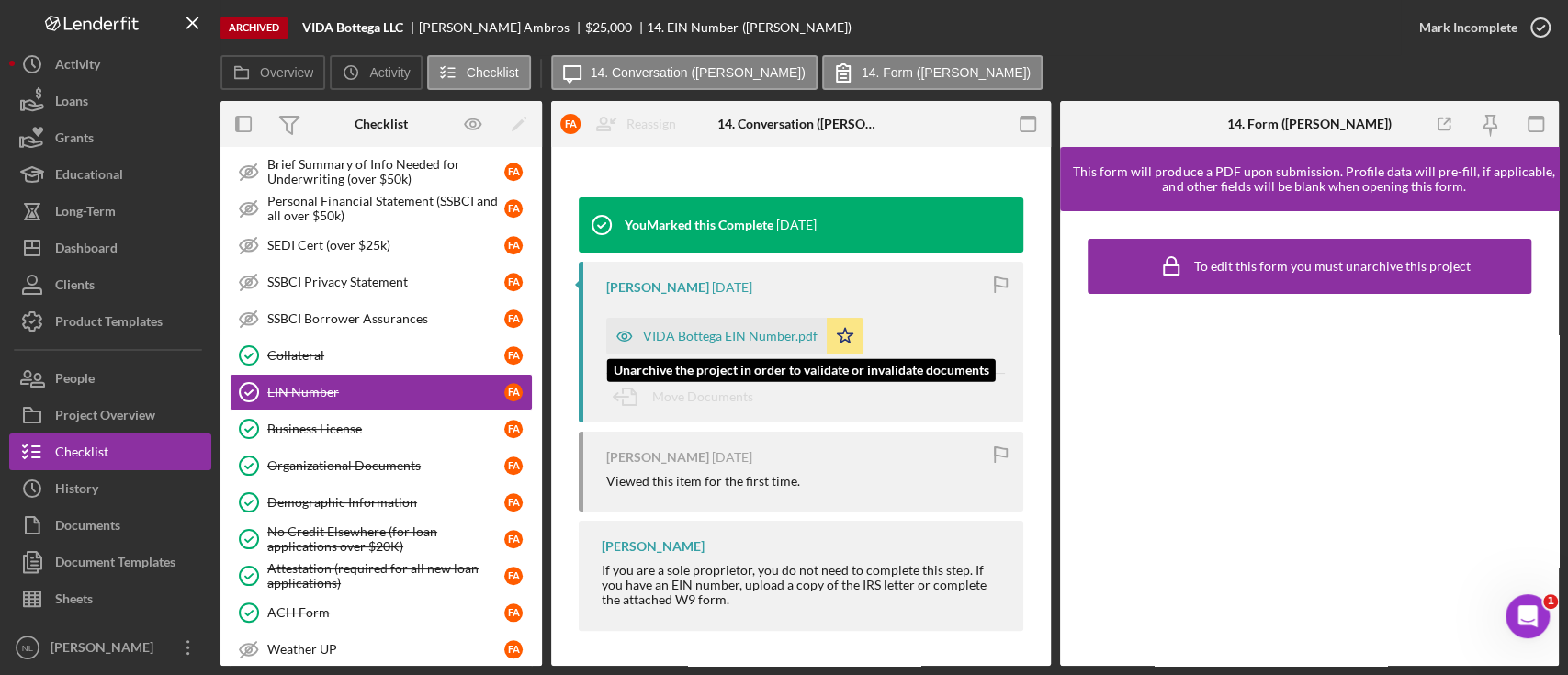
click at [690, 320] on div "VIDA Bottega EIN Number.pdf" at bounding box center [716, 336] width 220 height 37
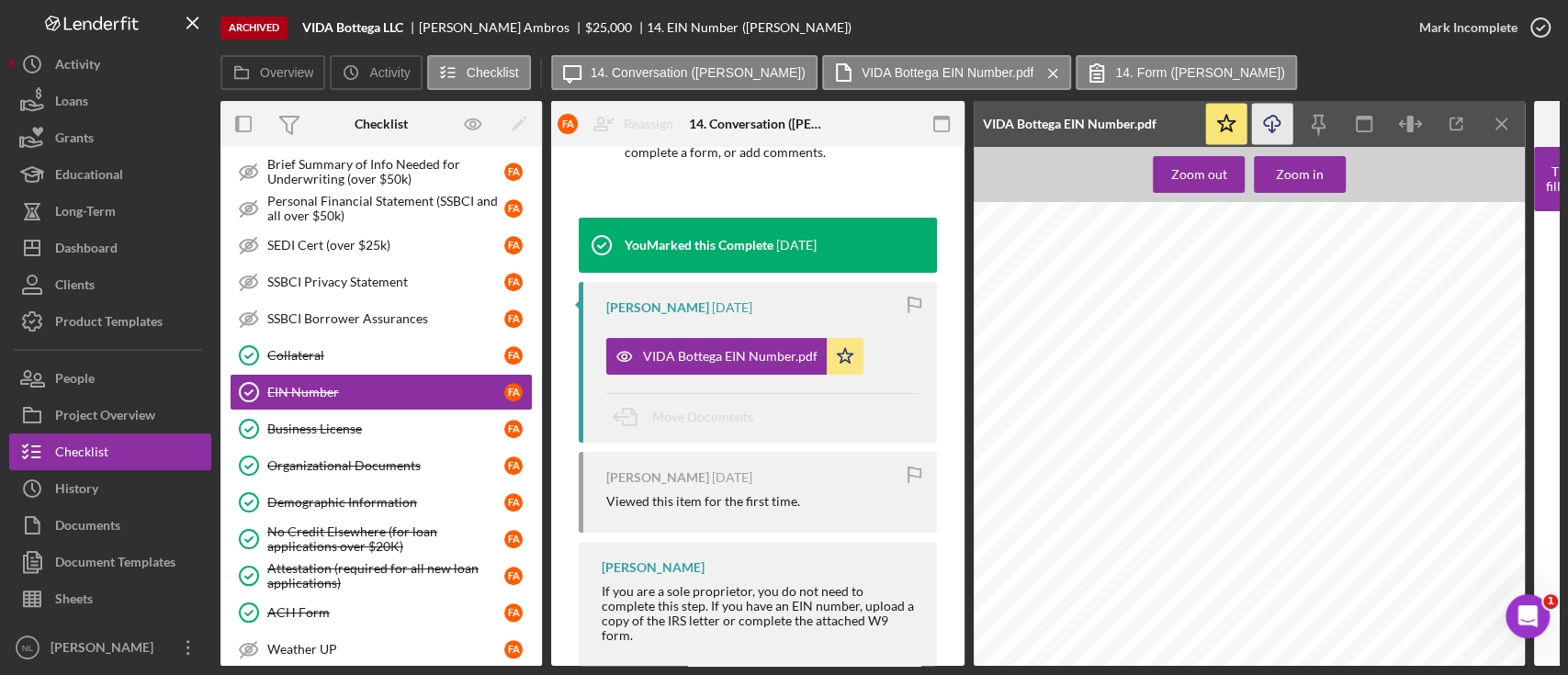
click at [1264, 120] on icon "Icon/Download" at bounding box center [1273, 125] width 42 height 42
click at [348, 458] on div "Organizational Documents" at bounding box center [386, 465] width 237 height 15
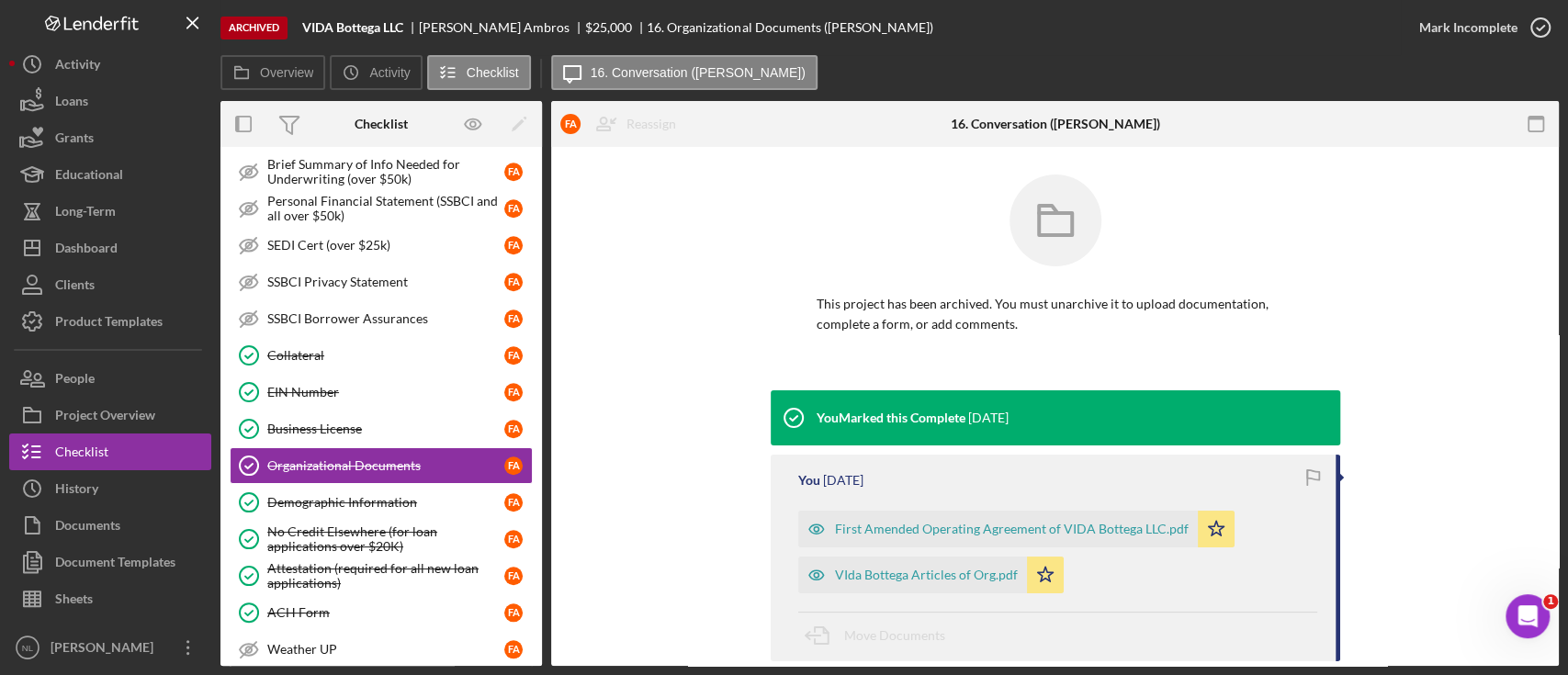
scroll to position [173, 0]
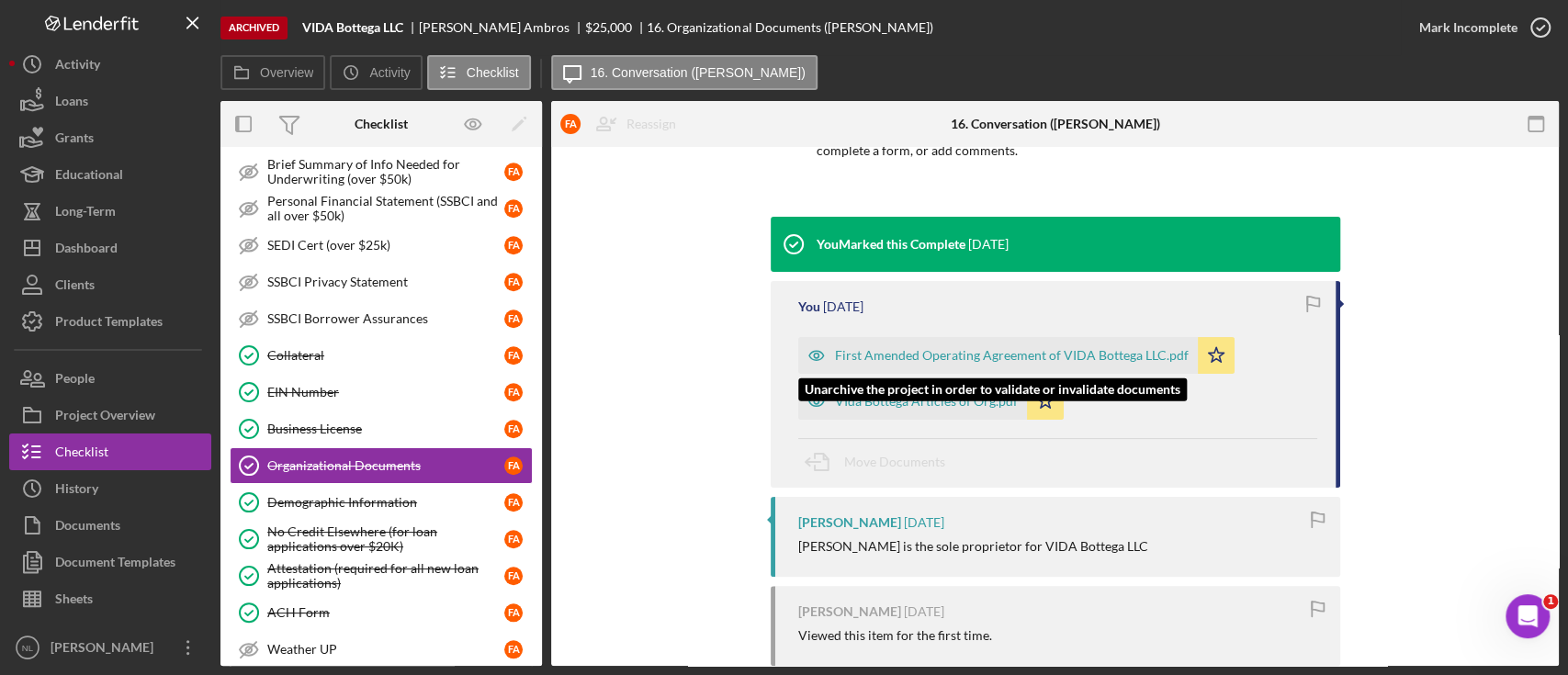
click at [1011, 348] on div "First Amended Operating Agreement of VIDA Bottega LLC.pdf" at bounding box center [1012, 355] width 354 height 15
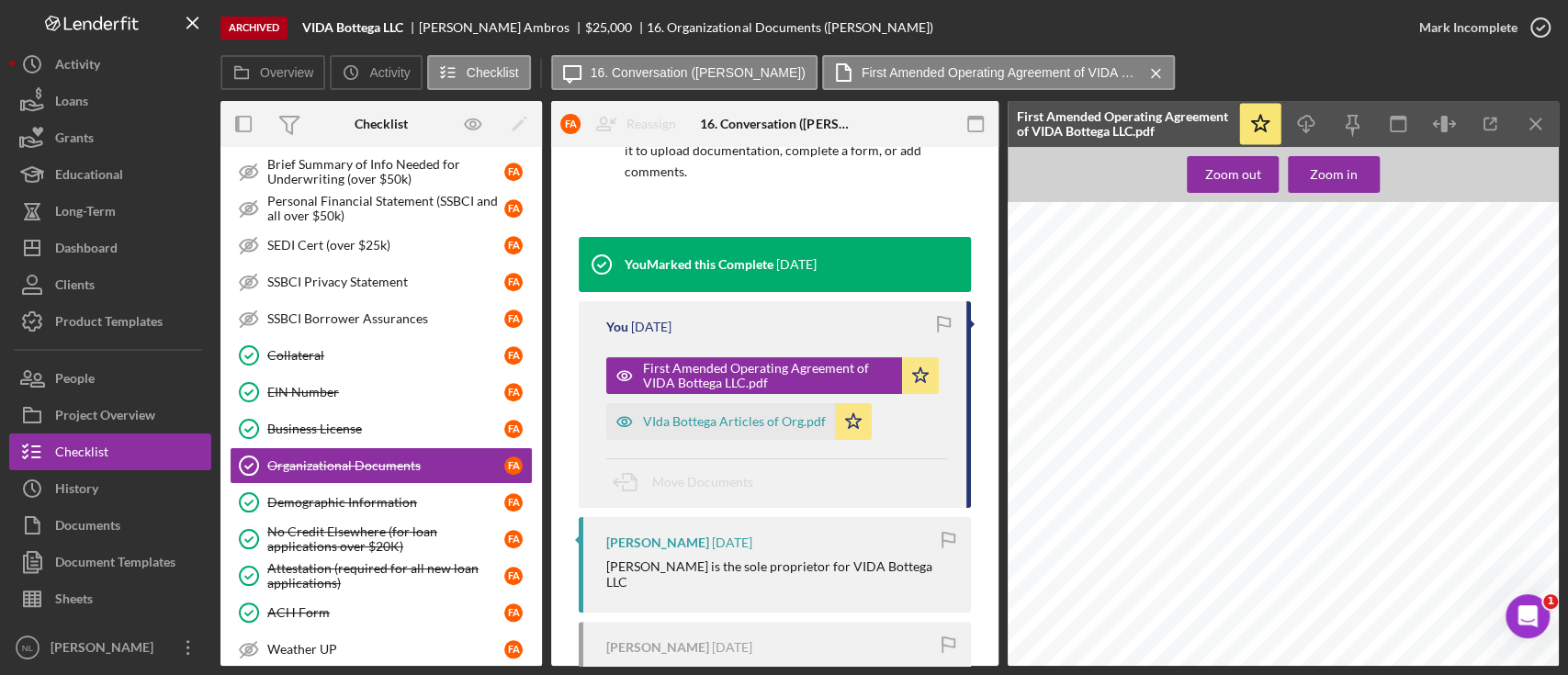
scroll to position [39551, 21]
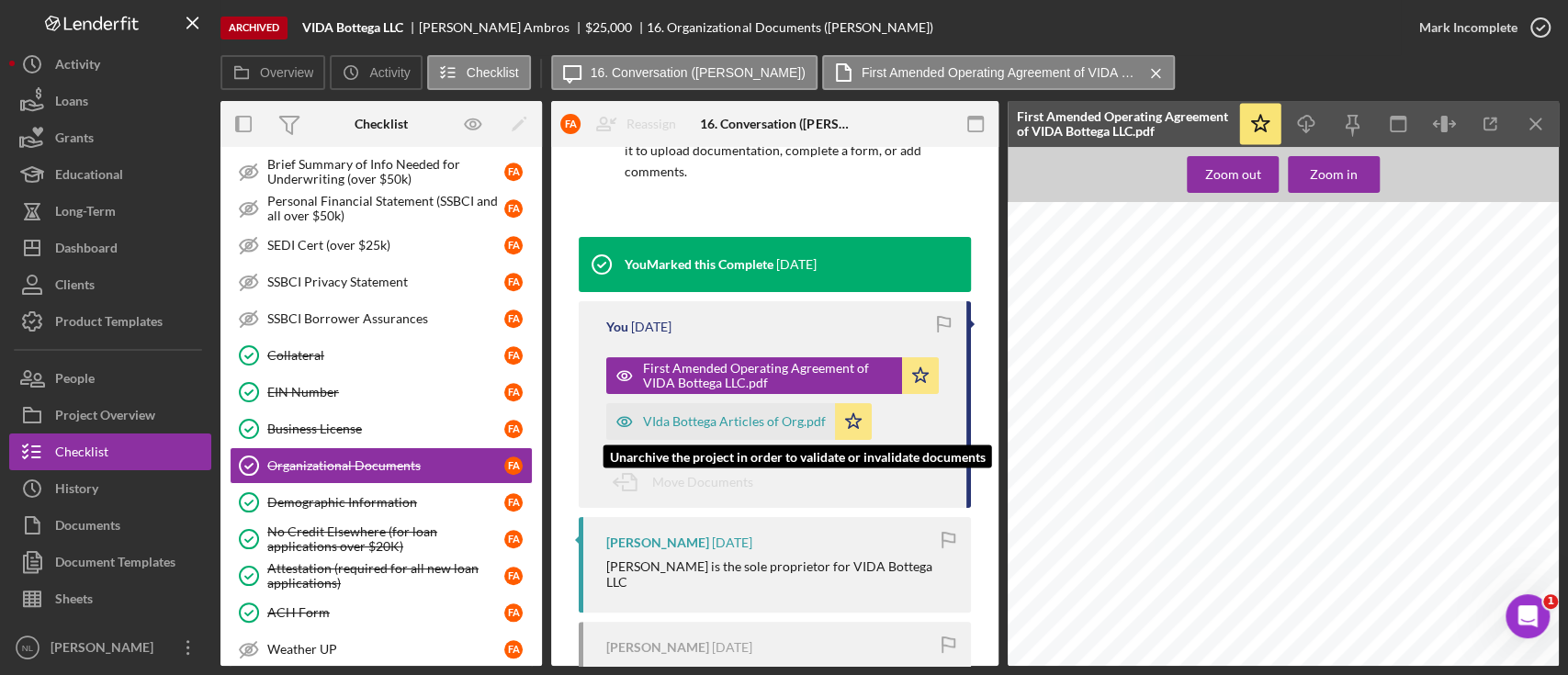
click at [735, 417] on div "VIda Bottega Articles of Org.pdf" at bounding box center [734, 421] width 182 height 15
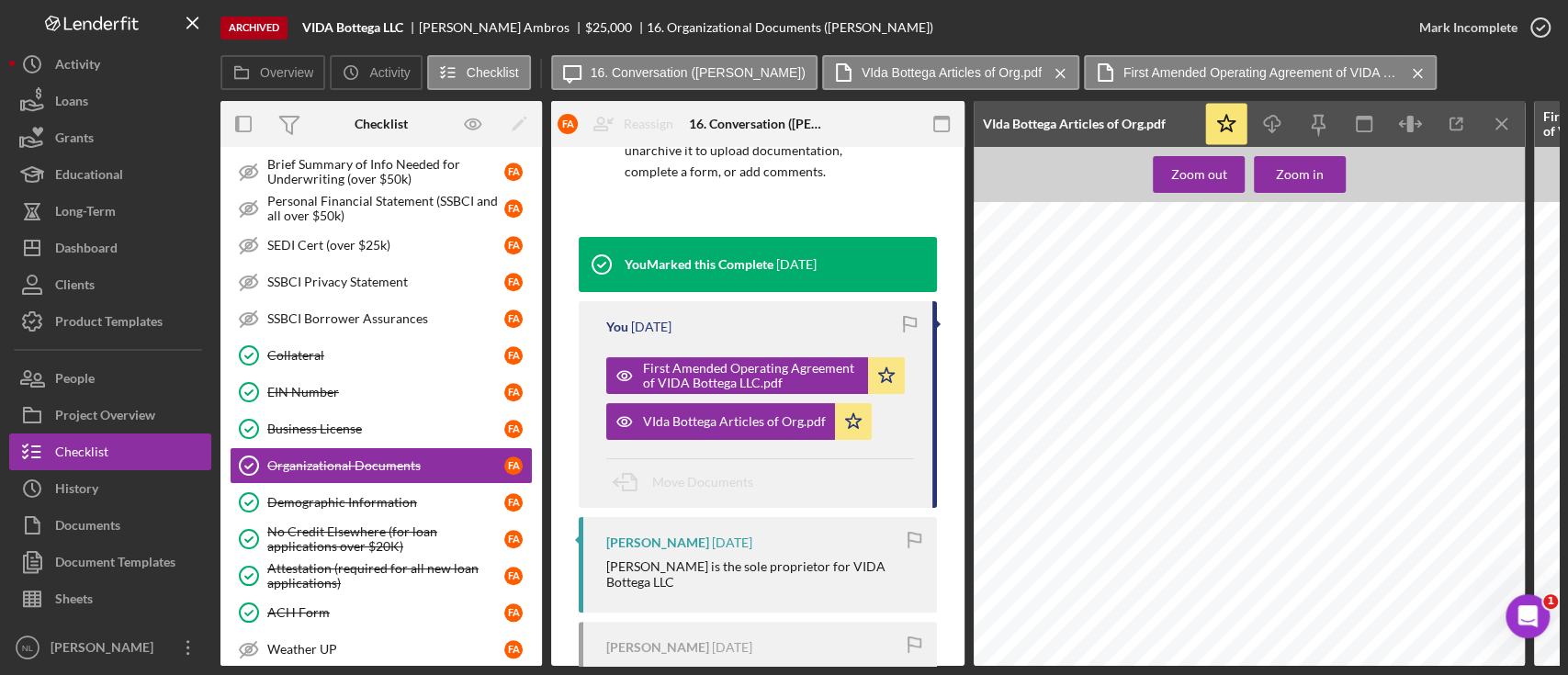
scroll to position [286, 0]
click at [1277, 131] on icon "Icon/Download" at bounding box center [1273, 125] width 42 height 42
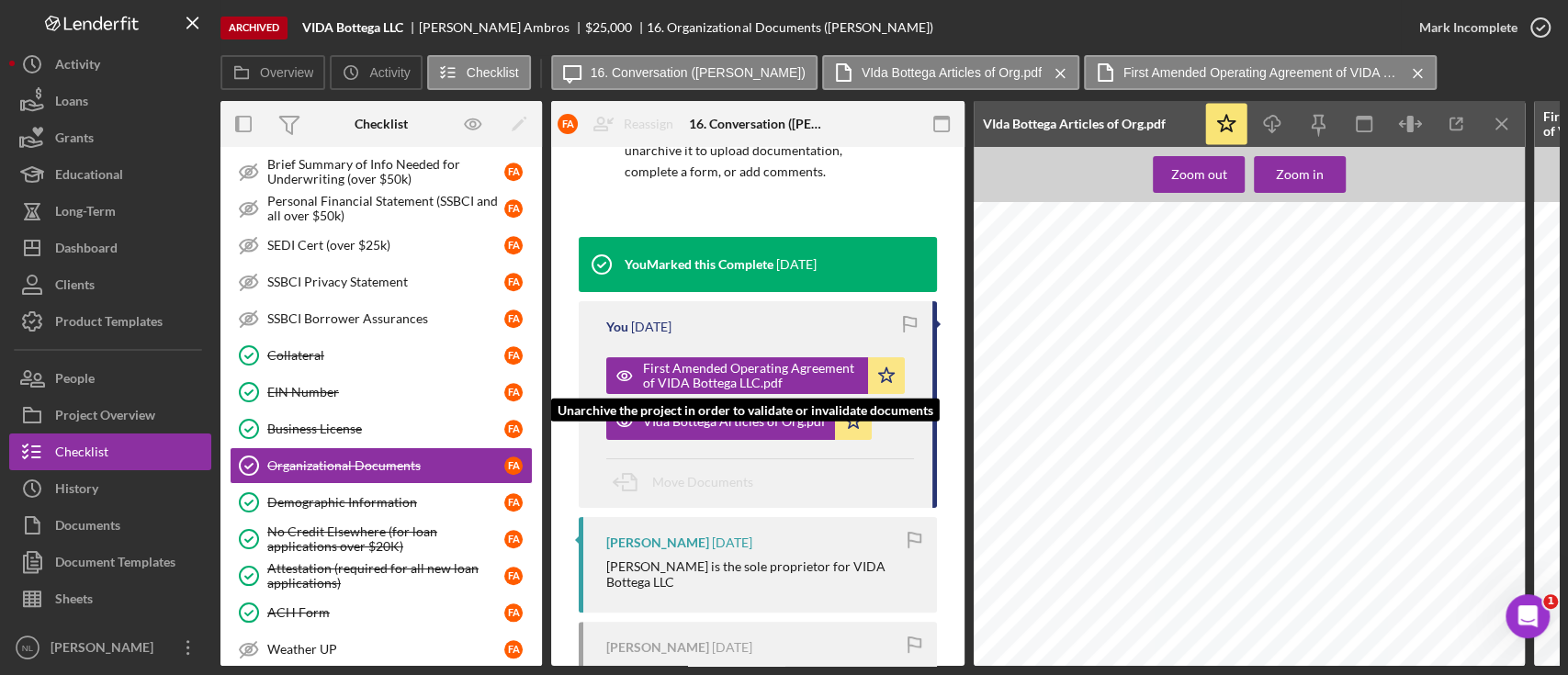
click at [713, 383] on div "First Amended Operating Agreement of VIDA Bottega LLC.pdf" at bounding box center [751, 376] width 216 height 30
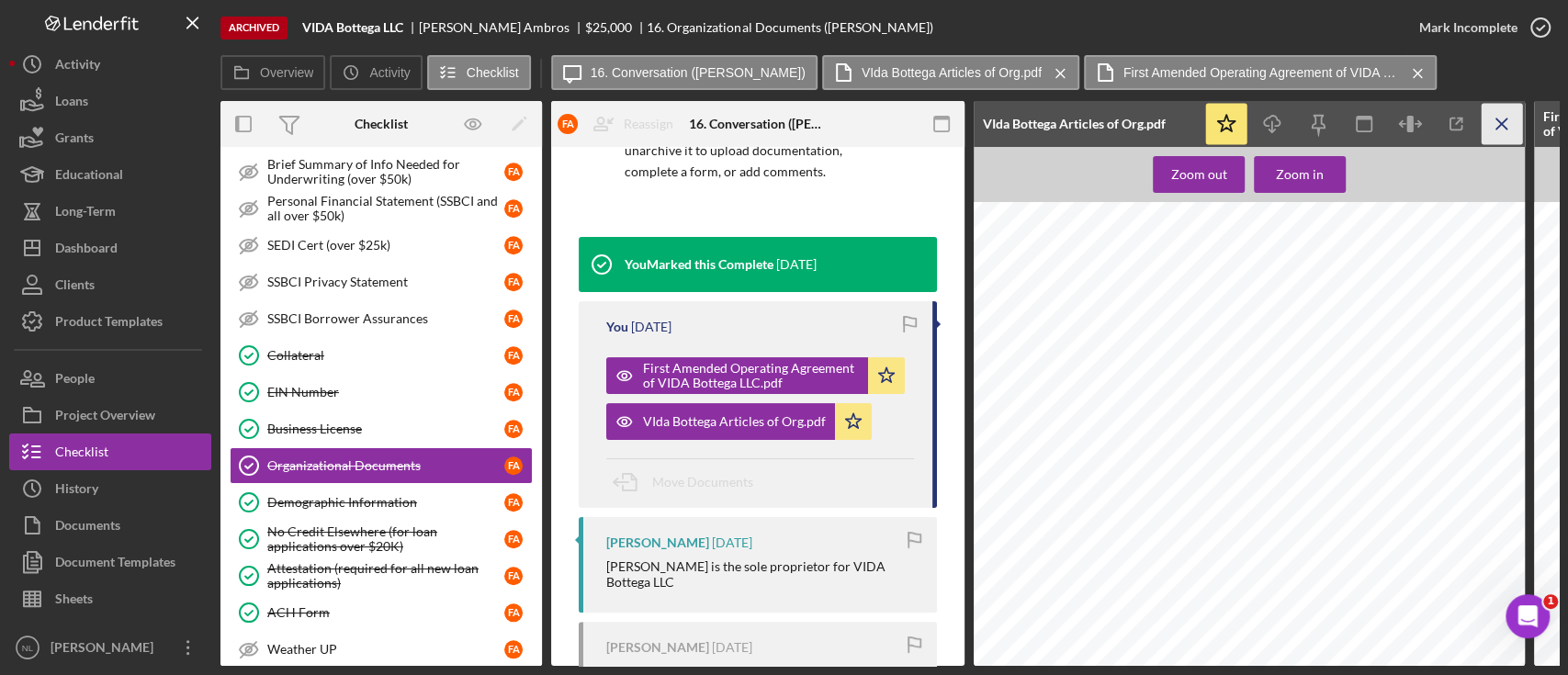
click at [1498, 137] on icon "Icon/Menu Close" at bounding box center [1503, 125] width 42 height 42
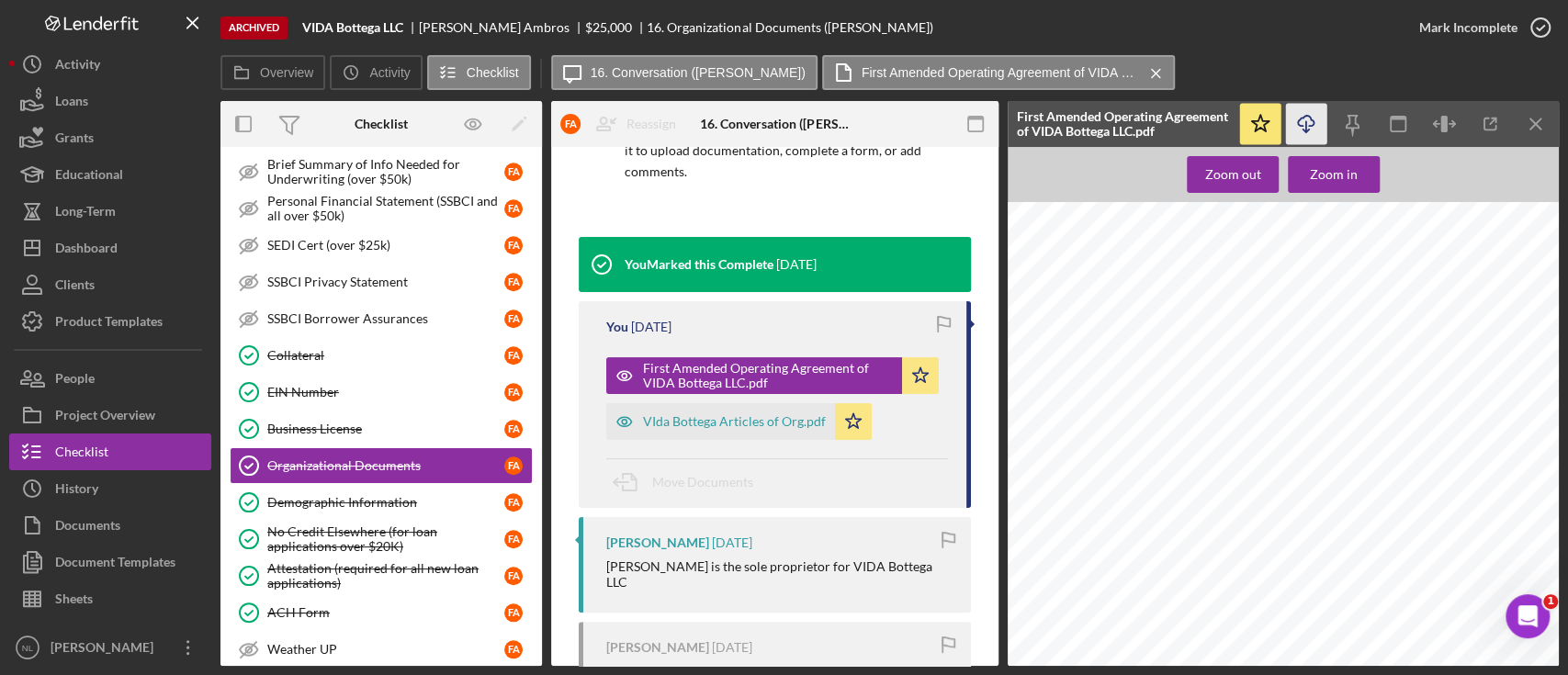
click at [1308, 131] on icon "Icon/Download" at bounding box center [1307, 125] width 42 height 42
